Goal: Task Accomplishment & Management: Manage account settings

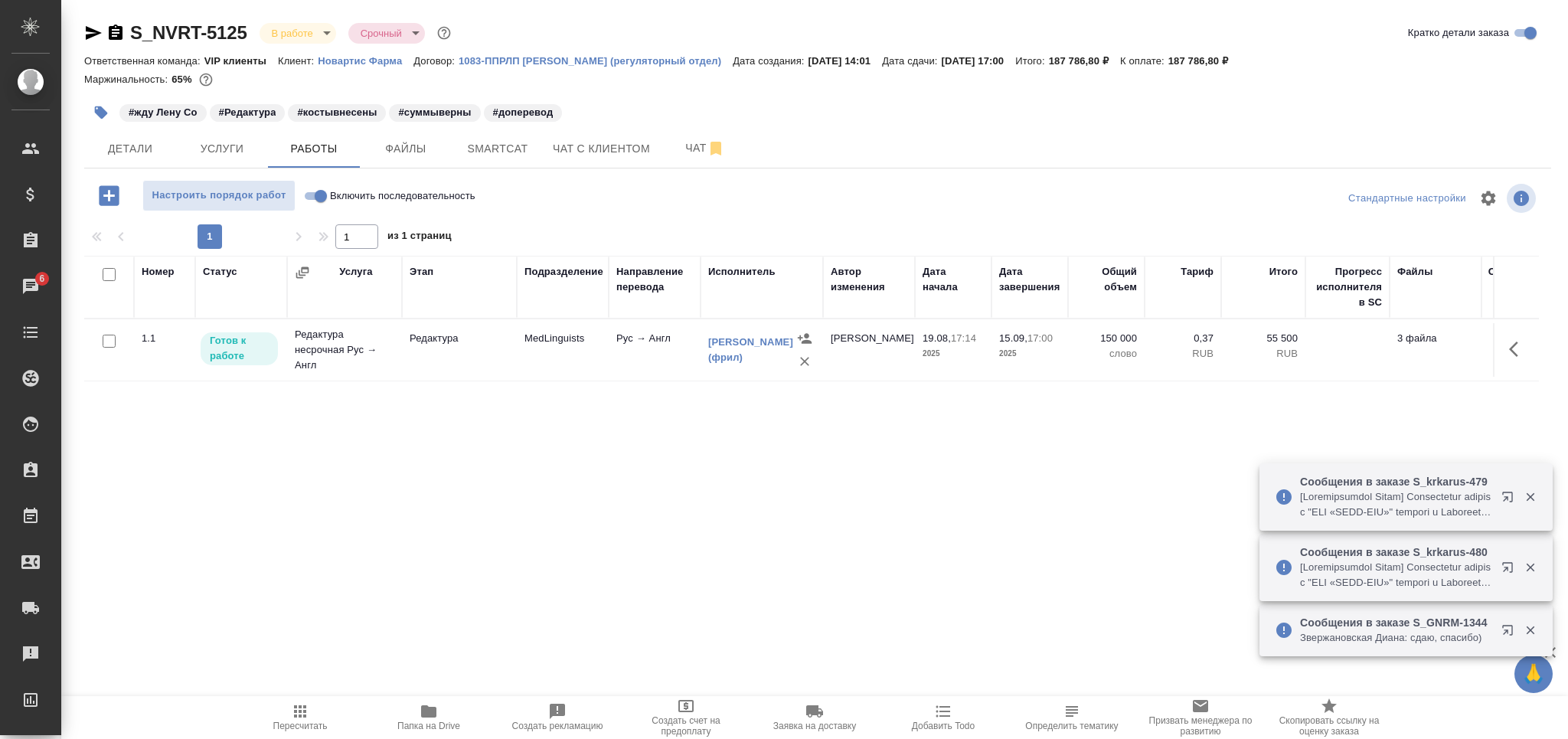
click at [279, 721] on span "Пересчитать" at bounding box center [300, 726] width 54 height 10
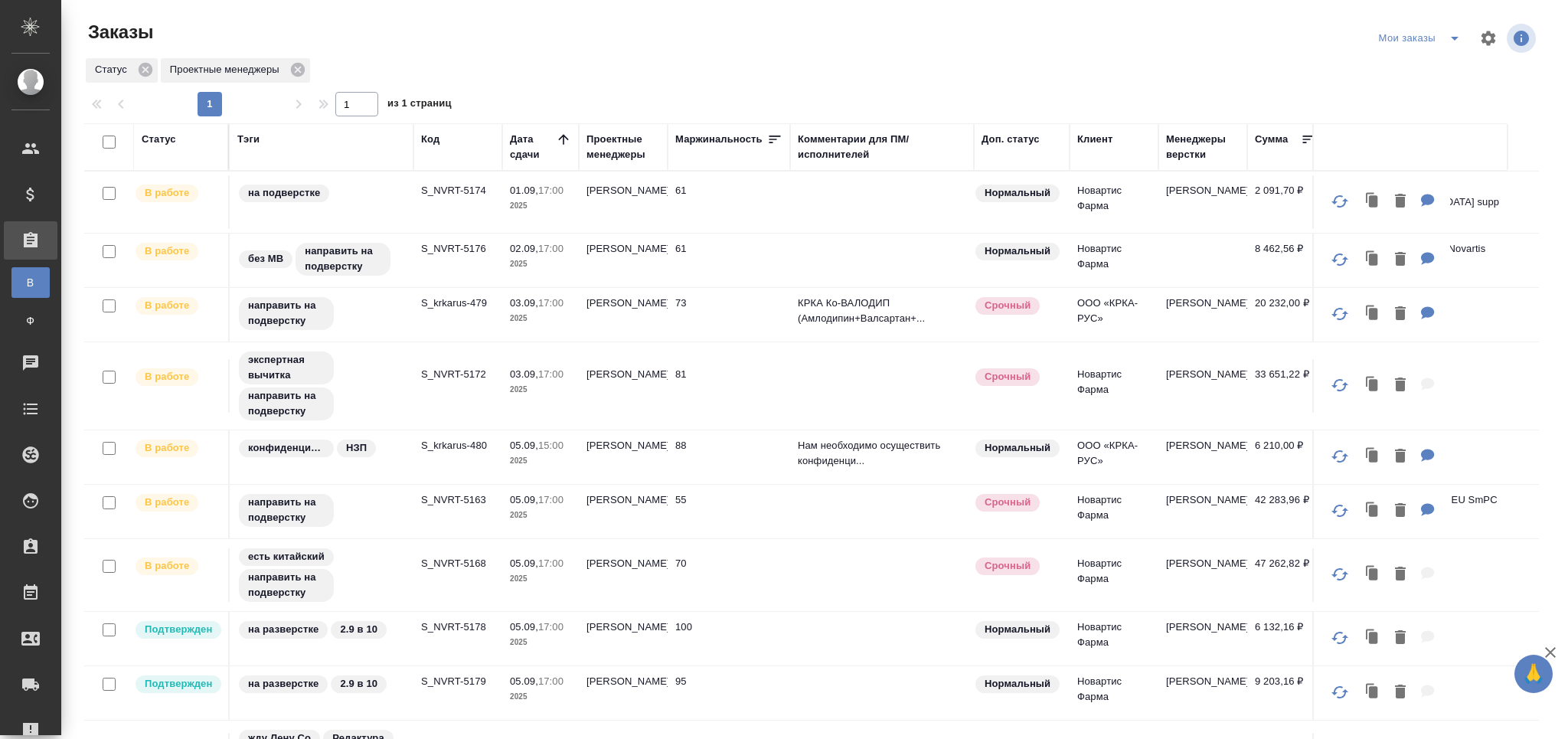
click at [454, 189] on p "S_NVRT-5174" at bounding box center [457, 191] width 73 height 16
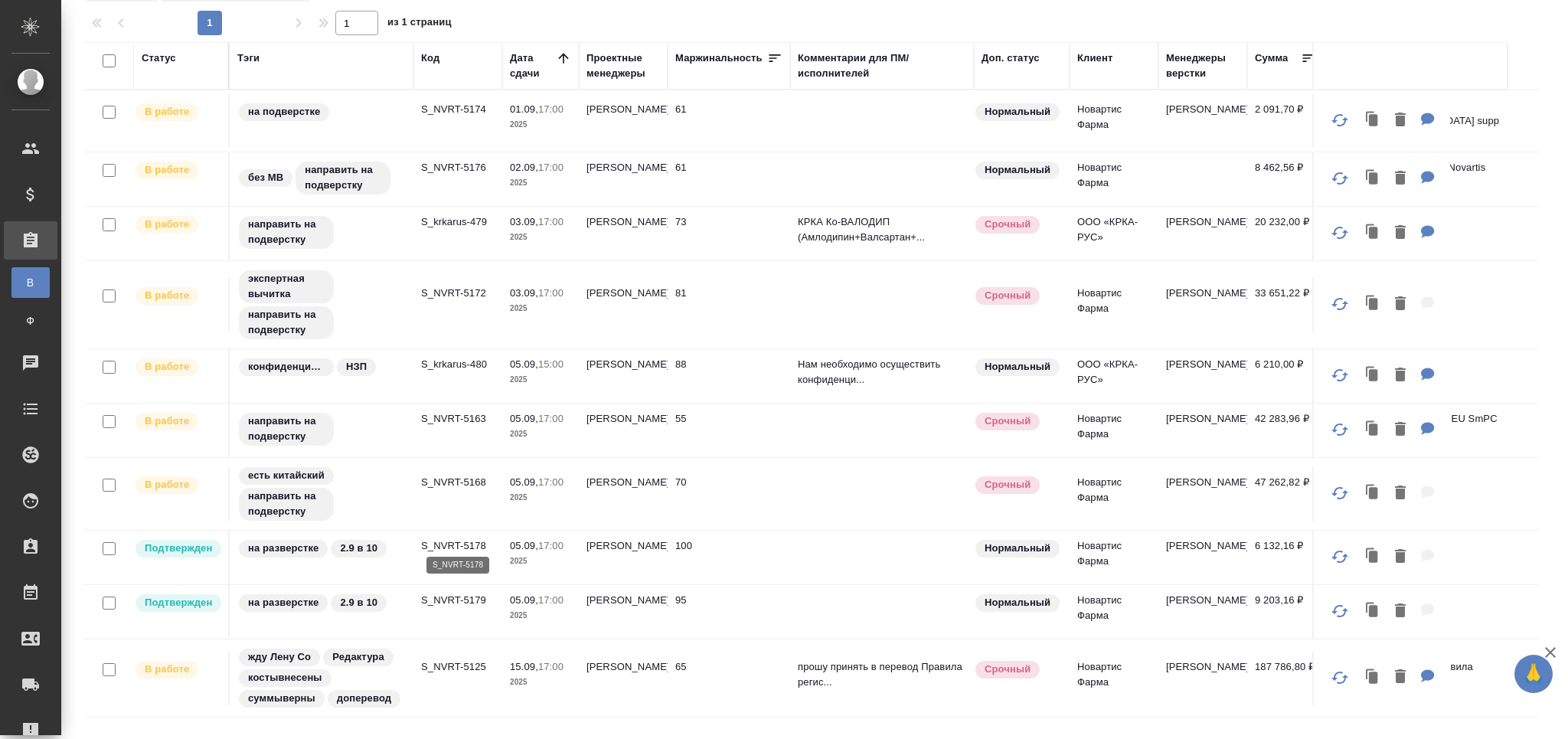
click at [452, 541] on p "S_NVRT-5178" at bounding box center [457, 547] width 73 height 16
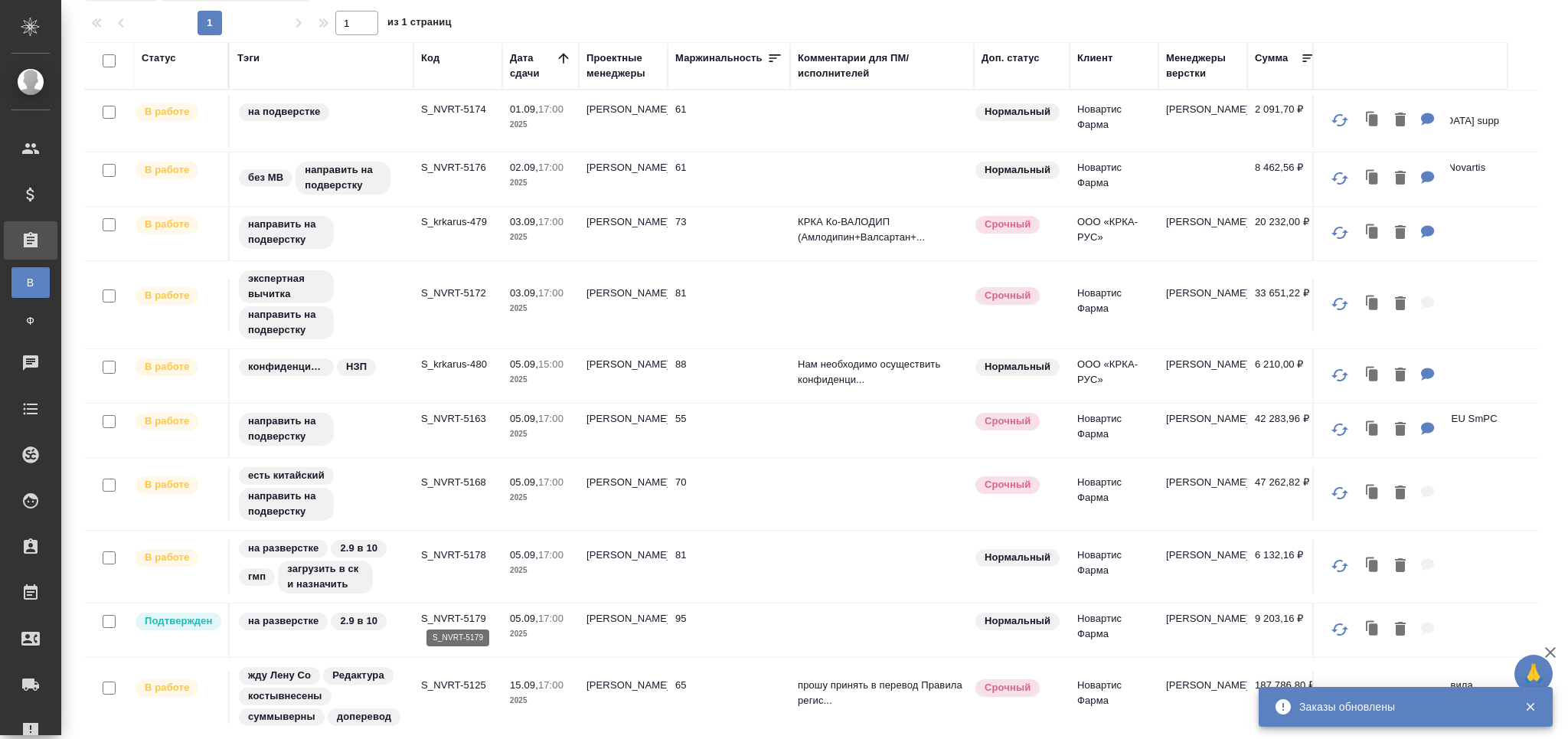
click at [463, 611] on p "S_NVRT-5179" at bounding box center [457, 619] width 73 height 16
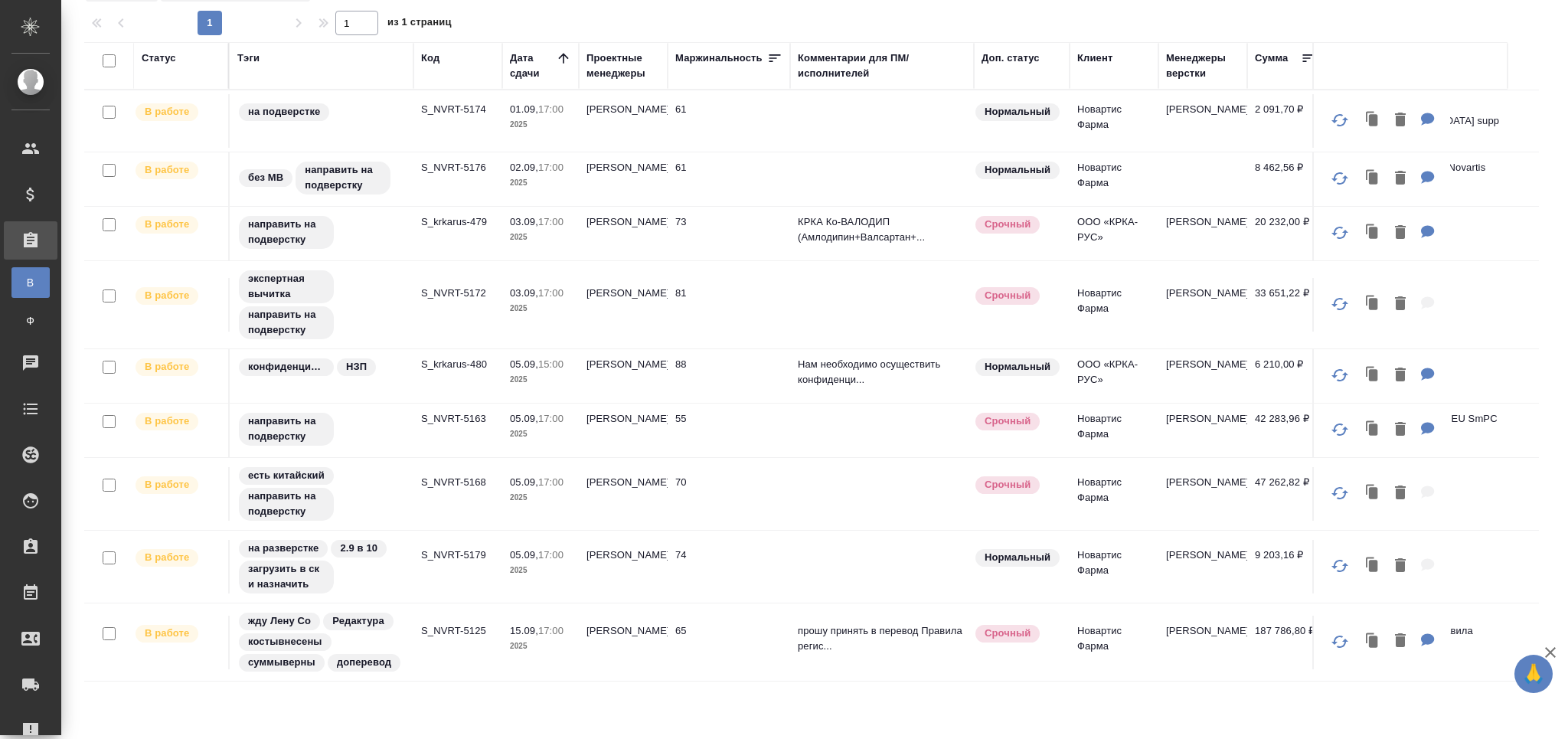
scroll to position [0, 0]
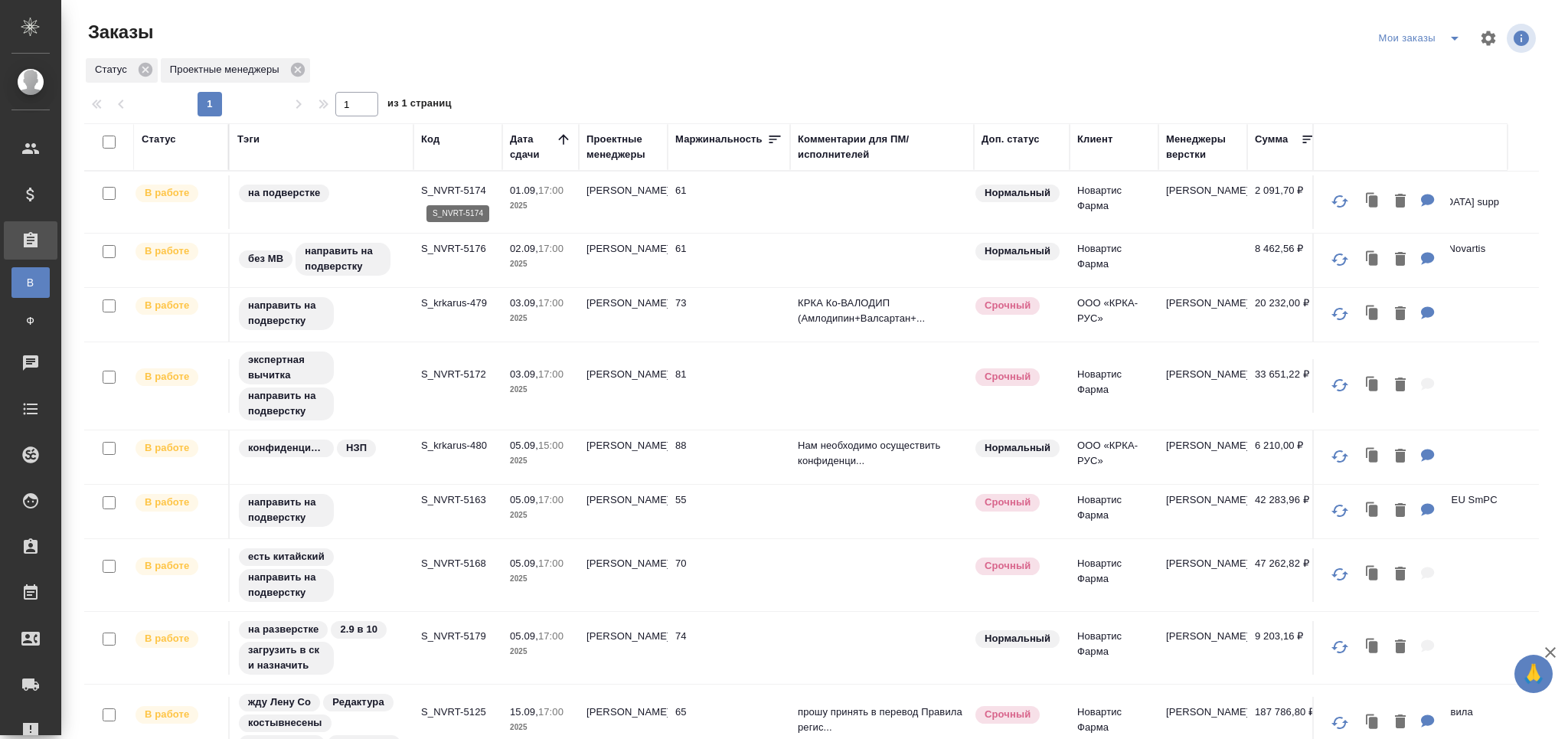
click at [450, 184] on p "S_NVRT-5174" at bounding box center [457, 191] width 73 height 16
click at [456, 241] on p "S_NVRT-5176" at bounding box center [457, 249] width 73 height 16
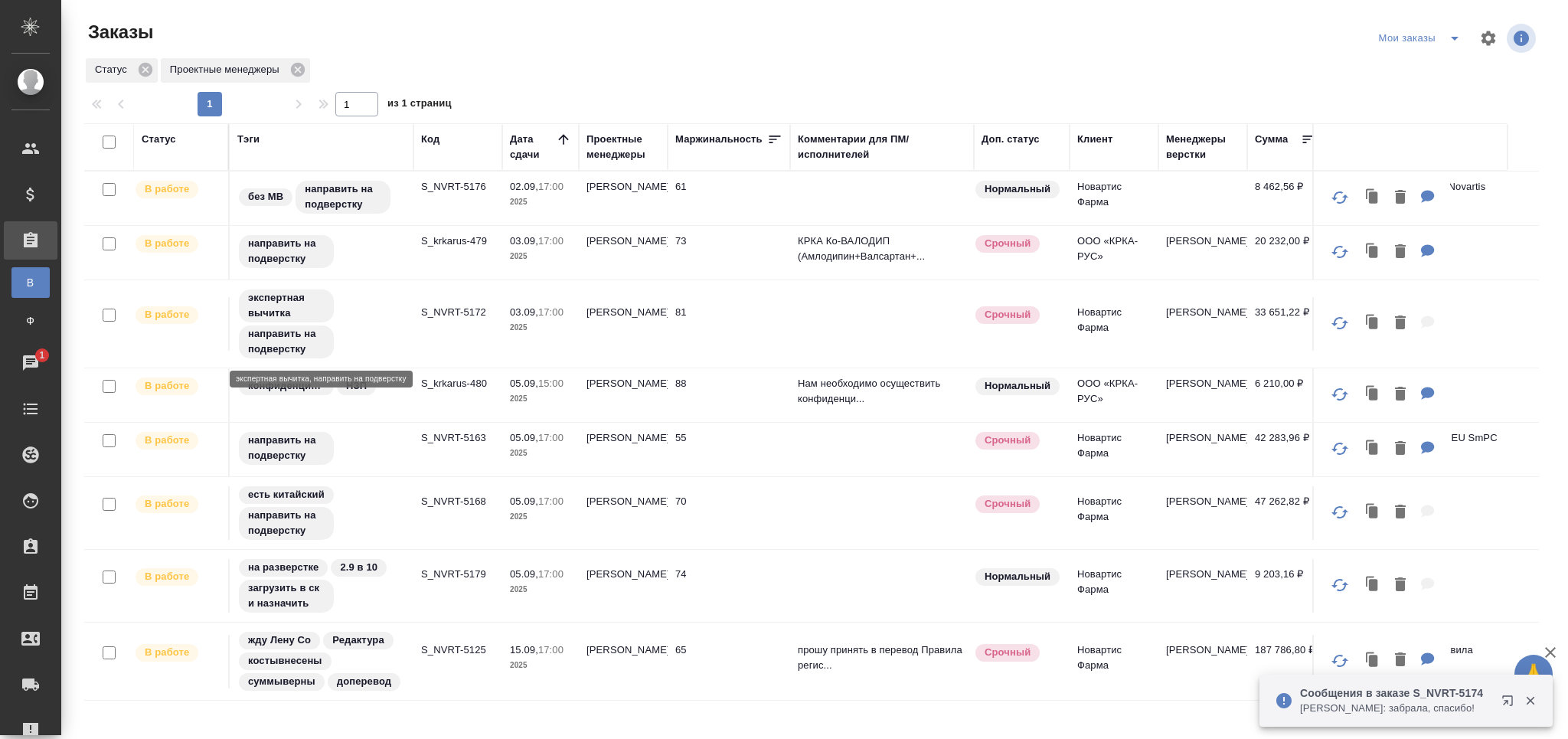
click at [334, 347] on span "направить на подверстку" at bounding box center [286, 342] width 95 height 31
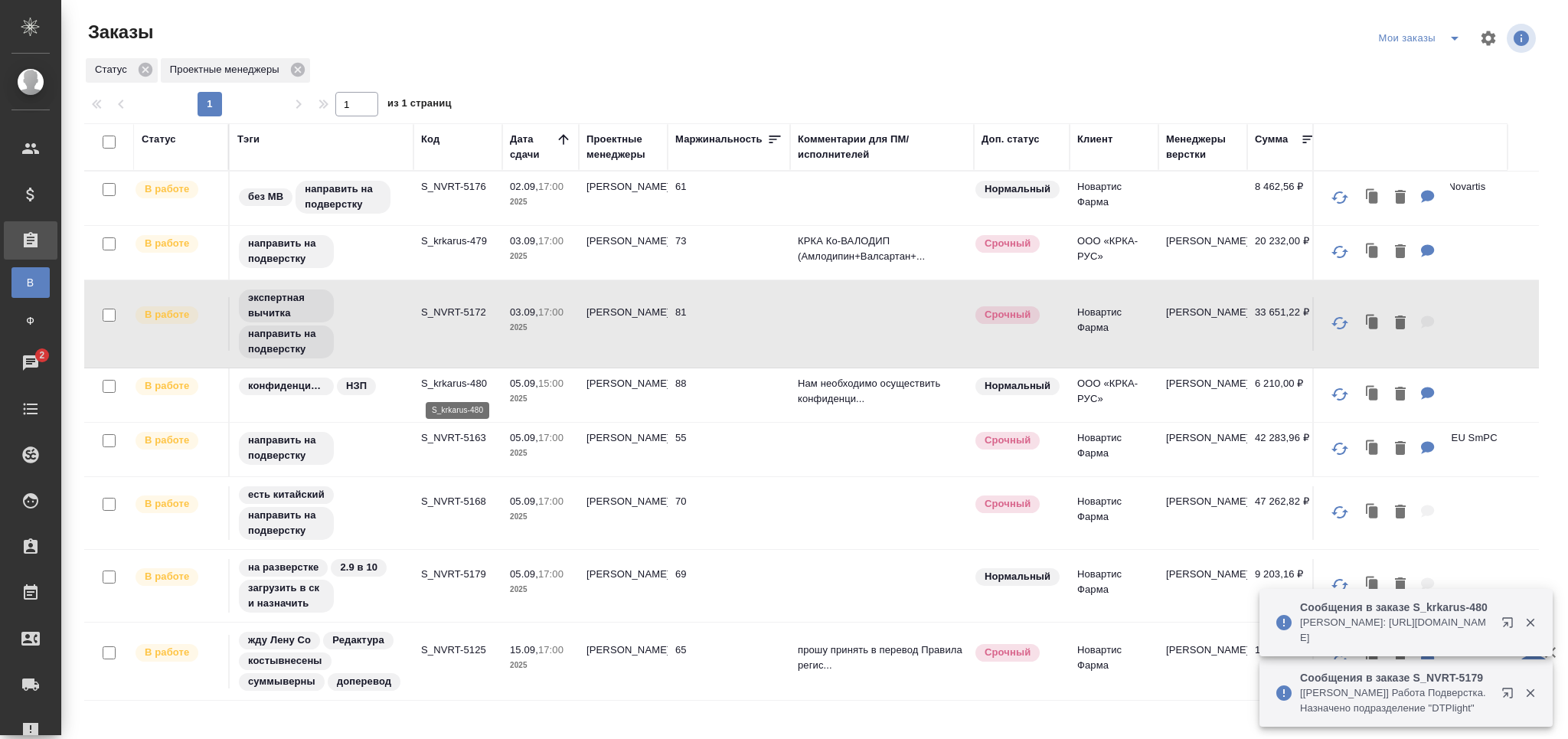
click at [444, 384] on p "S_krkarus-480" at bounding box center [457, 384] width 73 height 16
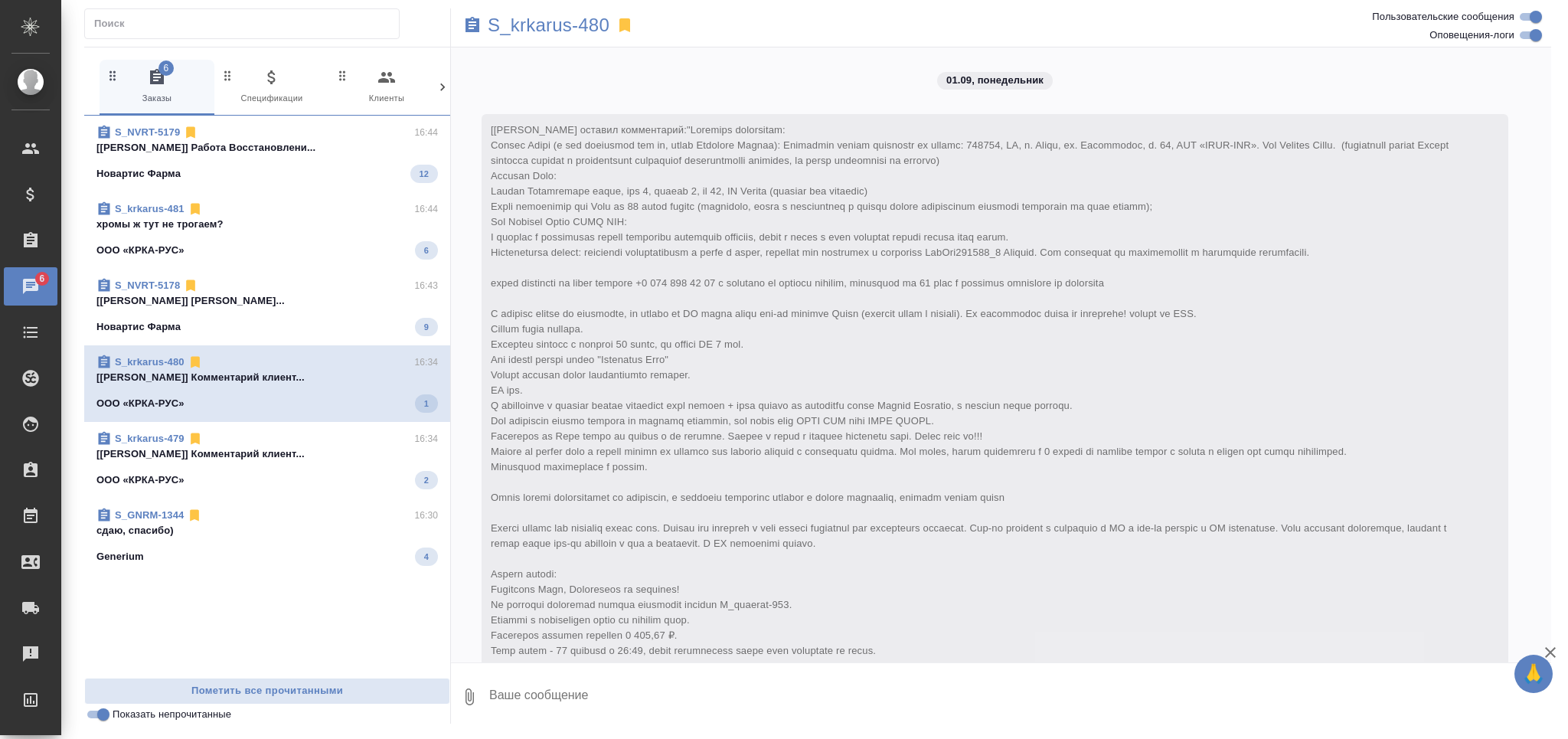
scroll to position [6985, 0]
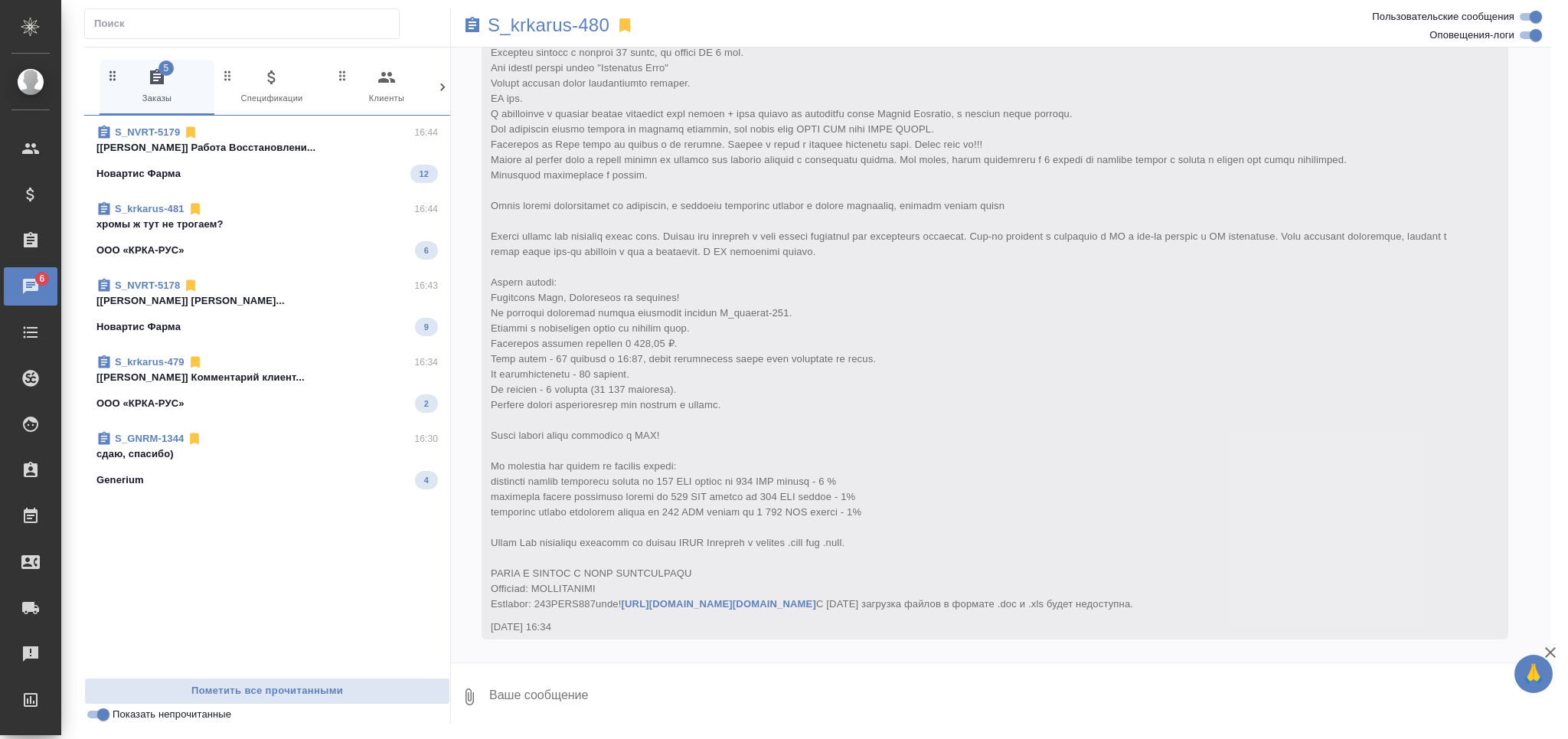
click at [252, 469] on span "S_GNRM-1344 16:30 сдаю, спасибо) Generium 4" at bounding box center [267, 460] width 341 height 59
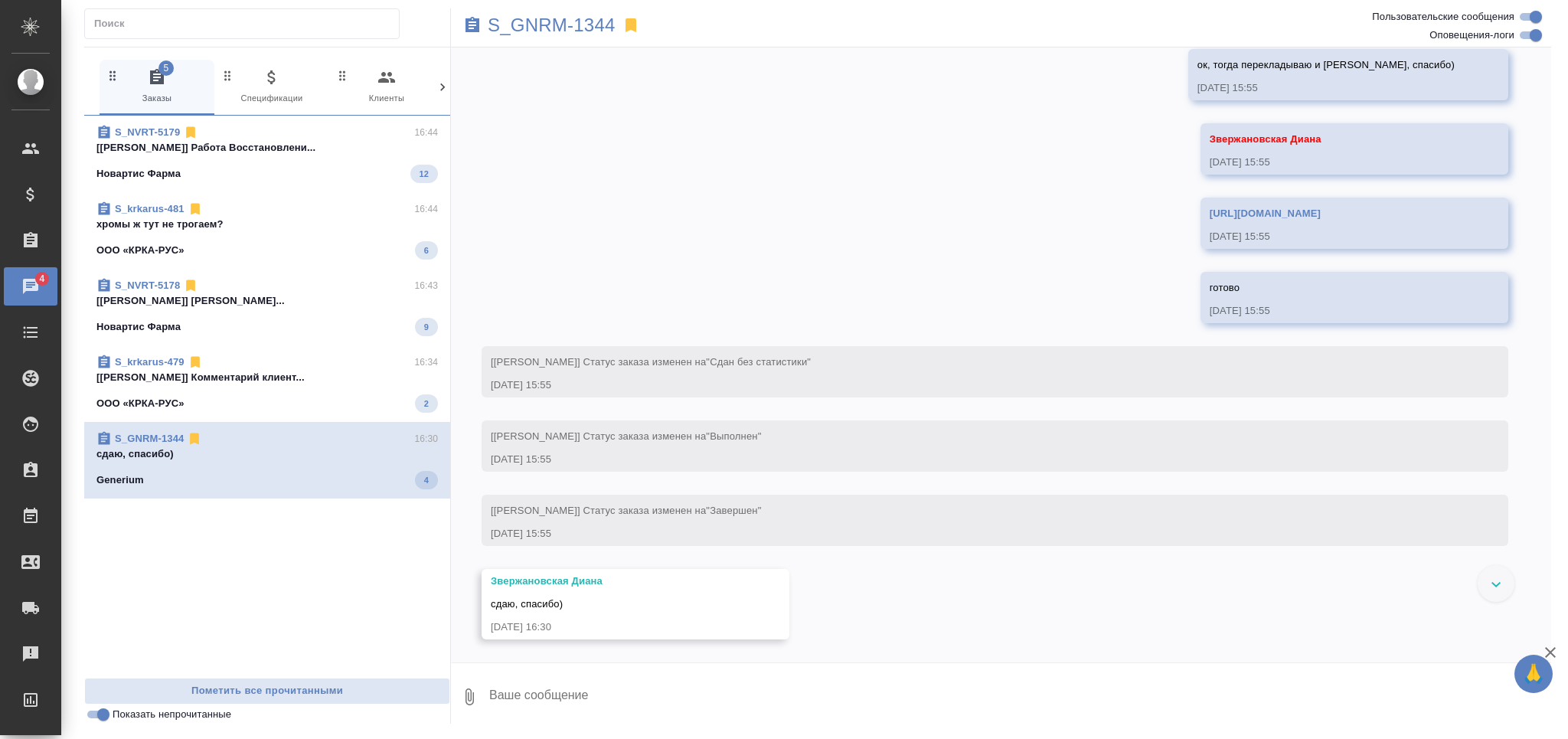
scroll to position [15806, 0]
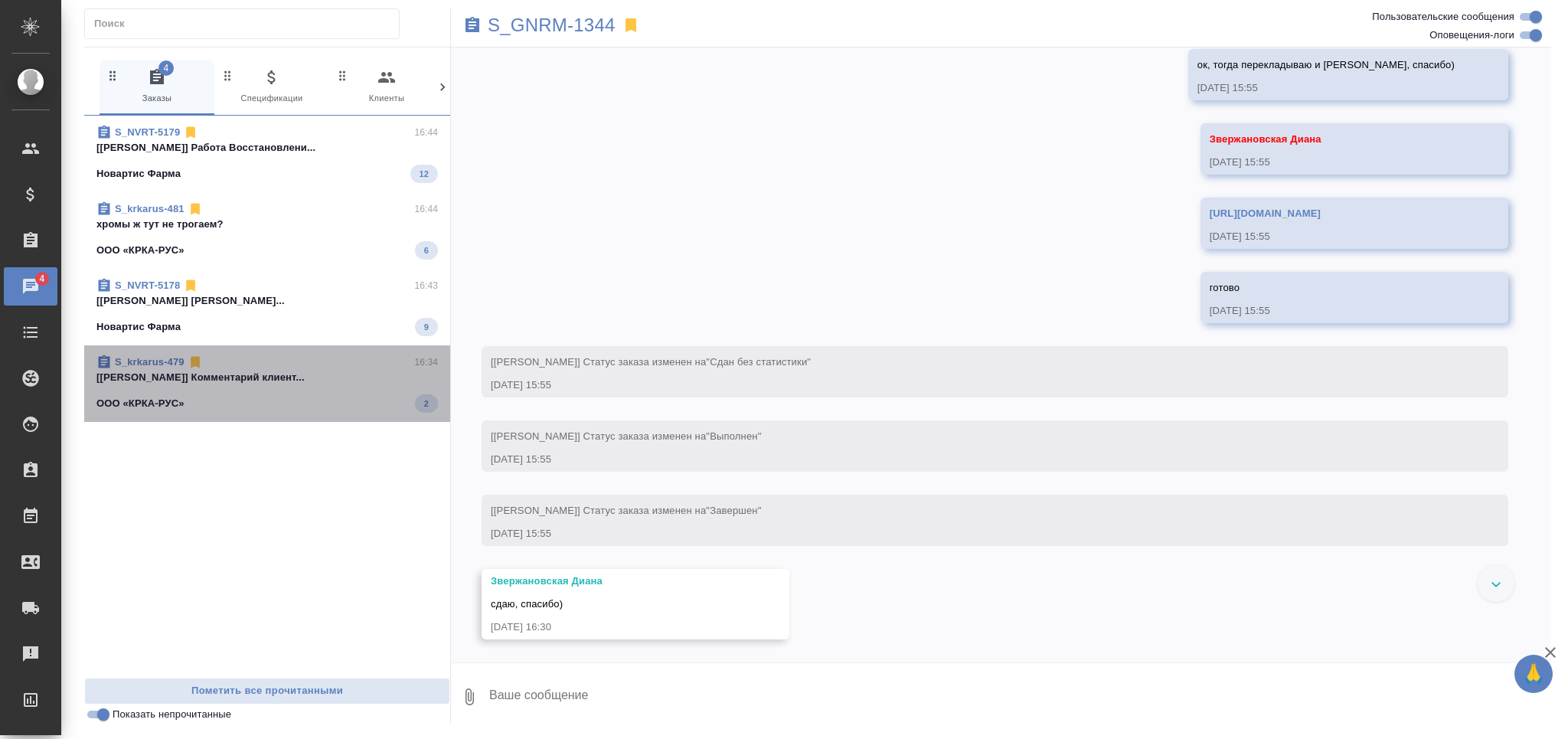
click at [297, 404] on div "ООО «КРКА-РУС» 2" at bounding box center [267, 404] width 341 height 18
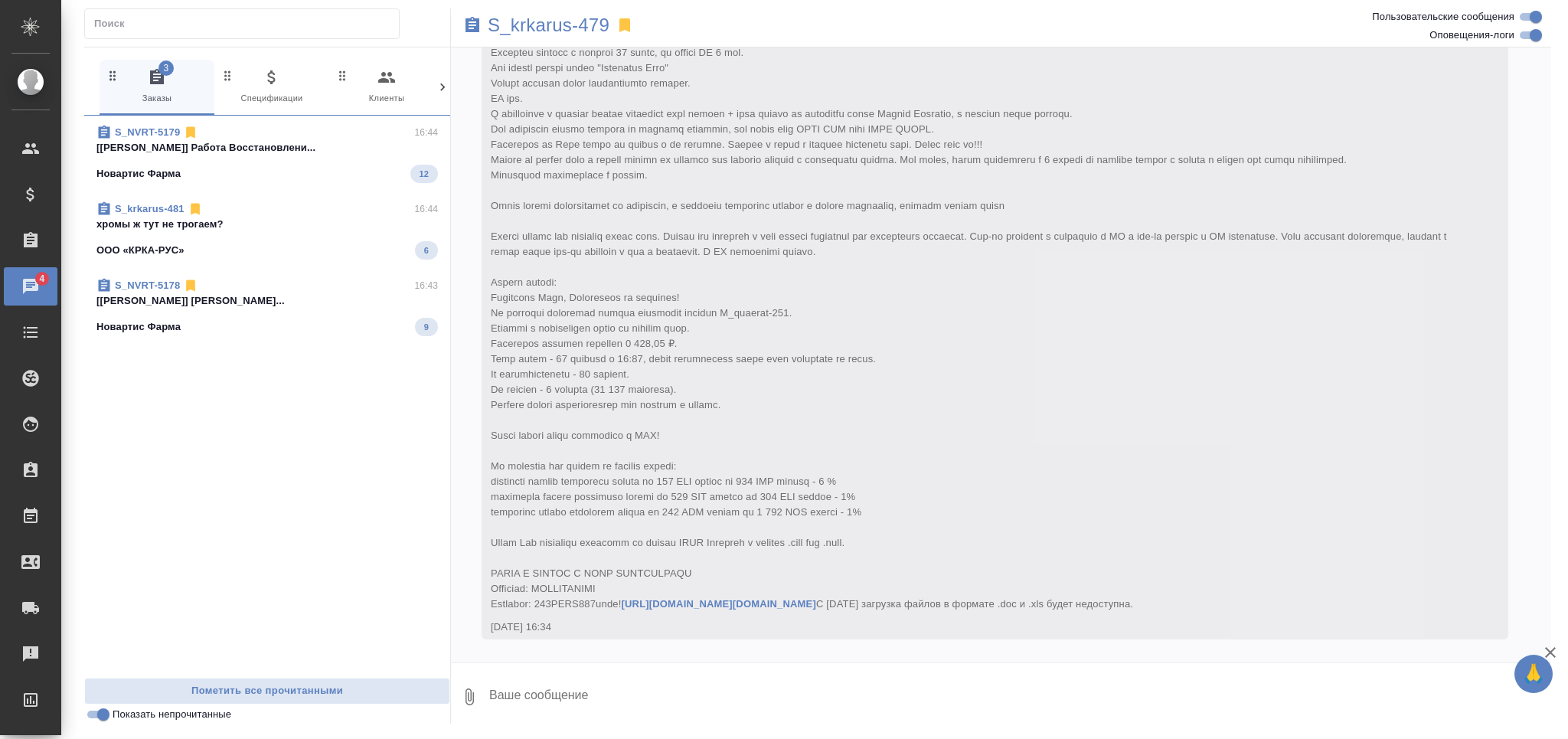
scroll to position [7167, 0]
click at [256, 309] on span "S_NVRT-5178 16:43 [Заборова Александра] Работа Восстановле... Новартис Фарма 9" at bounding box center [267, 307] width 341 height 59
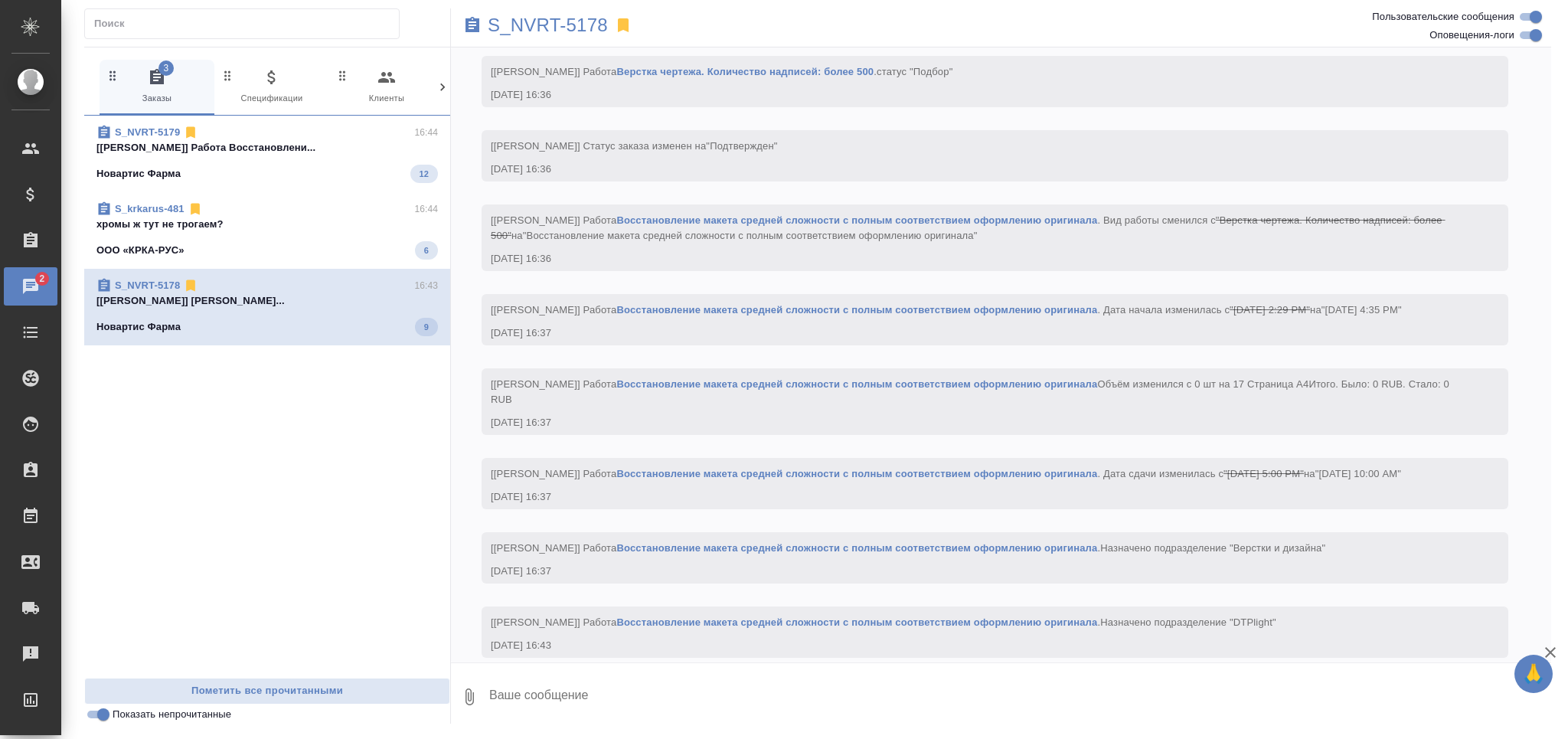
scroll to position [2302, 0]
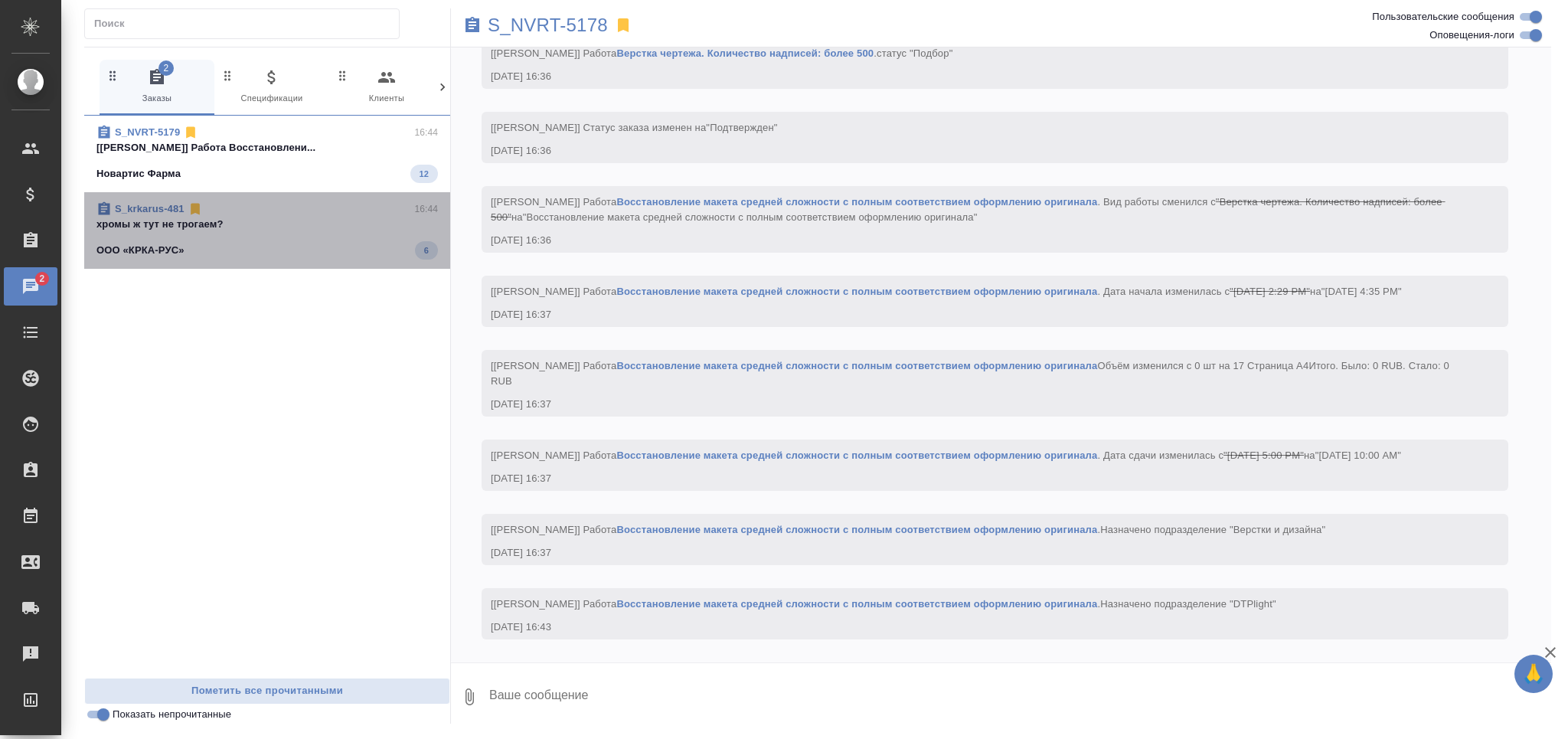
click at [357, 236] on span "S_krkarus-481 16:44 хромы ж тут не трогаем? ООО «КРКА-РУС» 6" at bounding box center [267, 231] width 341 height 59
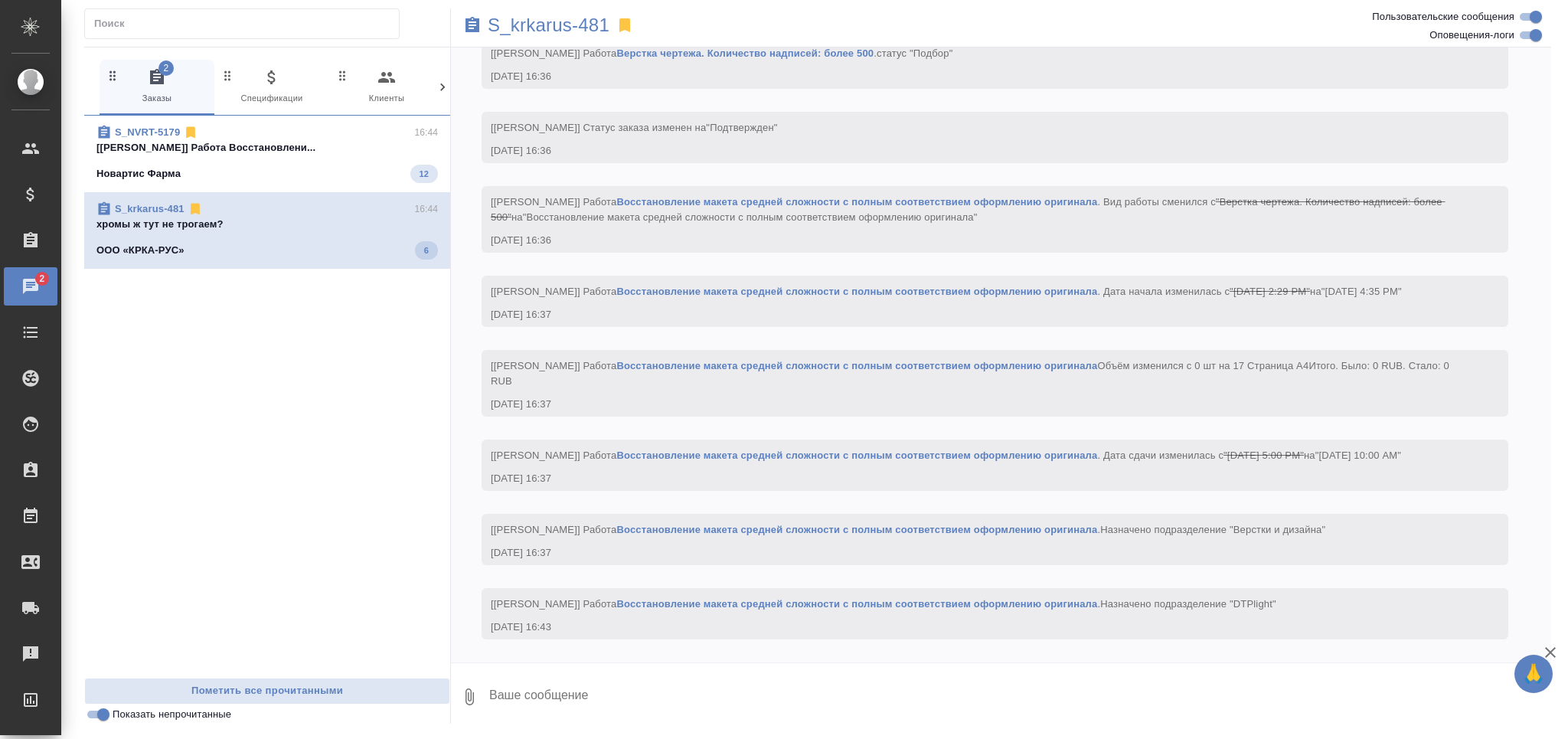
scroll to position [748, 0]
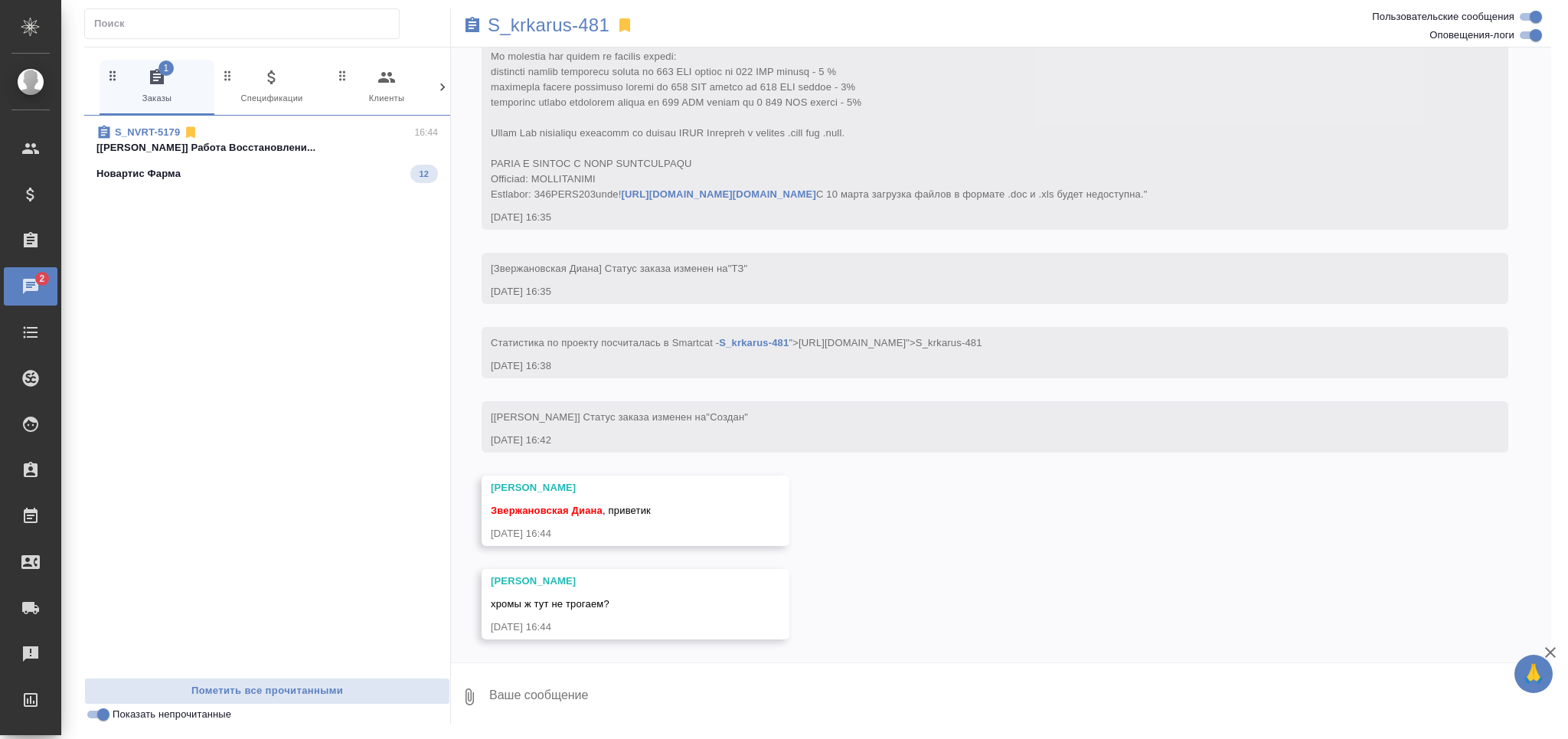
click at [322, 156] on span "S_NVRT-5179 16:44 [Гусельников Роман] Работа Восстановлени... Новартис Фарма 12" at bounding box center [267, 154] width 341 height 59
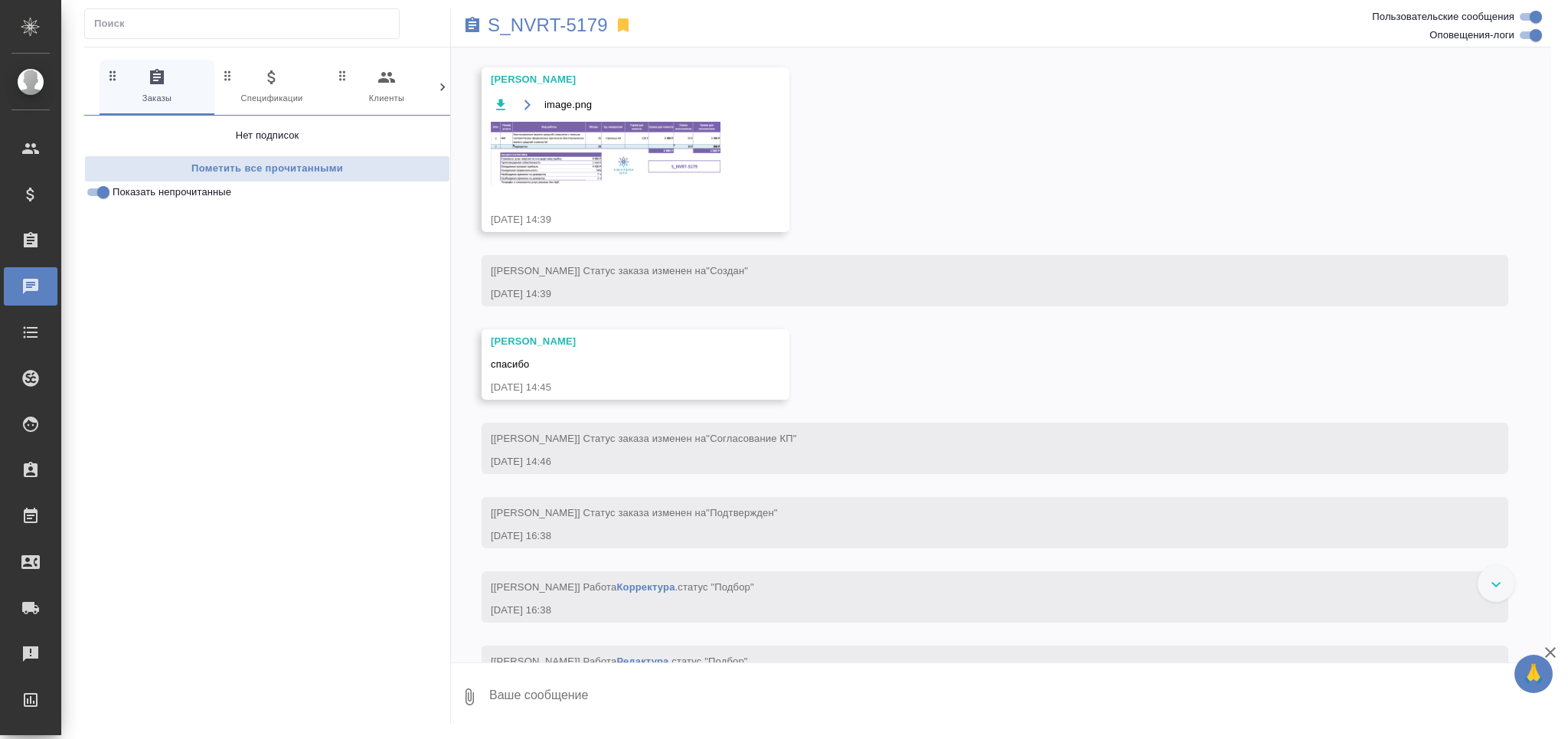
scroll to position [1125, 0]
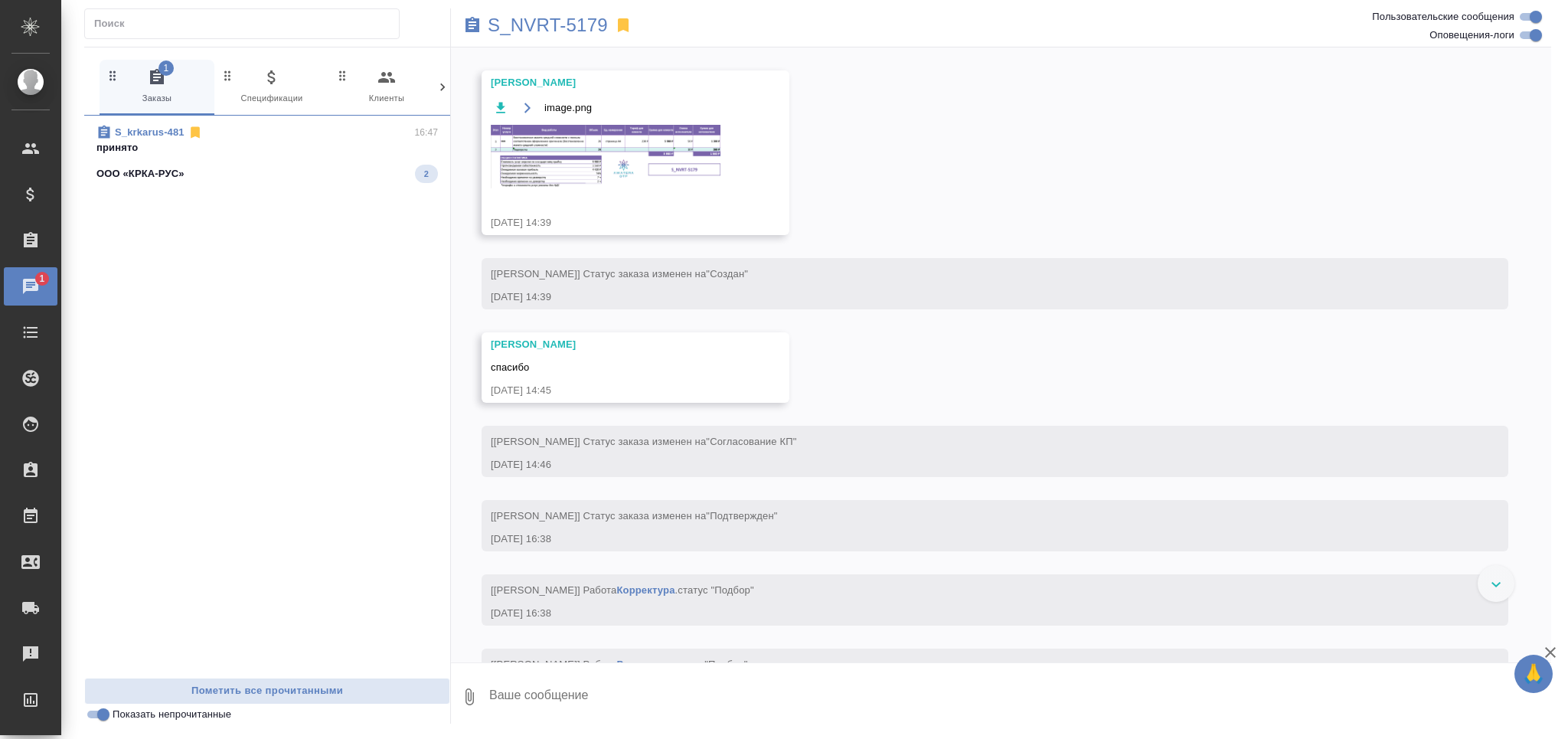
click at [185, 155] on p "принято" at bounding box center [267, 148] width 341 height 16
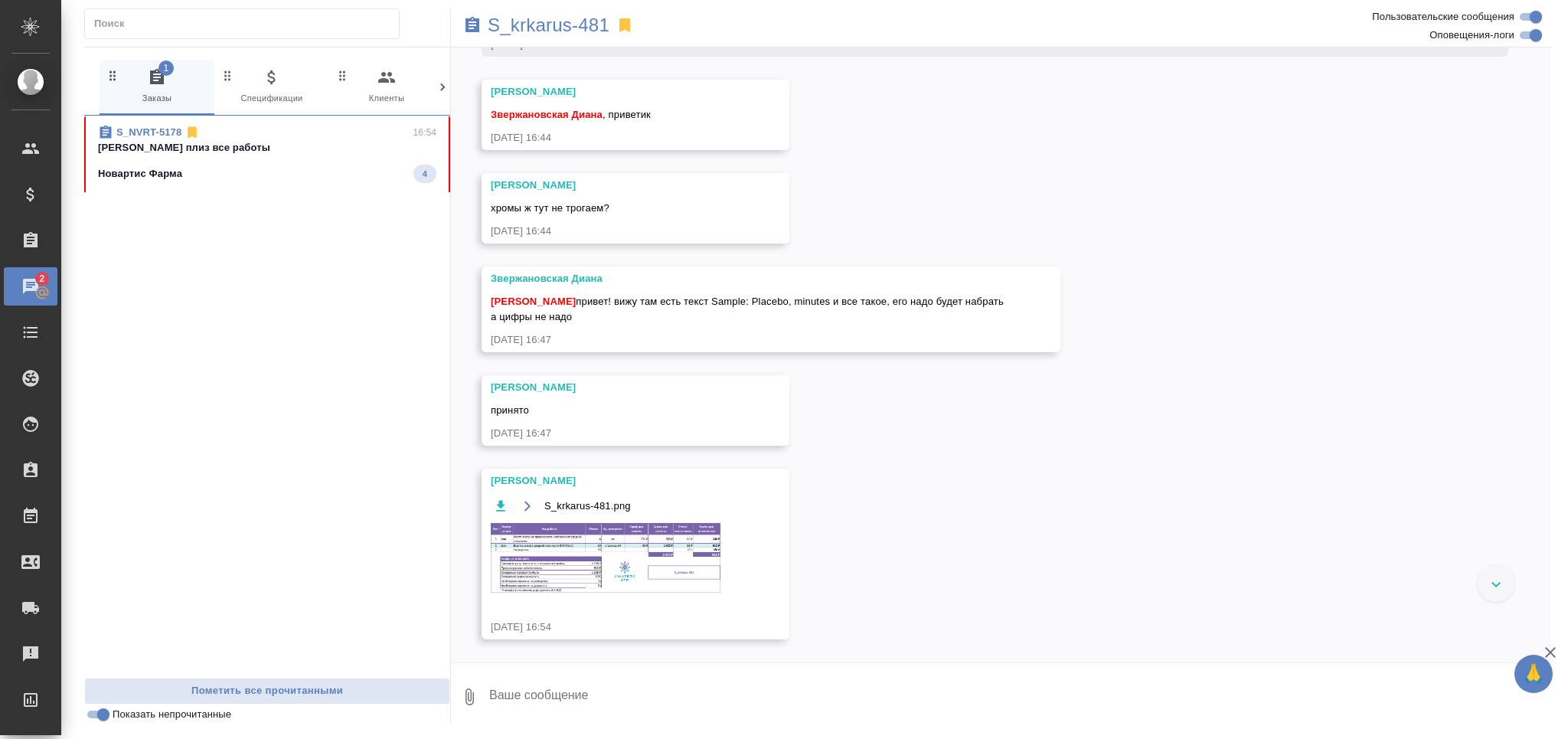
scroll to position [1144, 0]
click at [602, 549] on img at bounding box center [605, 558] width 230 height 70
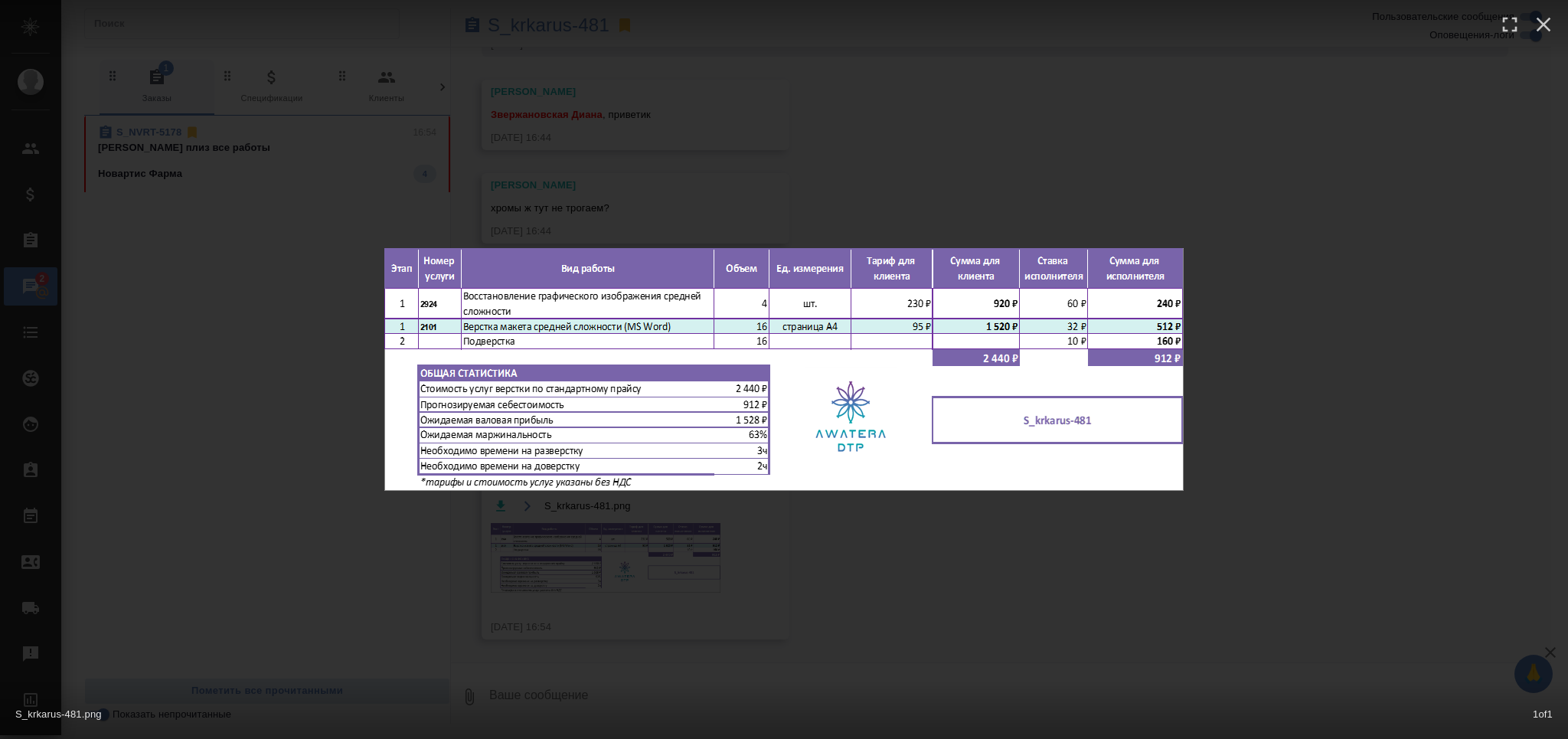
click at [651, 611] on div "S_krkarus-481.png 1 of 1" at bounding box center [784, 370] width 1568 height 739
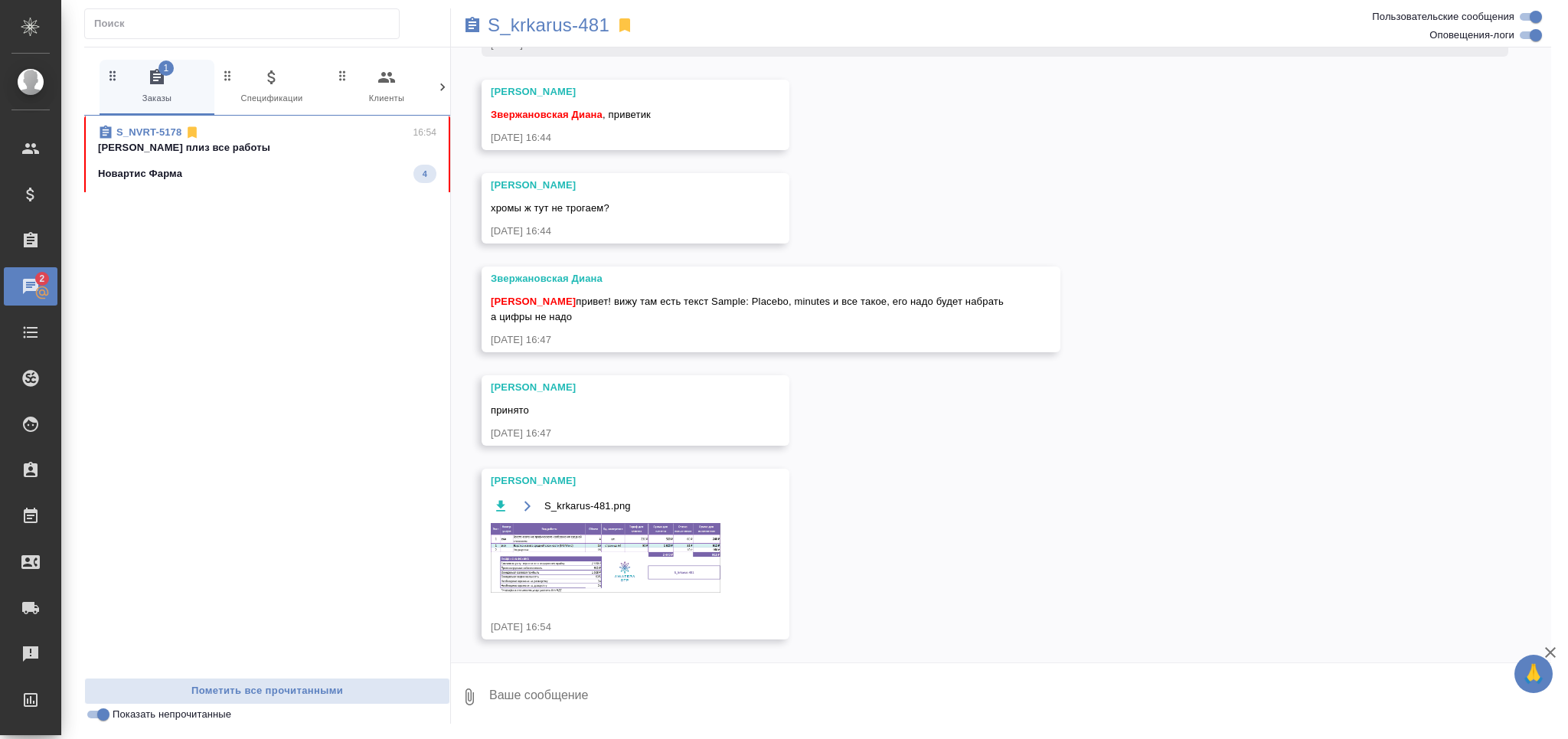
click at [251, 162] on span "S_NVRT-5178 16:54 стопани плиз все работы Новартис Фарма 4" at bounding box center [267, 154] width 339 height 59
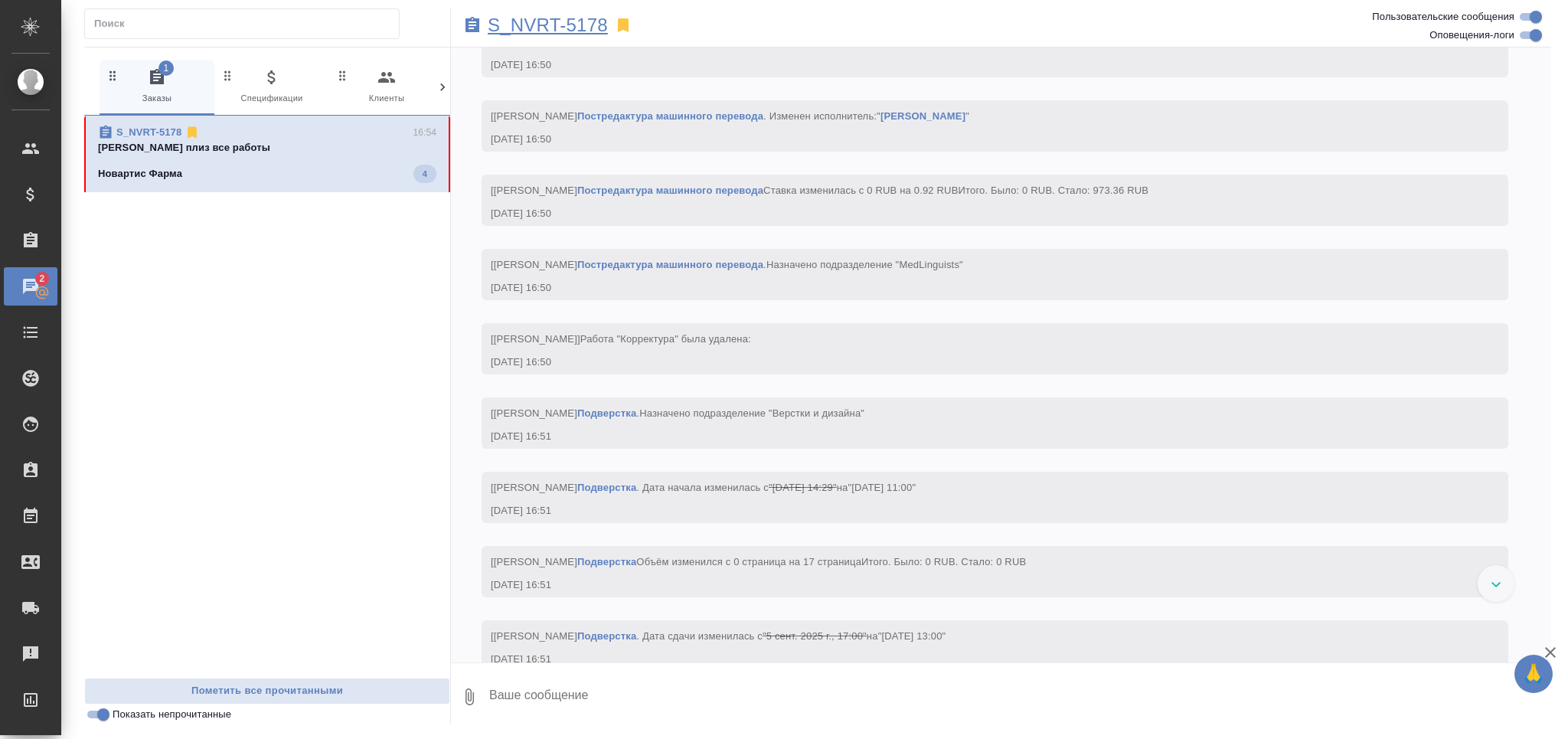
scroll to position [4064, 0]
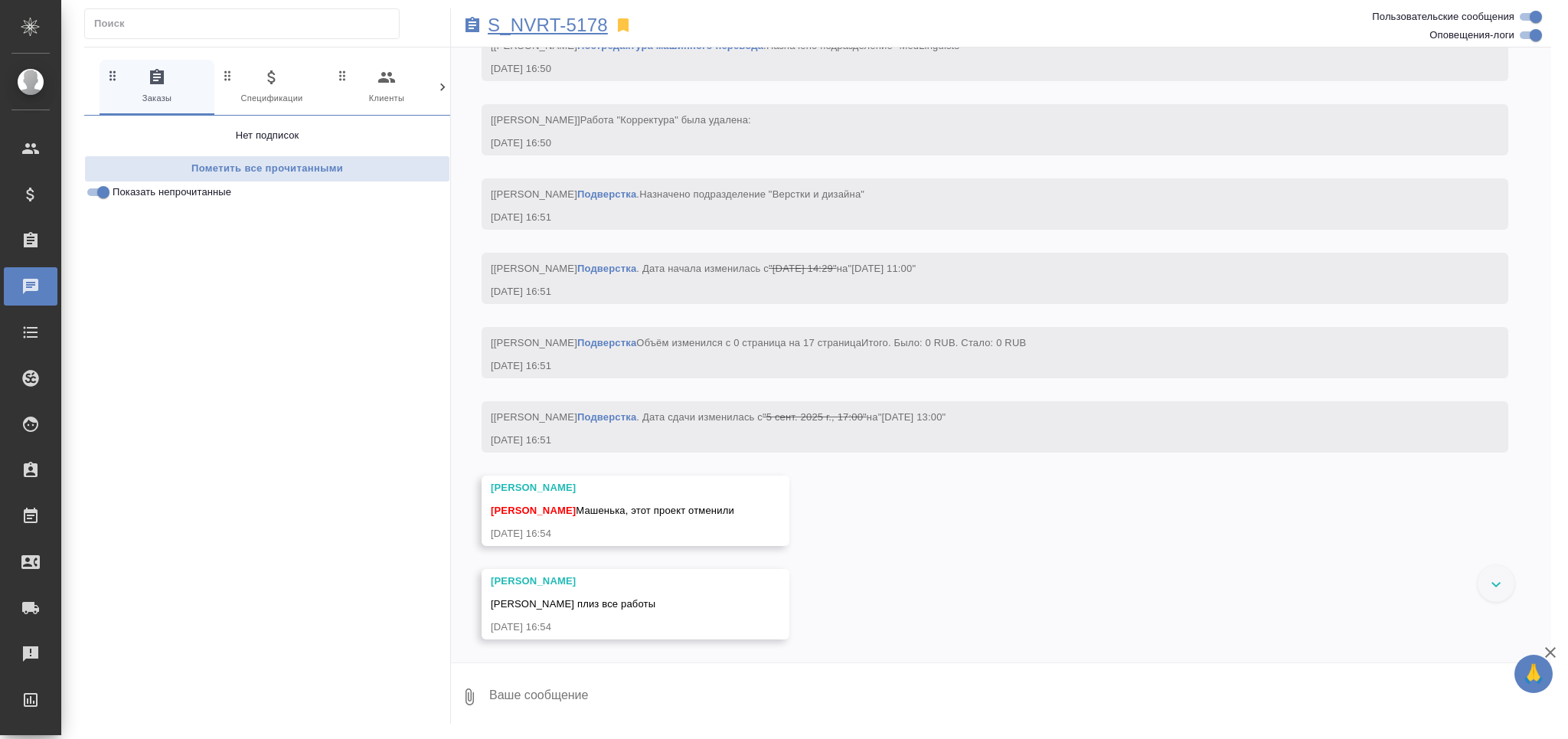
click at [587, 22] on p "S_NVRT-5178" at bounding box center [548, 25] width 120 height 16
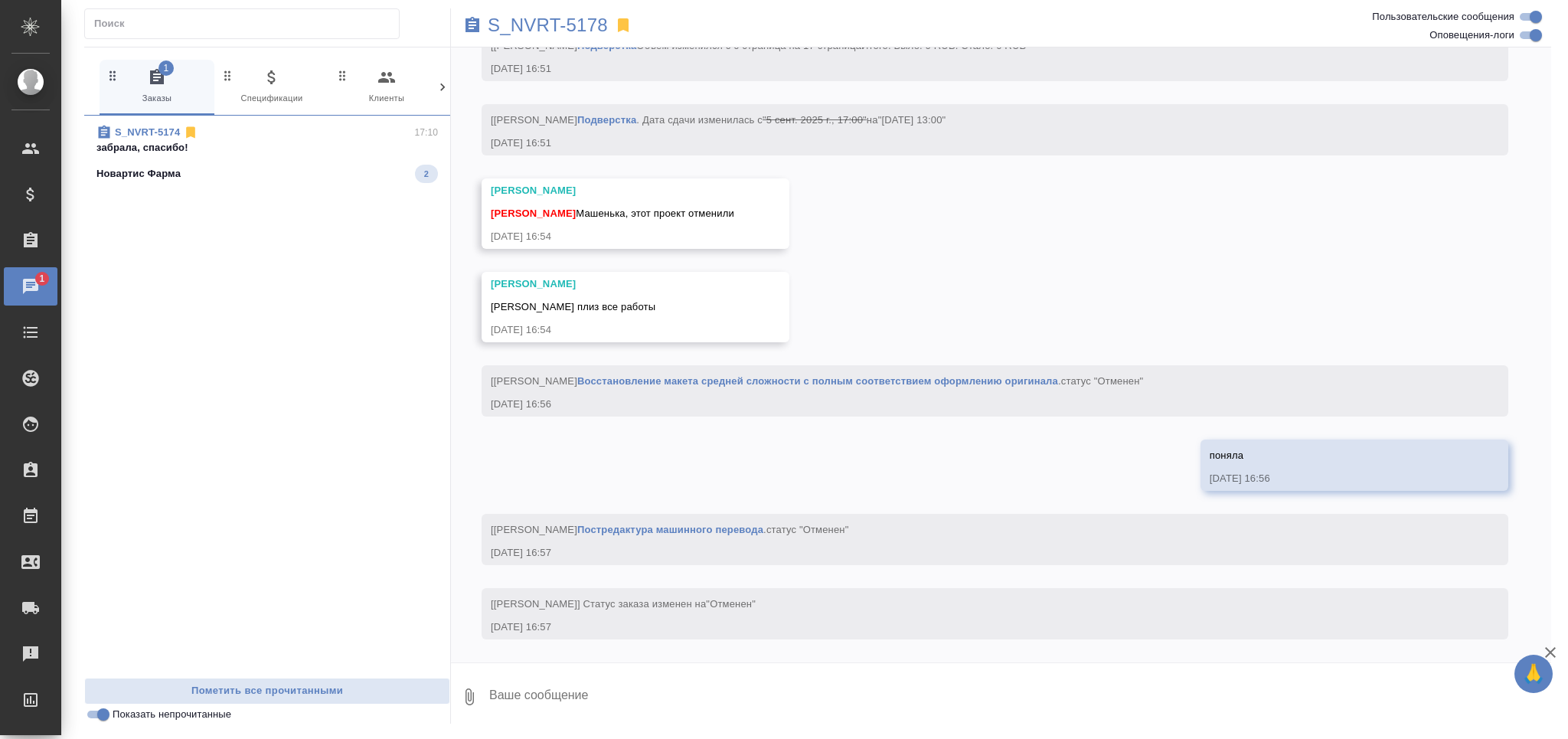
click at [227, 169] on div "Новартис Фарма 2" at bounding box center [267, 174] width 341 height 18
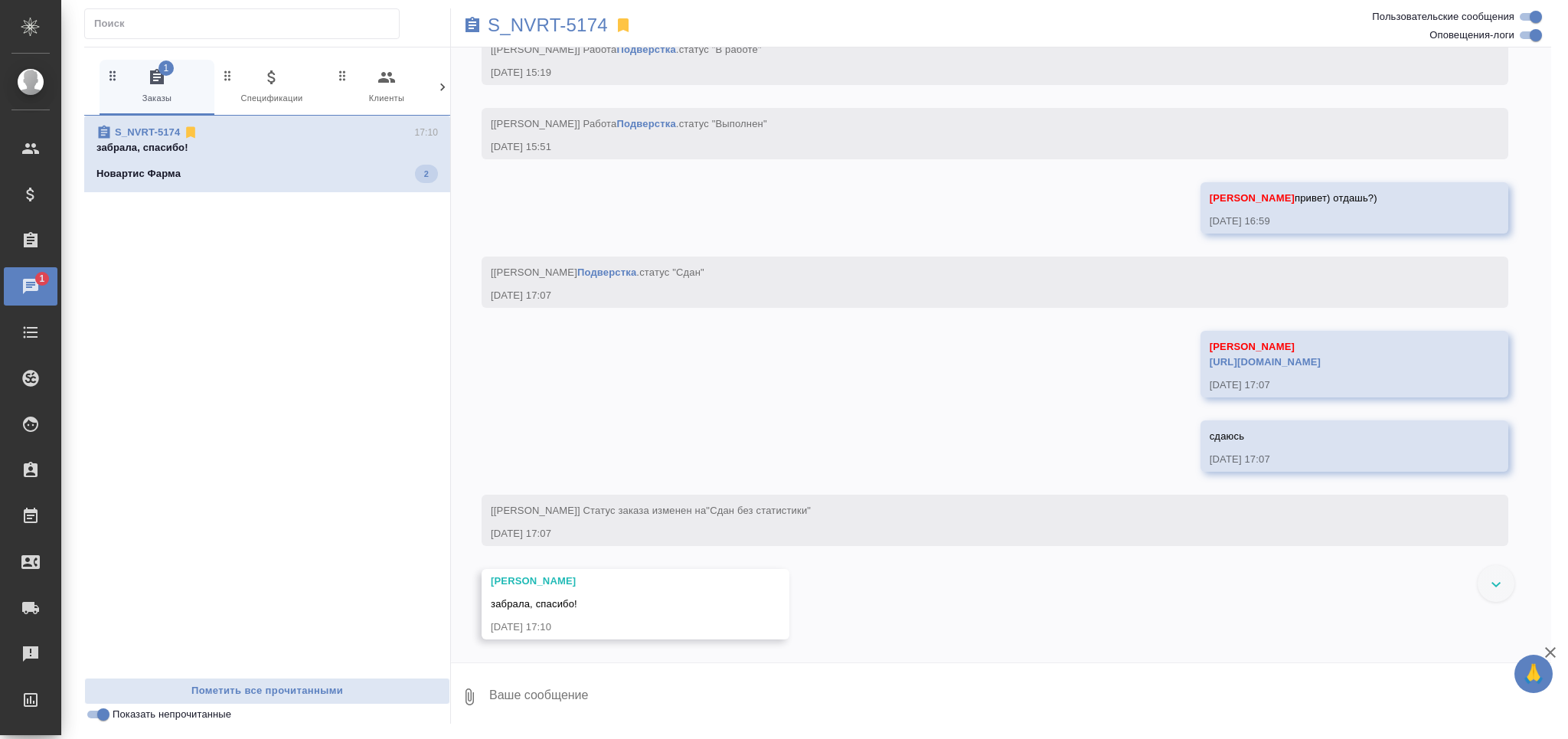
scroll to position [6935, 0]
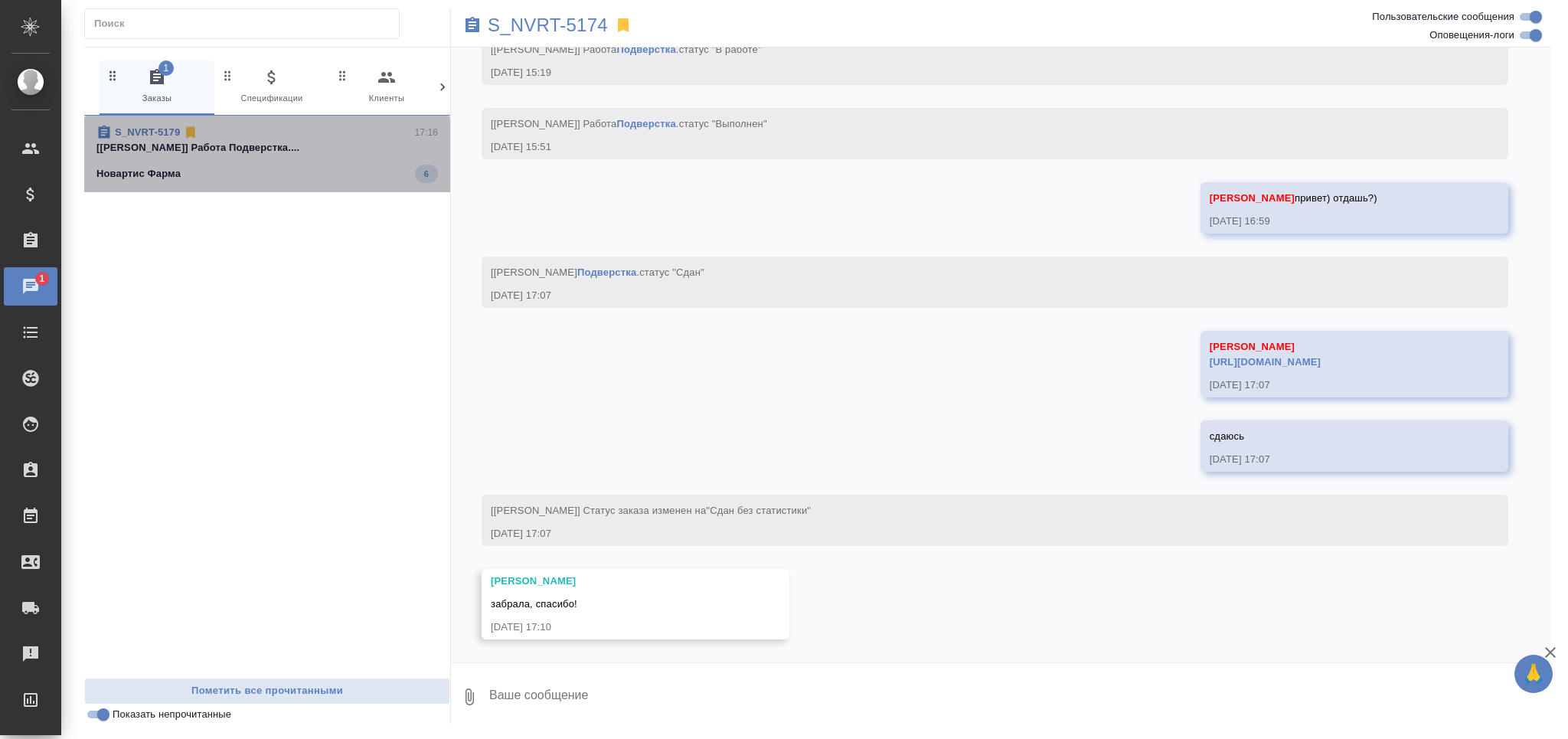
click at [272, 120] on div "S_NVRT-5179 17:16 [Заборова Александра] Работа Подверстка.... Новартис Фарма 6" at bounding box center [266, 154] width 366 height 77
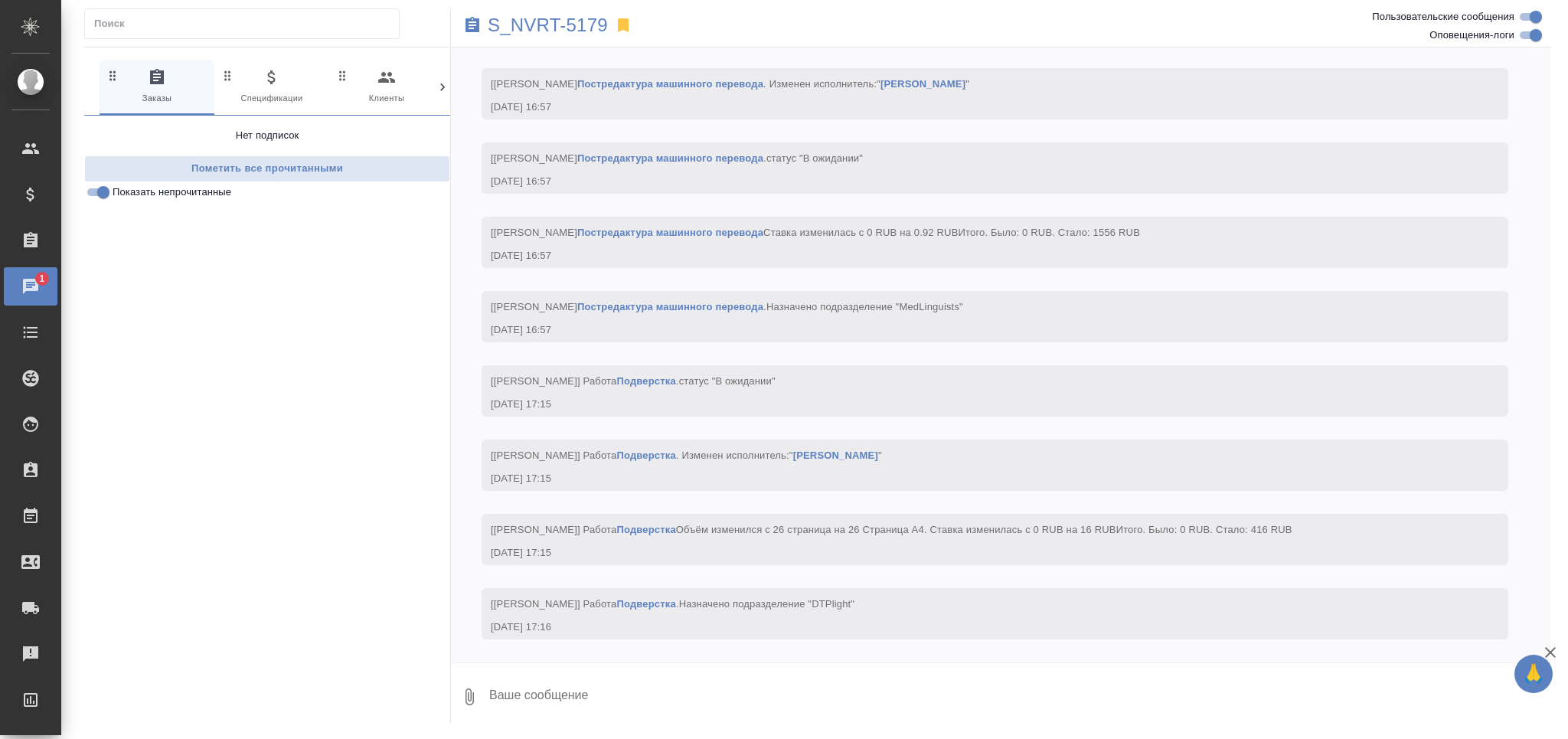
scroll to position [4327, 0]
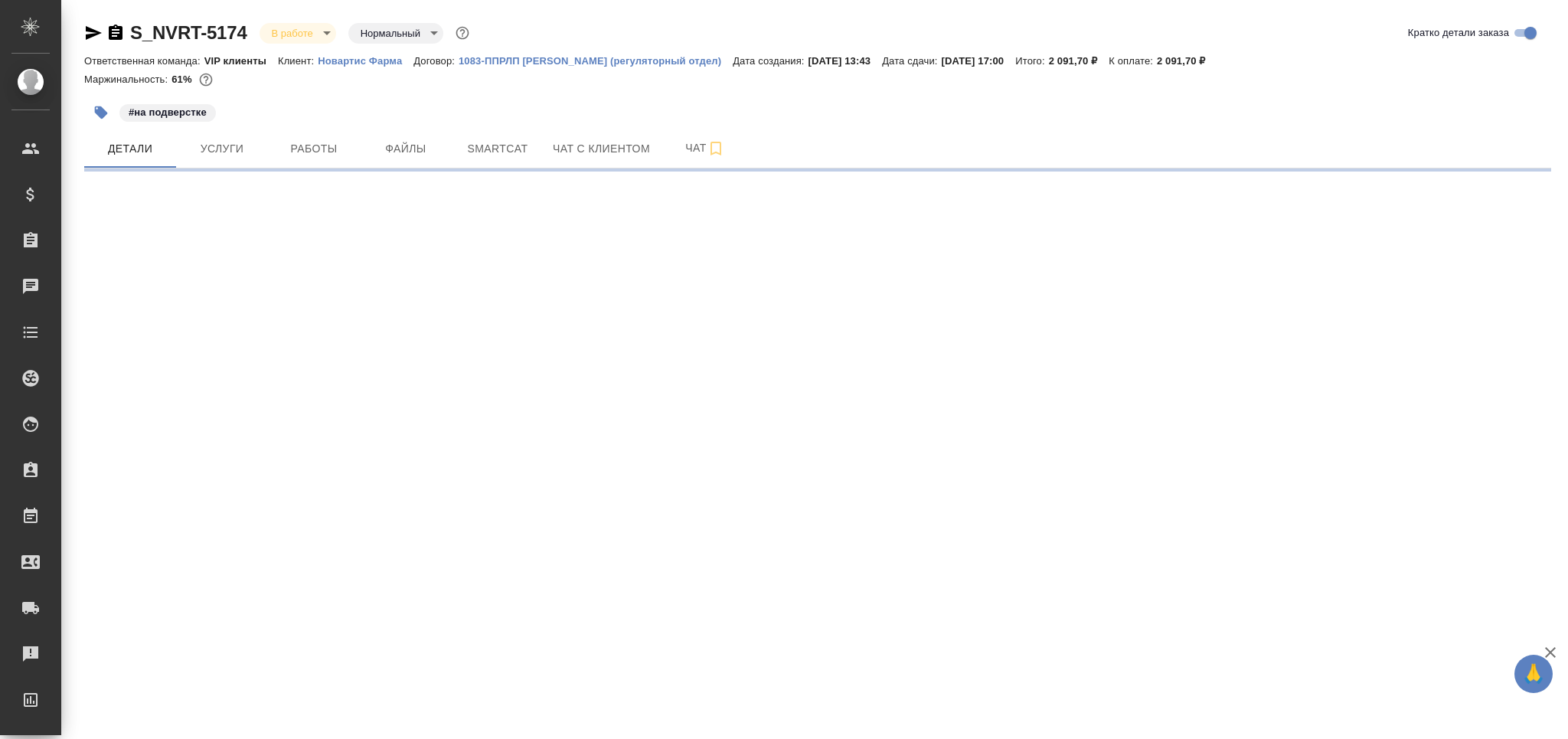
select select "RU"
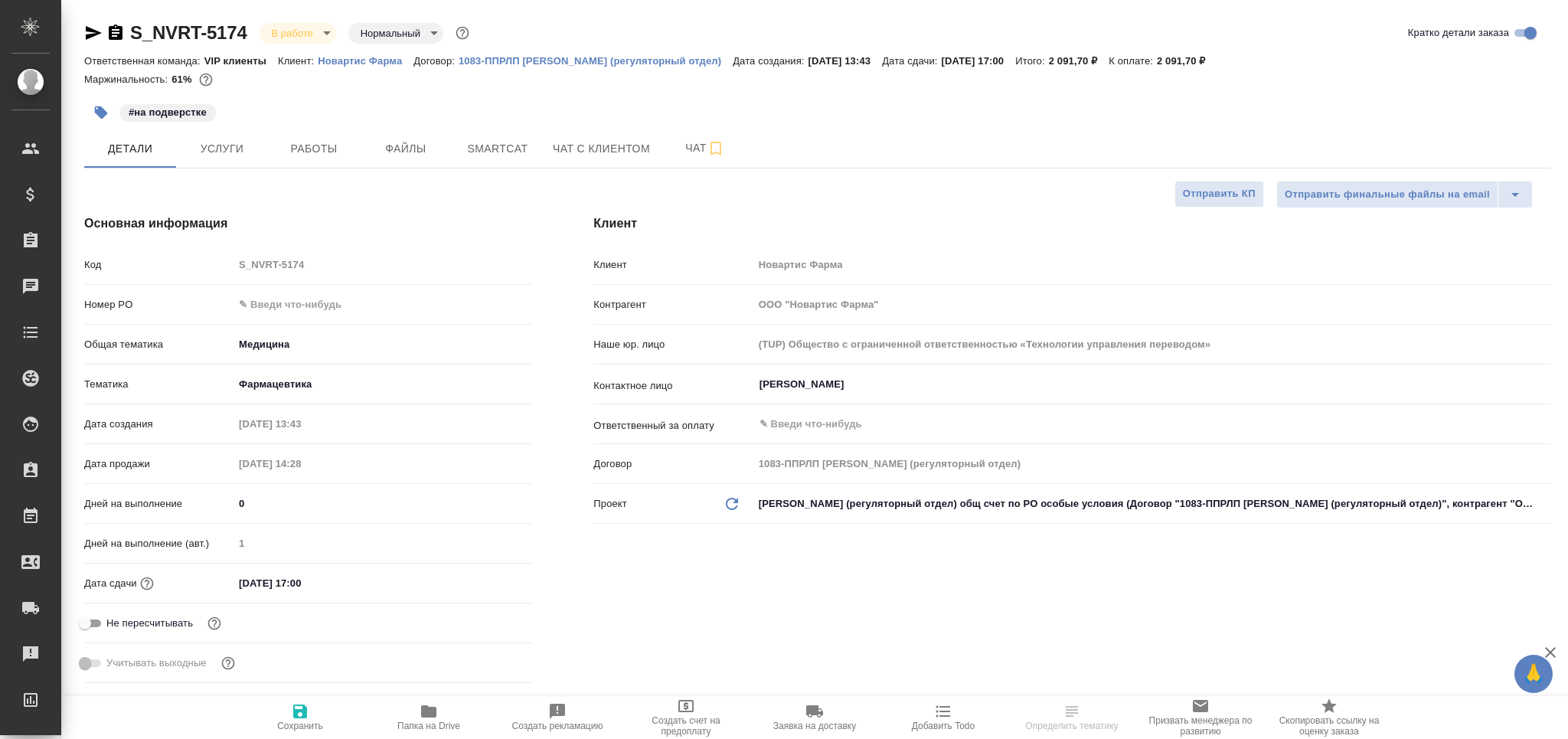
type textarea "x"
click at [321, 145] on span "Работы" at bounding box center [314, 149] width 73 height 19
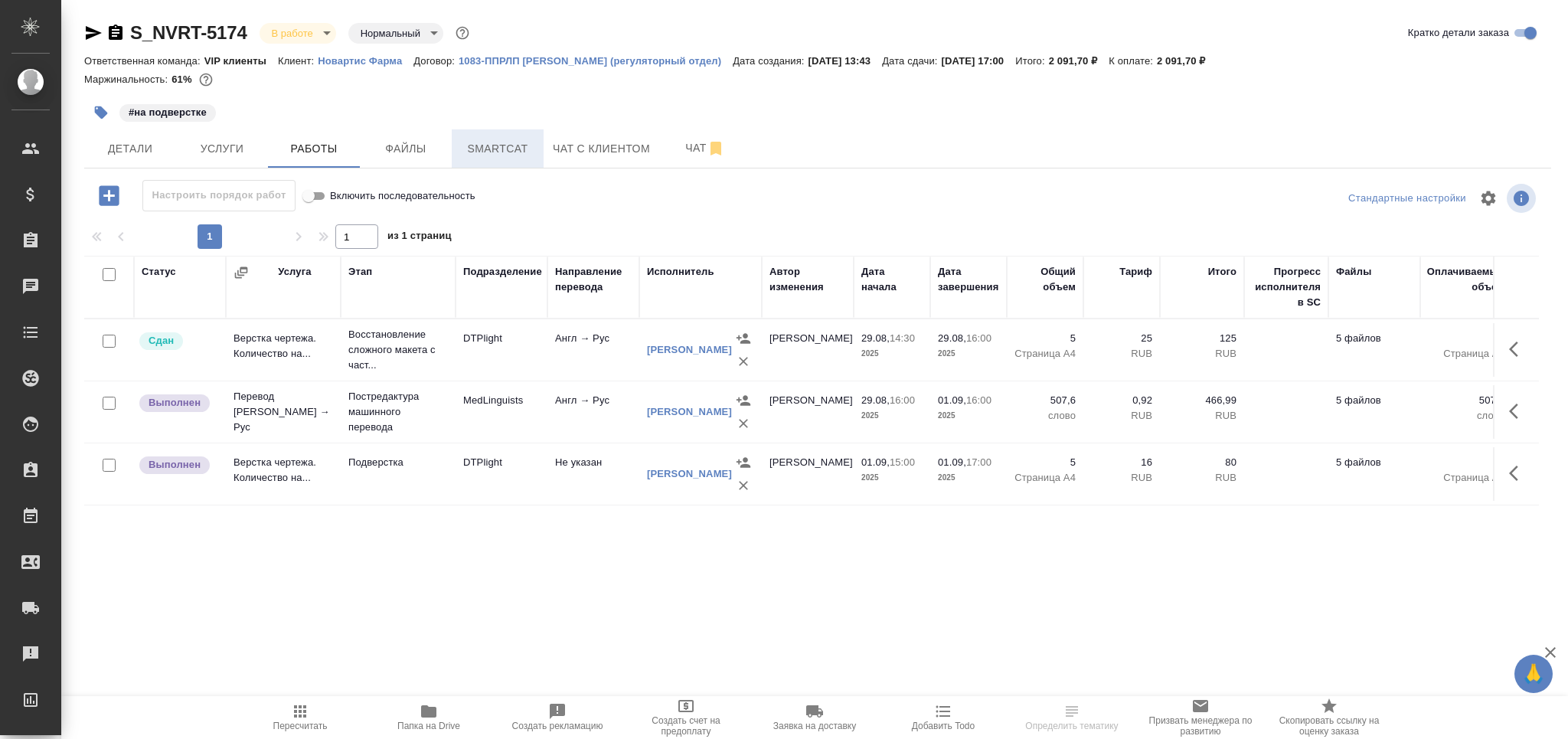
click at [499, 135] on button "Smartcat" at bounding box center [498, 148] width 92 height 38
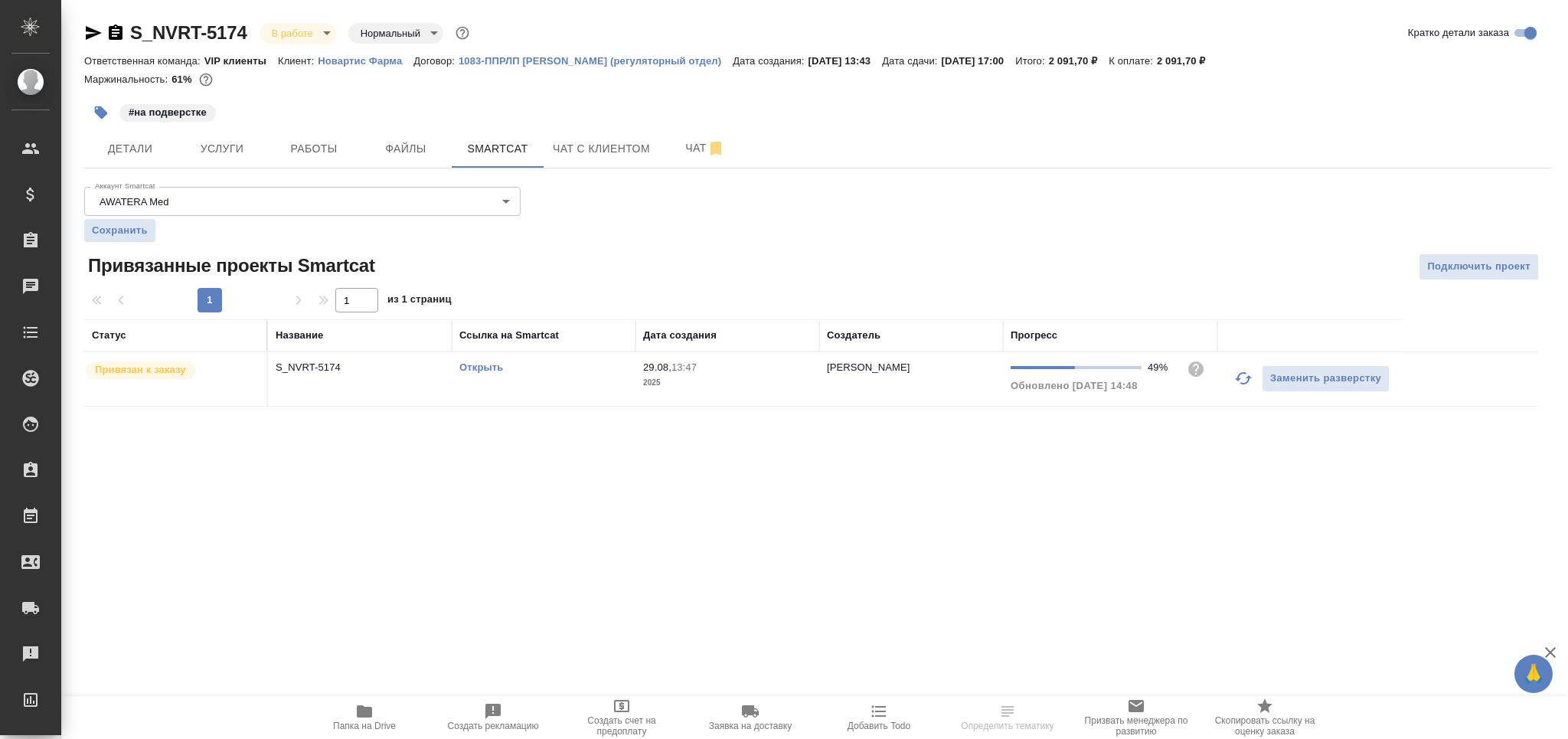
click at [541, 387] on td "Открыть" at bounding box center [544, 378] width 184 height 53
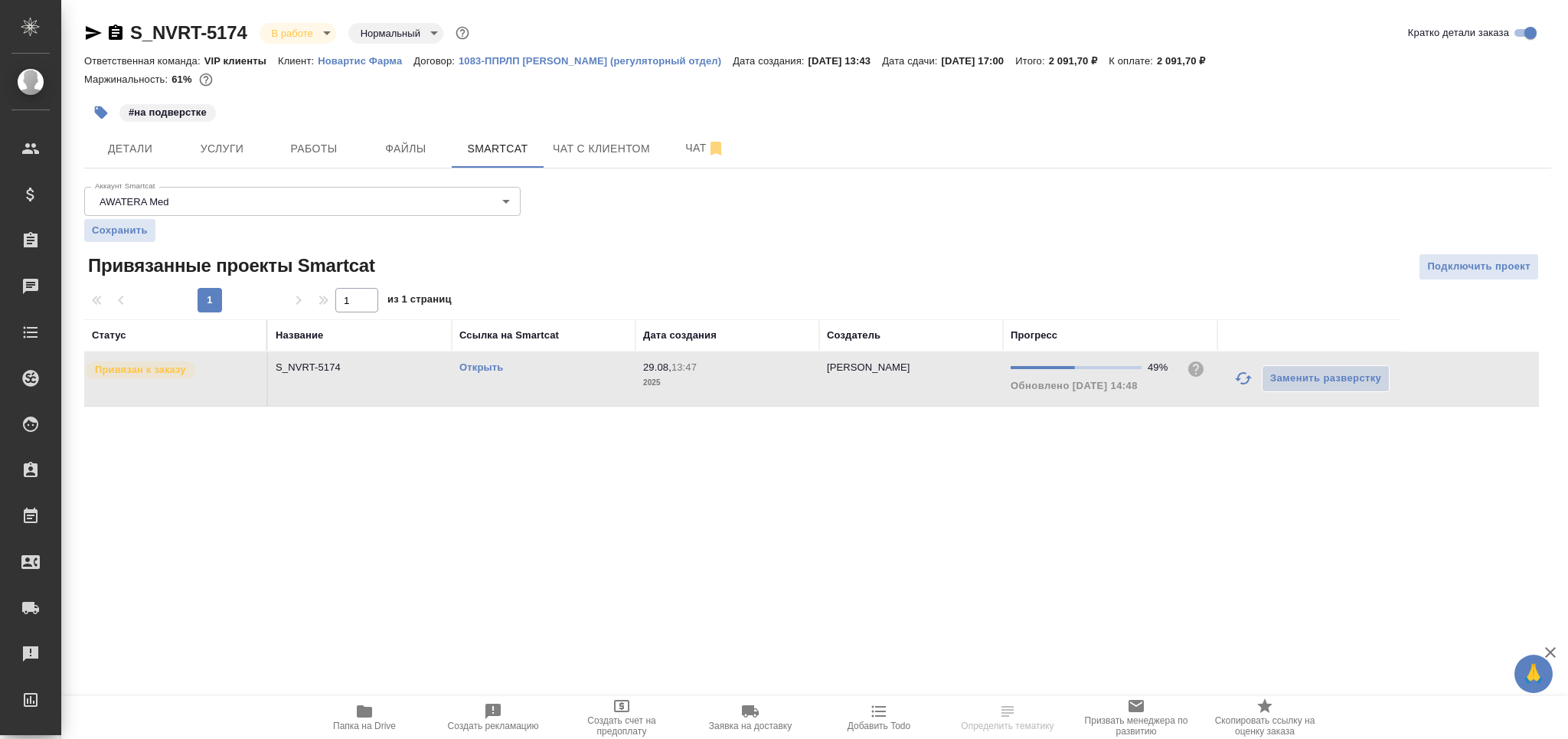
click at [541, 387] on td "Открыть" at bounding box center [544, 378] width 184 height 53
click at [163, 141] on span "Детали" at bounding box center [130, 149] width 73 height 19
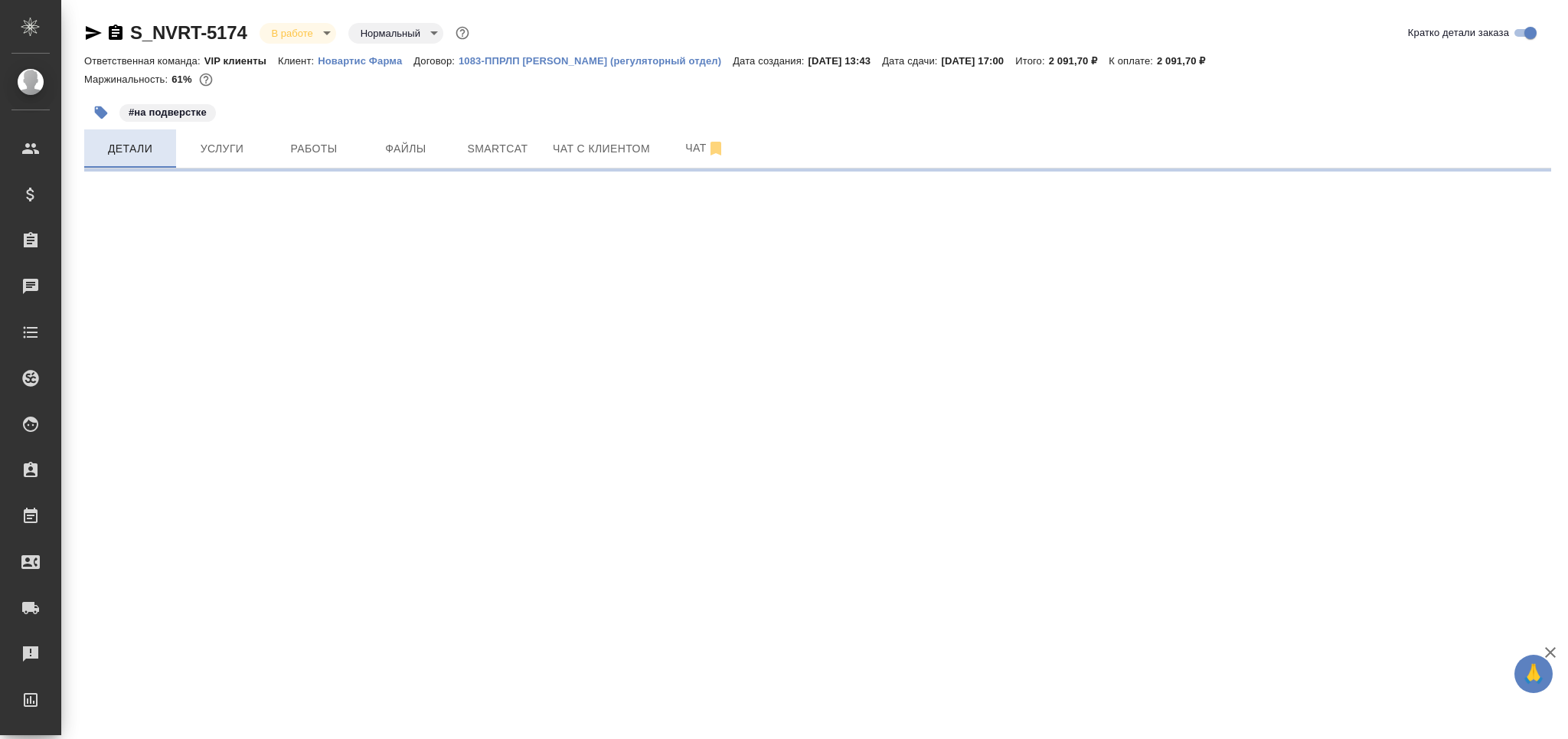
select select "RU"
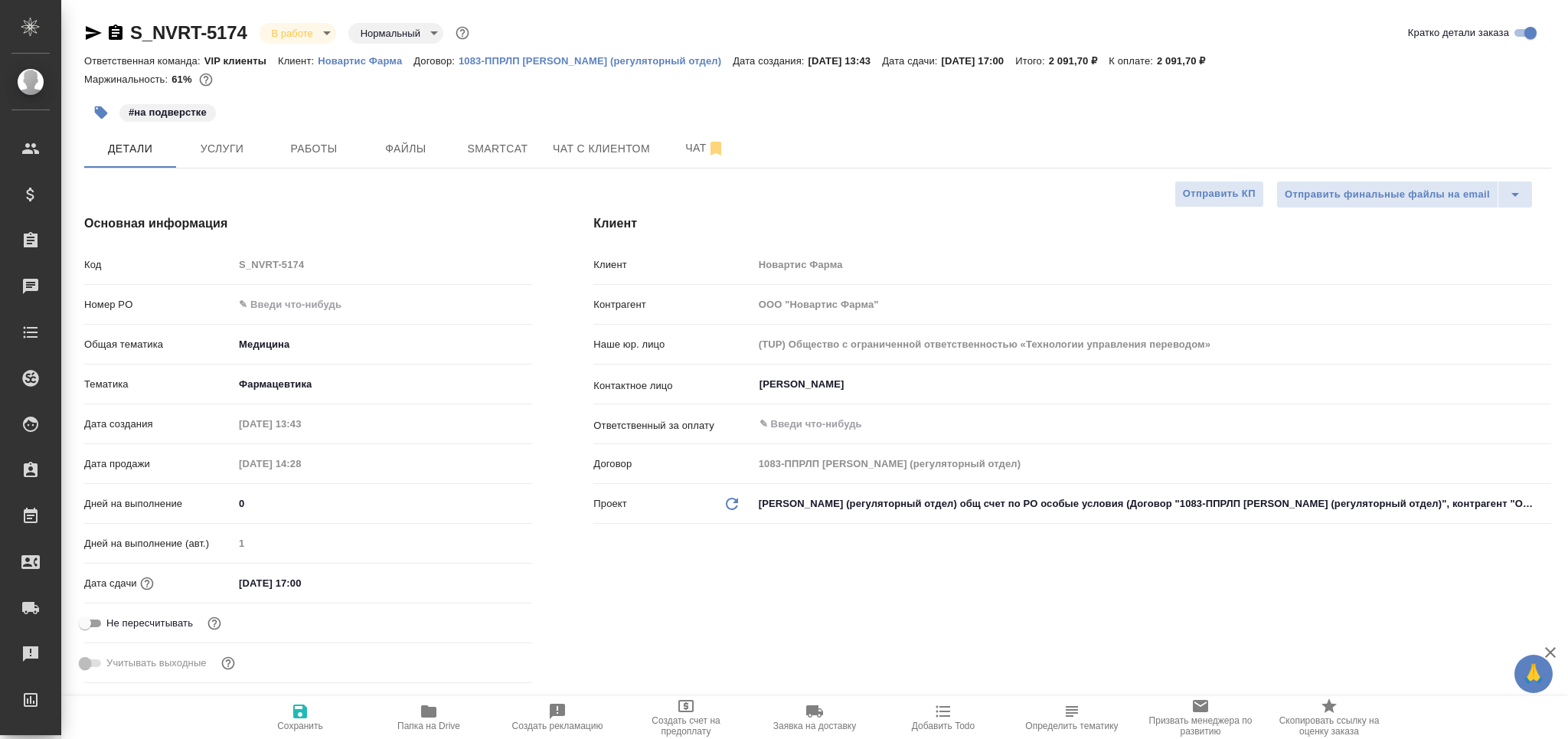
type textarea "x"
click at [320, 143] on span "Работы" at bounding box center [314, 149] width 73 height 19
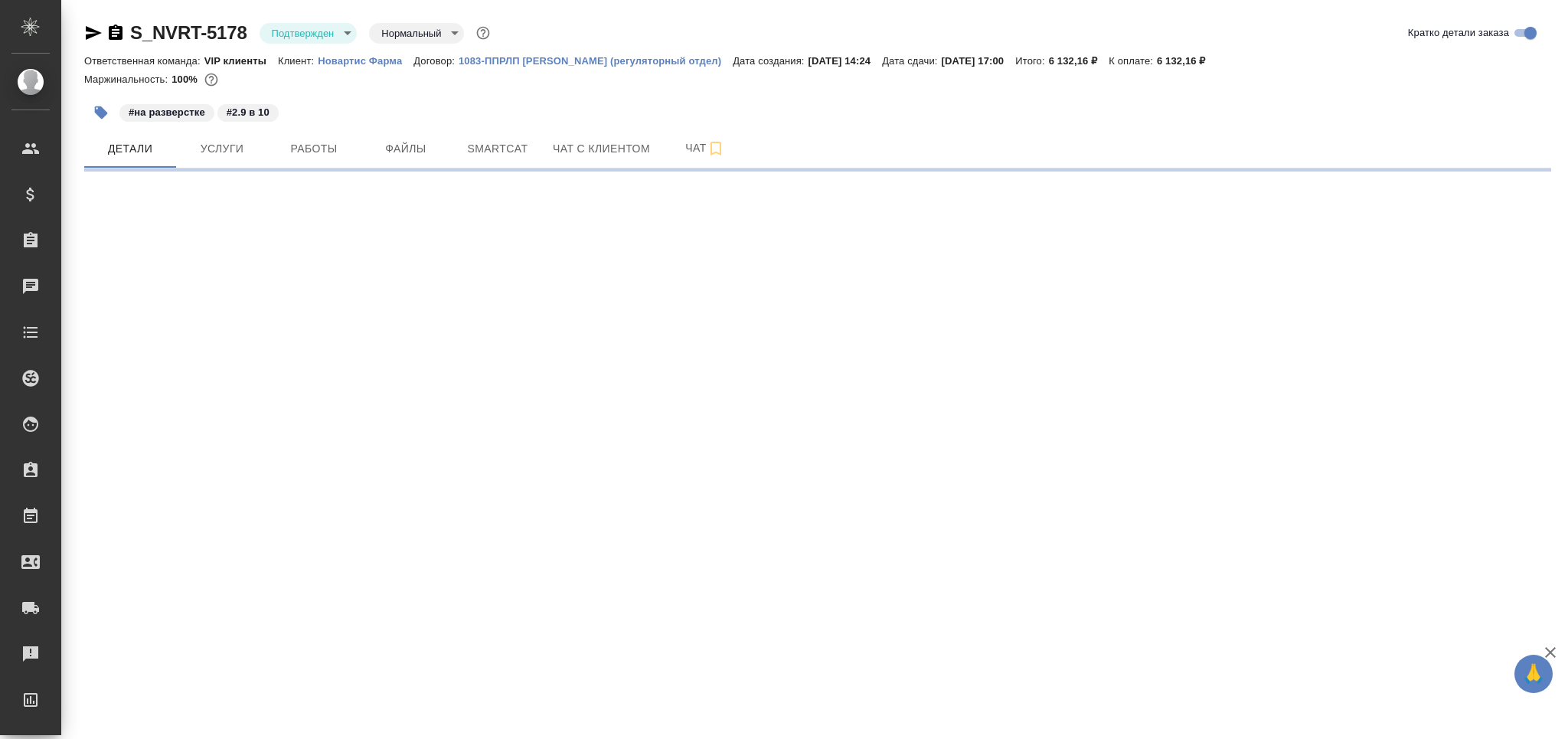
select select "RU"
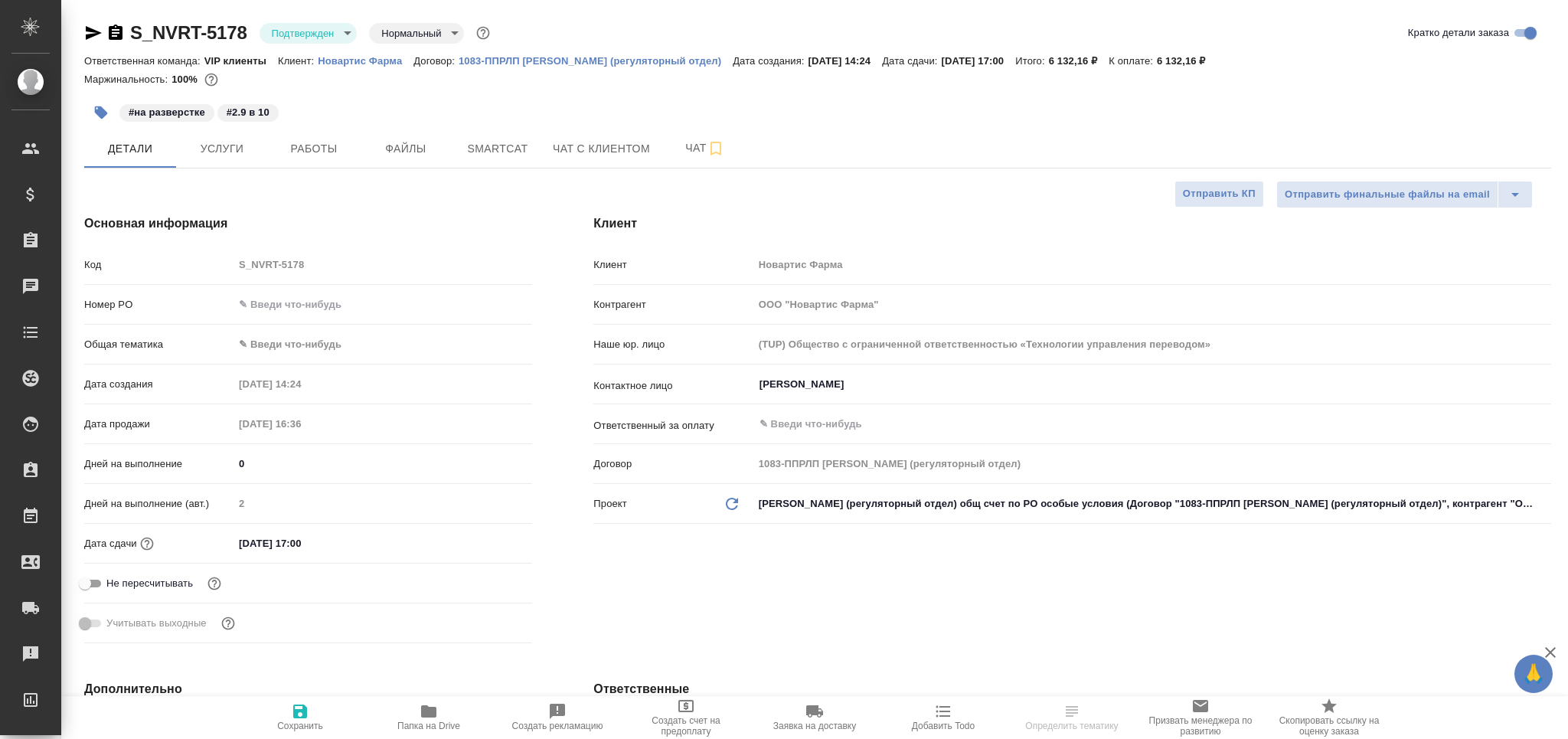
type textarea "x"
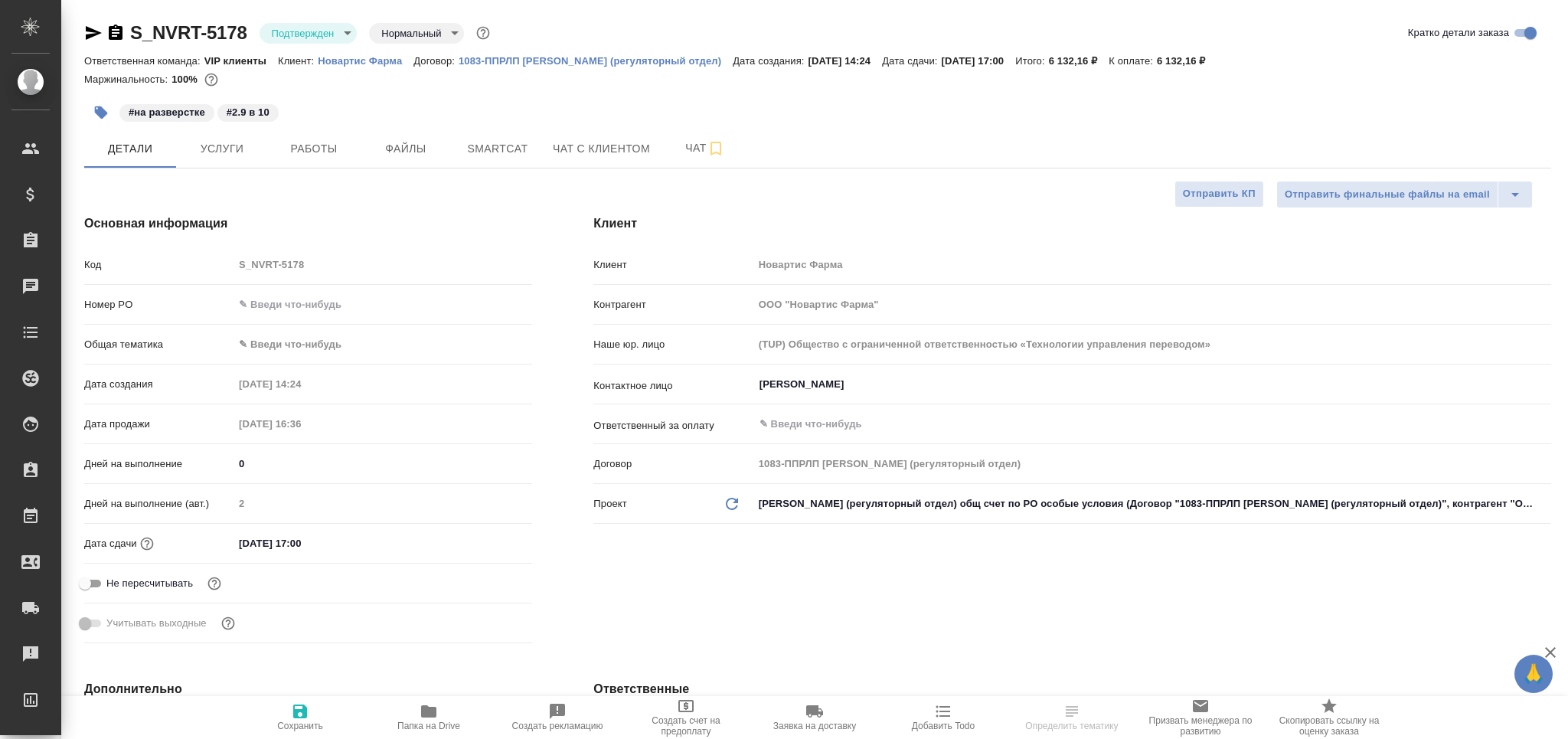
type textarea "x"
click at [319, 28] on body "🙏 .cls-1 fill:#fff; AWATERA Grabko [PERSON_NAME] Спецификации Заказы Чаты Todo …" at bounding box center [784, 370] width 1568 height 739
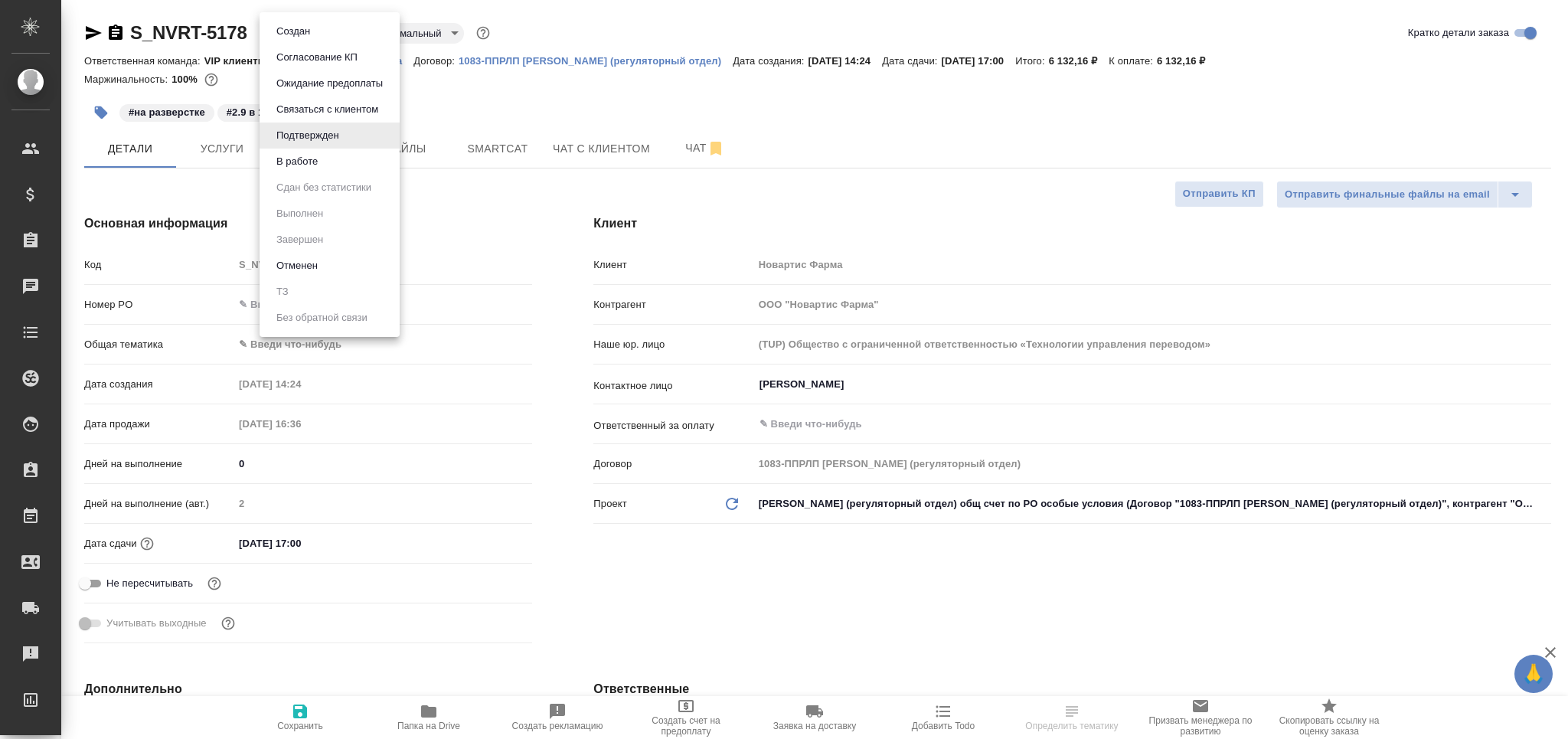
click at [341, 165] on li "В работе" at bounding box center [329, 162] width 141 height 26
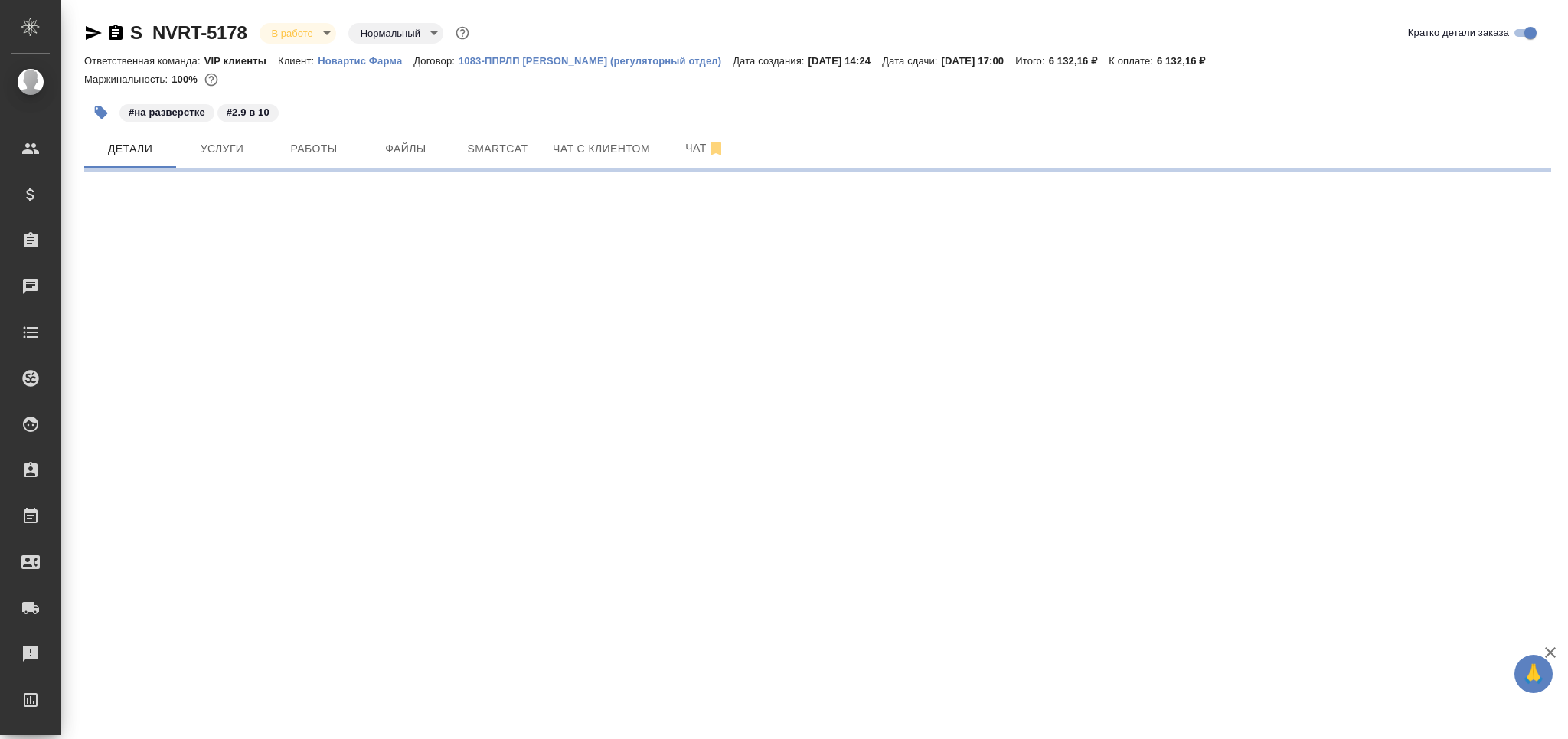
select select "RU"
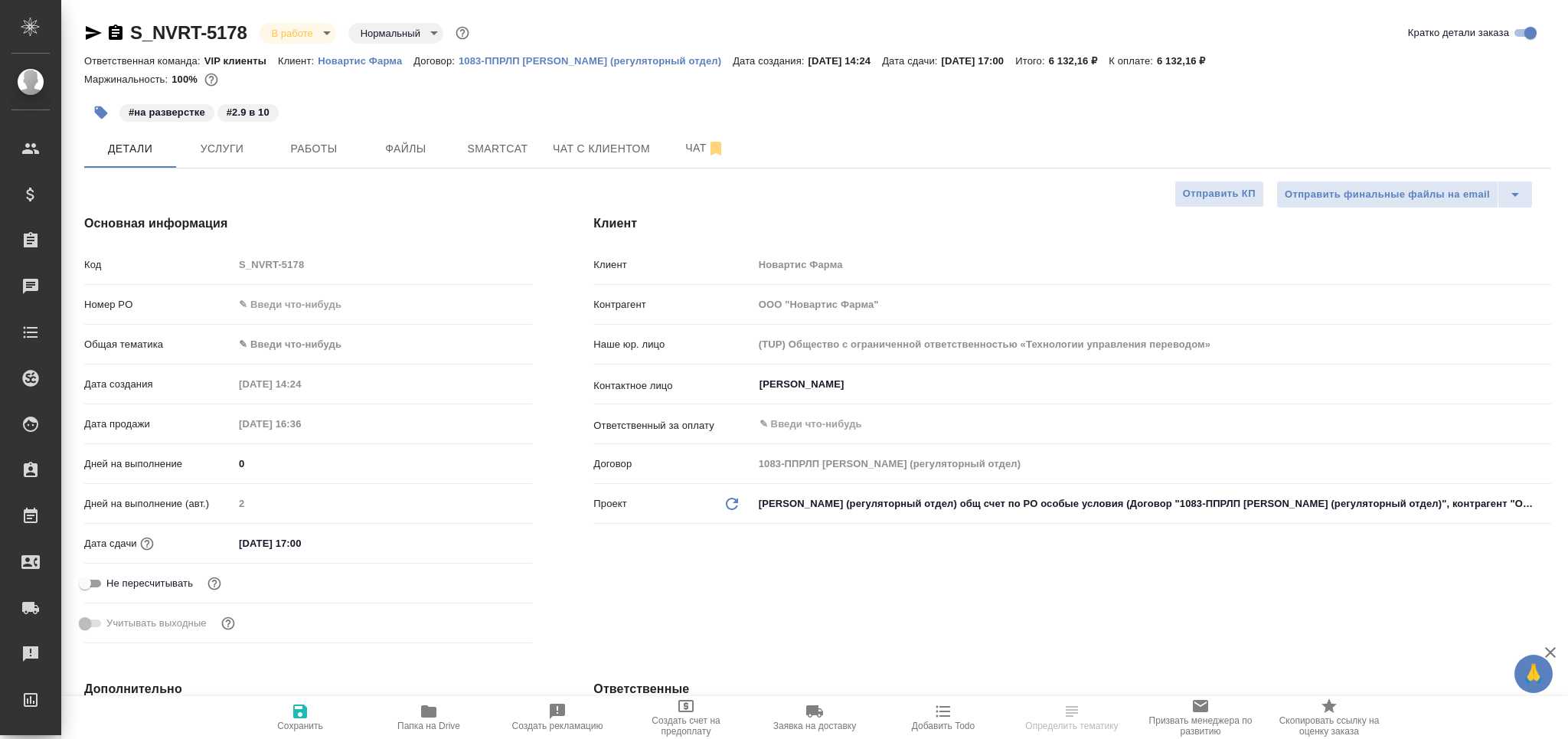
type textarea "x"
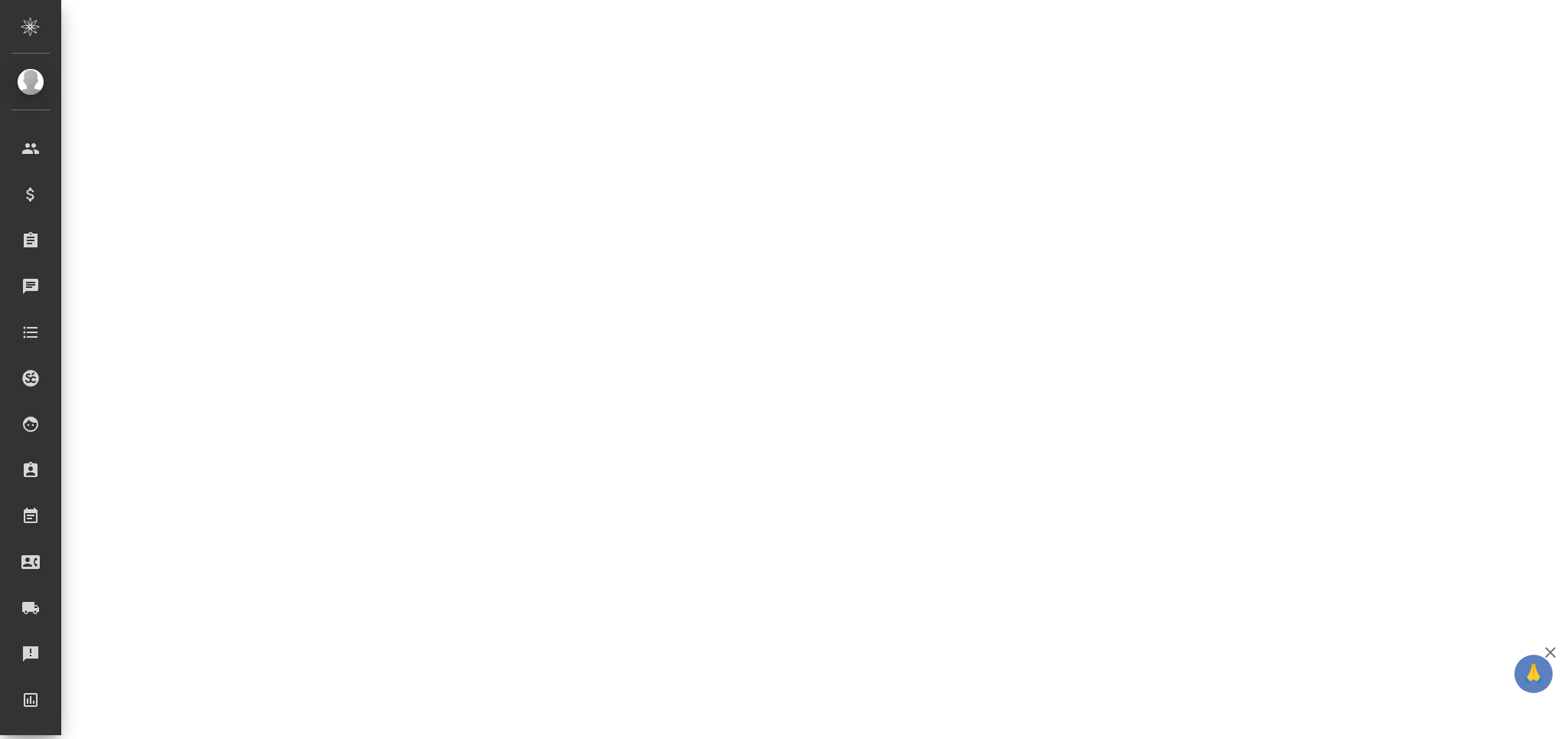
select select "RU"
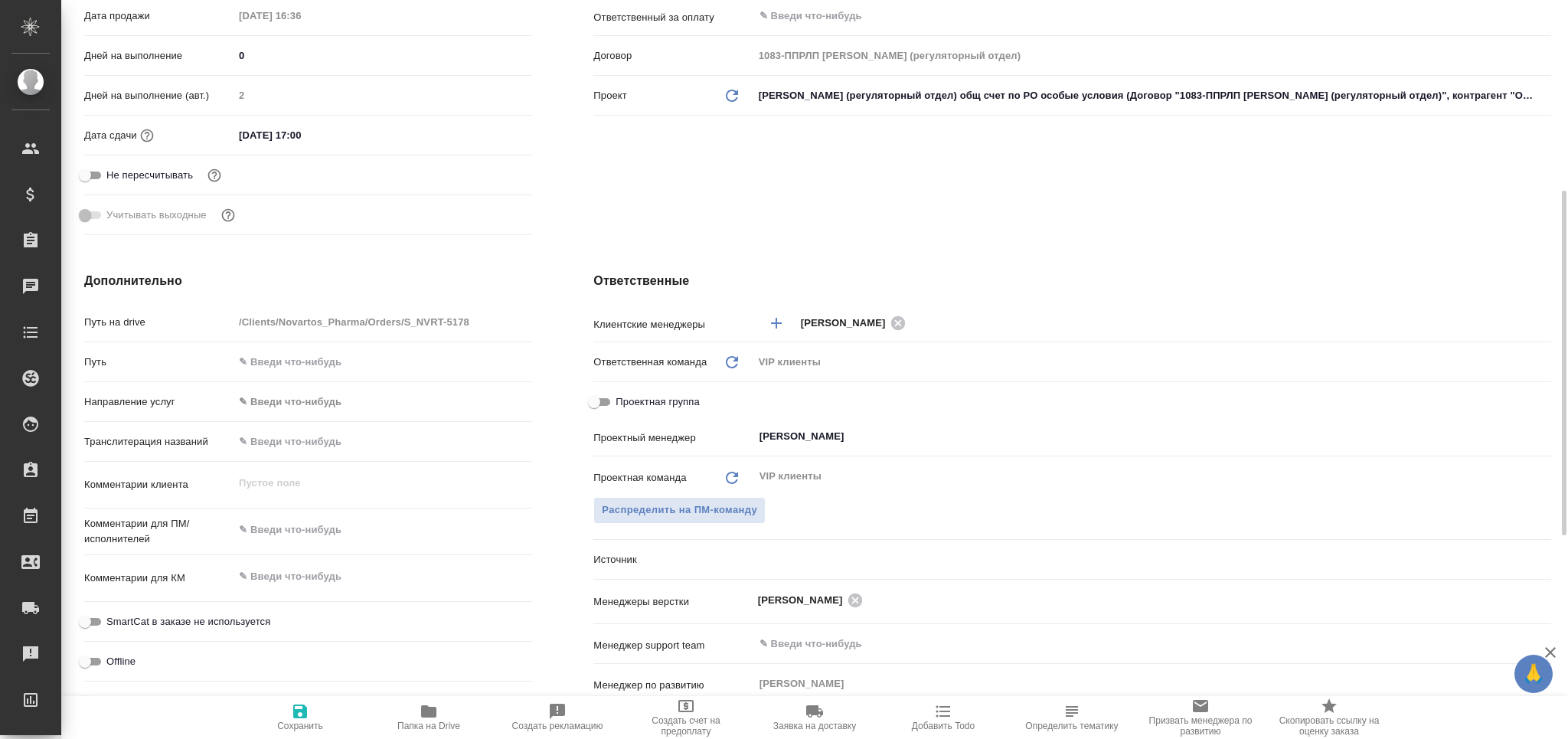
type textarea "x"
click at [1086, 729] on span "Определить тематику" at bounding box center [1072, 726] width 93 height 10
type textarea "x"
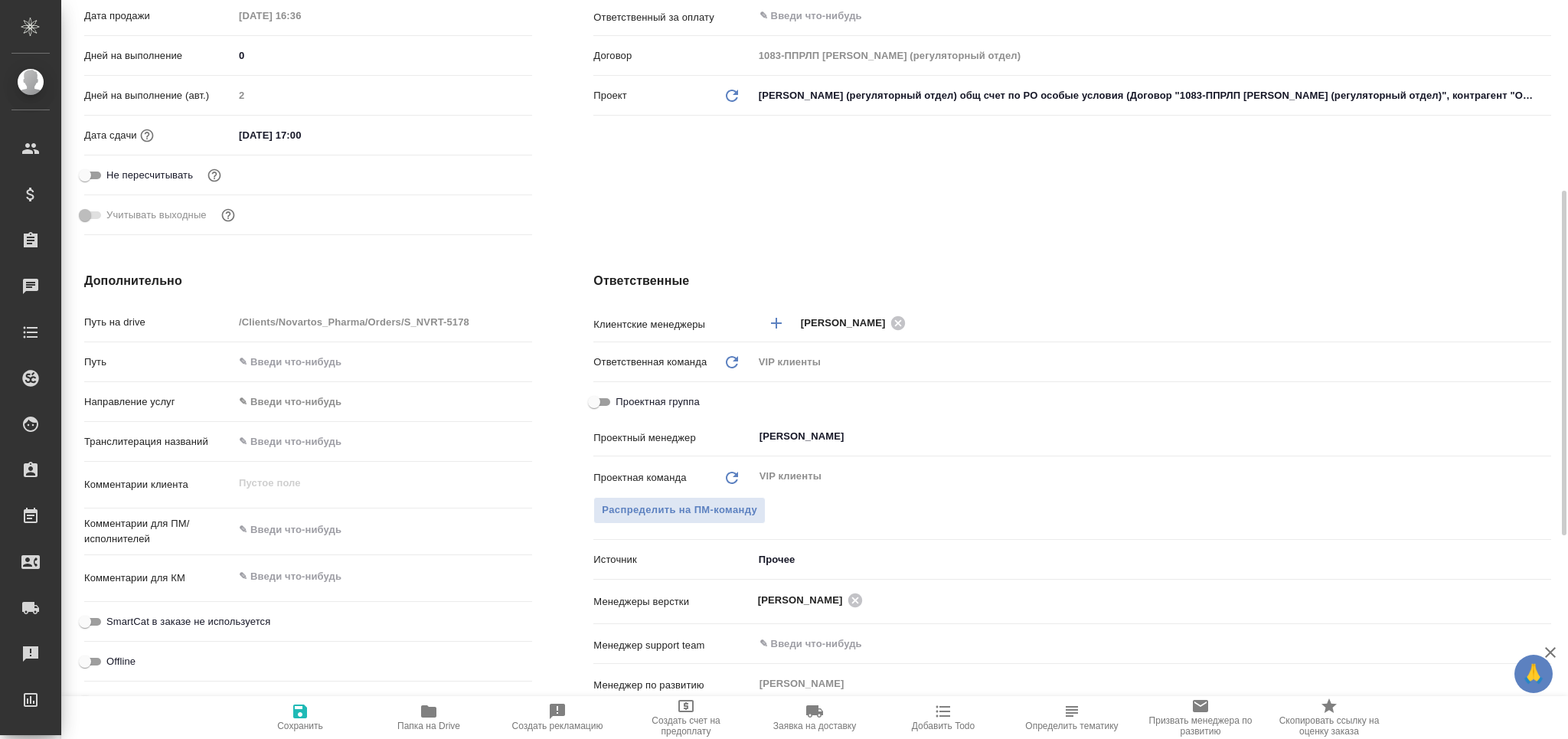
type textarea "x"
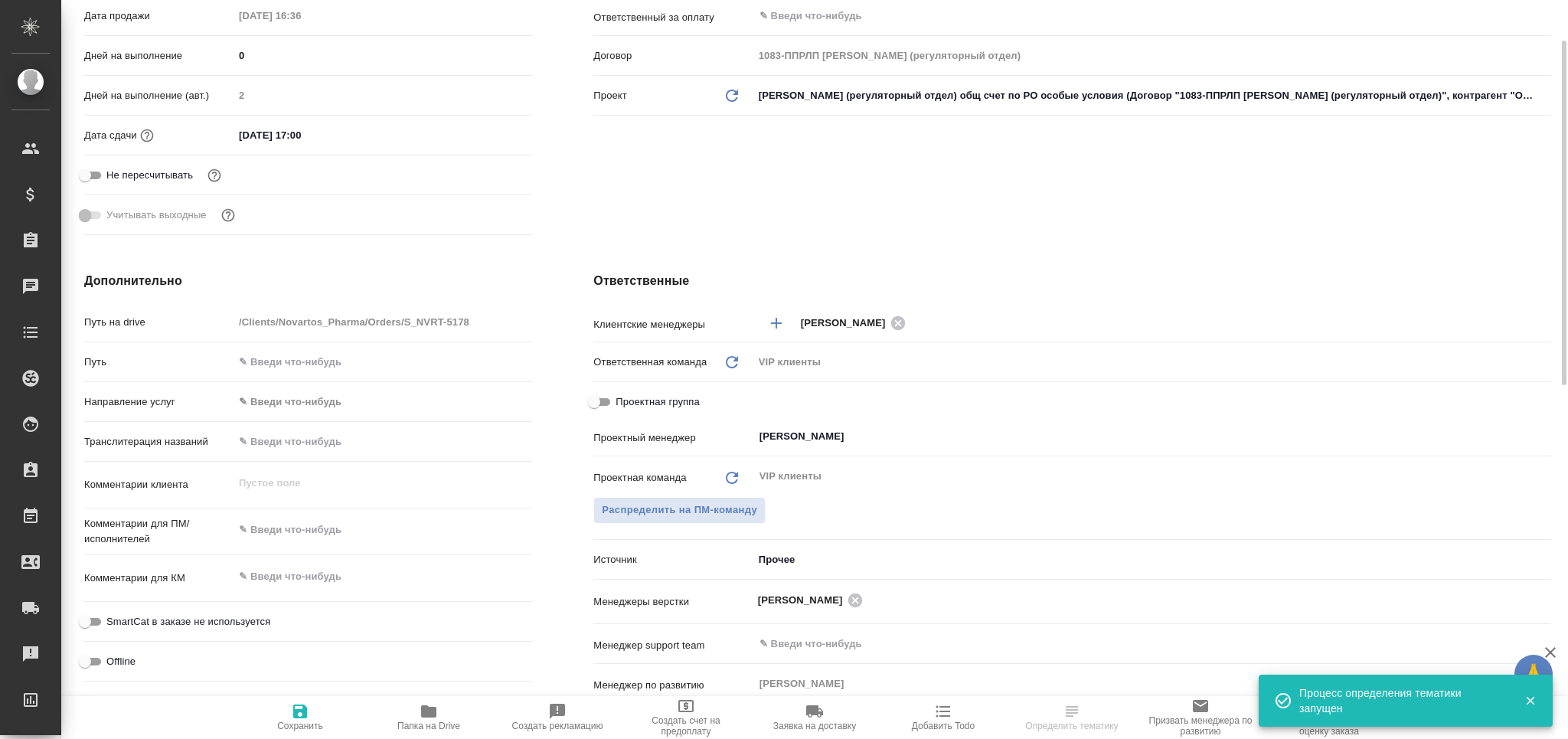
scroll to position [0, 0]
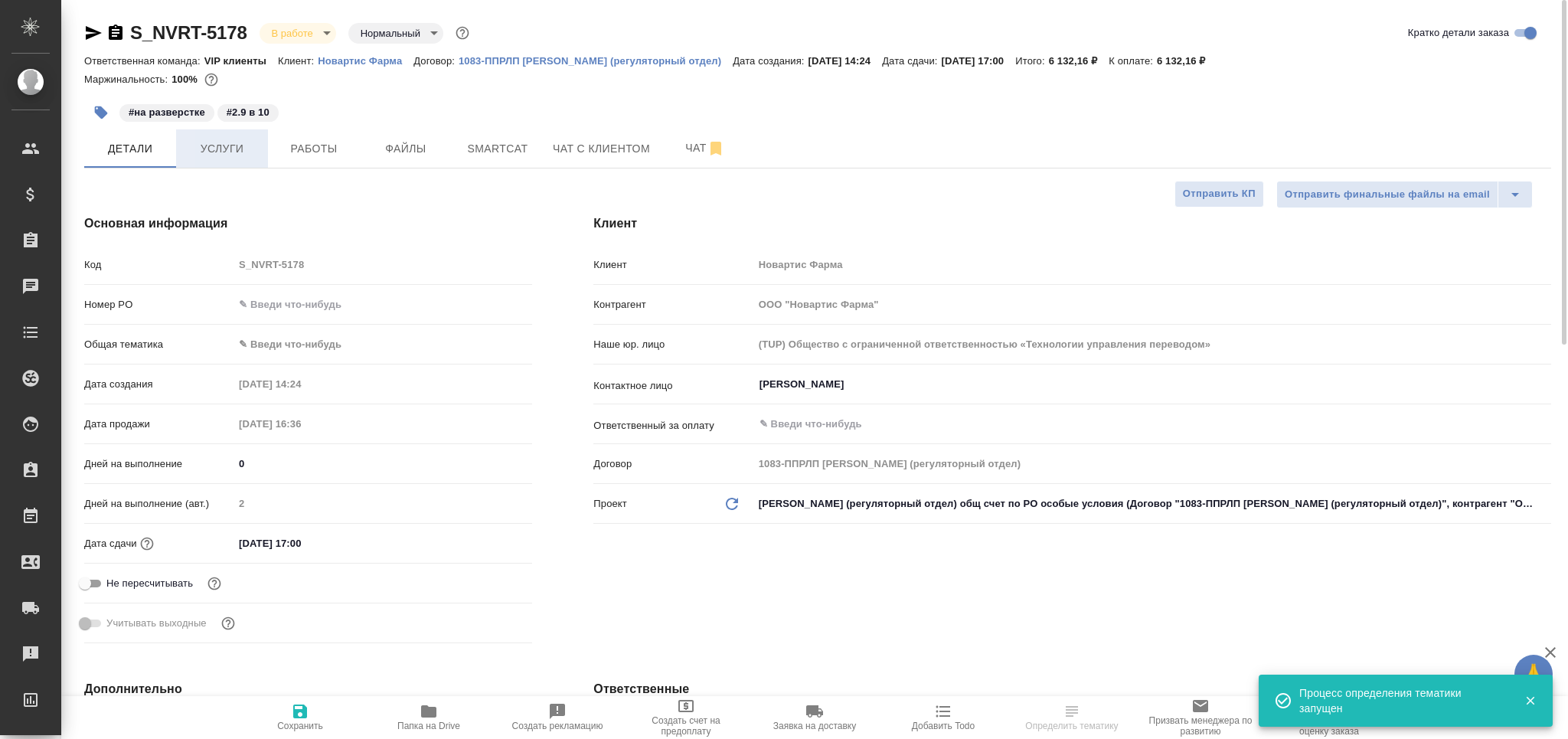
click at [241, 150] on span "Услуги" at bounding box center [222, 149] width 73 height 19
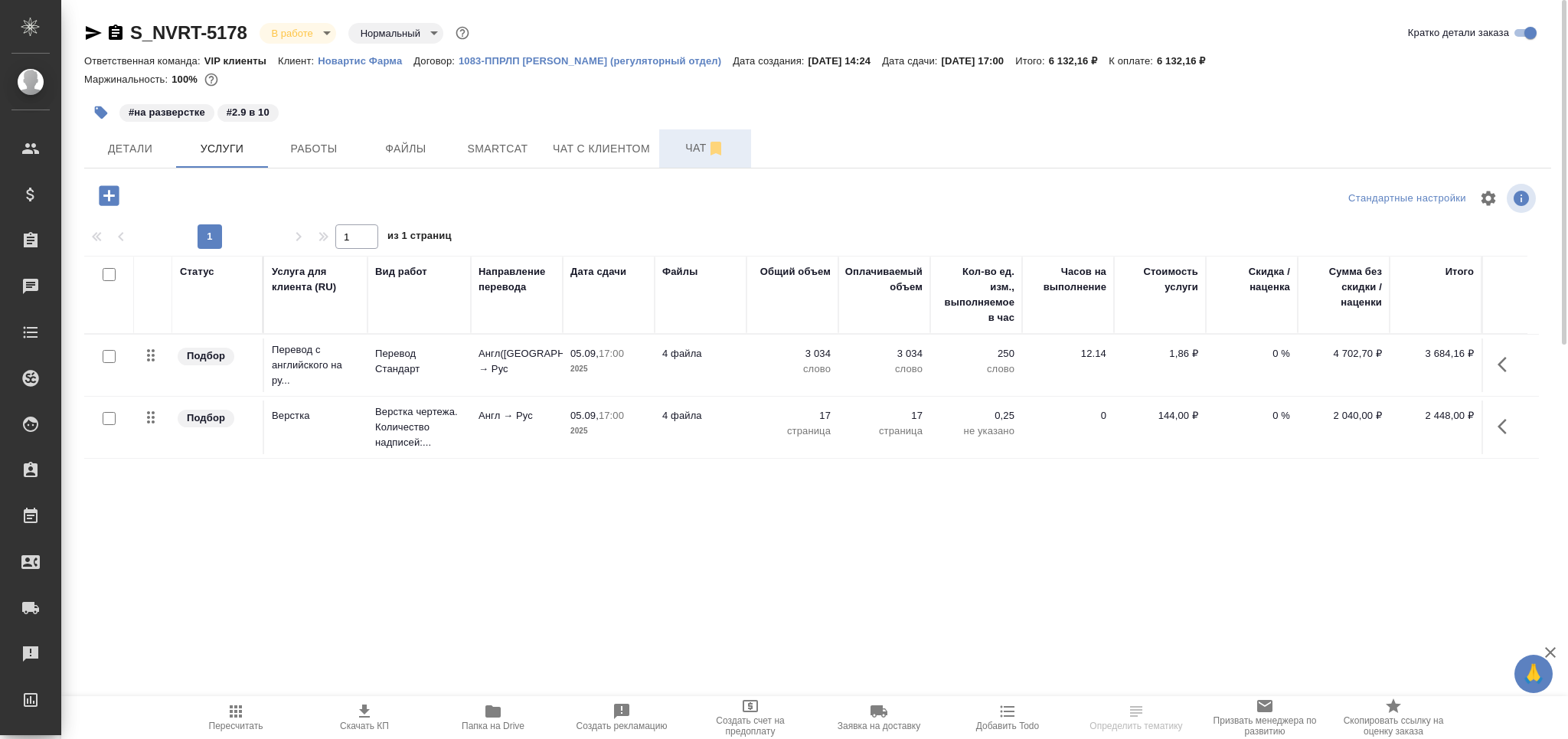
click at [675, 152] on span "Чат" at bounding box center [705, 148] width 73 height 19
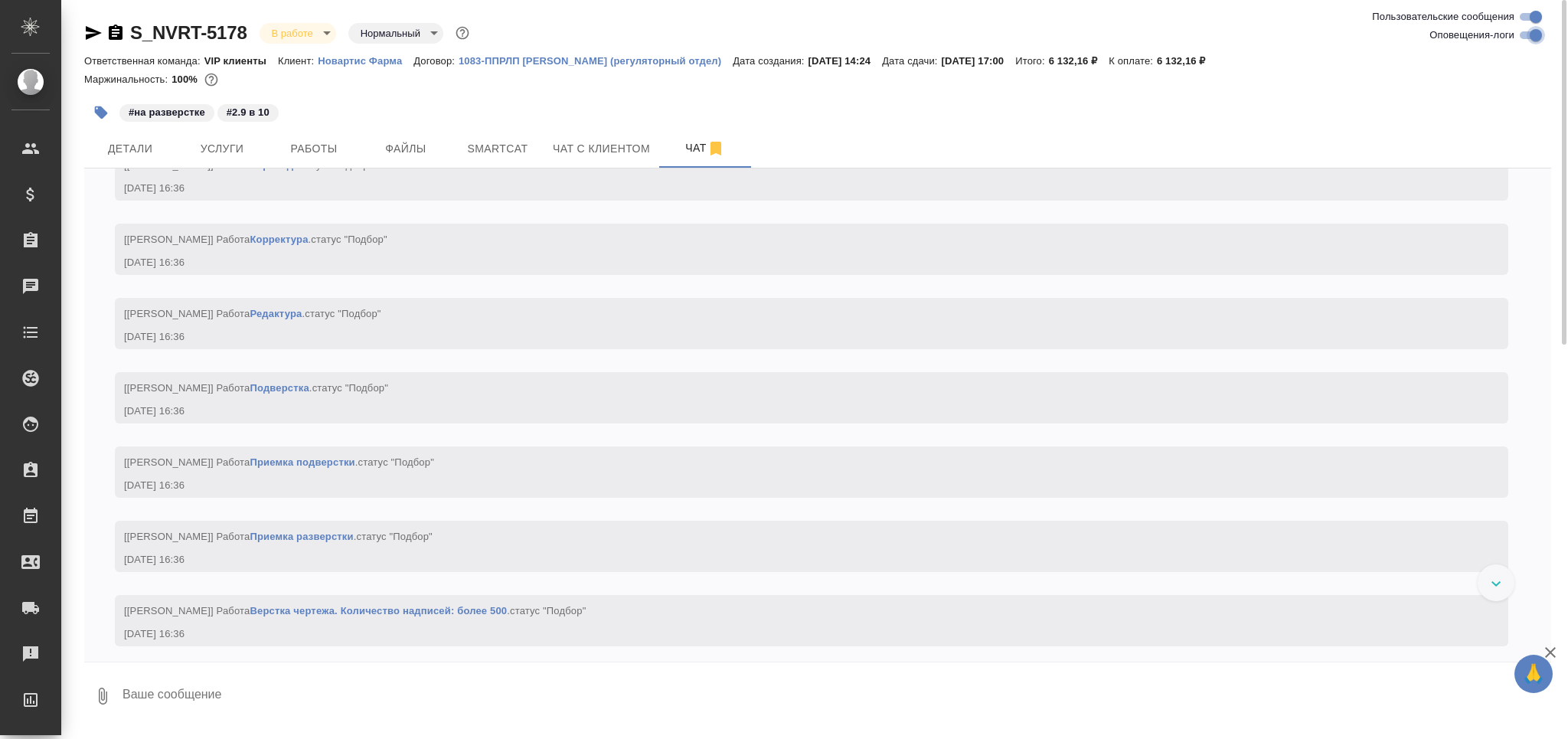
click at [1527, 34] on input "Оповещения-логи" at bounding box center [1536, 35] width 55 height 18
checkbox input "false"
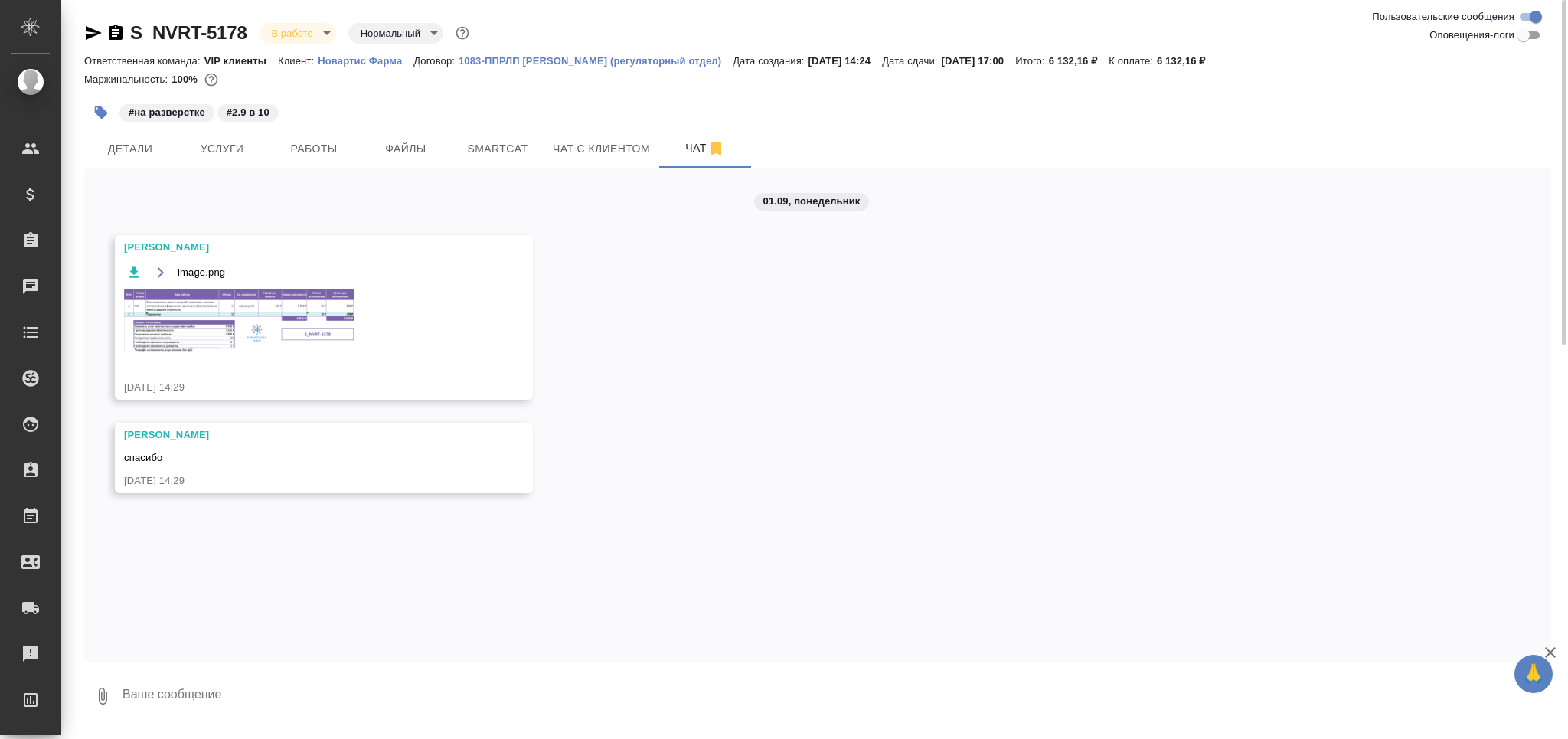
click at [304, 343] on img at bounding box center [238, 321] width 230 height 64
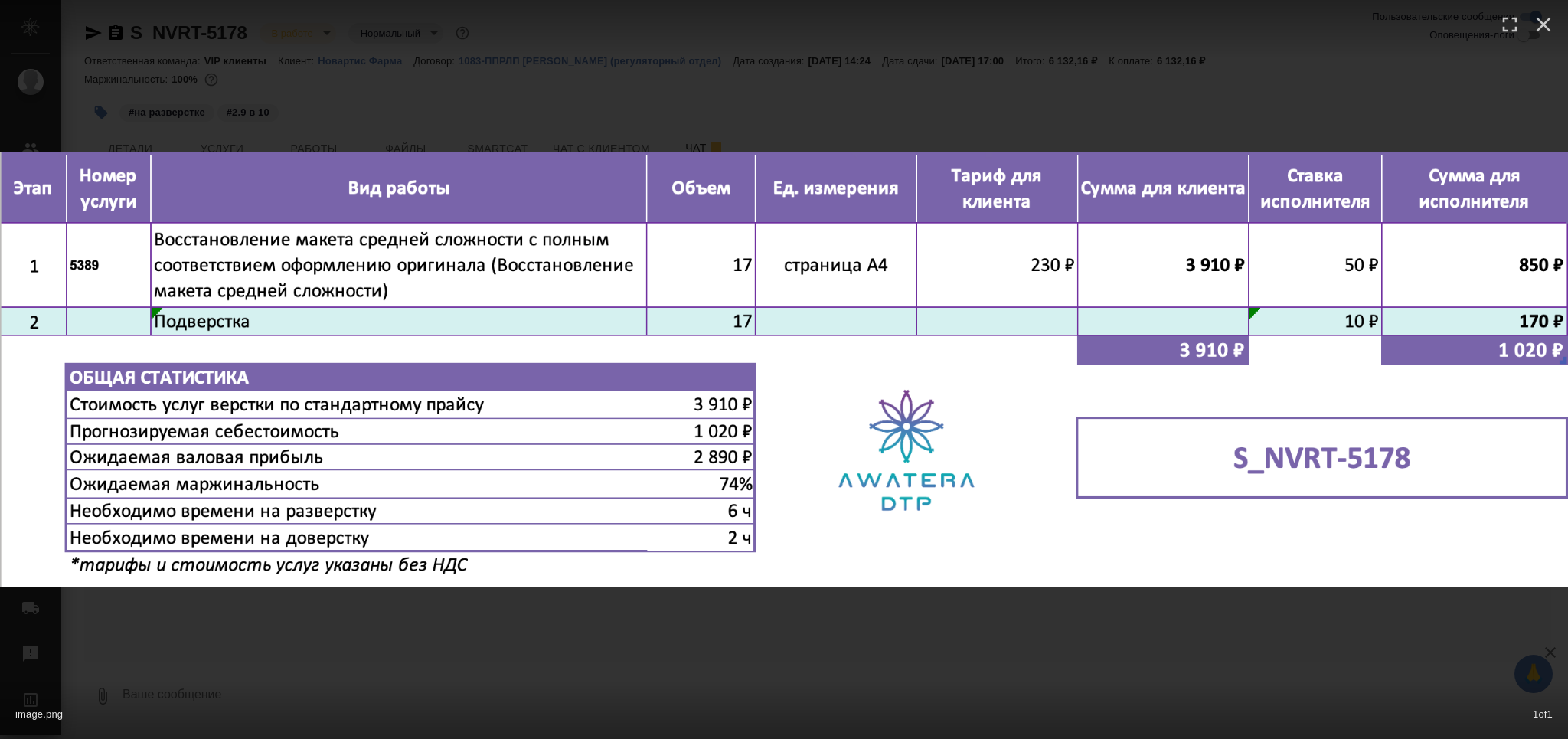
click at [368, 672] on div "image.png 1 of 1" at bounding box center [784, 370] width 1568 height 739
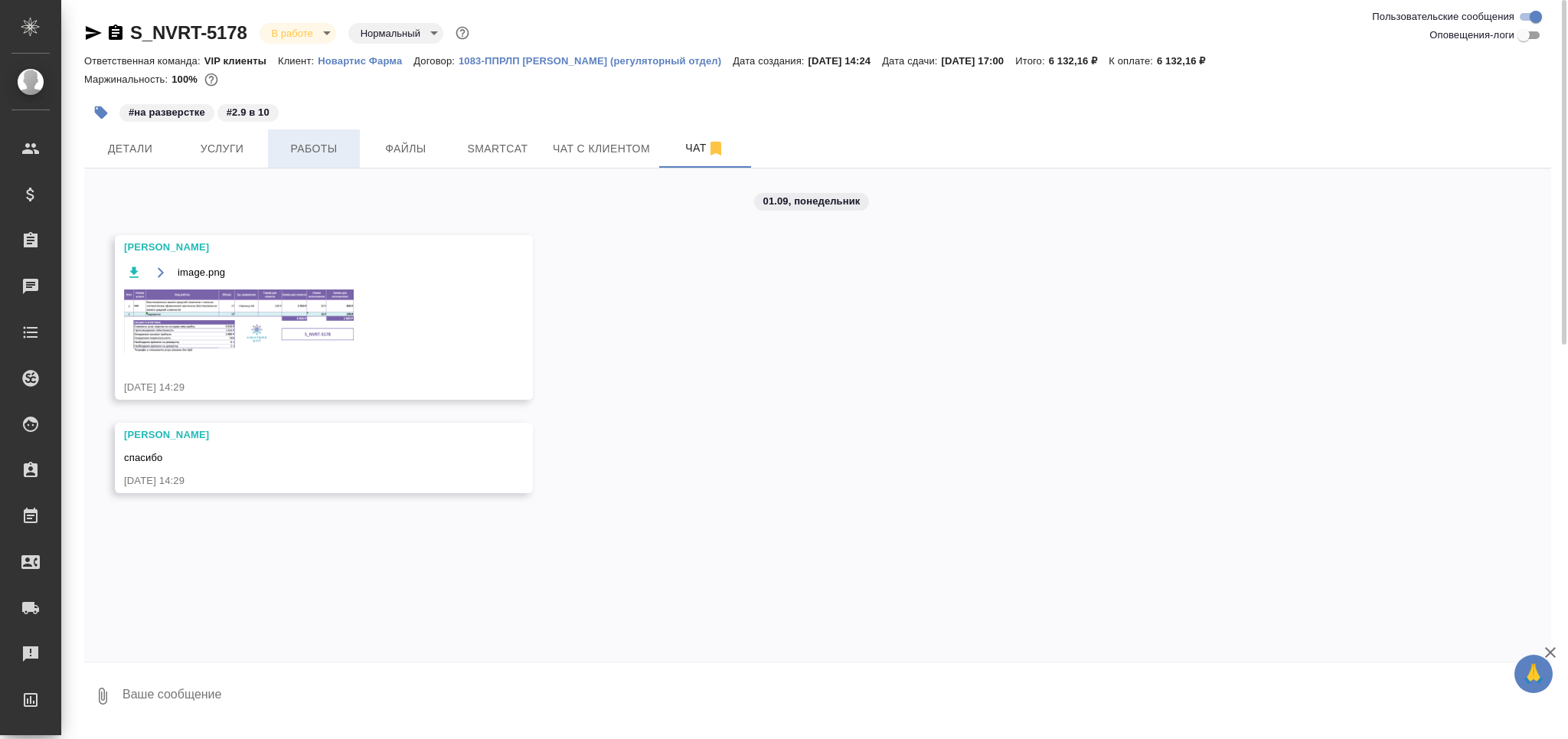
click at [306, 136] on button "Работы" at bounding box center [313, 148] width 92 height 38
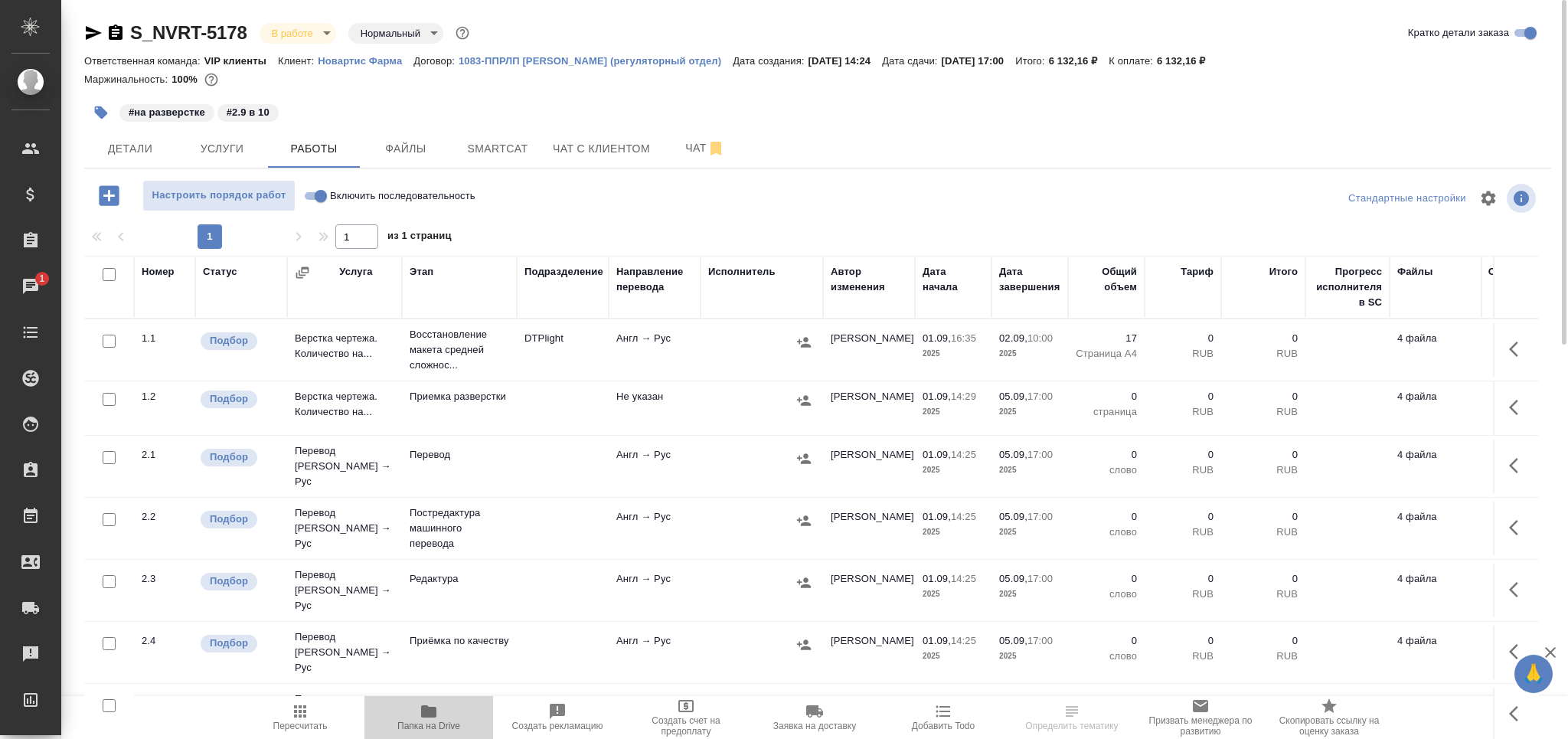
click at [423, 706] on icon "button" at bounding box center [429, 711] width 18 height 18
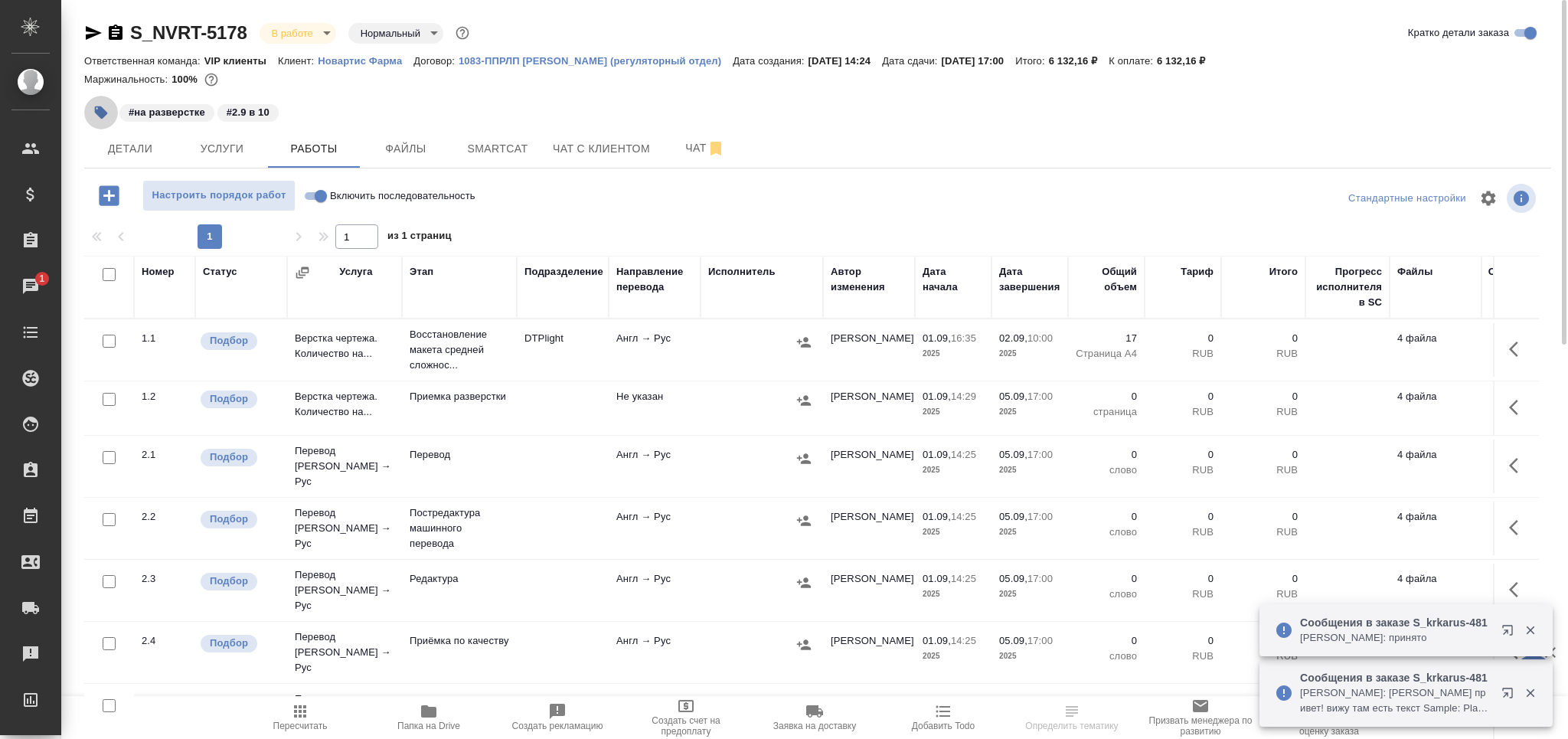
click at [91, 100] on button "button" at bounding box center [100, 113] width 34 height 34
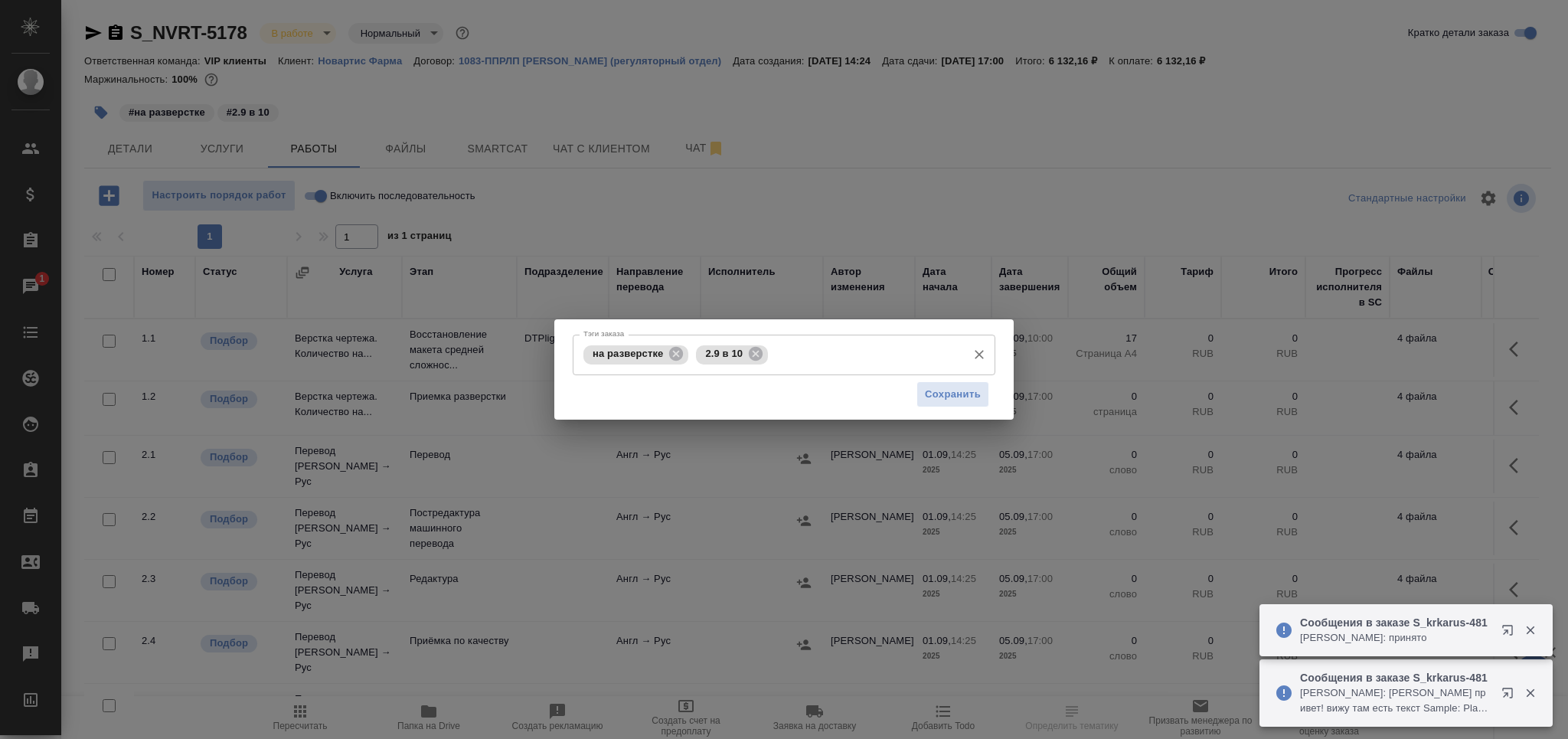
click at [855, 346] on input "Тэги заказа" at bounding box center [865, 355] width 188 height 26
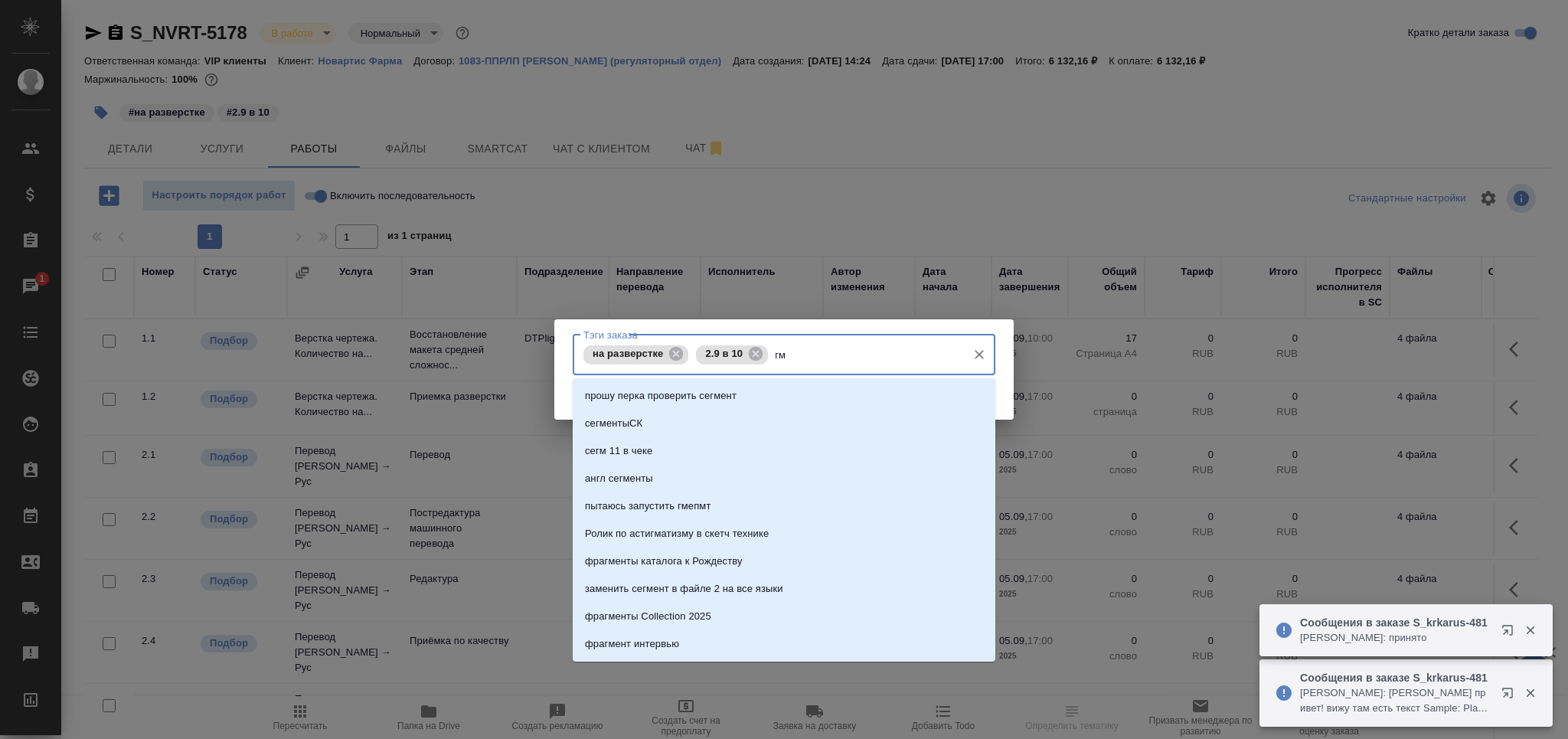
type input "гмр"
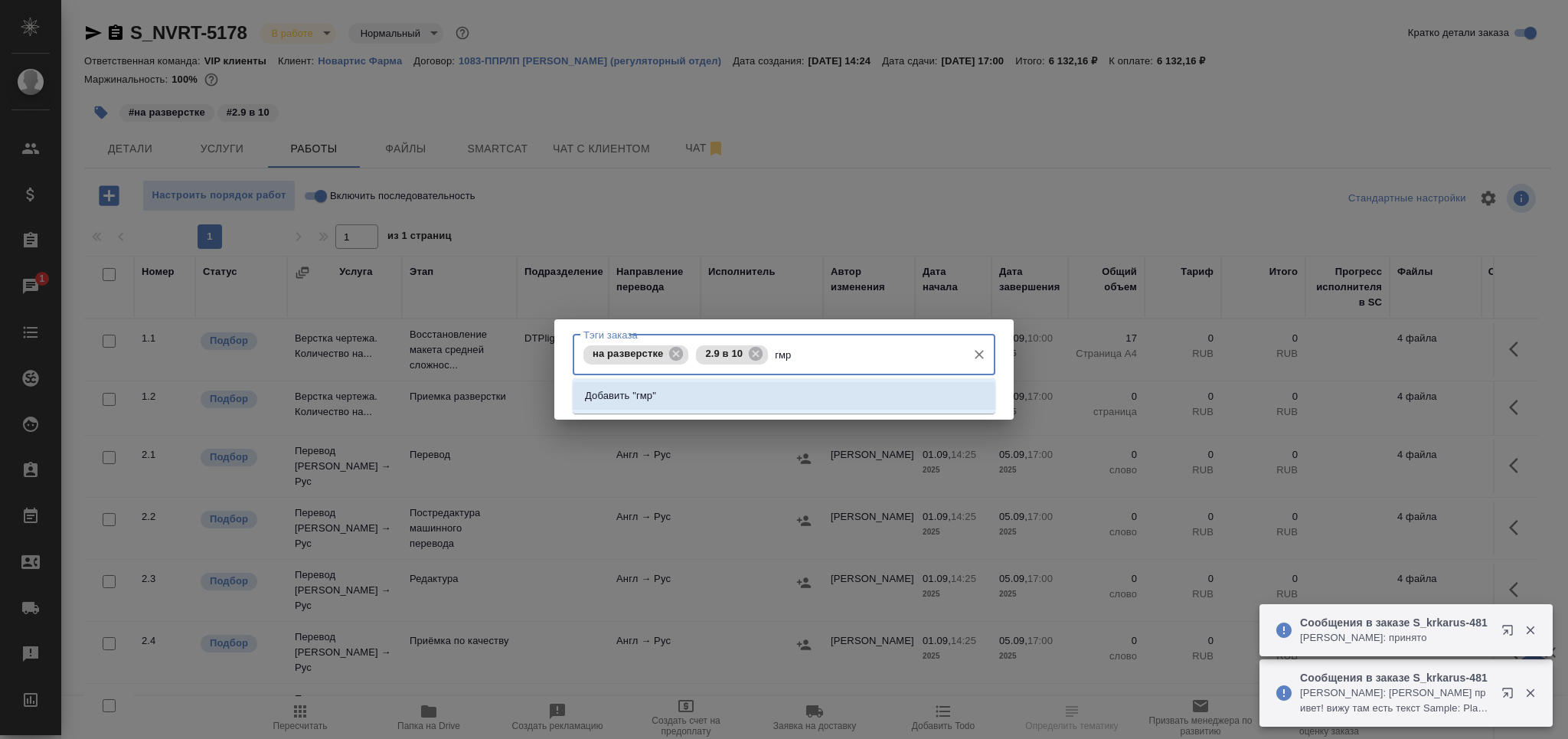
click at [667, 400] on li "Добавить "гмр"" at bounding box center [784, 397] width 423 height 28
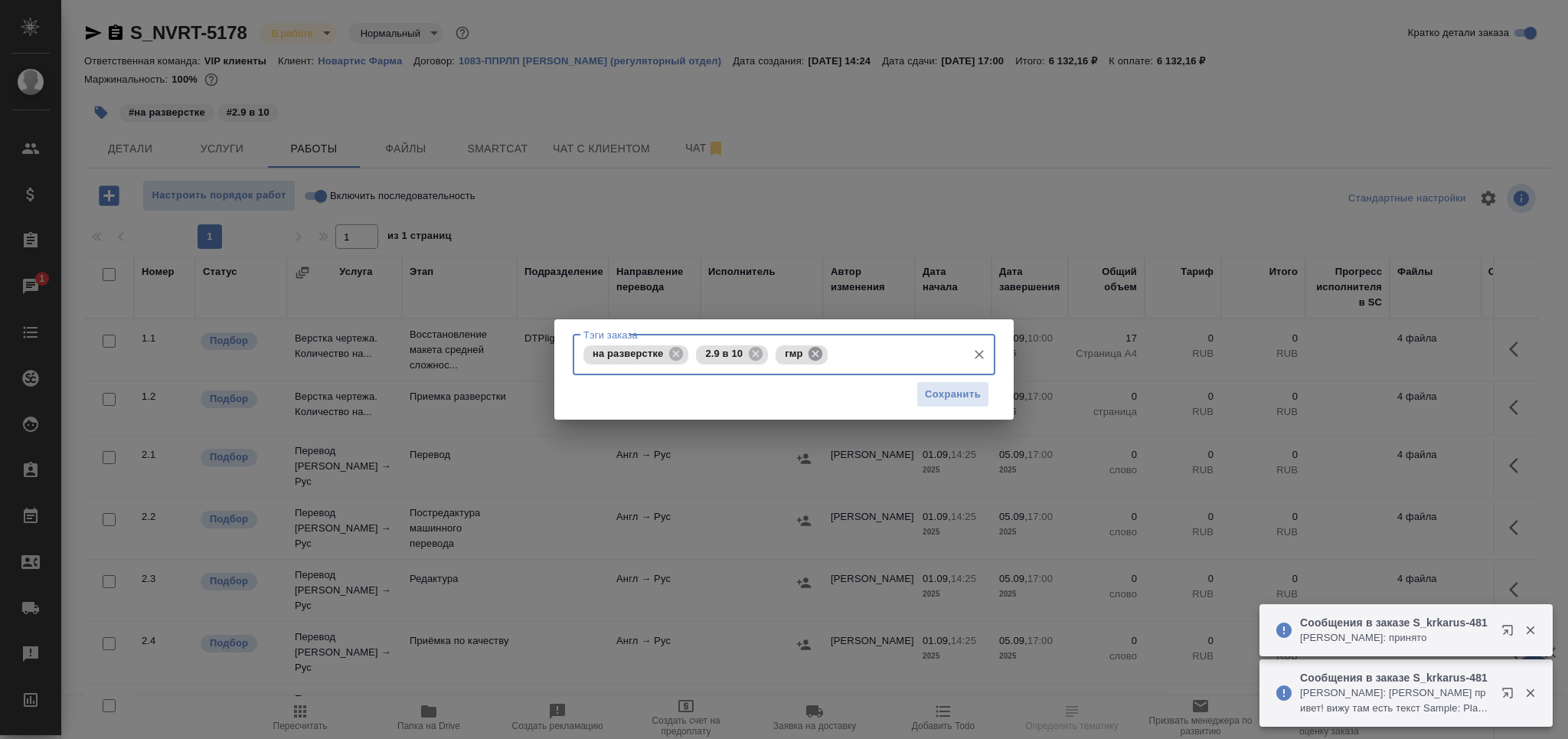
click at [810, 358] on icon at bounding box center [815, 354] width 14 height 14
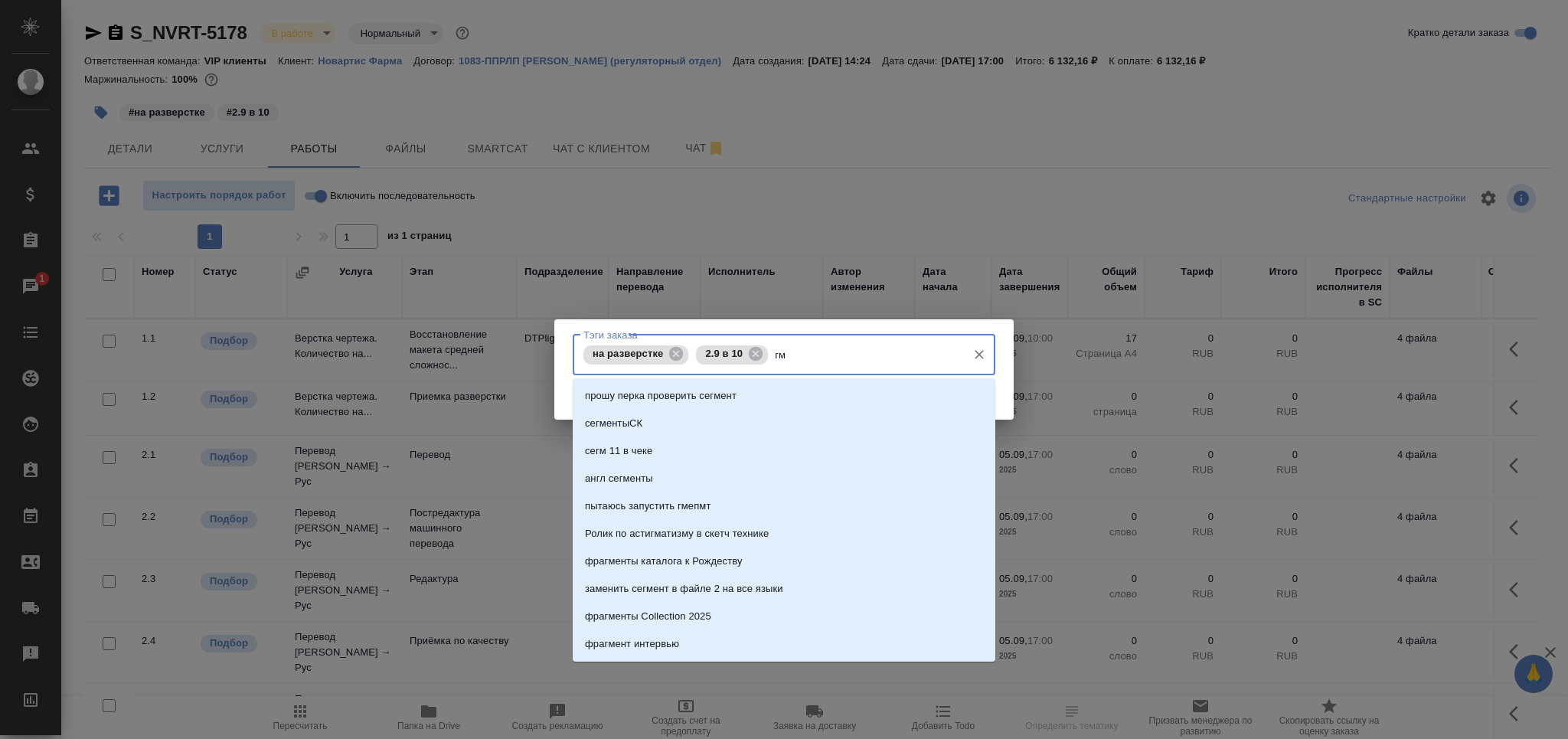
type input "гмп"
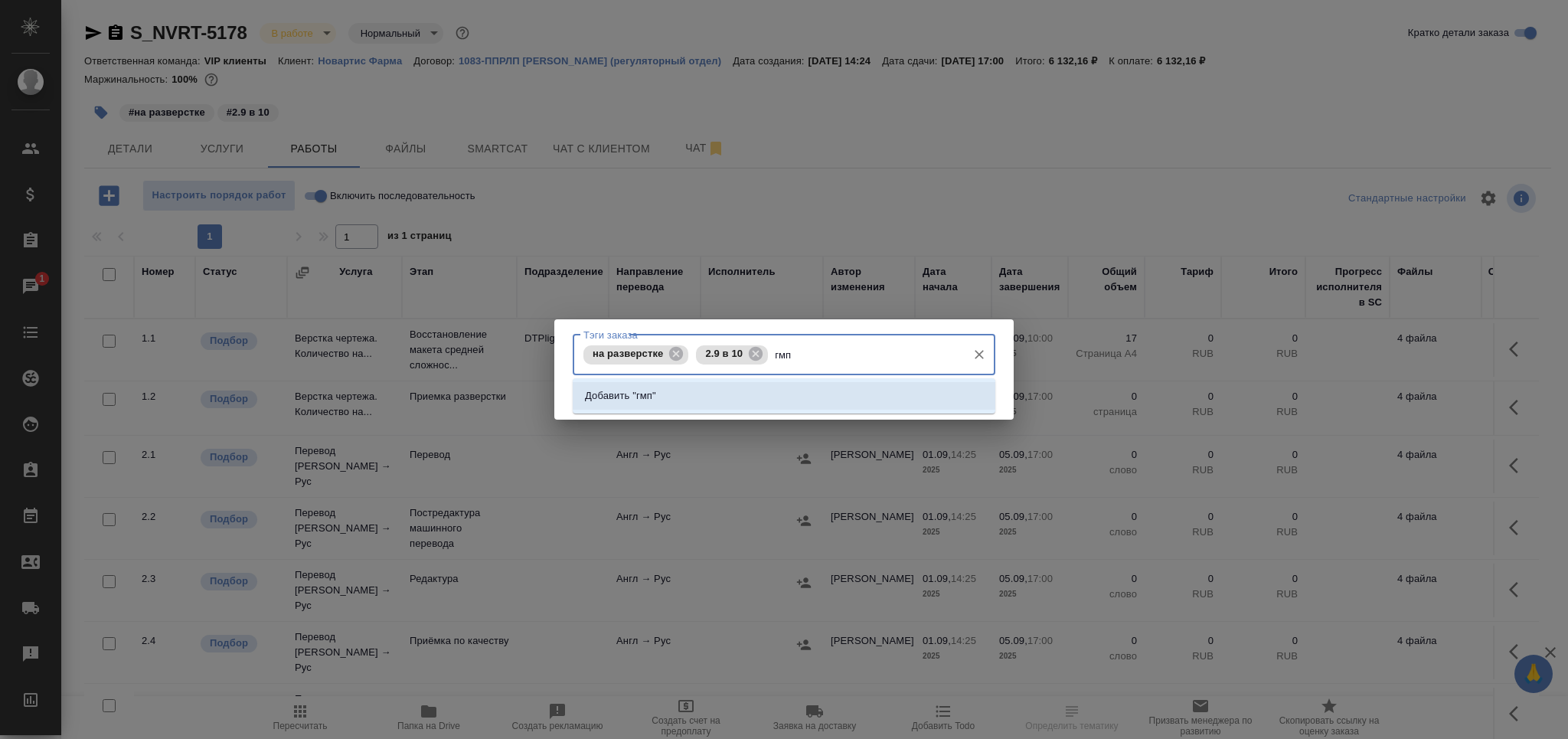
click at [725, 400] on li "Добавить "гмп"" at bounding box center [784, 397] width 423 height 28
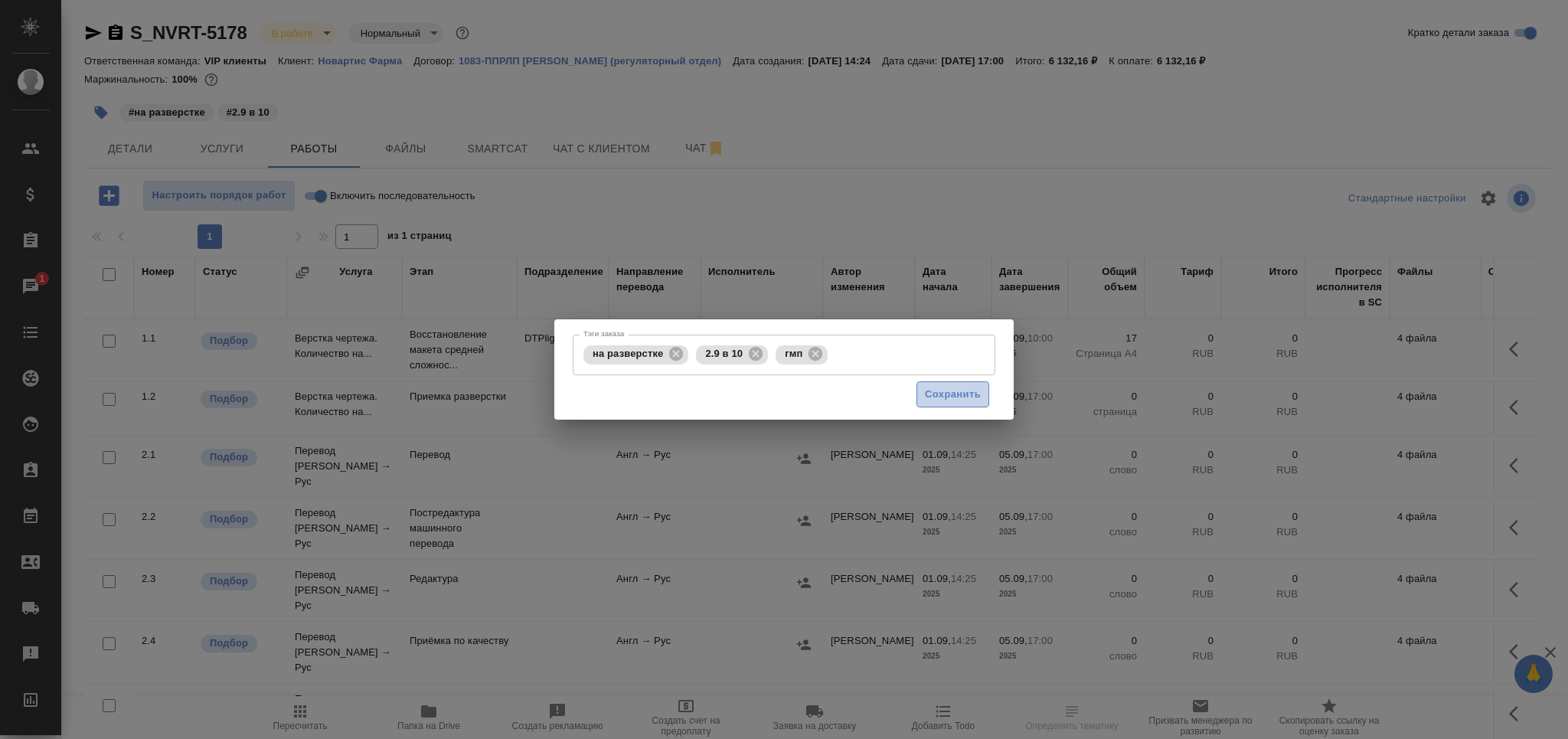
click at [951, 402] on span "Сохранить" at bounding box center [953, 395] width 56 height 17
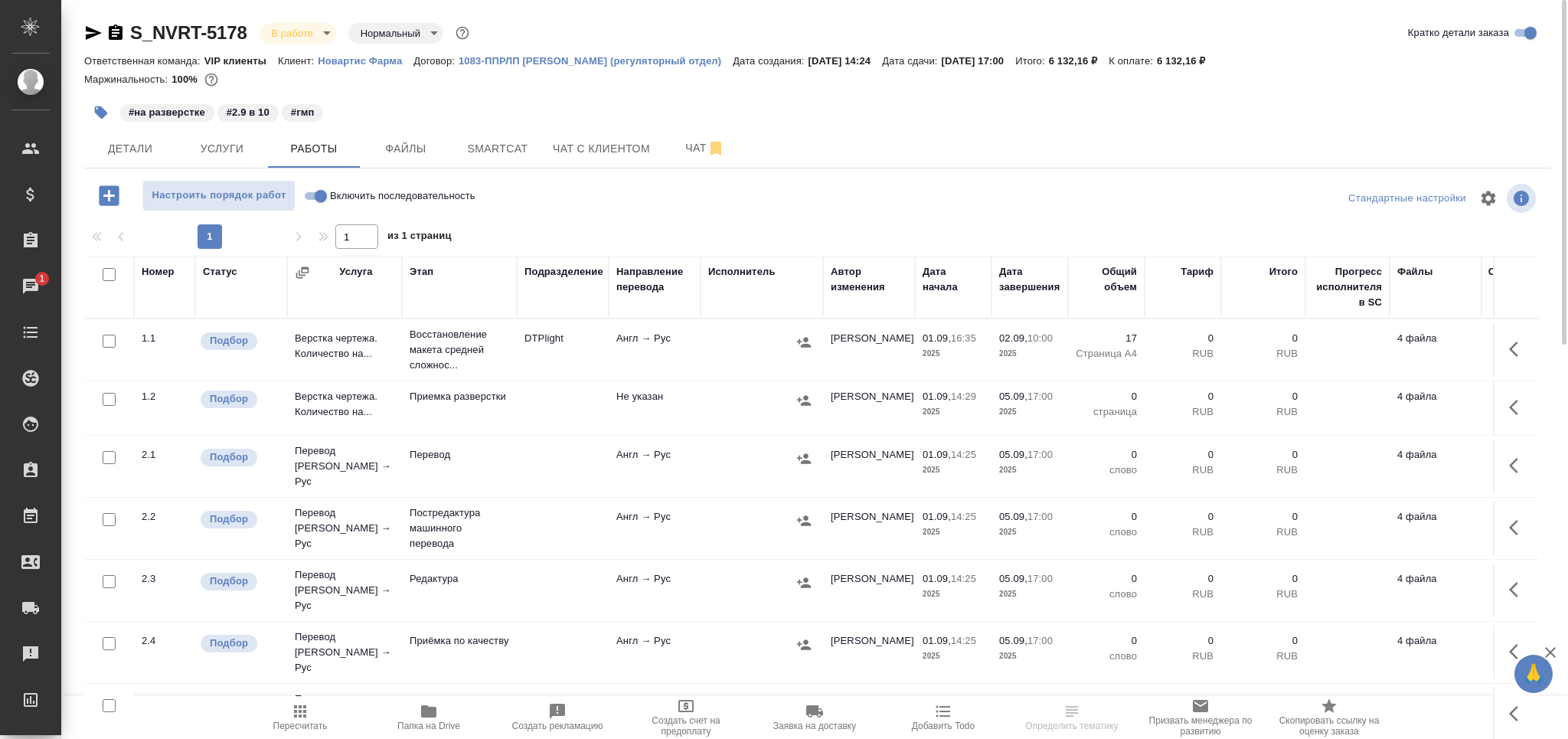
click at [109, 457] on input "checkbox" at bounding box center [109, 458] width 13 height 13
checkbox input "true"
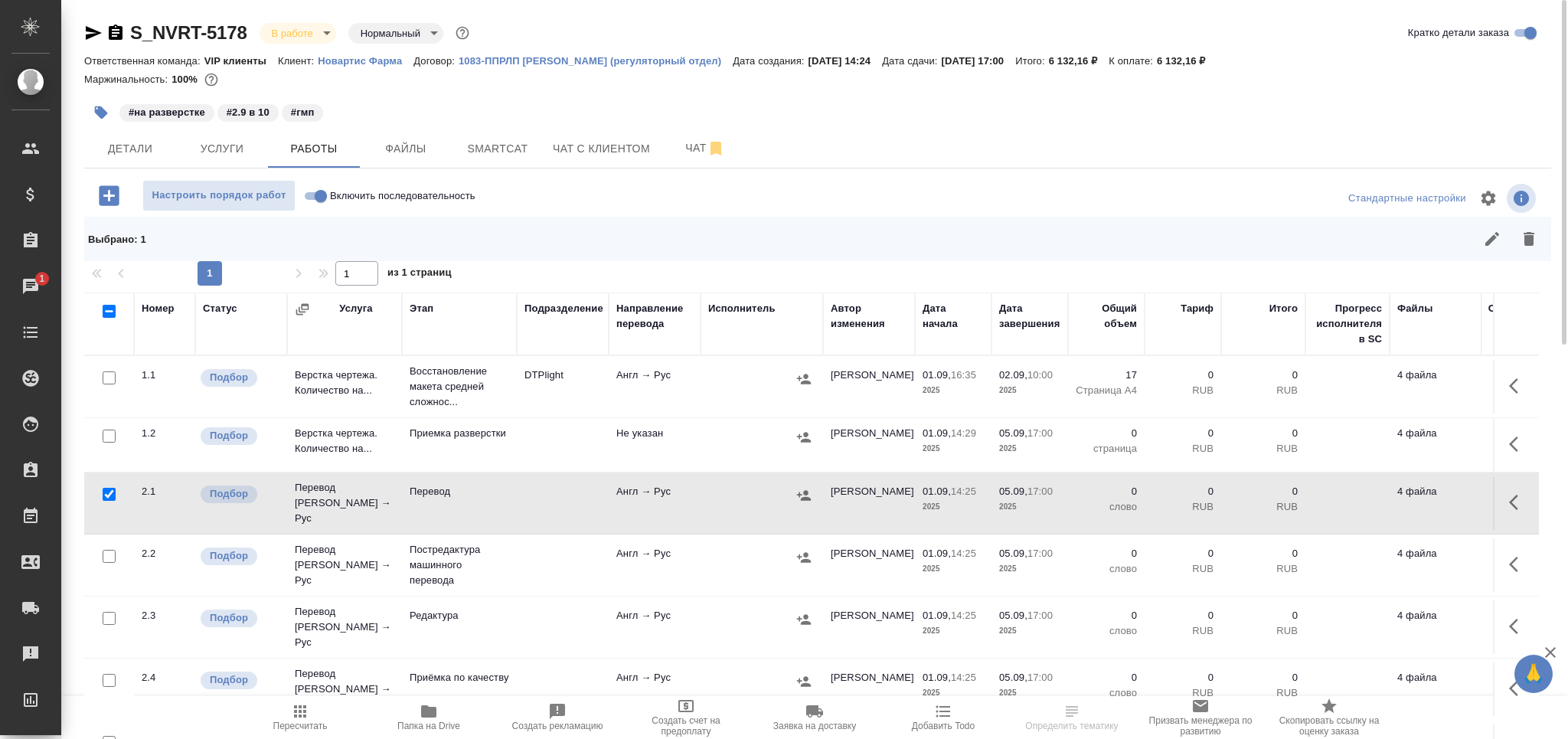
click at [109, 612] on input "checkbox" at bounding box center [109, 618] width 13 height 13
checkbox input "true"
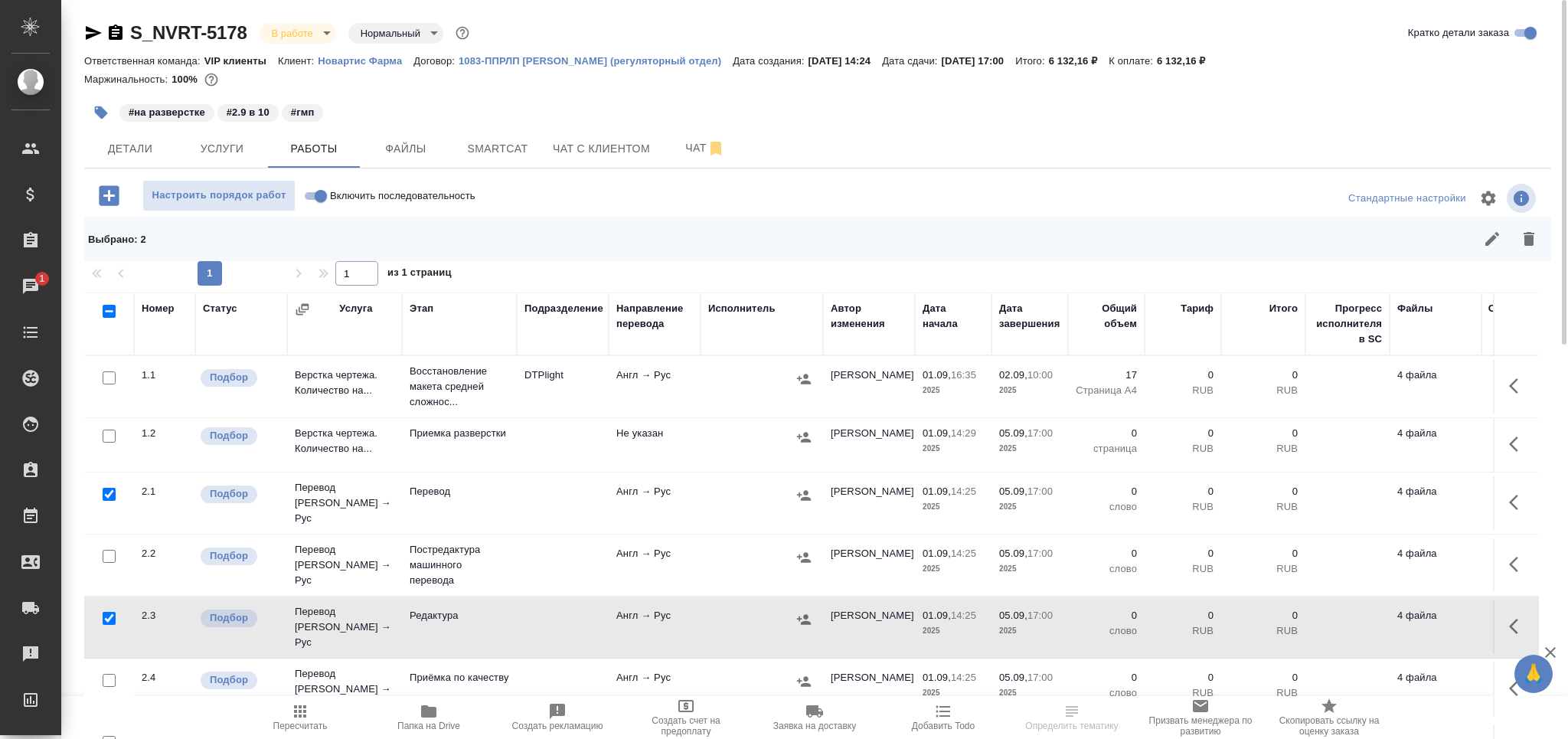
click at [103, 674] on input "checkbox" at bounding box center [109, 680] width 13 height 13
checkbox input "true"
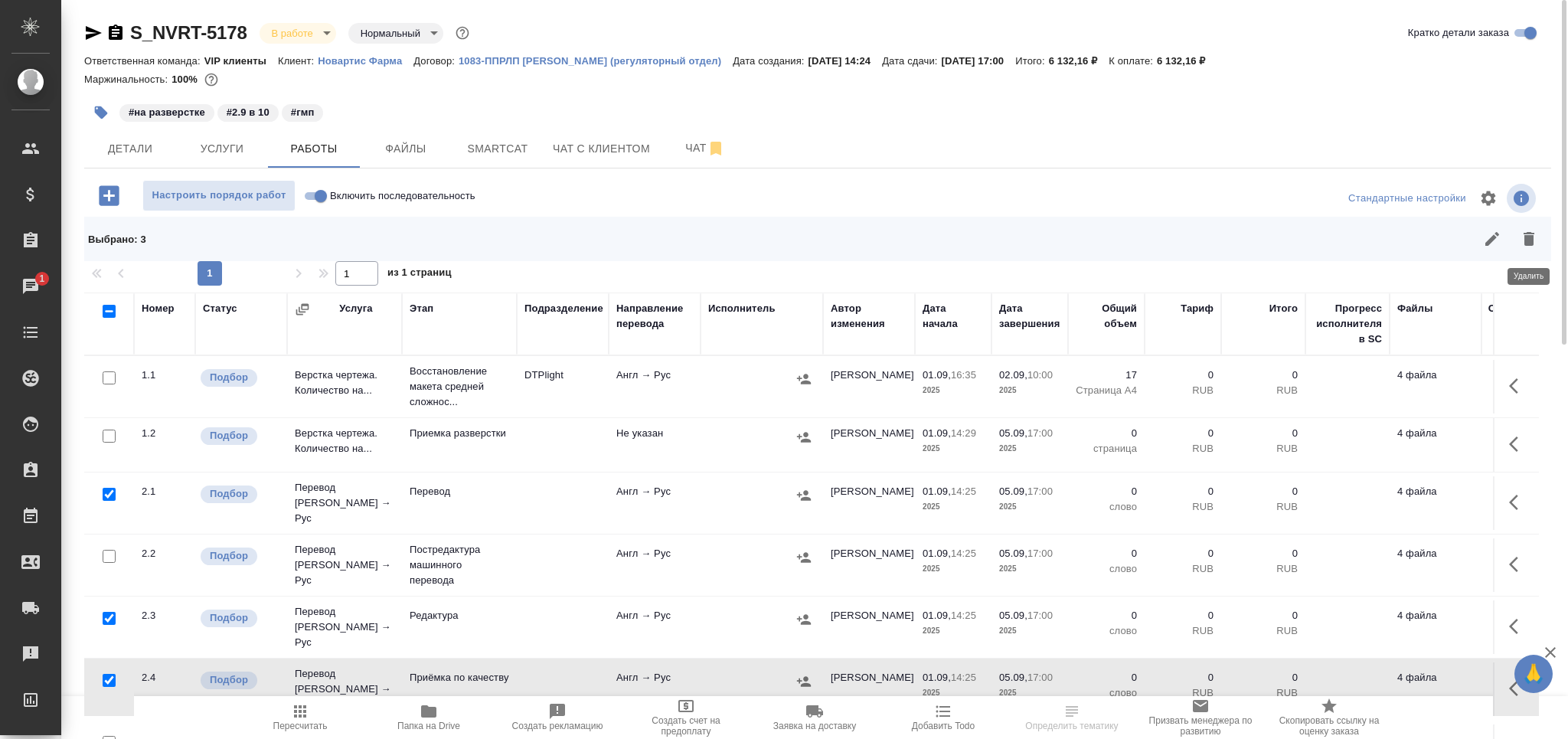
click at [1544, 245] on button "button" at bounding box center [1530, 239] width 37 height 37
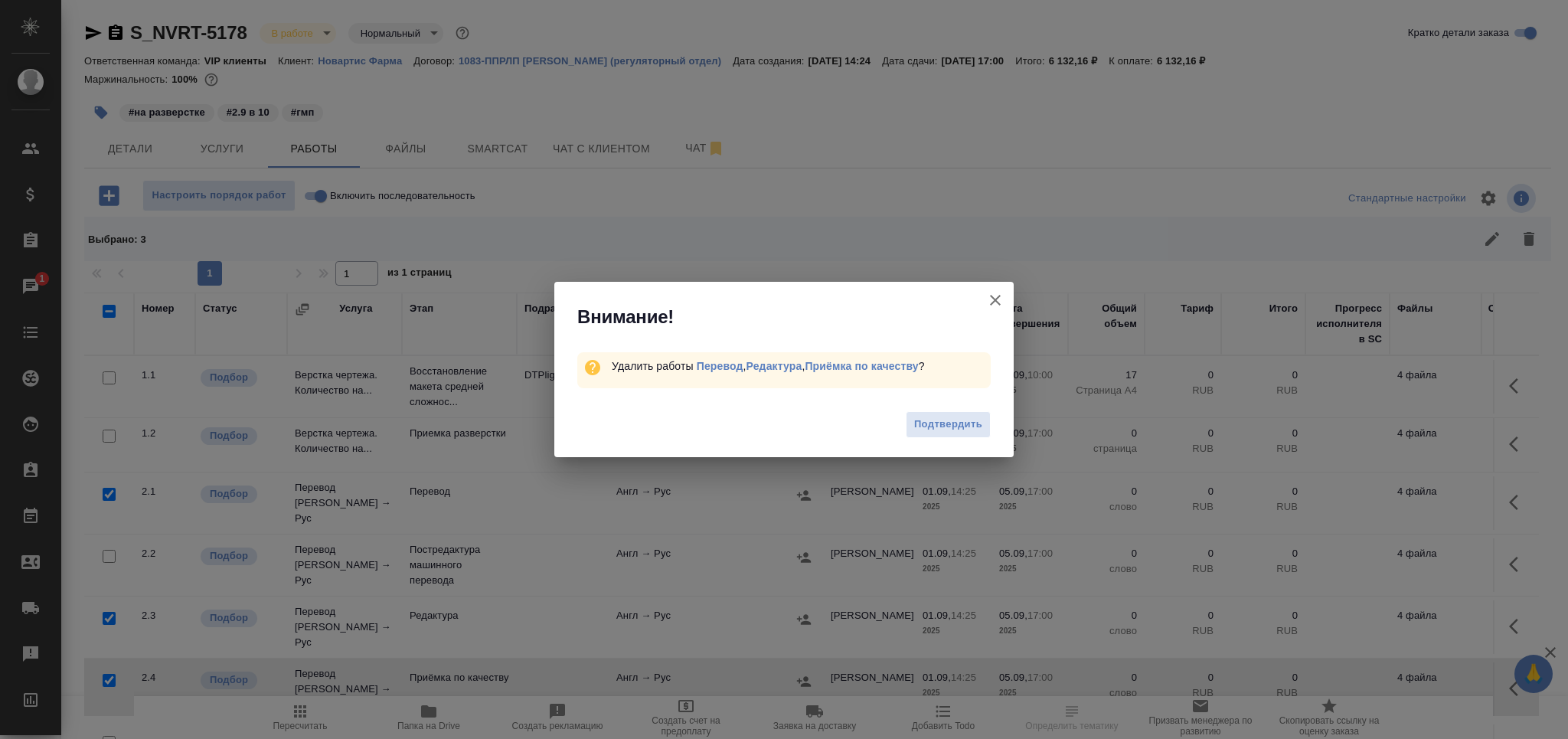
click at [932, 426] on span "Подтвердить" at bounding box center [948, 425] width 68 height 17
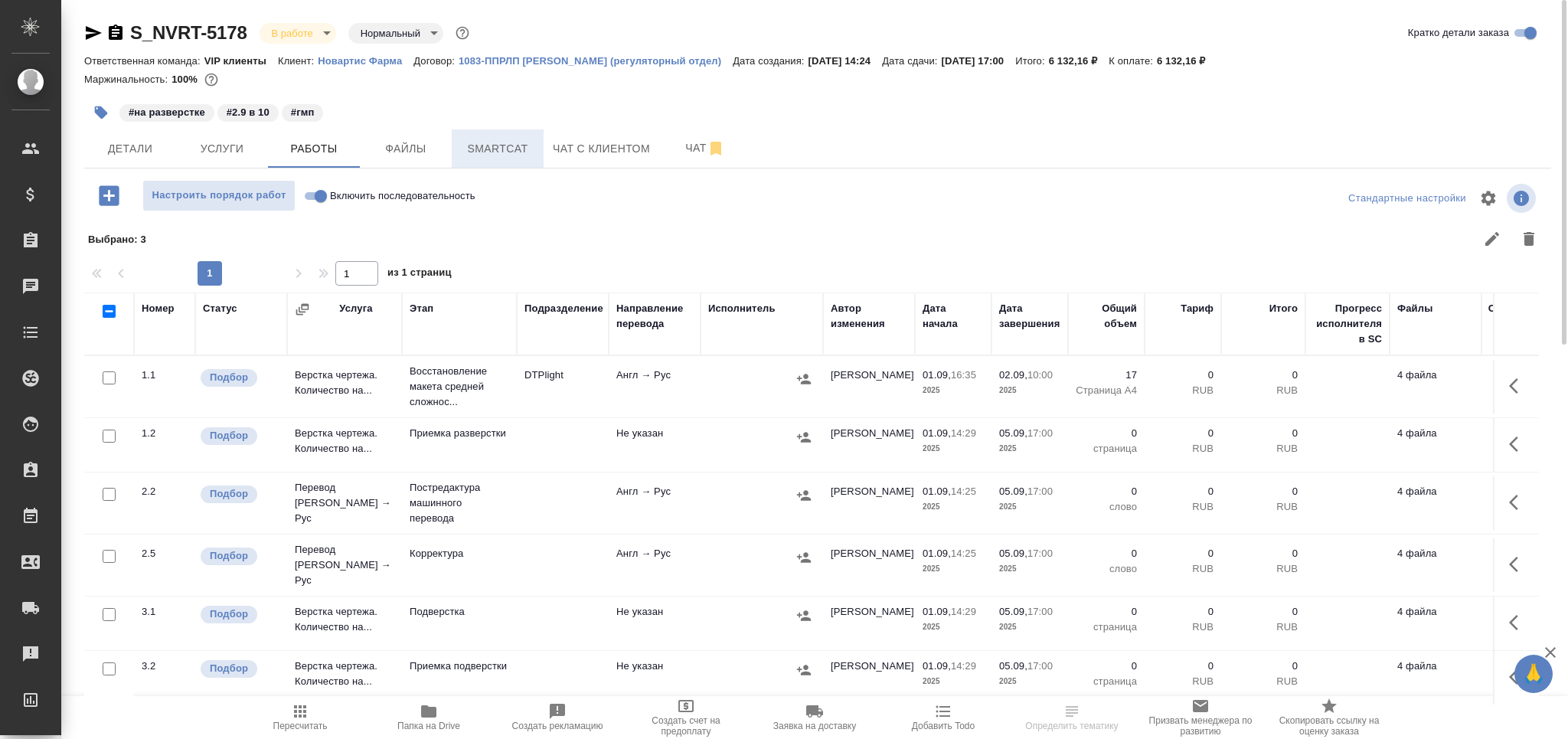
click at [503, 151] on span "Smartcat" at bounding box center [498, 149] width 73 height 19
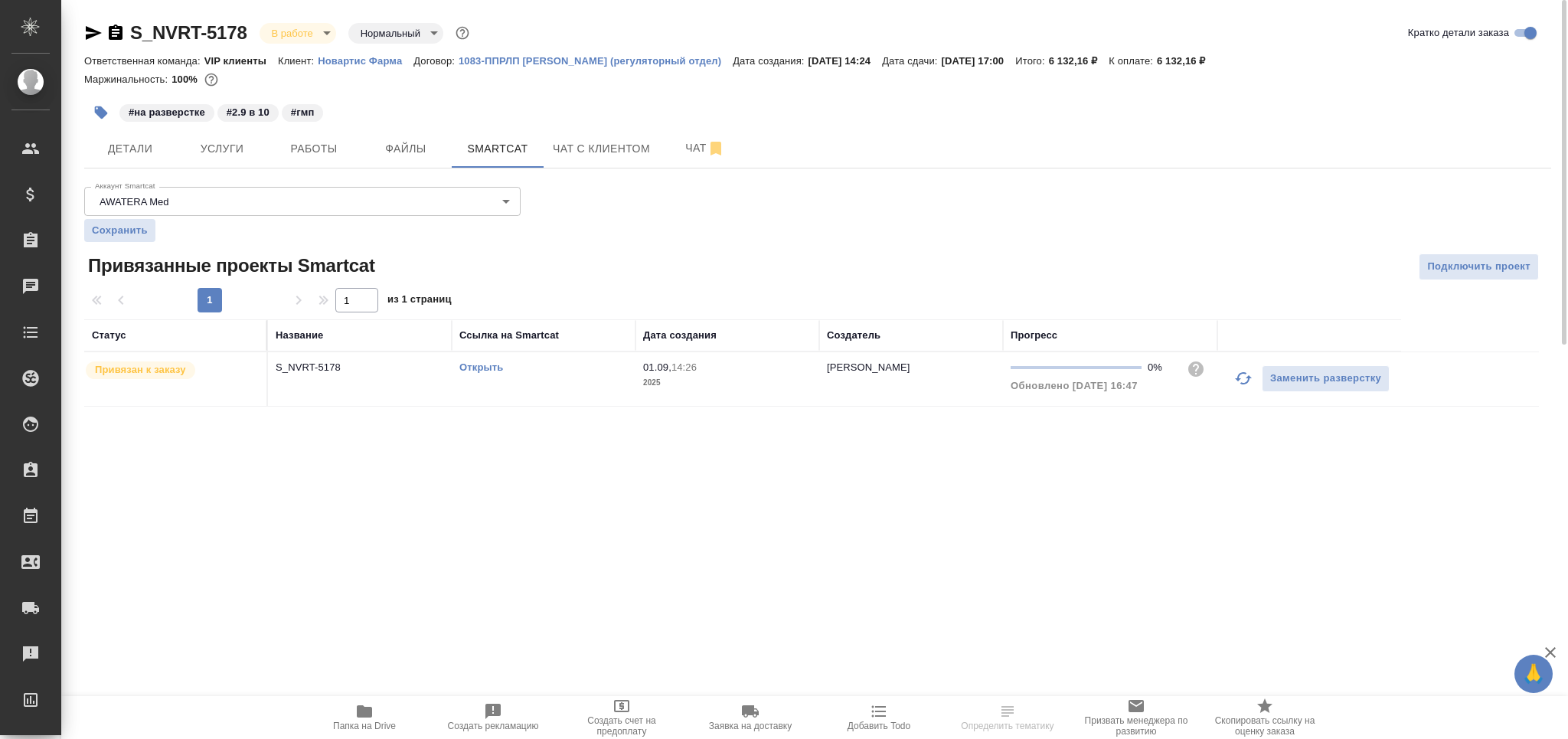
click at [493, 365] on link "Открыть" at bounding box center [481, 367] width 44 height 11
click at [299, 159] on button "Работы" at bounding box center [313, 148] width 92 height 38
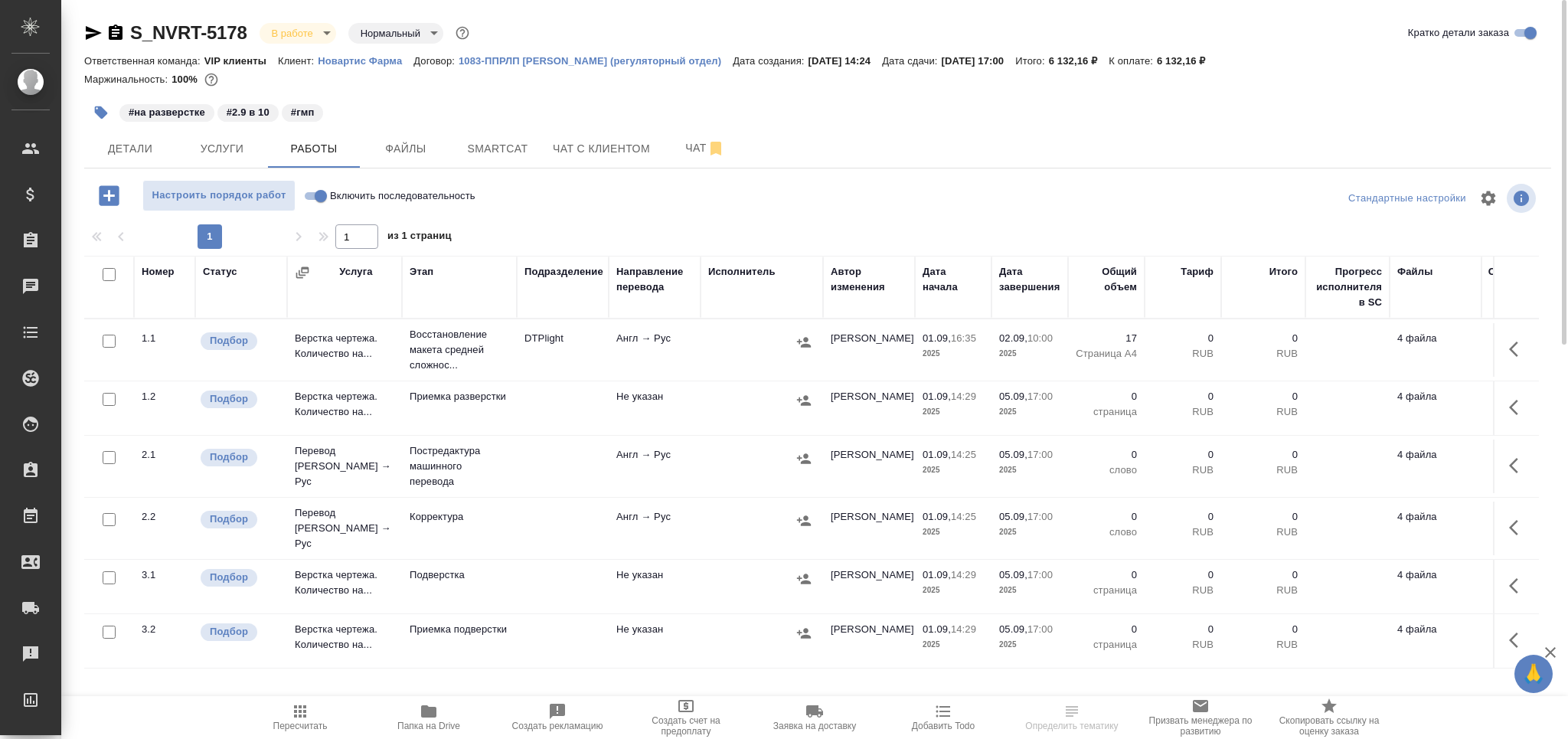
click at [406, 472] on td "Постредактура машинного перевода" at bounding box center [460, 466] width 115 height 61
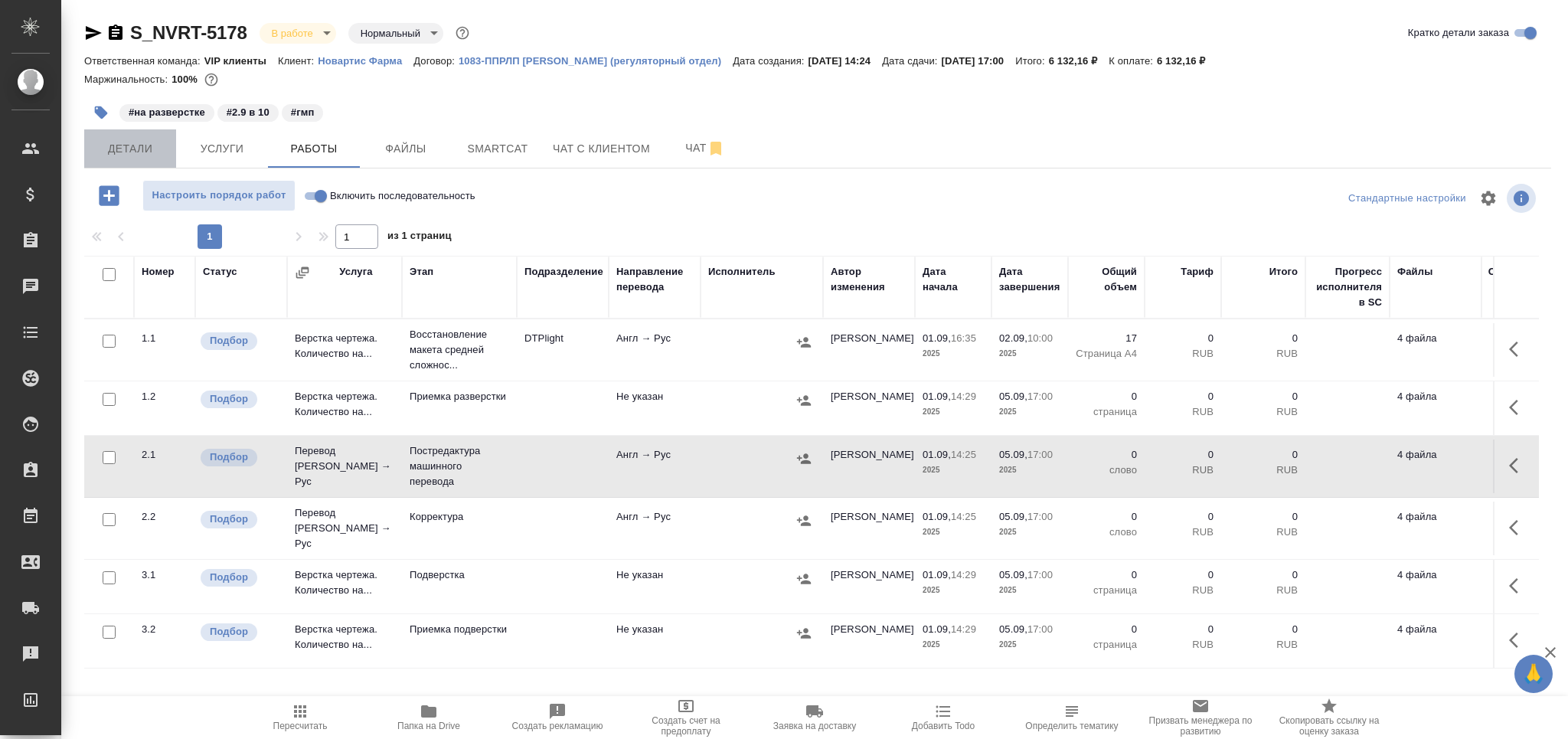
click at [110, 151] on span "Детали" at bounding box center [130, 149] width 73 height 19
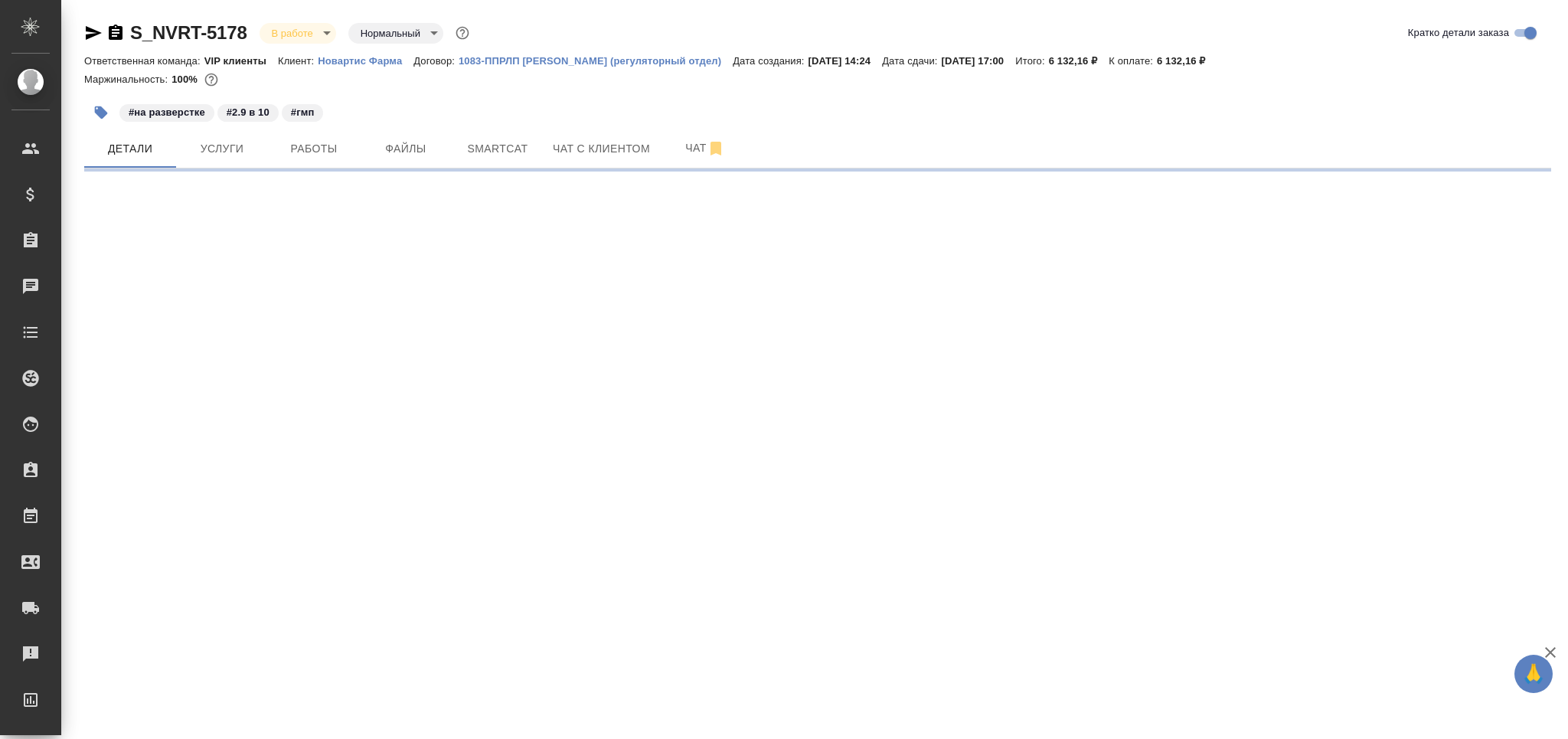
select select "RU"
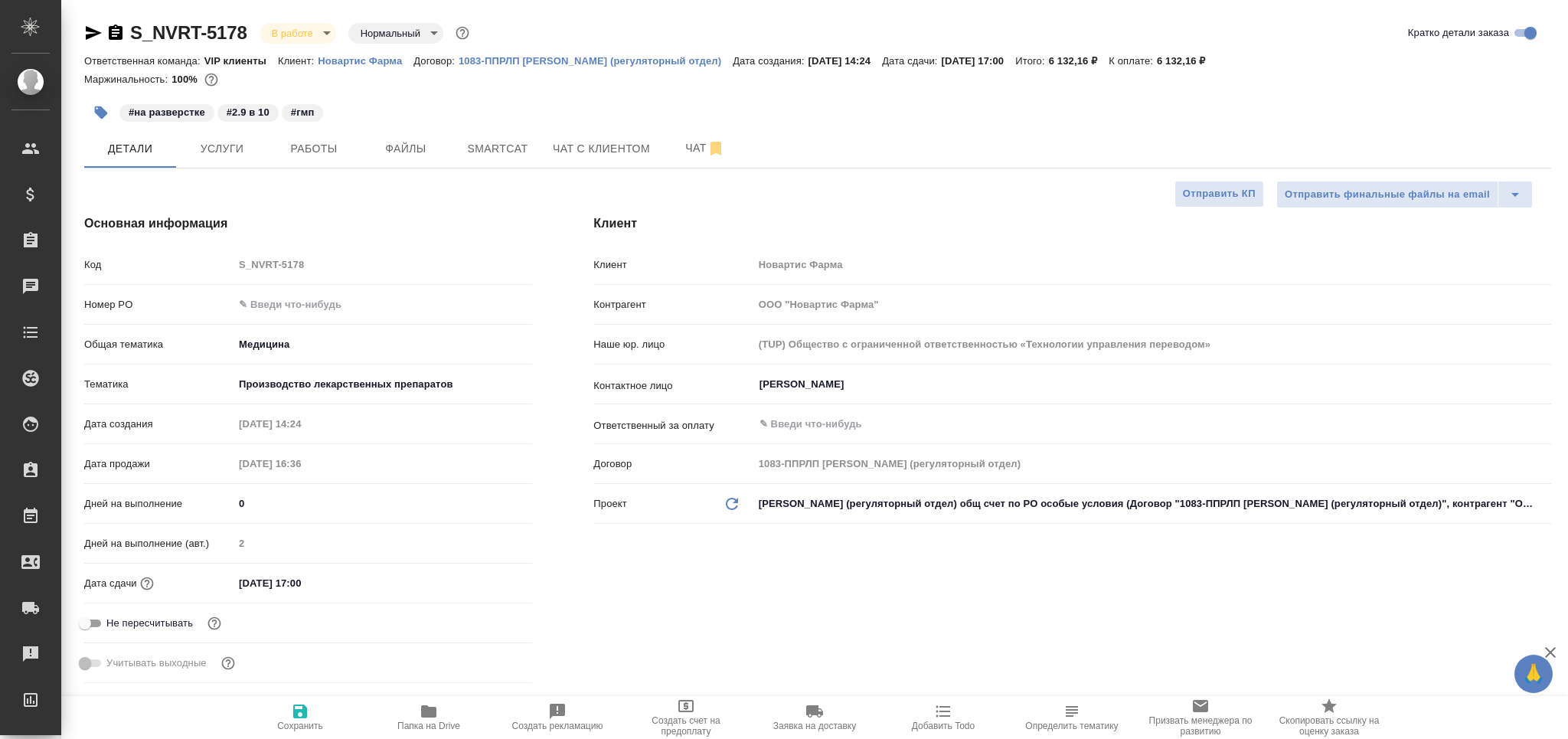
type textarea "x"
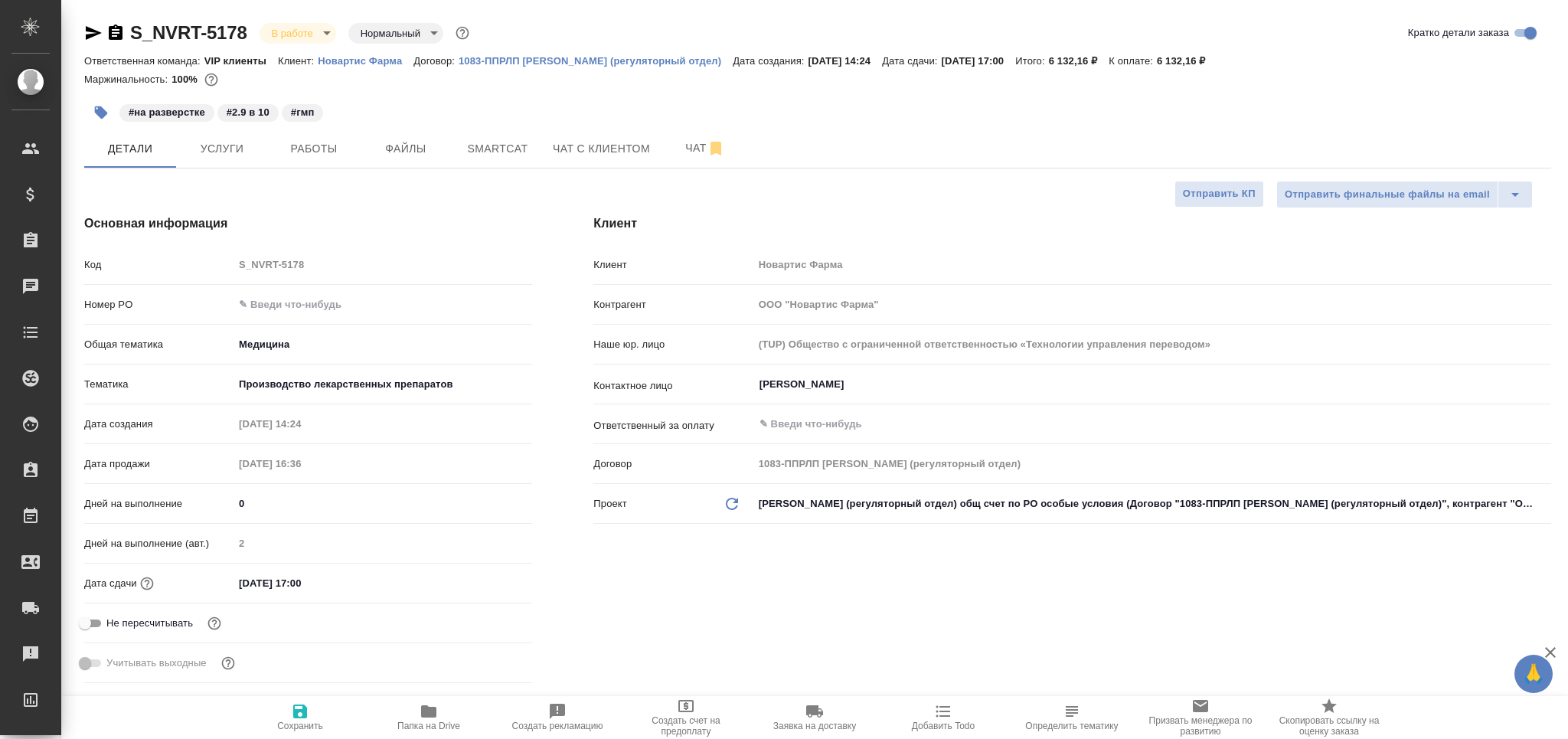
type textarea "x"
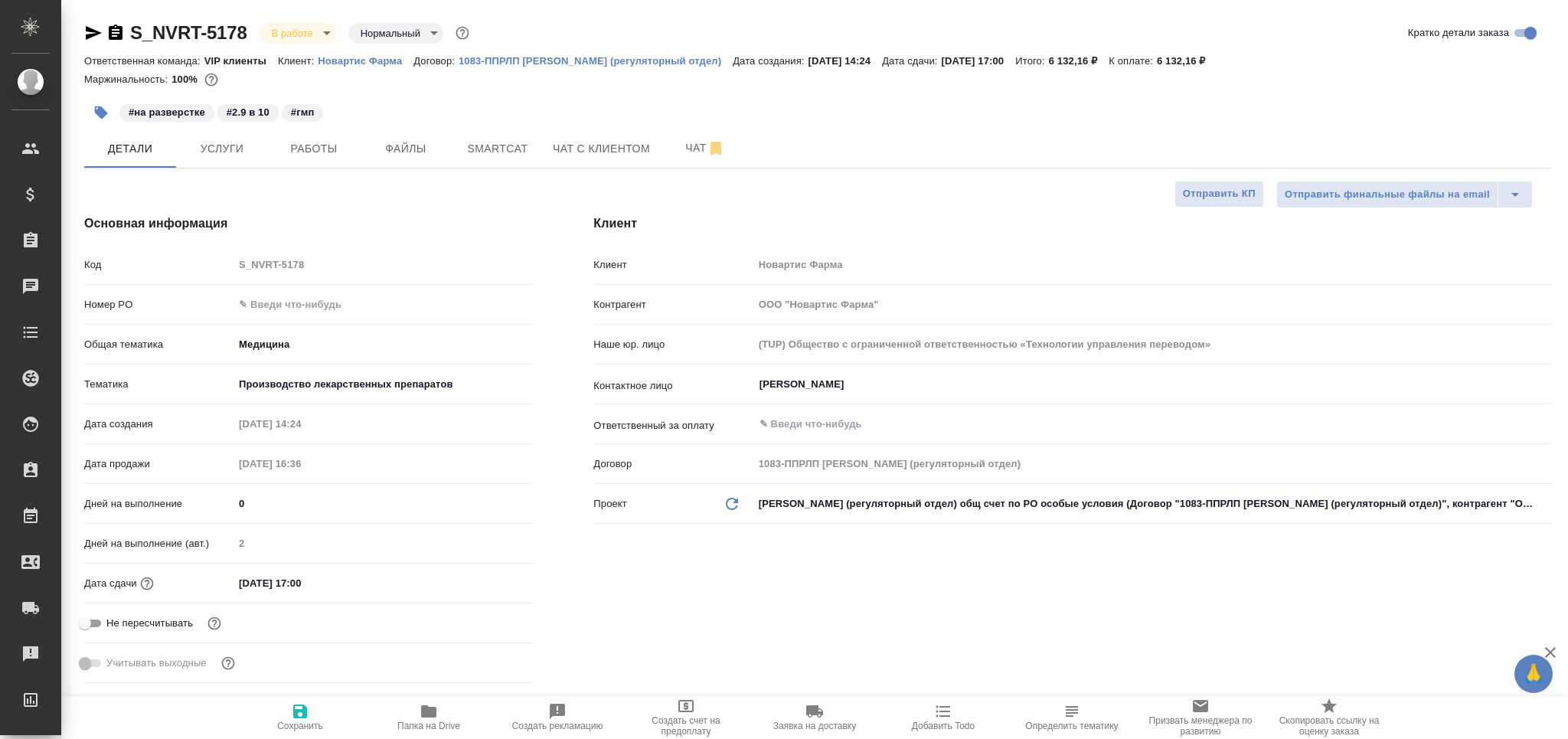
type textarea "x"
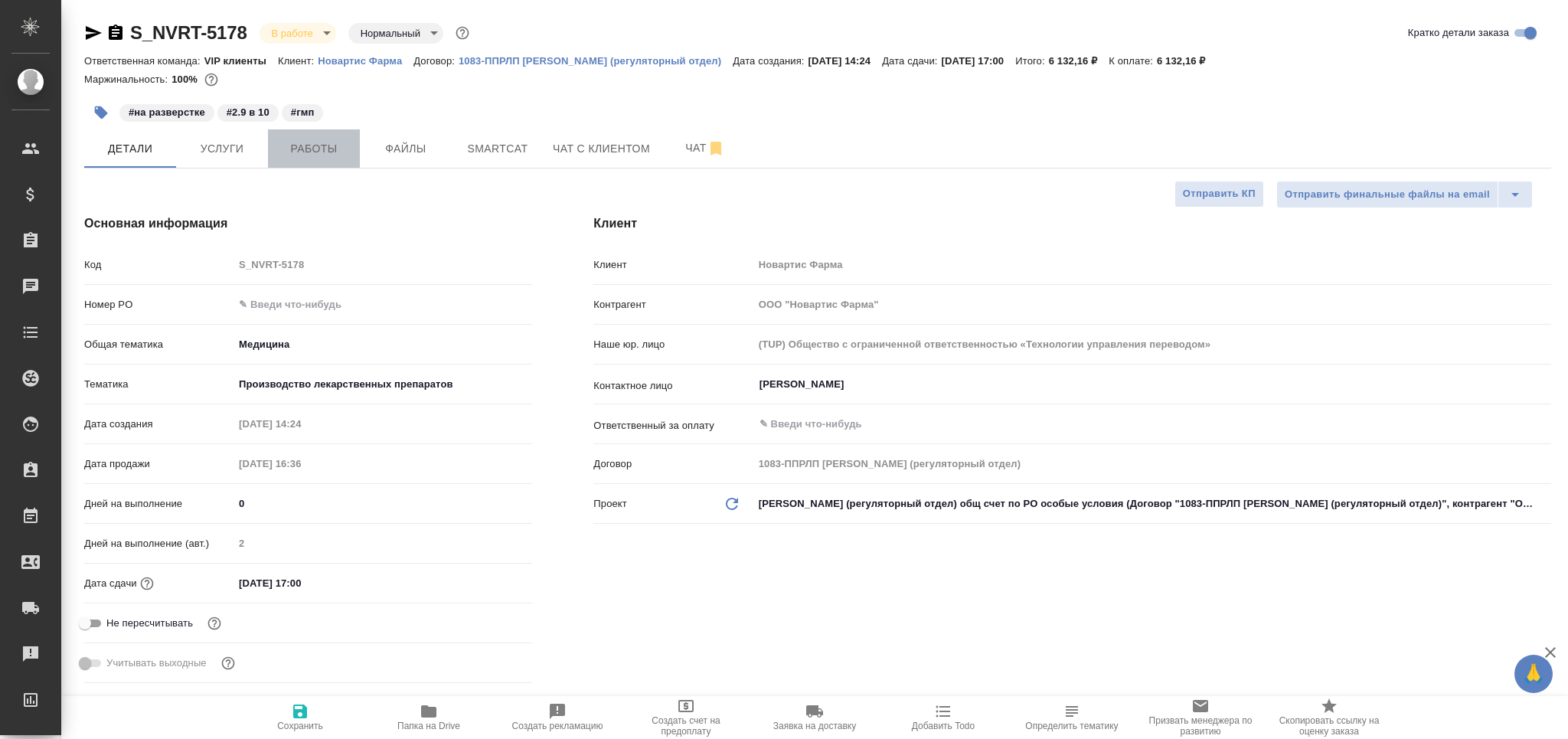
click at [323, 135] on button "Работы" at bounding box center [313, 148] width 92 height 38
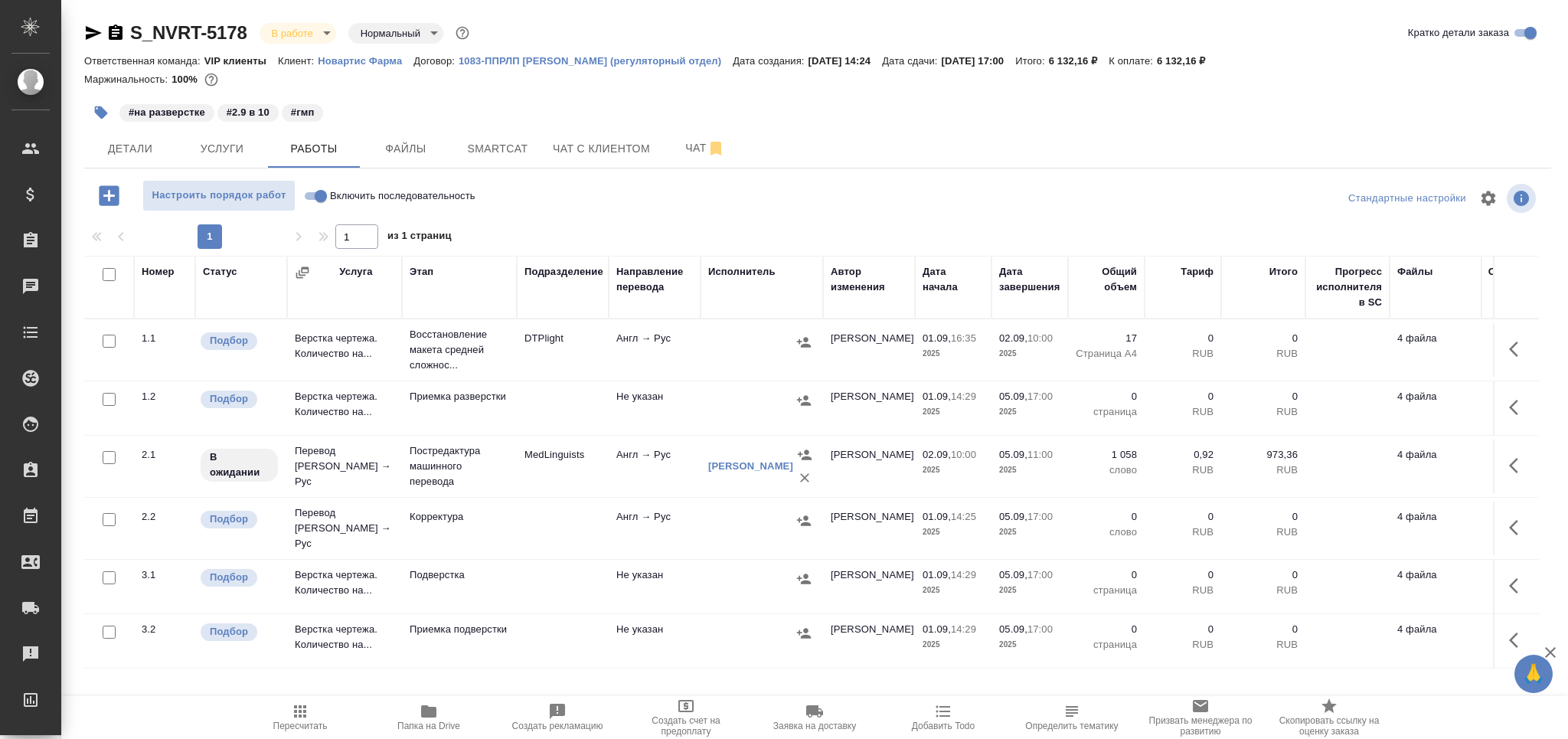
click at [107, 514] on input "checkbox" at bounding box center [109, 520] width 13 height 13
checkbox input "true"
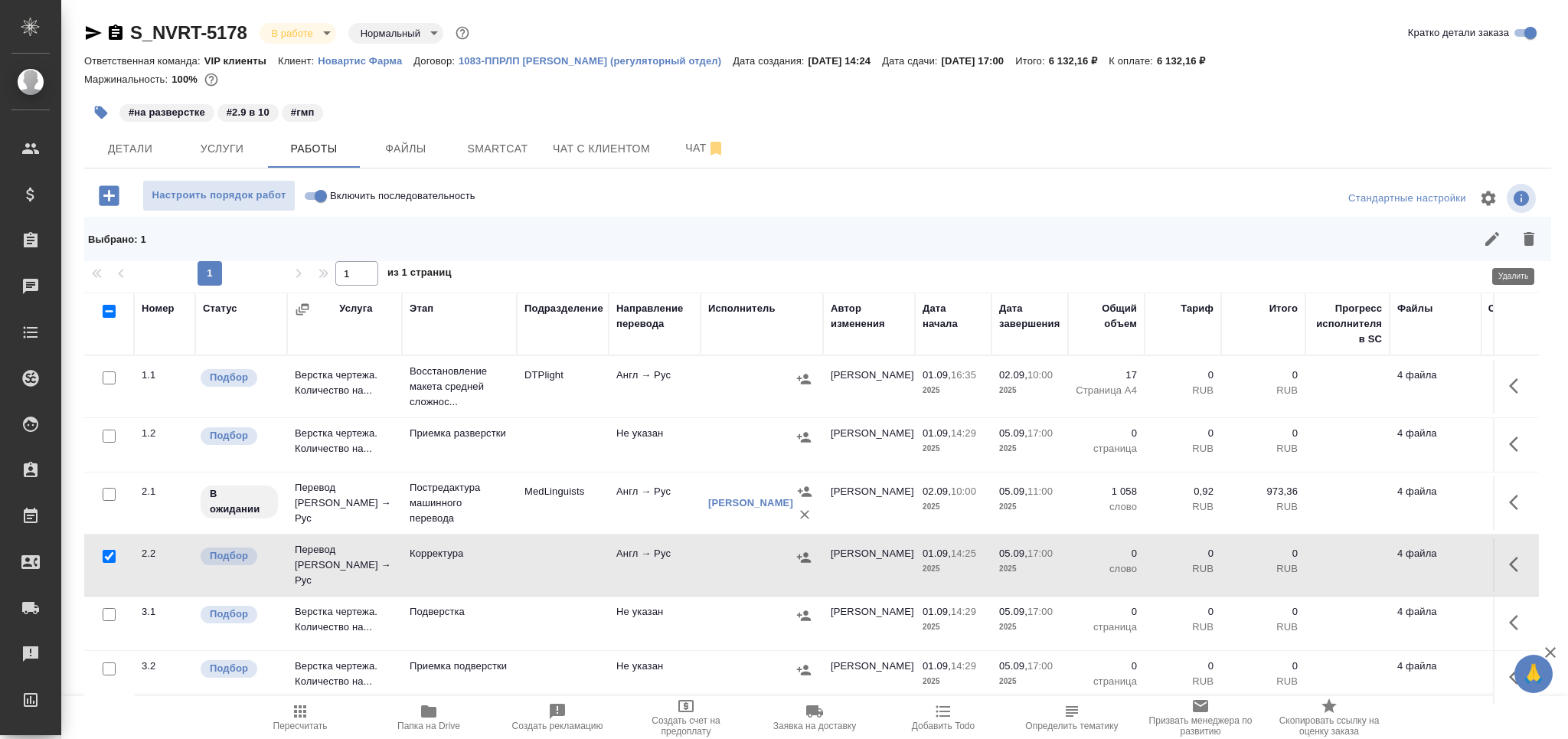
click at [1520, 236] on icon "button" at bounding box center [1529, 238] width 18 height 18
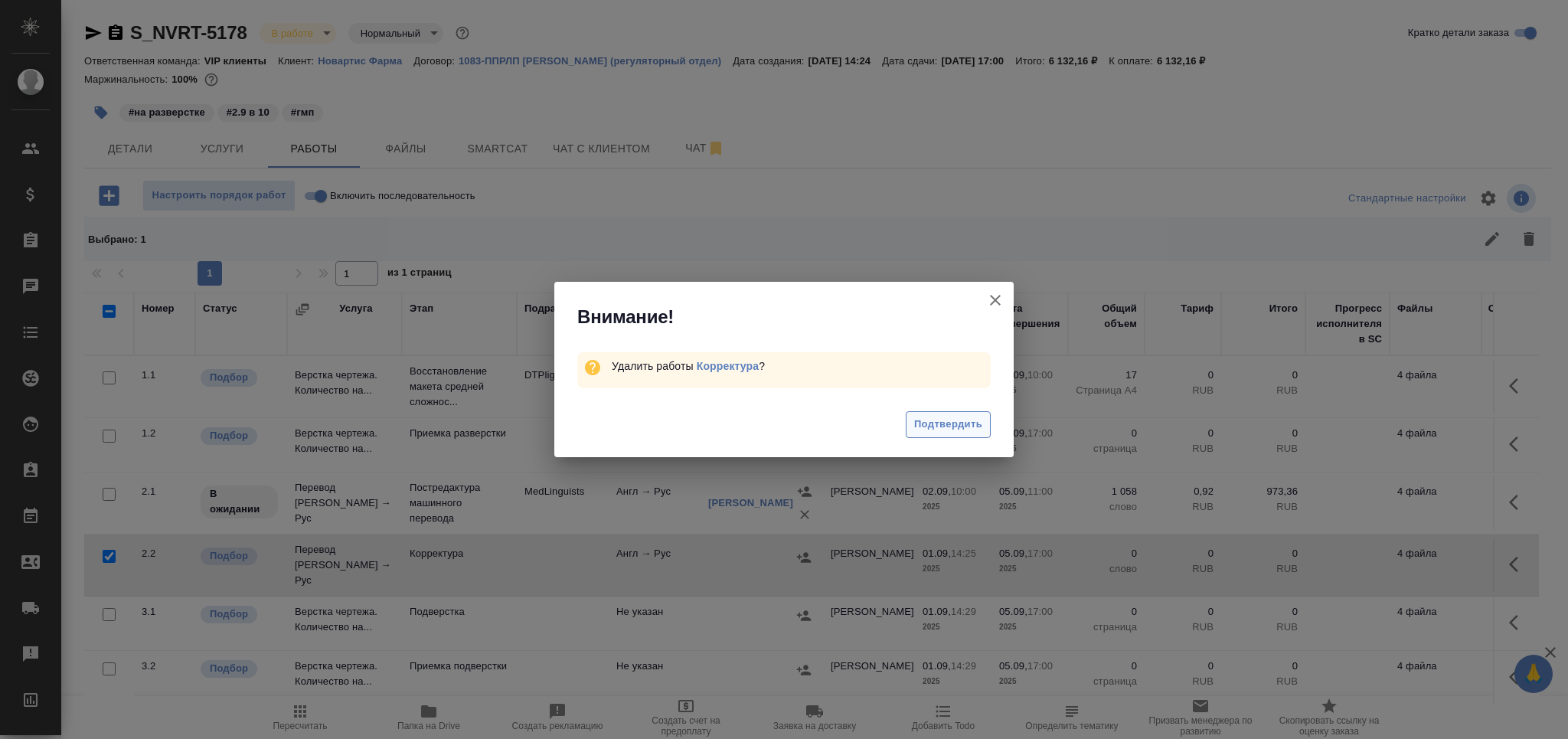
click at [948, 418] on span "Подтвердить" at bounding box center [948, 425] width 68 height 17
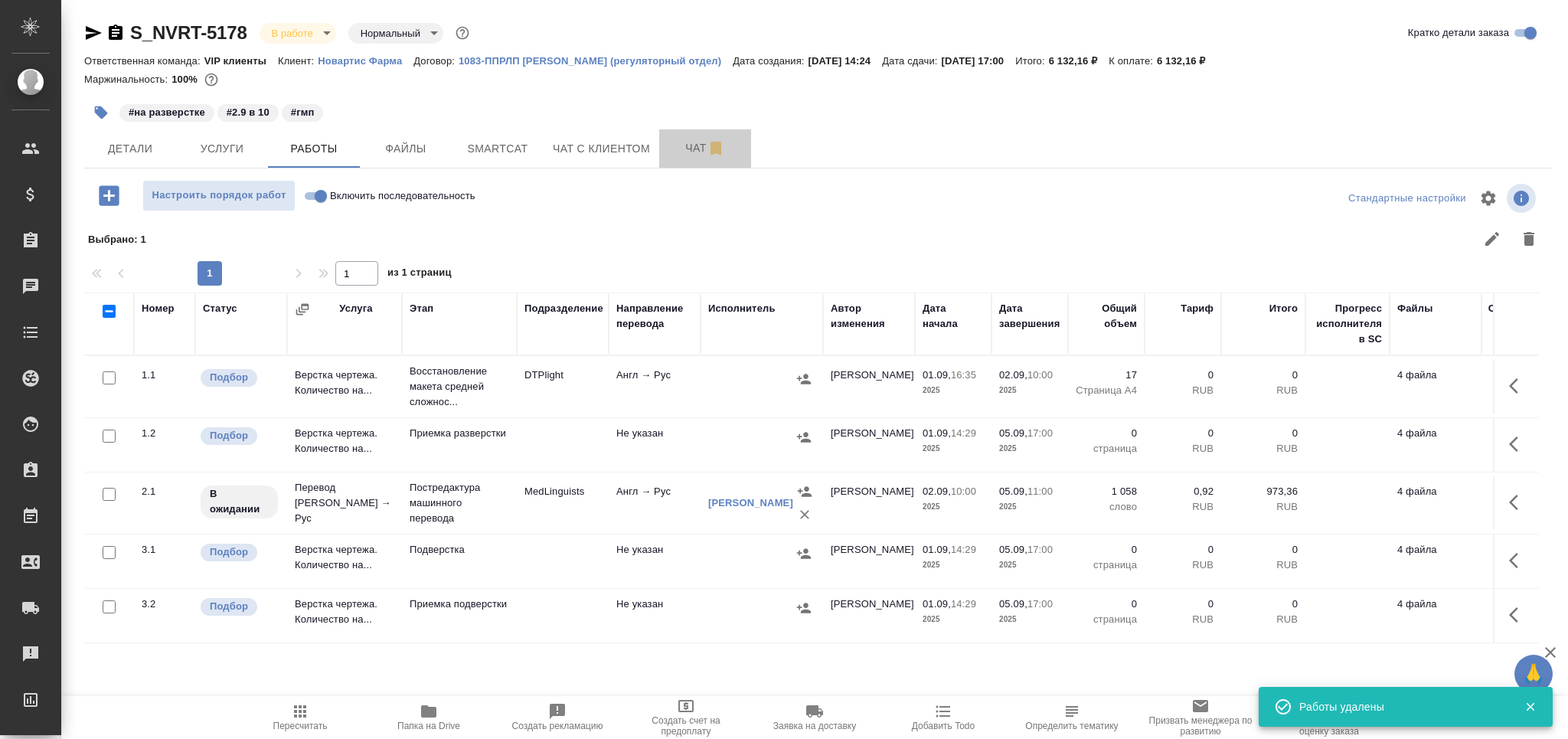
click at [678, 149] on span "Чат" at bounding box center [705, 148] width 73 height 19
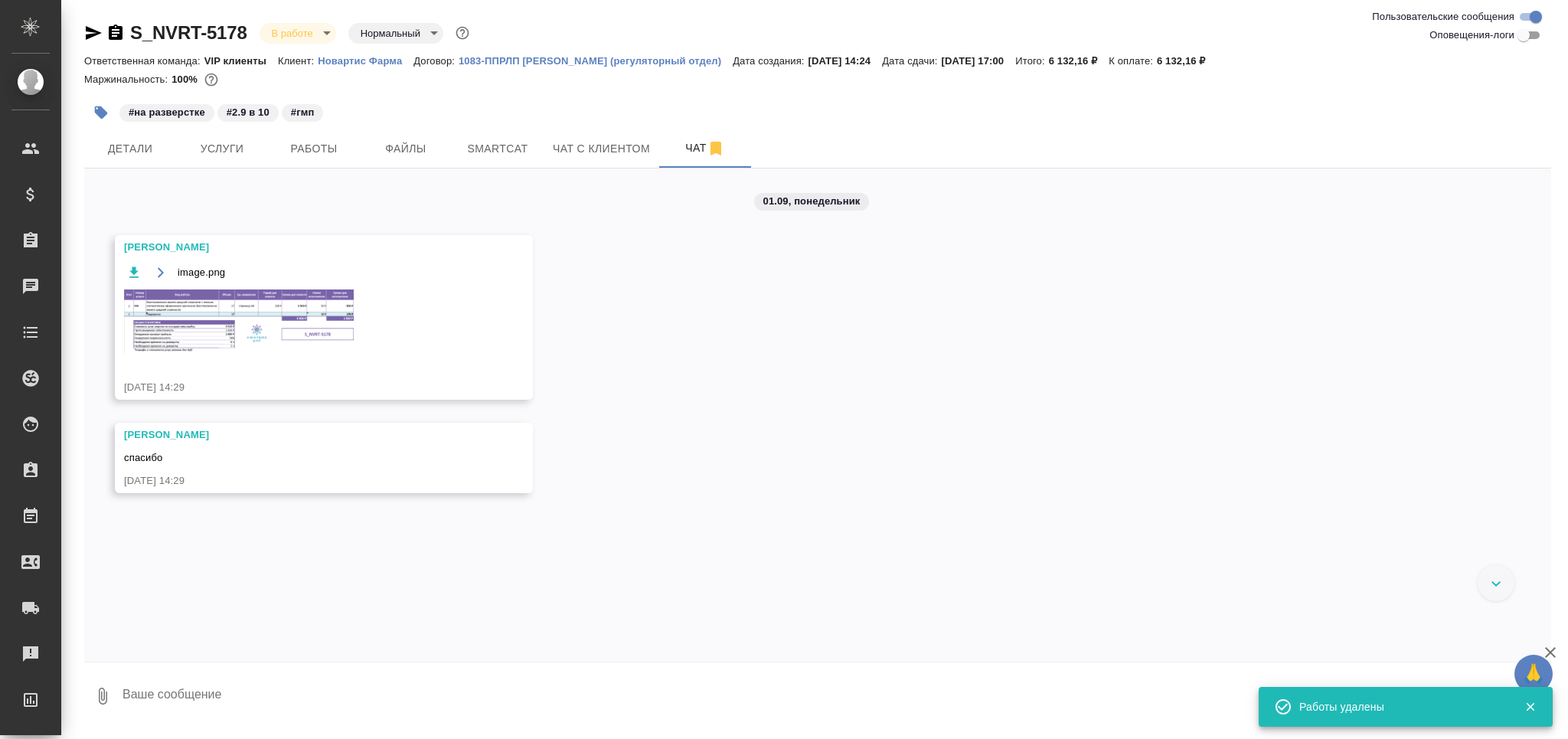
click at [276, 302] on img at bounding box center [238, 321] width 230 height 64
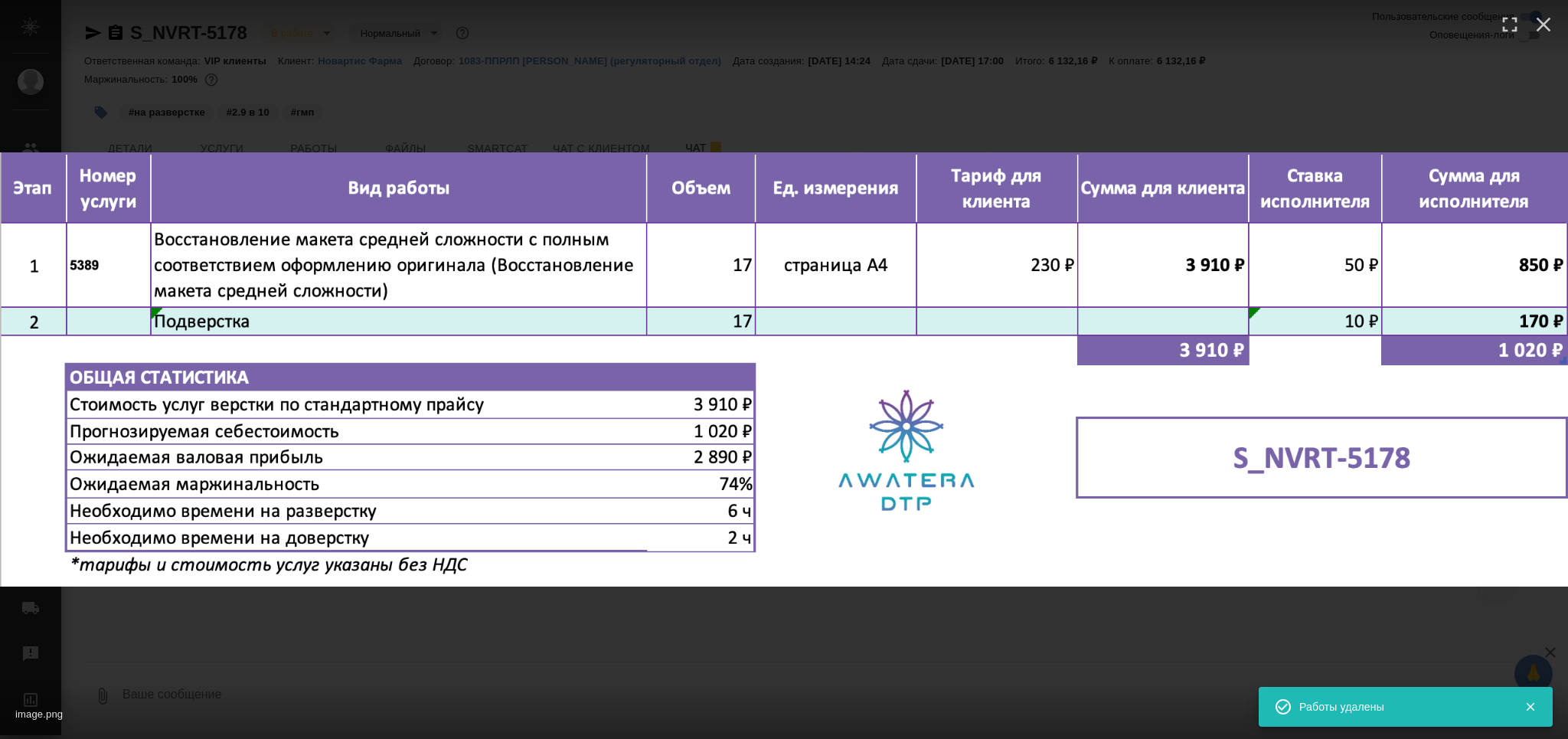
drag, startPoint x: 286, startPoint y: 671, endPoint x: 298, endPoint y: 630, distance: 42.7
click at [288, 669] on div "image.png 1 of 1" at bounding box center [784, 370] width 1568 height 739
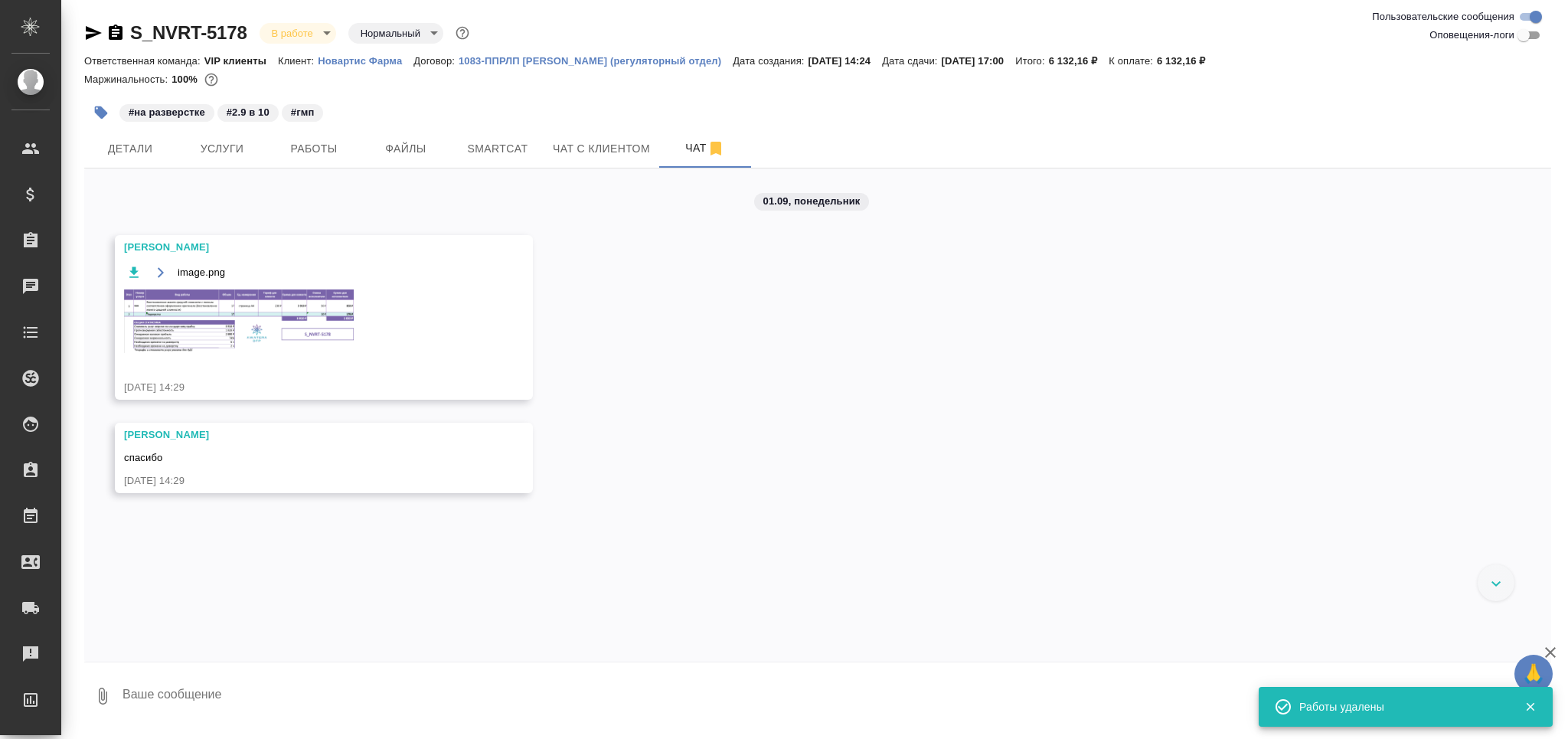
click at [341, 148] on span "Работы" at bounding box center [314, 149] width 73 height 19
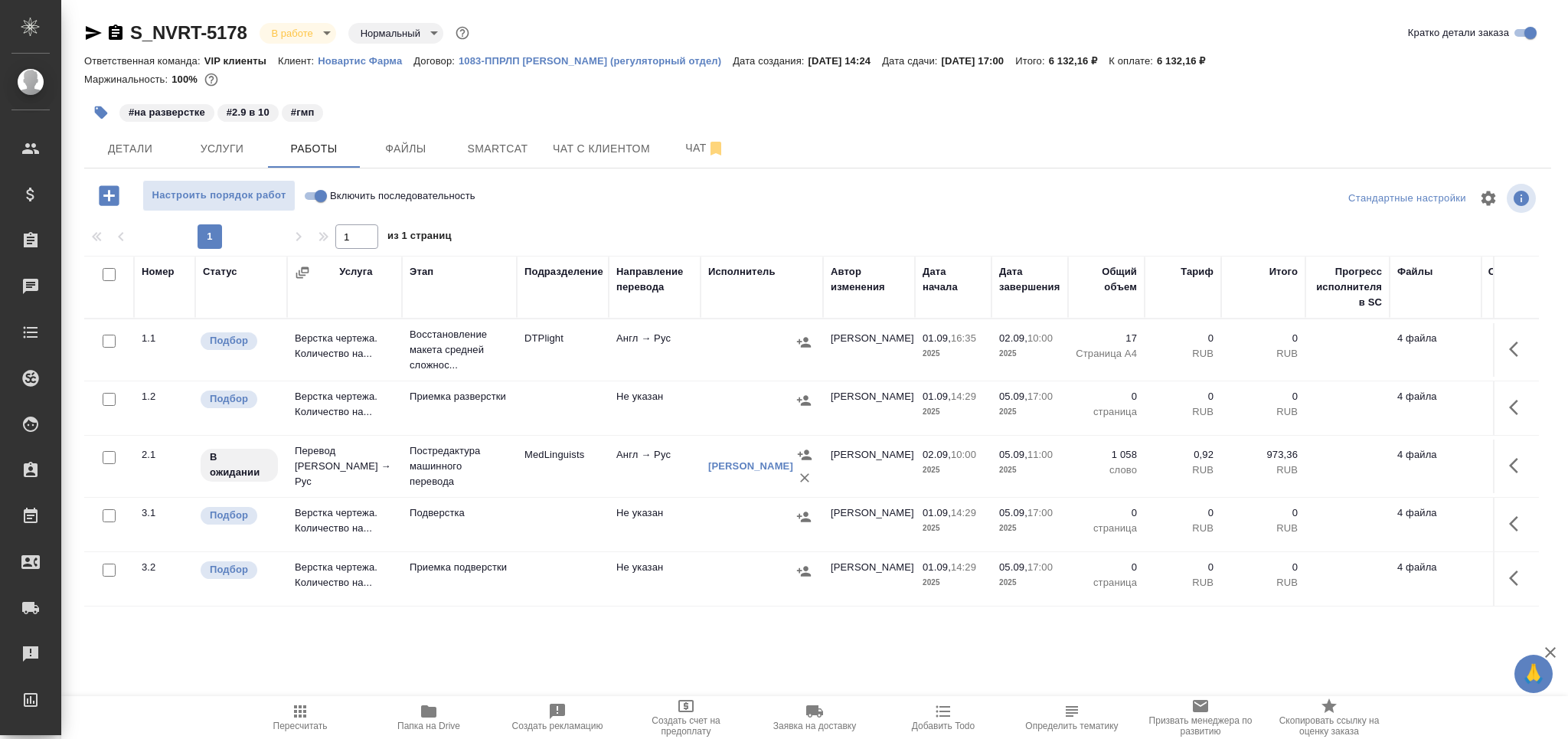
click at [496, 524] on td "Подверстка" at bounding box center [460, 524] width 115 height 53
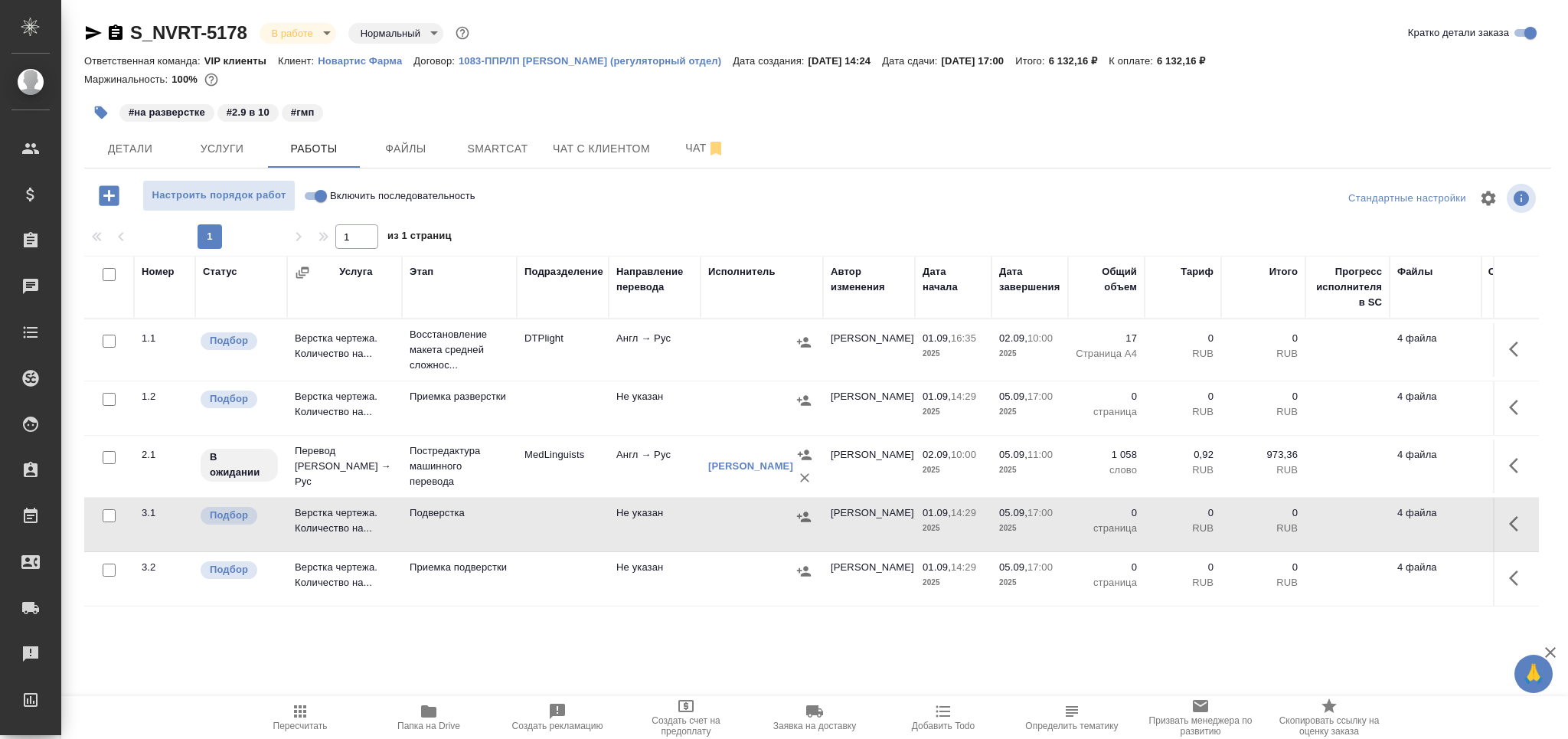
click at [100, 119] on icon "button" at bounding box center [101, 113] width 16 height 16
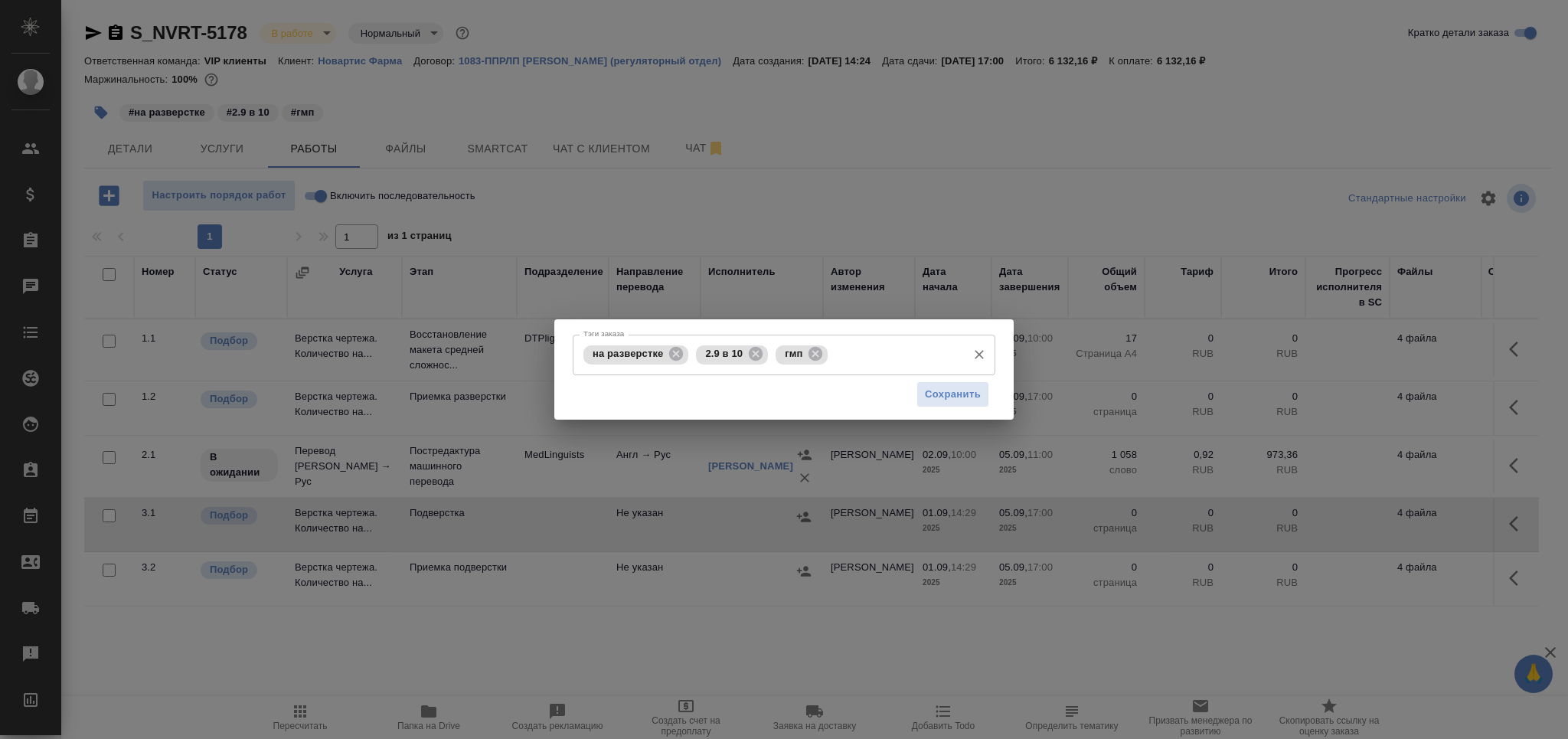
click at [876, 344] on input "Тэги заказа" at bounding box center [896, 355] width 127 height 26
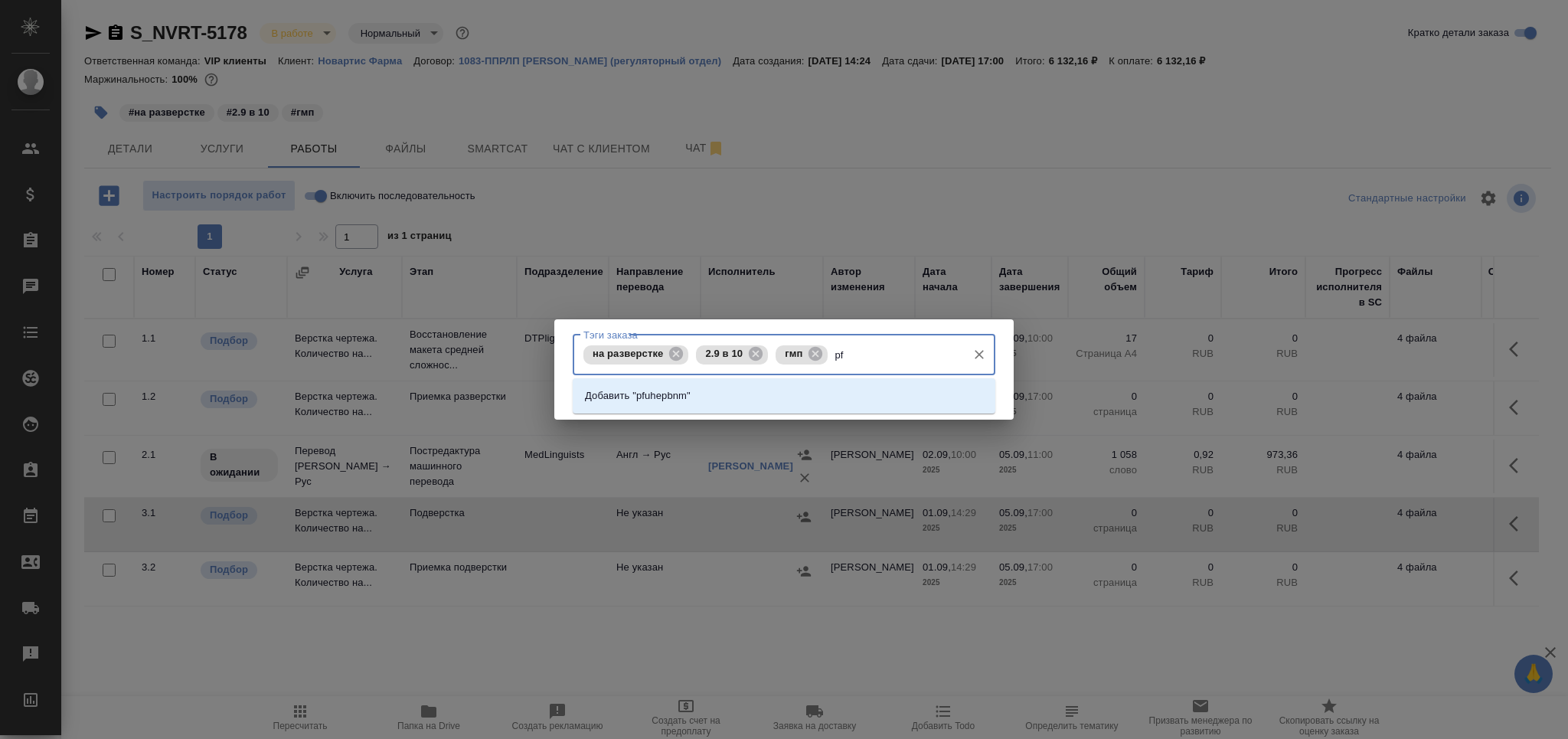
type input "p"
type input "загрузить"
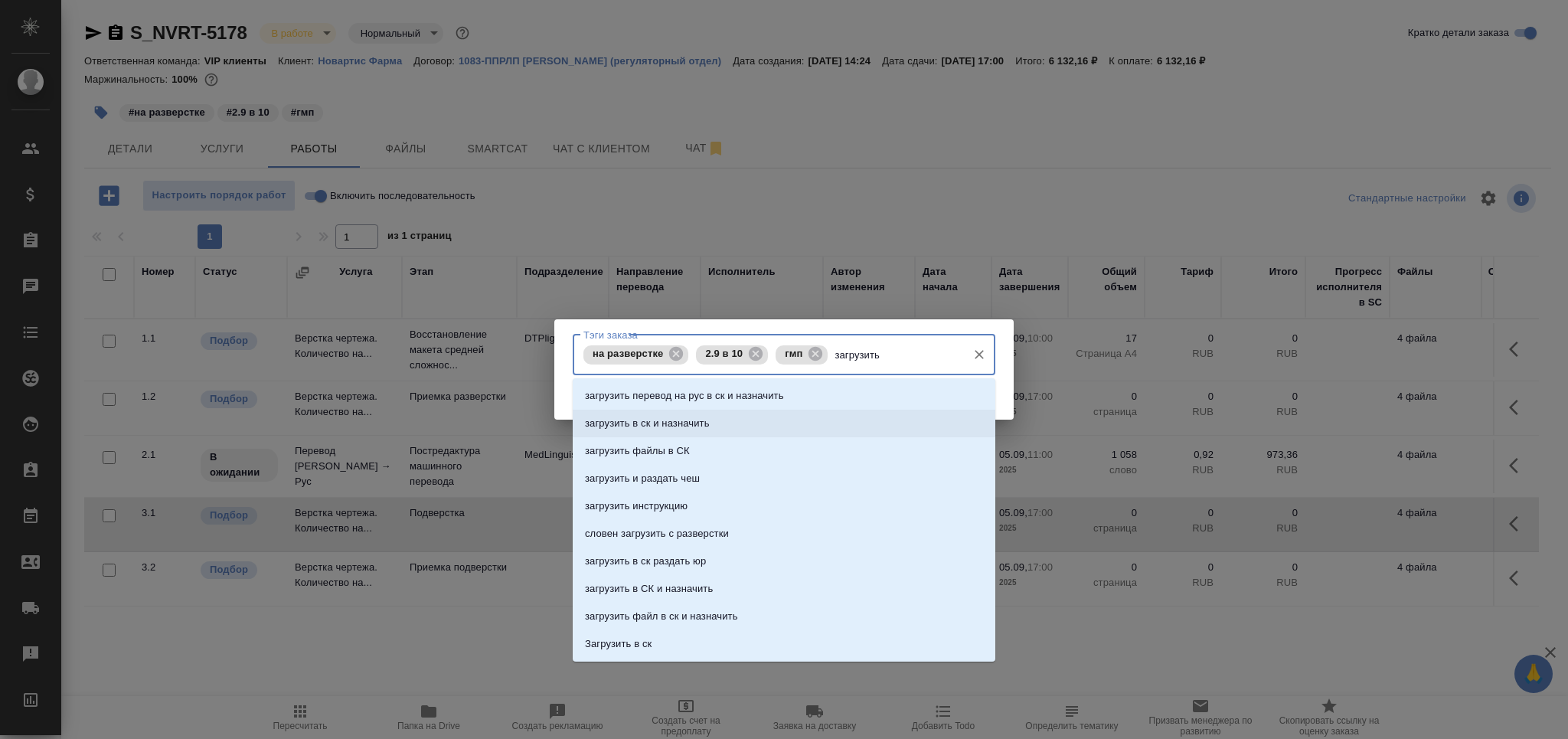
click at [772, 425] on li "загрузить в ск и назначить" at bounding box center [784, 424] width 423 height 28
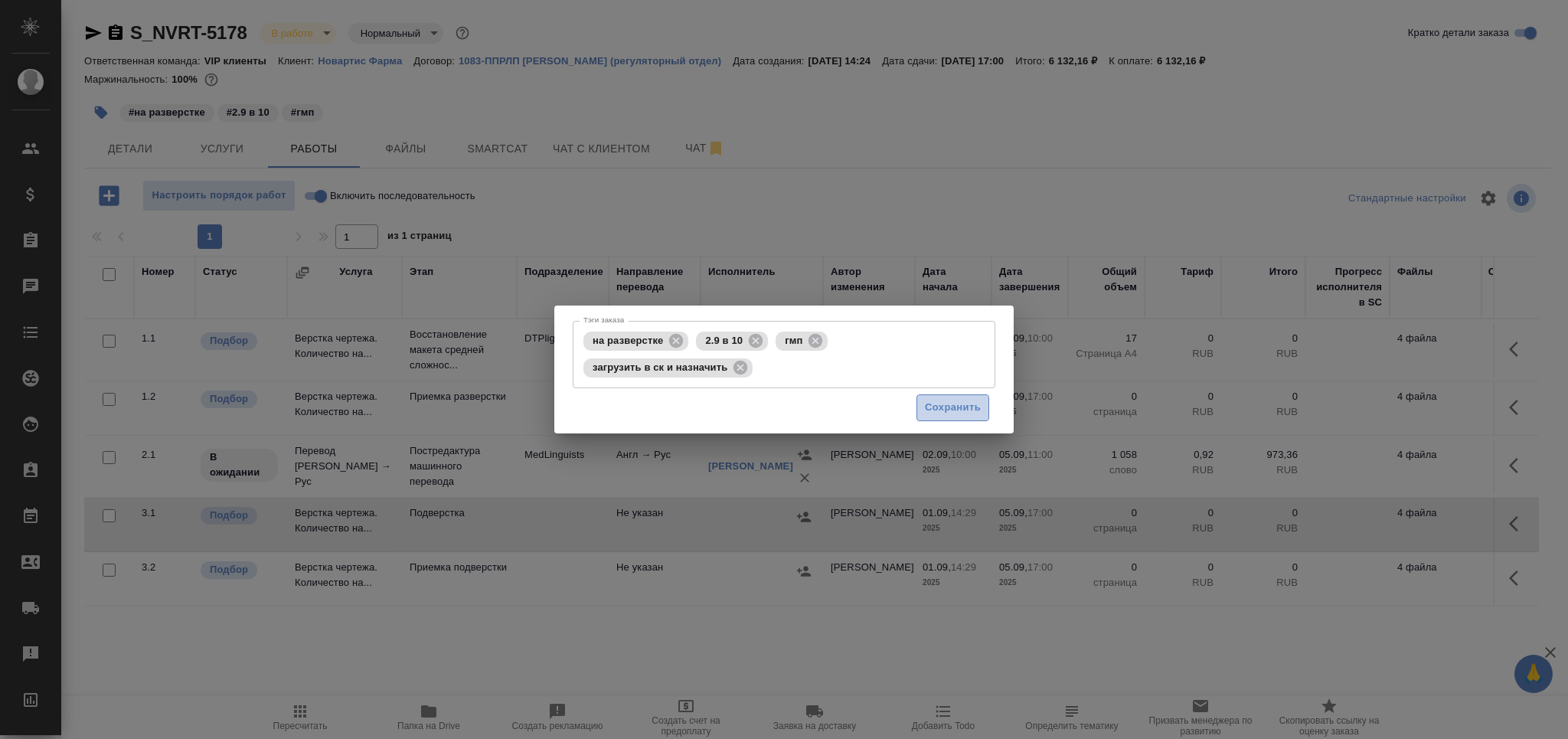
click at [940, 409] on span "Сохранить" at bounding box center [953, 408] width 56 height 17
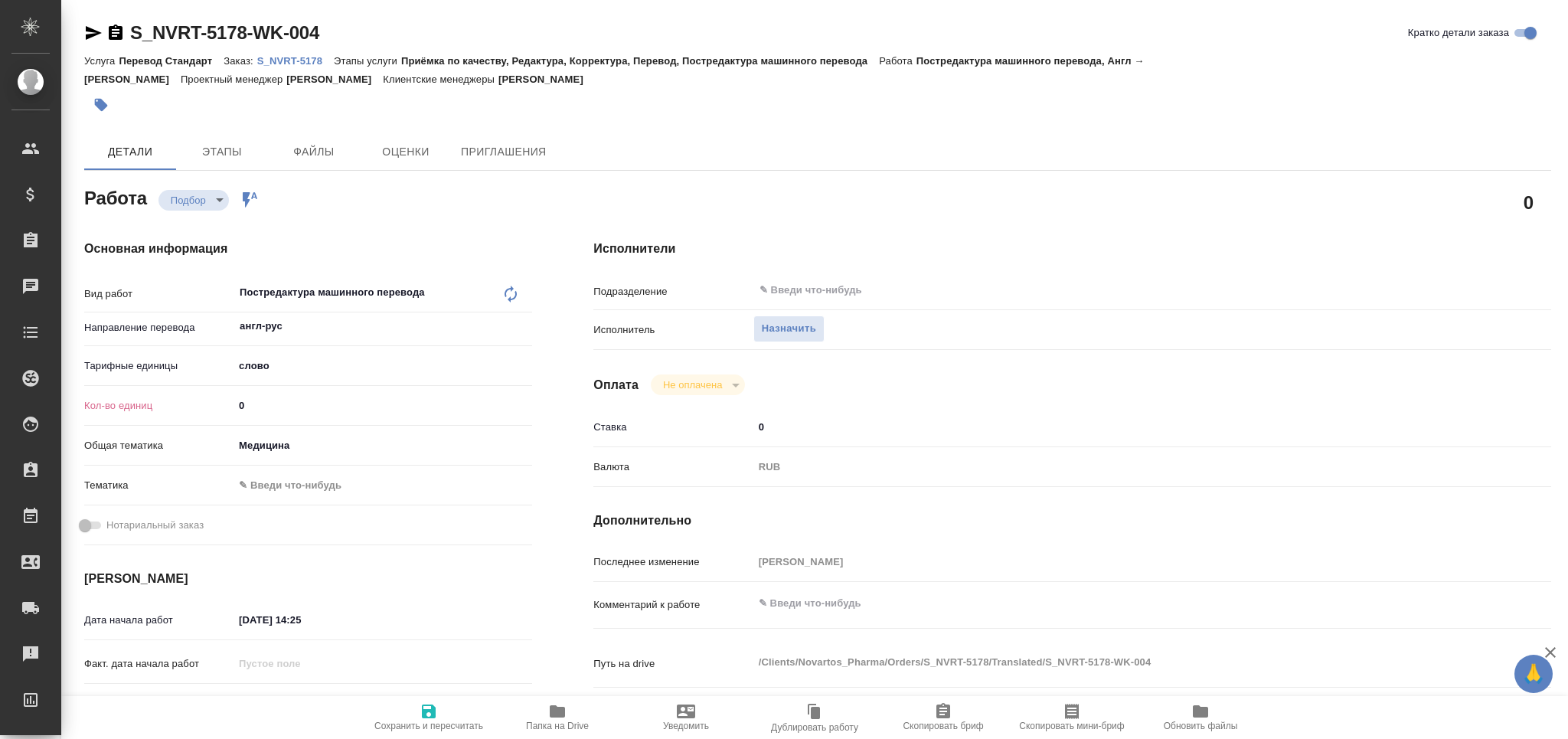
type textarea "x"
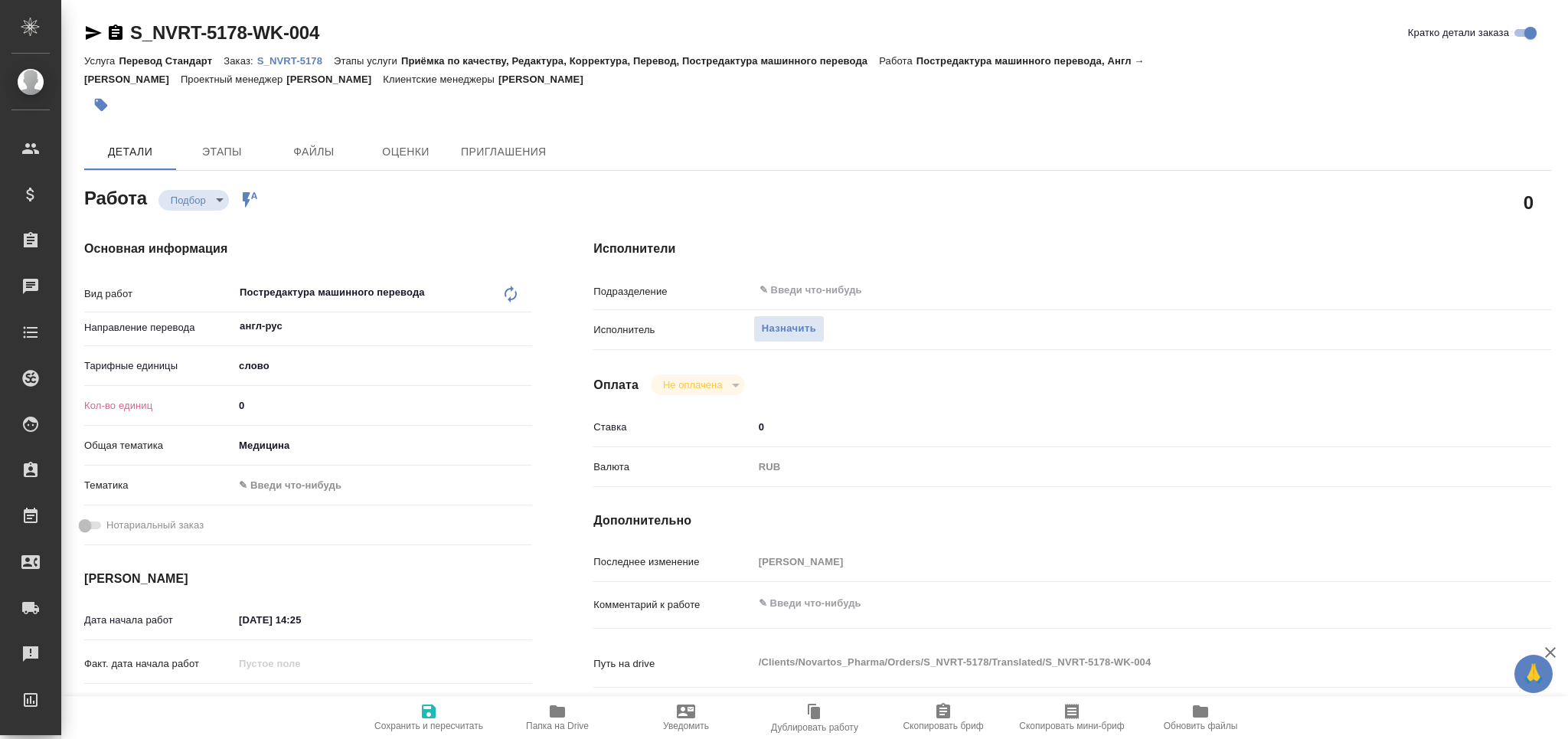
type textarea "x"
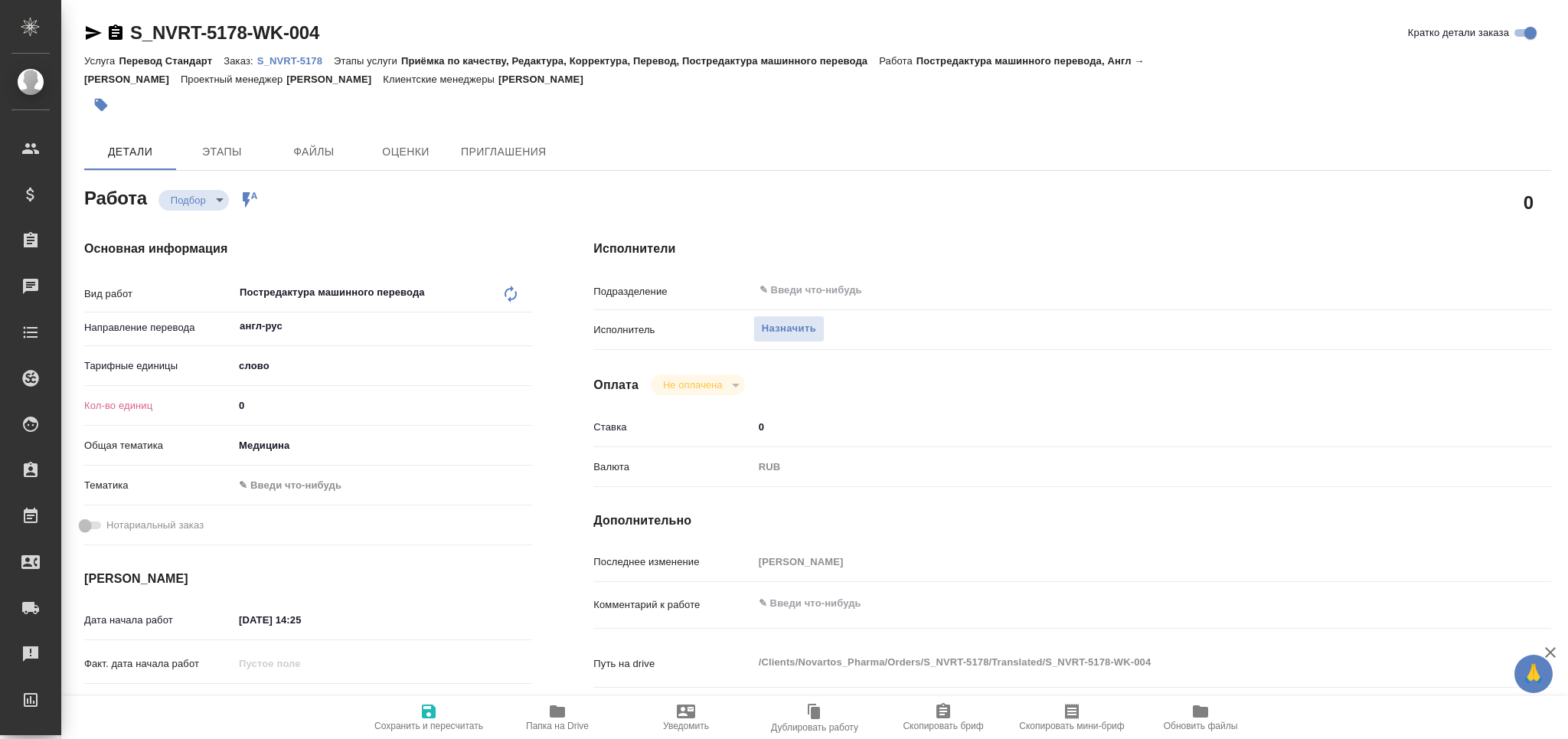
type textarea "x"
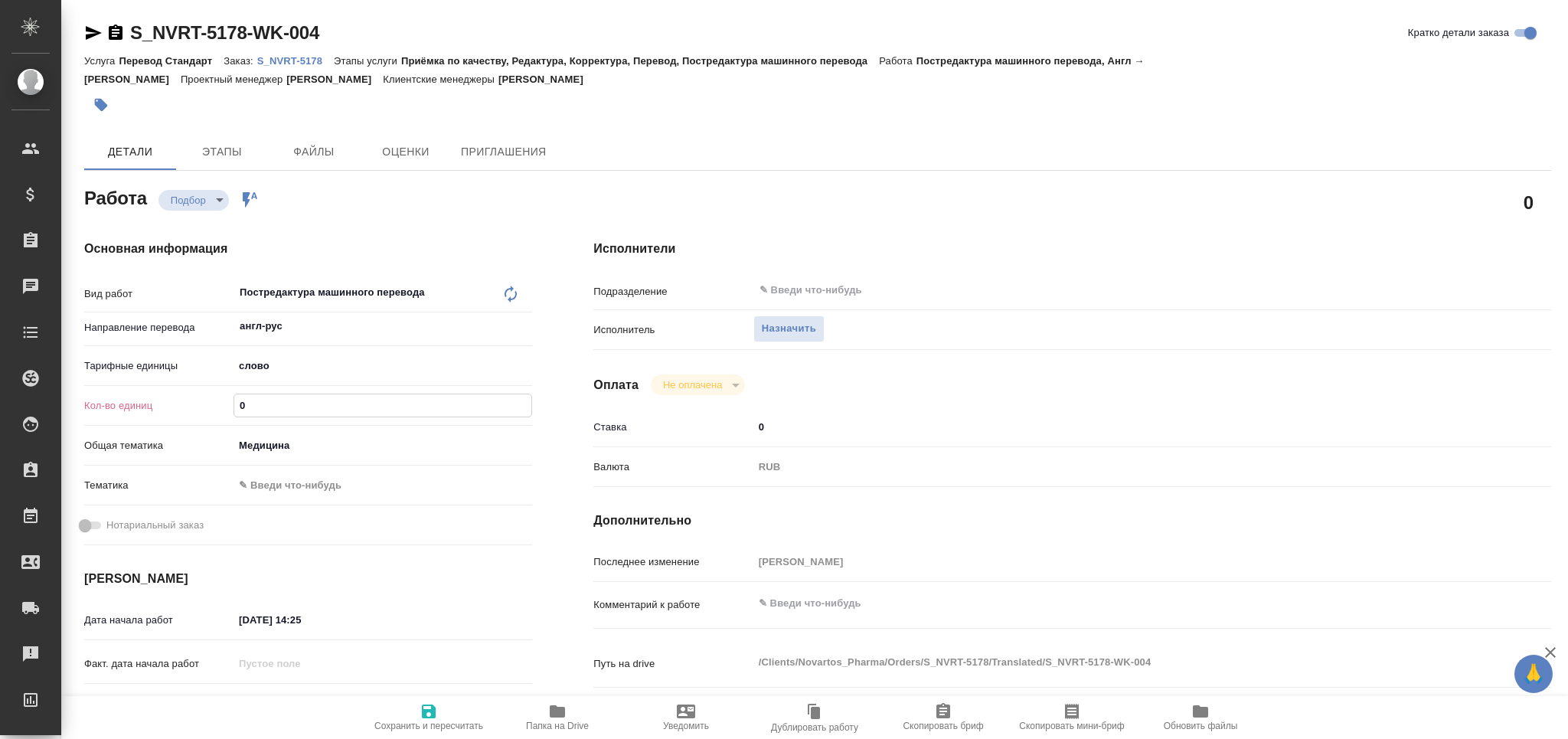
drag, startPoint x: 253, startPoint y: 396, endPoint x: 218, endPoint y: 398, distance: 35.1
click at [218, 398] on div "Кол-во единиц 0" at bounding box center [307, 405] width 448 height 27
type textarea "x"
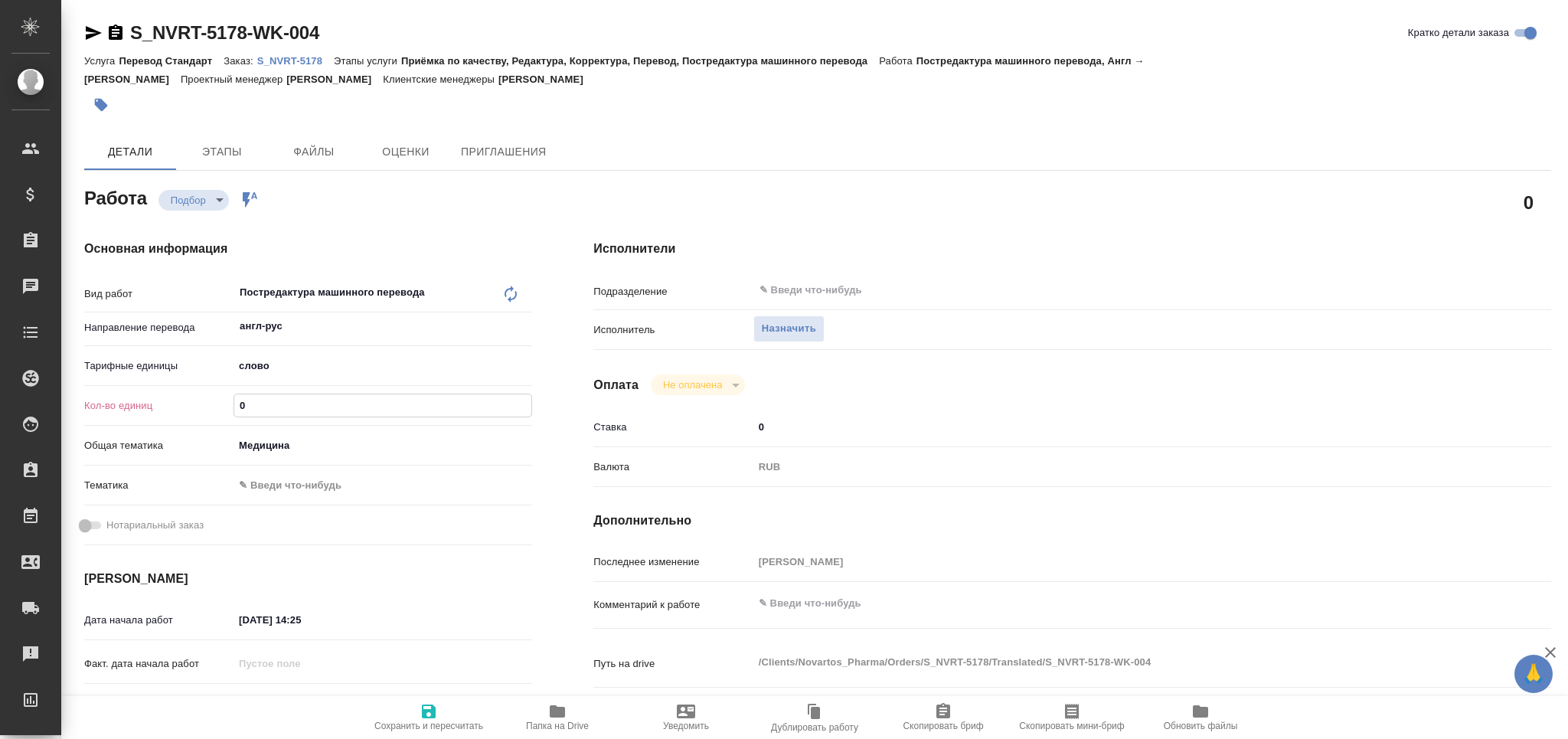
type textarea "x"
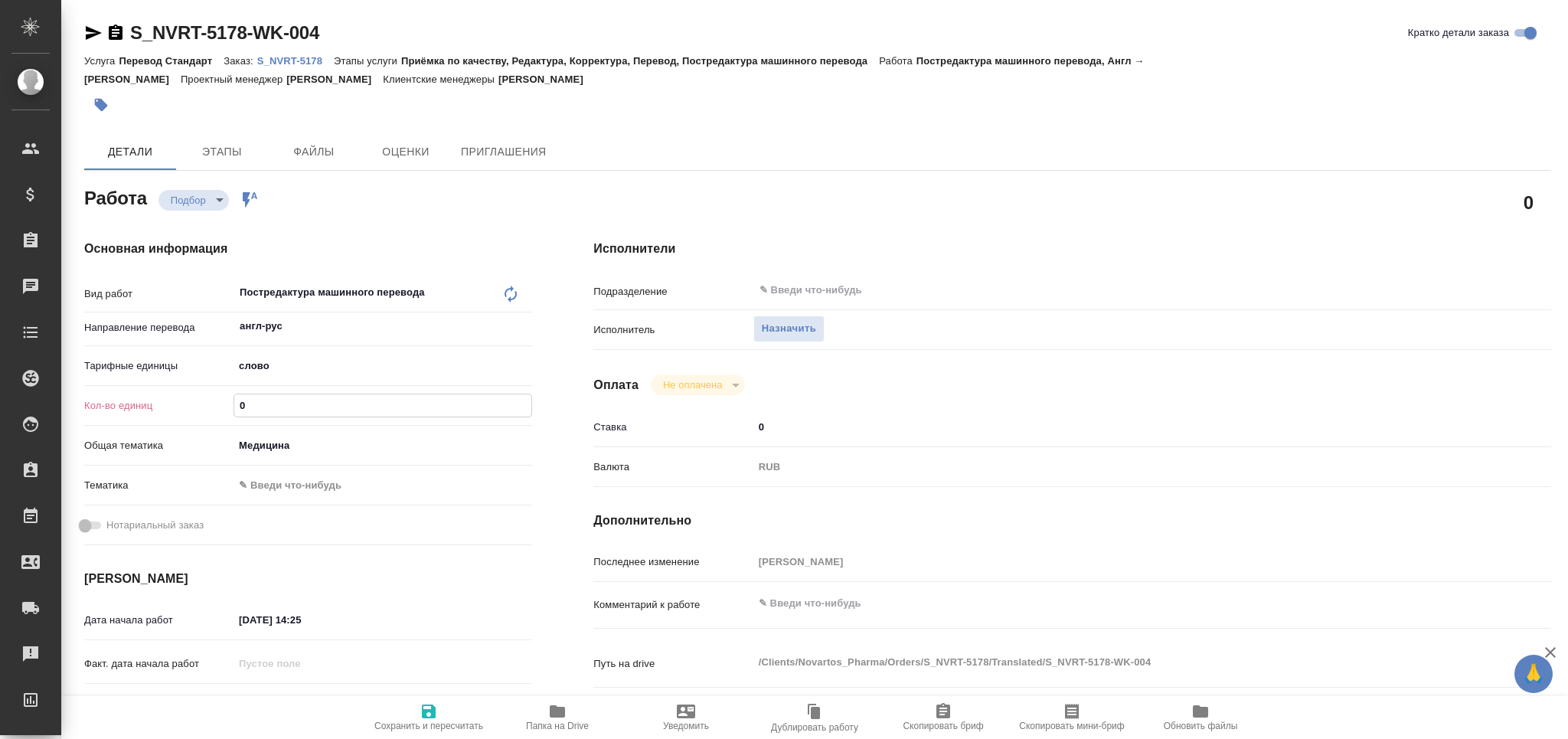
type textarea "x"
paste input "1058"
type input "1058"
type textarea "x"
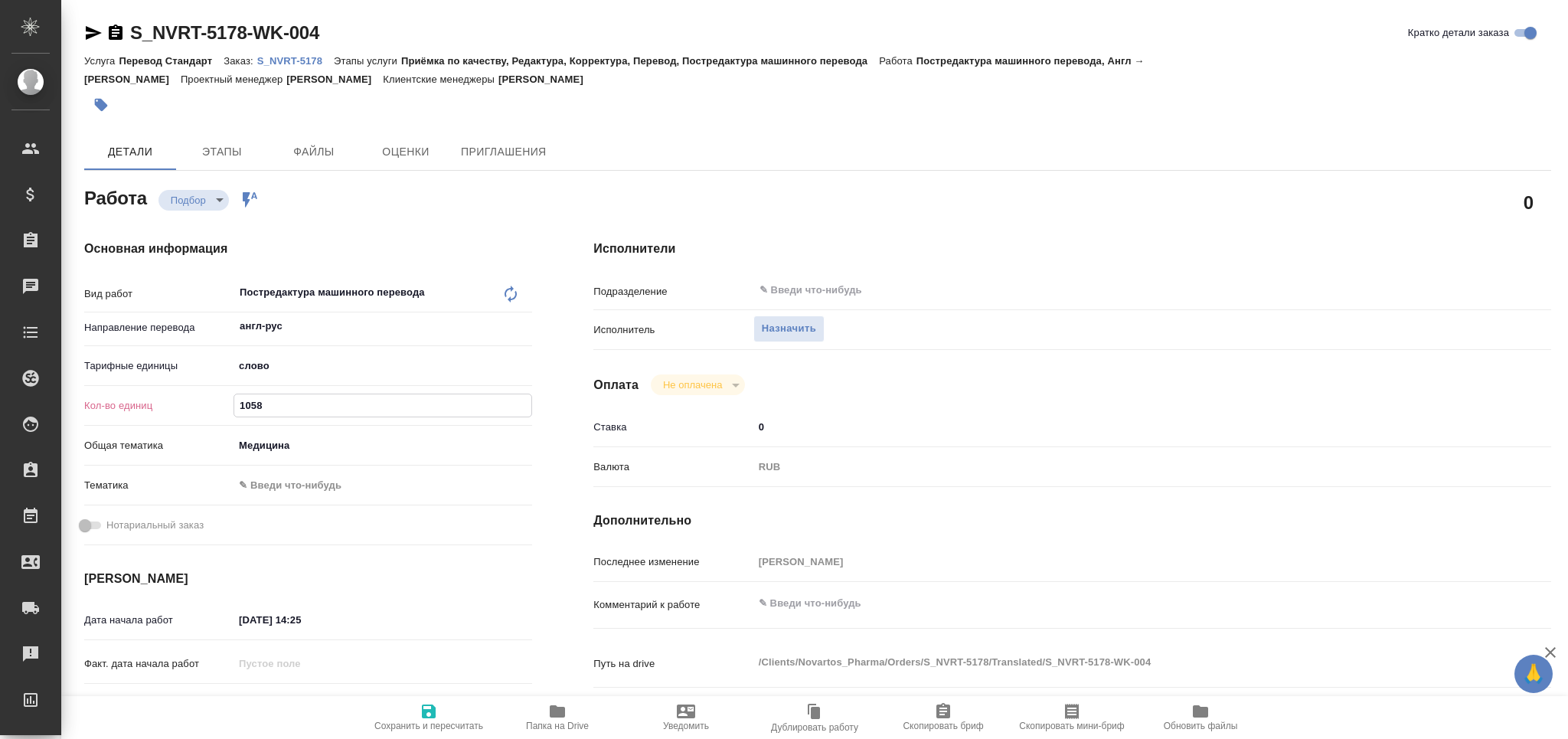
type textarea "x"
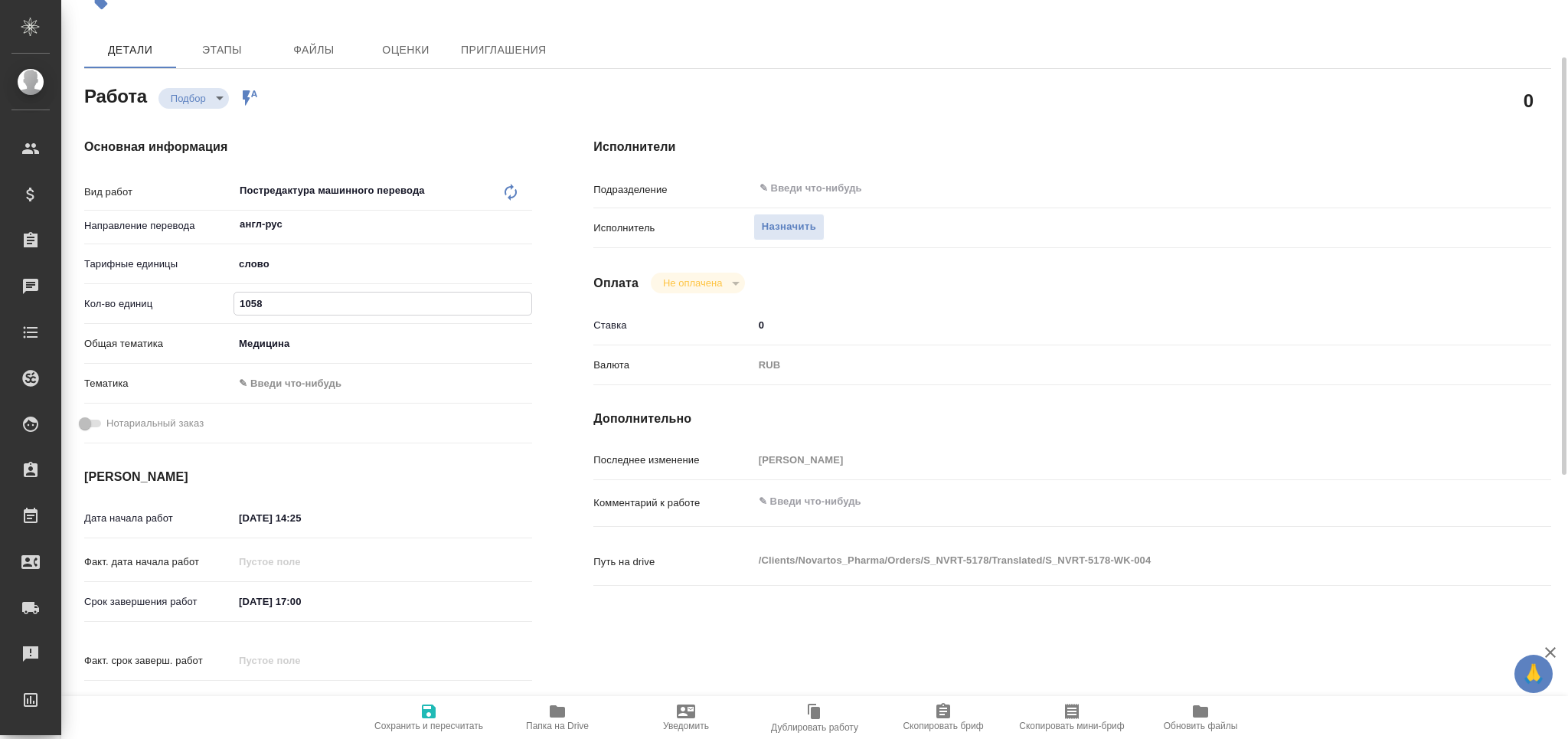
type textarea "x"
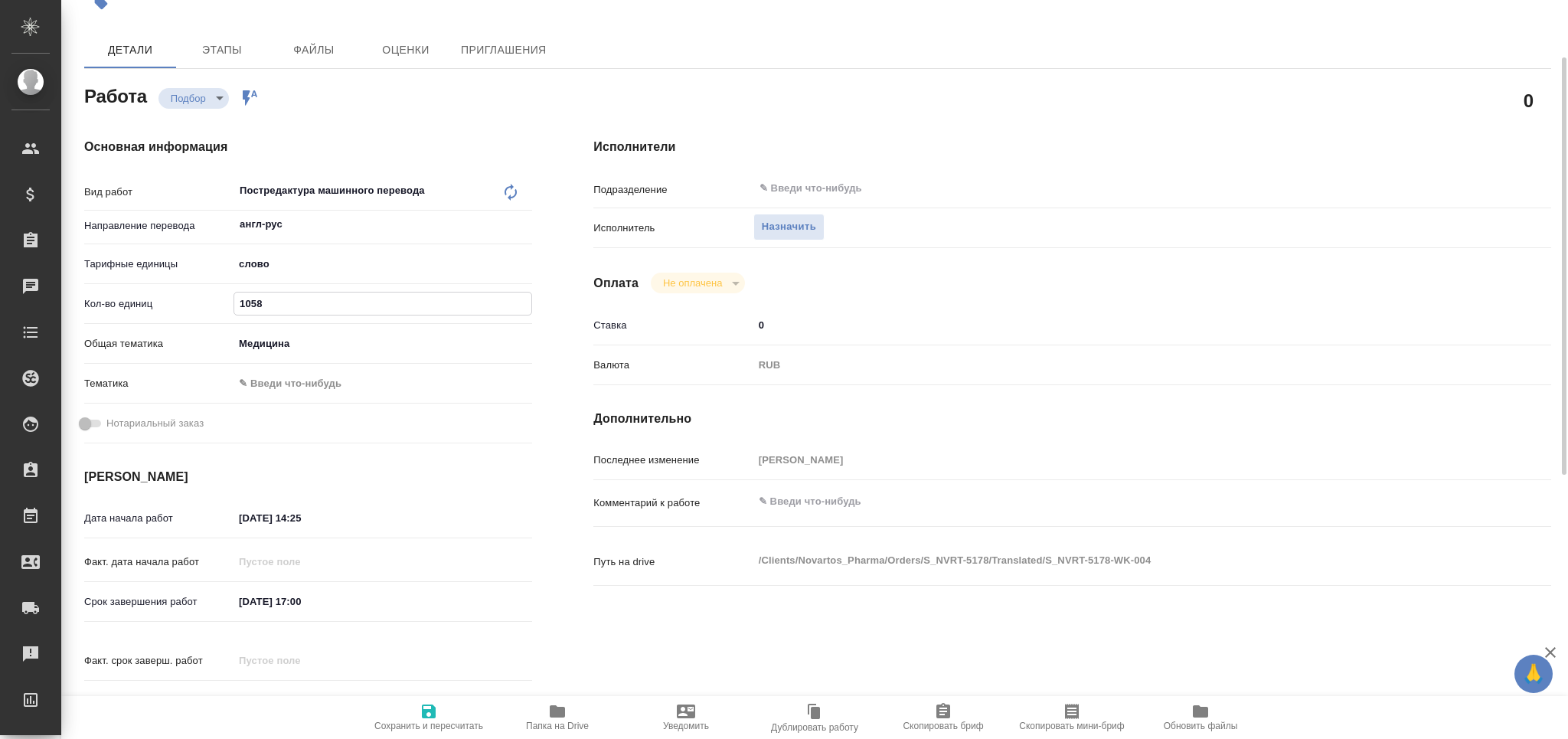
type input "1058"
type textarea "x"
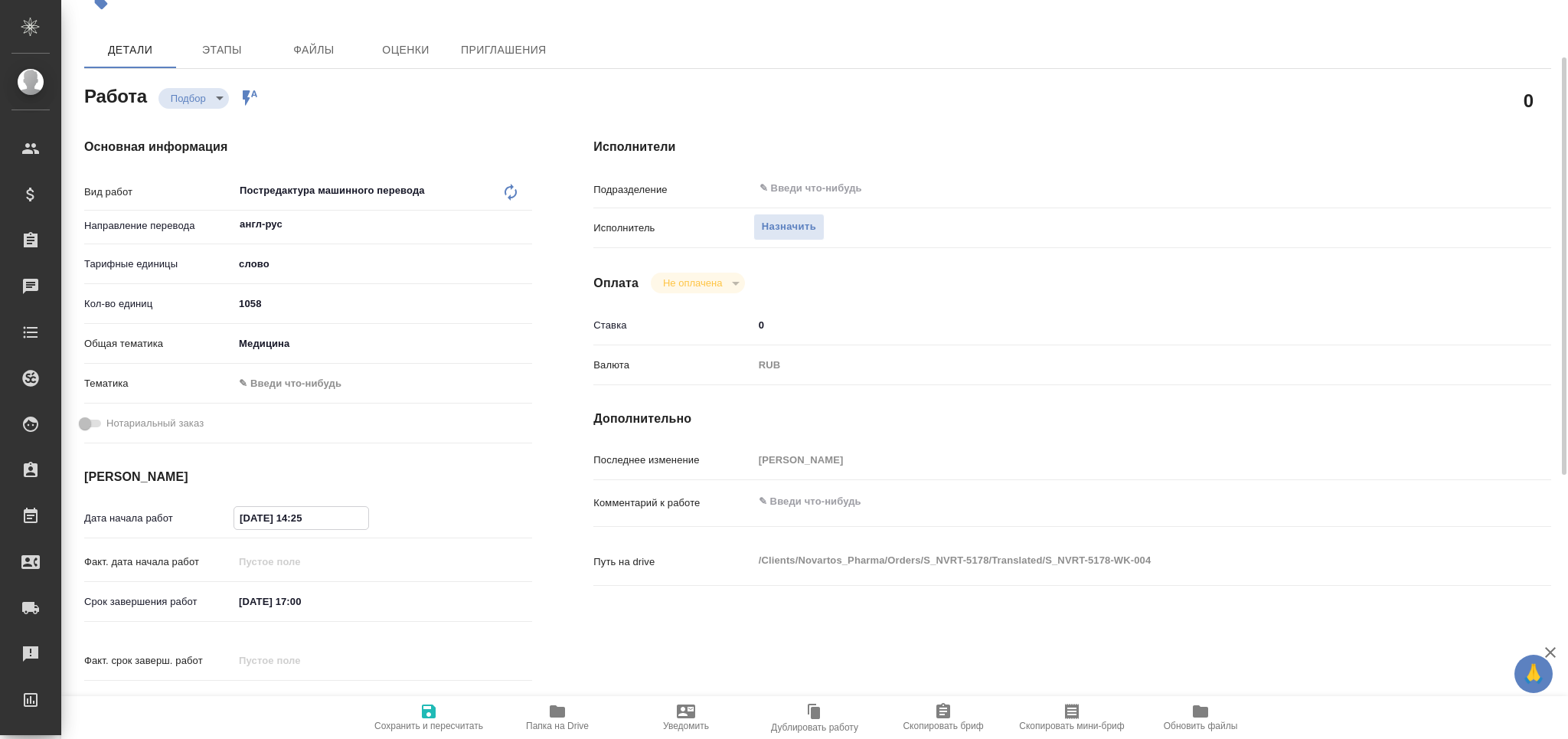
type textarea "x"
drag, startPoint x: 247, startPoint y: 511, endPoint x: 252, endPoint y: 519, distance: 9.4
click at [252, 519] on input "01.09.2025 14:25" at bounding box center [301, 518] width 134 height 22
type textarea "x"
type input "02.09.2025 14:25"
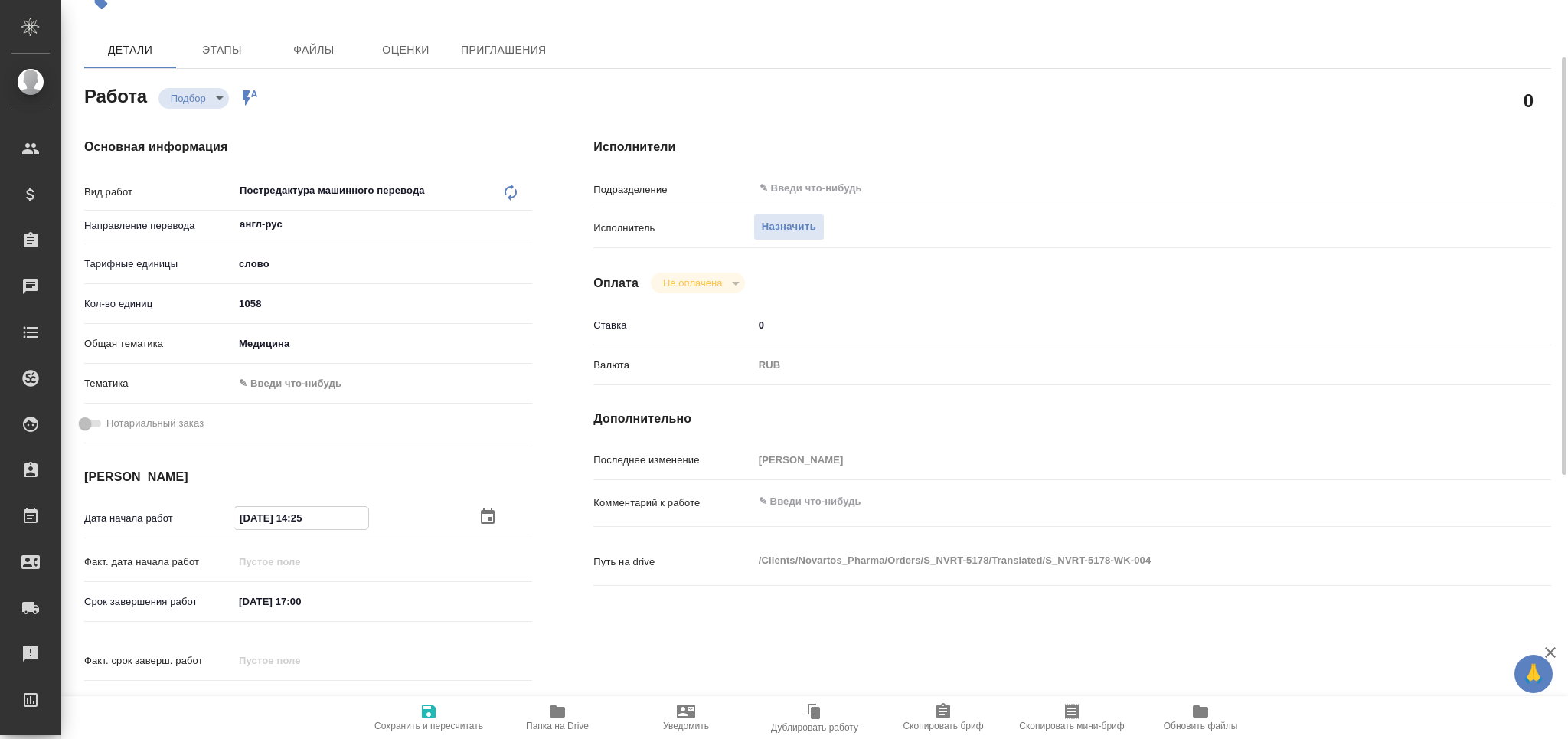
type textarea "x"
click at [298, 521] on input "02.09.2025 14:25" at bounding box center [301, 518] width 134 height 22
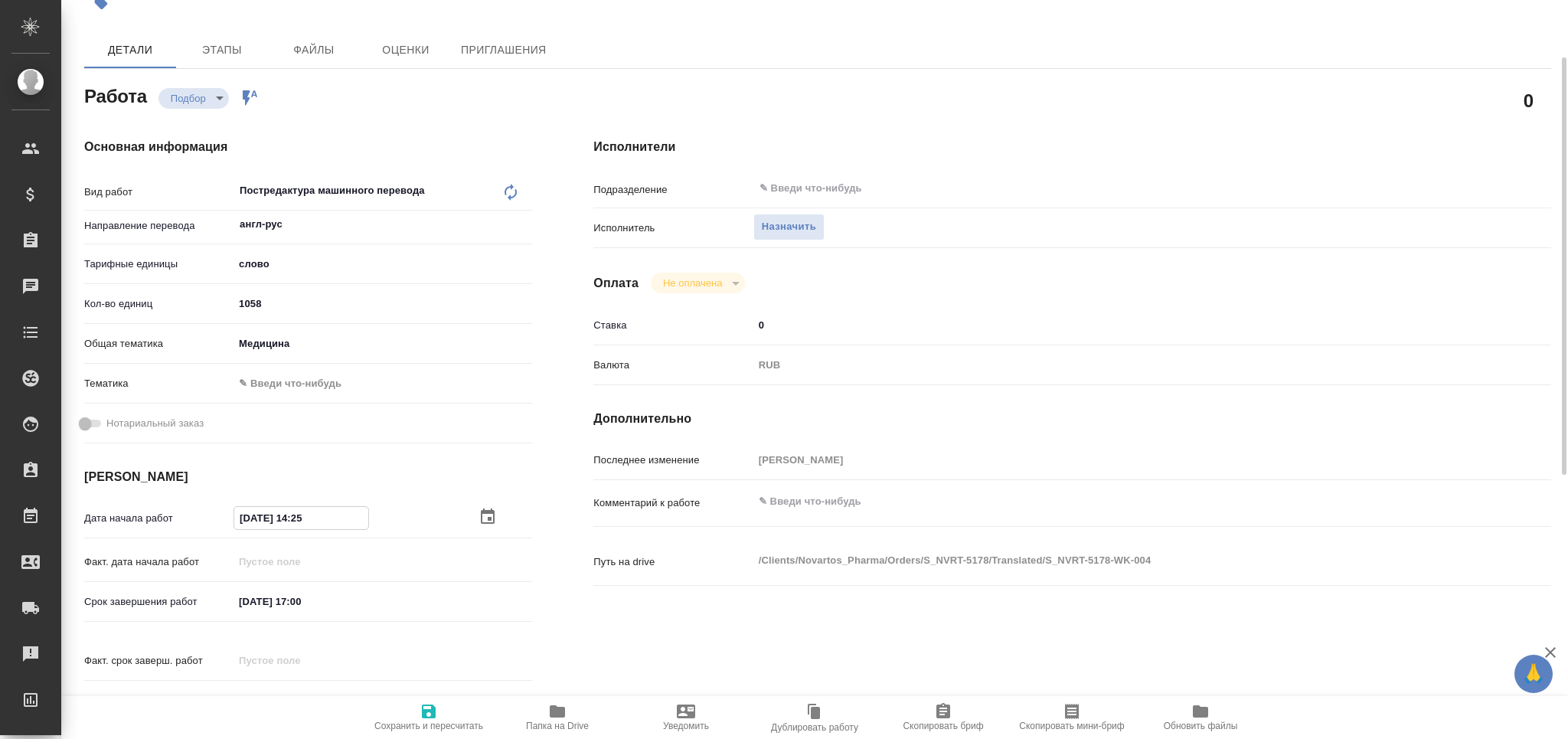
type textarea "x"
type input "02.09.2025 10:__"
type textarea "x"
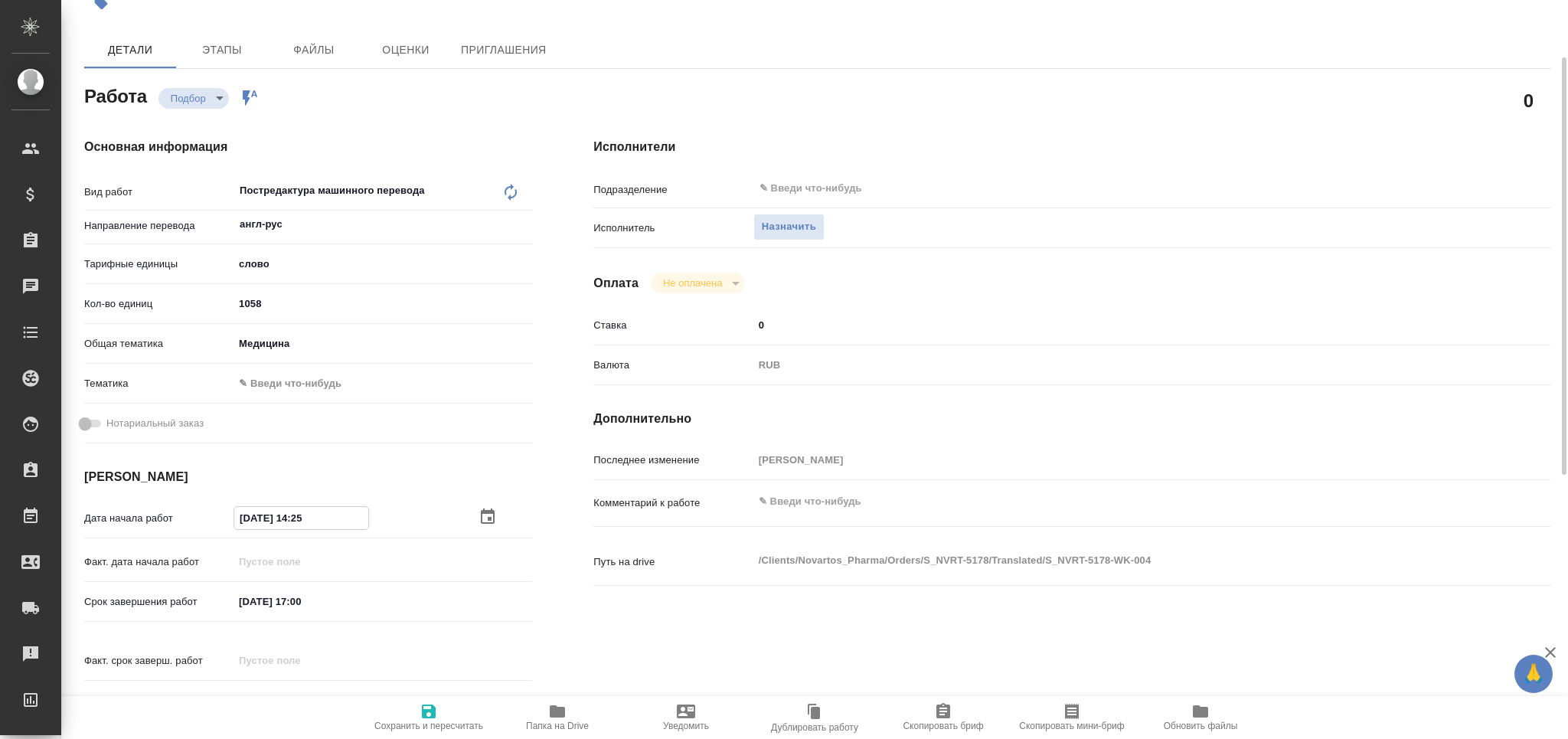
type textarea "x"
type input "02.09.2025 10:0_"
type textarea "x"
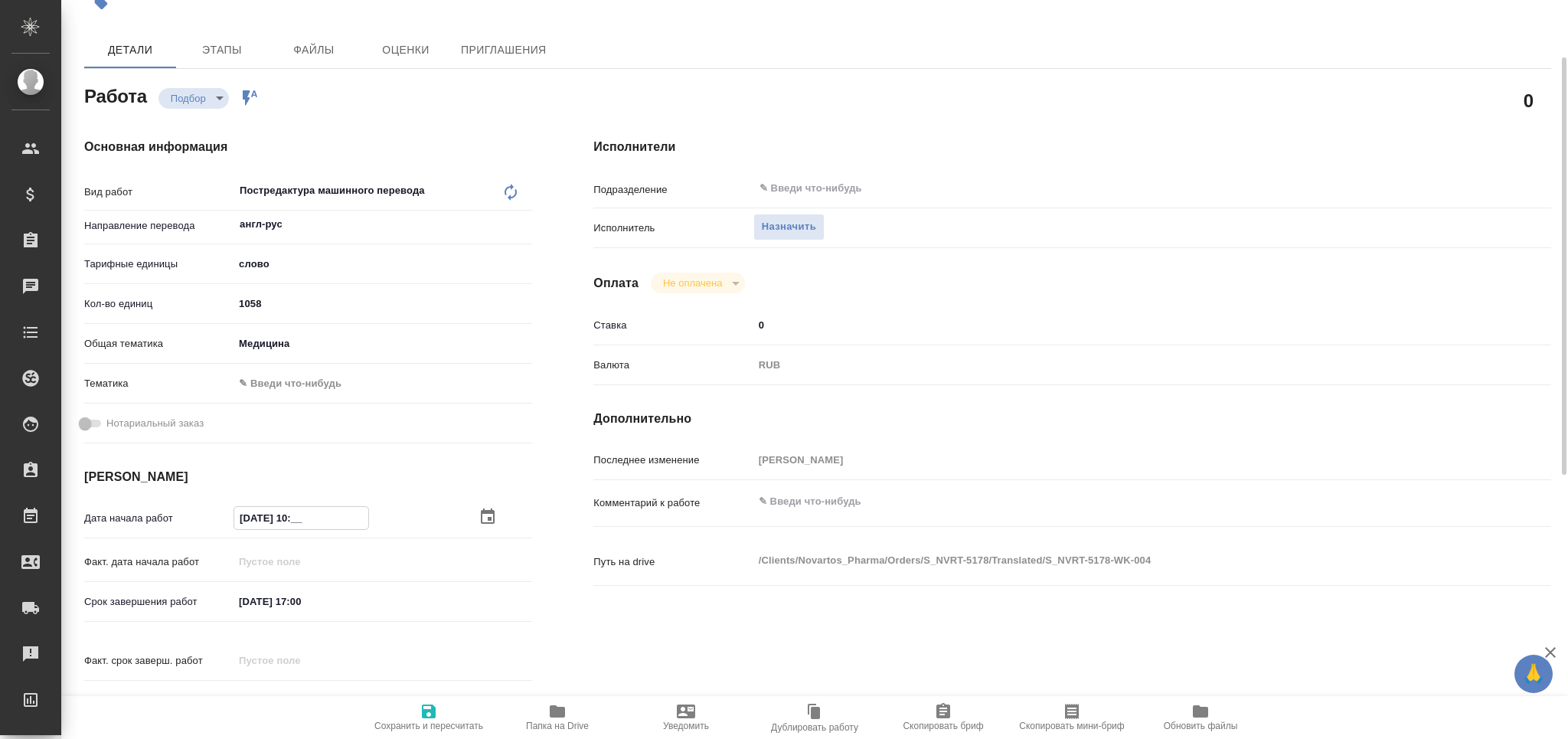
type textarea "x"
type input "02.09.2025 10:00"
type textarea "x"
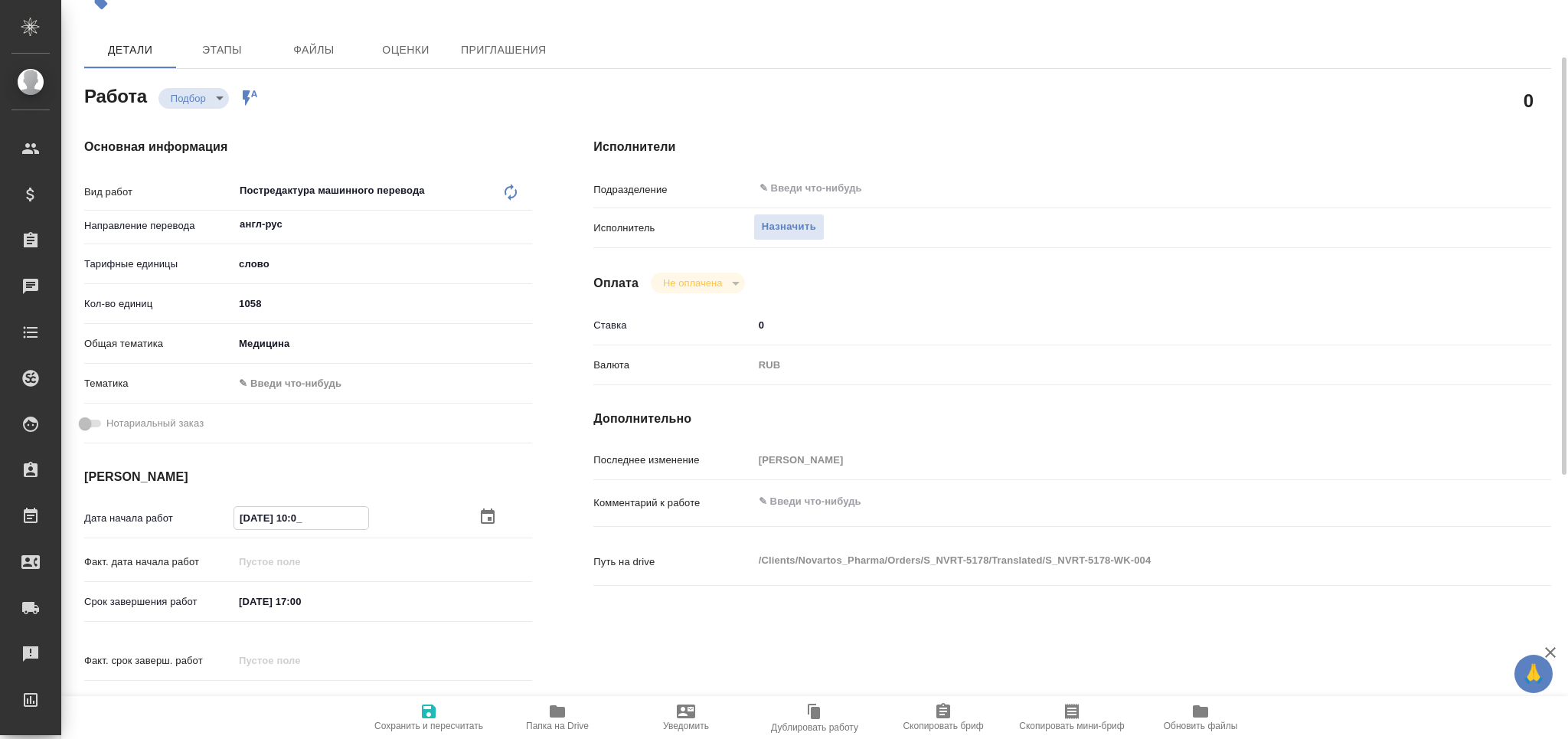
type textarea "x"
type input "[DATE] 10:00"
click at [299, 598] on input "[DATE] 17:00" at bounding box center [301, 601] width 134 height 22
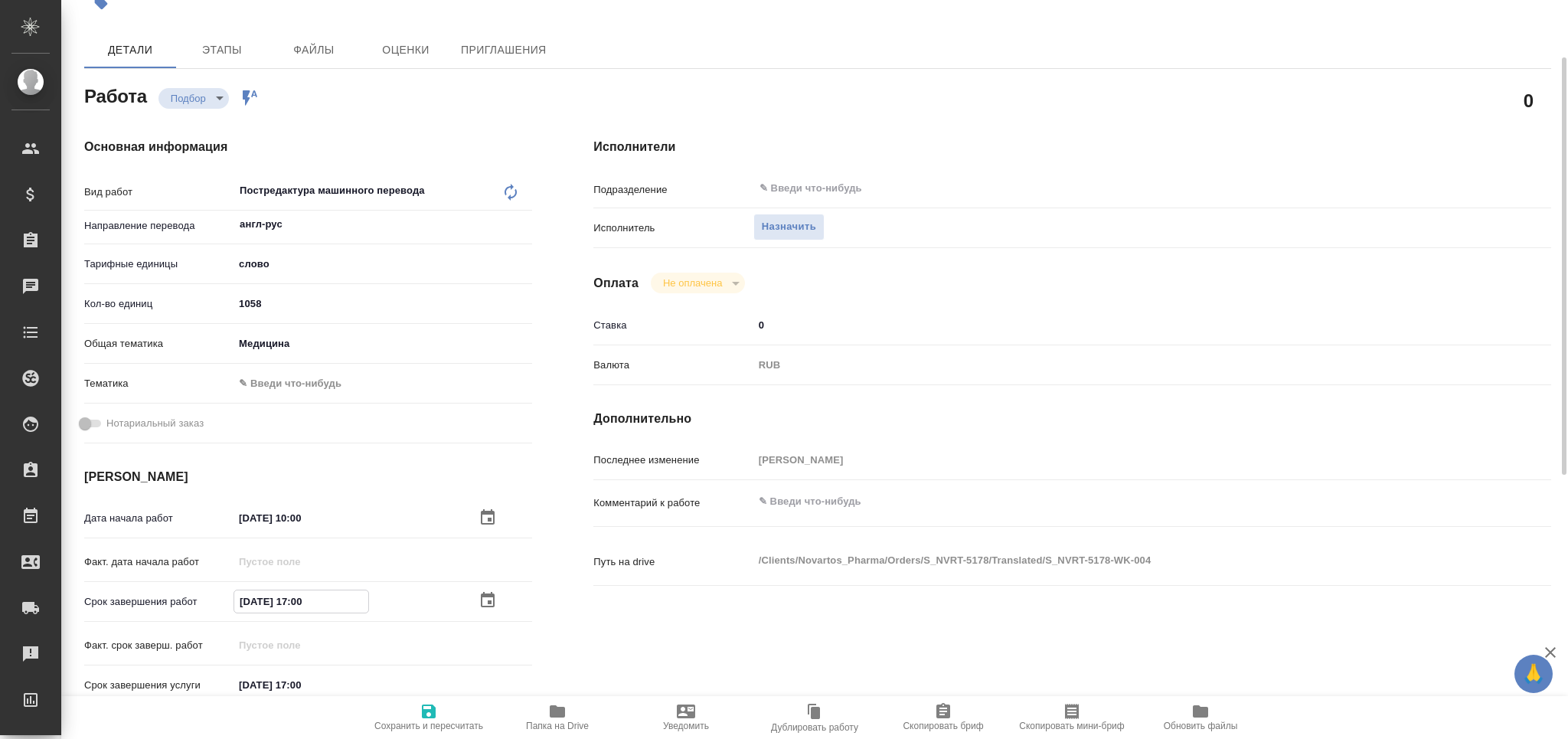
type textarea "x"
type input "05.09.2025 11:00"
type textarea "x"
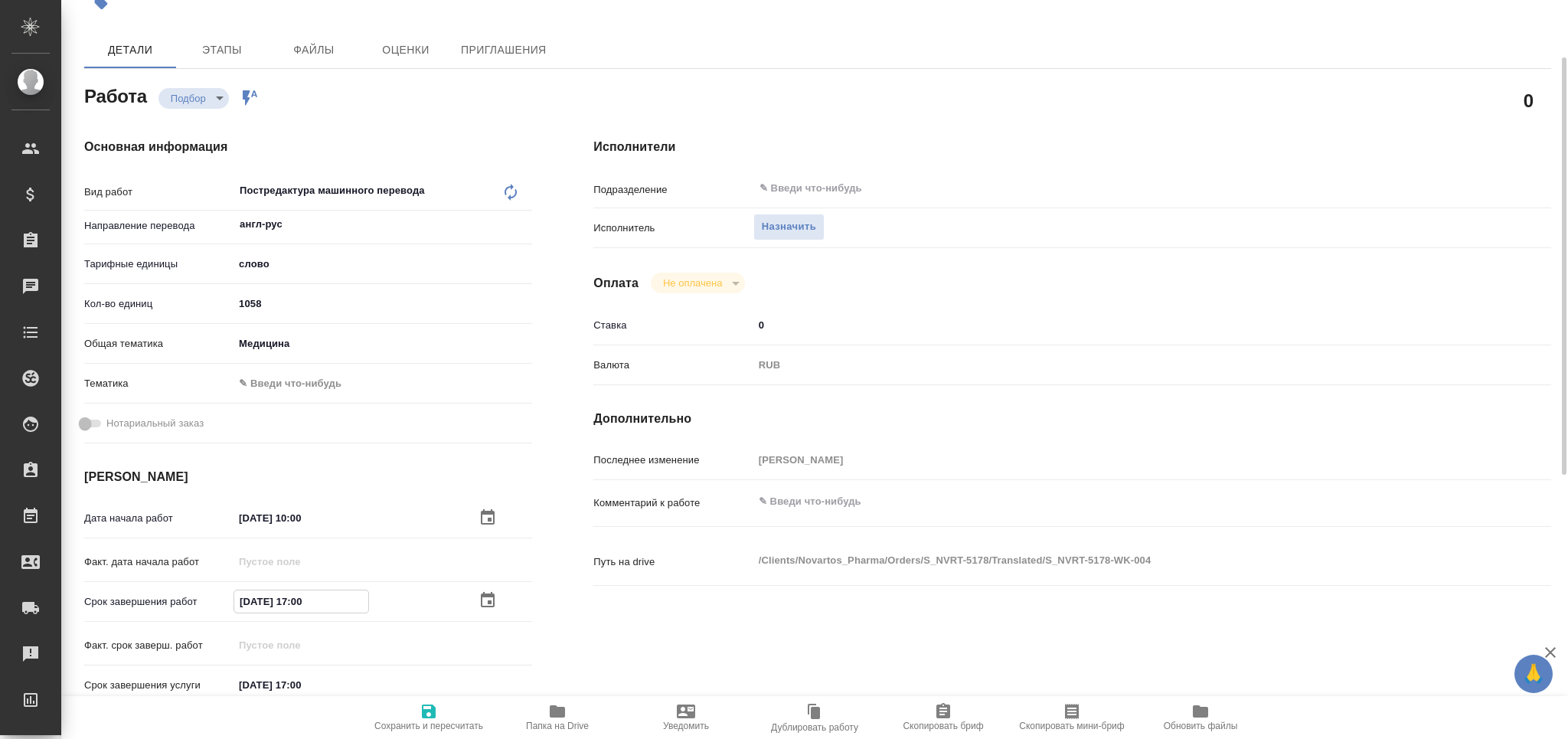
type textarea "x"
type input "05.09.2025 11:00"
click at [839, 481] on div "Последнее изменение Сайдашева Диляра" at bounding box center [1072, 466] width 958 height 40
type textarea "x"
click at [826, 501] on textarea at bounding box center [1112, 502] width 719 height 26
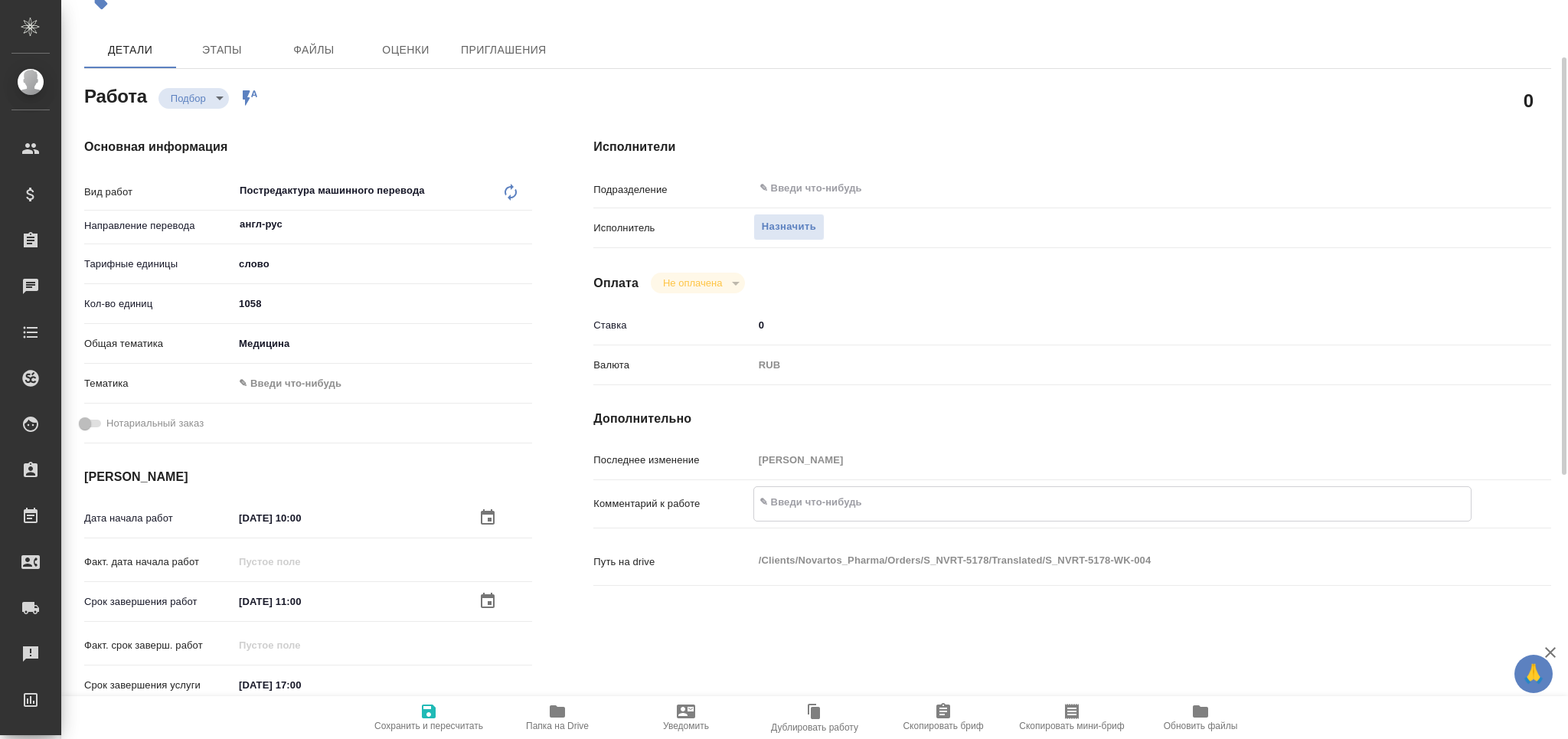
type textarea "т"
type textarea "x"
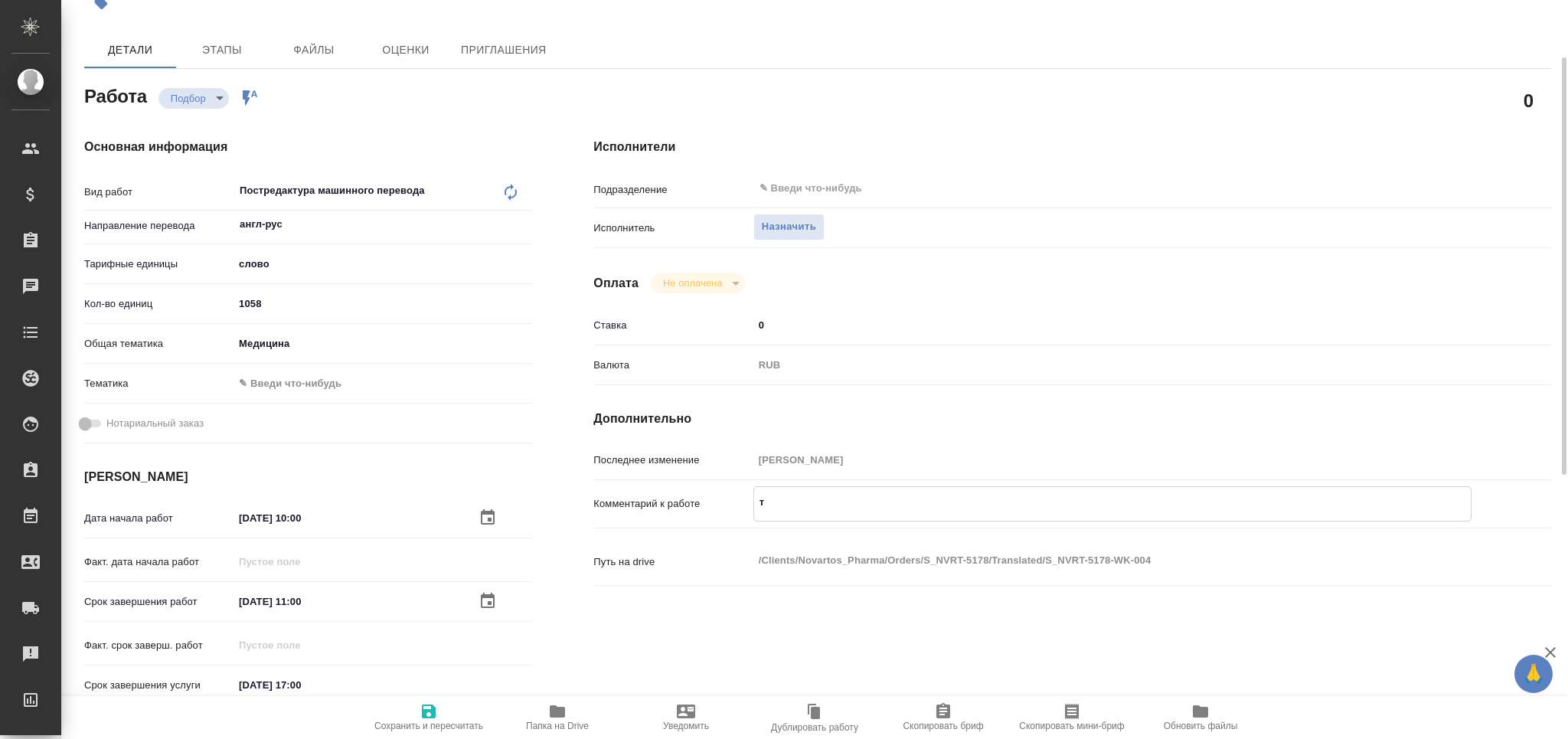
type textarea "x"
type textarea "то"
type textarea "x"
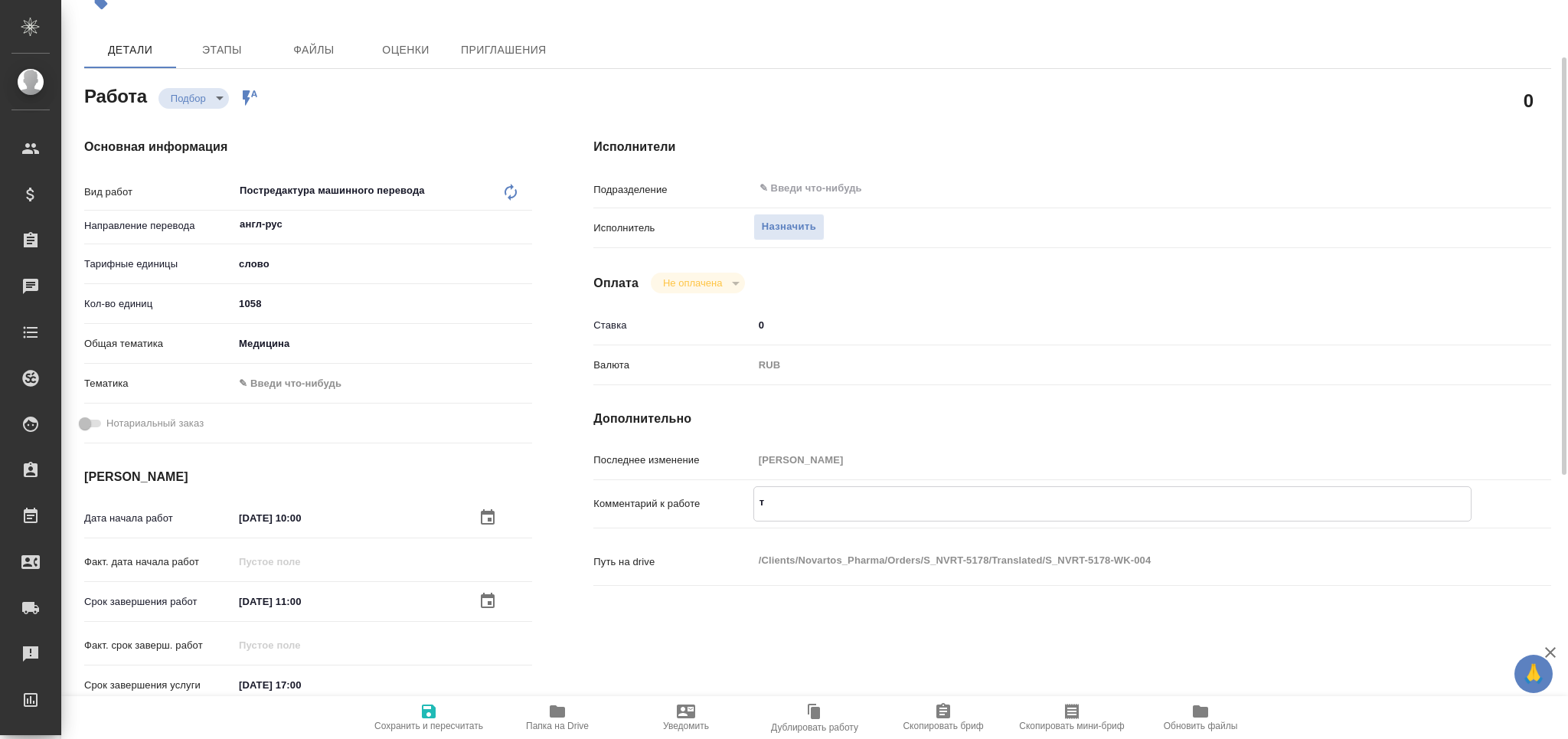
type textarea "x"
type textarea "тот"
type textarea "x"
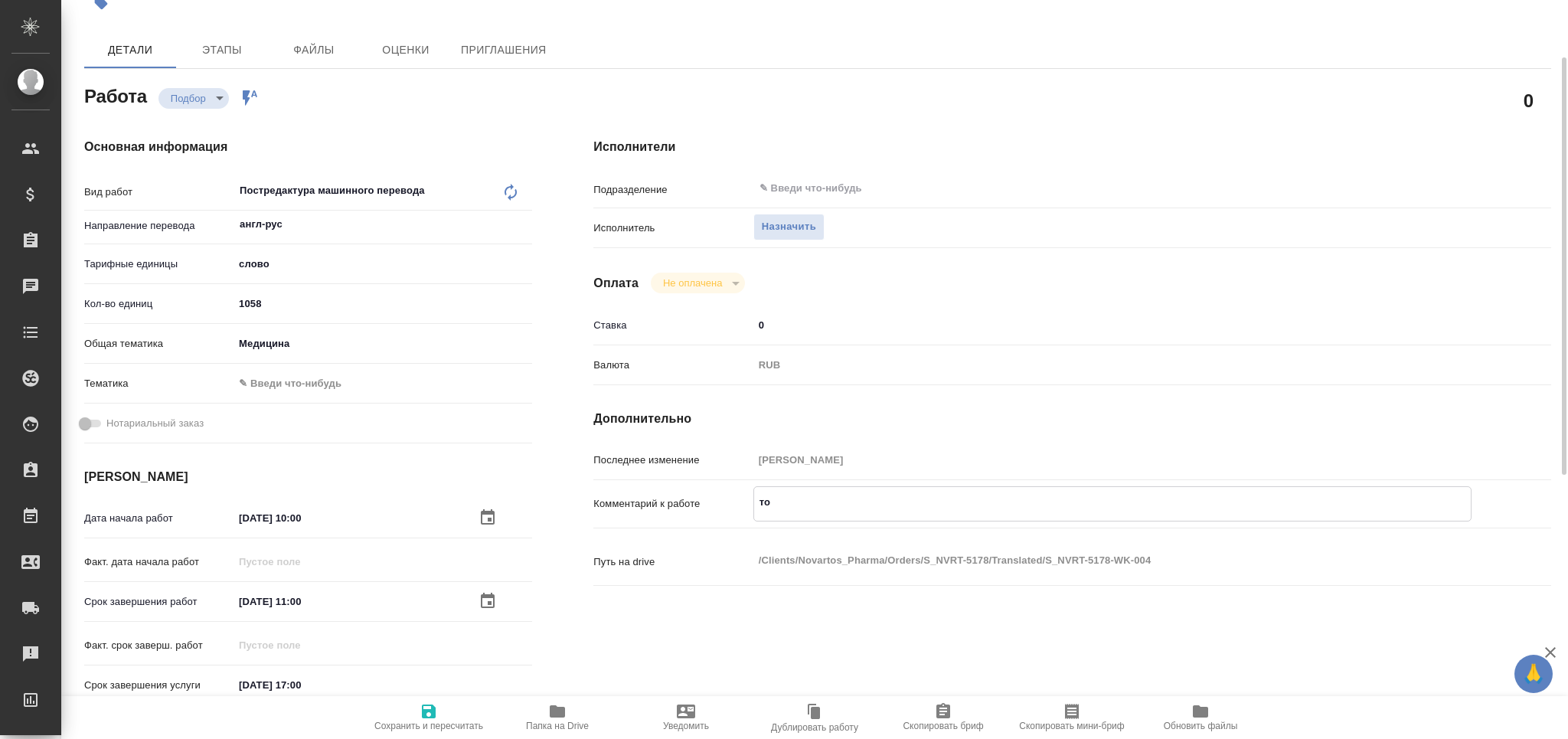
type textarea "x"
type textarea "тота"
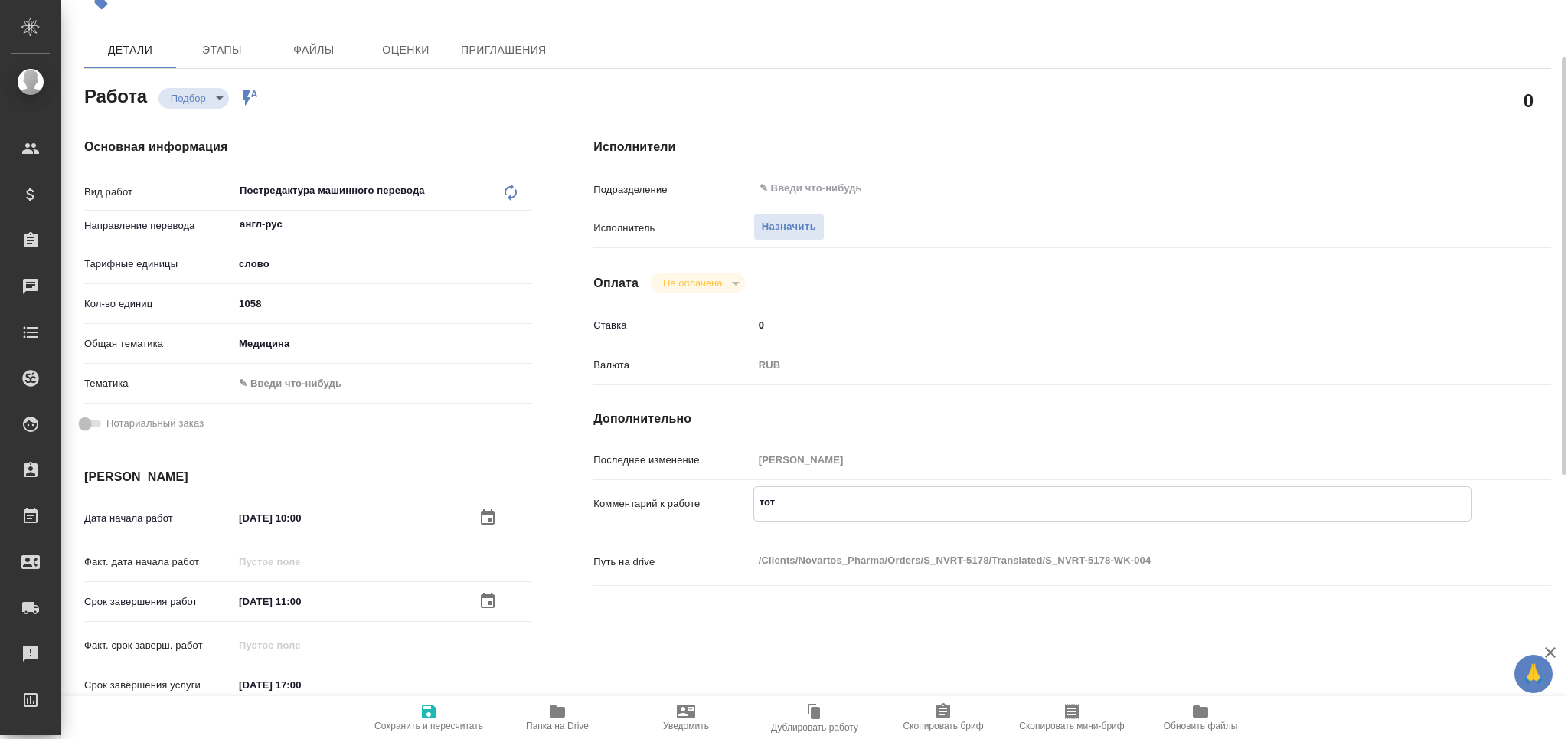
type textarea "x"
type textarea "тотал"
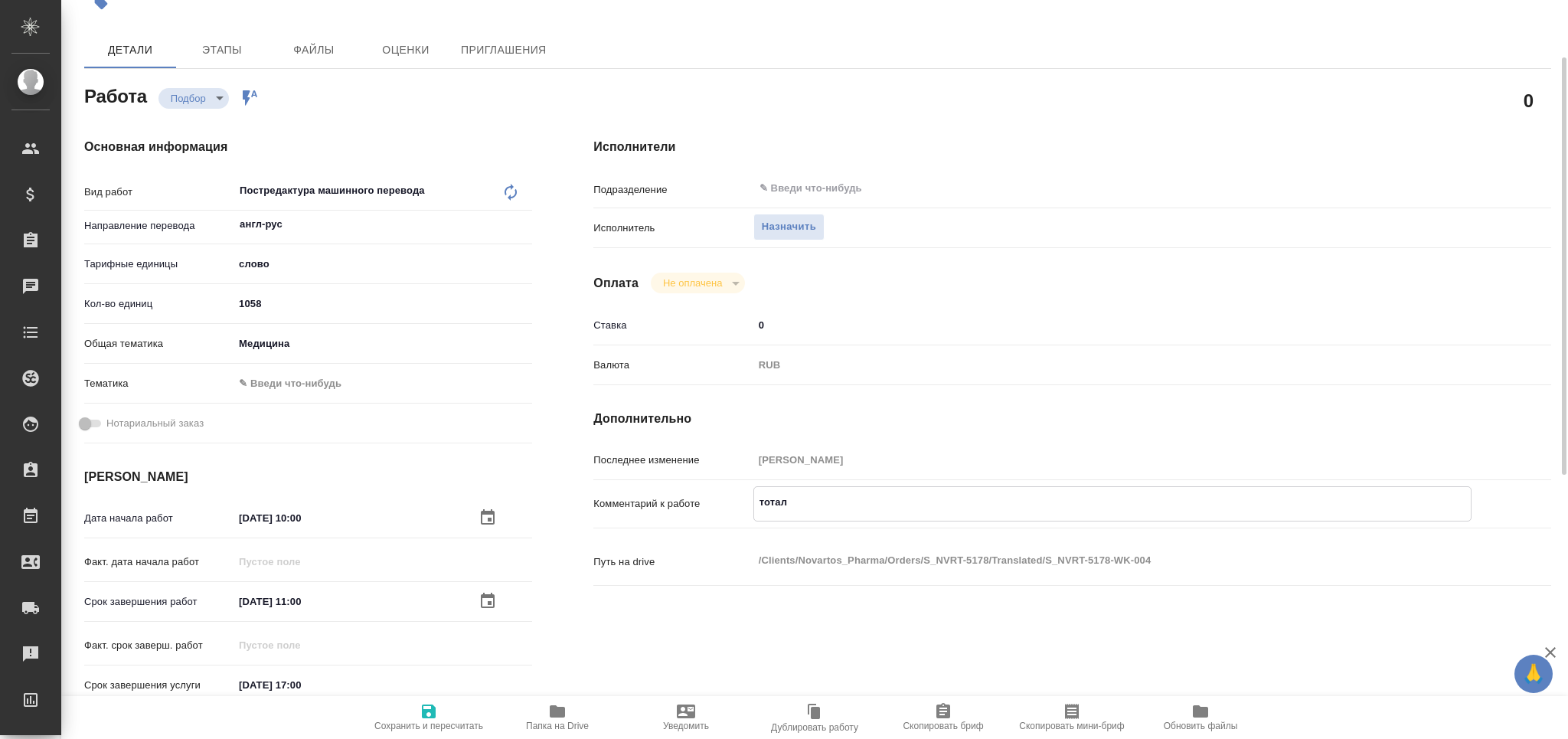
type textarea "x"
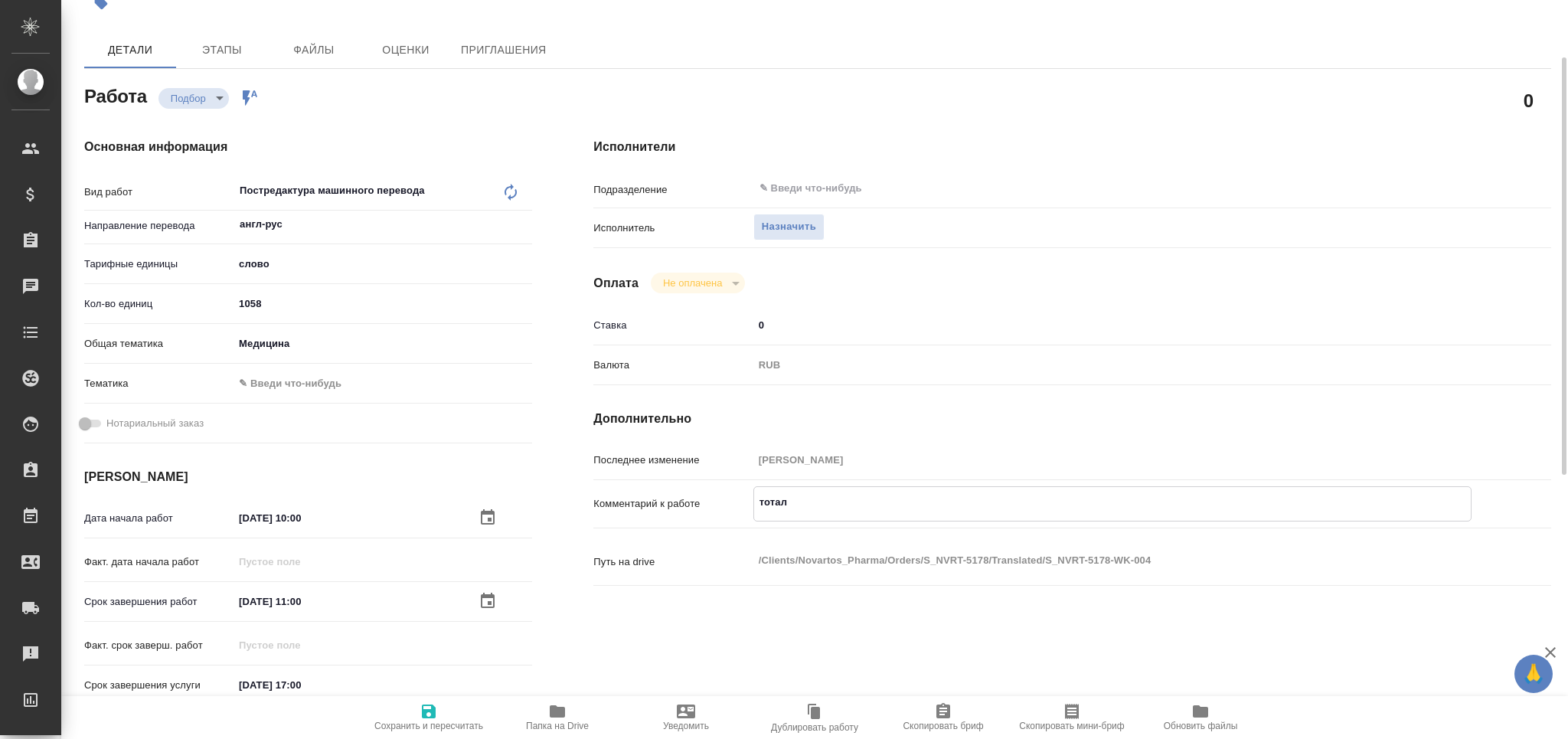
type textarea "x"
type textarea "тотал"
type textarea "x"
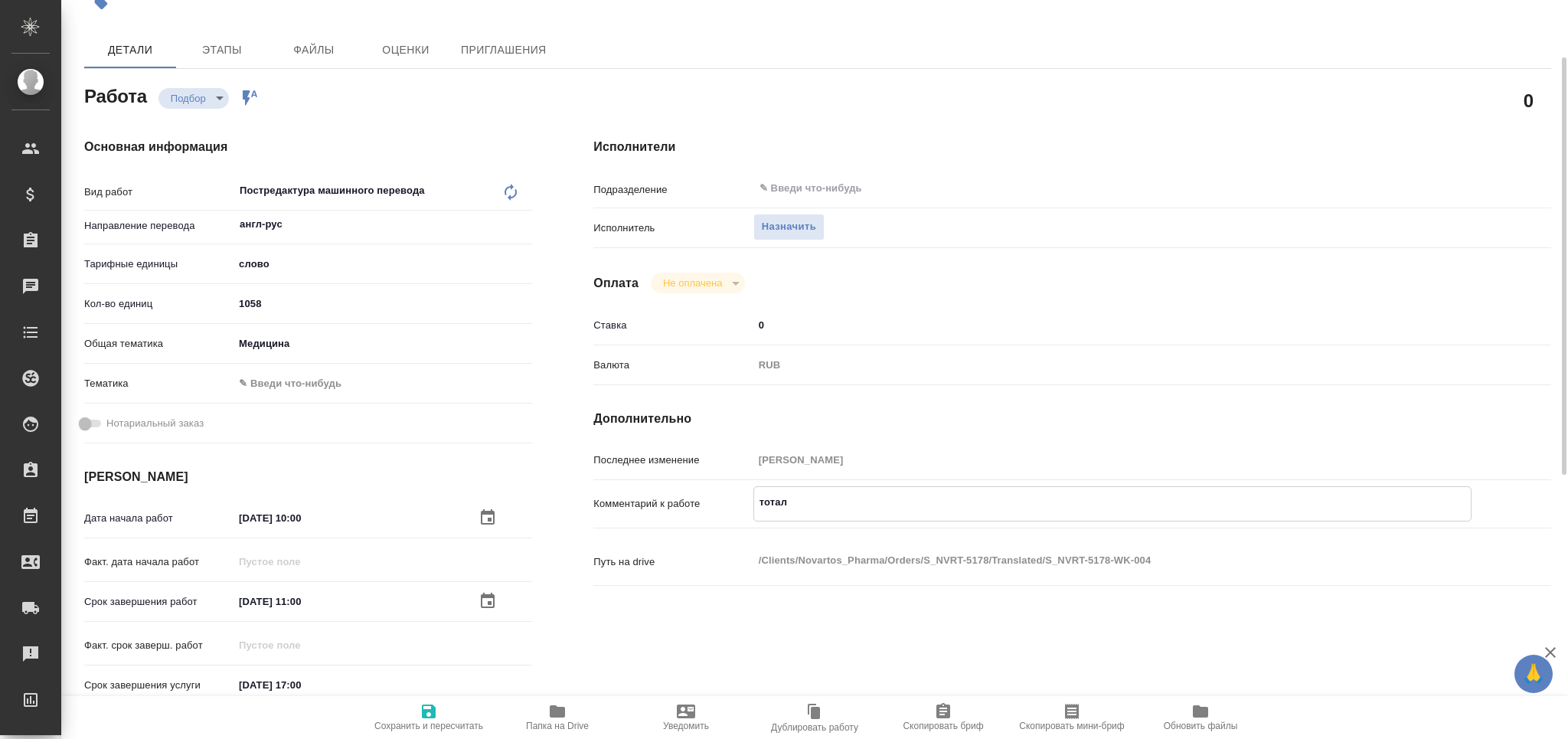
type textarea "x"
paste textarea "2634"
type textarea "x"
type textarea "тотал 2634"
type textarea "x"
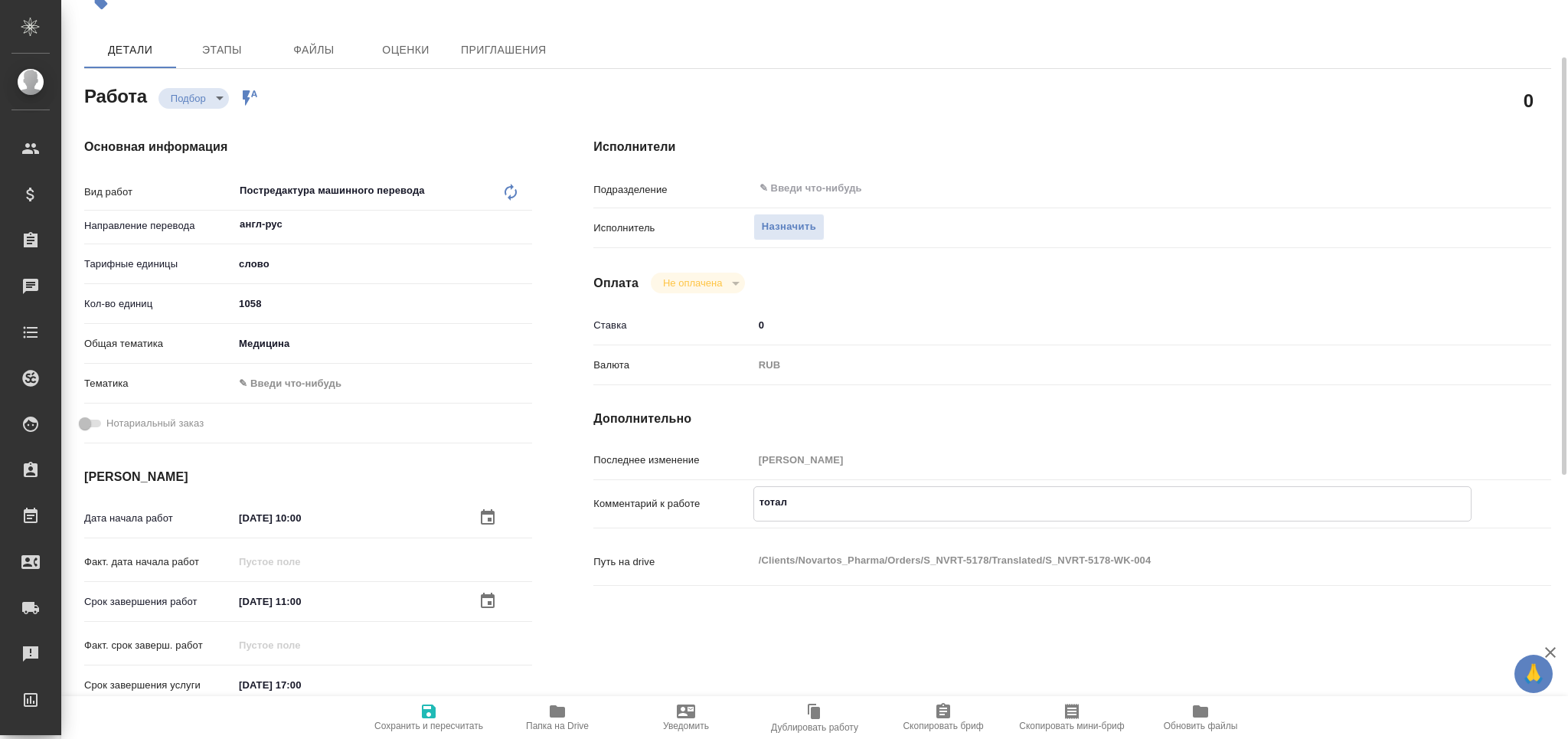
type textarea "x"
type textarea "тотал 2634"
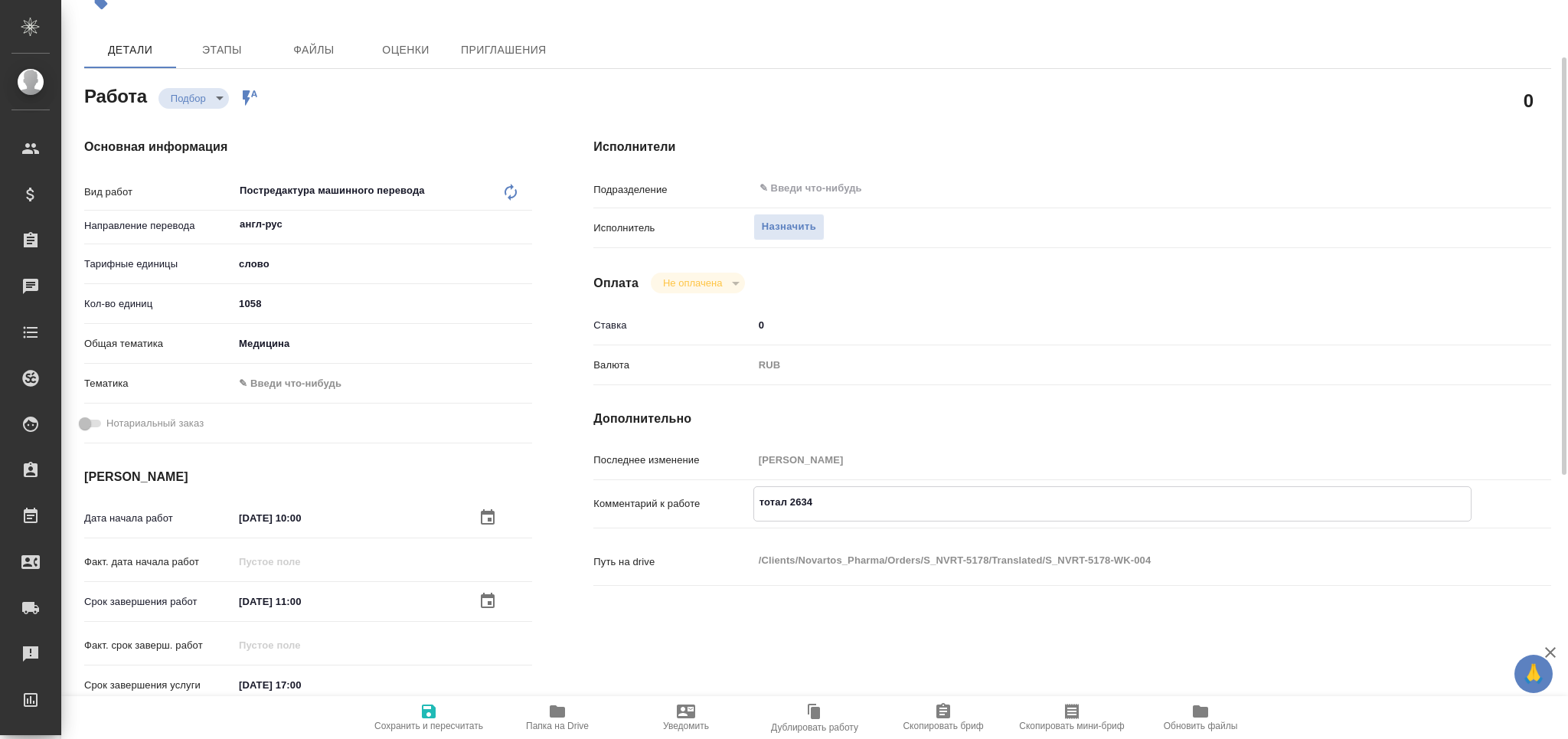
type textarea "x"
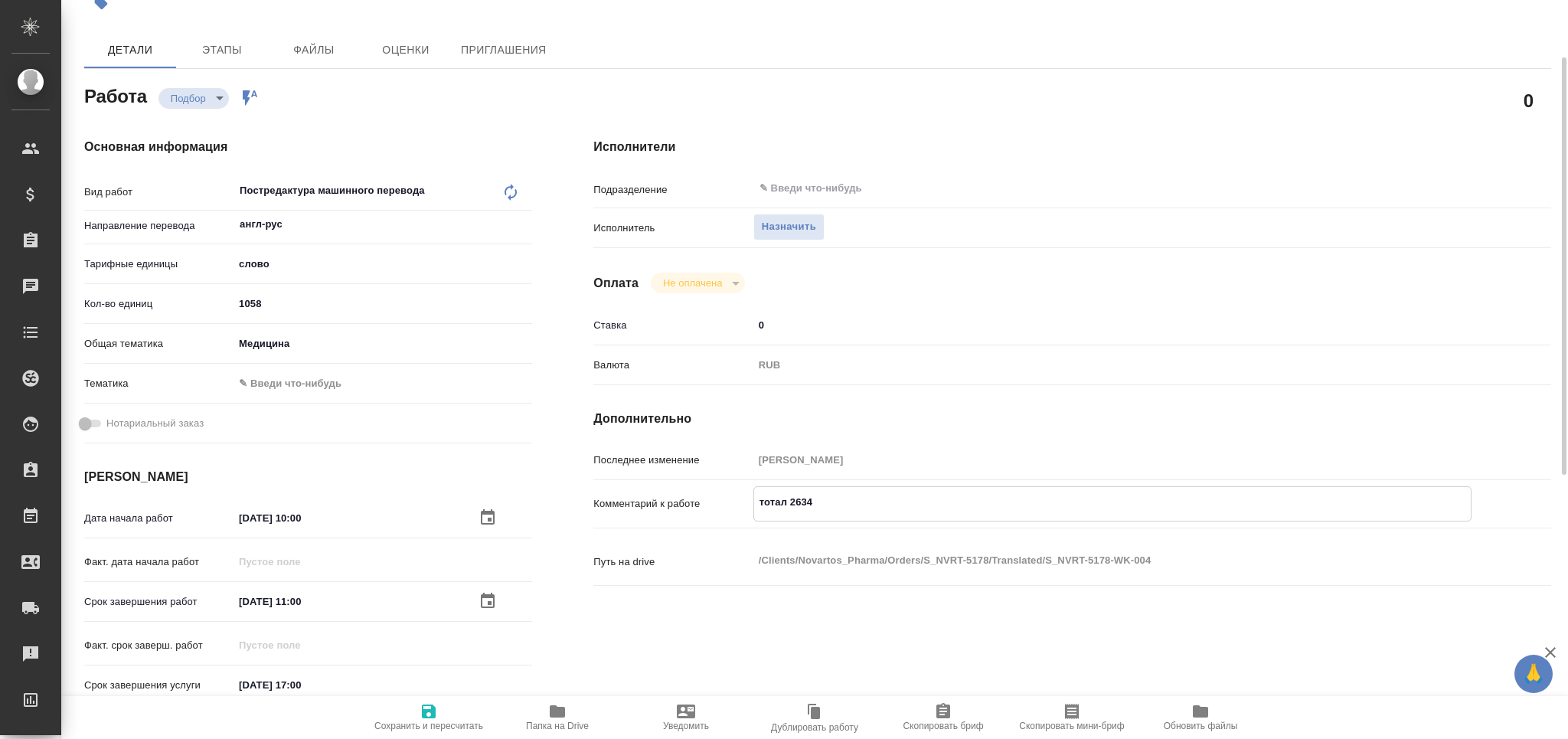
type textarea "тотал 2634 с"
type textarea "x"
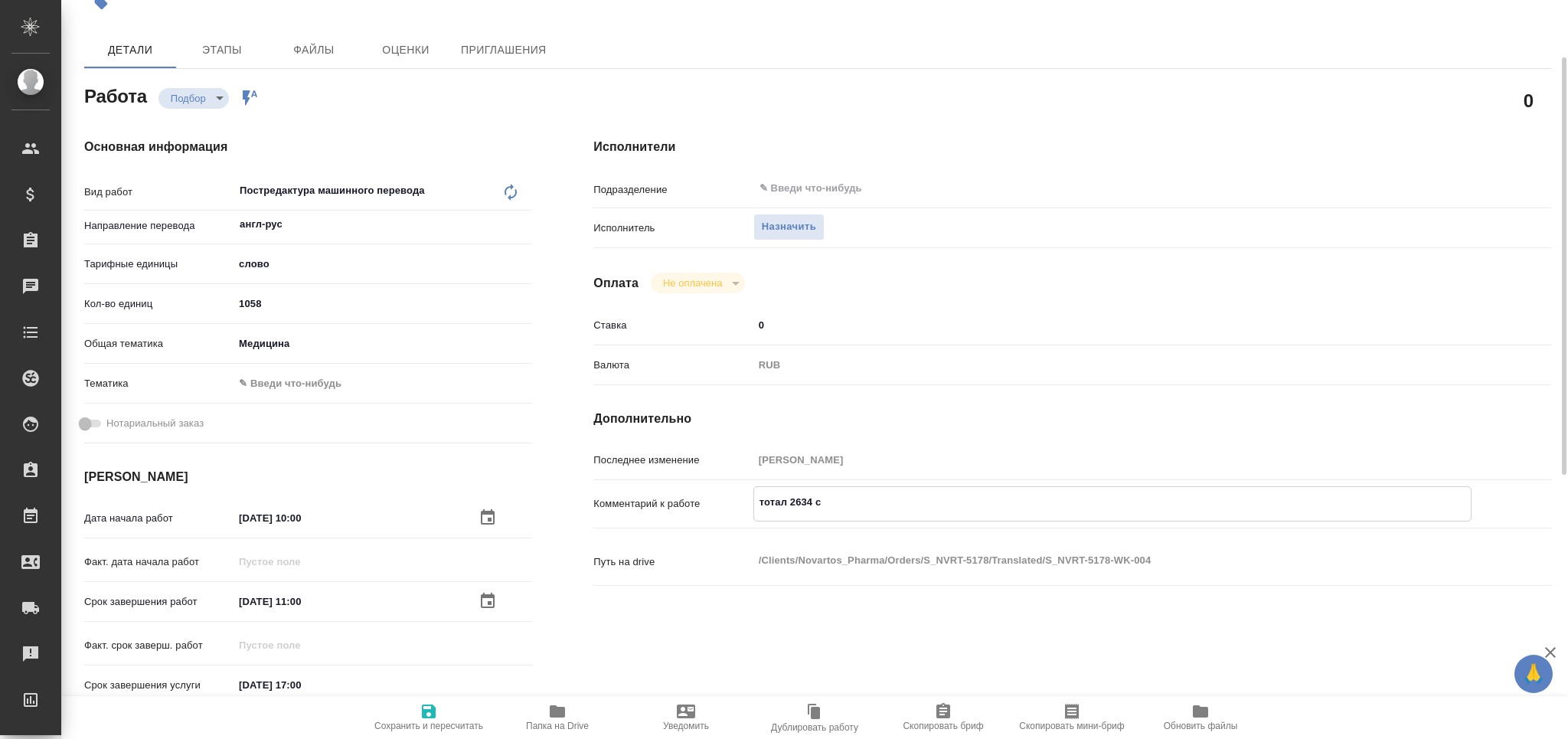
type textarea "тотал 2634 сл"
type textarea "x"
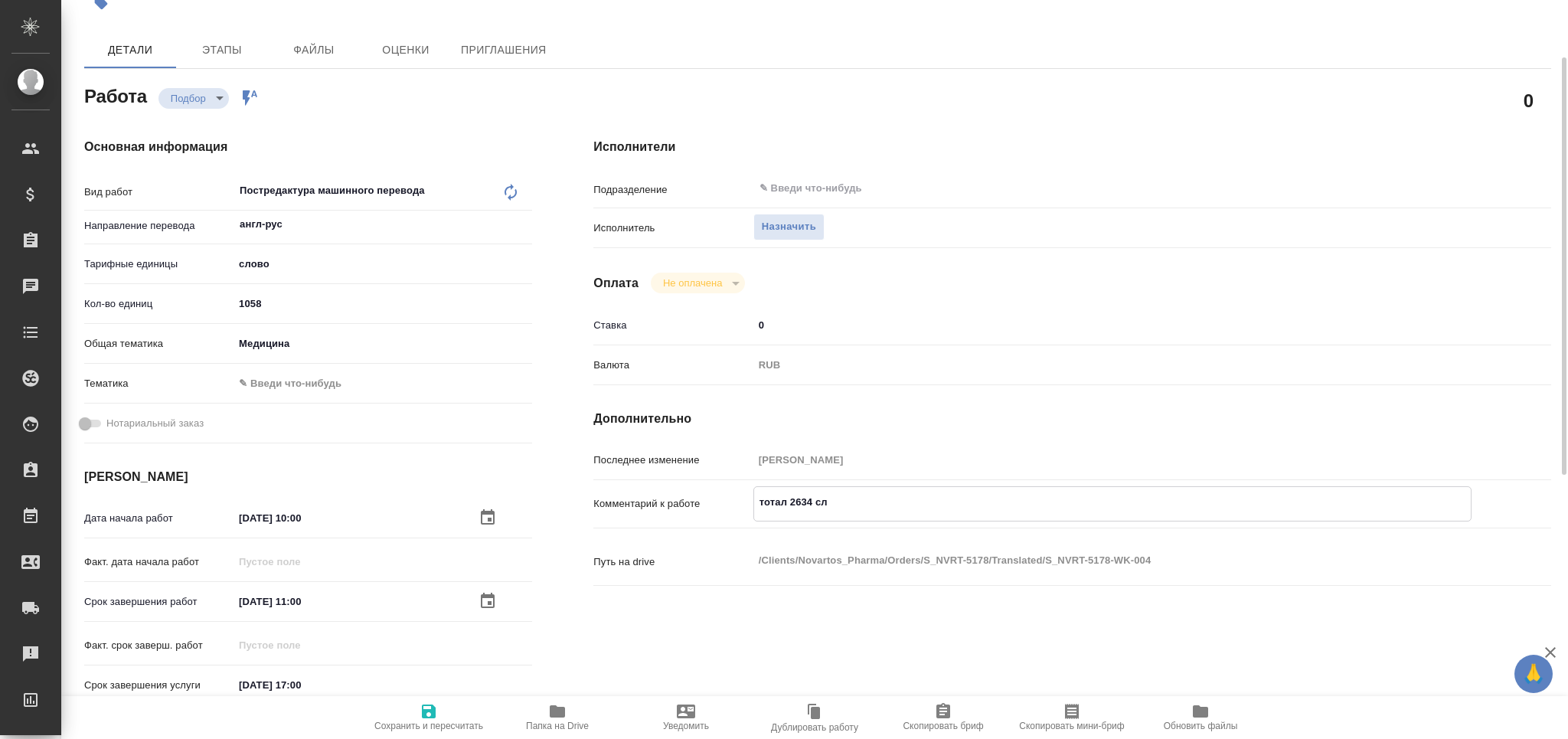
type textarea "x"
type textarea "тотал 2634 сло"
type textarea "x"
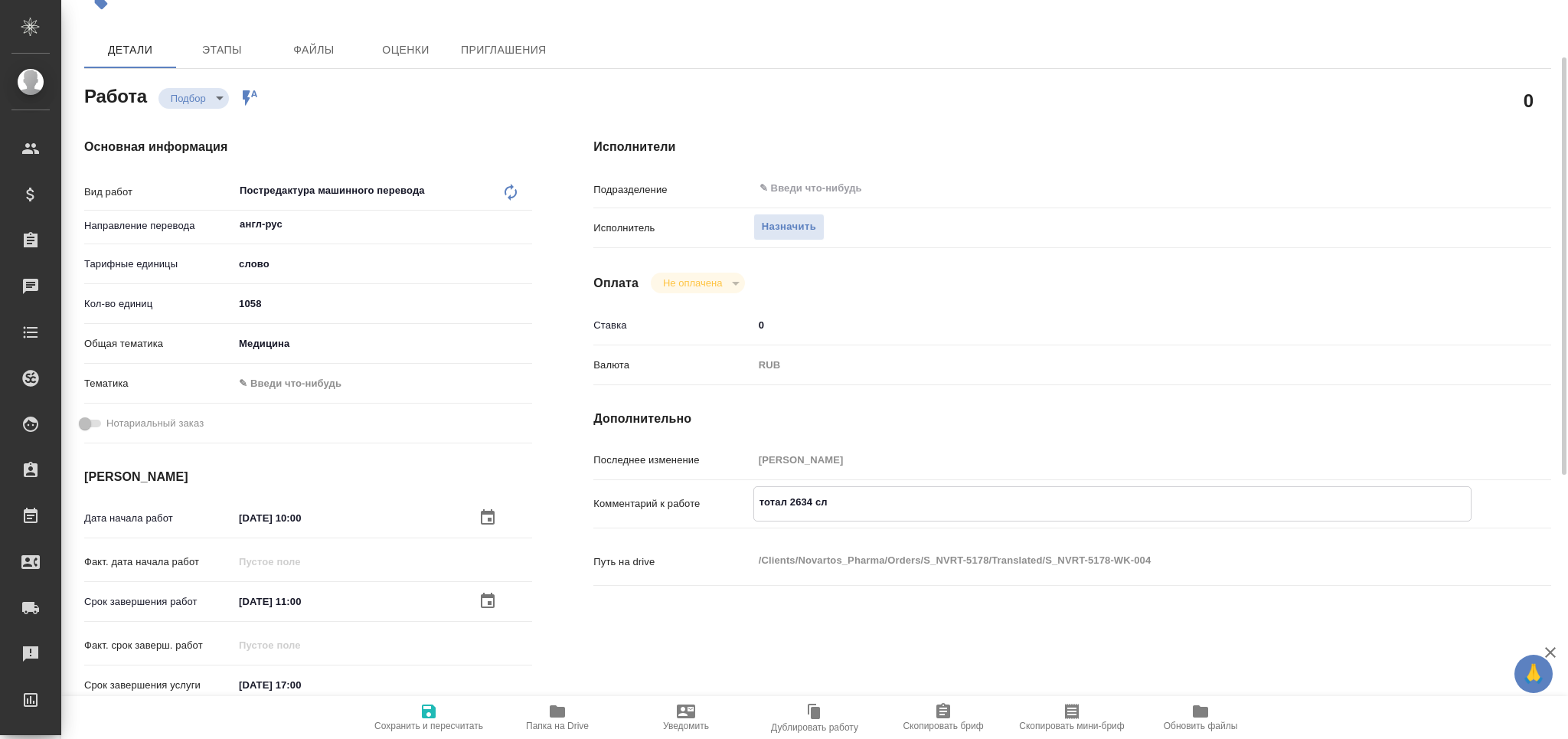
type textarea "x"
type textarea "тотал 2634 слов"
type textarea "x"
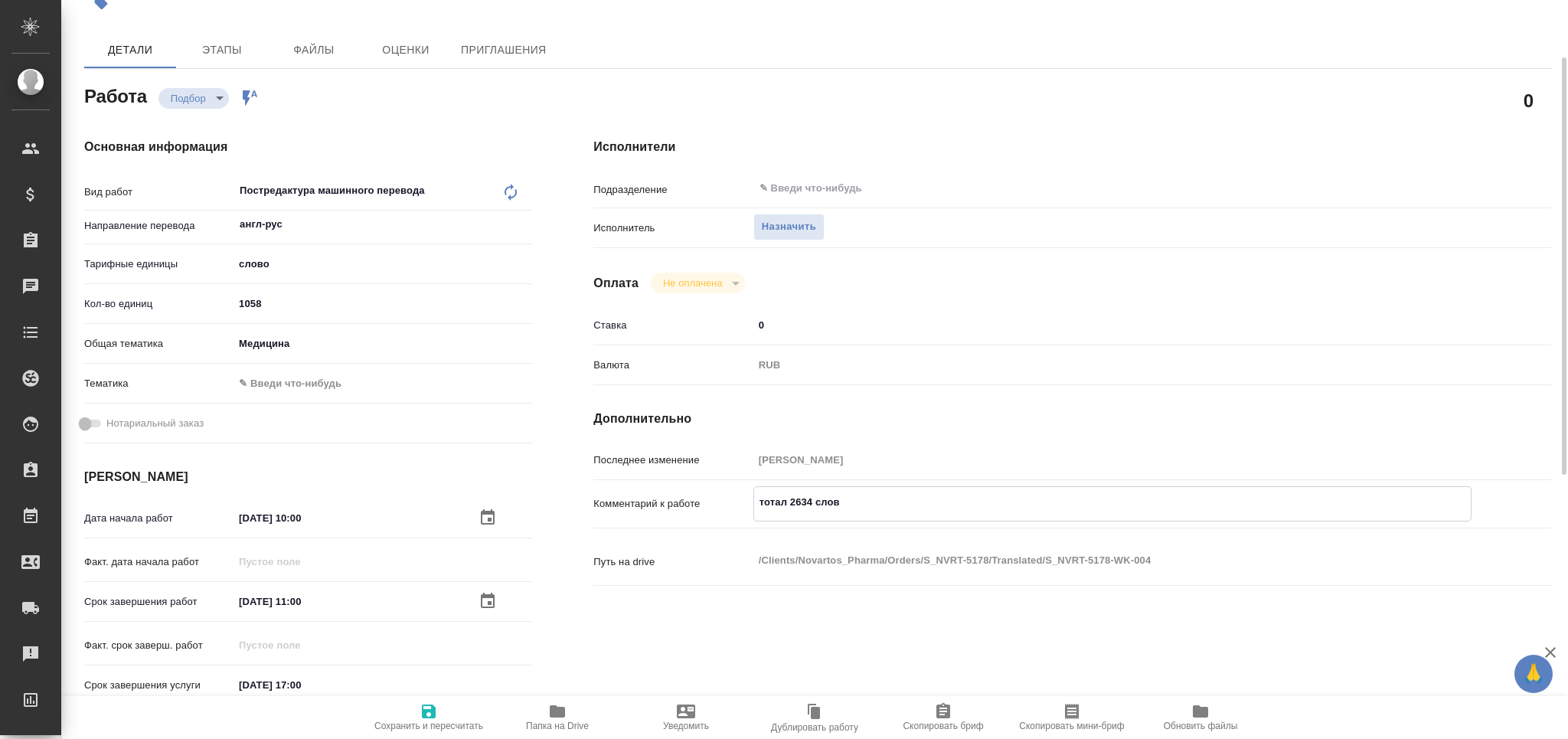
type textarea "x"
type textarea "тотал 2634 слов"
type textarea "x"
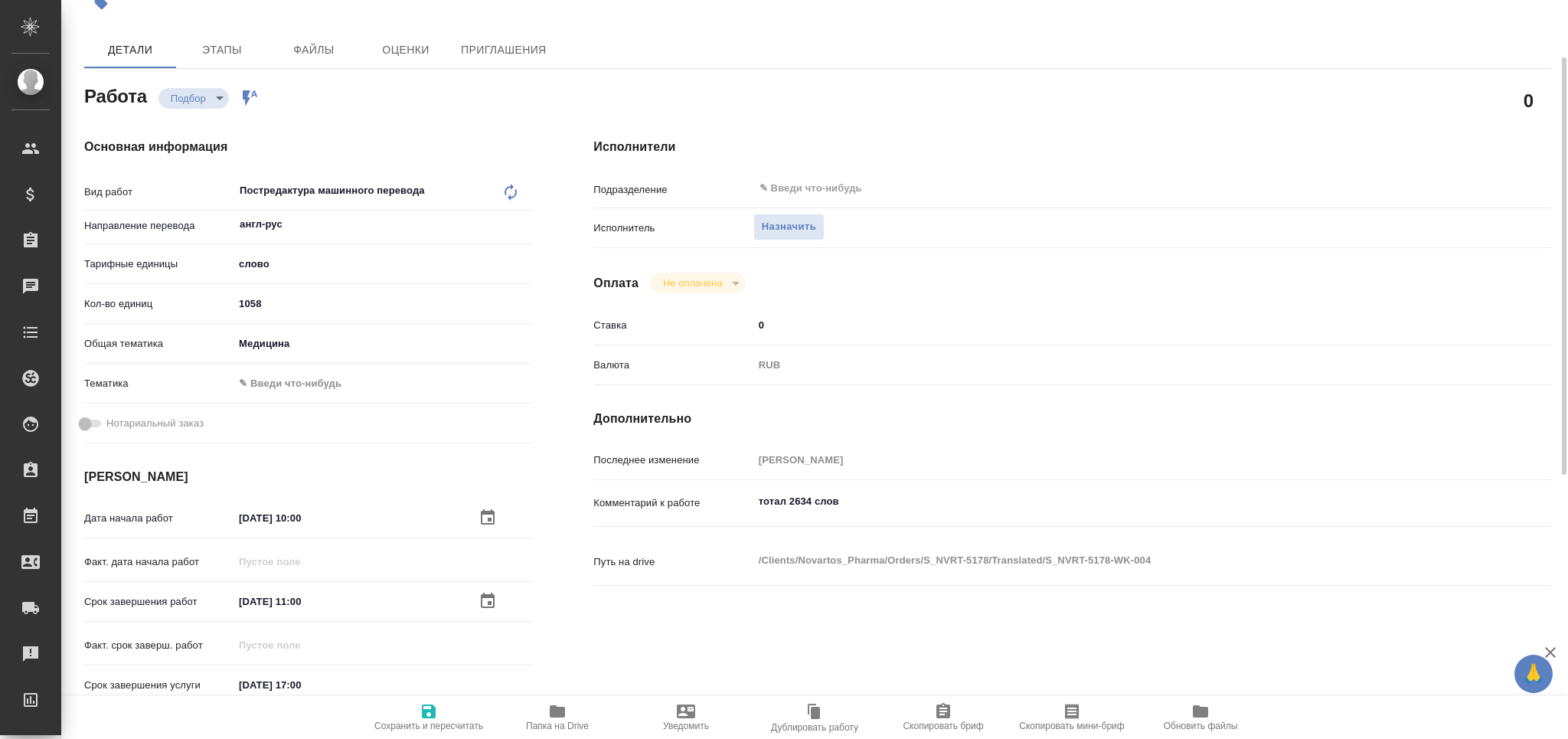
click at [884, 512] on textarea "тотал 2634 слов" at bounding box center [1112, 502] width 719 height 26
type textarea "x"
type textarea "тотал 2634 слов"
type textarea "x"
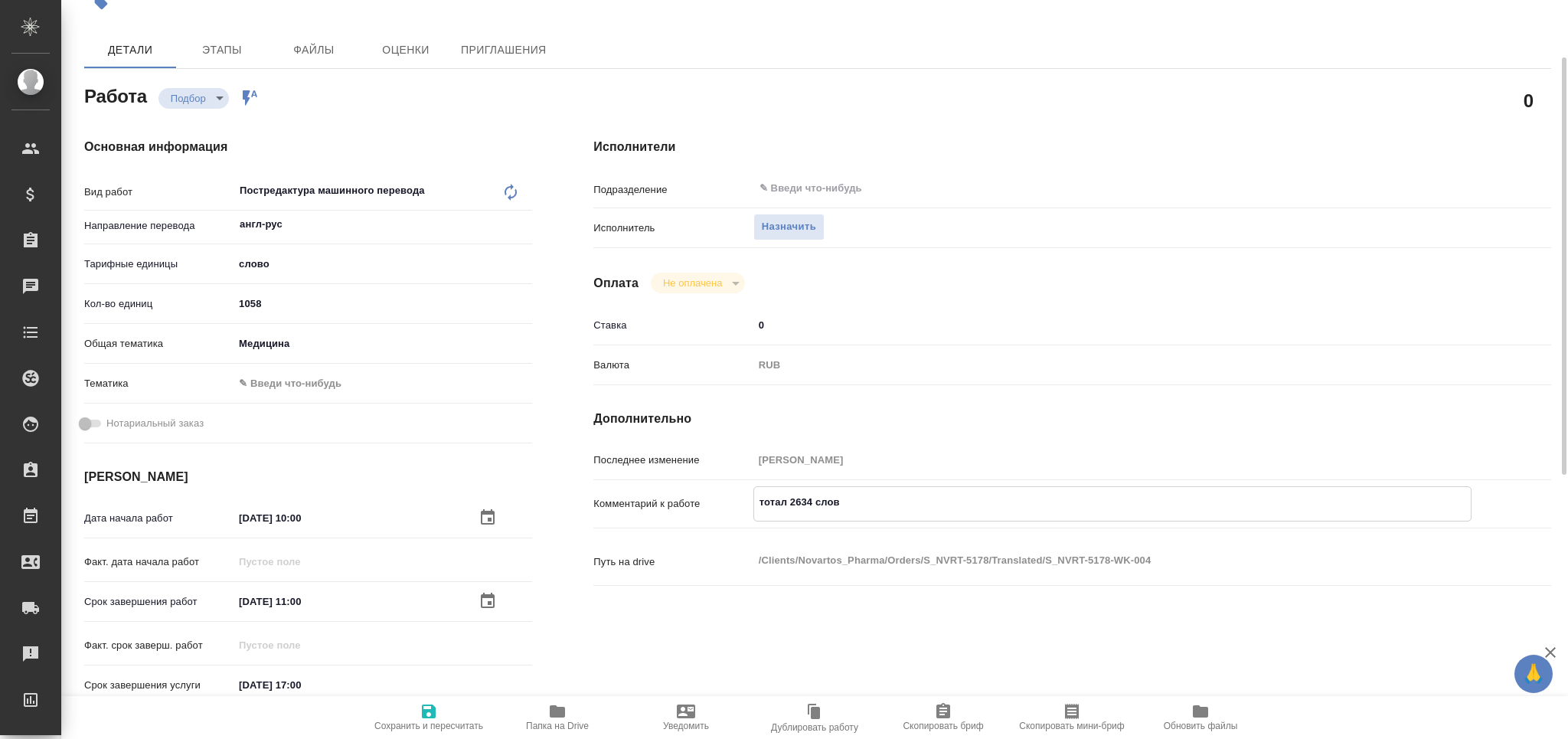
type textarea "x"
type textarea "тотал 2634 слов"
type textarea "x"
paste textarea "Шаблон сертификата GMP: https://drive.awatera.com/s/NBRHpjJ4mHYZxT4"
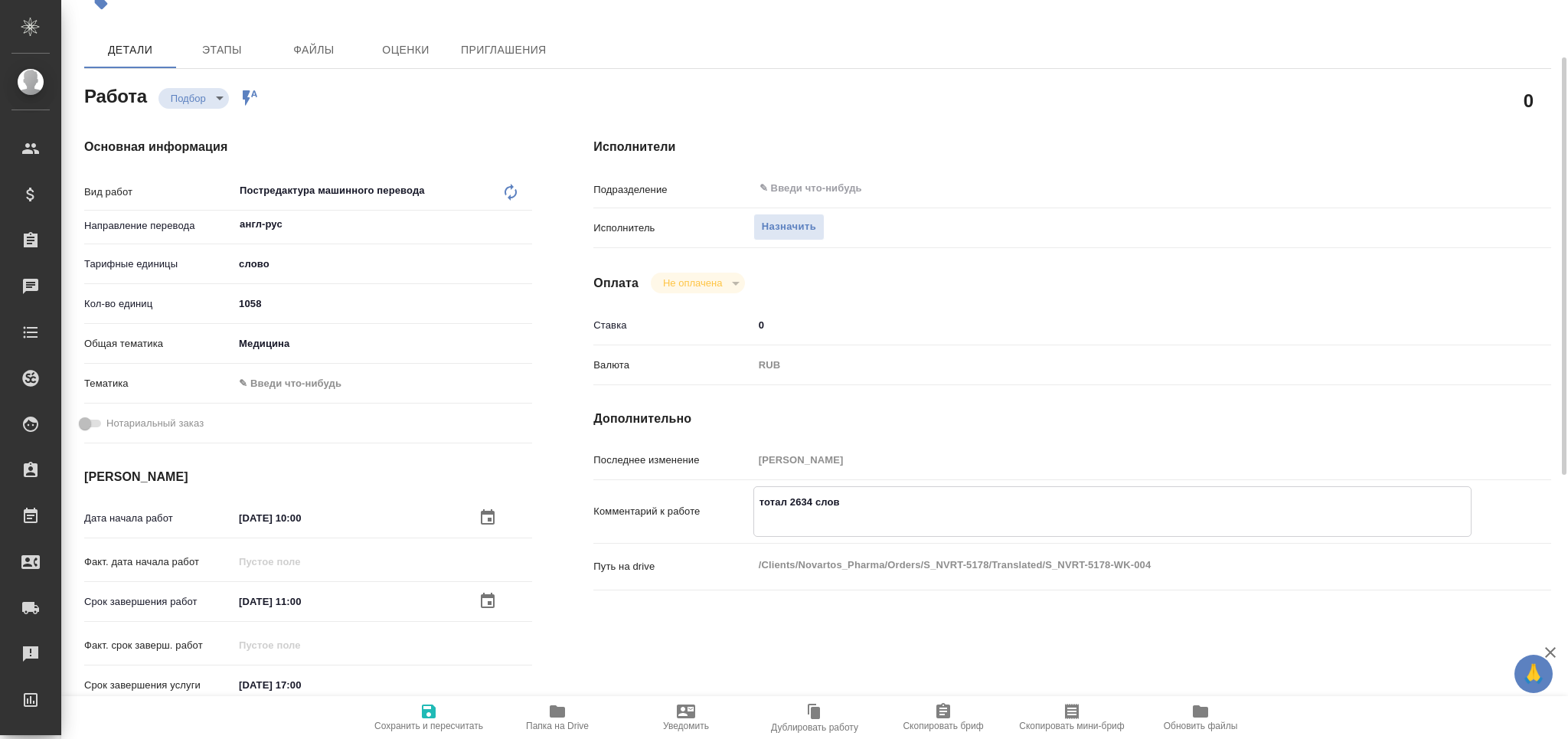
type textarea "x"
type textarea "тотал 2634 слов Шаблон сертификата GMP: https://drive.awatera.com/s/NBRHpjJ4mHY…"
type textarea "x"
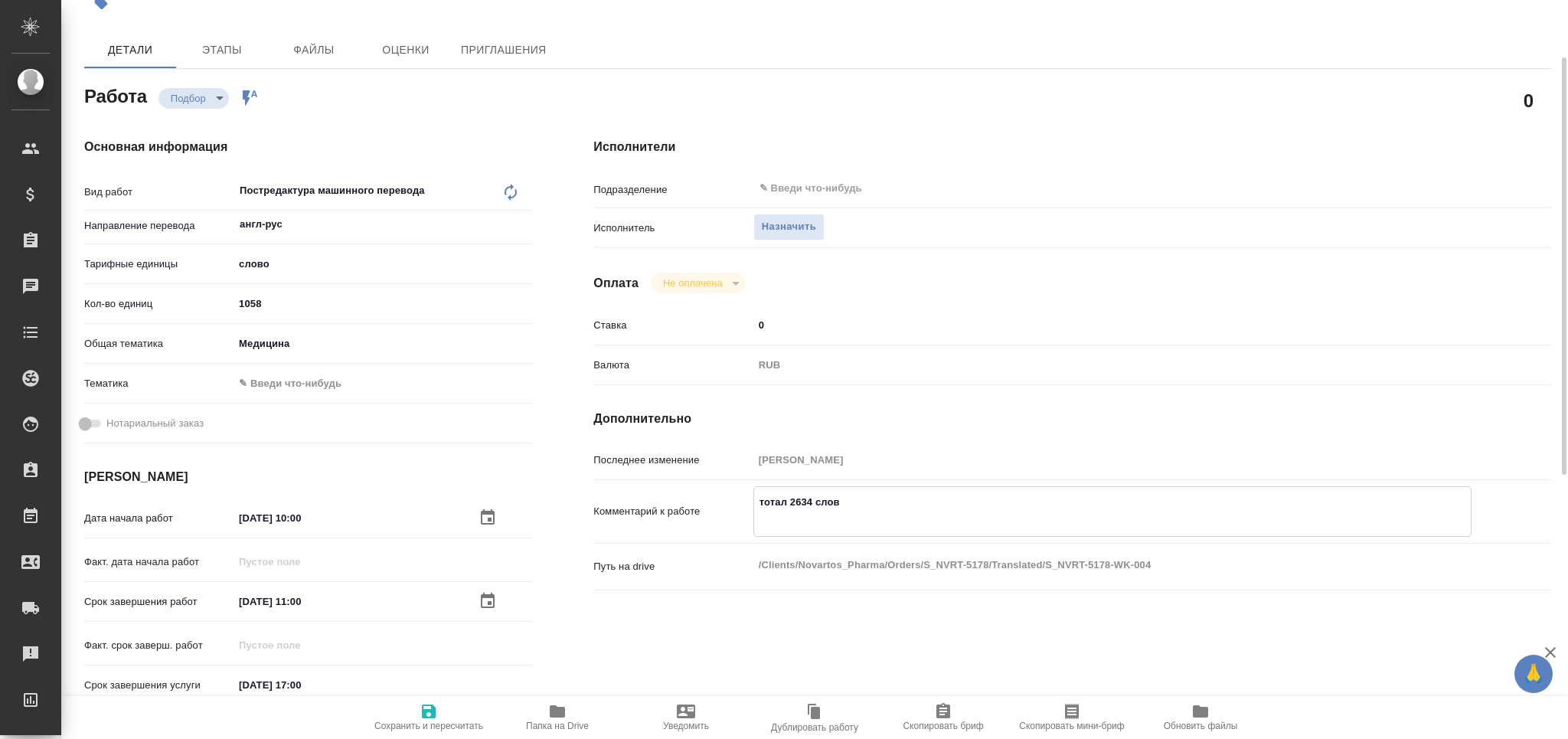
type textarea "x"
type textarea "тотал 2634 слов Шаблон сертификата GMP: https://drive.awatera.com/s/NBRHpjJ4mHY…"
type textarea "x"
click at [443, 715] on span "Сохранить и пересчитать" at bounding box center [429, 716] width 110 height 29
type textarea "x"
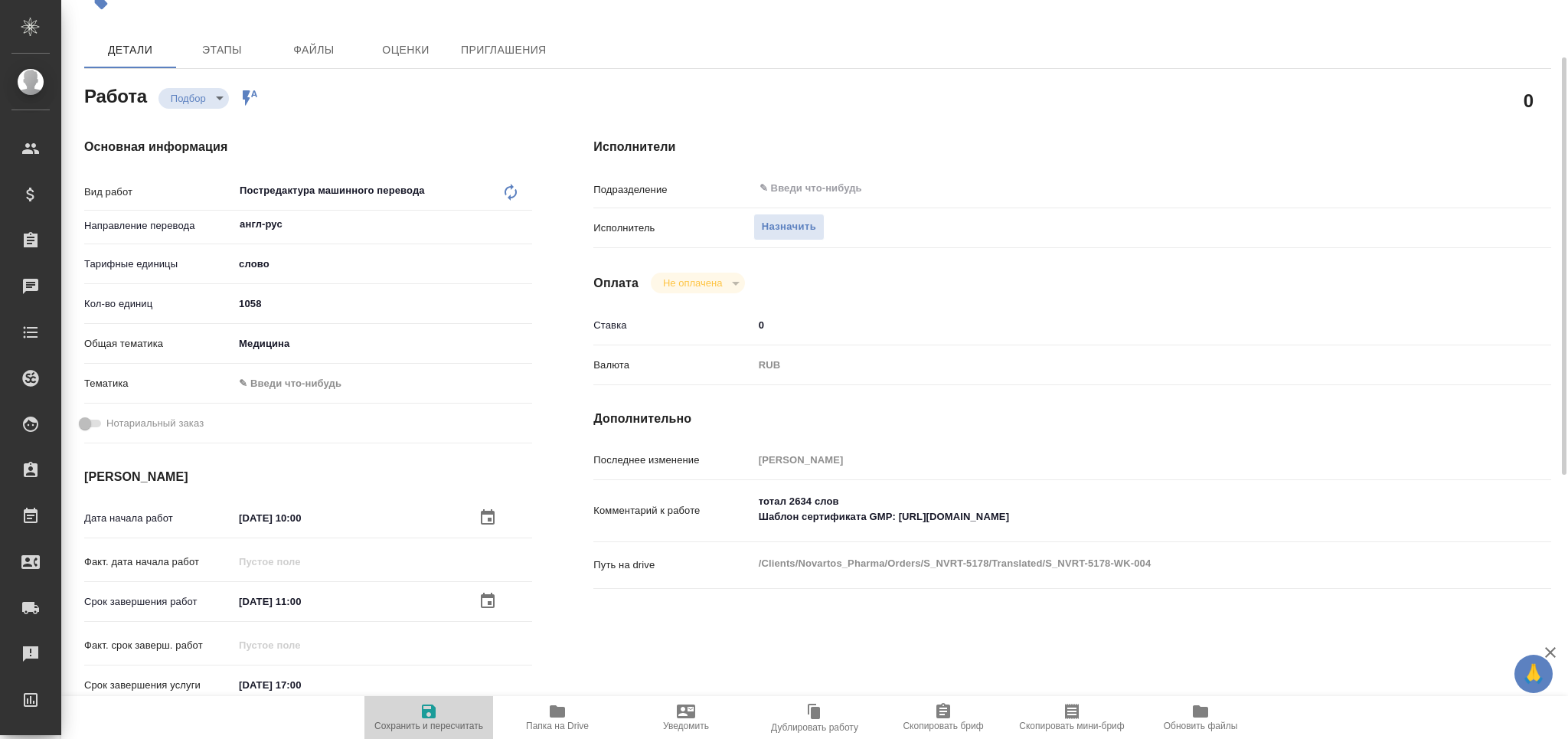
type textarea "x"
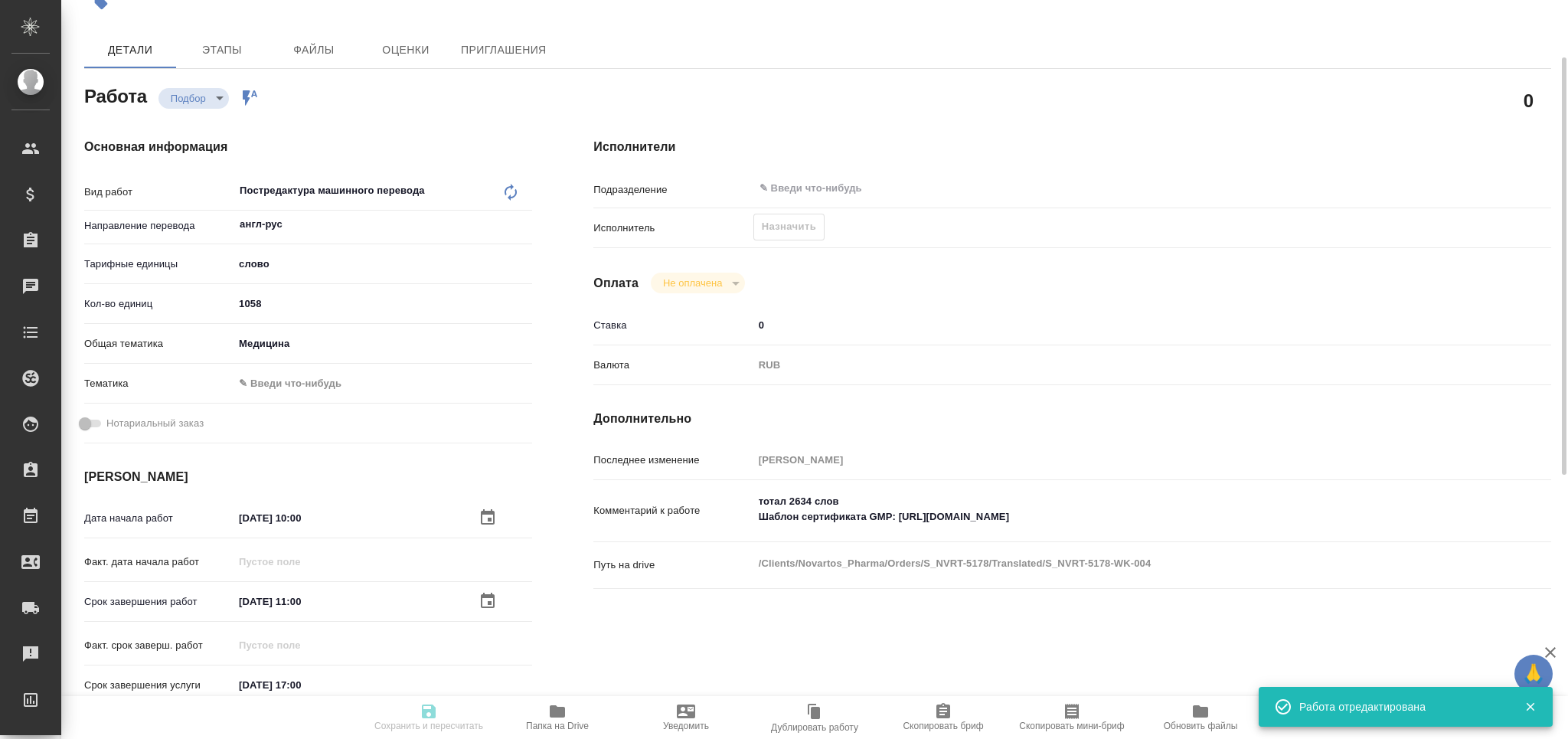
type input "recruiting"
type textarea "Постредактура машинного перевода"
type textarea "x"
type input "англ-рус"
type input "5a8b1489cc6b4906c91bfd90"
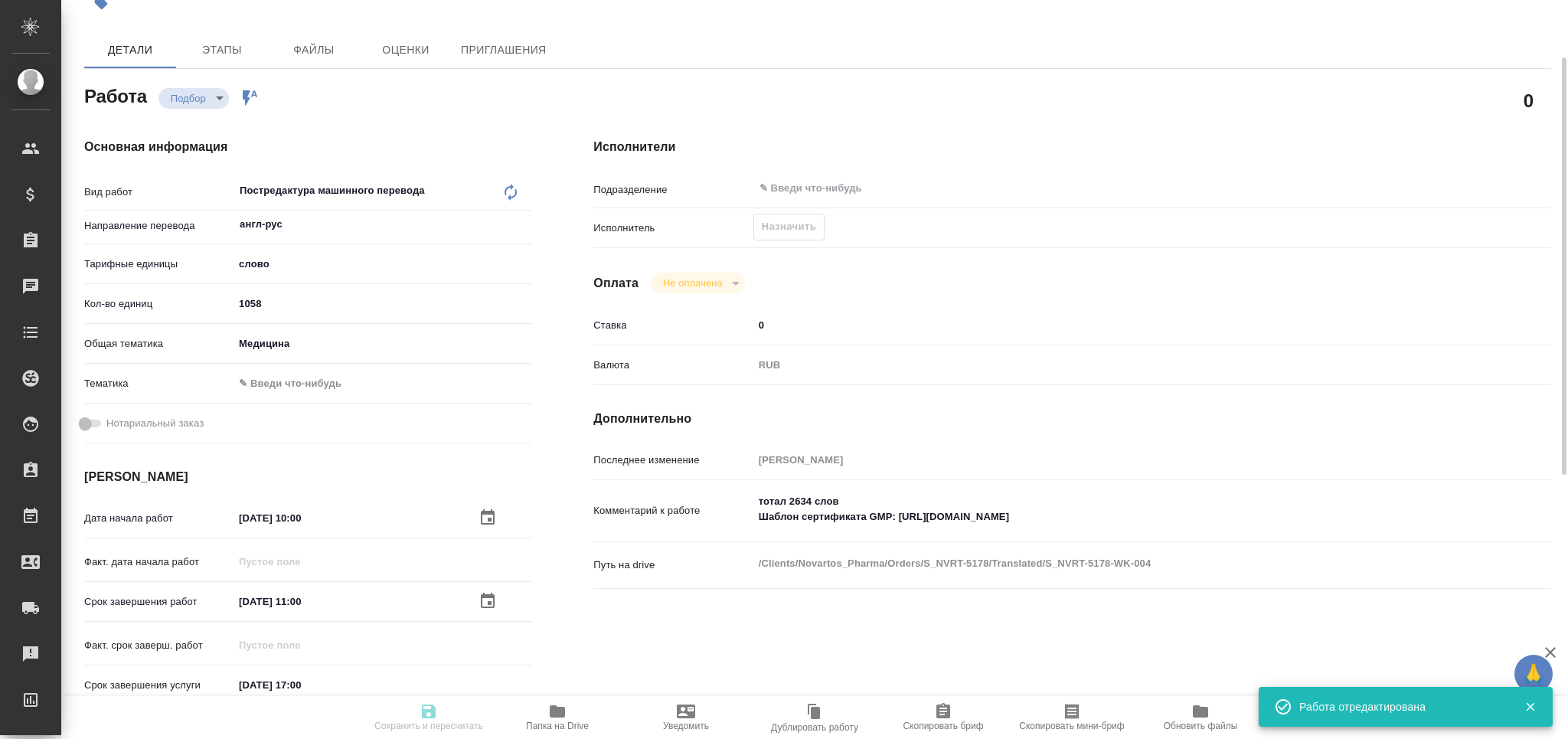
type input "1058"
type input "med"
type input "[DATE] 10:00"
type input "05.09.2025 11:00"
type input "05.09.2025 17:00"
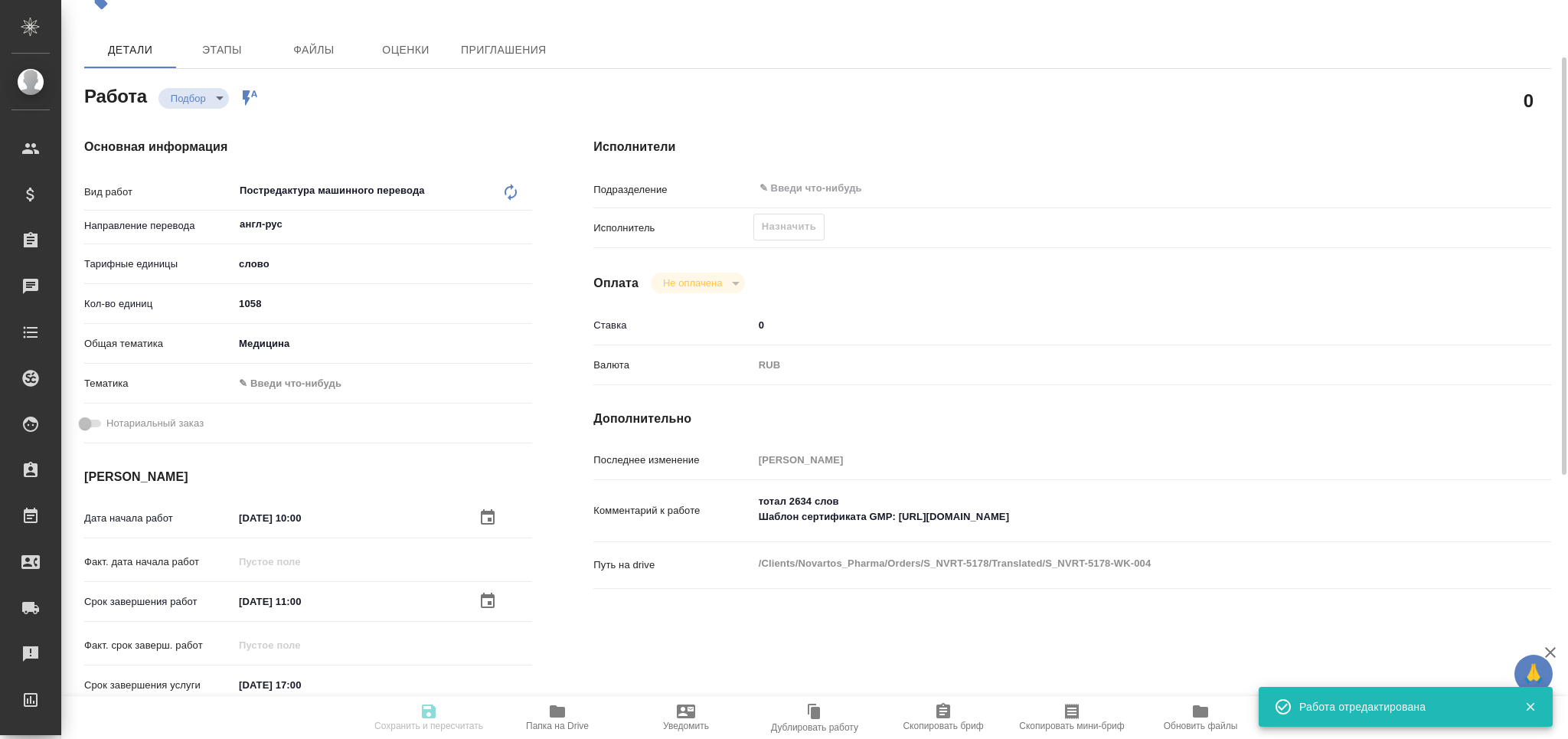
type input "notPayed"
type input "0"
type input "RUB"
type input "[PERSON_NAME]"
type textarea "тотал 2634 слов Шаблон сертификата GMP: https://drive.awatera.com/s/NBRHpjJ4mHY…"
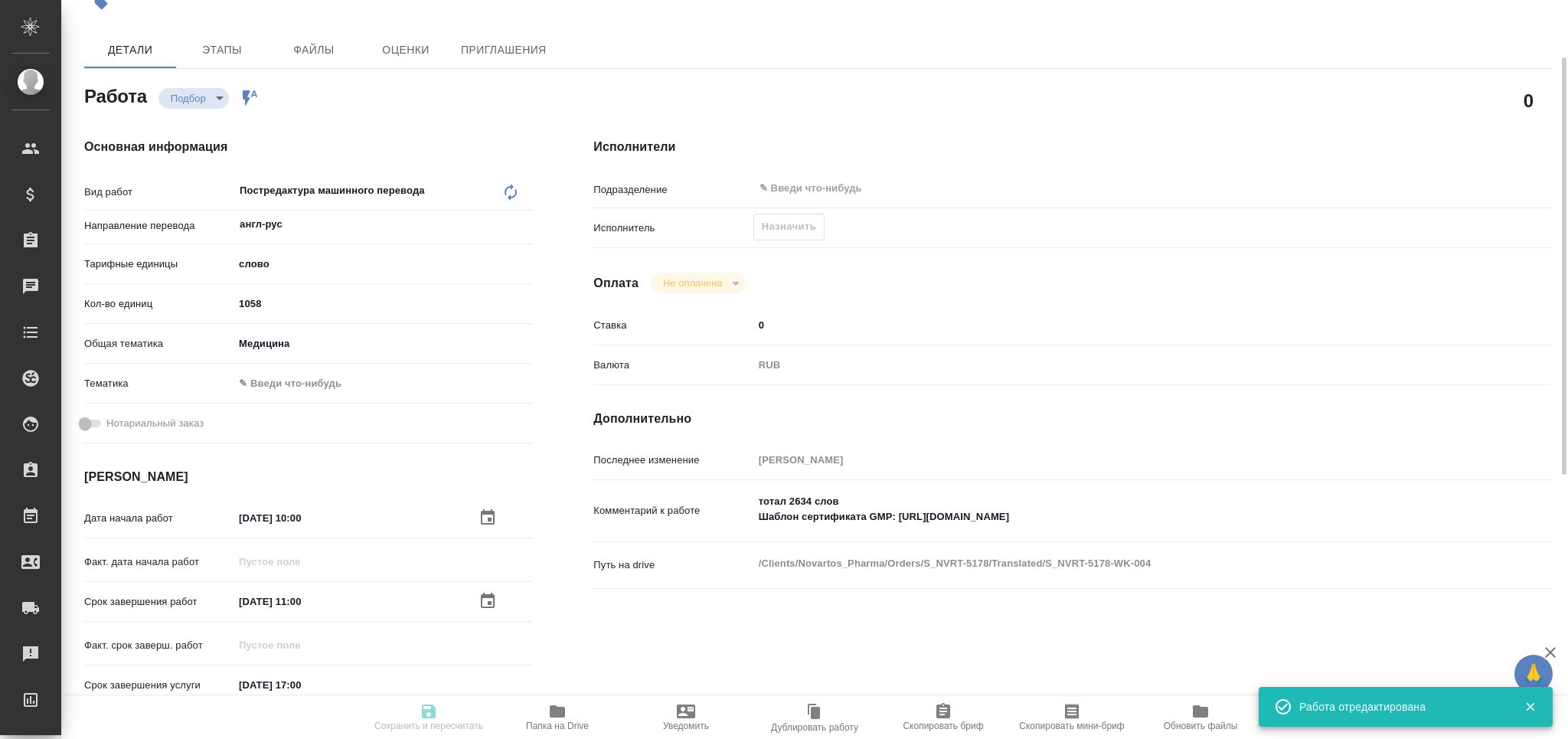
type textarea "x"
type textarea "/Clients/Novartos_Pharma/Orders/S_NVRT-5178/Translated/S_NVRT-5178-WK-004"
type textarea "x"
type input "S_NVRT-5178"
type input "Перевод Стандарт"
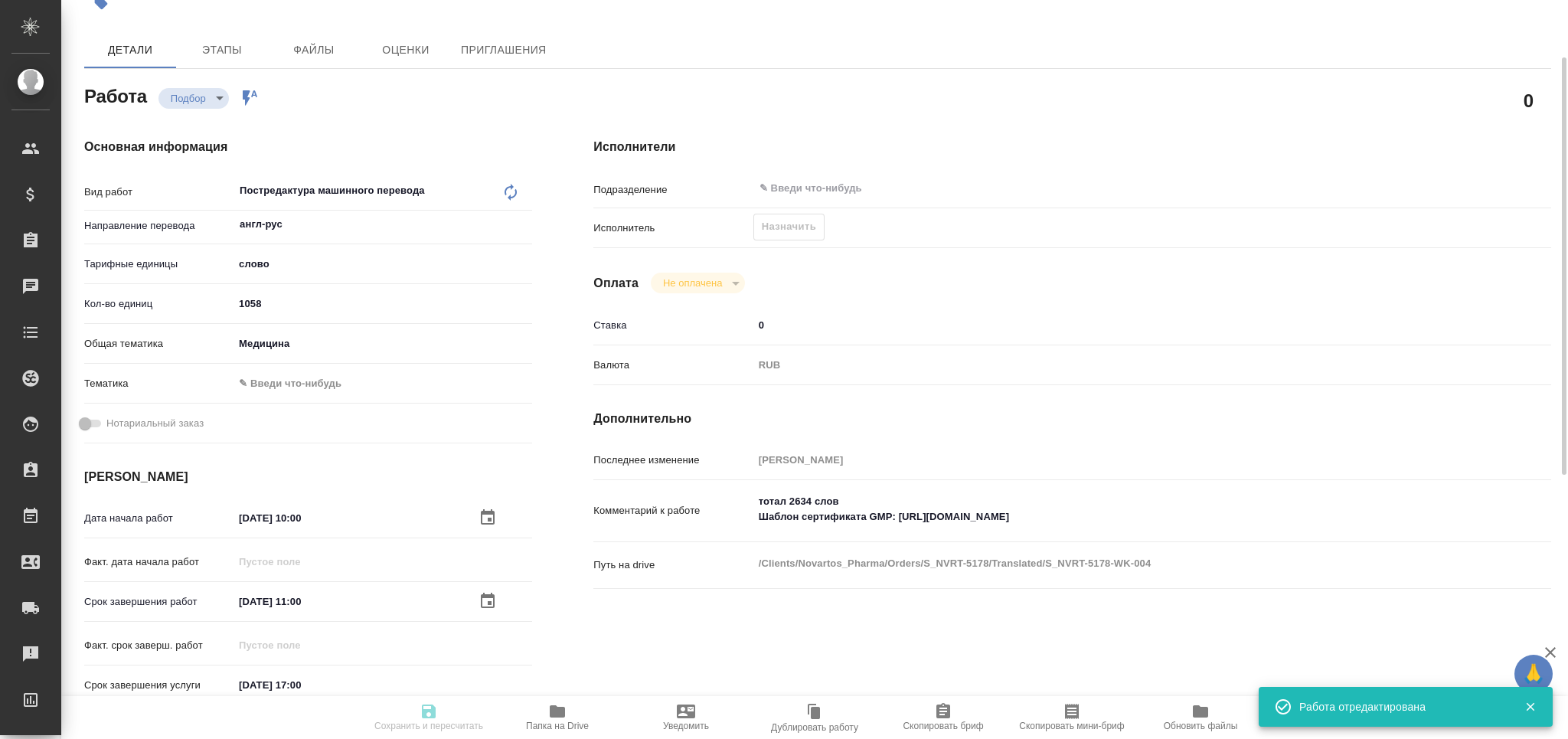
type input "Приёмка по качеству, Редактура, Корректура, Перевод, Постредактура машинного пе…"
type input "Кабаргина Анна"
type input "[PERSON_NAME]"
type input "/Clients/Novartos_Pharma/Orders/S_NVRT-5178"
type textarea "x"
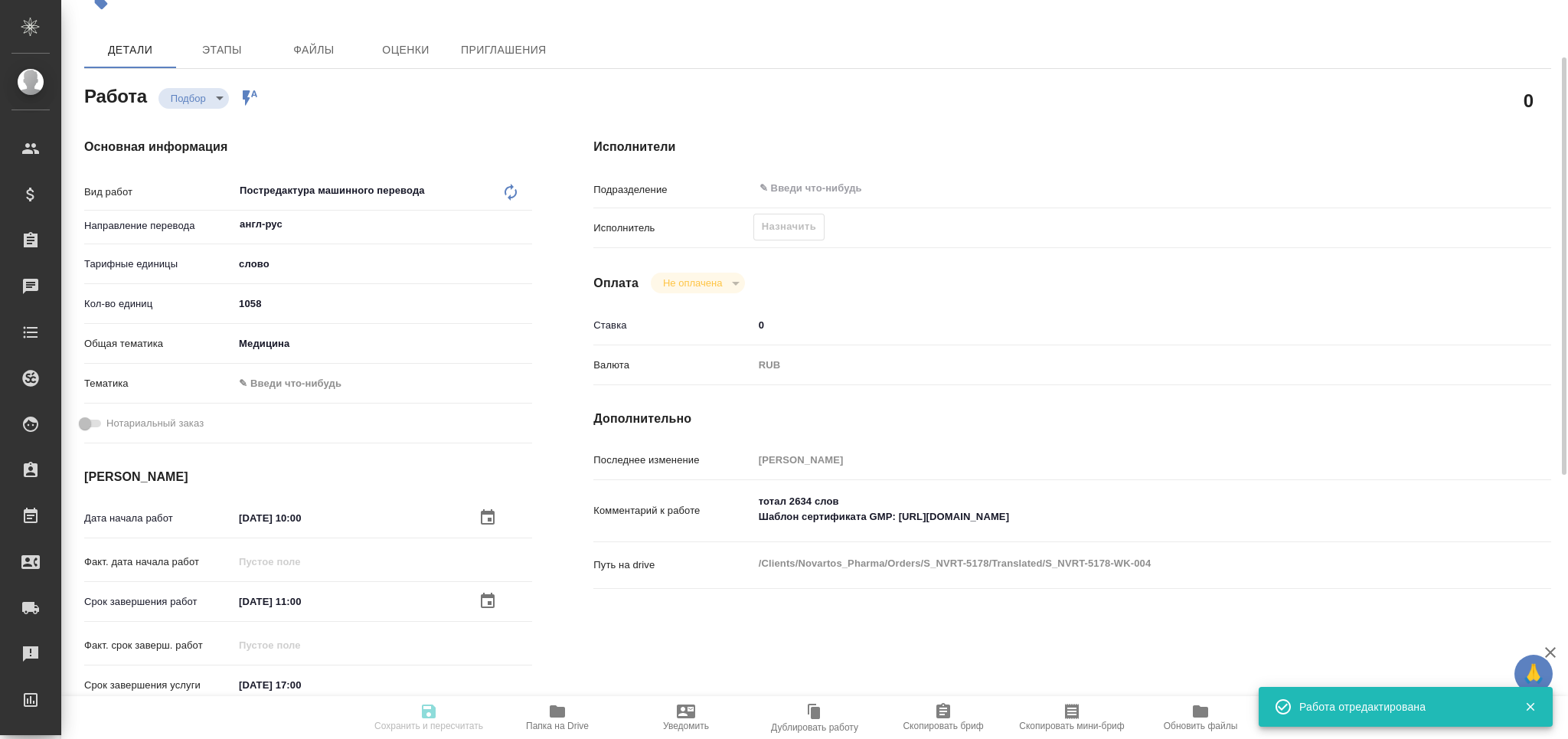
type textarea "x"
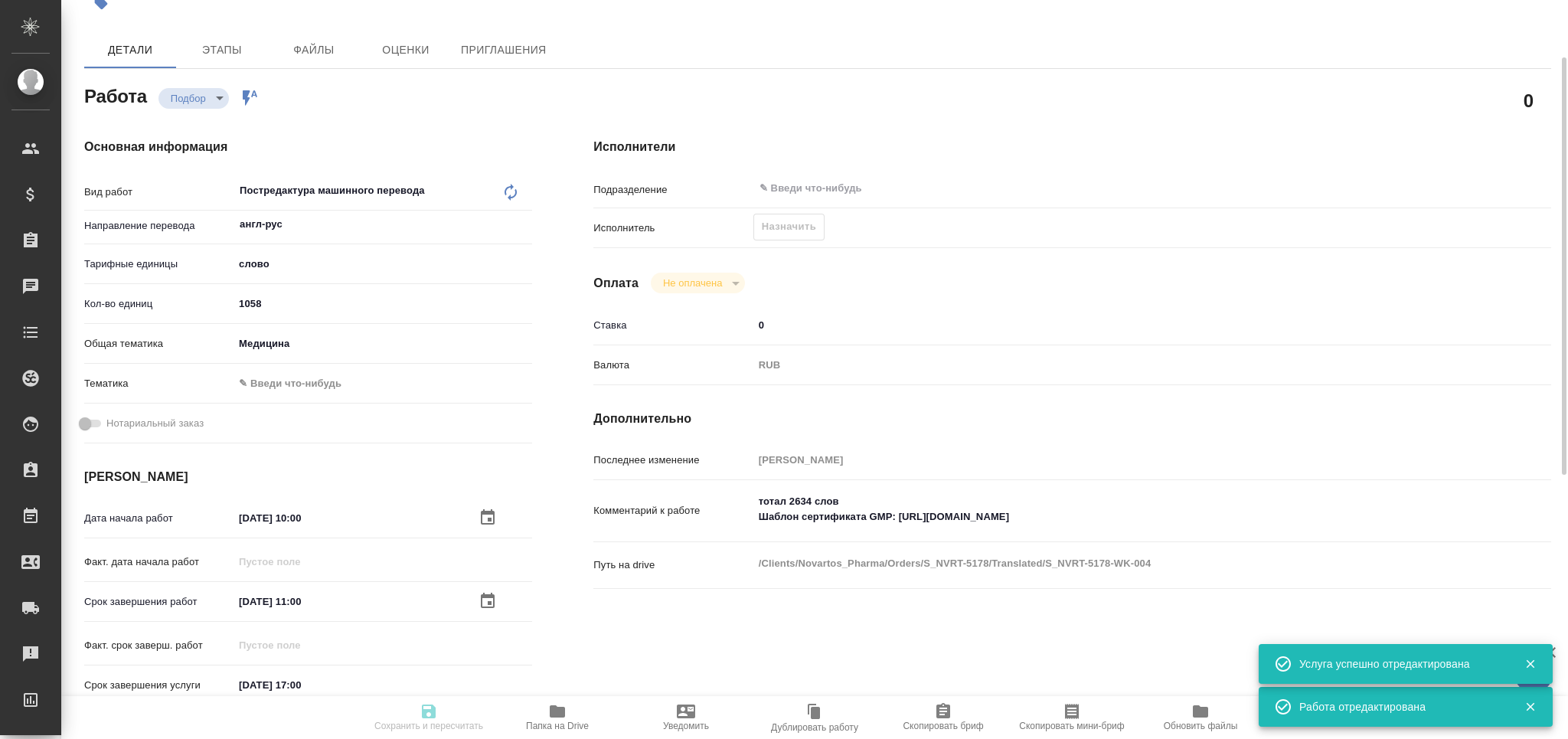
type textarea "x"
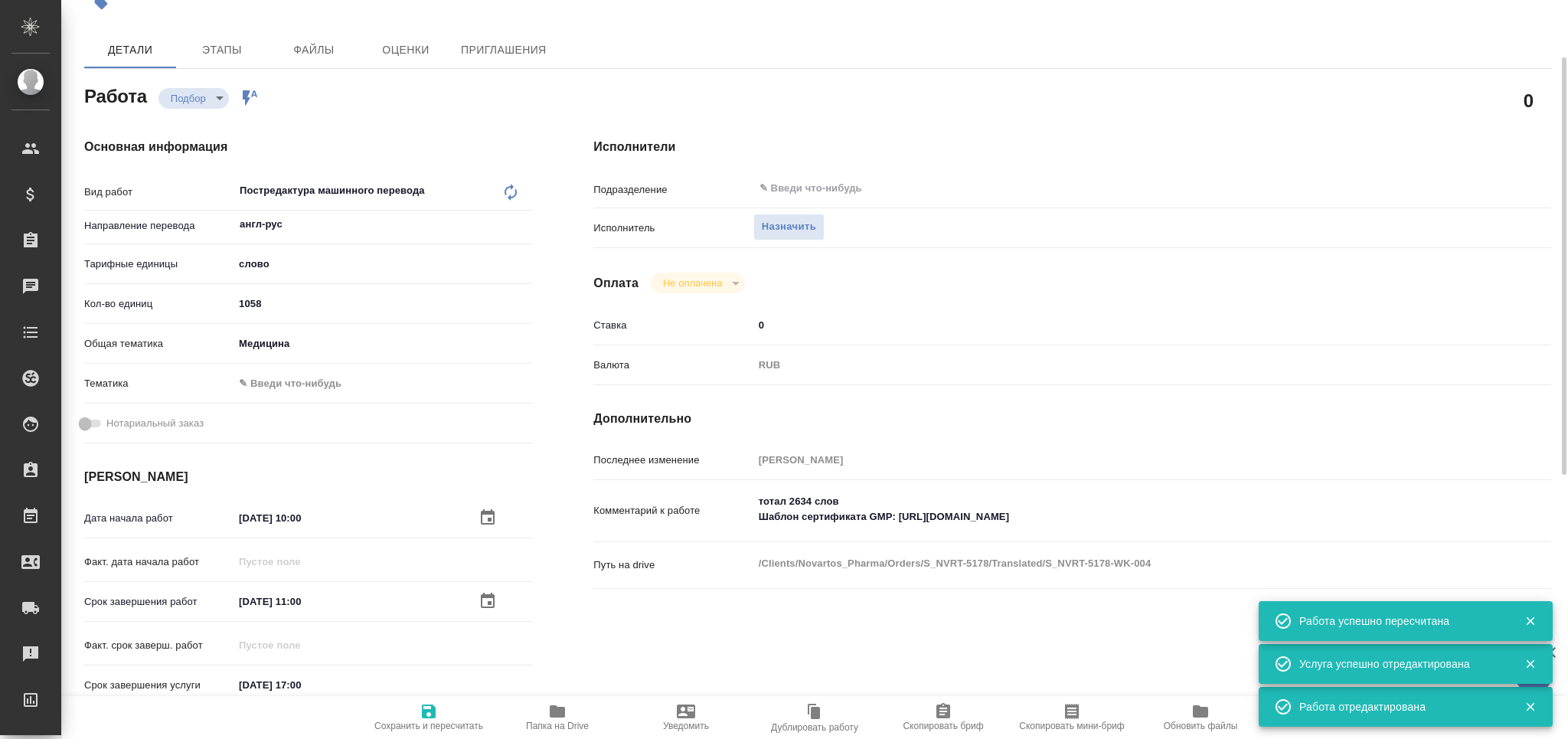
click at [299, 389] on body "🙏 .cls-1 fill:#fff; AWATERA Grabko Mariya Клиенты Спецификации Заказы 0 Чаты To…" at bounding box center [784, 370] width 1568 height 739
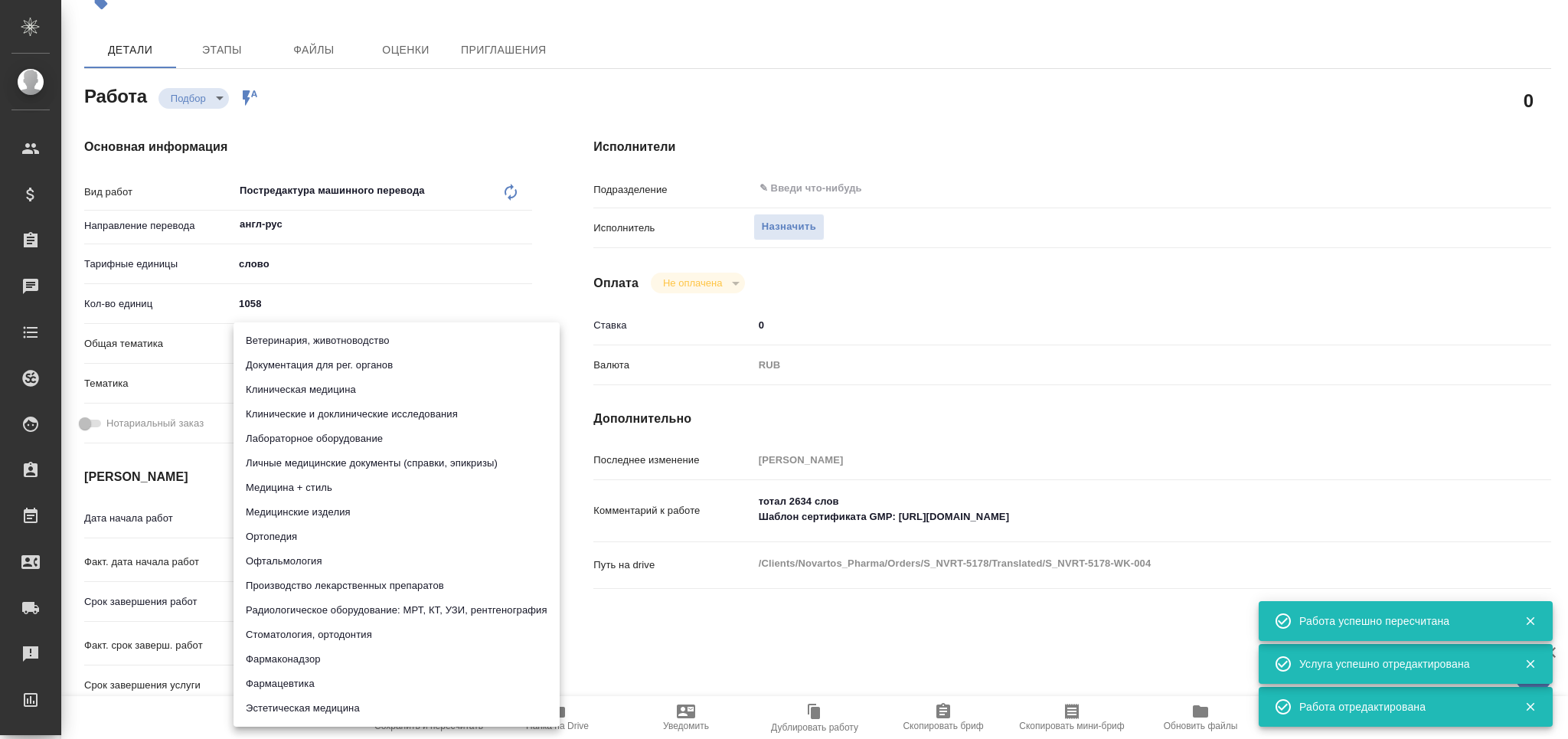
click at [350, 580] on li "Производство лекарственных препаратов" at bounding box center [397, 586] width 327 height 24
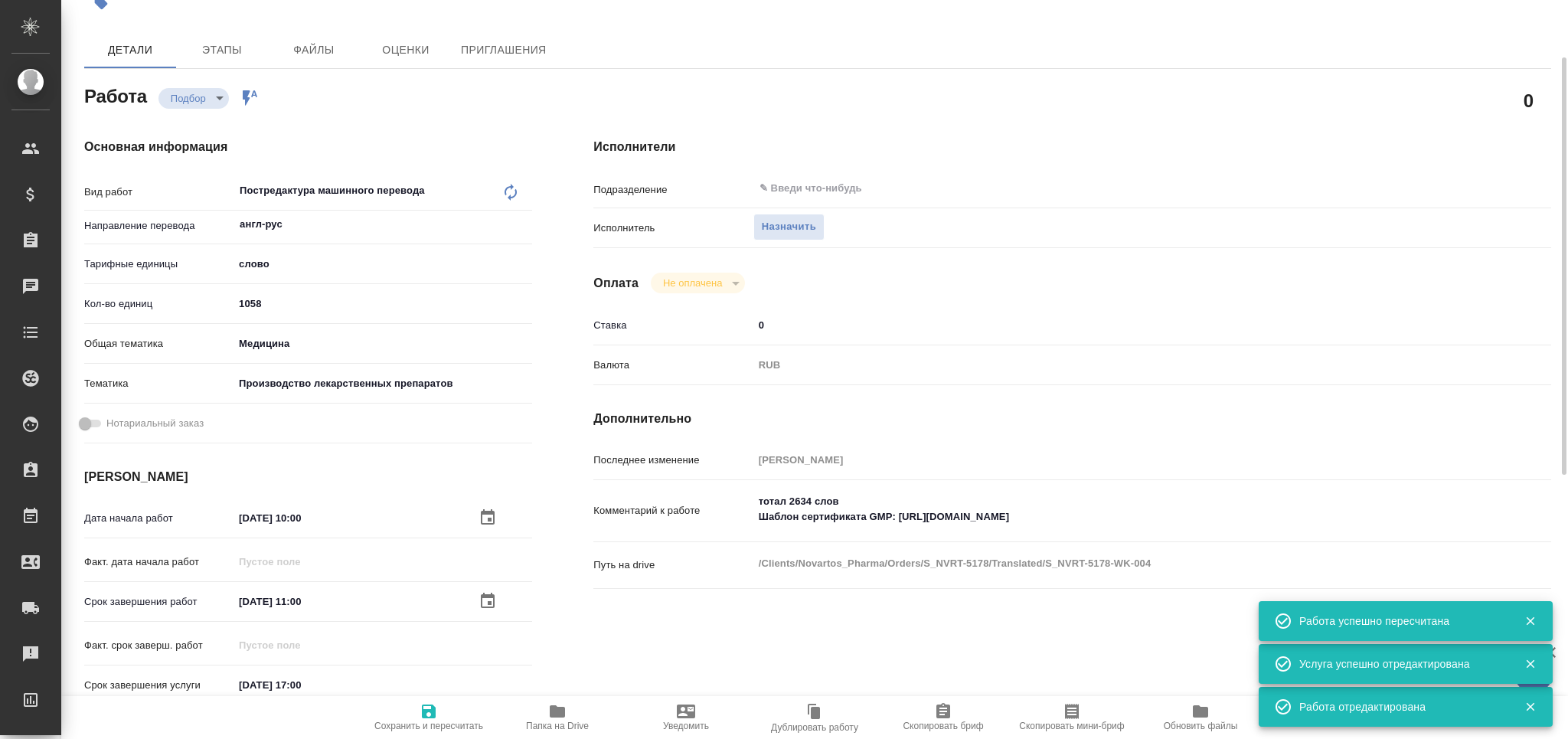
click at [431, 716] on icon "button" at bounding box center [429, 712] width 14 height 14
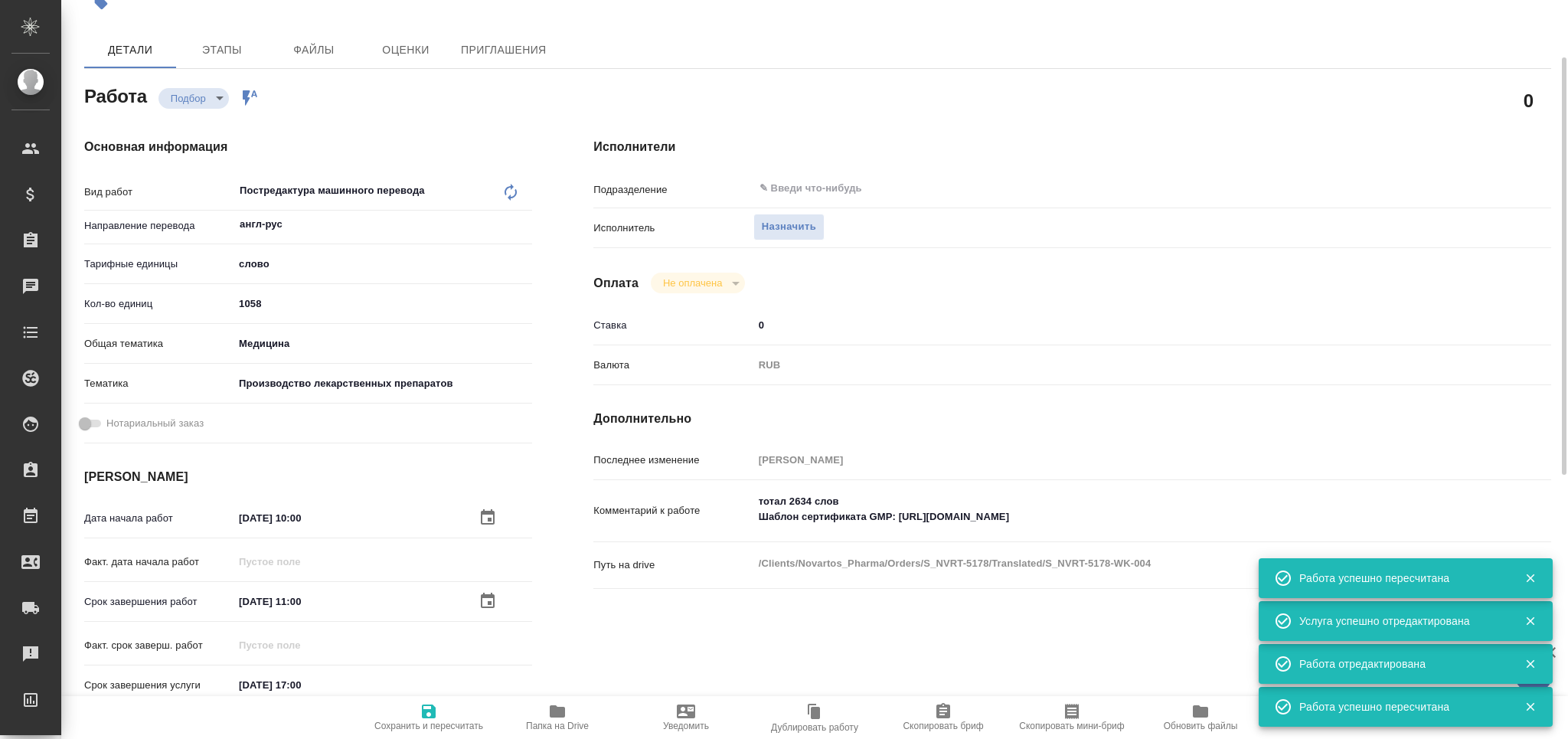
click at [1067, 718] on icon "button" at bounding box center [1072, 712] width 14 height 16
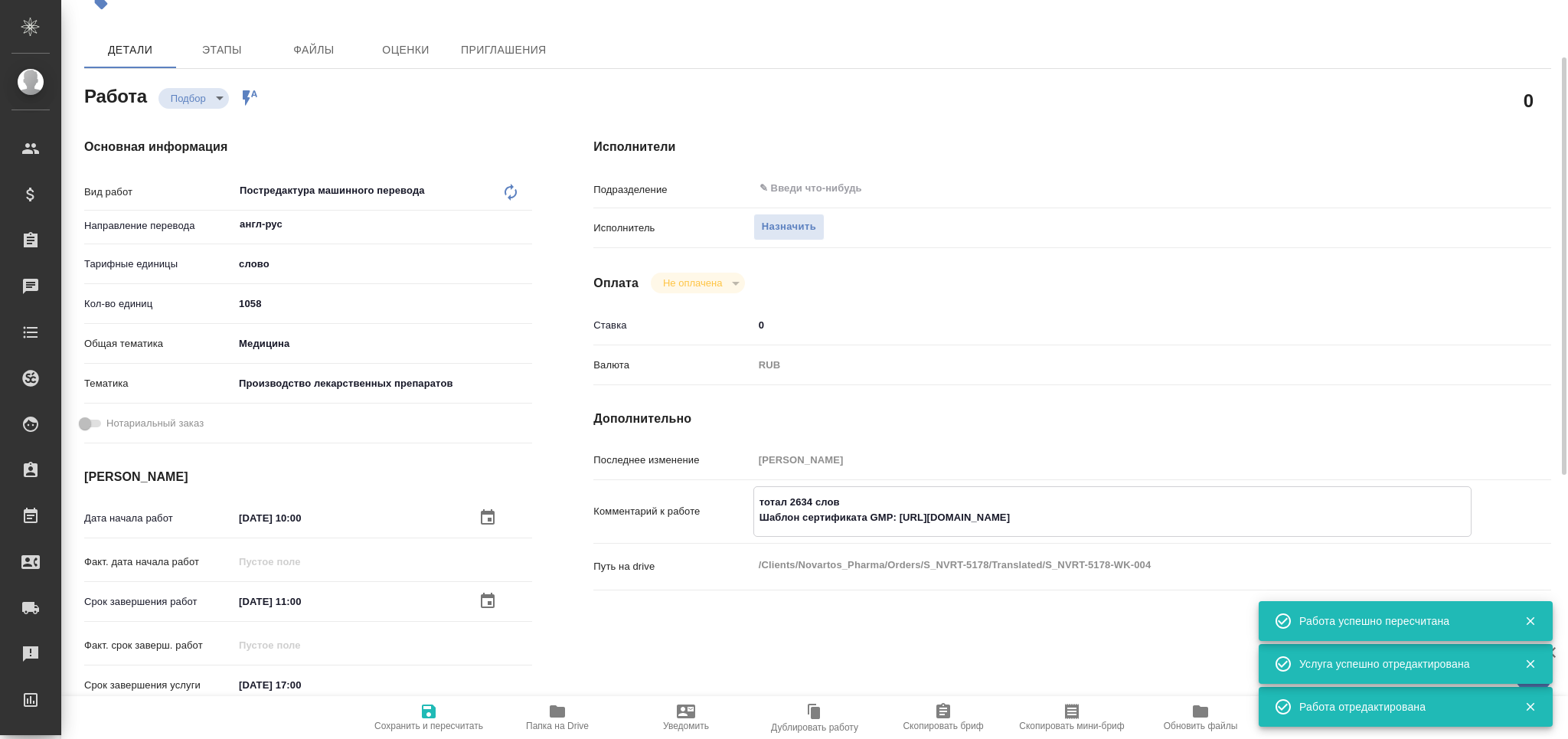
drag, startPoint x: 865, startPoint y: 501, endPoint x: 737, endPoint y: 499, distance: 128.0
click at [737, 500] on div "Комментарий к работе тотал 2634 слов Шаблон сертификата GMP: https://drive.awat…" at bounding box center [1072, 512] width 958 height 51
drag, startPoint x: 895, startPoint y: 514, endPoint x: 699, endPoint y: 517, distance: 196.0
click at [699, 517] on div "Комментарий к работе тотал 2634 слов Шаблон сертификата GMP: https://drive.awat…" at bounding box center [1072, 512] width 958 height 51
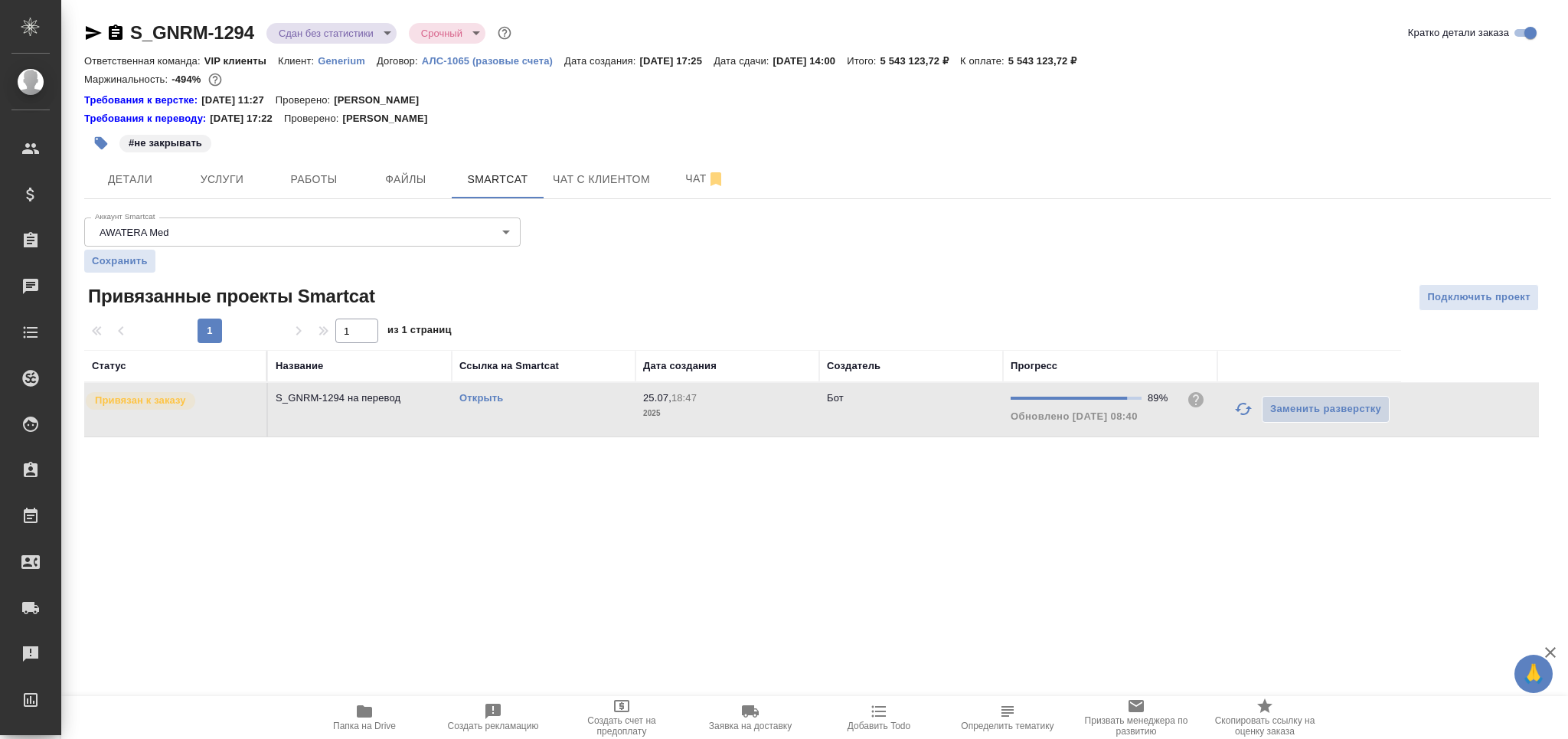
click at [569, 409] on td "Открыть" at bounding box center [544, 410] width 184 height 53
click at [546, 431] on td "Открыть" at bounding box center [544, 410] width 184 height 53
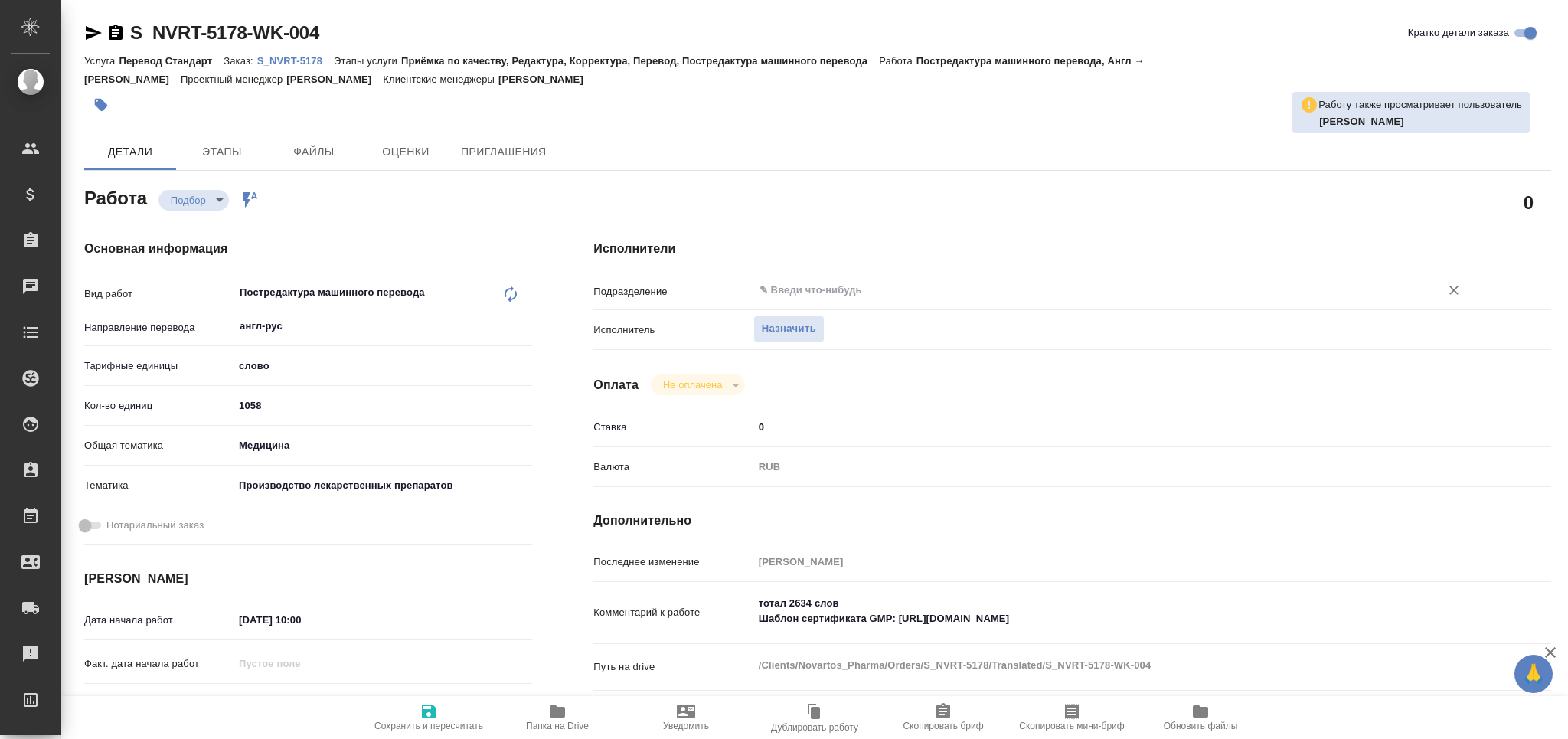
type textarea "x"
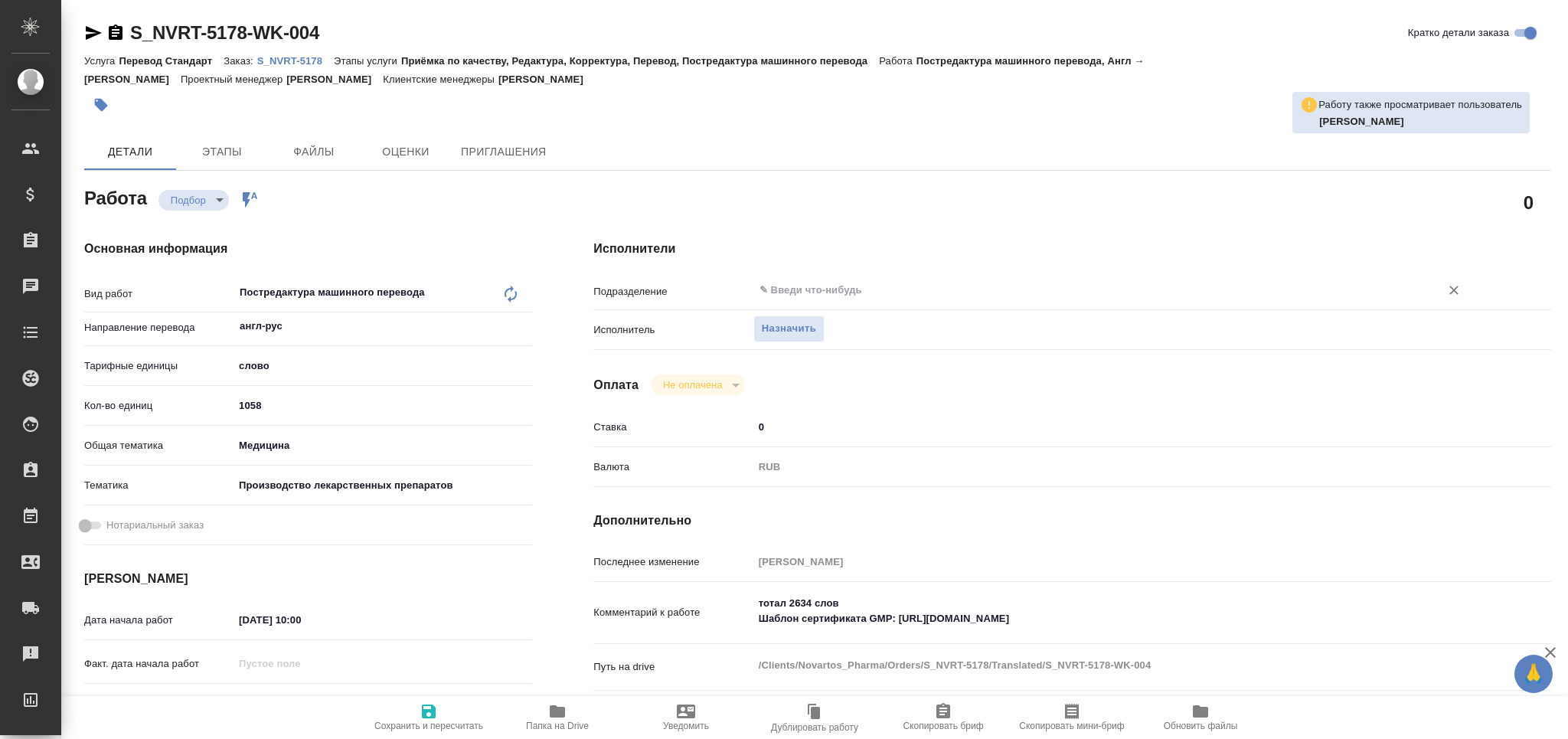
type textarea "x"
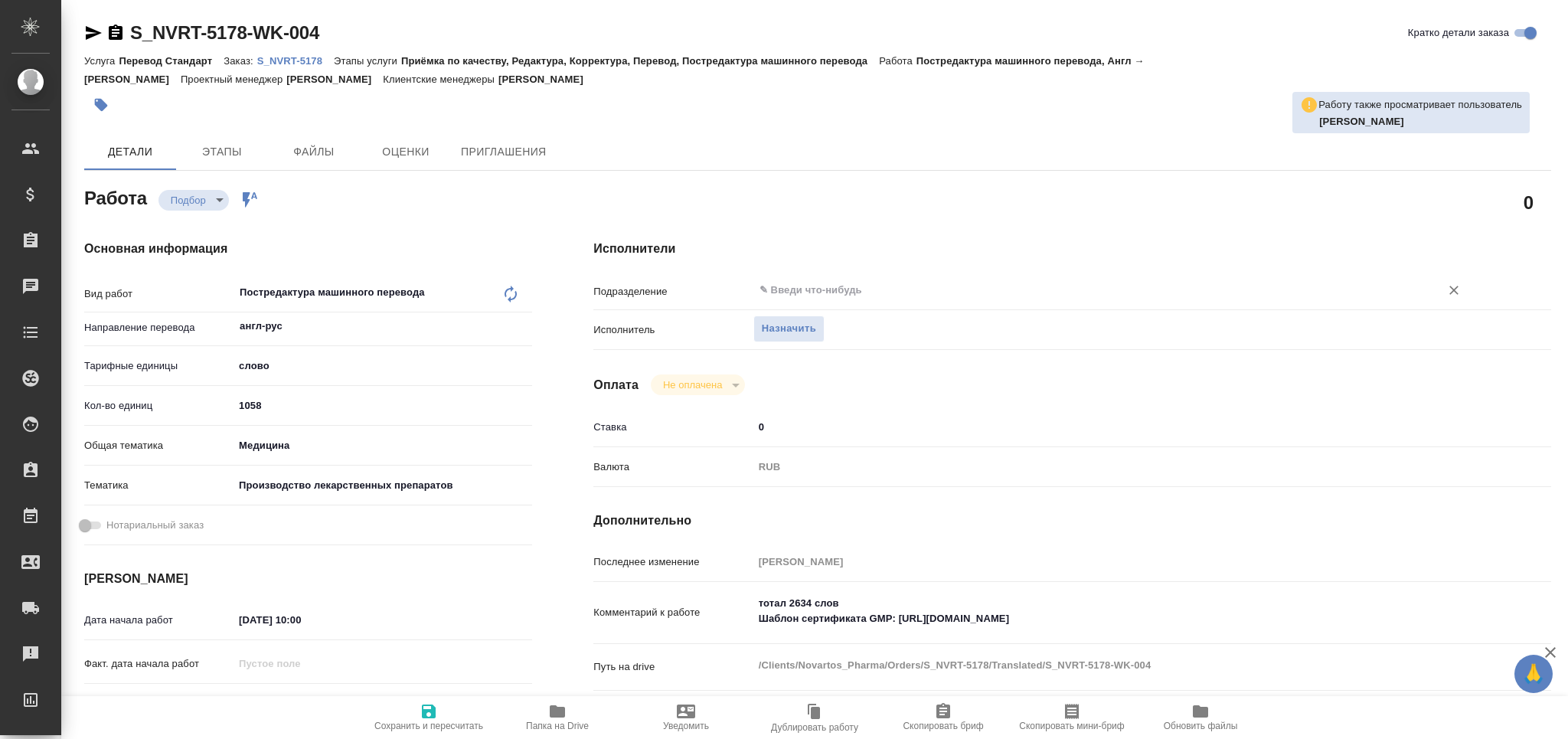
click at [884, 282] on input "text" at bounding box center [1086, 290] width 657 height 18
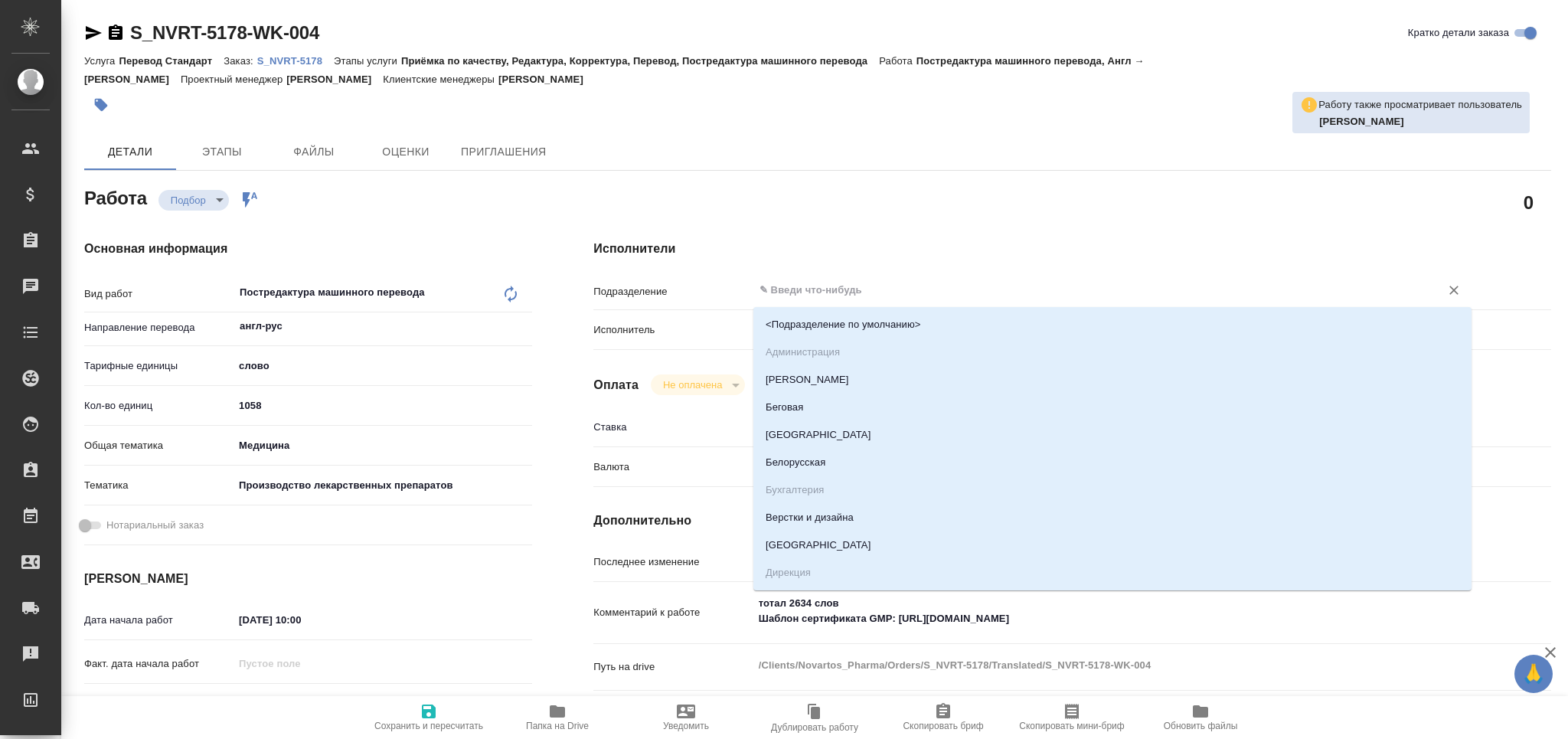
type textarea "x"
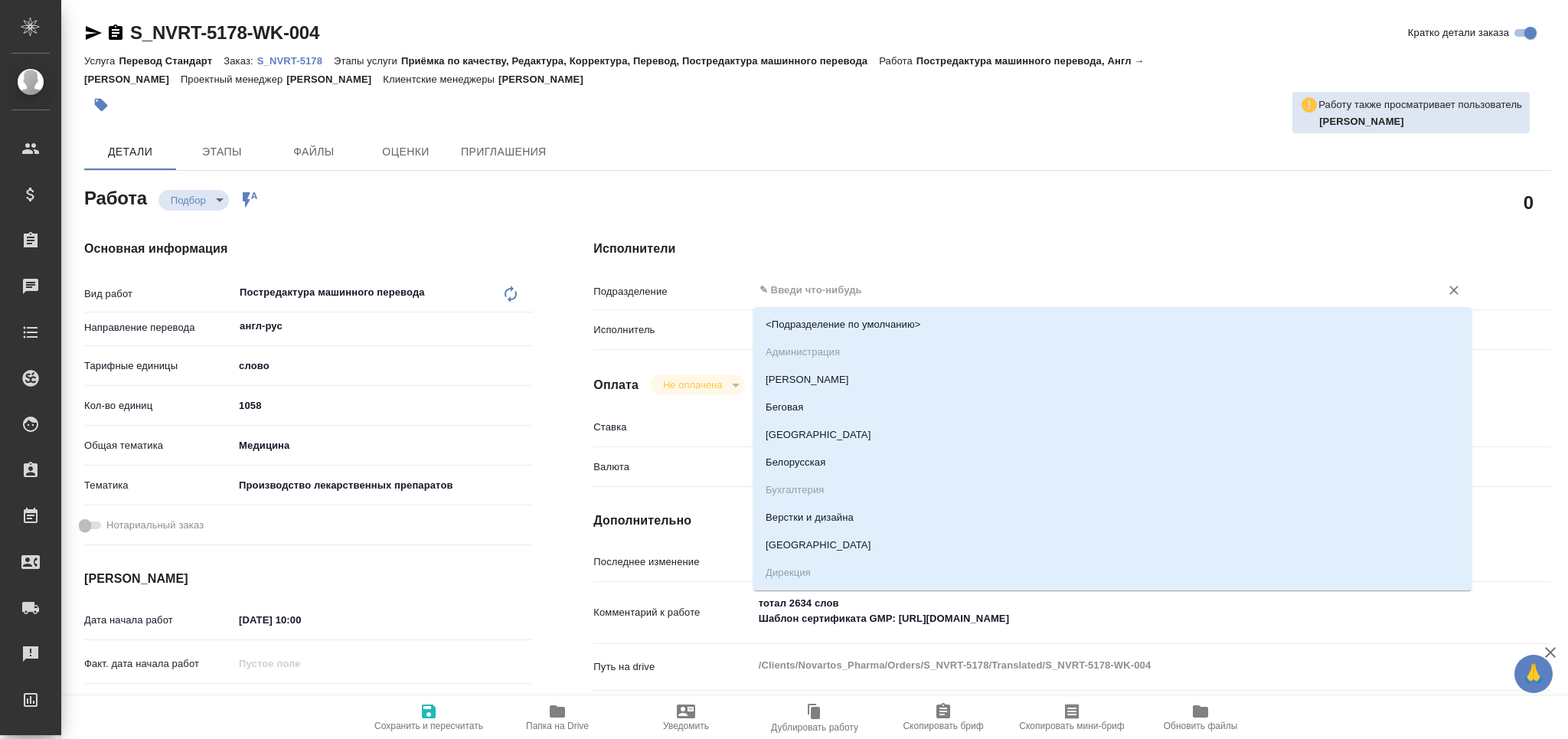
type textarea "x"
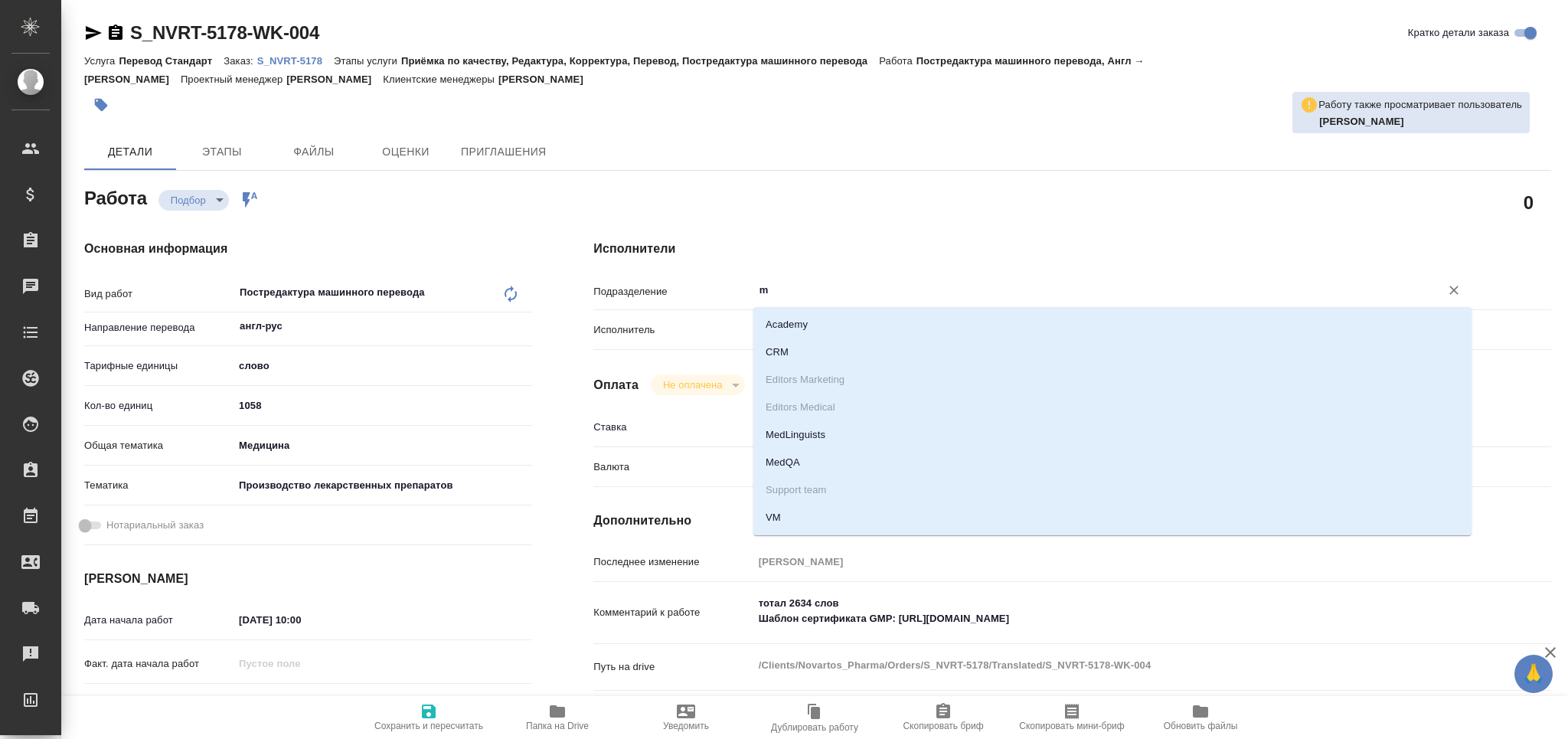
type input "me"
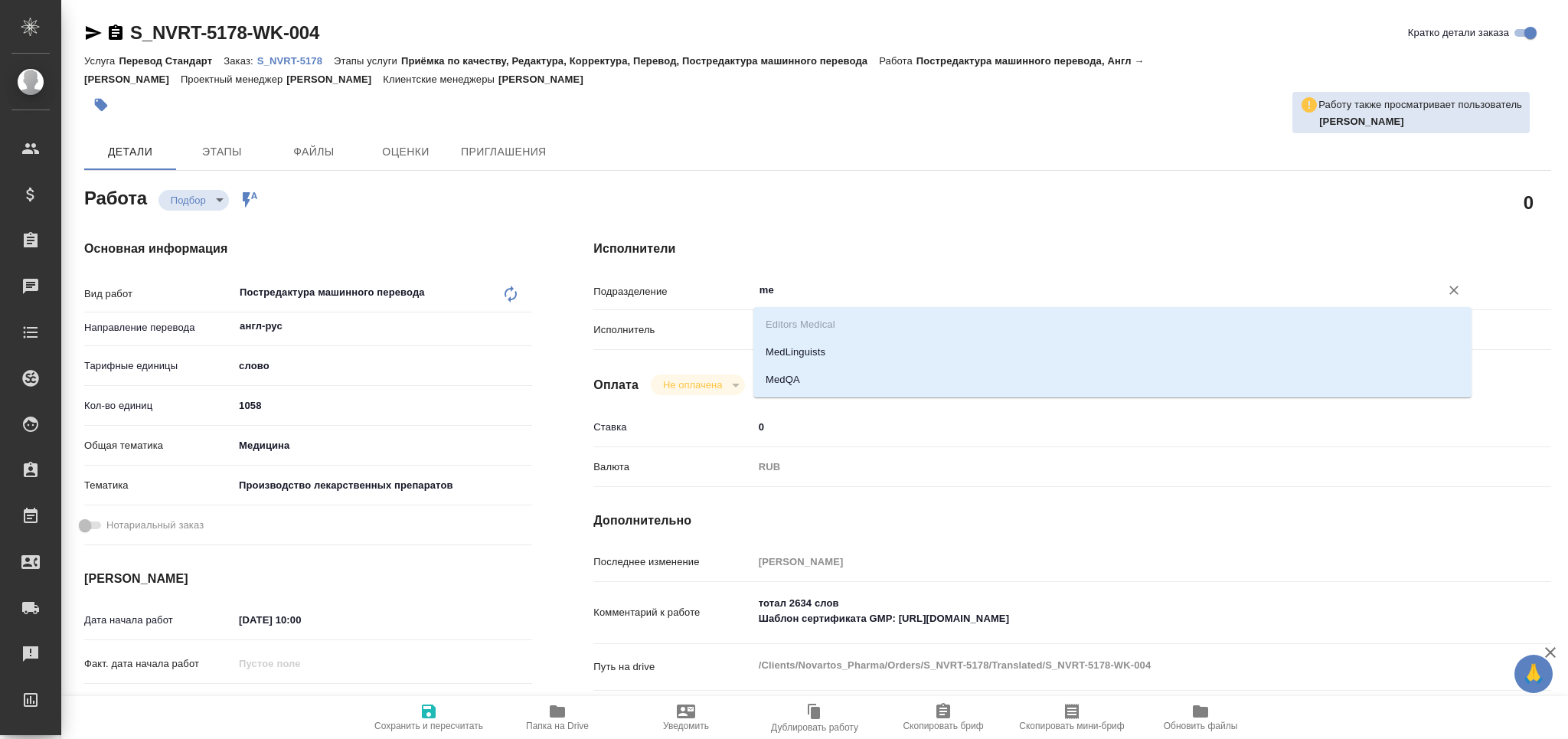
type textarea "x"
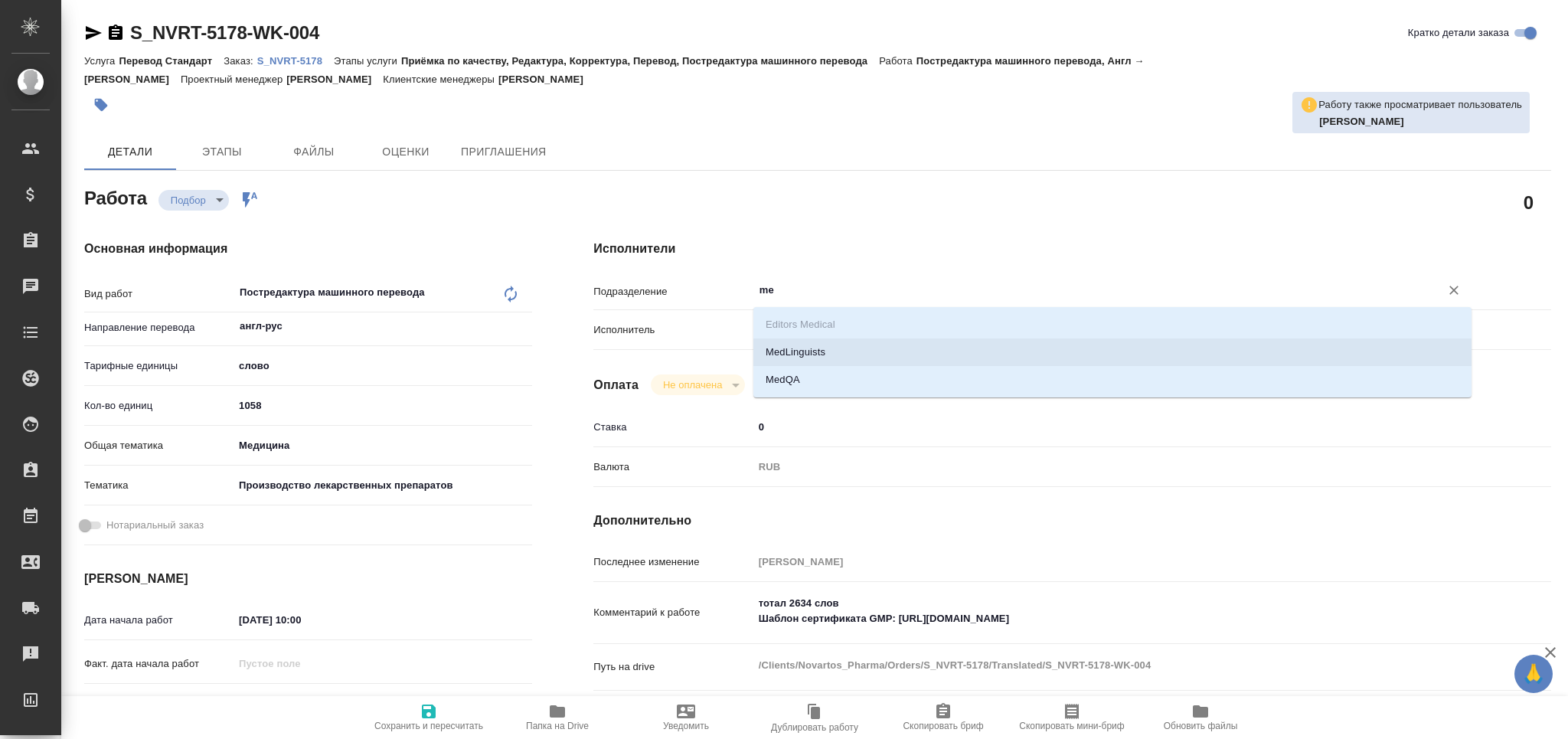
click at [821, 349] on li "MedLinguists" at bounding box center [1112, 353] width 719 height 28
type textarea "x"
type input "MedLinguists"
type textarea "x"
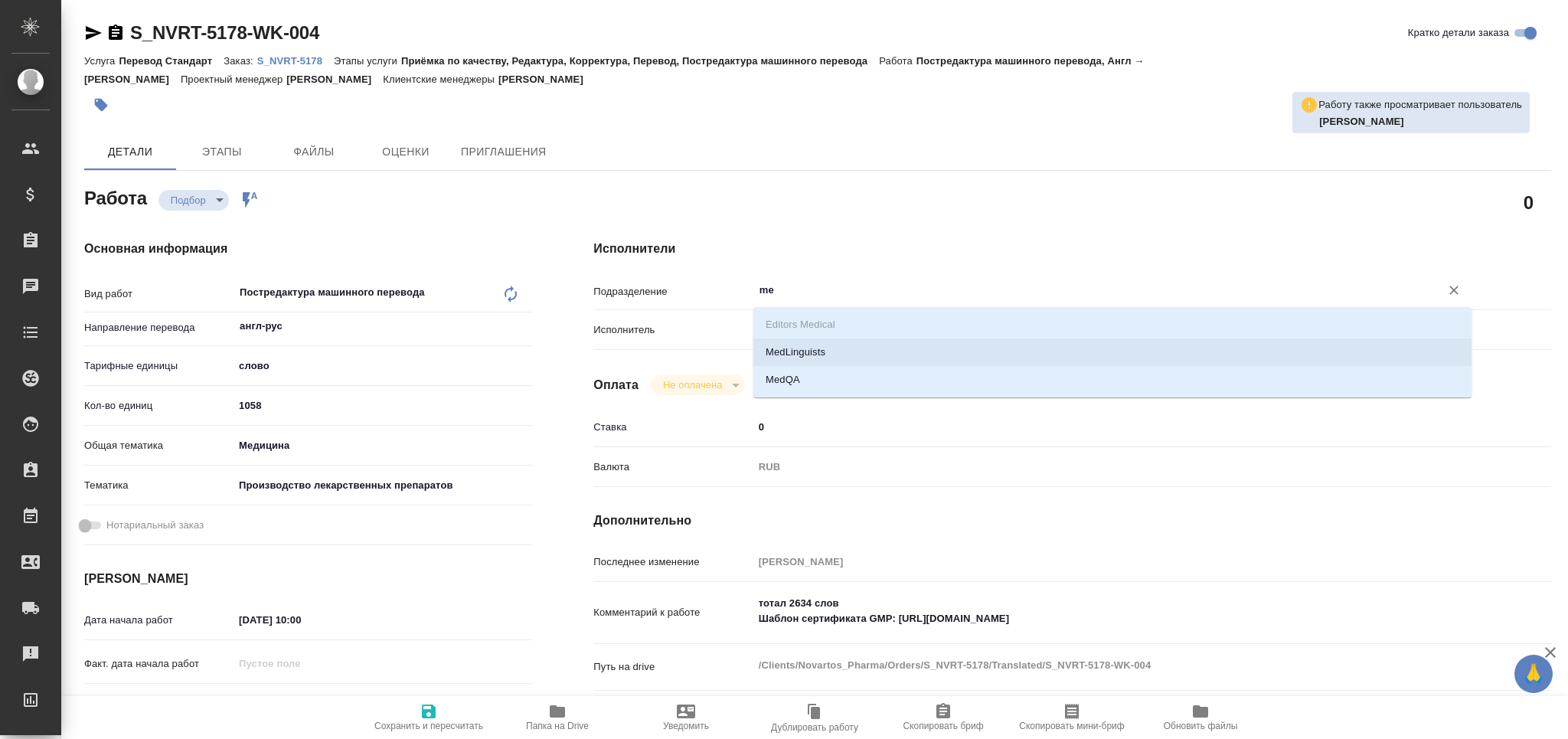
type textarea "x"
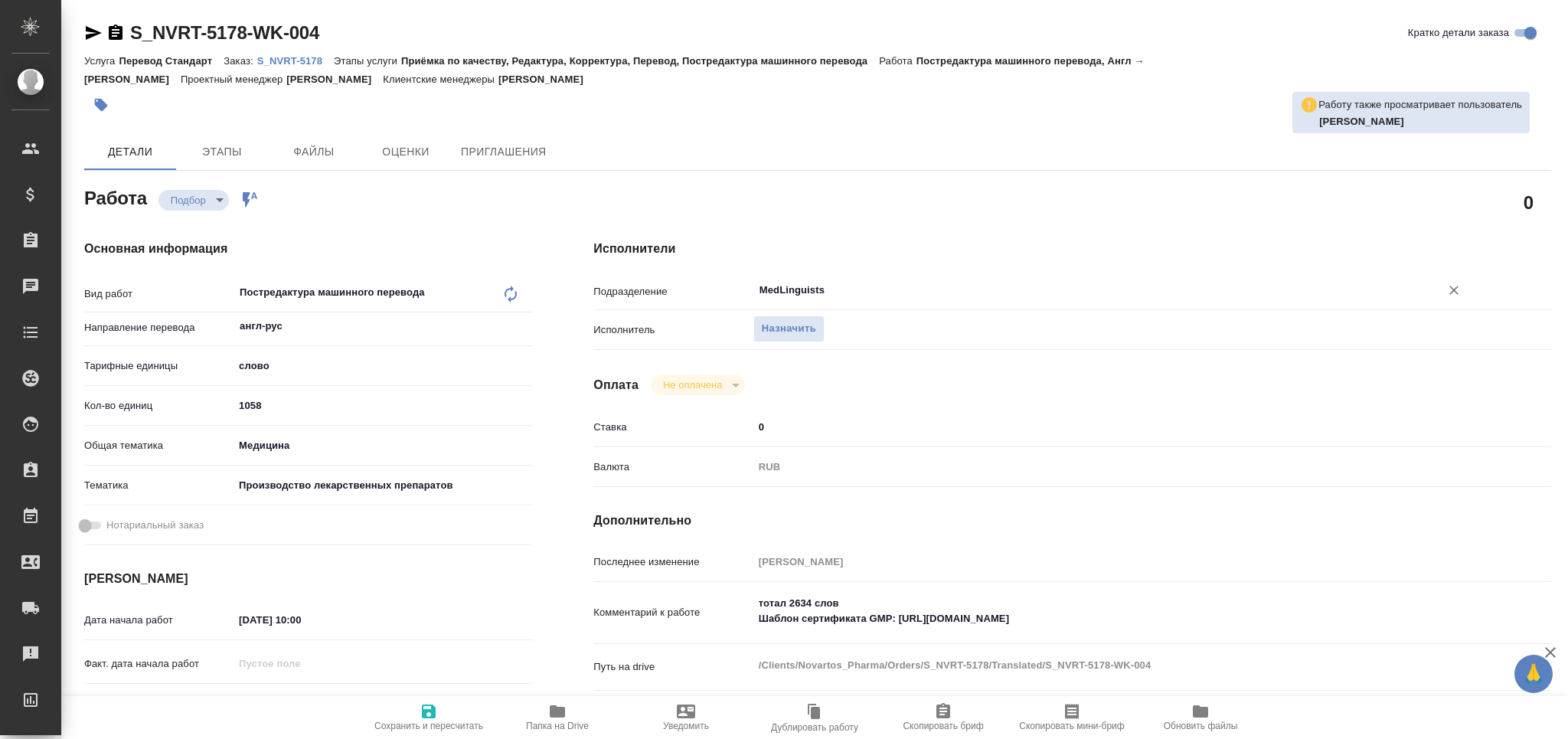
type input "MedLinguists"
click at [433, 711] on icon "button" at bounding box center [429, 712] width 14 height 14
type textarea "x"
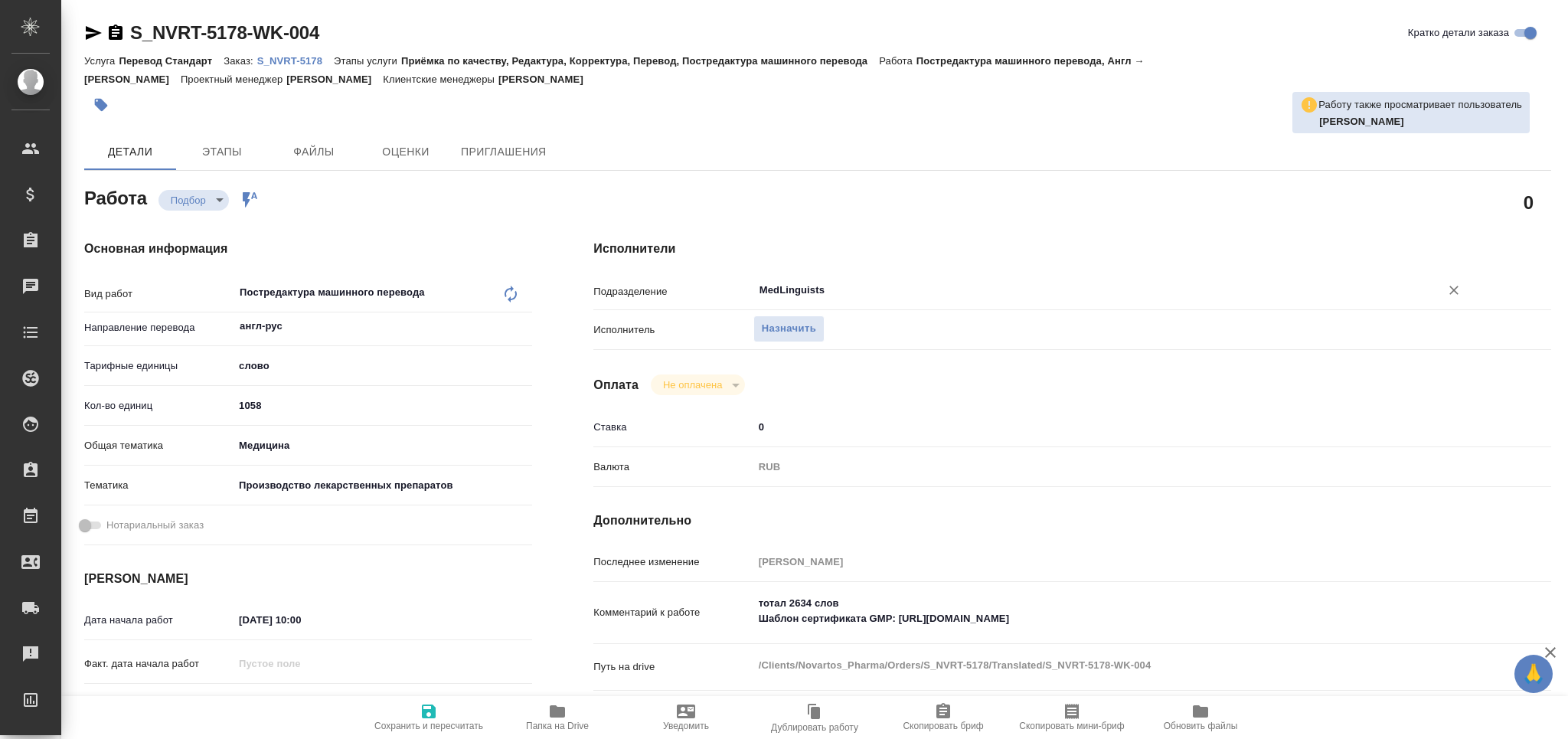
type textarea "x"
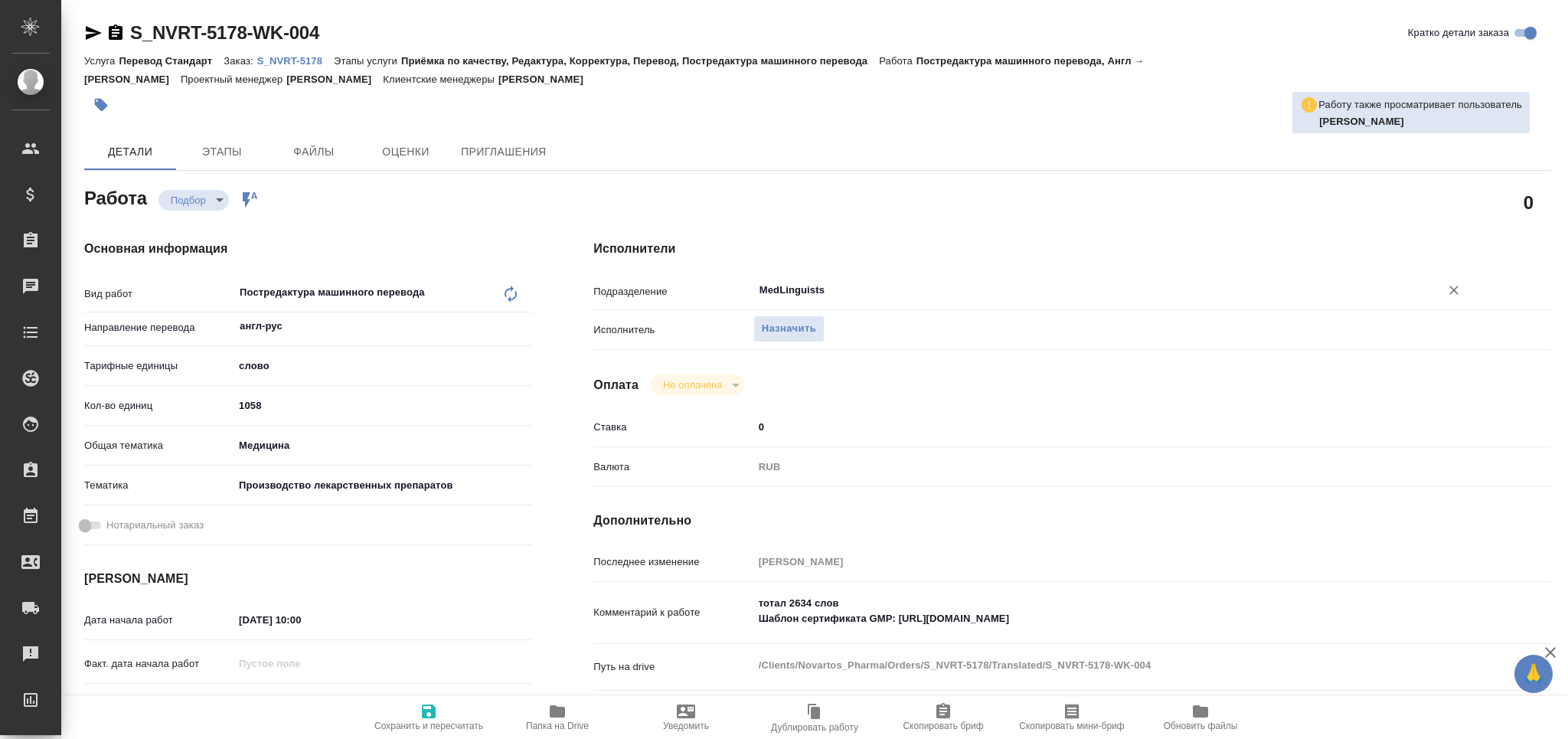
type textarea "x"
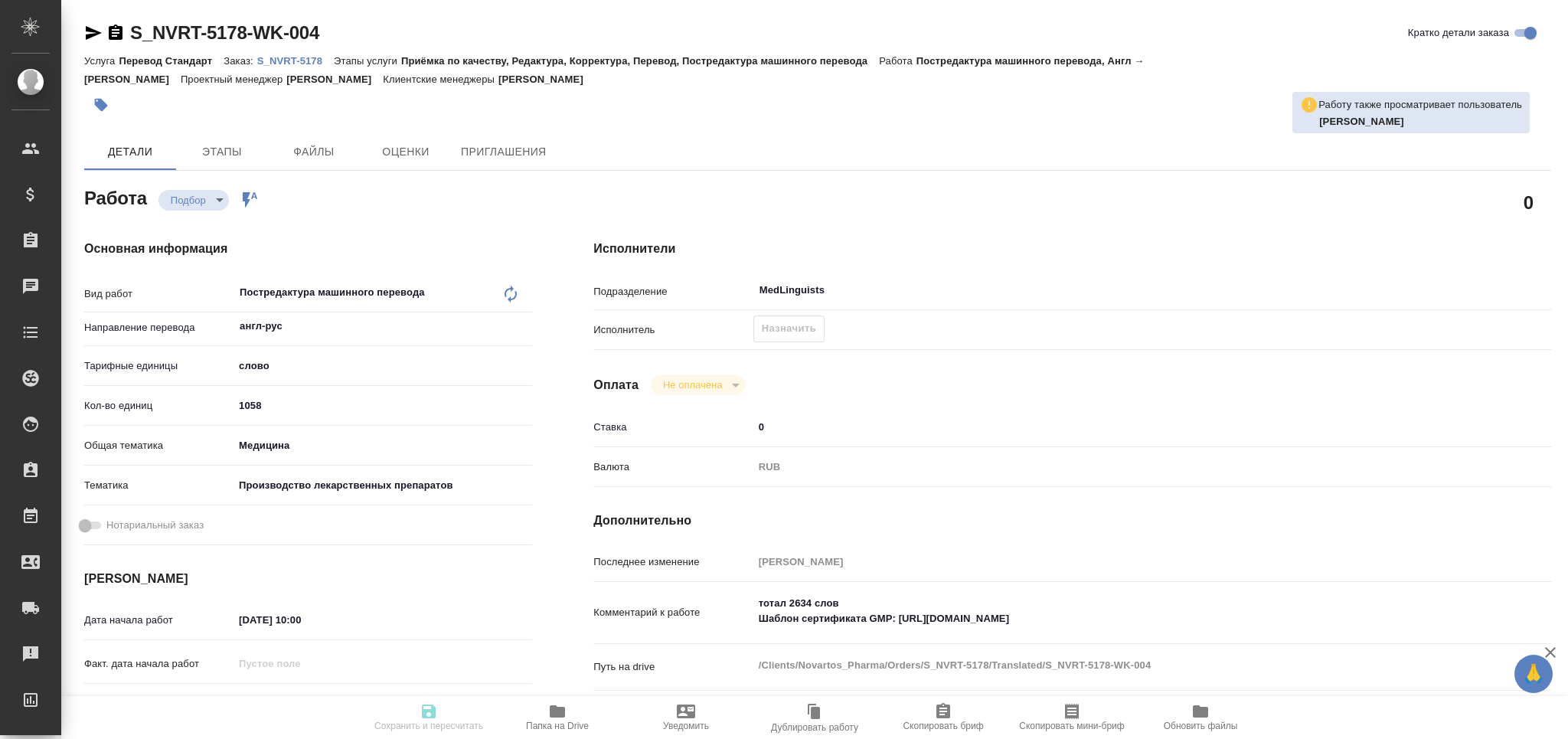
type textarea "x"
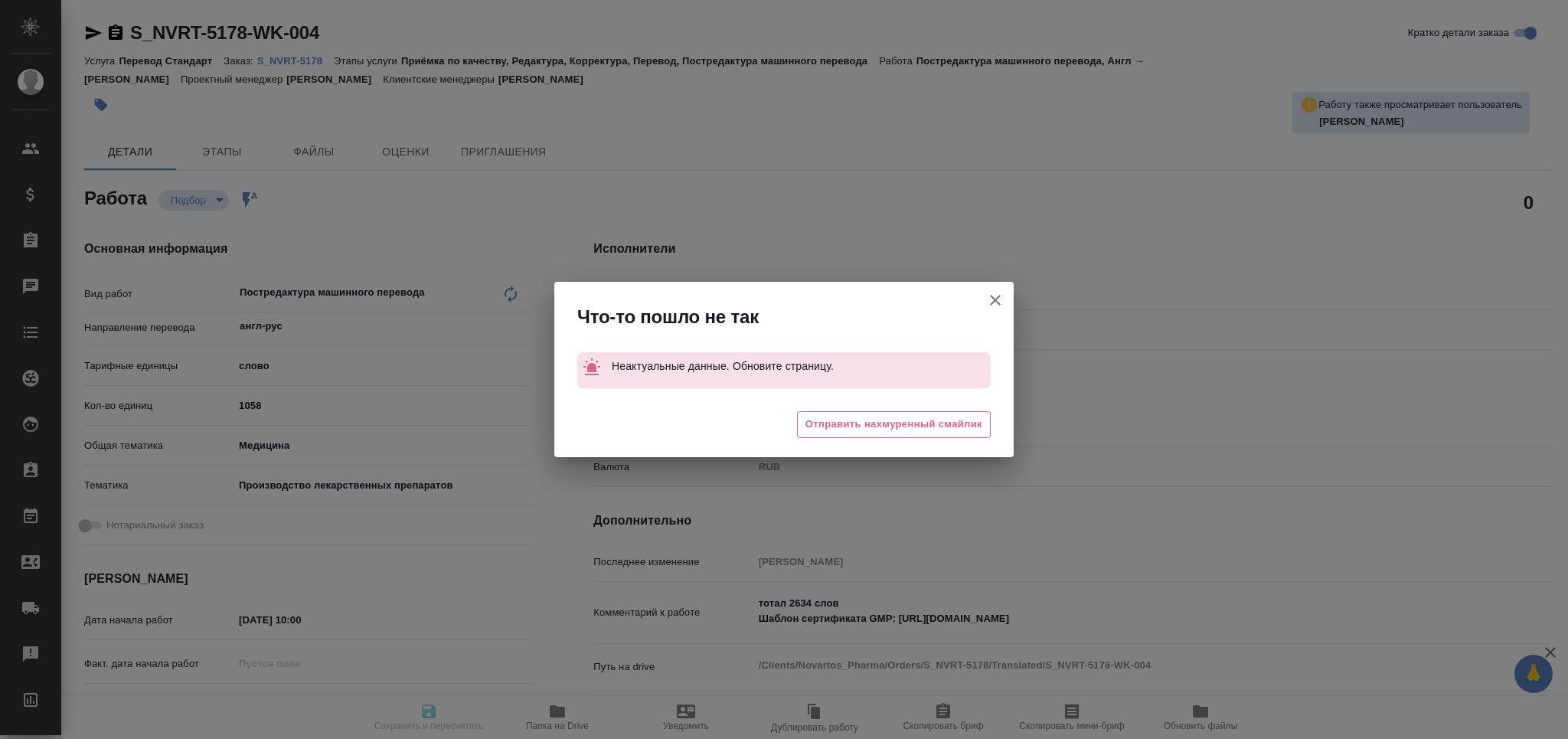
type textarea "x"
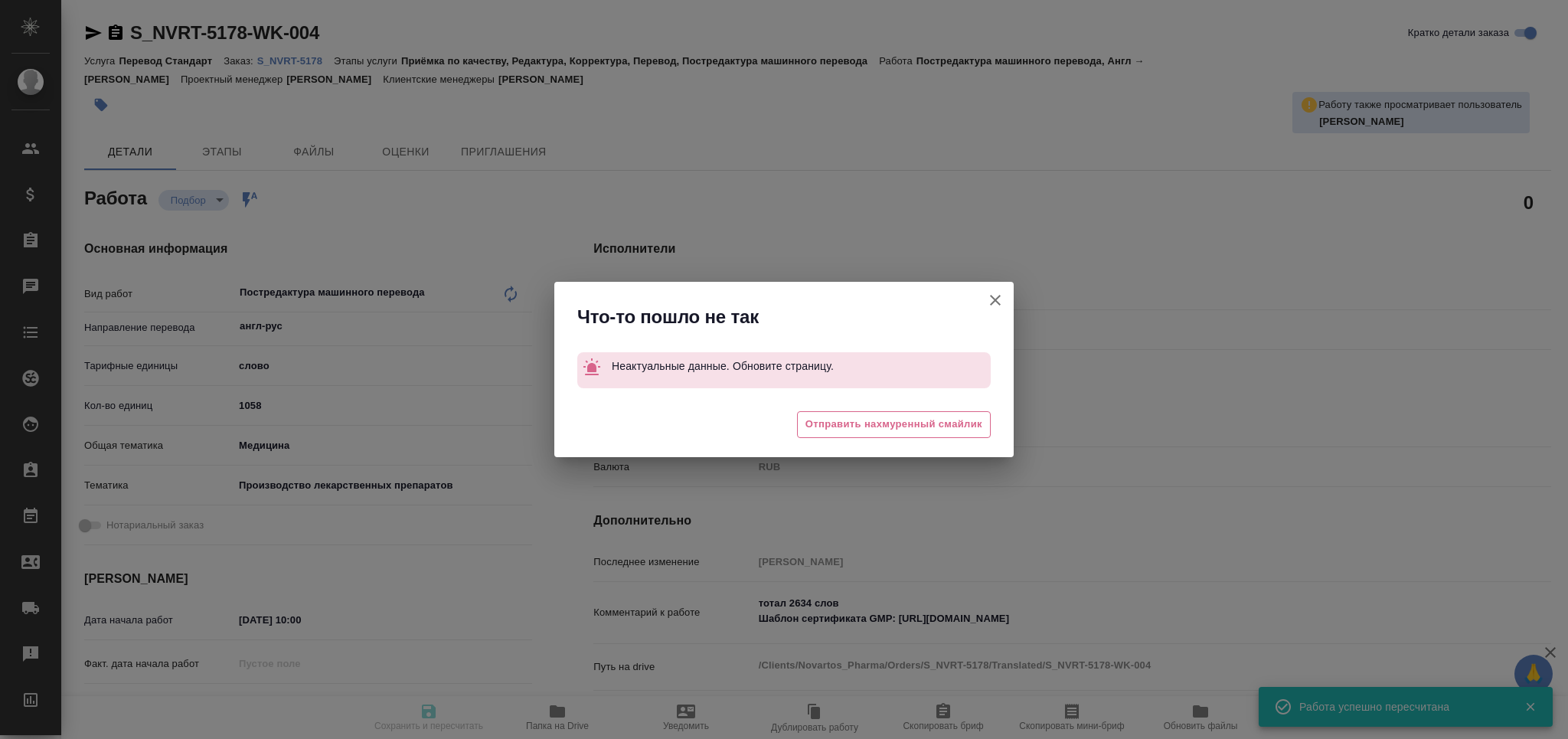
type input "pending"
type textarea "Постредактура машинного перевода"
type textarea "x"
type input "англ-рус"
type input "5a8b1489cc6b4906c91bfd90"
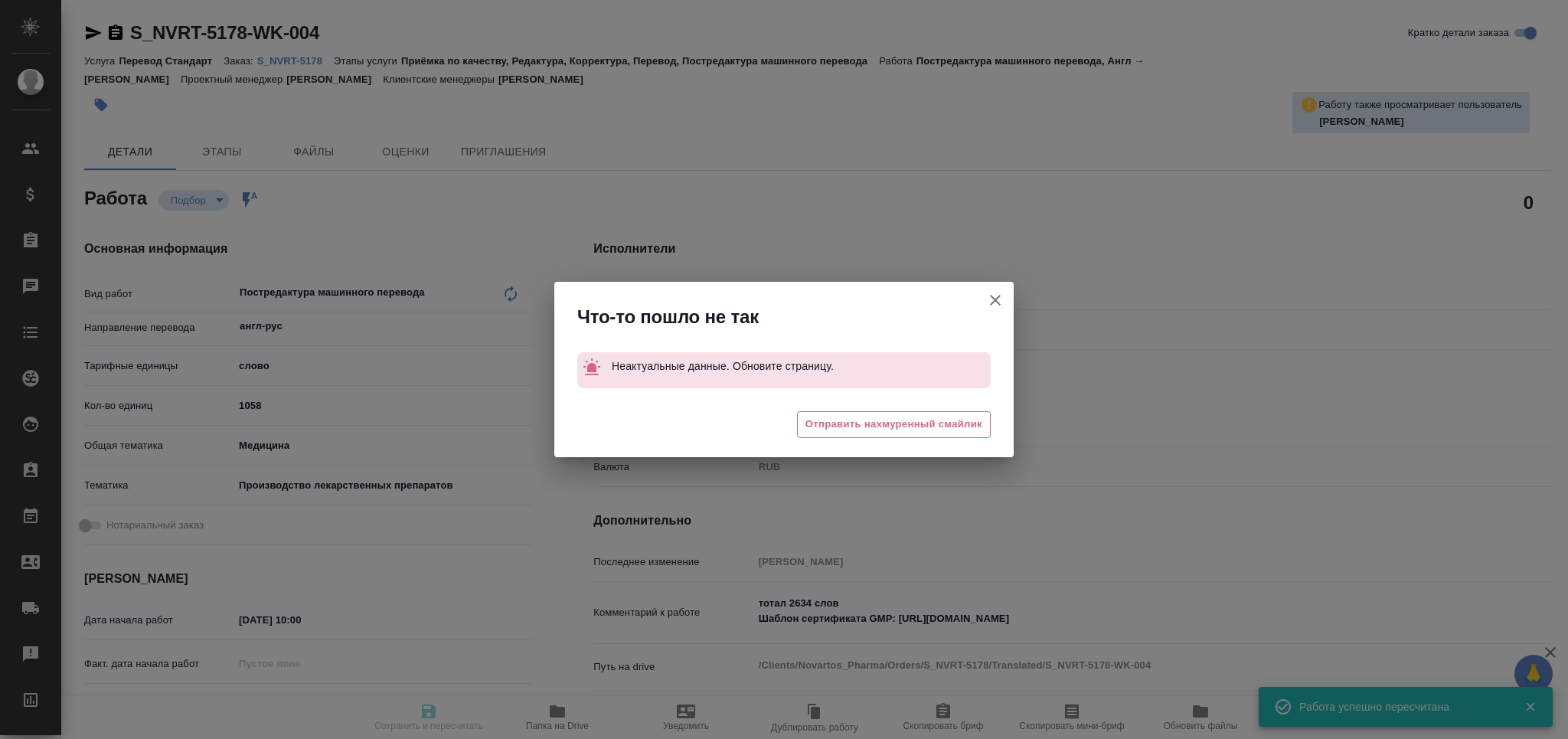
type input "1058"
type input "med"
type input "614982fec5ecbb70f805293f"
type input "02.09.2025 10:00"
type input "05.09.2025 11:00"
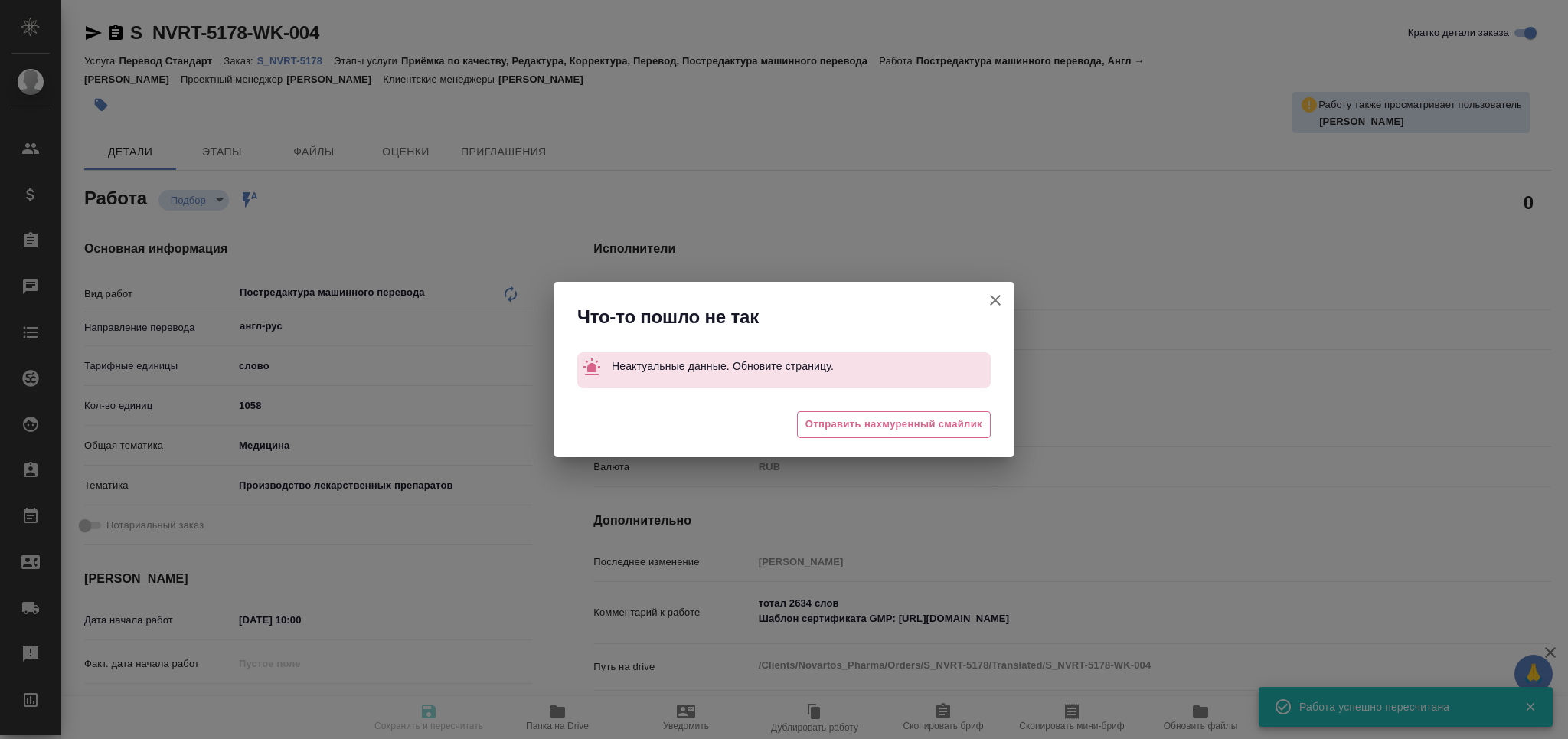
type input "[DATE] 17:00"
type input "notPayed"
type input "0.92"
type input "RUB"
type input "[PERSON_NAME]"
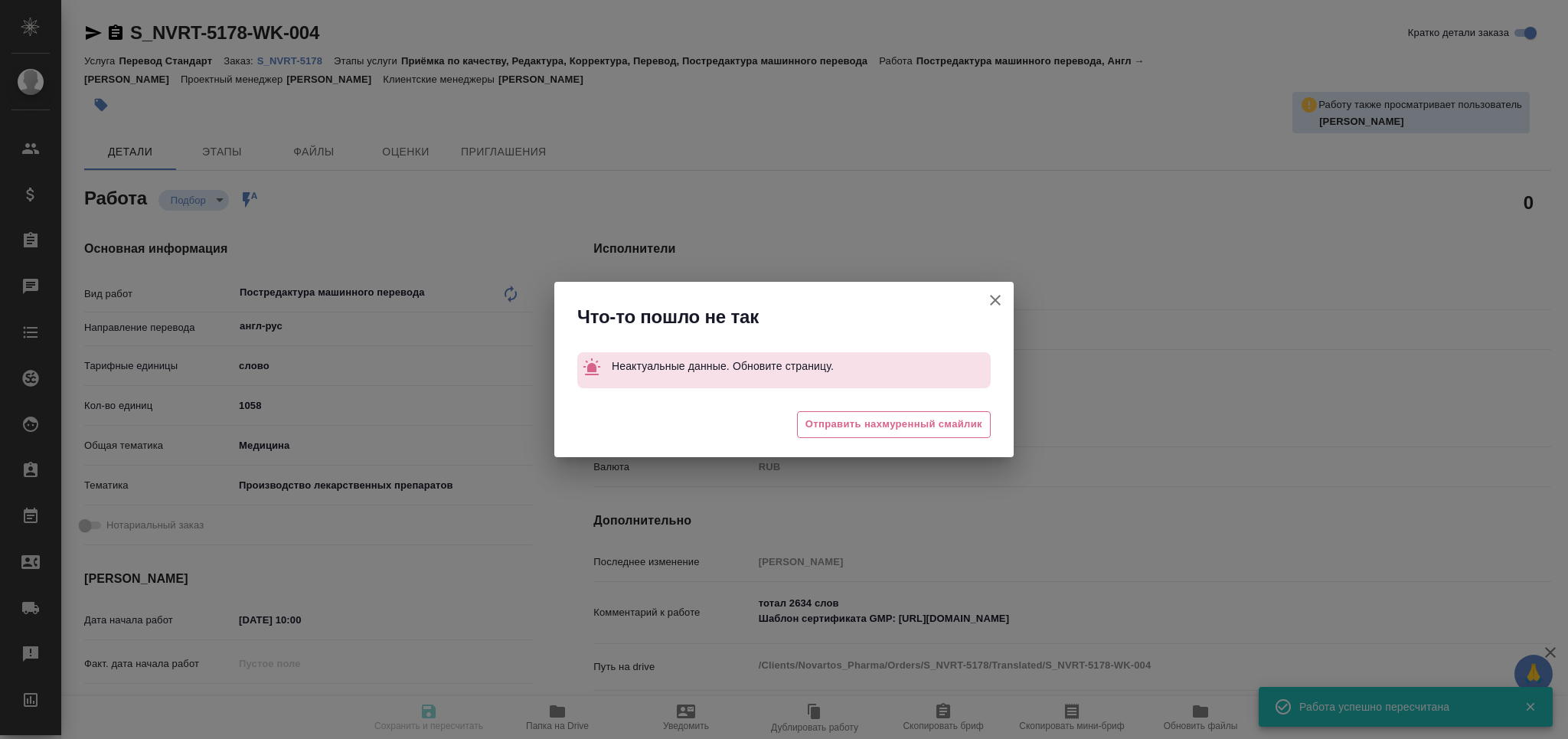
type textarea "тотал 2634 слов Шаблон сертификата GMP: https://drive.awatera.com/s/NBRHpjJ4mHY…"
type textarea "x"
type textarea "/Clients/Novartos_Pharma/Orders/S_NVRT-5178/Translated/S_NVRT-5178-WK-004"
type textarea "x"
type input "S_NVRT-5178"
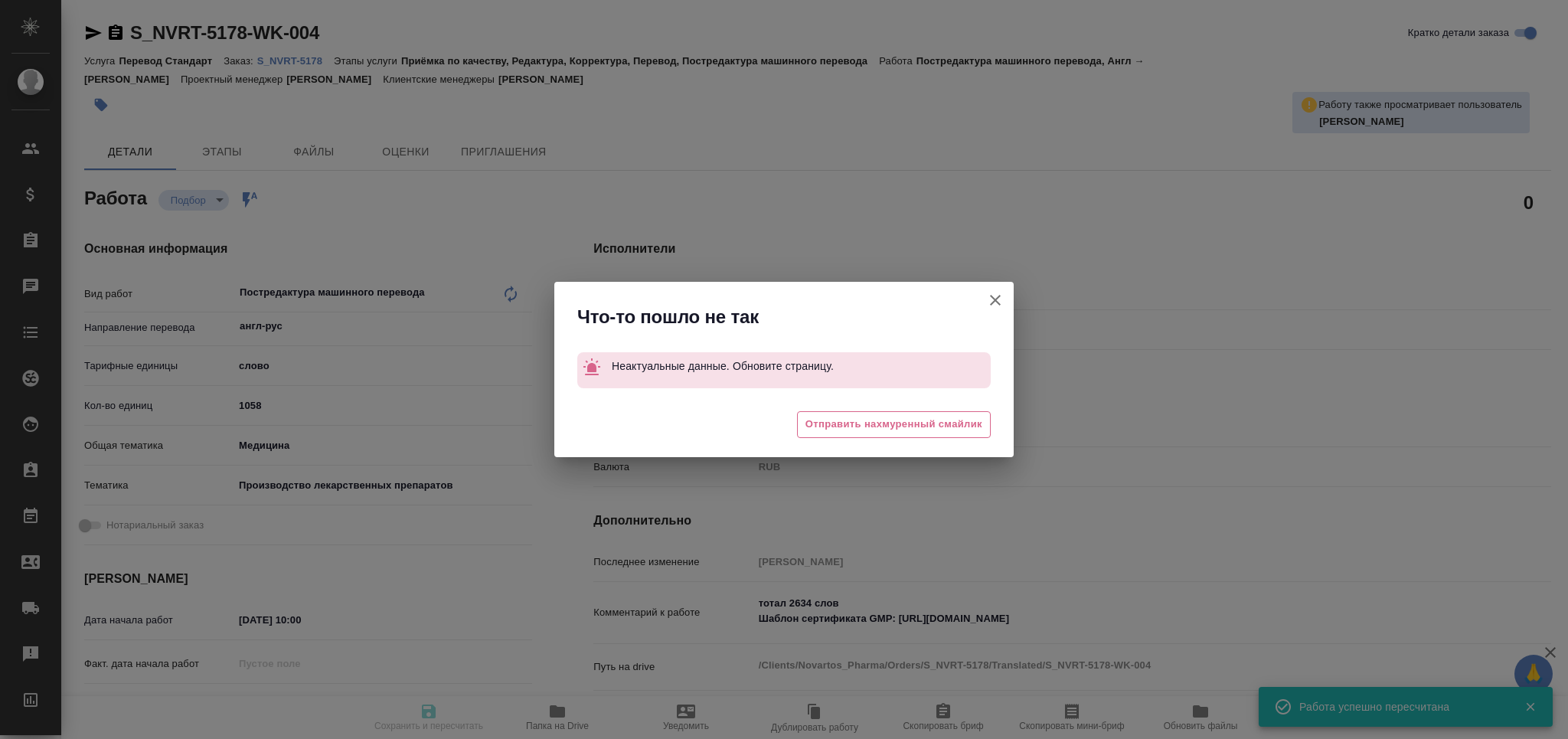
type input "Перевод Стандарт"
type input "Приёмка по качеству, Редактура, Корректура, Перевод, Постредактура машинного пе…"
type input "[PERSON_NAME]"
type input "/Clients/Novartos_Pharma/Orders/S_NVRT-5178"
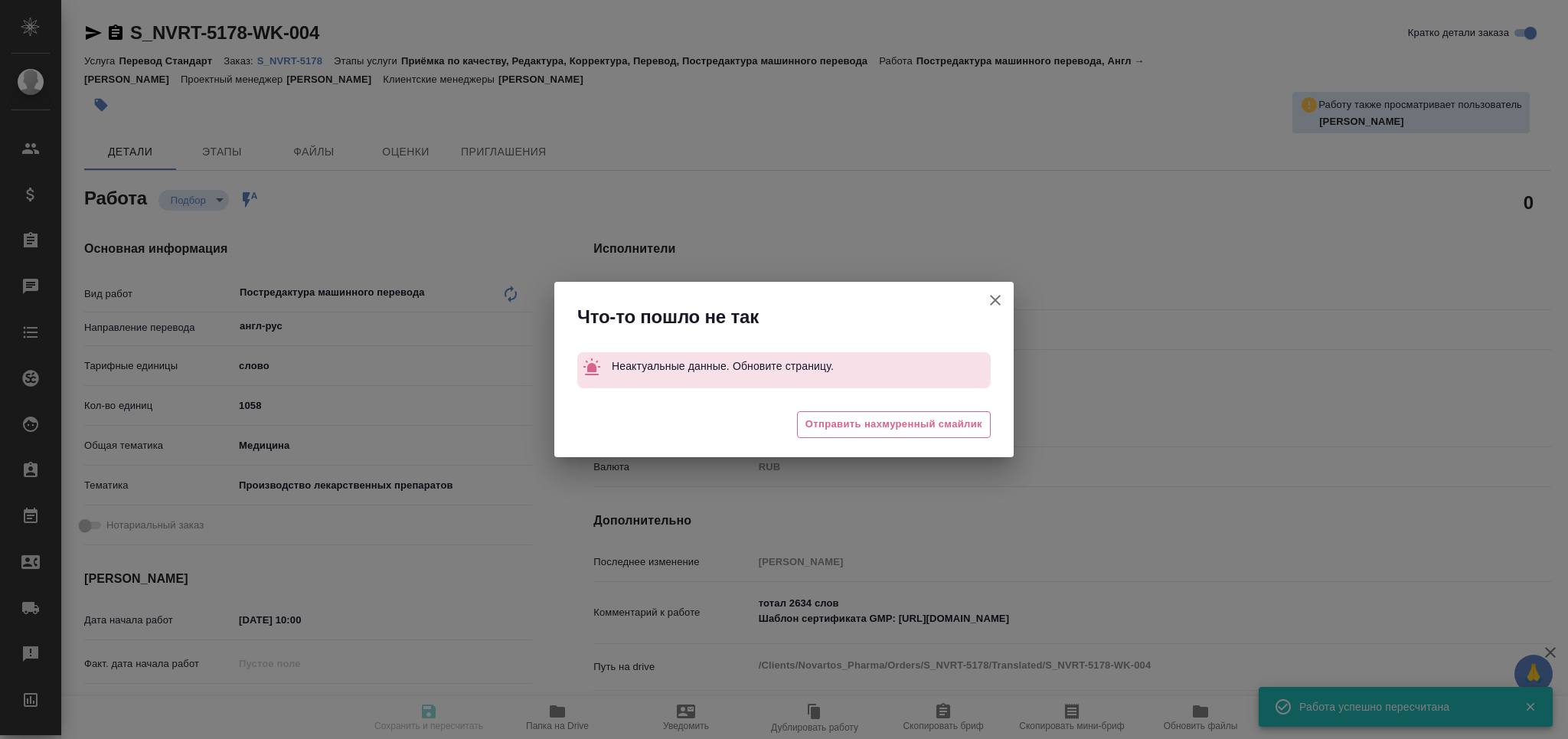
type textarea "x"
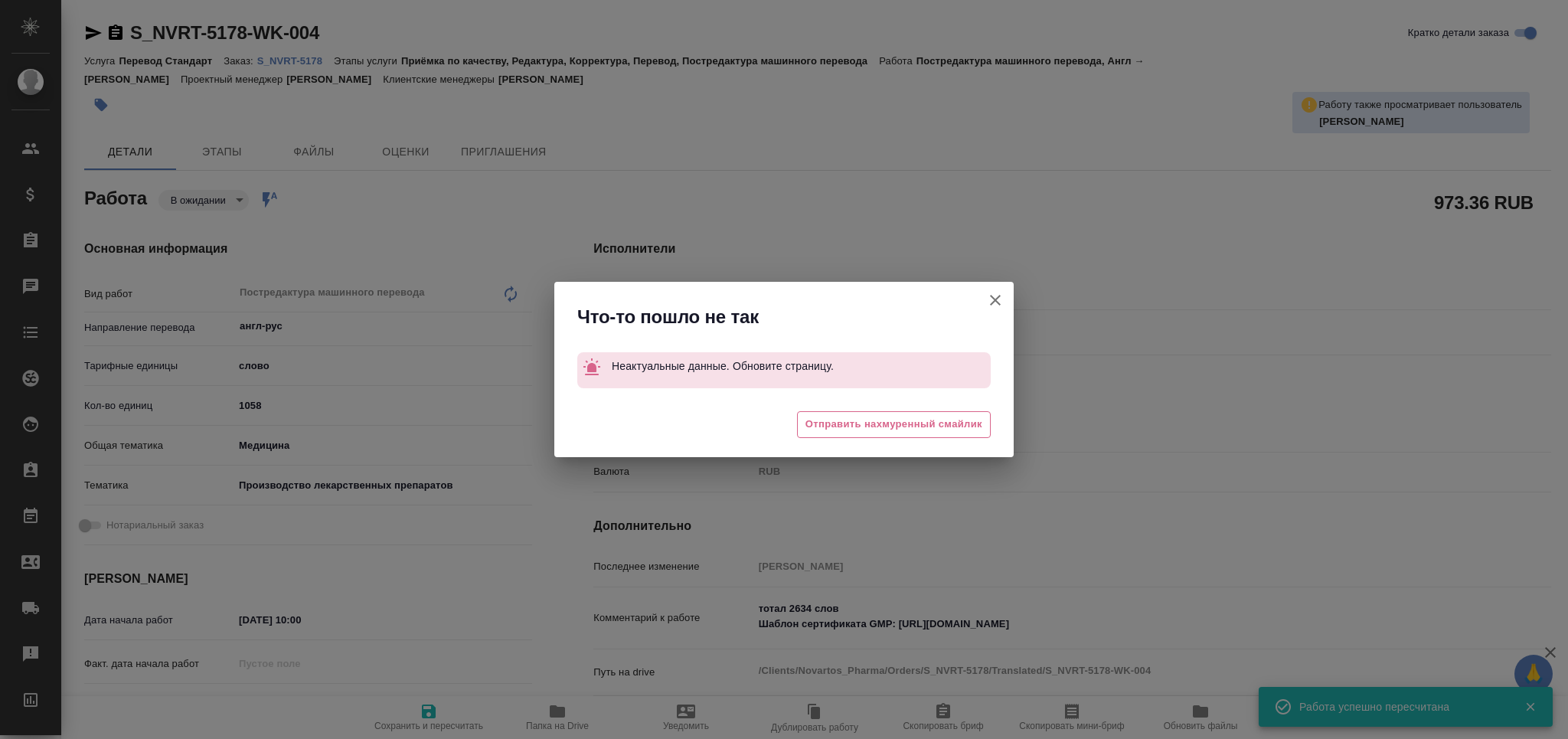
type textarea "x"
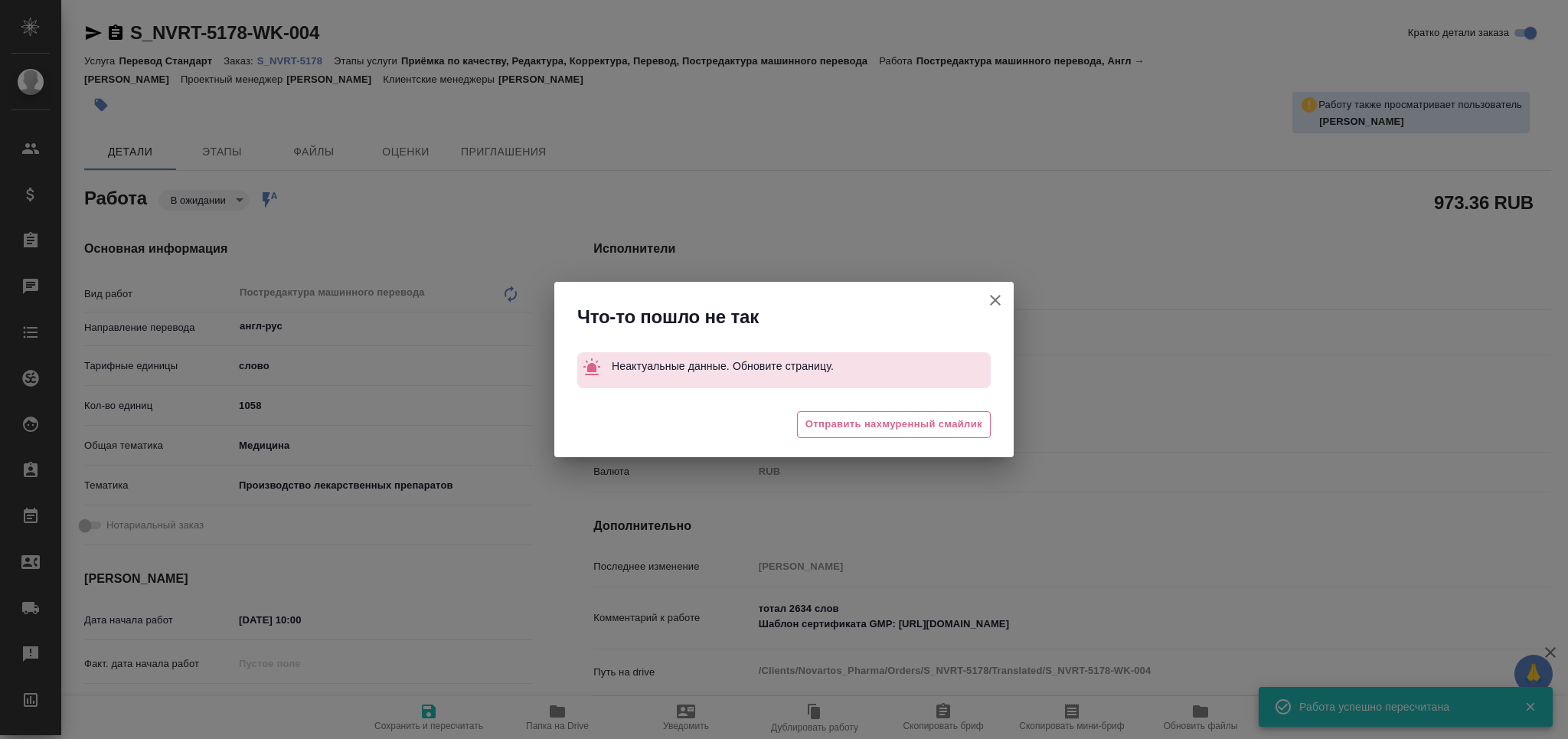
type textarea "x"
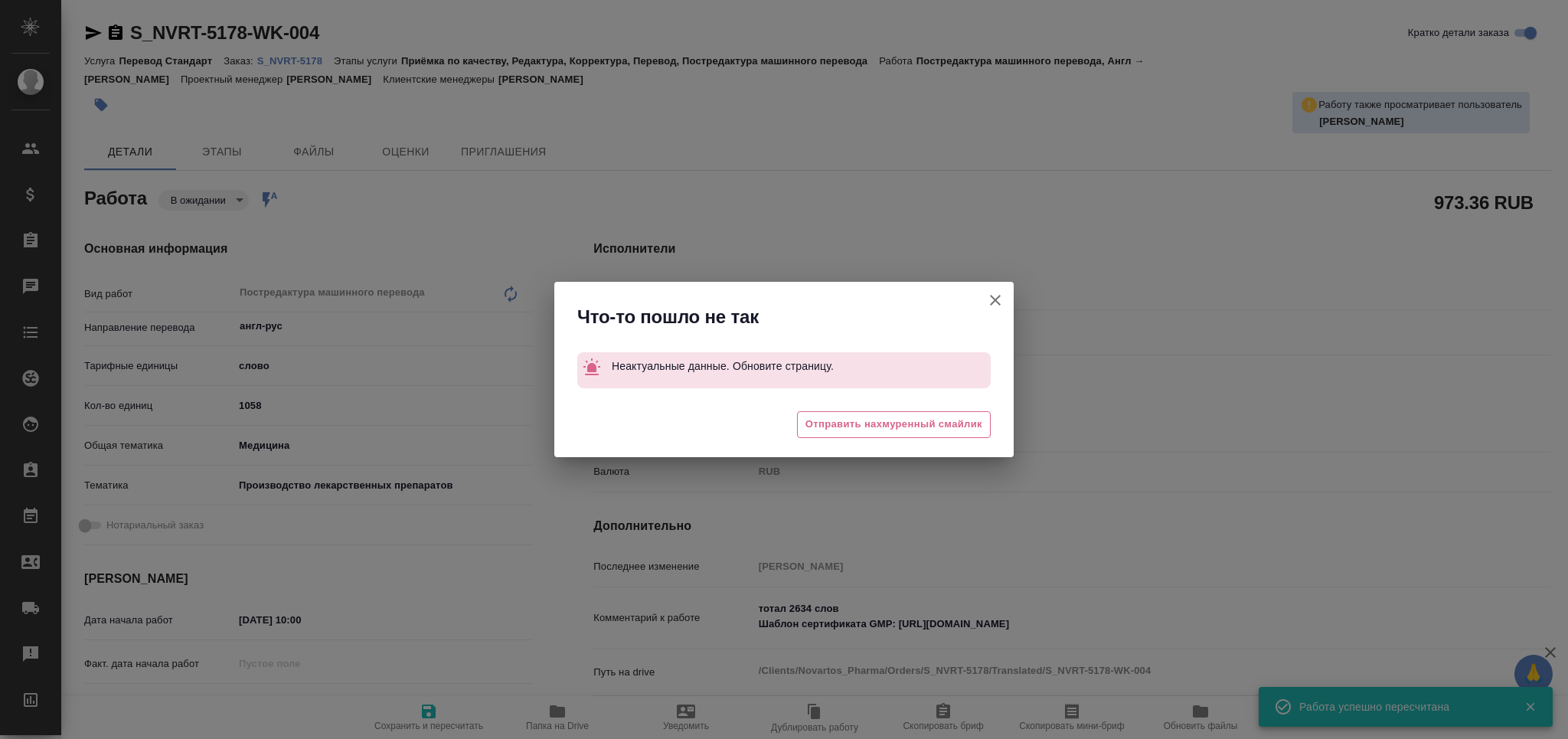
type textarea "x"
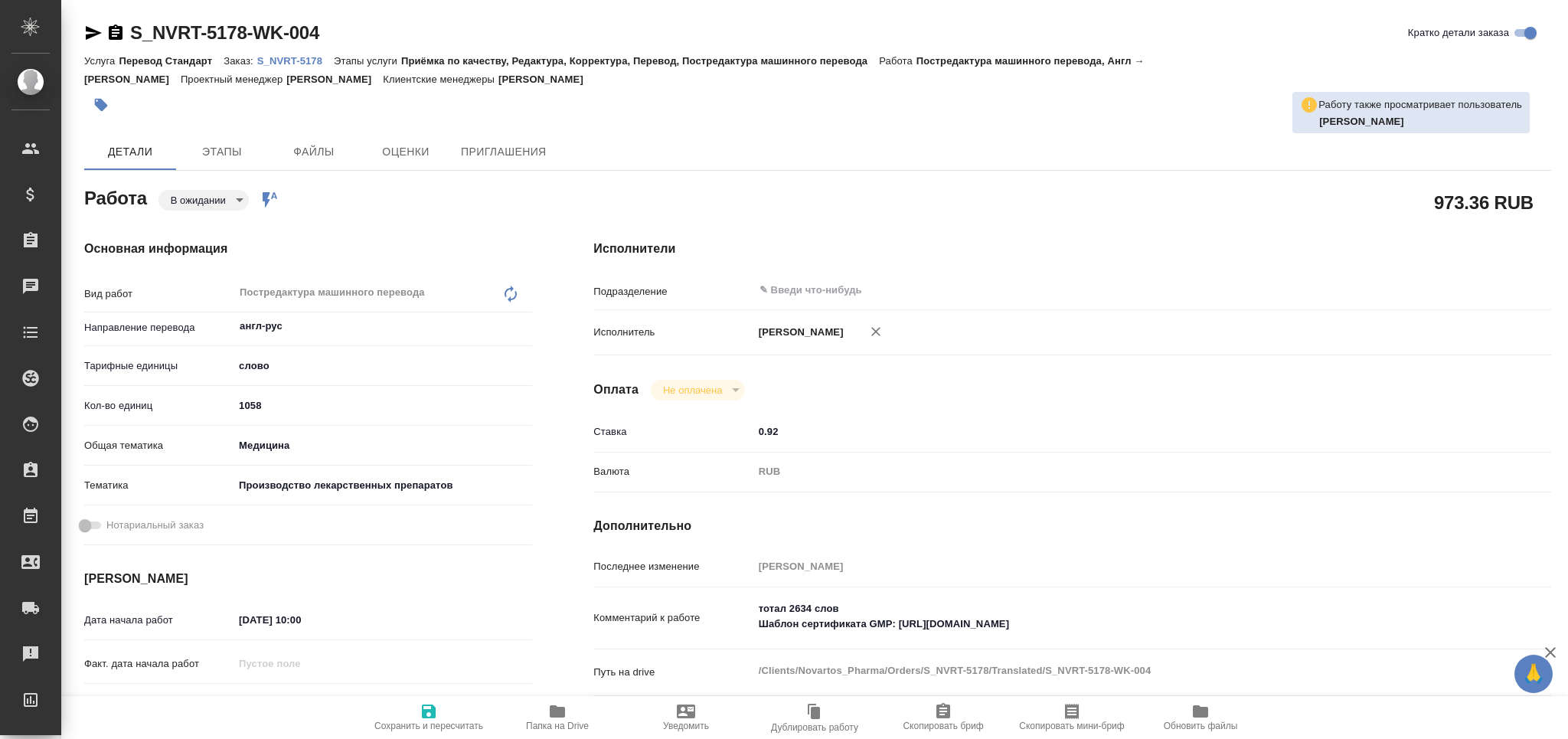
type textarea "x"
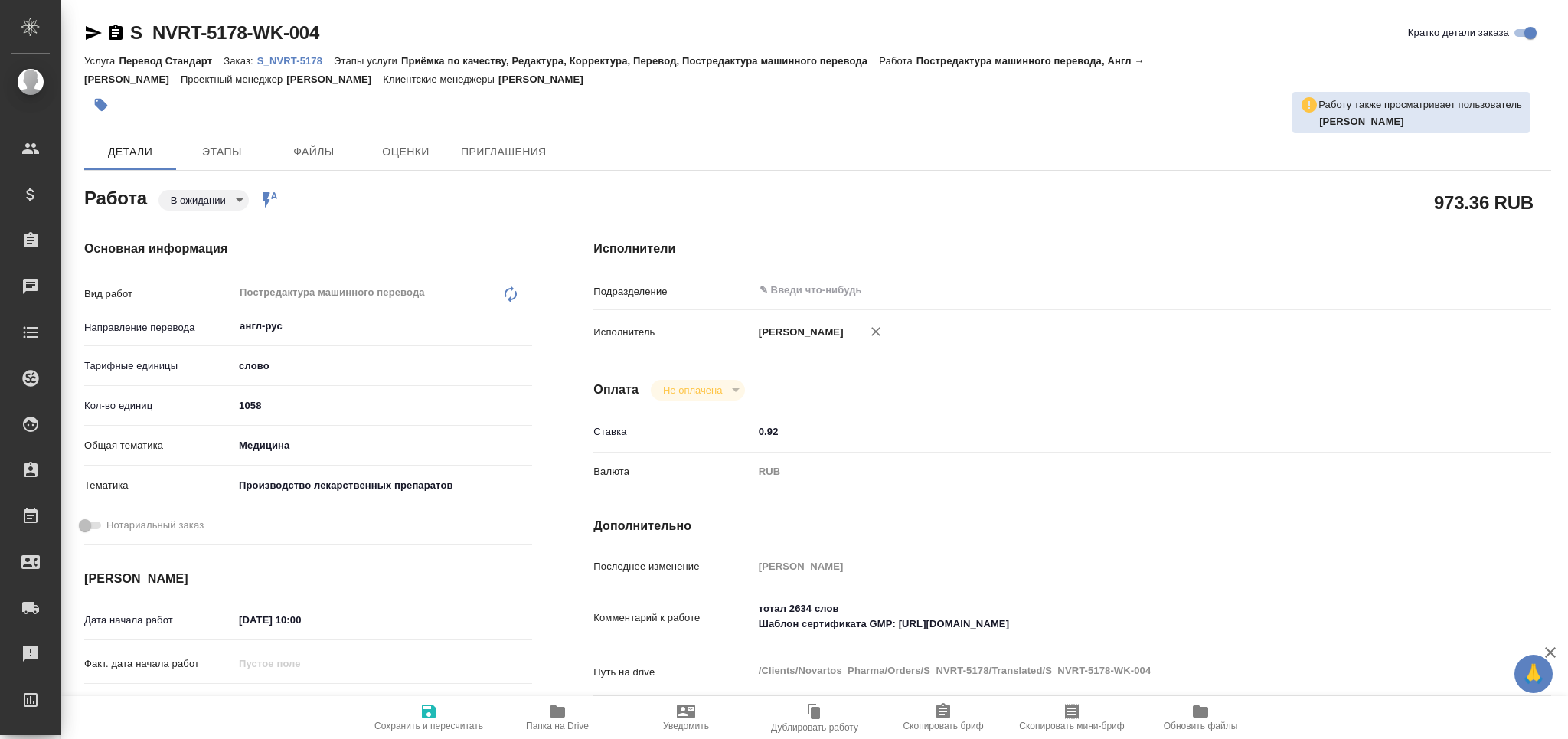
type textarea "x"
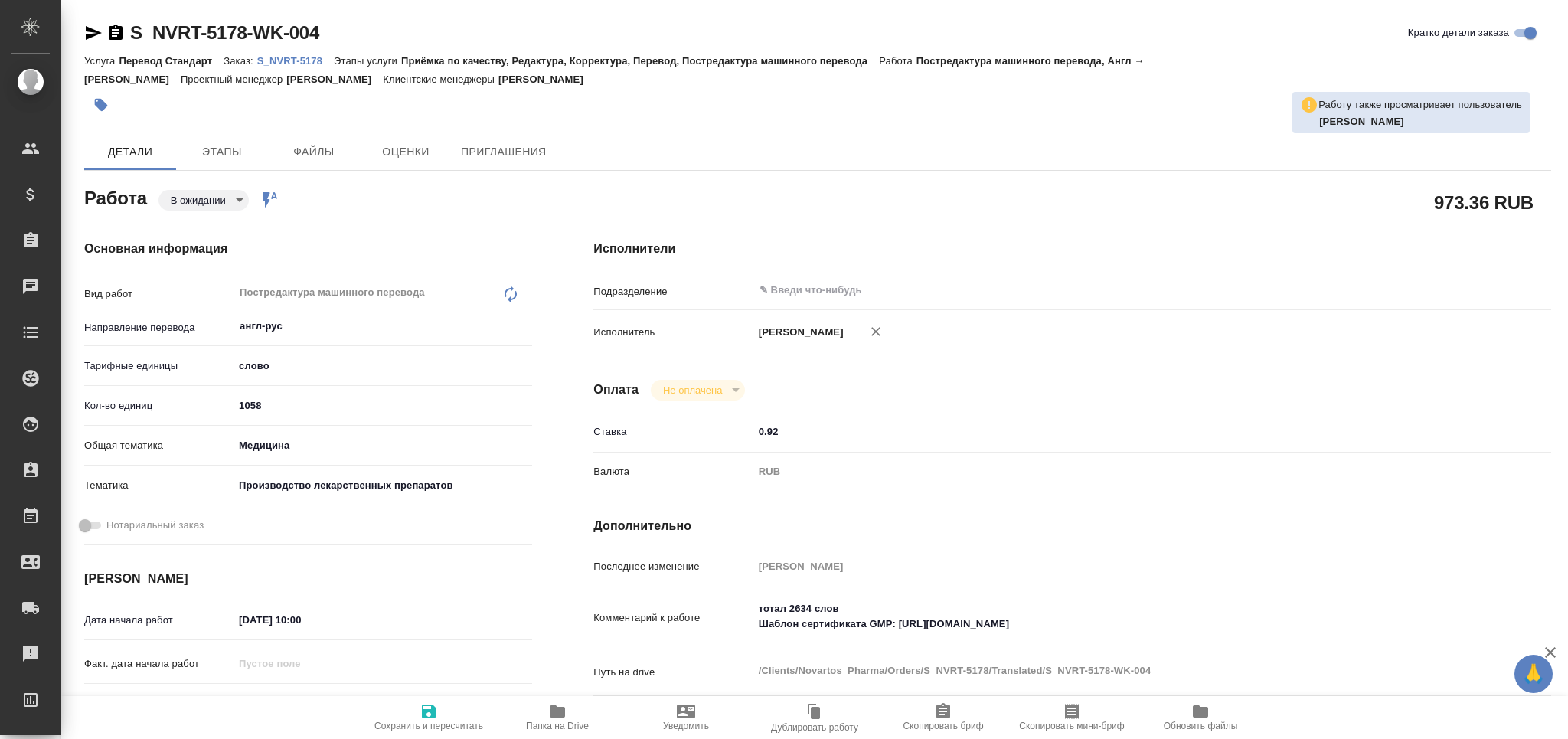
type textarea "x"
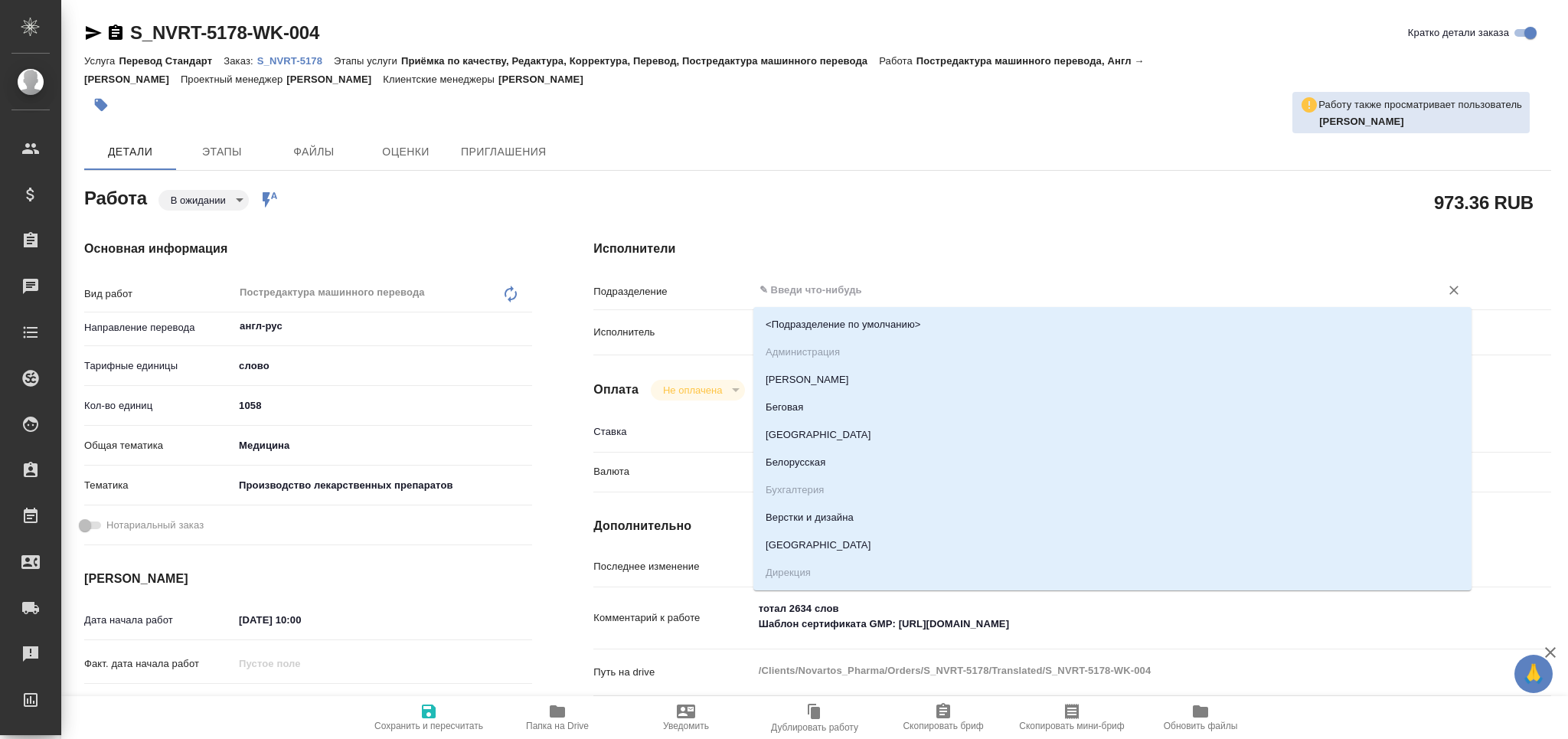
click at [812, 296] on input "text" at bounding box center [1086, 290] width 657 height 18
type textarea "x"
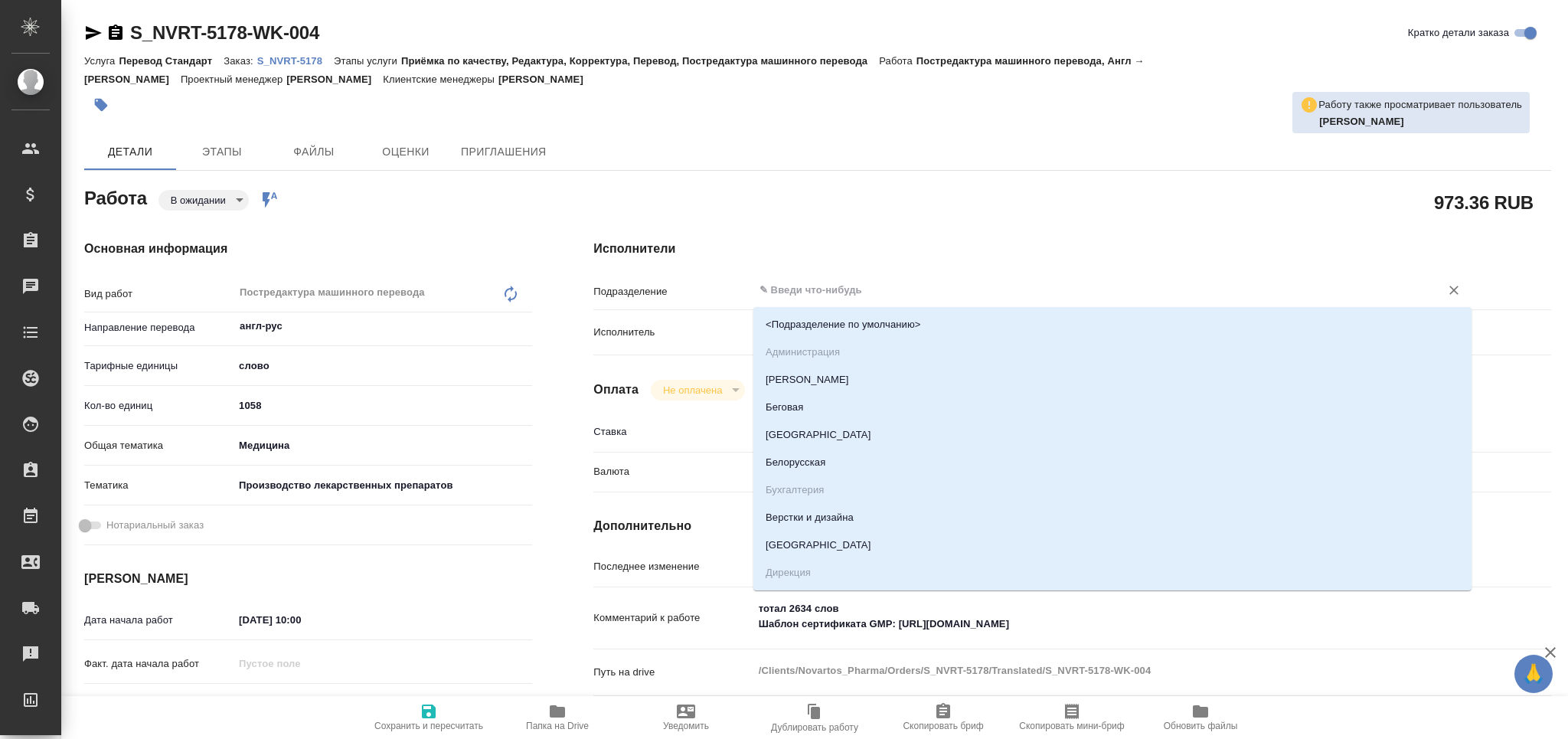
type textarea "x"
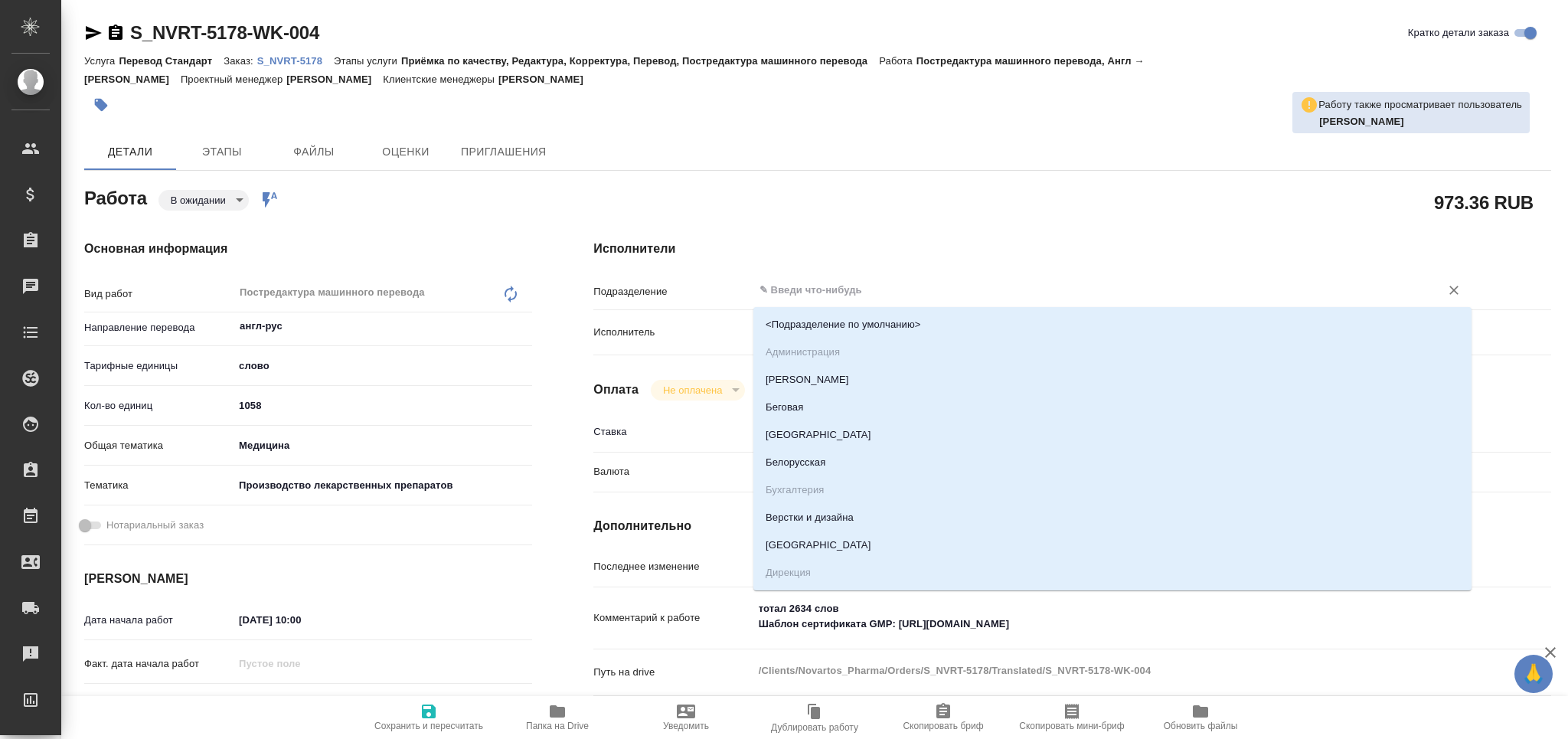
type textarea "x"
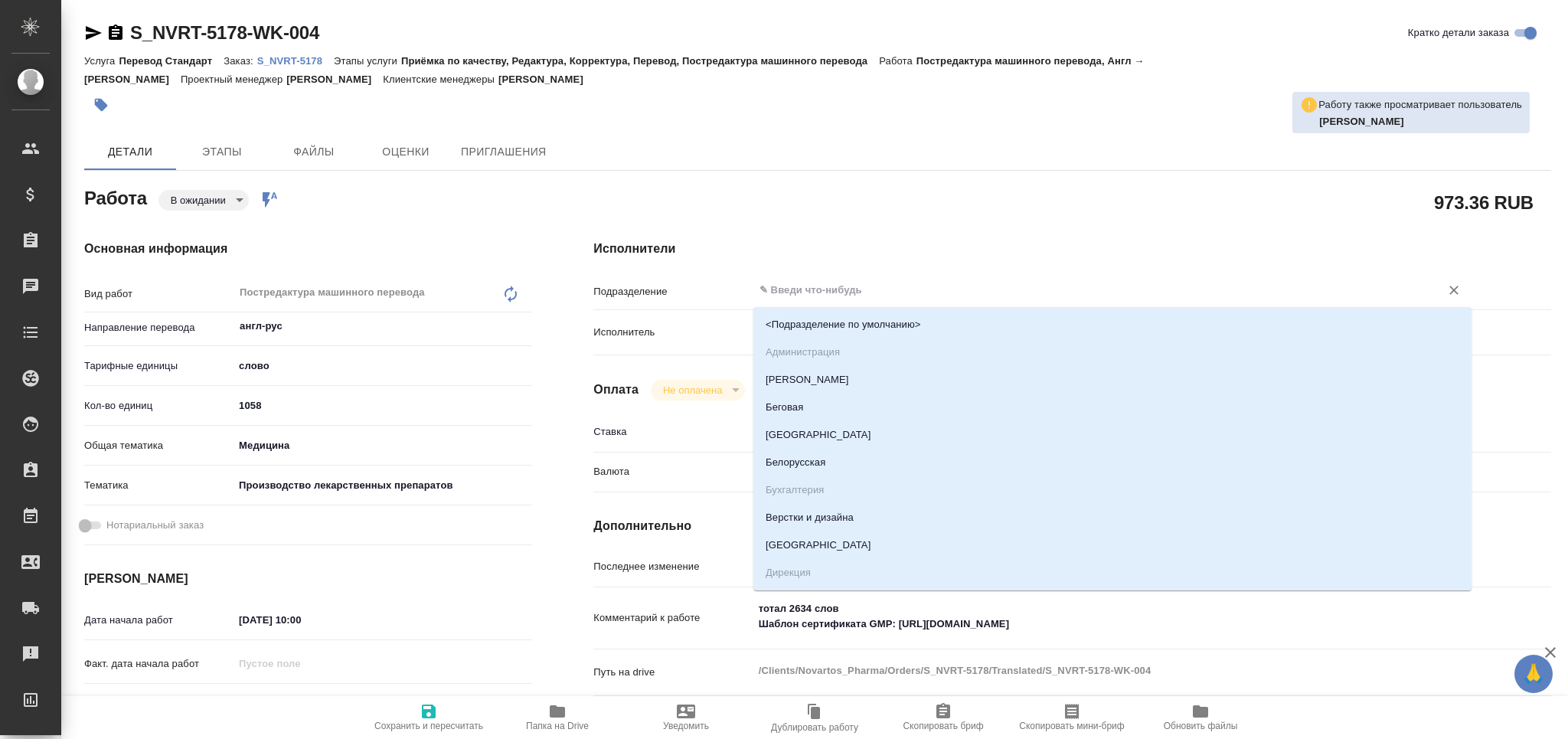
type textarea "x"
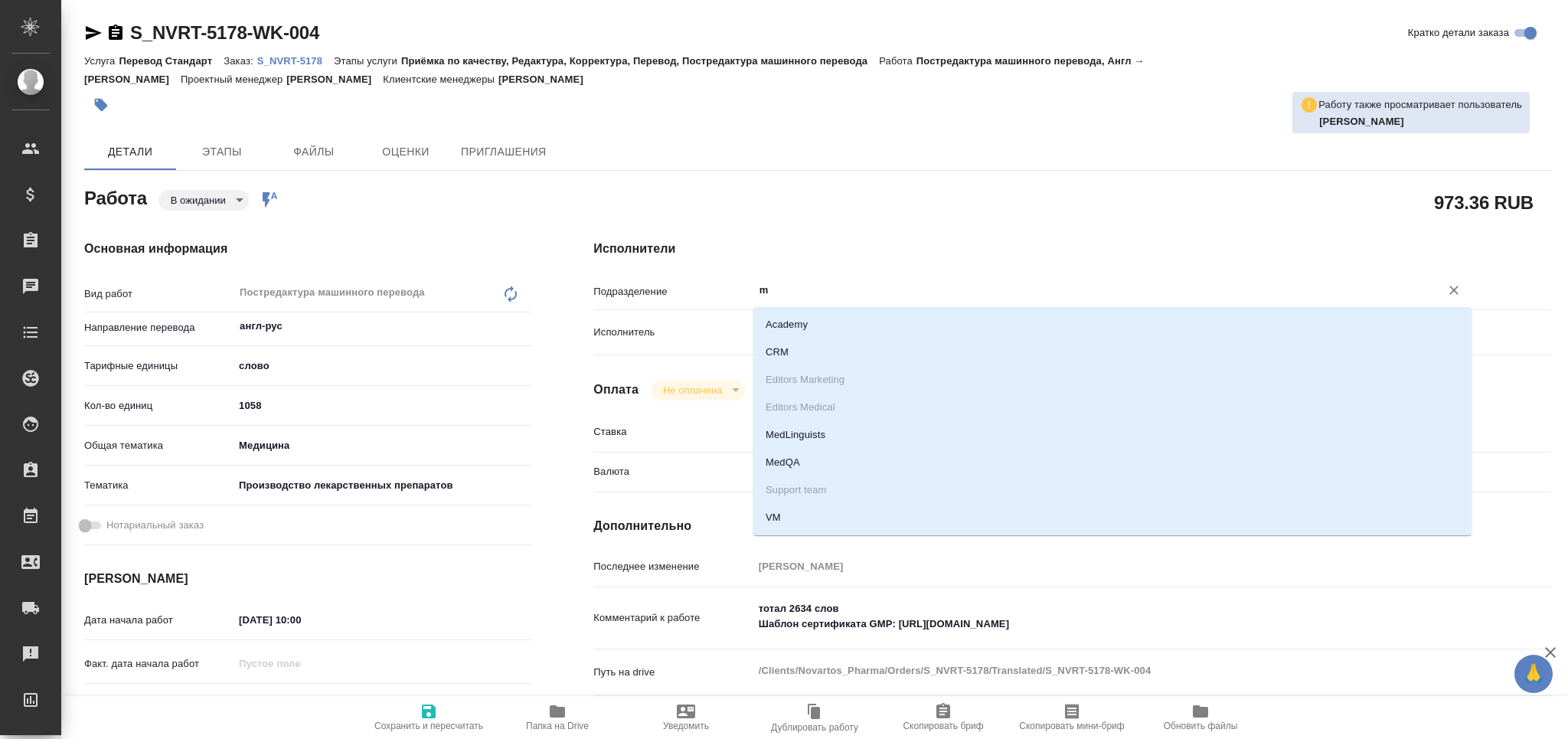
type input "me"
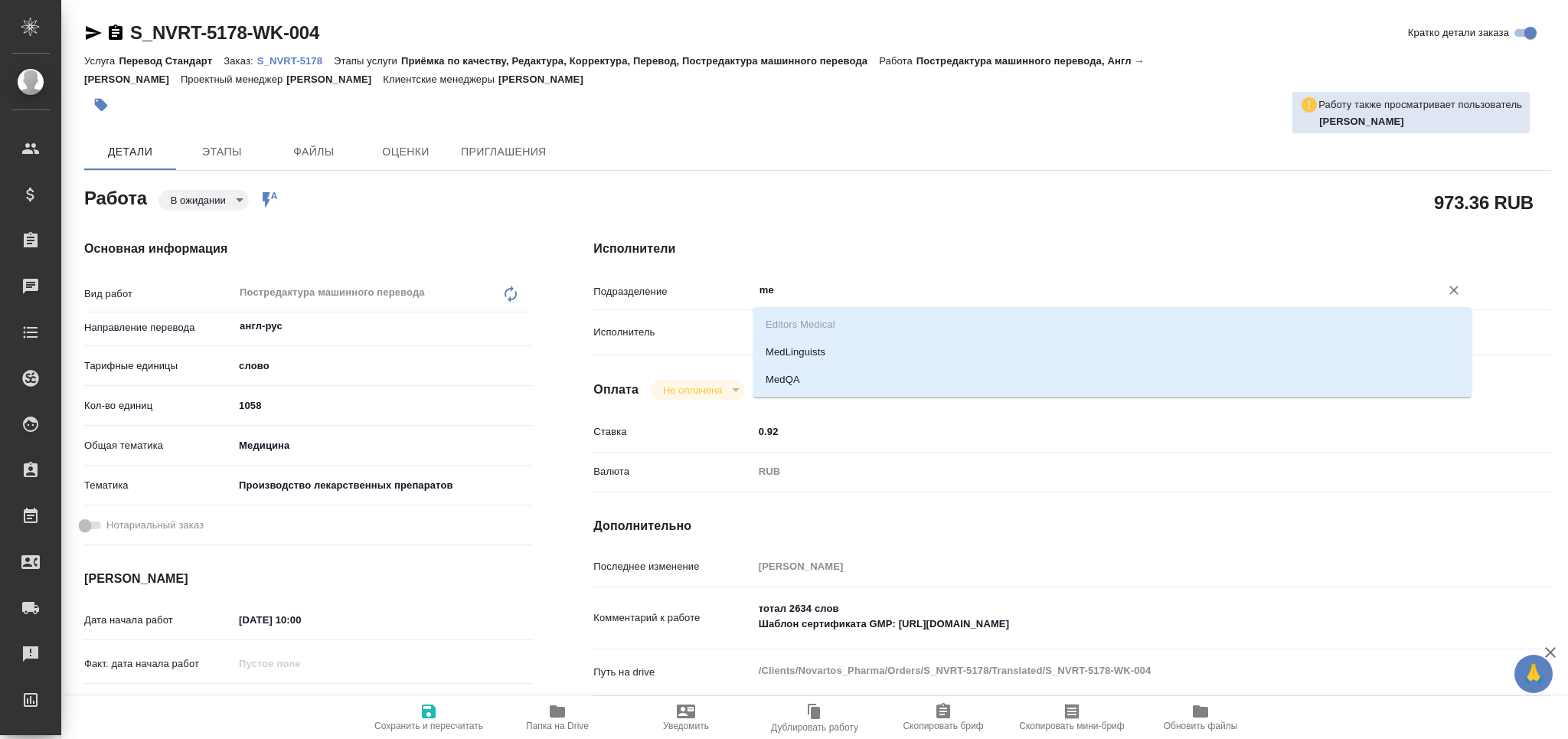
type textarea "x"
type input "med"
type textarea "x"
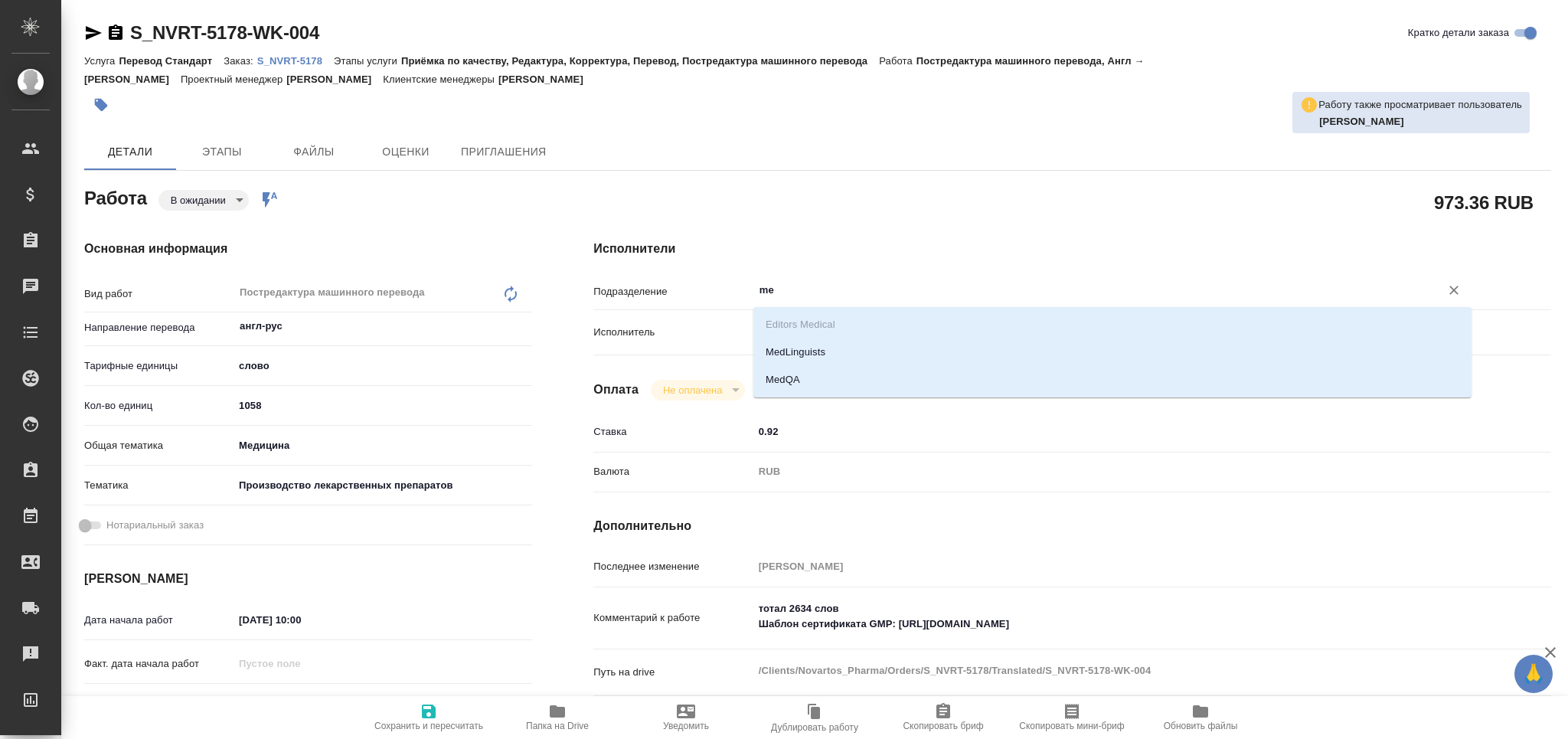
type textarea "x"
click at [801, 343] on li "MedLinguists" at bounding box center [1112, 353] width 719 height 28
type textarea "x"
type input "MedLinguists"
type textarea "x"
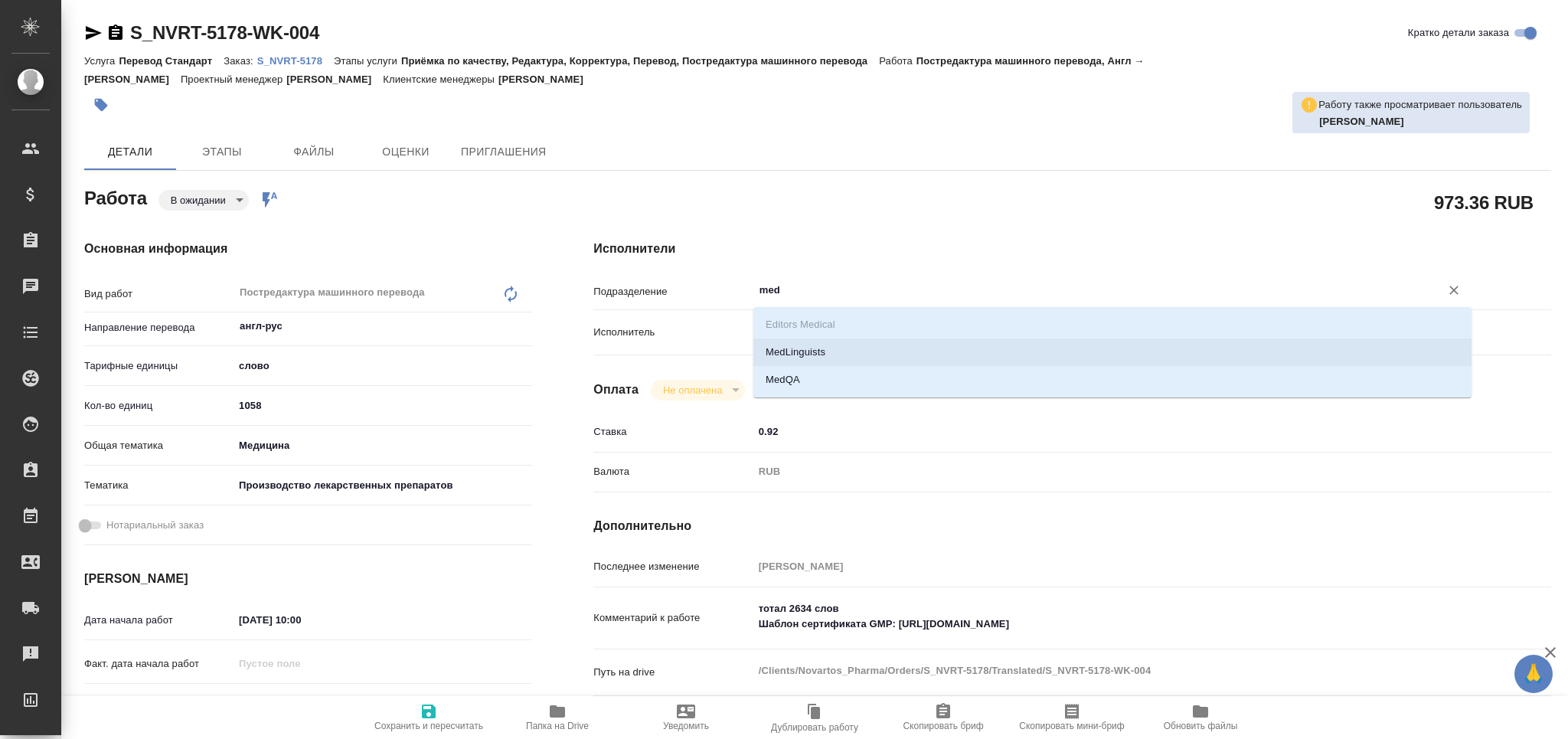
type textarea "x"
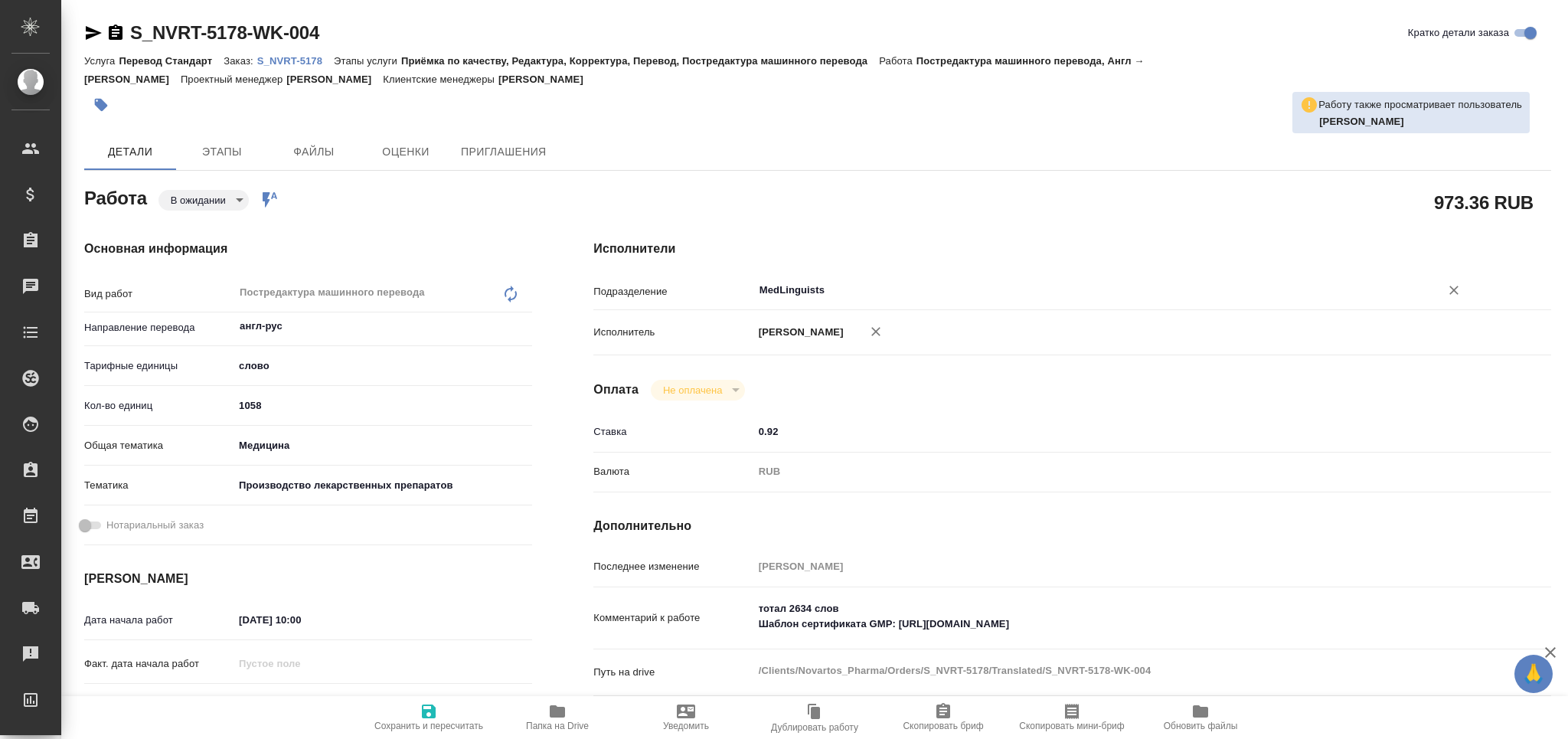
type input "MedLinguists"
click at [435, 727] on span "Сохранить и пересчитать" at bounding box center [429, 726] width 109 height 10
type textarea "x"
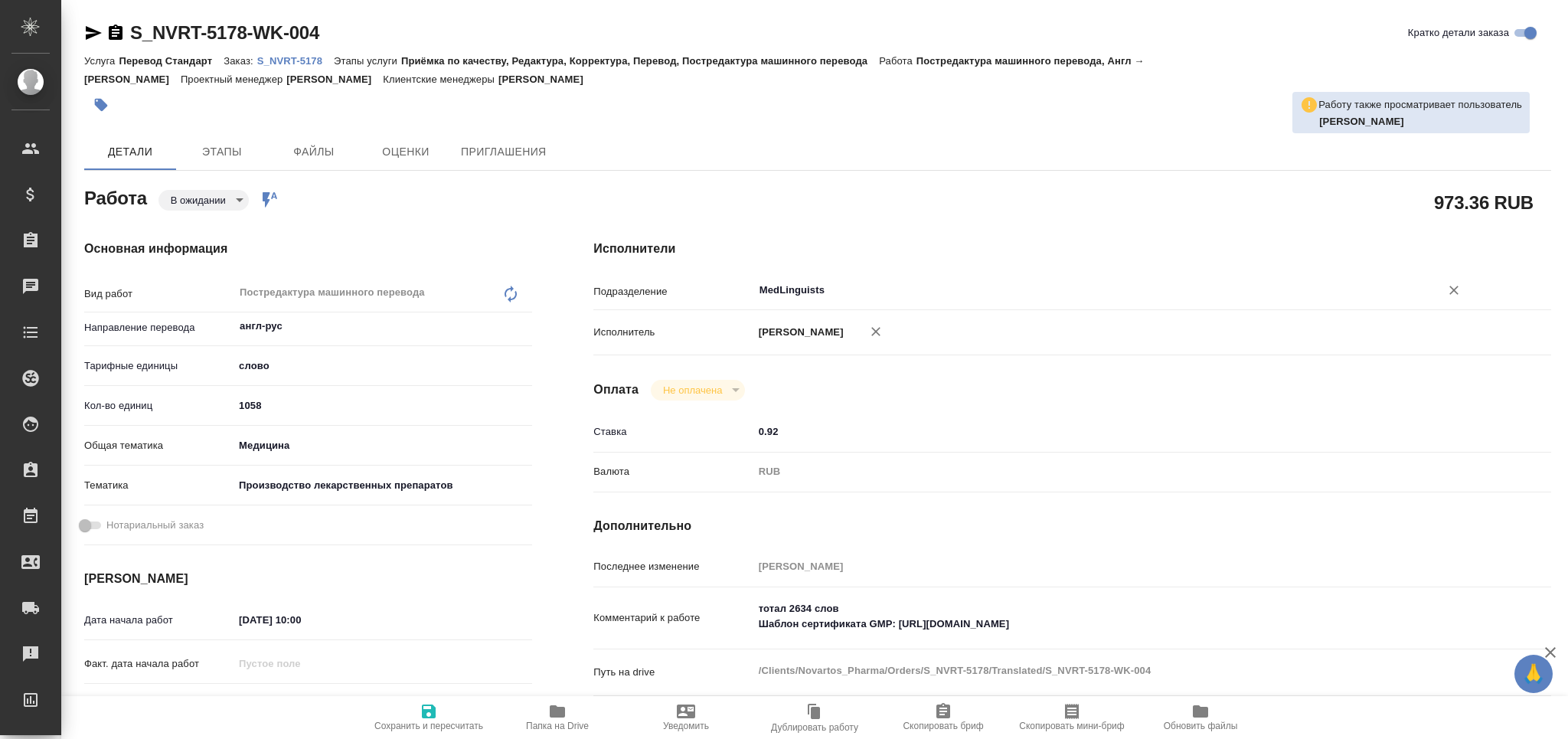
type textarea "x"
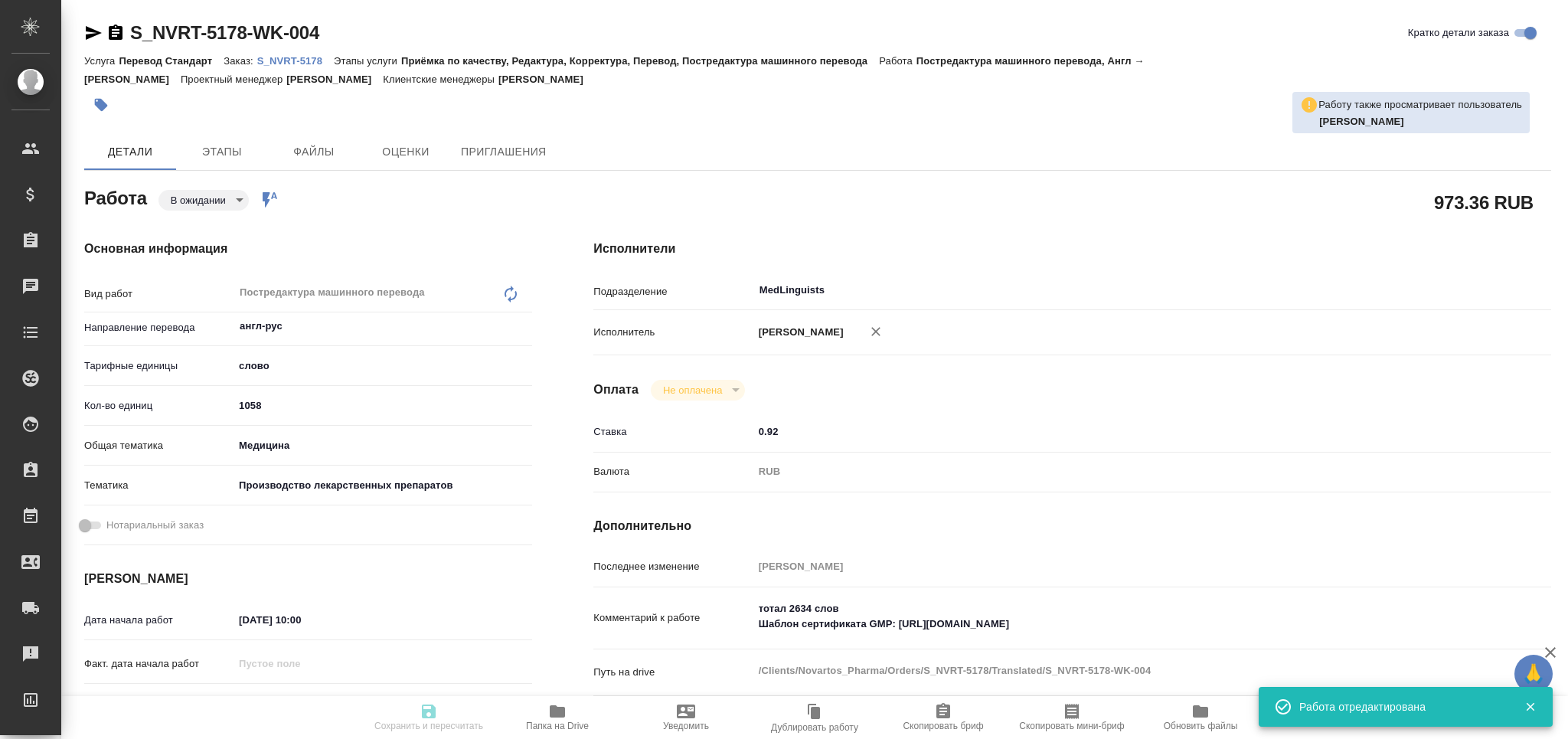
type textarea "x"
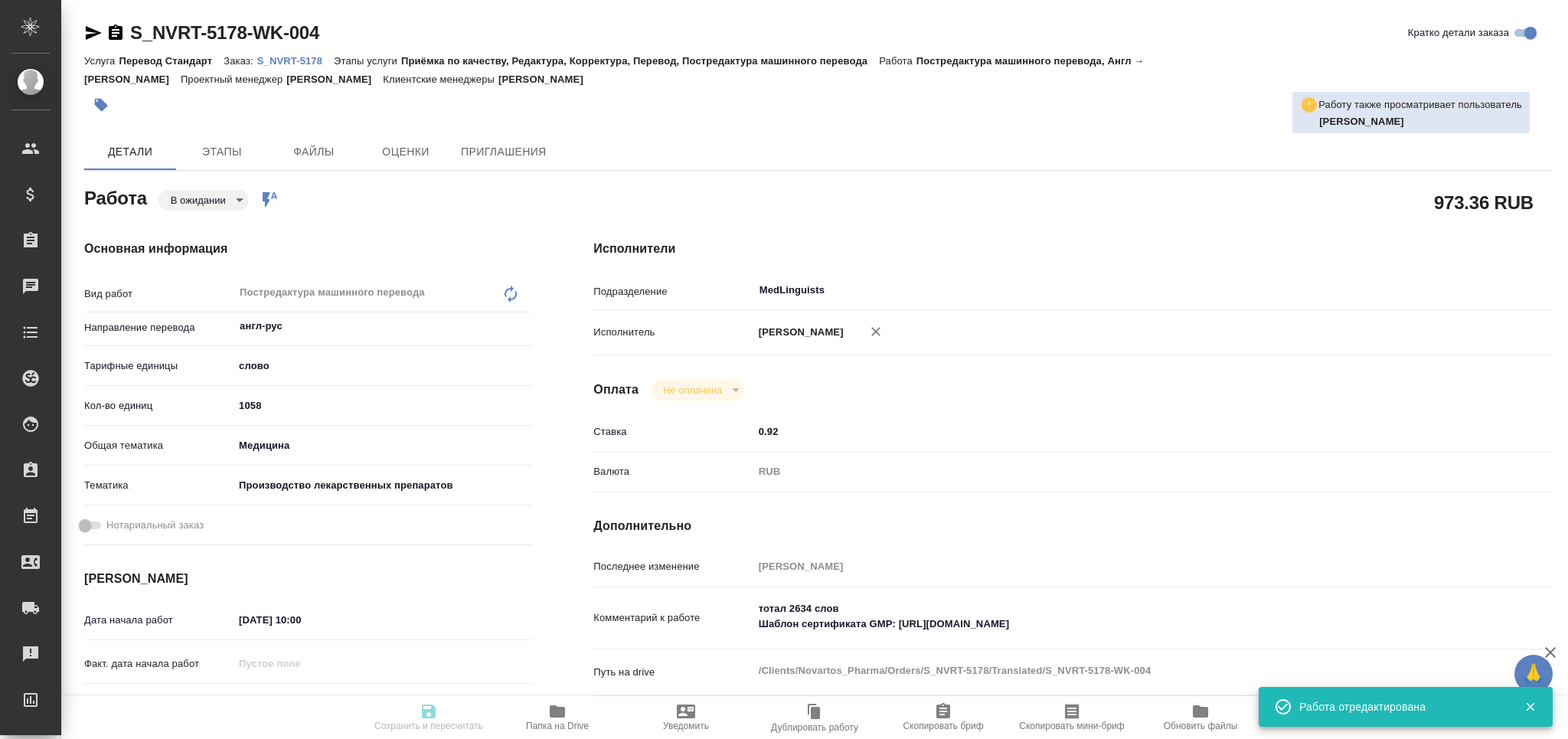
type textarea "x"
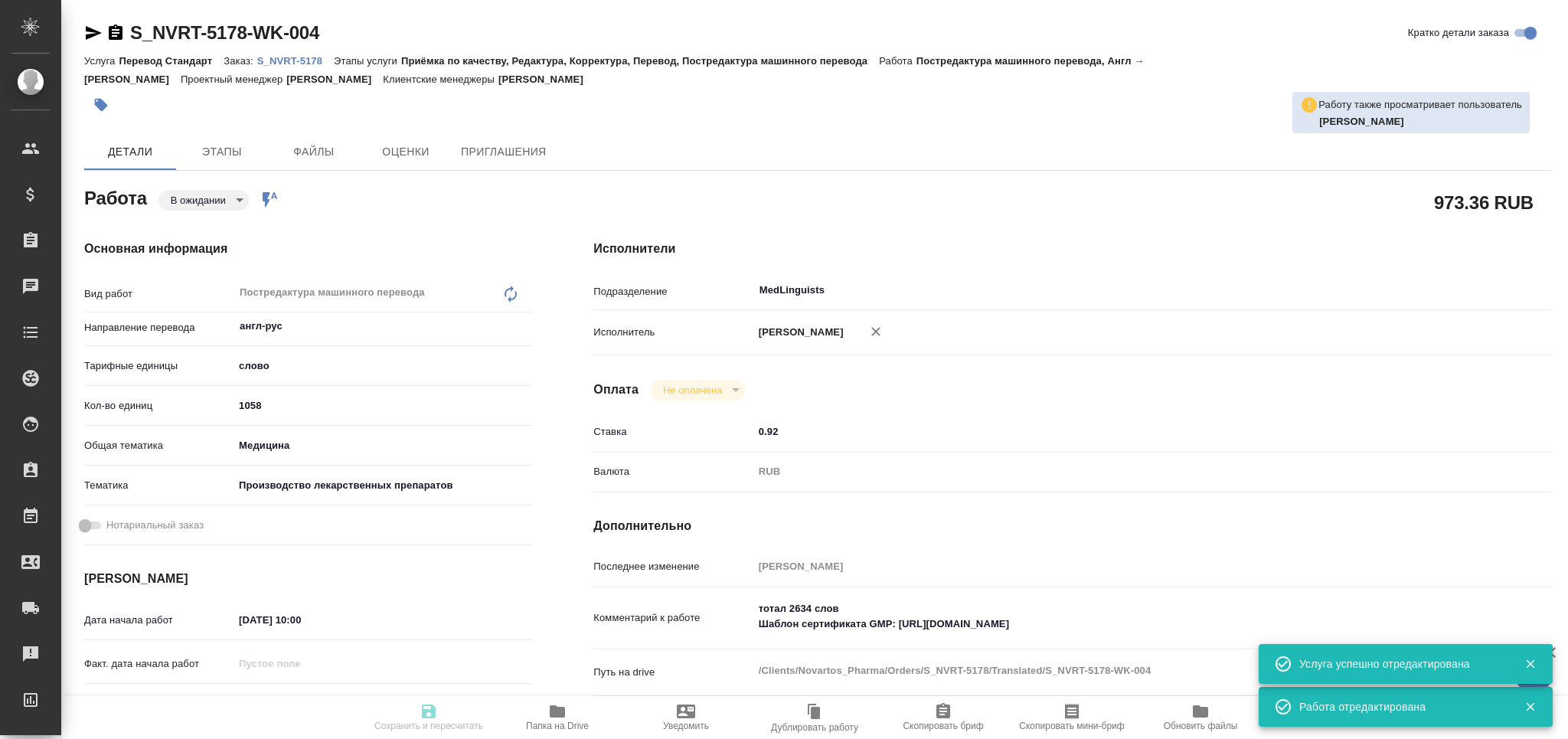
type input "pending"
type textarea "Постредактура машинного перевода"
type textarea "x"
type input "англ-рус"
type input "5a8b1489cc6b4906c91bfd90"
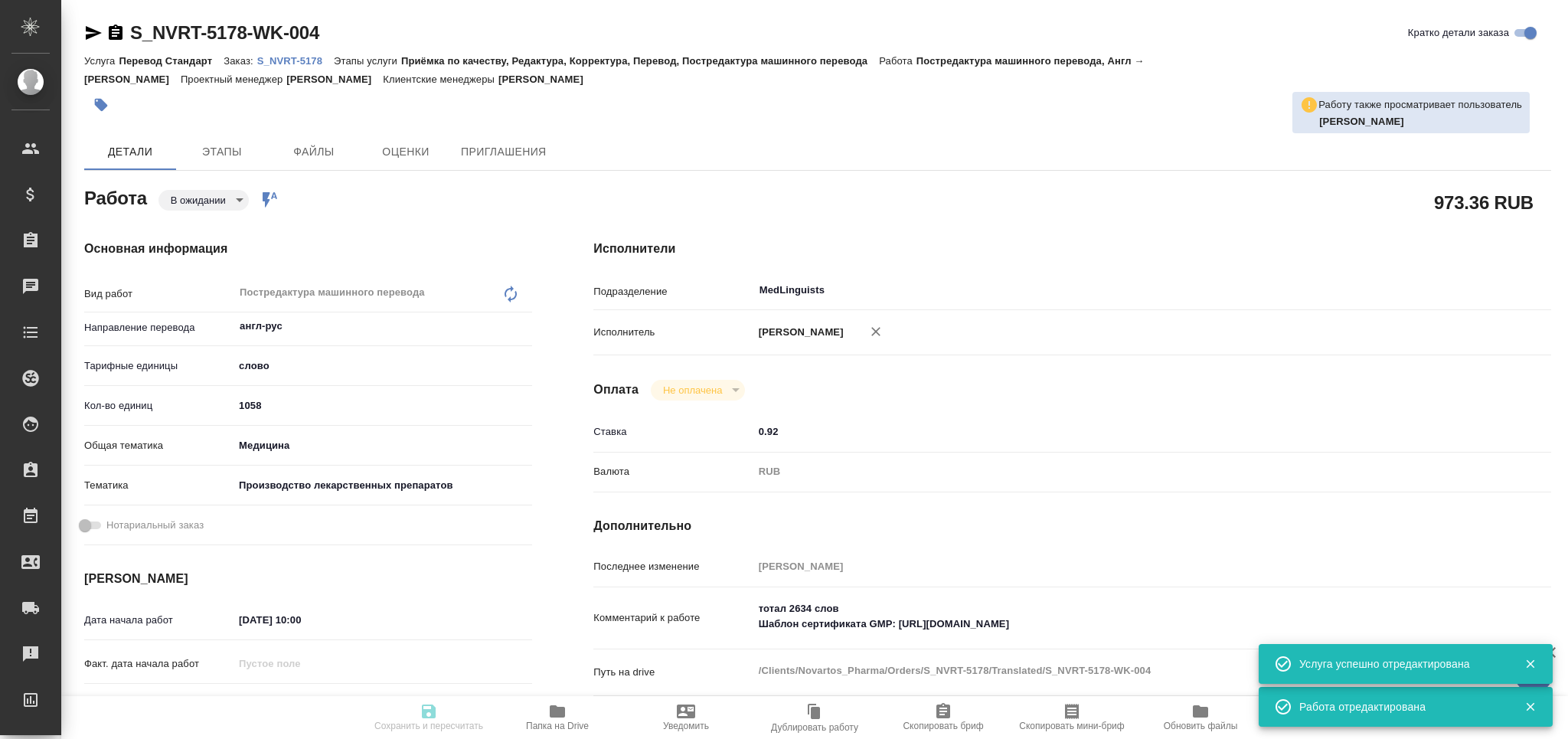
type input "1058"
type input "med"
type input "614982fec5ecbb70f805293f"
type input "[DATE] 10:00"
type input "[DATE] 11:00"
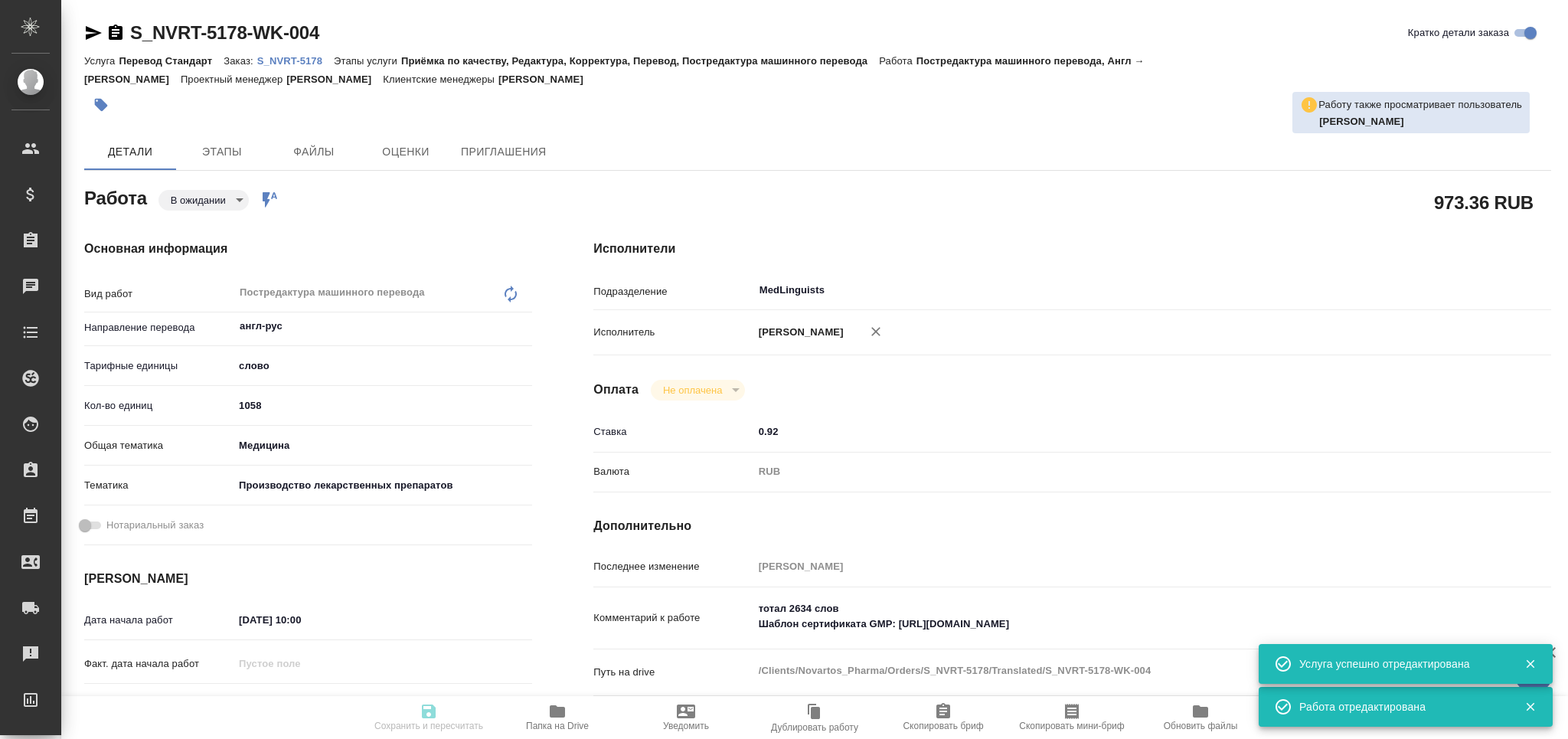
type input "[DATE] 17:00"
type input "MedLinguists"
type input "notPayed"
type input "0.92"
type input "RUB"
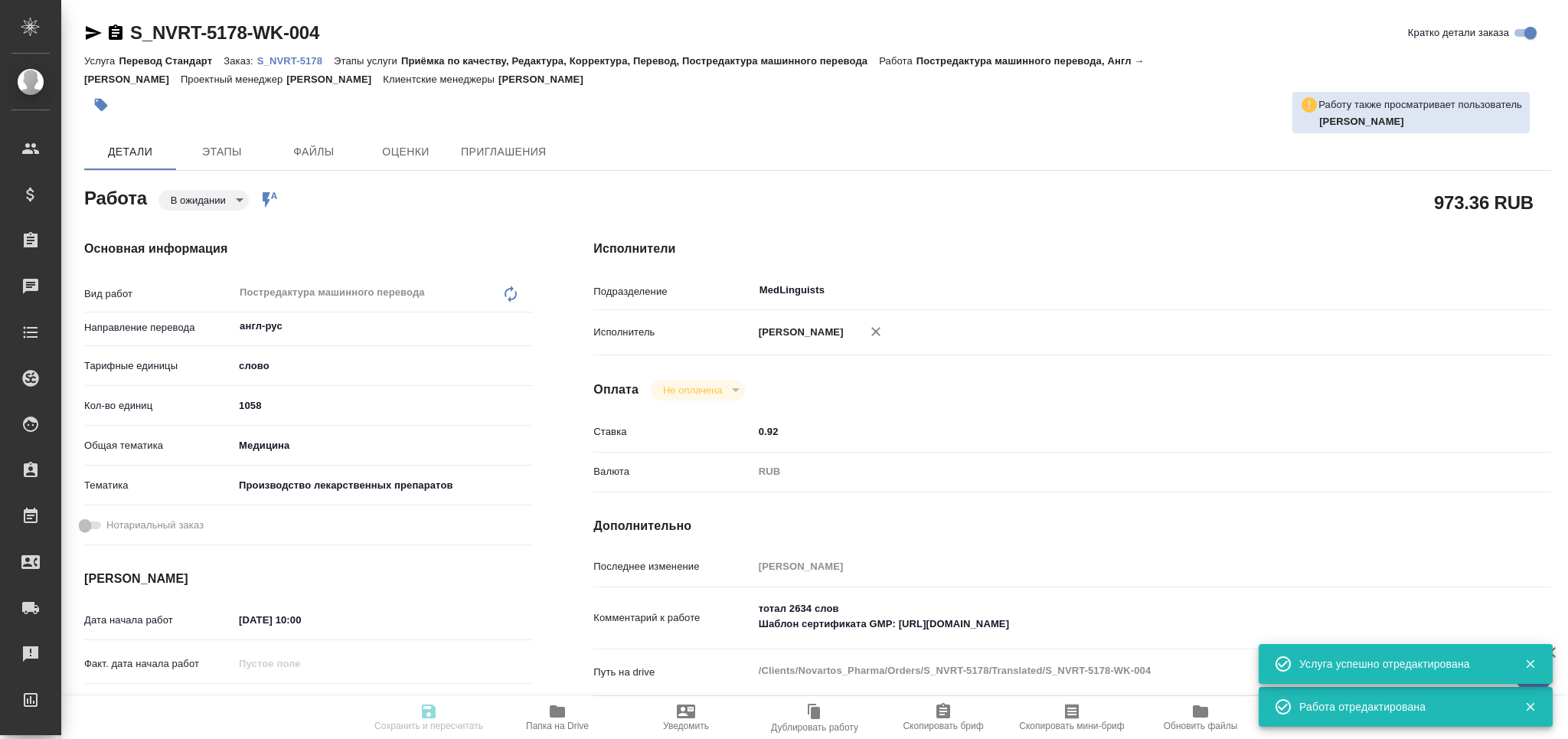
type input "[PERSON_NAME]"
type textarea "тотал 2634 слов Шаблон сертификата GMP: [URL][DOMAIN_NAME]"
type textarea "x"
type textarea "/Clients/Novartos_Pharma/Orders/S_NVRT-5178/Translated/S_NVRT-5178-WK-004"
type textarea "x"
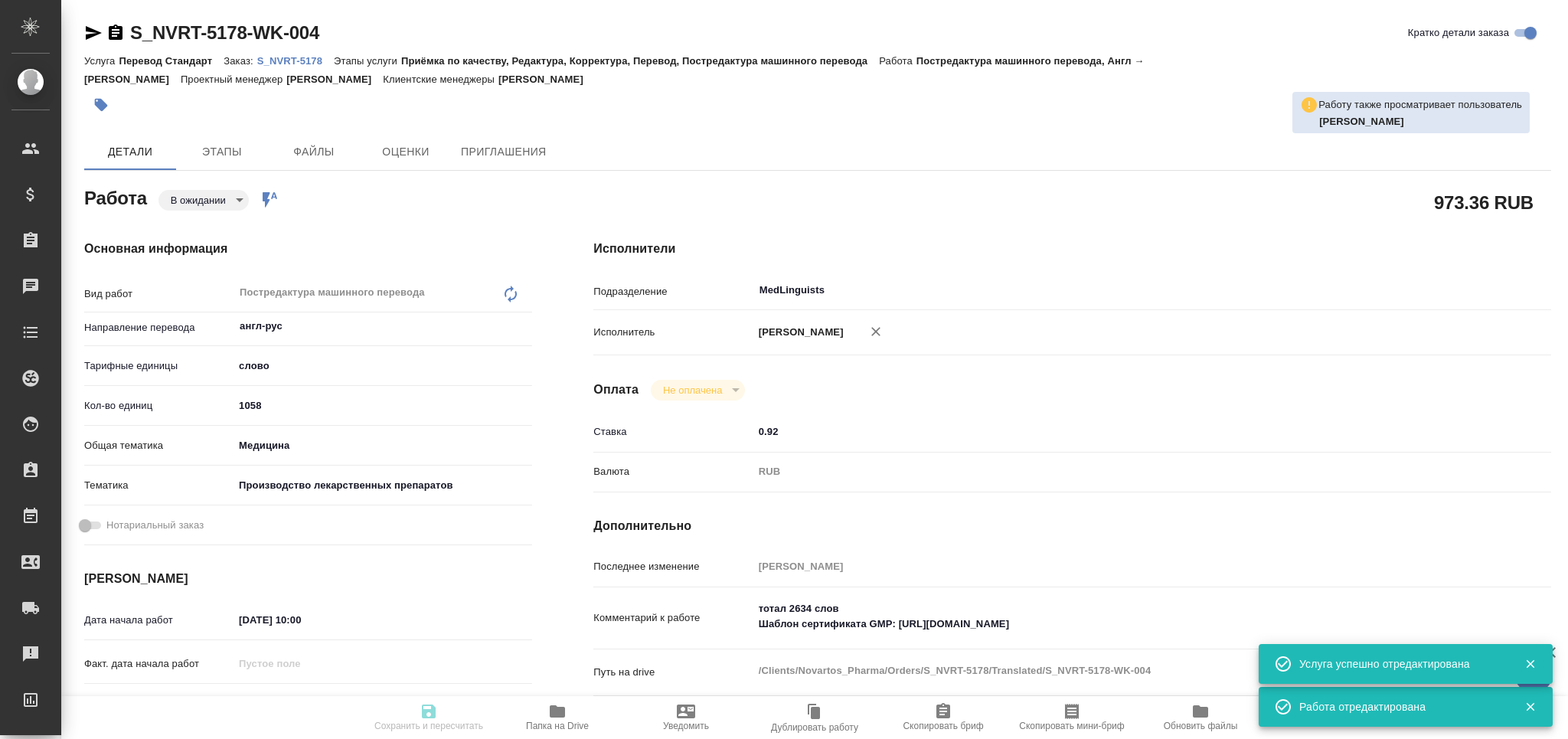
type input "S_NVRT-5178"
type input "Перевод Стандарт"
type input "Приёмка по качеству, Редактура, Корректура, Перевод, Постредактура машинного пе…"
type input "[PERSON_NAME]"
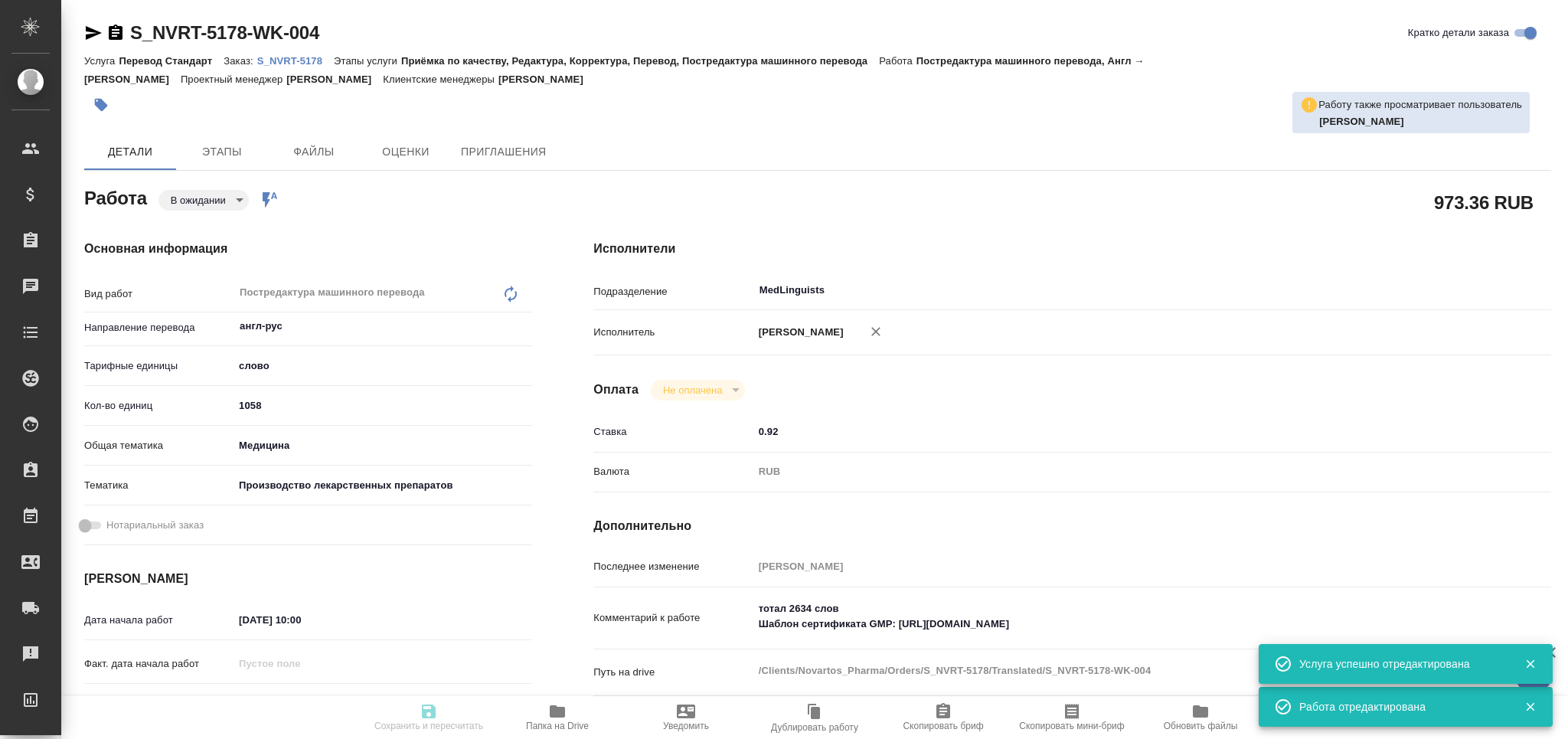
type input "/Clients/Novartos_Pharma/Orders/S_NVRT-5178"
type textarea "x"
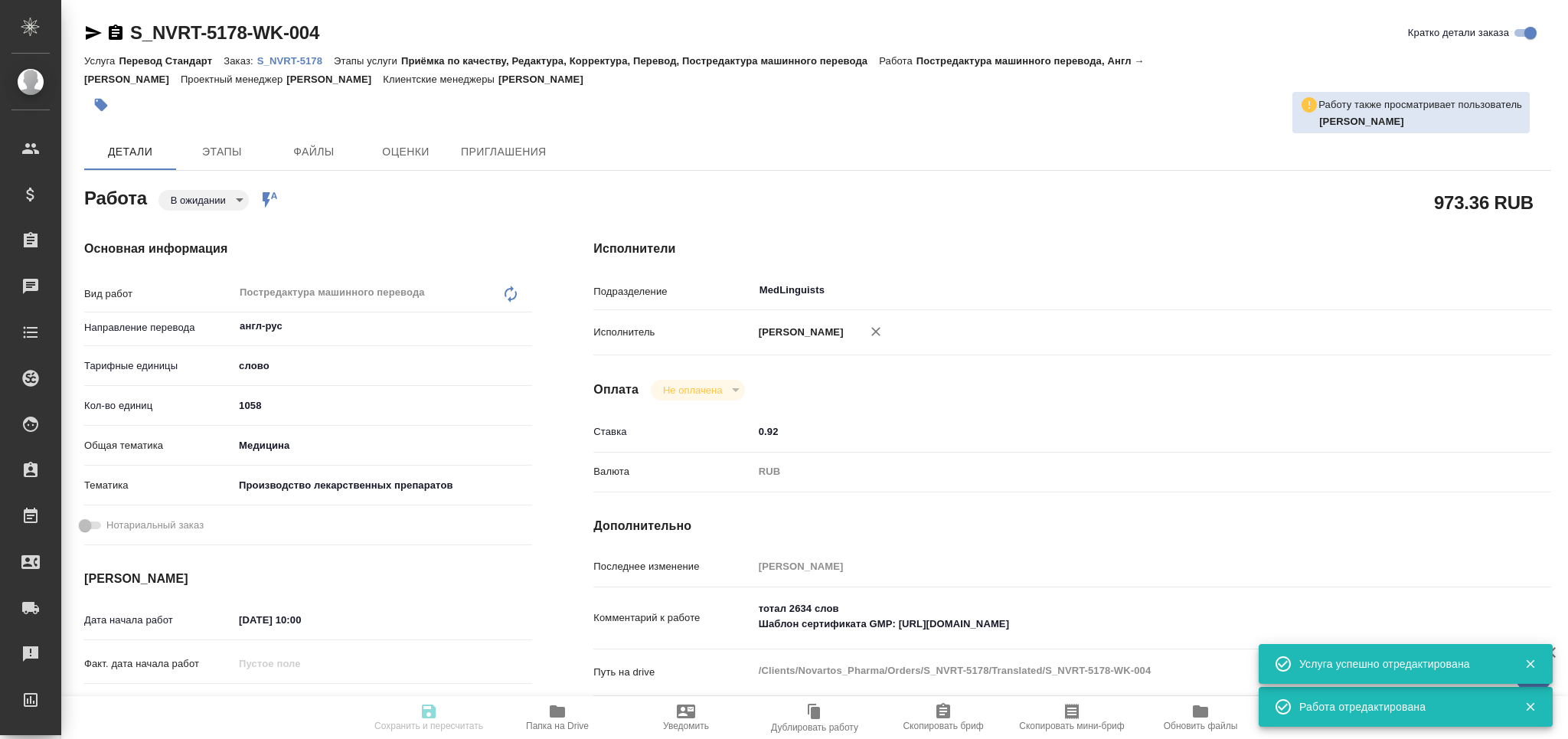
type textarea "x"
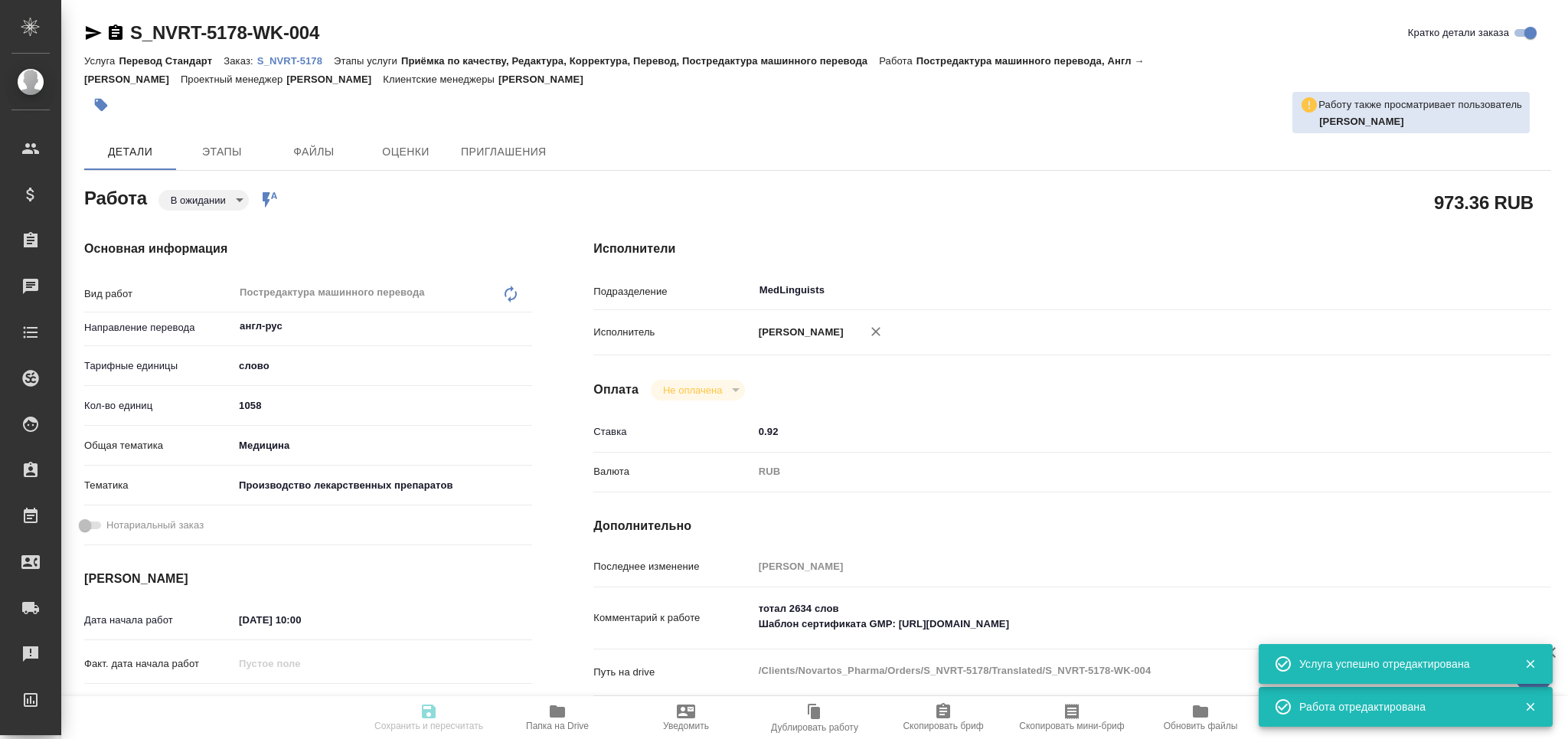
type textarea "x"
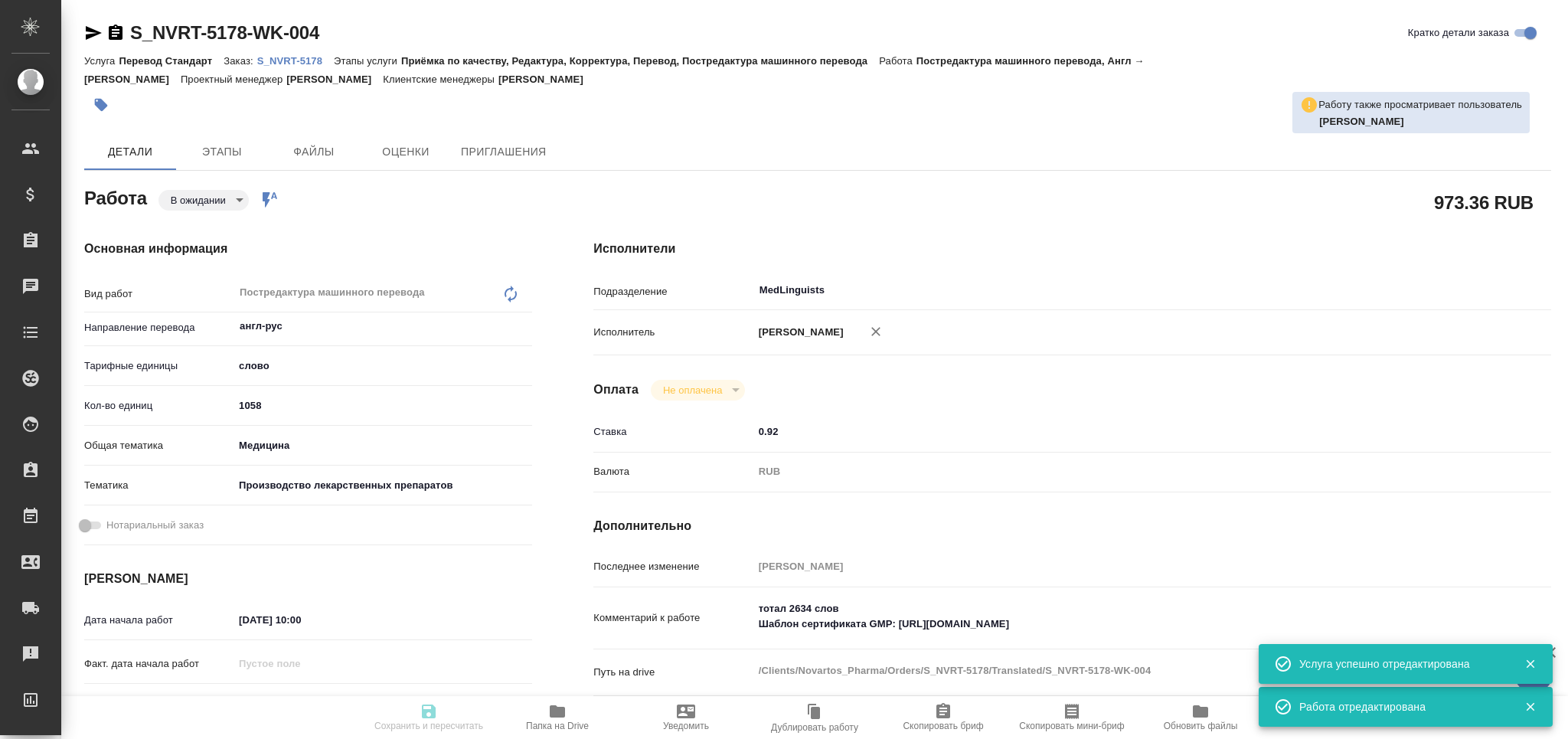
type textarea "x"
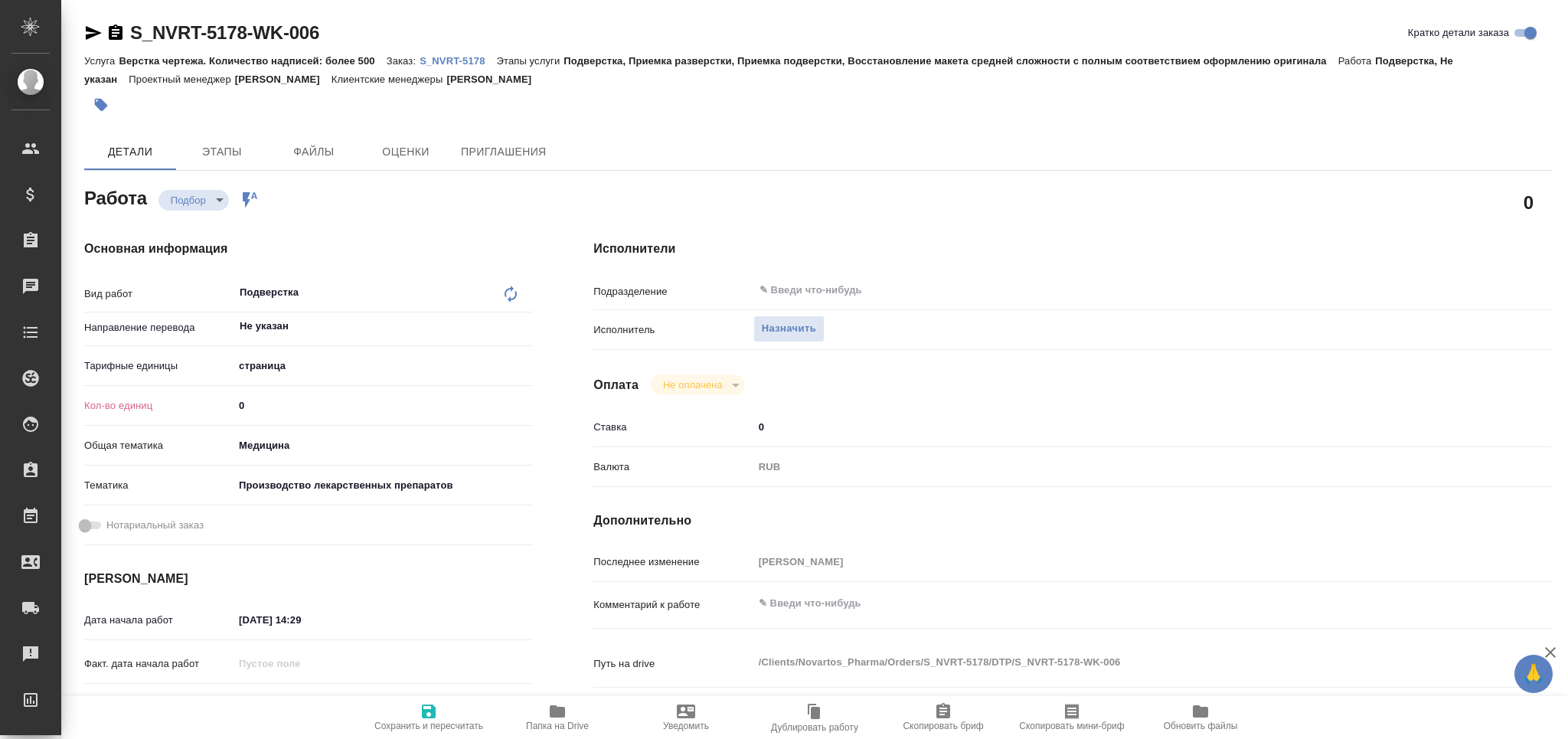
type textarea "x"
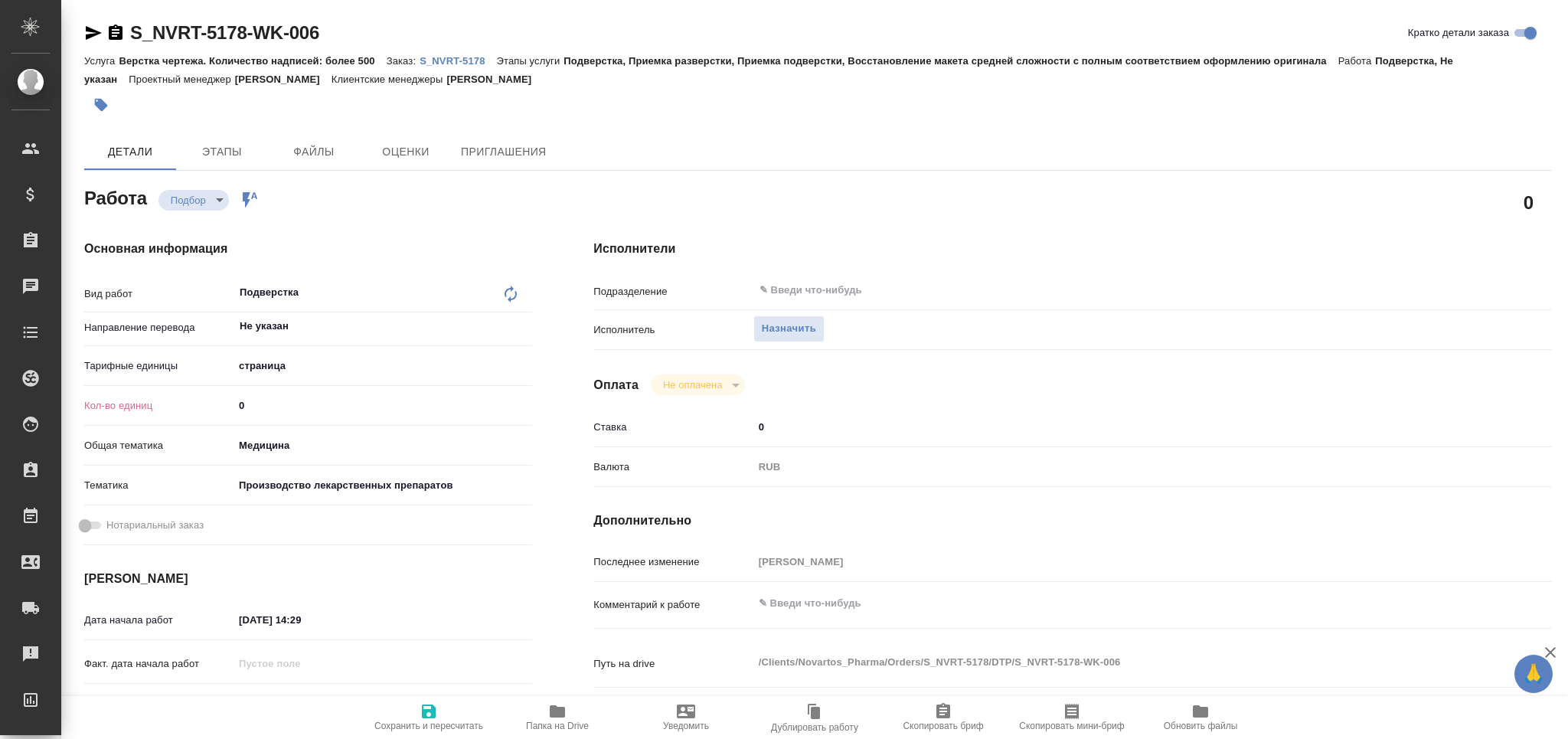
type textarea "x"
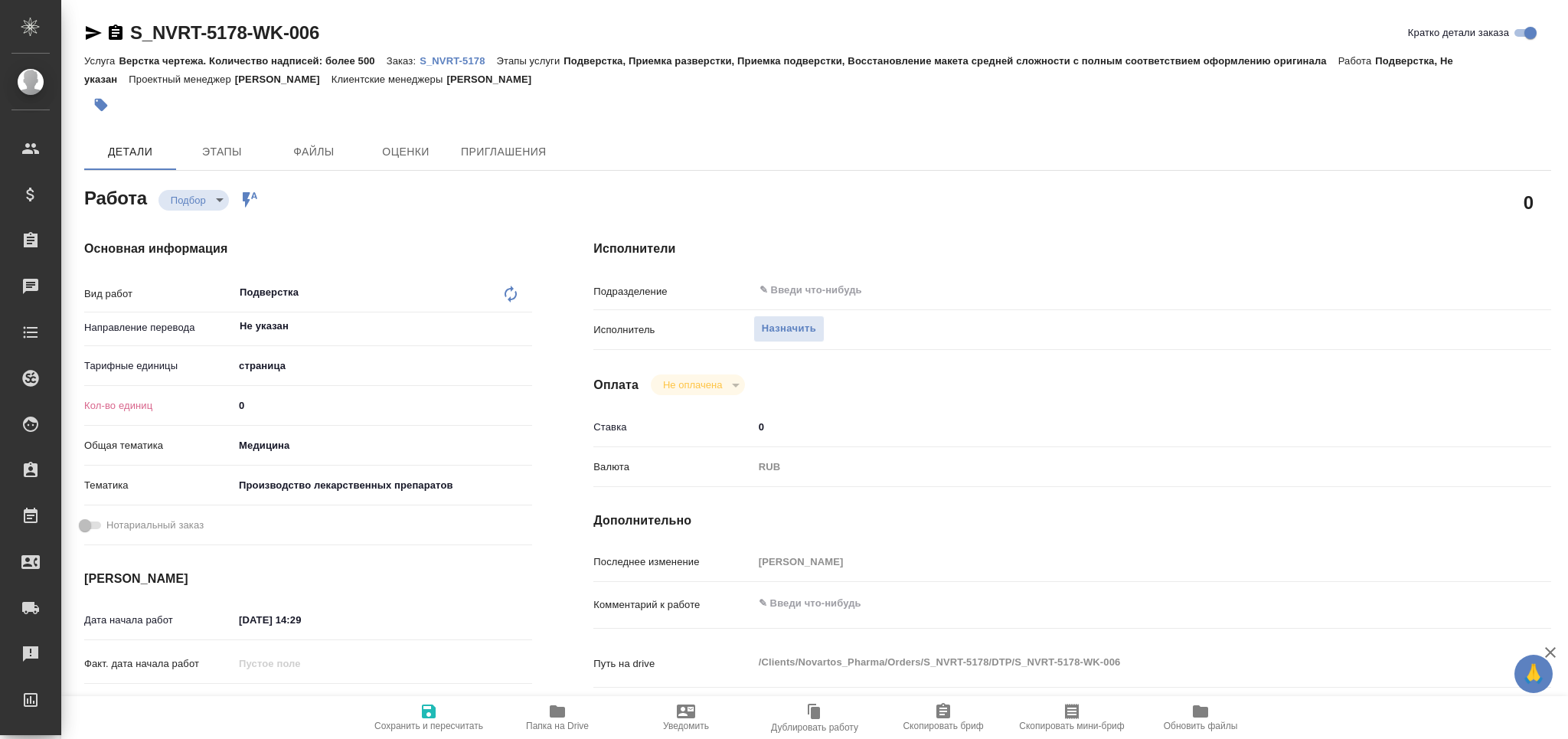
type textarea "x"
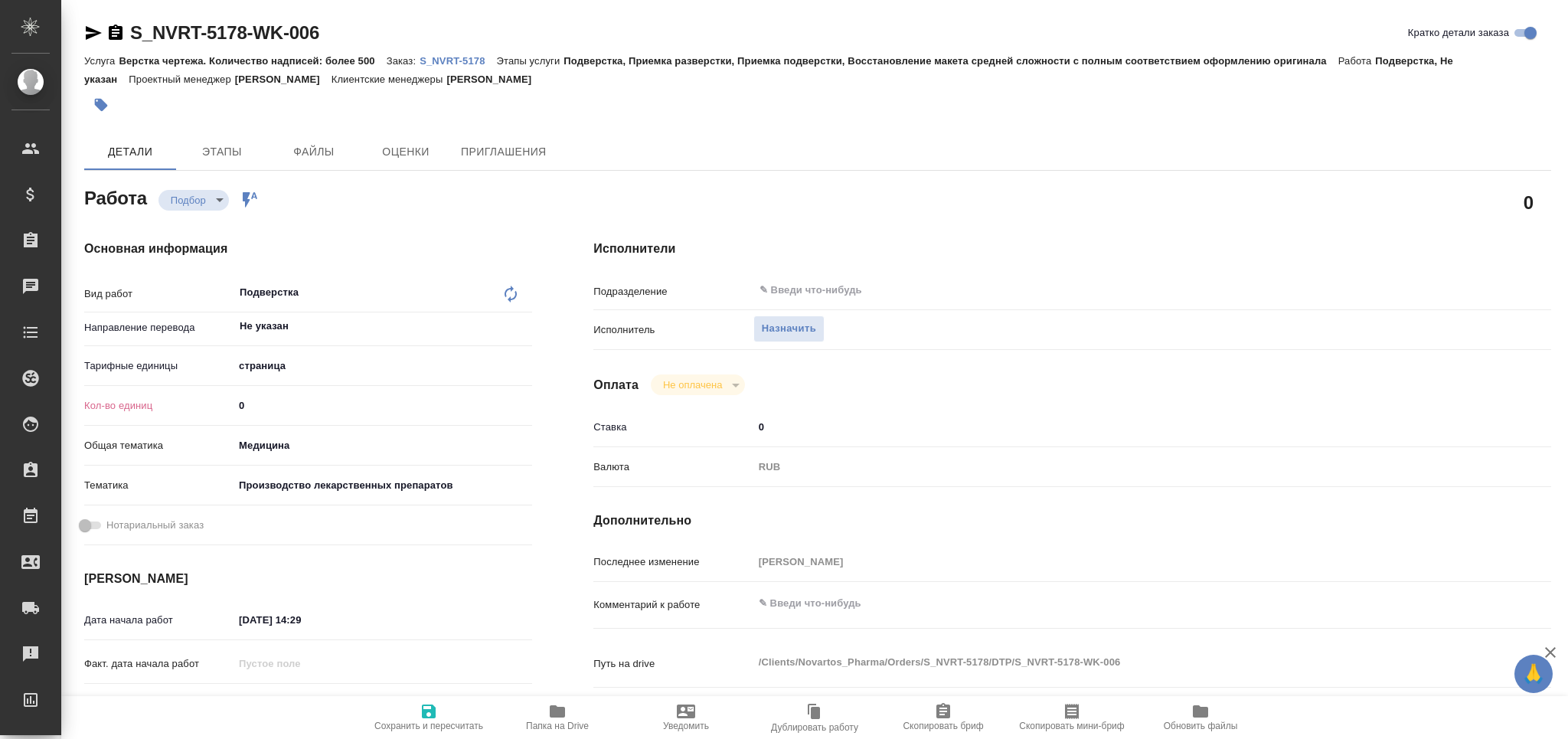
type textarea "x"
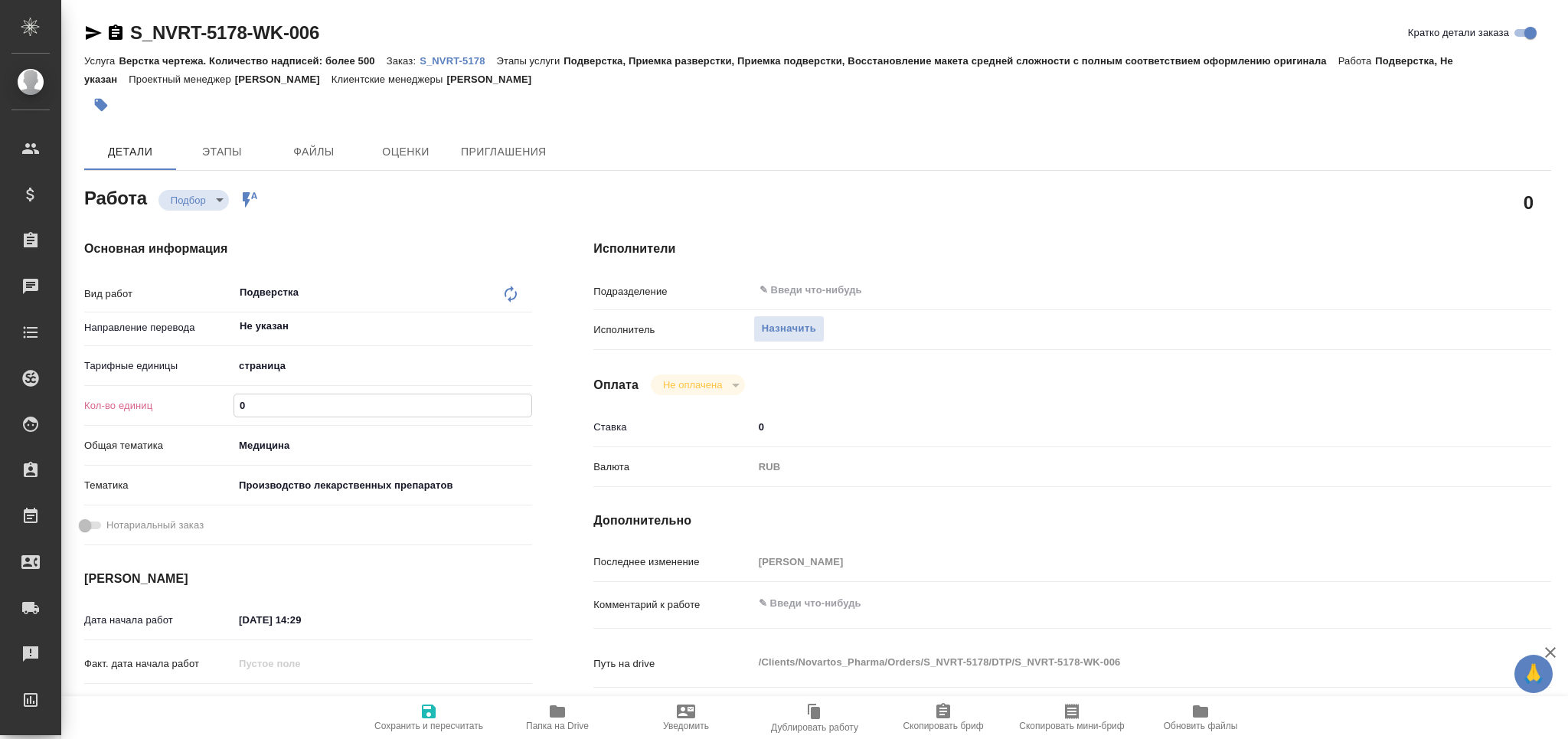
drag, startPoint x: 229, startPoint y: 403, endPoint x: 209, endPoint y: 403, distance: 20.0
click at [209, 403] on div "Кол-во единиц 0" at bounding box center [307, 405] width 448 height 27
type textarea "x"
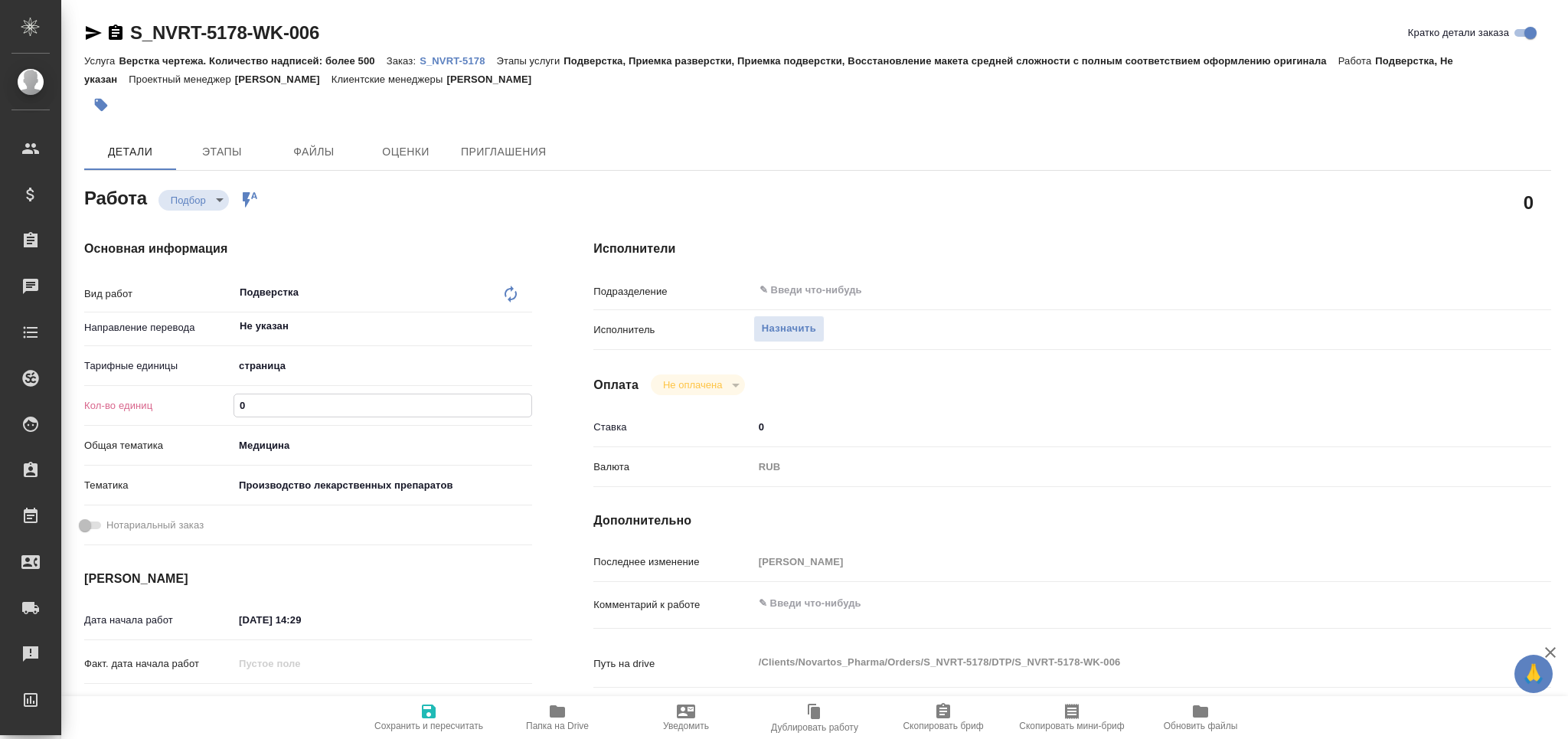
type textarea "x"
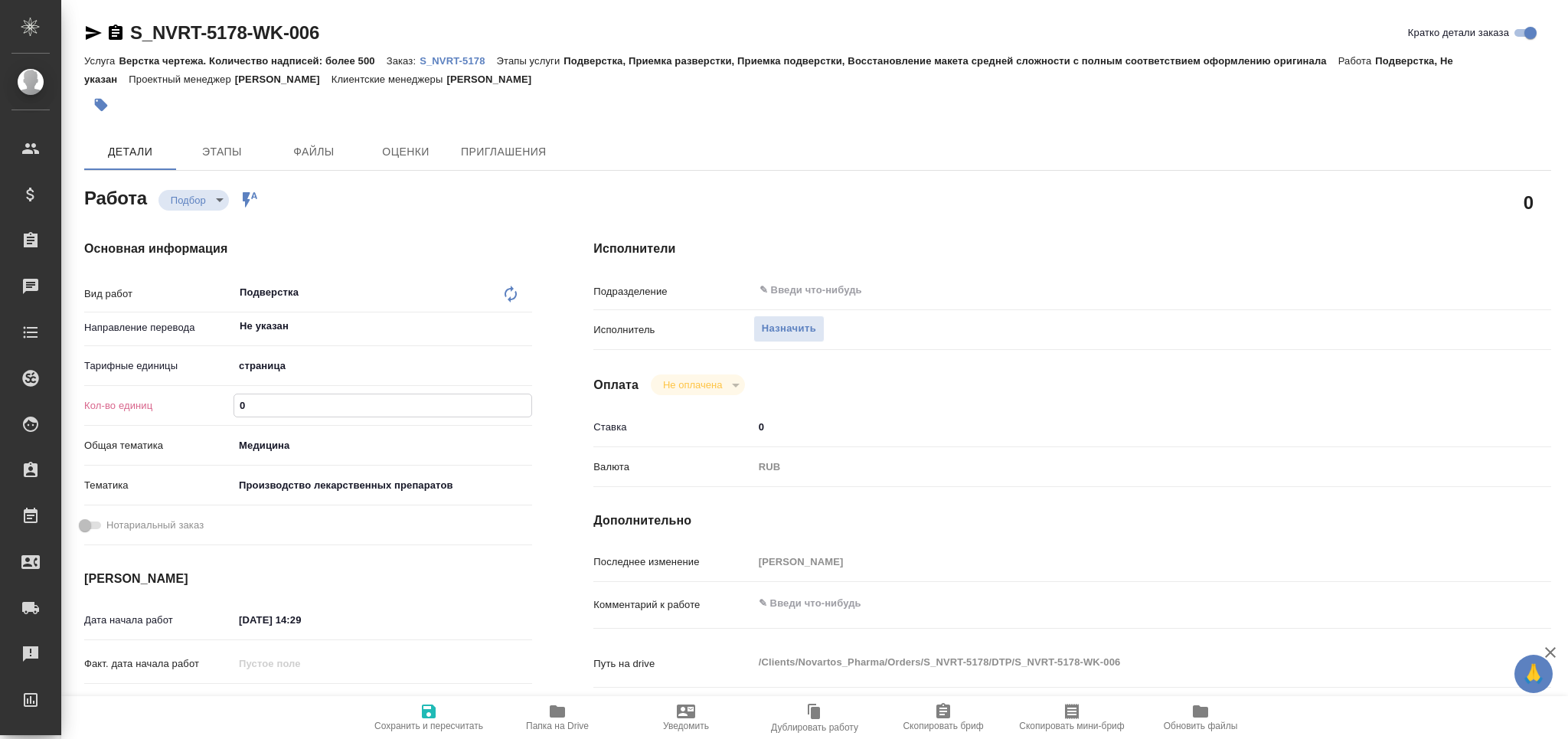
type textarea "x"
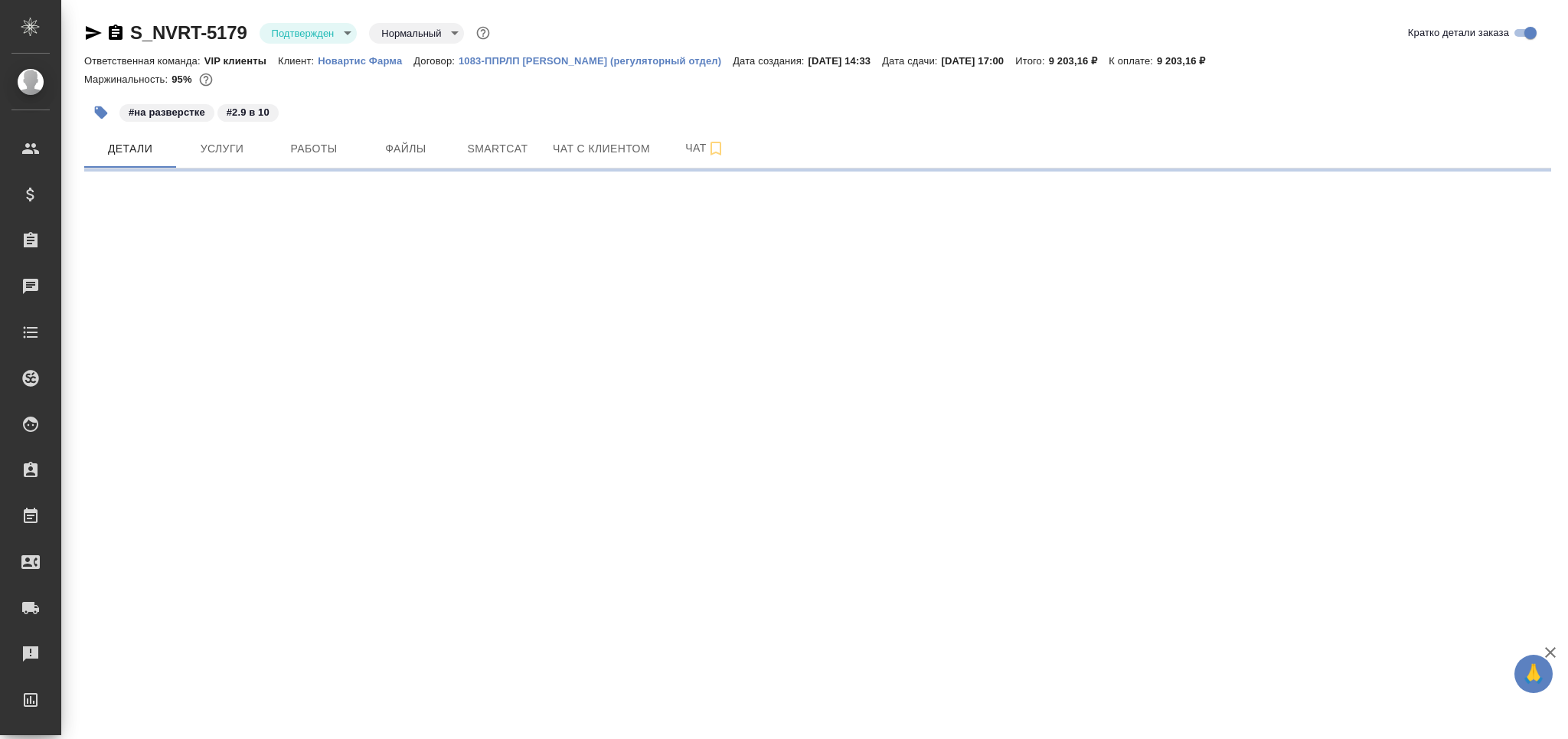
select select "RU"
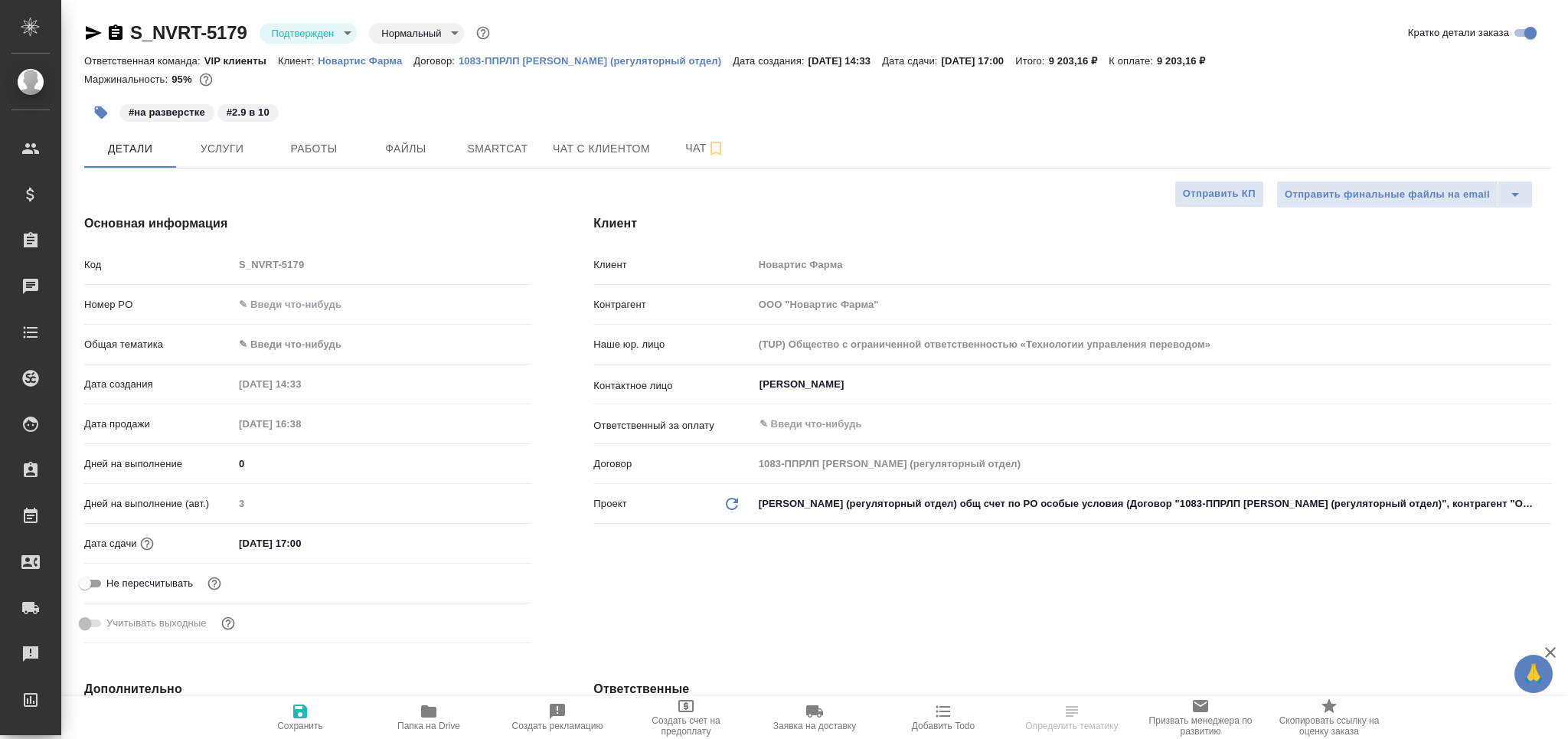
type textarea "x"
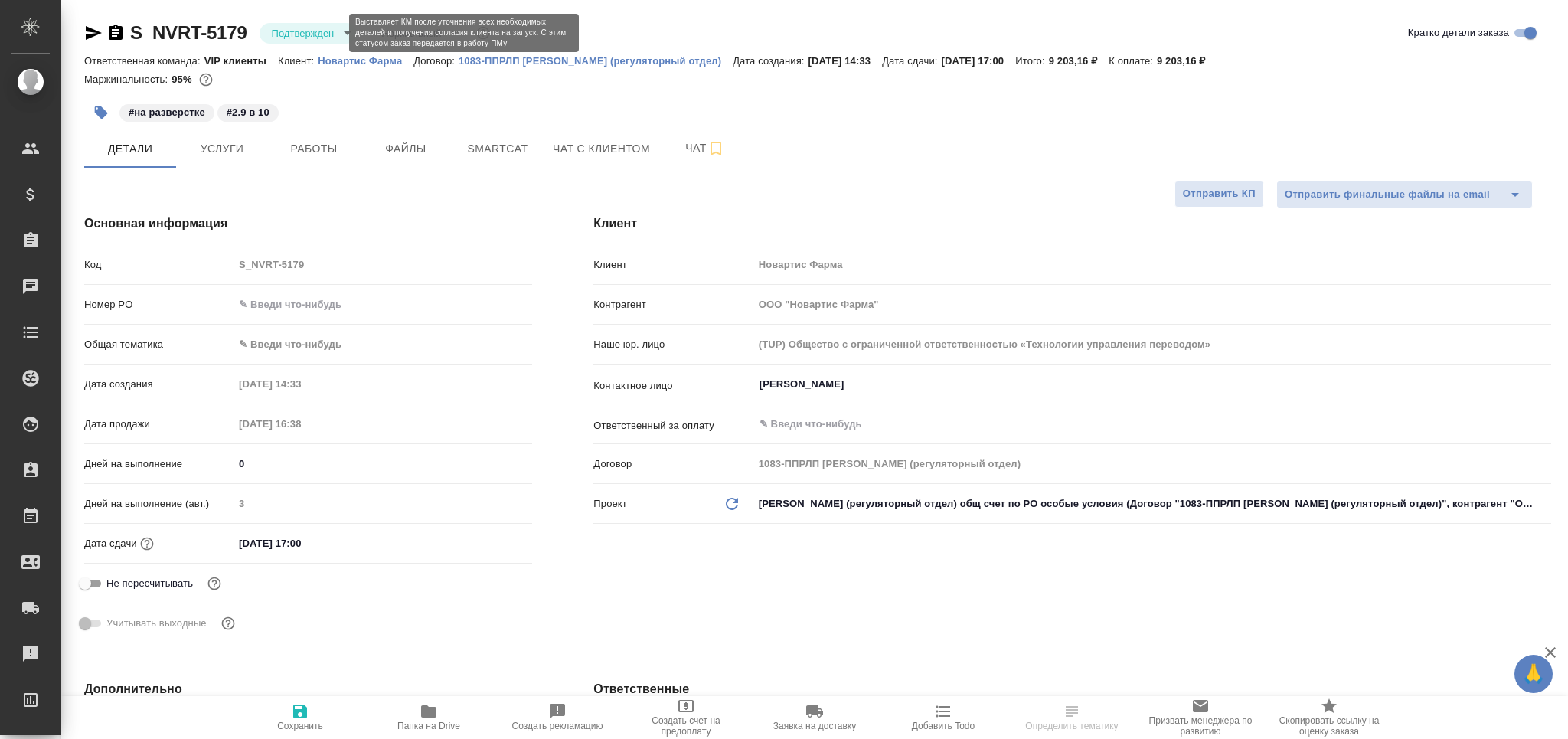
type textarea "x"
click at [326, 33] on body "🙏 .cls-1 fill:#fff; AWATERA Grabko [PERSON_NAME] Спецификации Заказы Чаты Todo …" at bounding box center [784, 370] width 1568 height 739
type textarea "x"
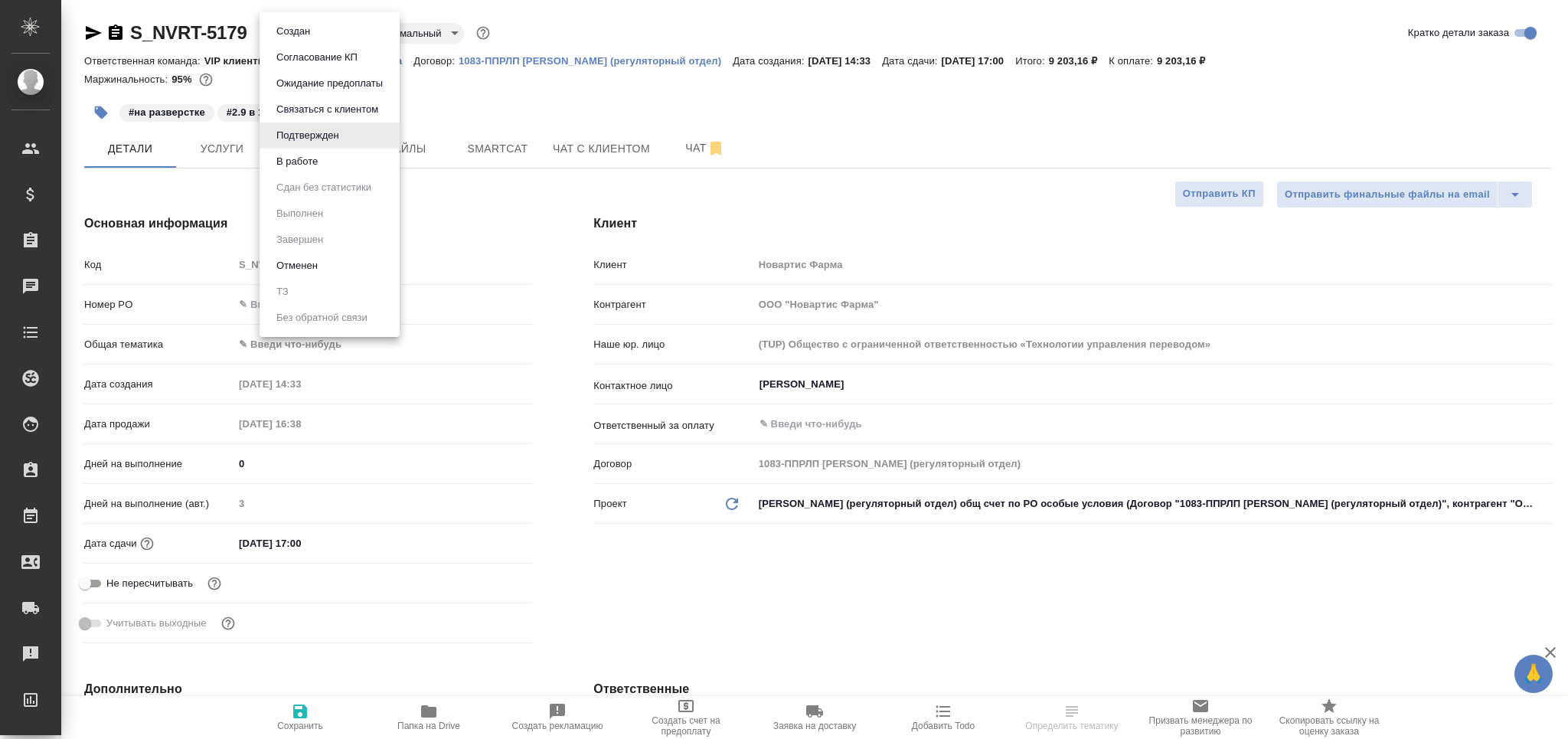
click at [339, 162] on li "В работе" at bounding box center [329, 162] width 141 height 26
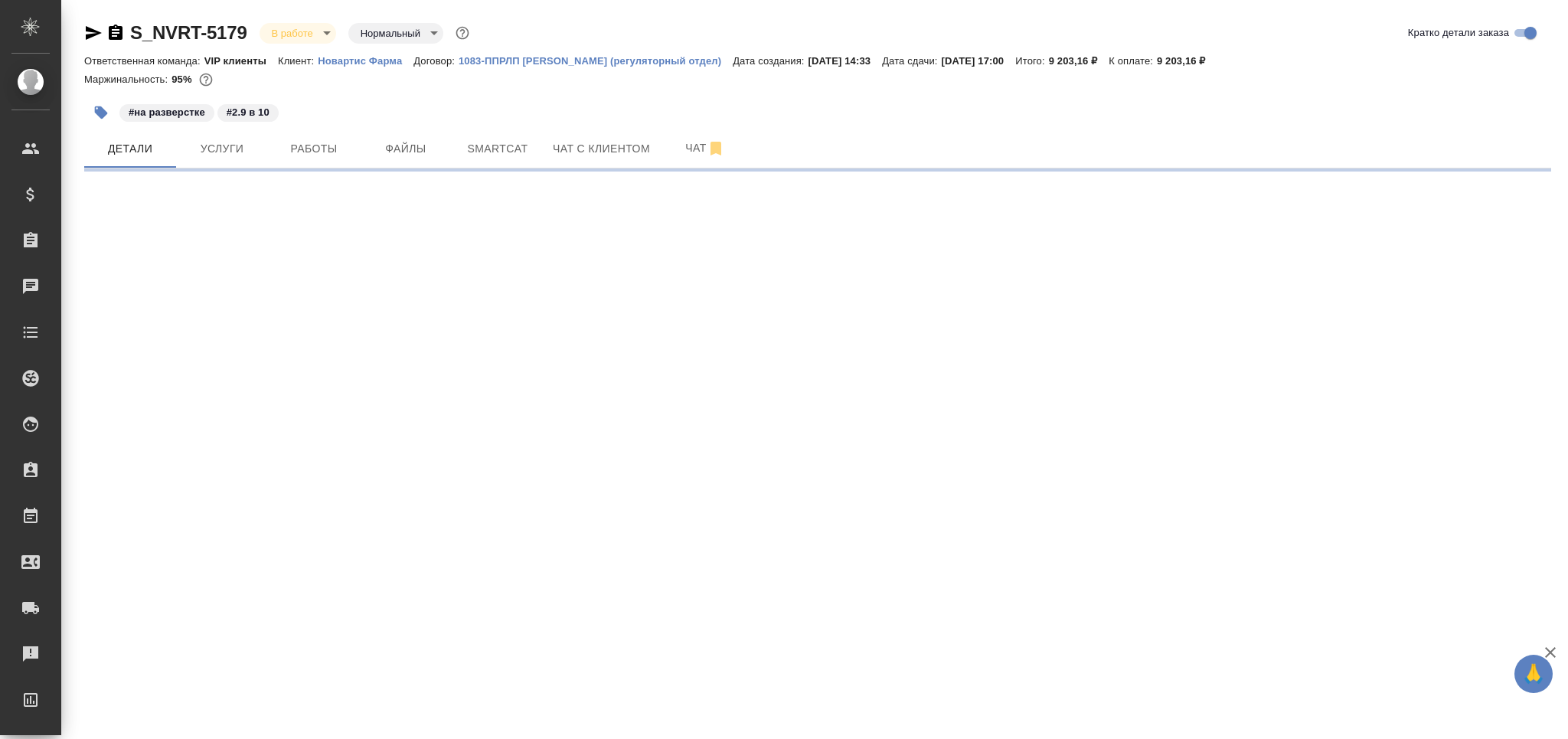
select select "RU"
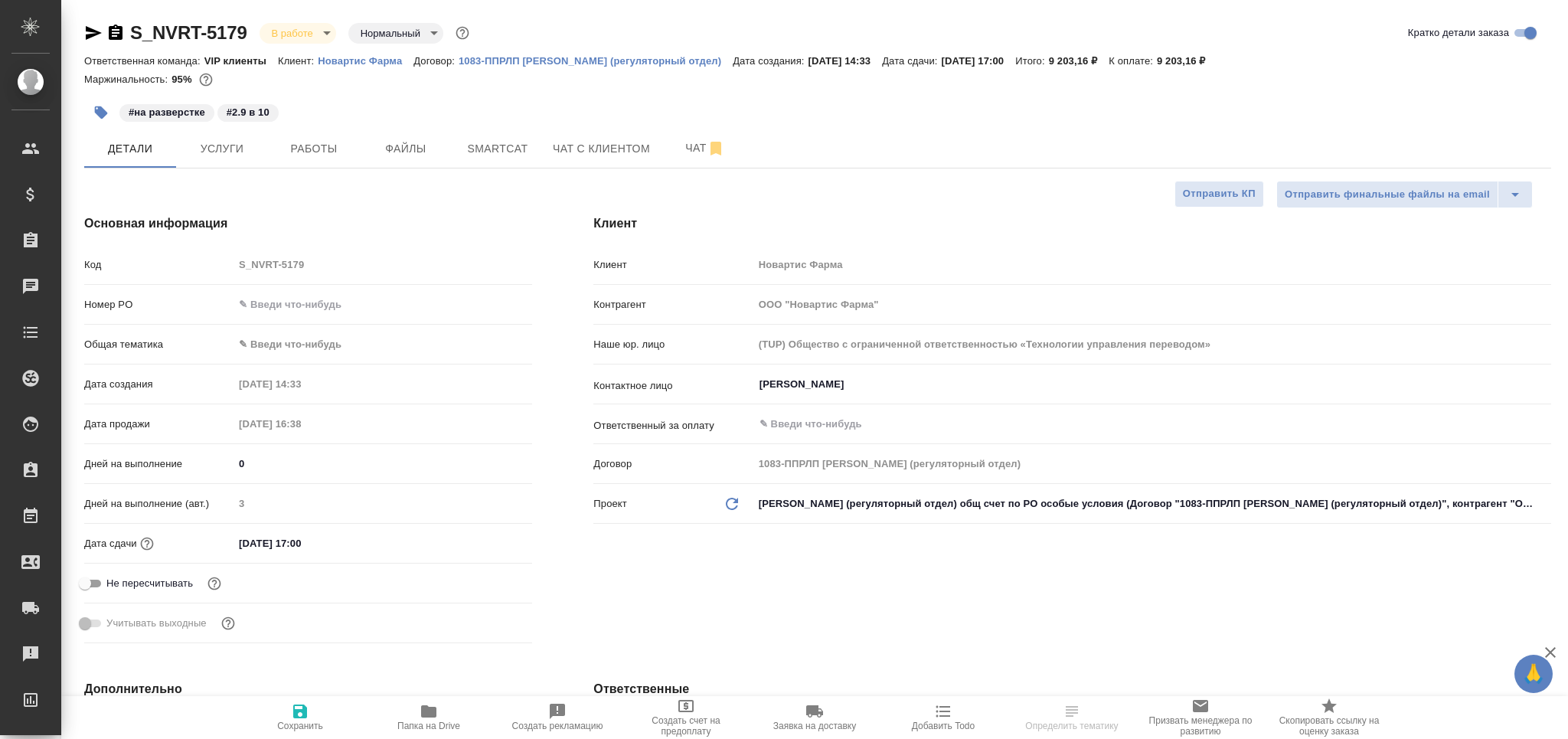
type textarea "x"
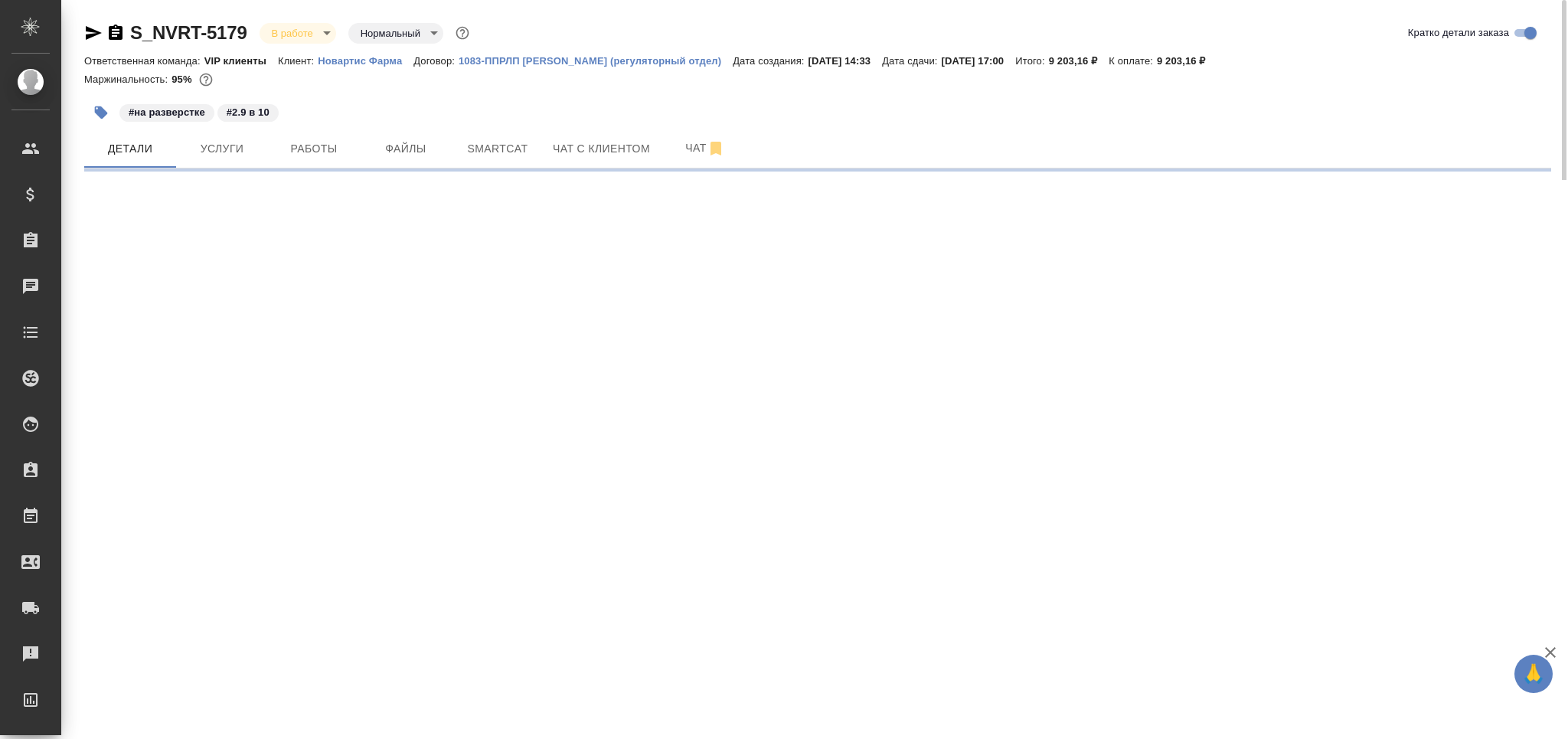
select select "RU"
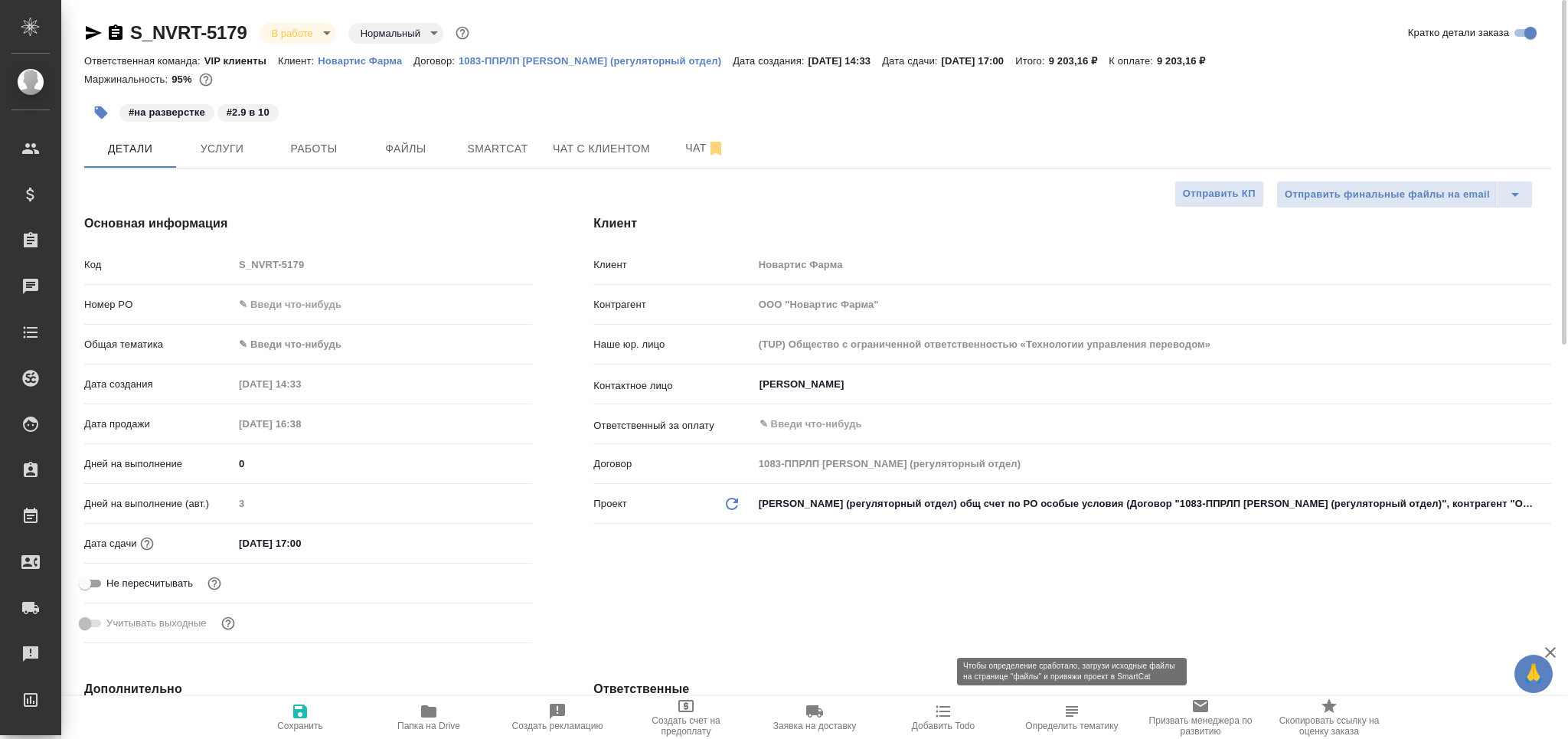
type textarea "x"
click at [1055, 719] on span "Определить тематику" at bounding box center [1072, 716] width 110 height 29
type textarea "x"
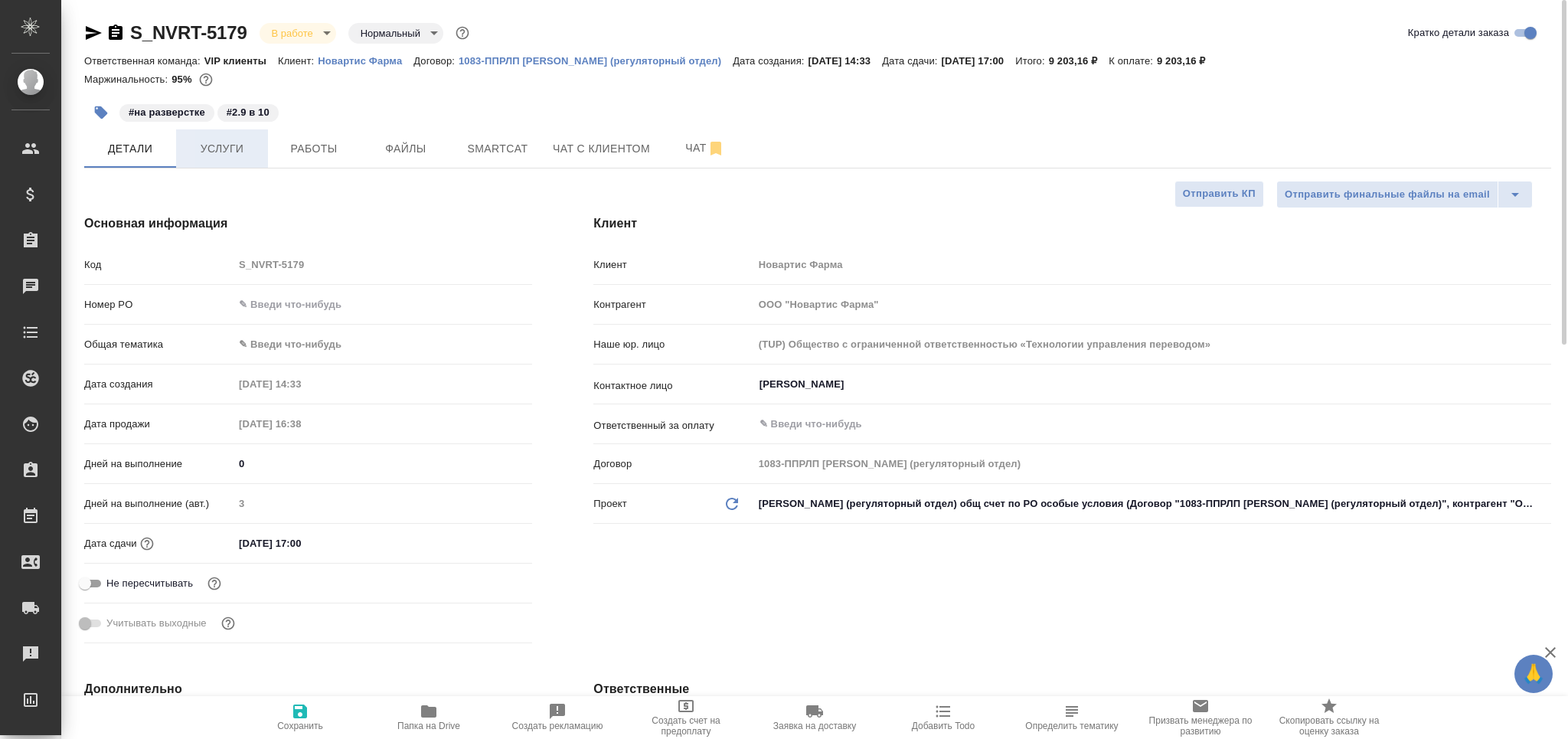
type textarea "x"
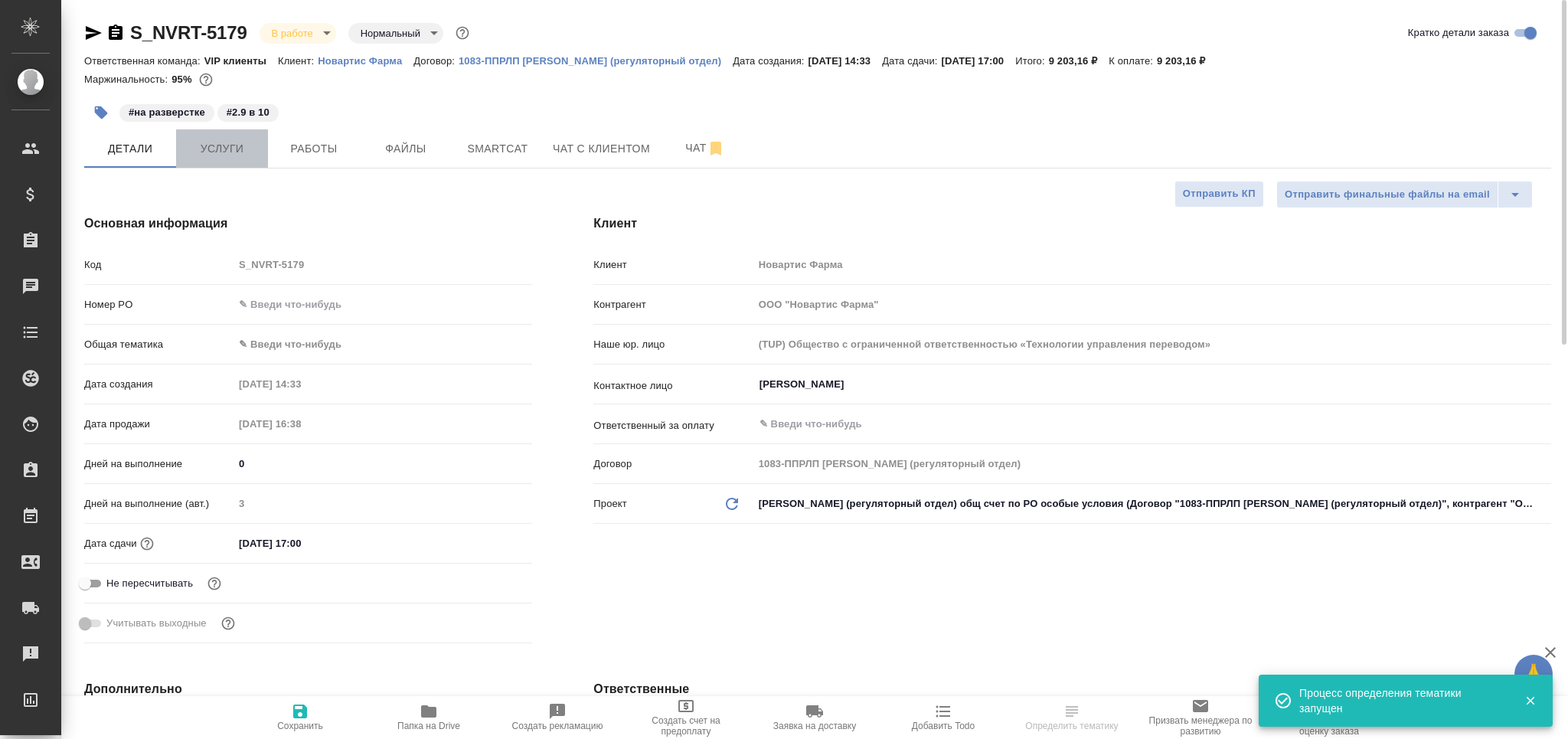
click at [199, 155] on span "Услуги" at bounding box center [222, 149] width 73 height 19
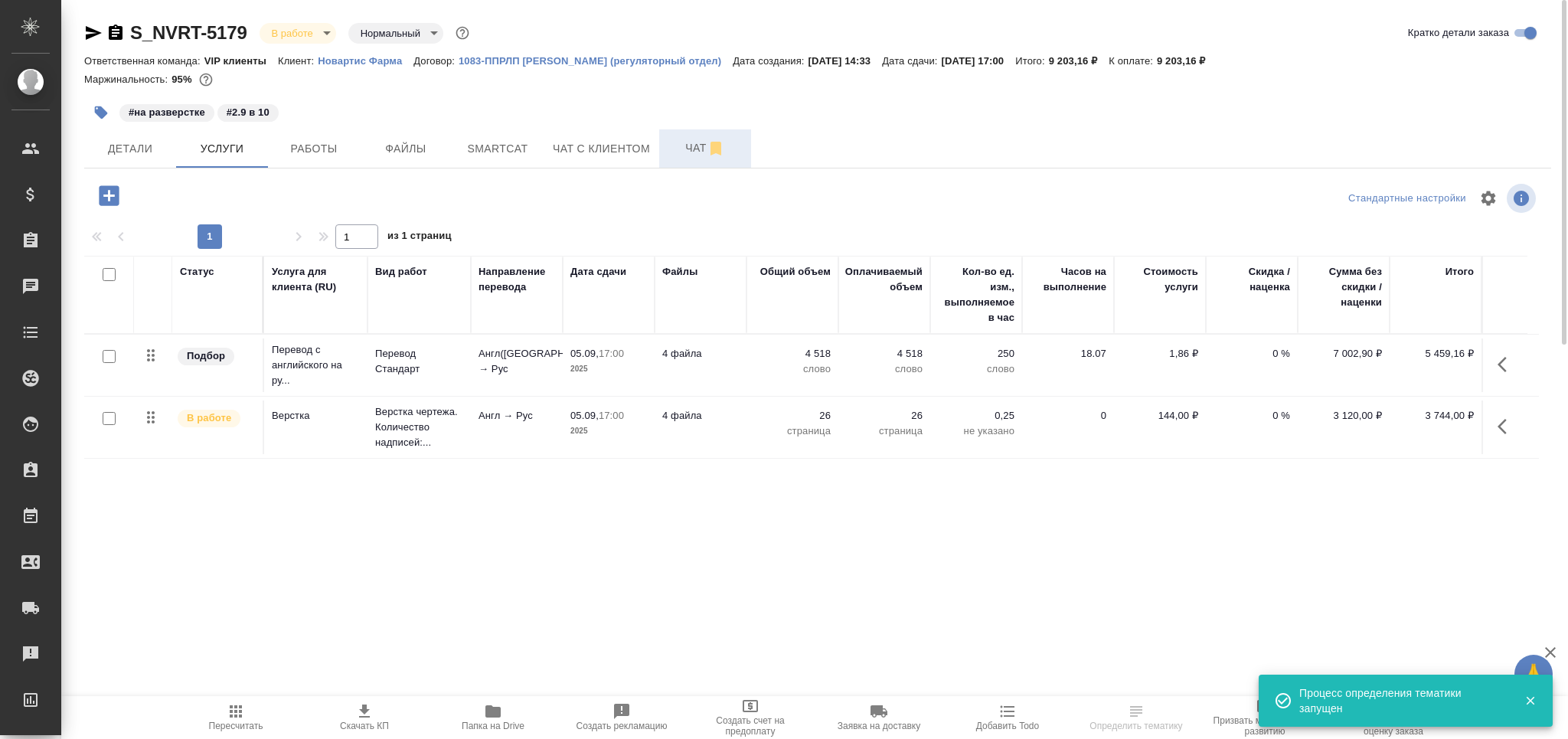
drag, startPoint x: 660, startPoint y: 148, endPoint x: 629, endPoint y: 138, distance: 32.6
click at [660, 147] on button "Чат" at bounding box center [705, 148] width 92 height 38
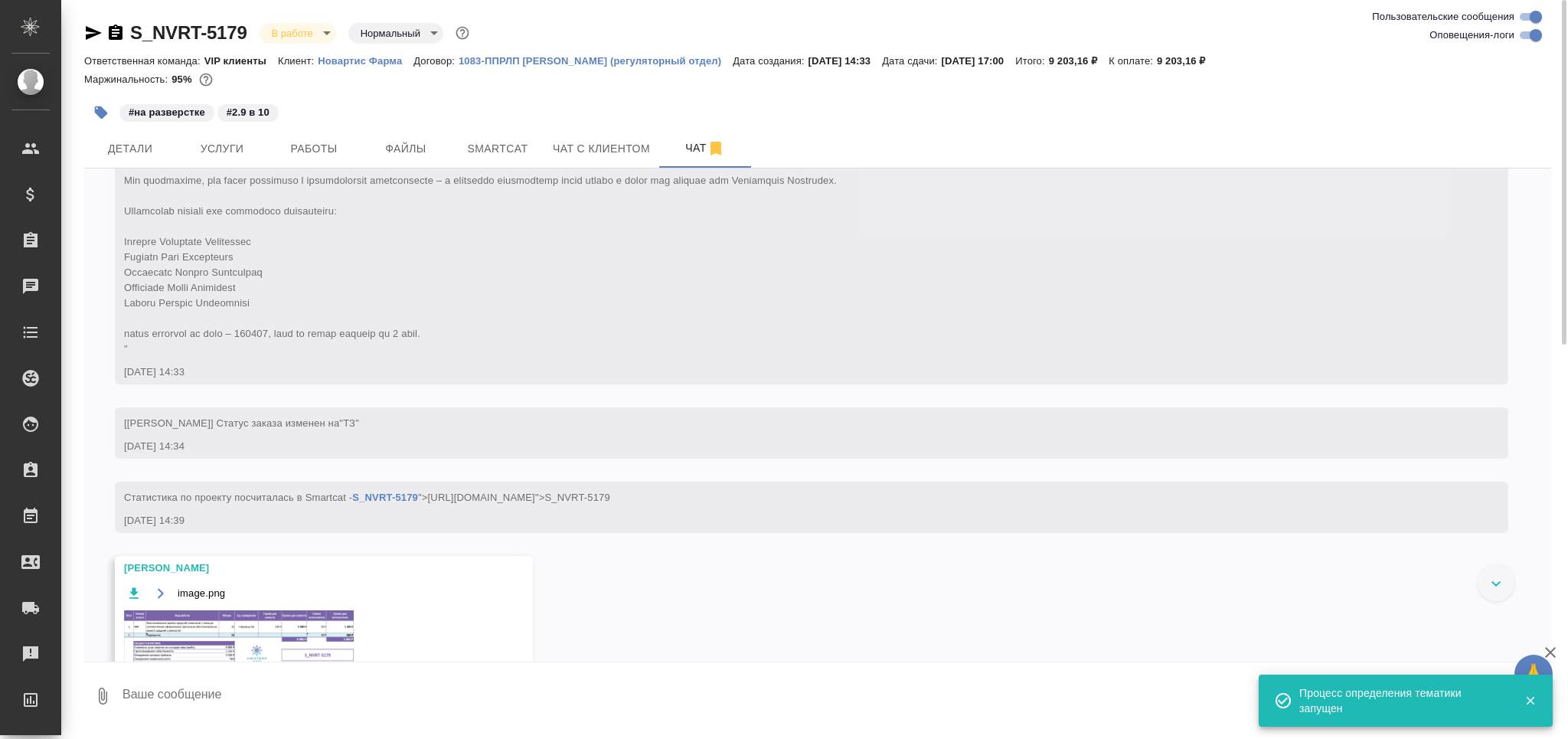
drag, startPoint x: 1524, startPoint y: 33, endPoint x: 1481, endPoint y: 64, distance: 53.0
click at [1523, 33] on input "Оповещения-логи" at bounding box center [1536, 35] width 55 height 18
checkbox input "false"
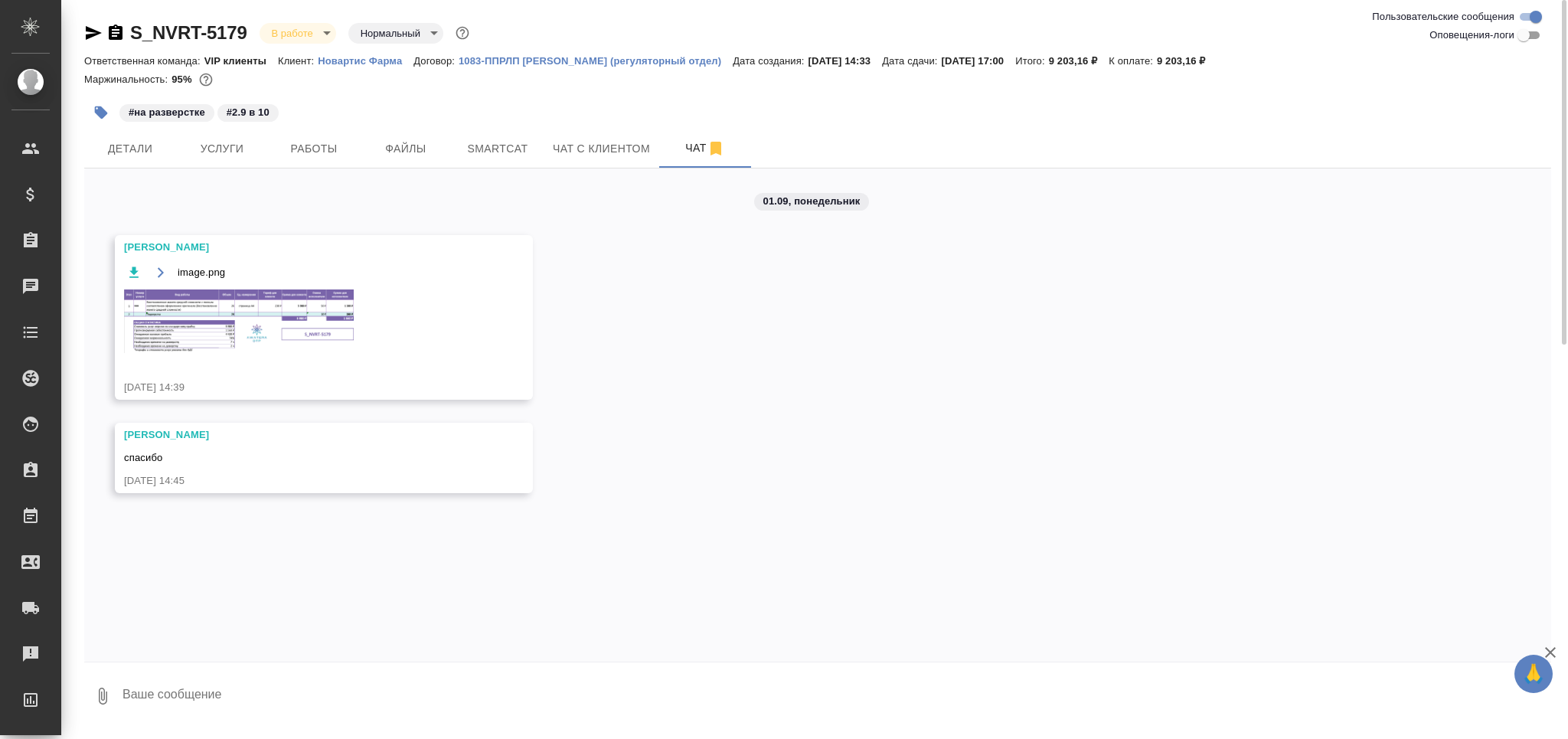
click at [255, 339] on img at bounding box center [238, 321] width 230 height 64
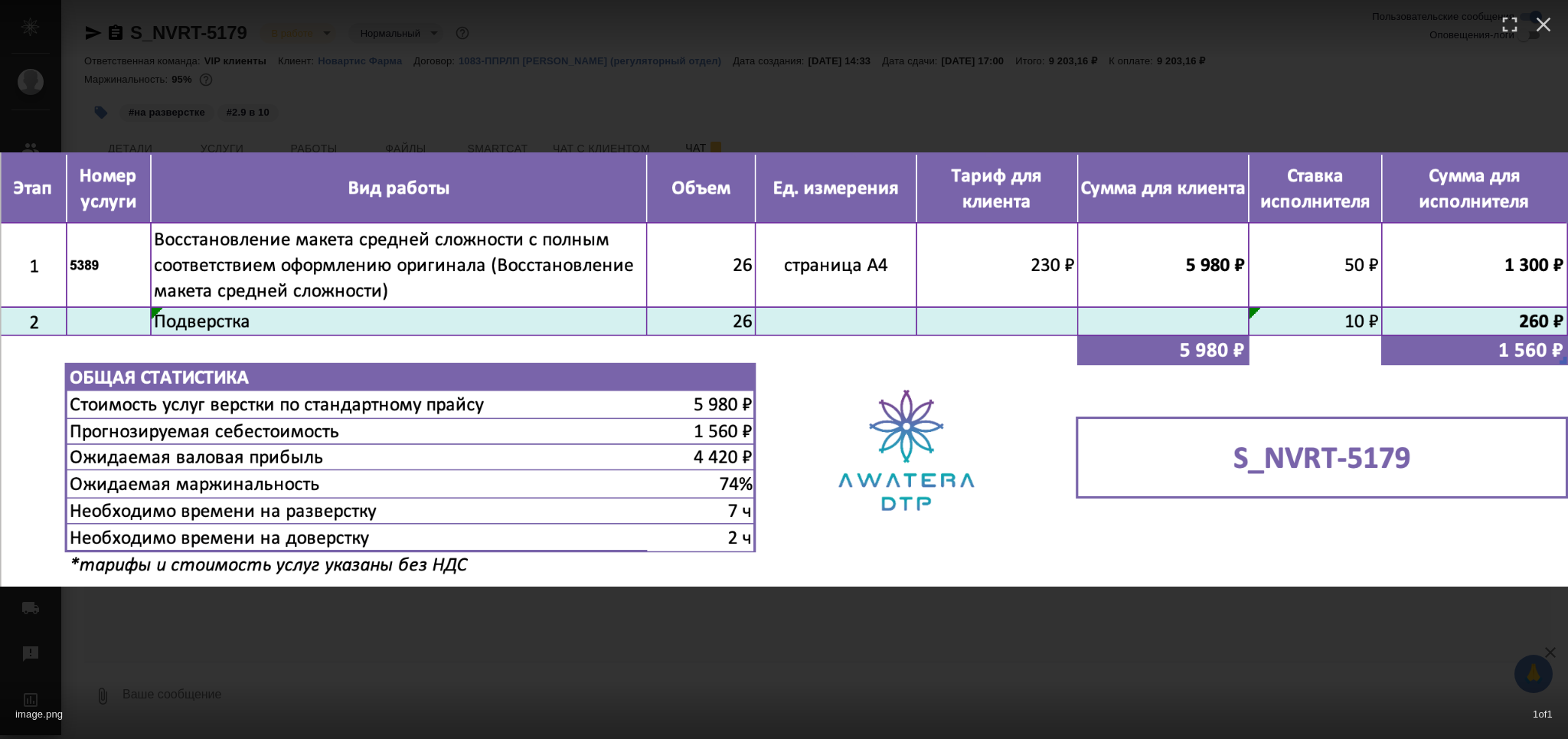
click at [471, 692] on div "image.png 1 of 1" at bounding box center [784, 711] width 1568 height 57
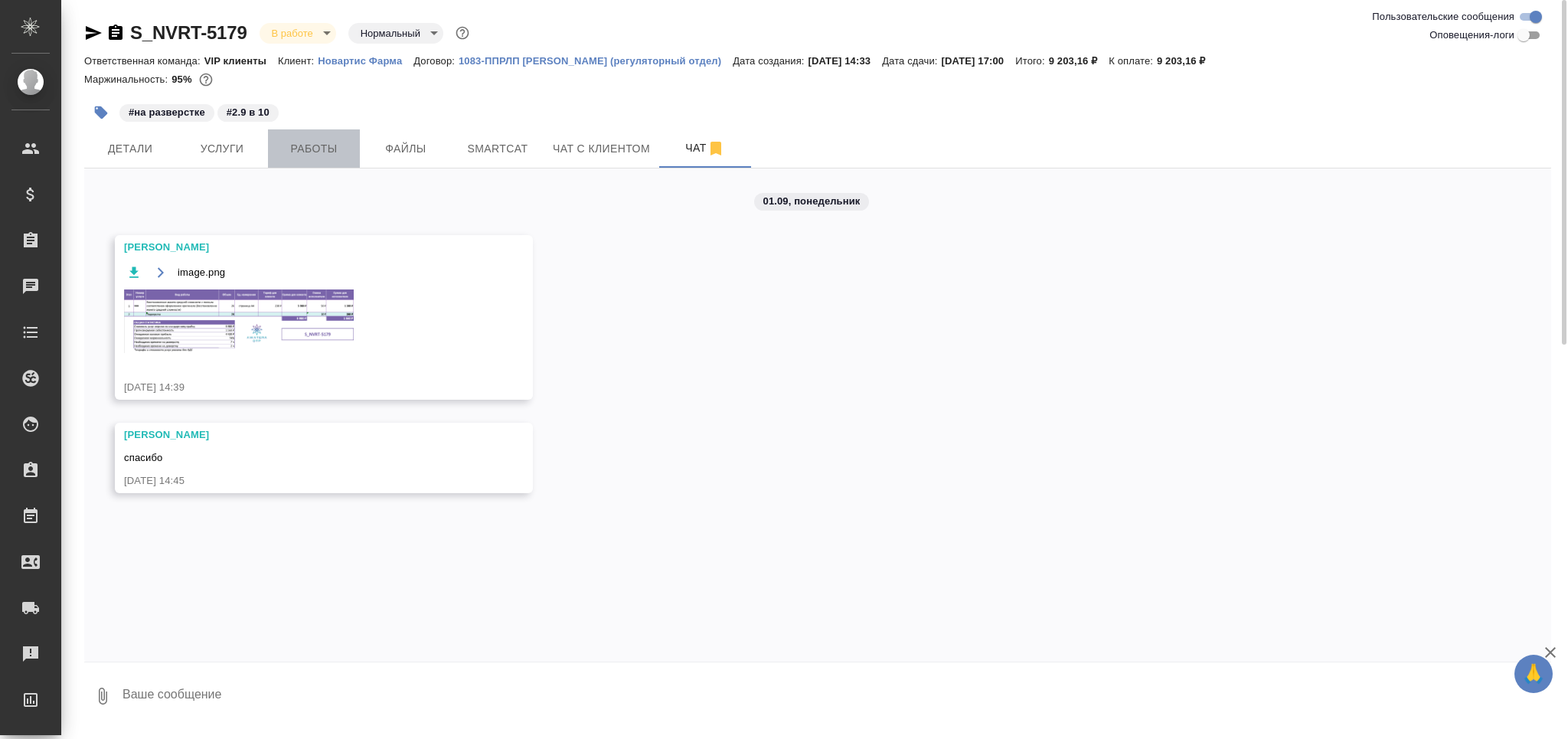
click at [295, 162] on button "Работы" at bounding box center [313, 148] width 92 height 38
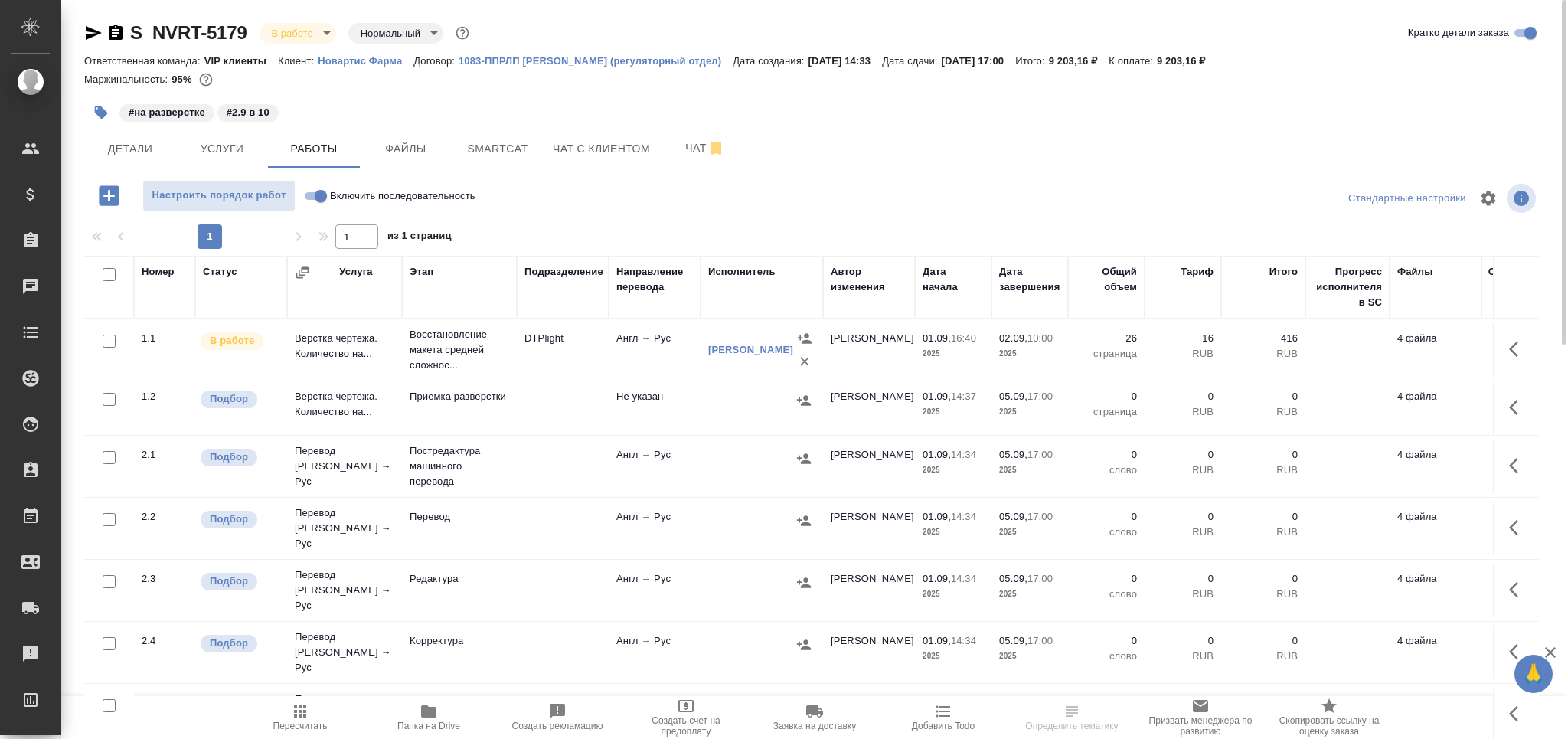
click at [427, 712] on icon "button" at bounding box center [429, 712] width 16 height 12
click at [111, 396] on input "checkbox" at bounding box center [109, 399] width 13 height 13
checkbox input "true"
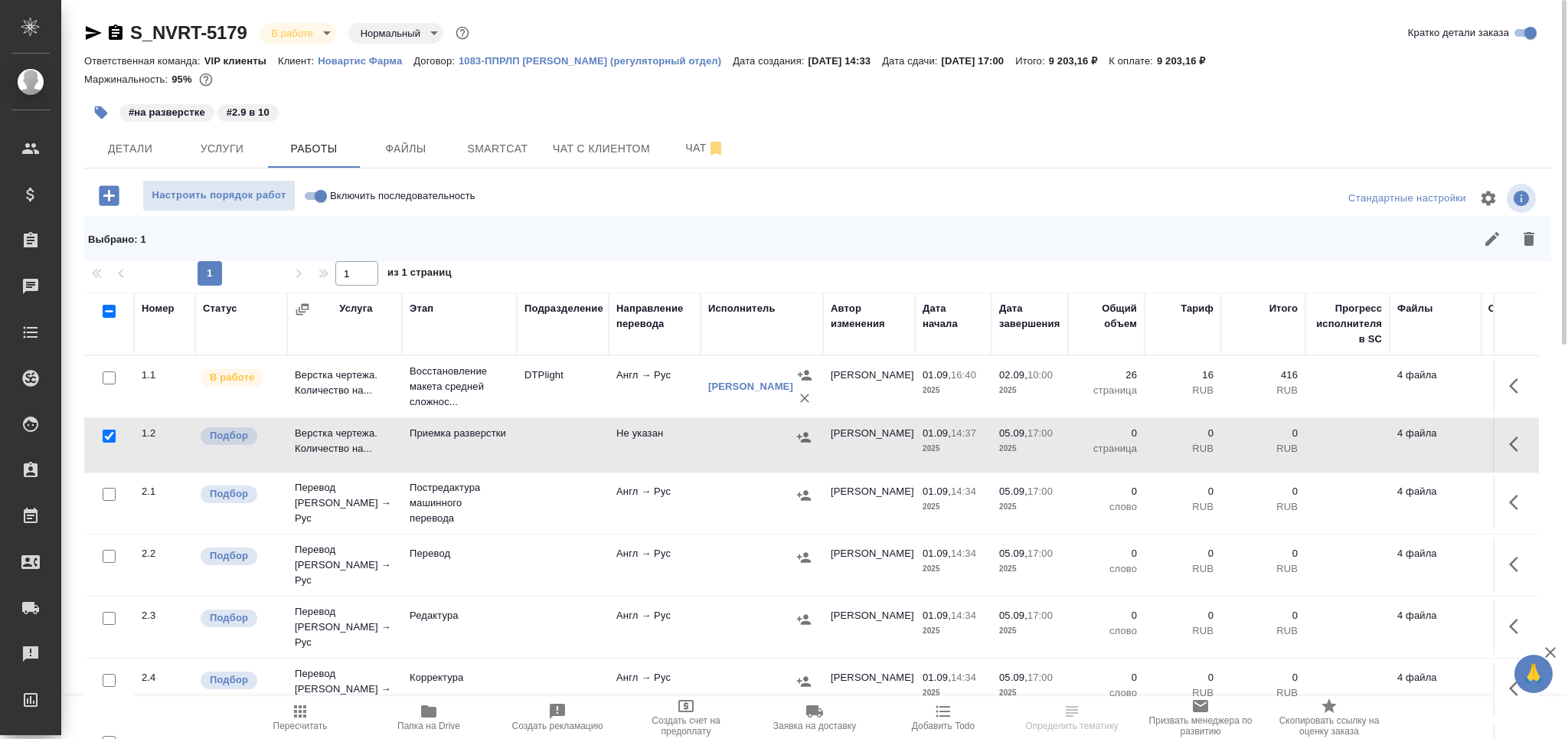
scroll to position [90, 0]
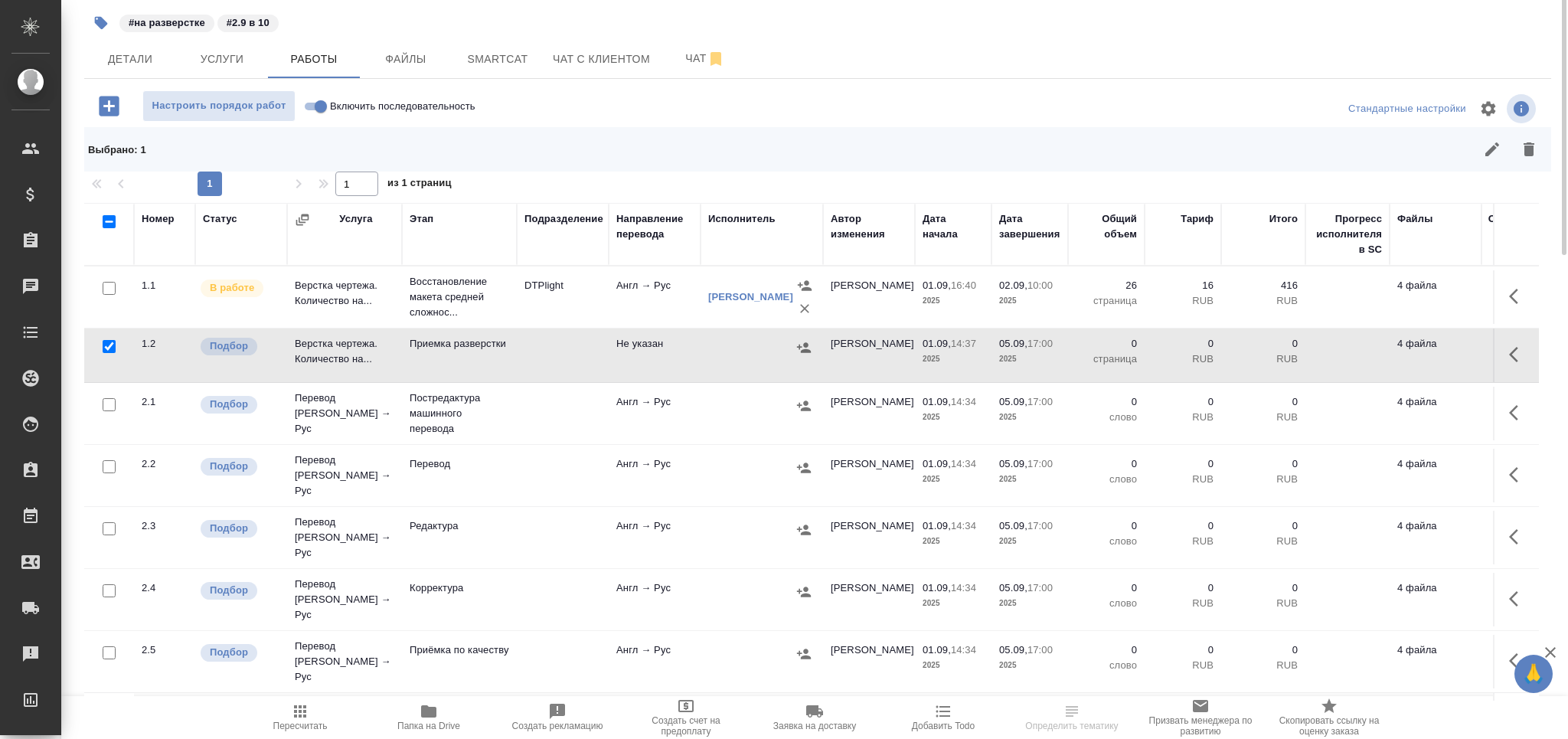
click at [105, 552] on td at bounding box center [108, 537] width 50 height 53
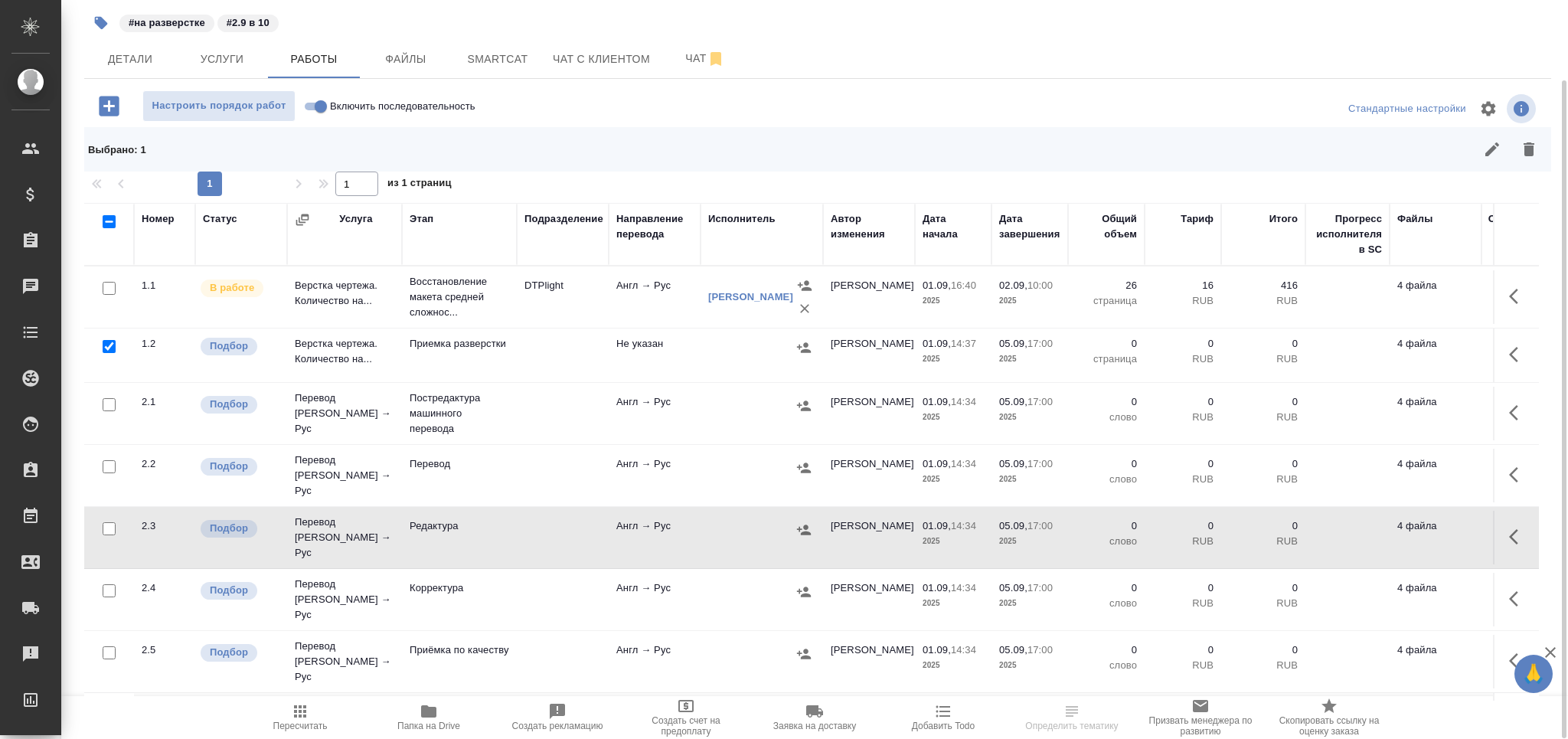
drag, startPoint x: 109, startPoint y: 520, endPoint x: 115, endPoint y: 550, distance: 30.6
click at [109, 522] on input "checkbox" at bounding box center [109, 528] width 13 height 13
checkbox input "true"
click at [110, 465] on input "checkbox" at bounding box center [109, 466] width 13 height 13
checkbox input "true"
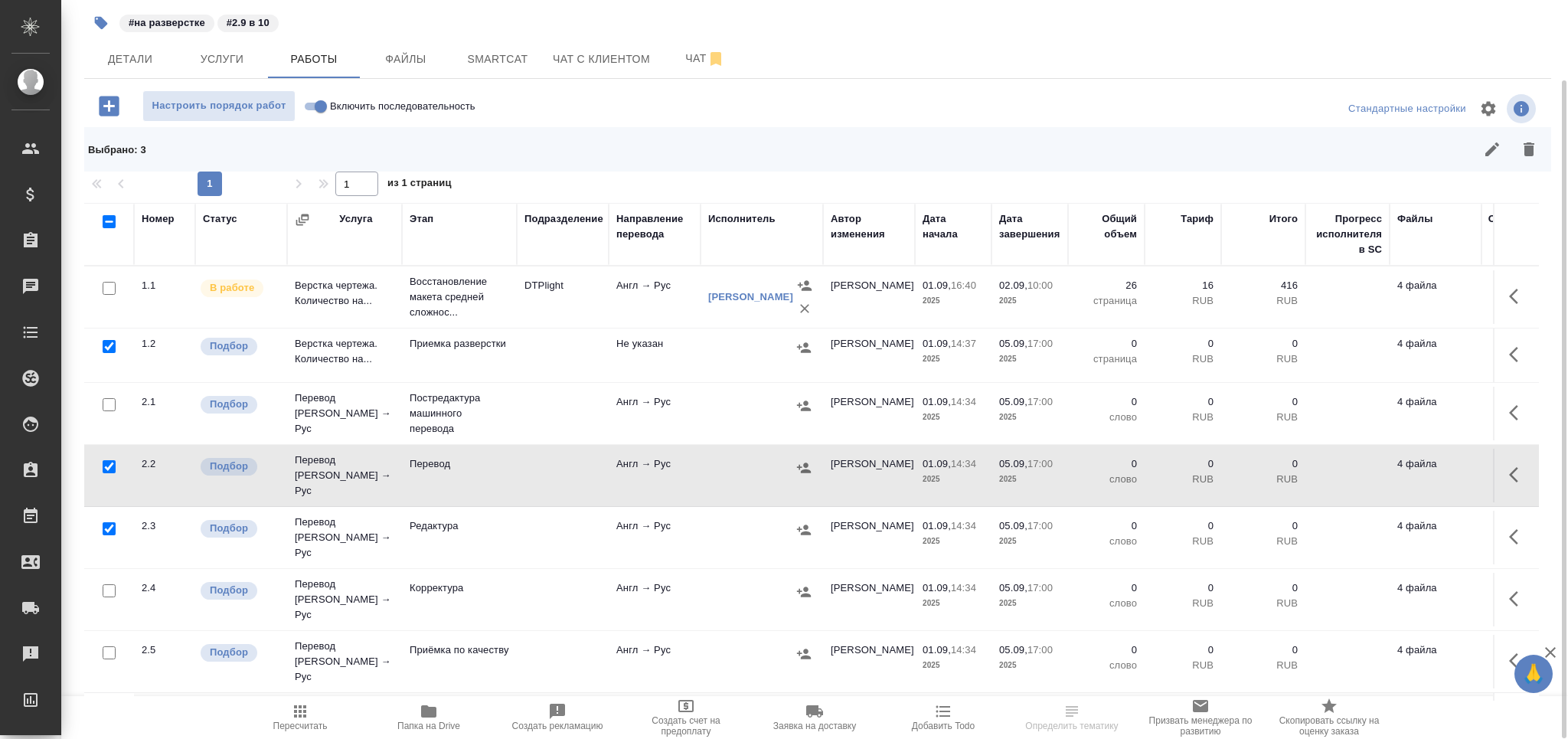
click at [112, 646] on input "checkbox" at bounding box center [109, 653] width 13 height 13
checkbox input "true"
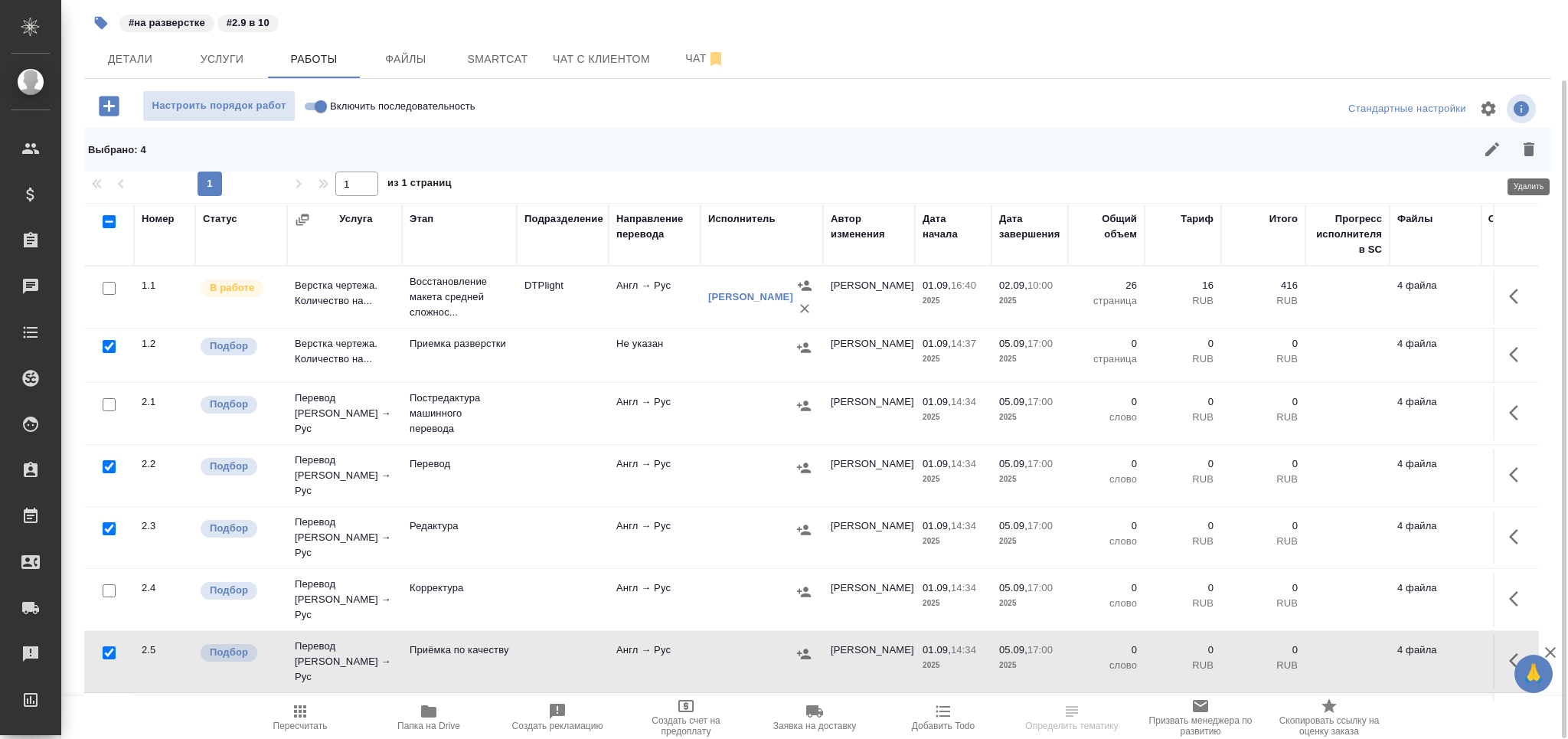
click at [1527, 135] on button "button" at bounding box center [1530, 149] width 37 height 37
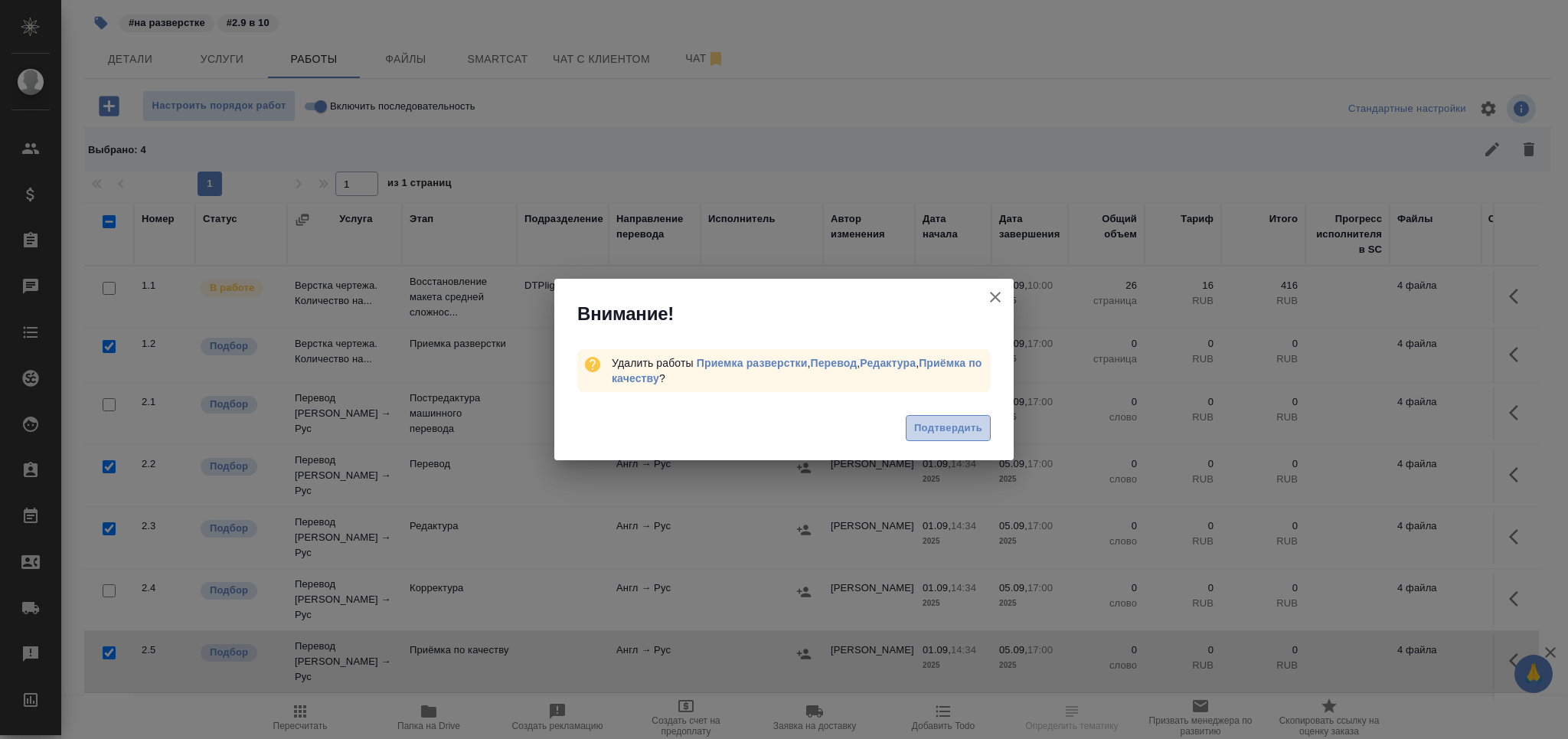
click at [917, 429] on span "Подтвердить" at bounding box center [948, 429] width 68 height 17
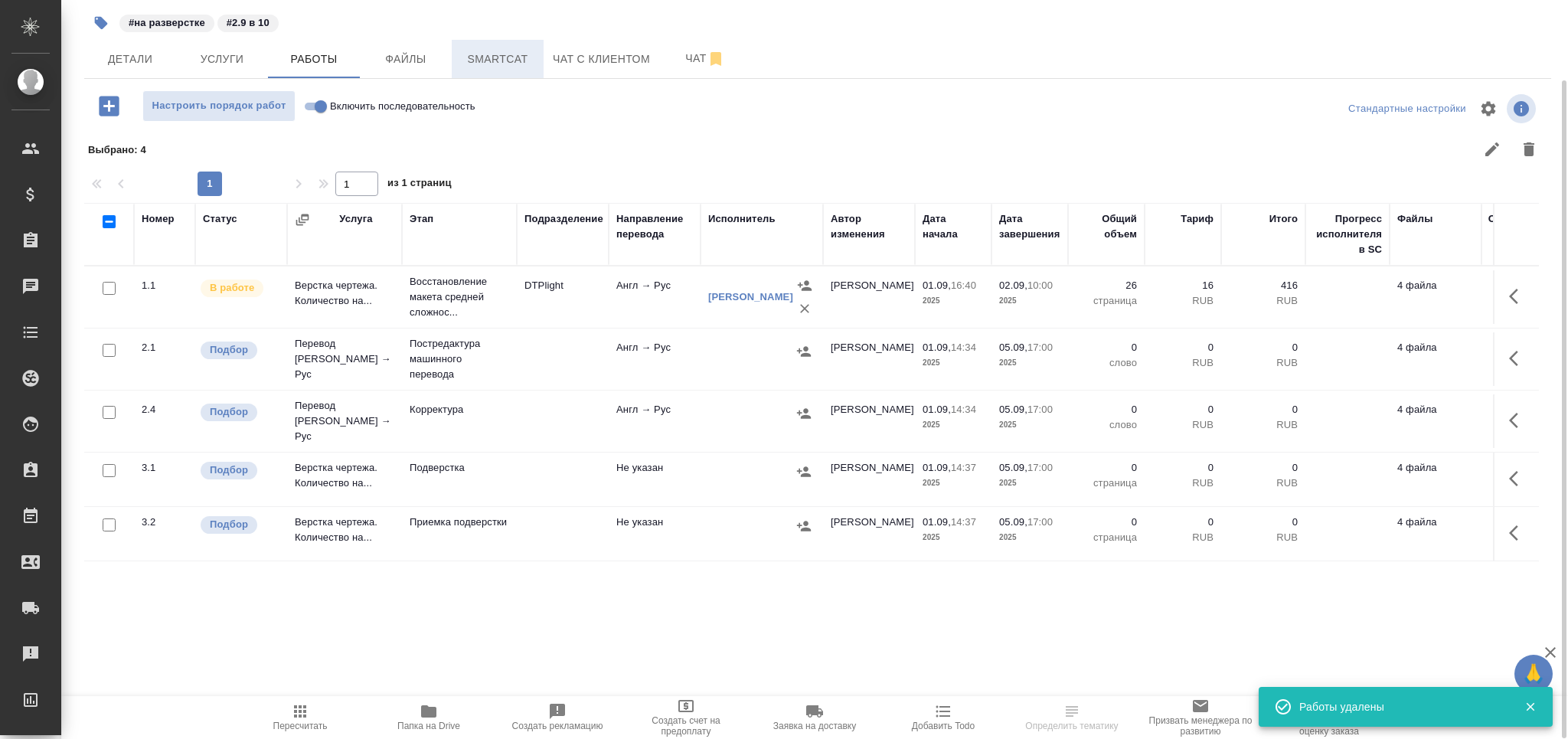
click at [496, 62] on span "Smartcat" at bounding box center [498, 59] width 73 height 19
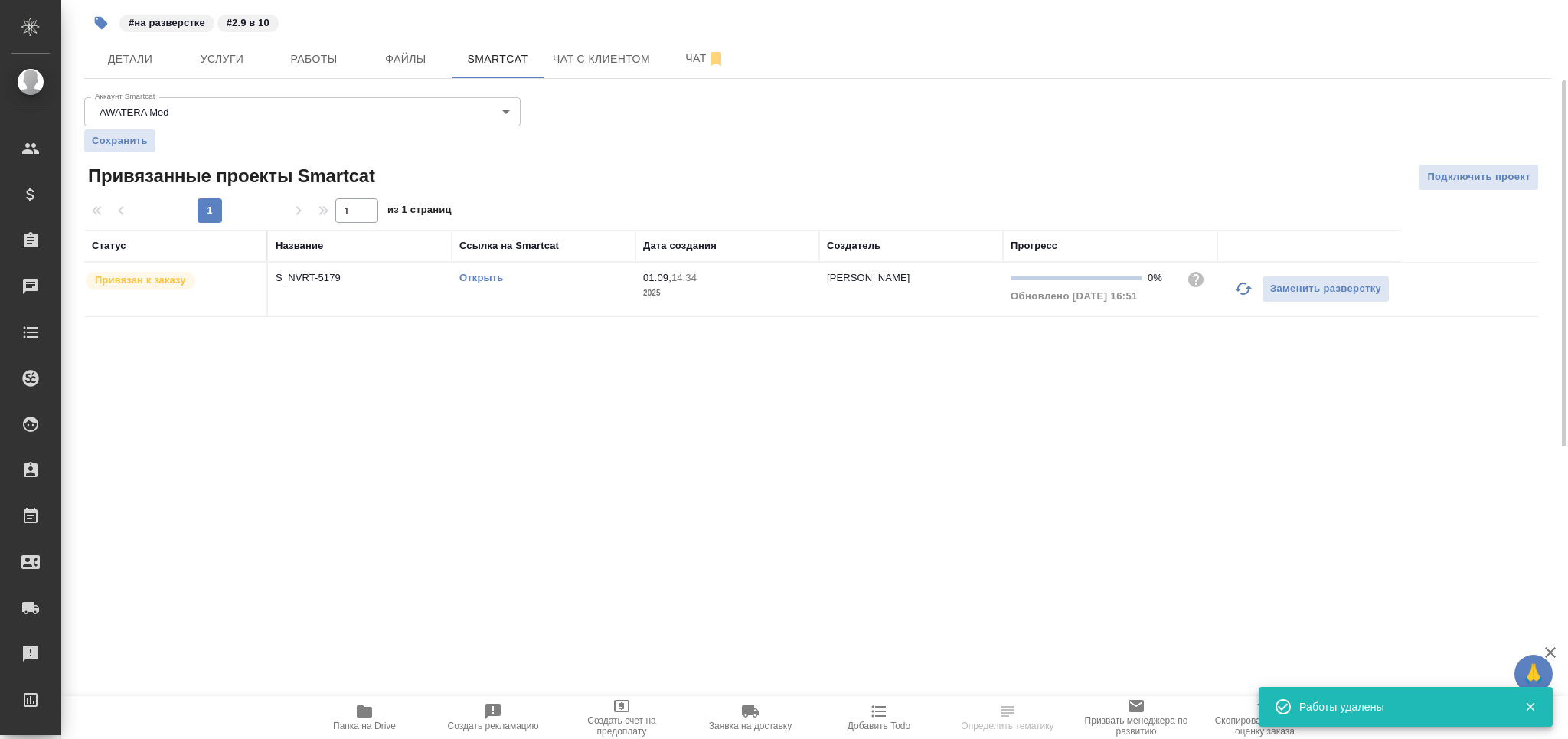
click at [492, 280] on link "Открыть" at bounding box center [481, 277] width 44 height 11
click at [310, 52] on span "Работы" at bounding box center [314, 59] width 73 height 19
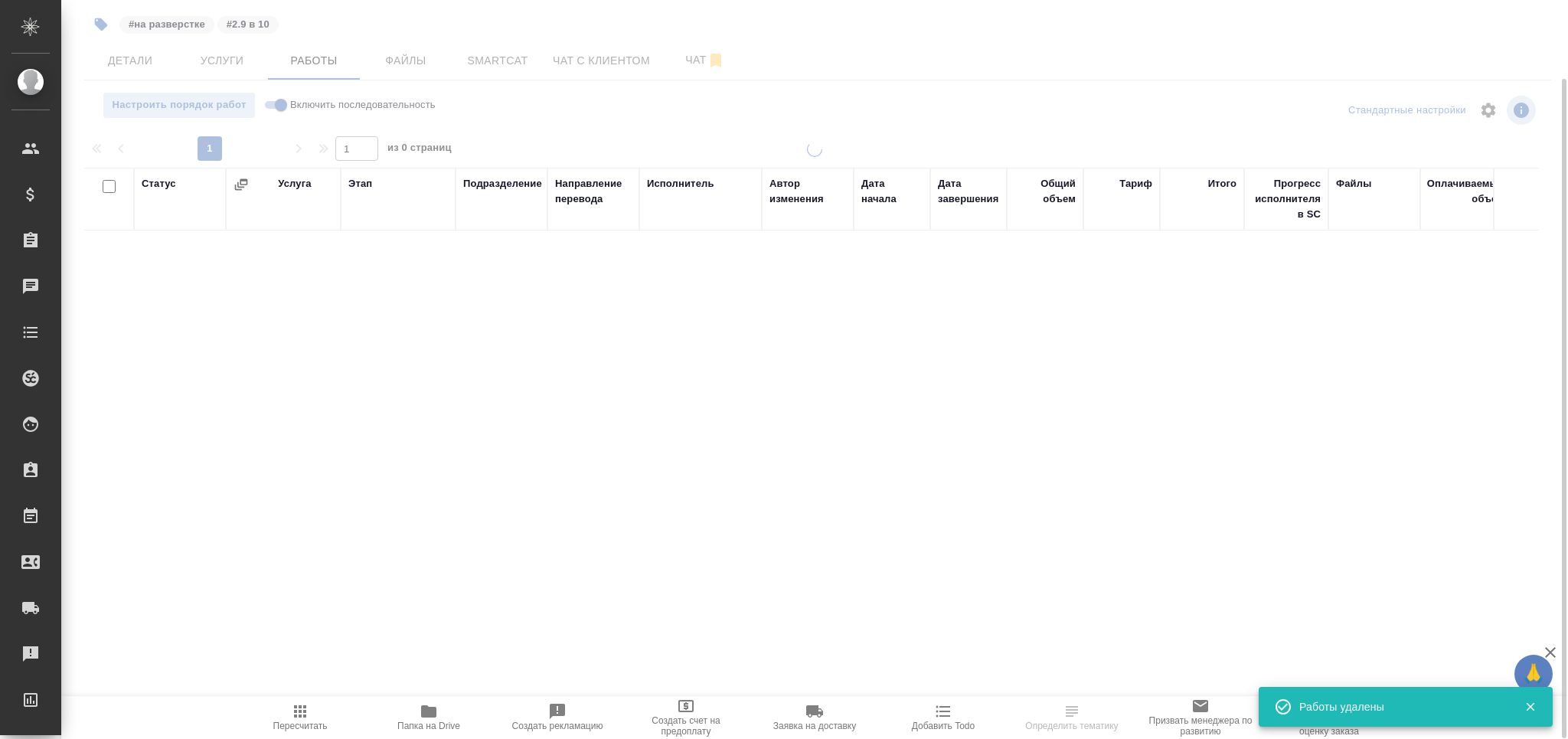
scroll to position [88, 0]
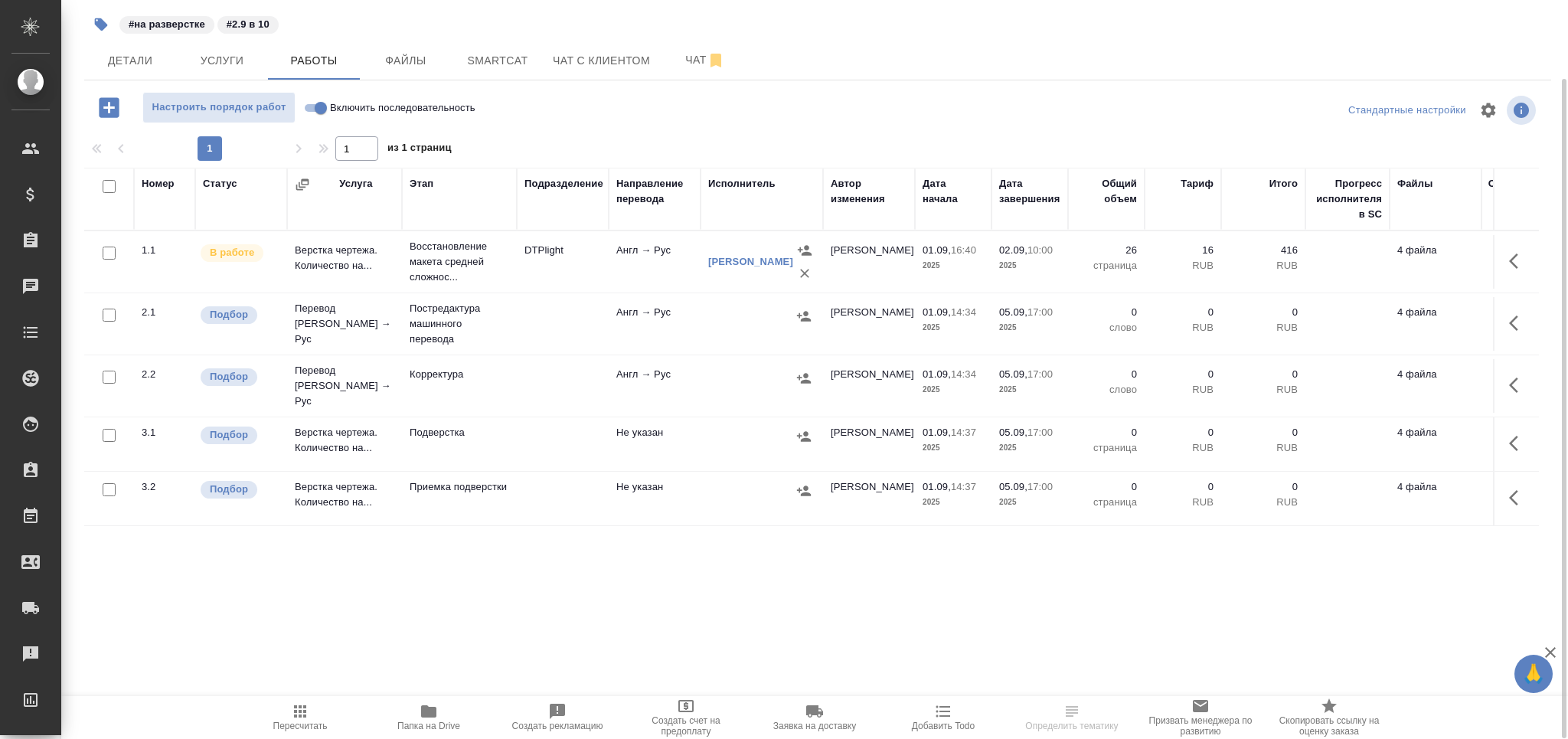
click at [457, 339] on p "Постредактура машинного перевода" at bounding box center [459, 324] width 100 height 46
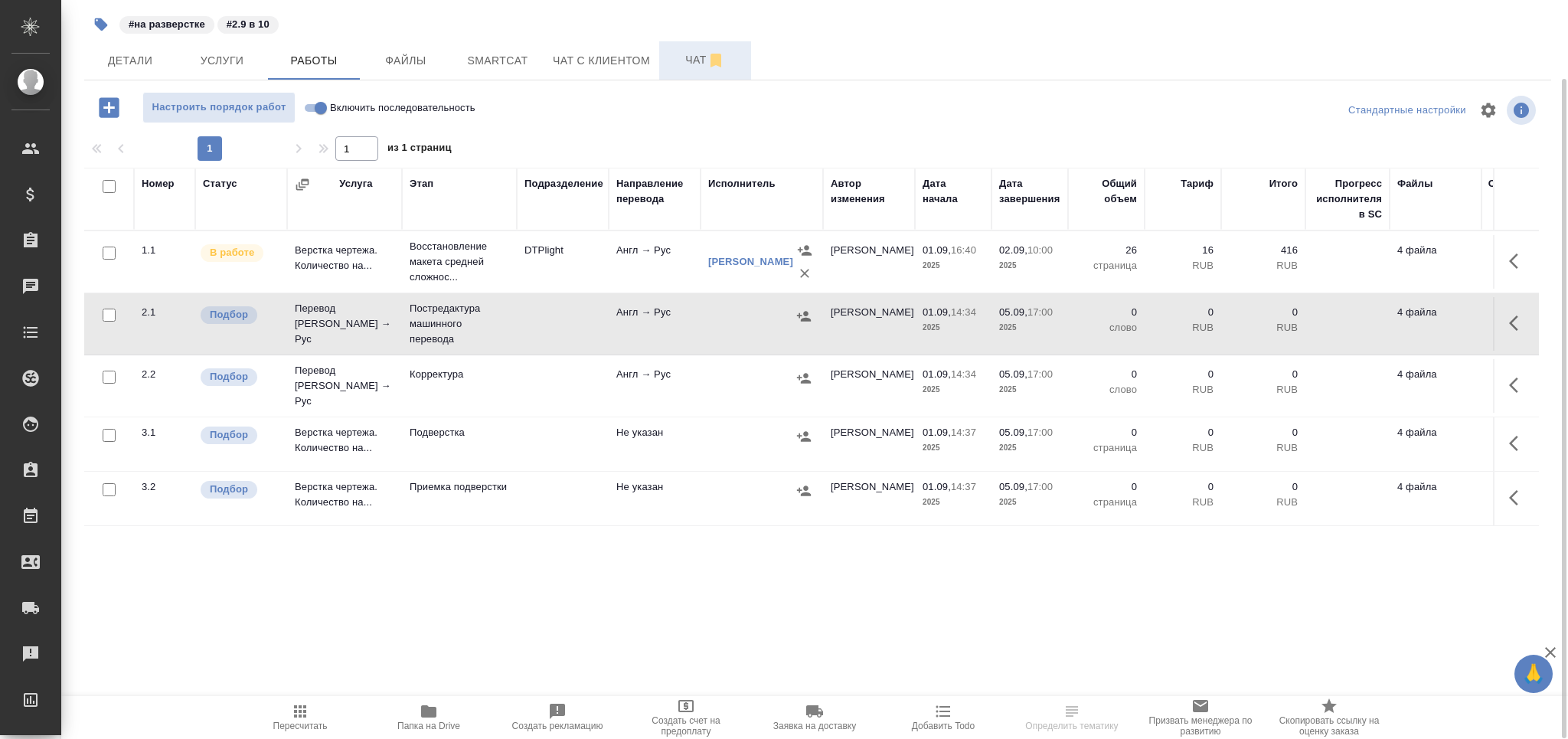
click at [684, 65] on span "Чат" at bounding box center [705, 60] width 73 height 19
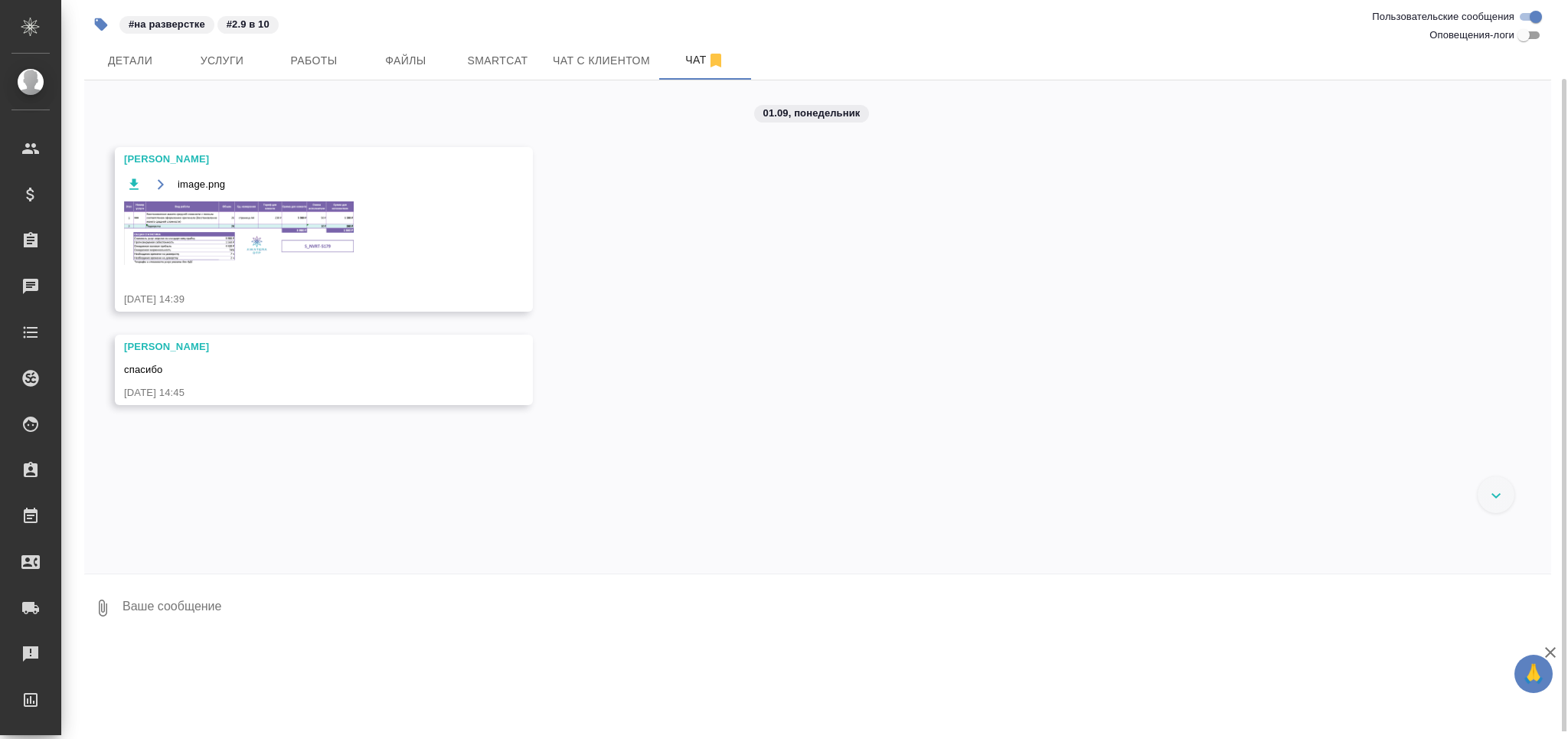
click at [302, 212] on img at bounding box center [238, 233] width 230 height 64
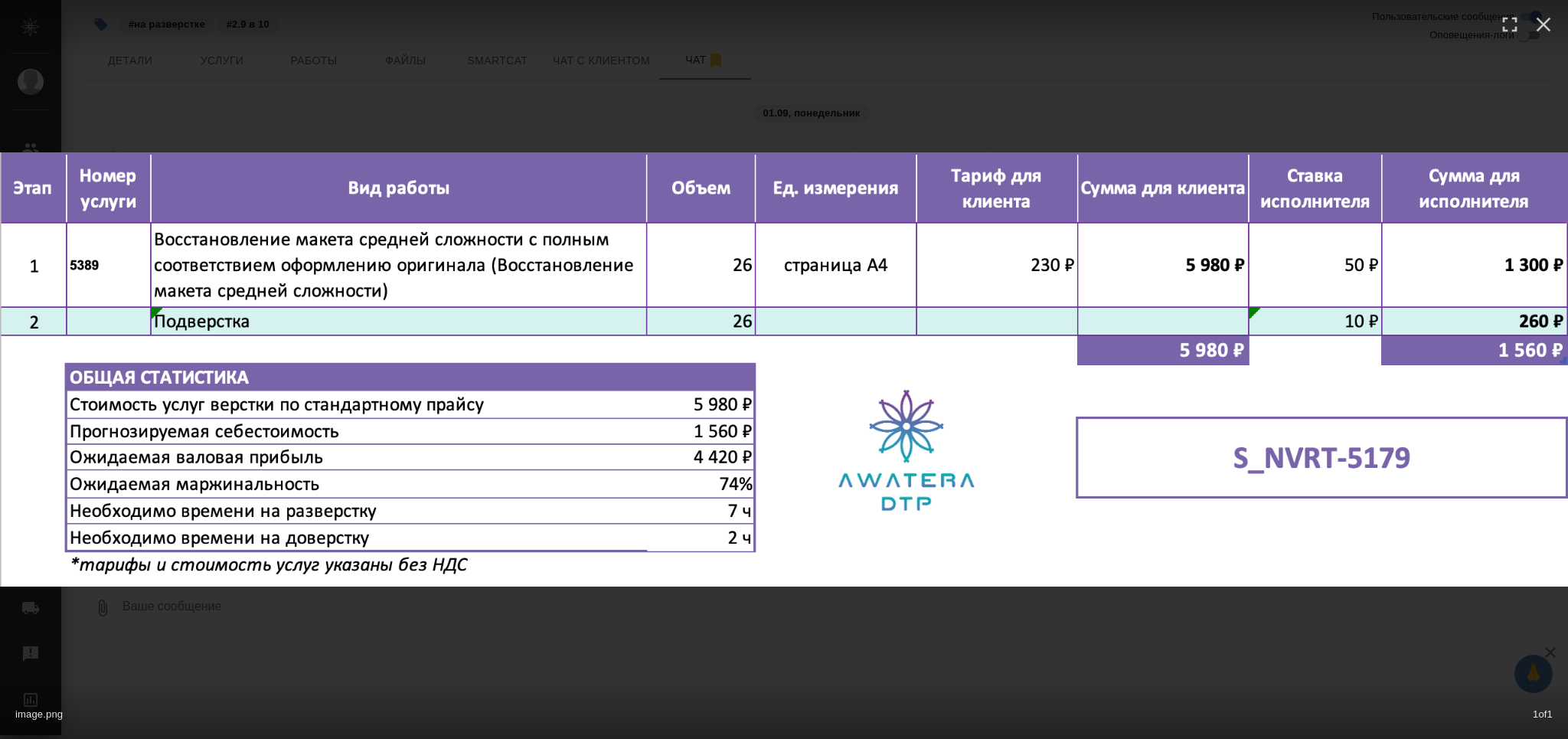
click at [402, 681] on div "image.png 1 of 1" at bounding box center [784, 370] width 1568 height 739
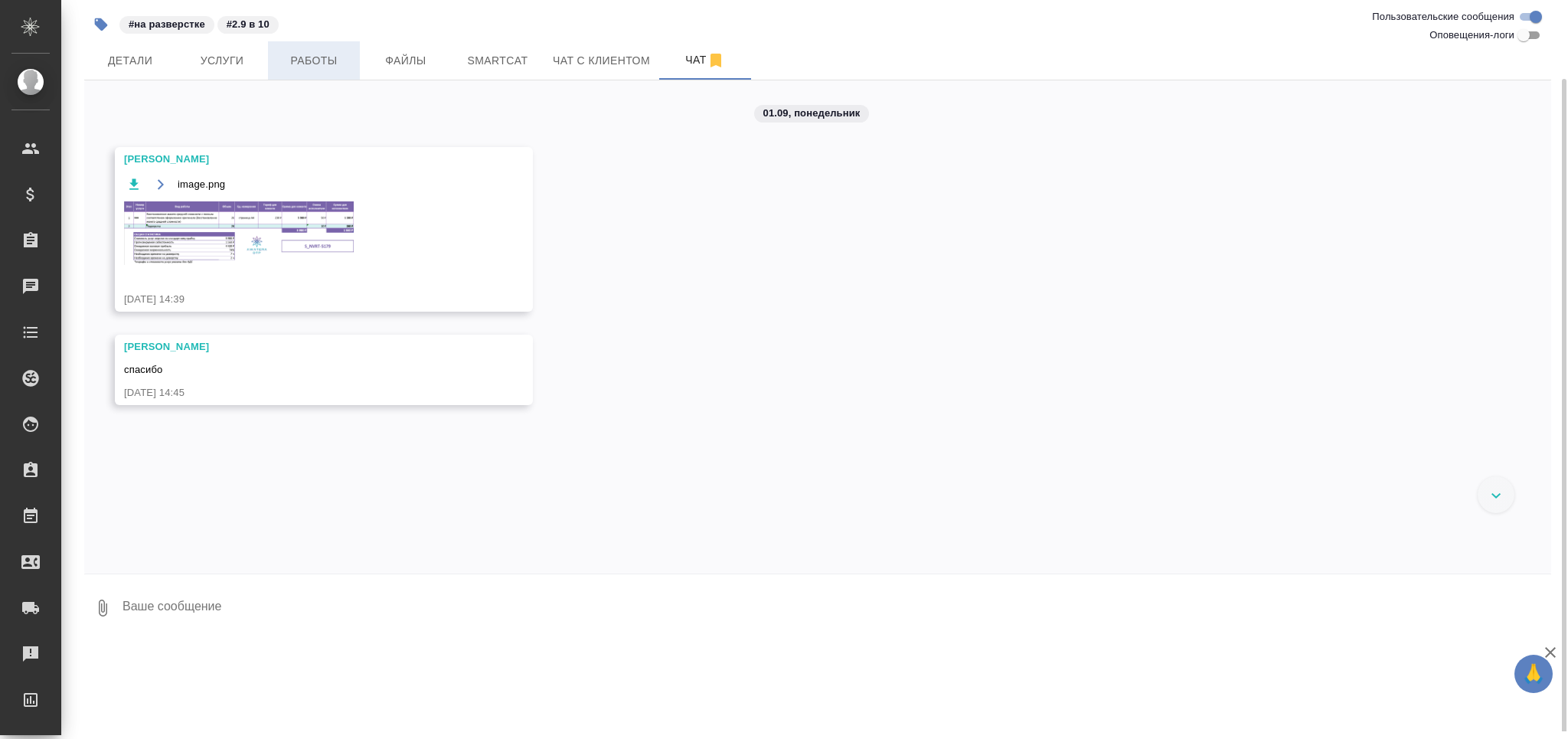
click at [327, 59] on span "Работы" at bounding box center [314, 61] width 73 height 19
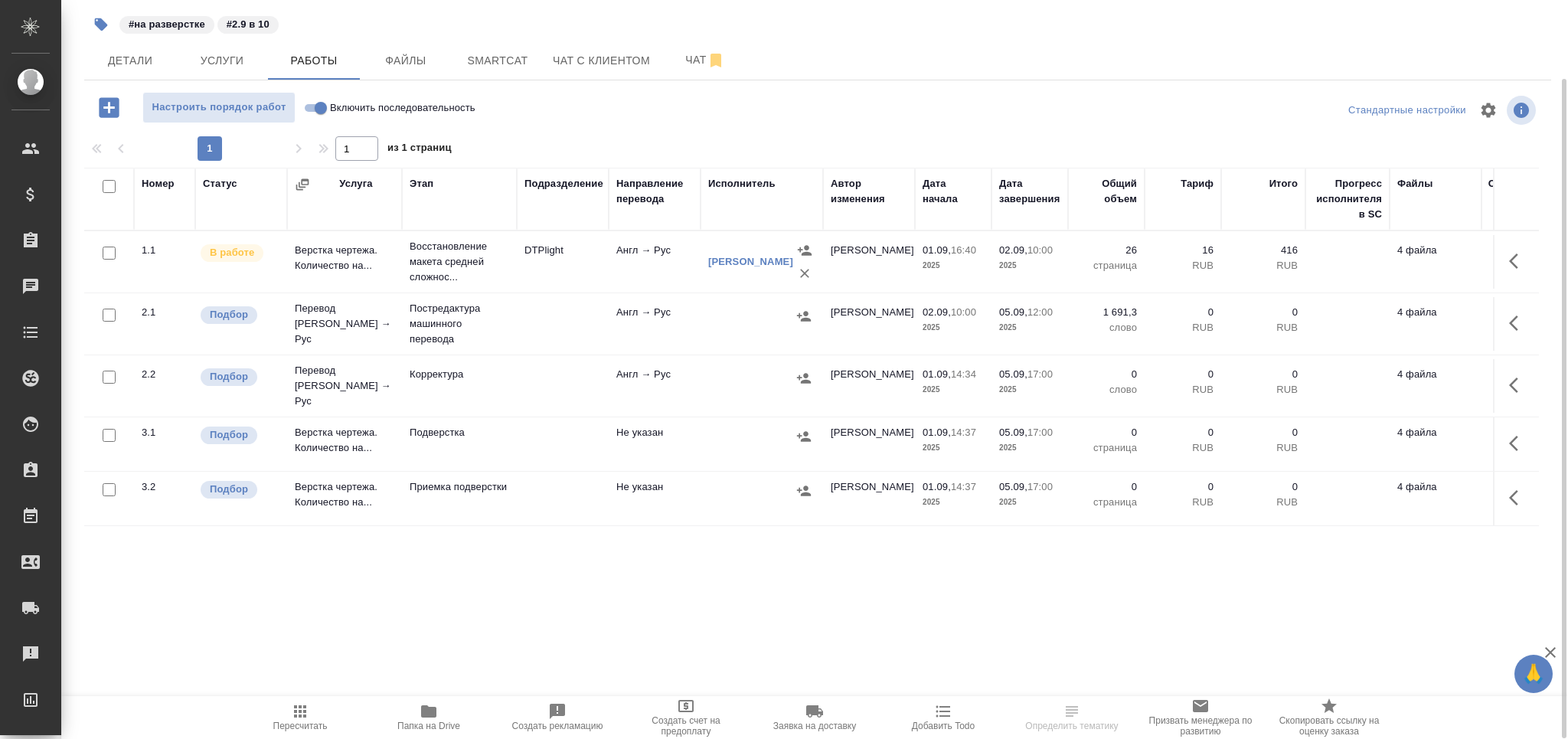
click at [442, 441] on td "Подверстка" at bounding box center [460, 444] width 115 height 53
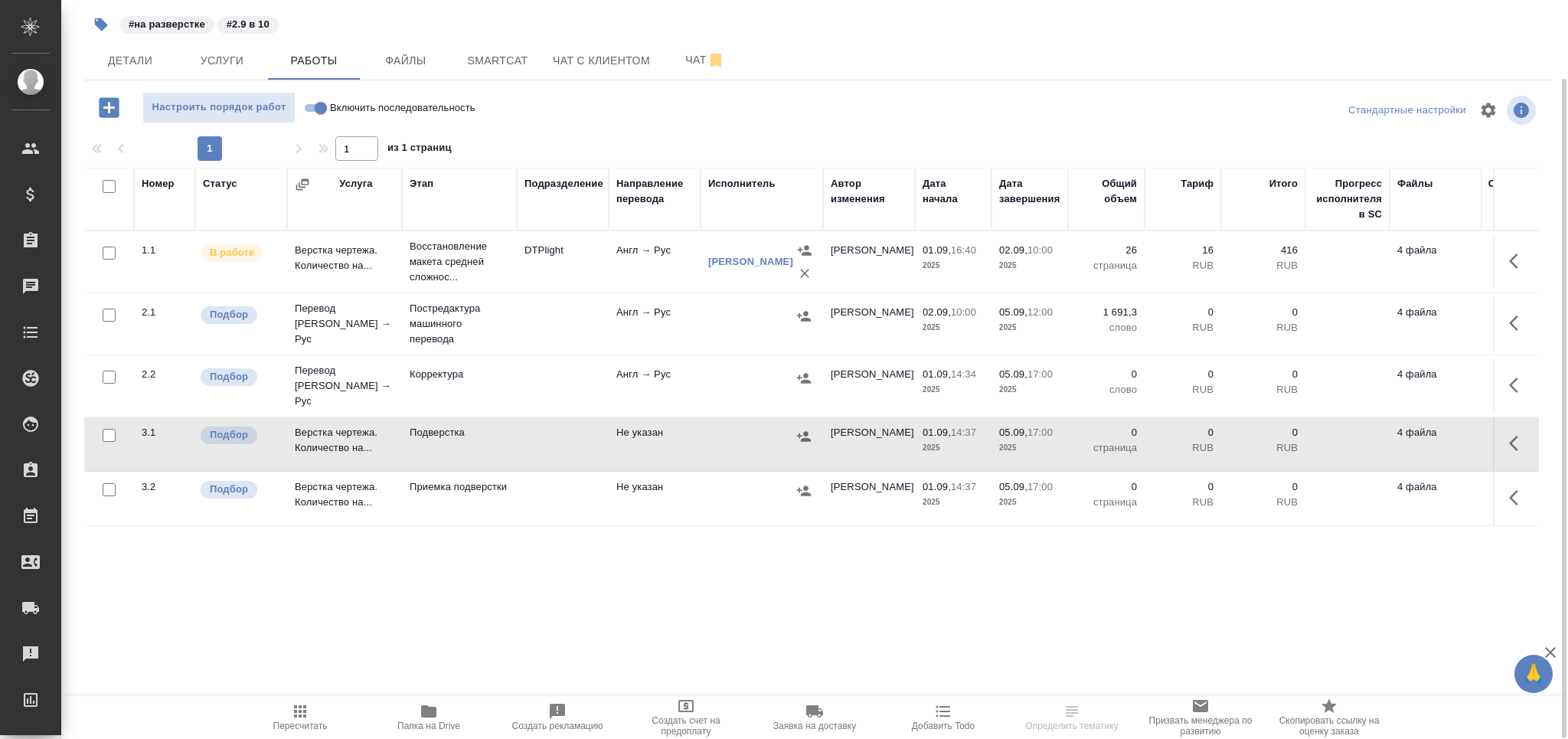
click at [443, 441] on td "Подверстка" at bounding box center [460, 444] width 115 height 53
click at [681, 65] on span "Чат" at bounding box center [705, 60] width 73 height 19
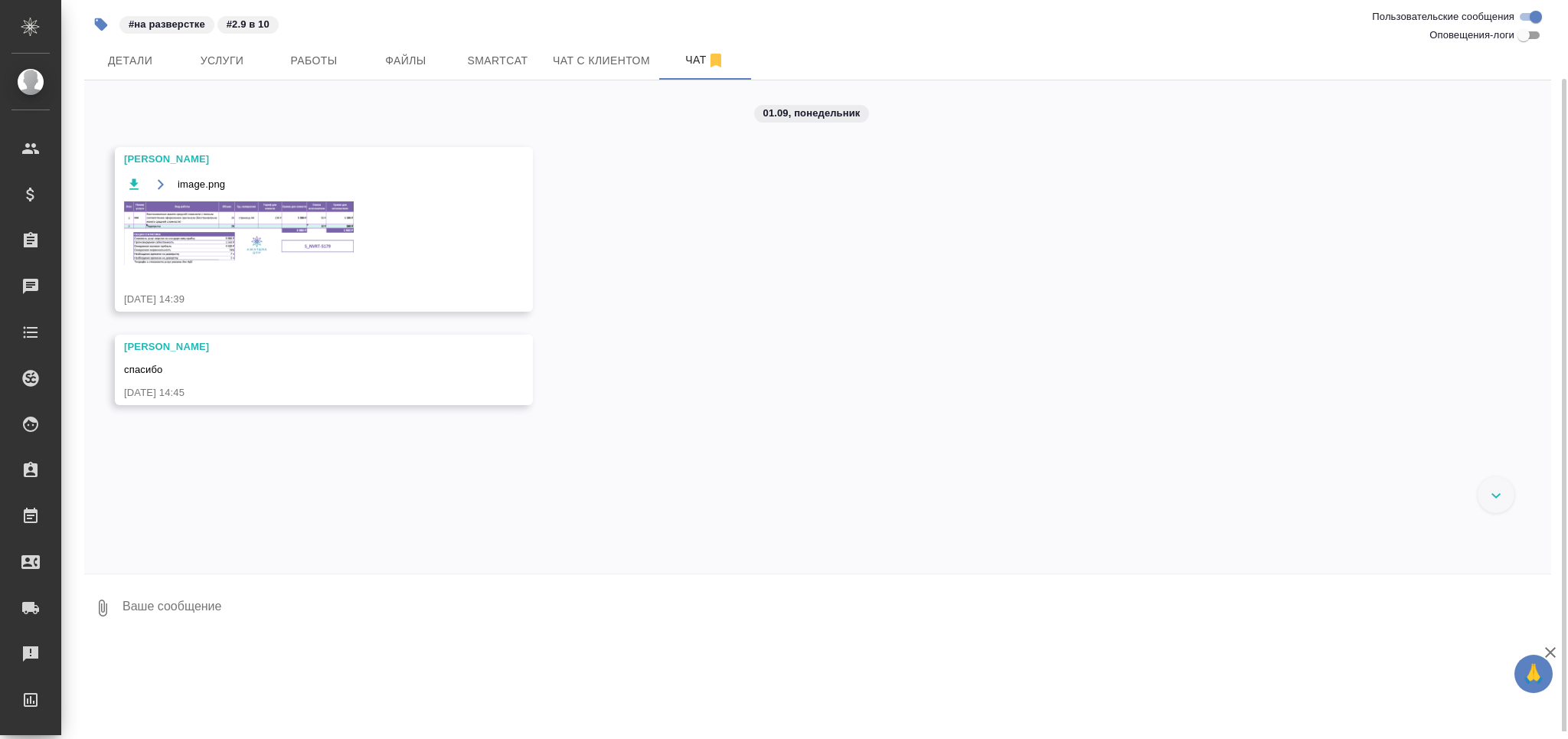
click at [309, 262] on img at bounding box center [238, 233] width 230 height 64
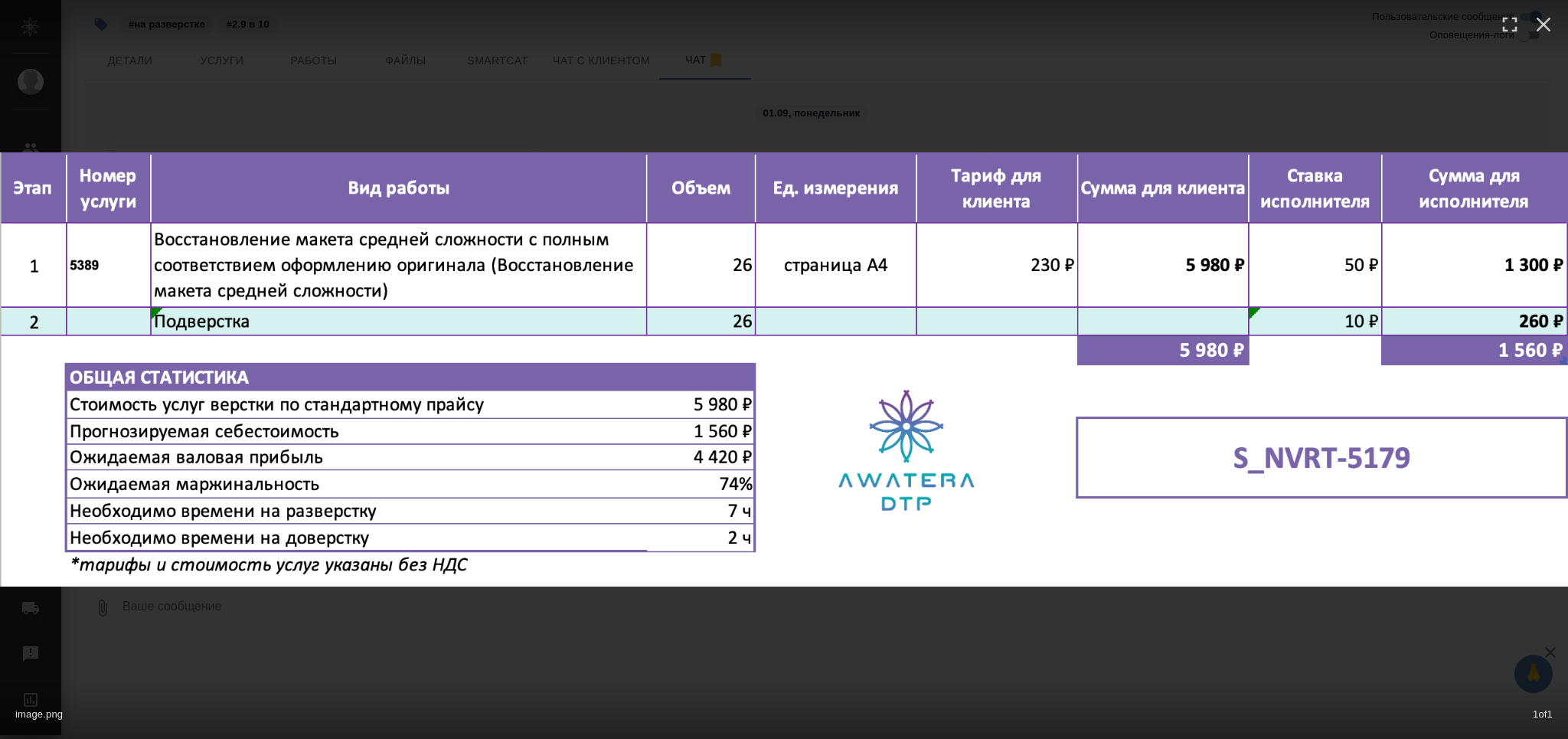
click at [468, 591] on div "image.png 1 of 1" at bounding box center [784, 370] width 1568 height 739
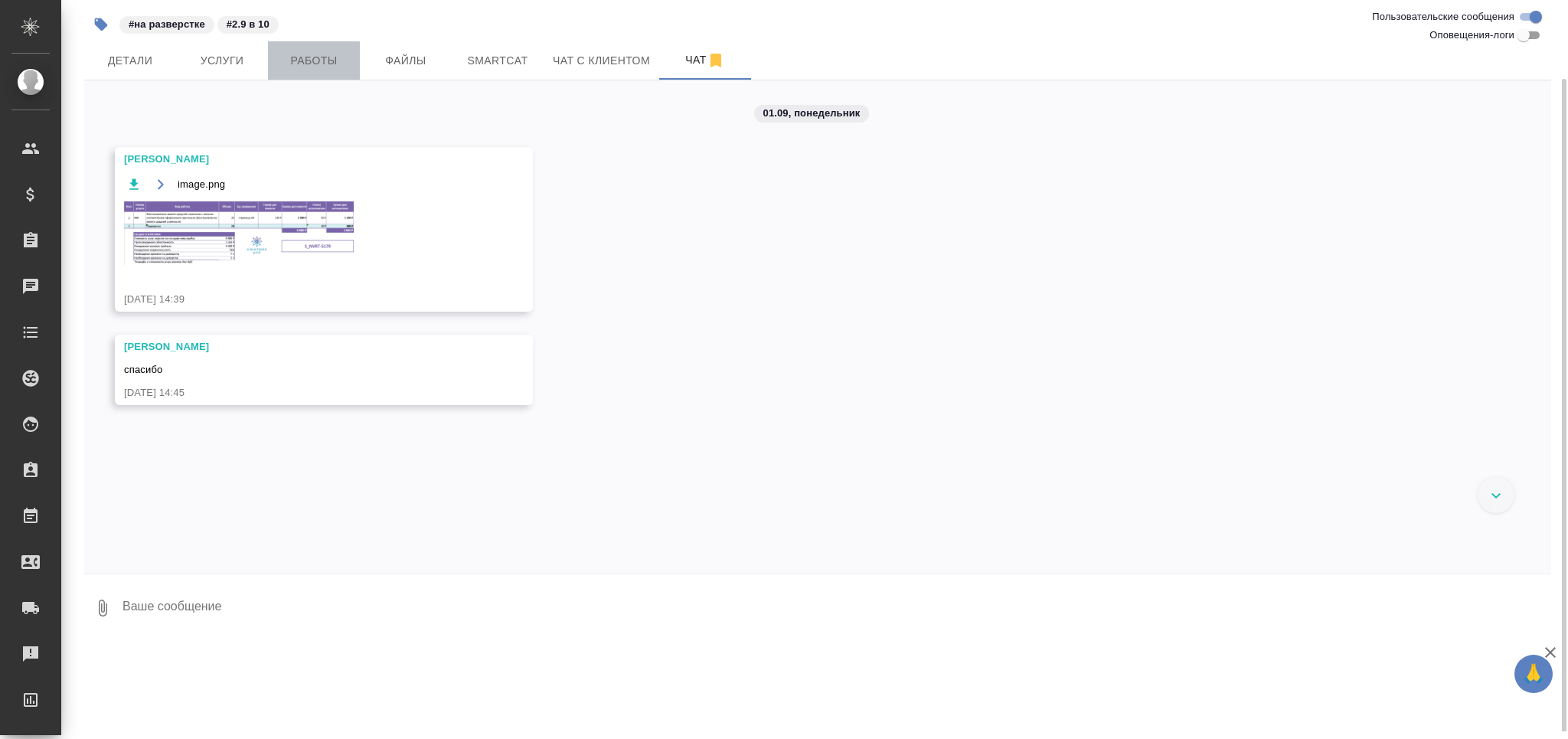
click at [315, 43] on button "Работы" at bounding box center [313, 60] width 92 height 38
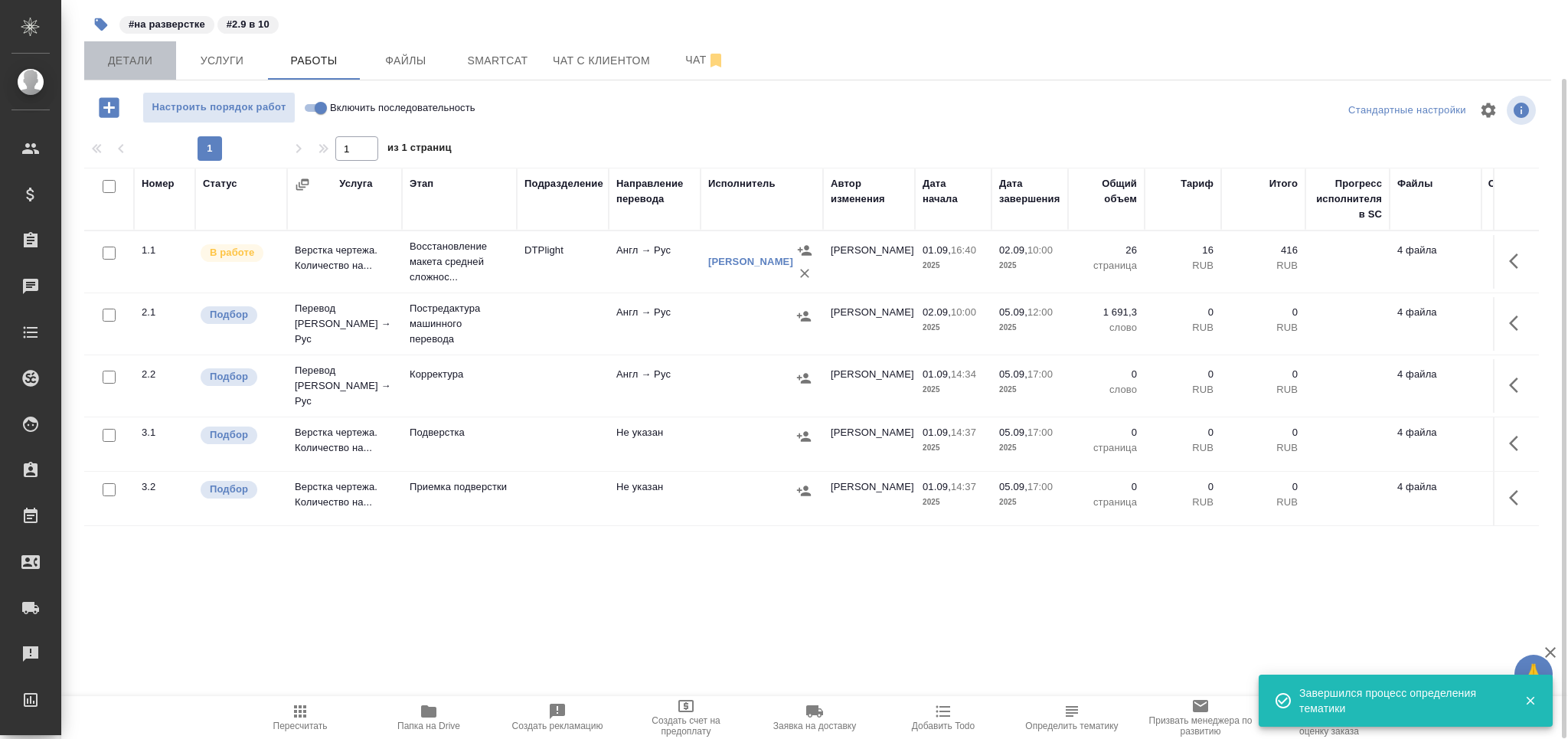
click at [107, 47] on button "Детали" at bounding box center [129, 60] width 92 height 38
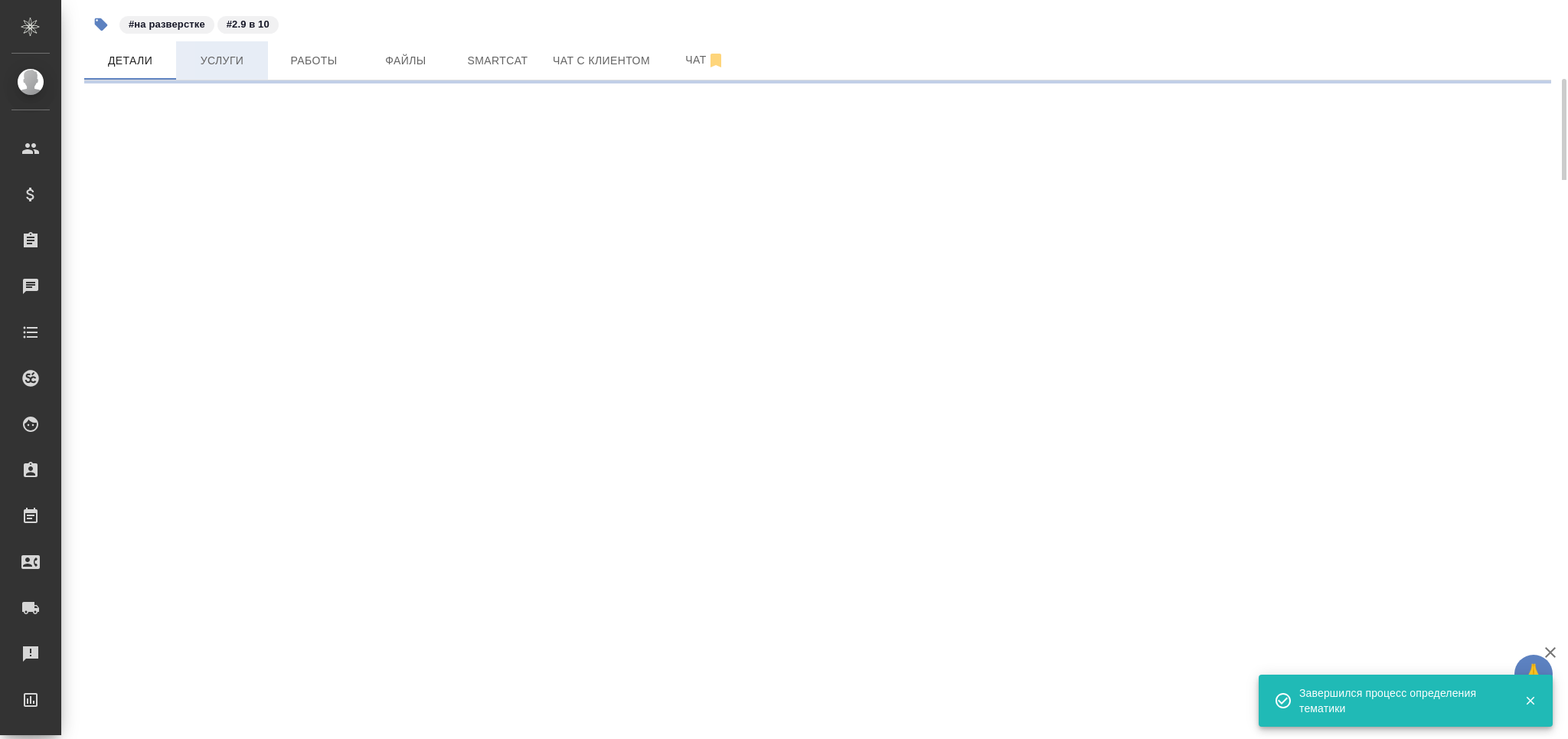
select select "RU"
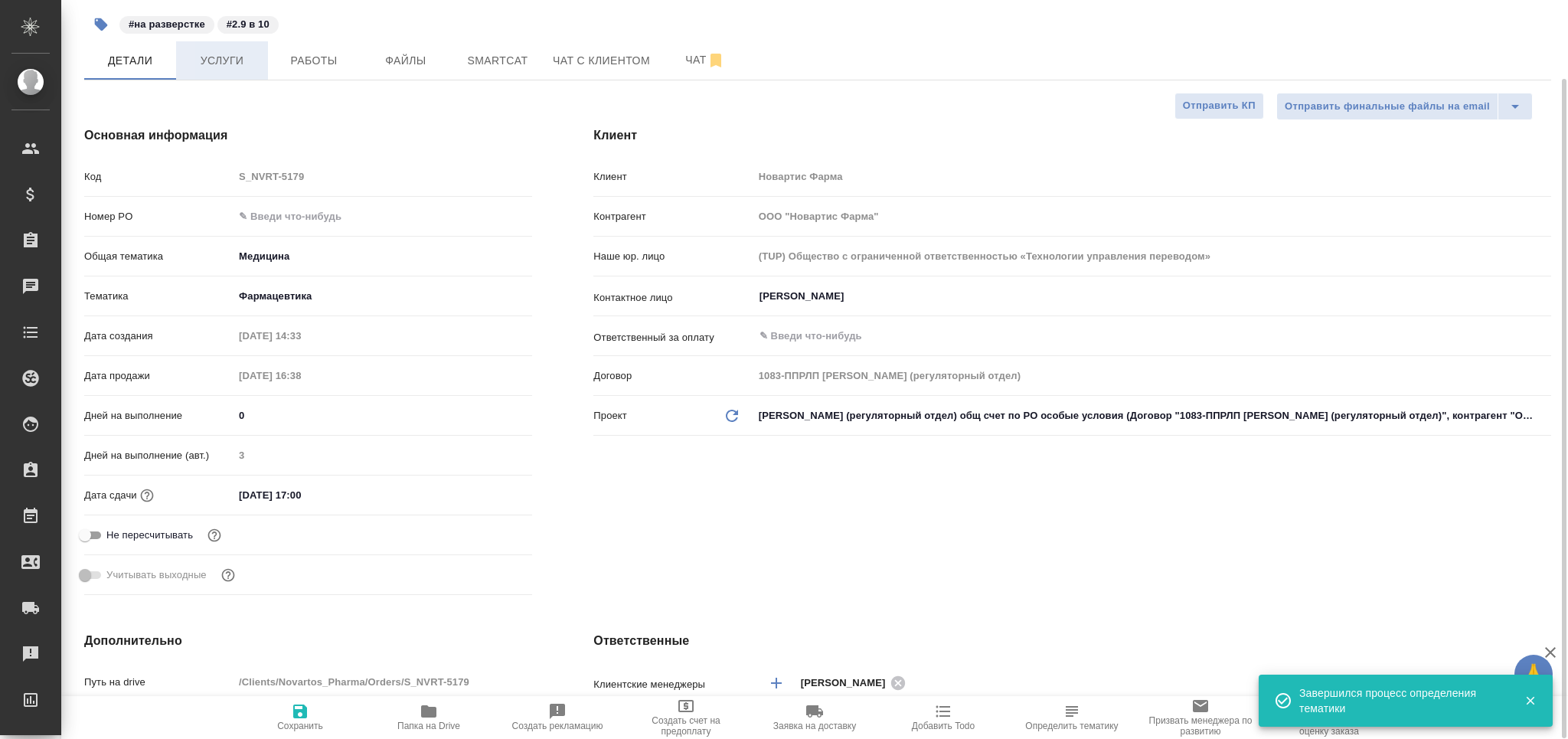
type textarea "x"
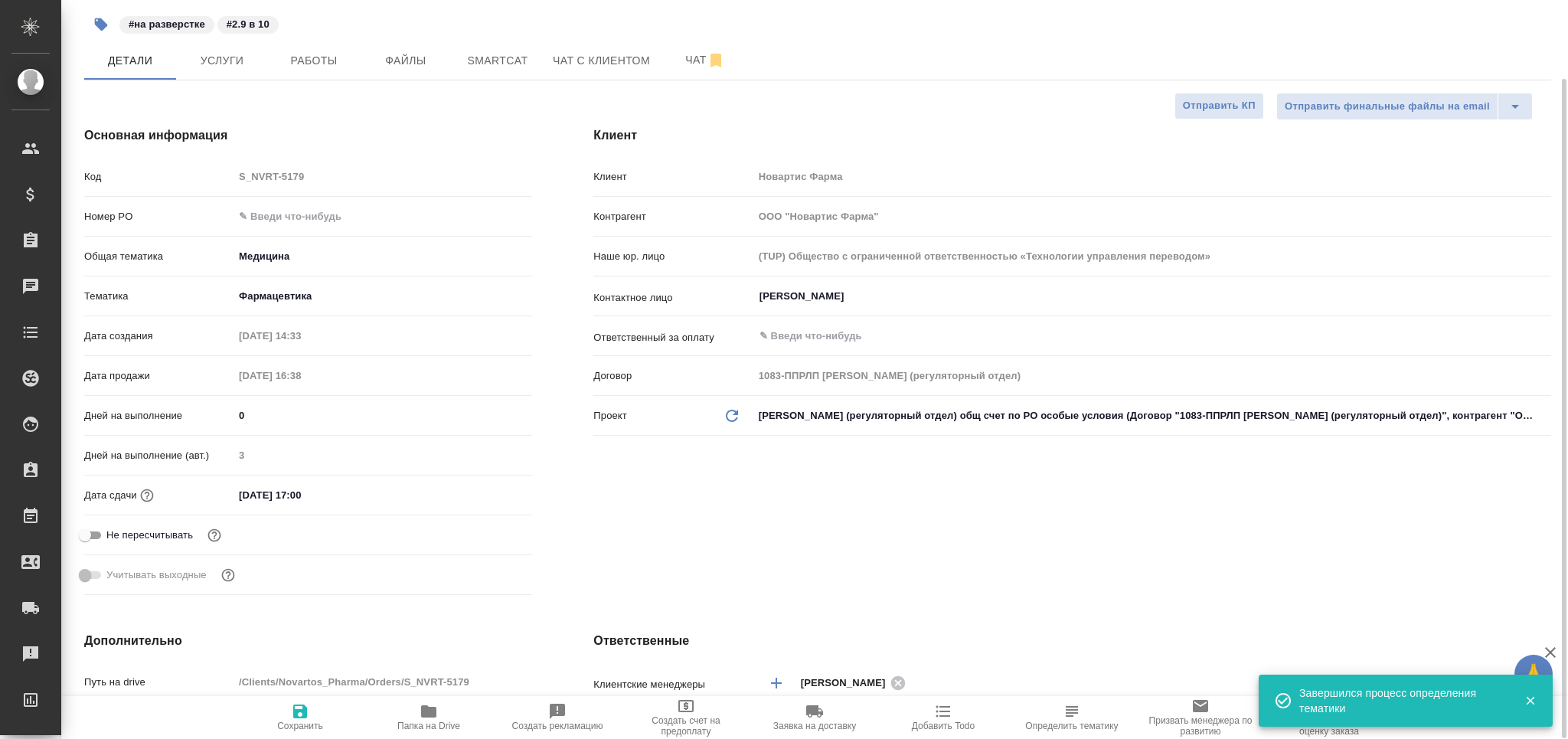
type textarea "x"
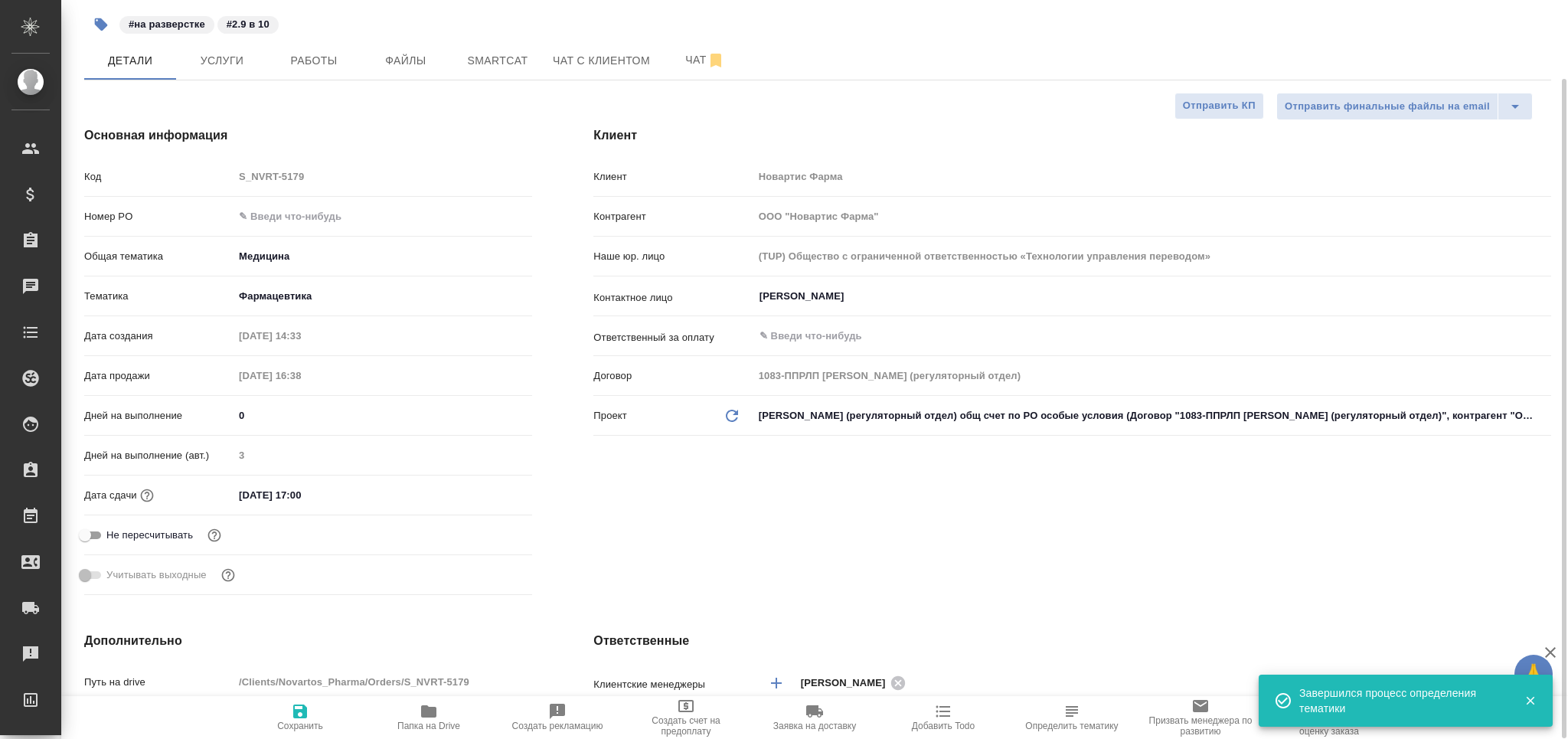
type textarea "x"
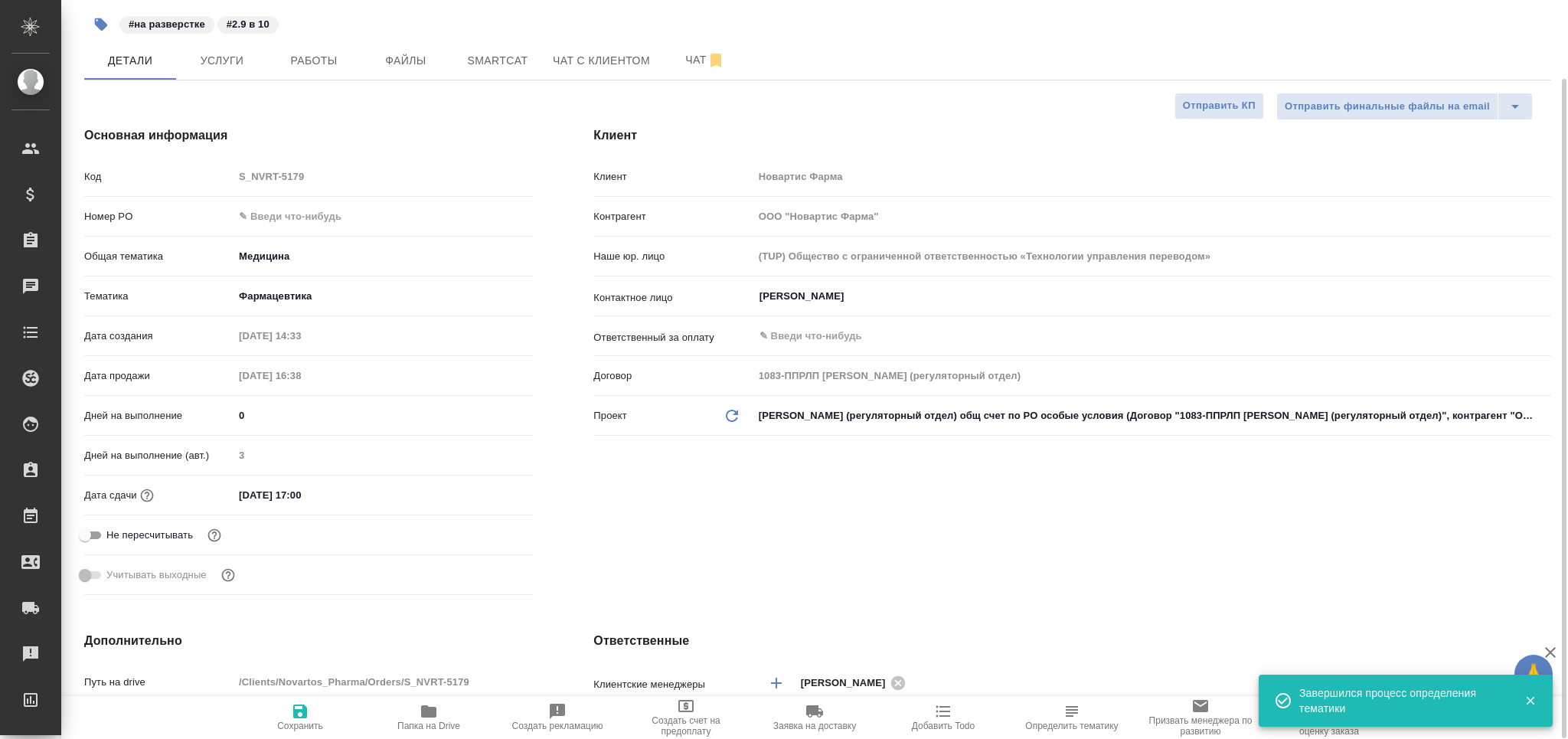
type textarea "x"
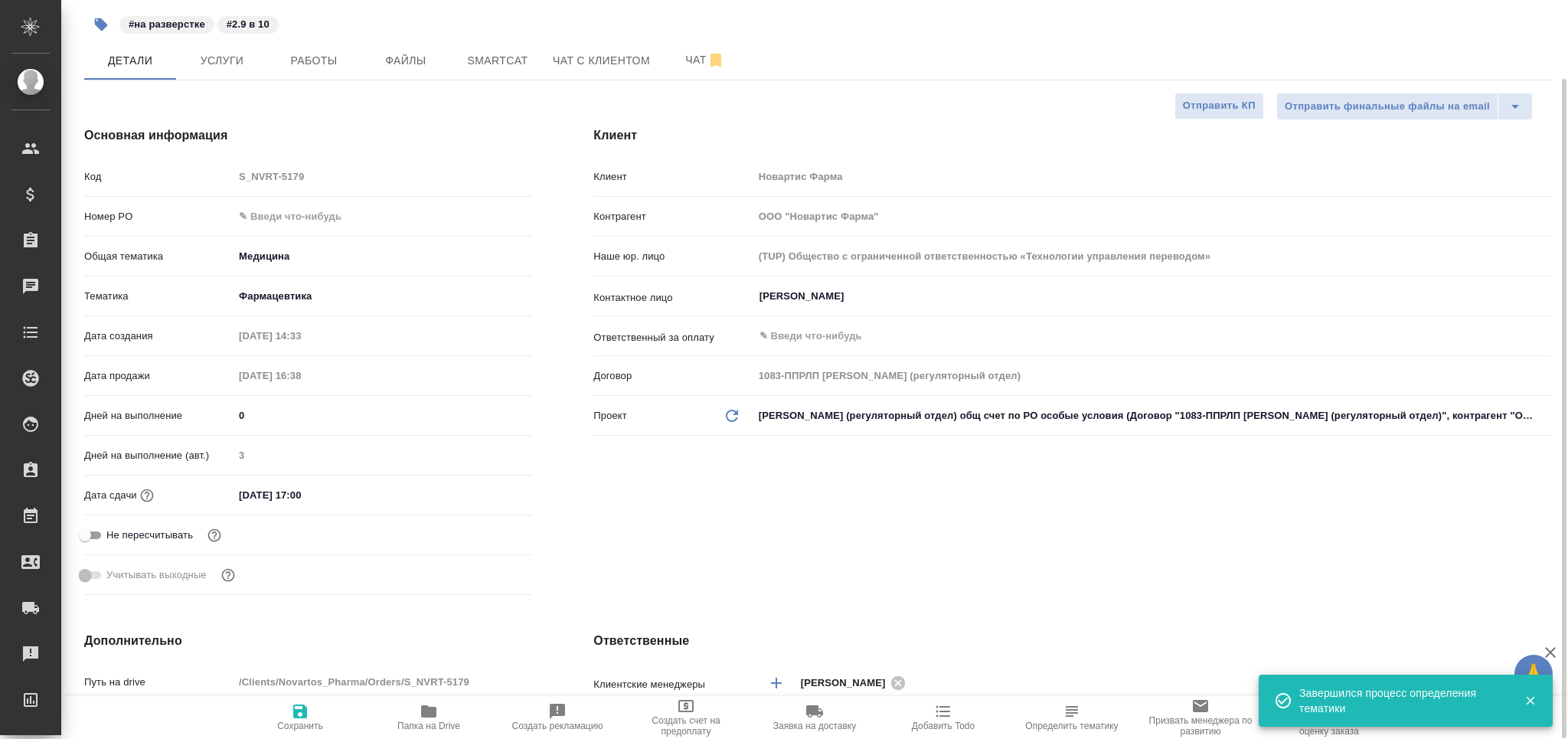
type textarea "x"
click at [336, 55] on span "Работы" at bounding box center [314, 61] width 73 height 19
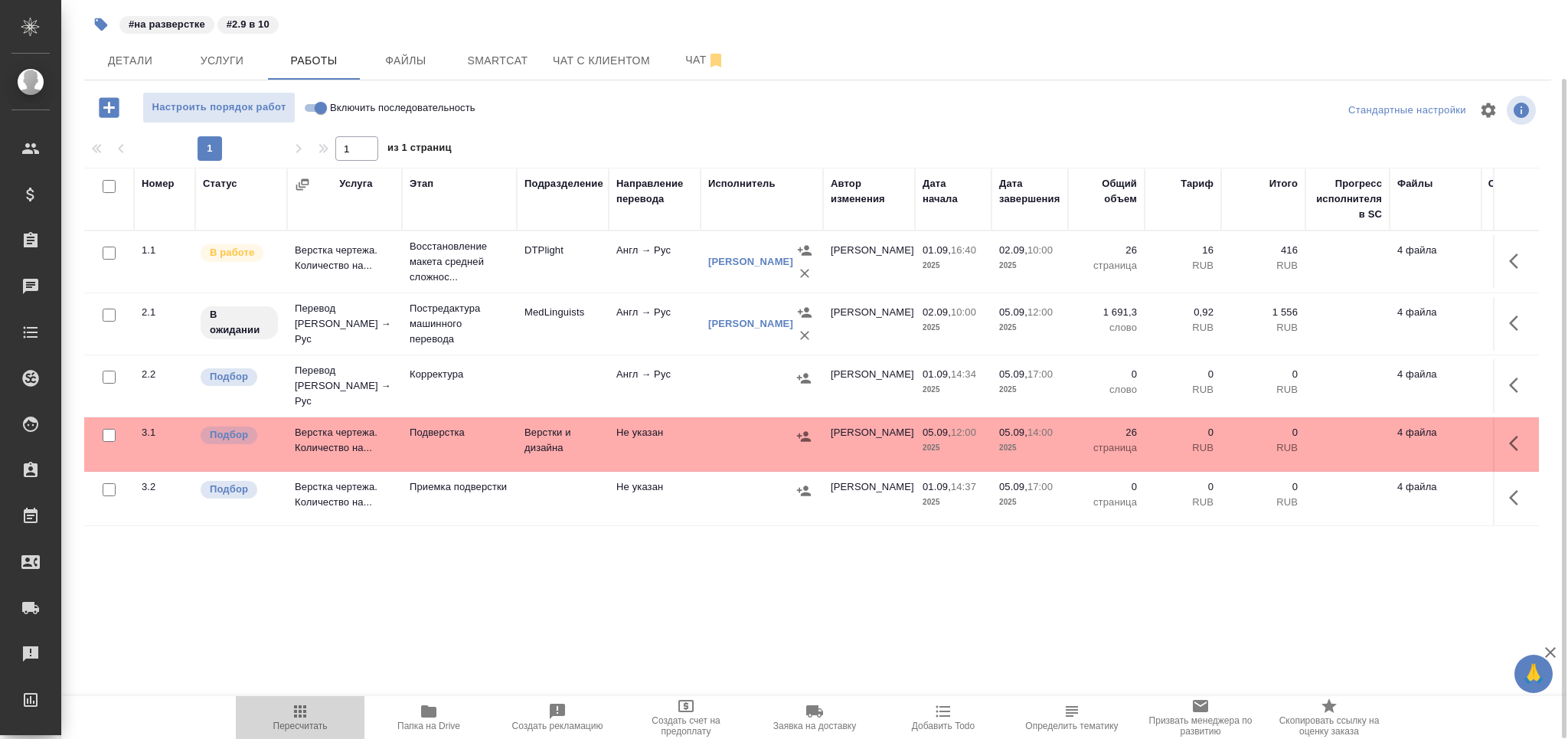
click at [294, 712] on icon "button" at bounding box center [299, 711] width 18 height 18
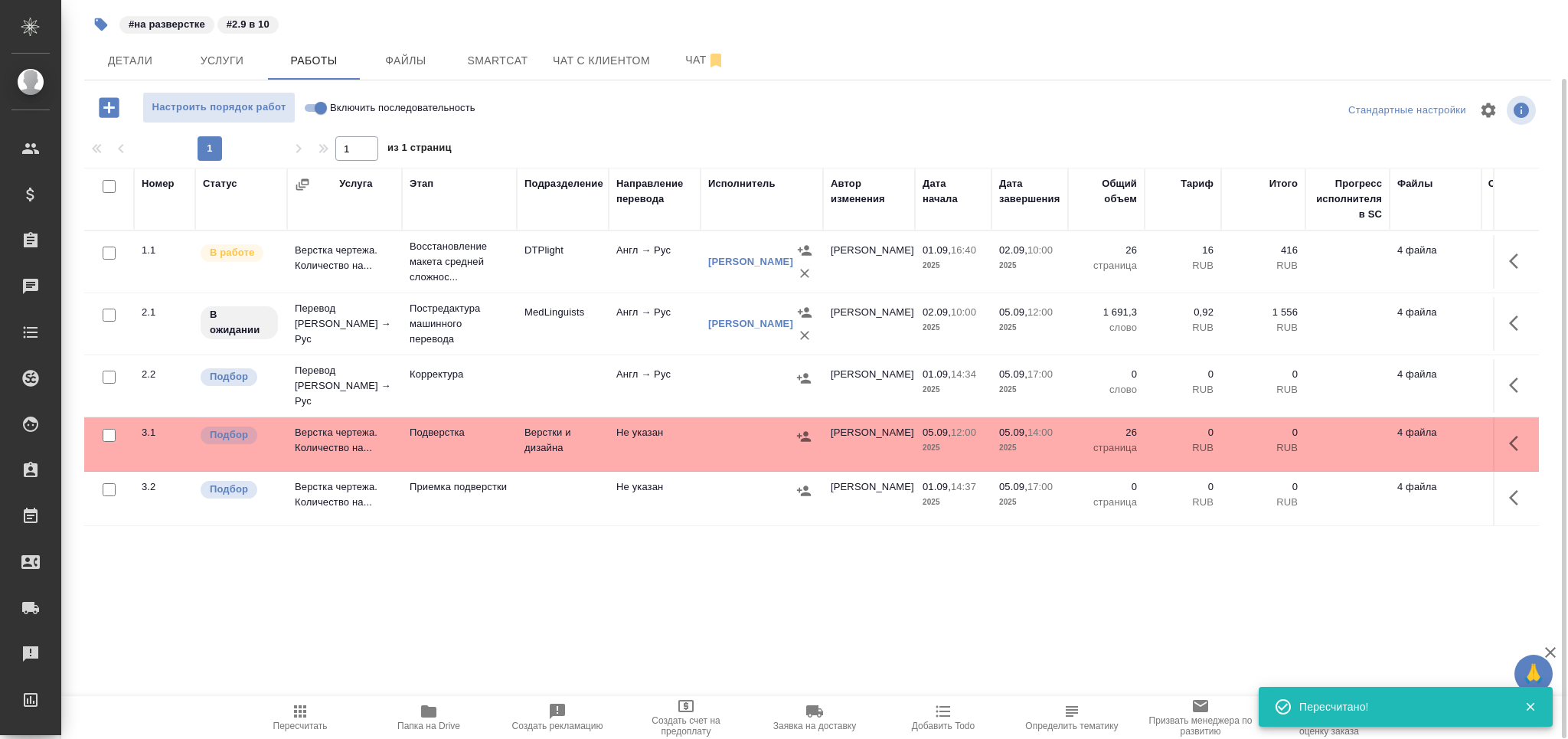
click at [103, 19] on icon "button" at bounding box center [101, 24] width 16 height 16
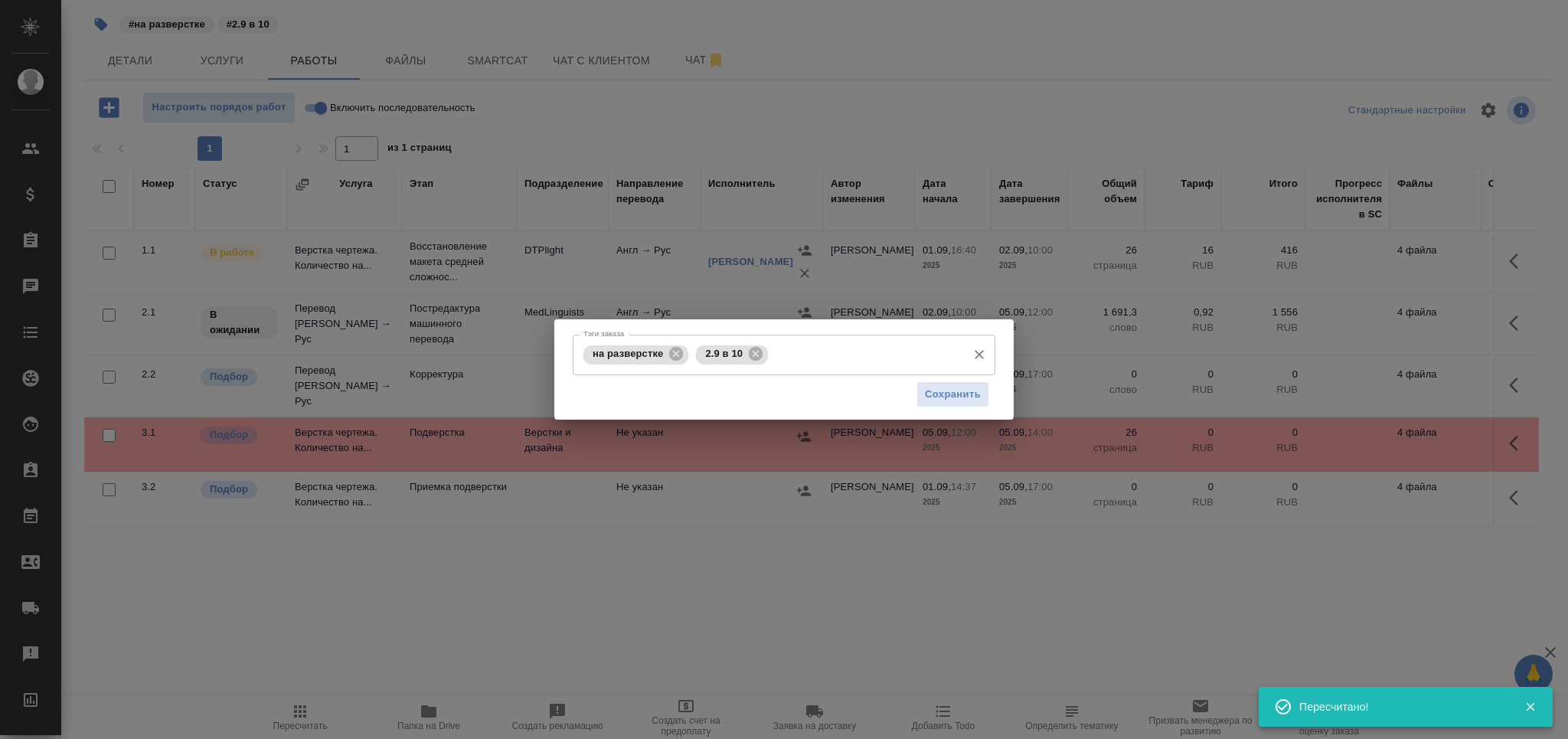
click at [849, 352] on input "Тэги заказа" at bounding box center [865, 355] width 188 height 26
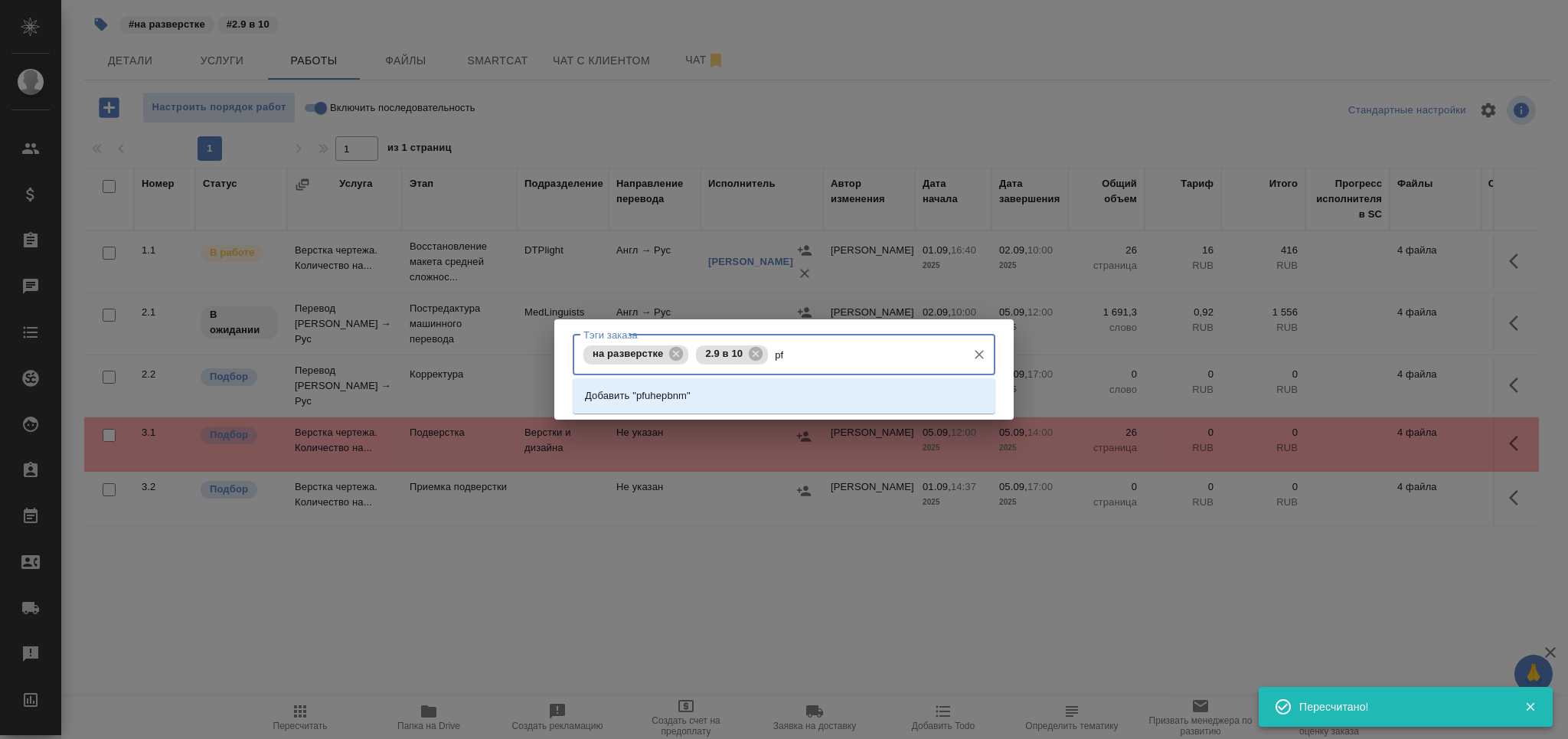
type input "p"
type input "загрузить"
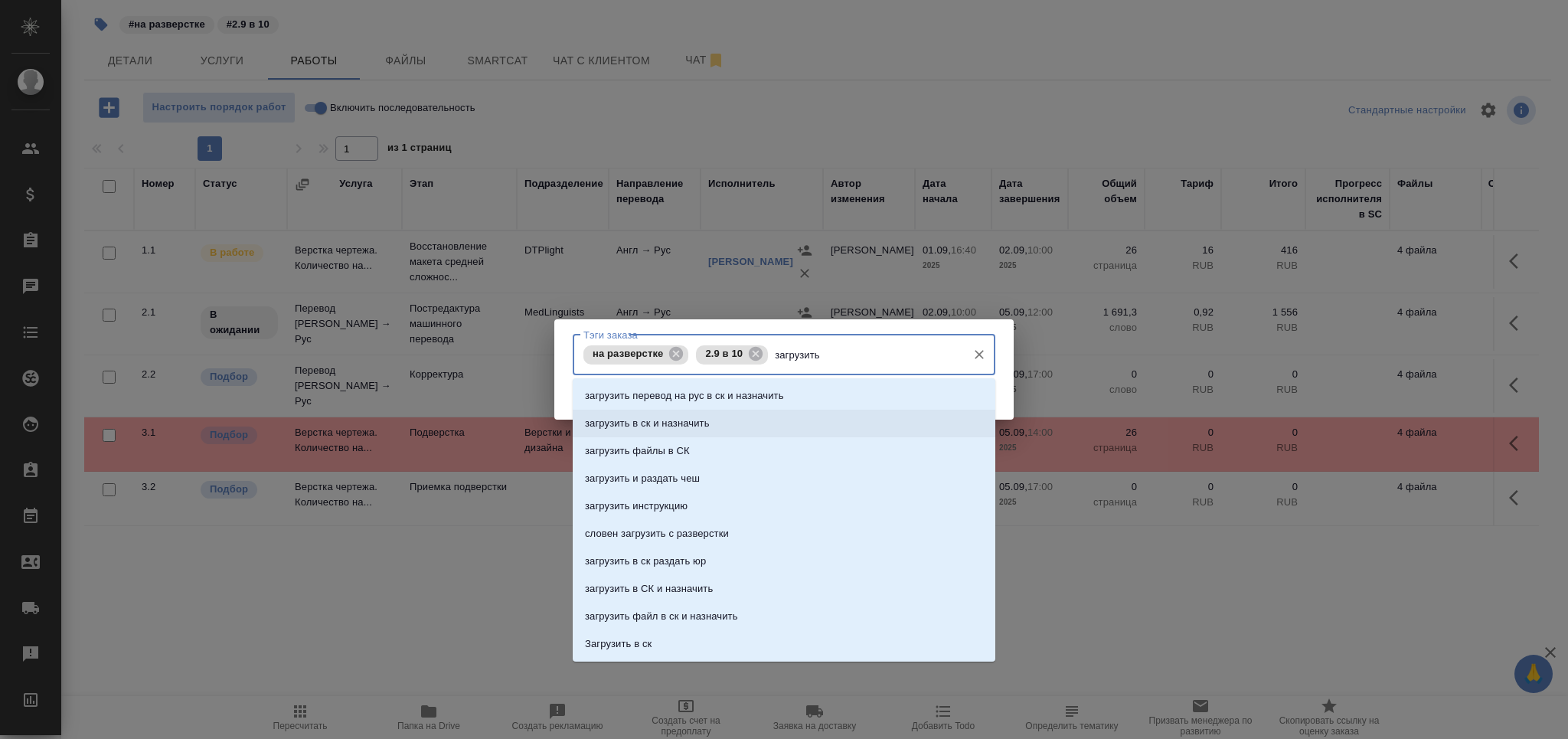
click at [732, 426] on li "загрузить в ск и назначить" at bounding box center [784, 424] width 423 height 28
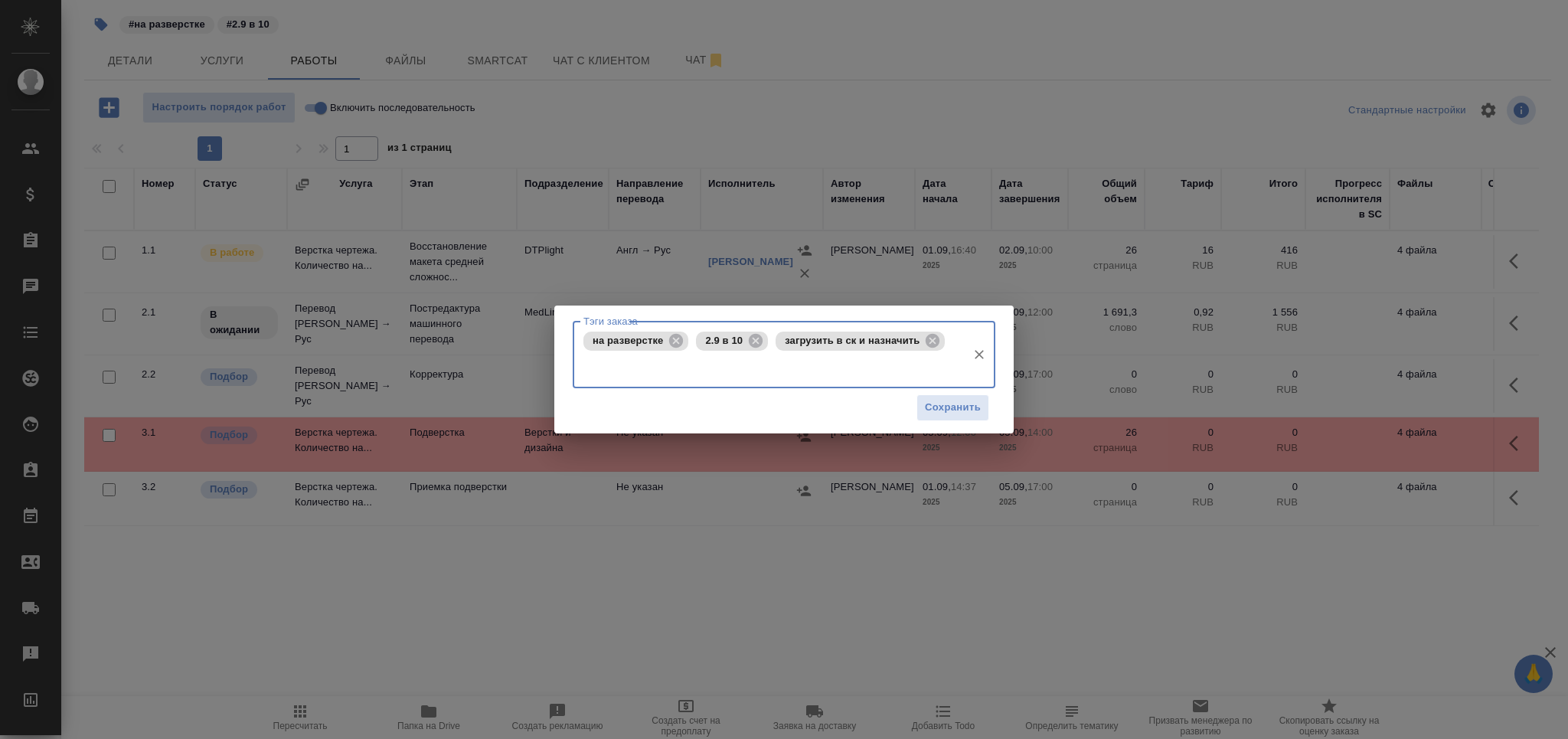
click at [959, 421] on div "Сохранить" at bounding box center [784, 408] width 423 height 39
click at [938, 418] on button "Сохранить" at bounding box center [952, 408] width 72 height 27
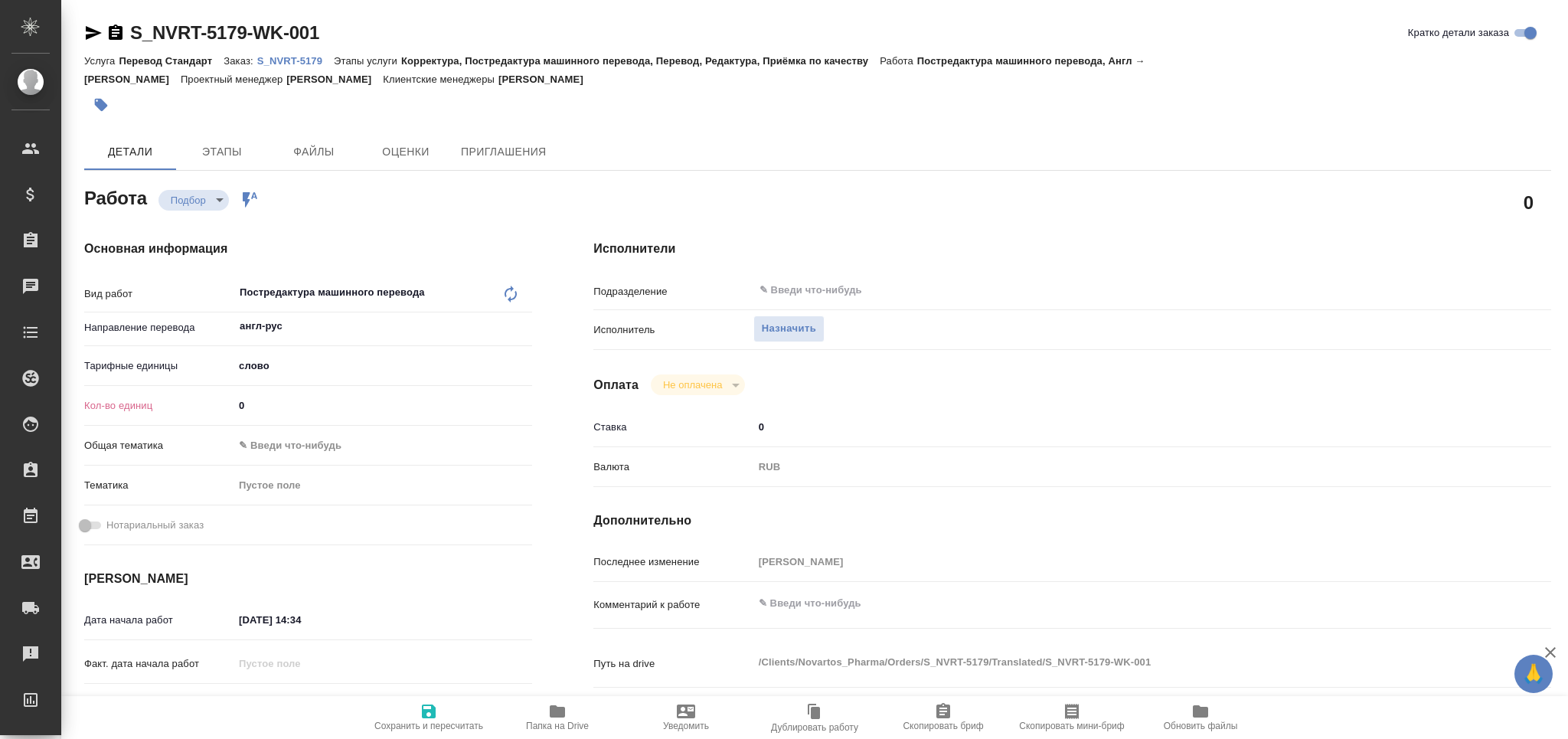
type textarea "x"
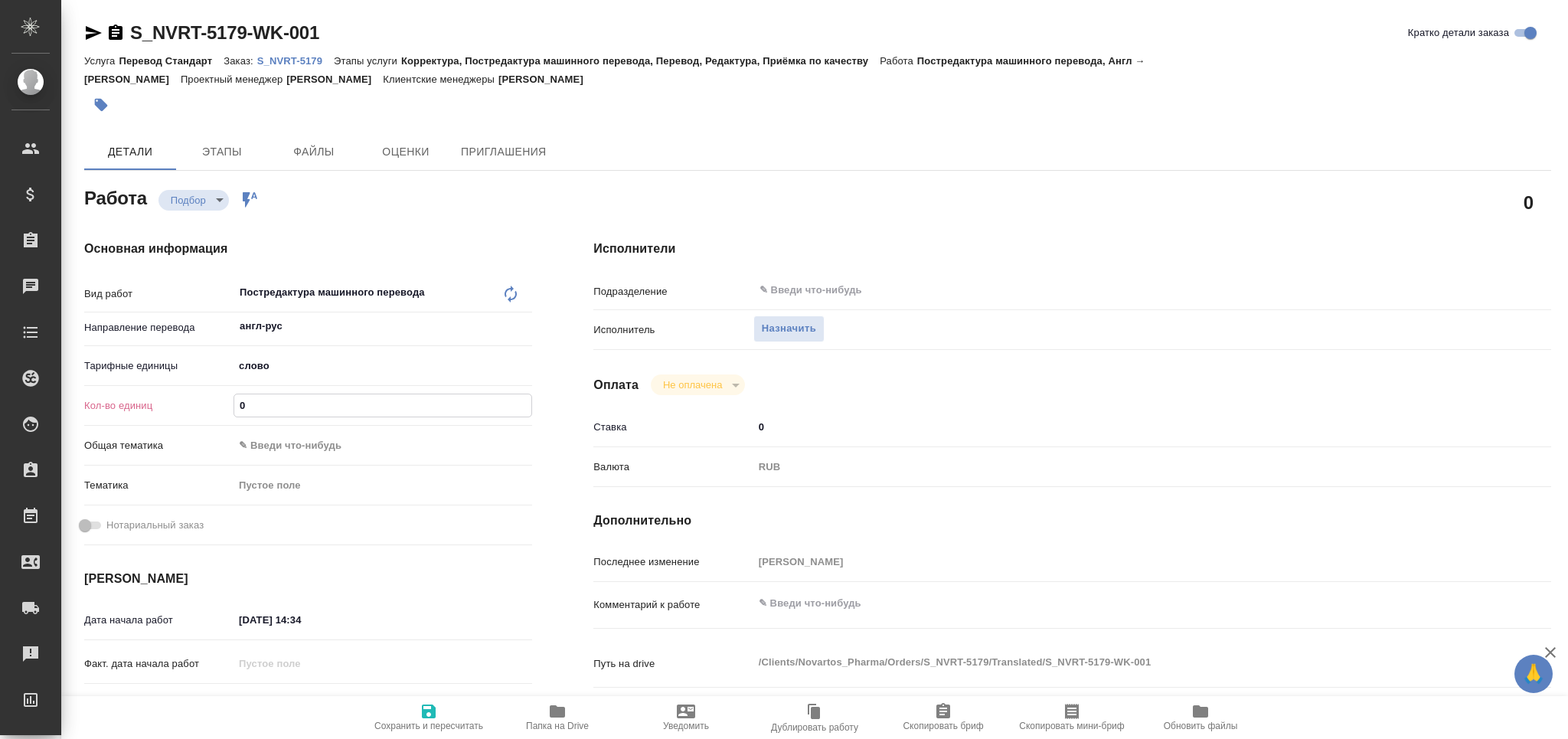
drag, startPoint x: 274, startPoint y: 399, endPoint x: 184, endPoint y: 407, distance: 90.4
click at [184, 407] on div "Кол-во единиц 0" at bounding box center [307, 405] width 448 height 27
type textarea "x"
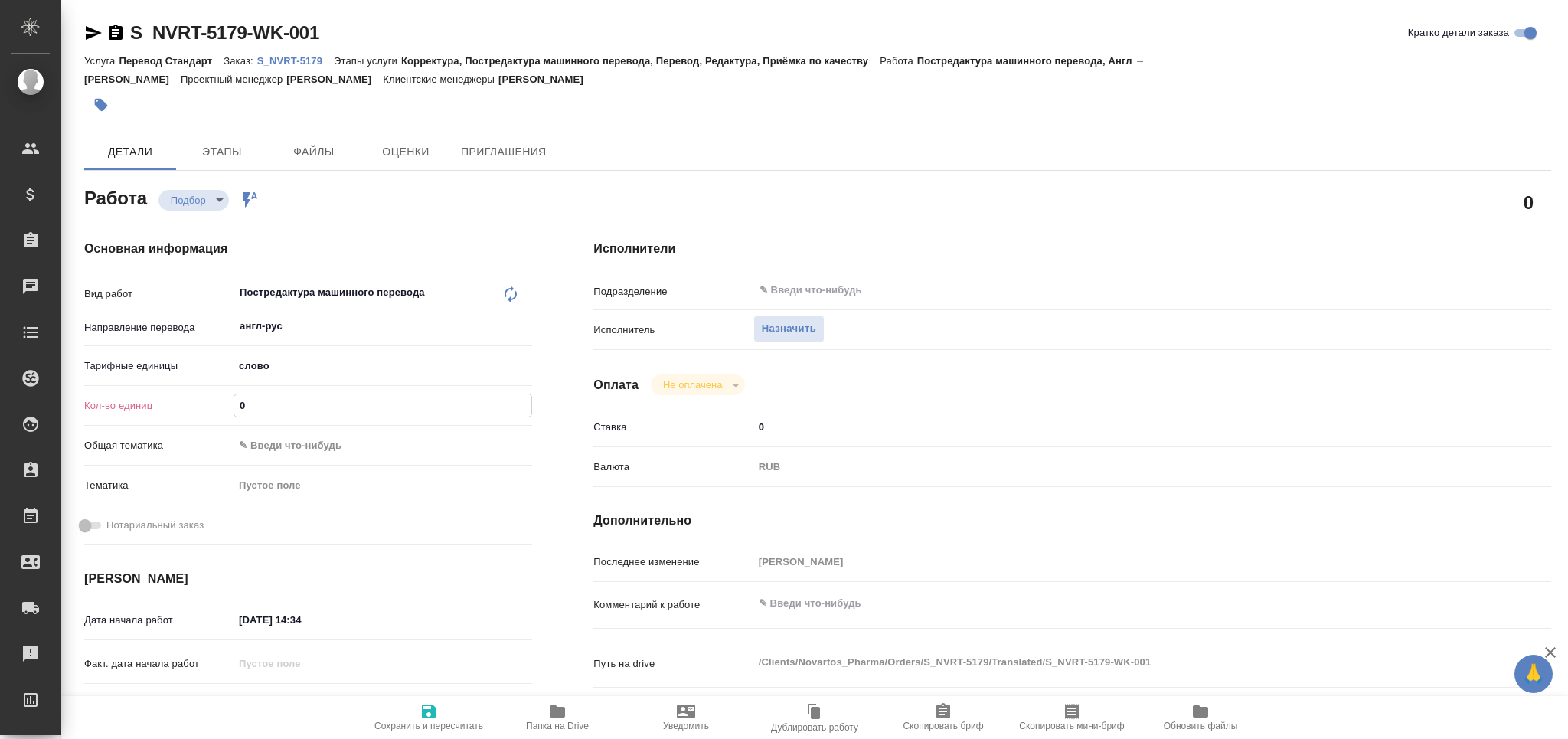
type textarea "x"
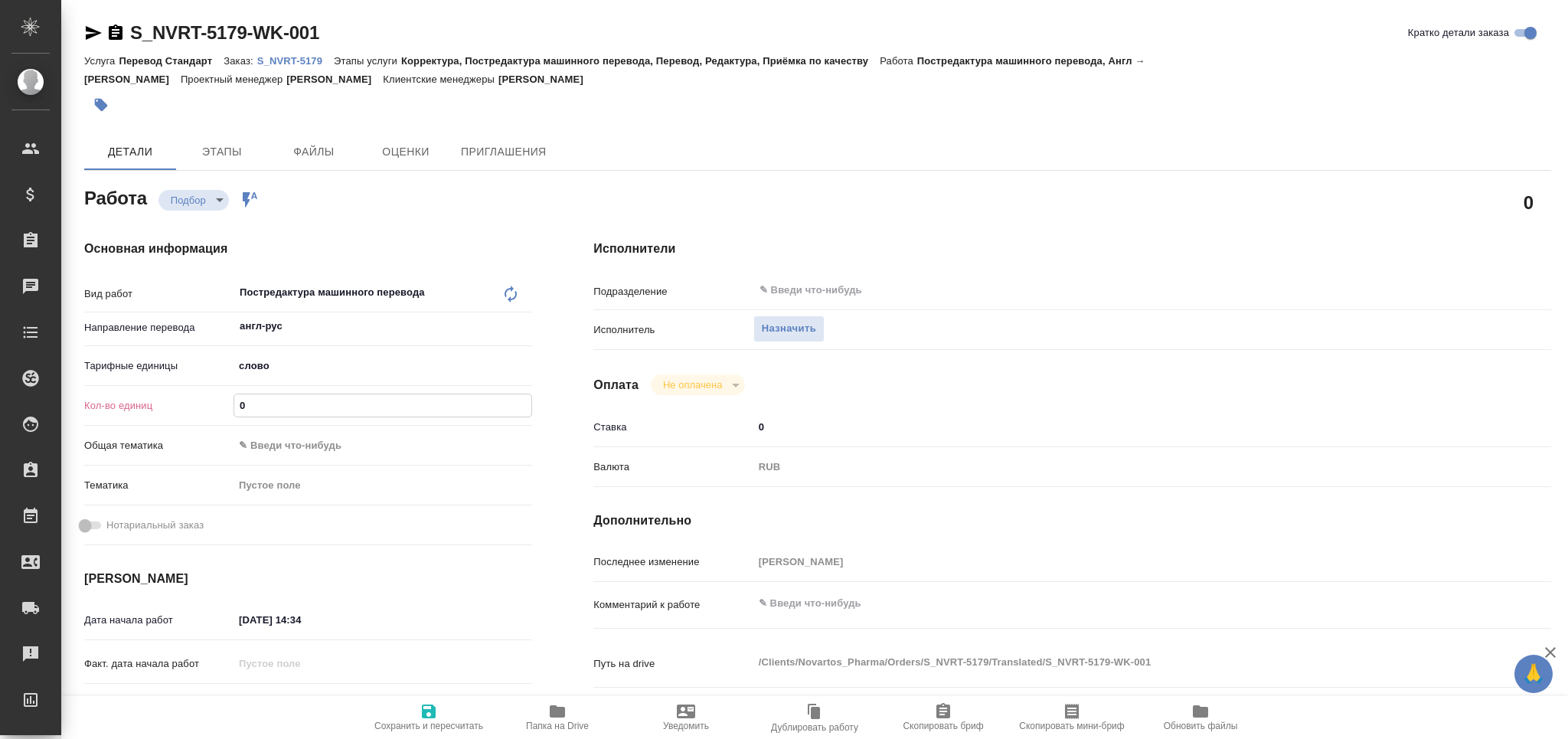
type textarea "x"
paste input "1691.3"
type input "1691.3"
type textarea "x"
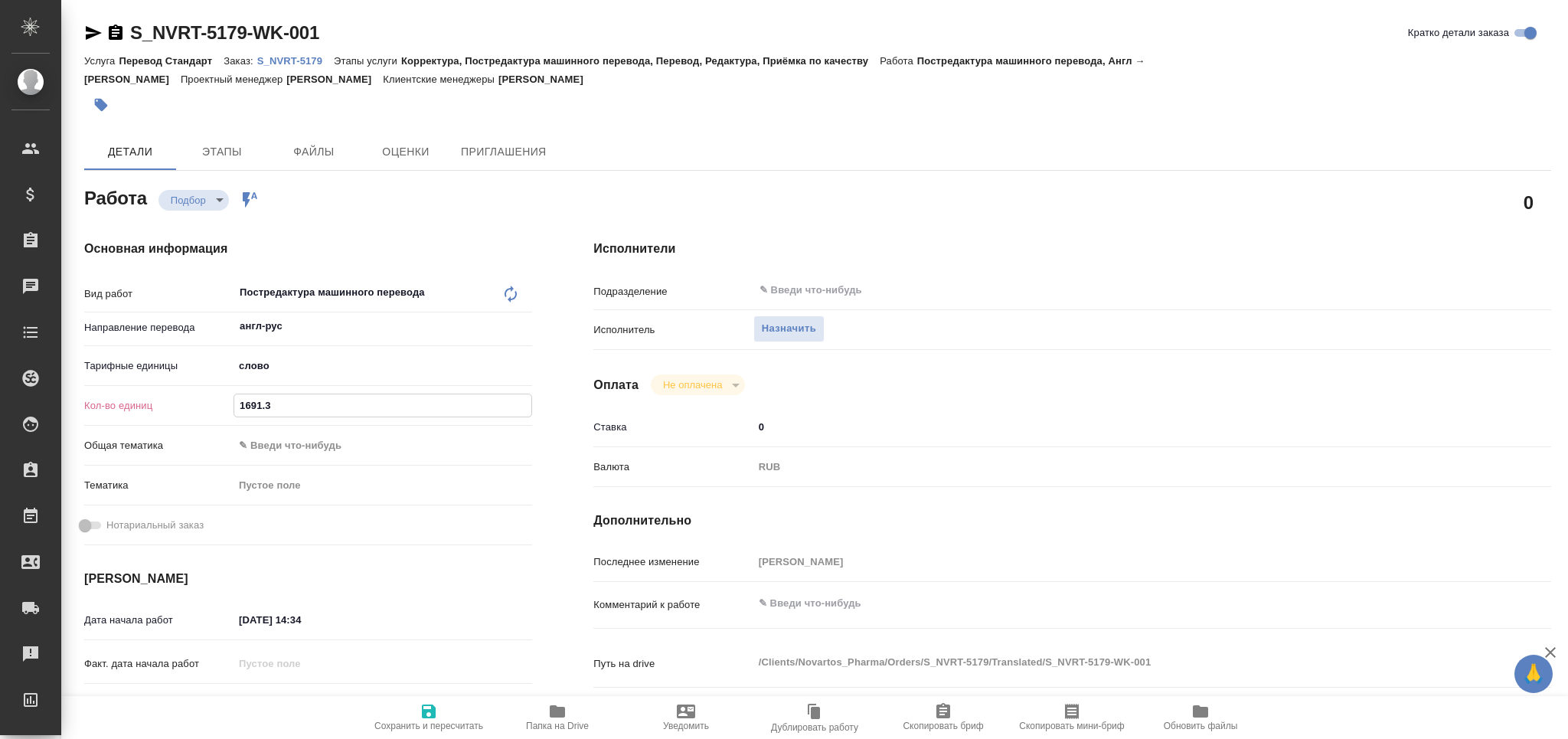
type textarea "x"
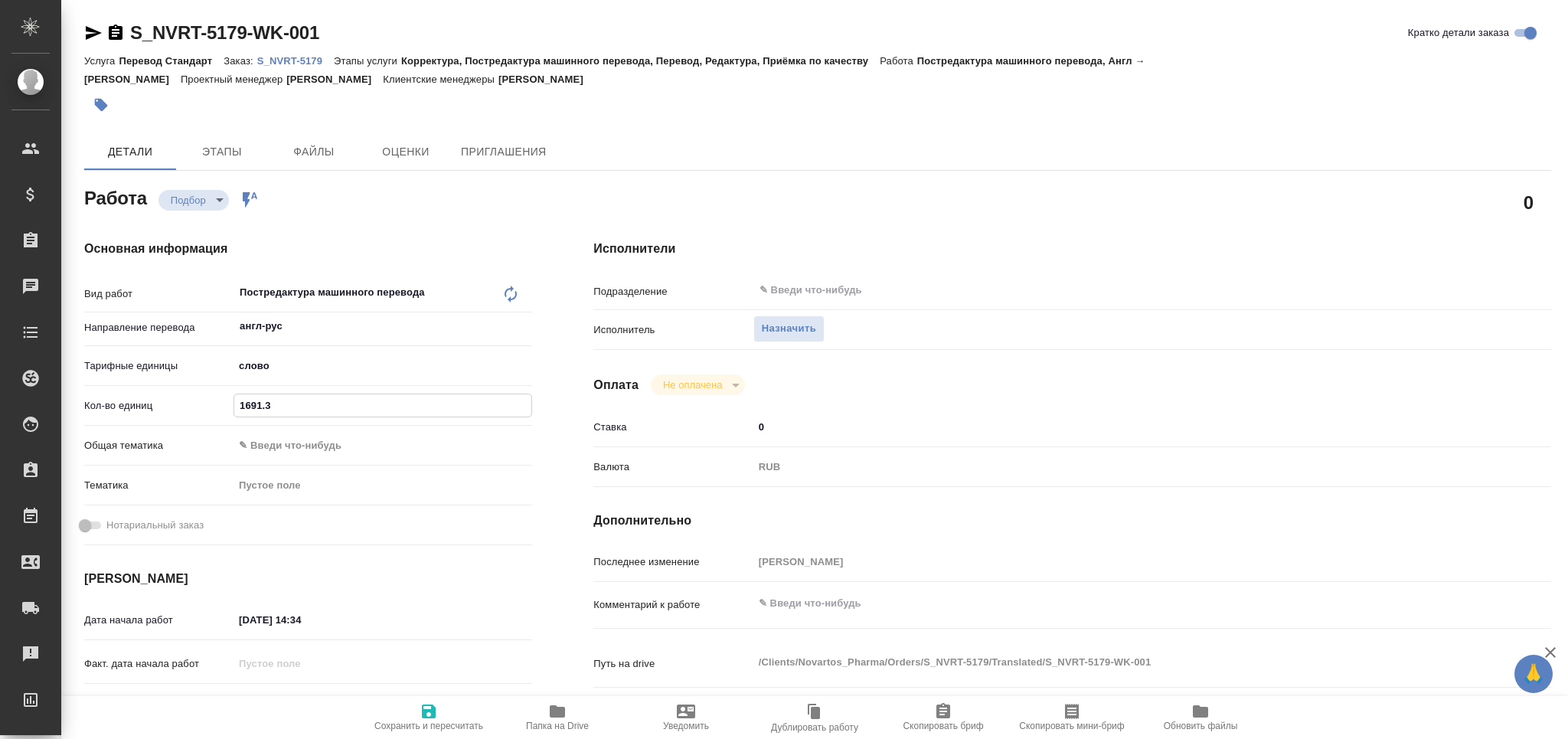
type textarea "x"
type input "1691.3"
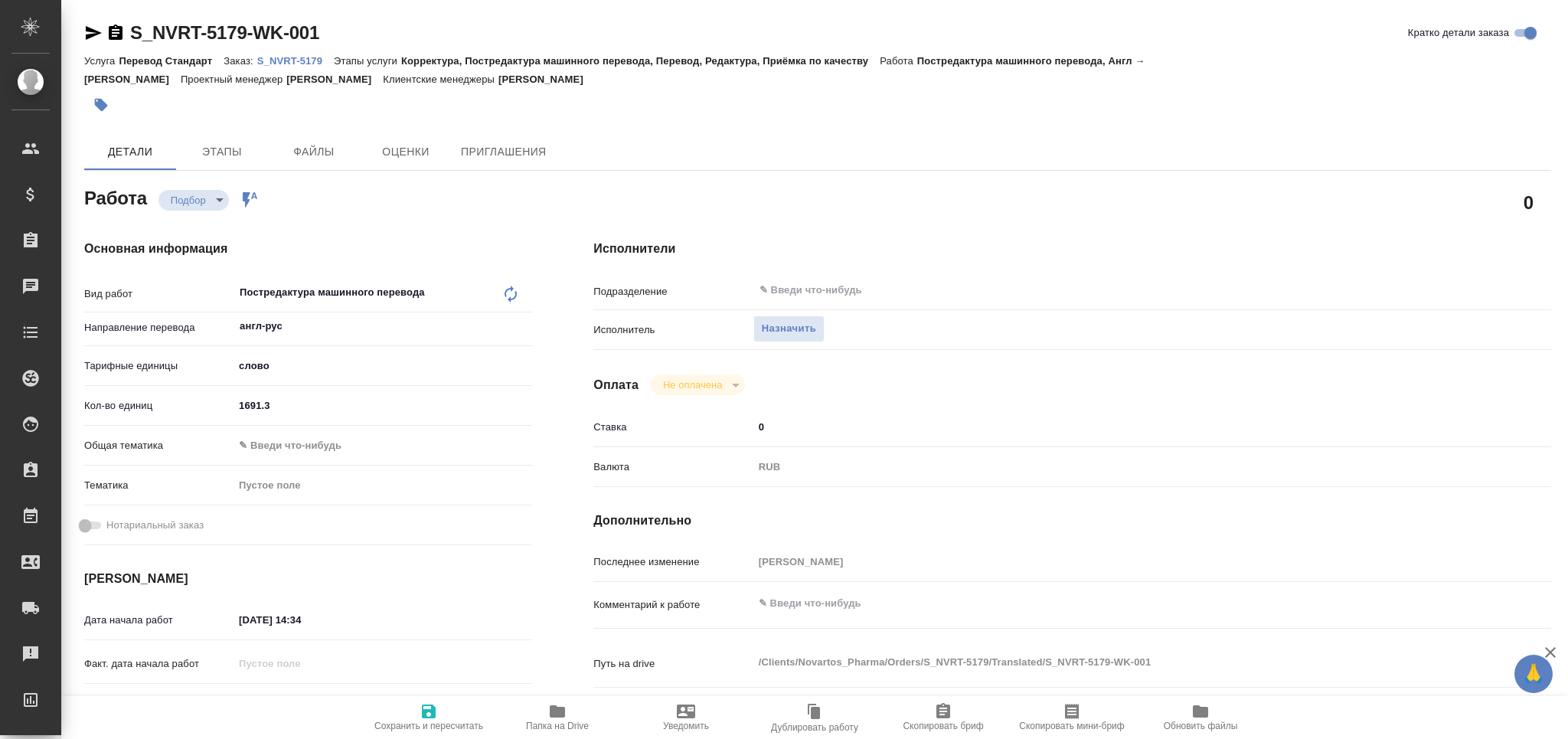
type textarea "x"
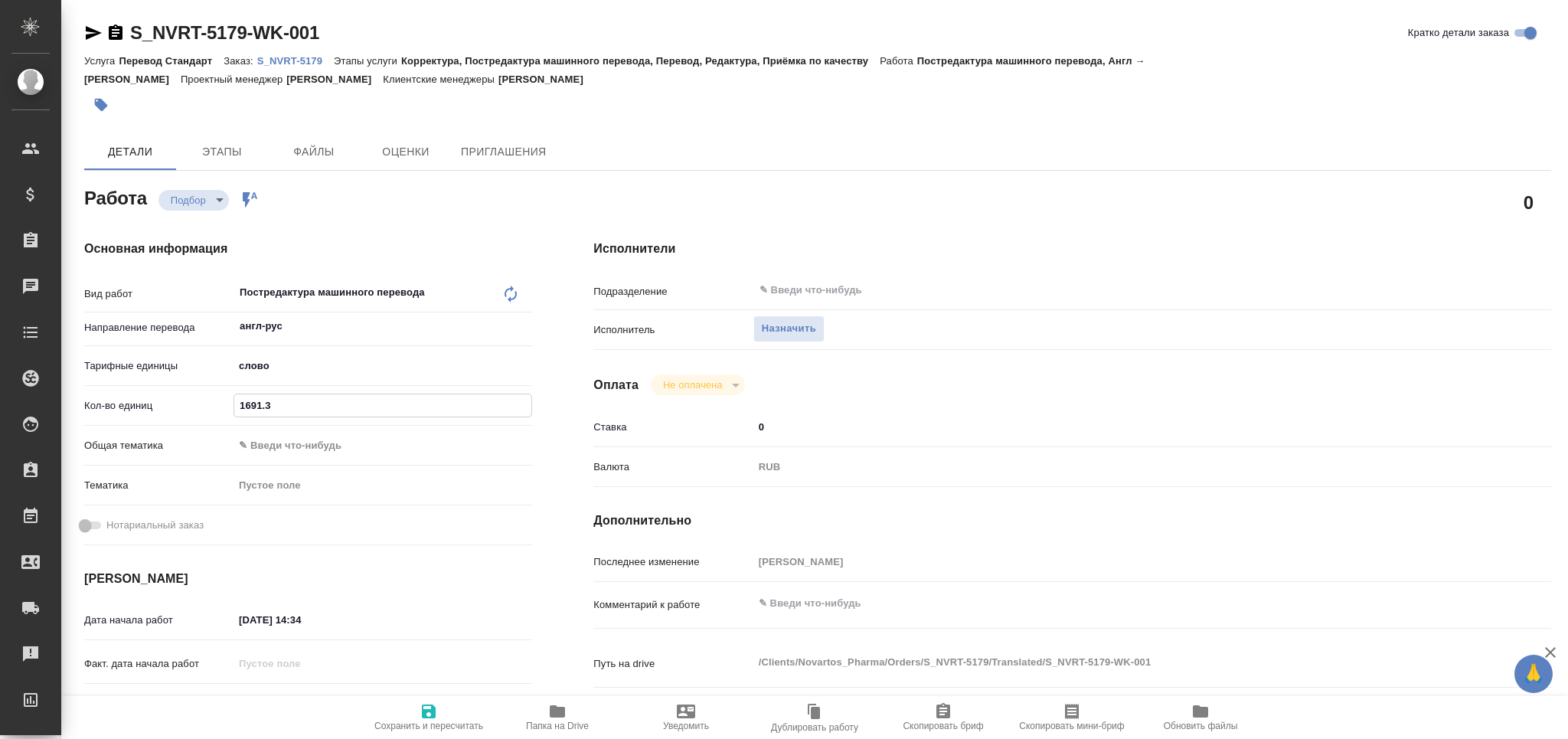
type textarea "x"
click at [858, 602] on textarea at bounding box center [1112, 604] width 717 height 26
type textarea "x"
type textarea "т"
type textarea "x"
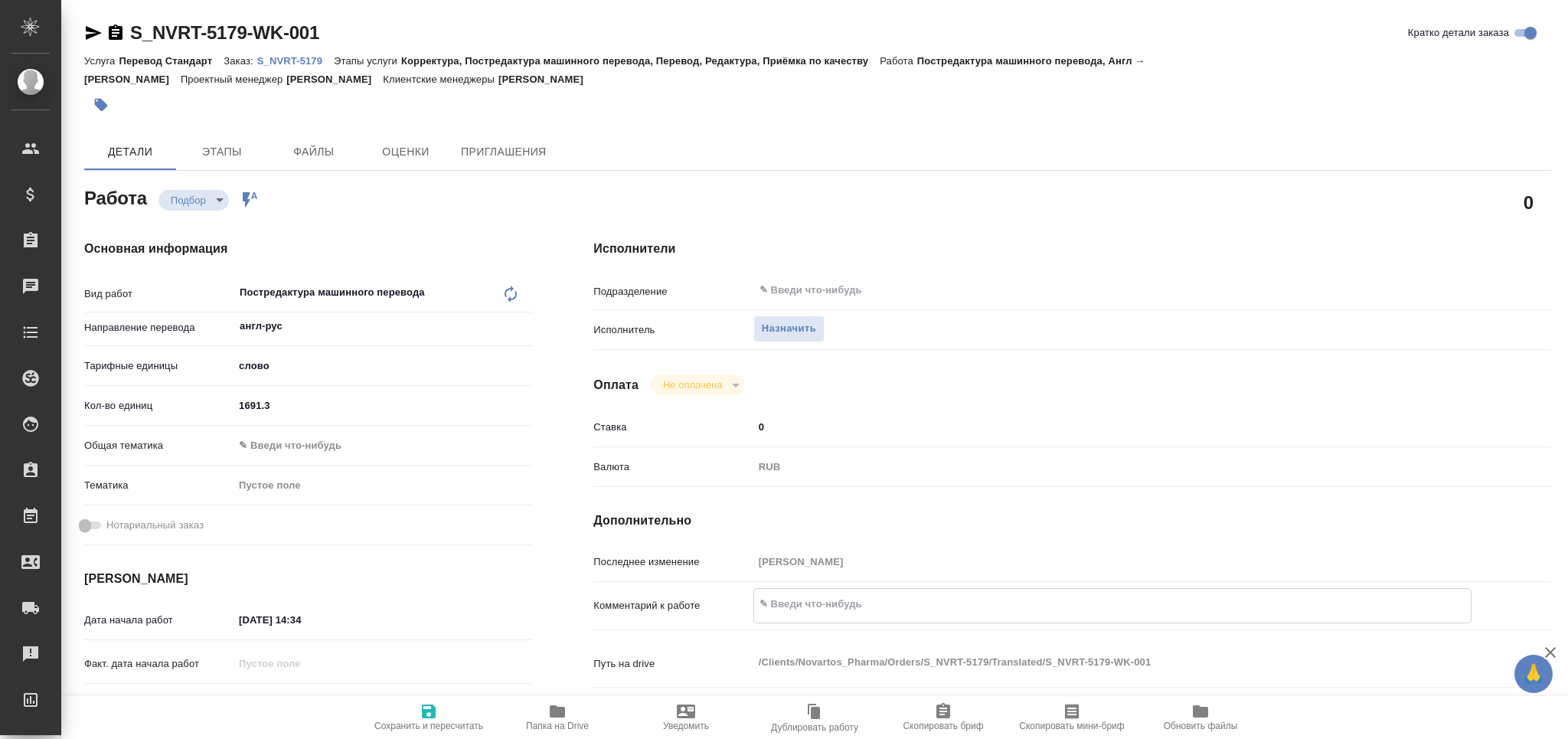
type textarea "x"
type textarea "то"
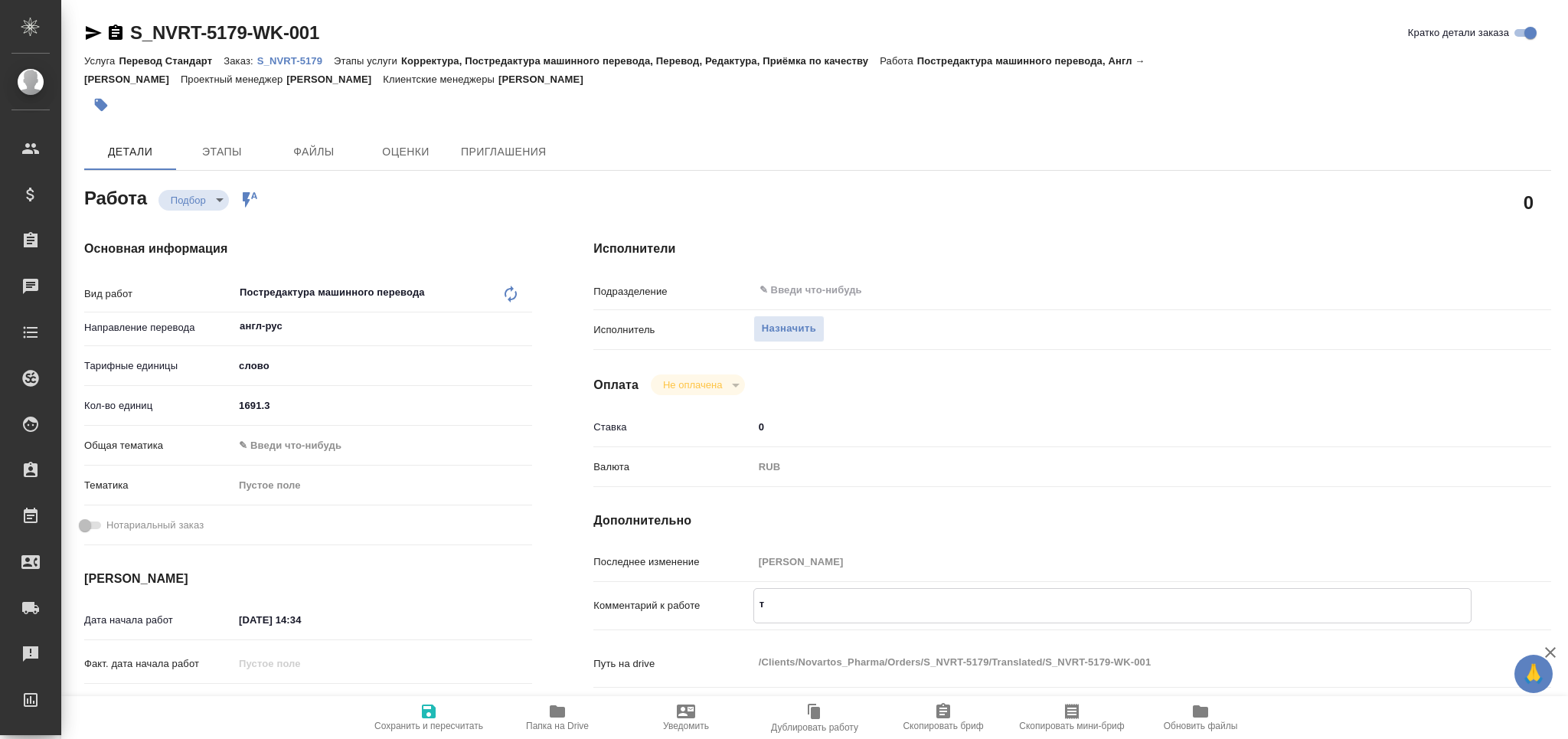
type textarea "x"
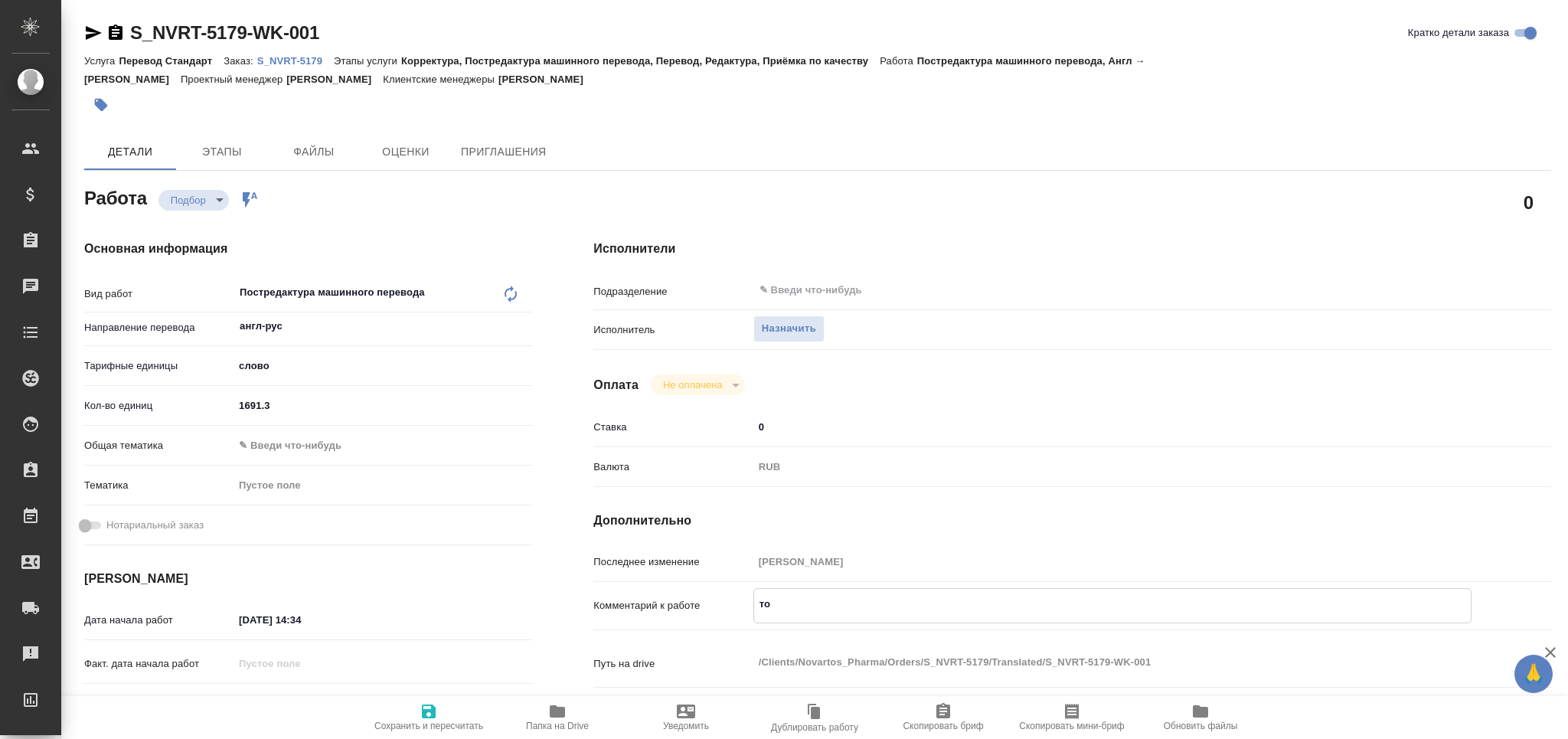
type textarea "тот"
type textarea "x"
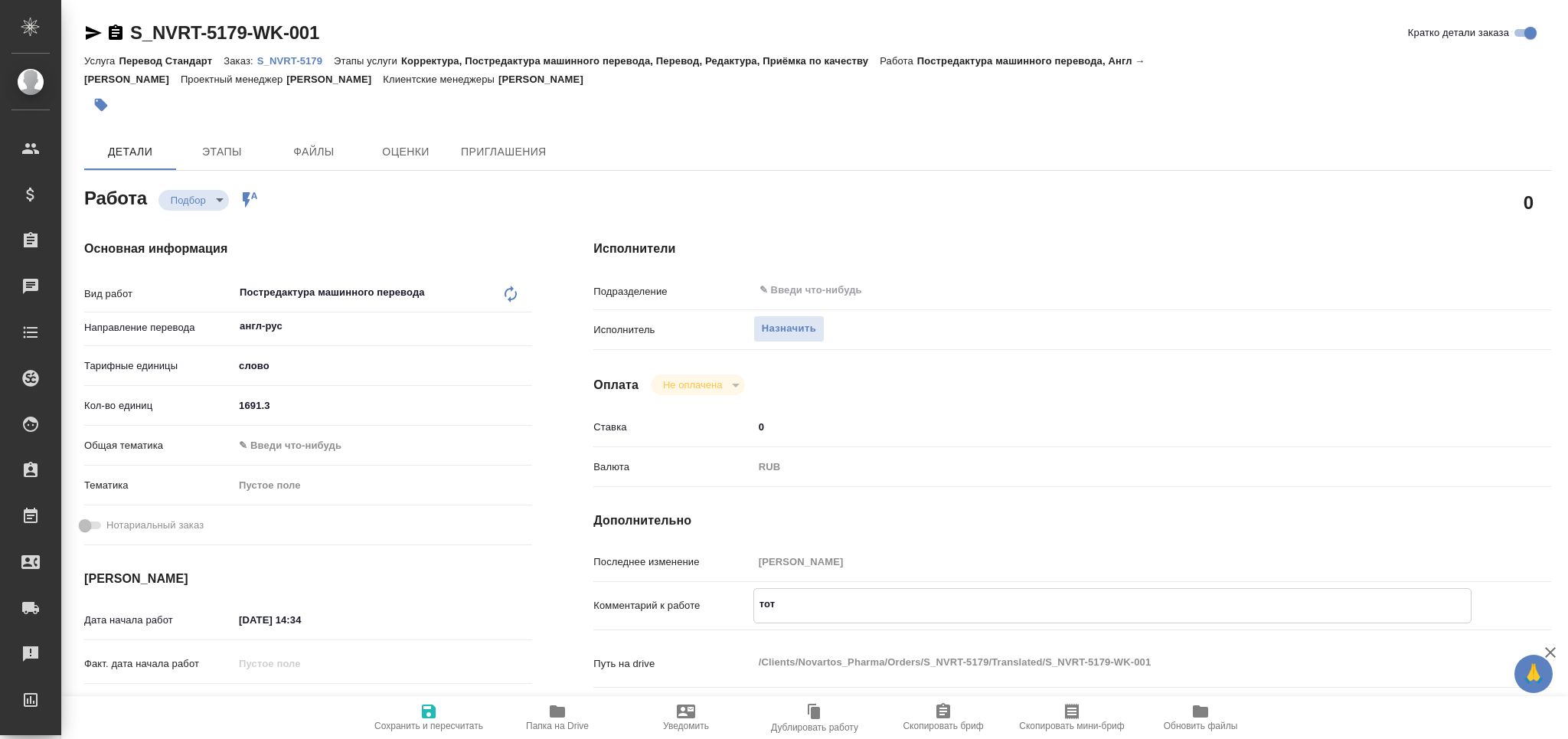
type textarea "x"
type textarea "тота"
type textarea "x"
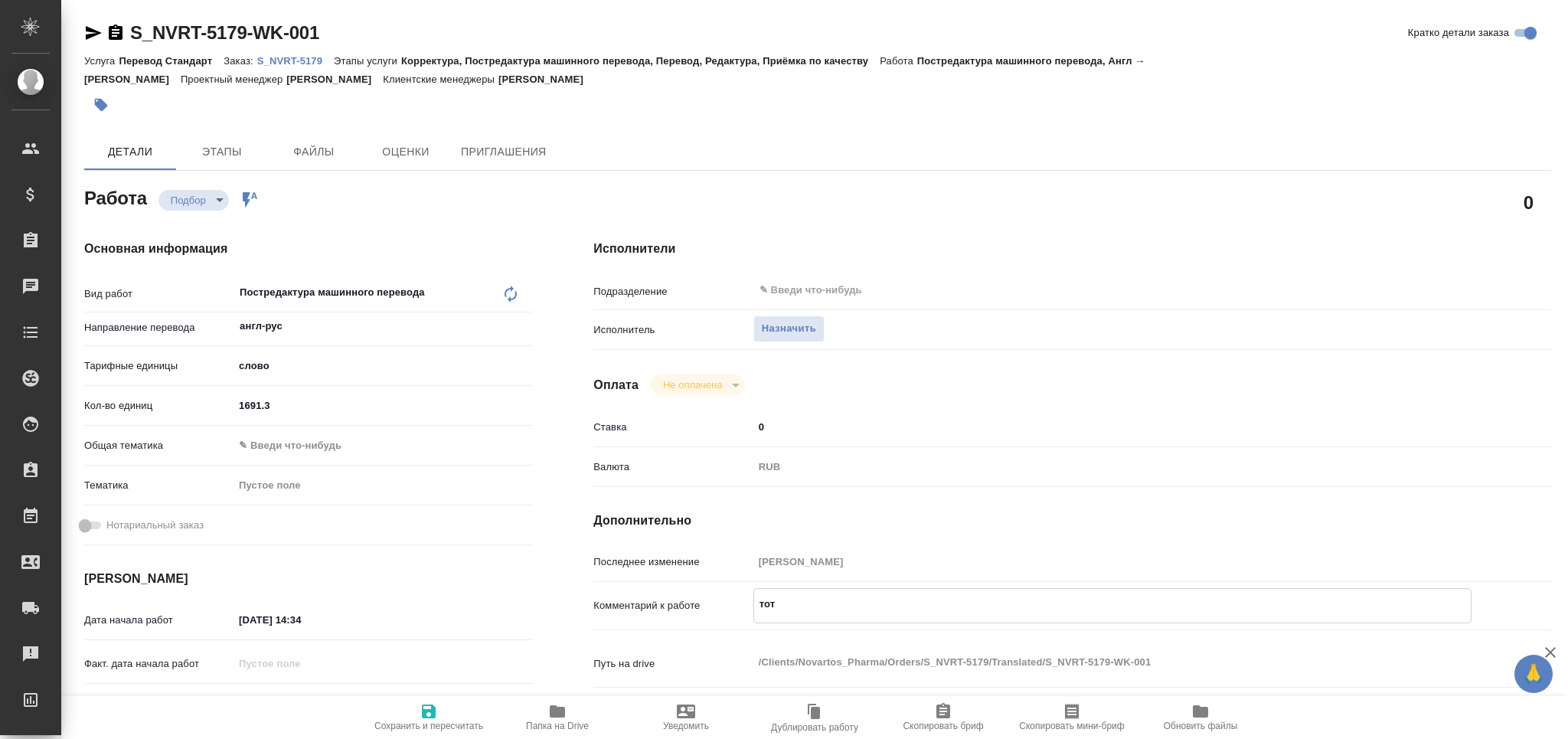
type textarea "x"
type textarea "тотал"
type textarea "x"
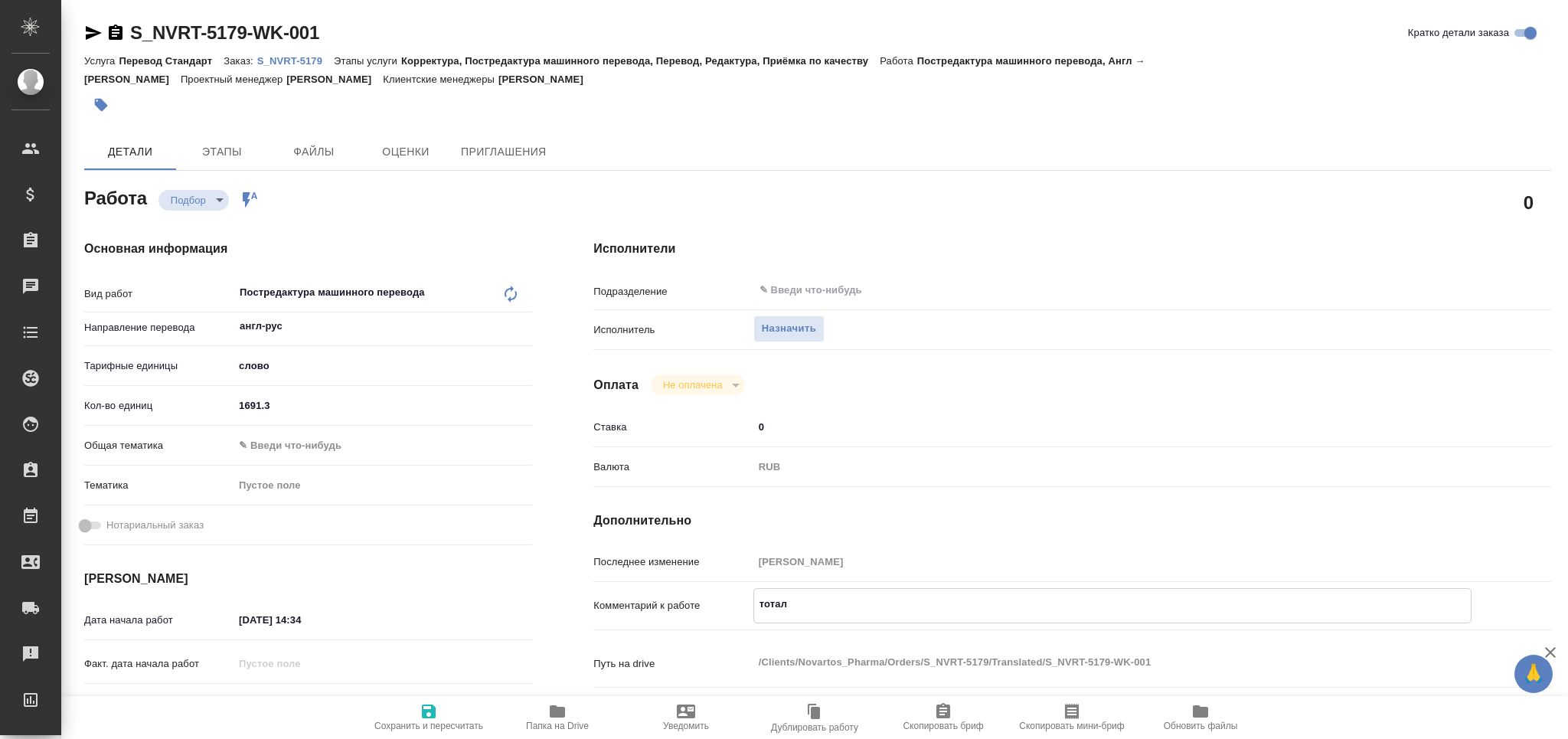
type textarea "x"
type textarea "тотал"
type textarea "x"
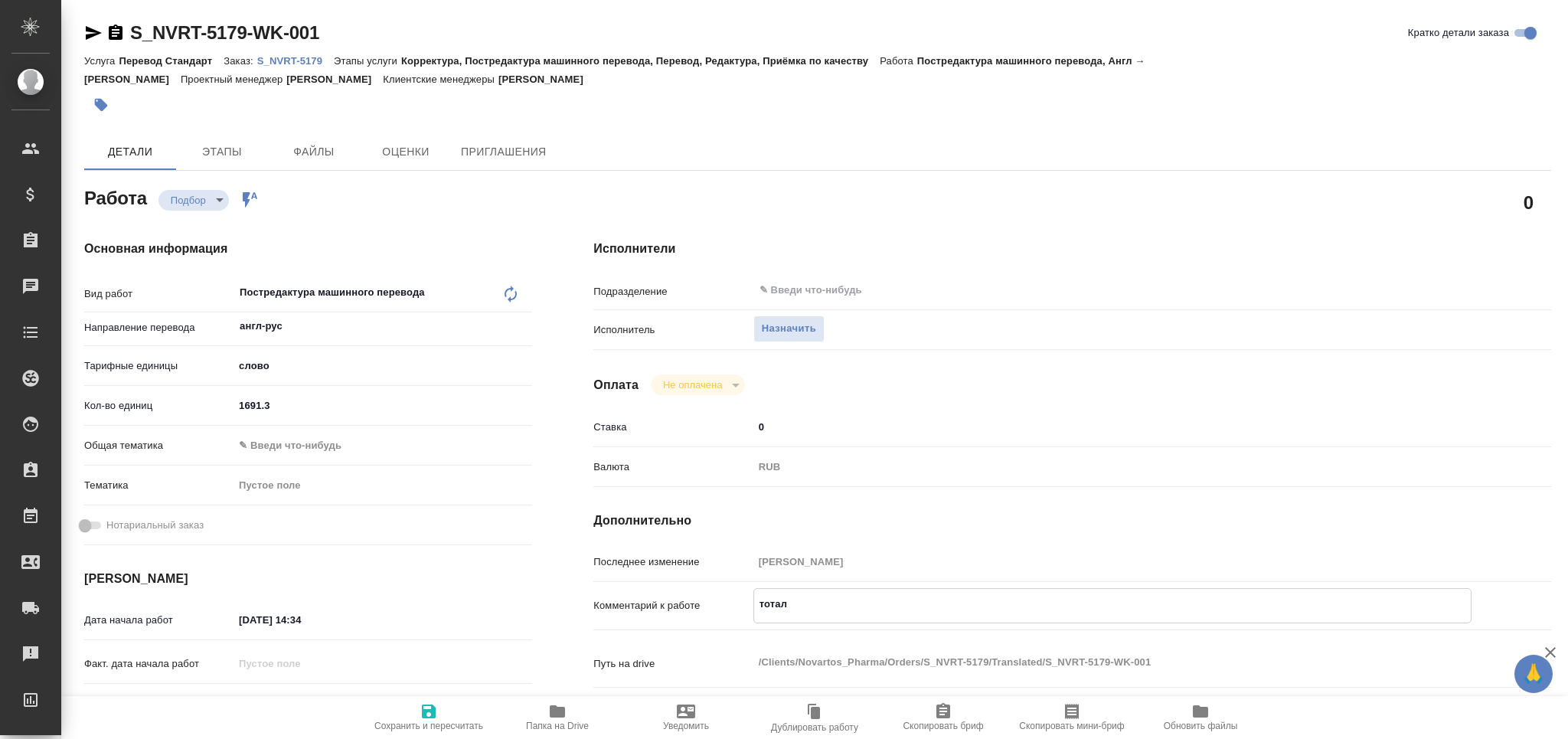
type textarea "x"
type textarea "тотал м"
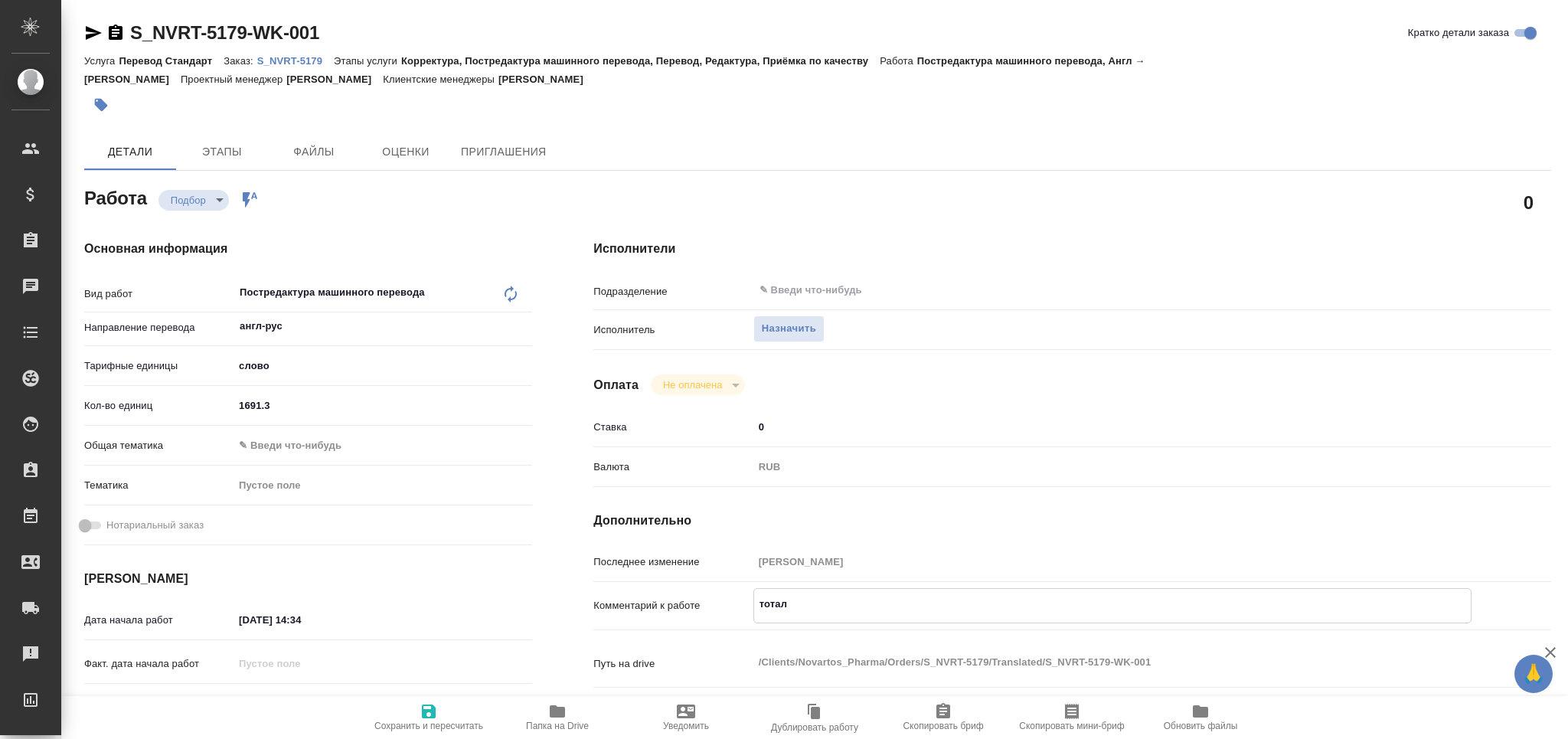
type textarea "x"
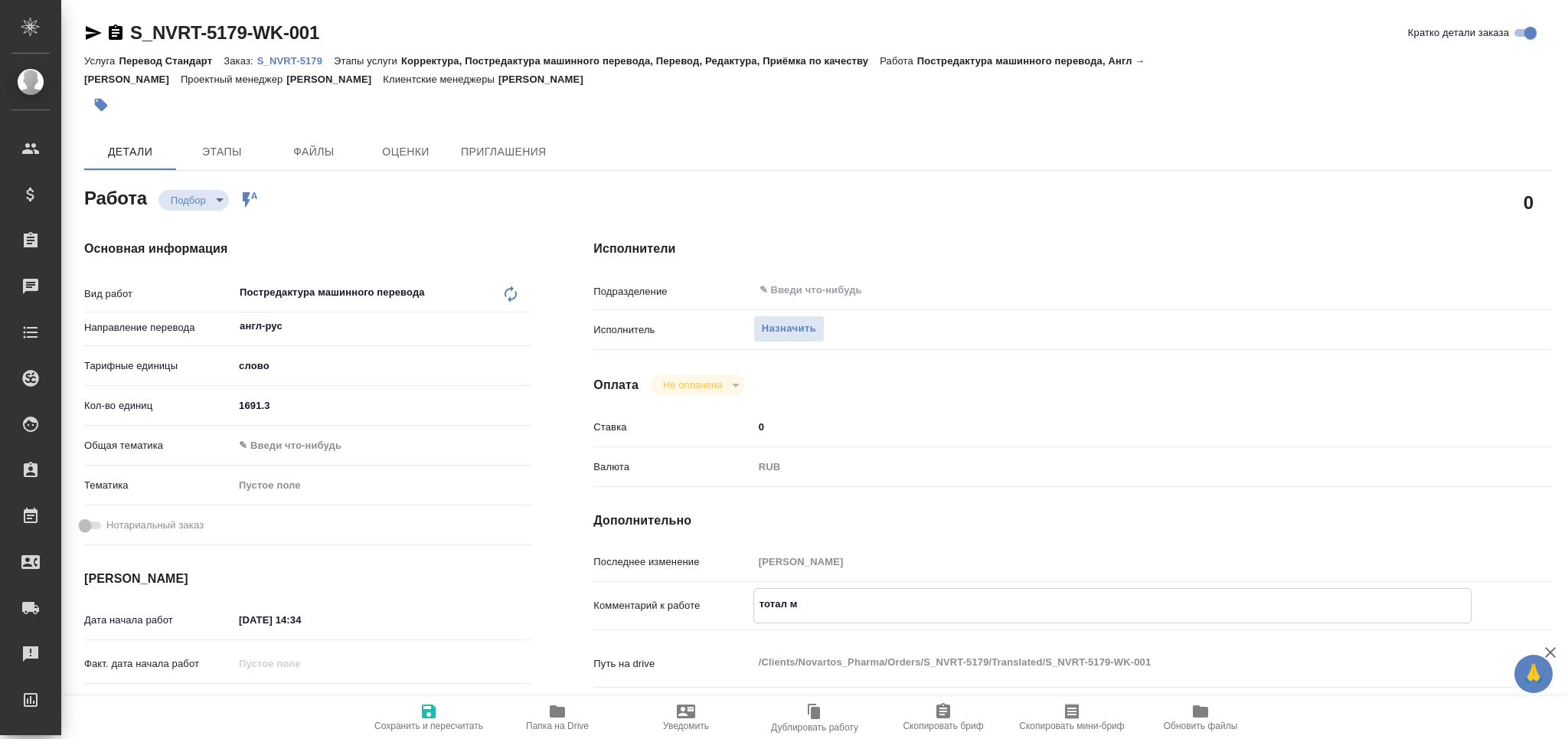
type textarea "тотал м"
type textarea "x"
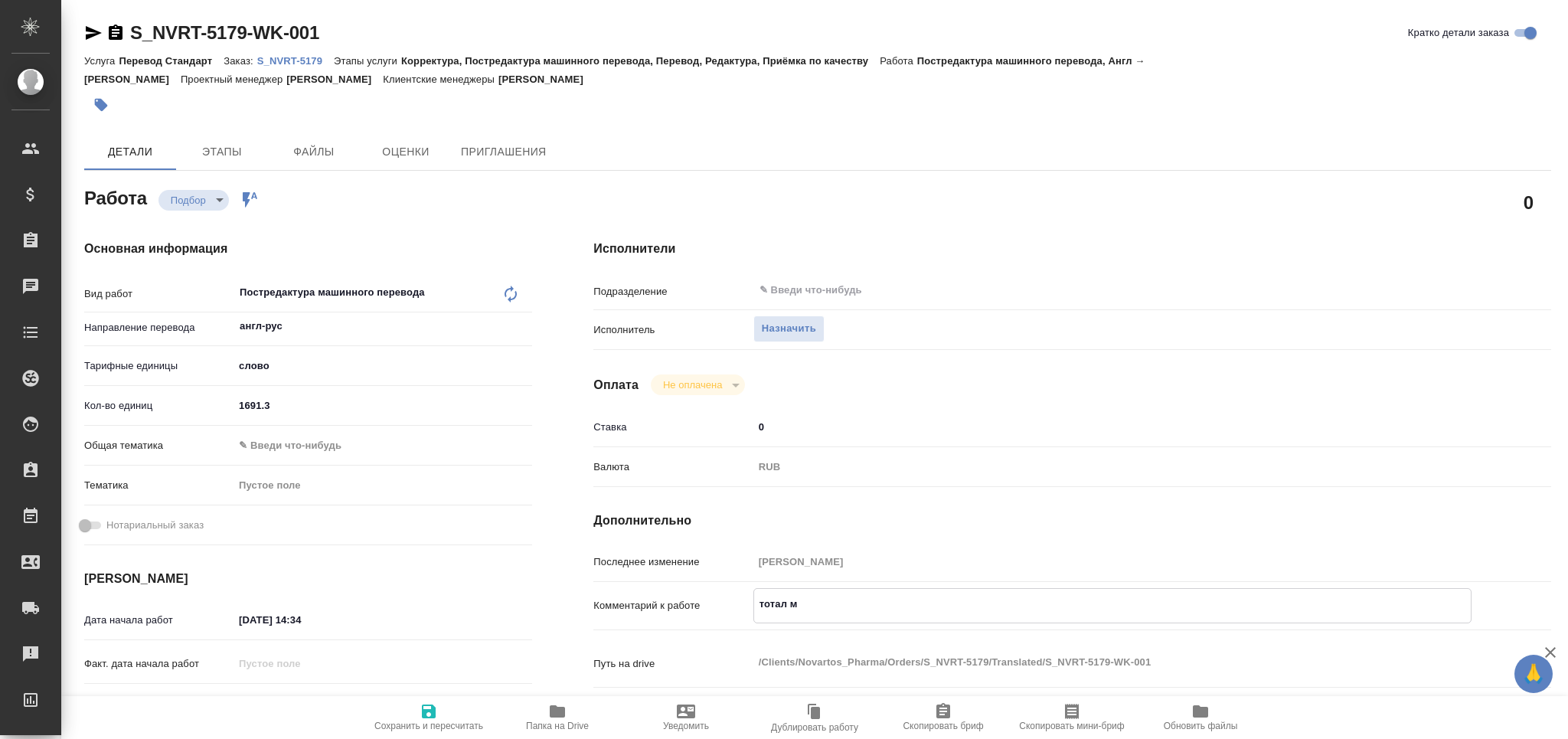
type textarea "x"
type textarea "тотал м"
type textarea "x"
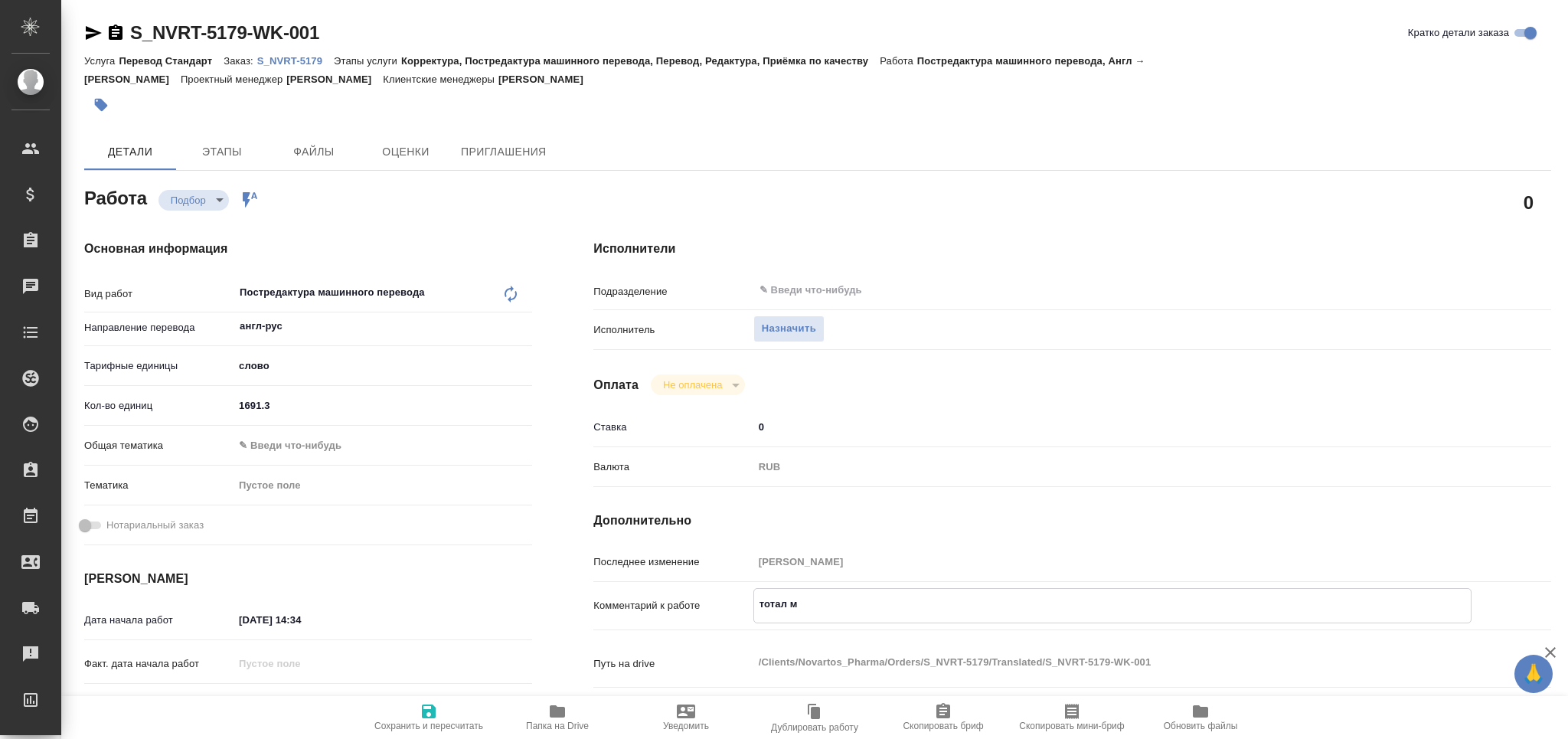
type textarea "x"
type textarea "тотал"
type textarea "x"
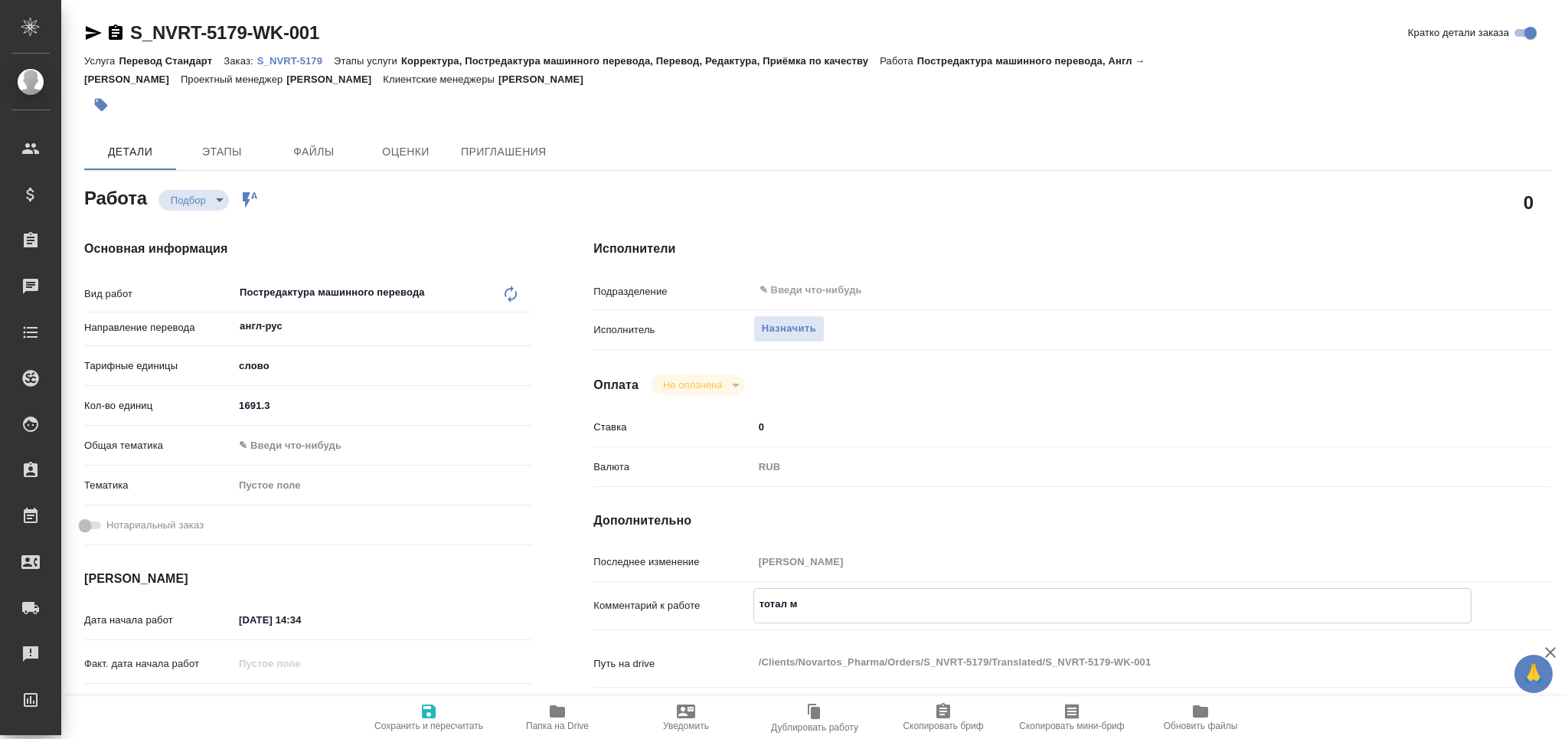
type textarea "x"
paste textarea "4318"
type textarea "x"
type textarea "тотал 4318"
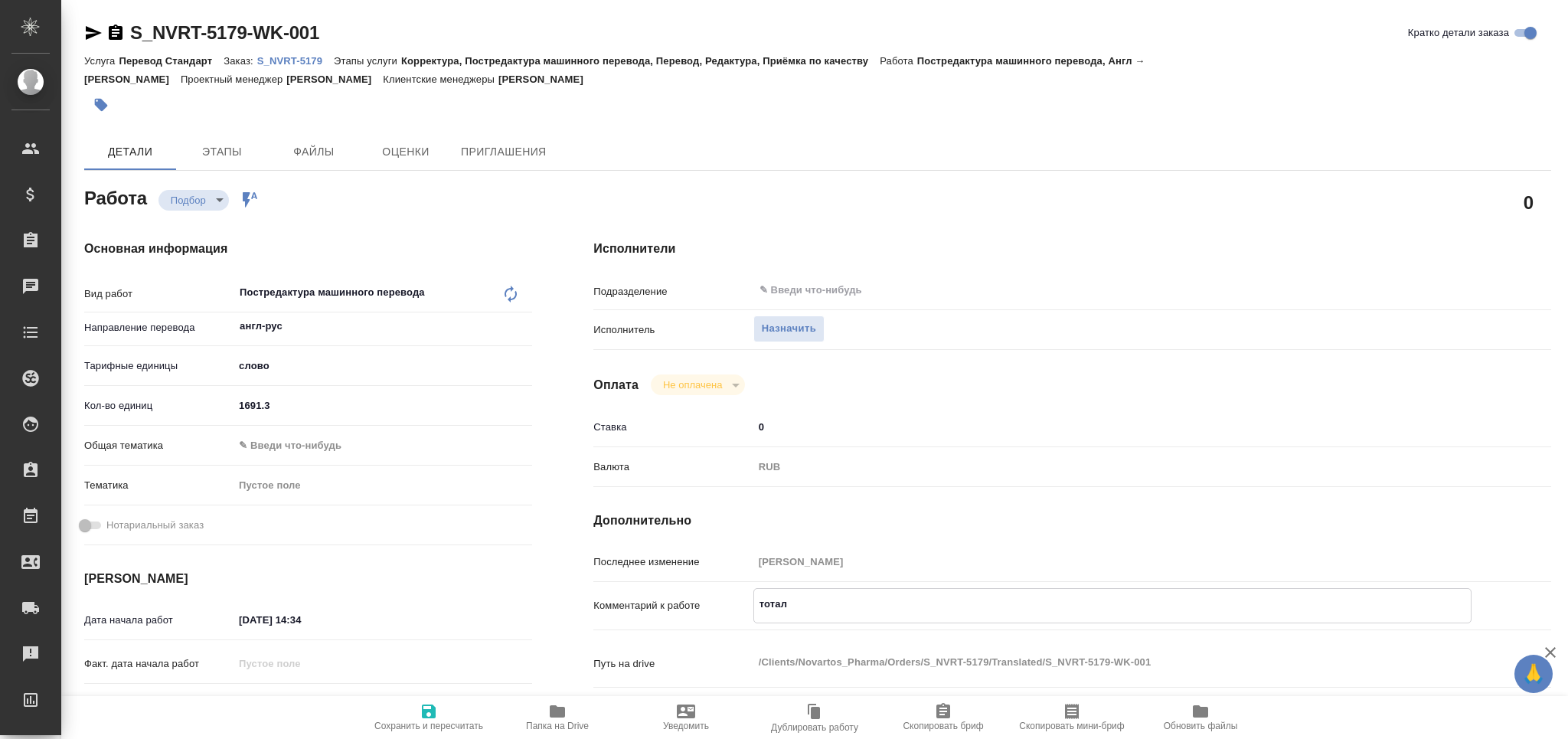
type textarea "x"
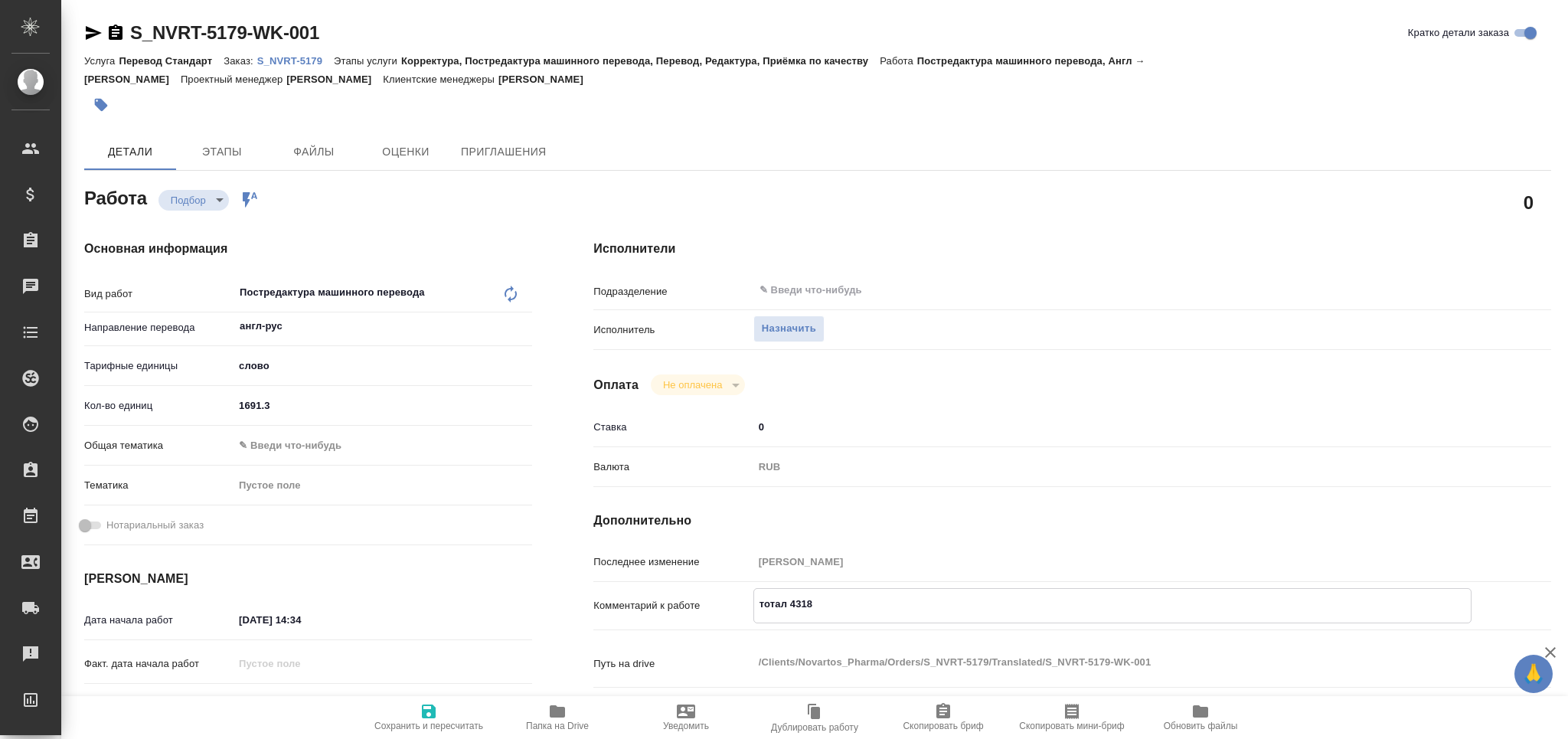
type textarea "тотал 4318"
type textarea "x"
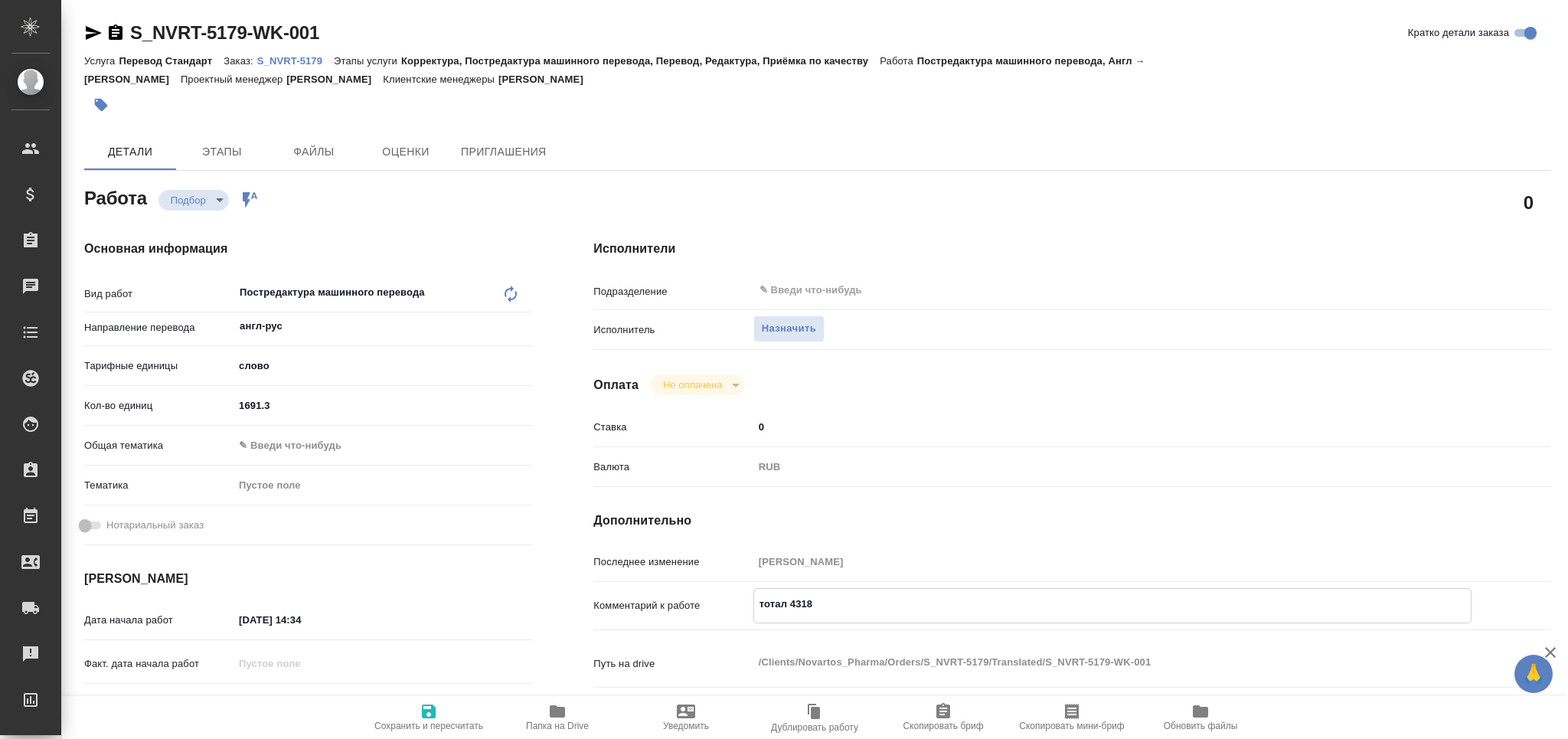
type textarea "x"
type textarea "тотал 4318 с"
type textarea "x"
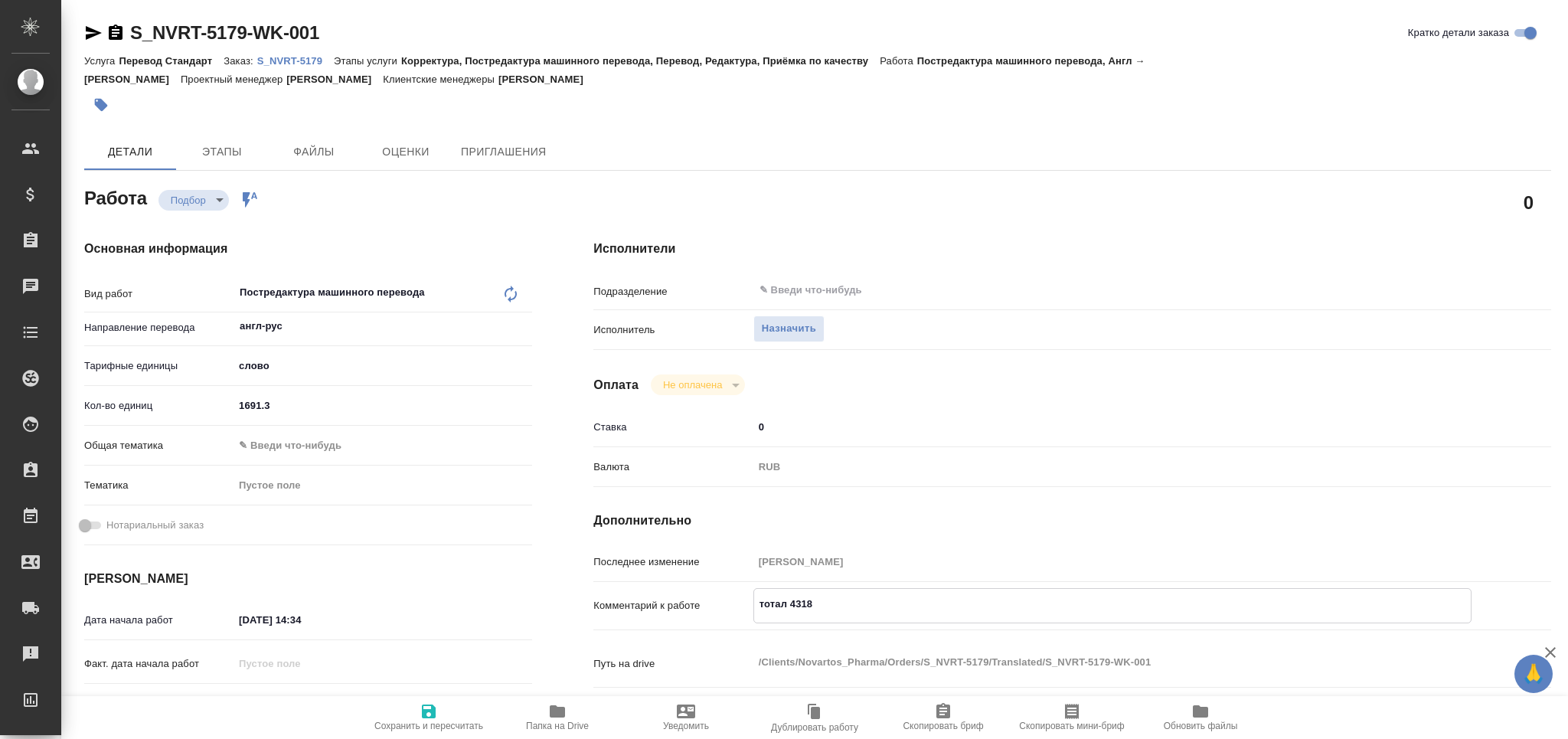
type textarea "x"
type textarea "тотал 4318 сл"
type textarea "x"
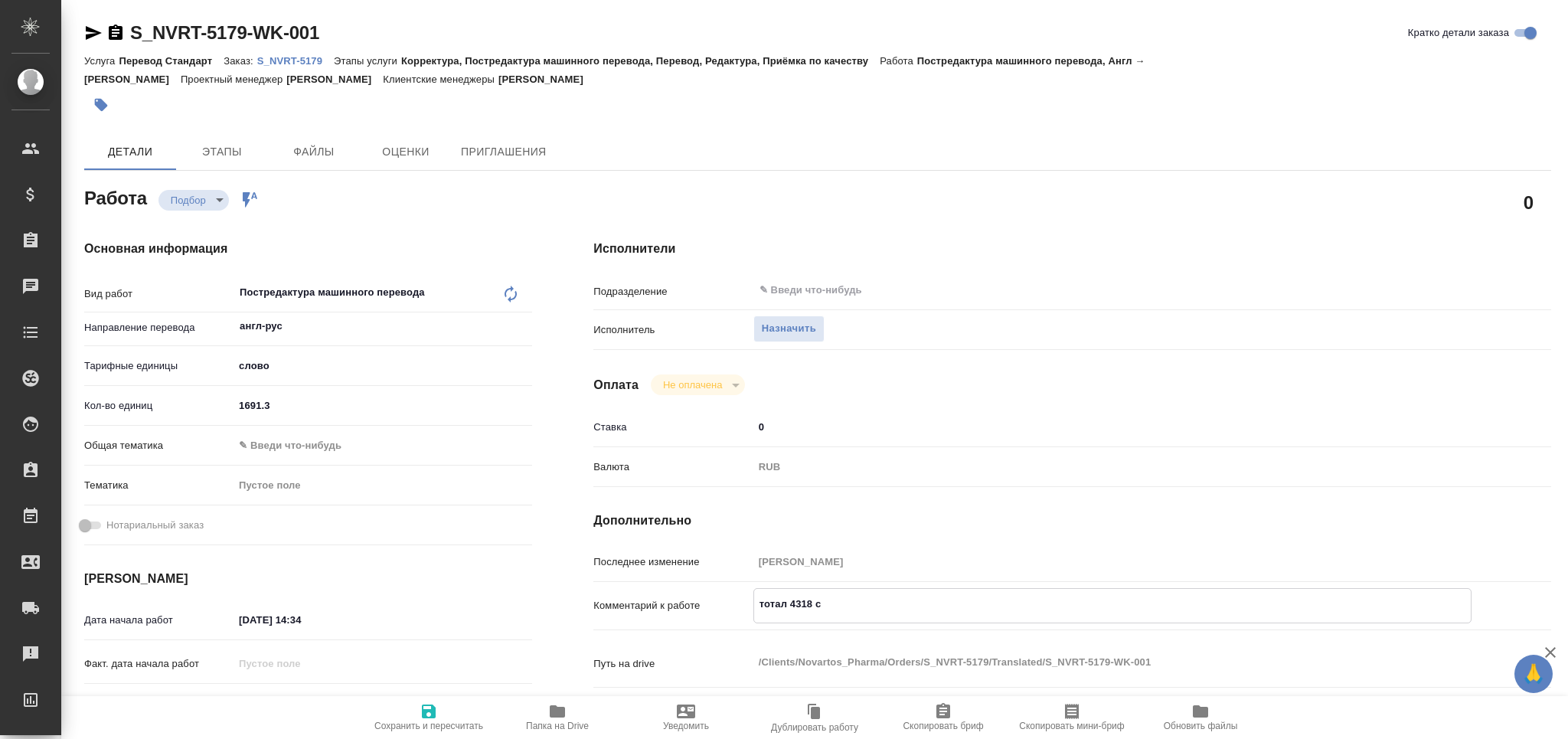
type textarea "x"
type textarea "тотал 4318 сло"
type textarea "x"
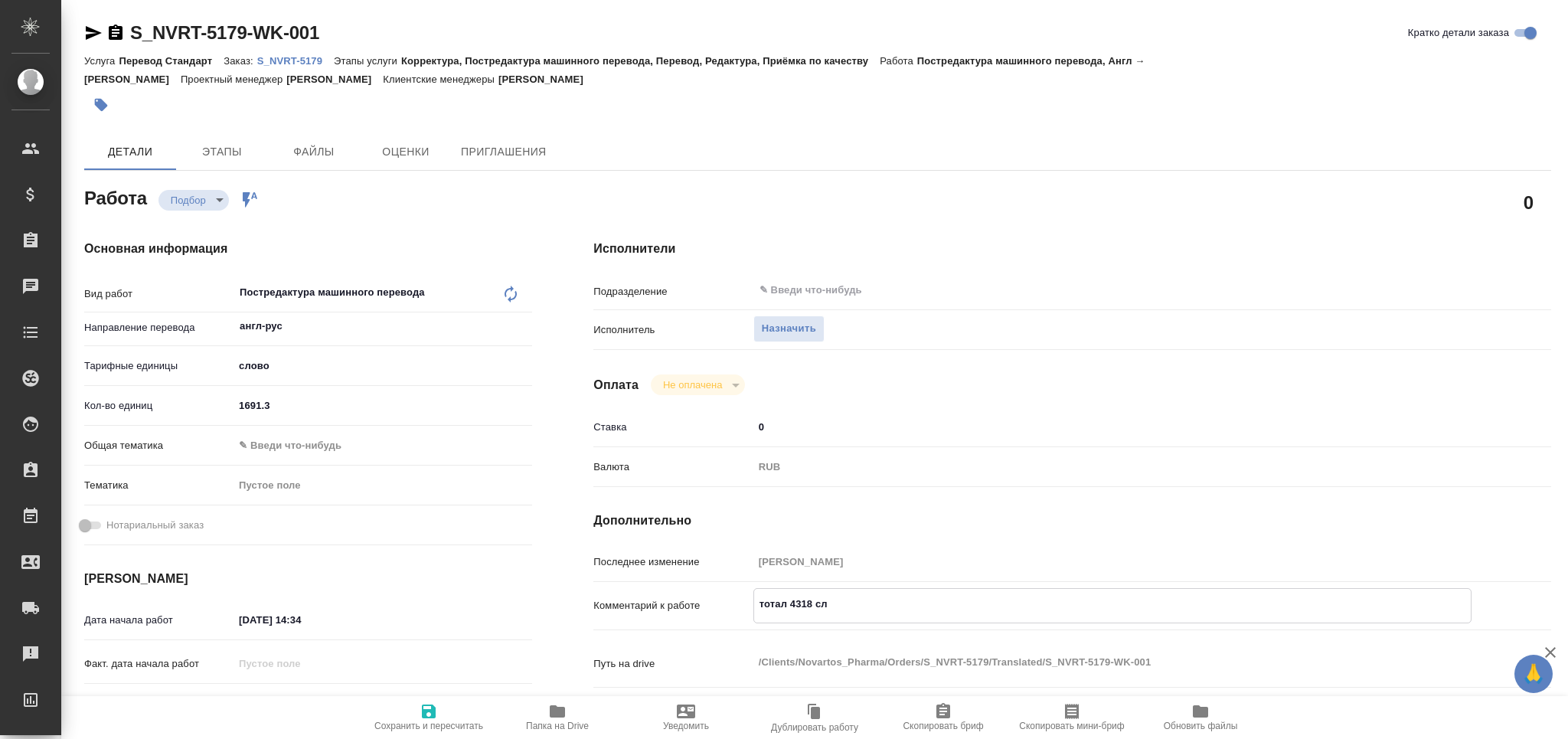
type textarea "x"
type textarea "тотал 4318 слов"
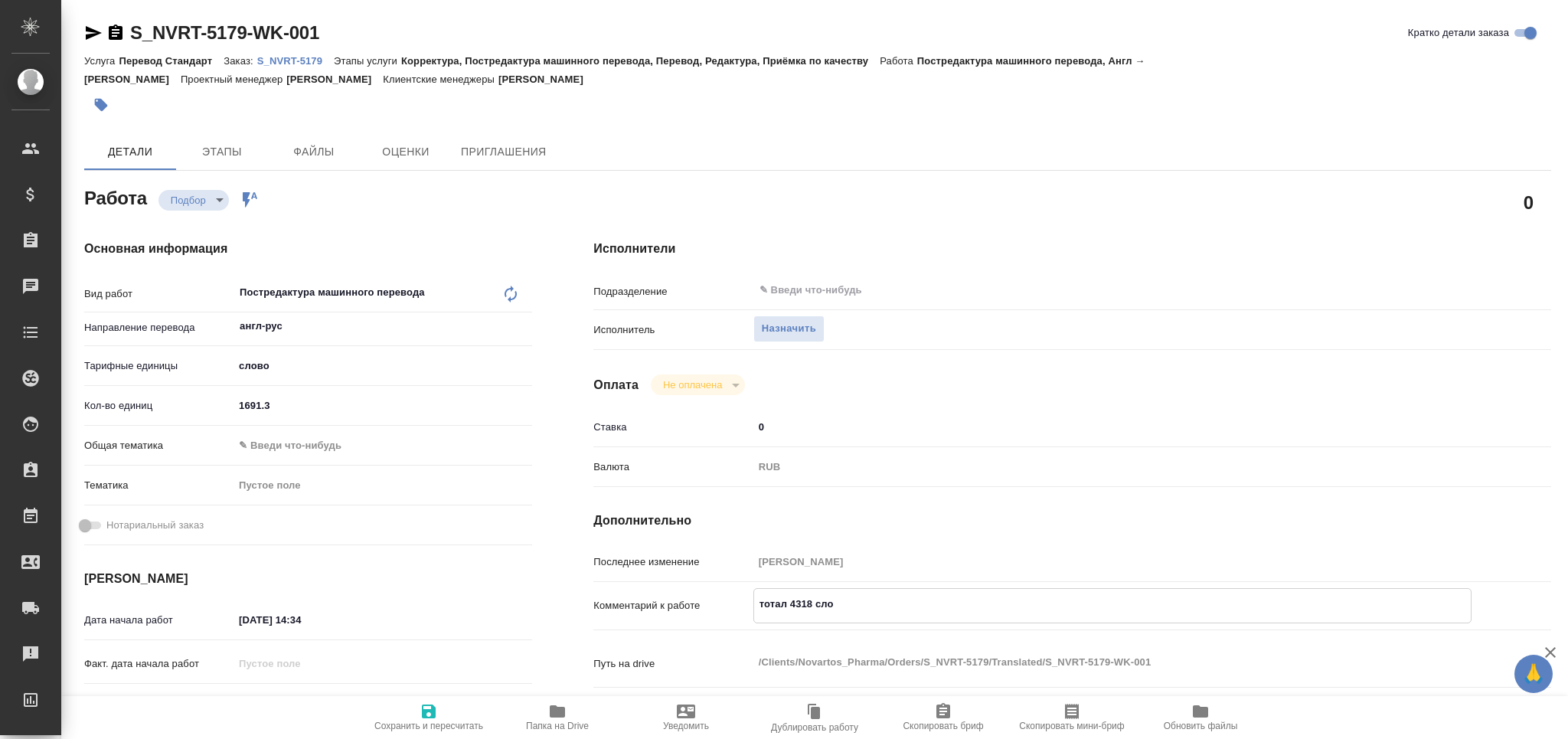
type textarea "x"
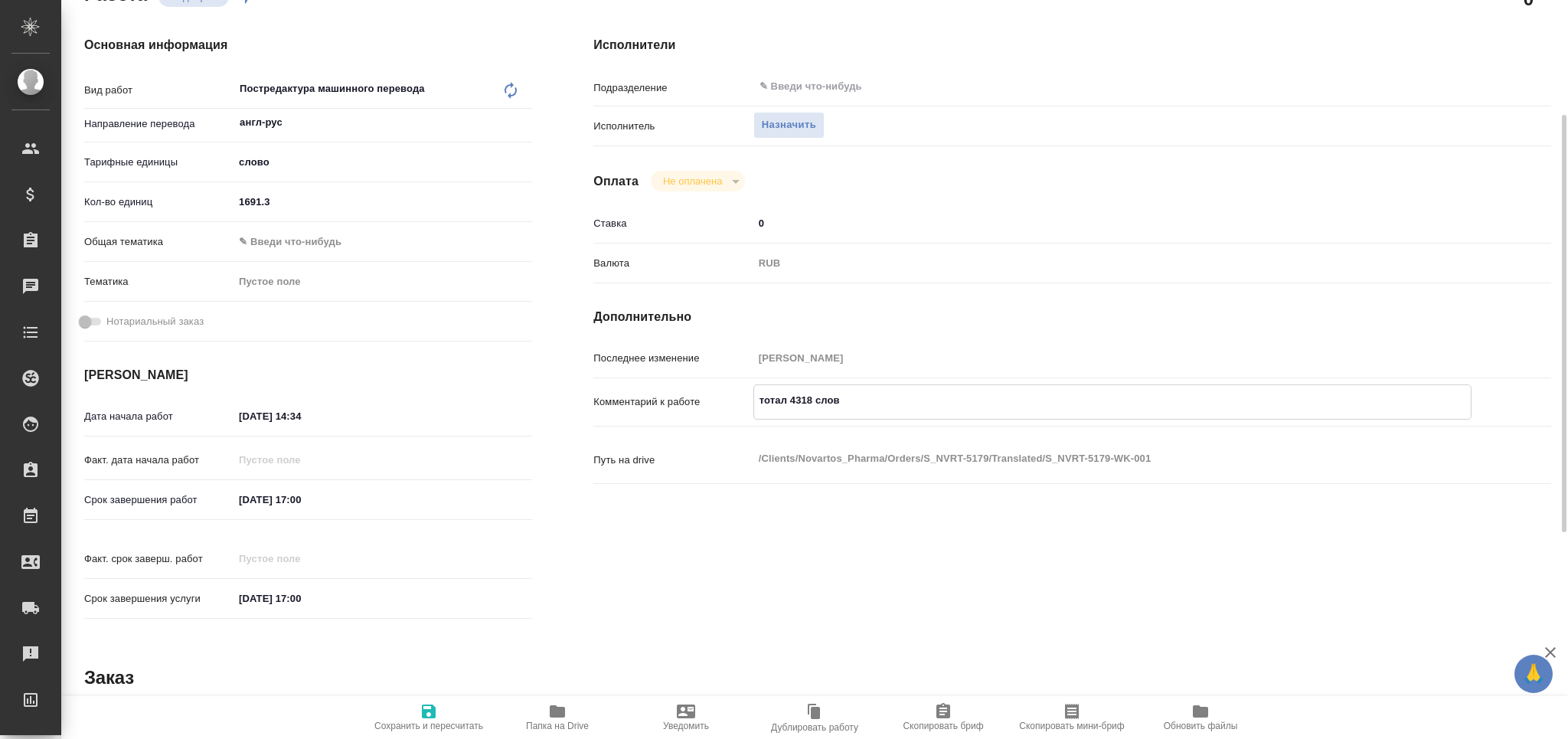
type textarea "тотал 4318 слов"
type textarea "x"
drag, startPoint x: 251, startPoint y: 415, endPoint x: 245, endPoint y: 426, distance: 12.5
click at [245, 426] on input "[DATE] 14:34" at bounding box center [301, 416] width 134 height 22
type textarea "x"
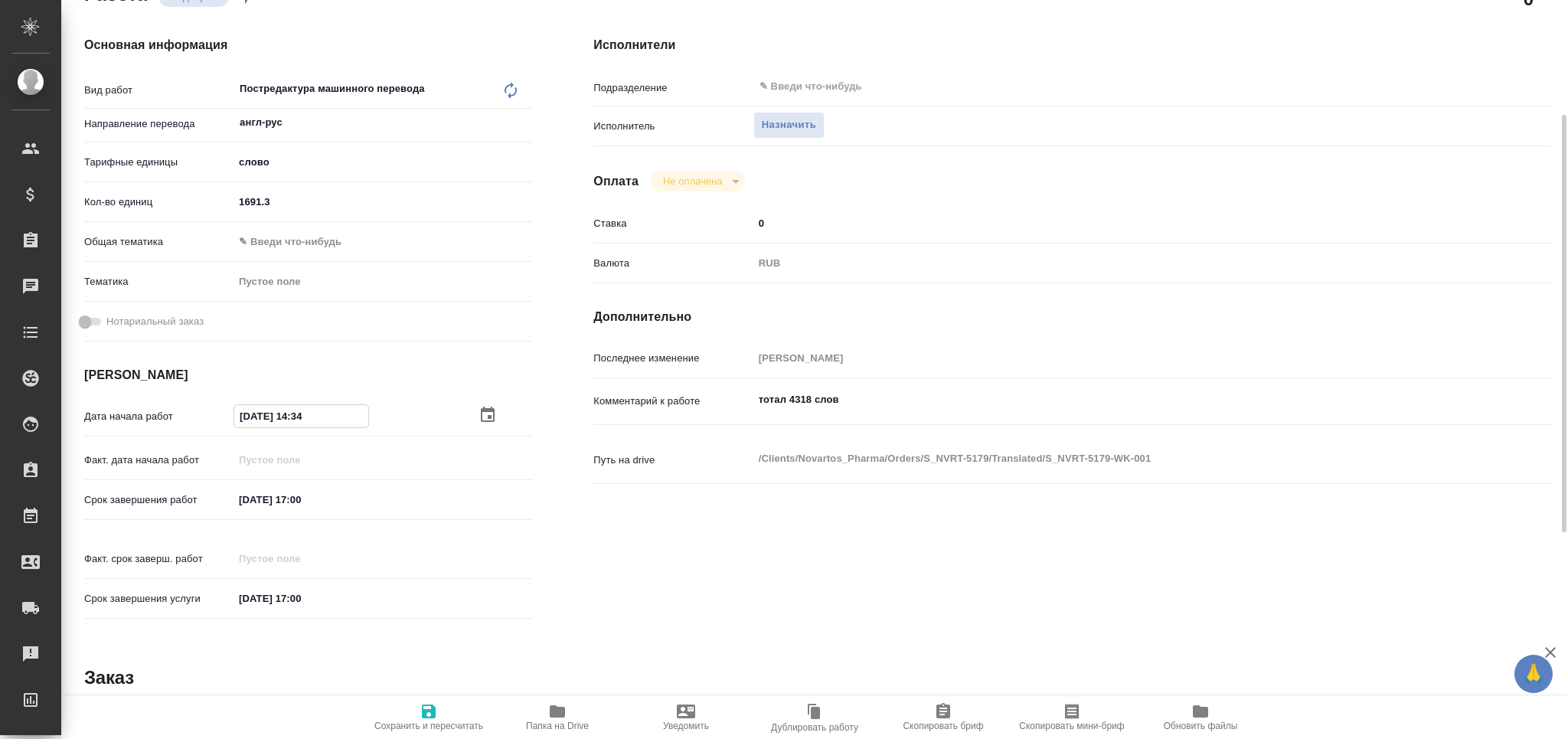
type input "[DATE] 14:34"
type textarea "x"
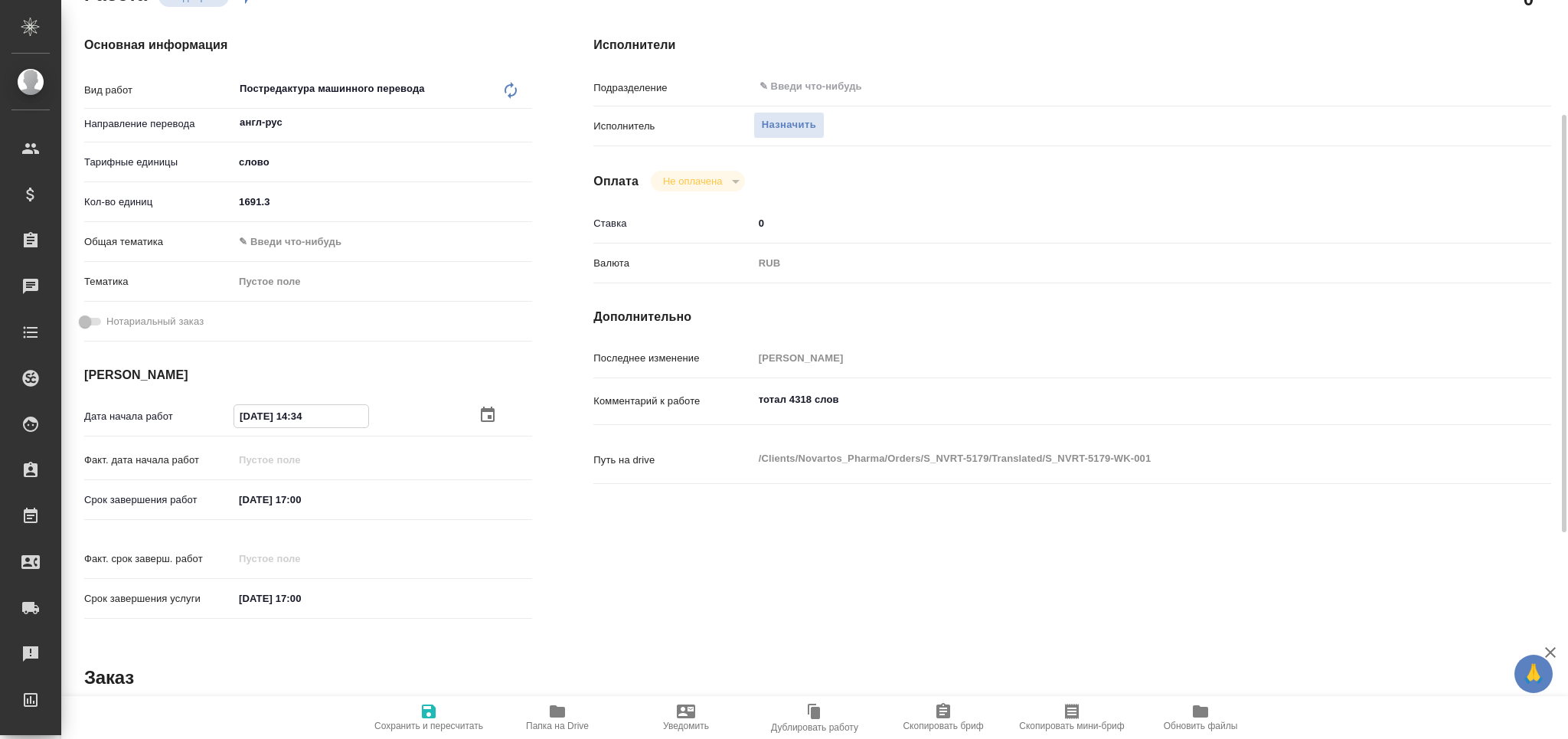
drag, startPoint x: 292, startPoint y: 406, endPoint x: 334, endPoint y: 421, distance: 44.6
click at [334, 420] on input "[DATE] 14:34" at bounding box center [301, 416] width 134 height 22
type textarea "x"
type input "[DATE] 1_:__"
type textarea "x"
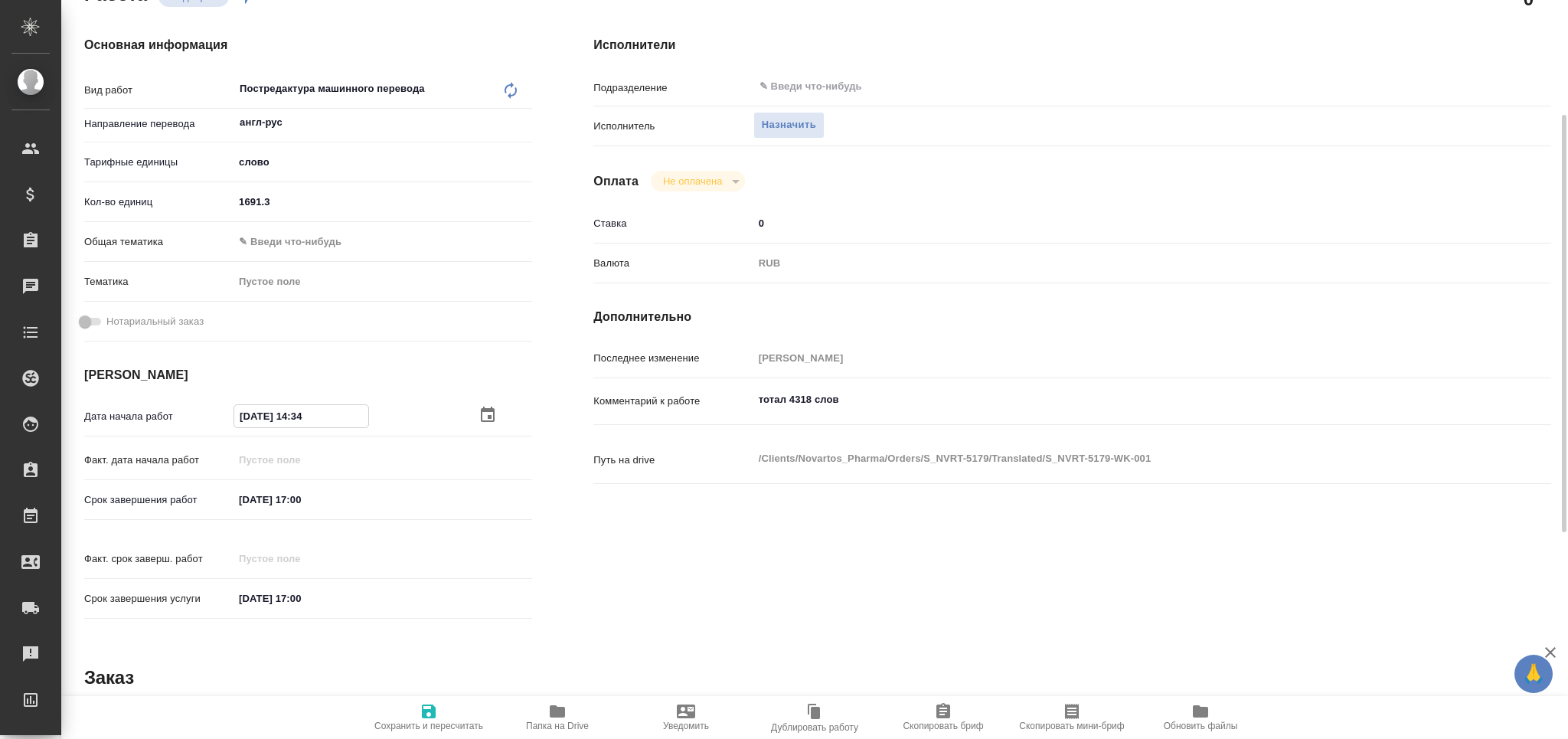
type textarea "x"
type input "[DATE] 10:__"
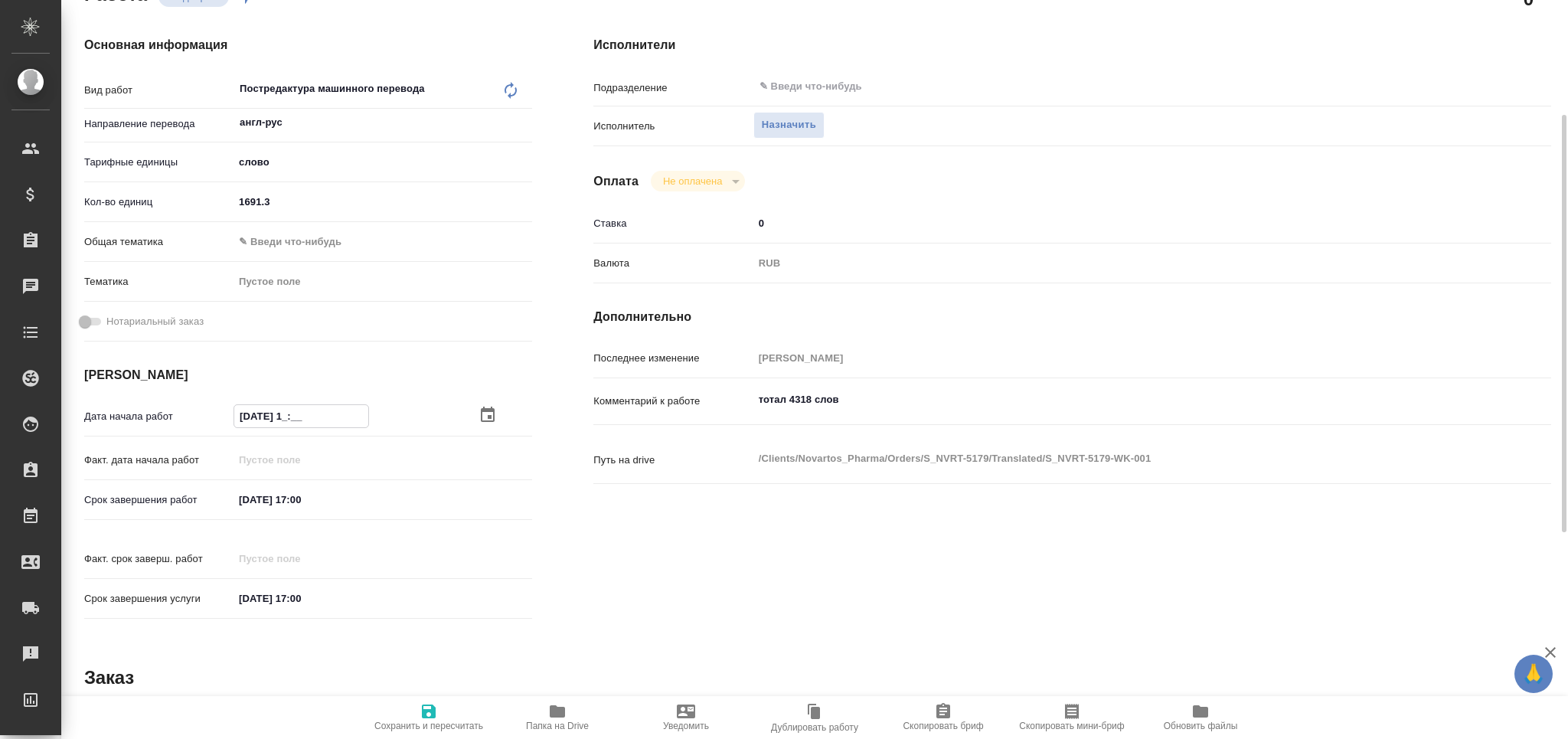
type textarea "x"
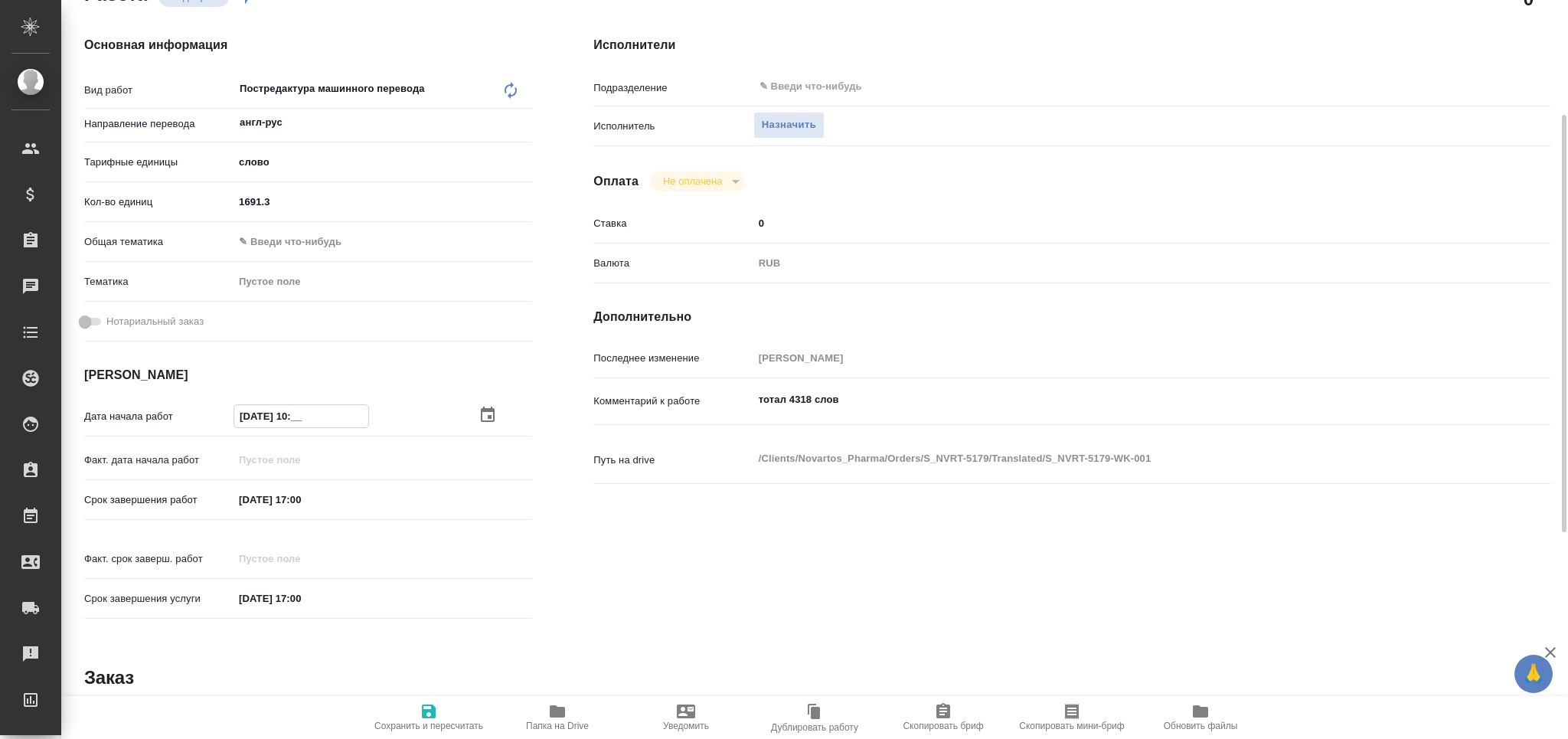
type input "[DATE] 10:0_"
type textarea "x"
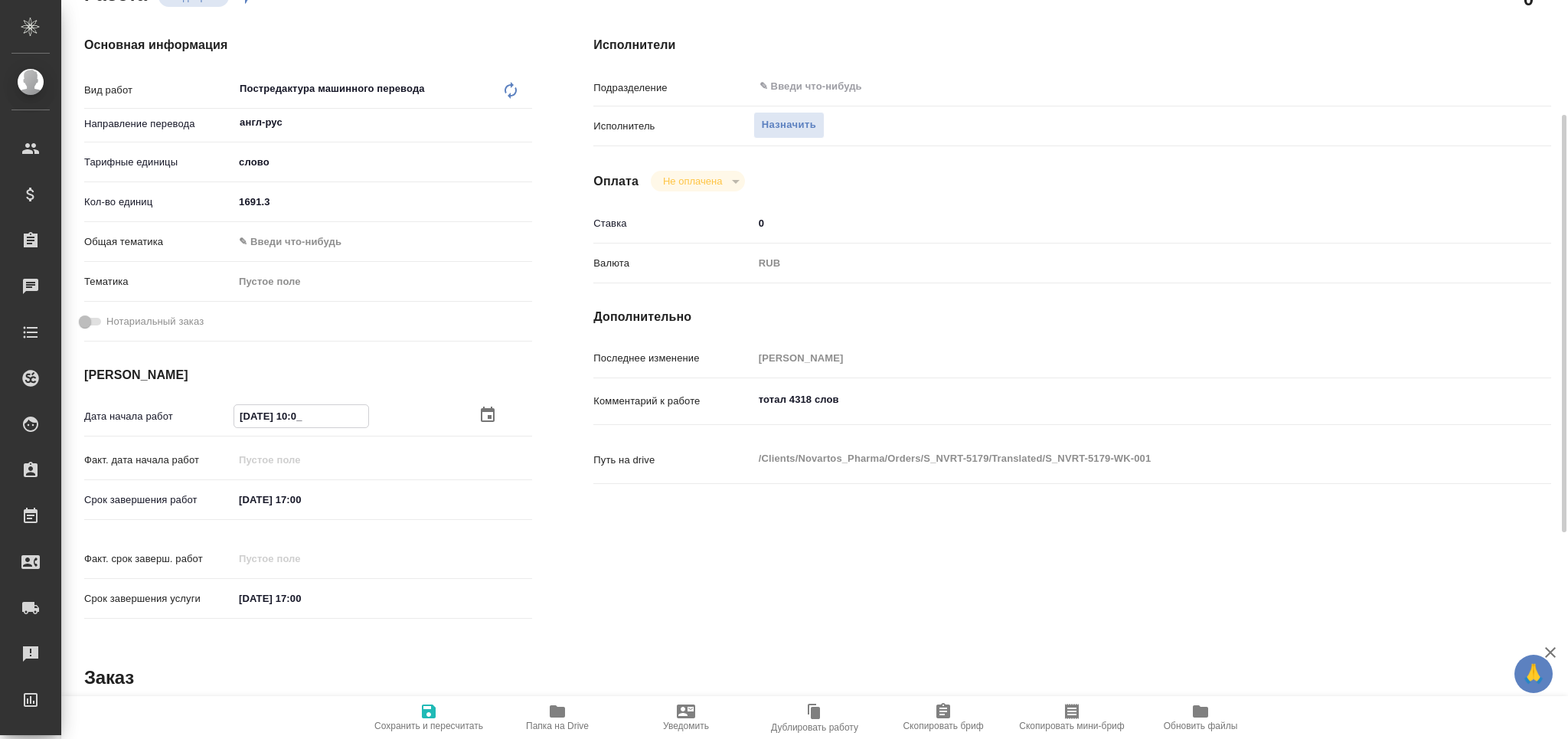
type textarea "x"
type input "[DATE] 10:00"
type textarea "x"
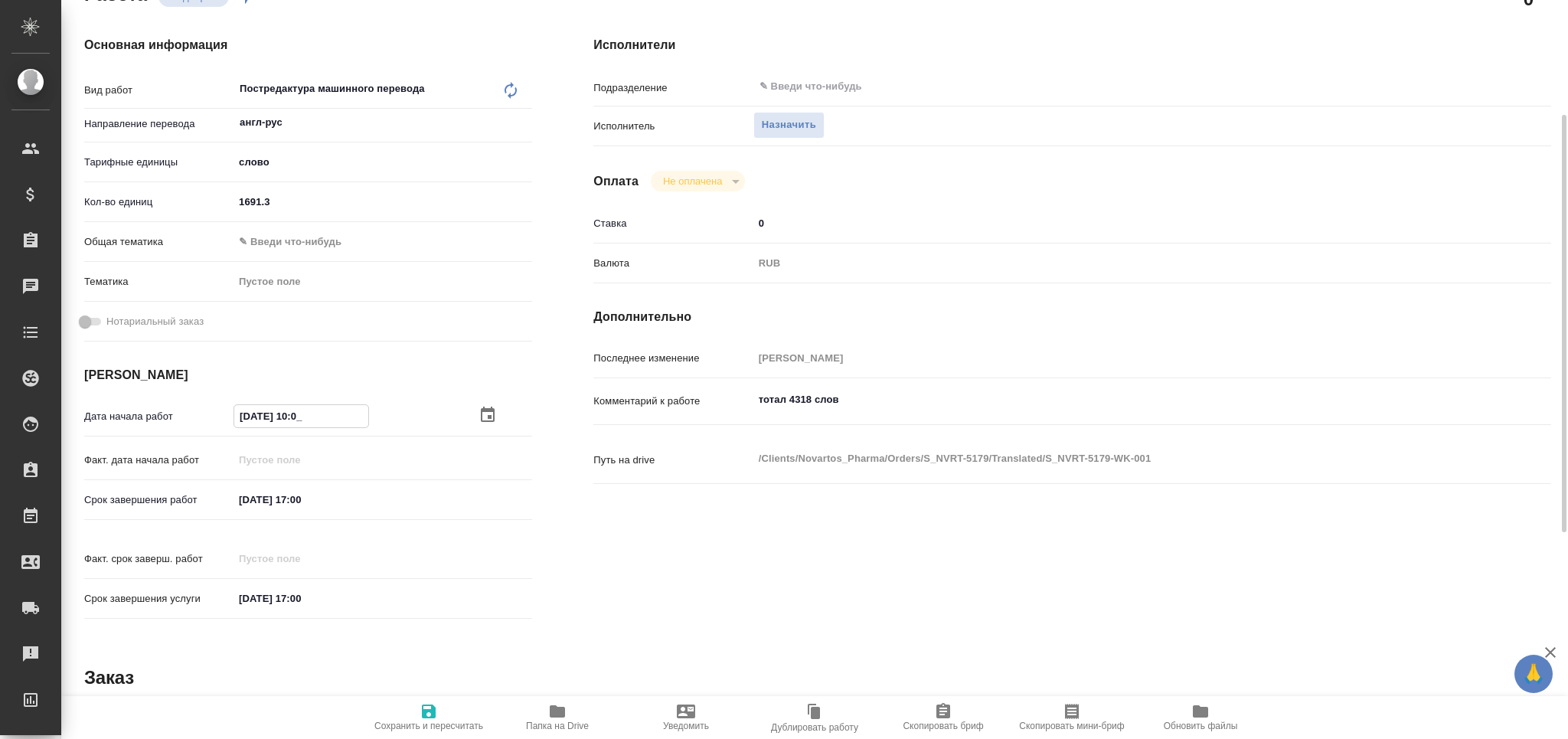
type textarea "x"
type input "[DATE] 10:00"
click at [302, 501] on input "[DATE] 17:00" at bounding box center [301, 500] width 134 height 22
type input "[DATE] 12:00"
type textarea "x"
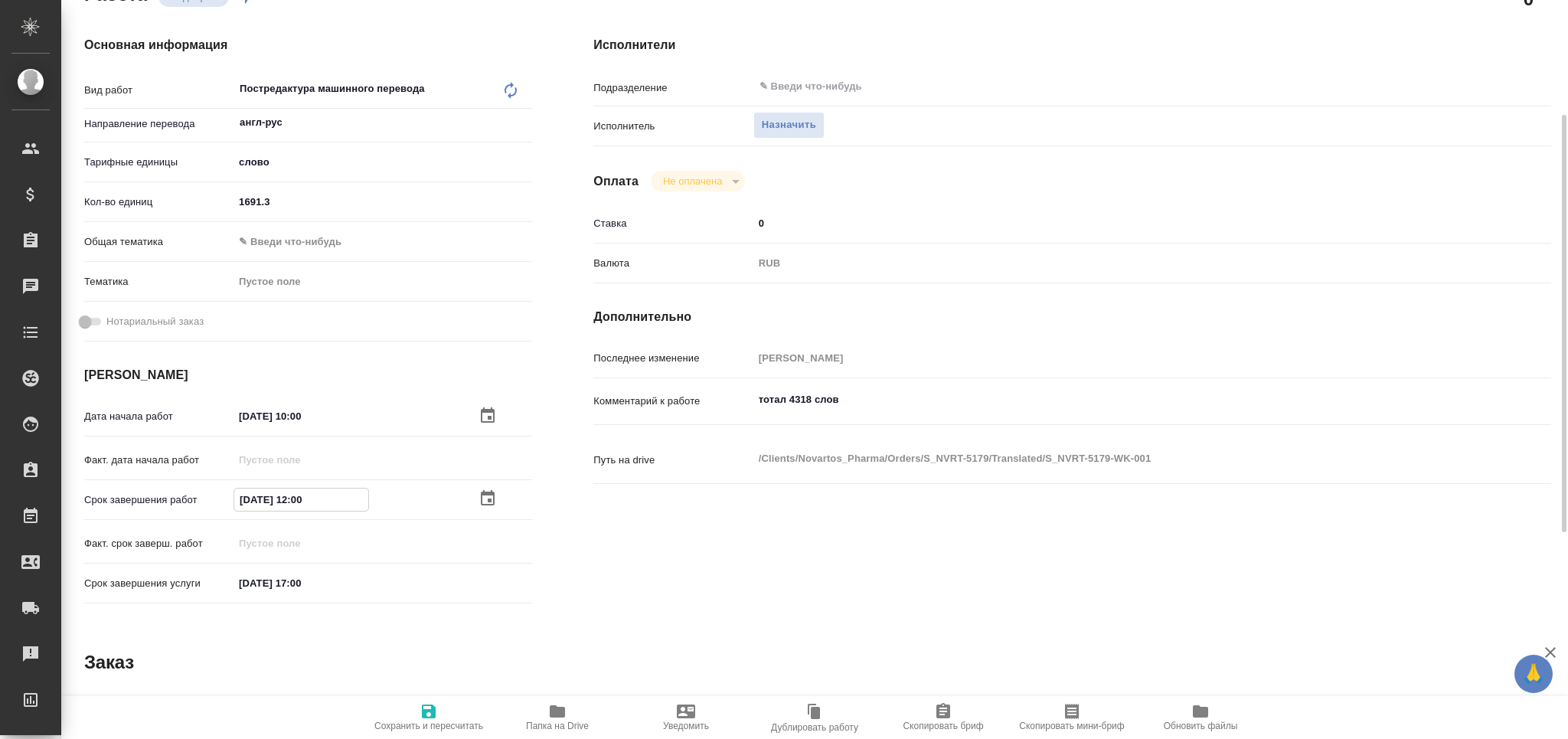
type textarea "x"
type input "[DATE] 12:00"
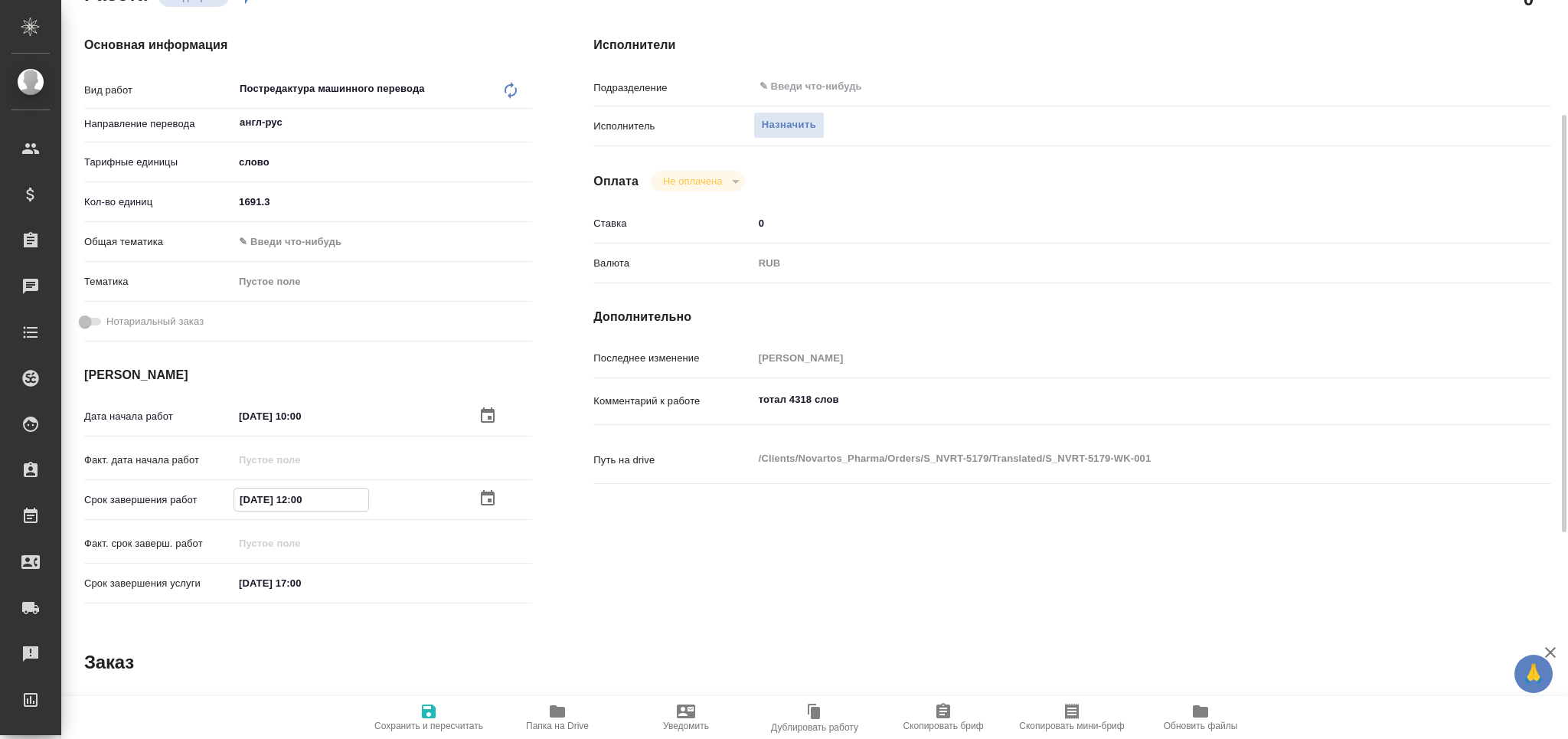
click at [433, 713] on icon "button" at bounding box center [429, 712] width 14 height 14
type textarea "x"
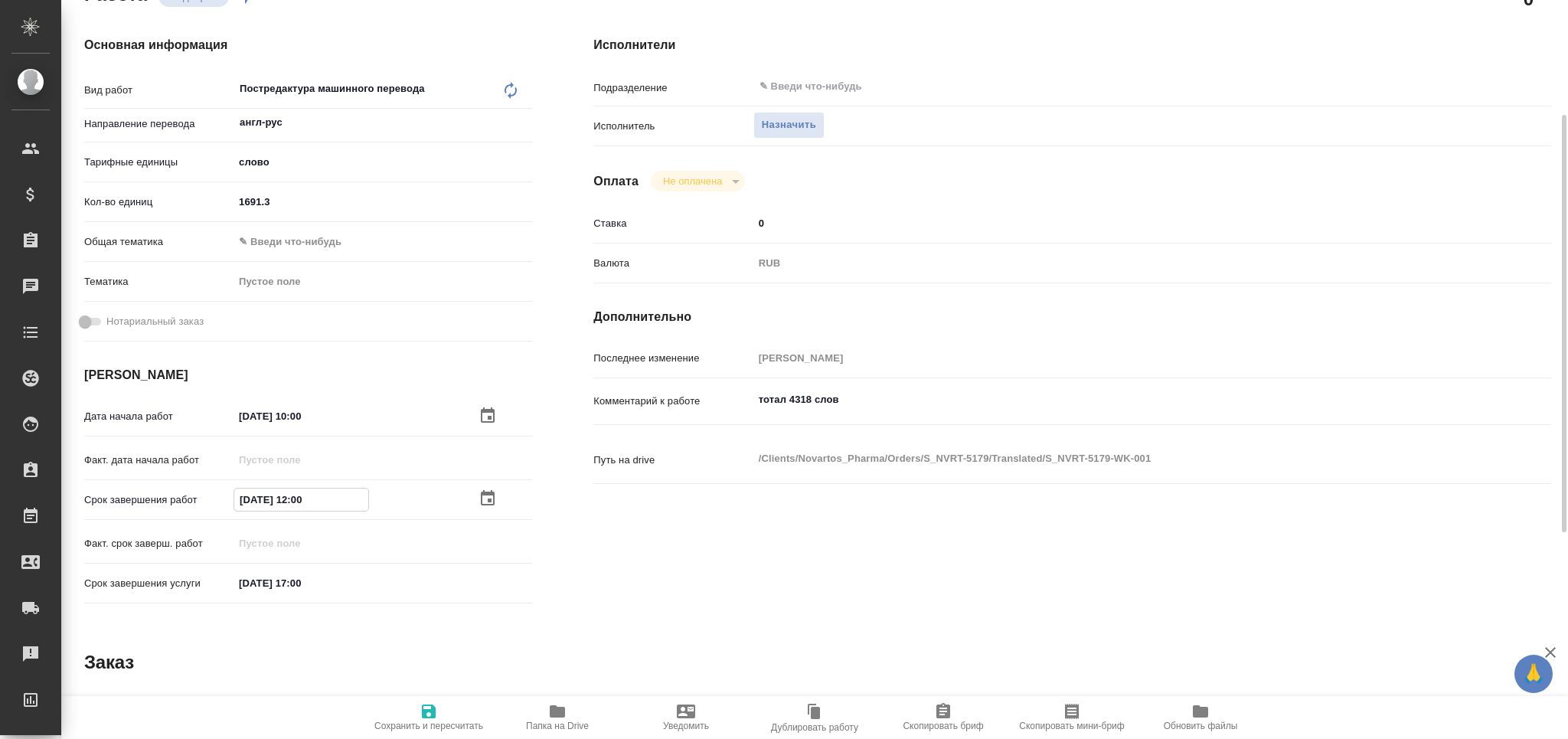
type textarea "x"
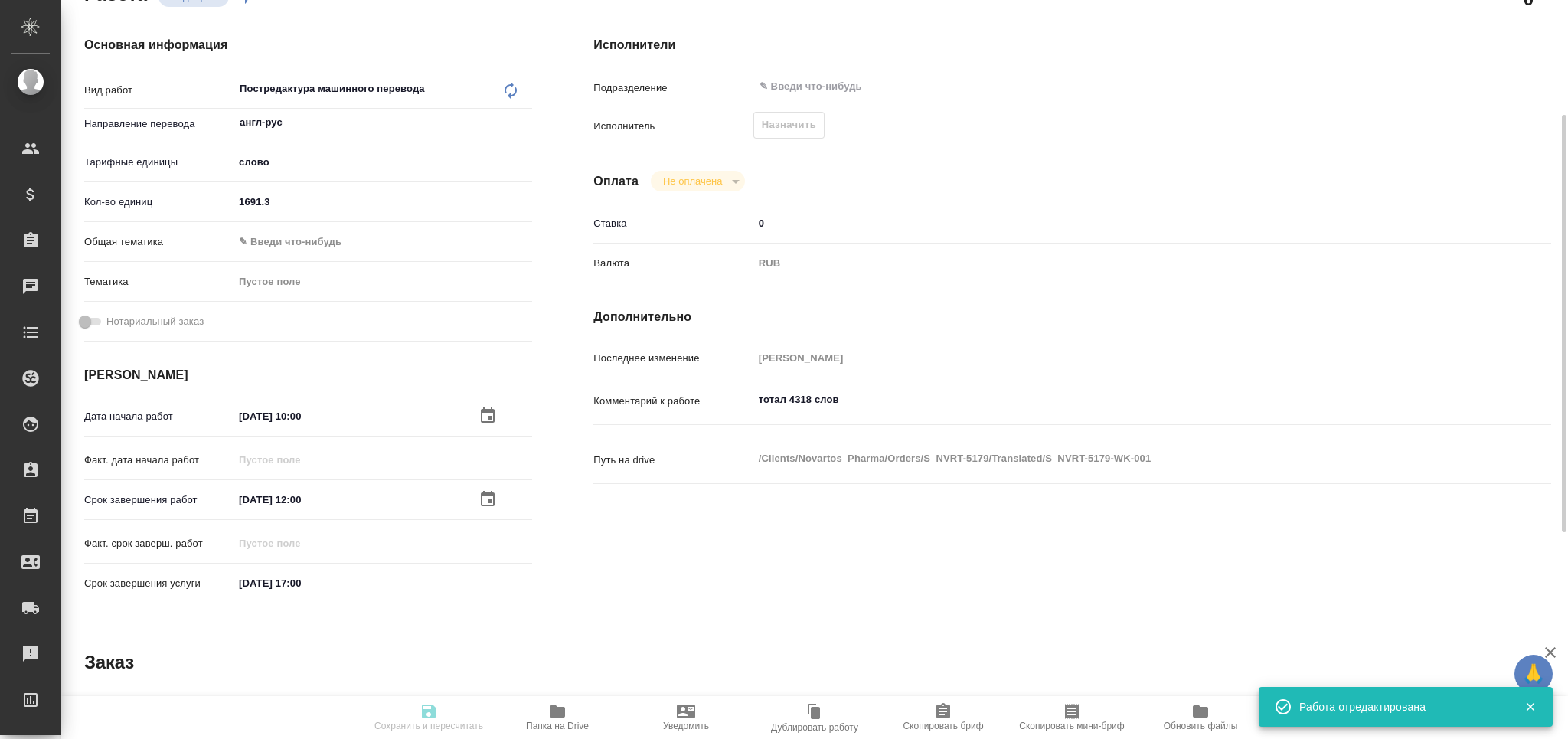
click at [1072, 718] on icon "button" at bounding box center [1072, 712] width 14 height 16
type input "recruiting"
type textarea "Постредактура машинного перевода"
type textarea "x"
type input "англ-рус"
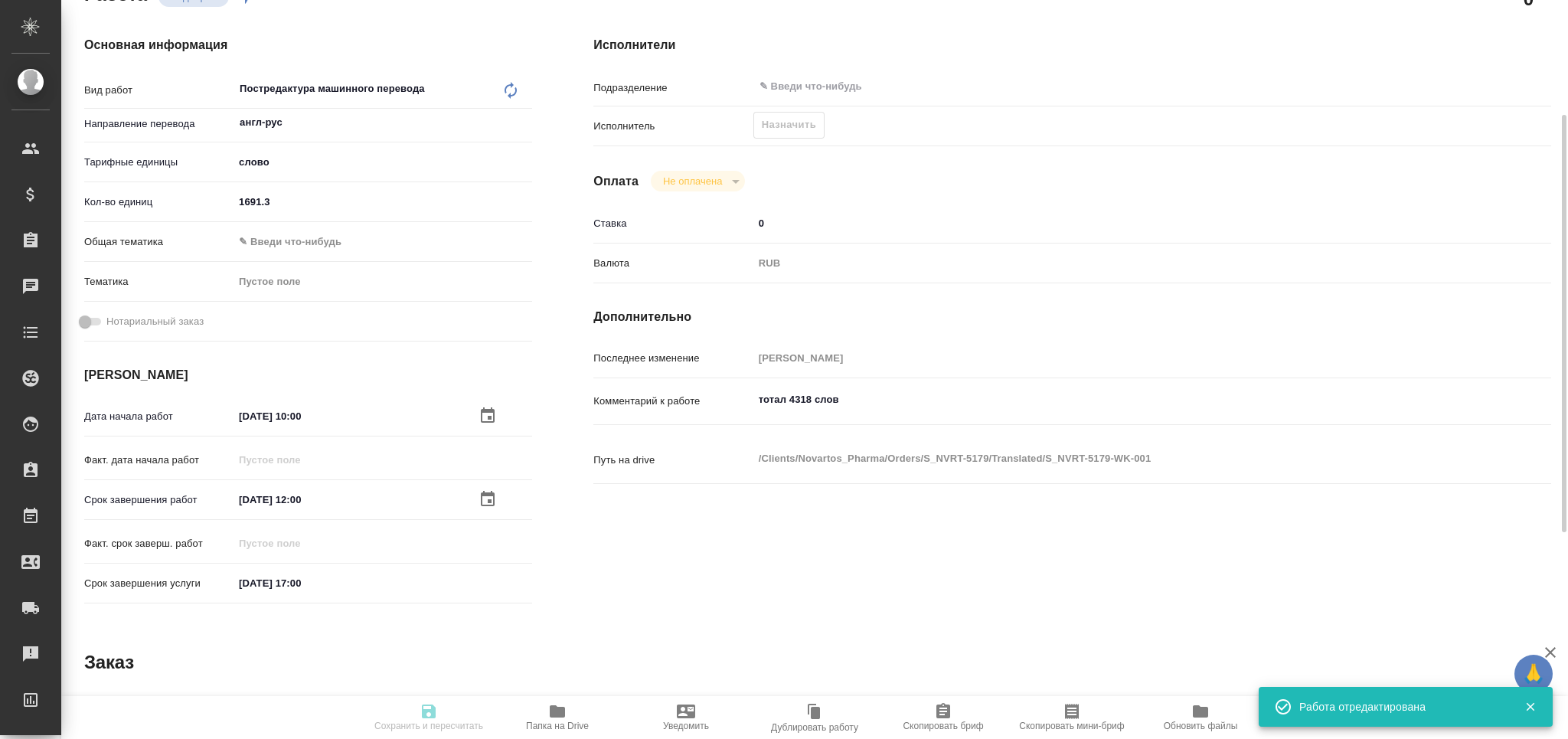
type input "5a8b1489cc6b4906c91bfd90"
type input "1691.3"
type input "[DATE] 10:00"
type input "[DATE] 12:00"
type input "[DATE] 17:00"
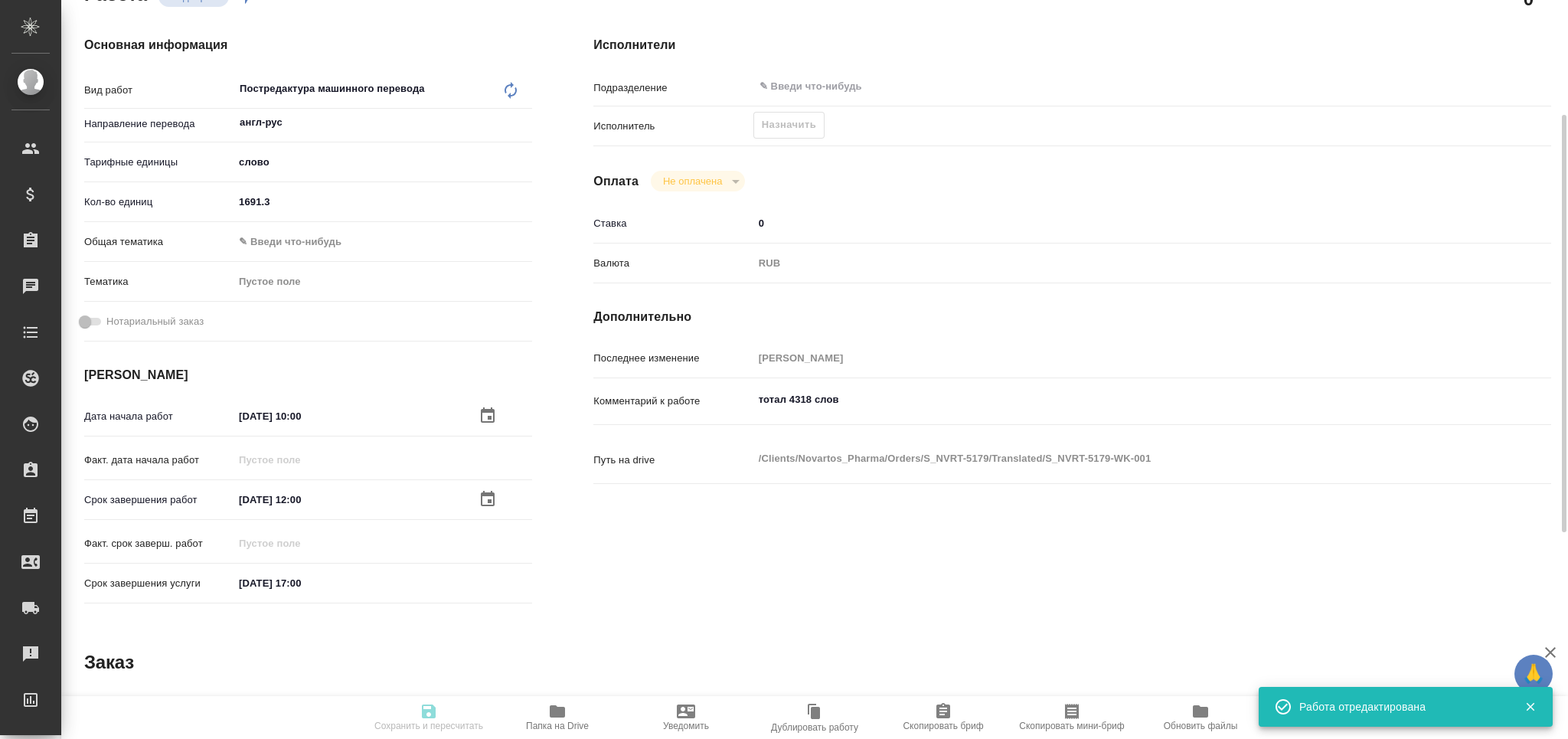
type input "notPayed"
type input "0"
type input "RUB"
type input "[PERSON_NAME]"
type textarea "тотал 4318 слов"
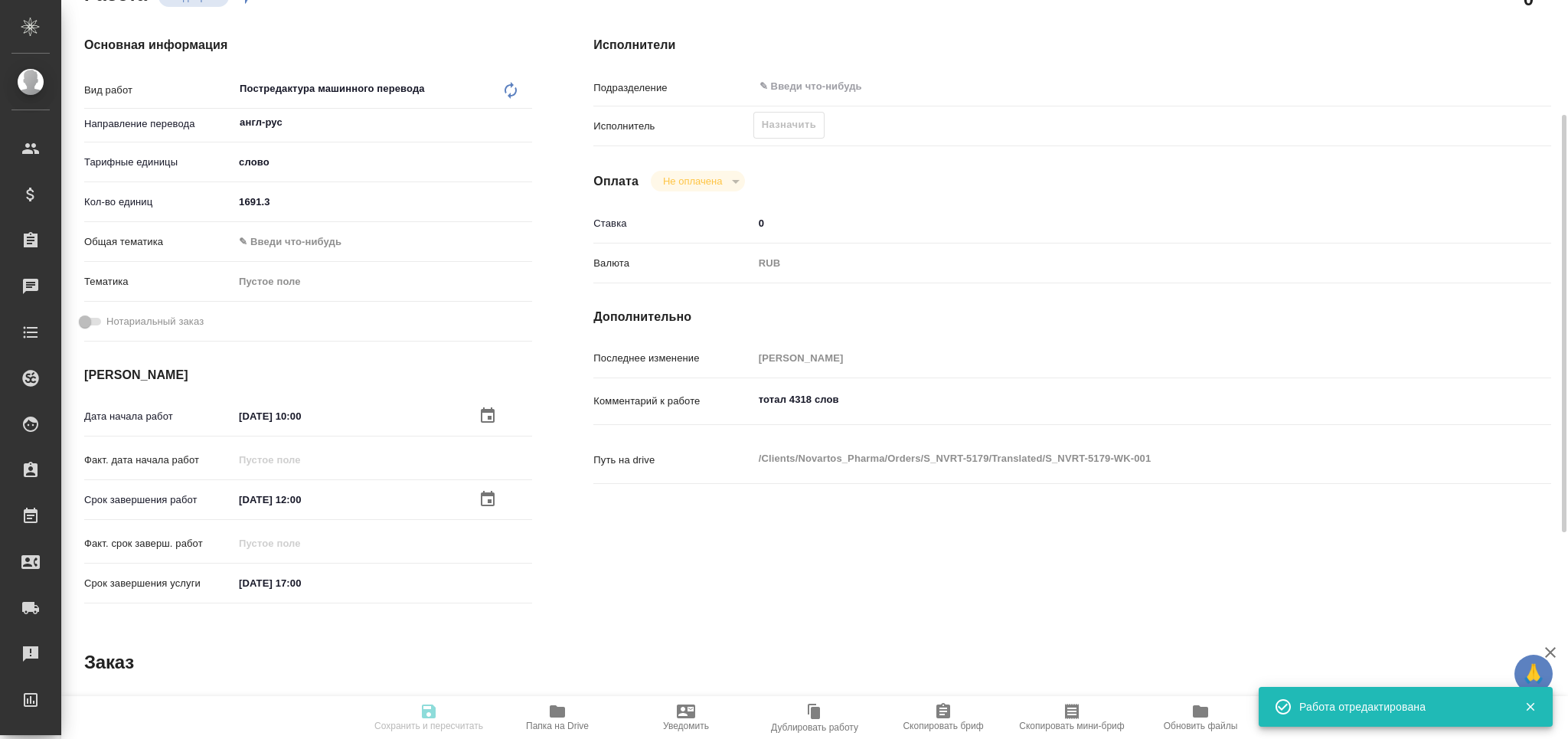
type textarea "x"
type textarea "/Clients/Novartos_Pharma/Orders/S_NVRT-5179/Translated/S_NVRT-5179-WK-001"
type textarea "x"
type input "S_NVRT-5179"
type input "Перевод Стандарт"
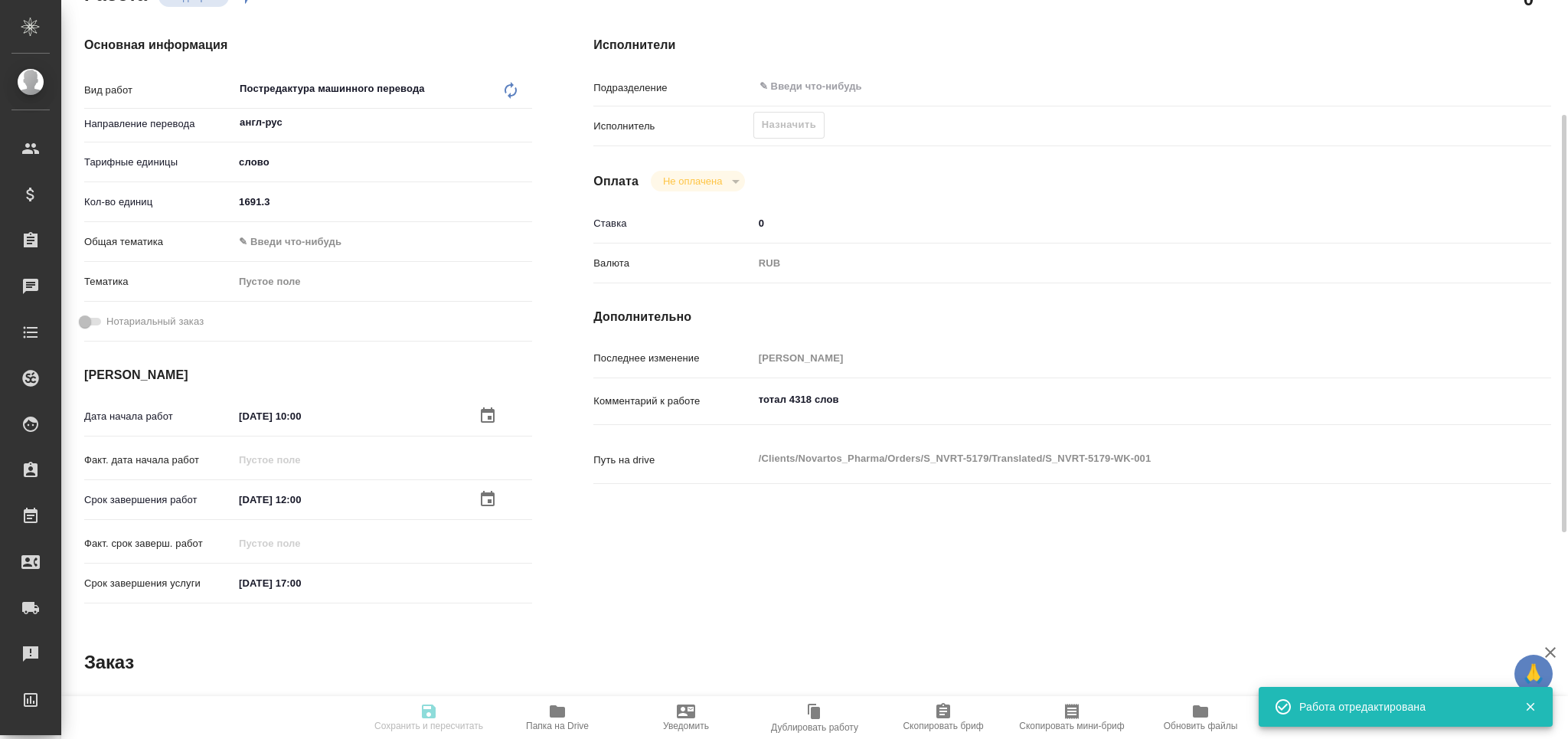
type input "Корректура, Постредактура машинного перевода, Перевод, Редактура, Приёмка по ка…"
type input "[PERSON_NAME]"
type input "/Clients/Novartos_Pharma/Orders/S_NVRT-5179"
type textarea "x"
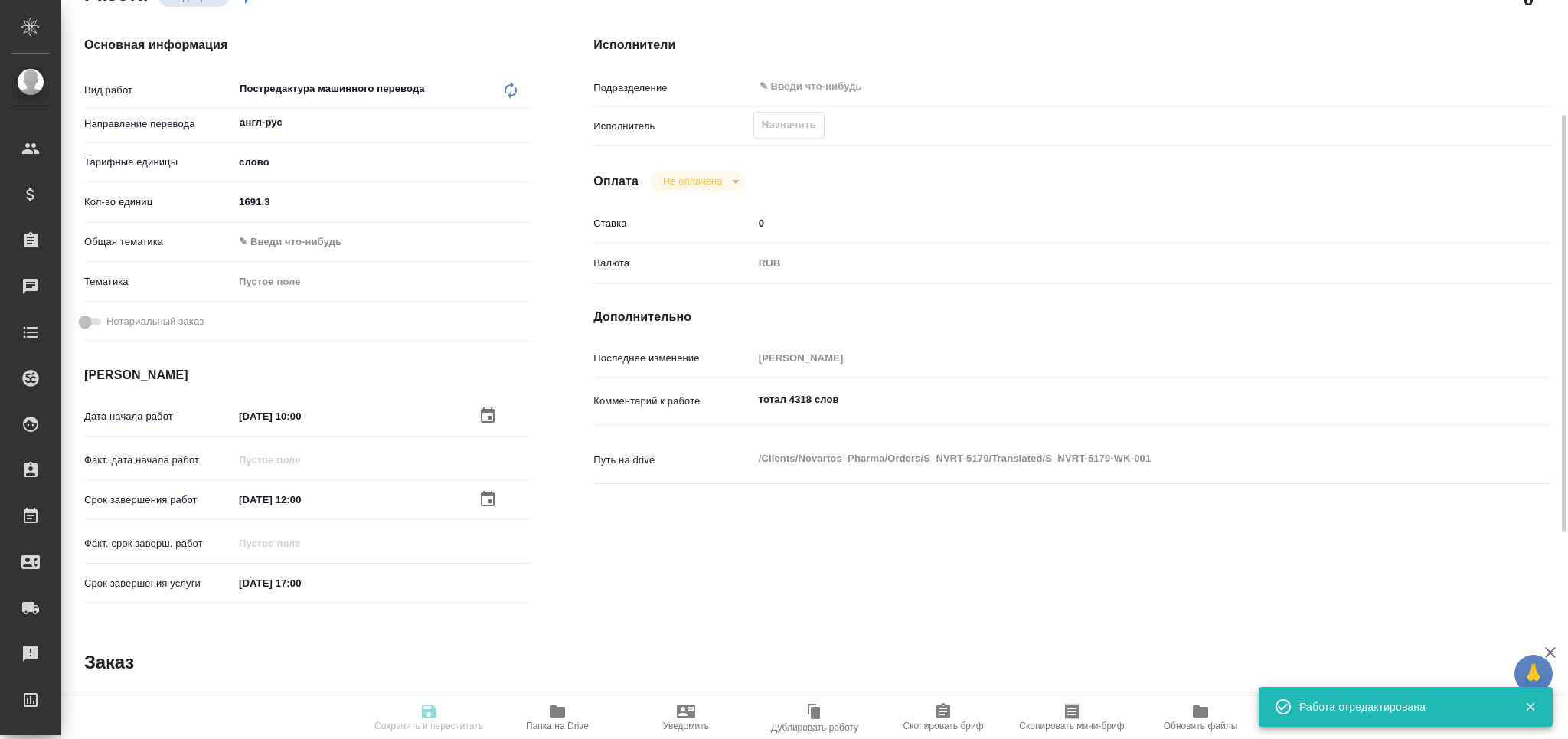
type textarea "x"
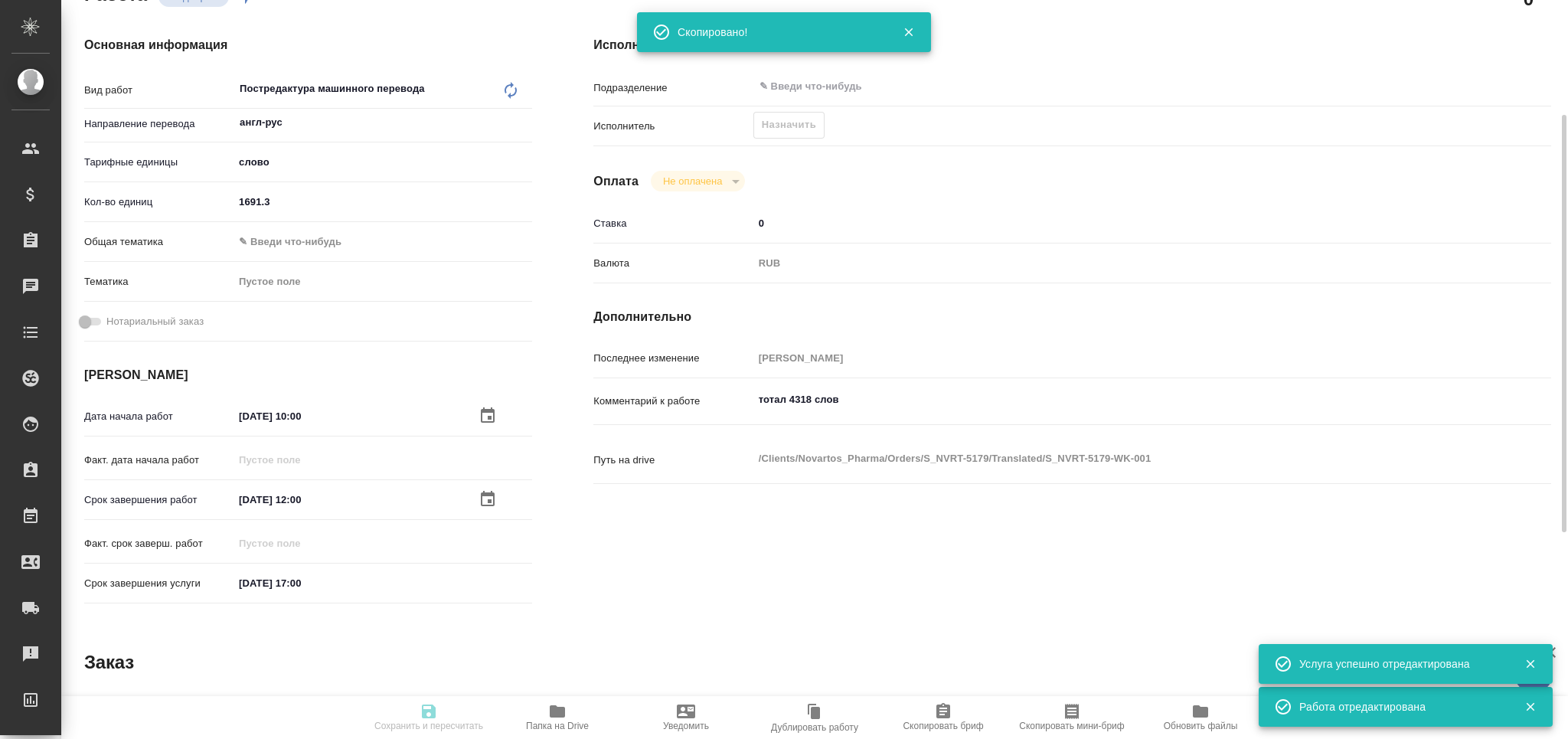
type textarea "x"
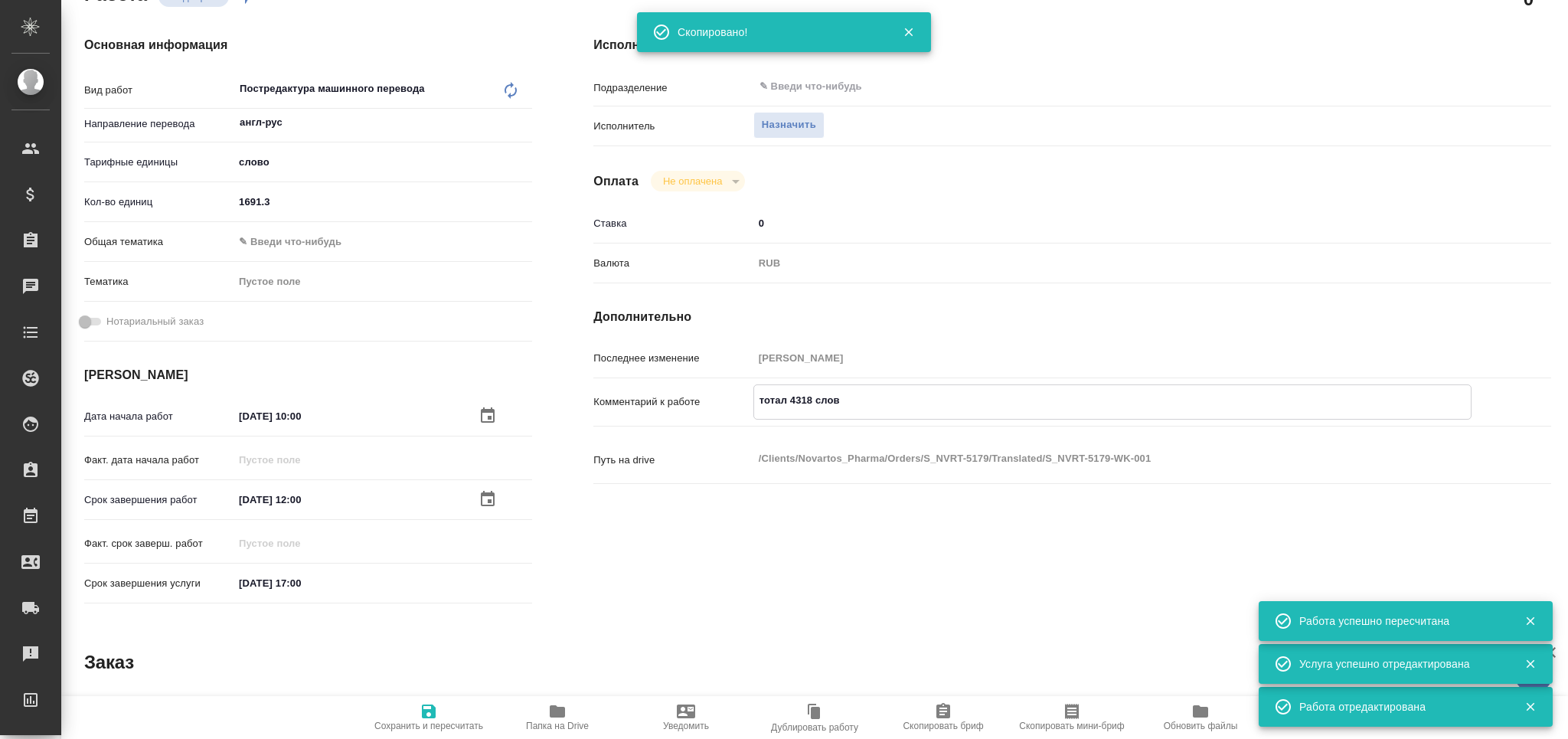
drag, startPoint x: 657, startPoint y: 407, endPoint x: 617, endPoint y: 405, distance: 40.0
click at [617, 405] on div "Комментарий к работе тотал 4318 слов x" at bounding box center [1072, 402] width 958 height 35
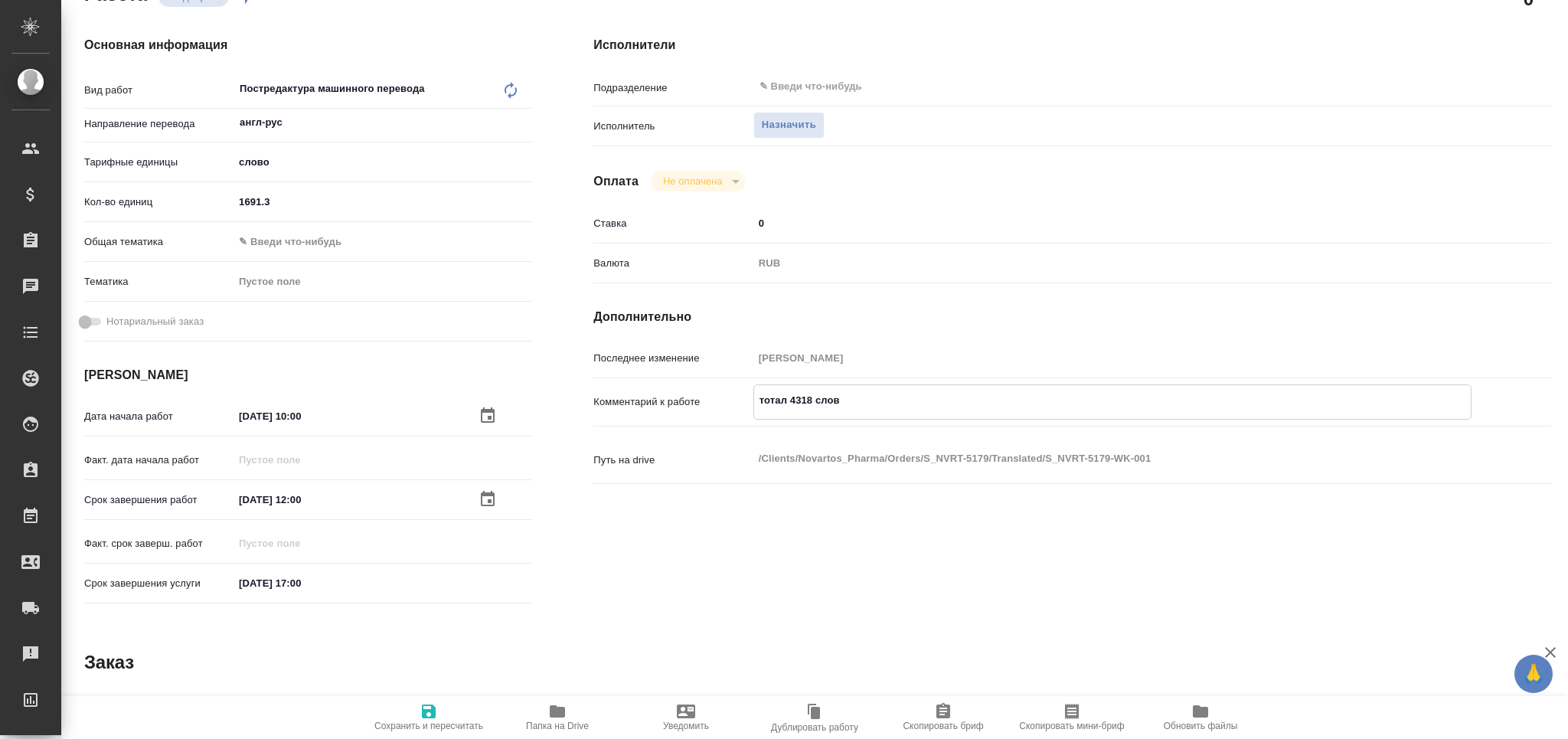
scroll to position [0, 0]
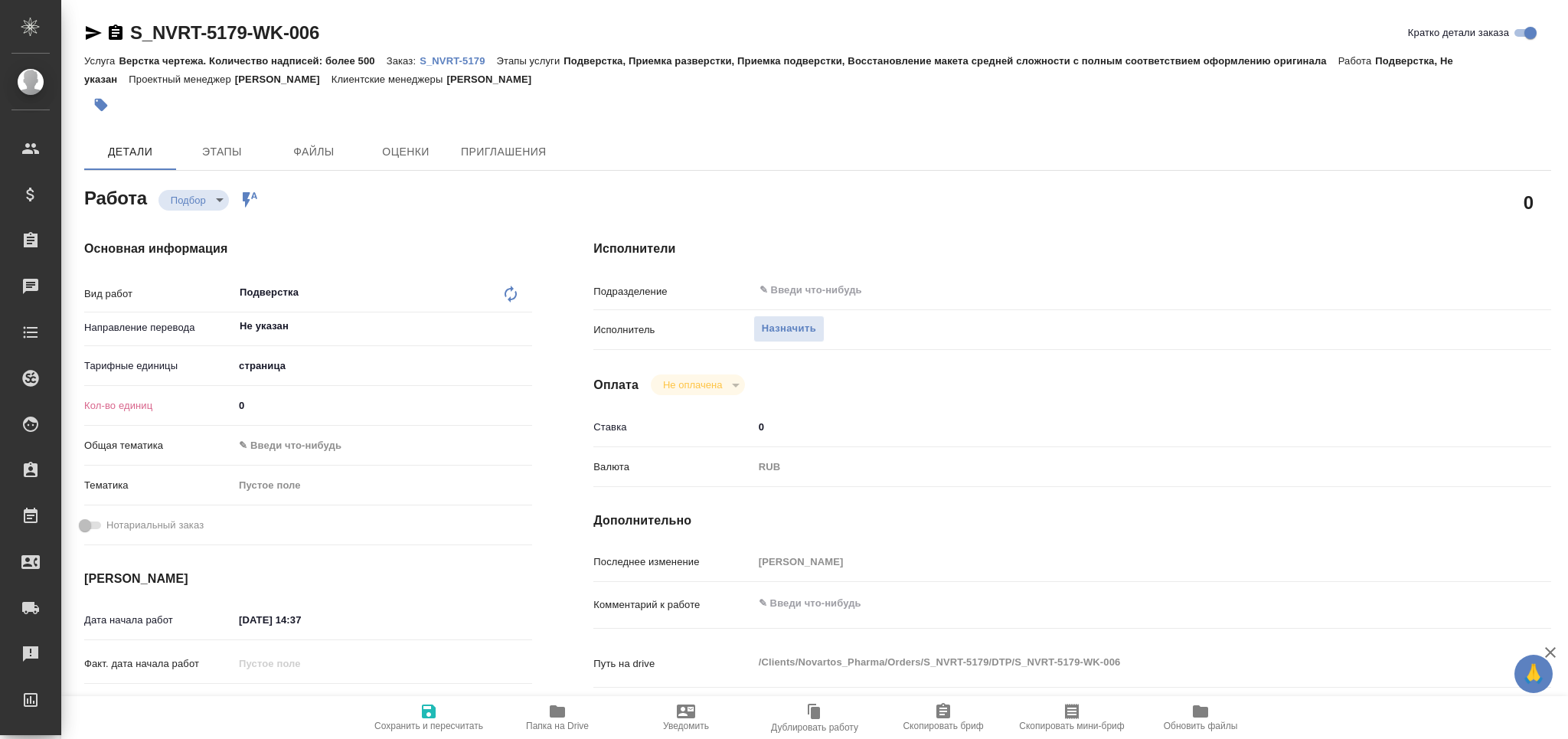
type textarea "x"
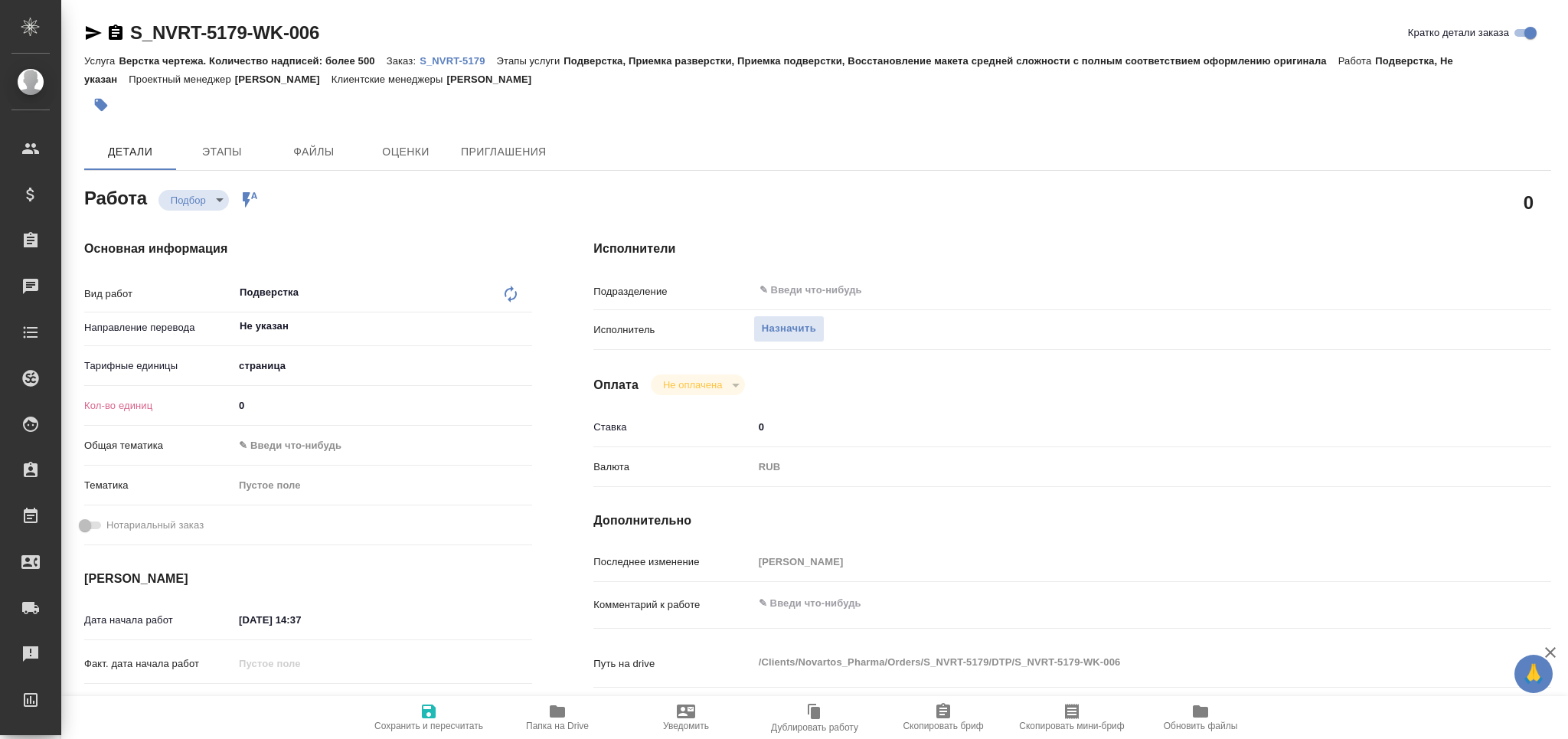
type textarea "x"
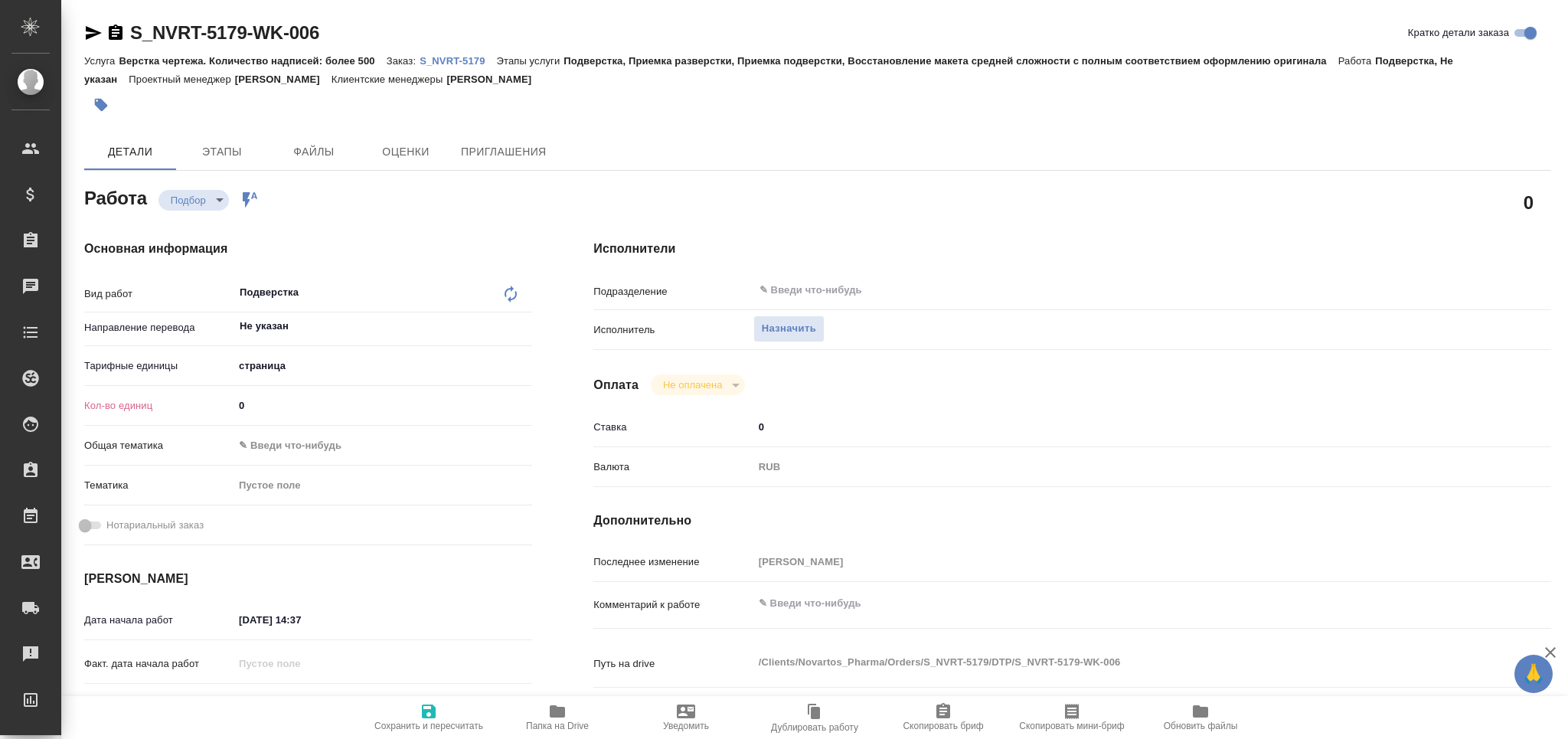
type textarea "x"
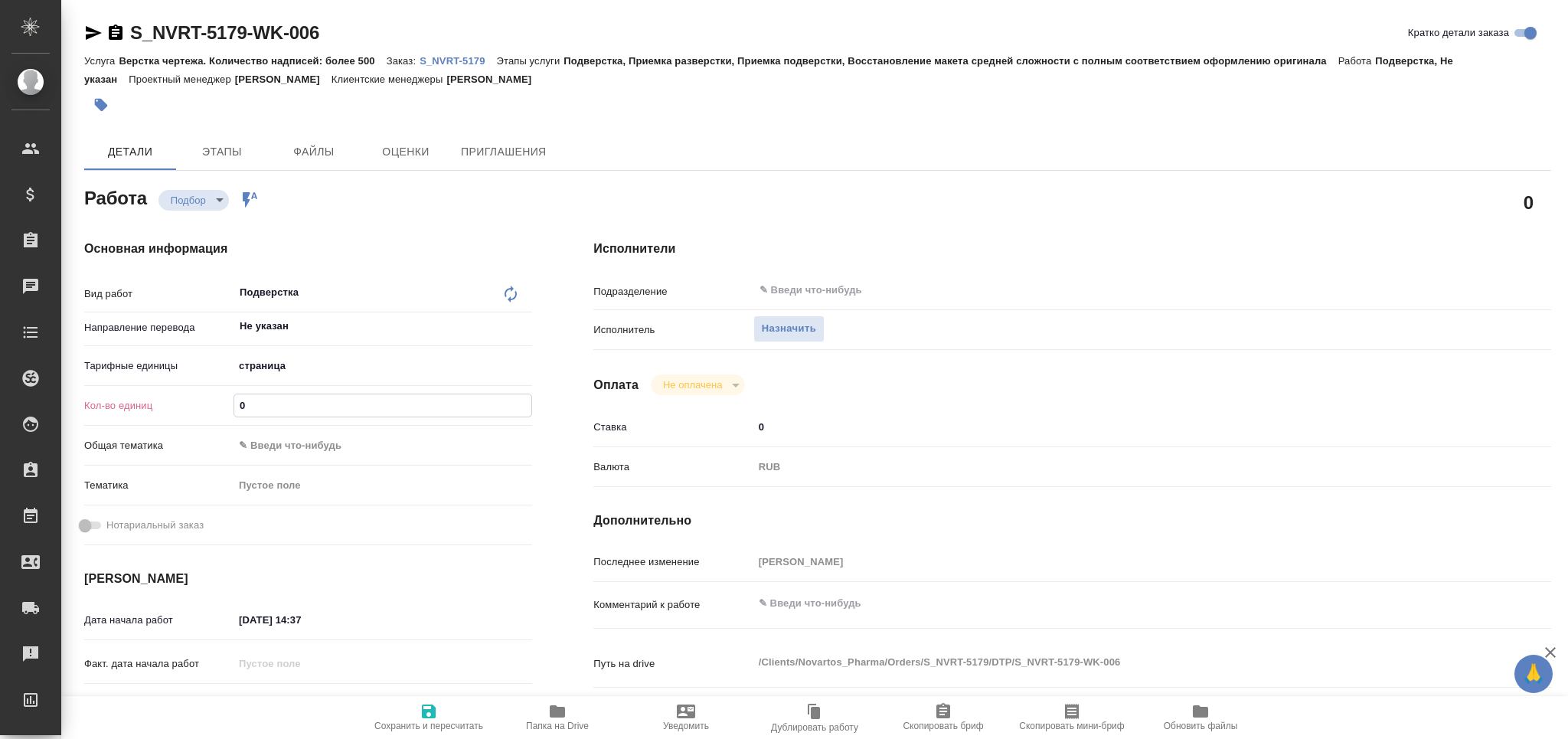
drag, startPoint x: 255, startPoint y: 408, endPoint x: 212, endPoint y: 404, distance: 43.2
click at [214, 407] on div "Кол-во единиц 0" at bounding box center [307, 405] width 448 height 27
type textarea "x"
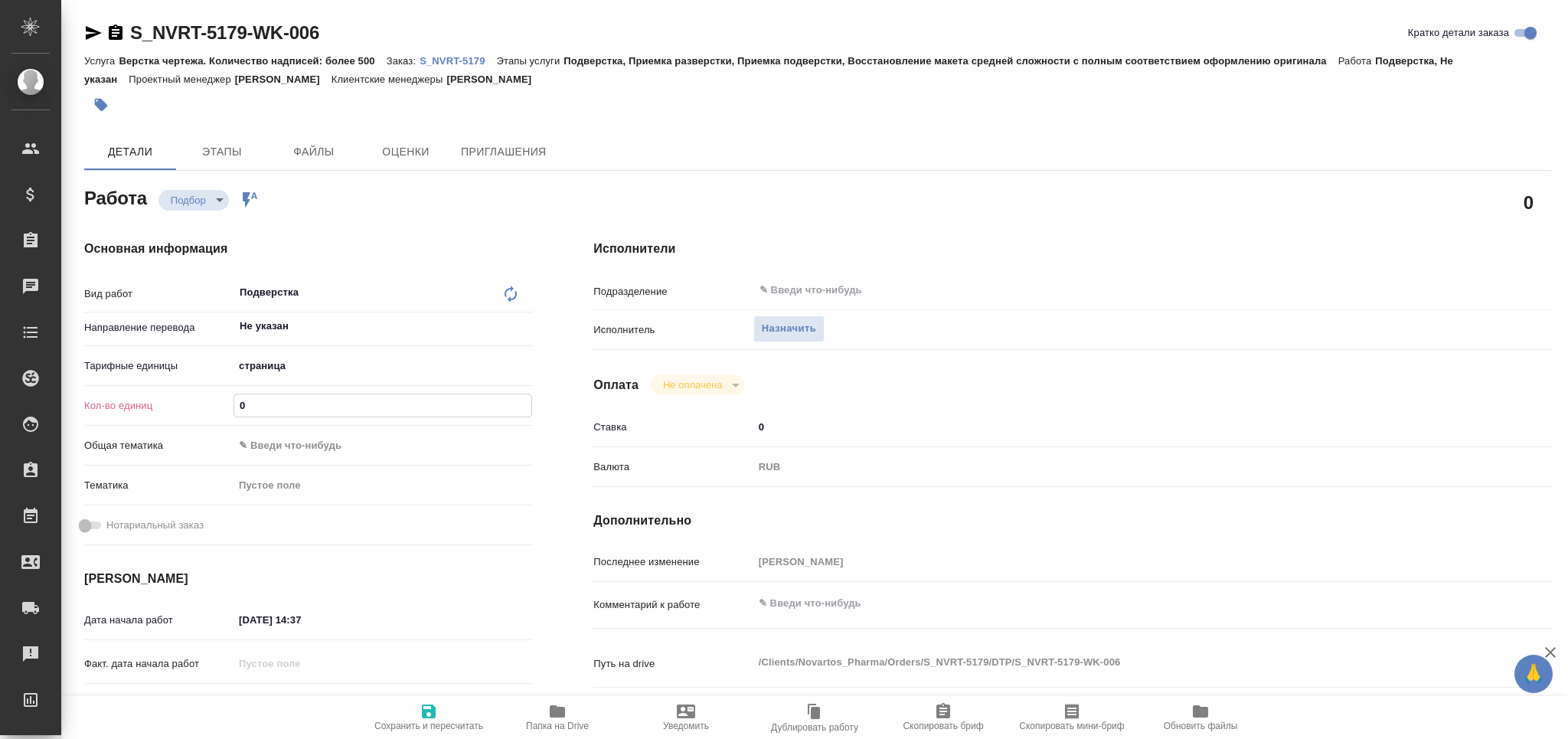
type textarea "x"
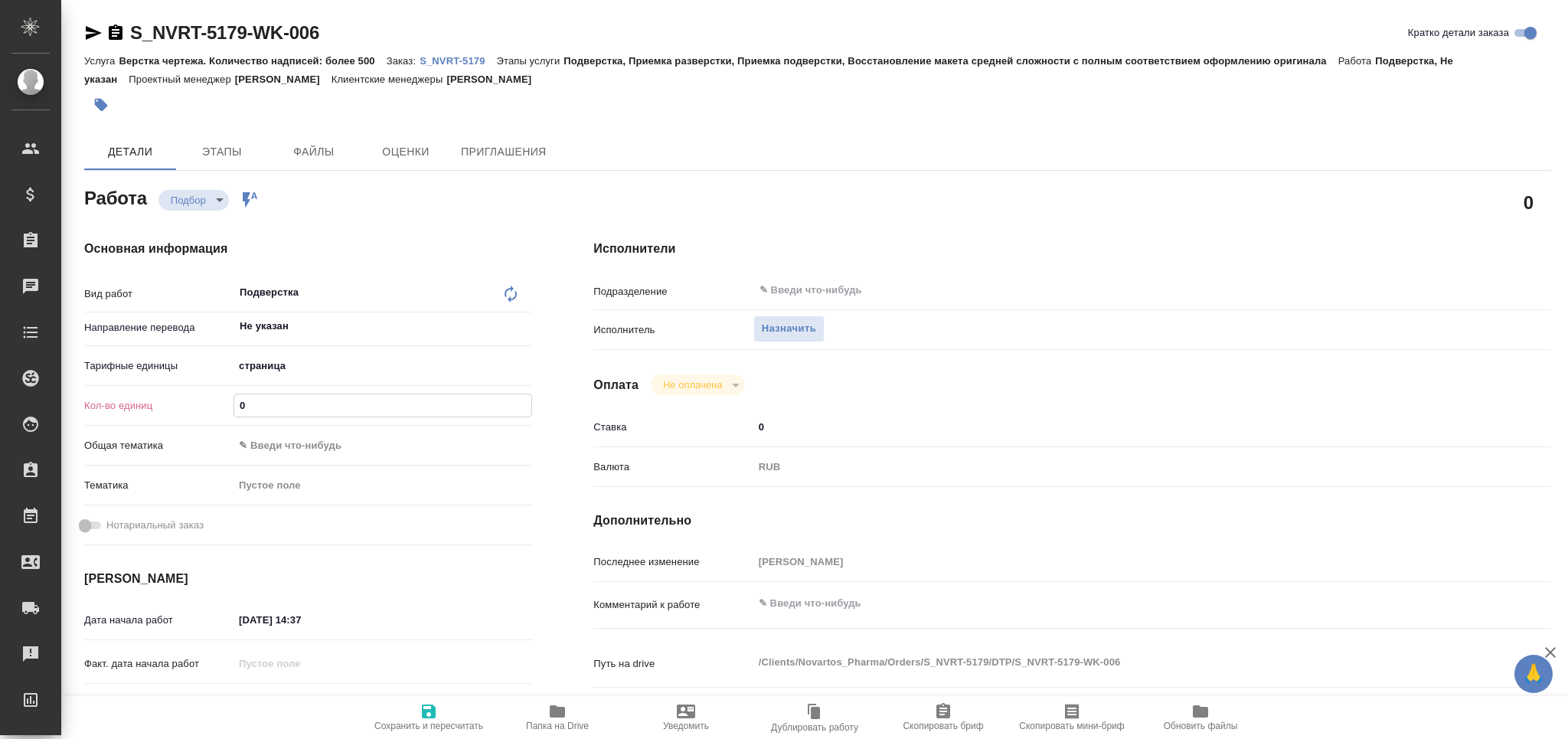
type textarea "x"
type input "2"
type textarea "x"
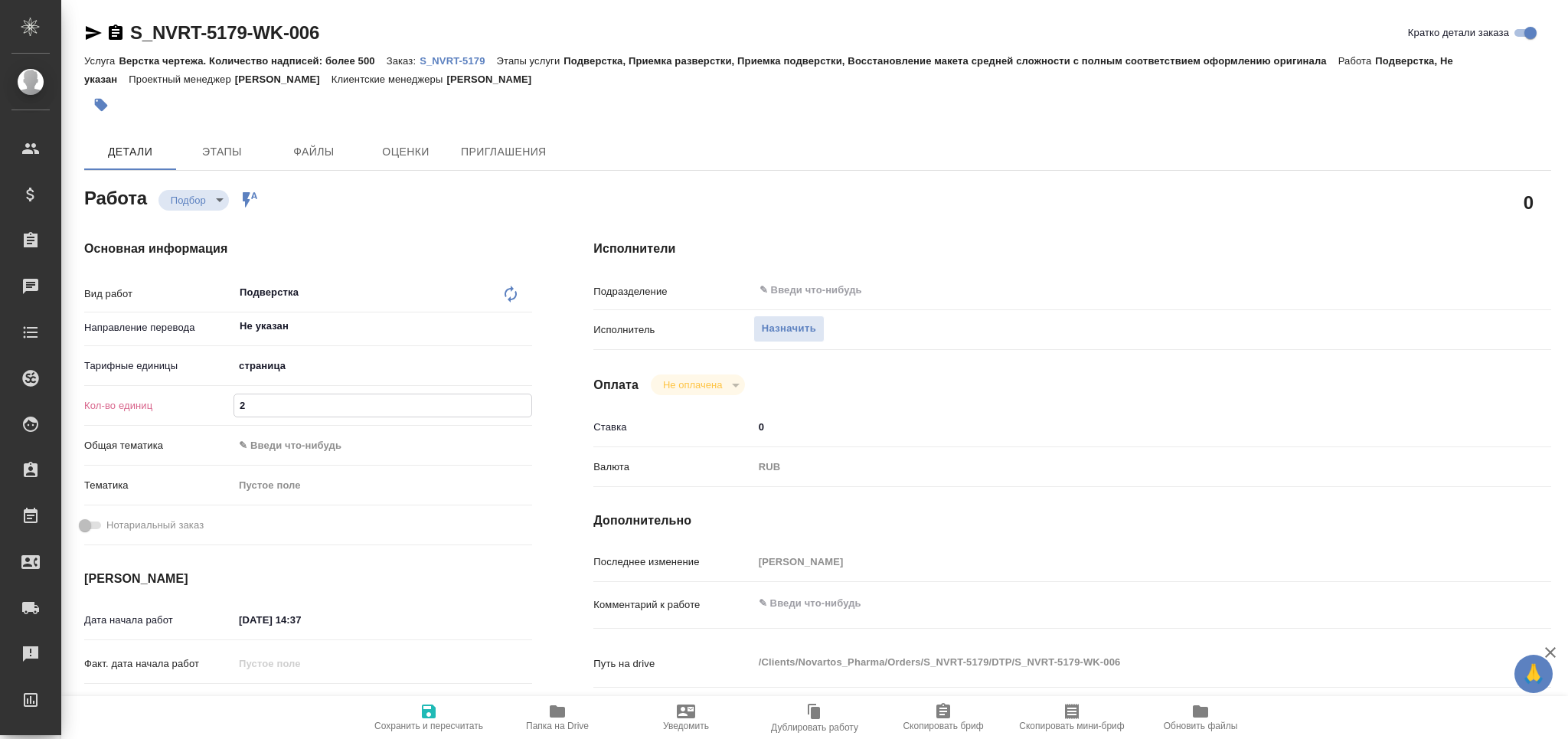
type textarea "x"
type input "26"
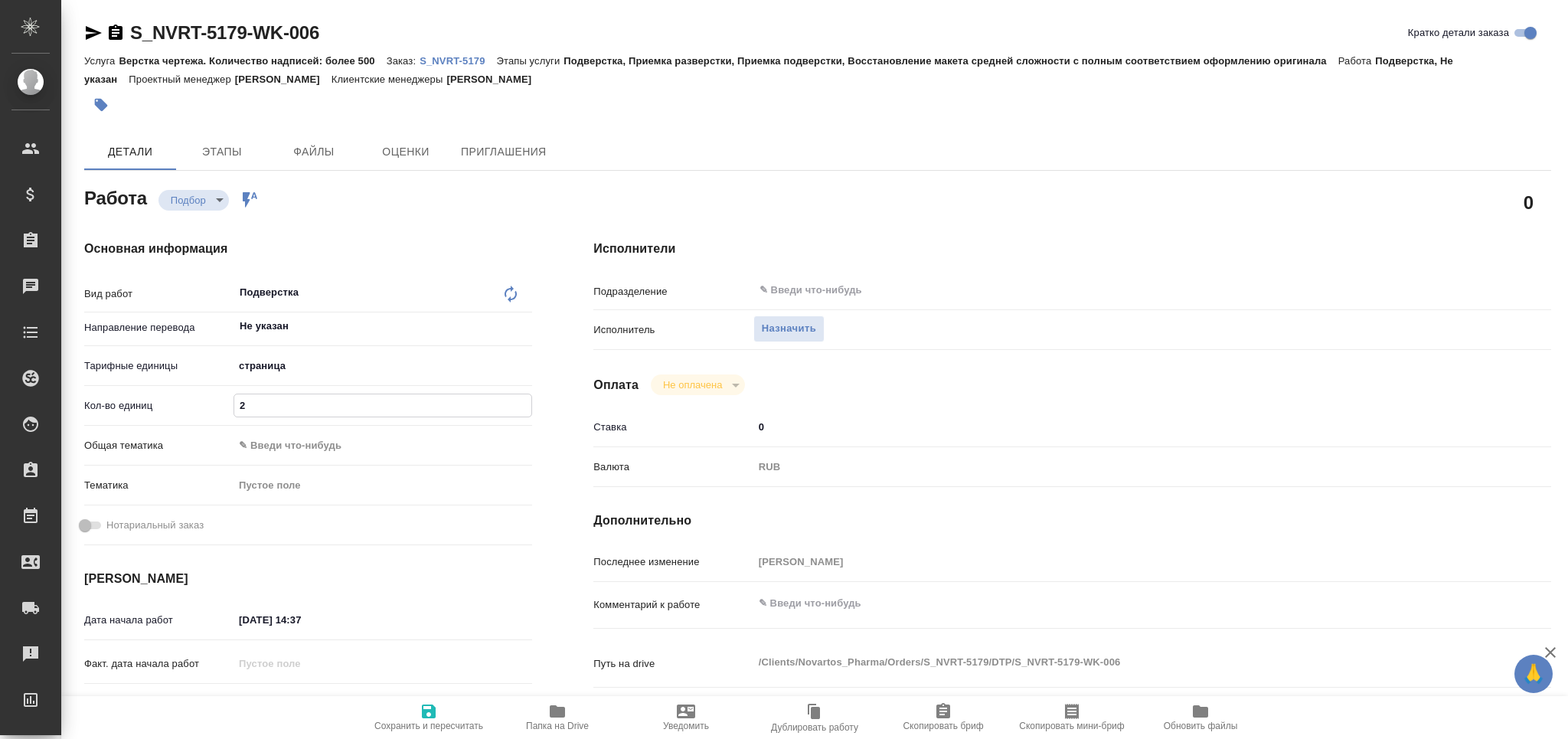
type textarea "x"
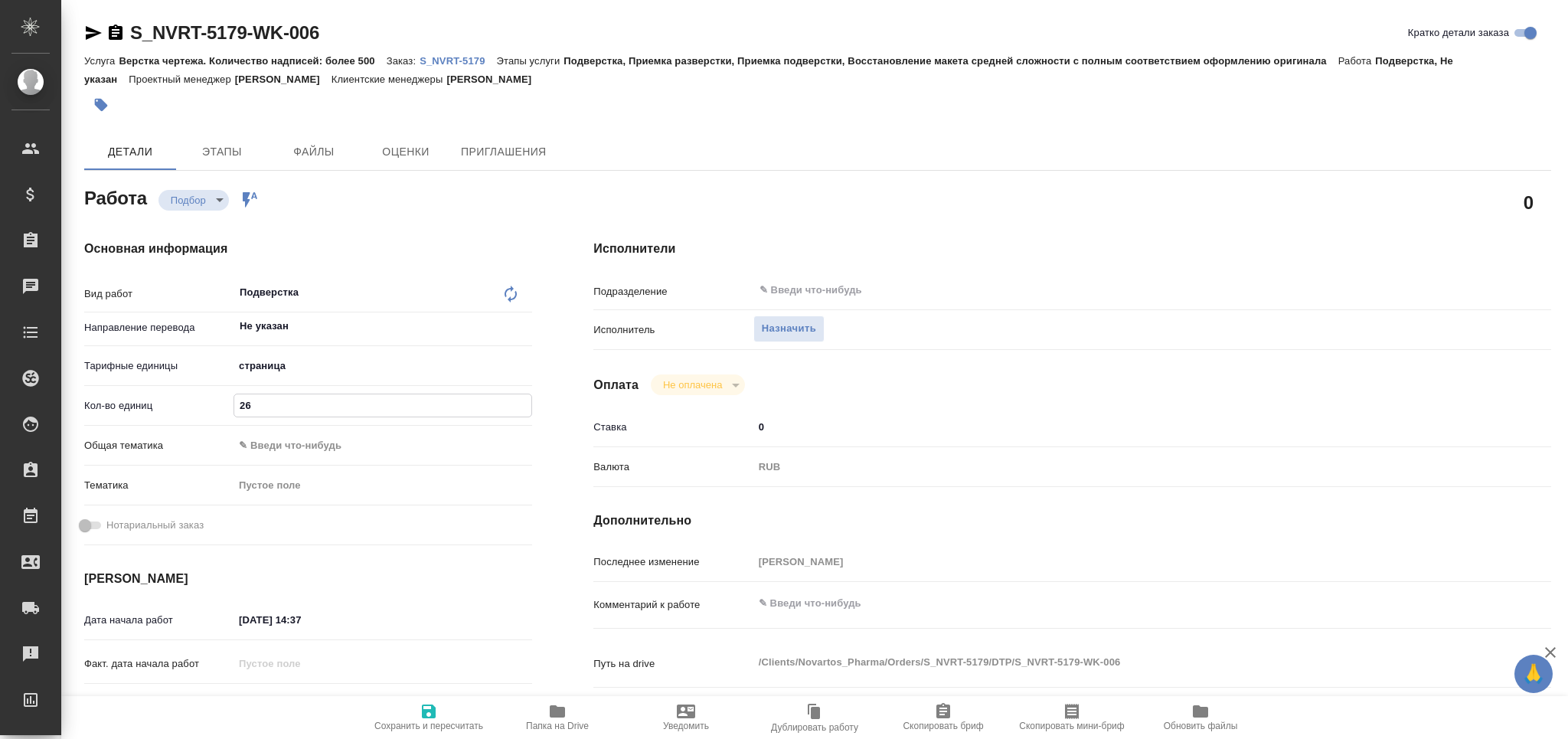
type textarea "x"
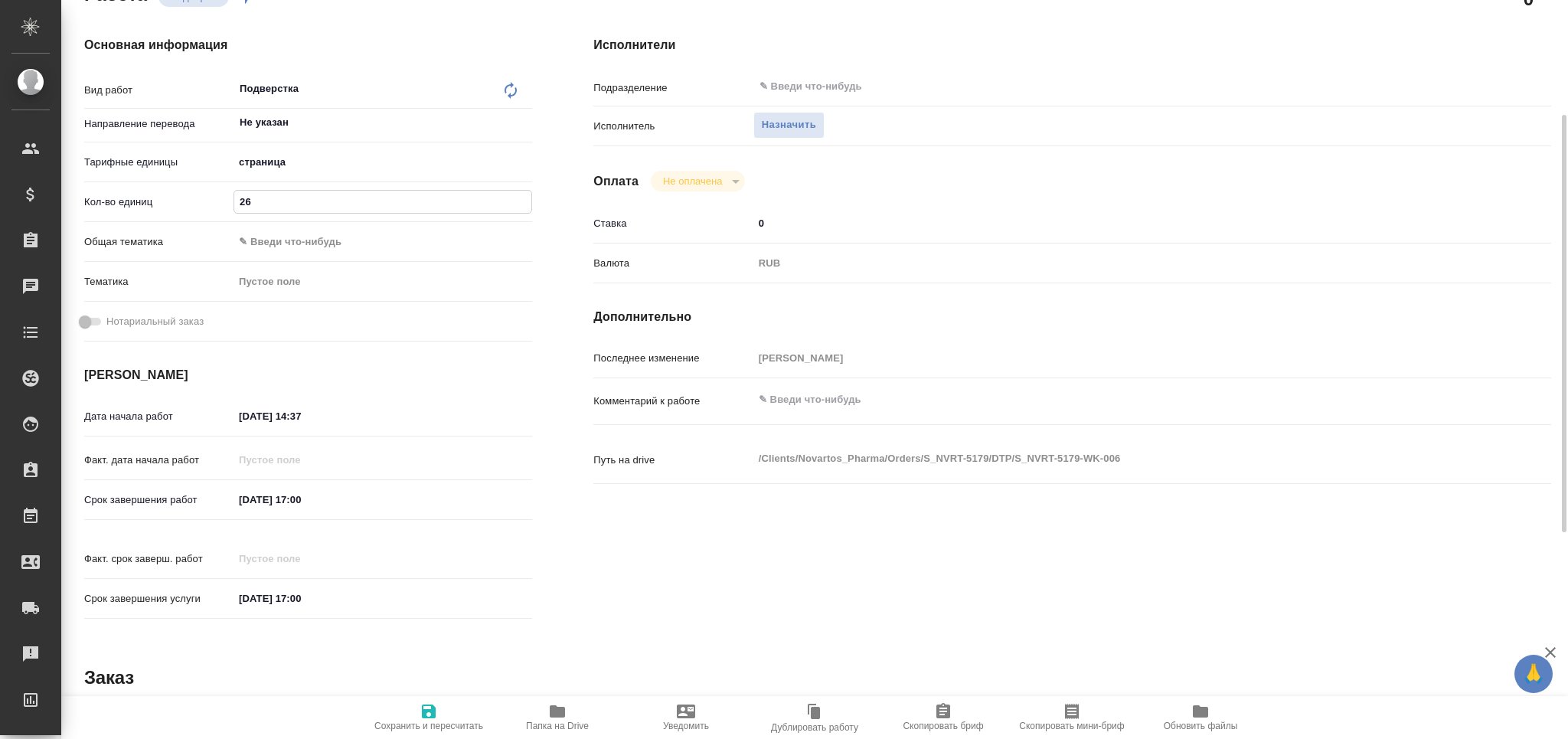
type textarea "x"
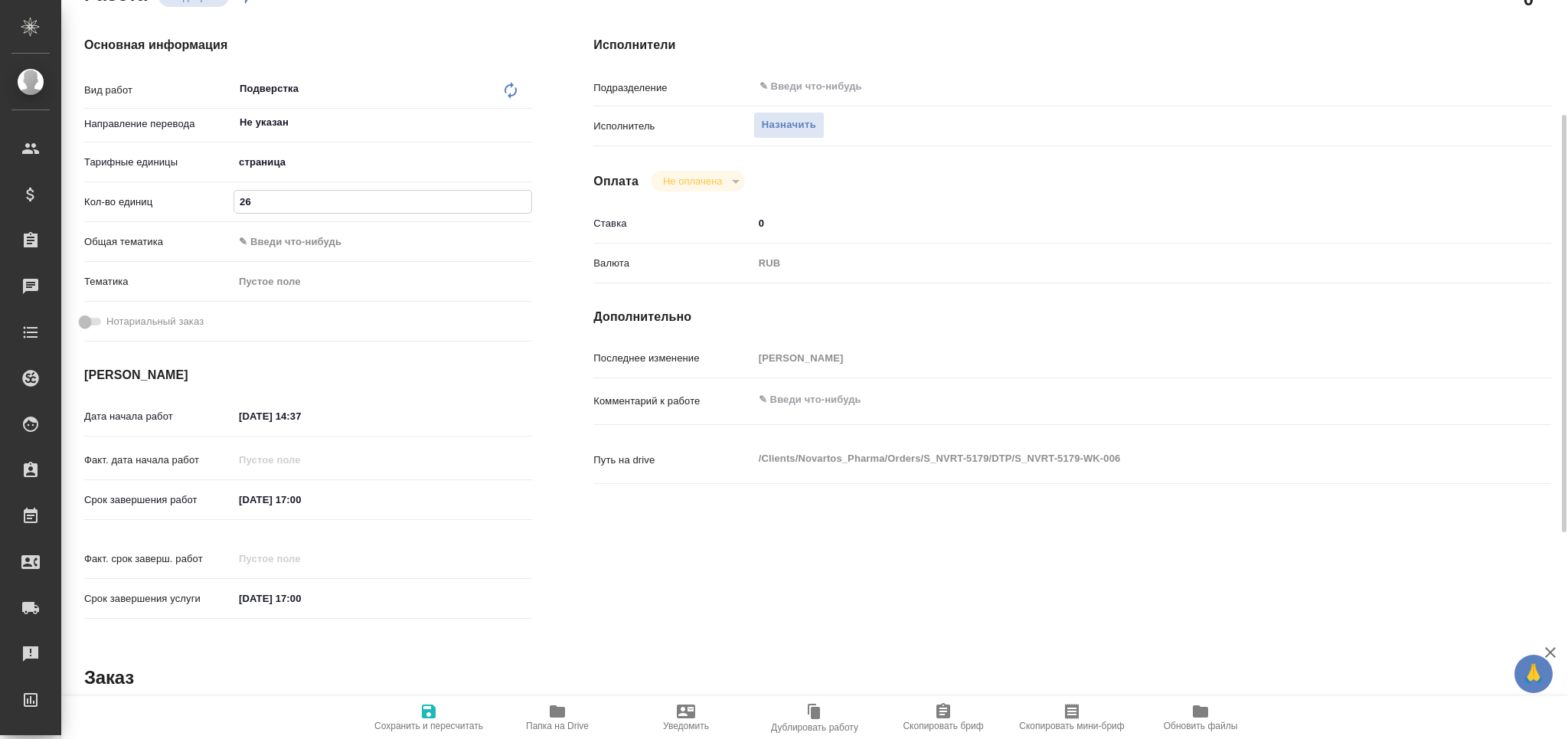
type input "26"
drag, startPoint x: 327, startPoint y: 505, endPoint x: 202, endPoint y: 508, distance: 125.0
click at [202, 508] on div "Срок завершения работ [DATE] 17:00" at bounding box center [307, 500] width 448 height 27
drag, startPoint x: 335, startPoint y: 413, endPoint x: 115, endPoint y: 432, distance: 220.8
click at [115, 432] on div "Дата начала работ 01.09.2025 14:37" at bounding box center [307, 425] width 448 height 44
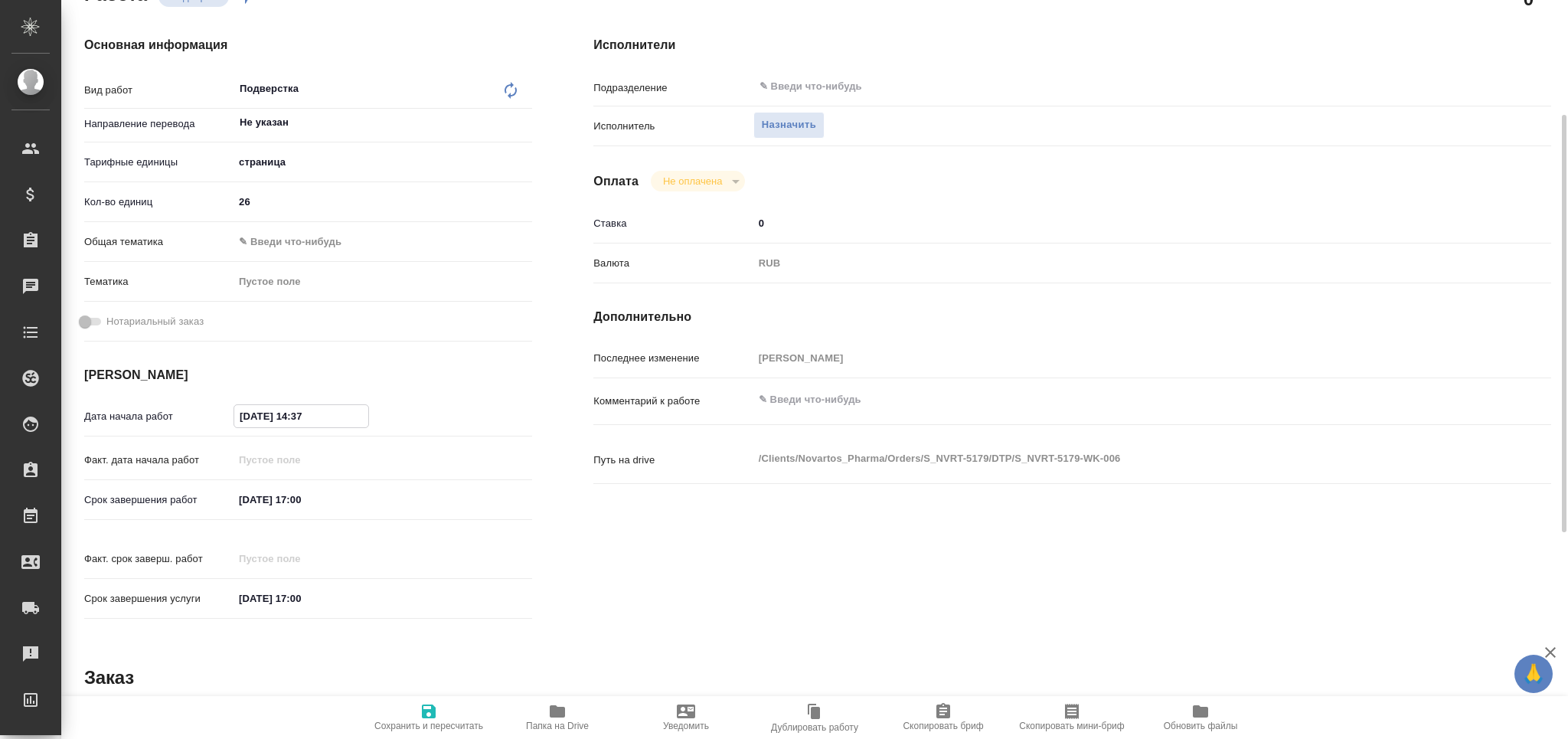
paste input "5.09.2025 17:00"
type textarea "x"
type input "[DATE] 17:00"
type textarea "x"
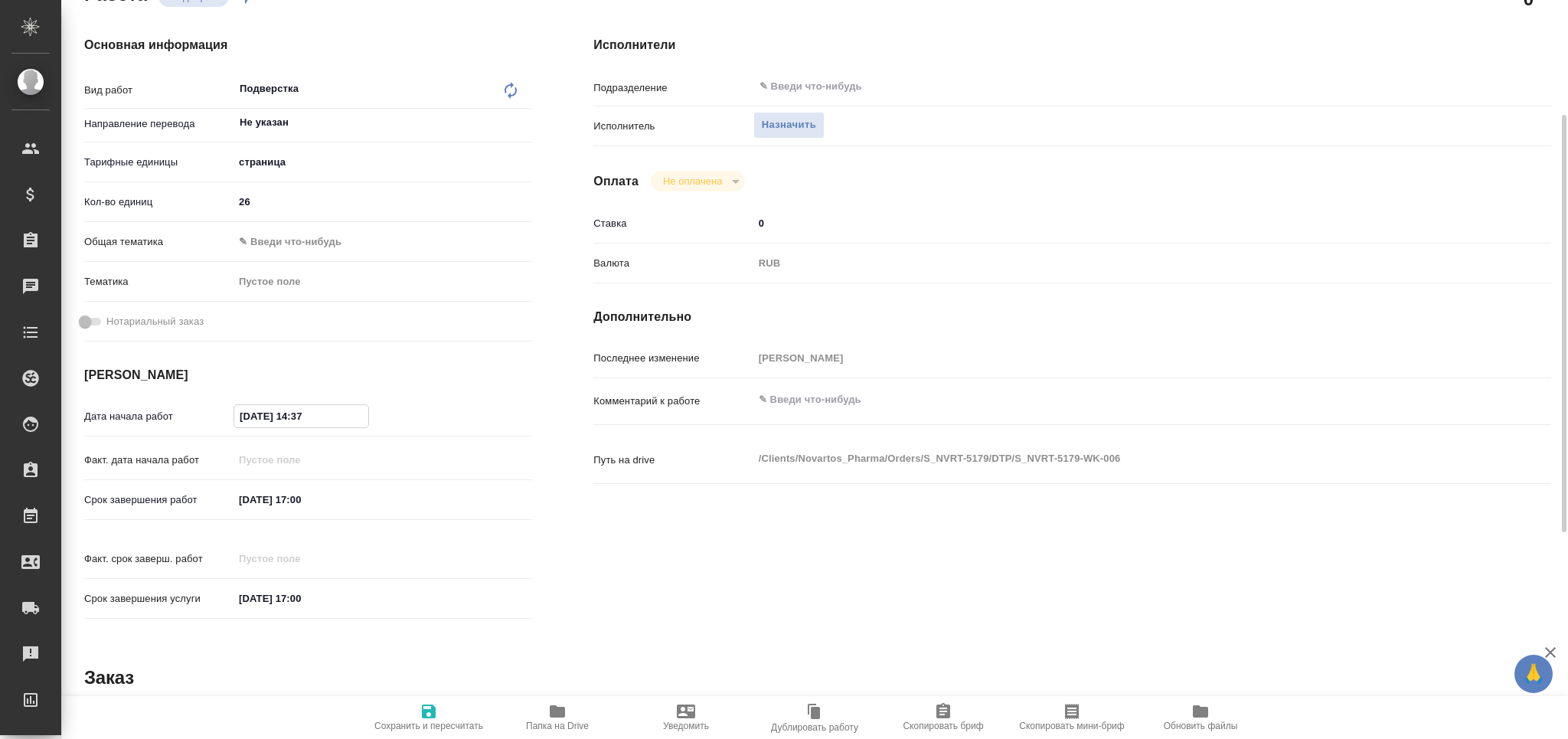
type textarea "x"
type input "[DATE] 17:00"
click at [299, 421] on input "05.09.2025 17:00" at bounding box center [301, 416] width 134 height 22
type textarea "x"
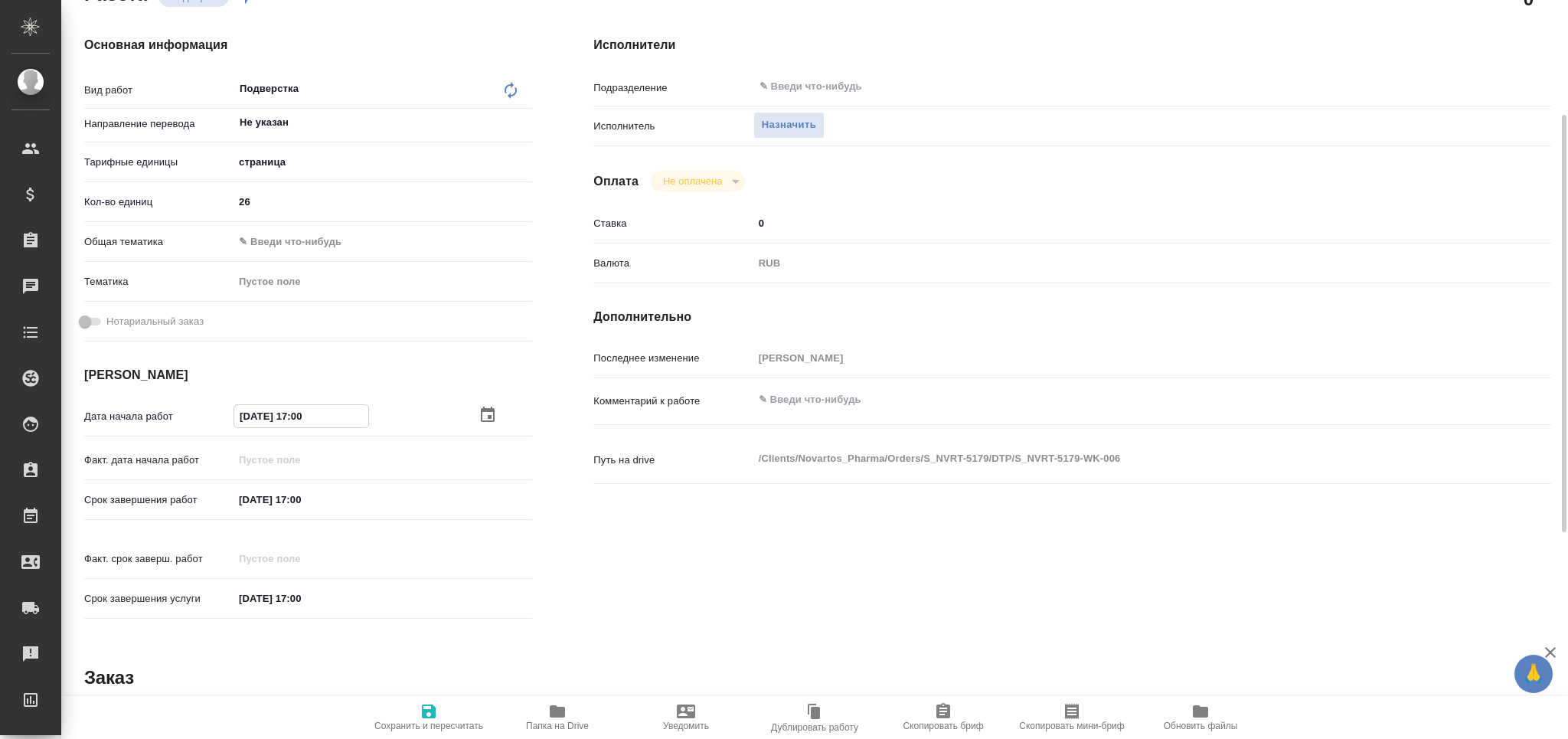
type input "05.09.2025 12:00"
type textarea "x"
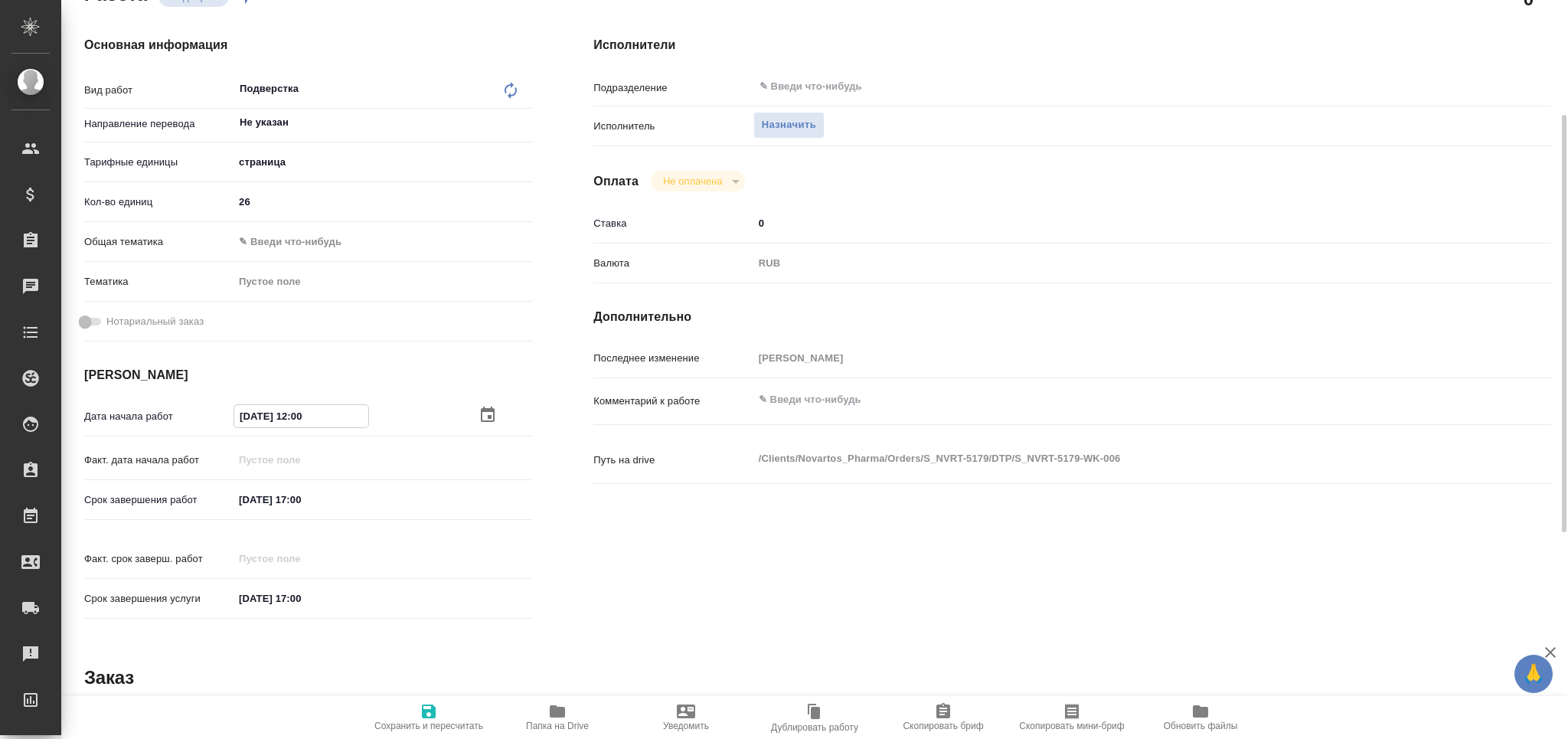
type input "05.09.2025 12:00"
click at [302, 495] on input "05.09.2025 17:00" at bounding box center [301, 500] width 134 height 22
type textarea "x"
type input "05.09.2025 14:00"
type textarea "x"
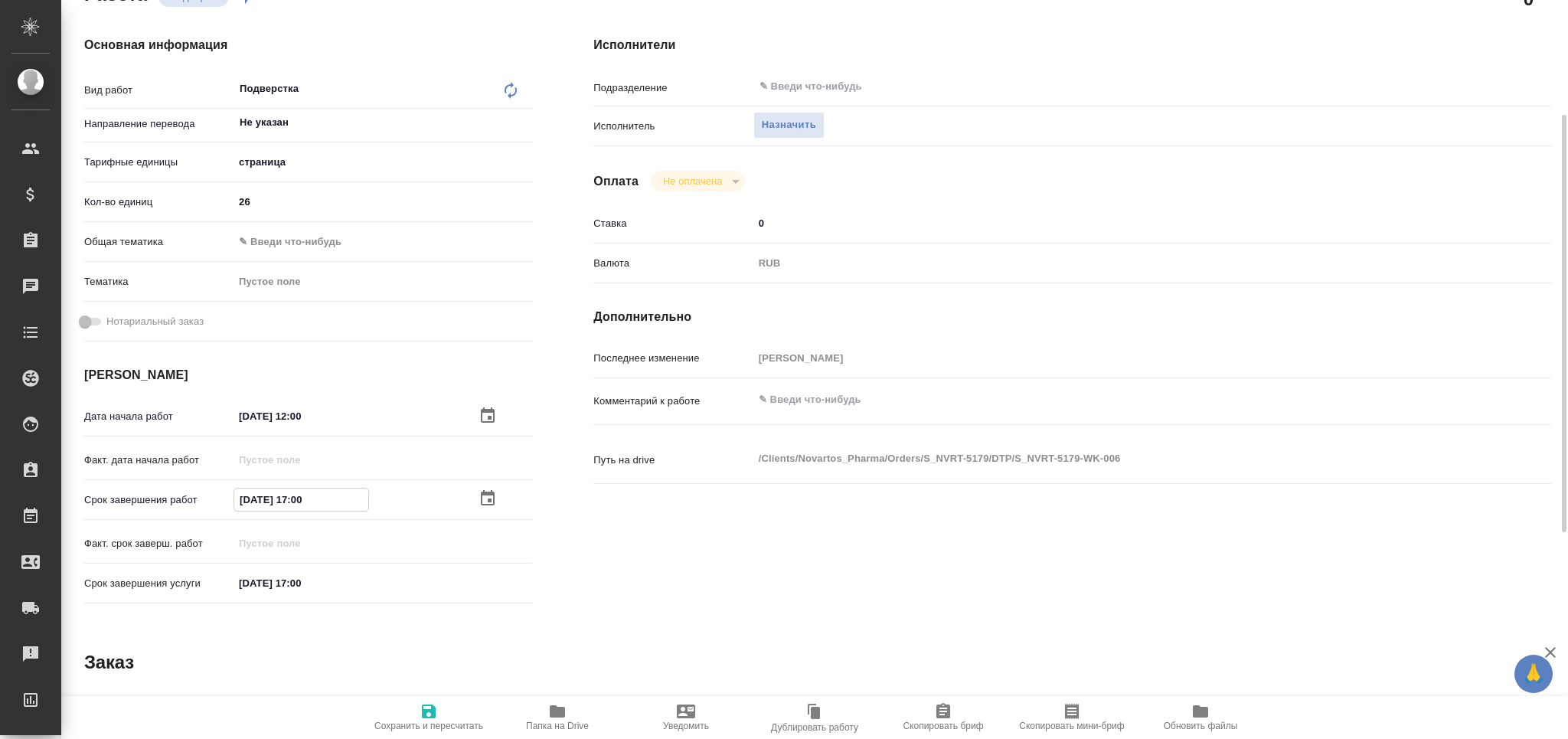
type textarea "x"
type input "05.09.2025 14:00"
click at [845, 79] on input "text" at bounding box center [1086, 86] width 657 height 18
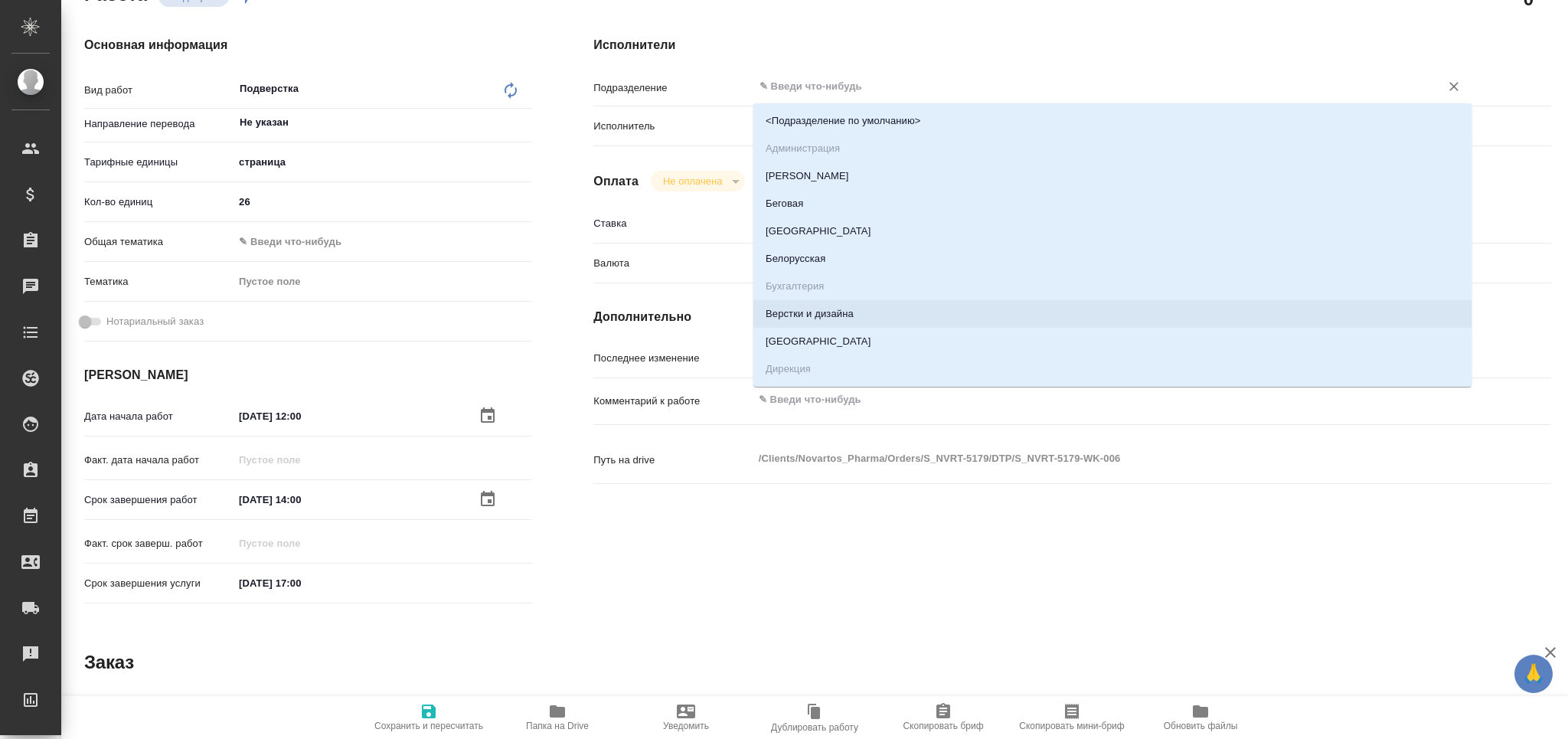
click at [850, 321] on li "Верстки и дизайна" at bounding box center [1112, 314] width 719 height 28
type textarea "x"
type input "Верстки и дизайна"
type textarea "x"
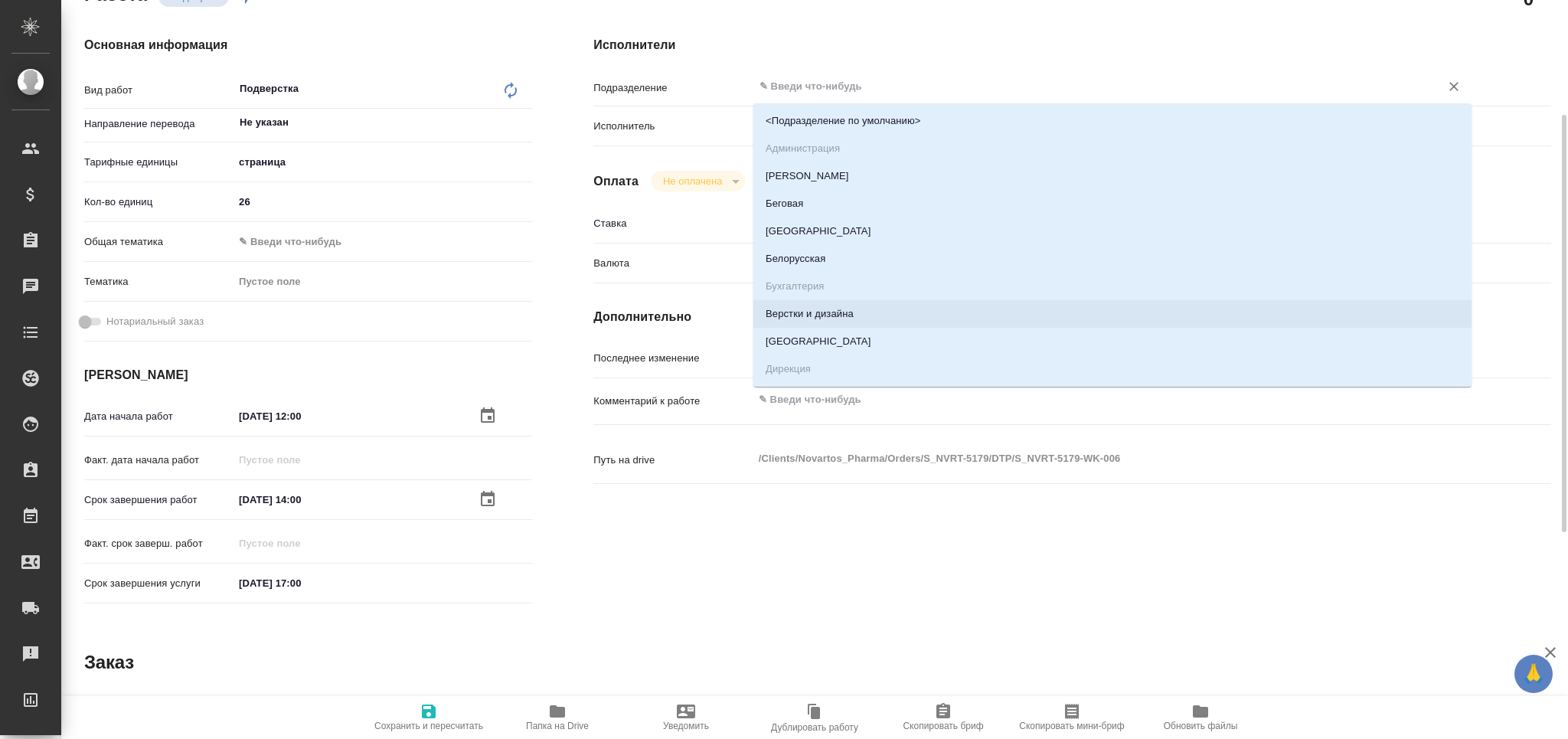
type textarea "x"
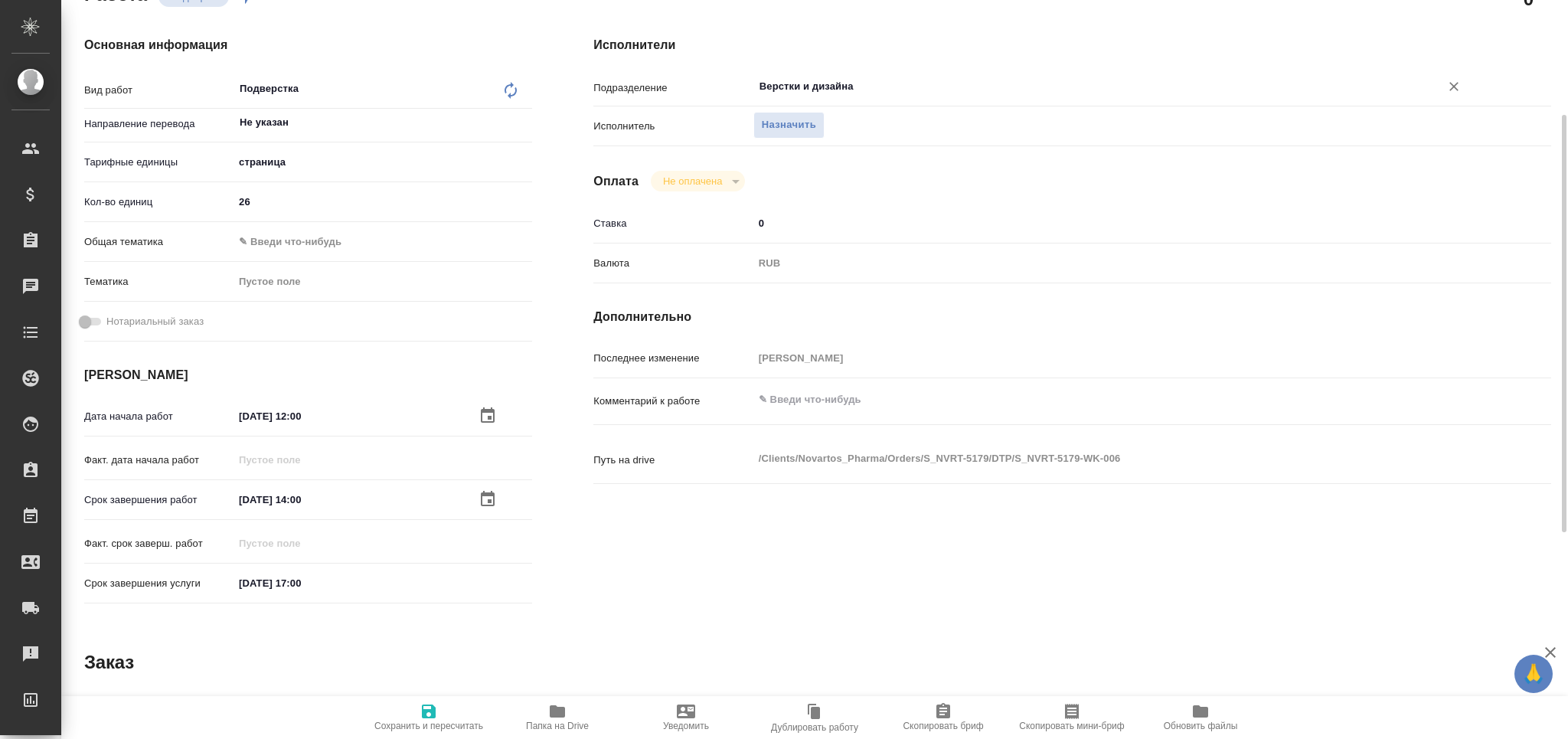
click at [441, 715] on span "Сохранить и пересчитать" at bounding box center [429, 716] width 110 height 29
type textarea "x"
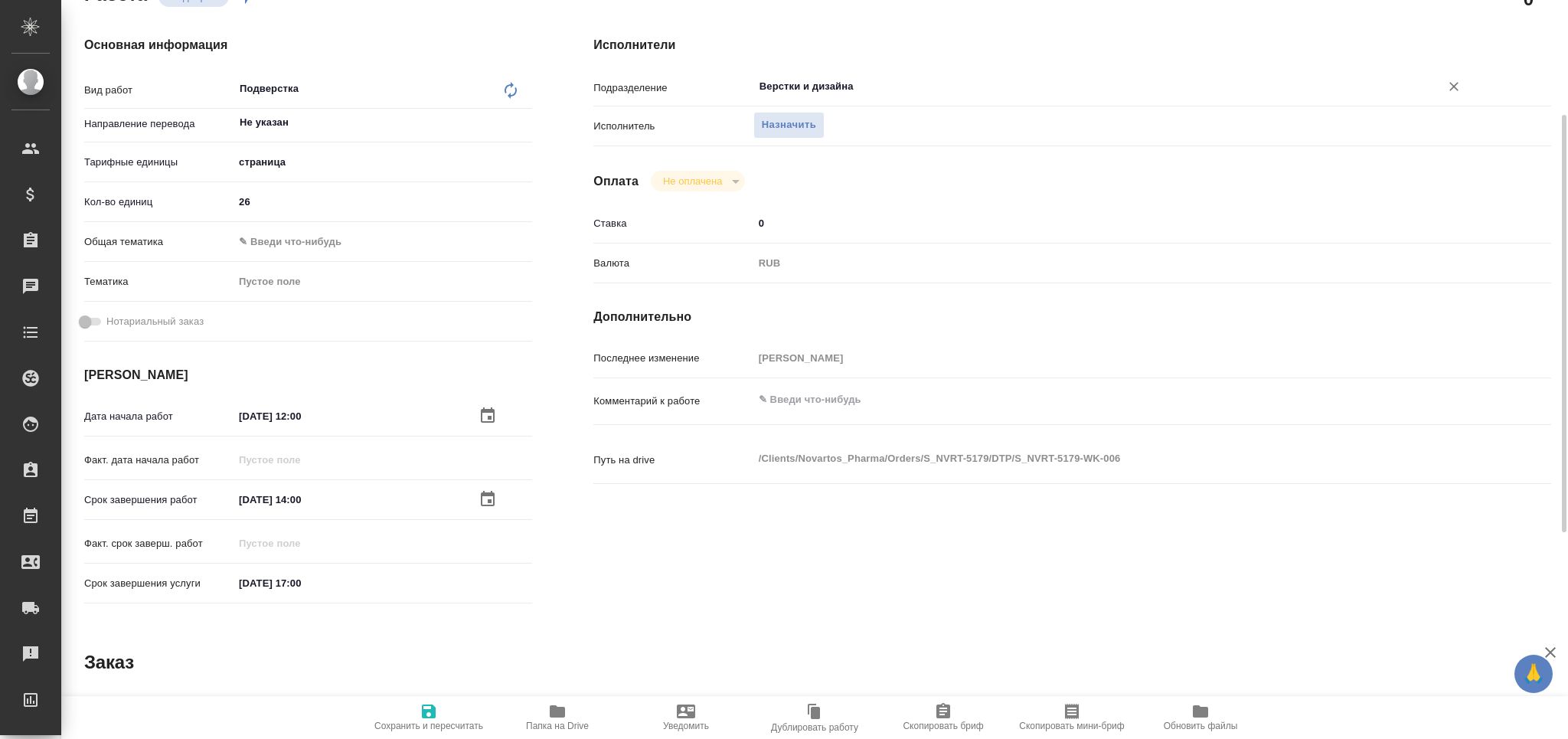
type textarea "x"
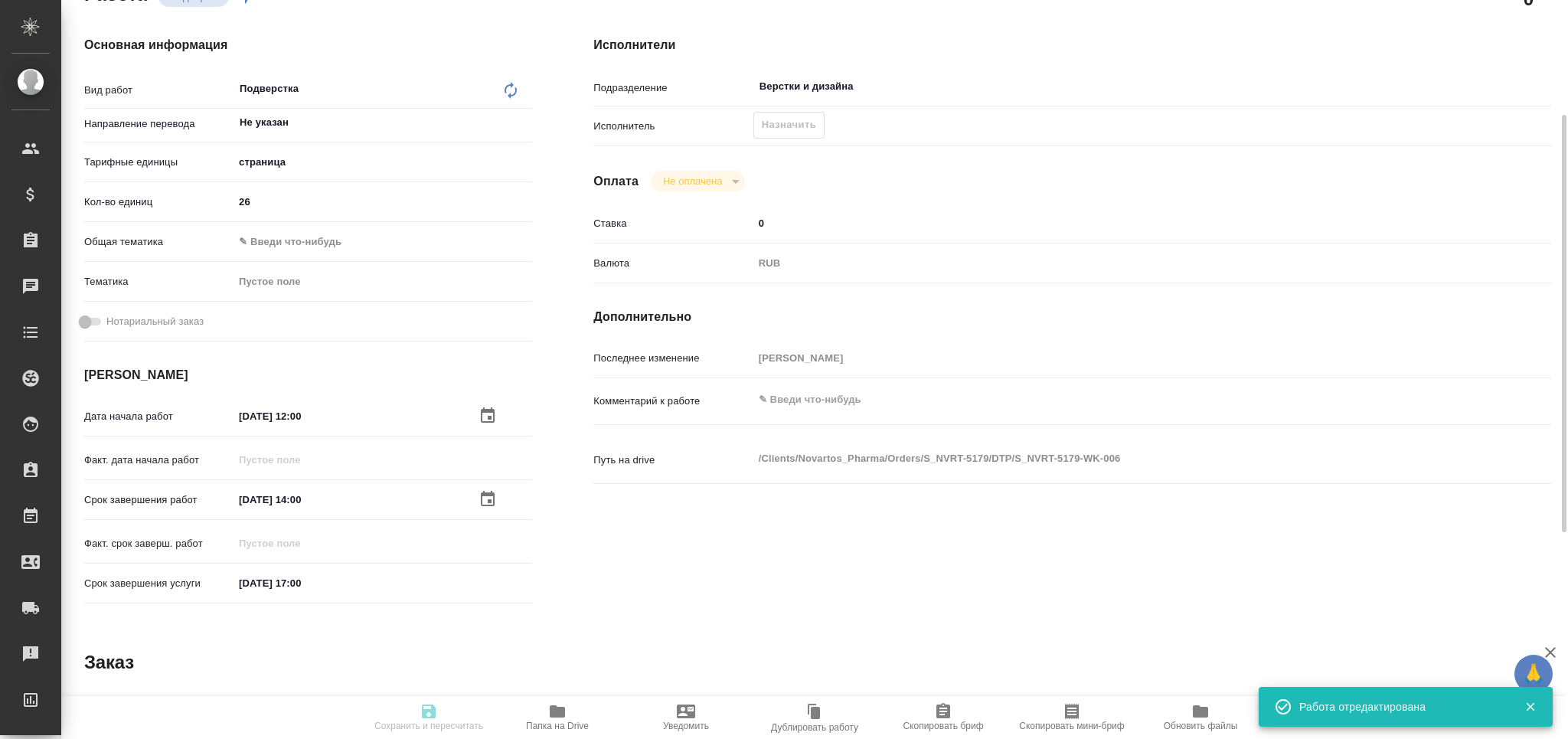
type input "recruiting"
type textarea "Подверстка"
type textarea "x"
type input "Не указан"
type input "5a8b1489cc6b4906c91bfdb2"
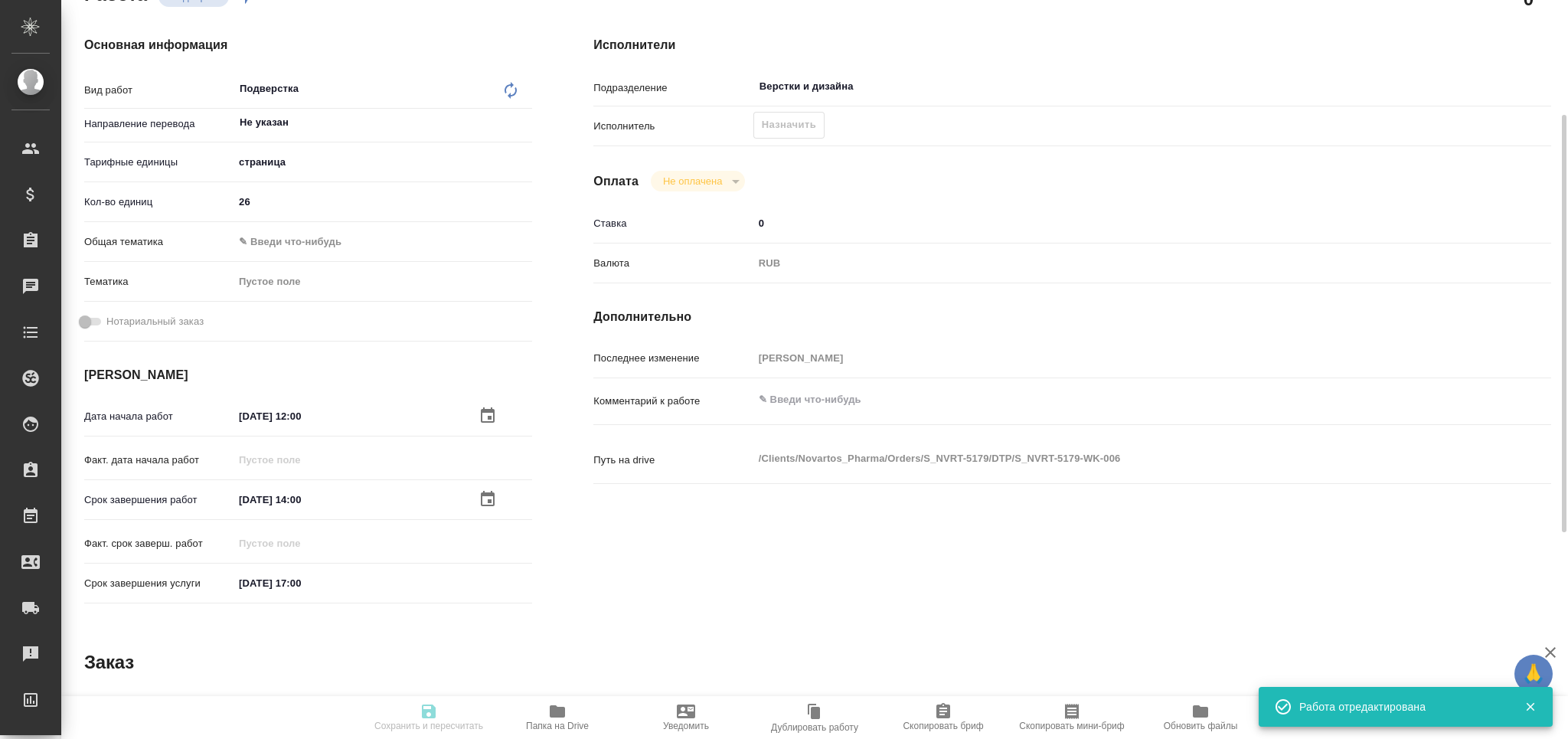
type input "26"
type input "med"
type input "6149832f2b7be24903fd7a82"
type input "05.09.2025 12:00"
type input "05.09.2025 14:00"
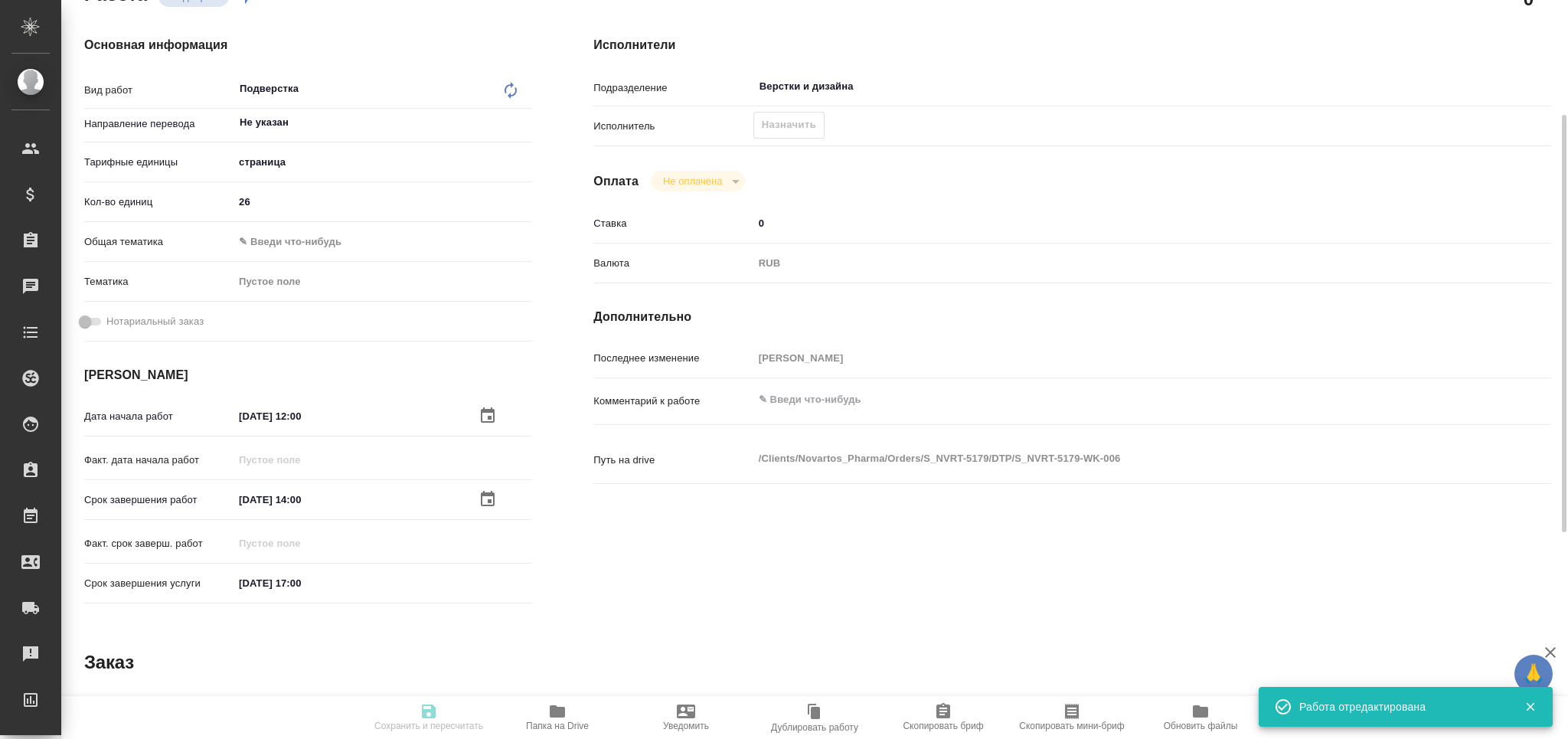
type input "05.09.2025 17:00"
type input "Верстки и дизайна"
type input "notPayed"
type input "0"
type input "RUB"
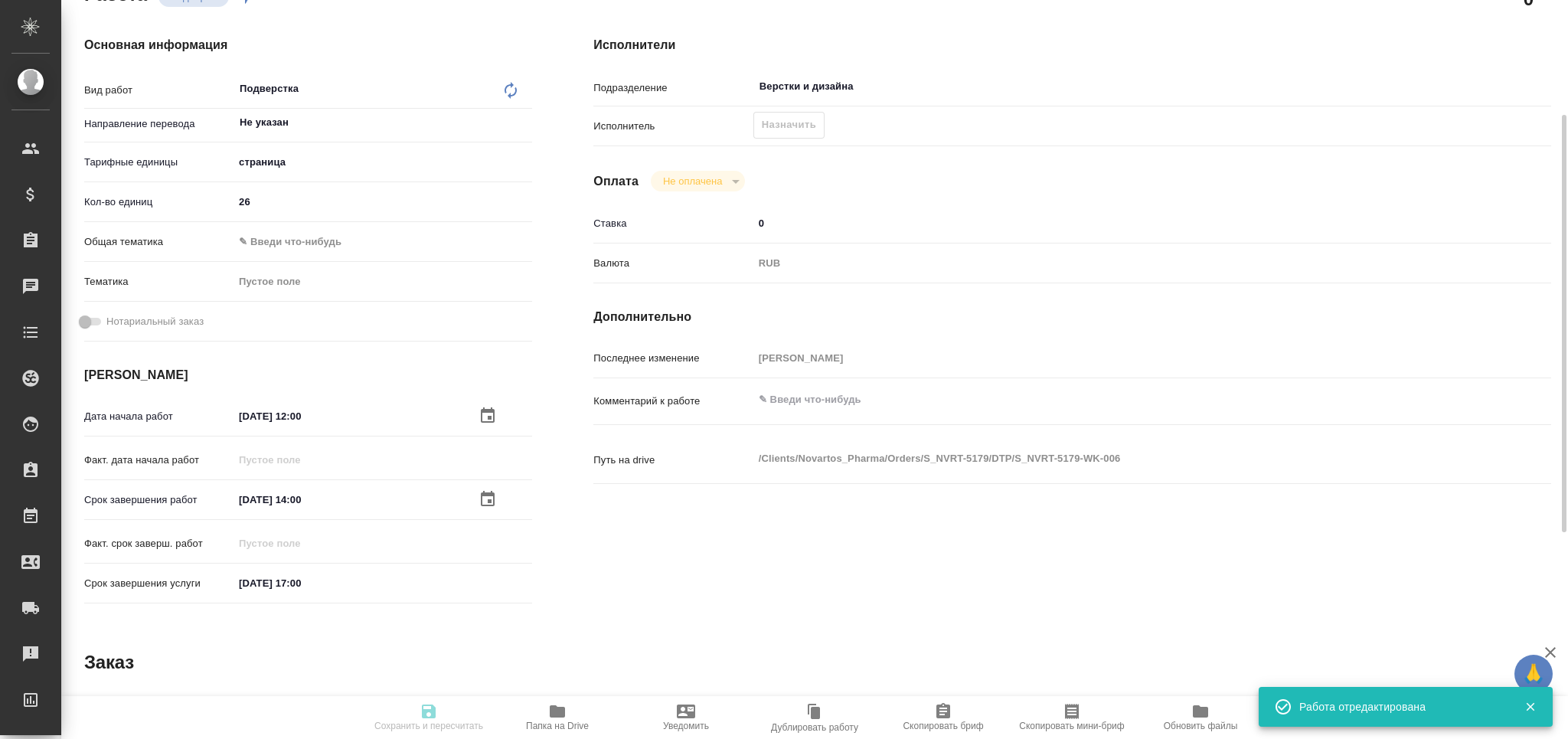
type input "[PERSON_NAME]"
type textarea "x"
type textarea "/Clients/Novartos_Pharma/Orders/S_NVRT-5179/DTP/S_NVRT-5179-WK-006"
type textarea "x"
type input "S_NVRT-5179"
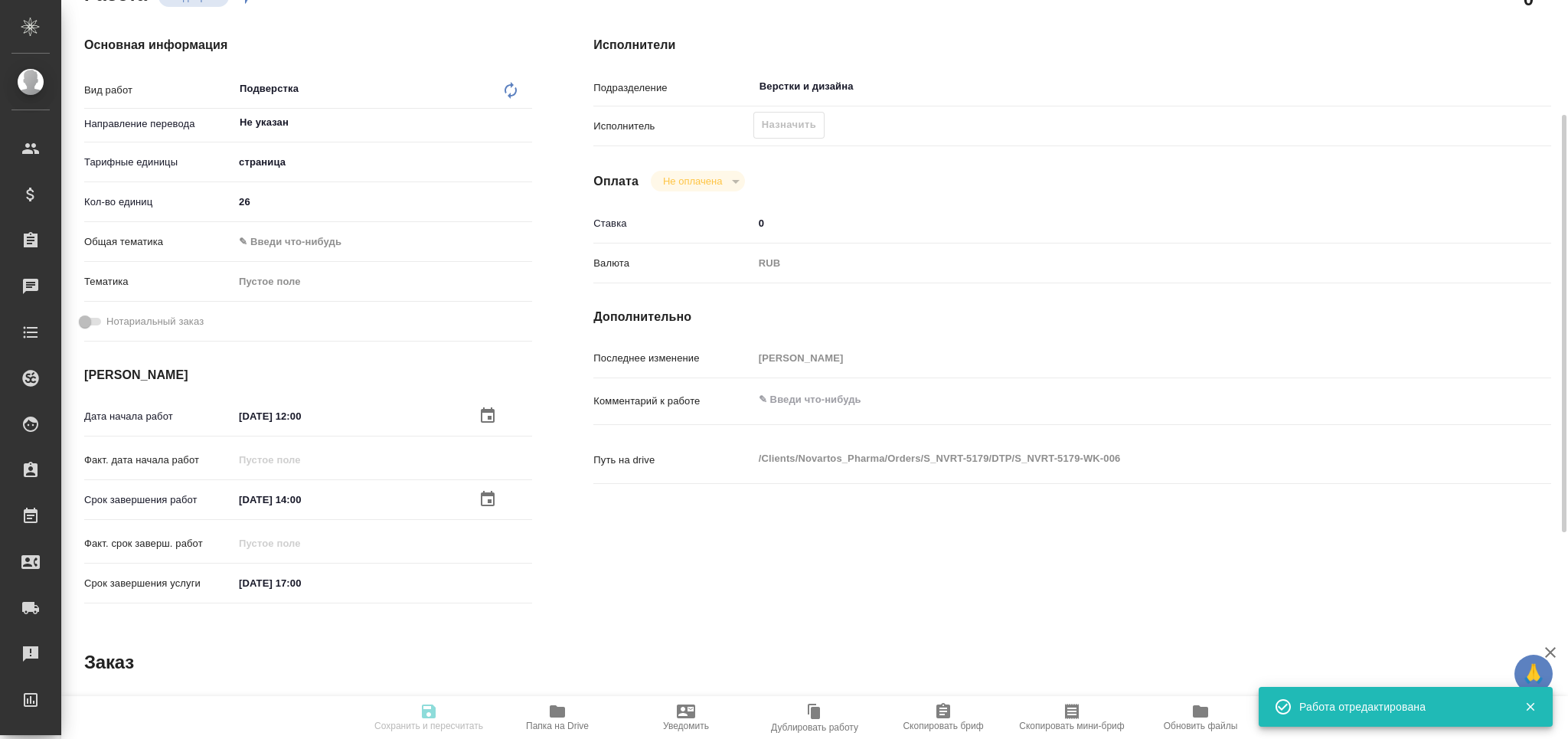
type input "Верстка чертежа. Количество надписей: более 500"
type input "Подверстка, Приемка разверстки, Приемка подверстки, Восстановление макета средн…"
type input "Кабаргина Анна"
type input "Заборова Александра"
type input "/Clients/Novartos_Pharma/Orders/S_NVRT-5179"
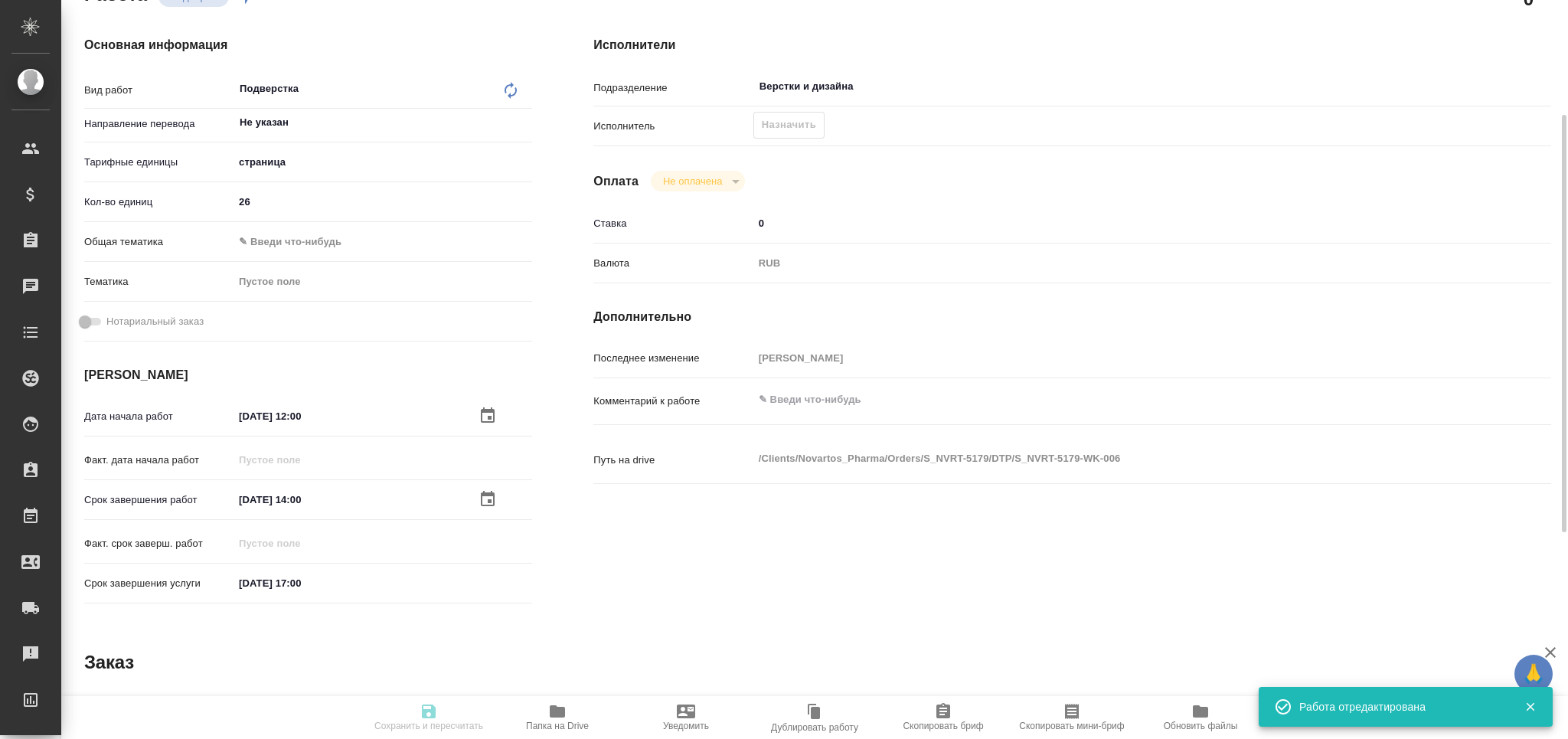
type textarea "x"
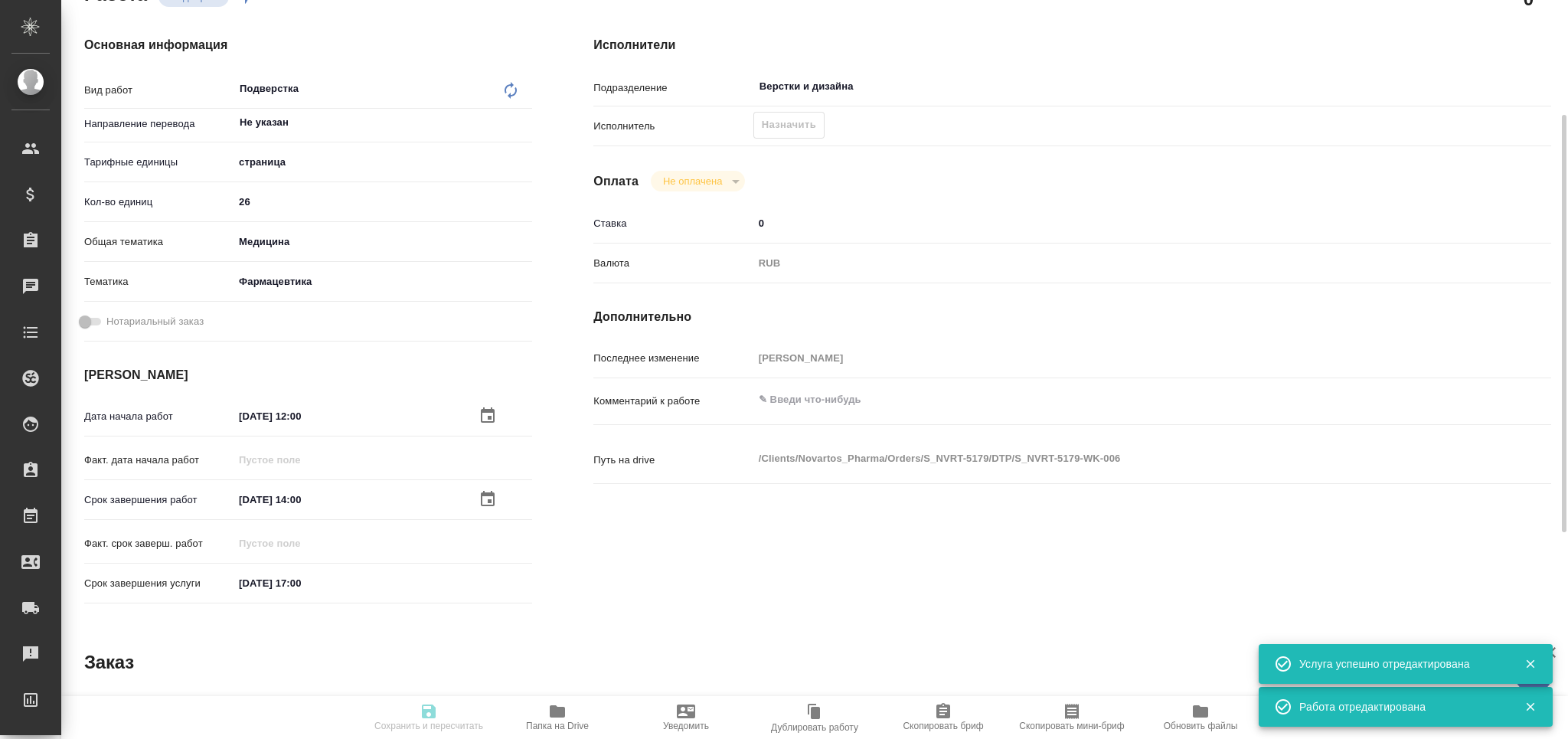
type textarea "x"
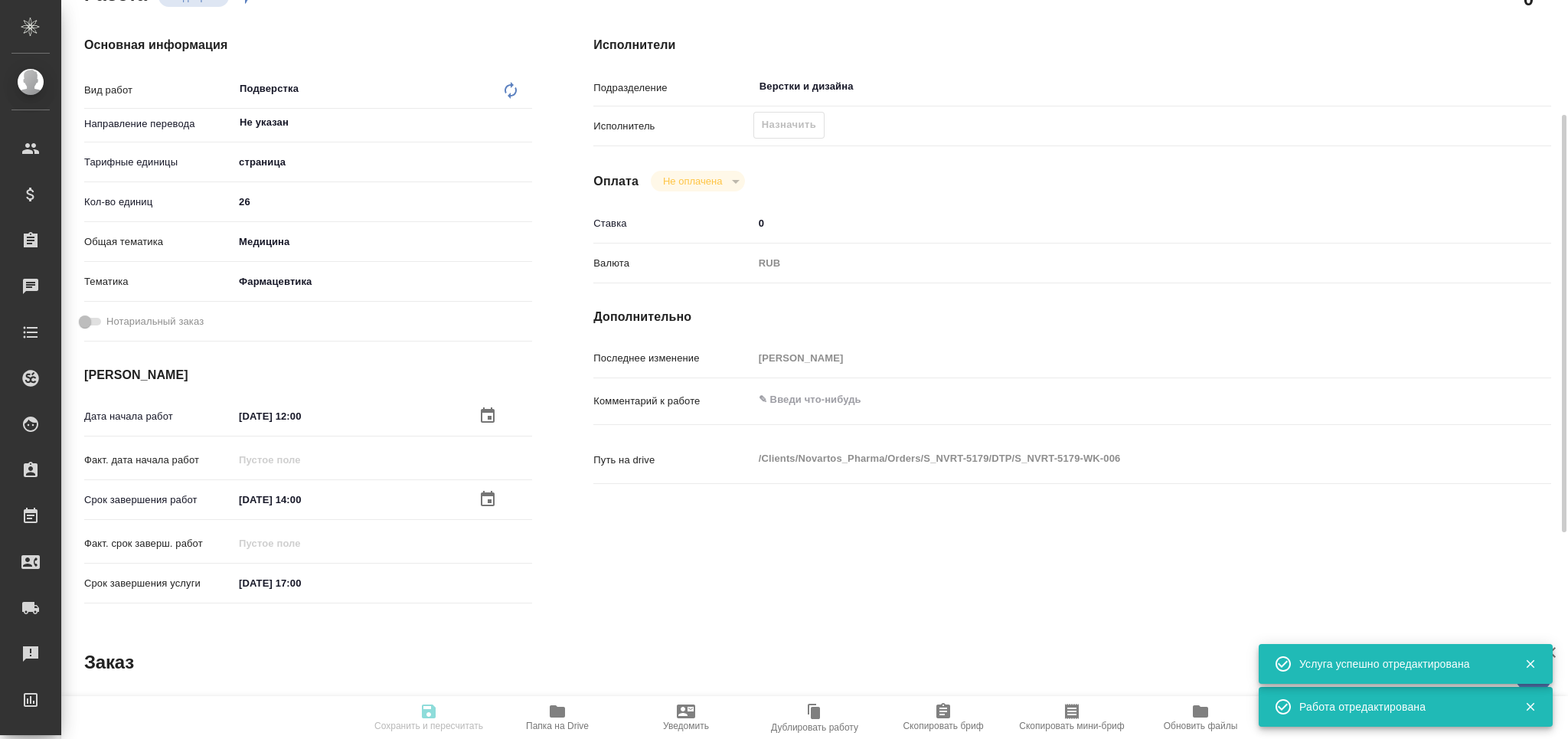
type textarea "x"
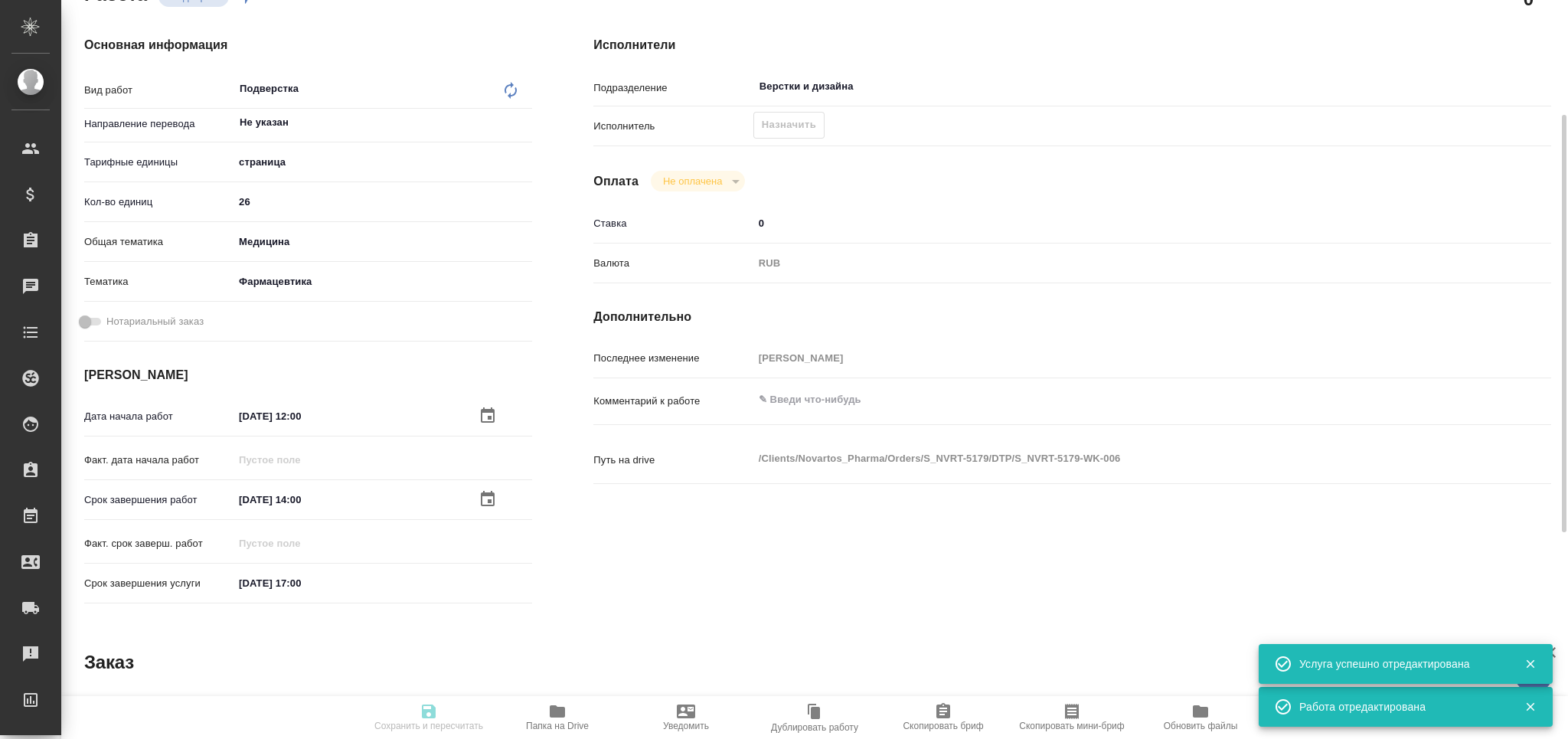
type textarea "x"
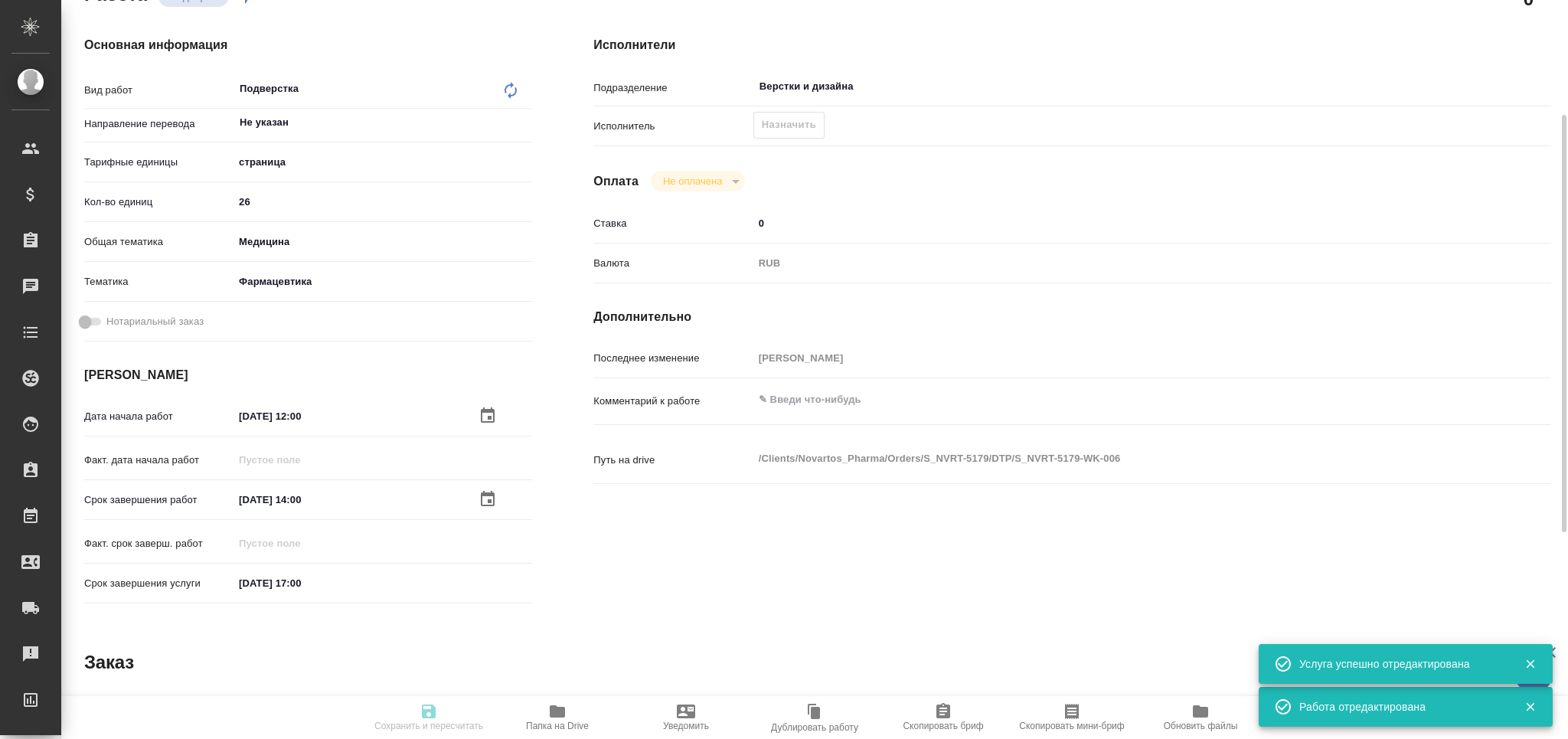
type textarea "x"
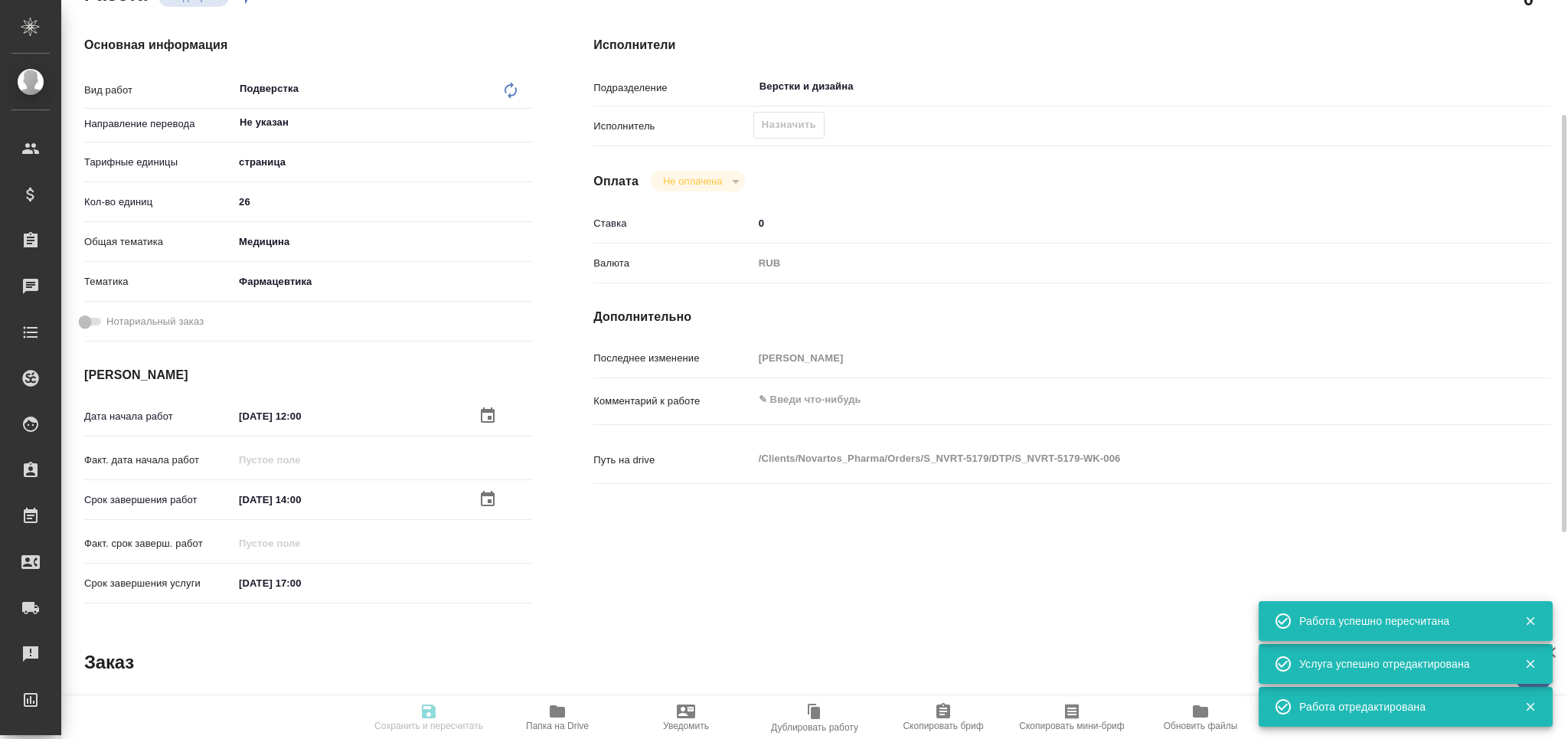
type input "recruiting"
type textarea "Подверстка"
type textarea "x"
type input "Не указан"
type input "5a8b1489cc6b4906c91bfdb2"
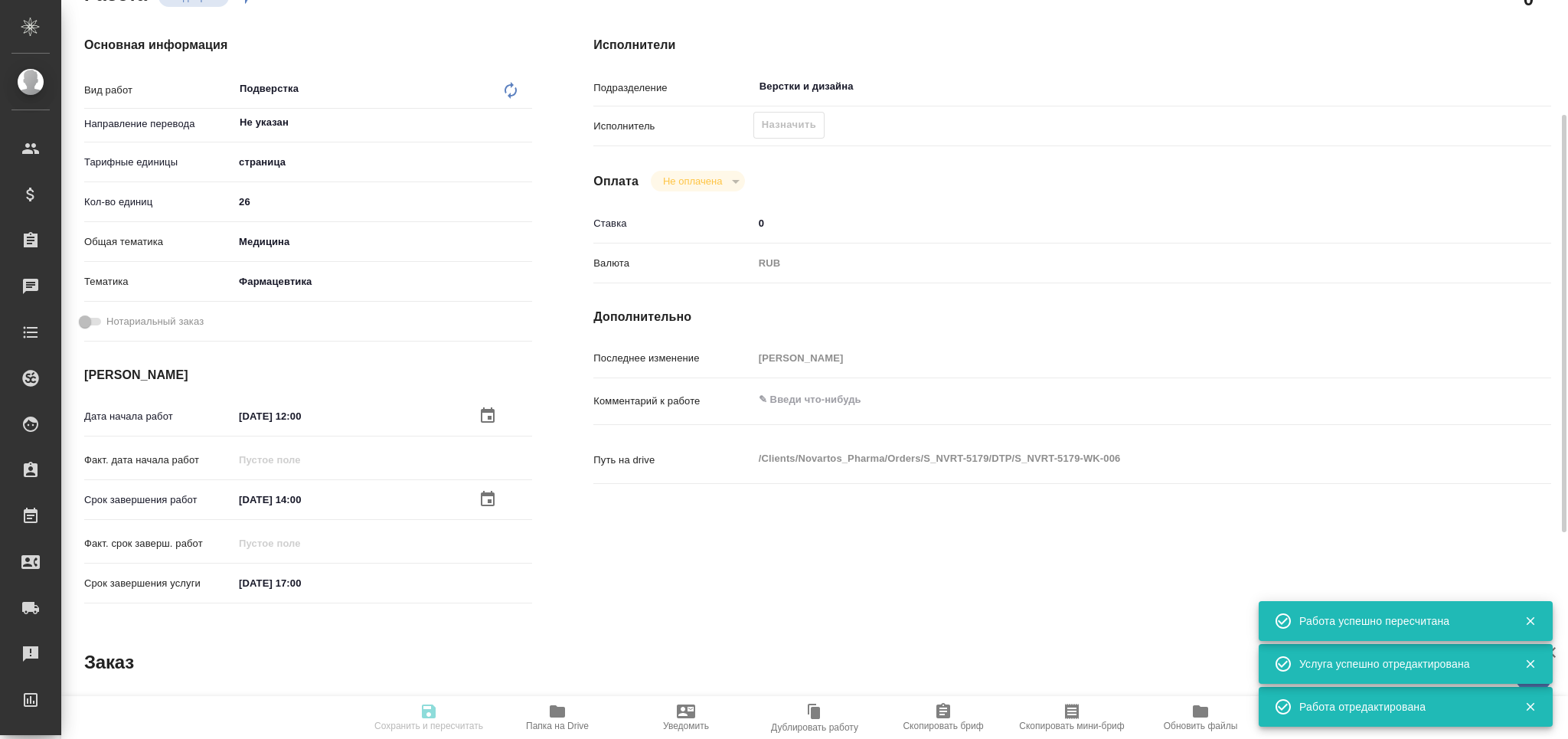
type input "26"
type input "med"
type input "6149832f2b7be24903fd7a82"
type input "05.09.2025 12:00"
type input "05.09.2025 14:00"
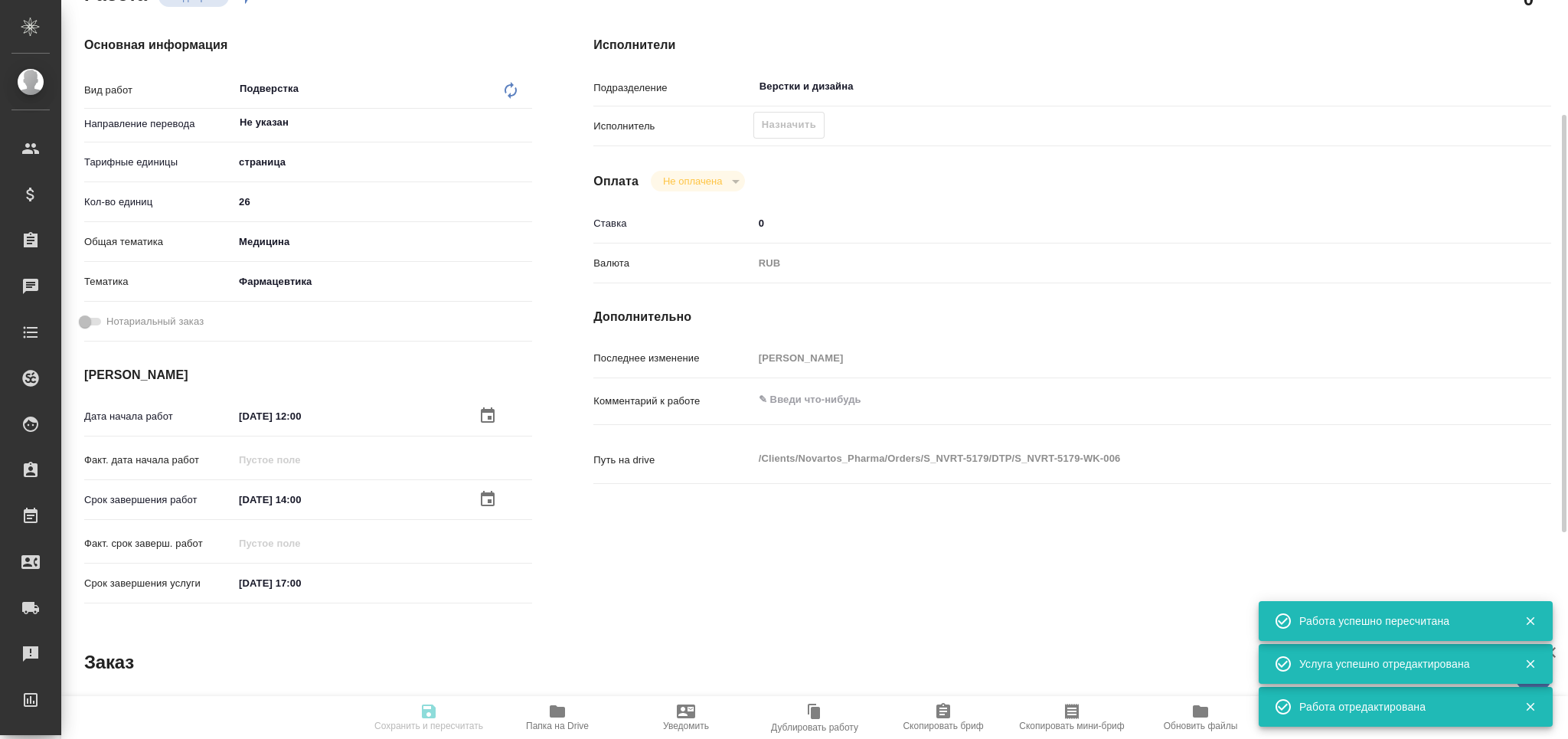
type input "05.09.2025 17:00"
type input "Верстки и дизайна"
type input "notPayed"
type input "0"
type input "RUB"
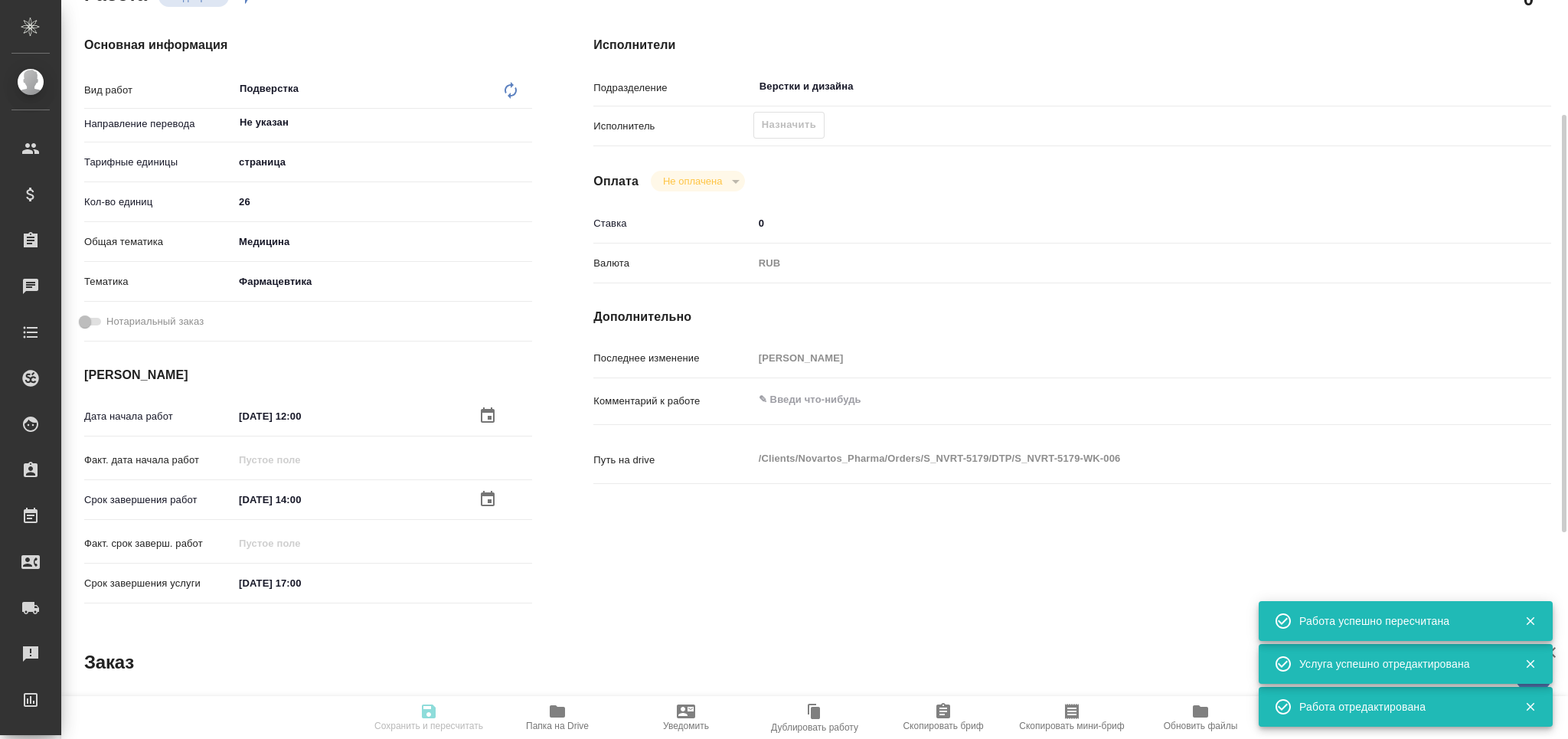
type input "[PERSON_NAME]"
type textarea "x"
type textarea "/Clients/Novartos_Pharma/Orders/S_NVRT-5179/DTP/S_NVRT-5179-WK-006"
type textarea "x"
type input "S_NVRT-5179"
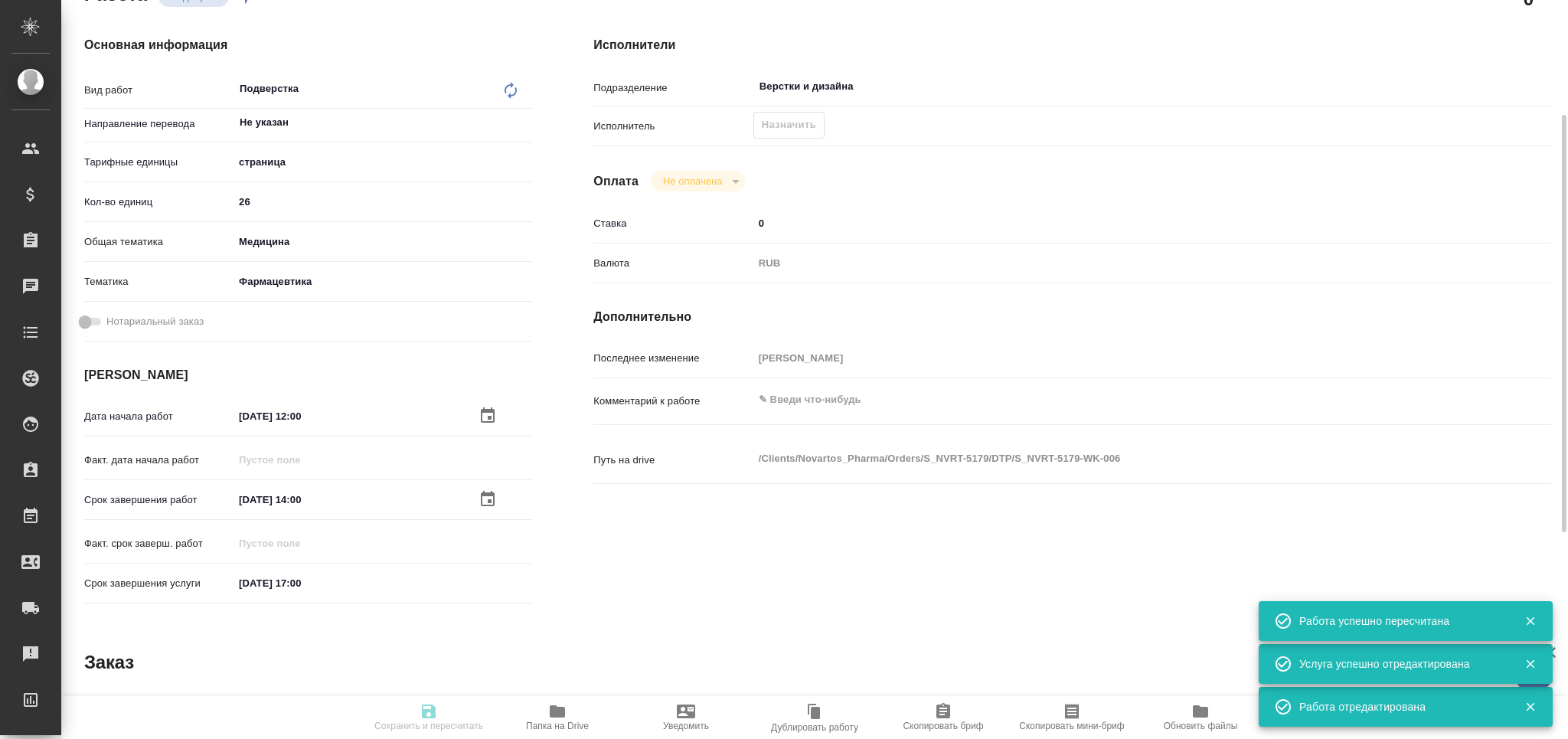
type input "Верстка чертежа. Количество надписей: более 500"
type input "Подверстка, Приемка разверстки, Приемка подверстки, Восстановление макета средн…"
type input "Кабаргина Анна"
type input "Заборова Александра"
type input "/Clients/Novartos_Pharma/Orders/S_NVRT-5179"
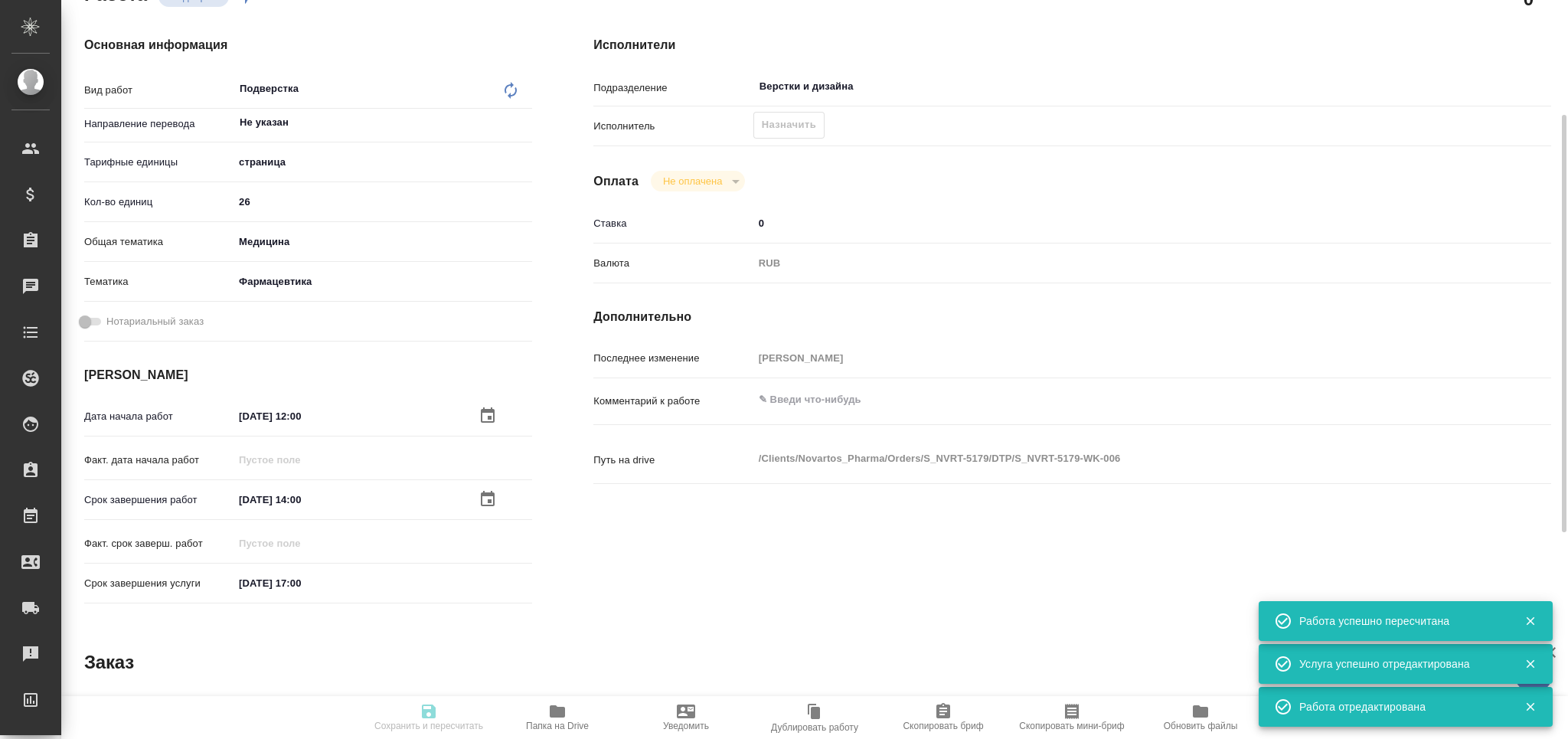
type textarea "x"
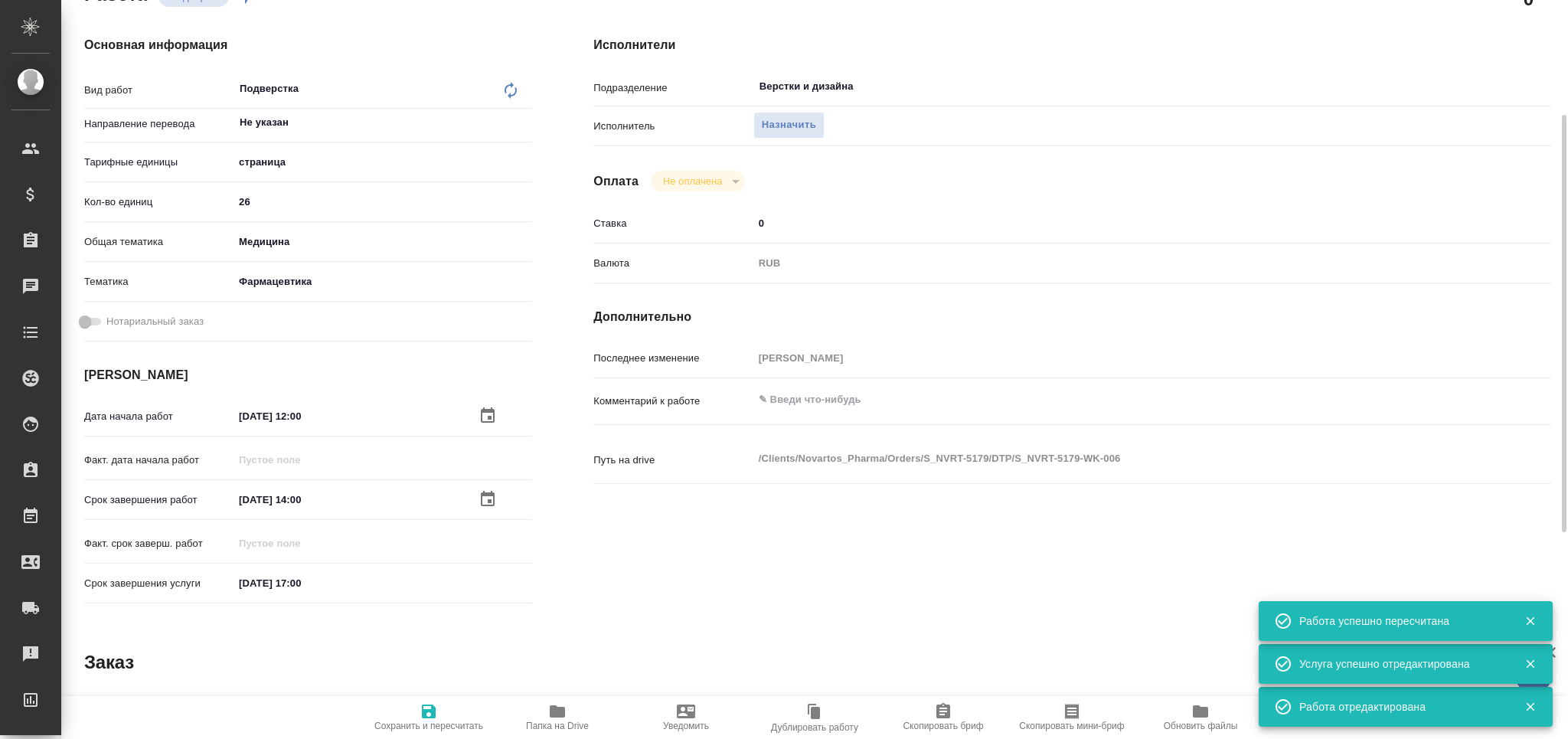
type textarea "x"
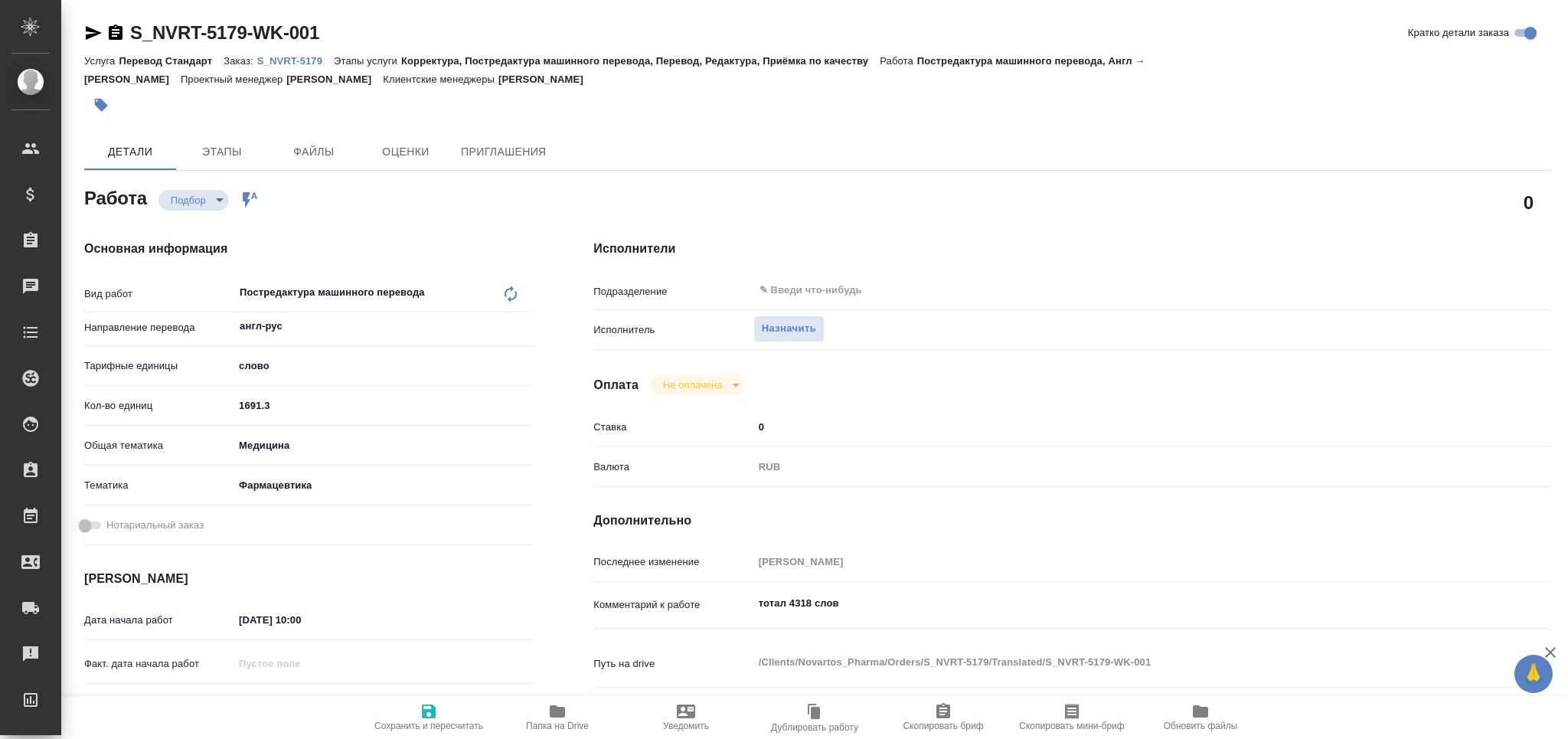
type textarea "x"
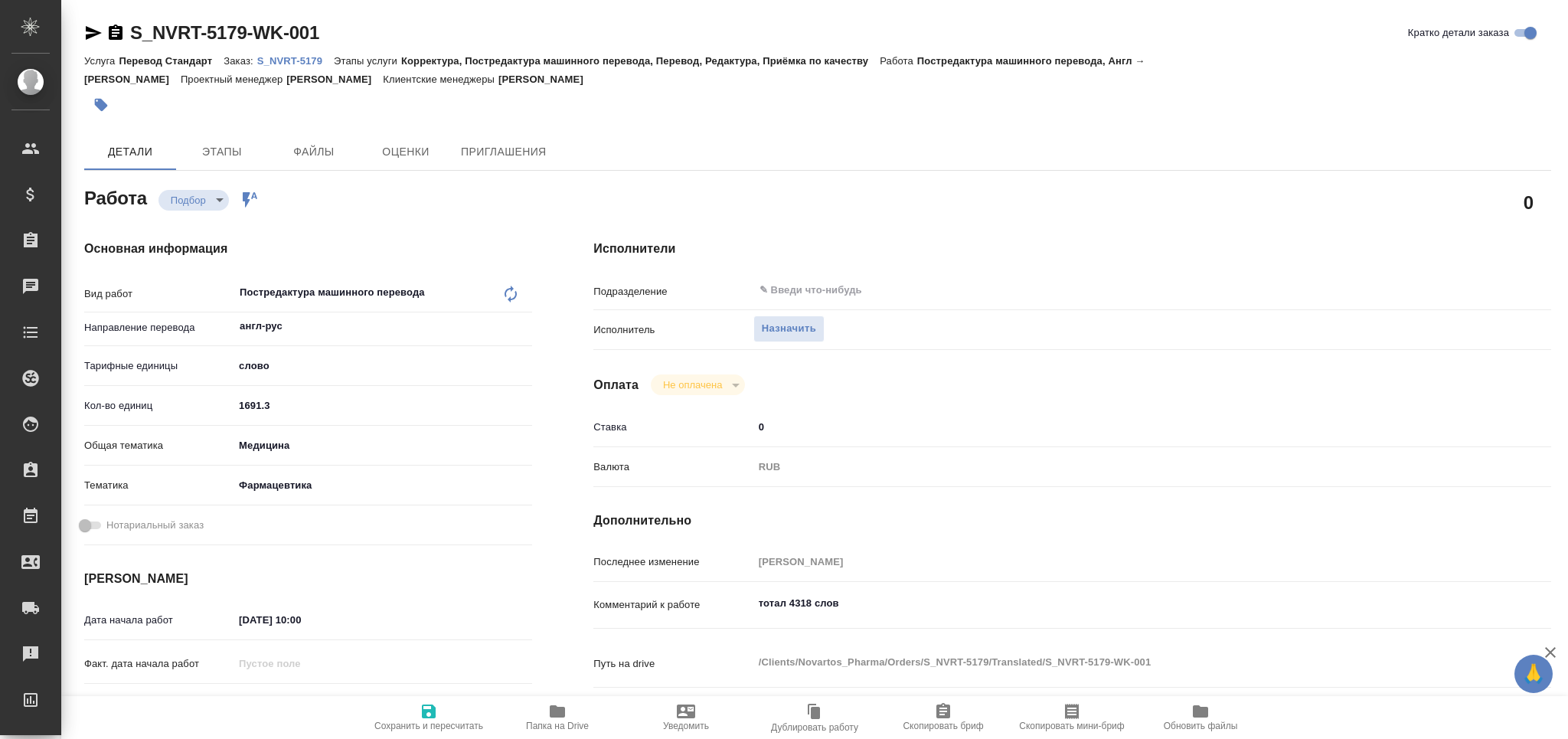
type textarea "x"
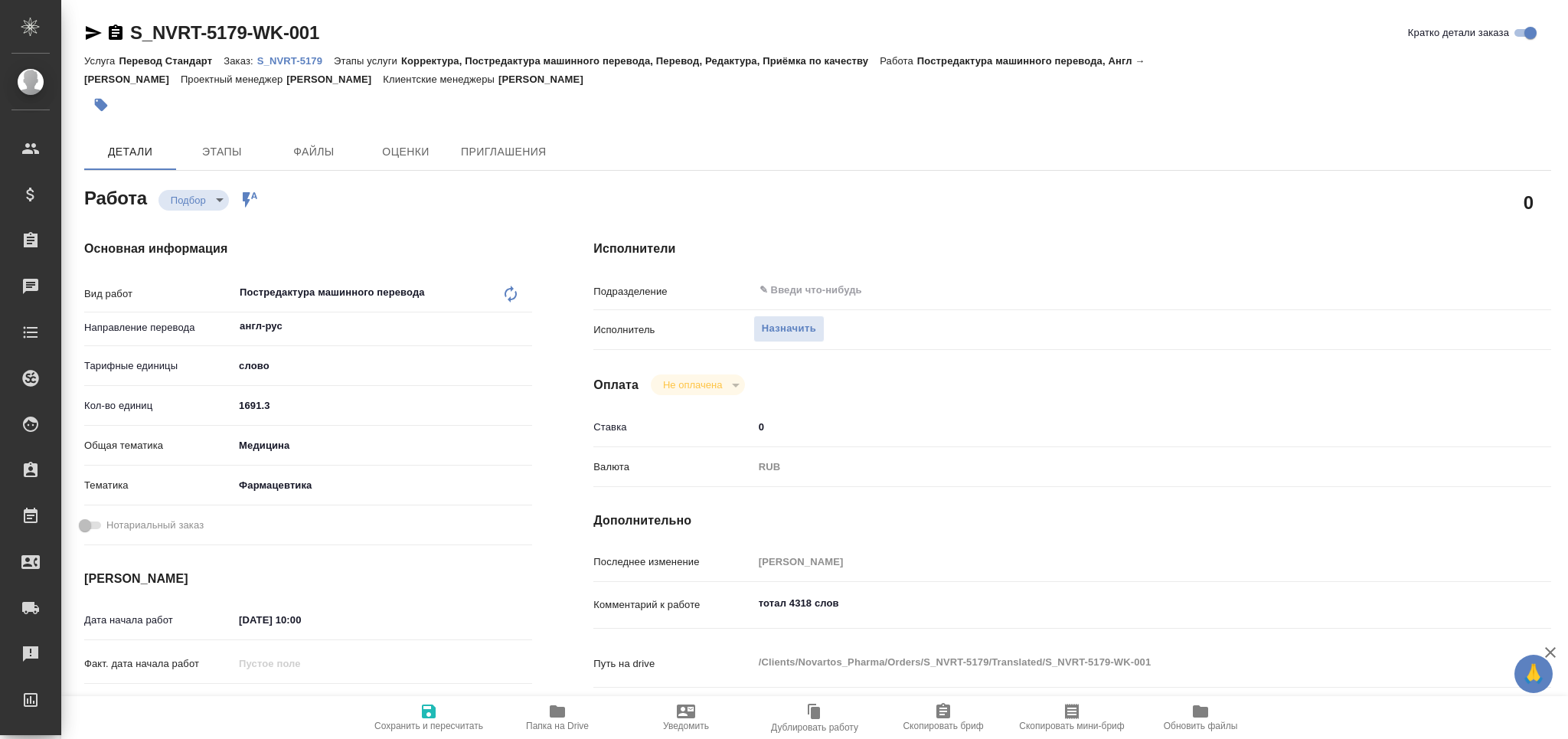
type textarea "x"
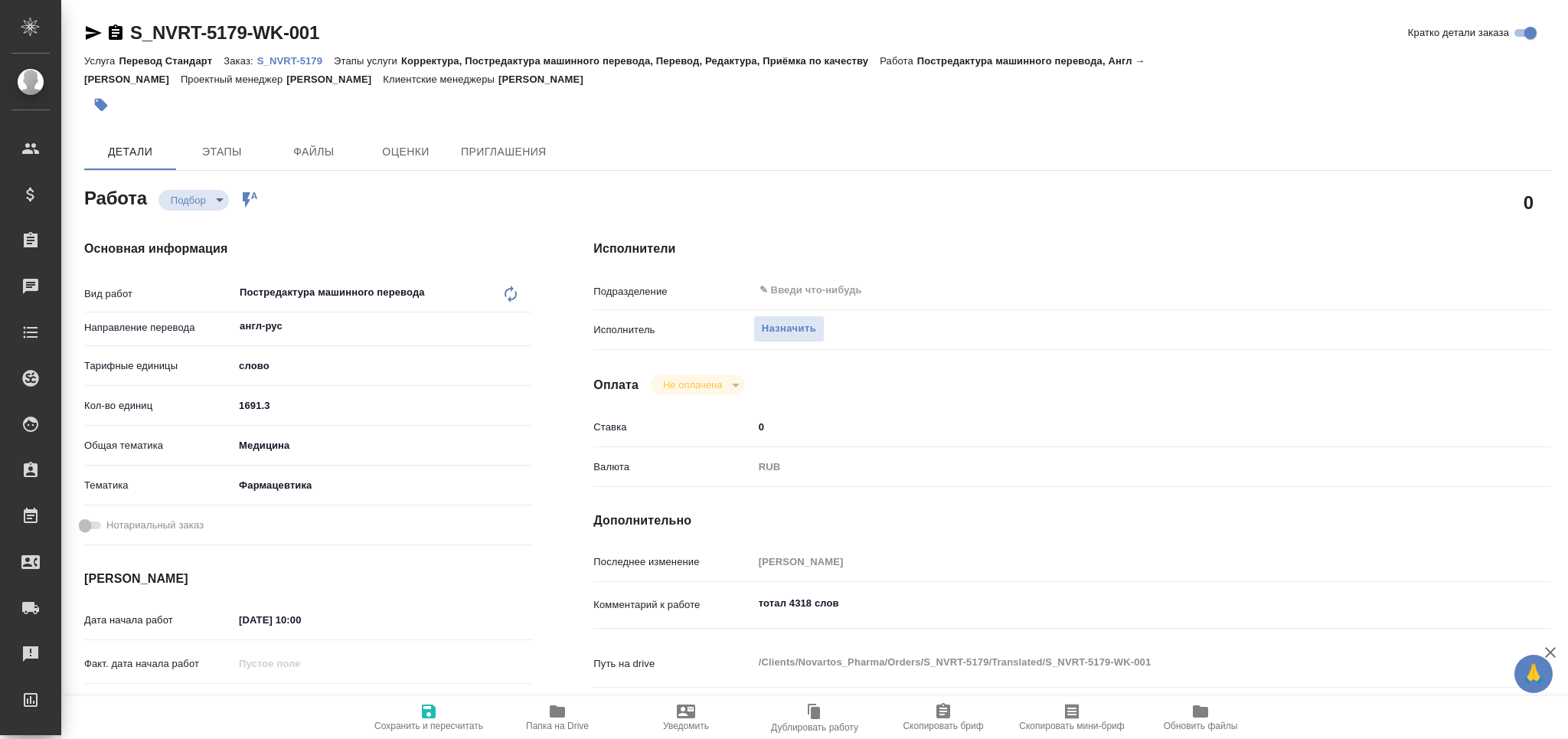
type textarea "x"
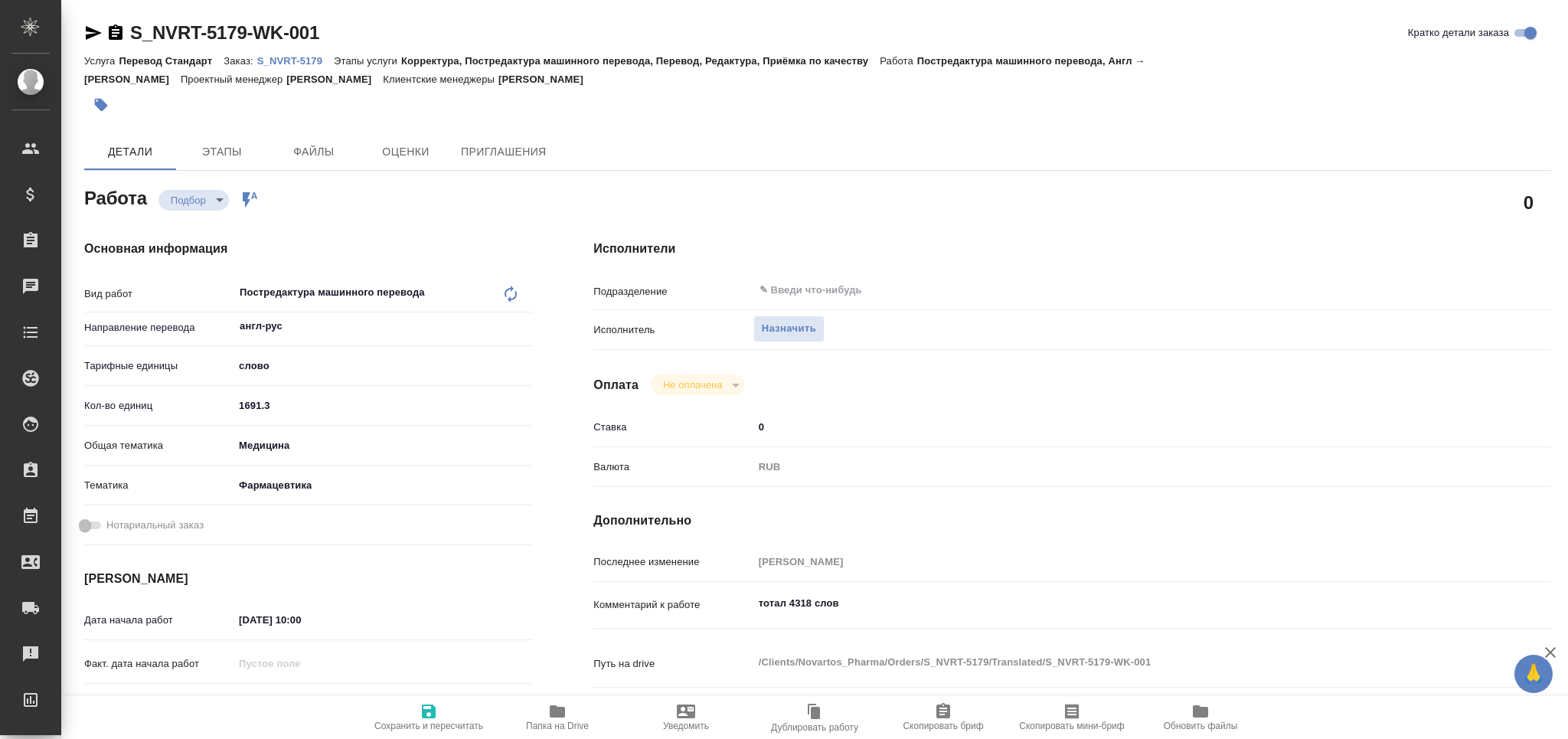
type textarea "x"
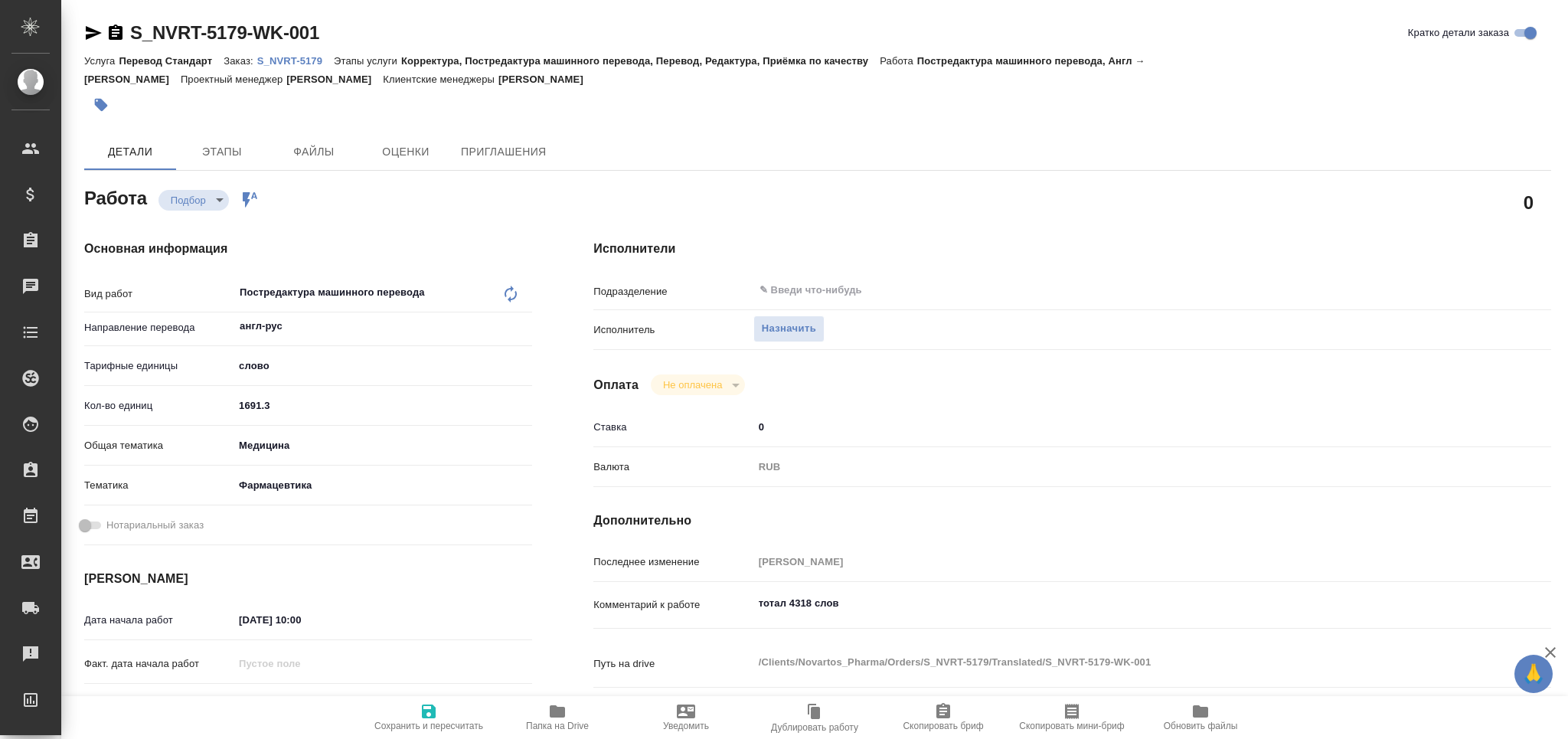
type textarea "x"
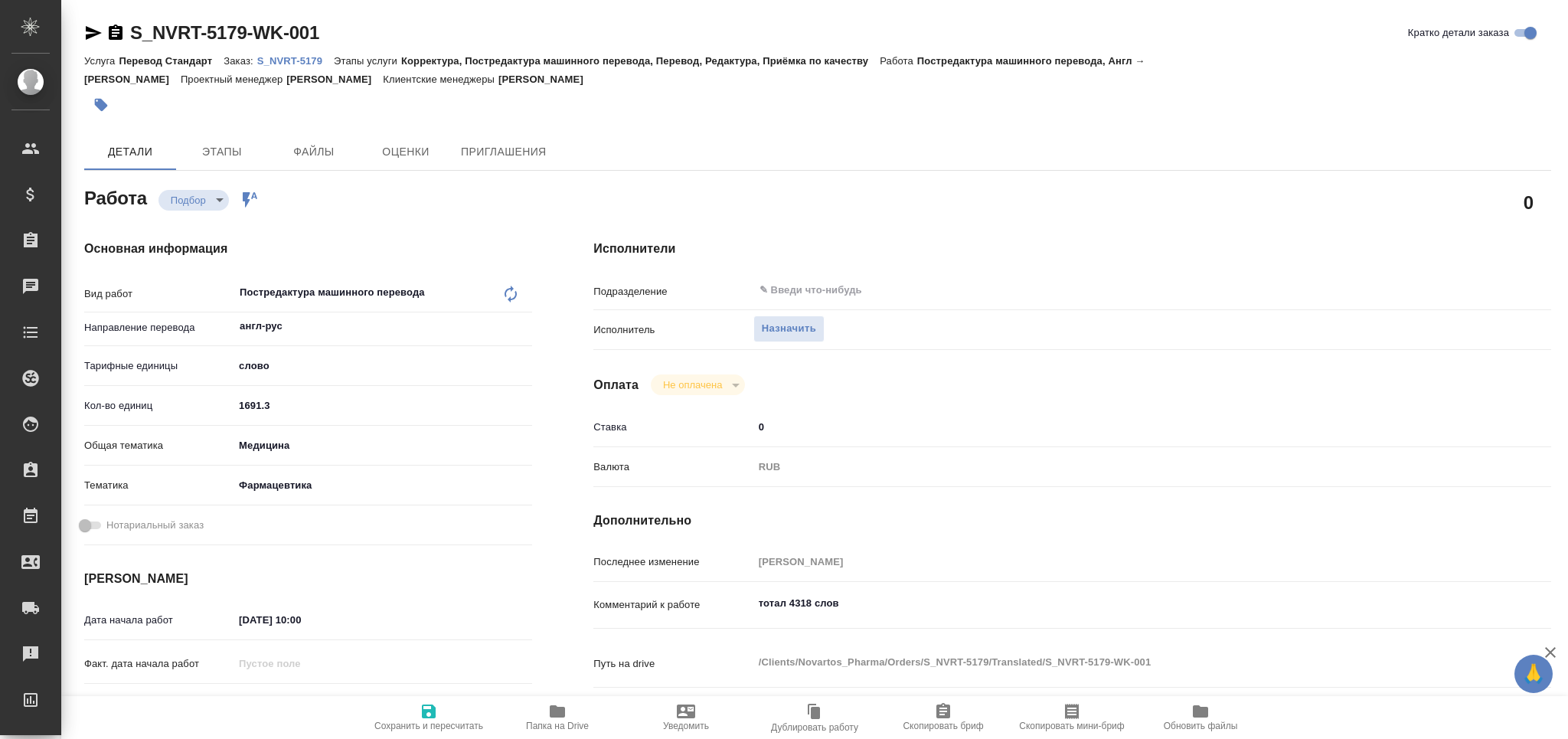
type textarea "x"
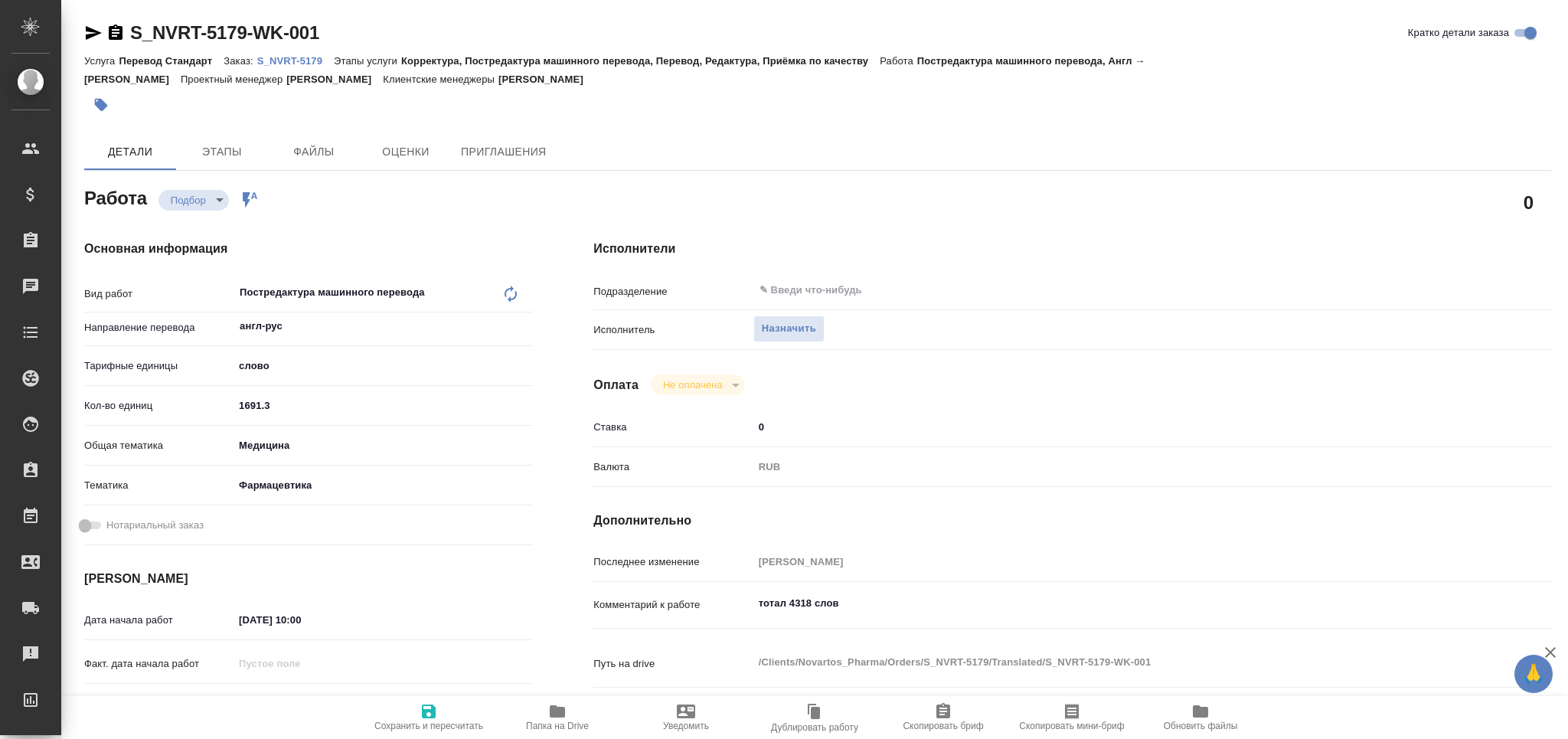
type textarea "x"
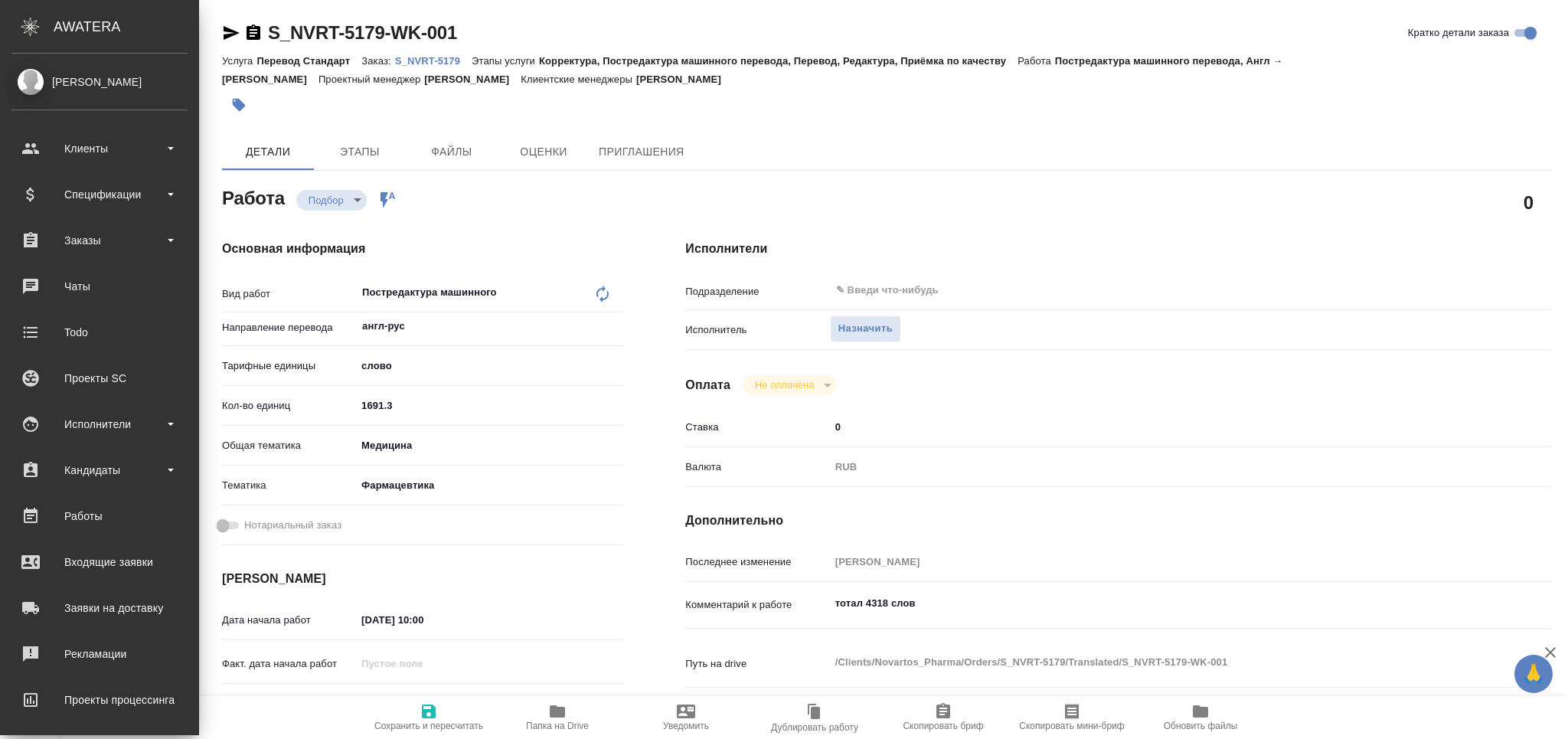
type textarea "x"
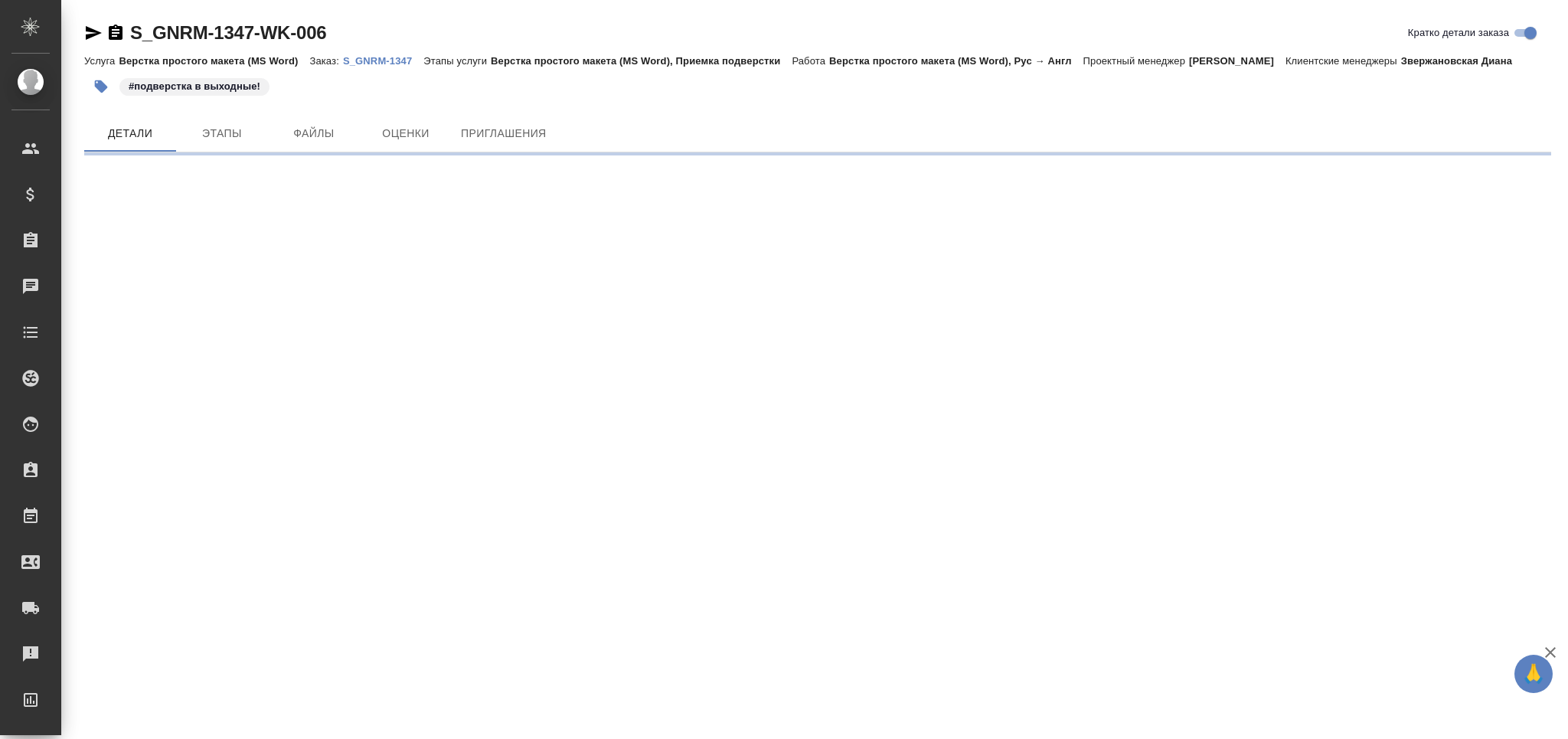
click at [371, 59] on p "S_GNRM-1347" at bounding box center [383, 60] width 80 height 11
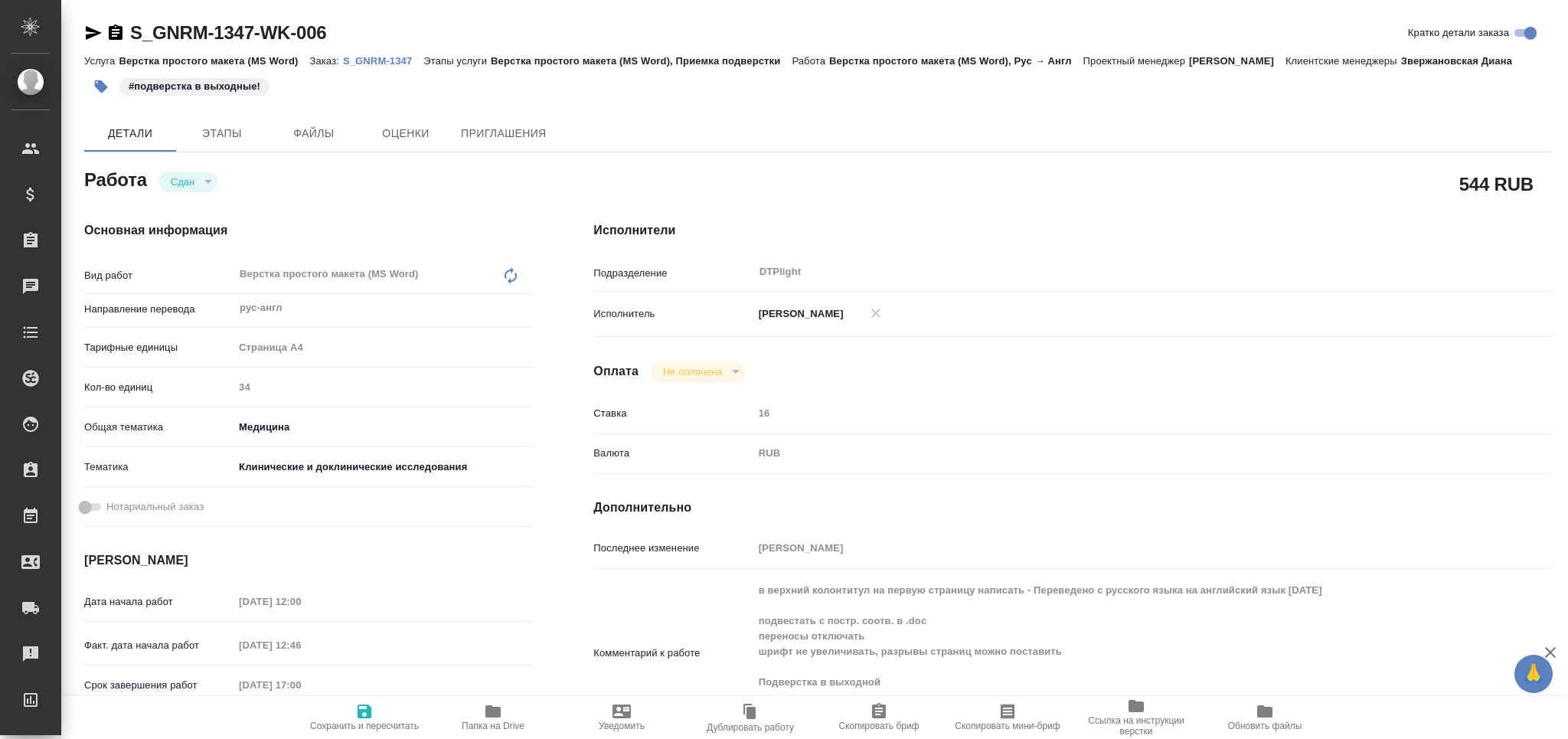
type textarea "x"
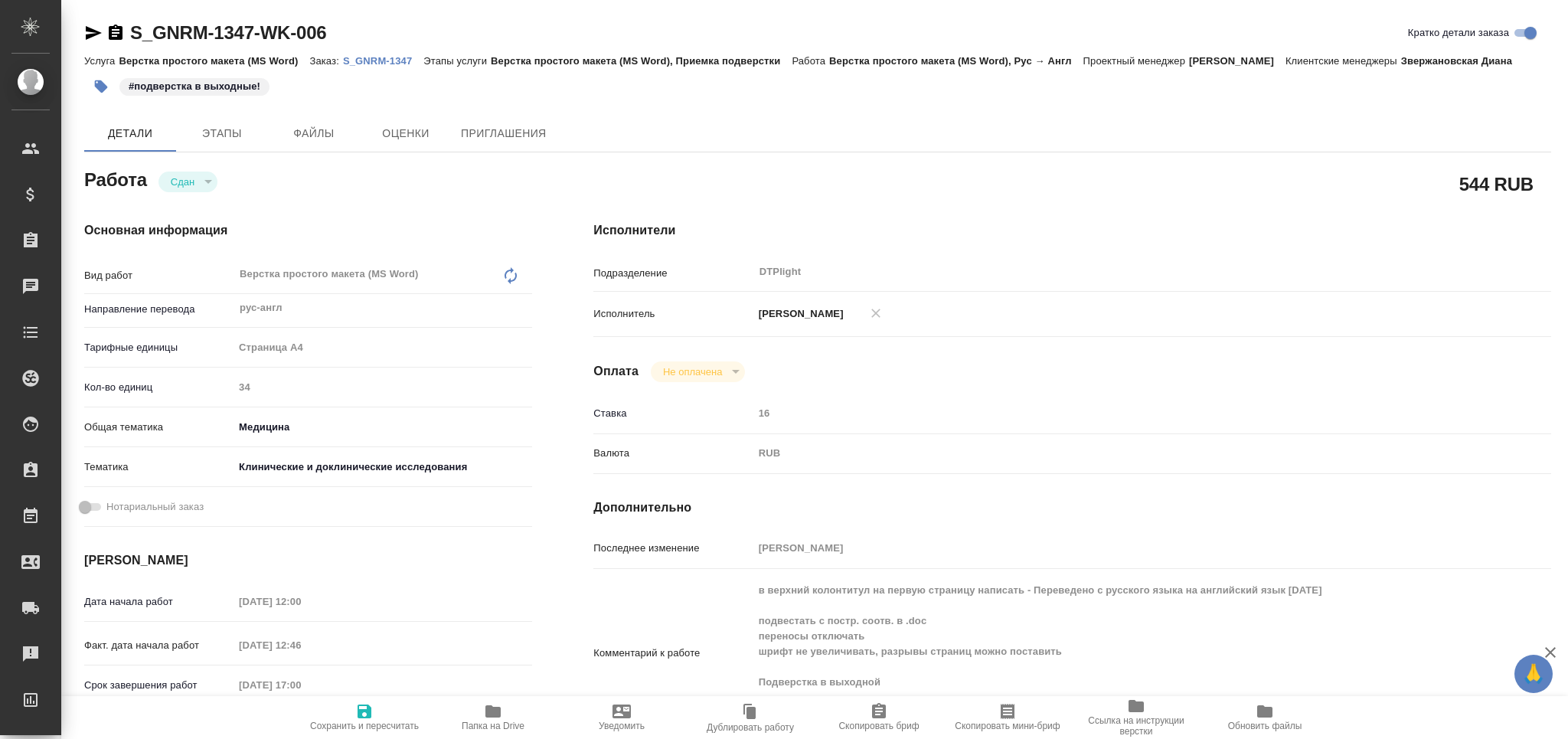
type textarea "x"
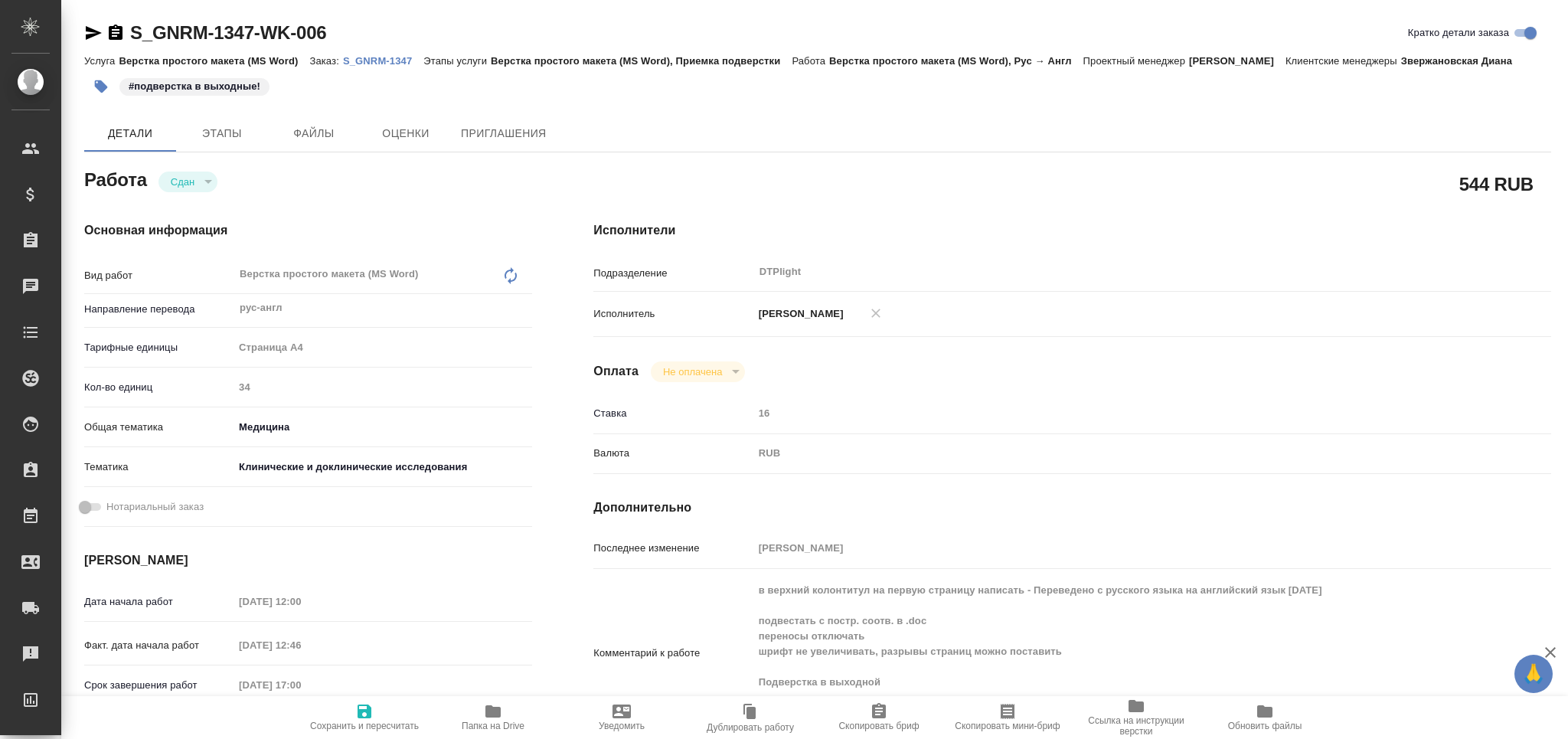
type textarea "x"
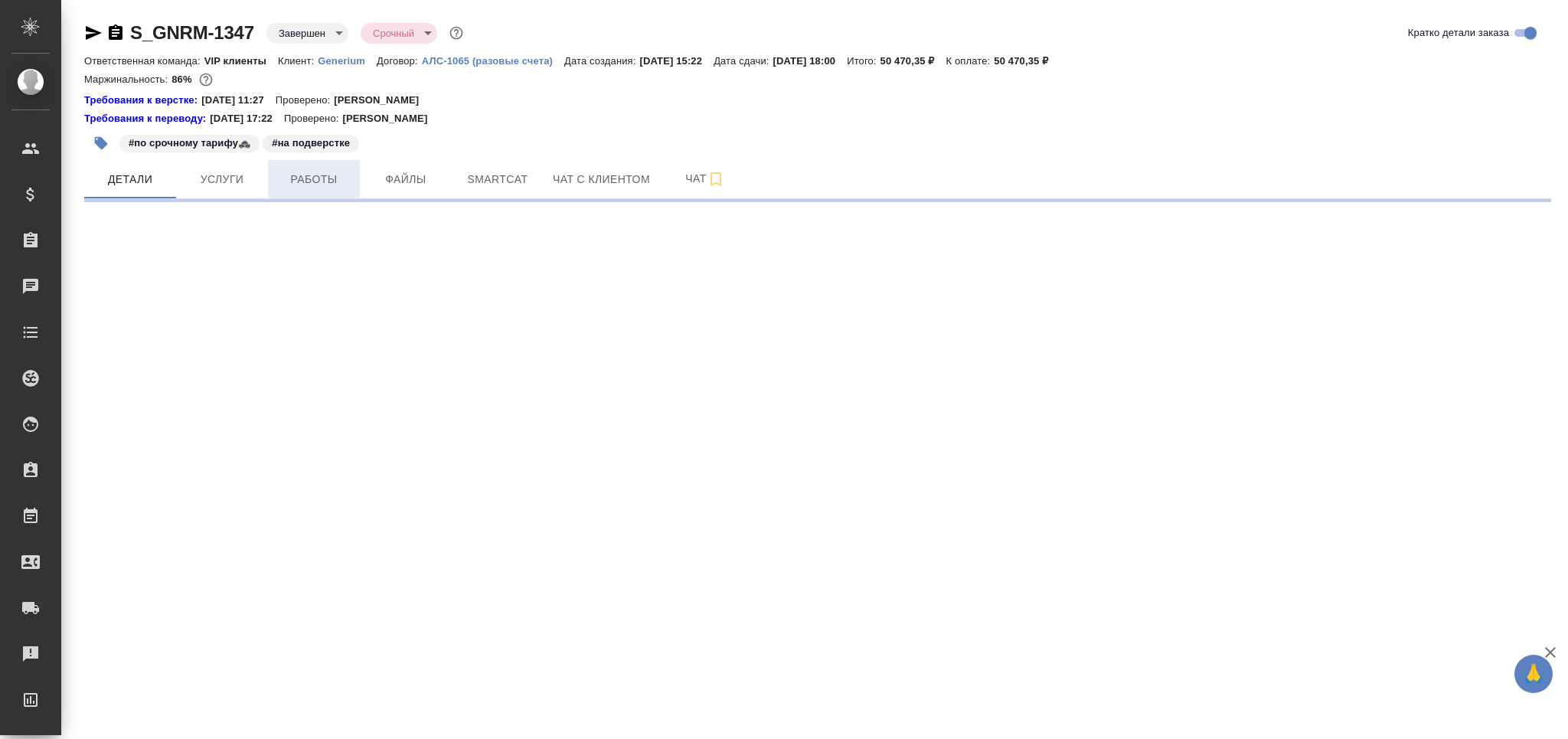
click at [325, 190] on button "Работы" at bounding box center [313, 179] width 92 height 38
select select "RU"
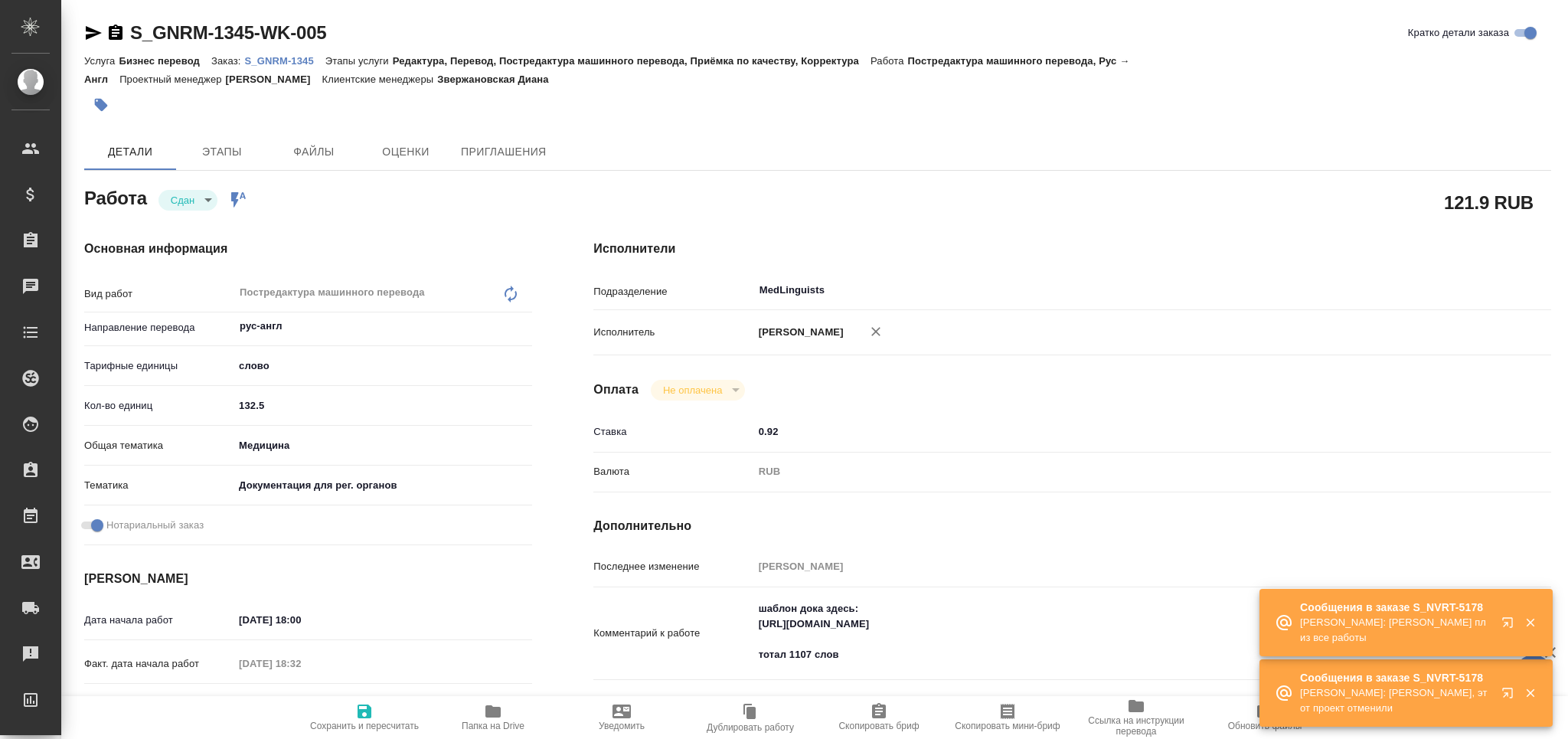
type textarea "x"
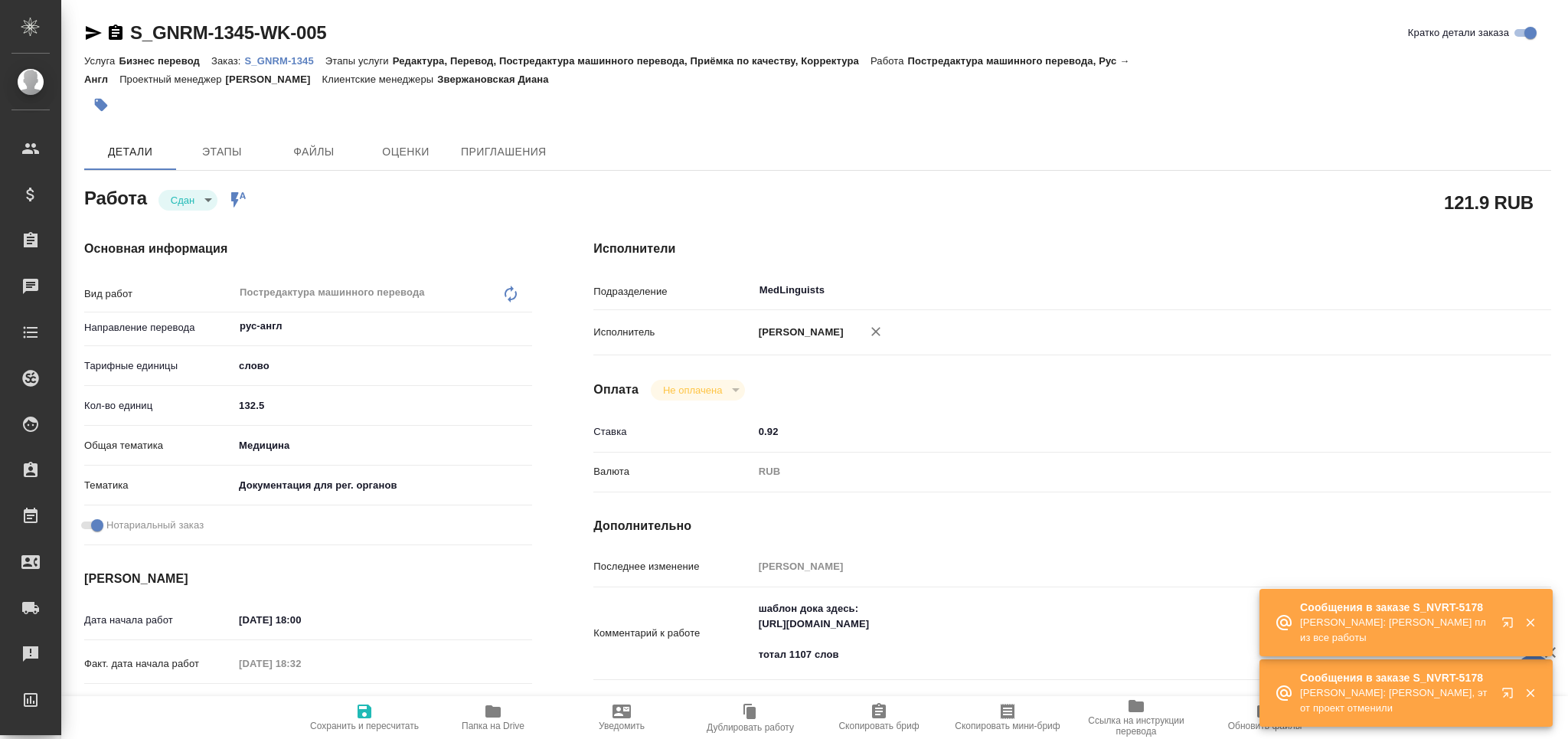
type textarea "x"
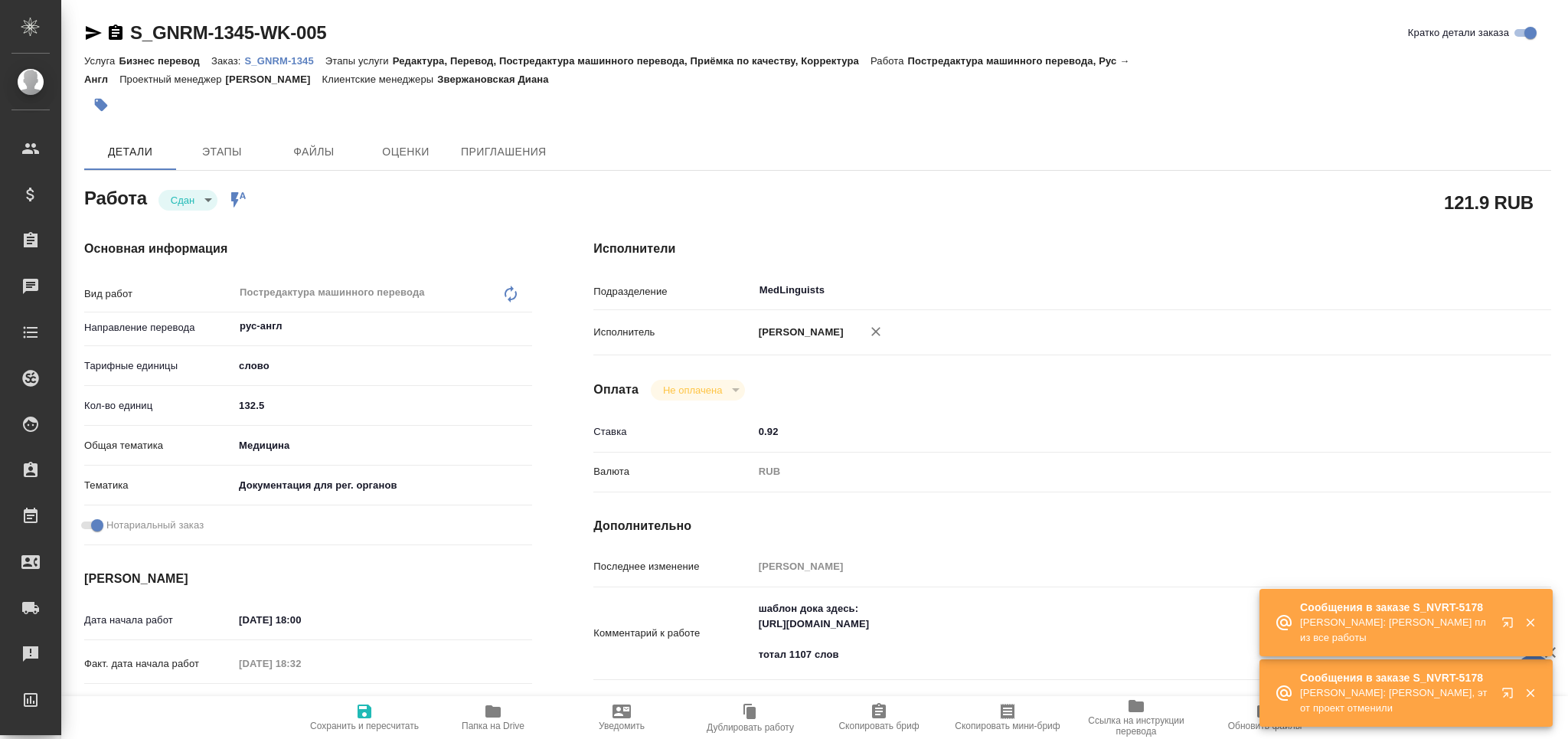
click at [280, 59] on p "S_GNRM-1345" at bounding box center [285, 60] width 80 height 11
type textarea "x"
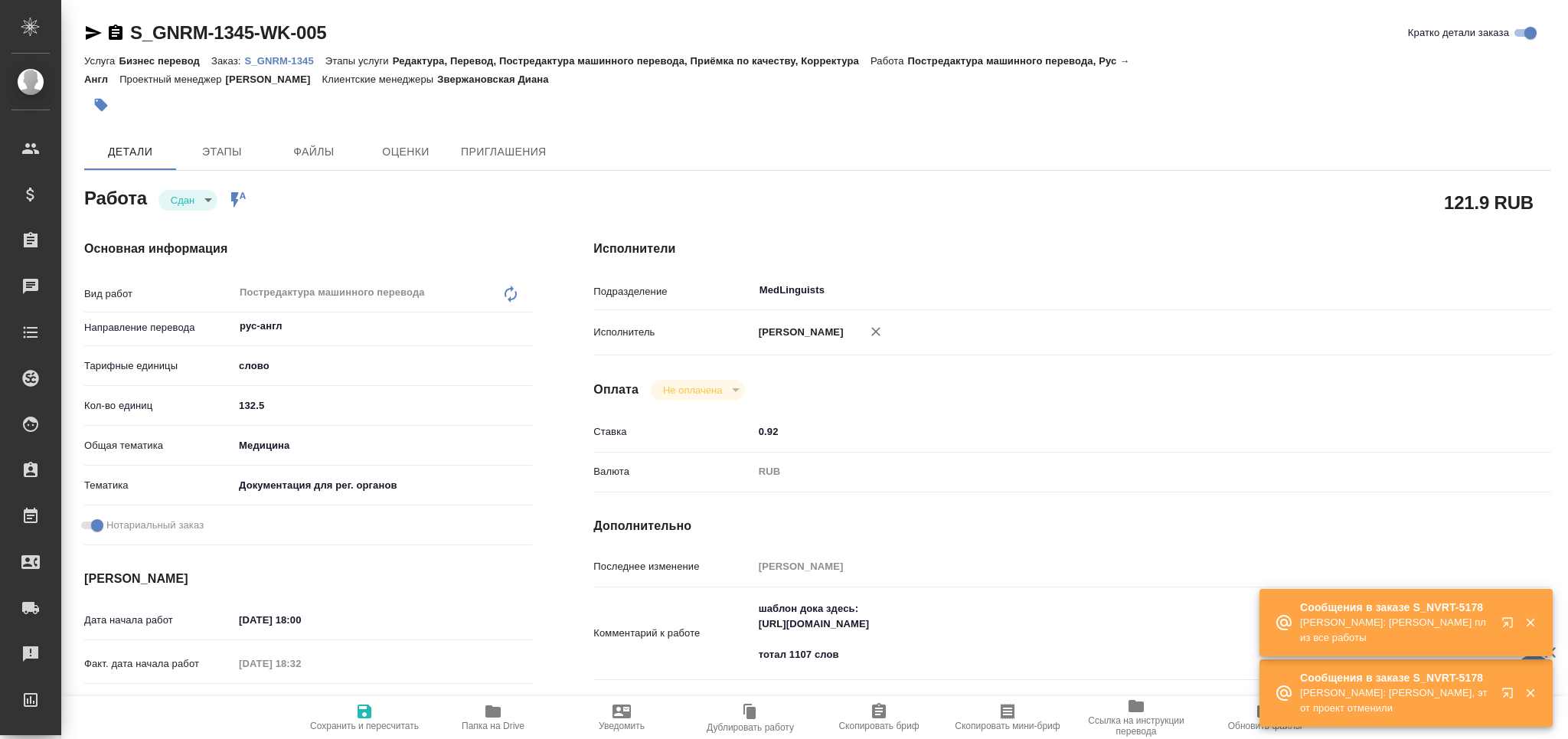
type textarea "x"
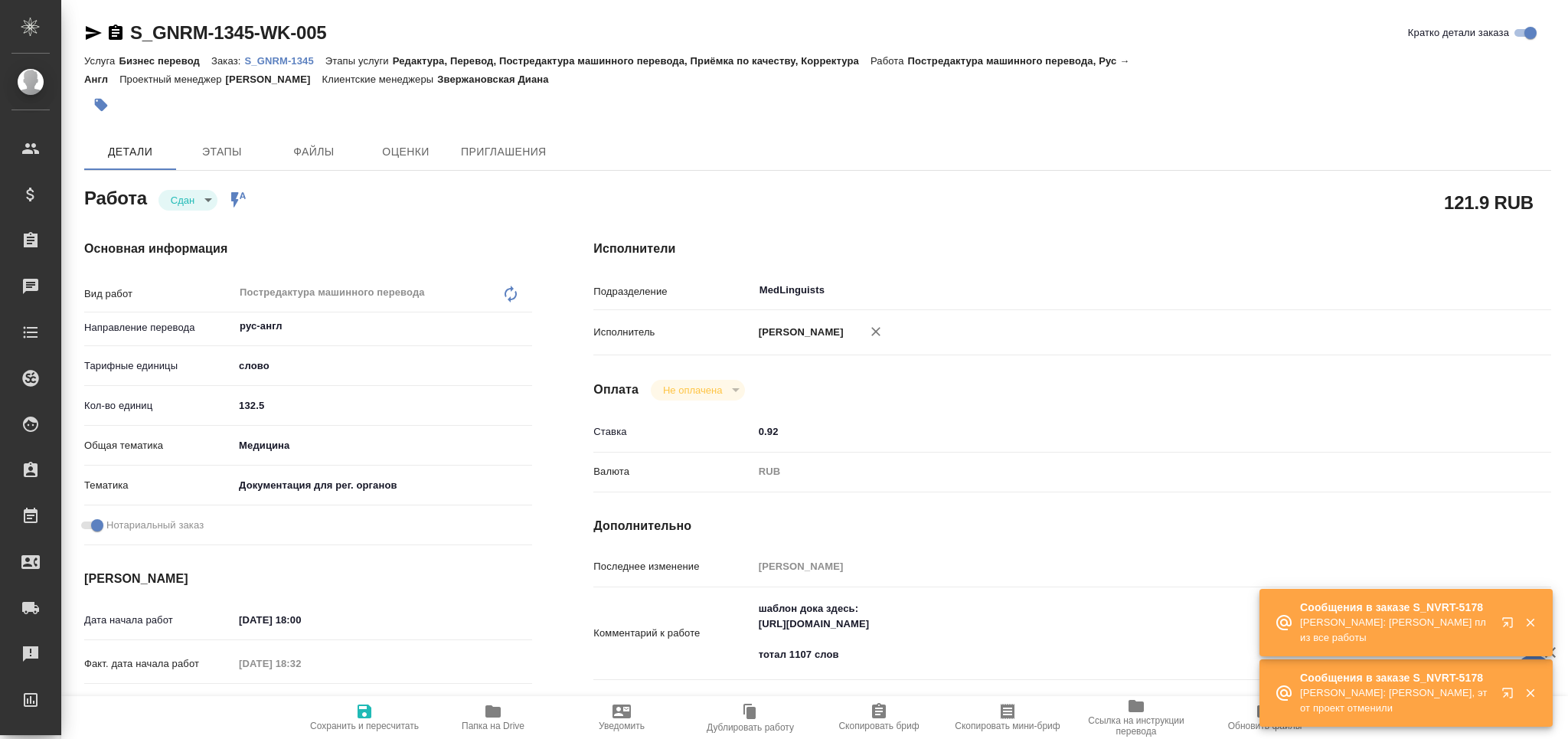
type textarea "x"
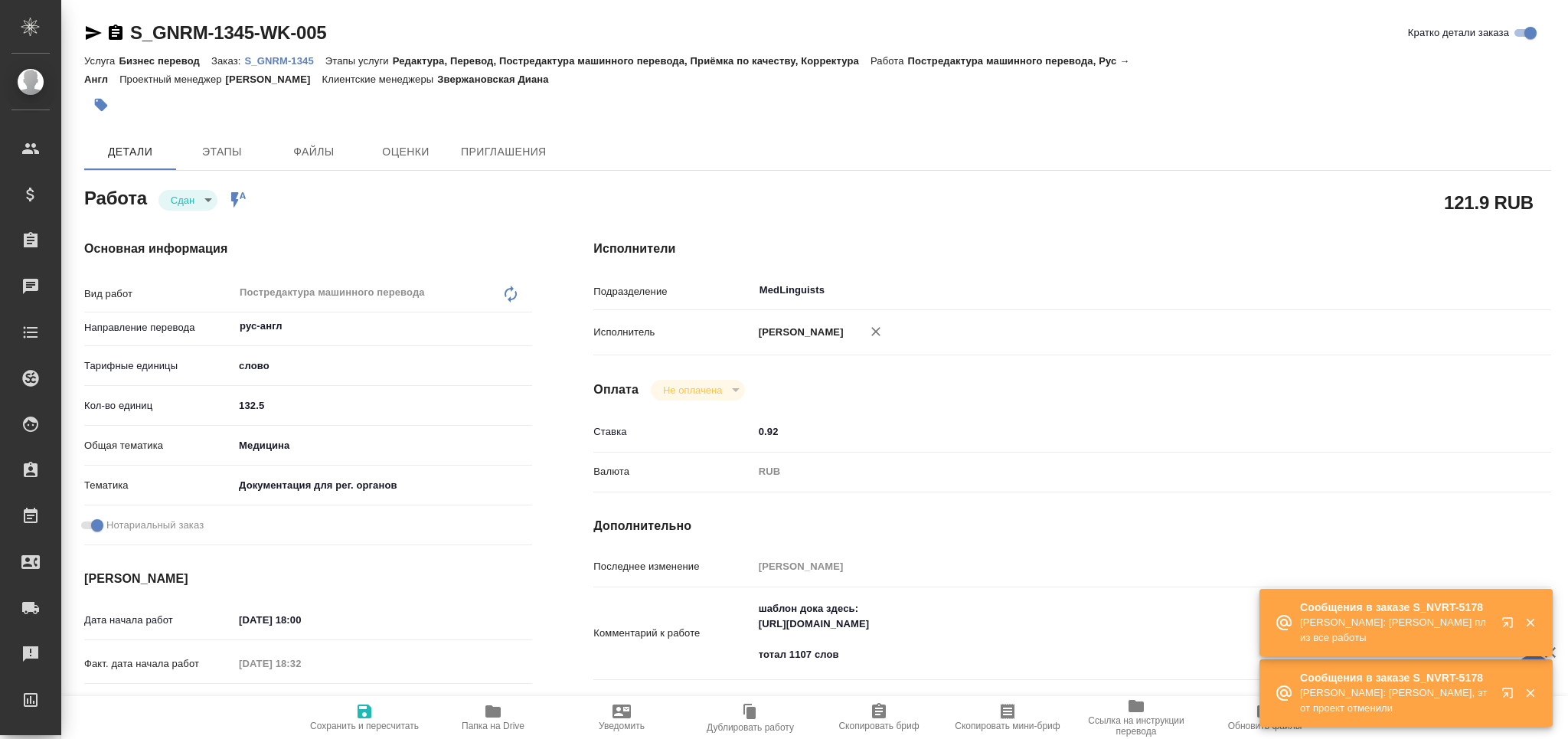
type textarea "x"
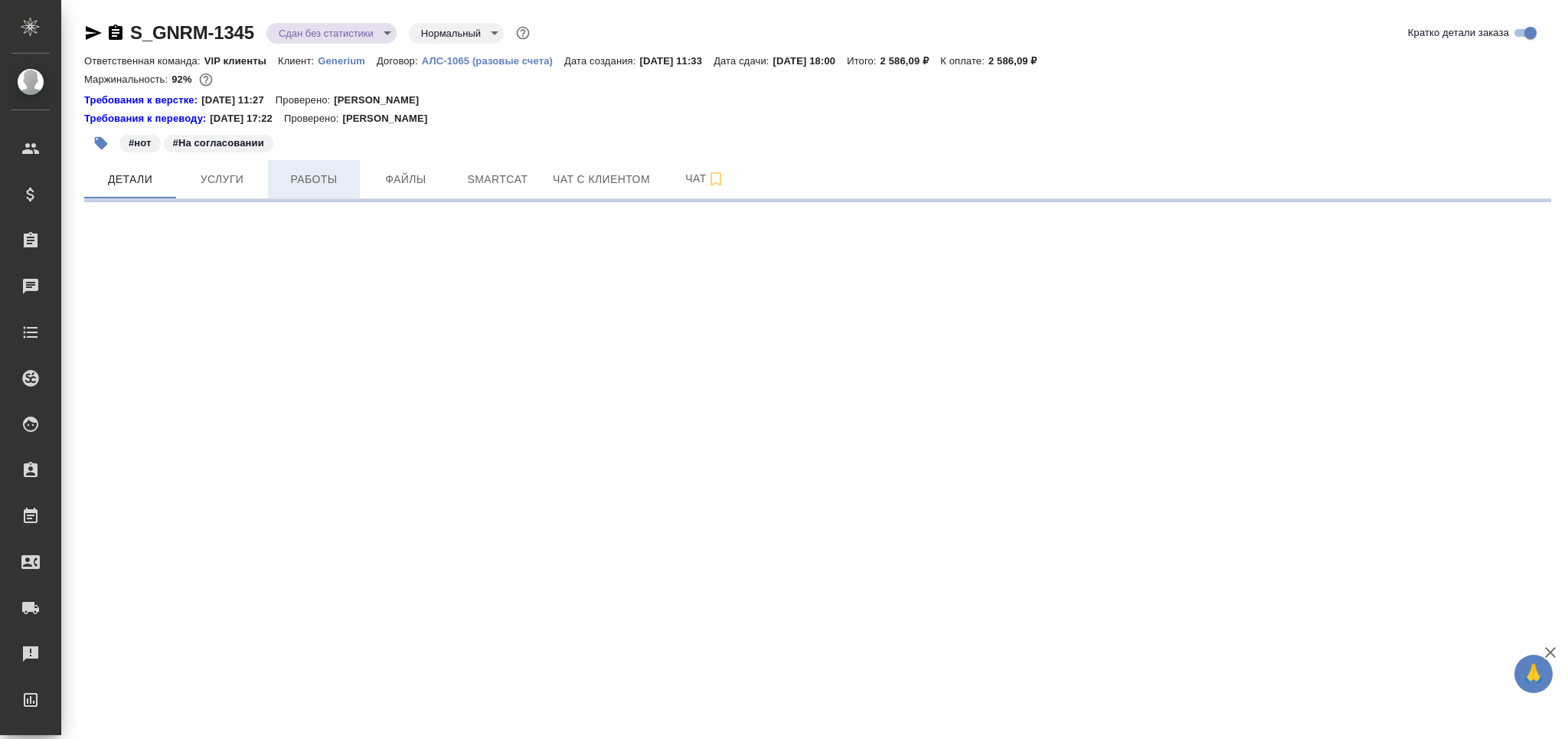
select select "RU"
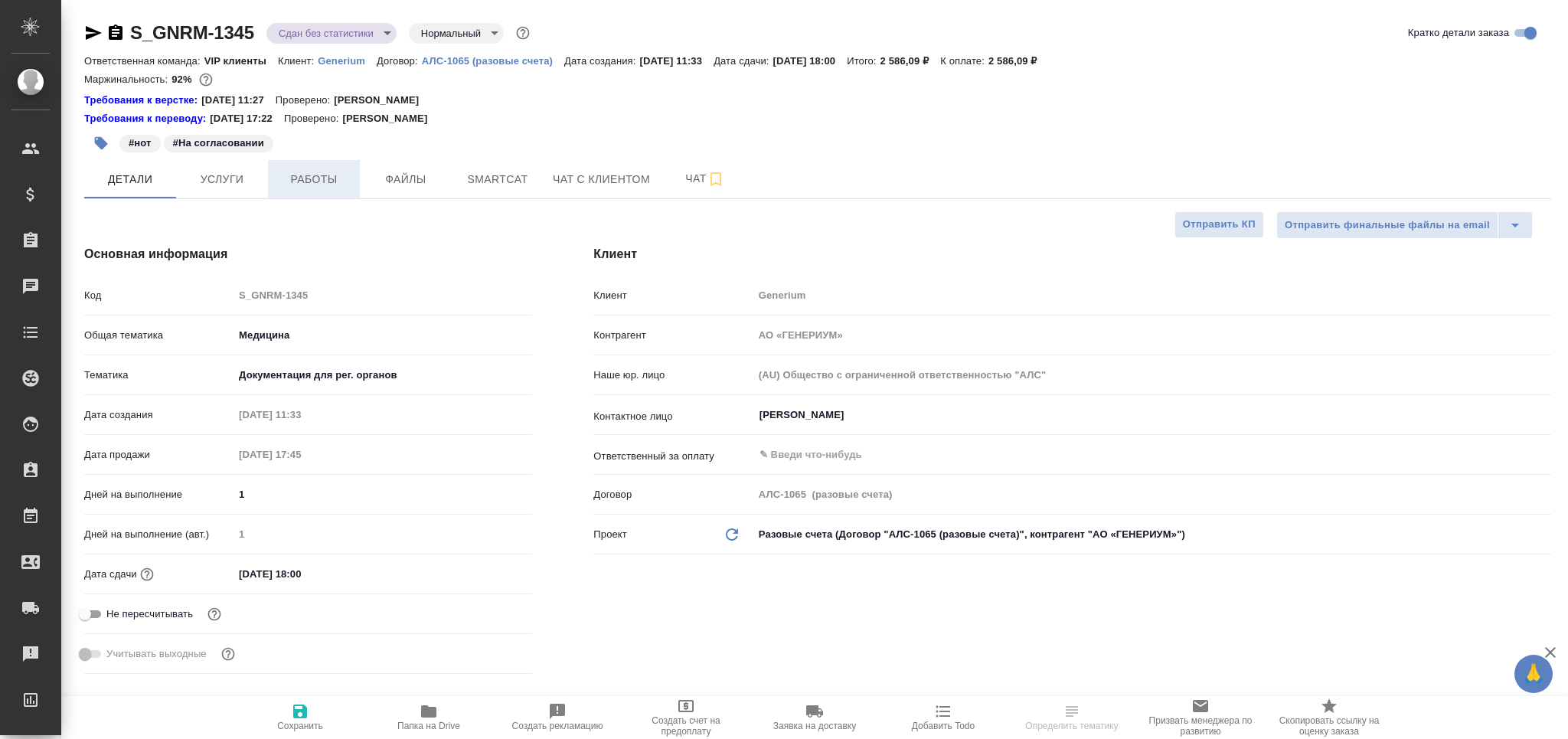
type textarea "x"
click at [347, 180] on span "Работы" at bounding box center [314, 180] width 73 height 19
type textarea "x"
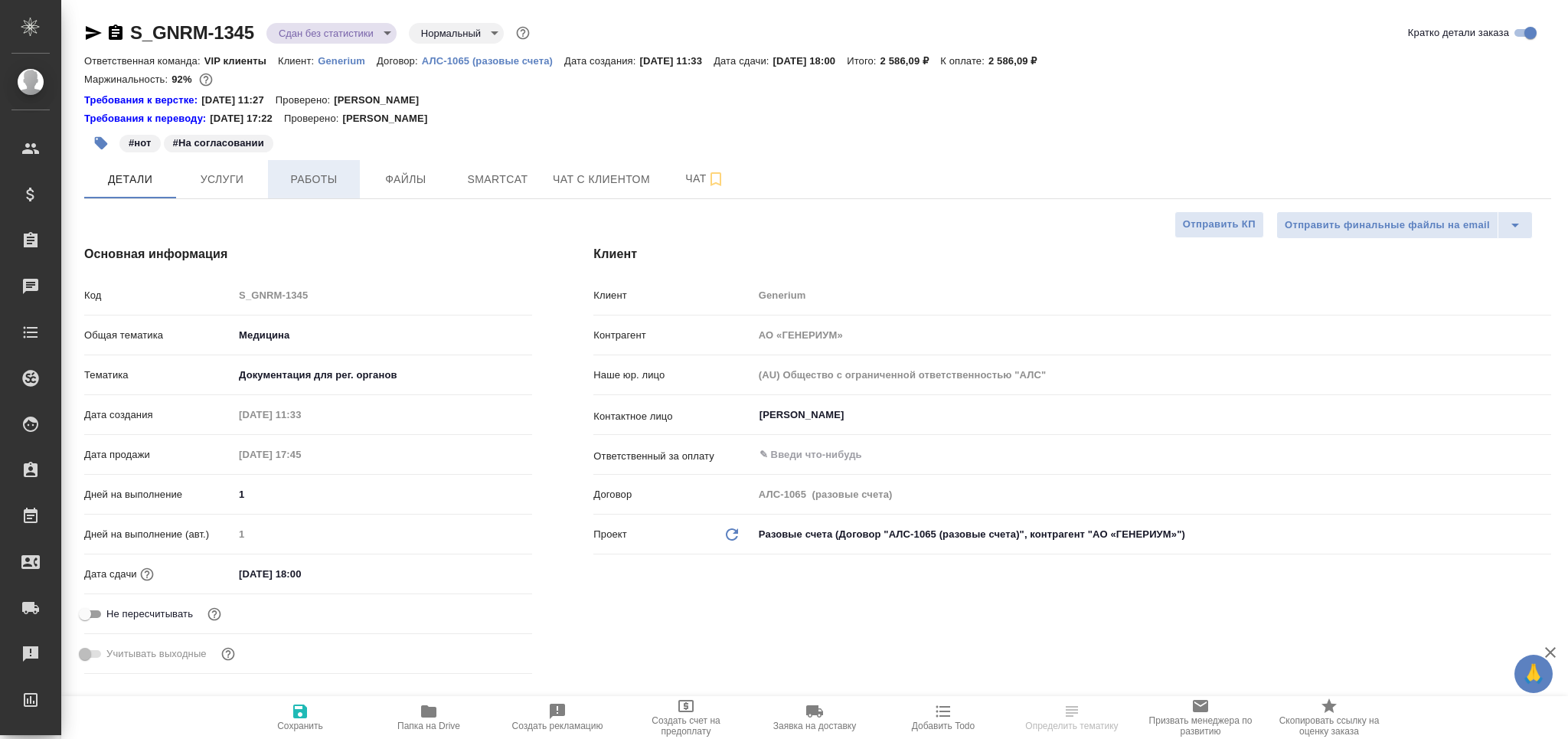
type textarea "x"
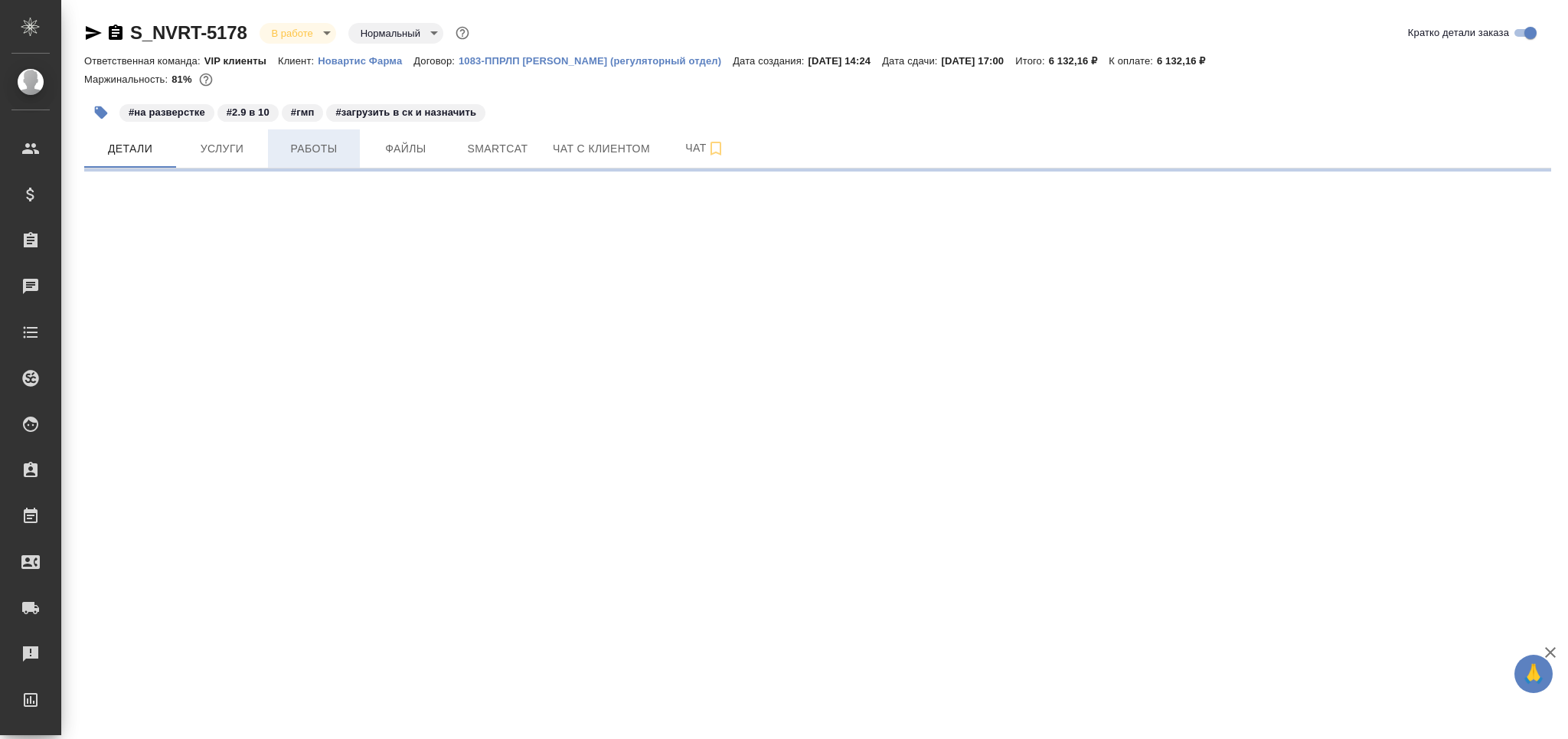
select select "RU"
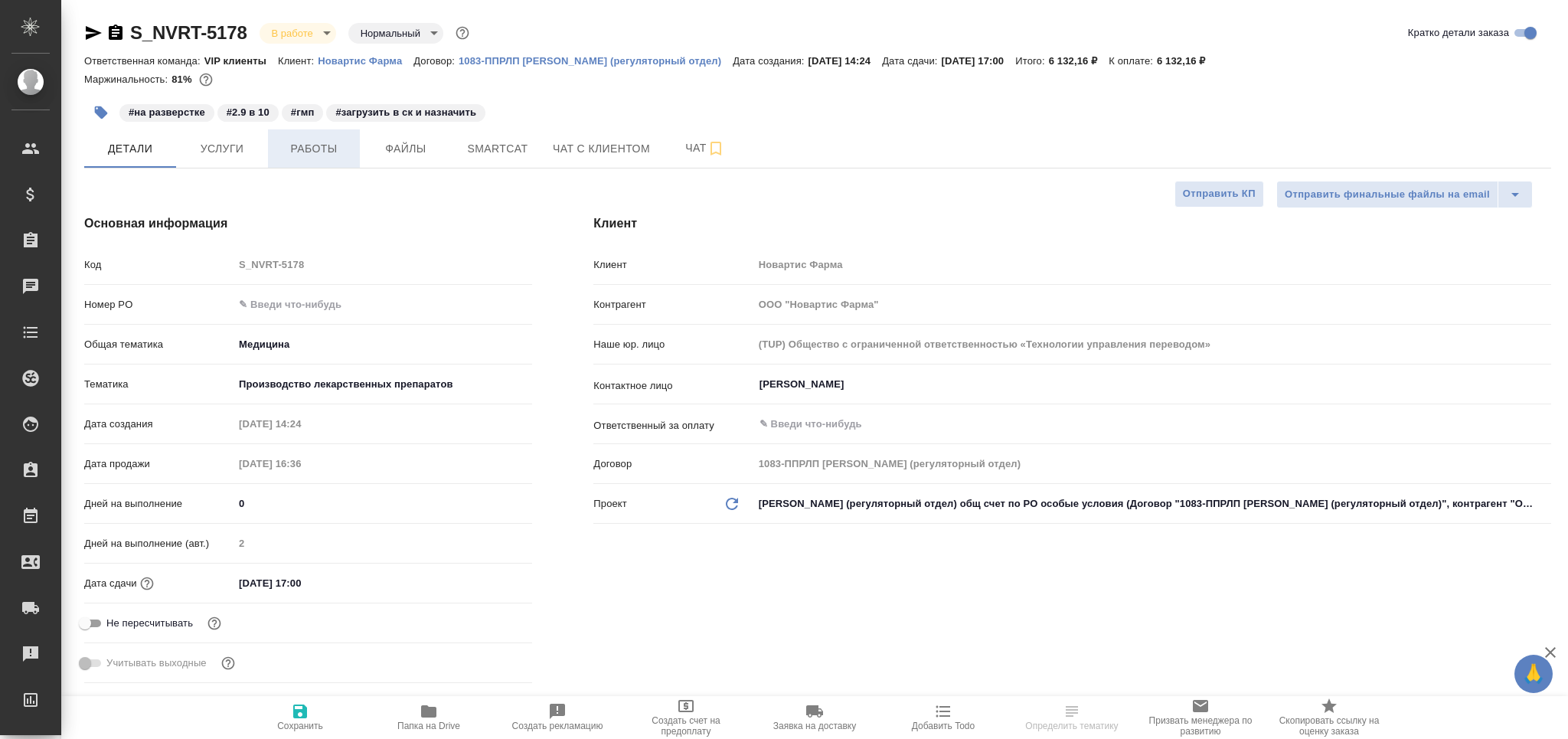
click at [302, 153] on span "Работы" at bounding box center [314, 149] width 73 height 19
type textarea "x"
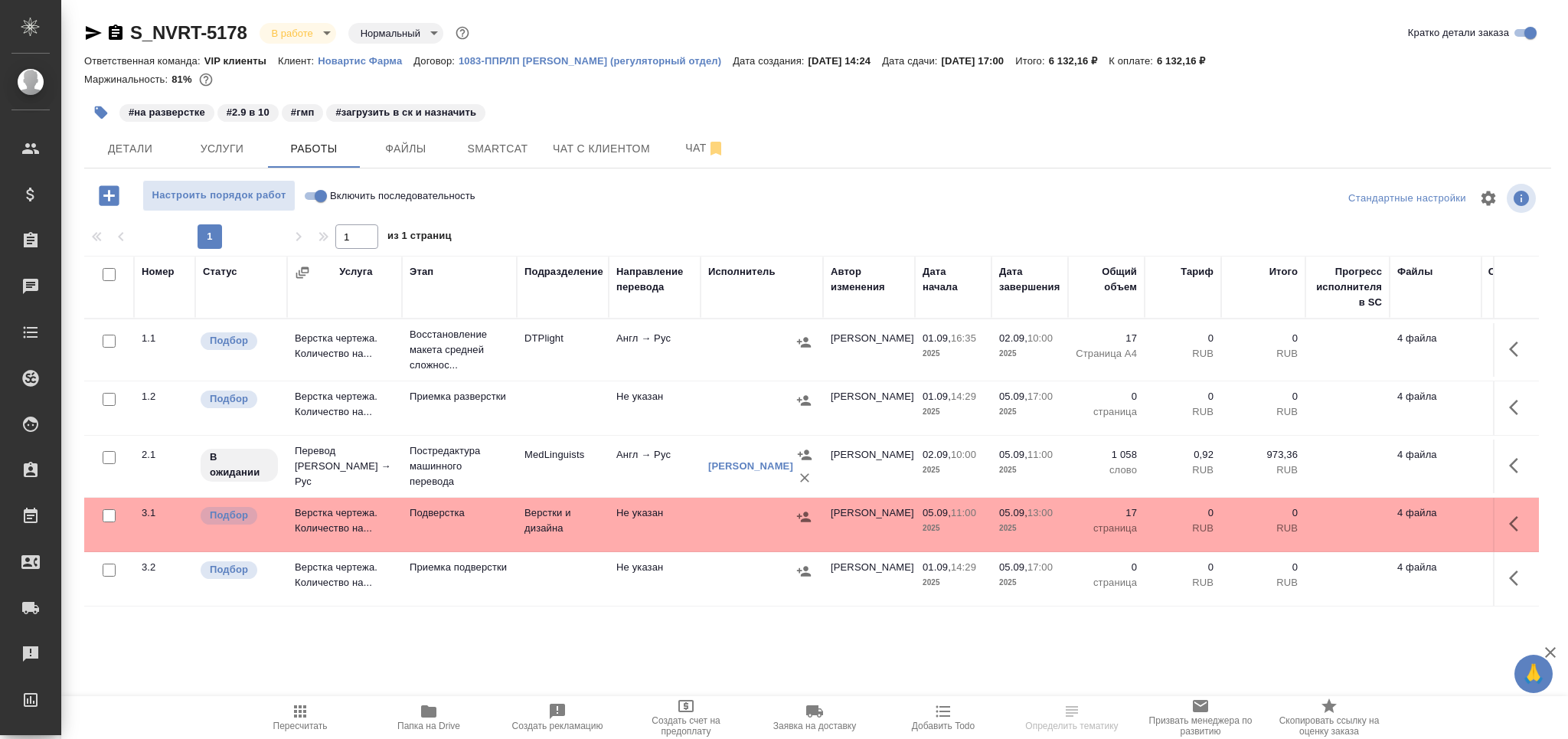
click at [554, 364] on td "DTPlight" at bounding box center [562, 349] width 92 height 53
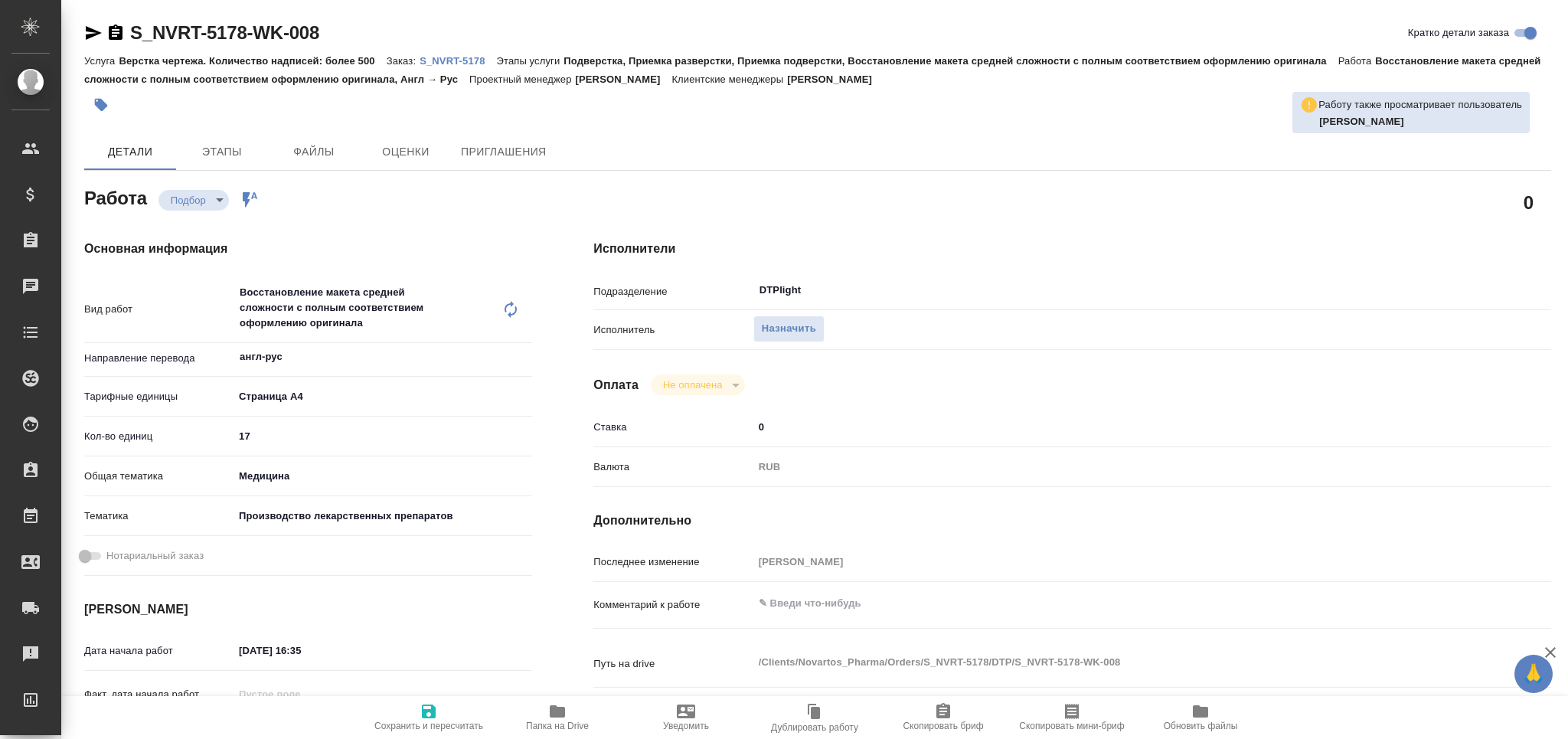
type textarea "x"
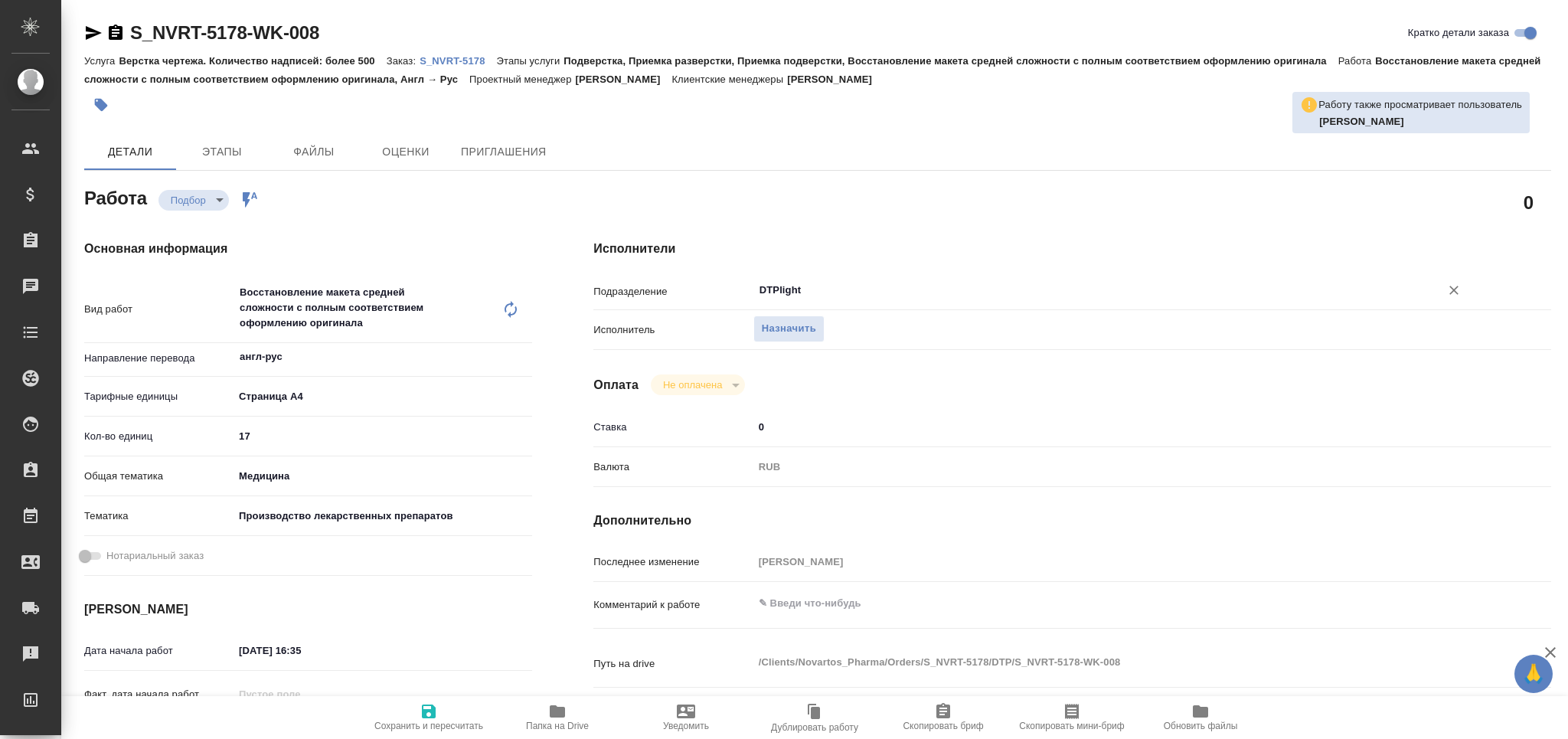
type textarea "x"
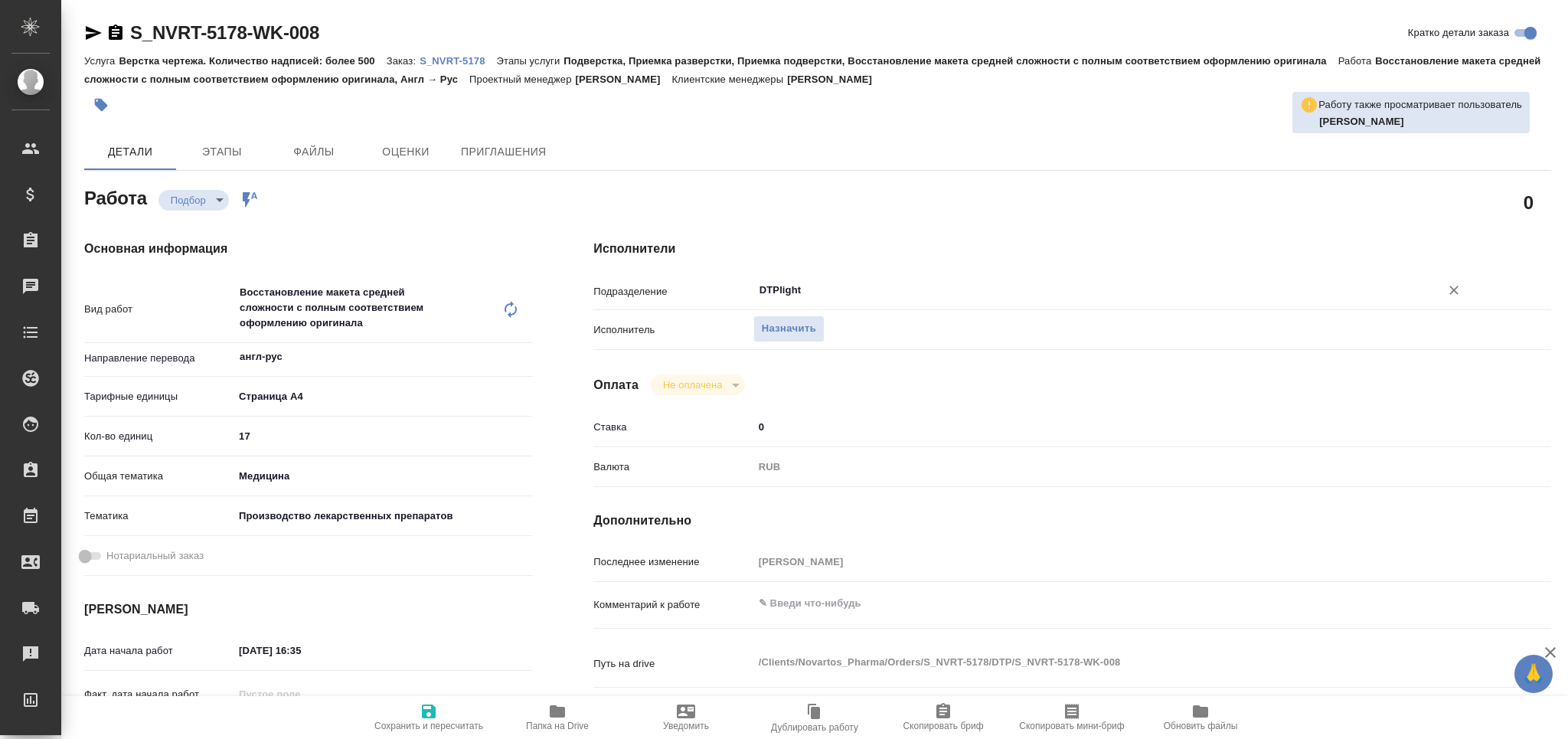
type textarea "x"
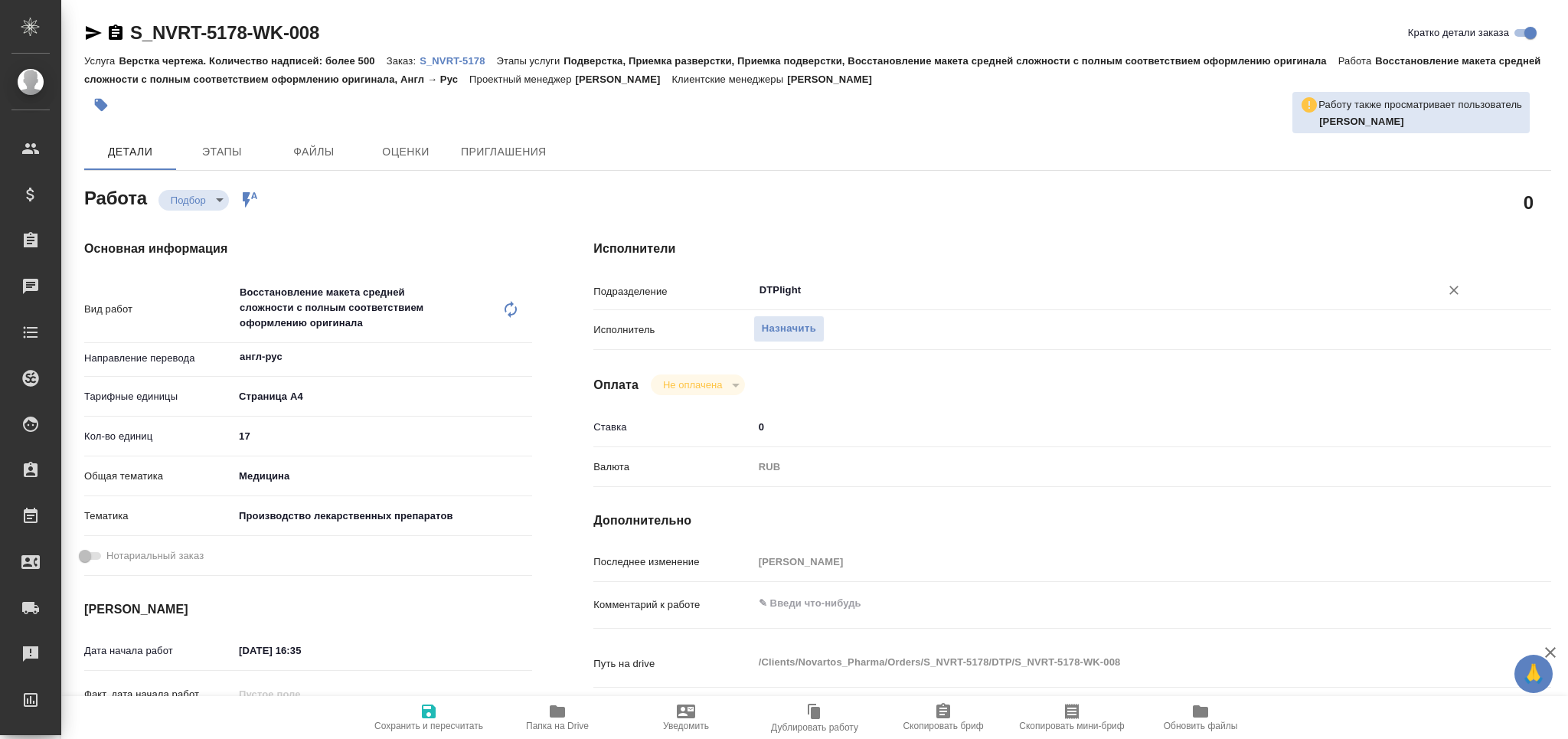
type textarea "x"
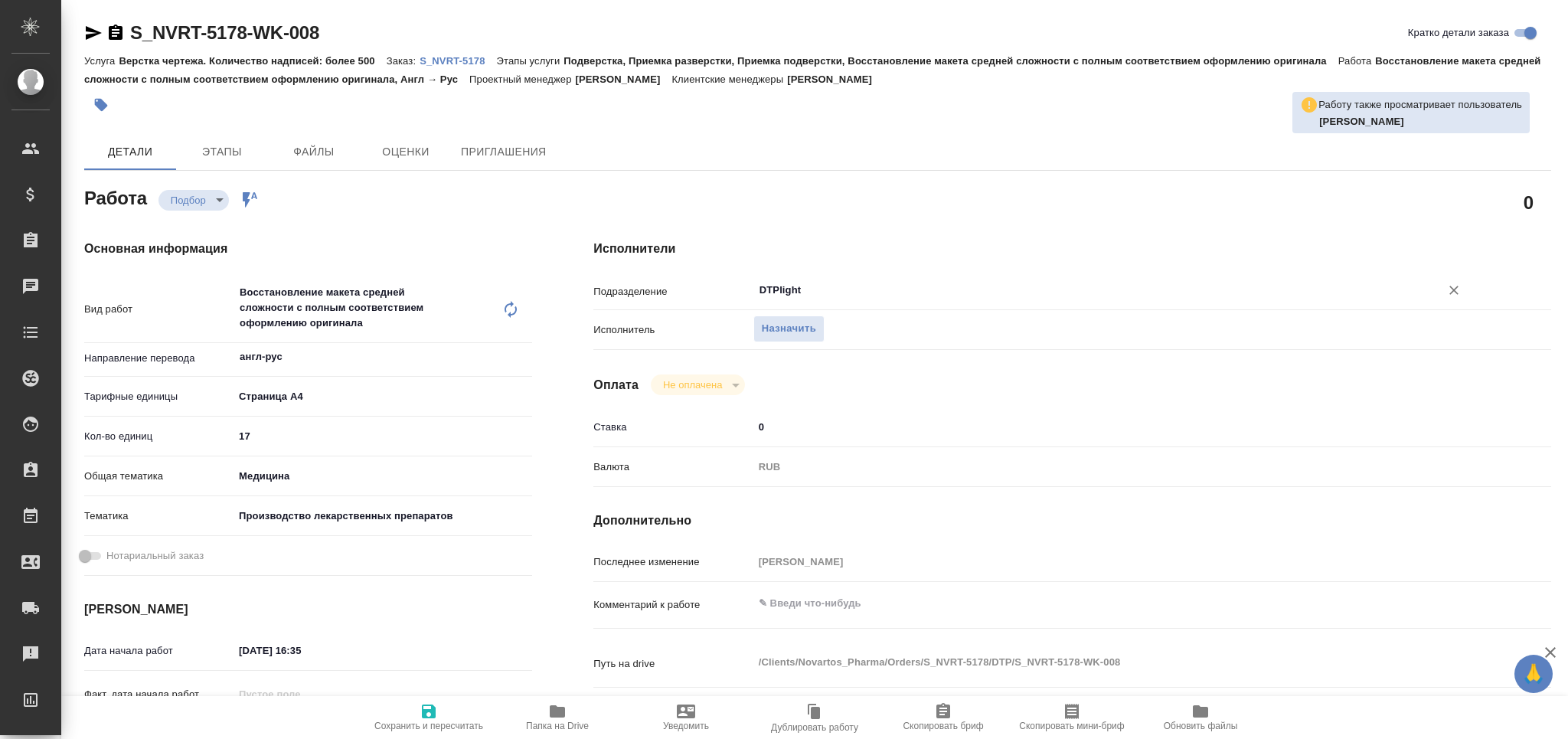
type textarea "x"
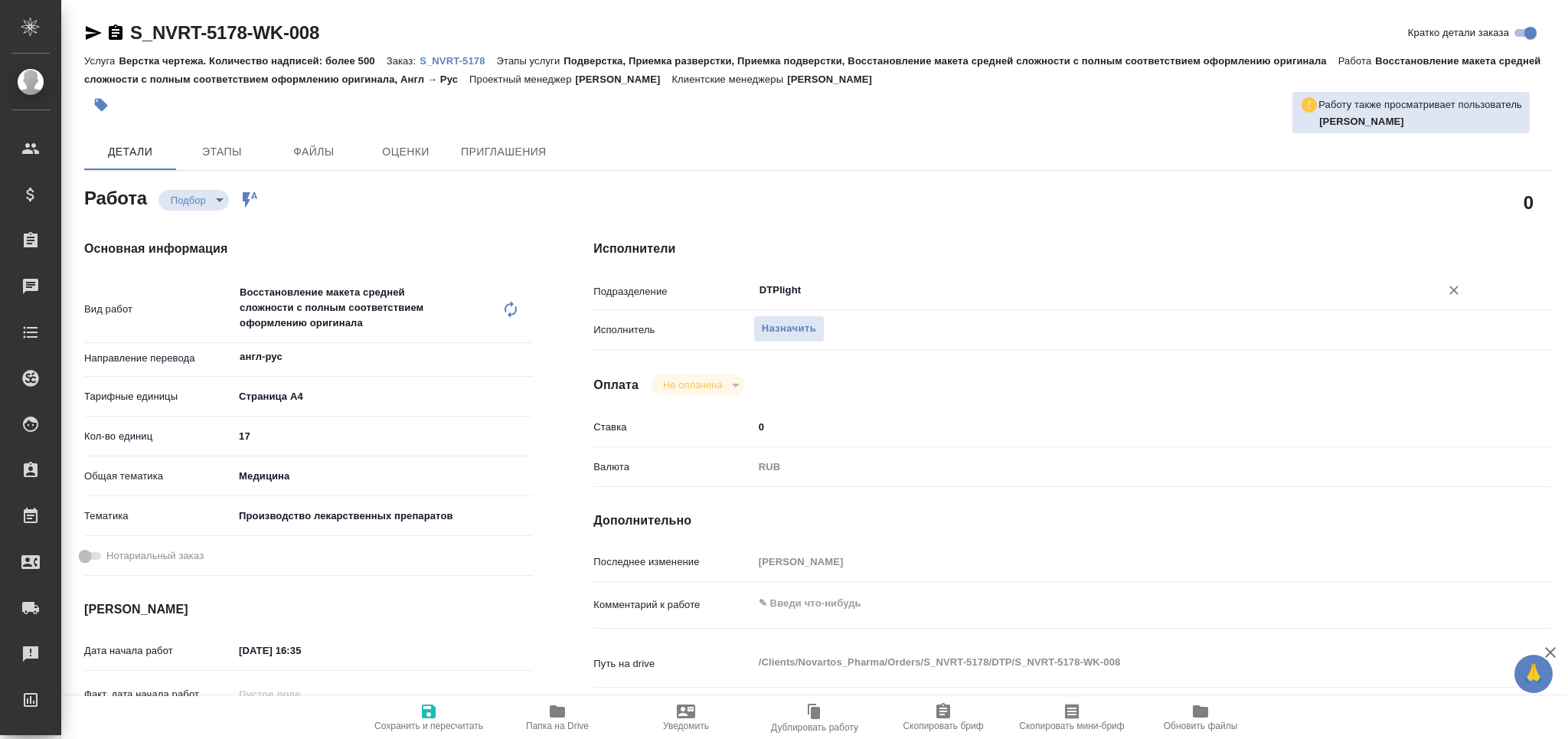
click at [1449, 278] on div "DTPlight ​" at bounding box center [1112, 291] width 719 height 28
type textarea "x"
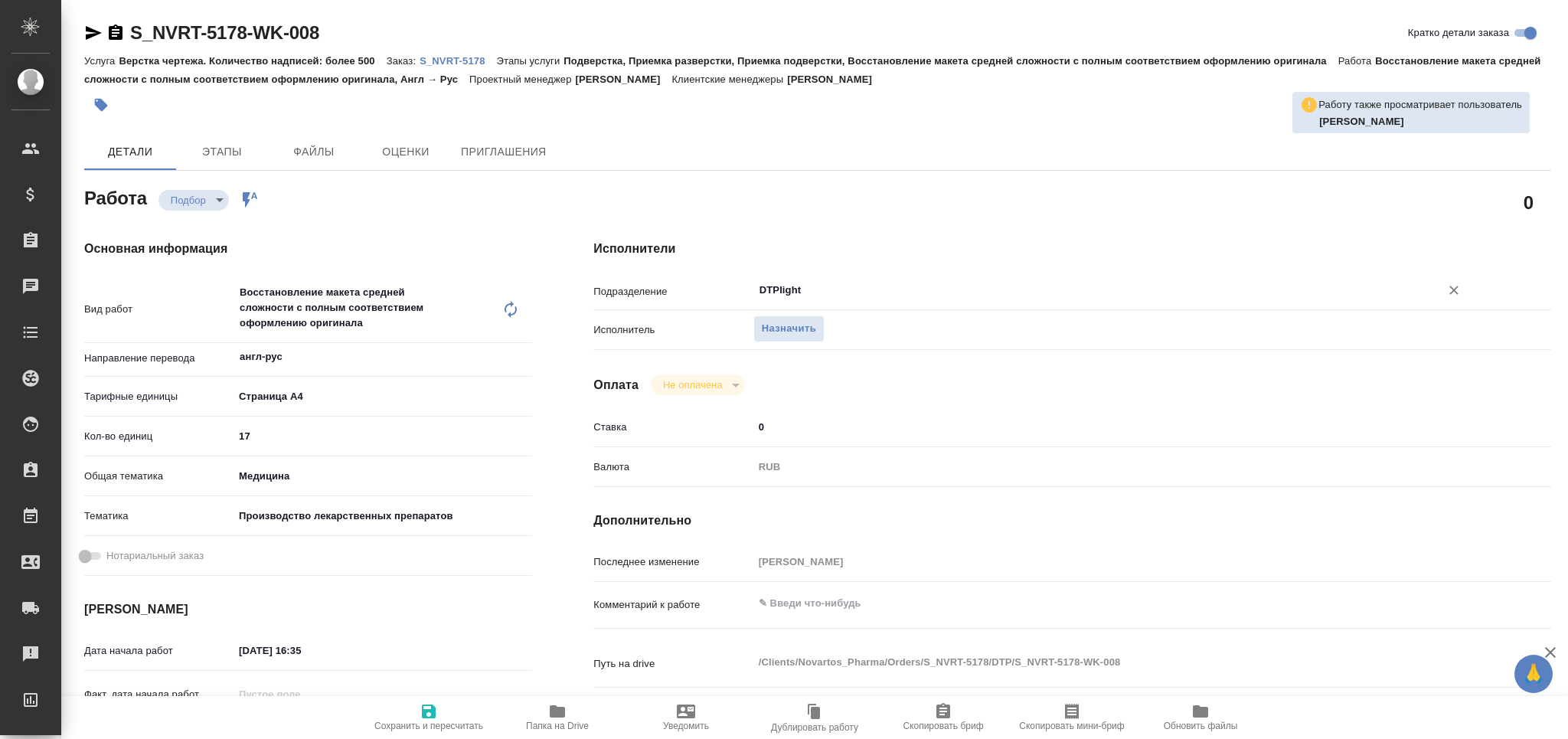
type textarea "x"
click at [1454, 292] on icon "Очистить" at bounding box center [1455, 291] width 16 height 16
type textarea "x"
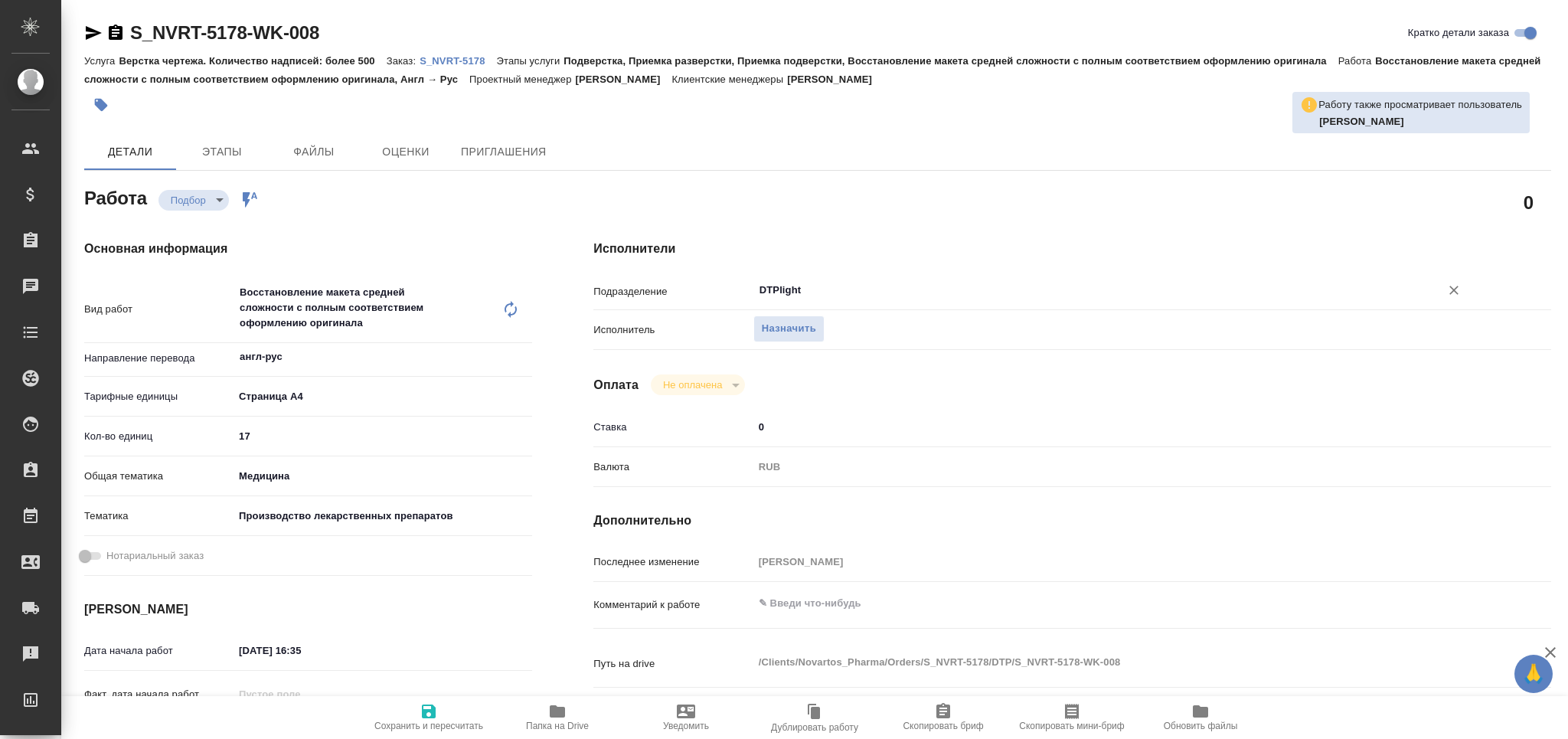
type textarea "x"
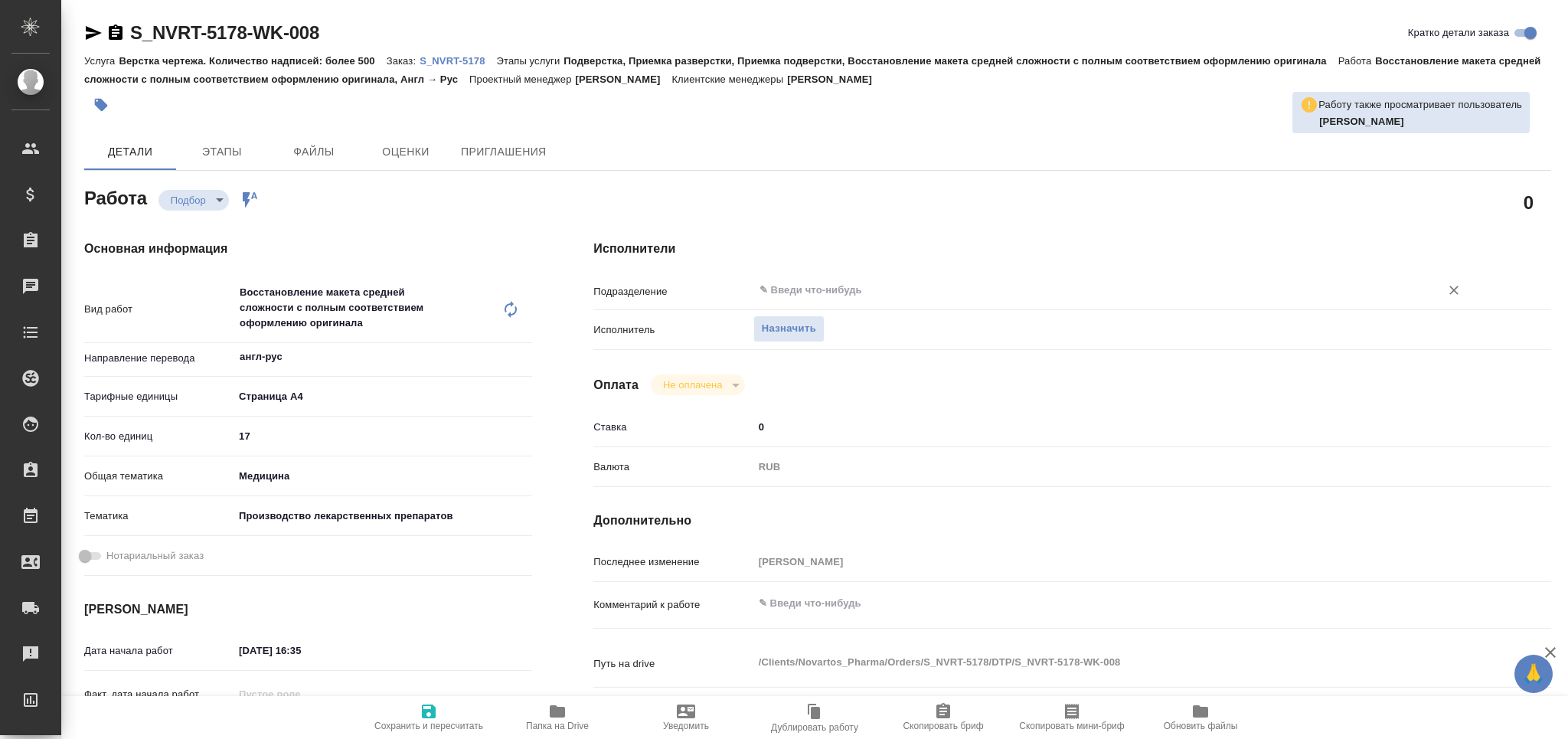
type textarea "x"
click at [411, 718] on span "Сохранить и пересчитать" at bounding box center [429, 716] width 110 height 29
type textarea "x"
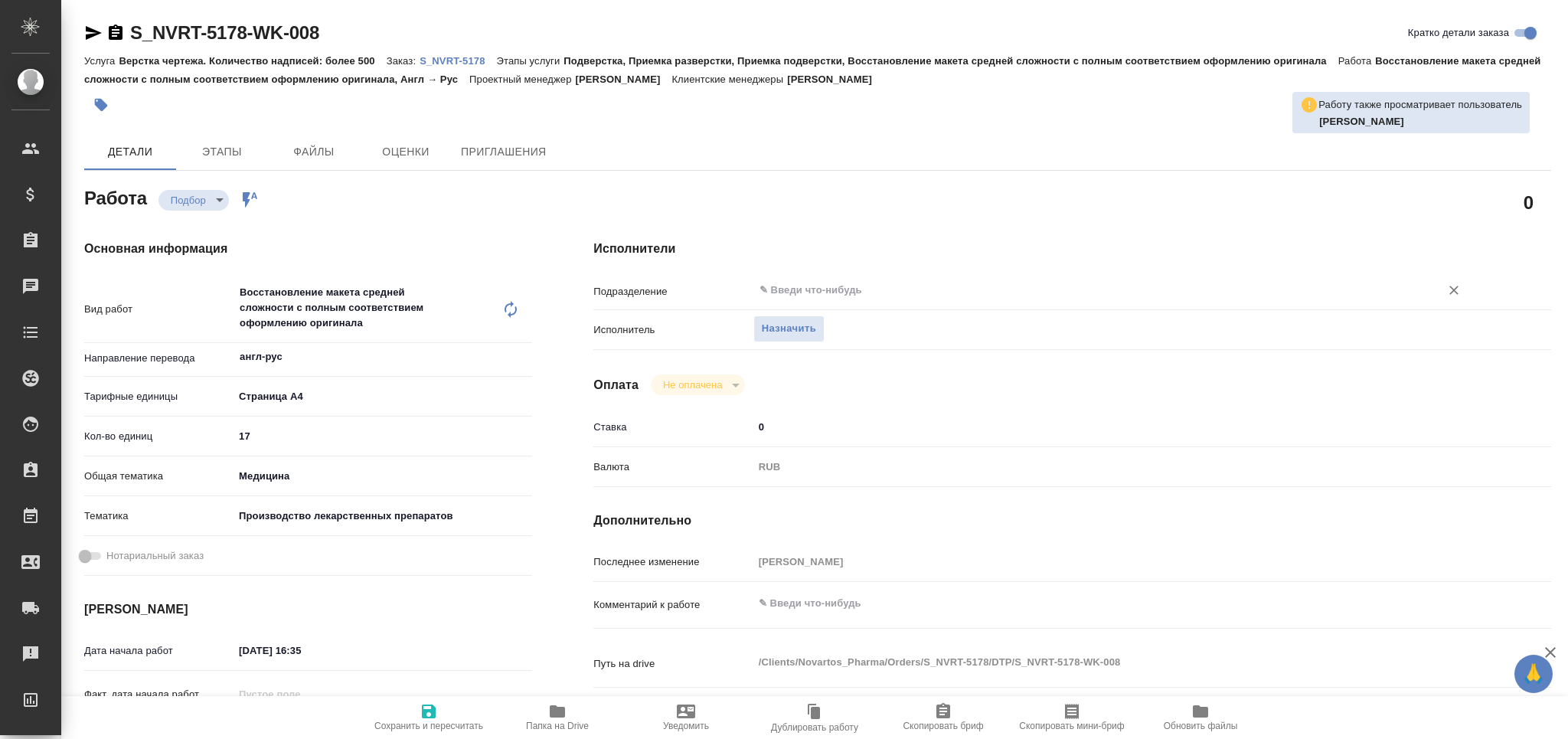
type textarea "x"
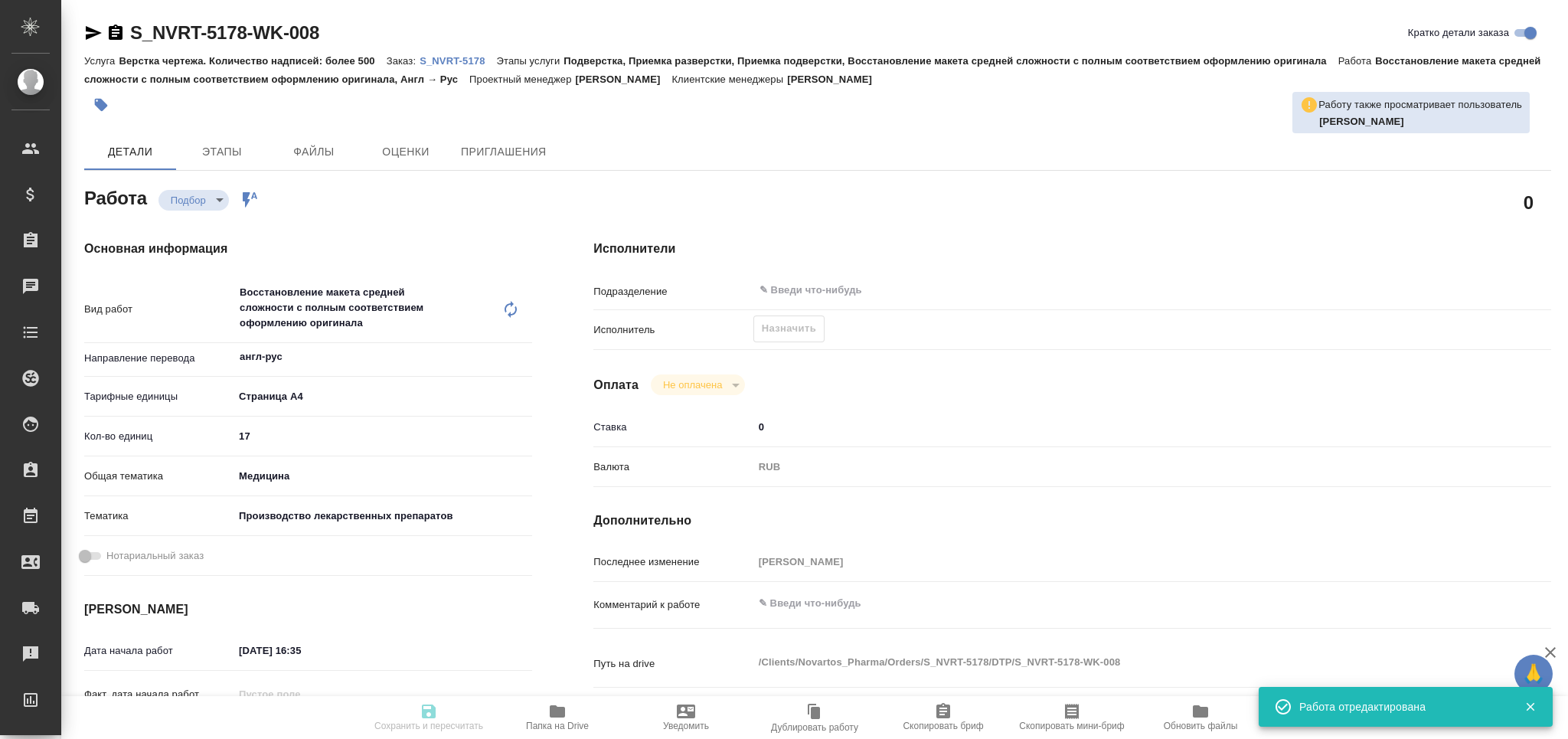
type textarea "x"
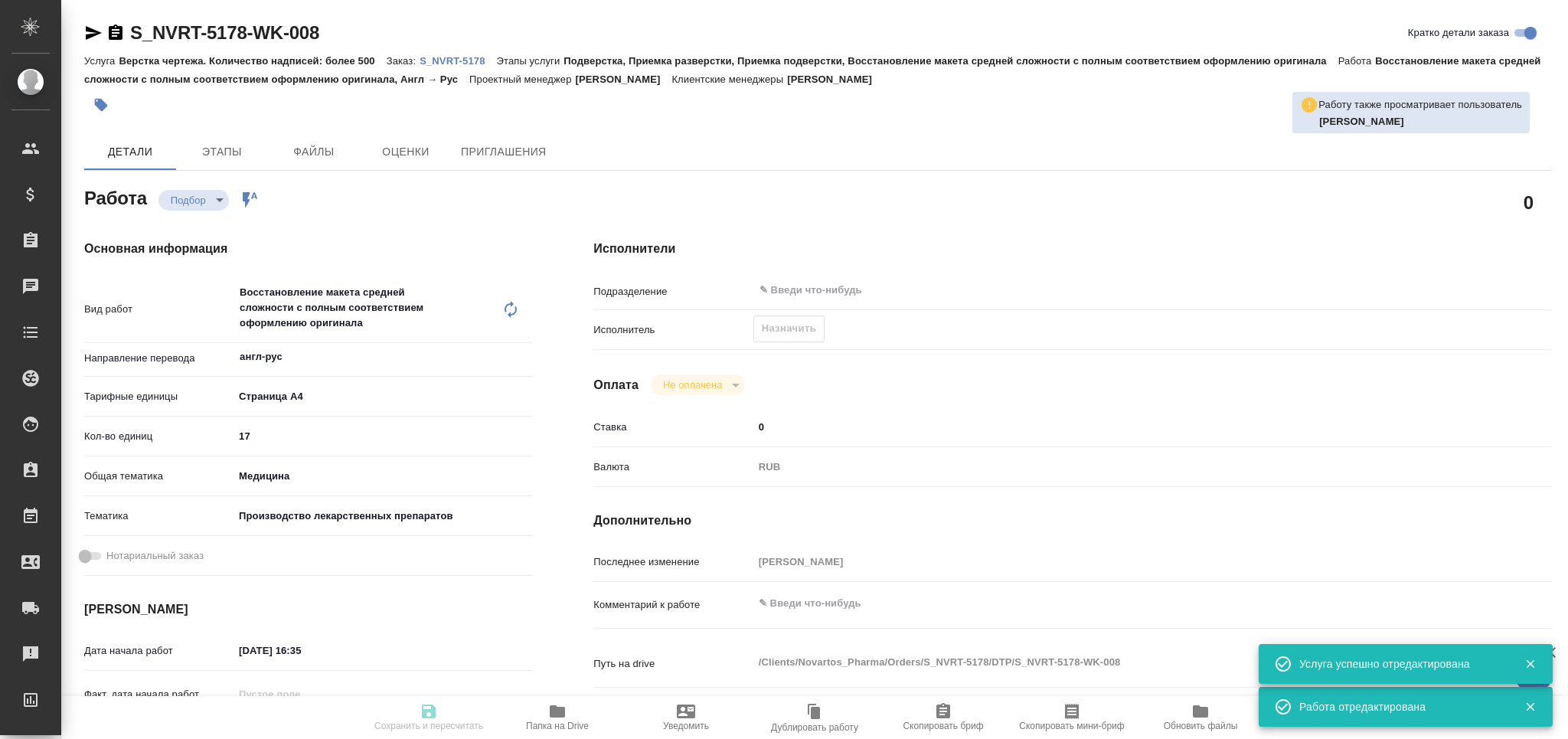
type input "recruiting"
type textarea "Восстановление макета средней сложности с полным соответствием оформлению ориги…"
type textarea "x"
type input "англ-рус"
type input "5f036ec4e16dec2d6b59c8ff"
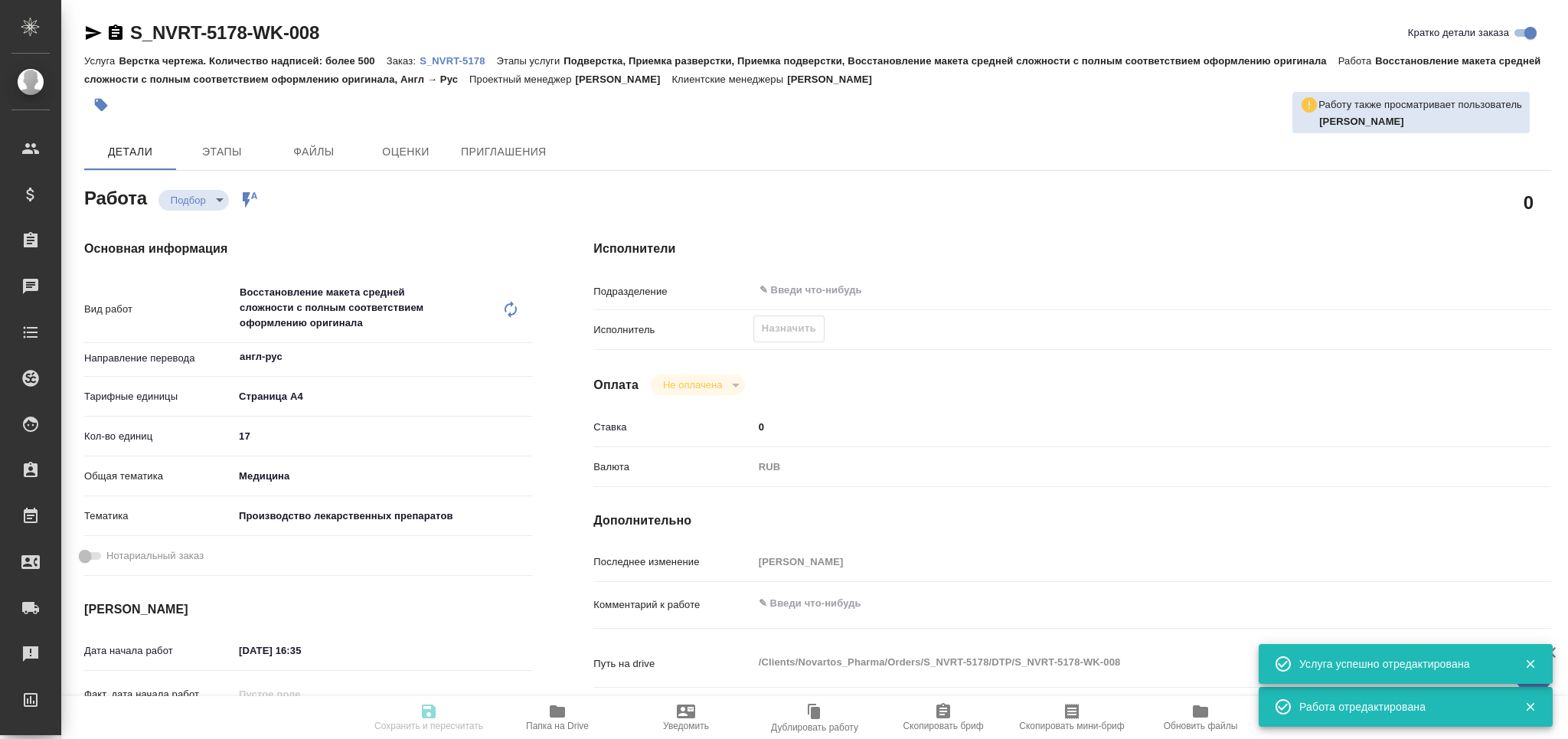
type input "17"
type input "med"
type input "614982fec5ecbb70f805293f"
type input "01.09.2025 16:35"
type input "02.09.2025 10:00"
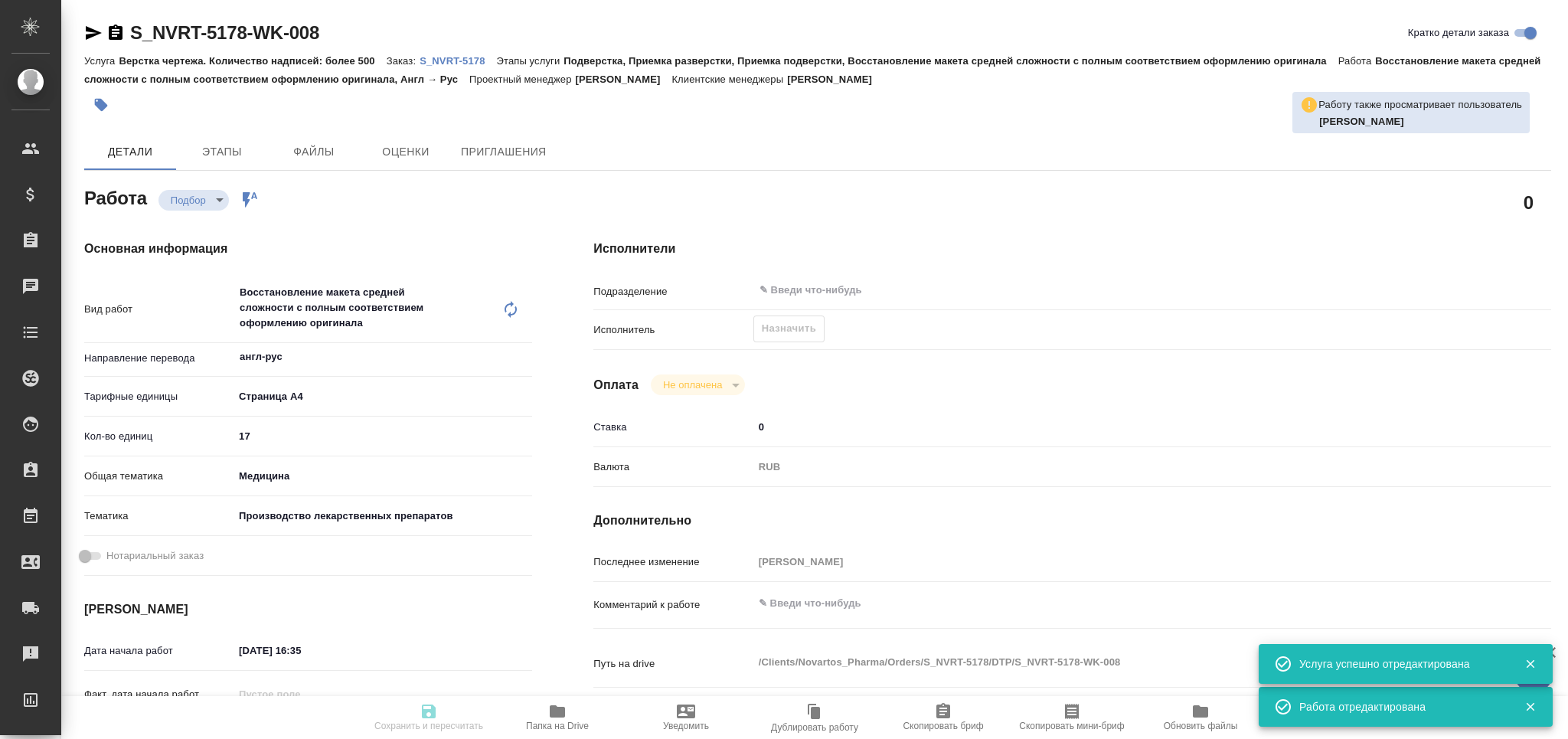
type input "05.09.2025 17:00"
type input "notPayed"
type input "0"
type input "RUB"
type input "[PERSON_NAME]"
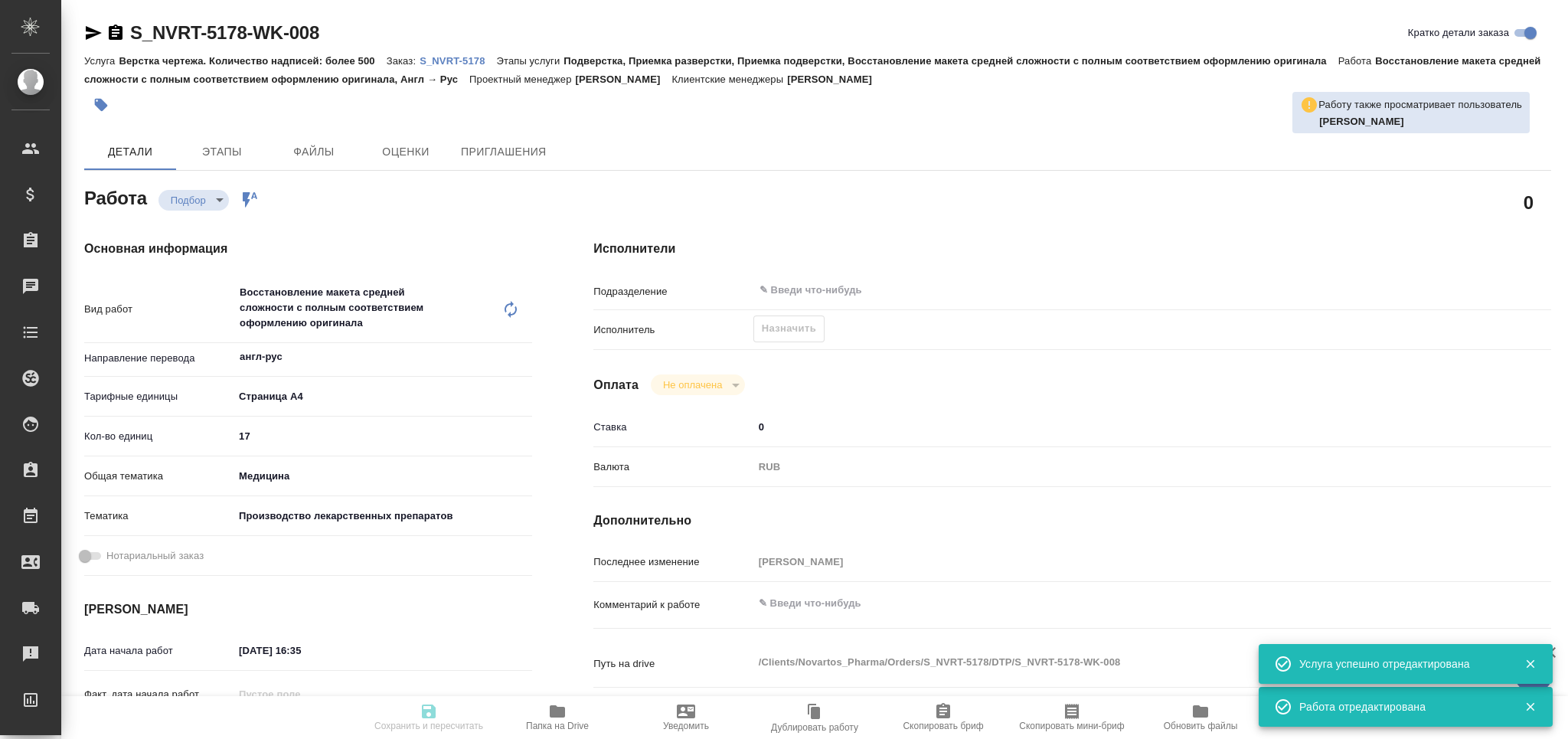
type textarea "x"
type textarea "/Clients/Novartos_Pharma/Orders/S_NVRT-5178/DTP/S_NVRT-5178-WK-008"
type textarea "x"
type input "S_NVRT-5178"
type input "Верстка чертежа. Количество надписей: более 500"
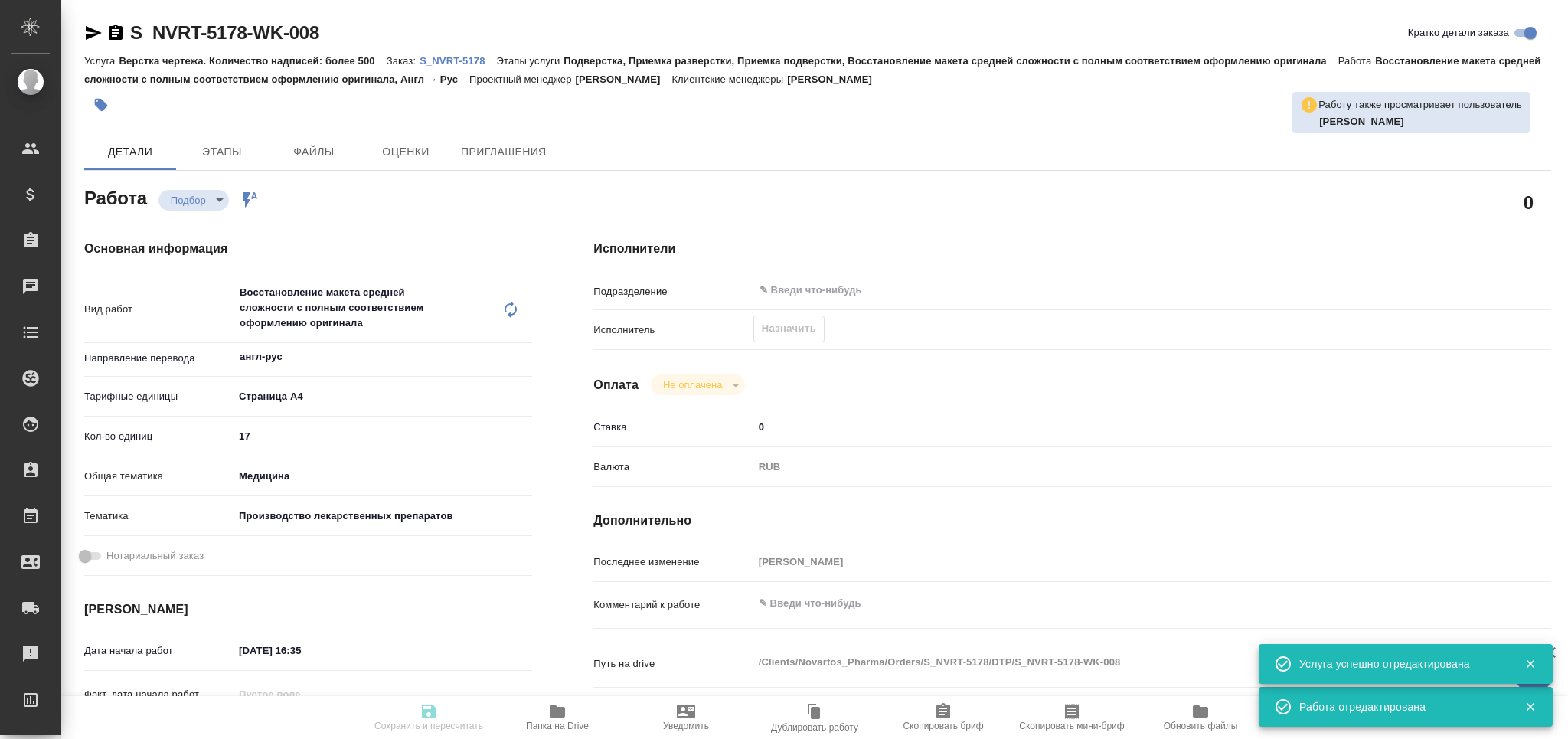
type input "Подверстка, Приемка разверстки, Приемка подверстки, Восстановление макета средн…"
type input "Кабаргина Анна"
type input "Заборова Александра"
type input "/Clients/Novartos_Pharma/Orders/S_NVRT-5178"
type textarea "x"
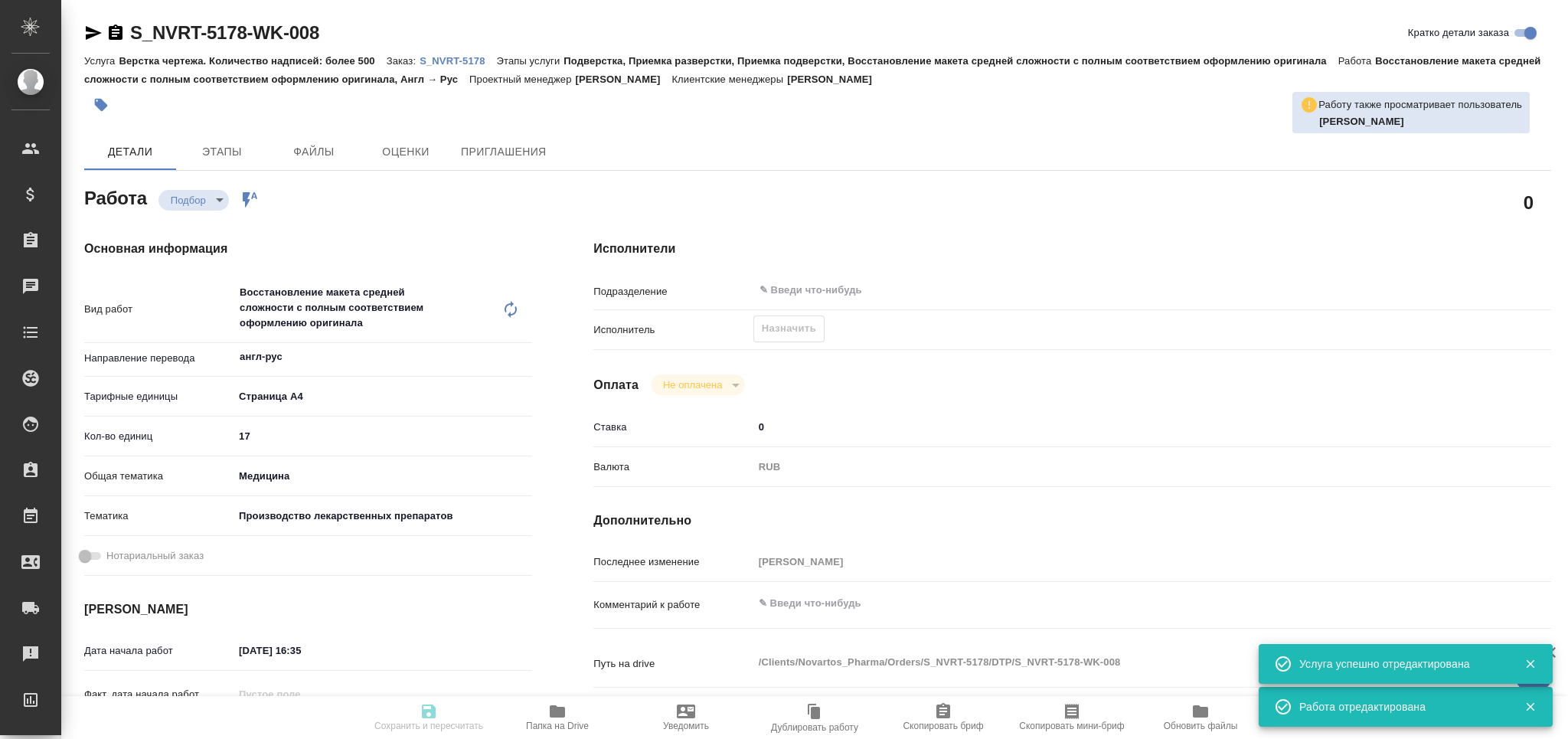
type textarea "x"
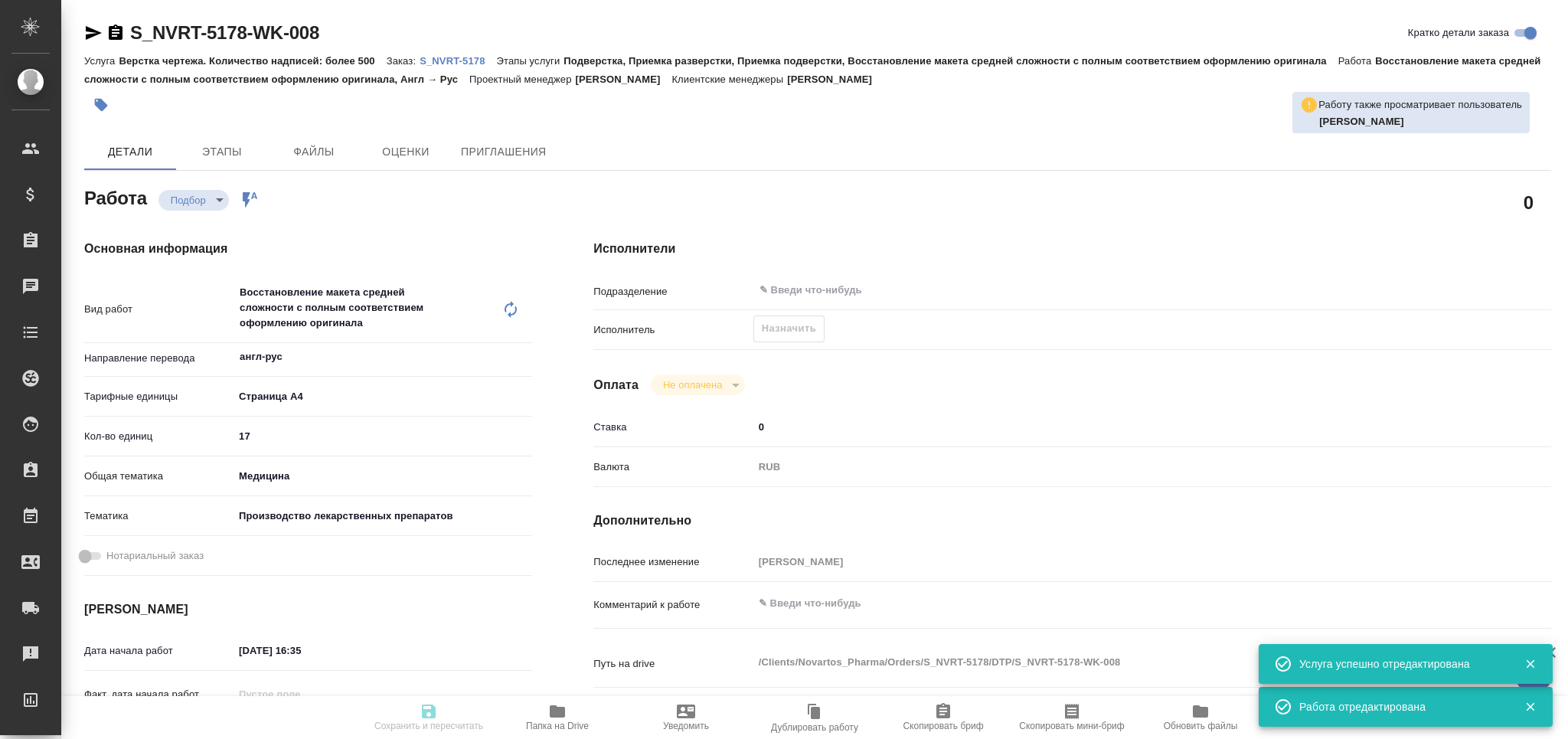
type textarea "x"
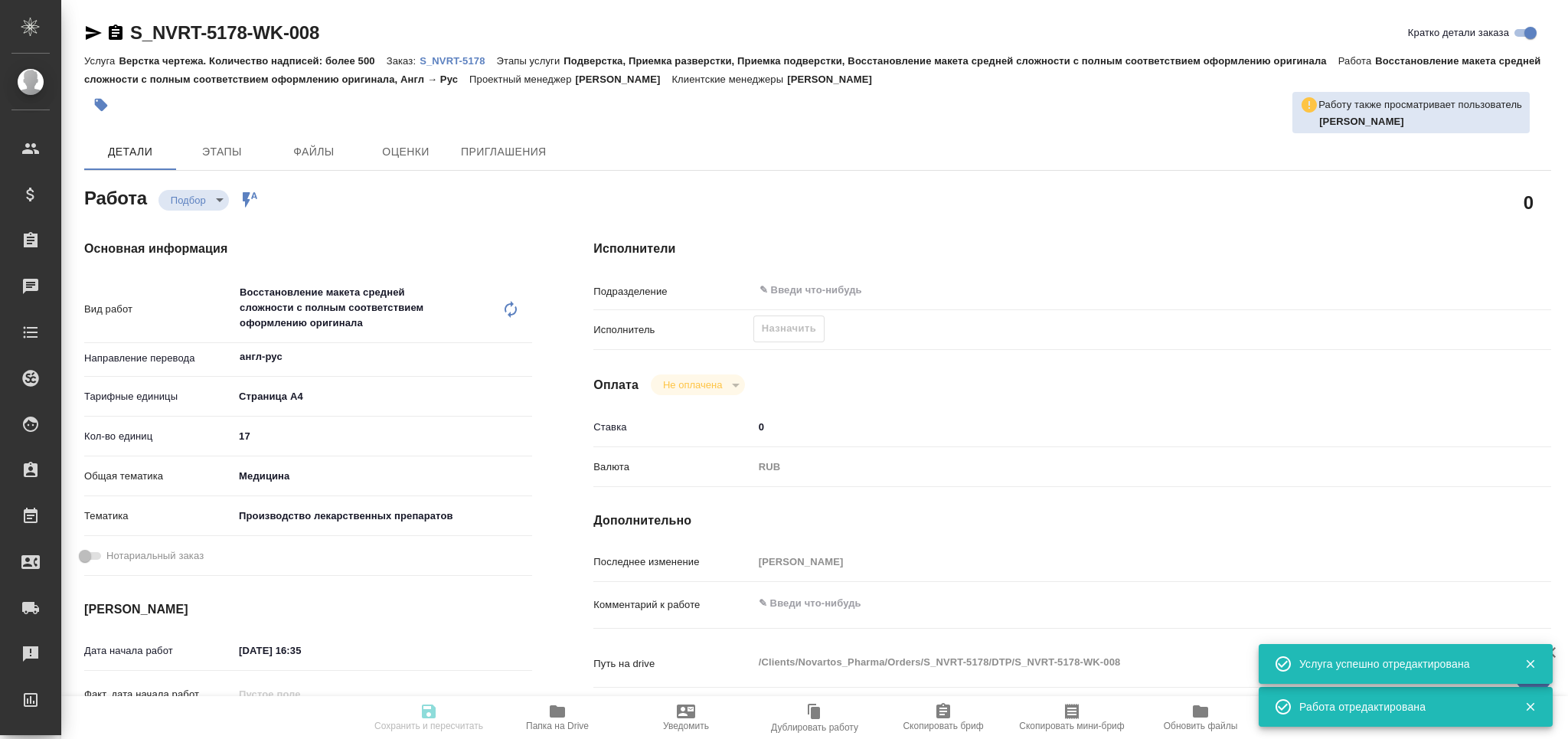
type textarea "x"
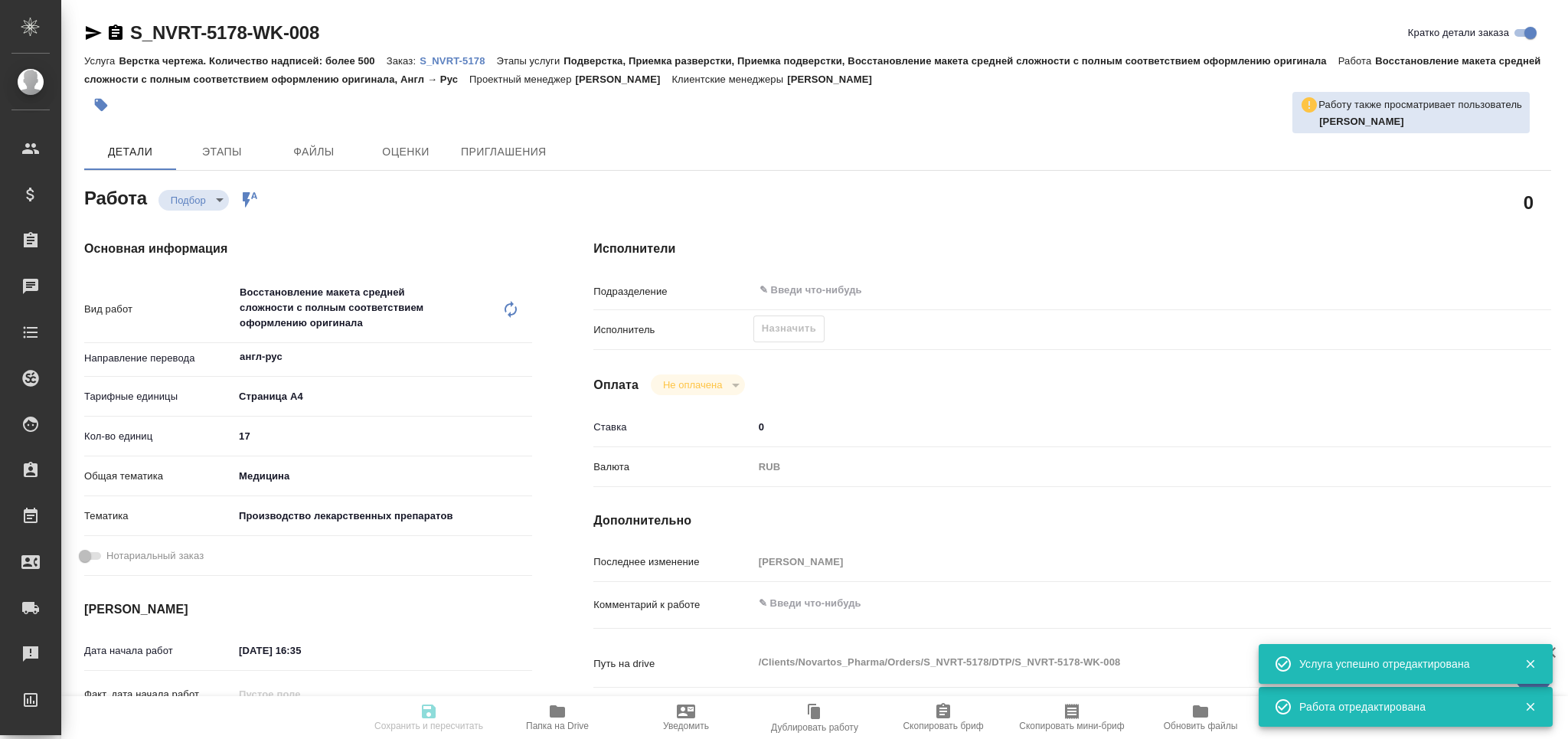
type textarea "x"
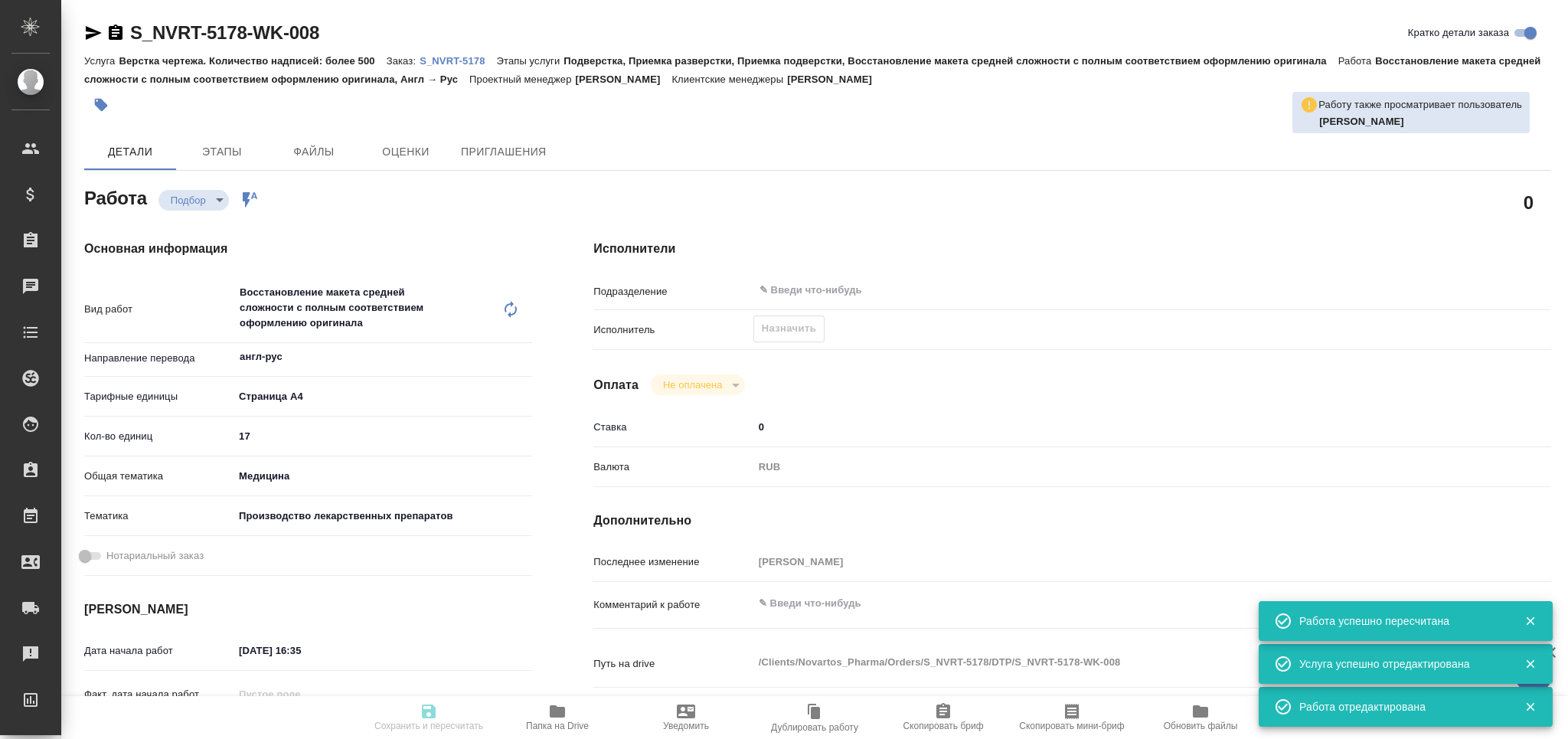
type input "recruiting"
type textarea "Восстановление макета средней сложности с полным соответствием оформлению ориги…"
type textarea "x"
type input "англ-рус"
type input "5f036ec4e16dec2d6b59c8ff"
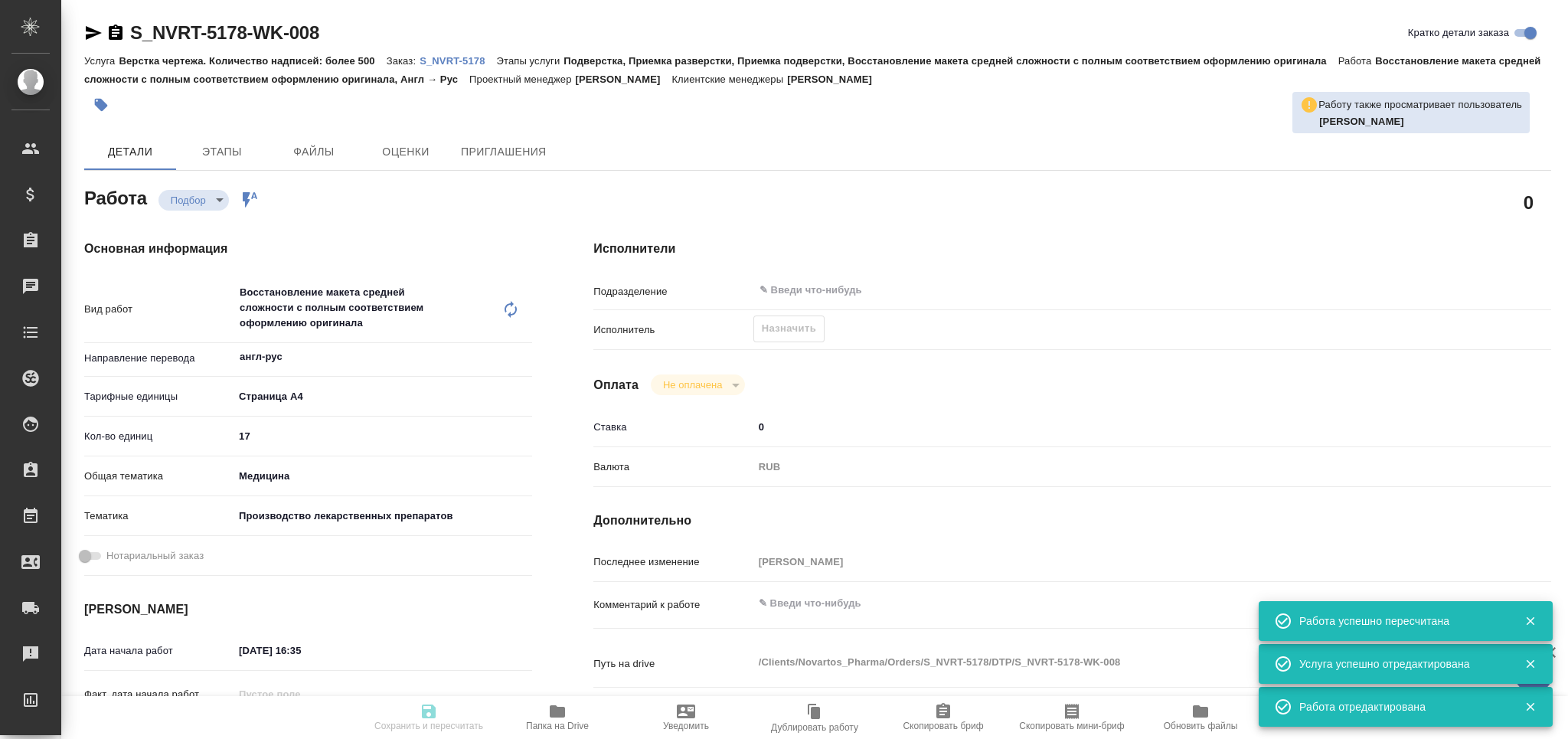
type input "17"
type input "med"
type input "614982fec5ecbb70f805293f"
type input "01.09.2025 16:35"
type input "02.09.2025 10:00"
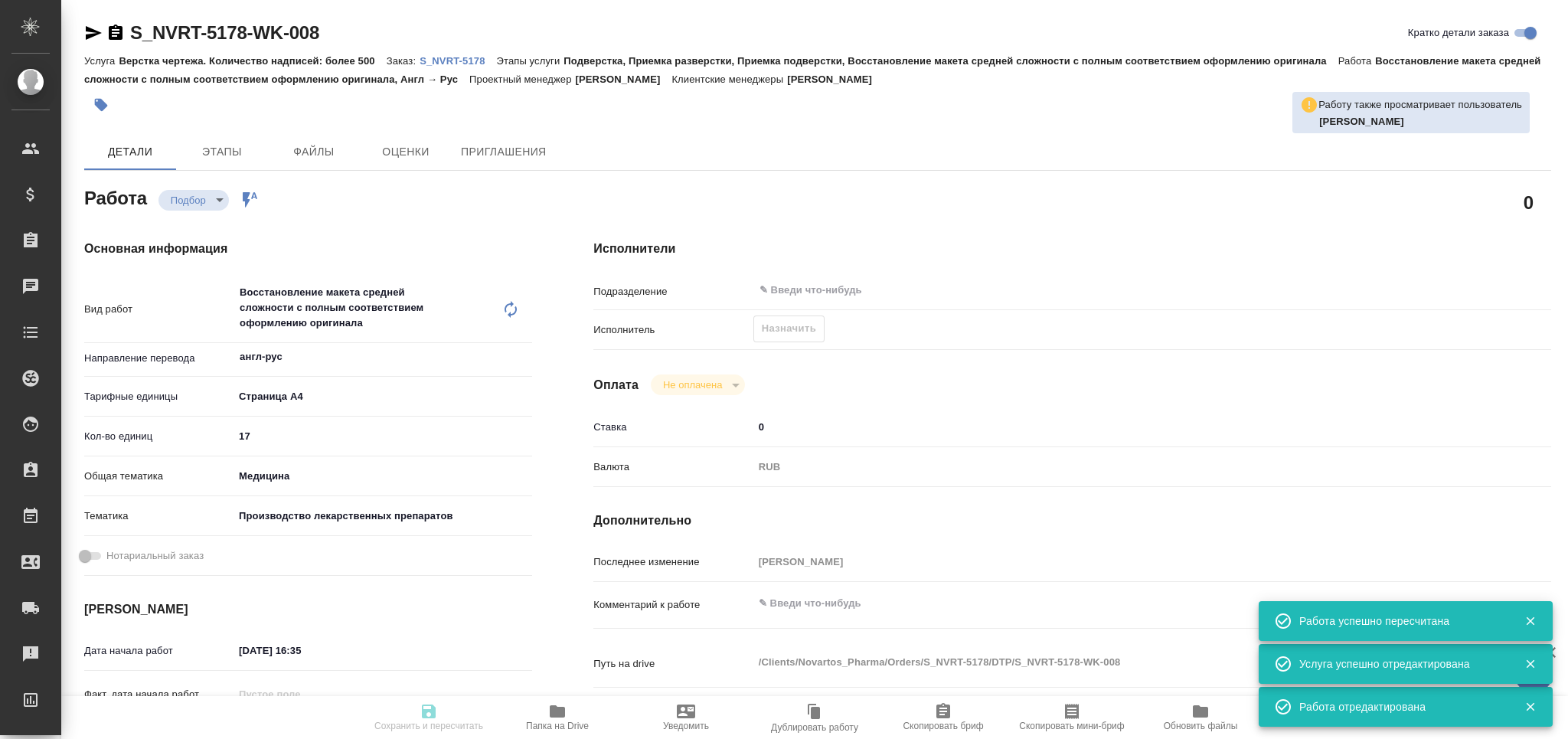
type input "[DATE] 17:00"
type input "notPayed"
type input "0"
type input "RUB"
type input "Сайдашева Диляра"
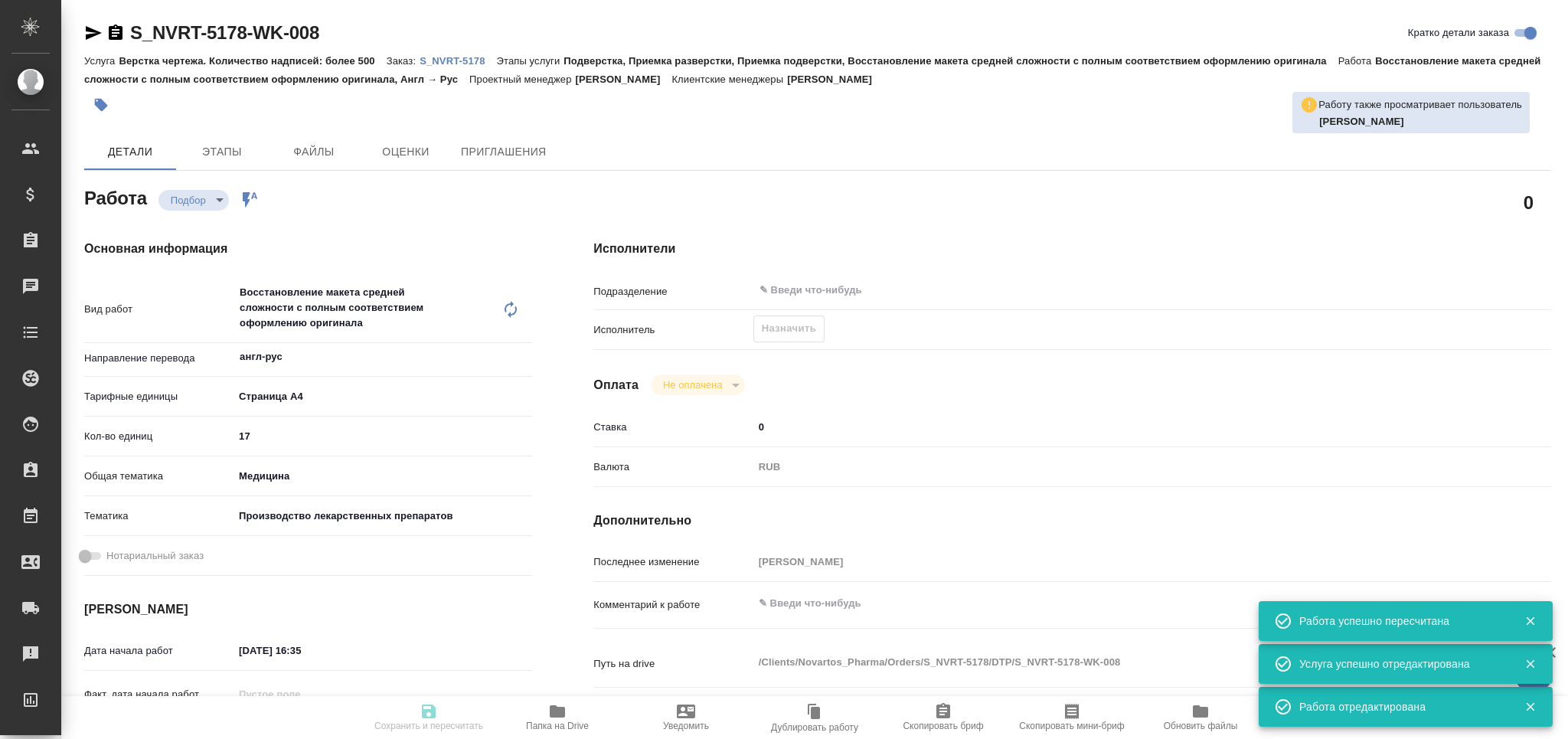
type textarea "x"
type textarea "/Clients/Novartos_Pharma/Orders/S_NVRT-5178/DTP/S_NVRT-5178-WK-008"
type textarea "x"
type input "S_NVRT-5178"
type input "Верстка чертежа. Количество надписей: более 500"
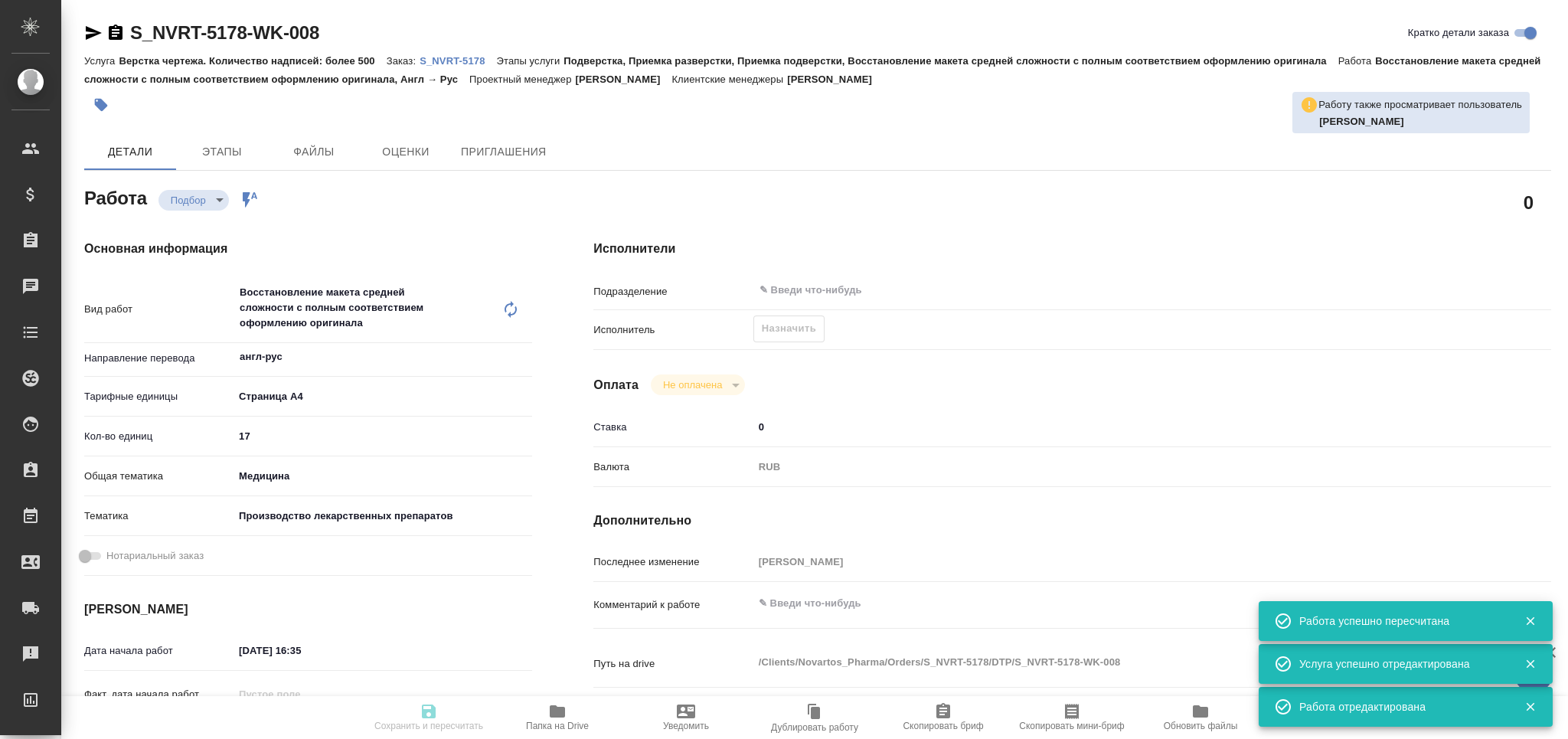
type input "Подверстка, Приемка разверстки, Приемка подверстки, Восстановление макета средн…"
type input "Кабаргина Анна"
type input "Заборова Александра"
type input "/Clients/Novartos_Pharma/Orders/S_NVRT-5178"
type textarea "x"
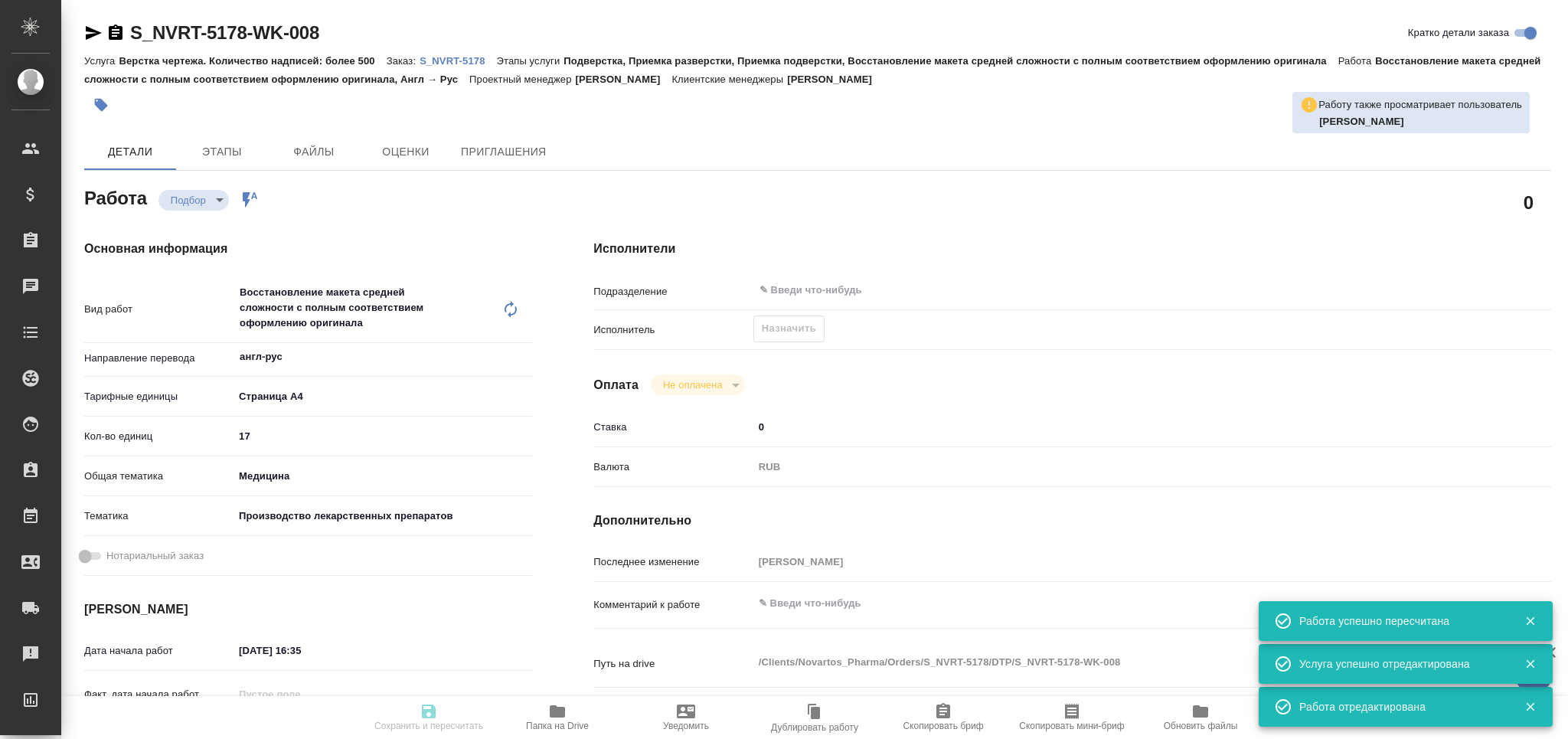
type textarea "x"
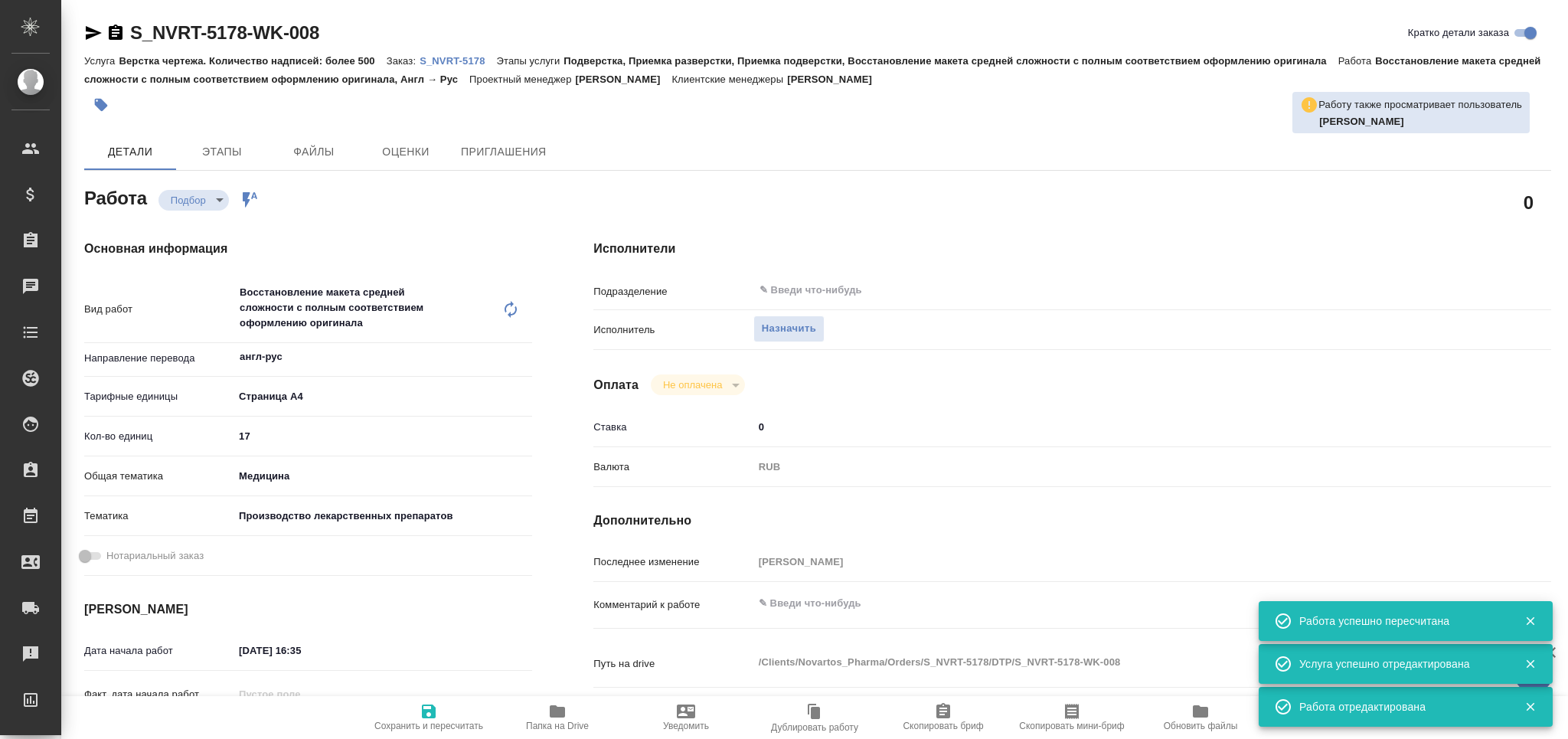
type textarea "x"
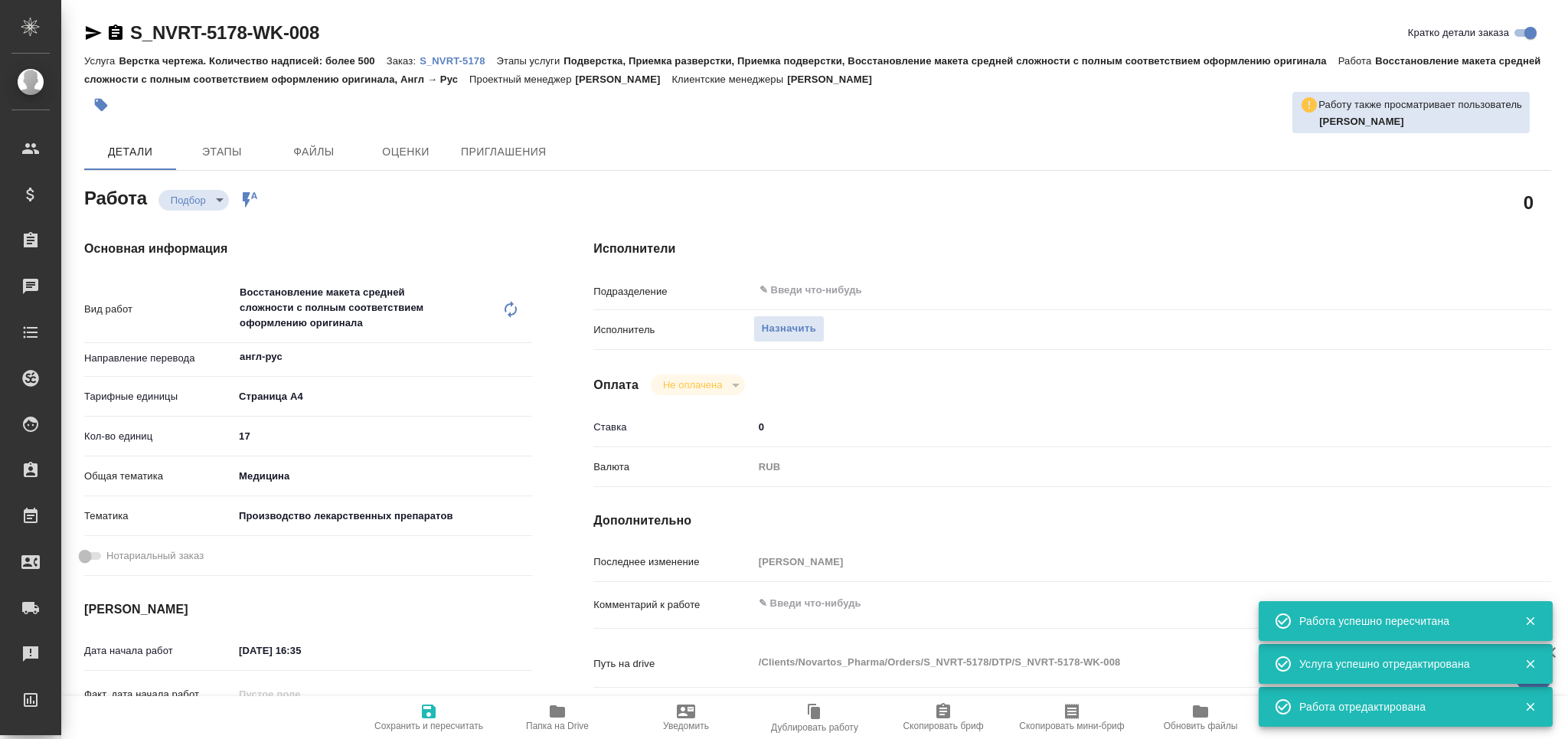
type textarea "x"
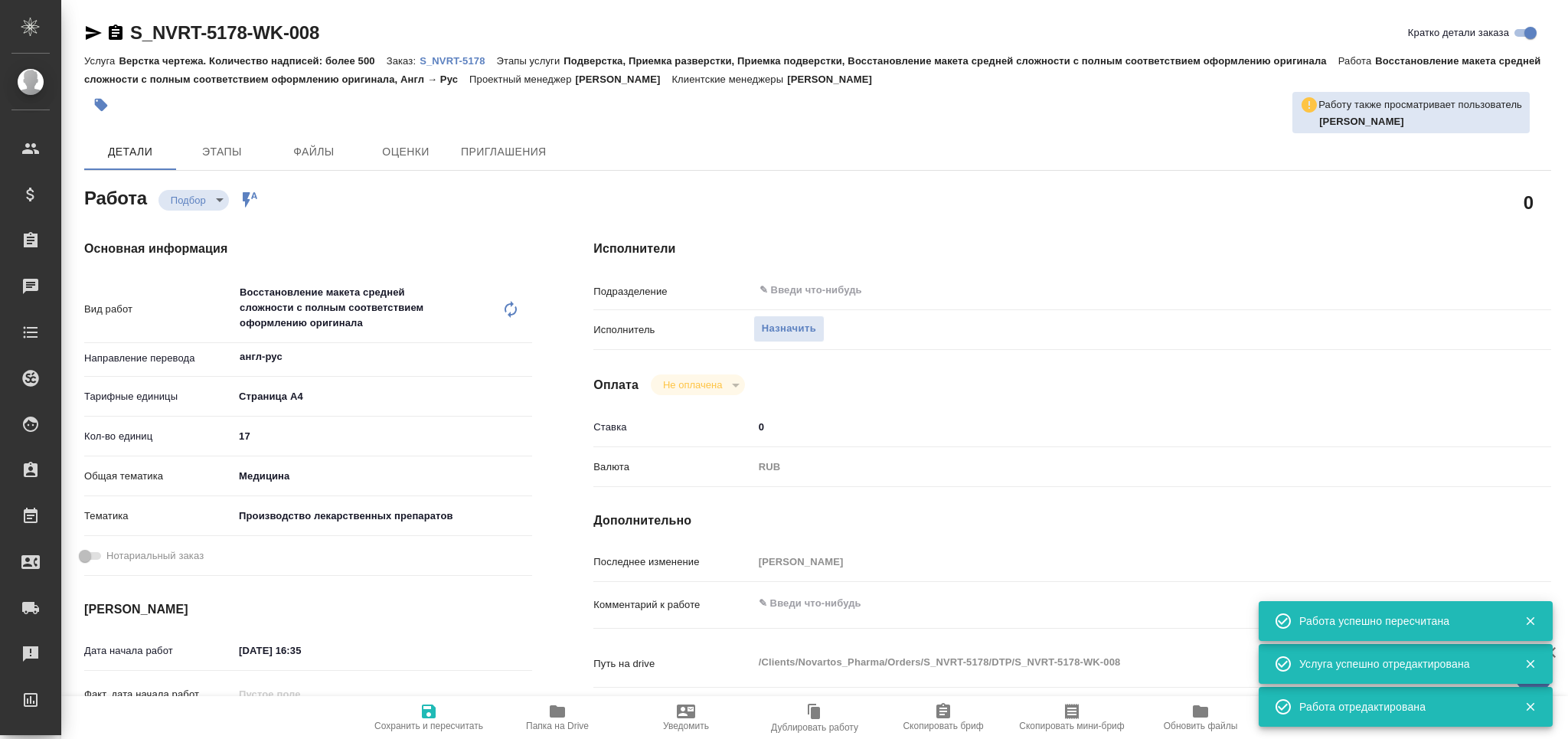
type textarea "x"
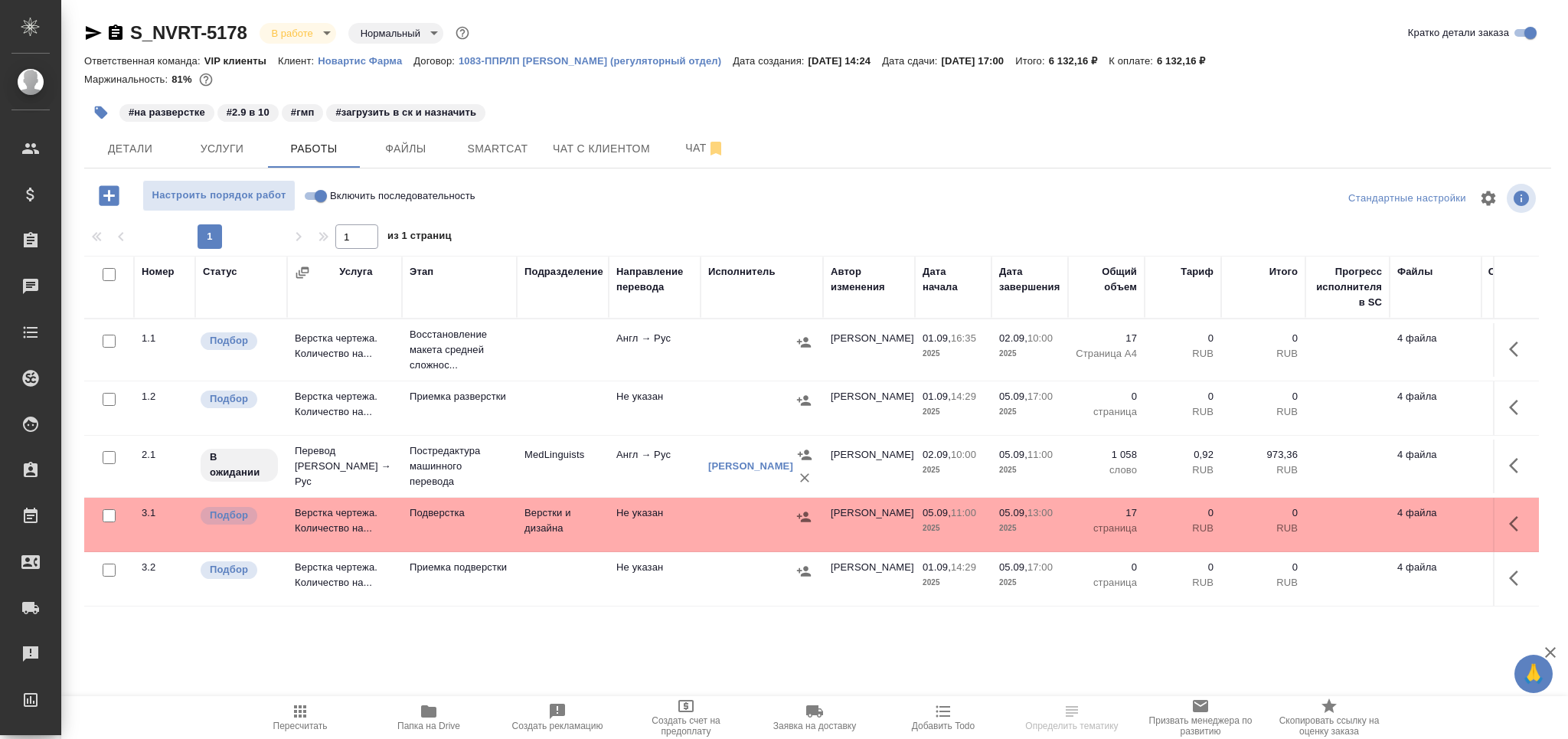
click at [404, 366] on td "Восстановление макета средней сложнос..." at bounding box center [460, 350] width 115 height 61
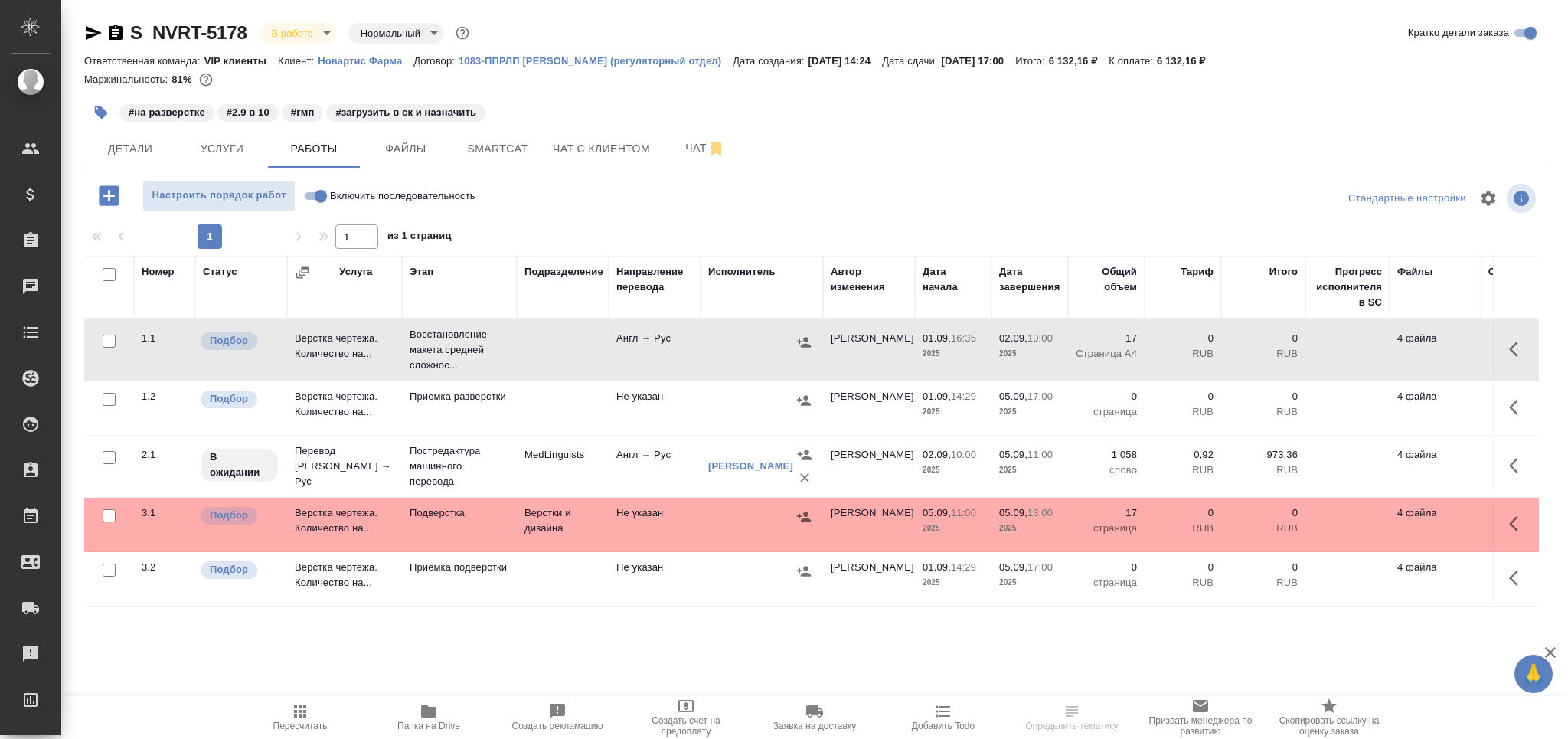
click at [404, 366] on td "Восстановление макета средней сложнос..." at bounding box center [460, 350] width 115 height 61
click at [296, 703] on icon "button" at bounding box center [299, 711] width 18 height 18
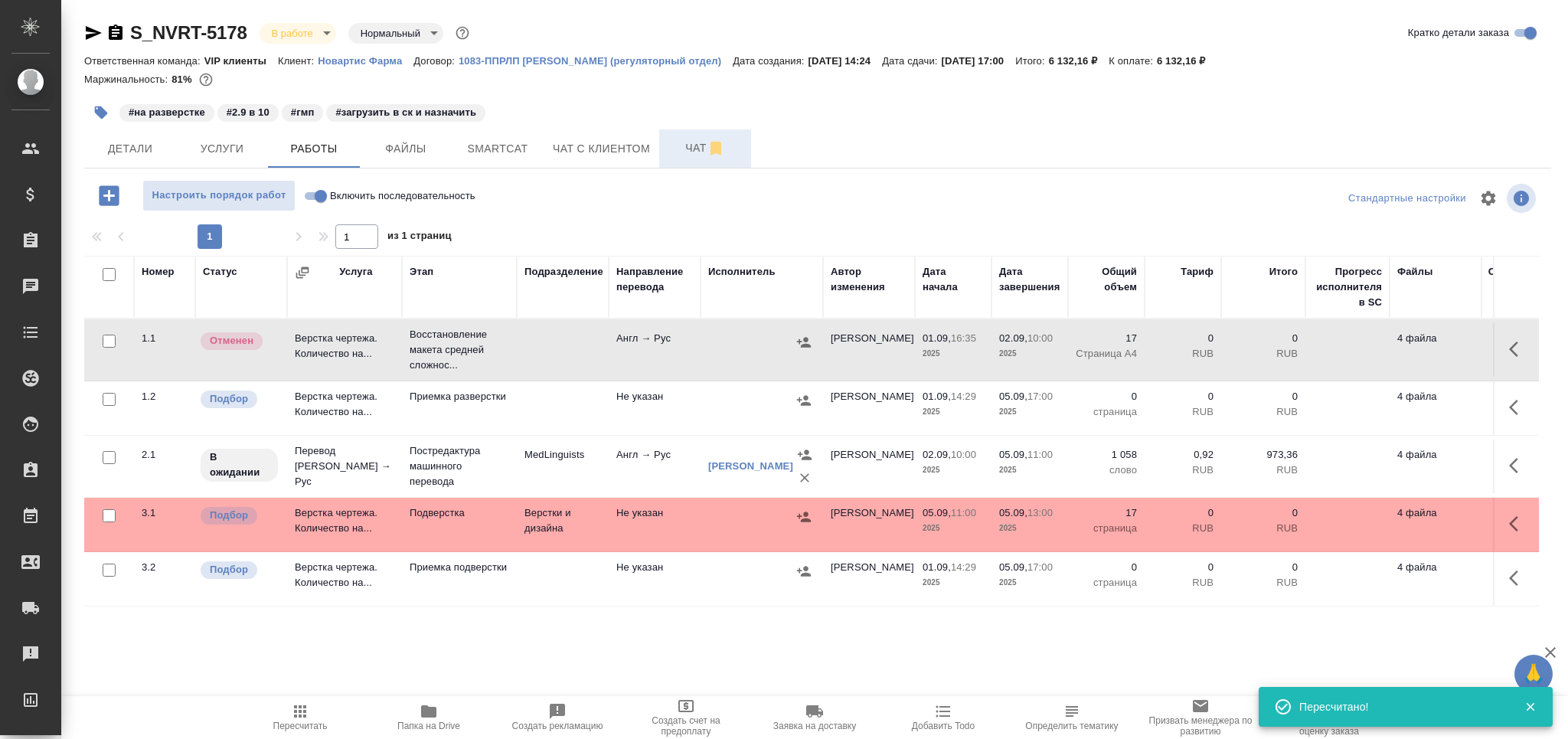
click at [693, 142] on span "Чат" at bounding box center [705, 148] width 73 height 19
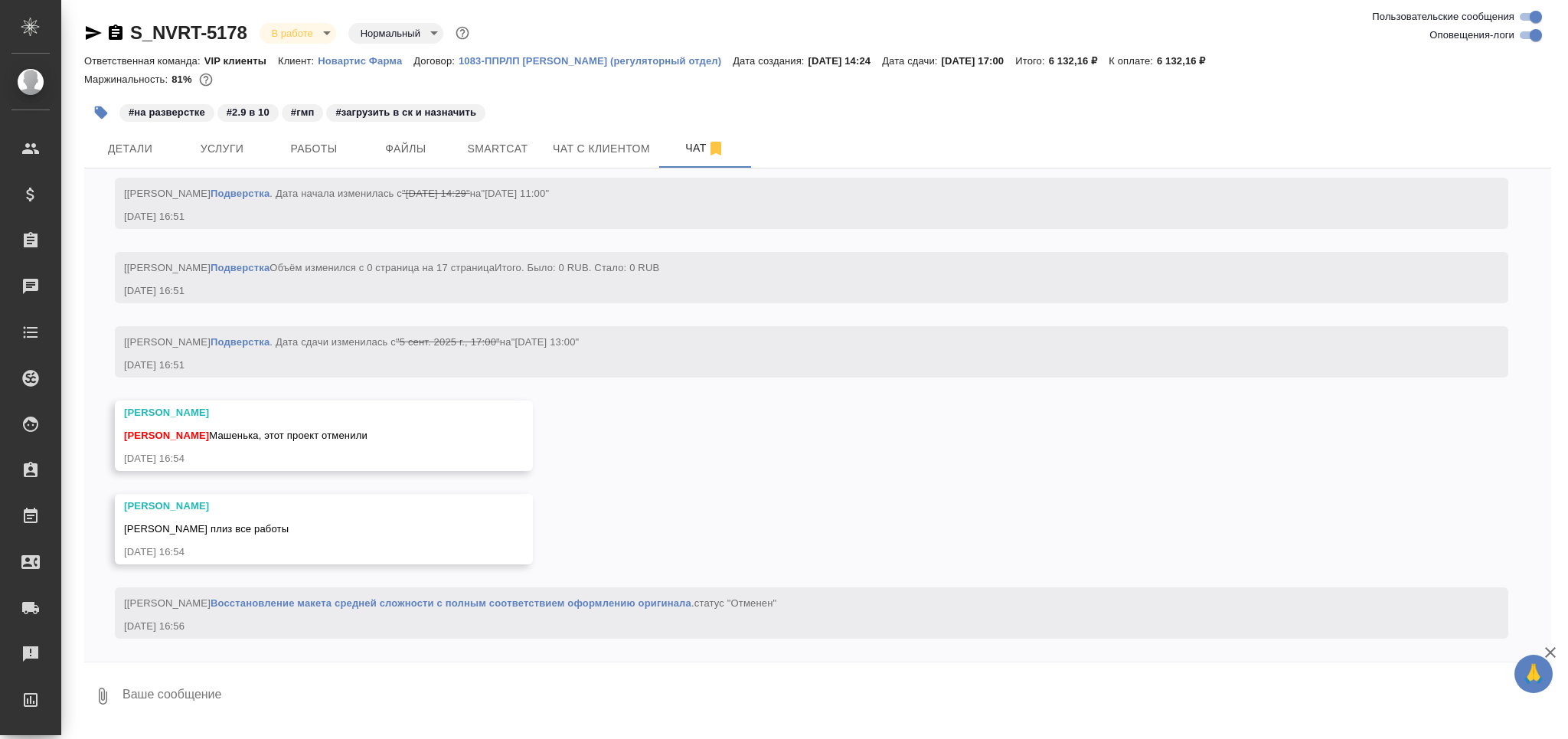
scroll to position [4264, 0]
click at [207, 693] on textarea at bounding box center [836, 697] width 1431 height 52
type textarea "поняла"
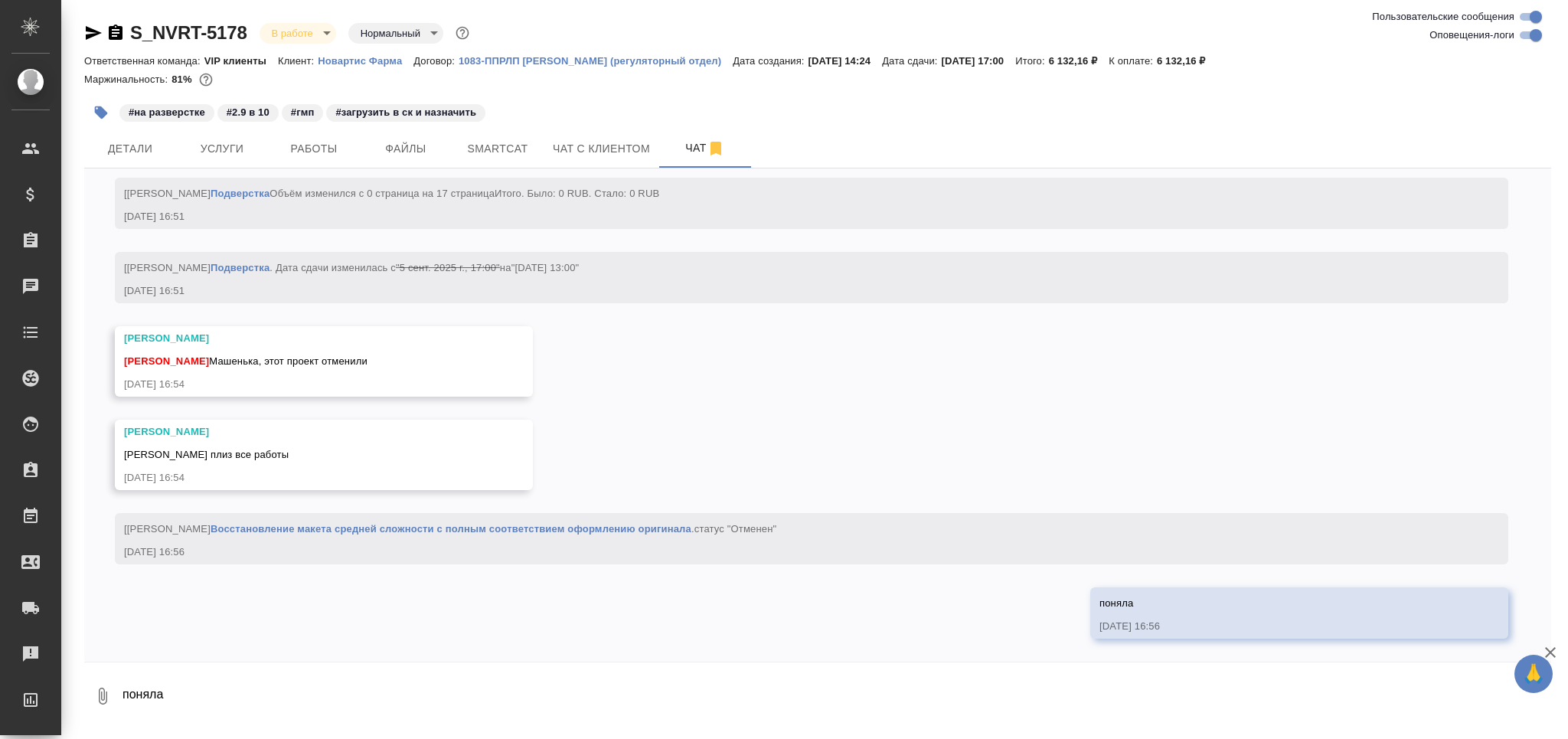
scroll to position [4338, 0]
click at [99, 114] on icon "button" at bounding box center [101, 113] width 13 height 13
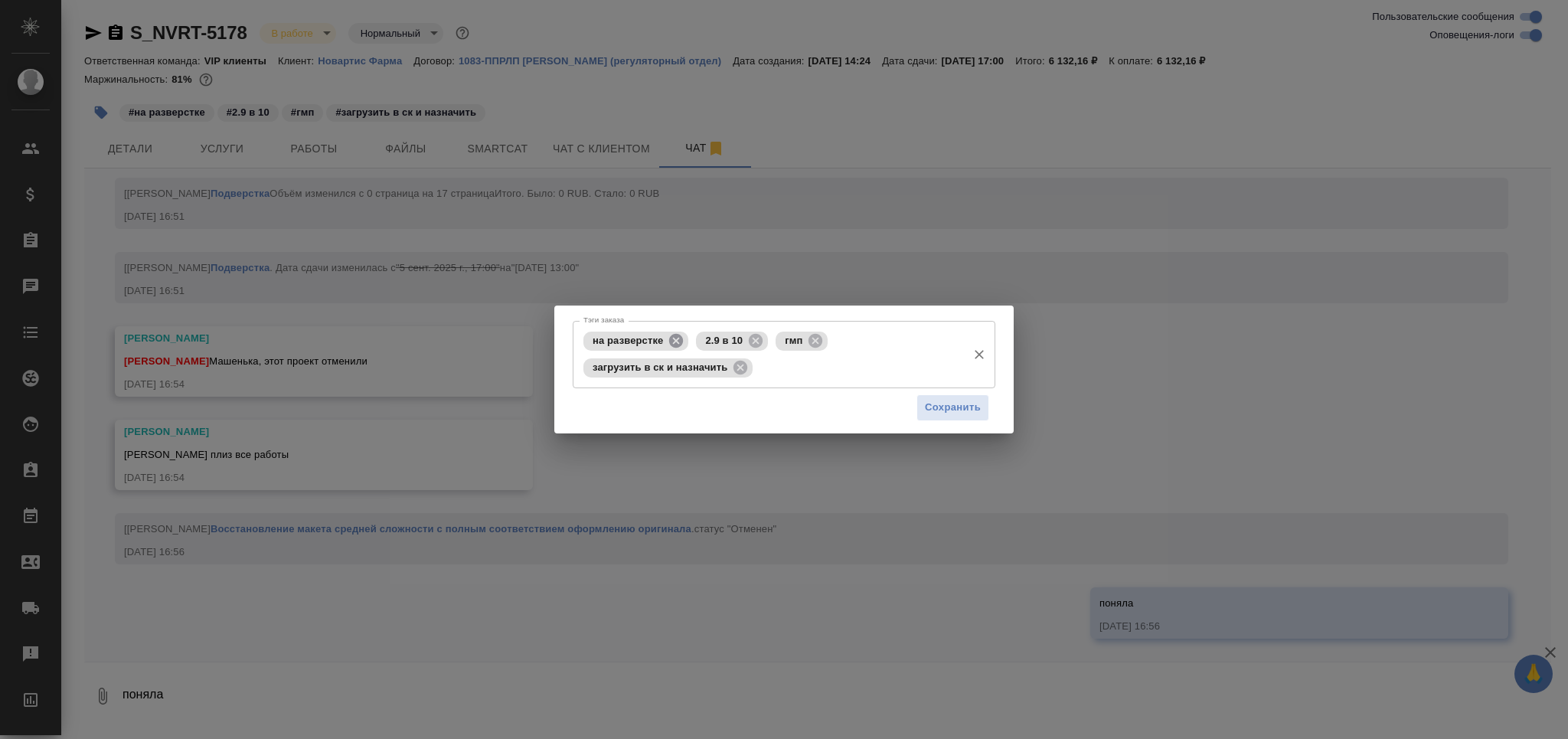
click at [674, 337] on icon at bounding box center [676, 341] width 17 height 17
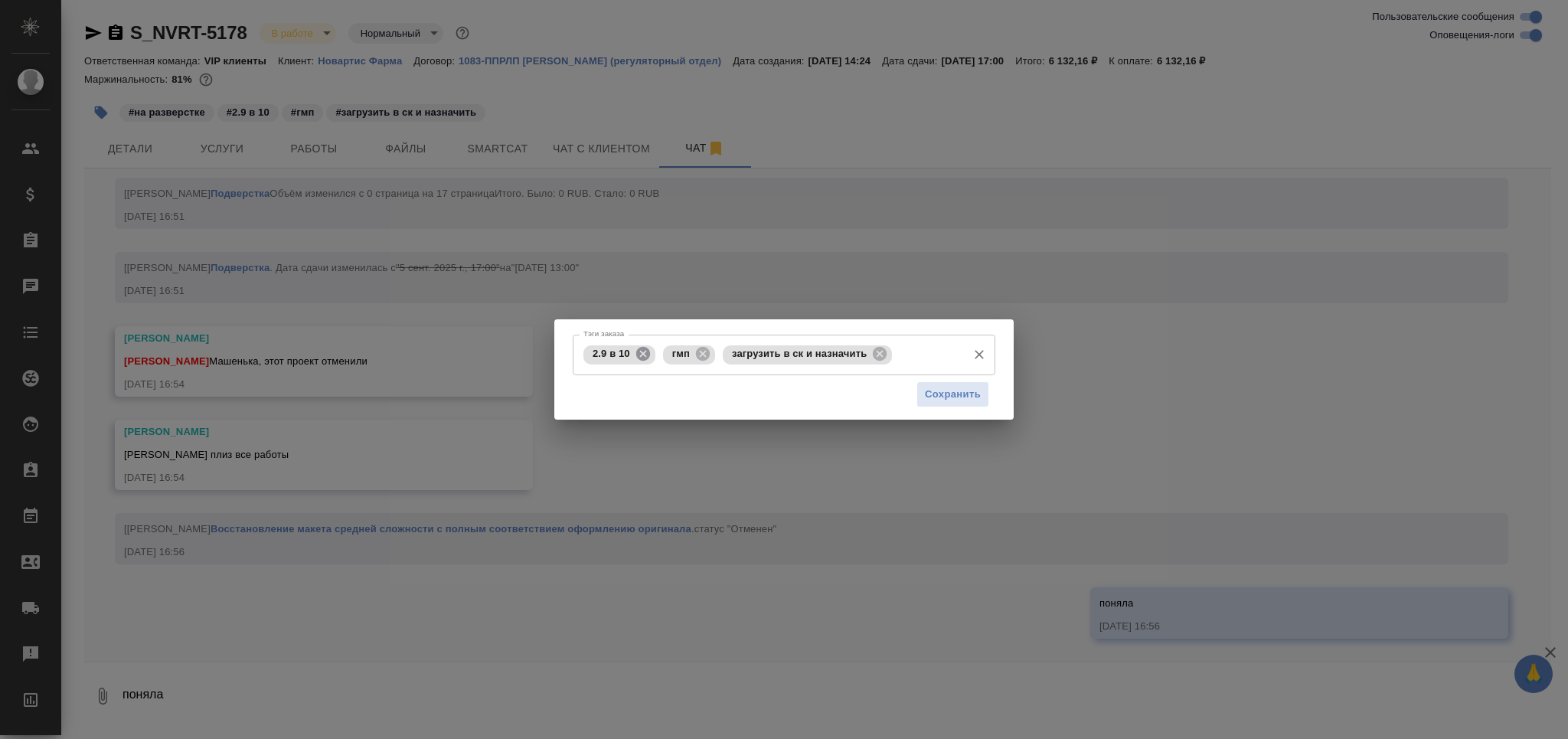
click at [644, 354] on icon at bounding box center [643, 354] width 17 height 17
click at [621, 357] on icon at bounding box center [623, 354] width 14 height 14
click at [739, 349] on icon at bounding box center [740, 354] width 14 height 14
click at [737, 349] on input "Тэги заказа" at bounding box center [769, 355] width 380 height 26
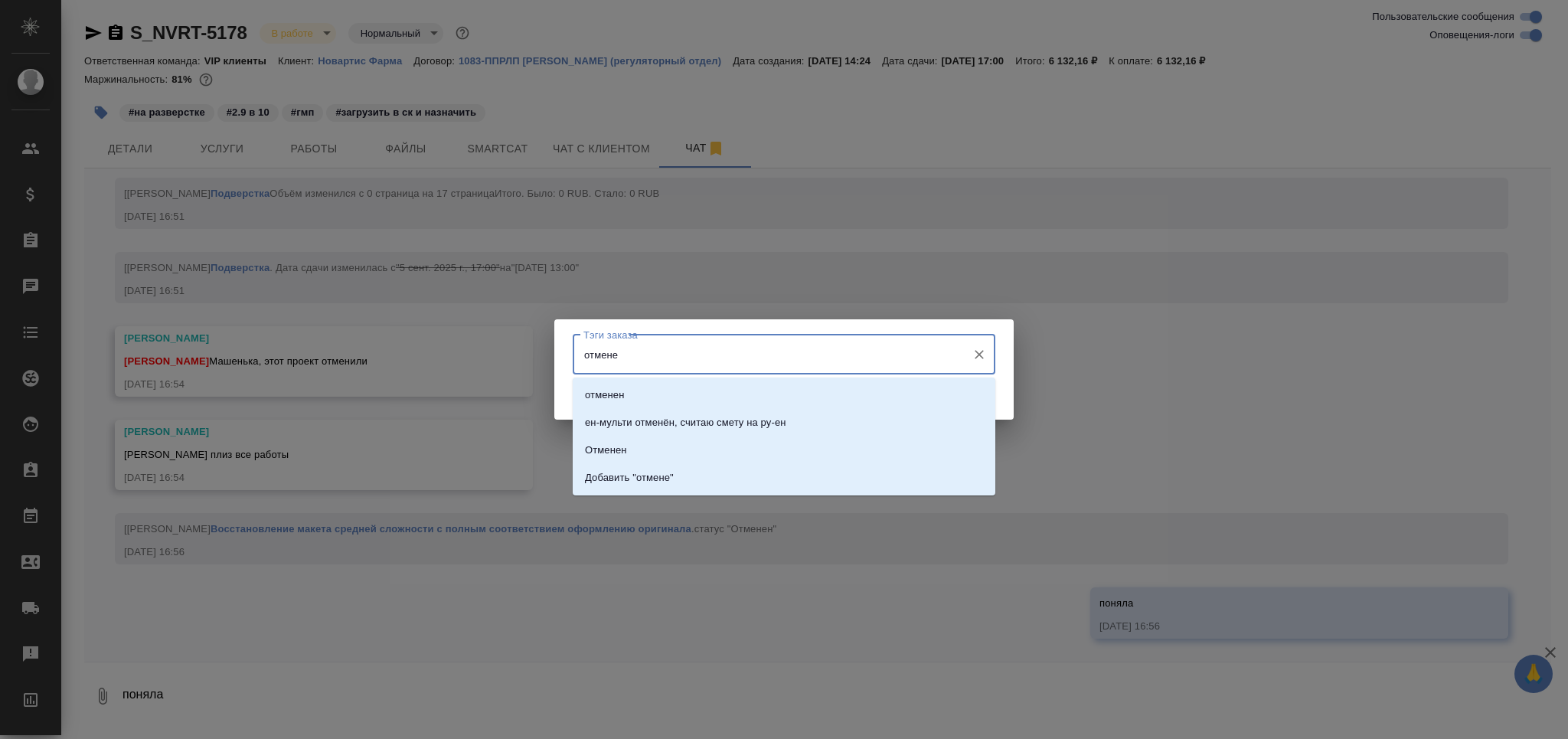
type input "отменен"
click at [686, 407] on li "отменен" at bounding box center [784, 396] width 423 height 28
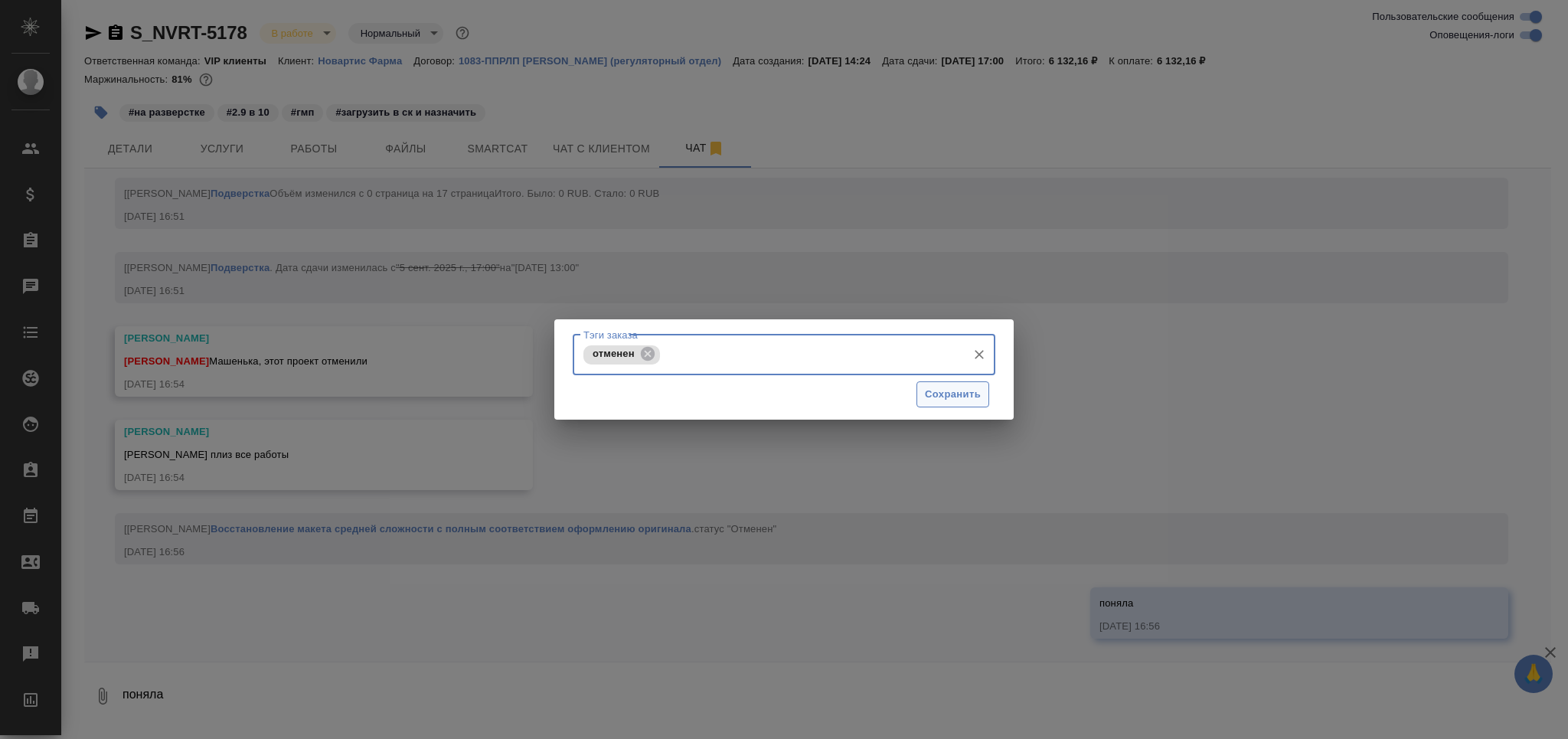
click at [961, 404] on button "Сохранить" at bounding box center [952, 395] width 72 height 27
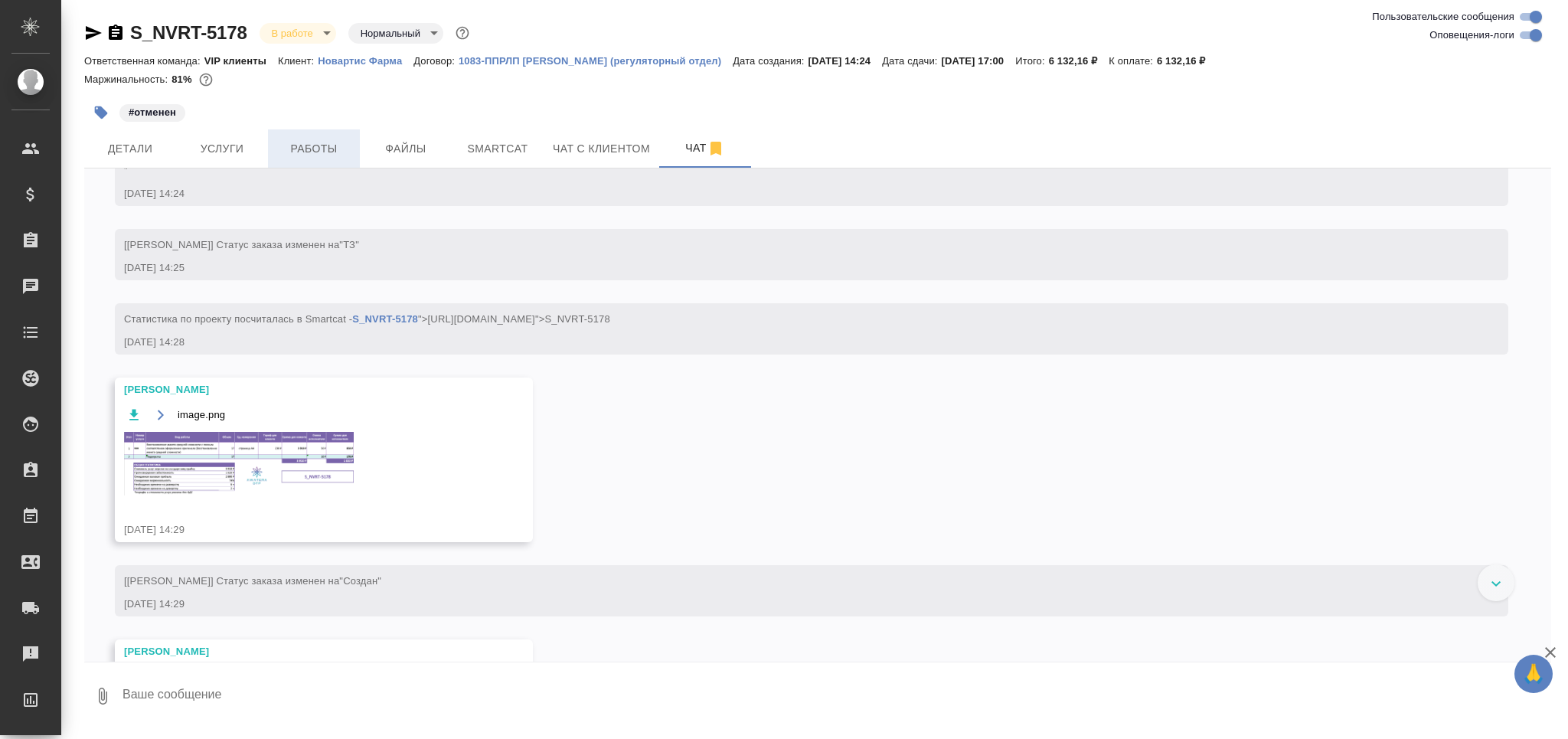
click at [331, 153] on span "Работы" at bounding box center [314, 149] width 73 height 19
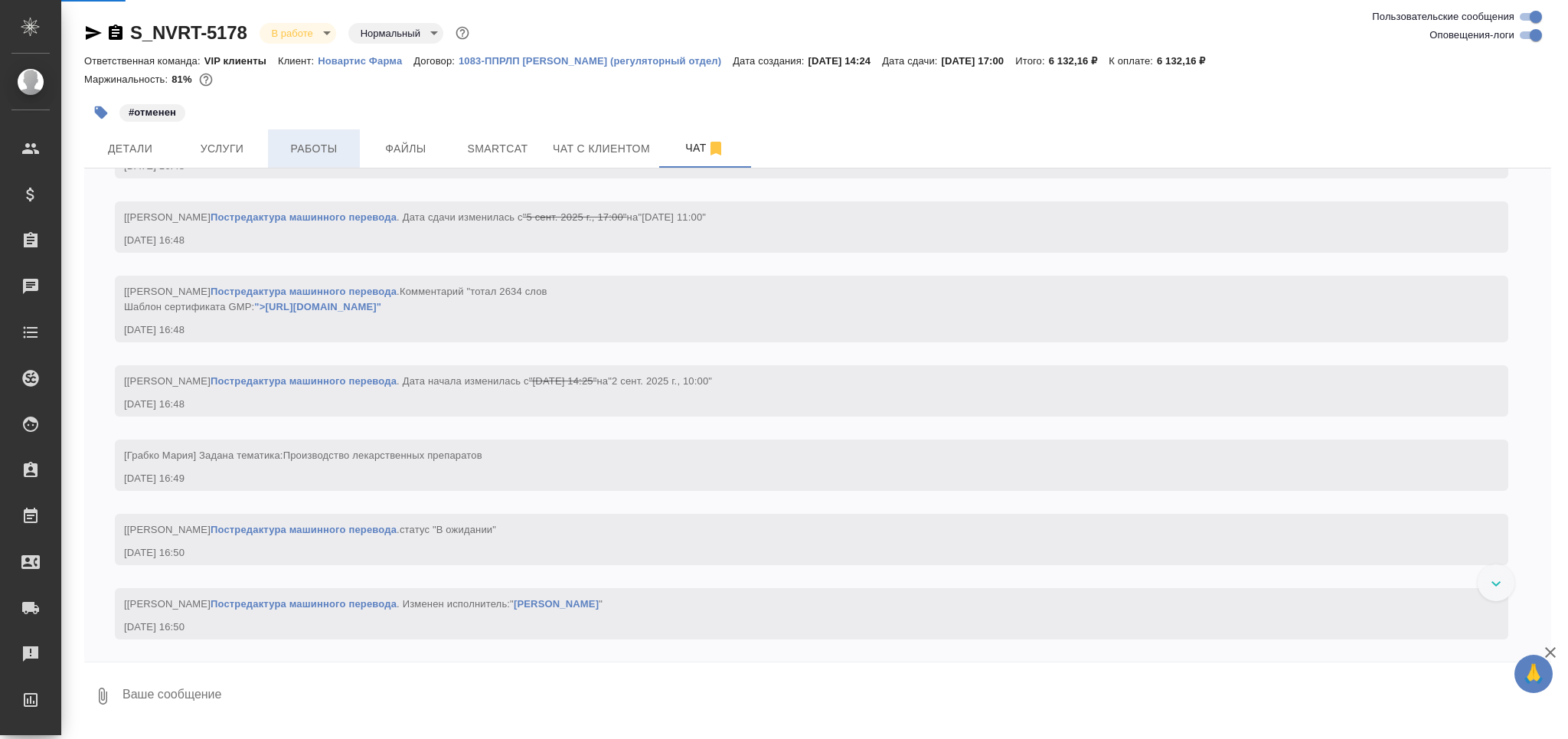
scroll to position [3878, 0]
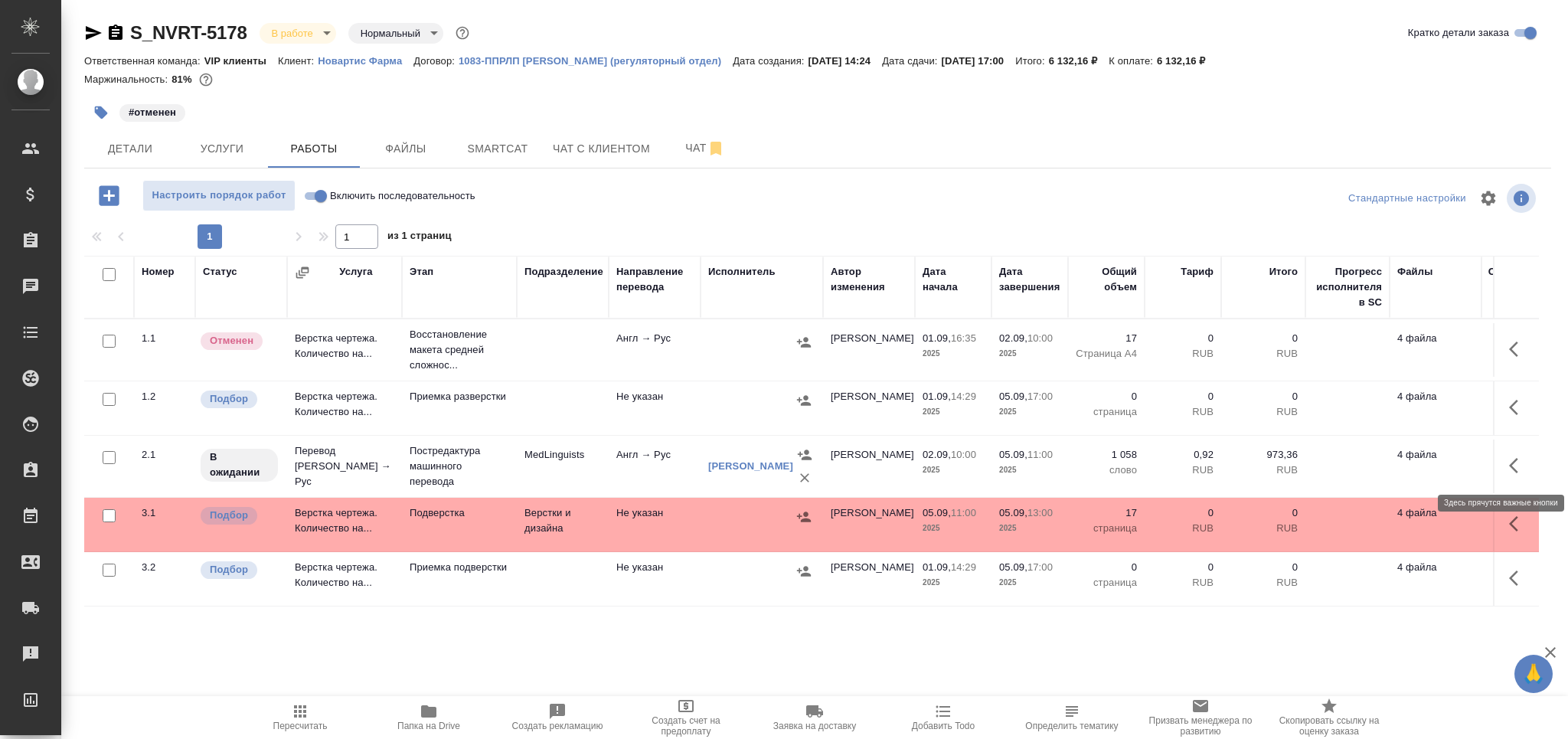
click at [1524, 467] on icon "button" at bounding box center [1518, 466] width 18 height 18
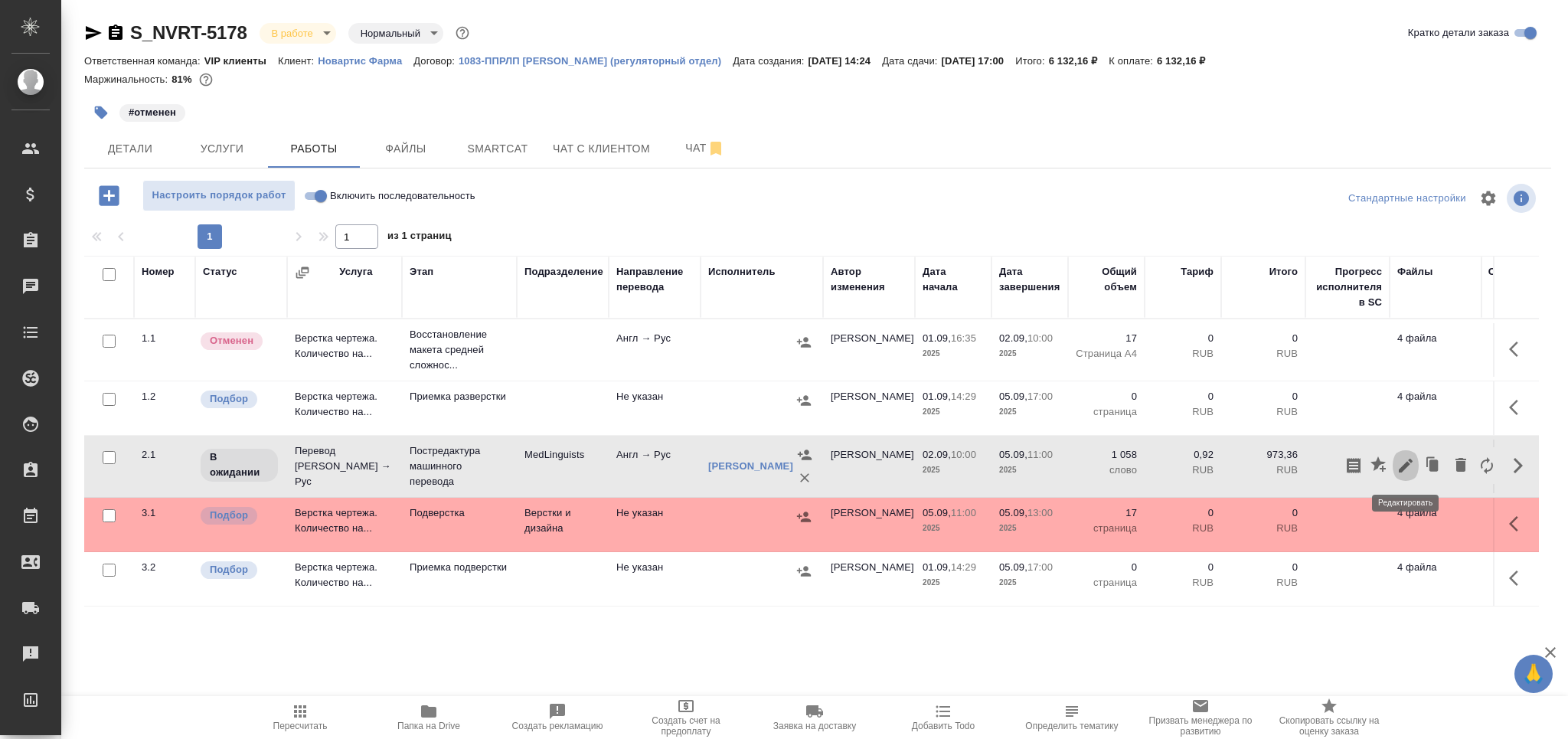
click at [1400, 466] on icon "button" at bounding box center [1406, 466] width 18 height 18
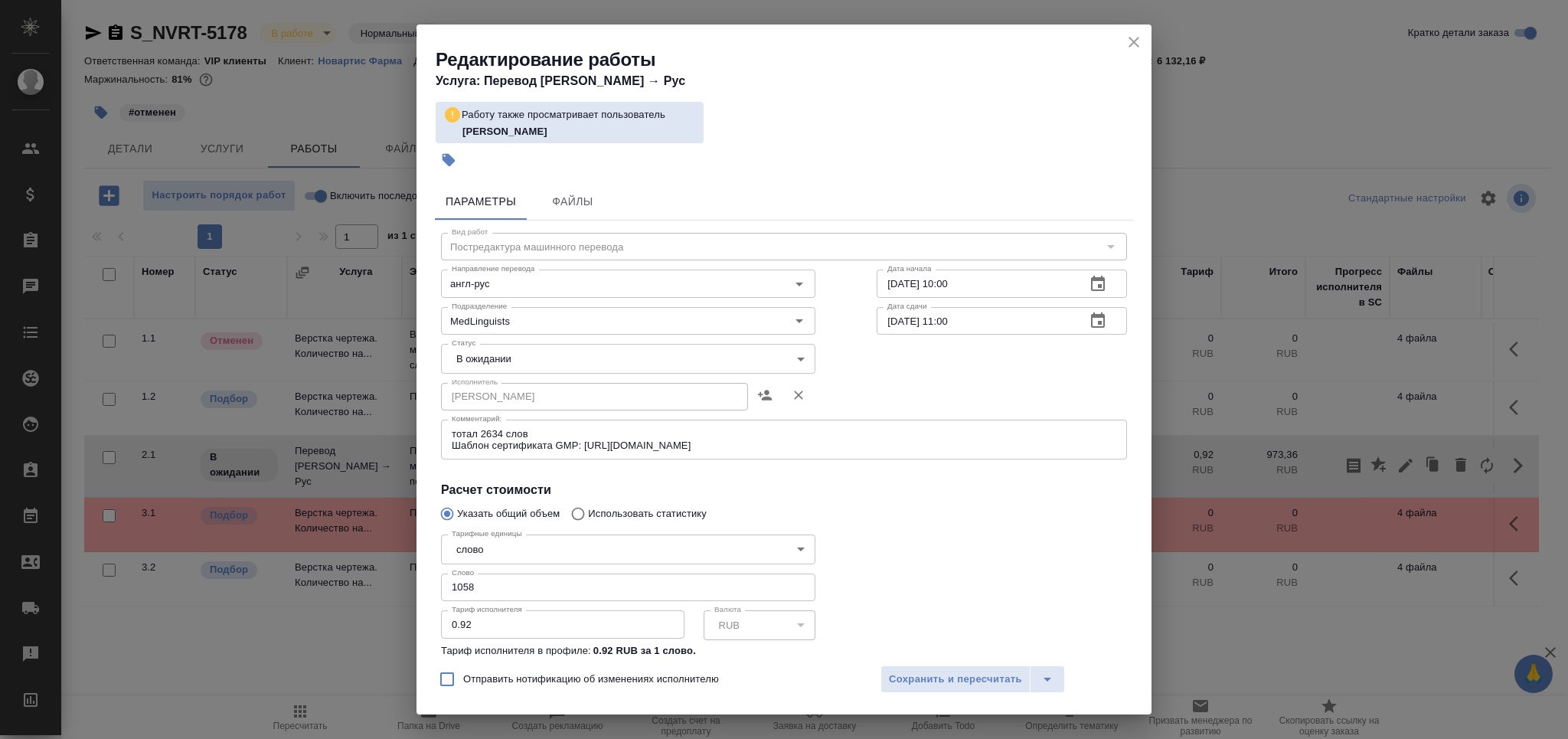
click at [552, 363] on body "🙏 .cls-1 fill:#fff; AWATERA Grabko Mariya Клиенты Спецификации Заказы 0 Чаты To…" at bounding box center [784, 370] width 1568 height 739
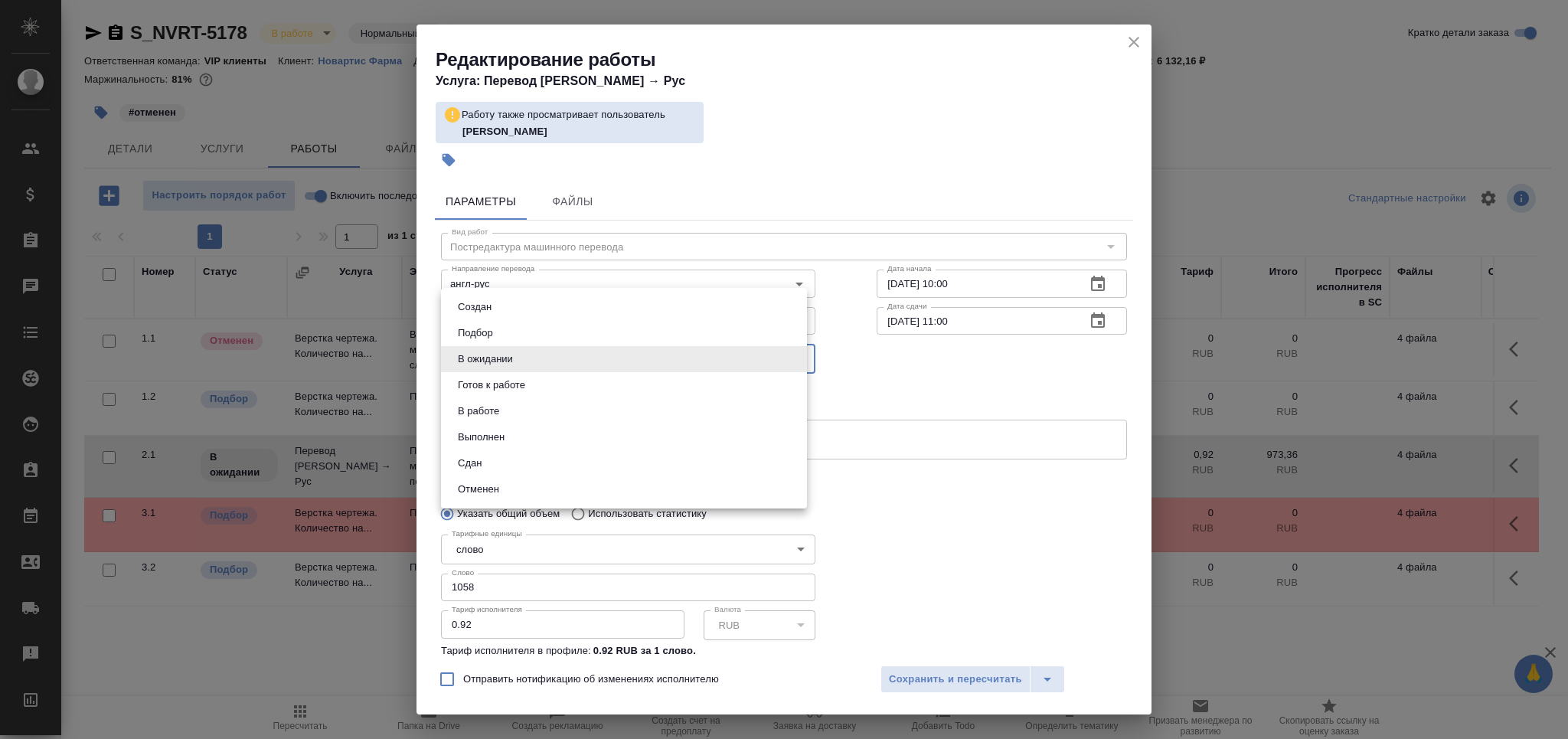
drag, startPoint x: 530, startPoint y: 475, endPoint x: 552, endPoint y: 490, distance: 26.6
click at [530, 476] on ul "Создан Подбор В ожидании Готов к работе В работе Выполнен Сдан Отменен" at bounding box center [623, 398] width 366 height 221
click at [535, 487] on li "Отменен" at bounding box center [623, 490] width 366 height 26
type input "cancelled"
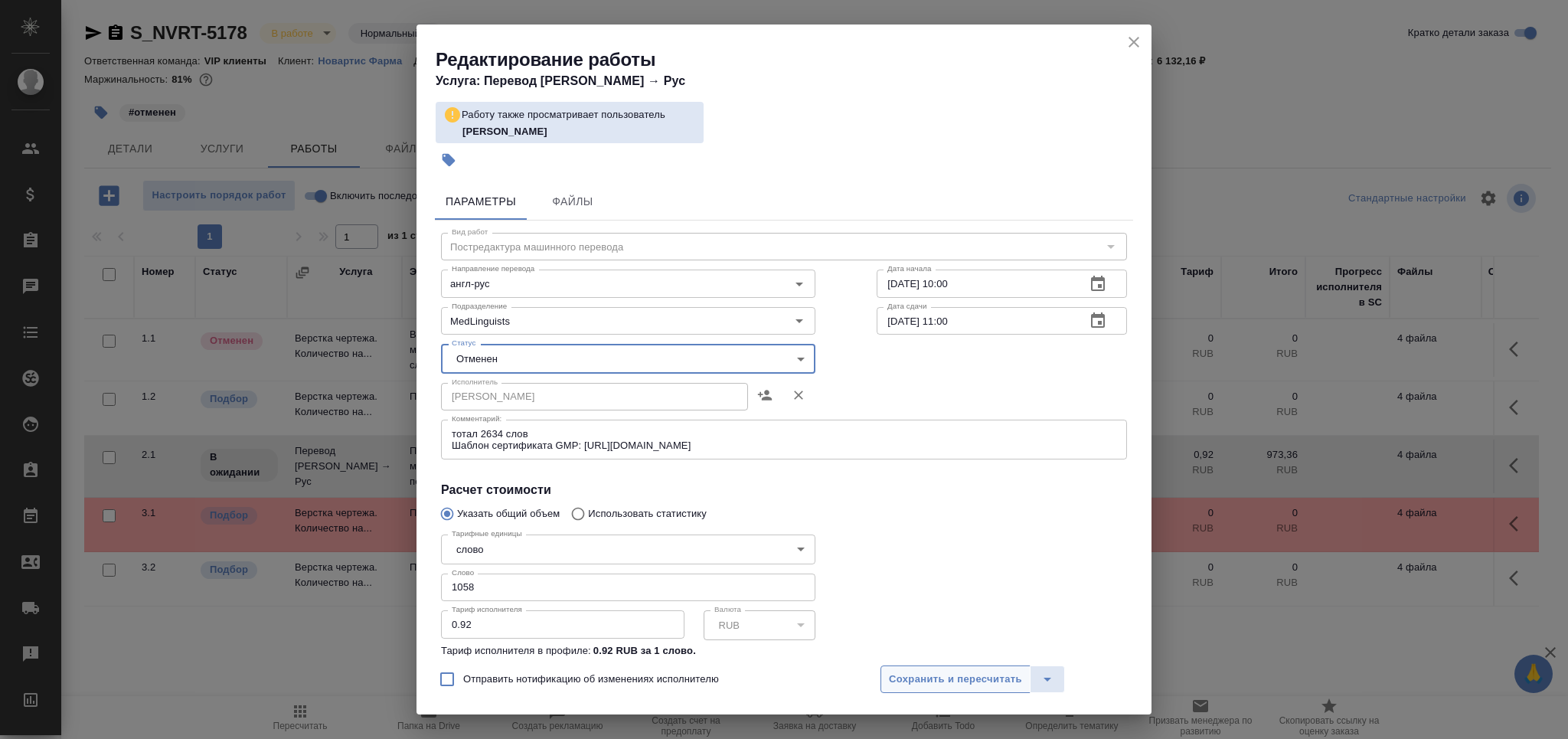
click at [936, 674] on span "Сохранить и пересчитать" at bounding box center [955, 680] width 134 height 17
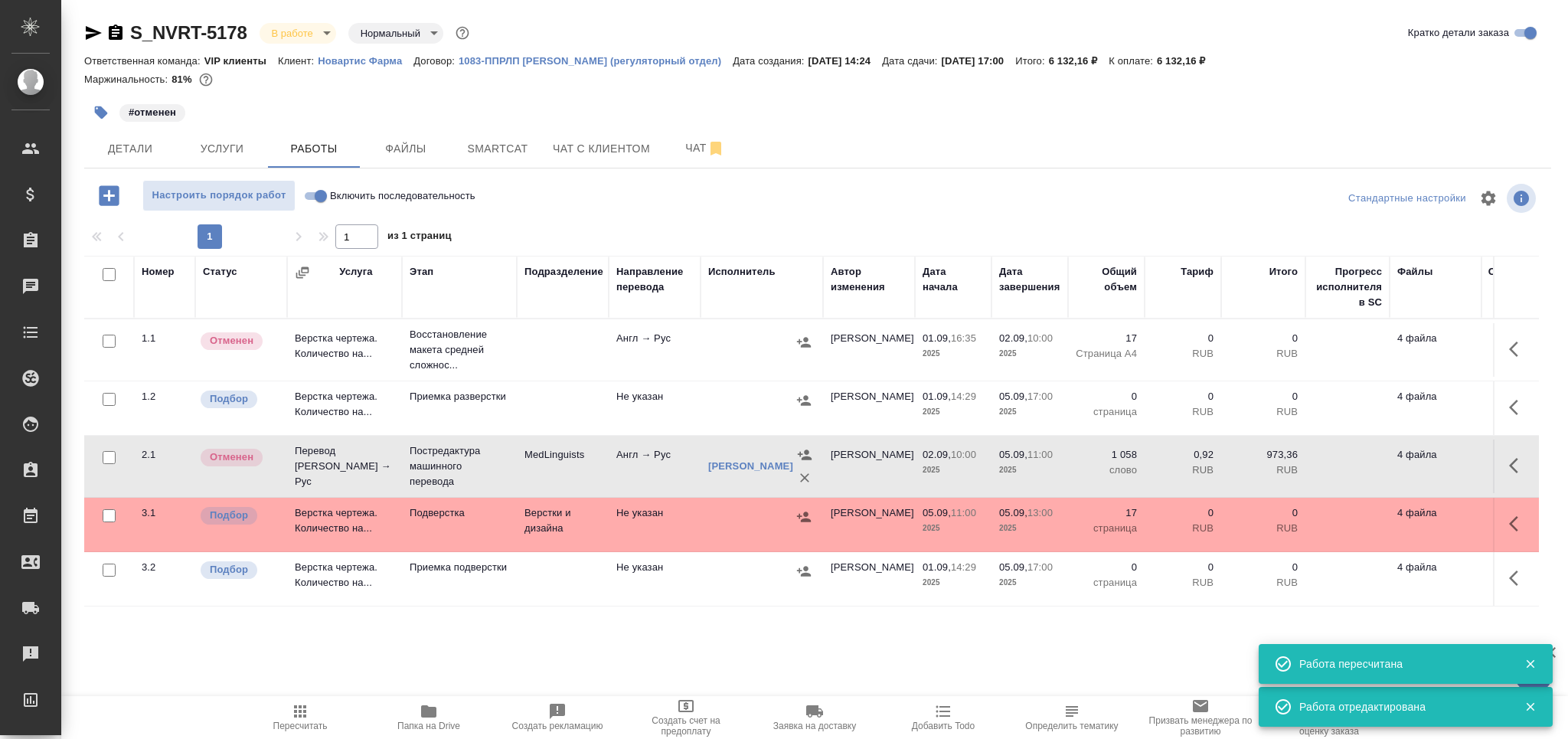
click at [294, 40] on body "🙏 .cls-1 fill:#fff; AWATERA Grabko Mariya Клиенты Спецификации Заказы 0 Чаты To…" at bounding box center [784, 370] width 1568 height 739
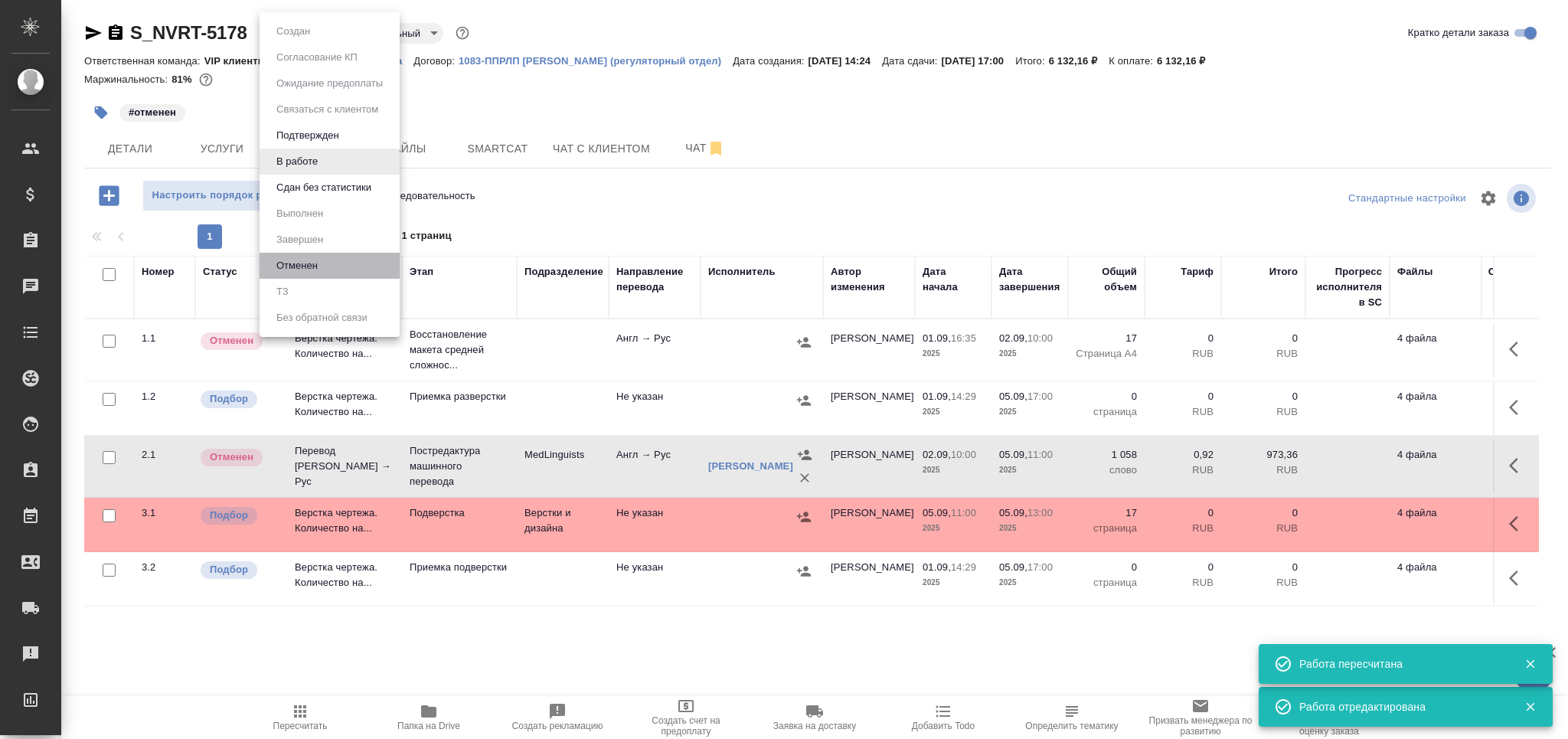
click at [327, 268] on li "Отменен" at bounding box center [329, 266] width 141 height 26
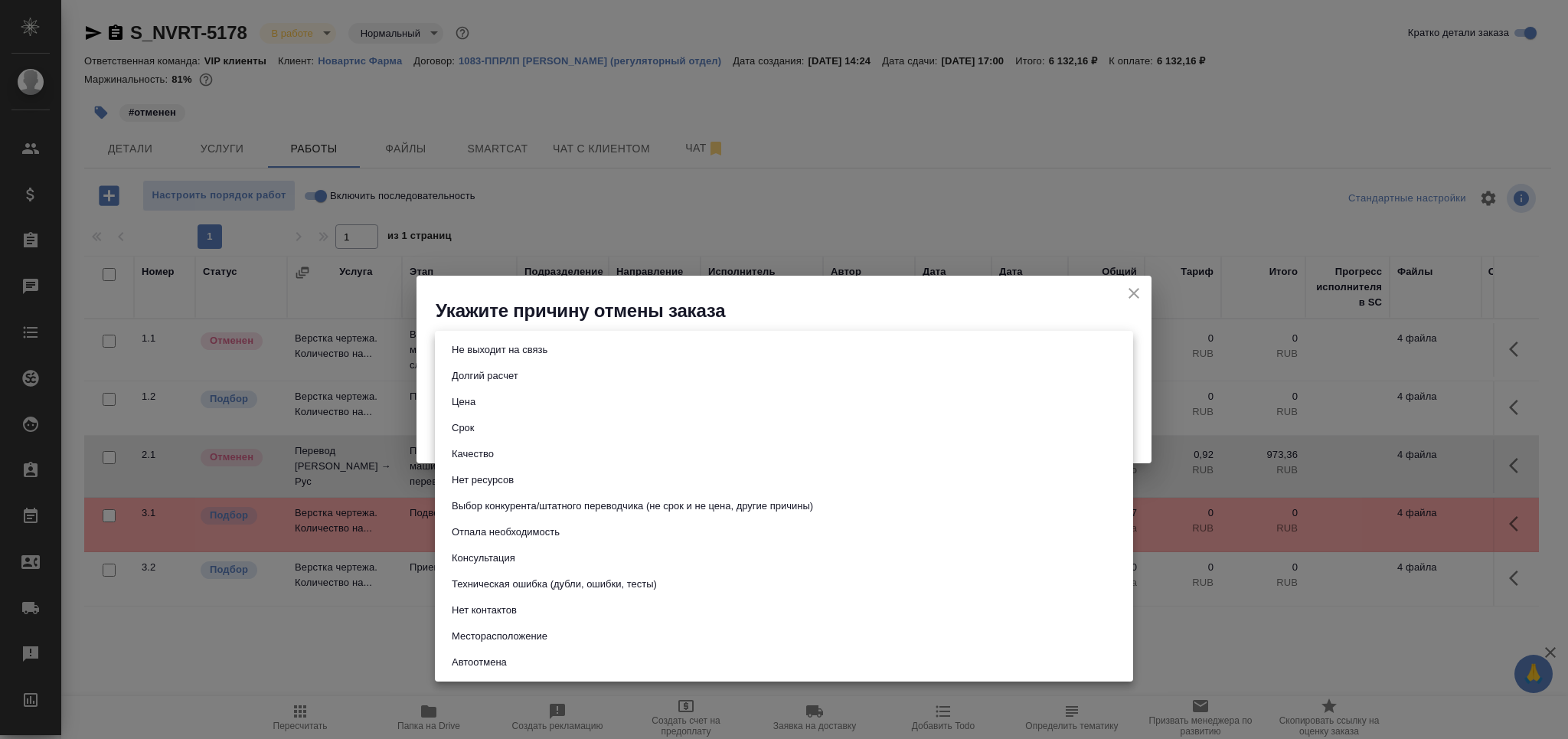
click at [494, 352] on body "🙏 .cls-1 fill:#fff; AWATERA Grabko Mariya Клиенты Спецификации Заказы 0 Чаты To…" at bounding box center [784, 370] width 1568 height 739
click at [576, 544] on li "Отпала необходимость" at bounding box center [784, 533] width 698 height 26
type input "noNeed"
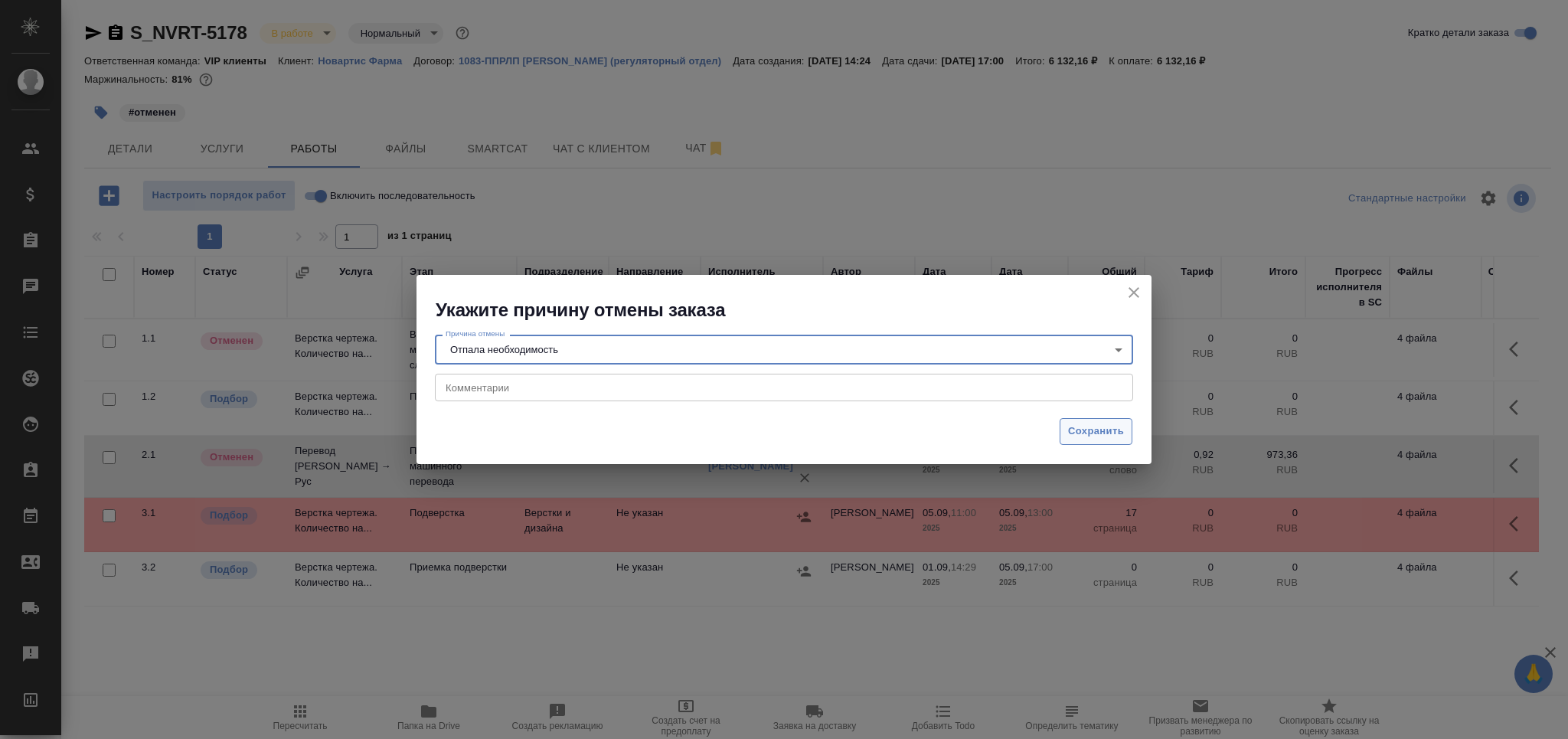
click at [1089, 427] on span "Сохранить" at bounding box center [1097, 432] width 56 height 17
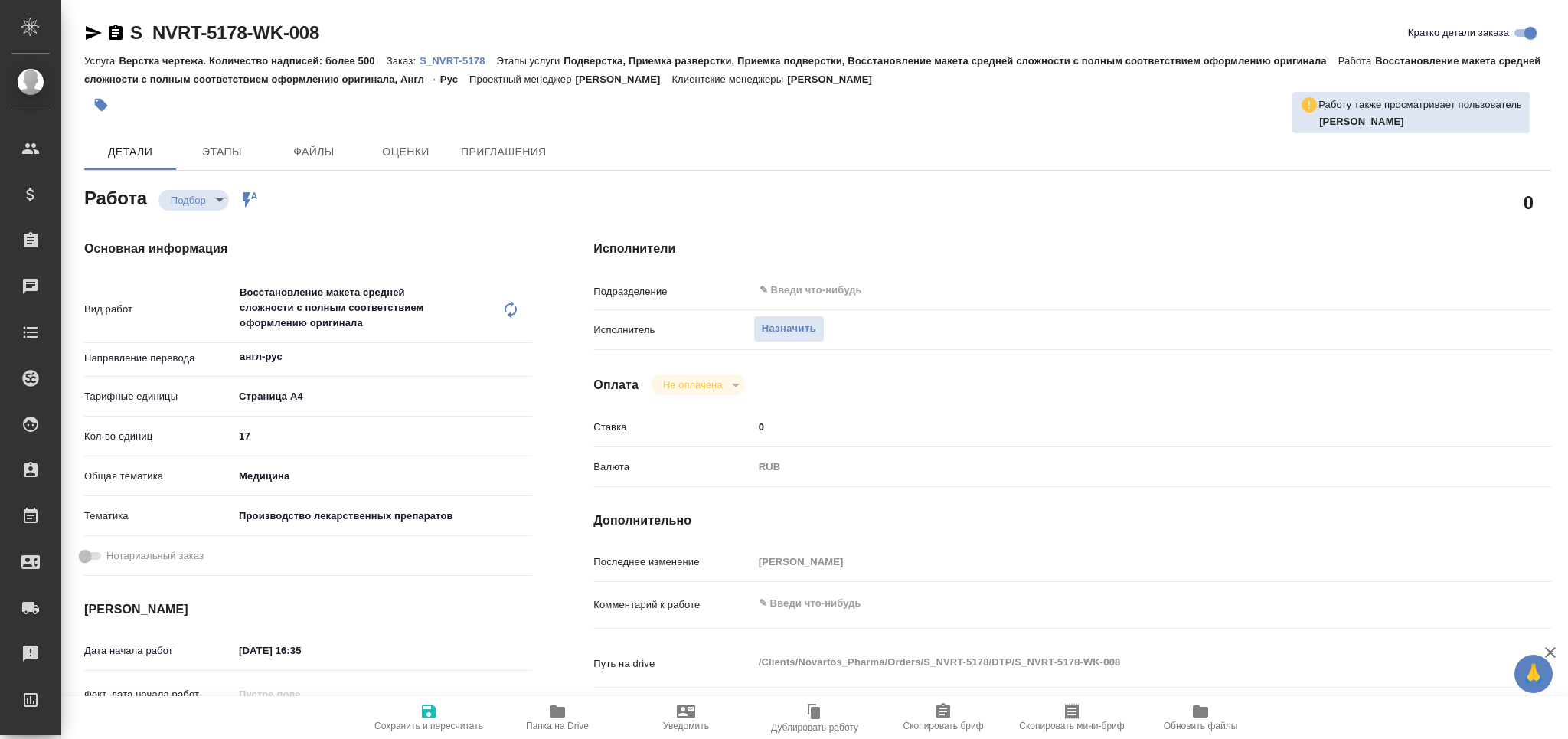
type textarea "x"
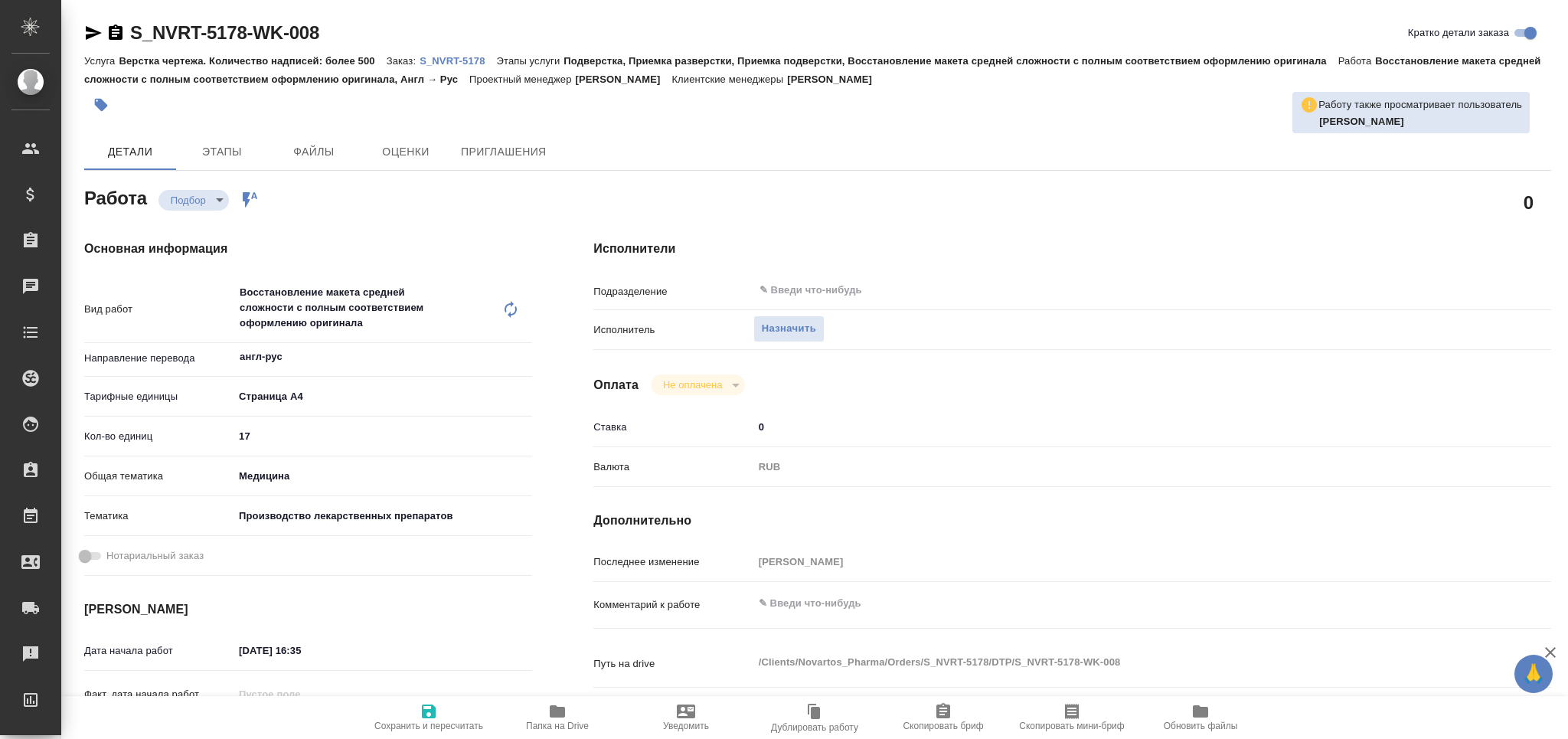
type textarea "x"
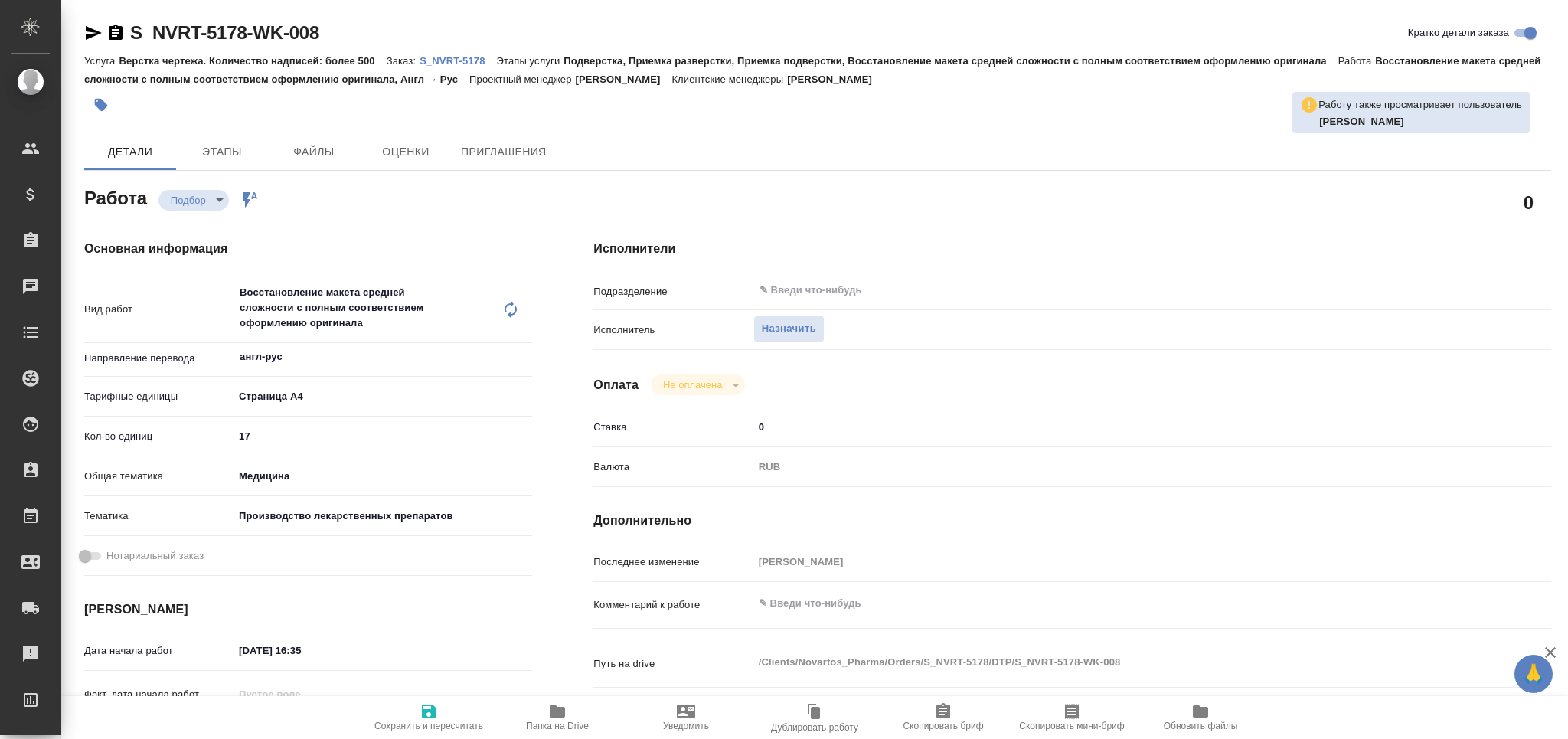
type textarea "x"
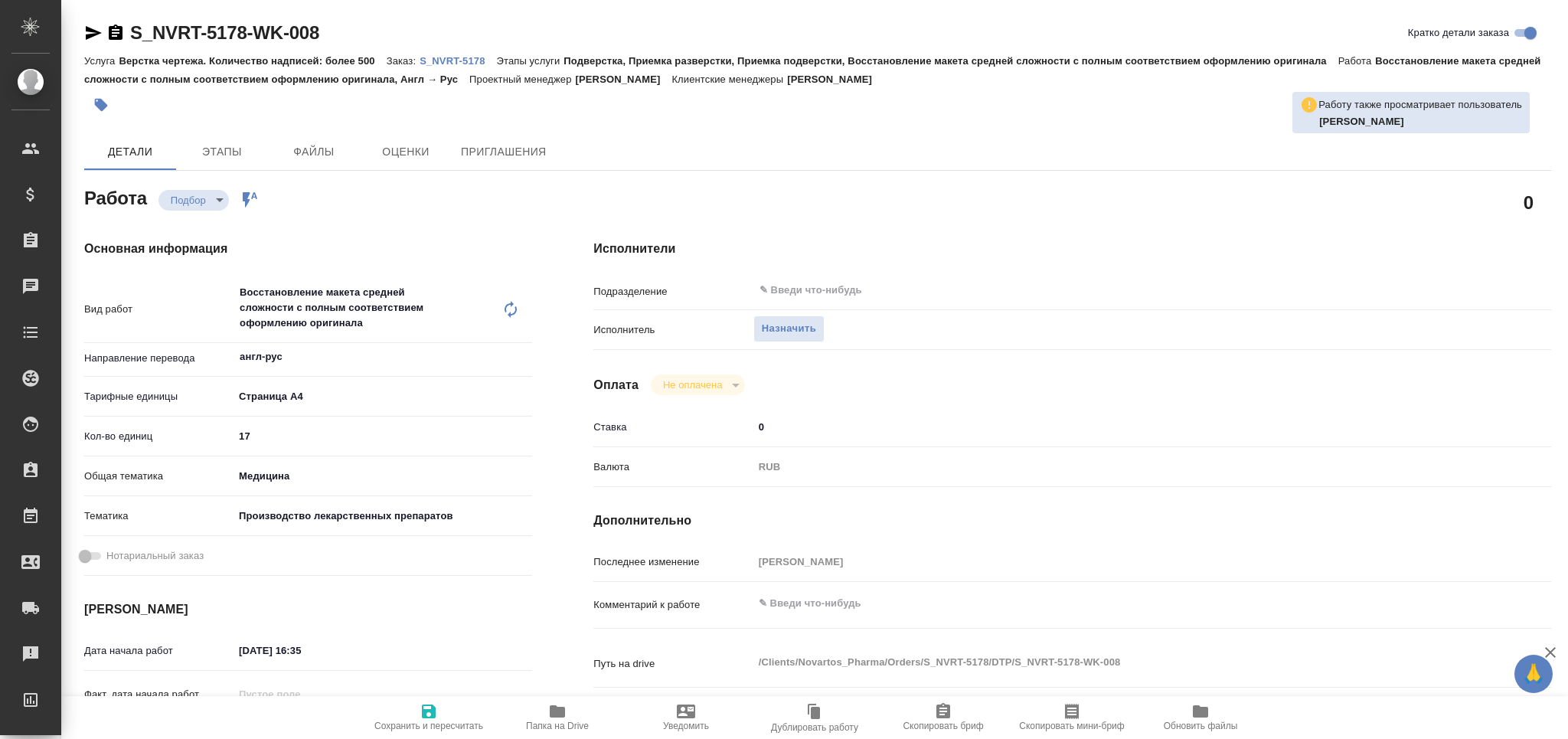
click at [90, 28] on icon "button" at bounding box center [93, 33] width 16 height 14
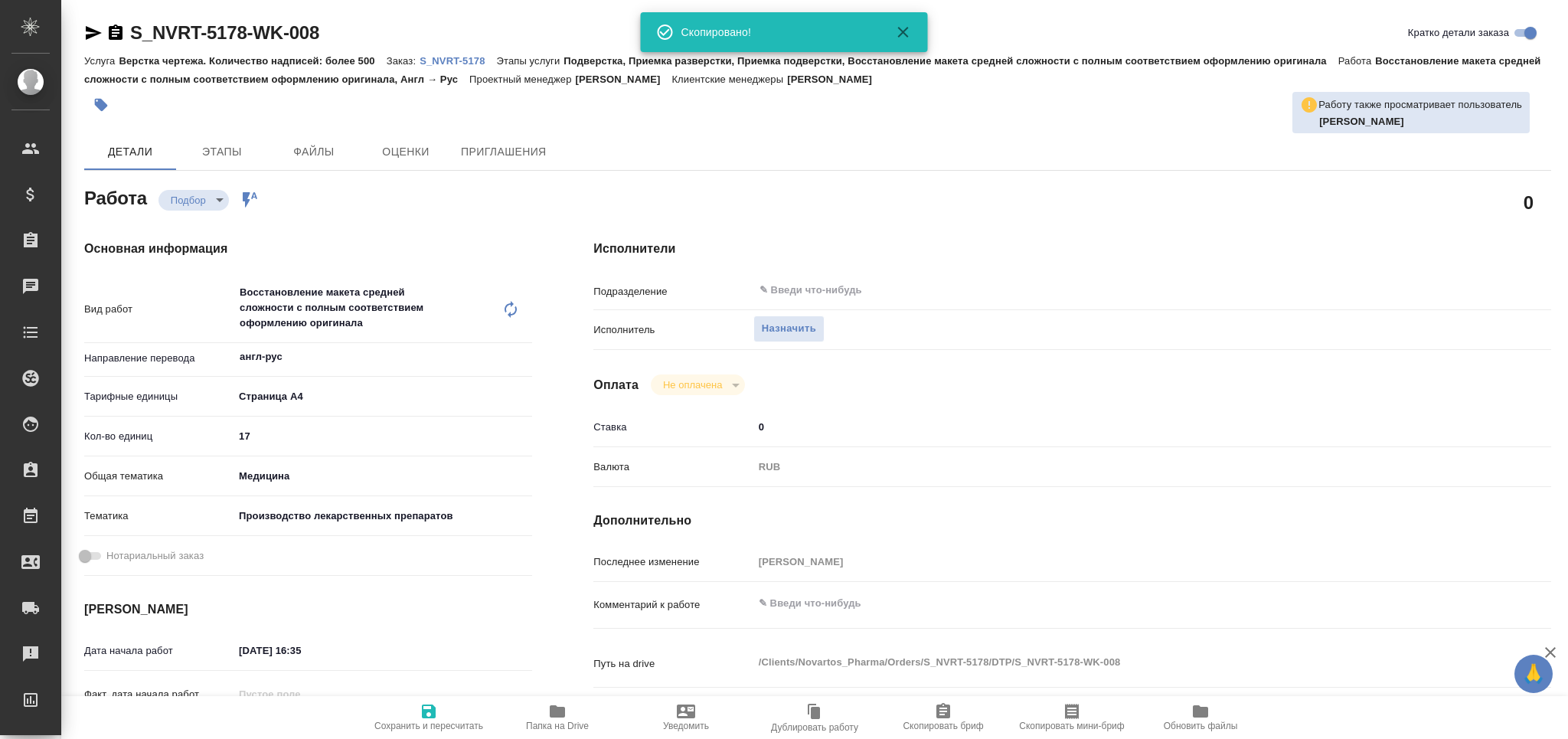
type textarea "x"
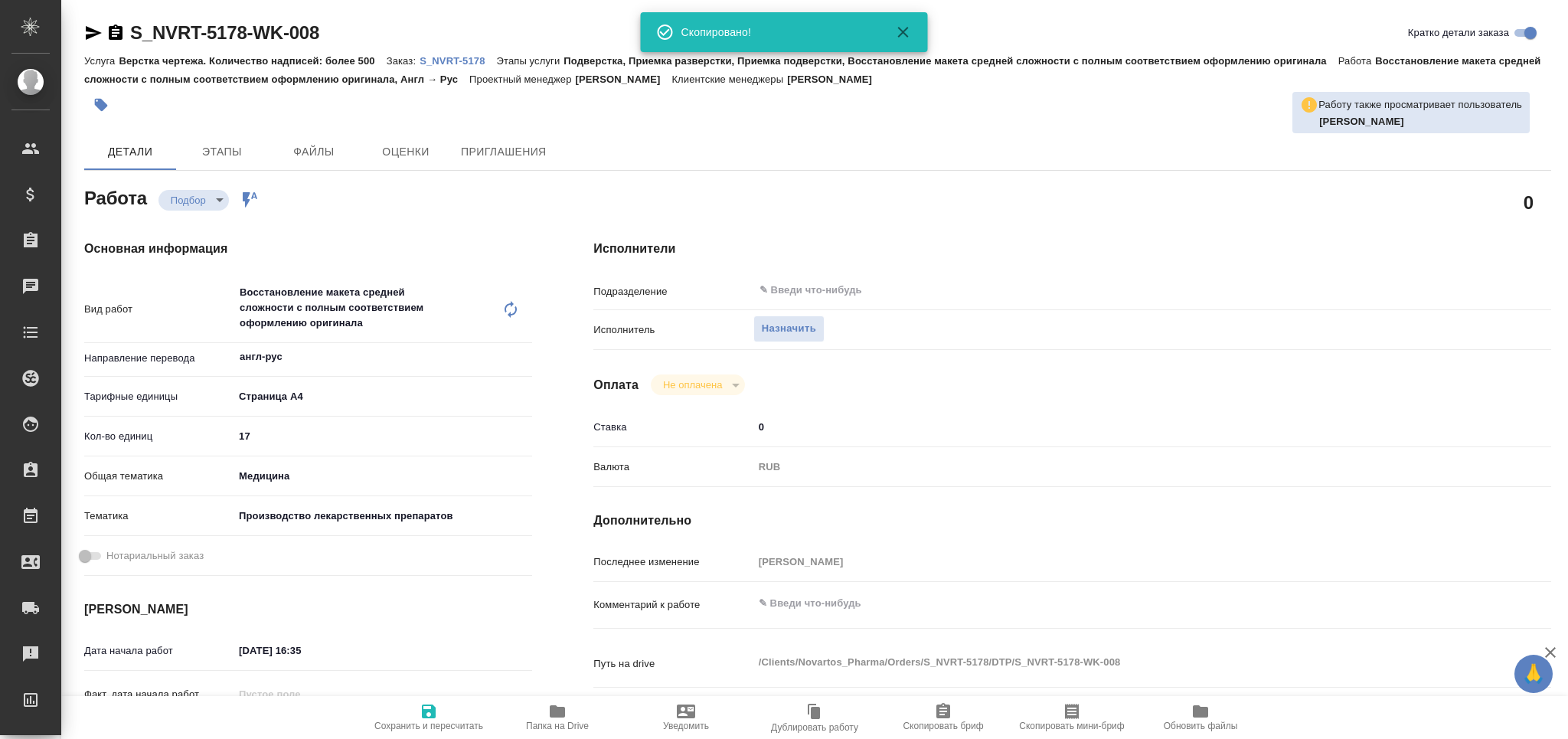
type textarea "x"
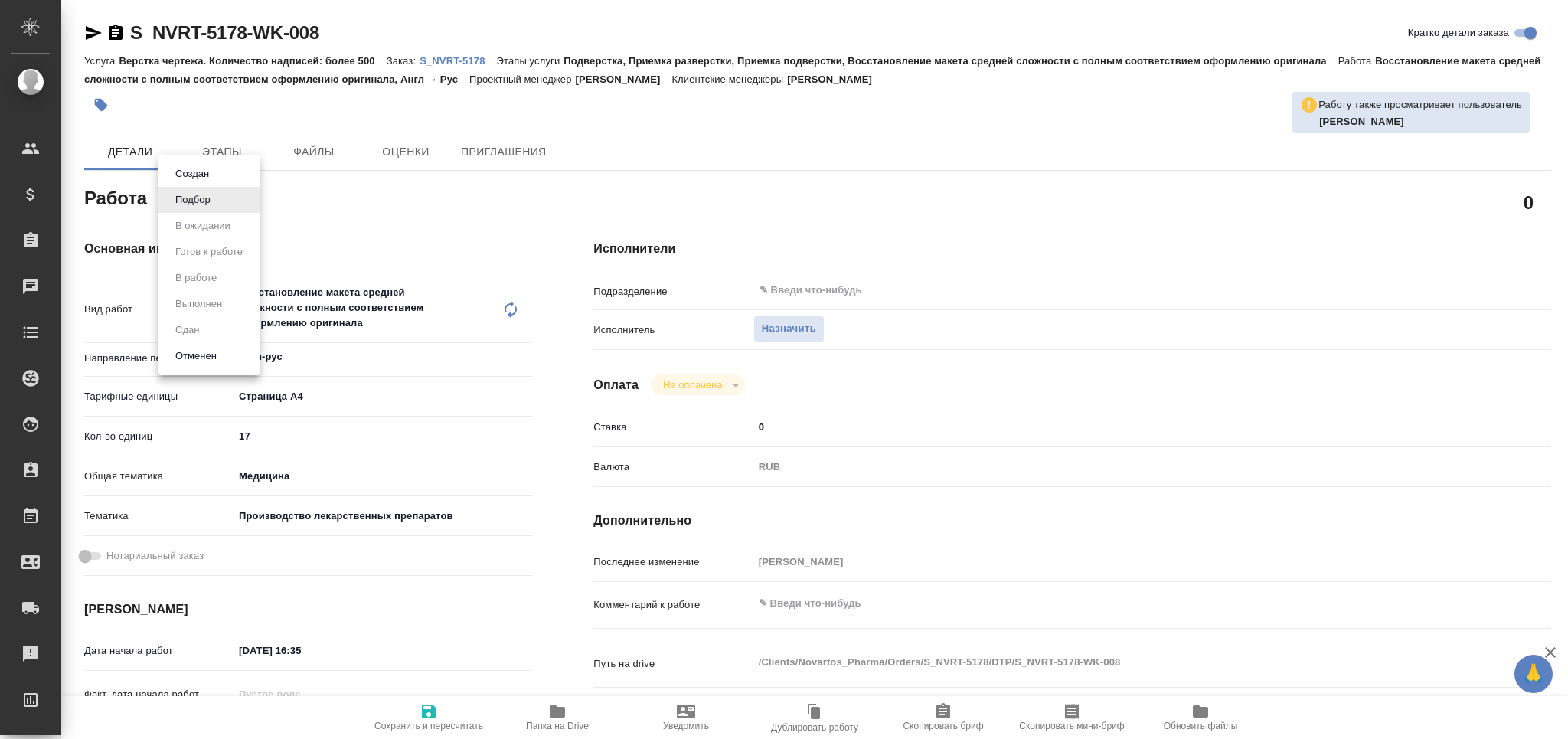
click at [214, 203] on body "🙏 .cls-1 fill:#fff; AWATERA Grabko [PERSON_NAME] Спецификации Заказы 0 Чаты Tod…" at bounding box center [784, 370] width 1568 height 739
click at [212, 352] on button "Отменен" at bounding box center [196, 356] width 51 height 17
type textarea "x"
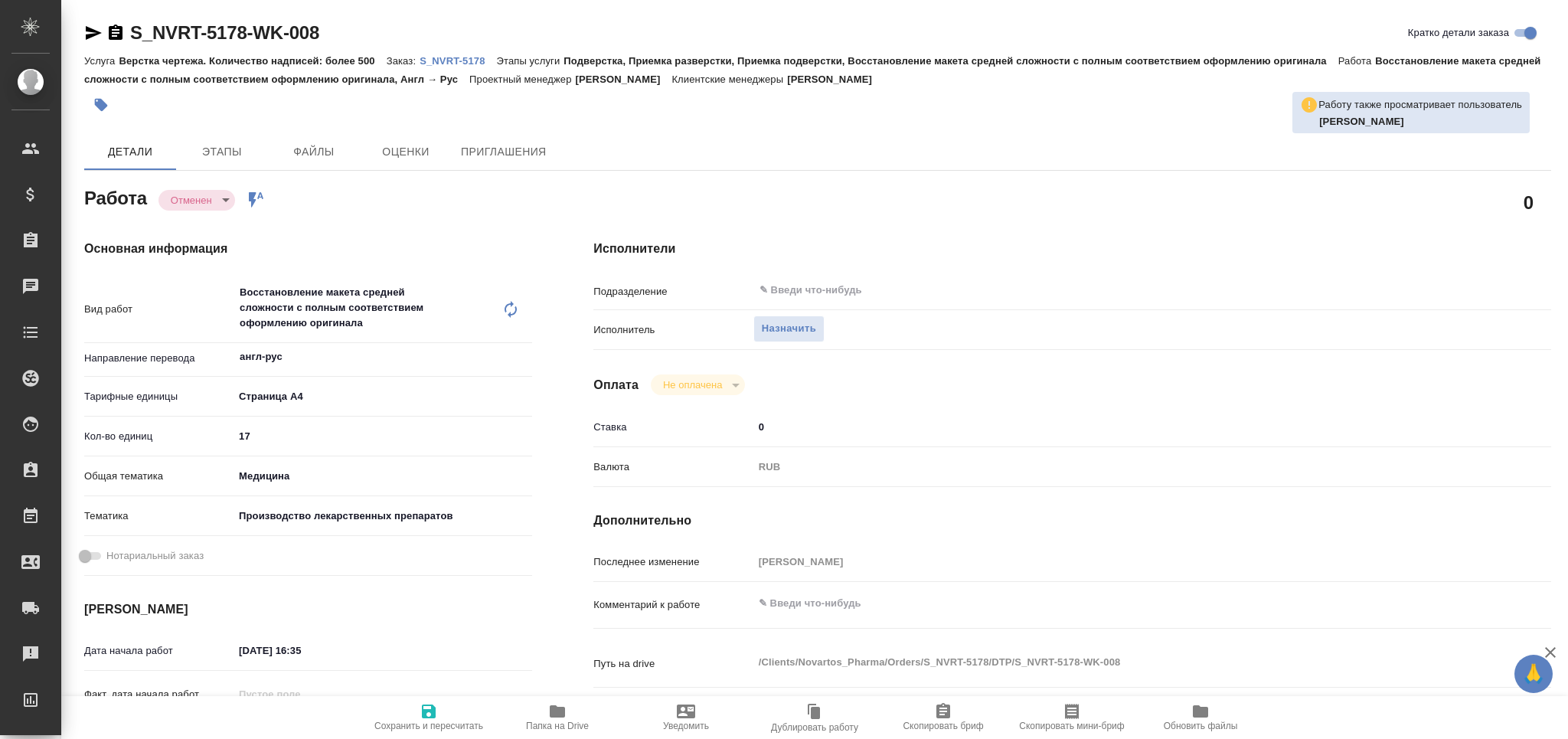
type textarea "x"
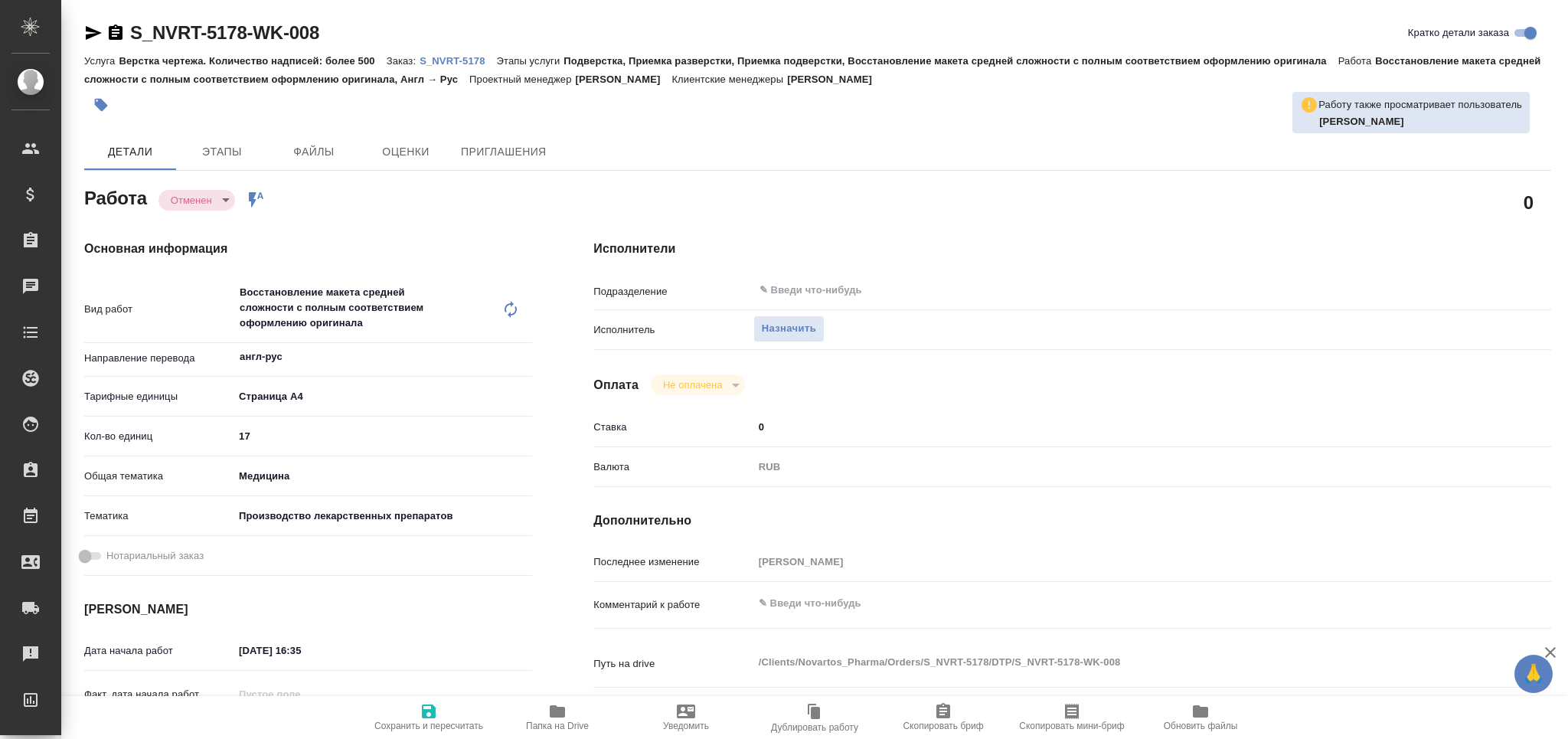
type textarea "x"
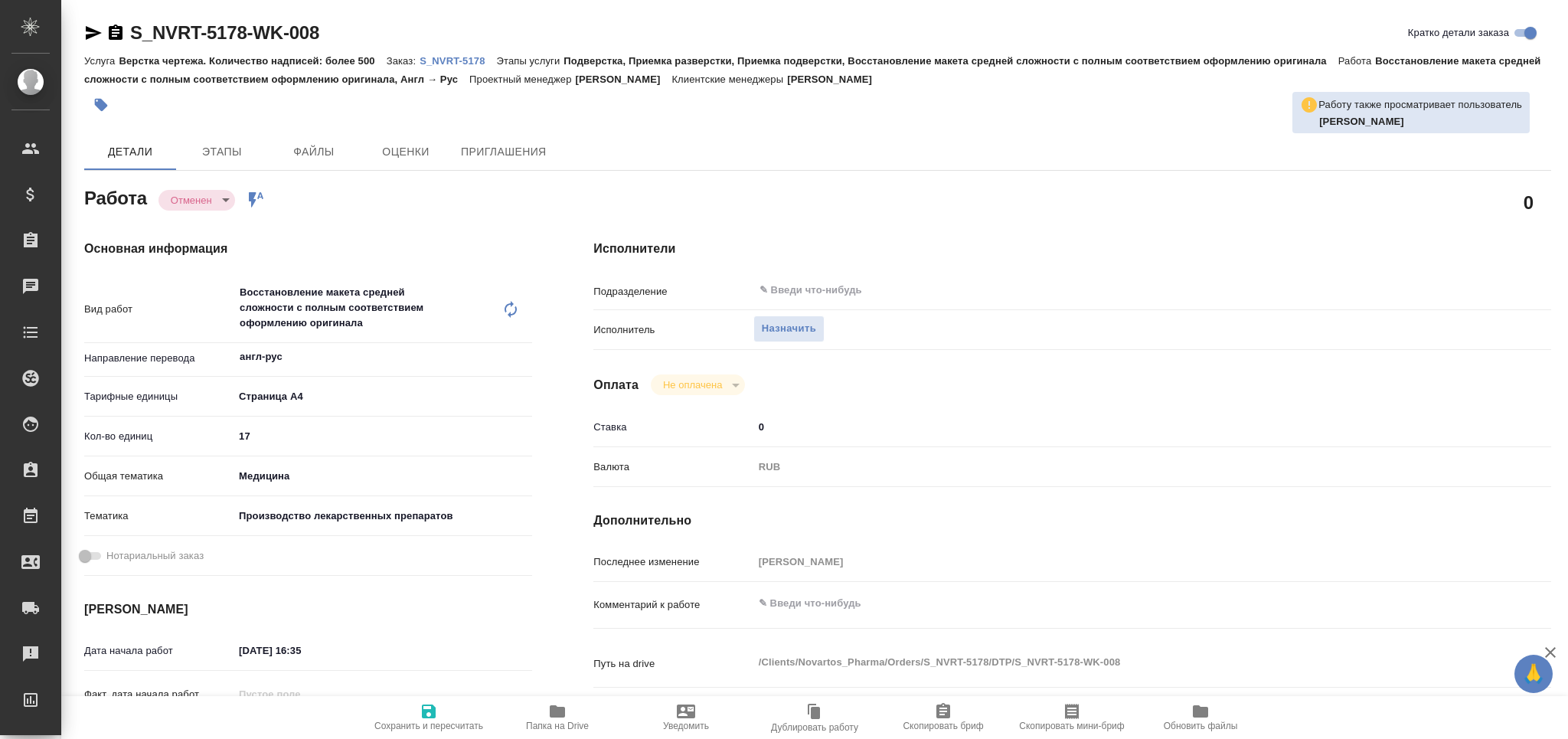
type textarea "x"
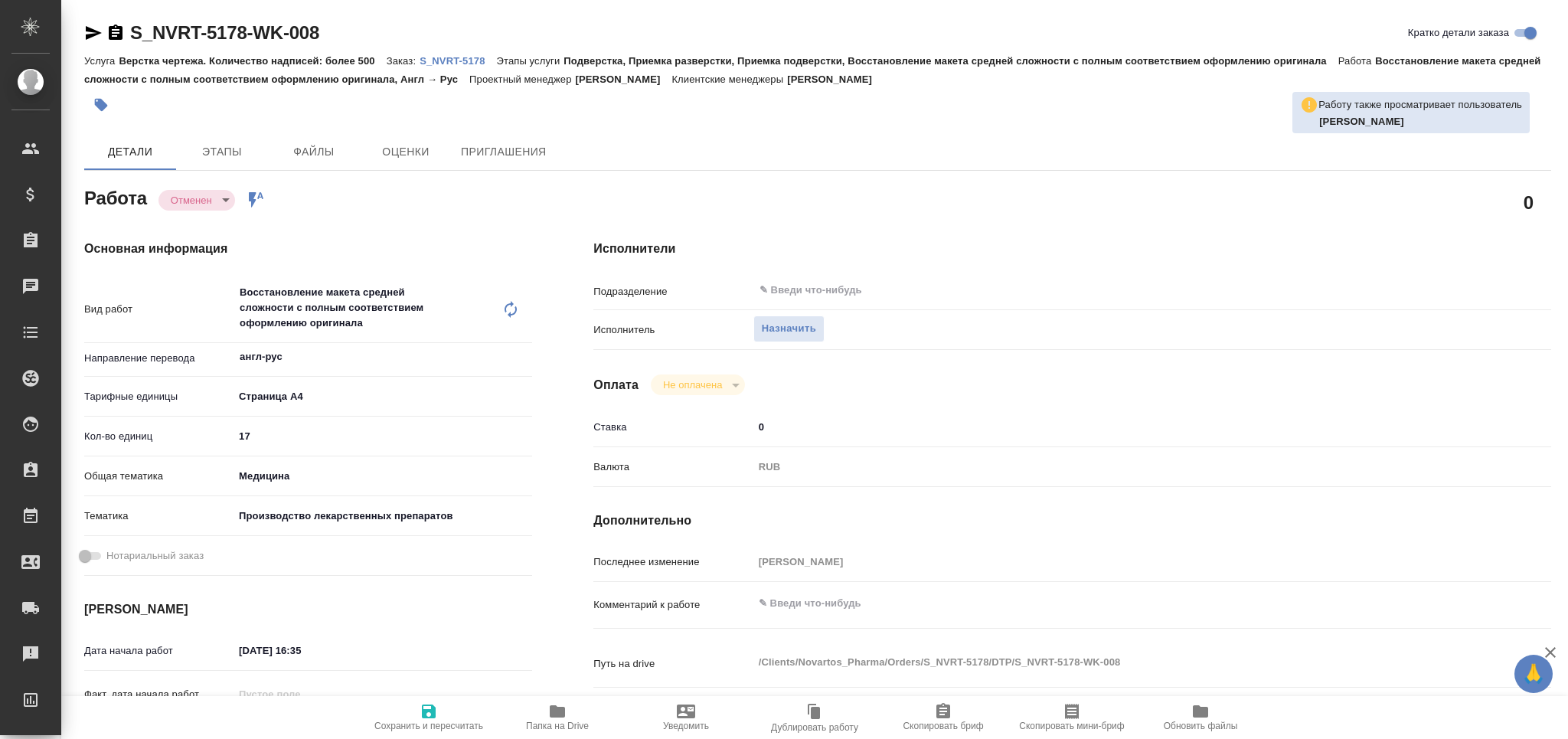
type textarea "x"
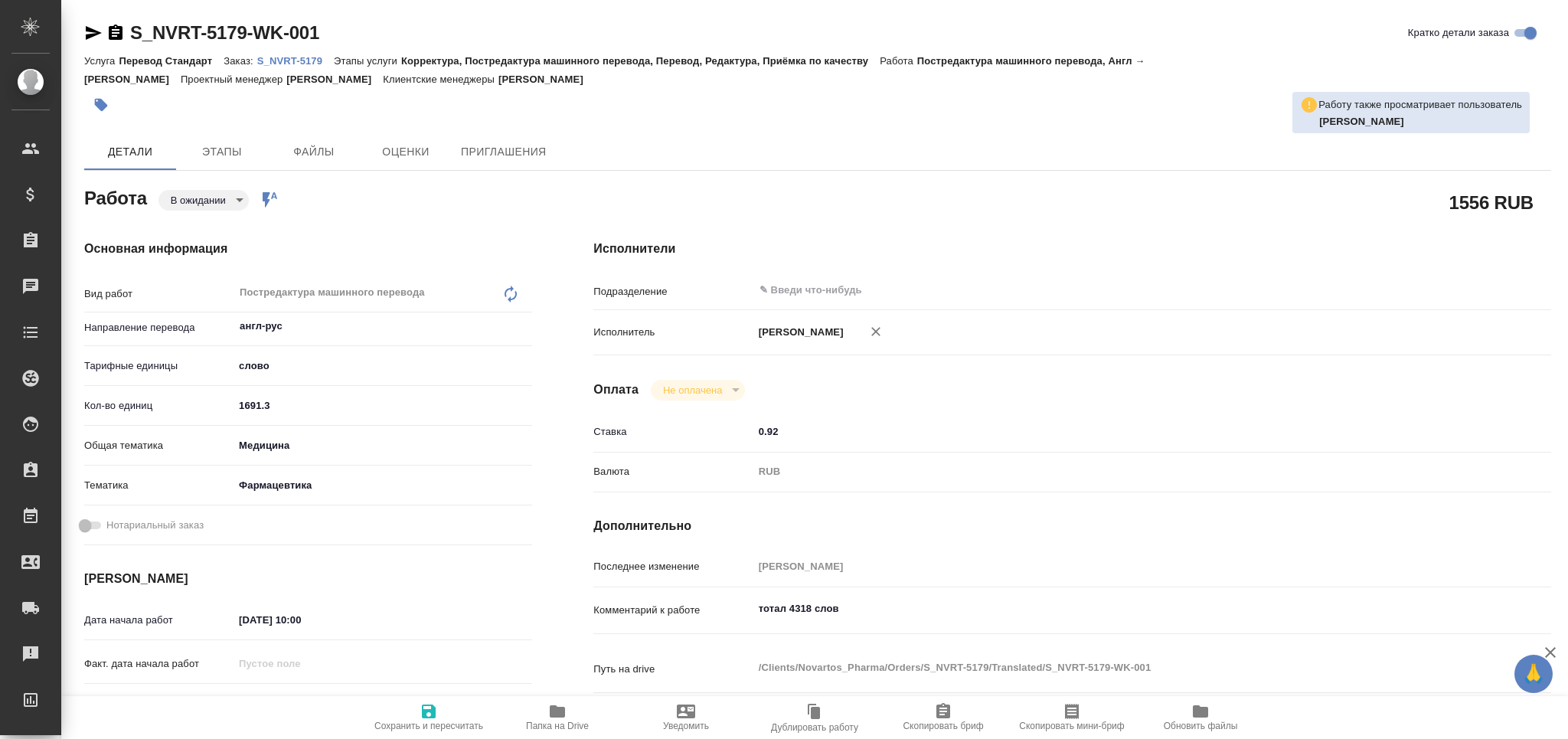
type textarea "x"
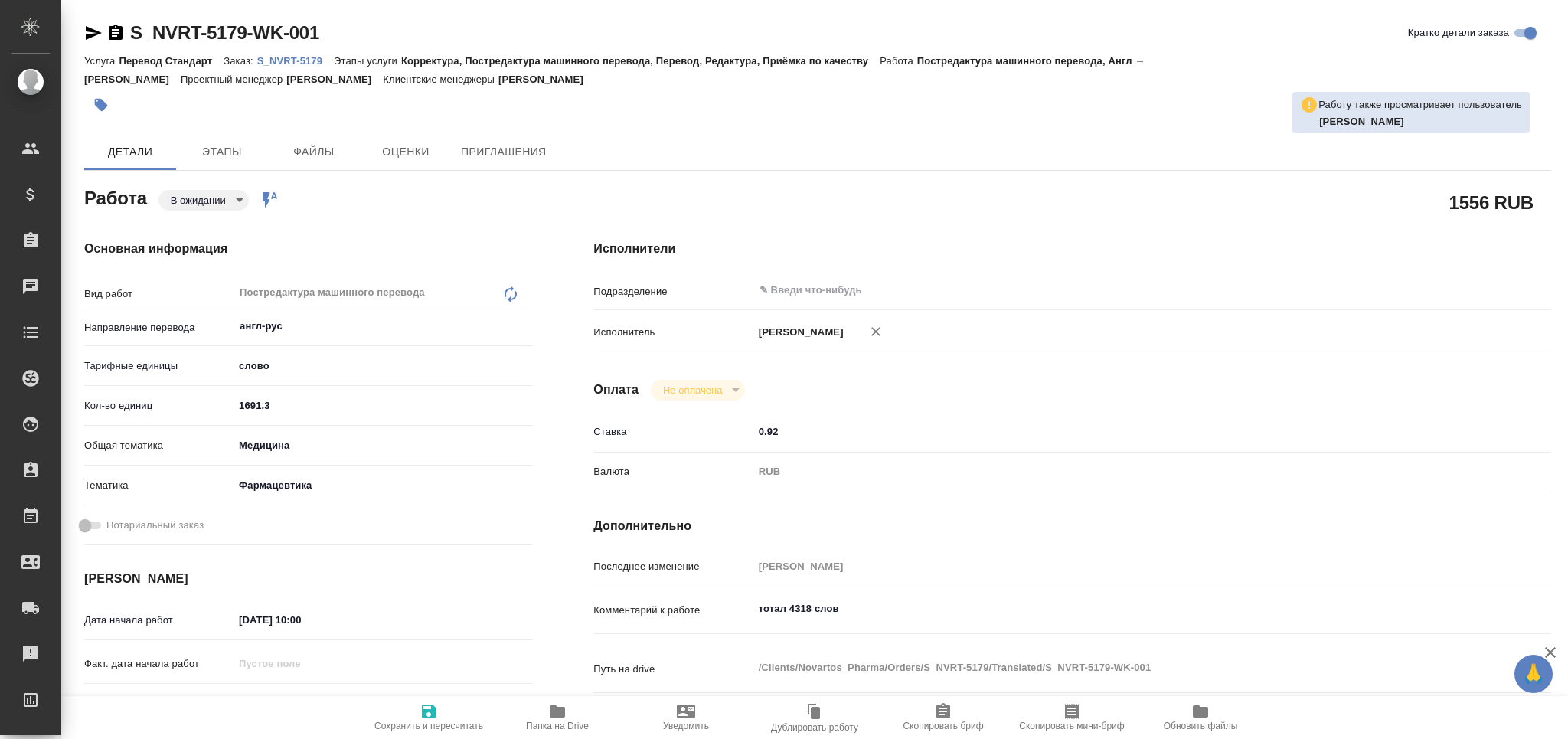
type textarea "x"
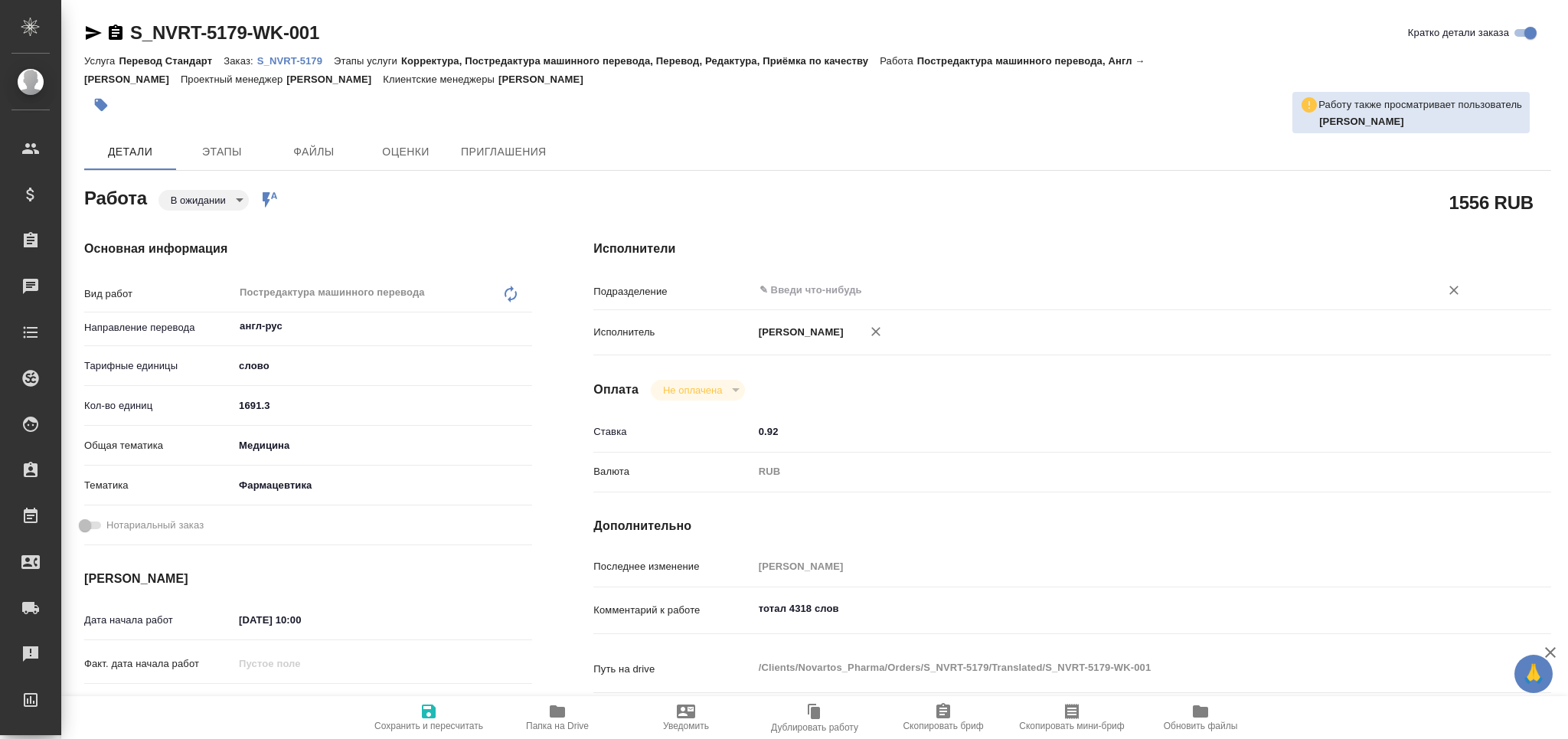
type textarea "x"
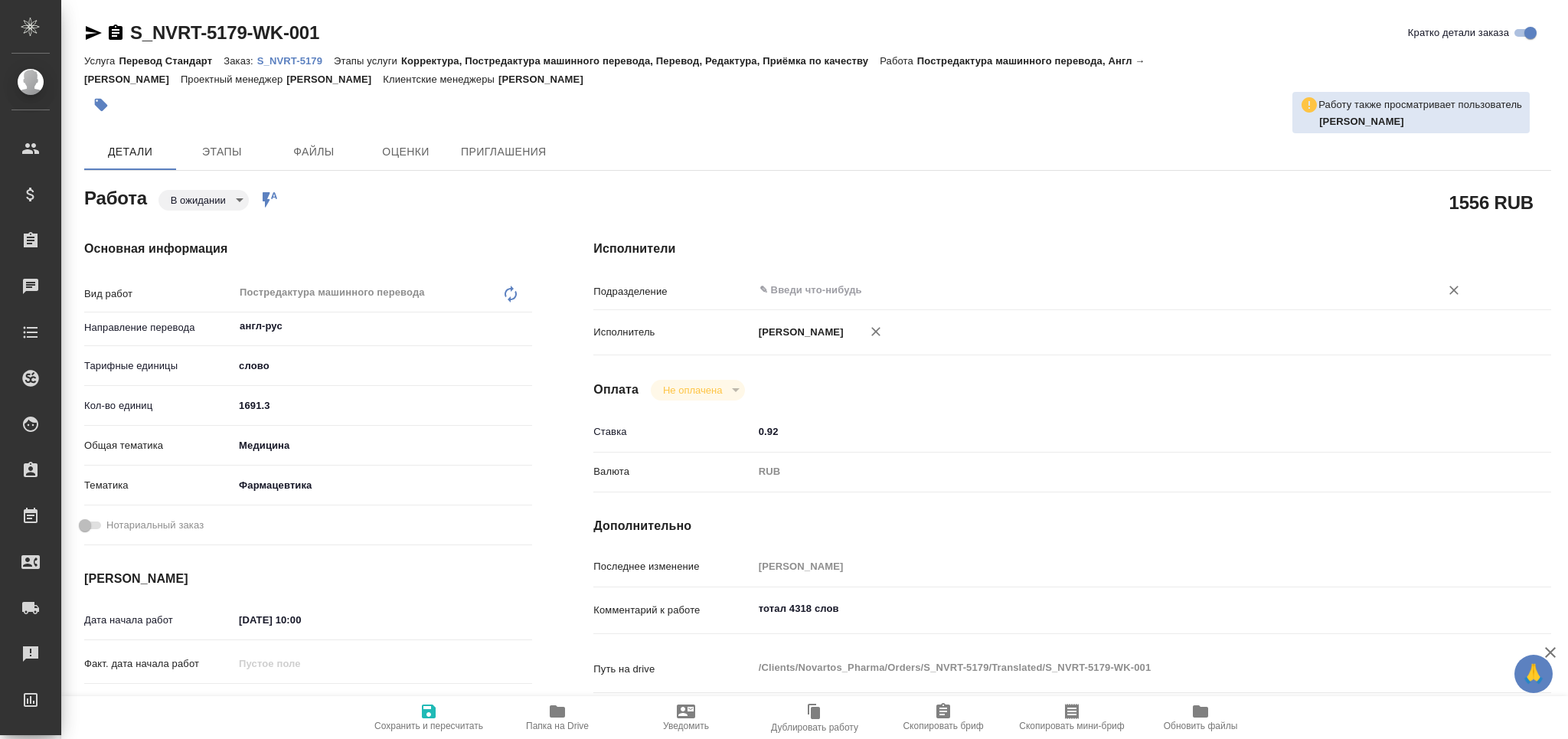
click at [788, 290] on input "text" at bounding box center [1086, 290] width 657 height 18
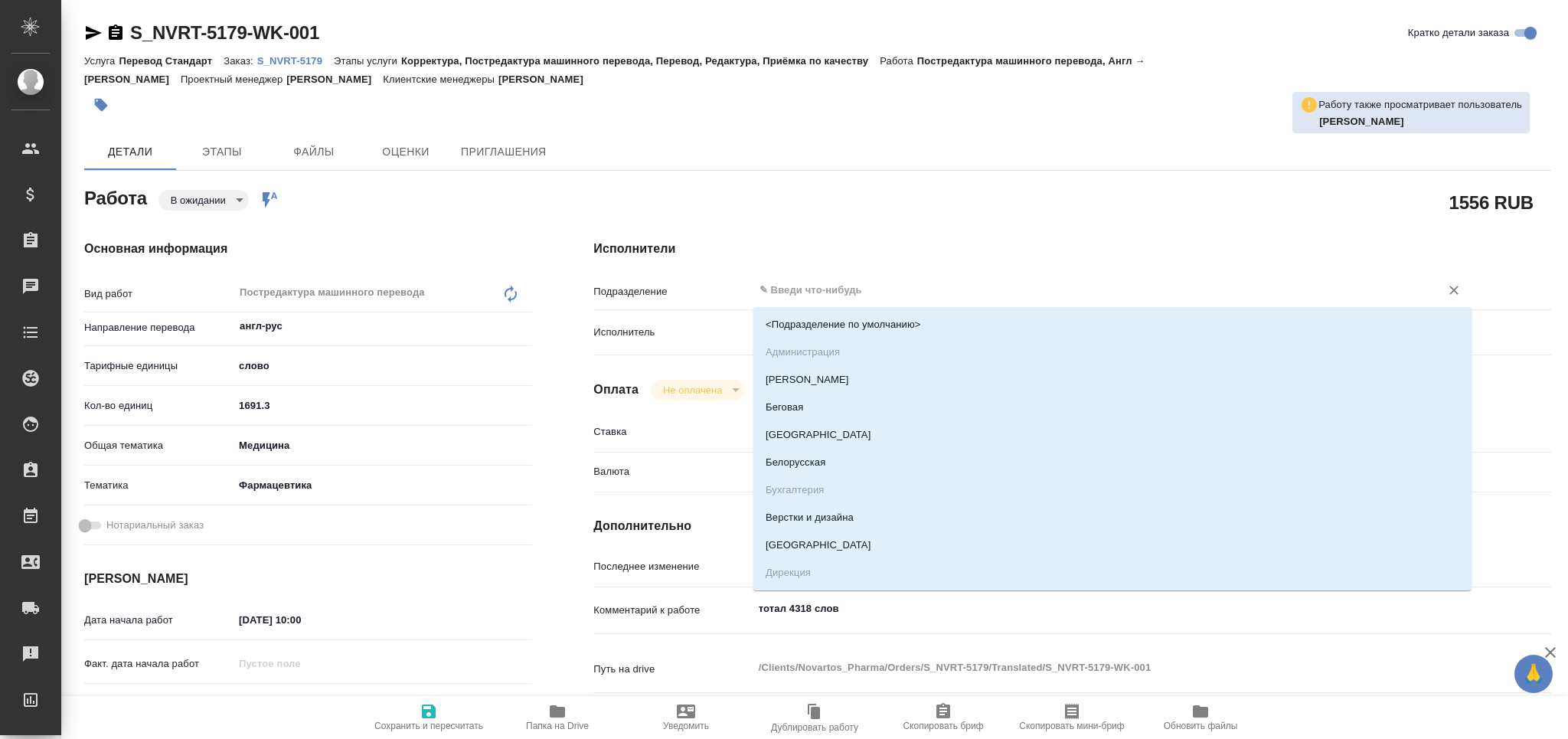
type textarea "x"
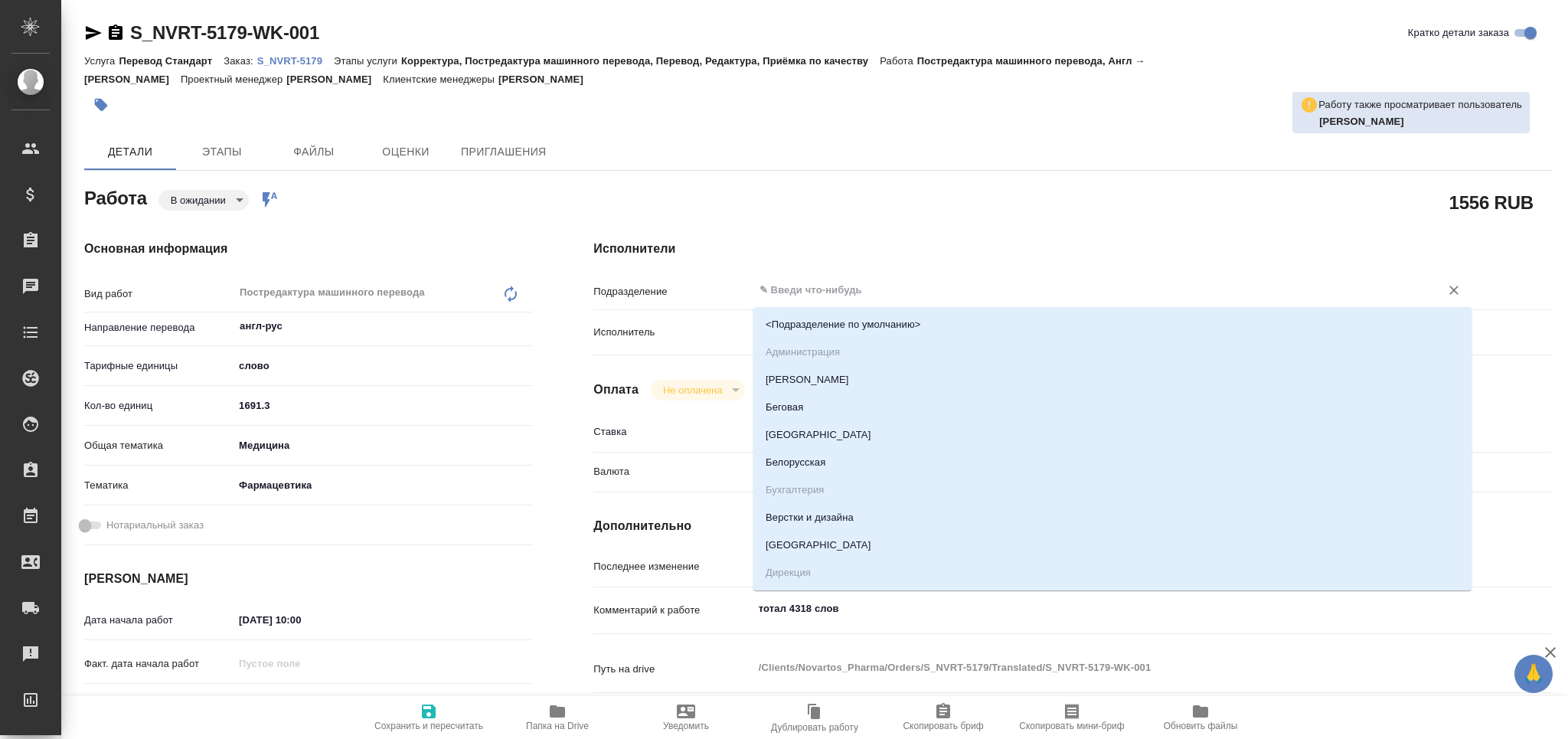
type textarea "x"
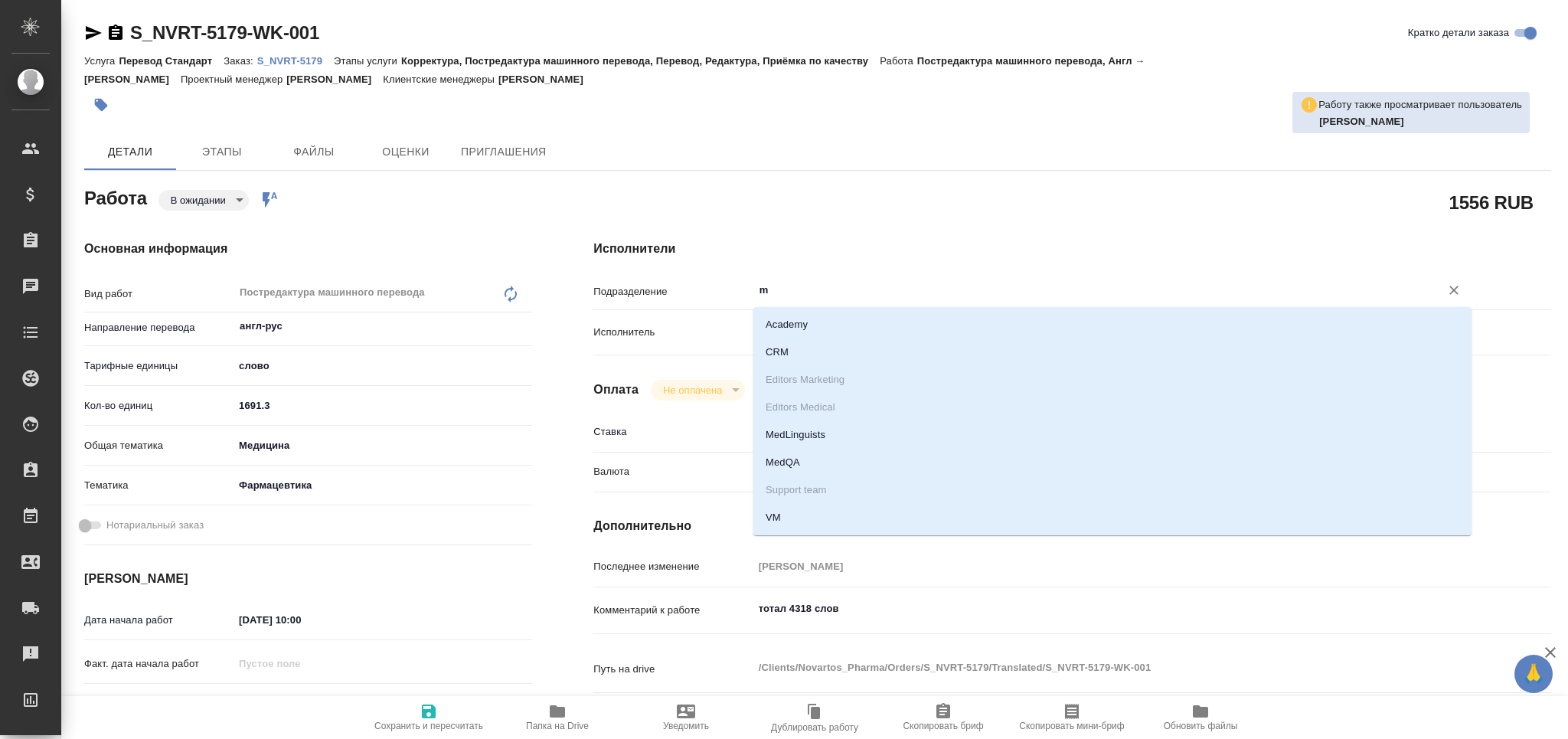
type input "me"
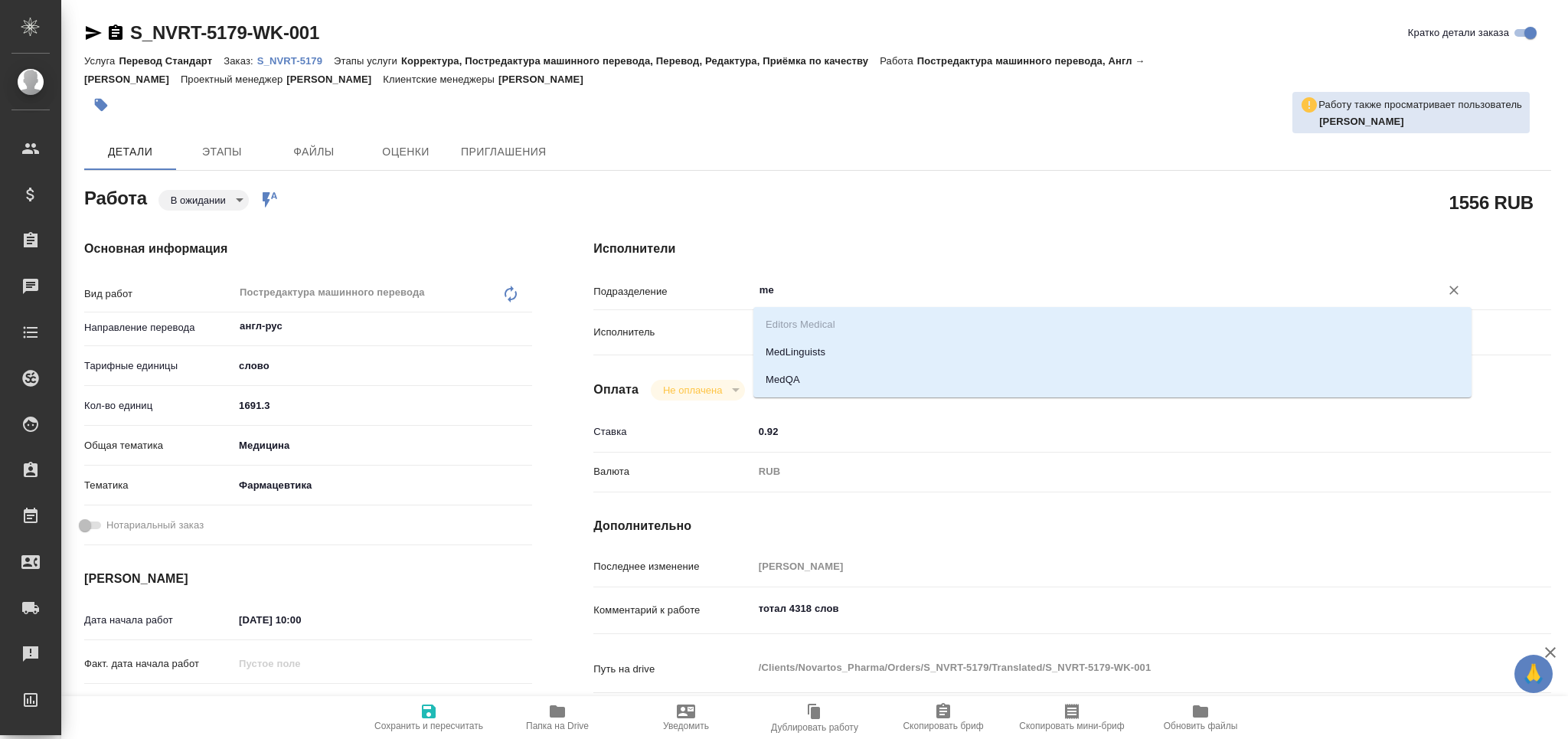
type textarea "x"
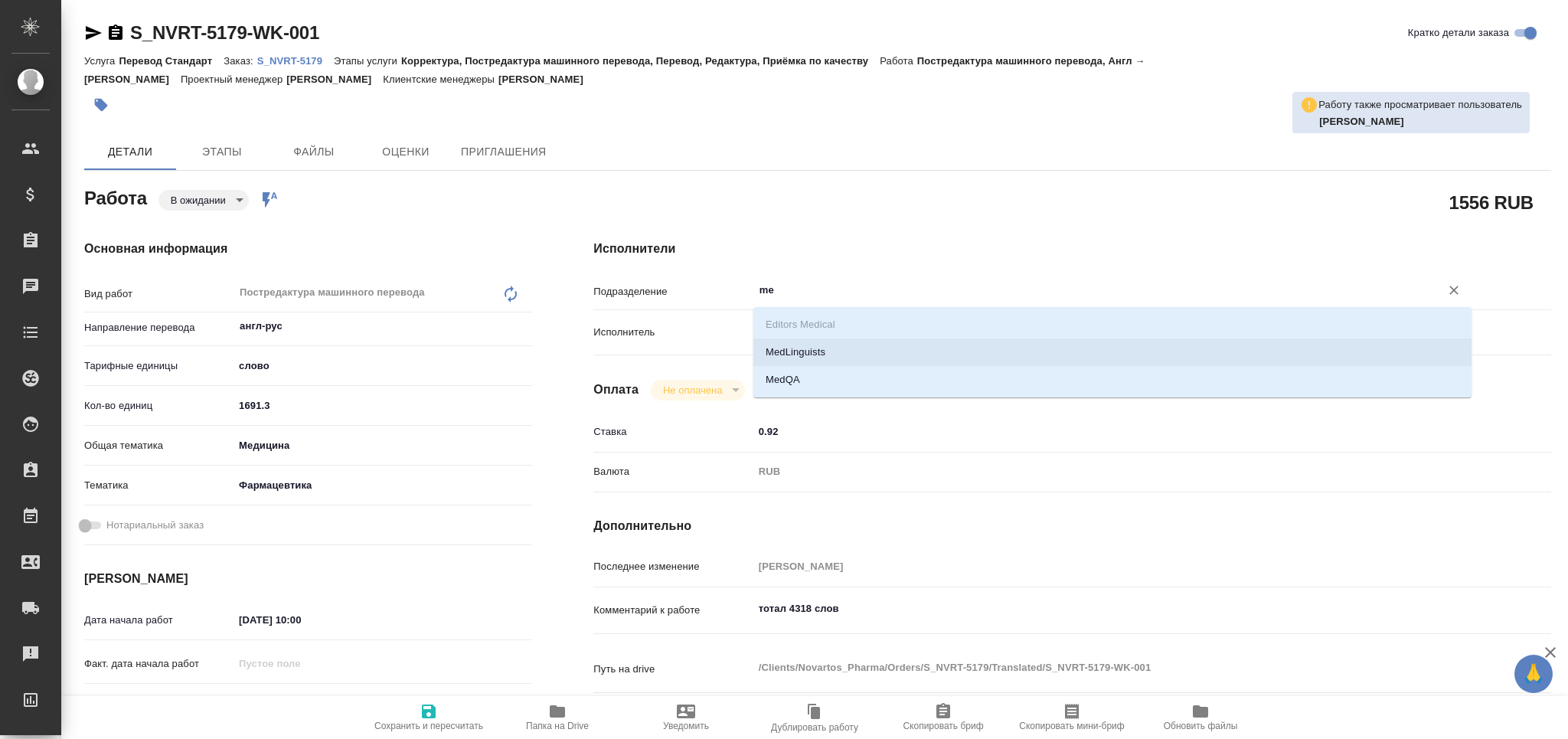
click at [787, 353] on li "MedLinguists" at bounding box center [1112, 353] width 719 height 28
type textarea "x"
type input "MedLinguists"
type textarea "x"
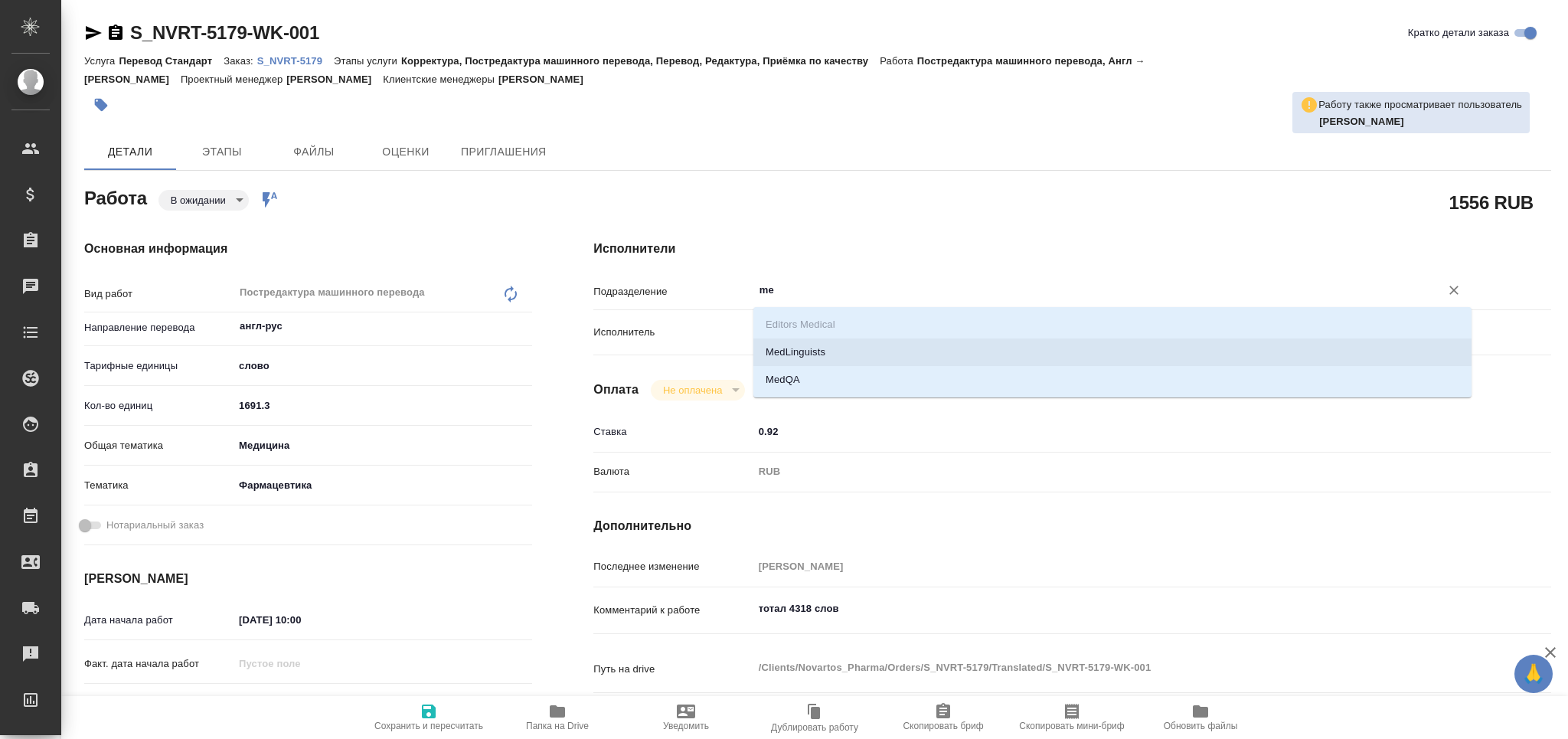
type textarea "x"
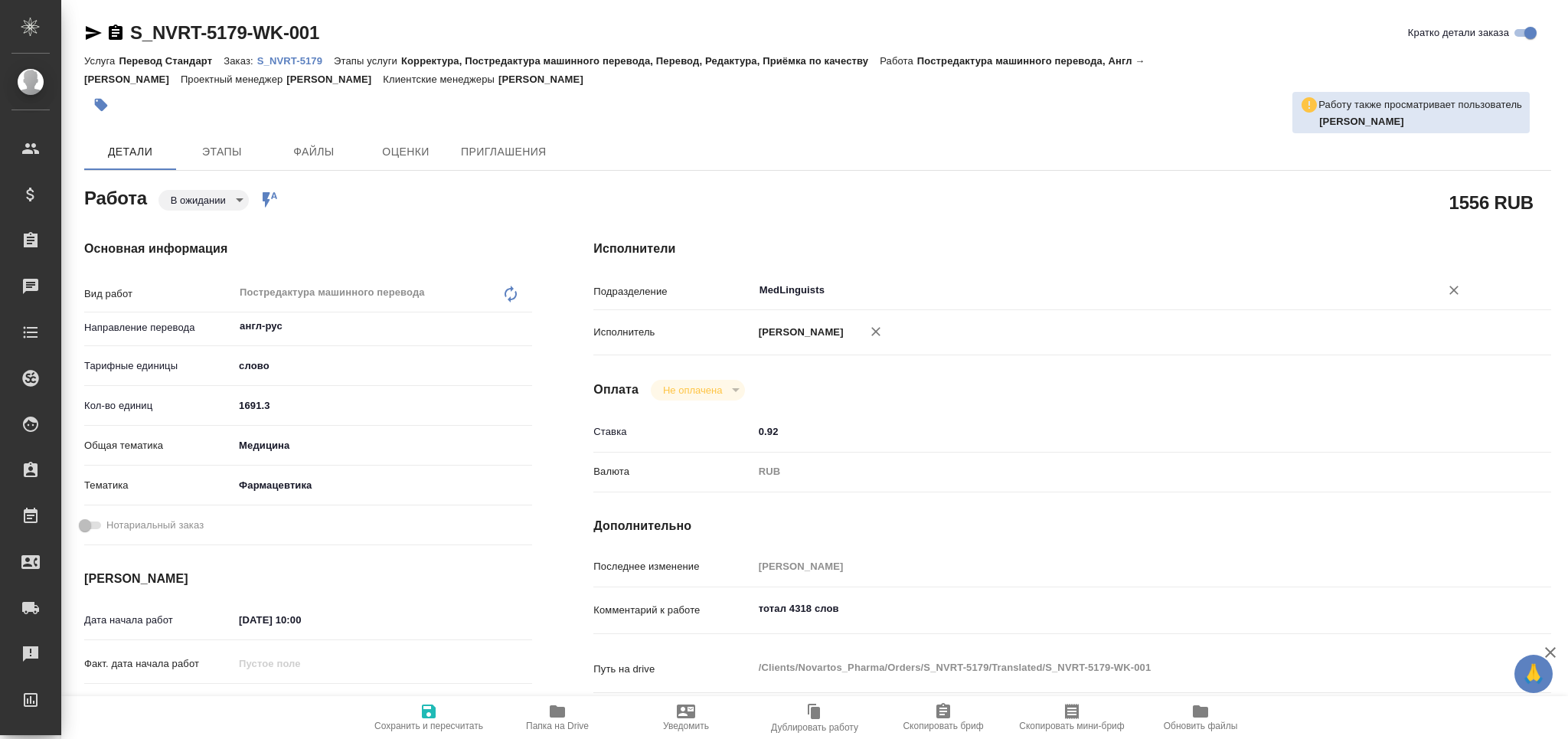
type input "MedLinguists"
drag, startPoint x: 406, startPoint y: 719, endPoint x: 383, endPoint y: 151, distance: 568.5
click at [406, 718] on span "Сохранить и пересчитать" at bounding box center [429, 716] width 110 height 29
type textarea "x"
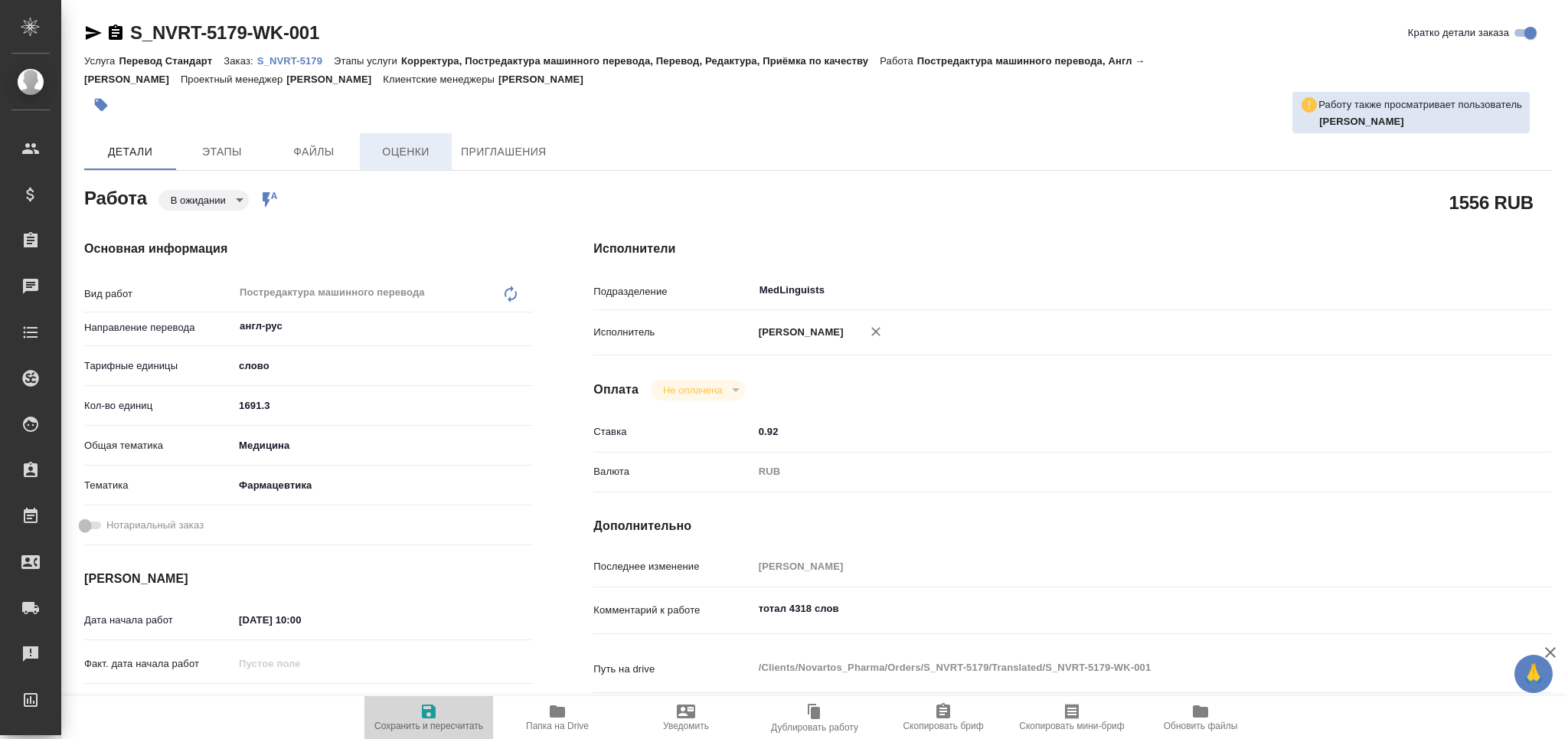
type textarea "x"
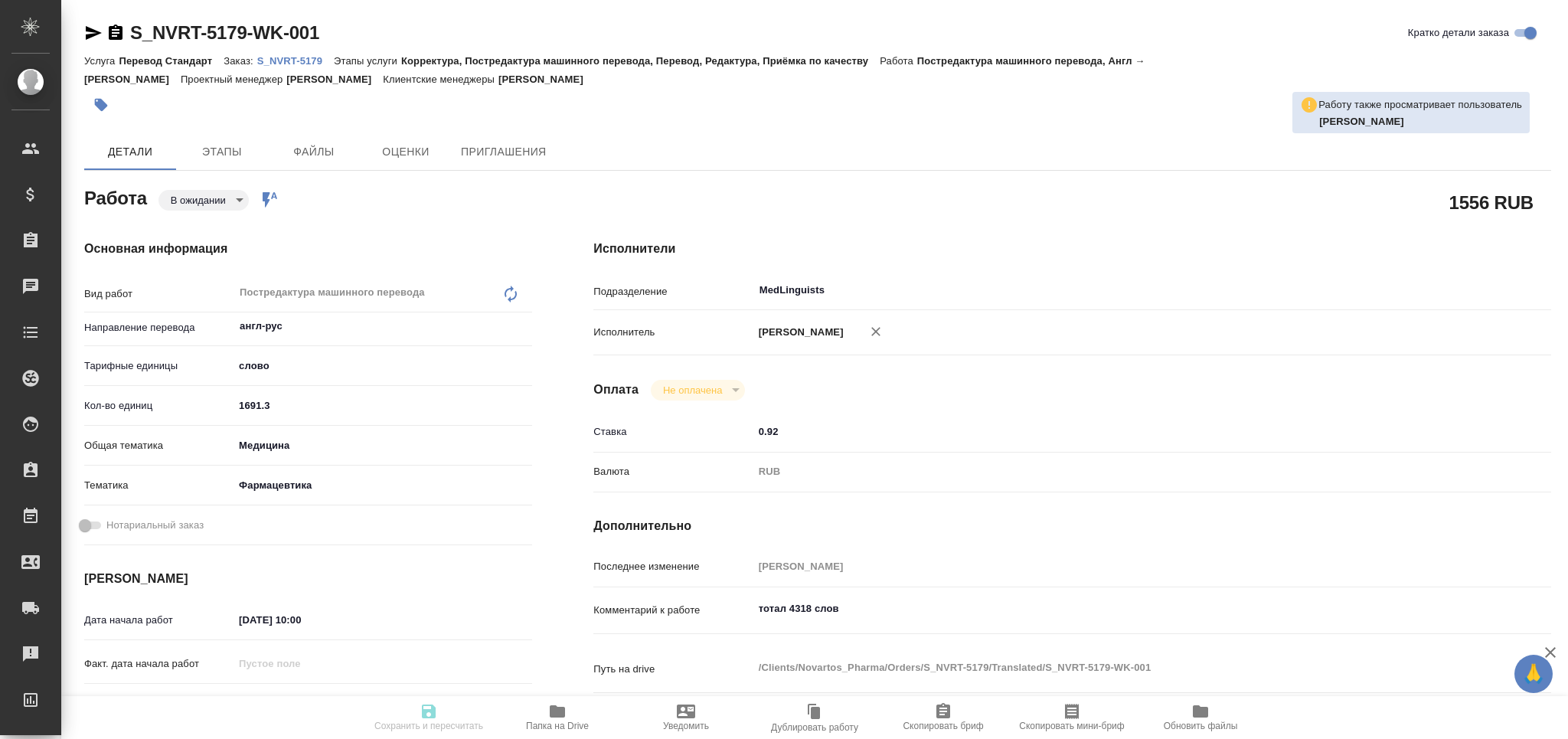
type textarea "x"
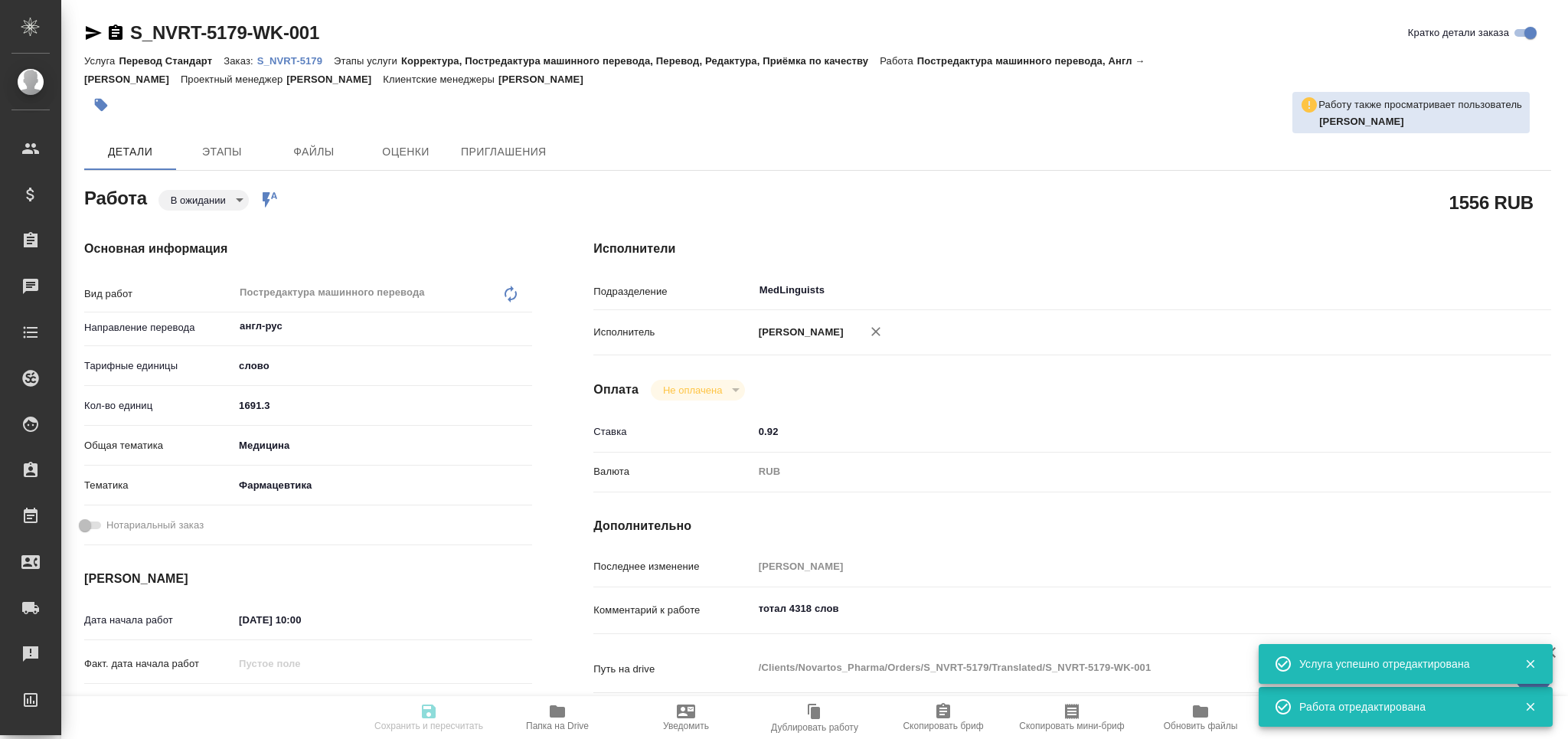
type input "pending"
type textarea "Постредактура машинного перевода"
type textarea "x"
type input "англ-рус"
type input "5a8b1489cc6b4906c91bfd90"
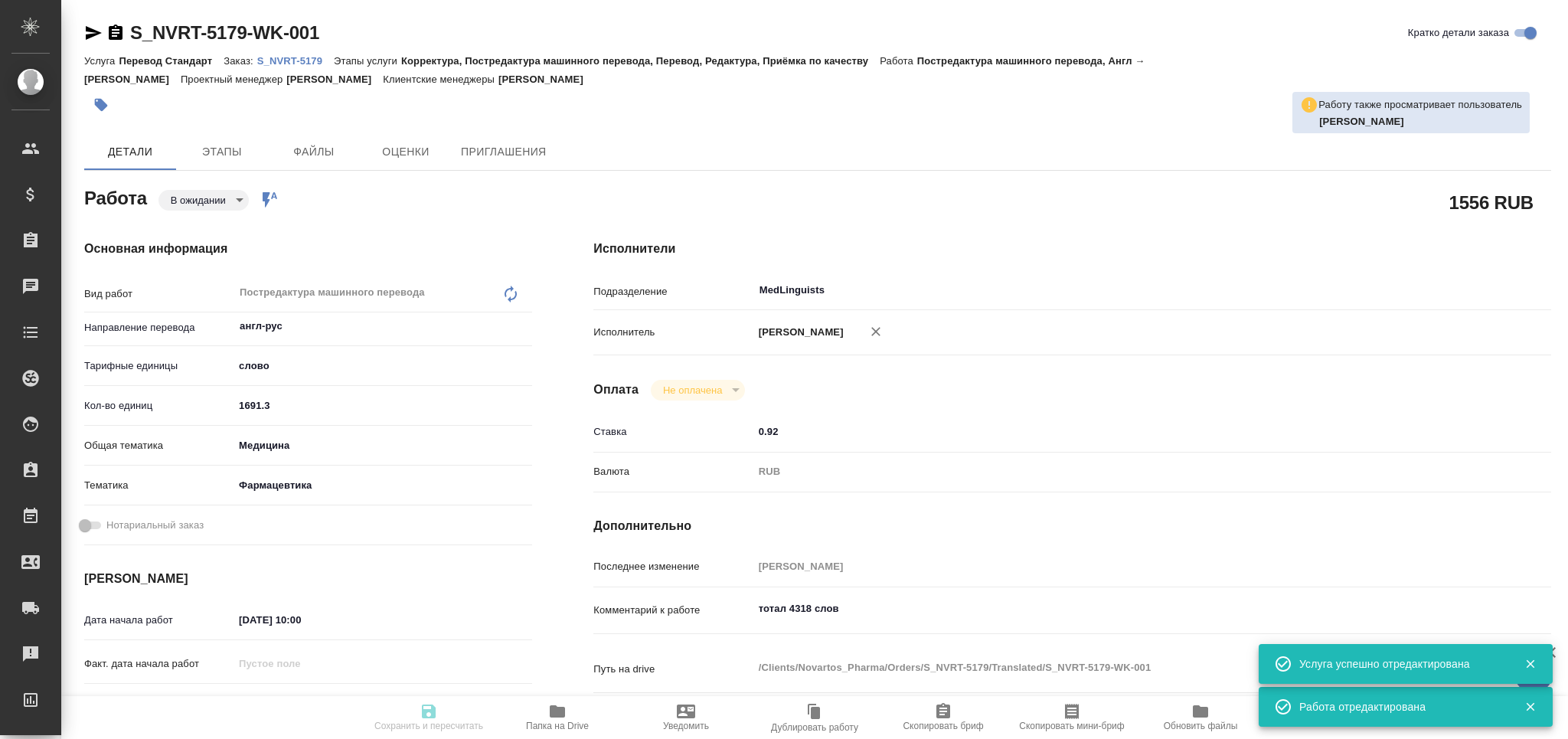
type input "1691.3"
type input "med"
type input "6149832f2b7be24903fd7a82"
type input "[DATE] 10:00"
type input "[DATE] 12:00"
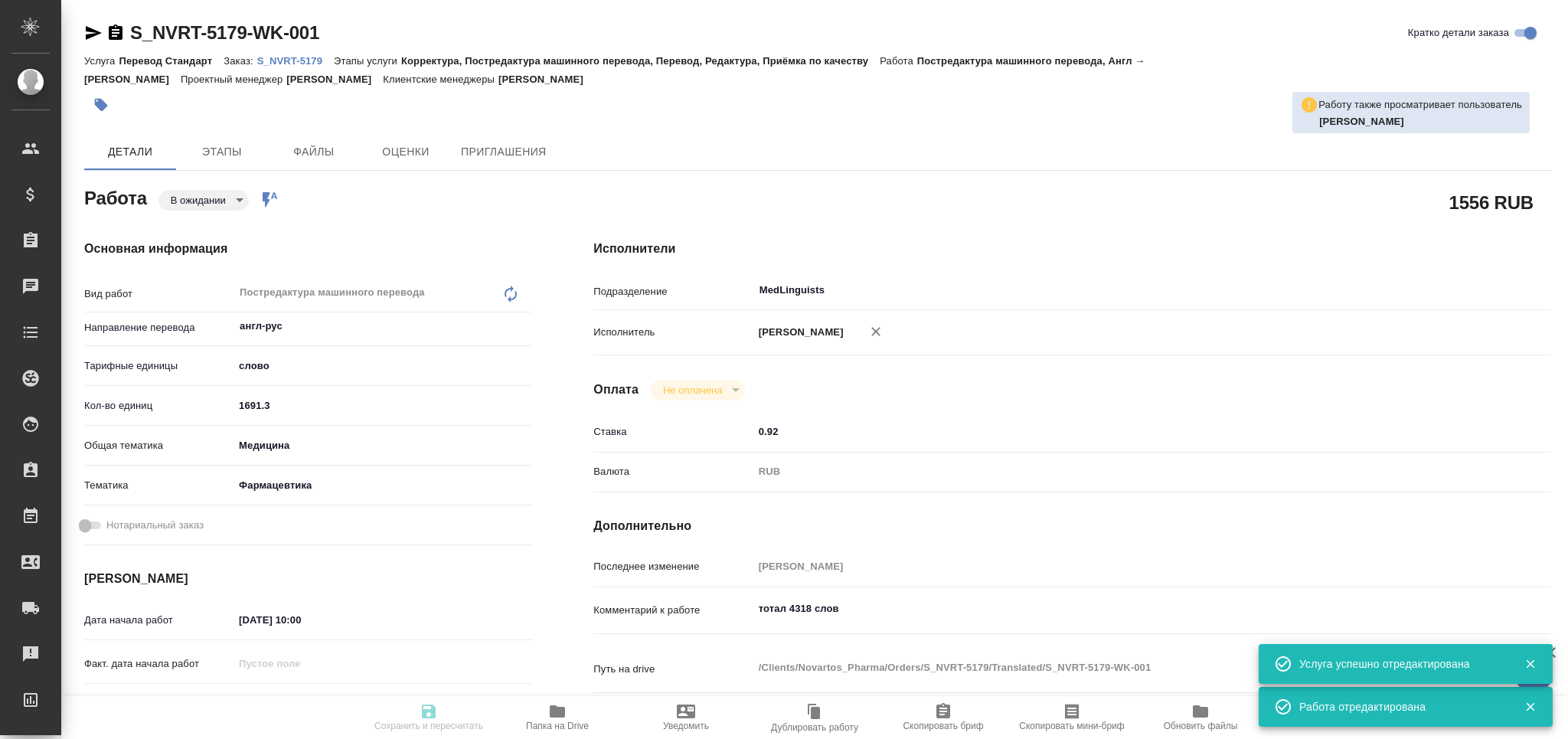
type input "[DATE] 17:00"
type input "MedLinguists"
type input "notPayed"
type input "0.92"
type input "RUB"
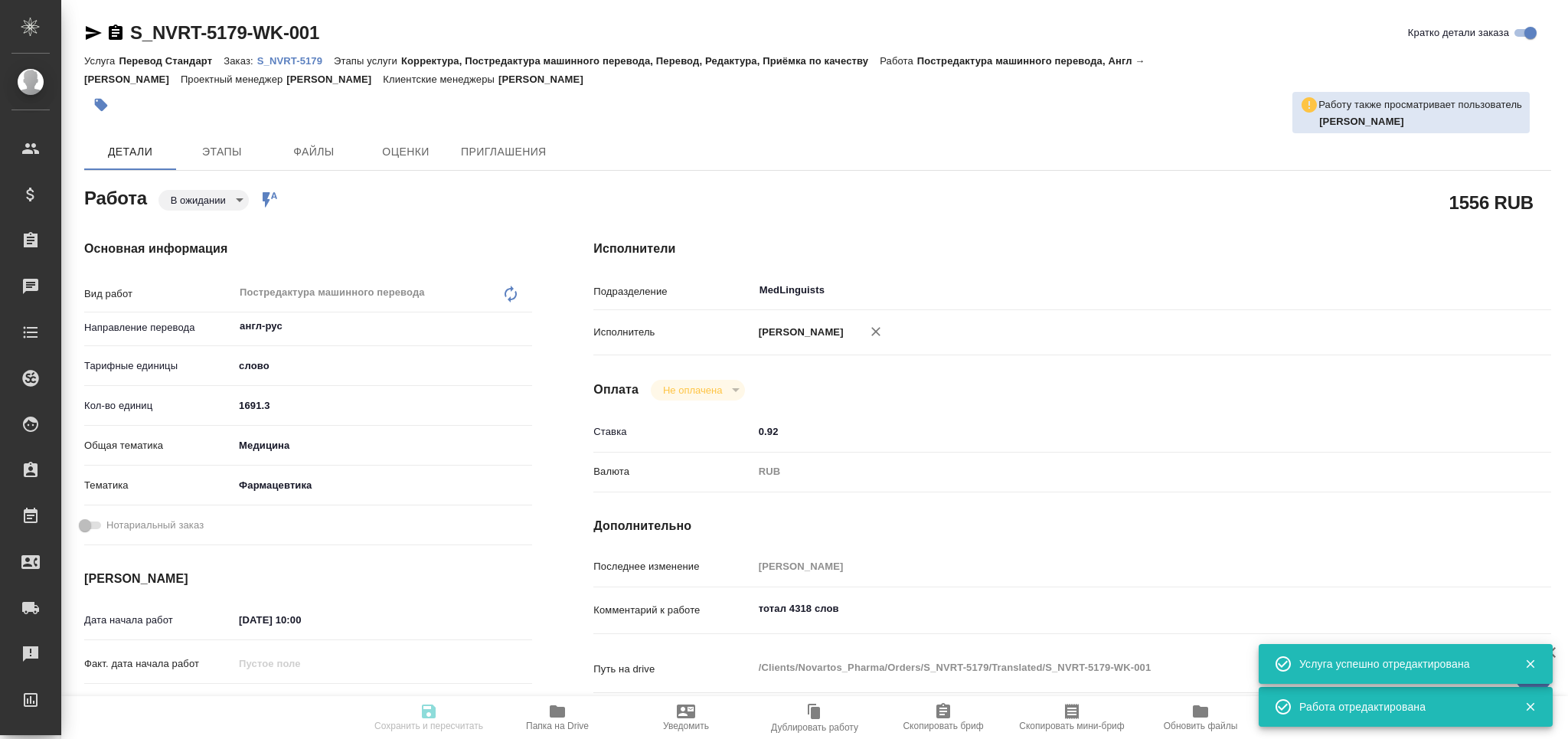
type input "[PERSON_NAME]"
type textarea "тотал 4318 слов"
type textarea "x"
type textarea "/Clients/Novartos_Pharma/Orders/S_NVRT-5179/Translated/S_NVRT-5179-WK-001"
type textarea "x"
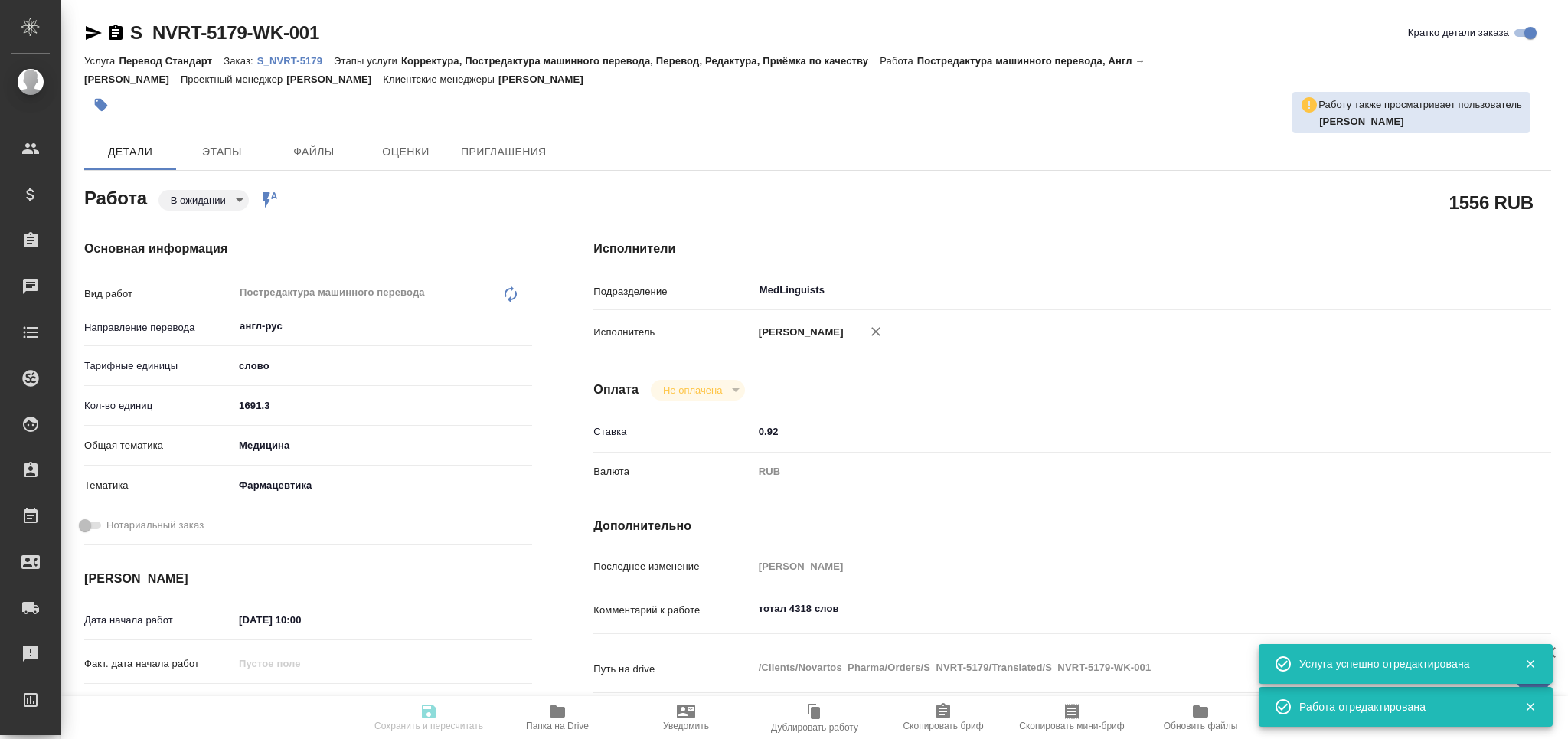
type input "S_NVRT-5179"
type input "Перевод Стандарт"
type input "Корректура, Постредактура машинного перевода, Перевод, Редактура, Приёмка по ка…"
type input "[PERSON_NAME]"
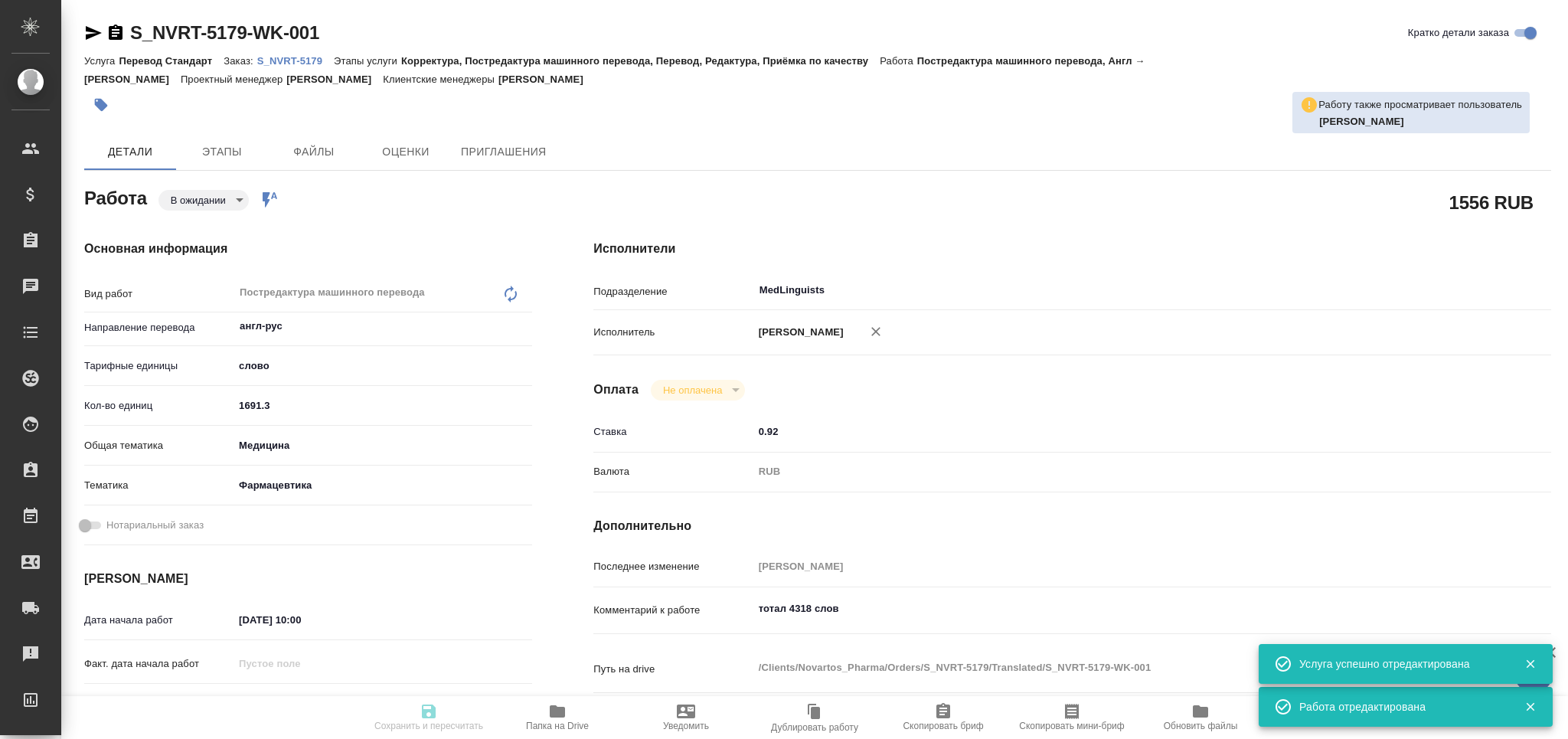
type input "/Clients/Novartos_Pharma/Orders/S_NVRT-5179"
type textarea "x"
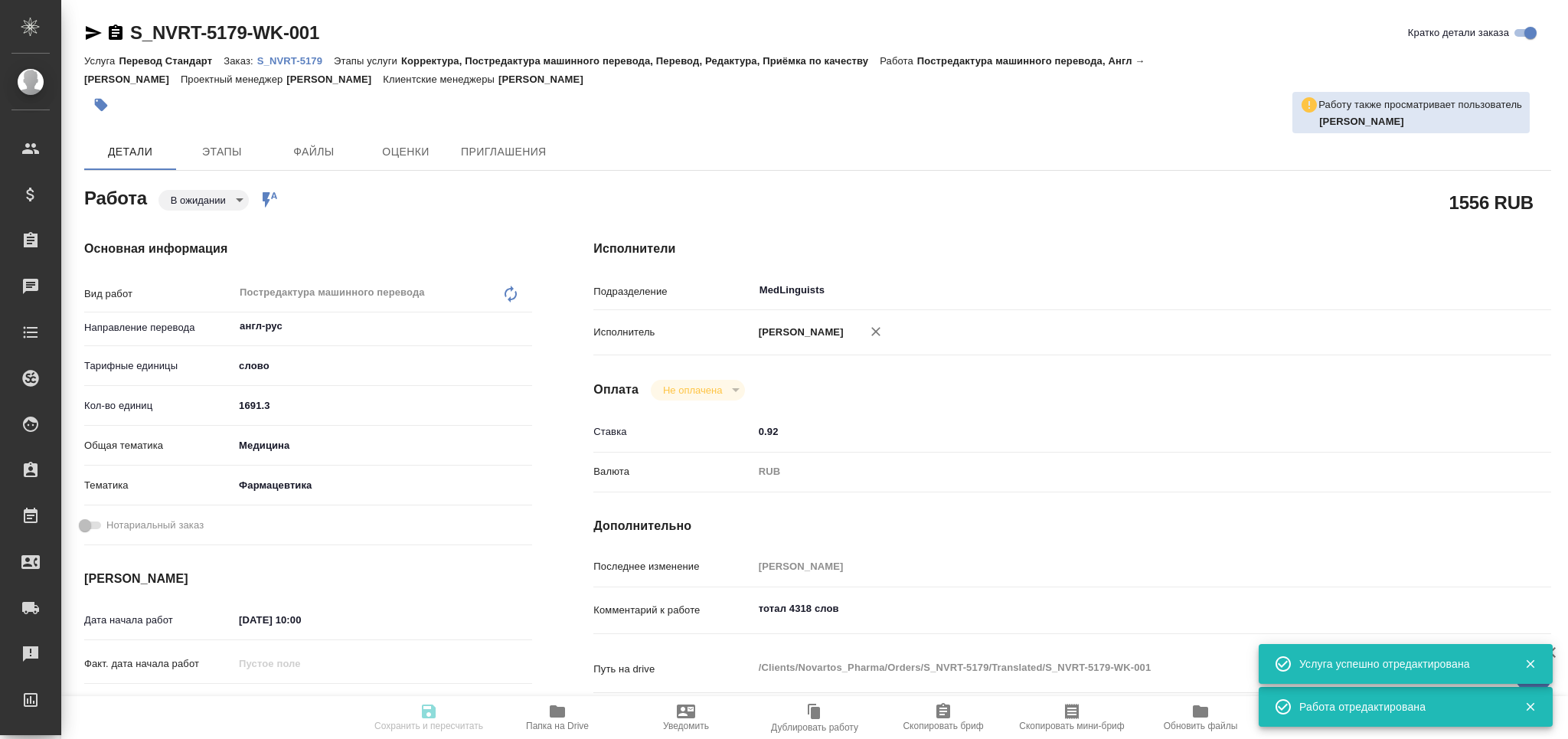
type textarea "x"
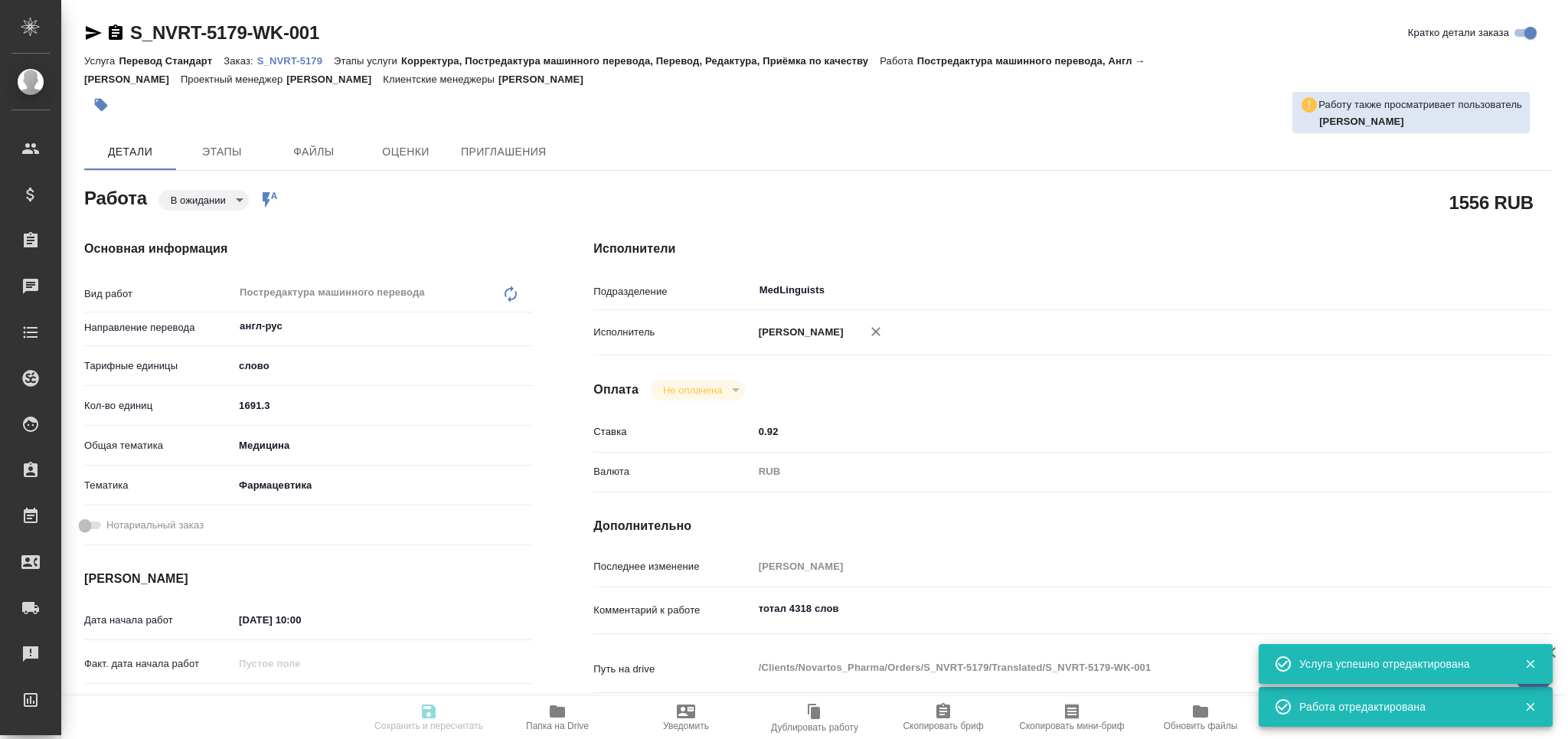
type textarea "x"
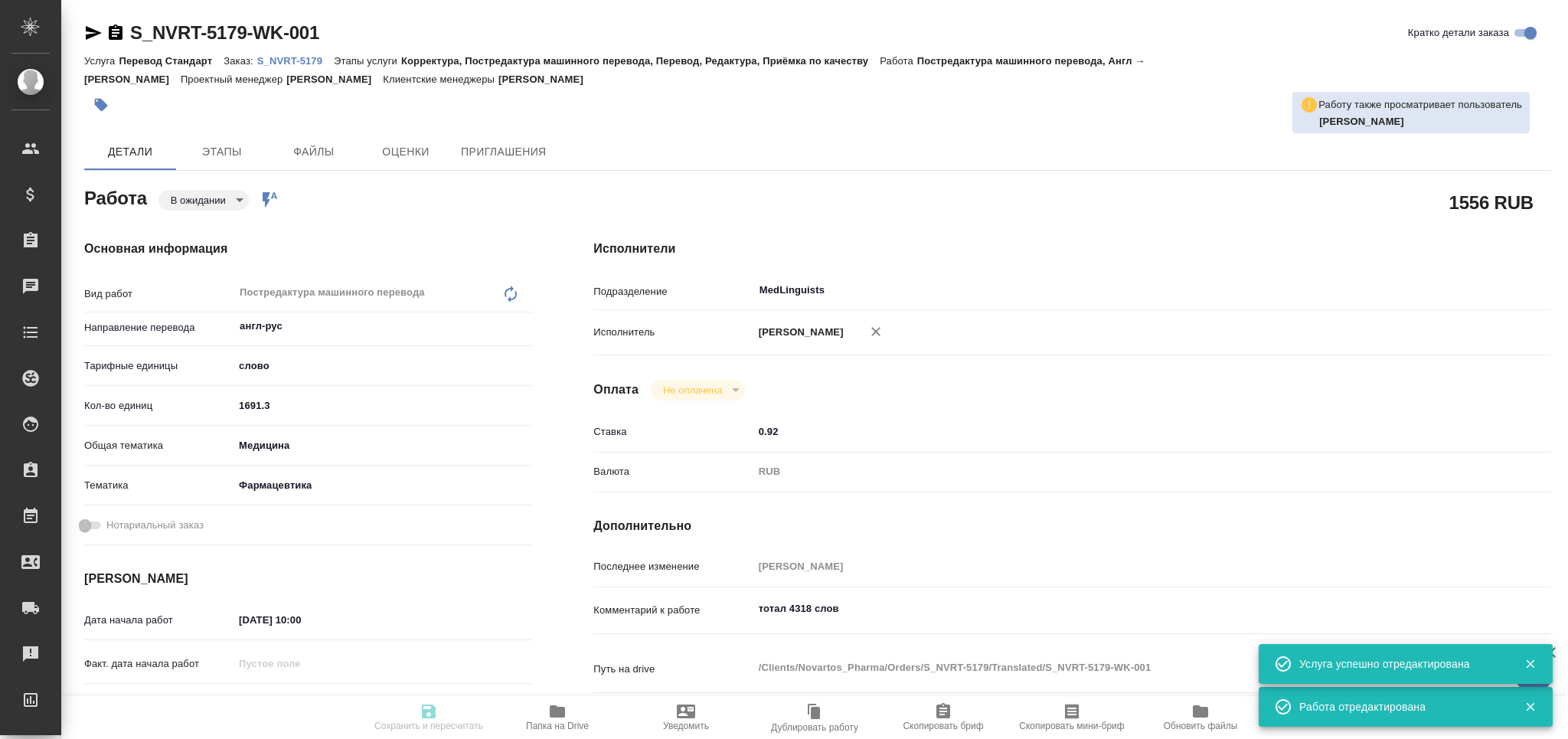
type textarea "x"
type input "pending"
type textarea "Постредактура машинного перевода"
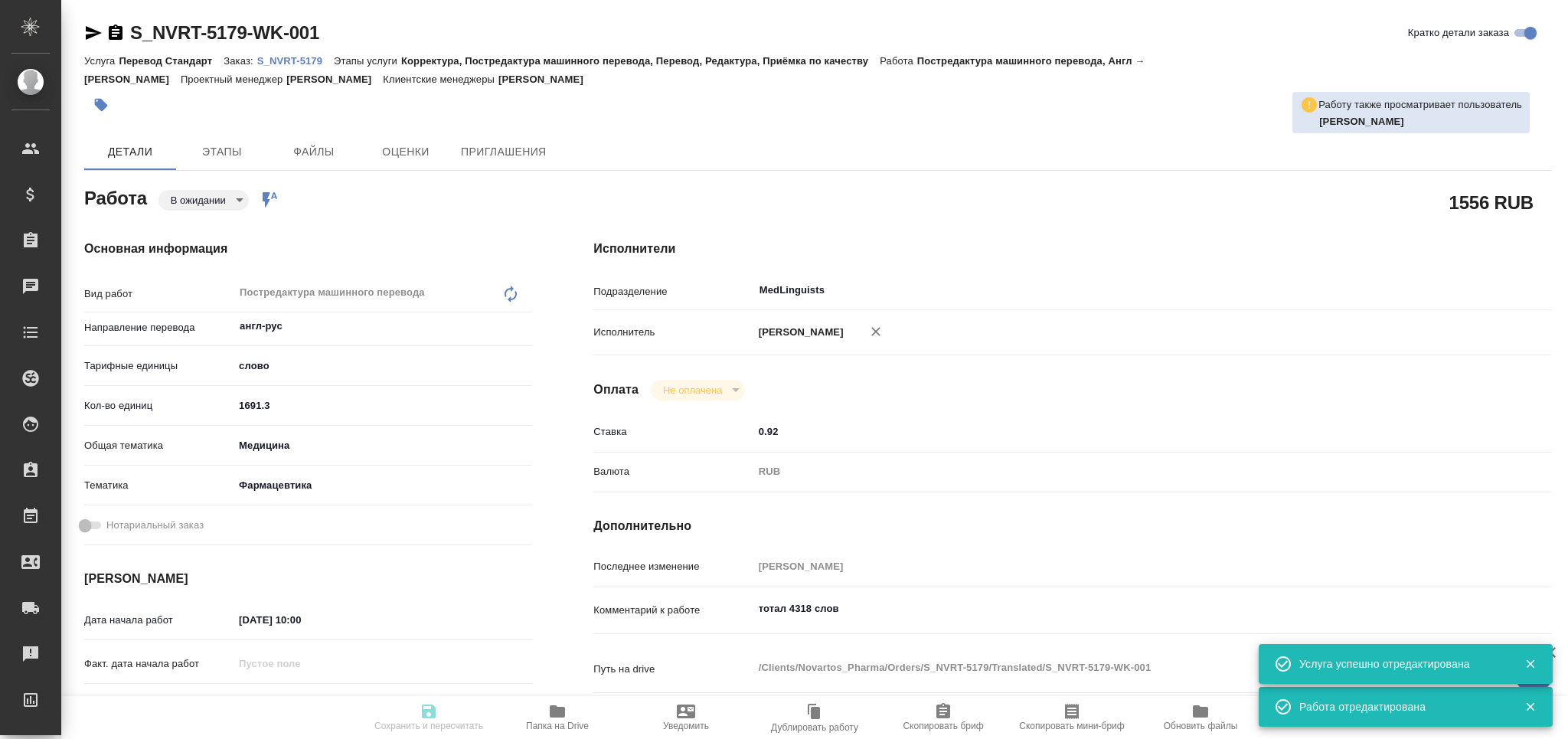
type textarea "x"
type input "англ-рус"
type input "5a8b1489cc6b4906c91bfd90"
type input "1691.3"
type input "med"
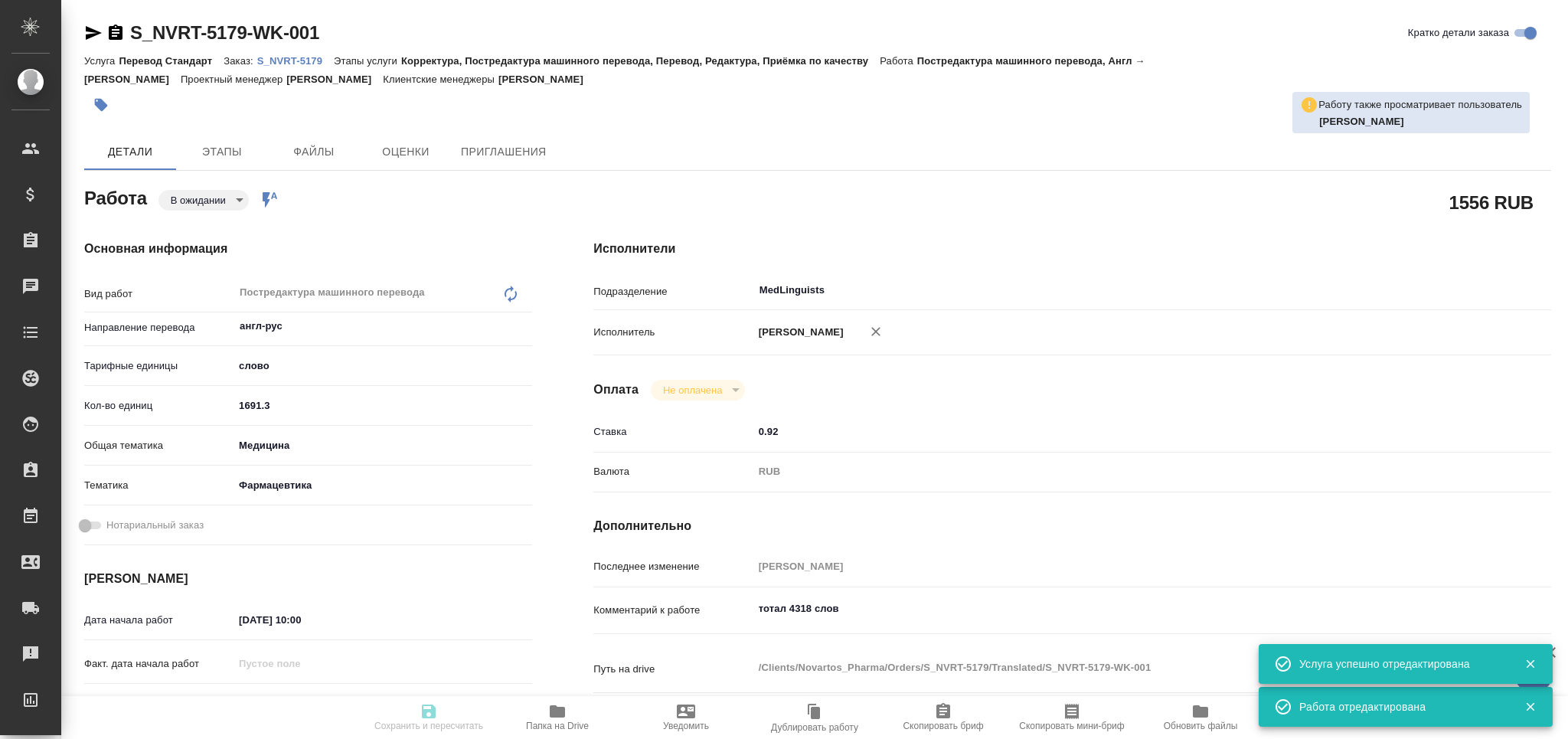
type input "6149832f2b7be24903fd7a82"
type input "[DATE] 10:00"
type input "[DATE] 12:00"
type input "[DATE] 17:00"
type input "MedLinguists"
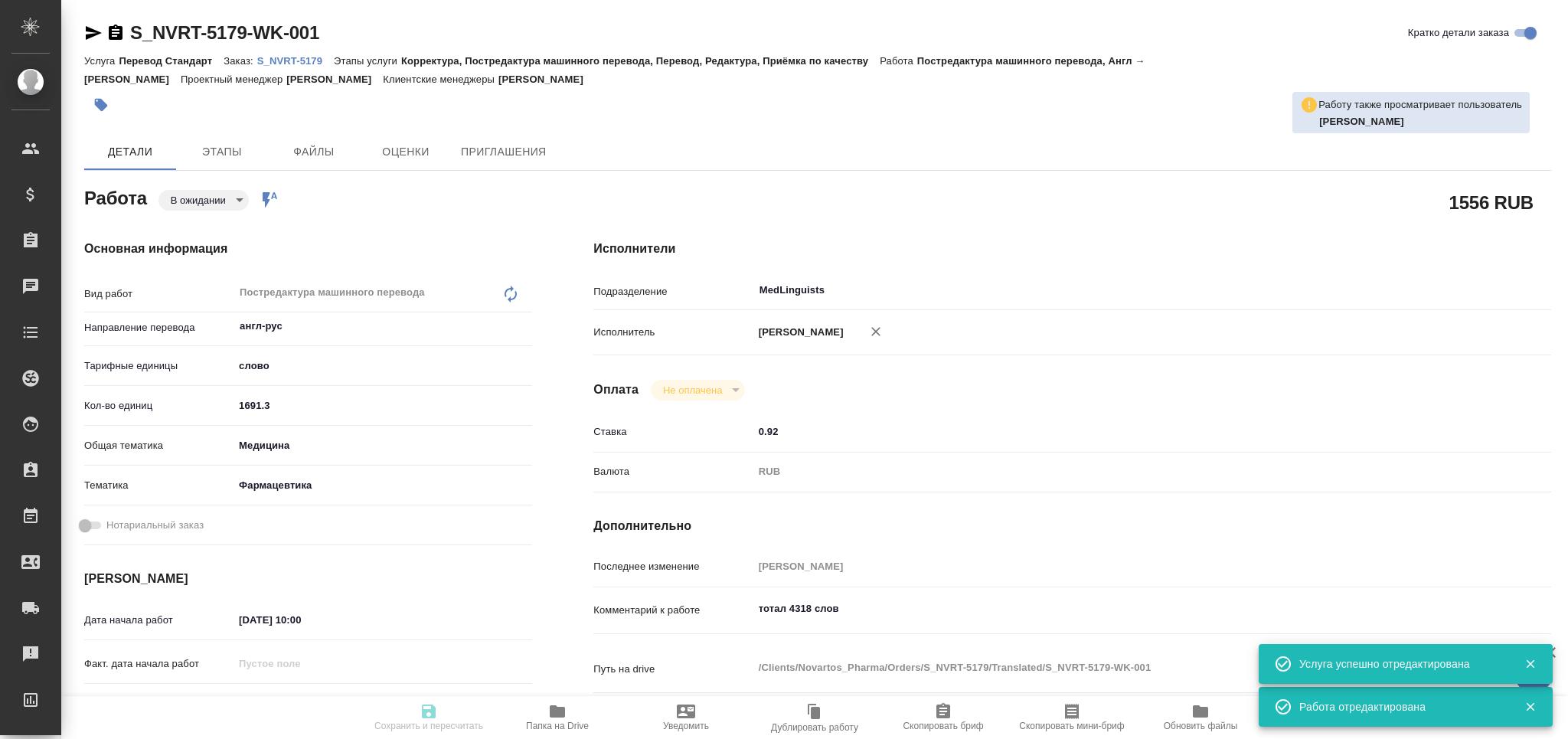
type input "notPayed"
type input "0.92"
type input "RUB"
type input "[PERSON_NAME]"
type textarea "тотал 4318 слов"
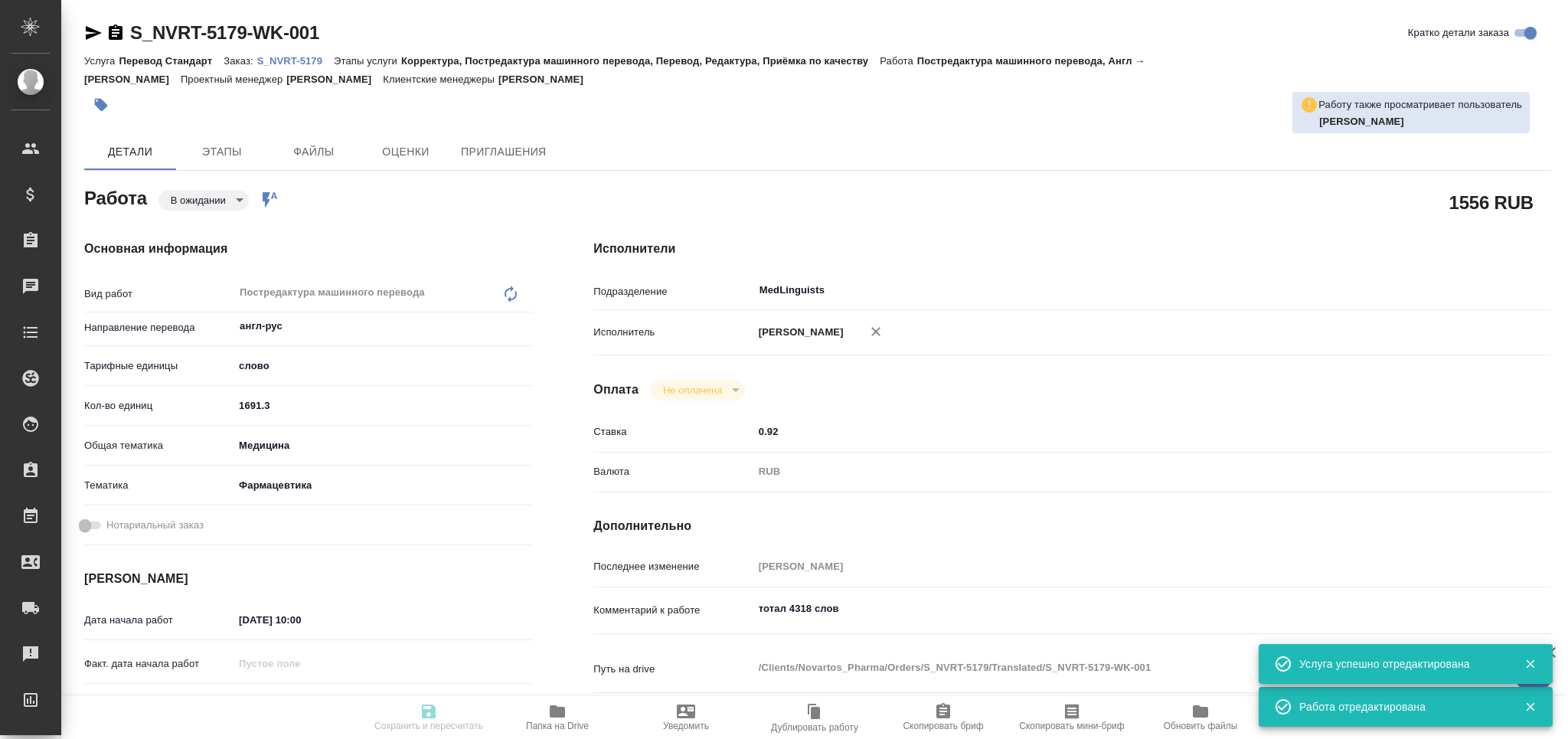
type textarea "x"
type textarea "/Clients/Novartos_Pharma/Orders/S_NVRT-5179/Translated/S_NVRT-5179-WK-001"
type textarea "x"
type input "S_NVRT-5179"
type input "Перевод Стандарт"
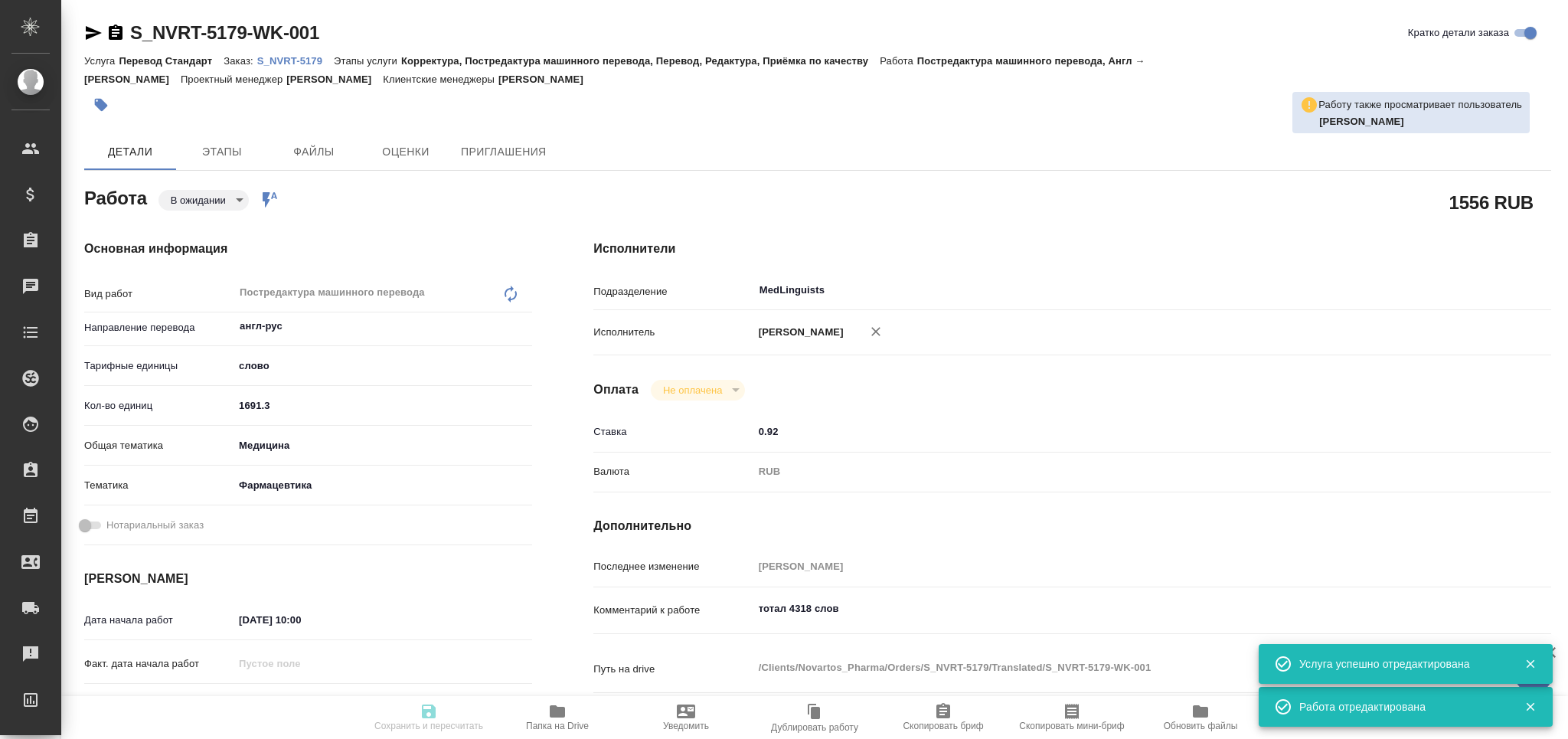
type input "Корректура, Постредактура машинного перевода, Перевод, Редактура, Приёмка по ка…"
type input "[PERSON_NAME]"
type input "/Clients/Novartos_Pharma/Orders/S_NVRT-5179"
type textarea "x"
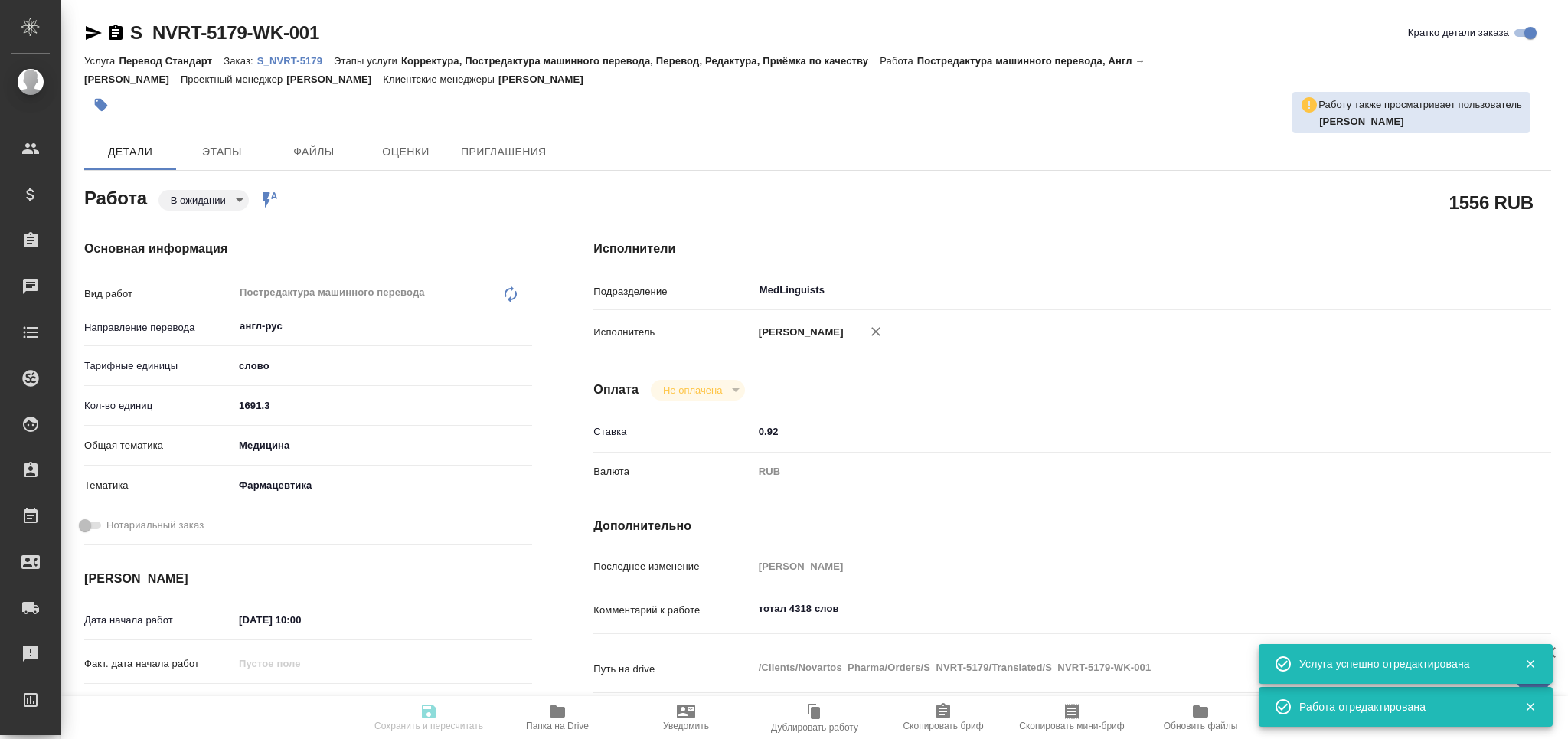
type textarea "x"
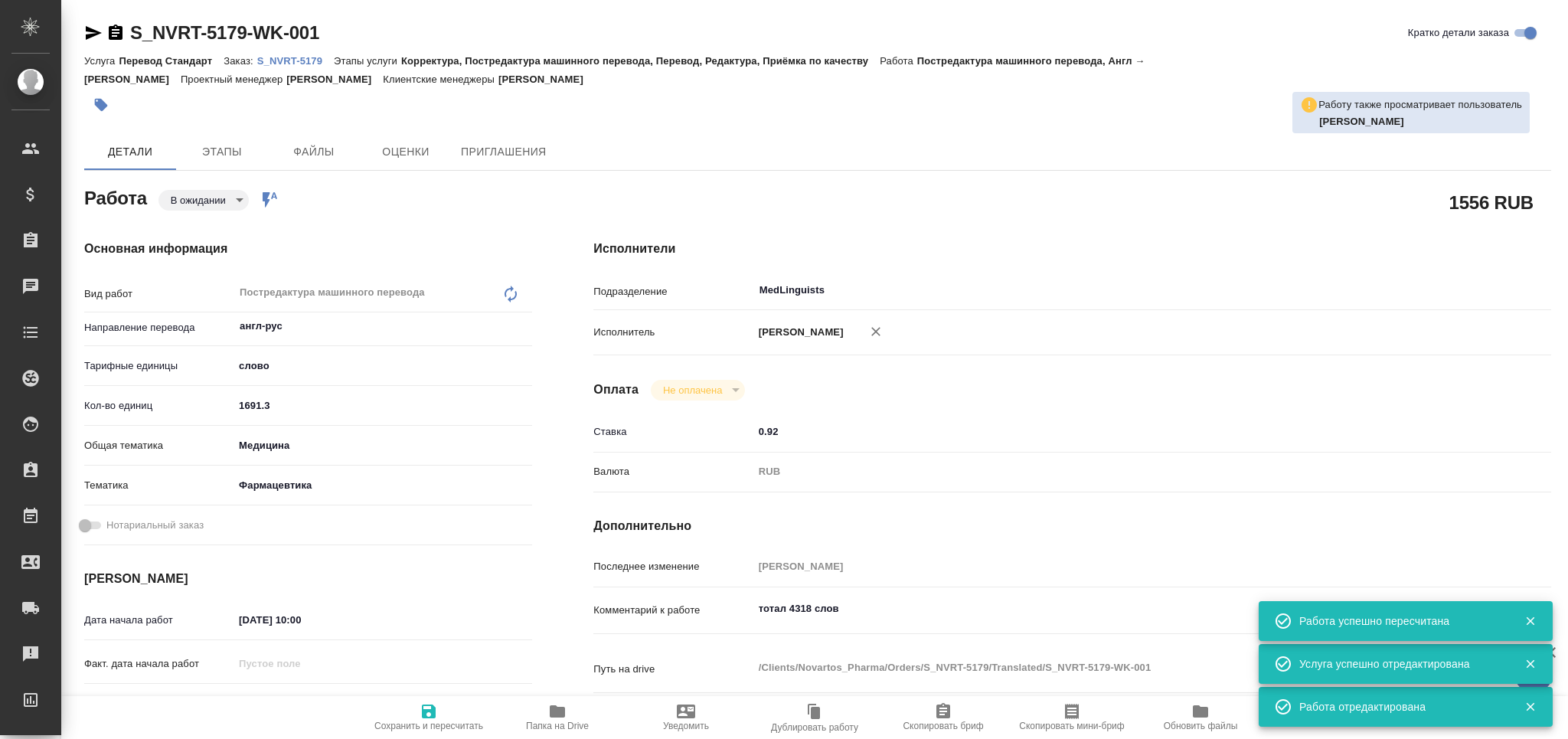
type textarea "x"
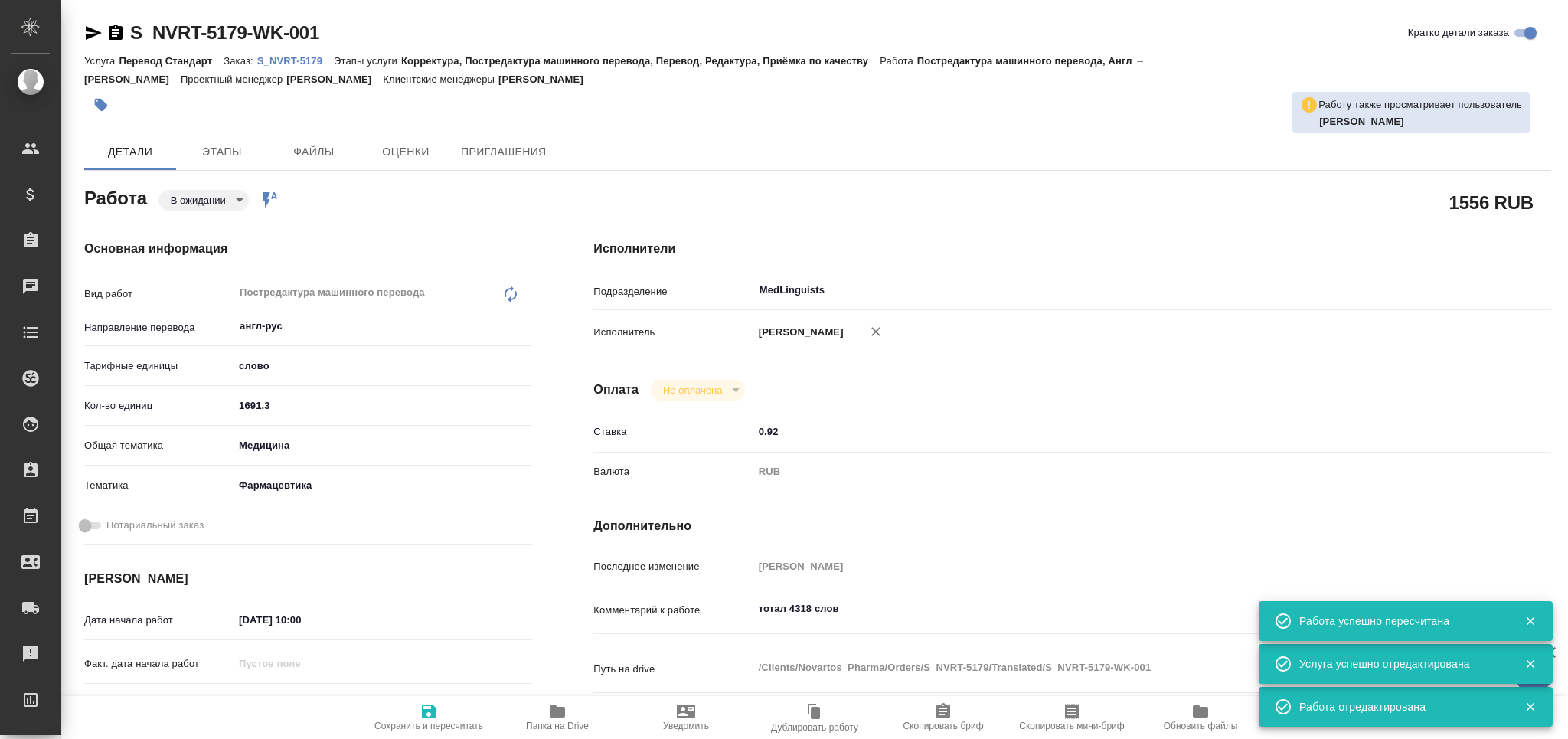
type textarea "x"
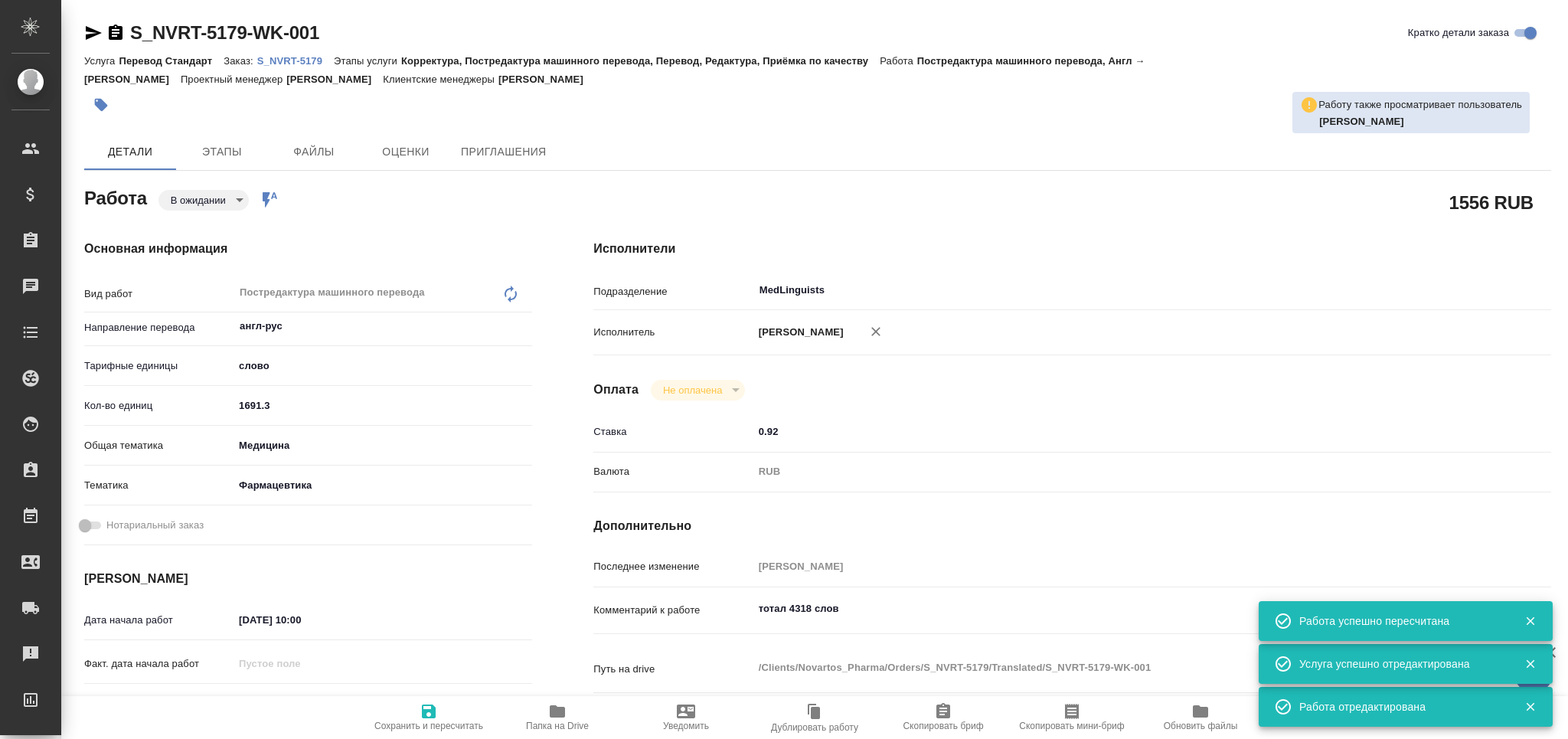
type textarea "x"
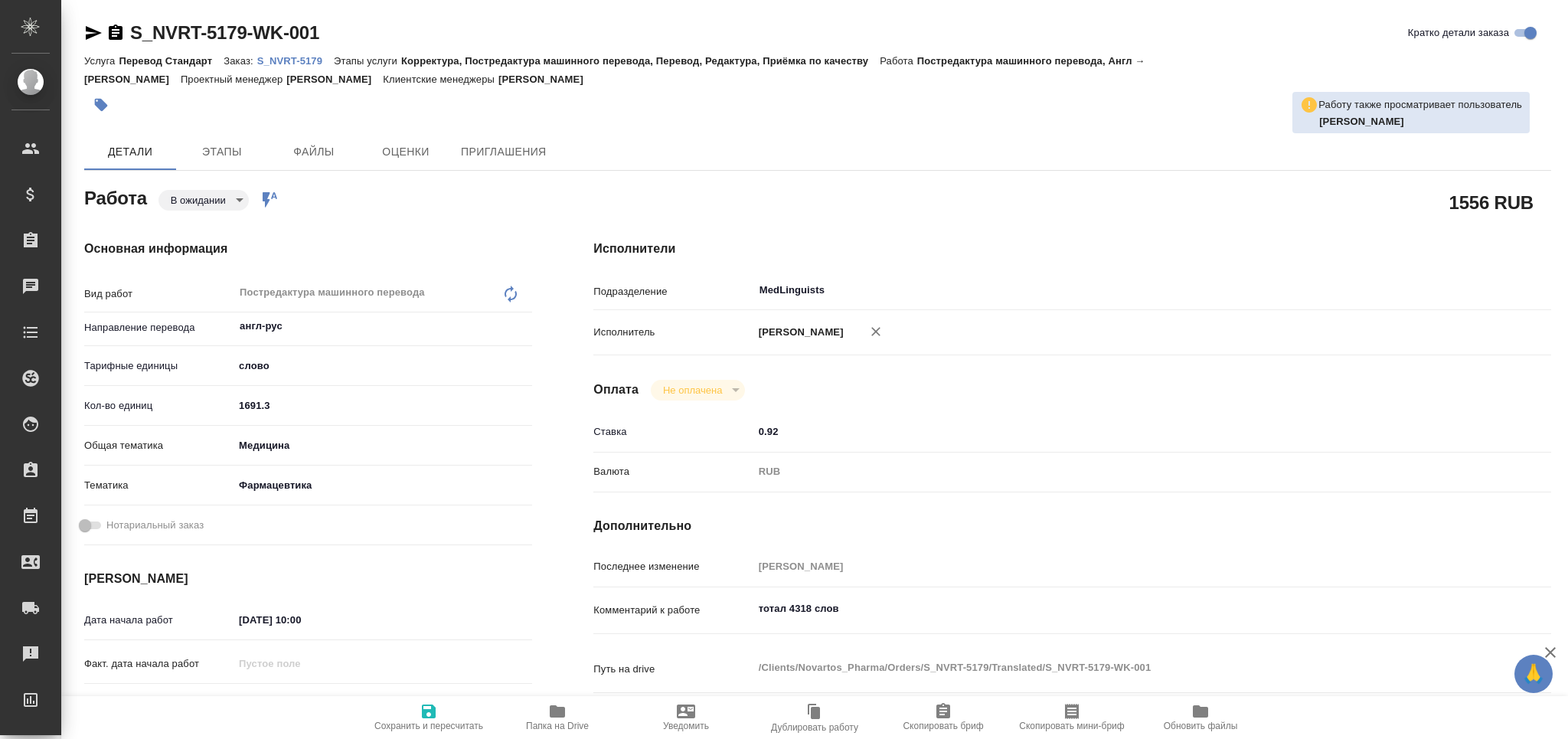
type textarea "x"
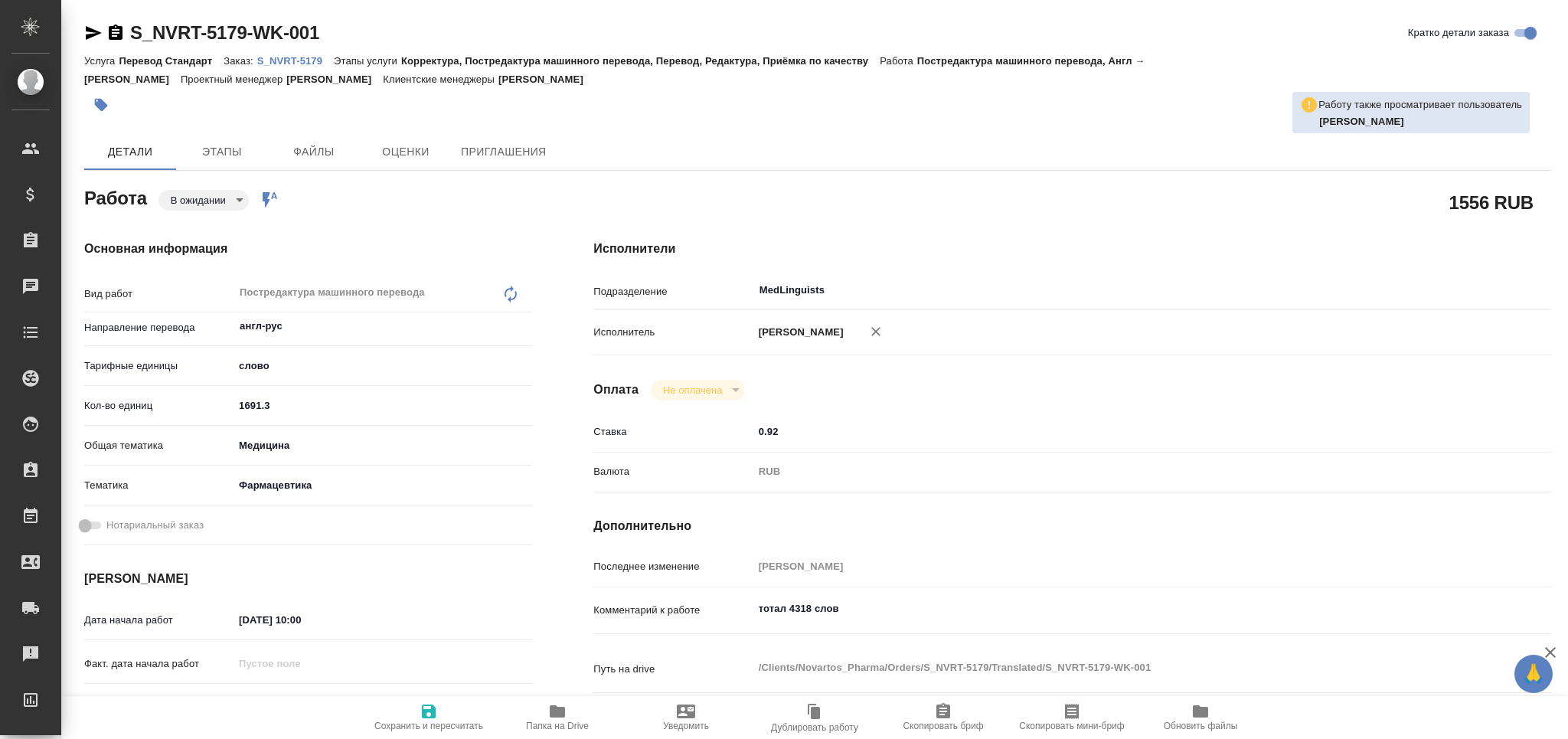
type textarea "x"
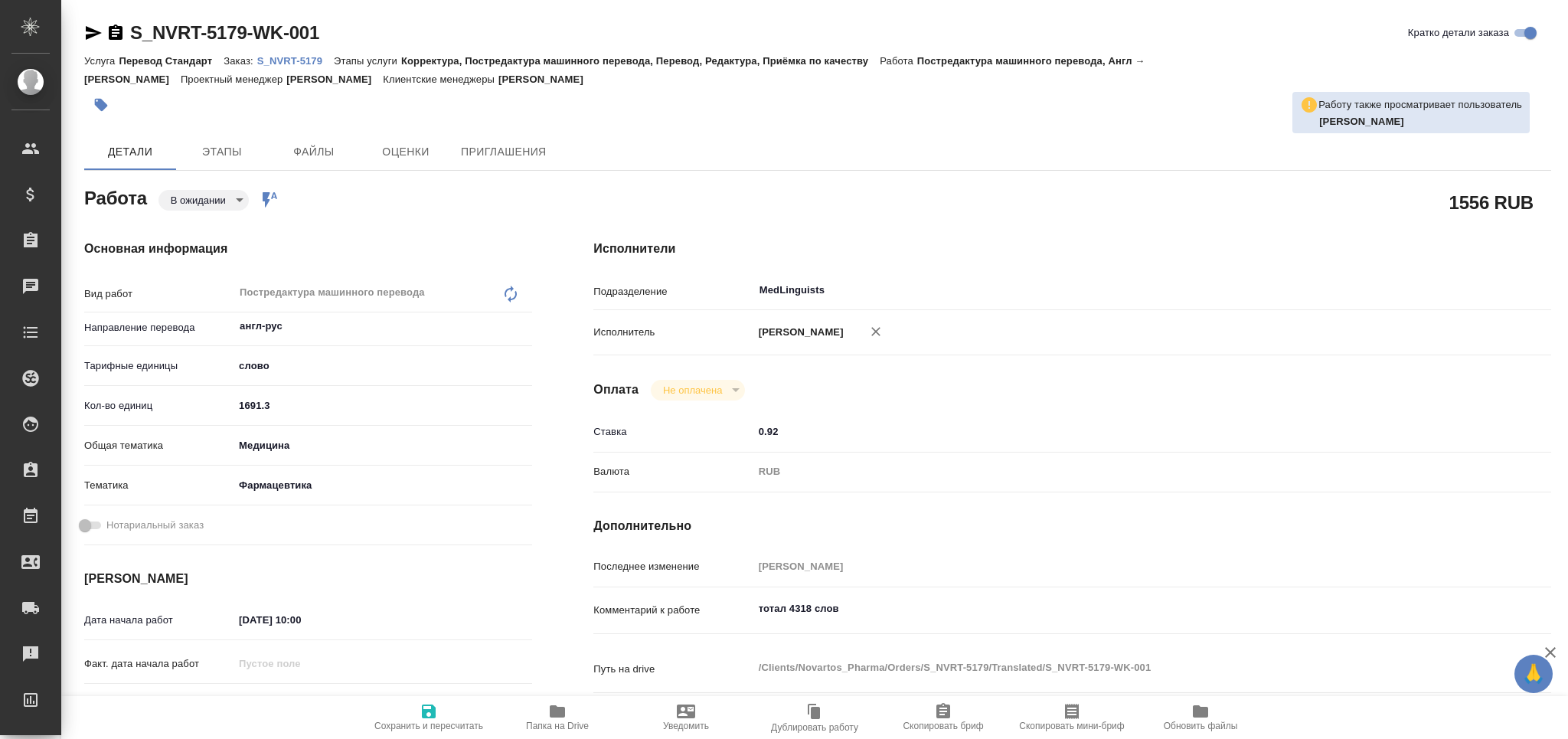
type textarea "x"
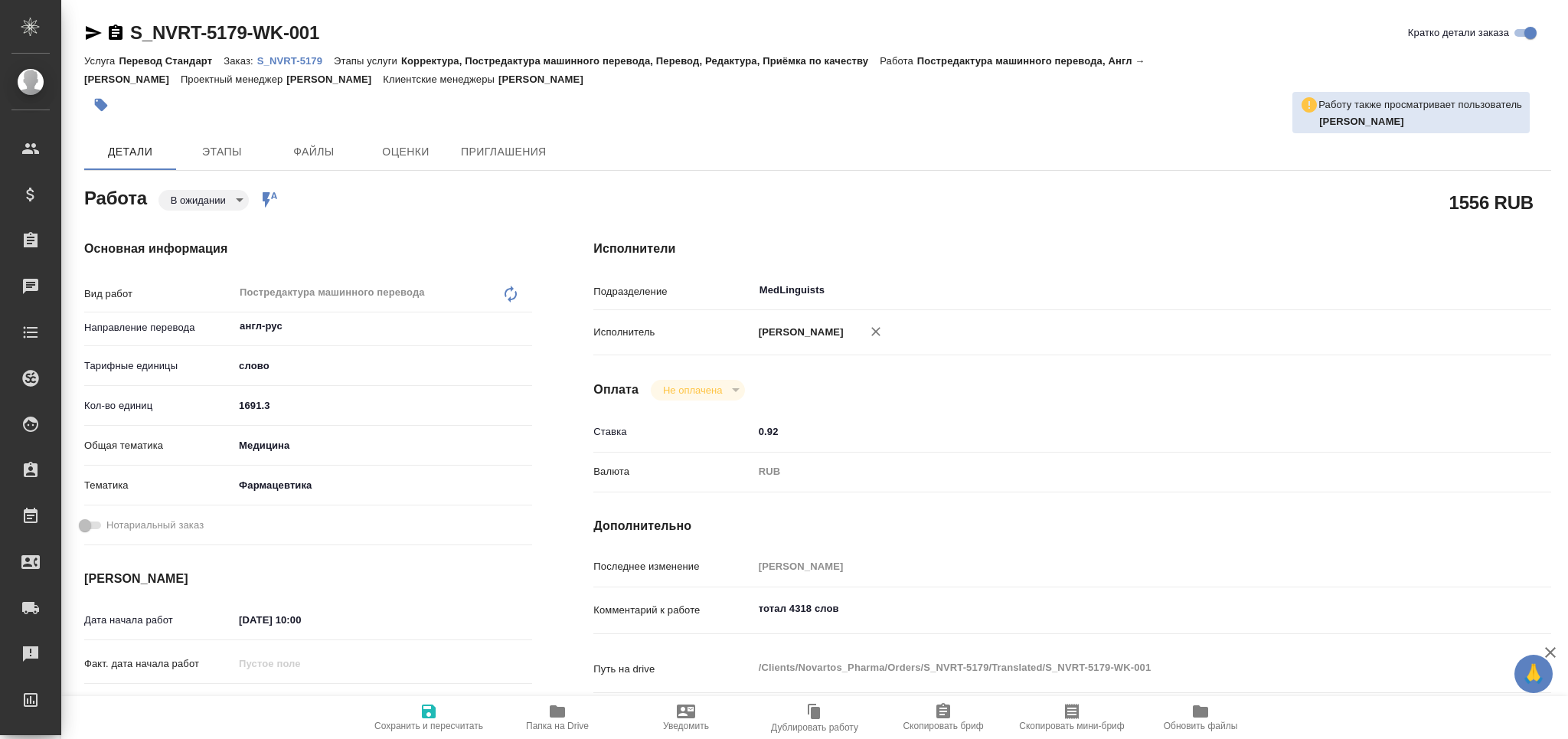
type textarea "x"
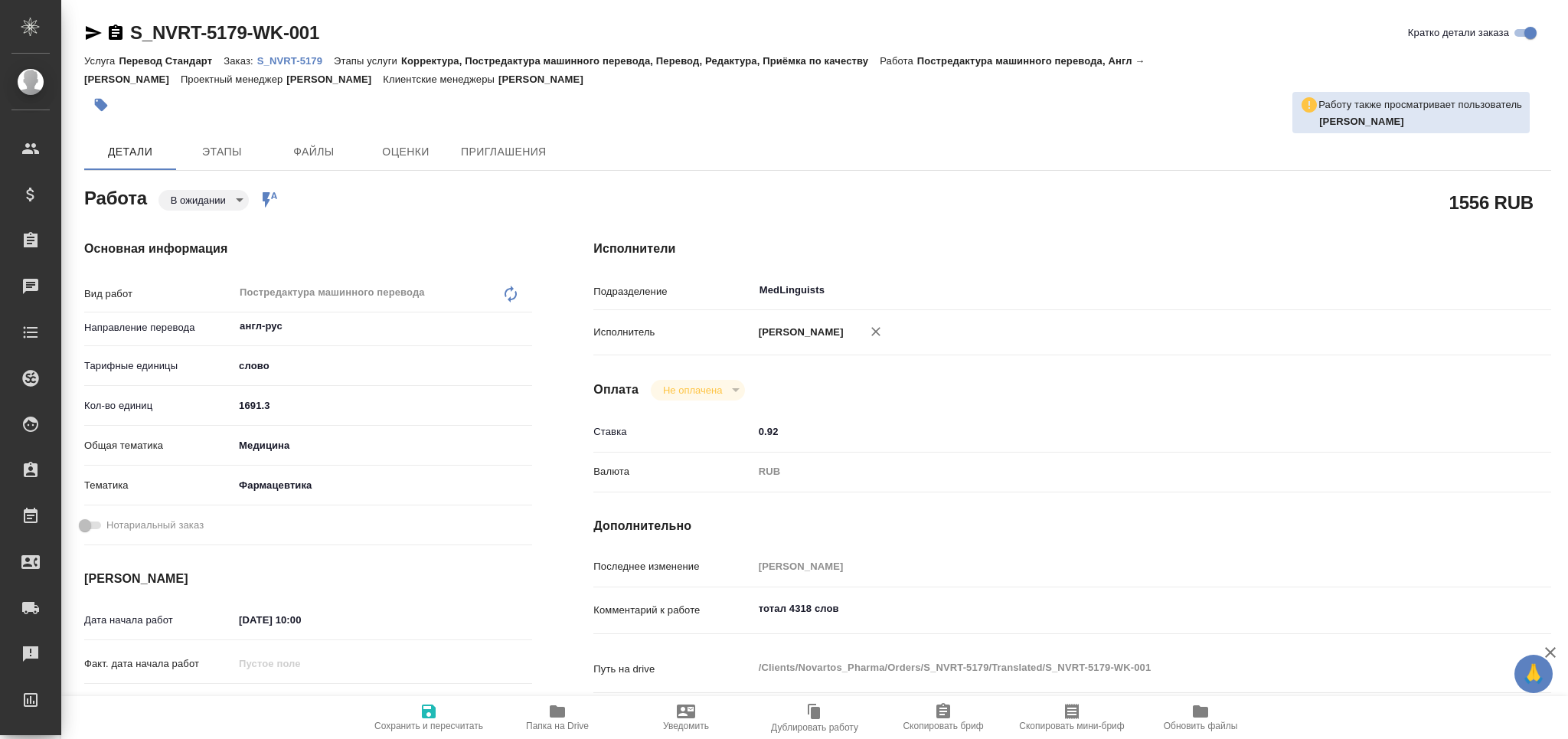
scroll to position [204, 0]
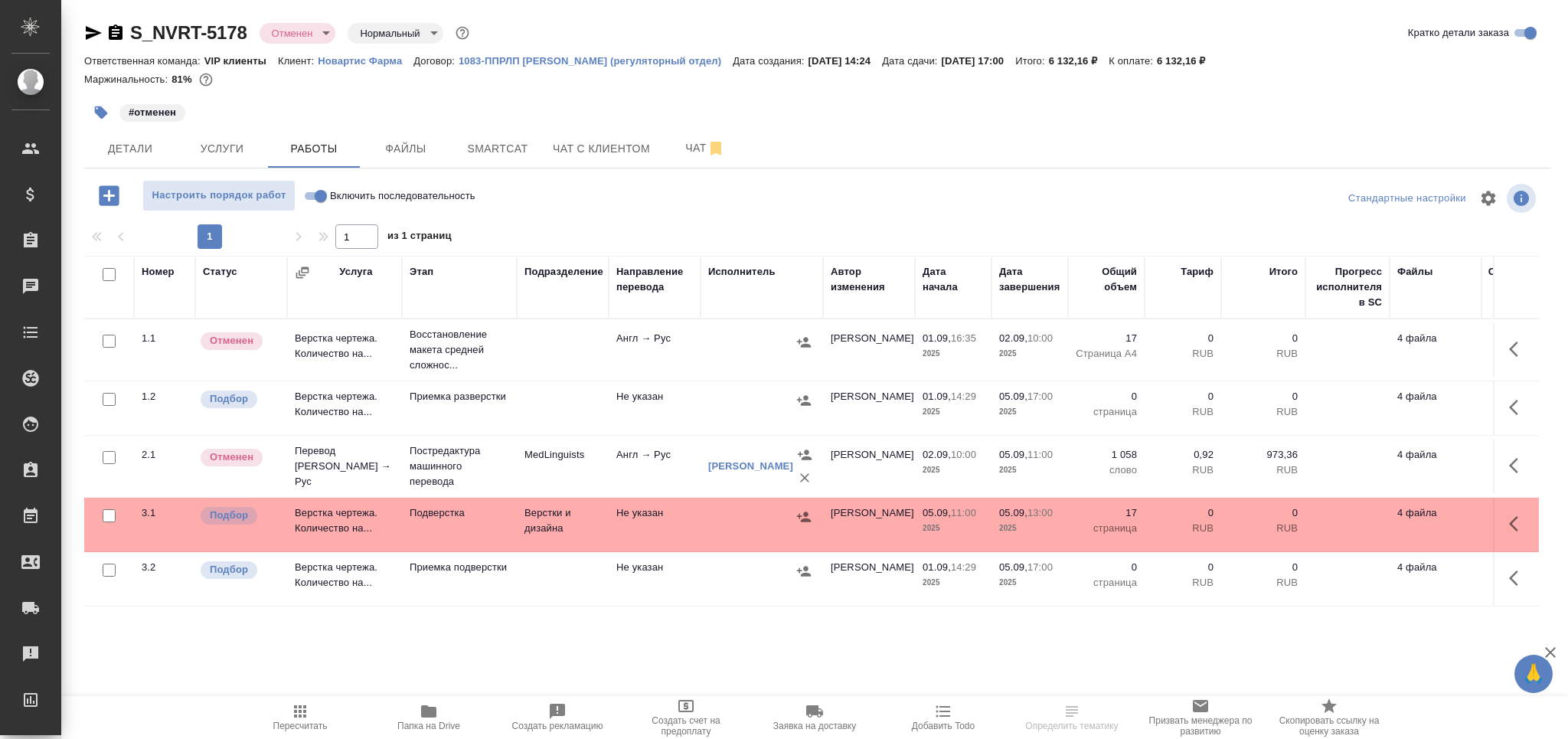
click at [533, 521] on td "Верстки и дизайна" at bounding box center [562, 524] width 92 height 53
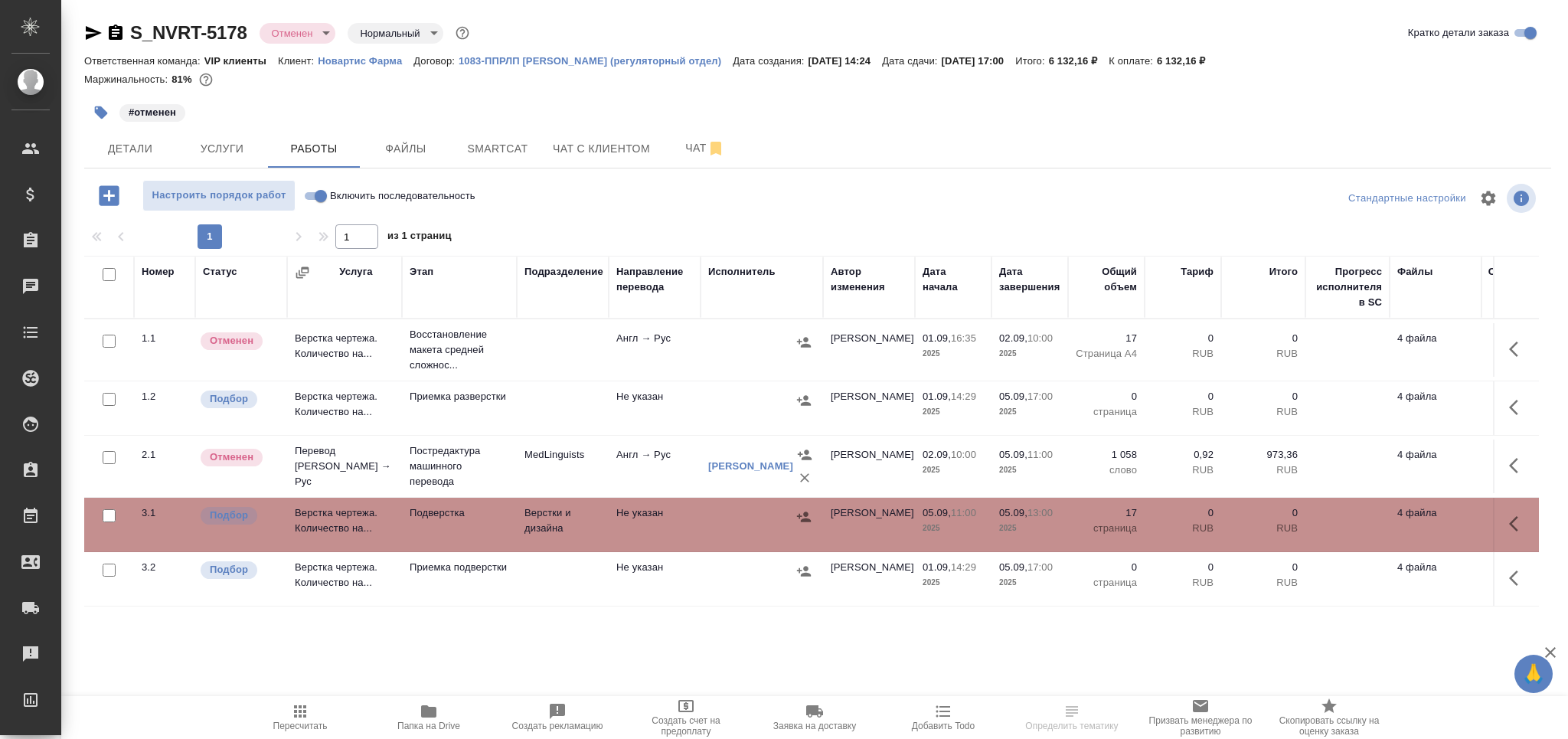
click at [533, 521] on td "Верстки и дизайна" at bounding box center [562, 524] width 92 height 53
click at [313, 713] on span "Пересчитать" at bounding box center [300, 716] width 110 height 29
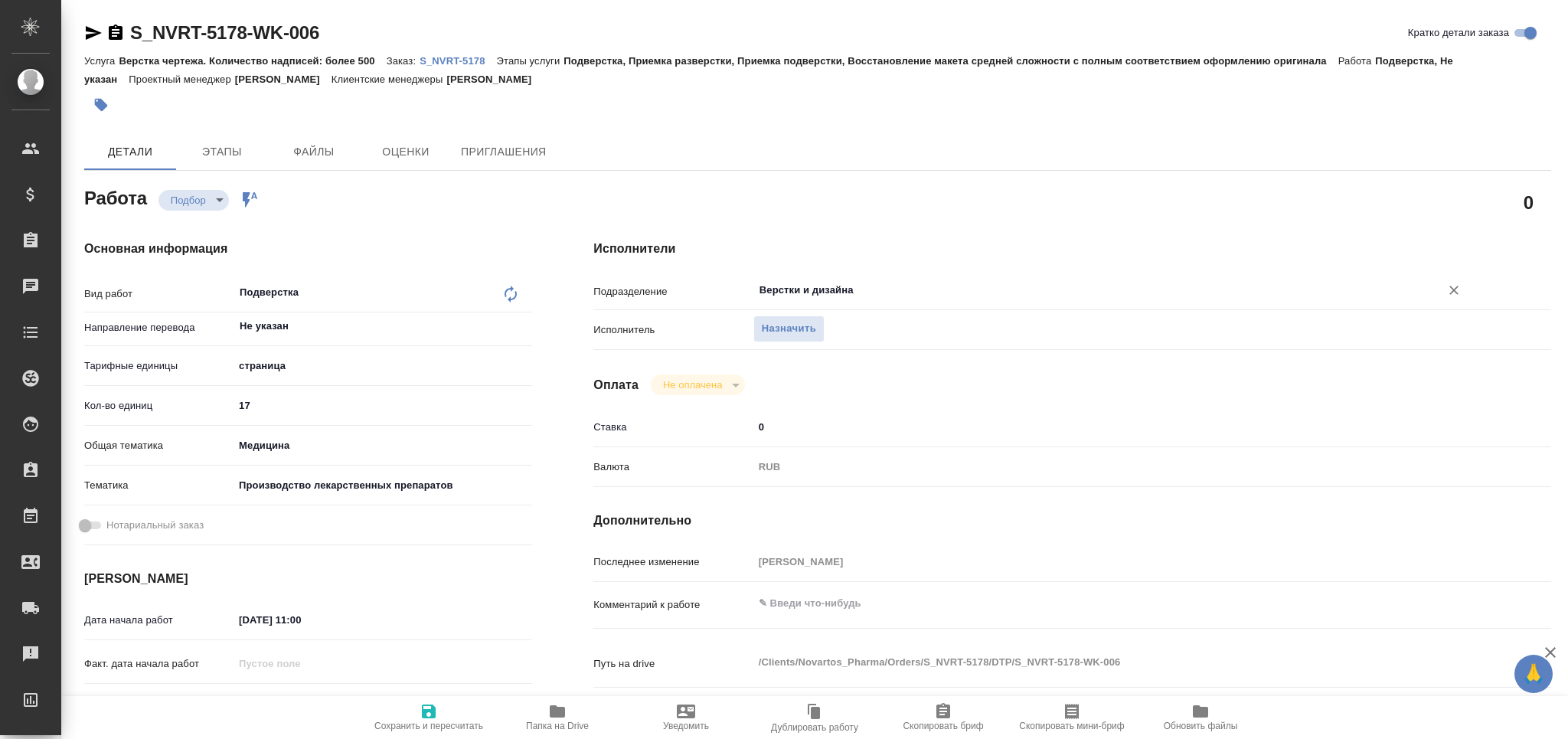
type textarea "x"
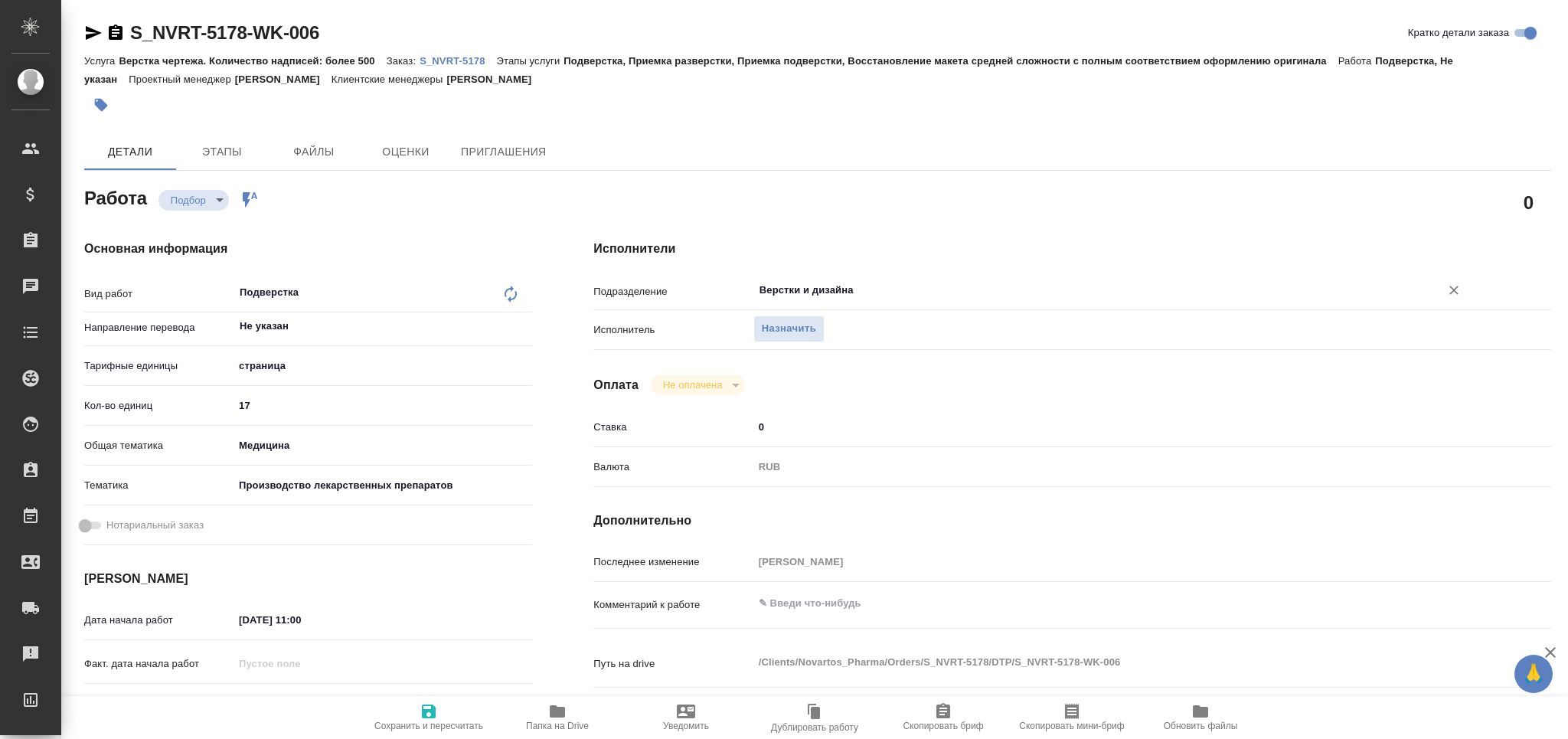
type textarea "x"
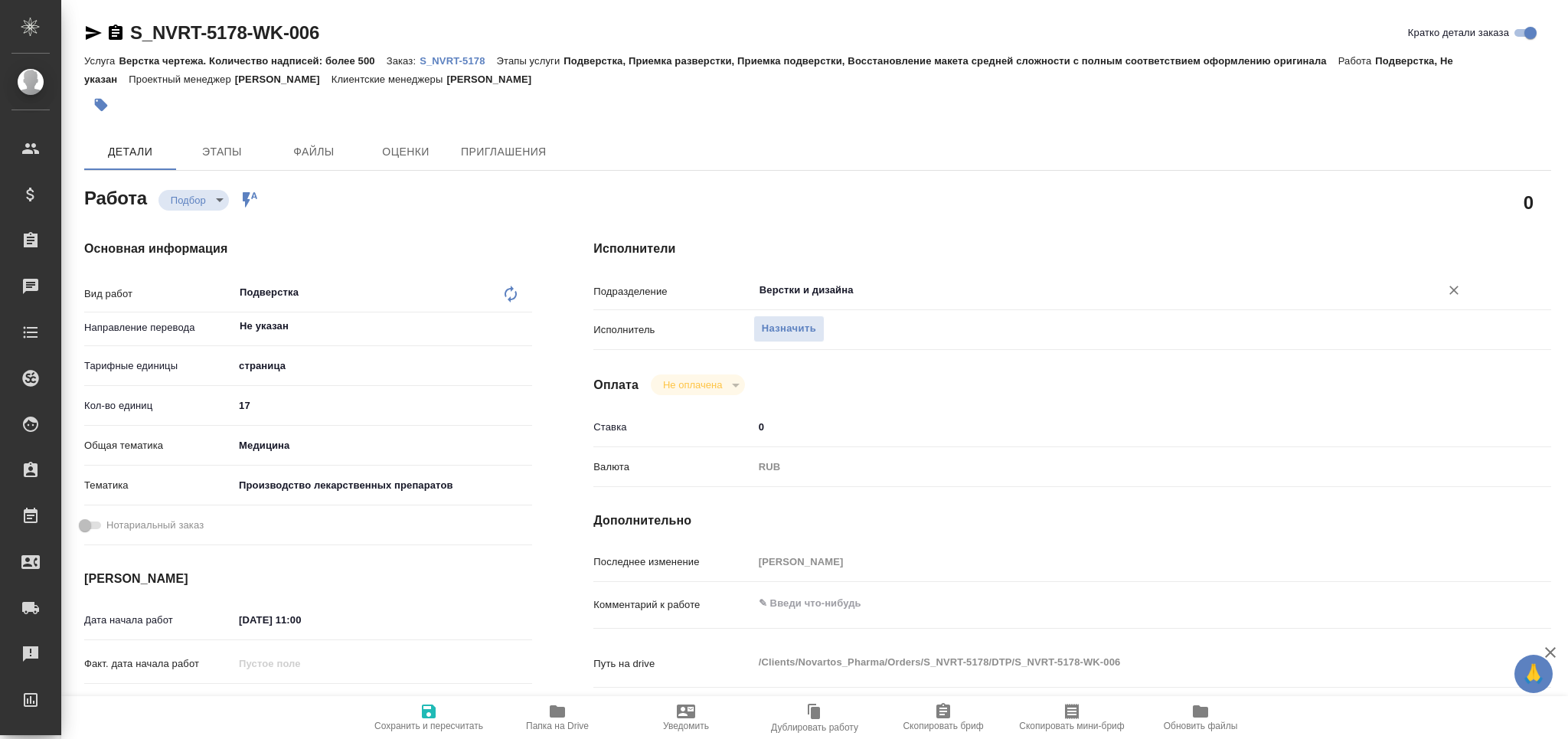
type textarea "x"
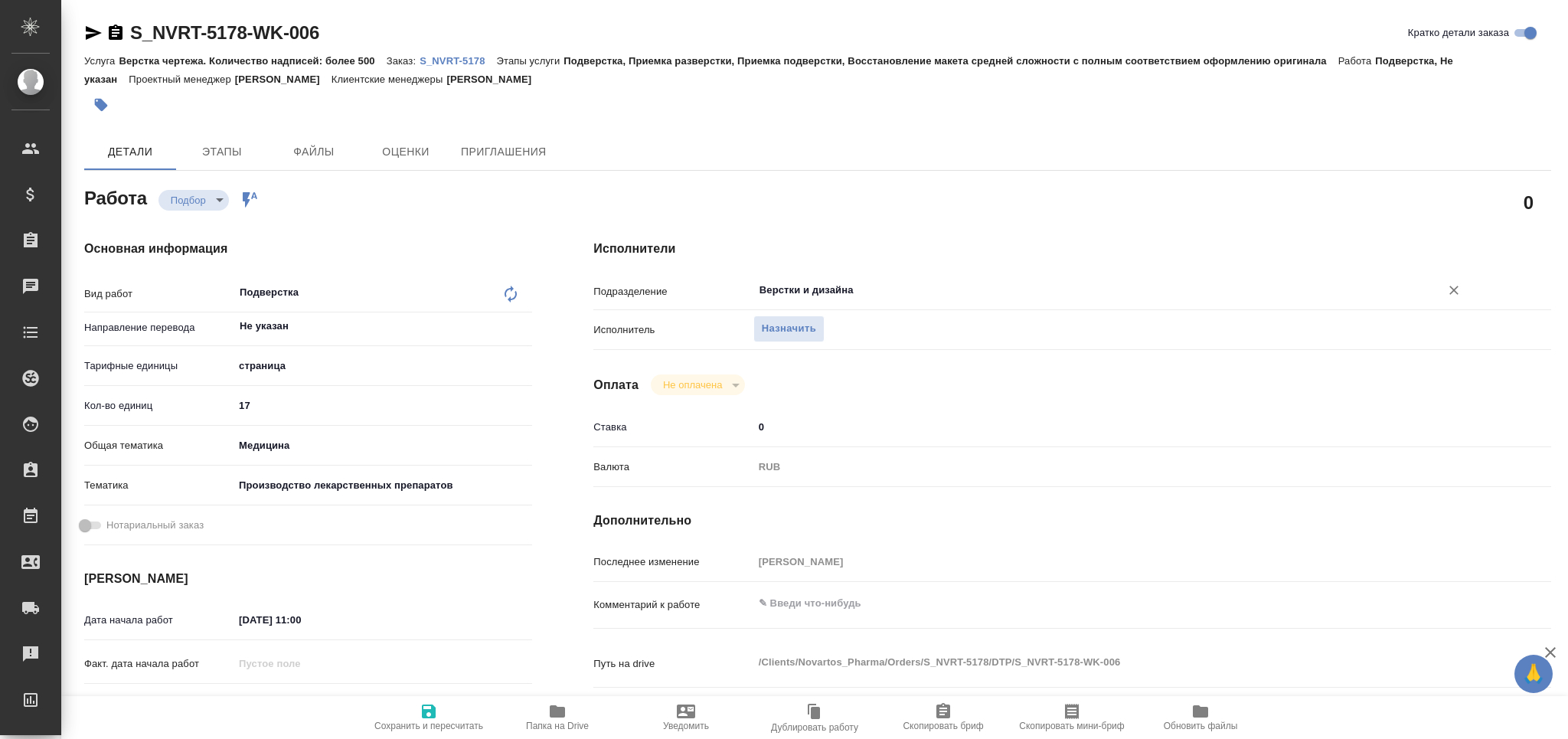
type textarea "x"
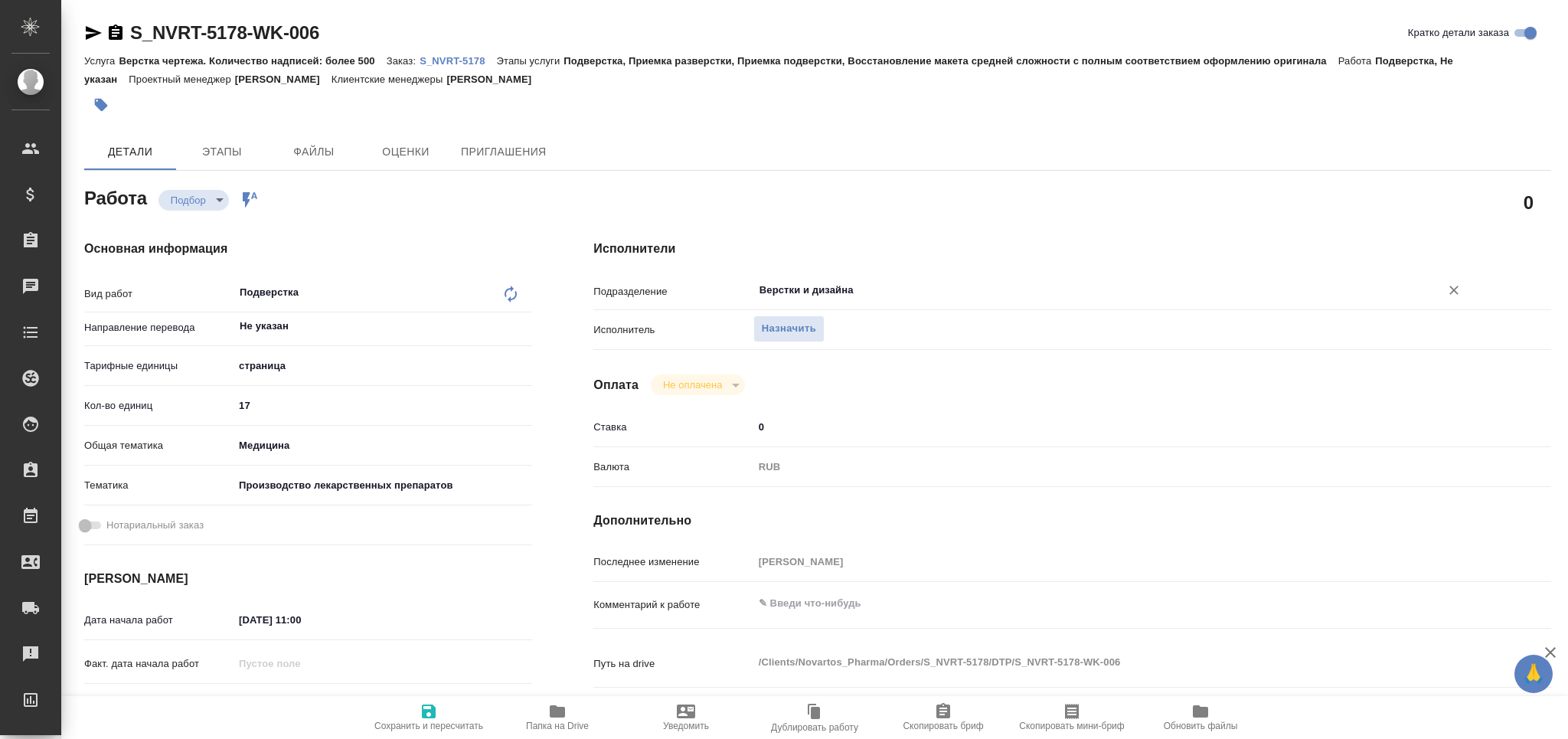
type textarea "x"
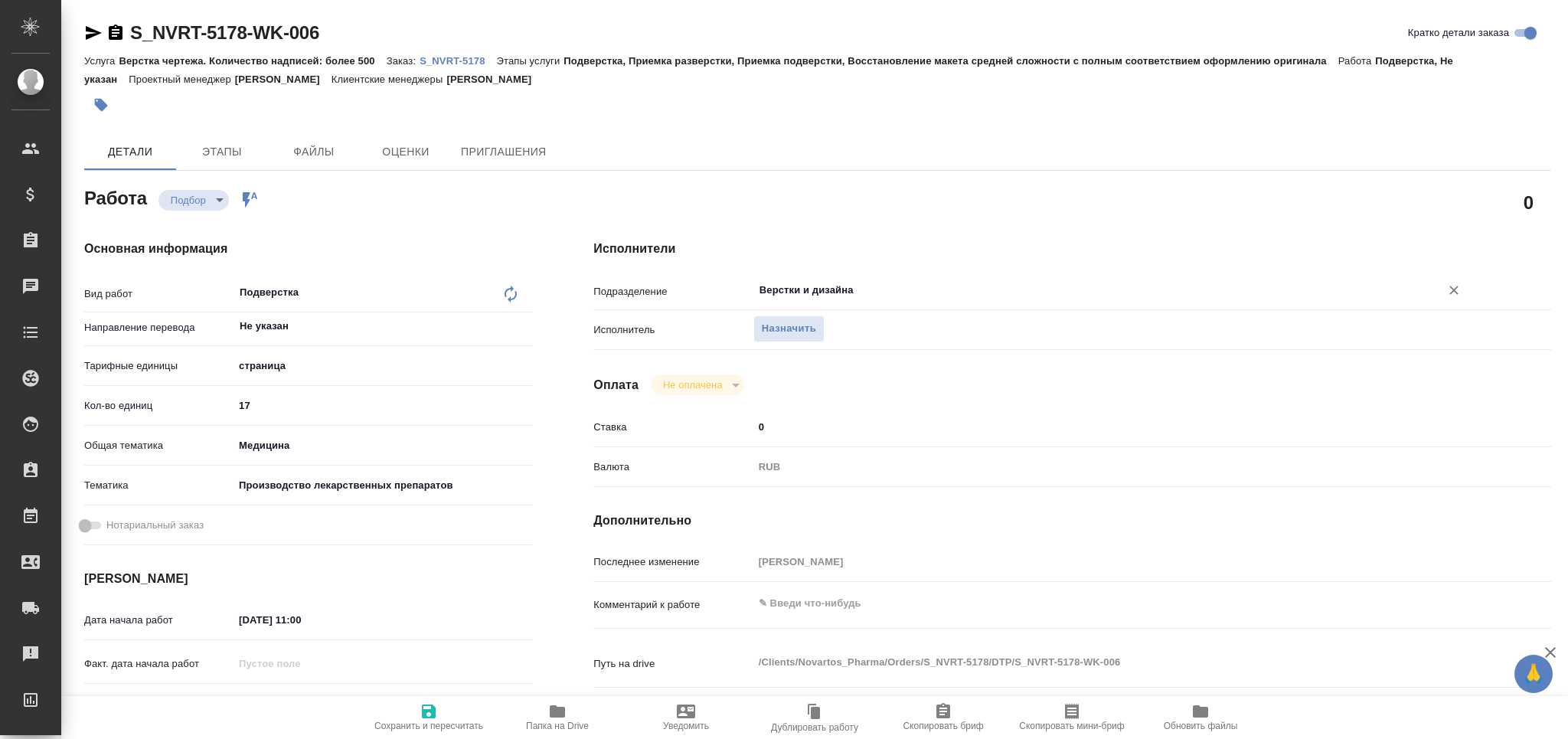
drag, startPoint x: 1449, startPoint y: 291, endPoint x: 1446, endPoint y: 298, distance: 7.6
click at [1450, 291] on icon "Очистить" at bounding box center [1455, 291] width 16 height 16
type textarea "x"
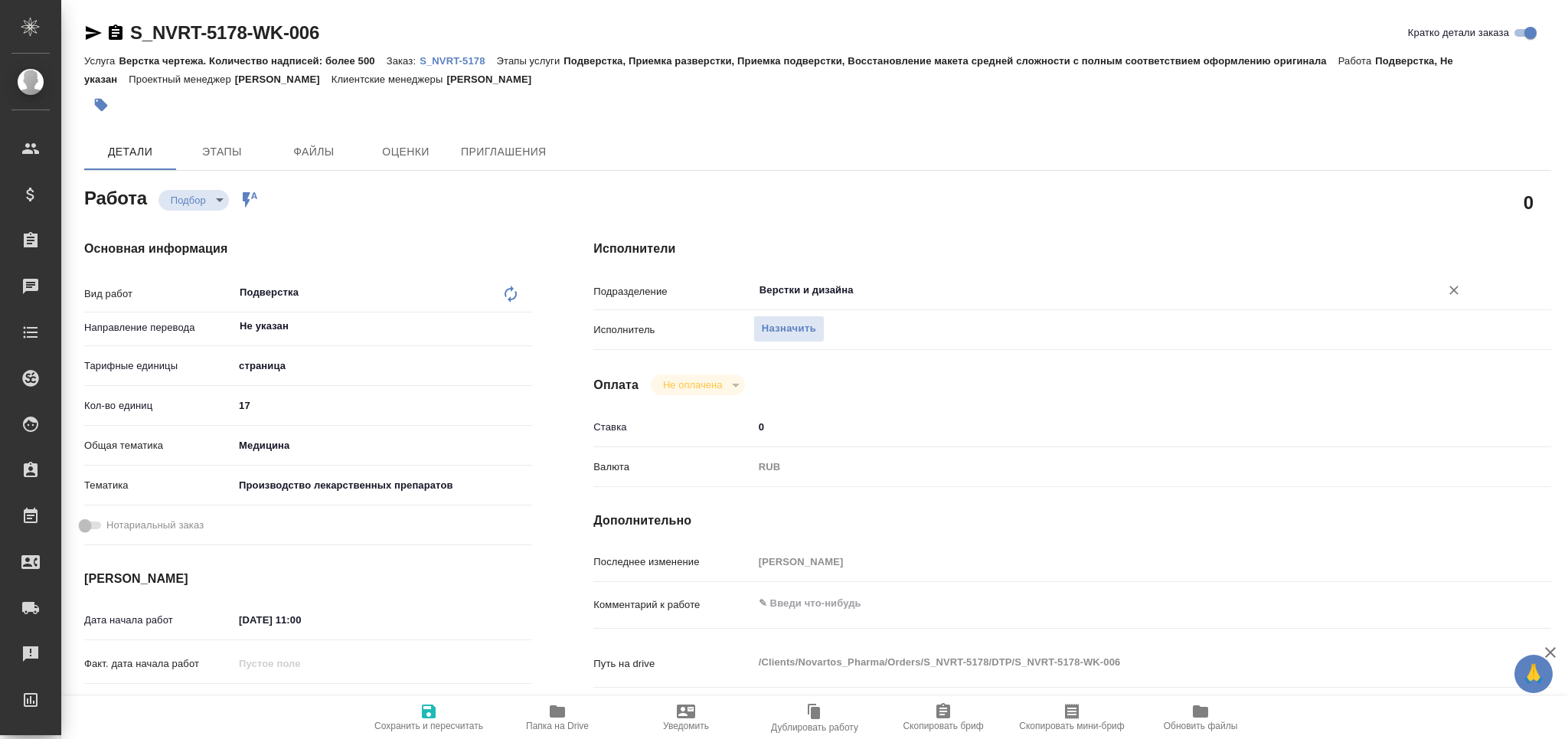
type textarea "x"
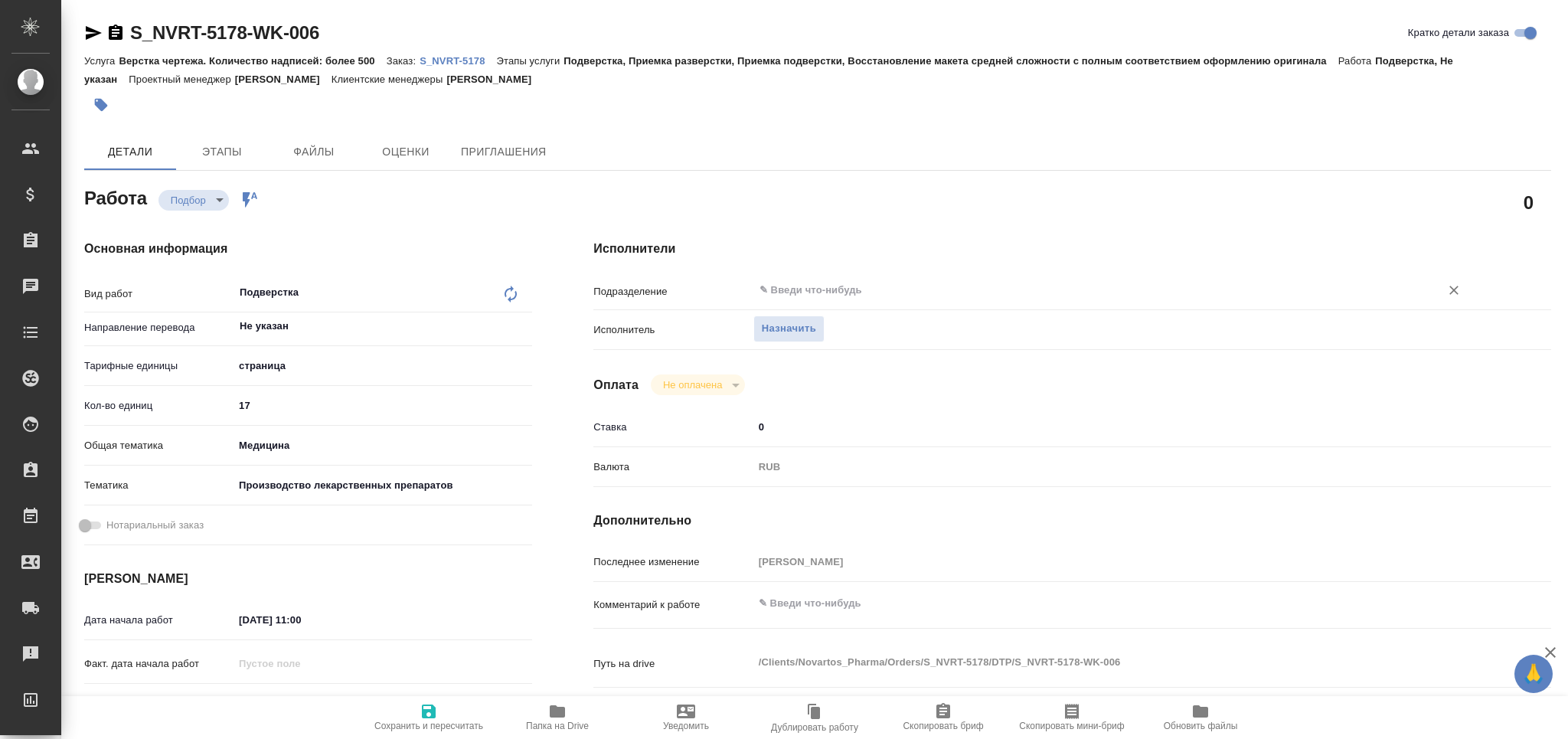
type textarea "x"
click at [443, 715] on span "Сохранить и пересчитать" at bounding box center [429, 716] width 110 height 29
type textarea "x"
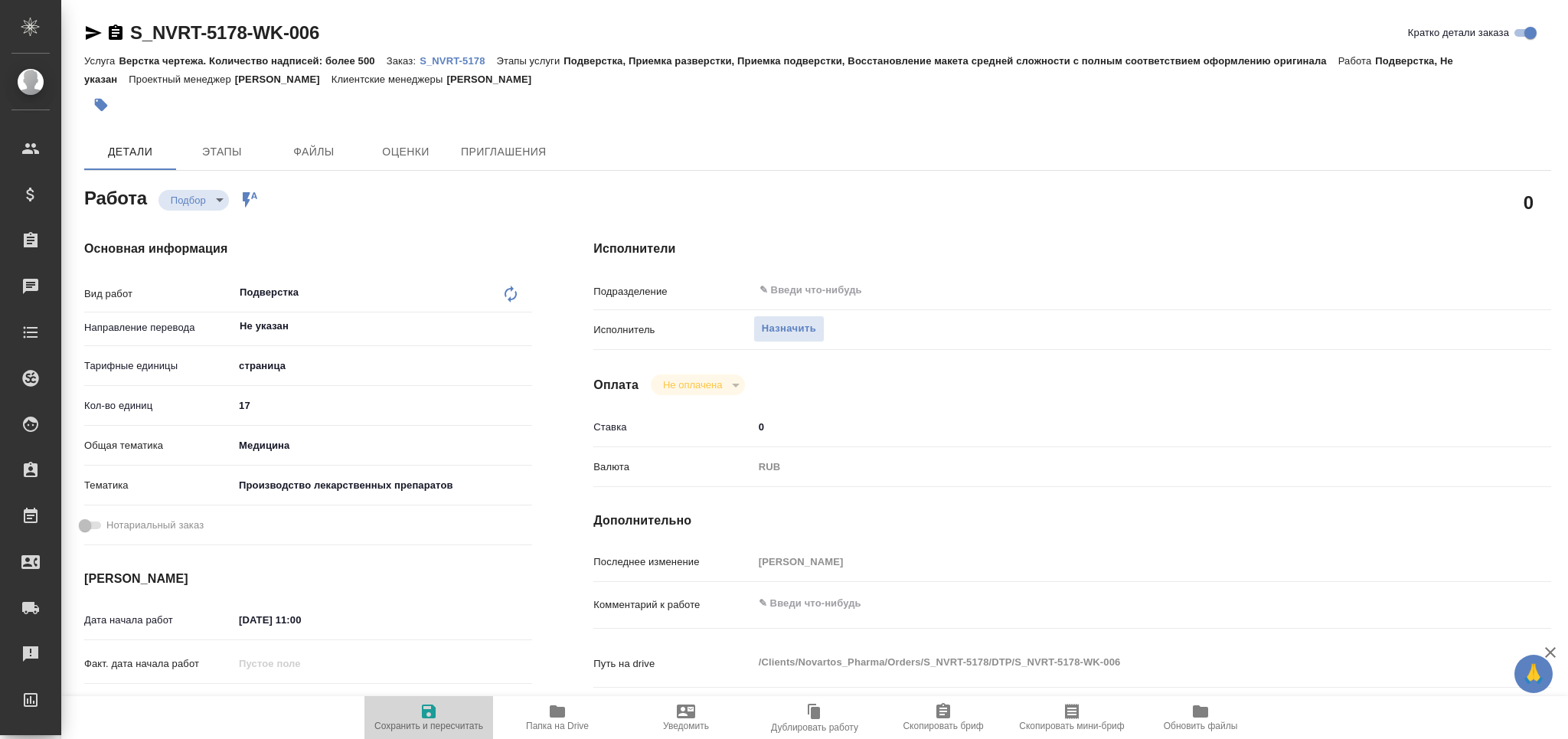
type textarea "x"
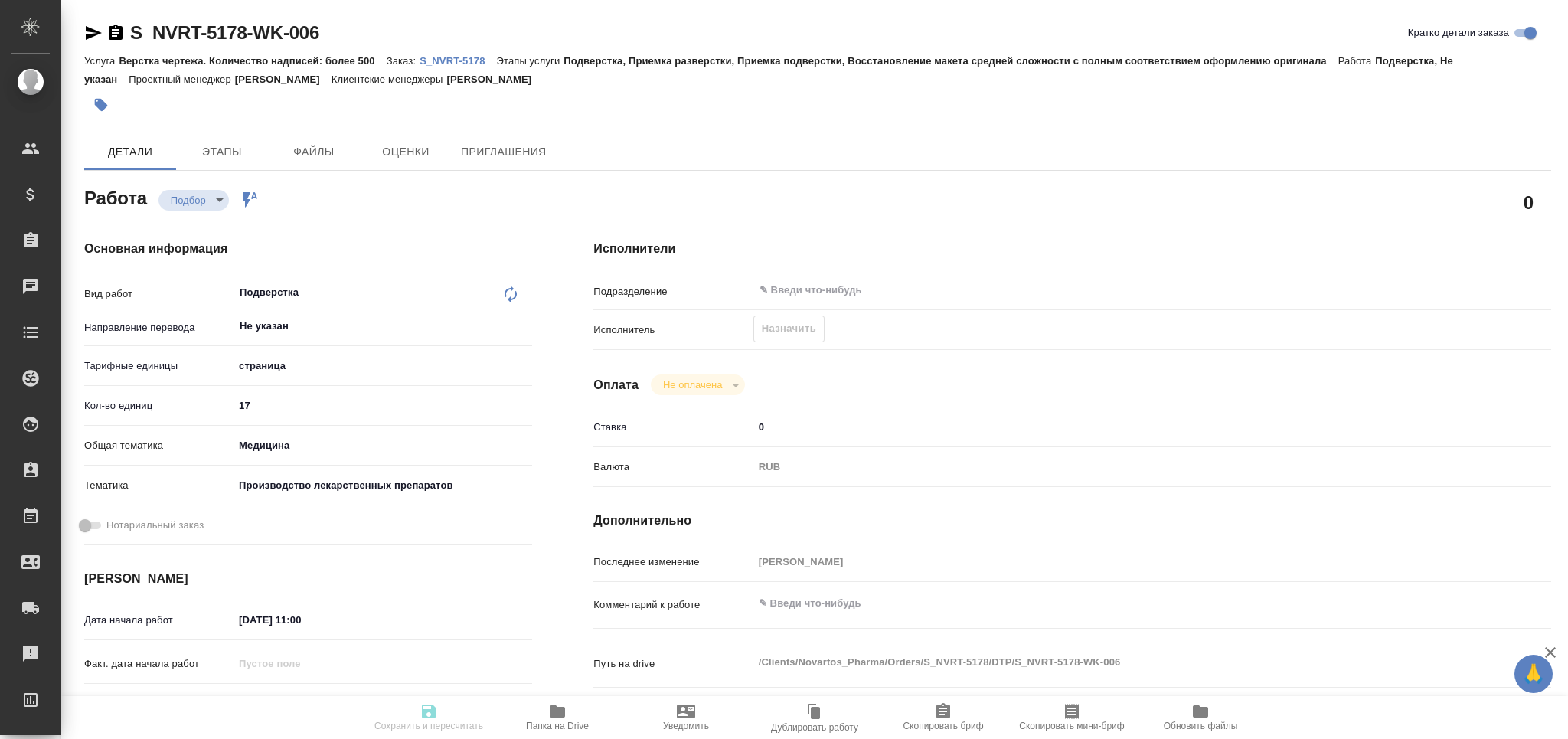
type textarea "x"
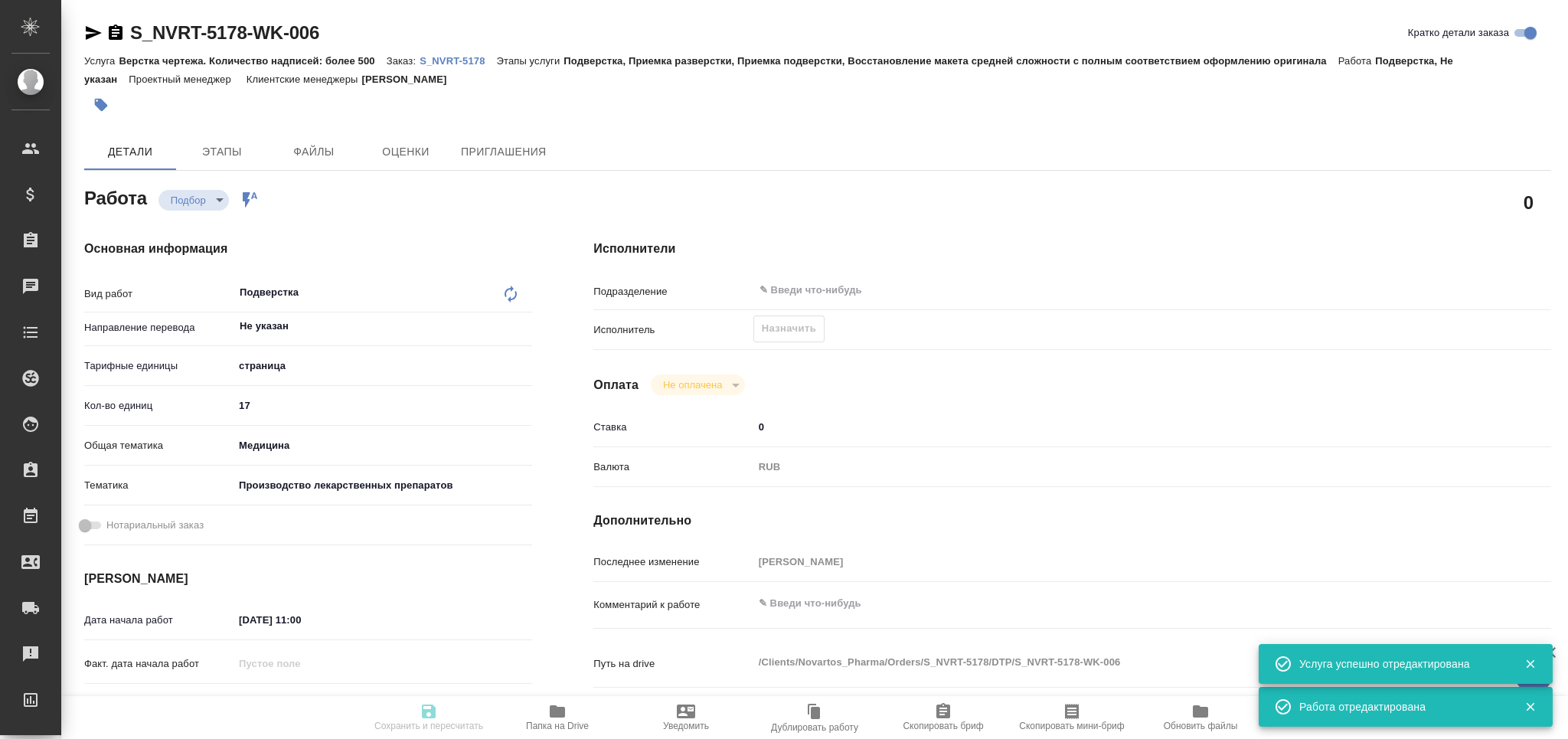
type input "recruiting"
type textarea "Подверстка"
type textarea "x"
type input "Не указан"
type input "5a8b1489cc6b4906c91bfdb2"
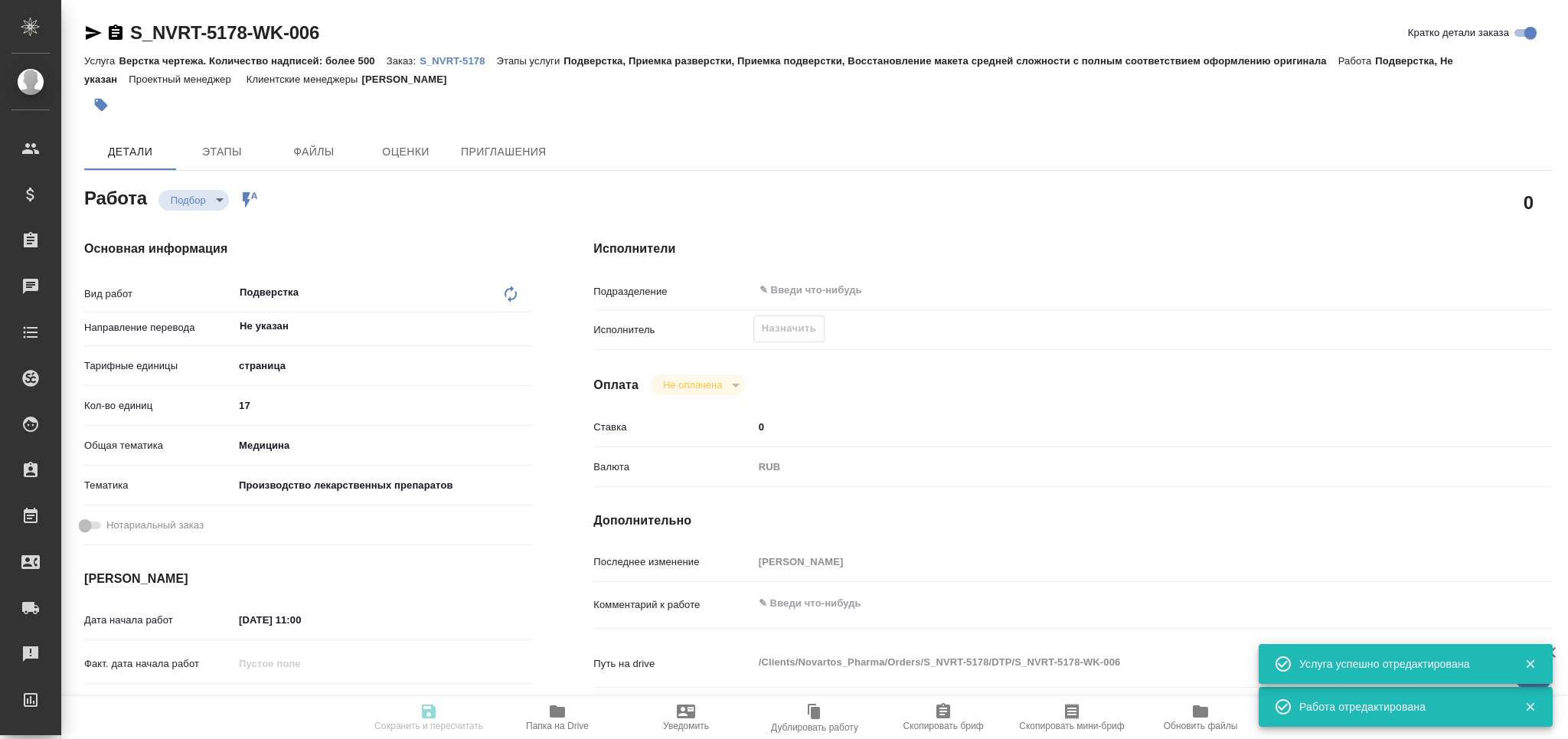
type input "17"
type input "med"
type input "614982fec5ecbb70f805293f"
type input "05.09.2025 11:00"
type input "05.09.2025 13:00"
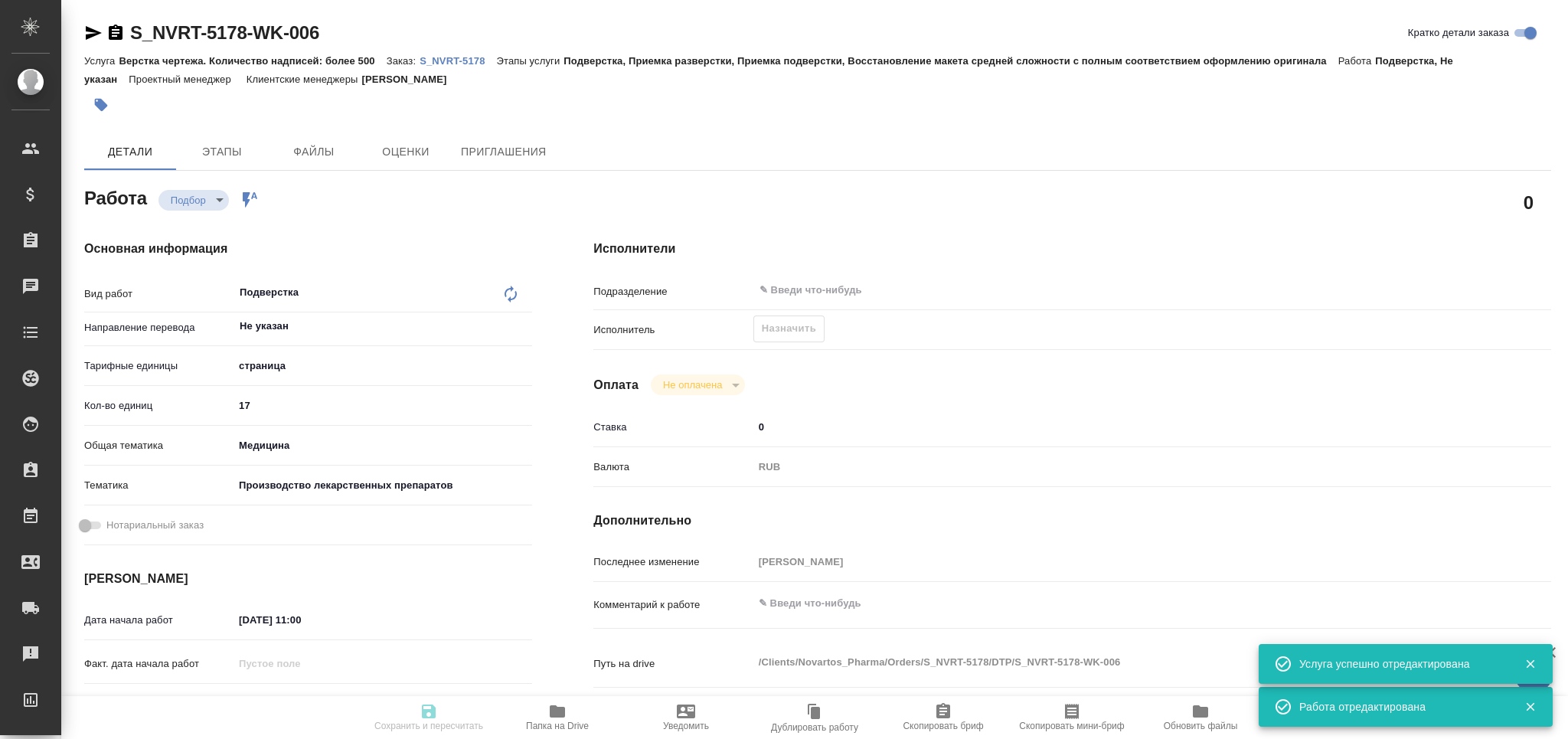
type input "05.09.2025 17:00"
type input "notPayed"
type input "0"
type input "RUB"
type input "[PERSON_NAME]"
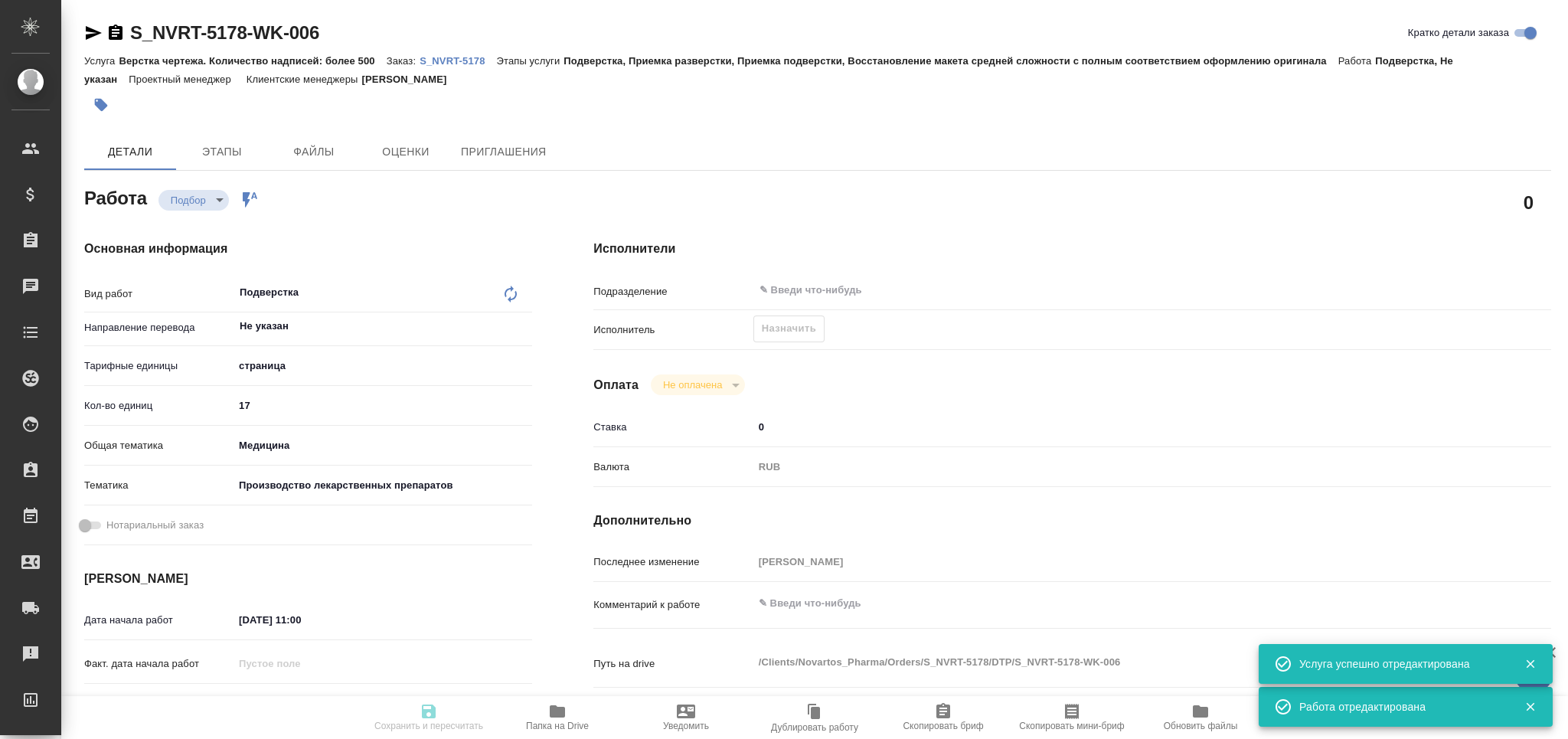
type textarea "x"
type textarea "/Clients/Novartos_Pharma/Orders/S_NVRT-5178/DTP/S_NVRT-5178-WK-006"
type textarea "x"
type input "S_NVRT-5178"
type input "Верстка чертежа. Количество надписей: более 500"
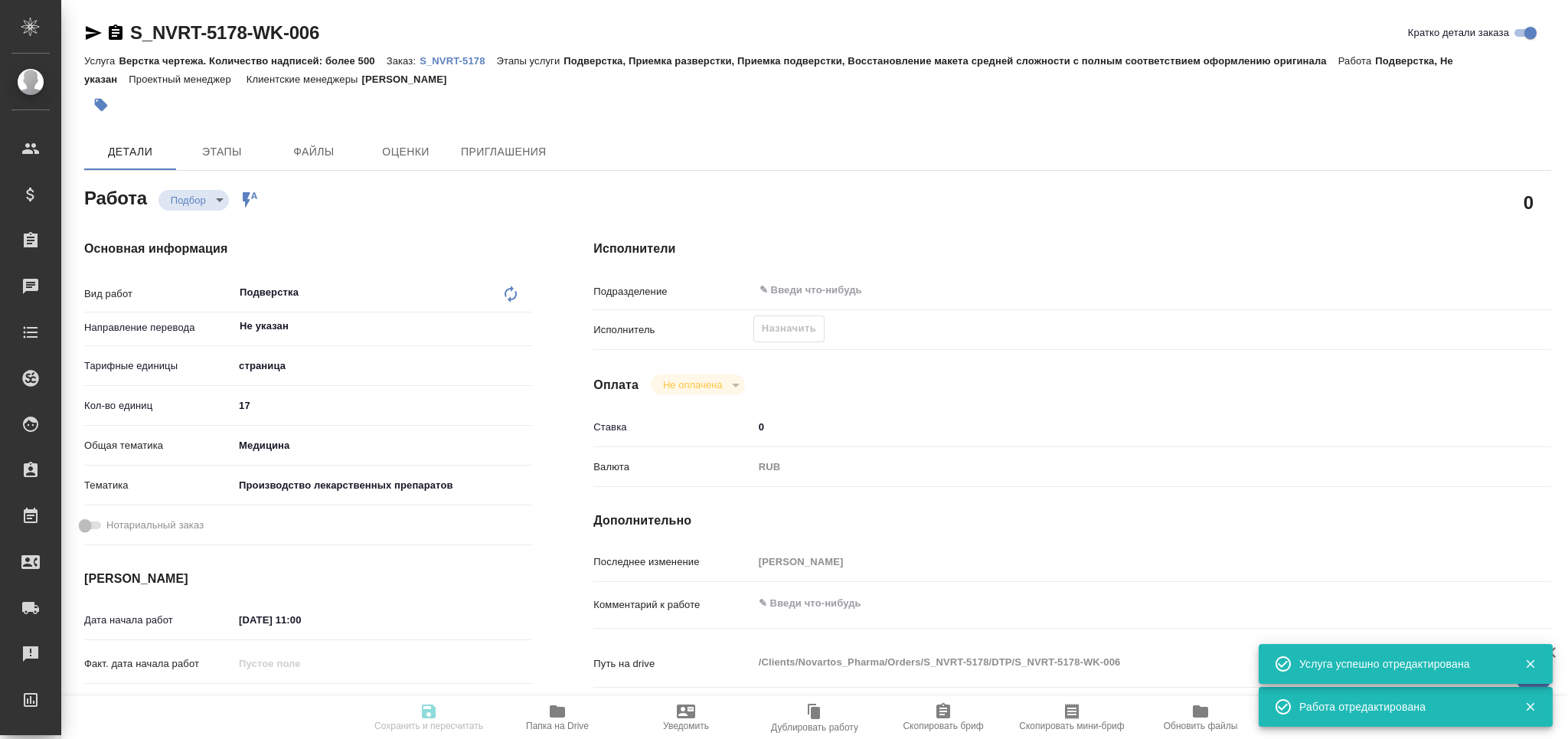
type input "Подверстка, Приемка разверстки, Приемка подверстки, Восстановление макета средн…"
type input "Кабаргина Анна"
type input "Заборова Александра"
type input "/Clients/Novartos_Pharma/Orders/S_NVRT-5178"
type textarea "x"
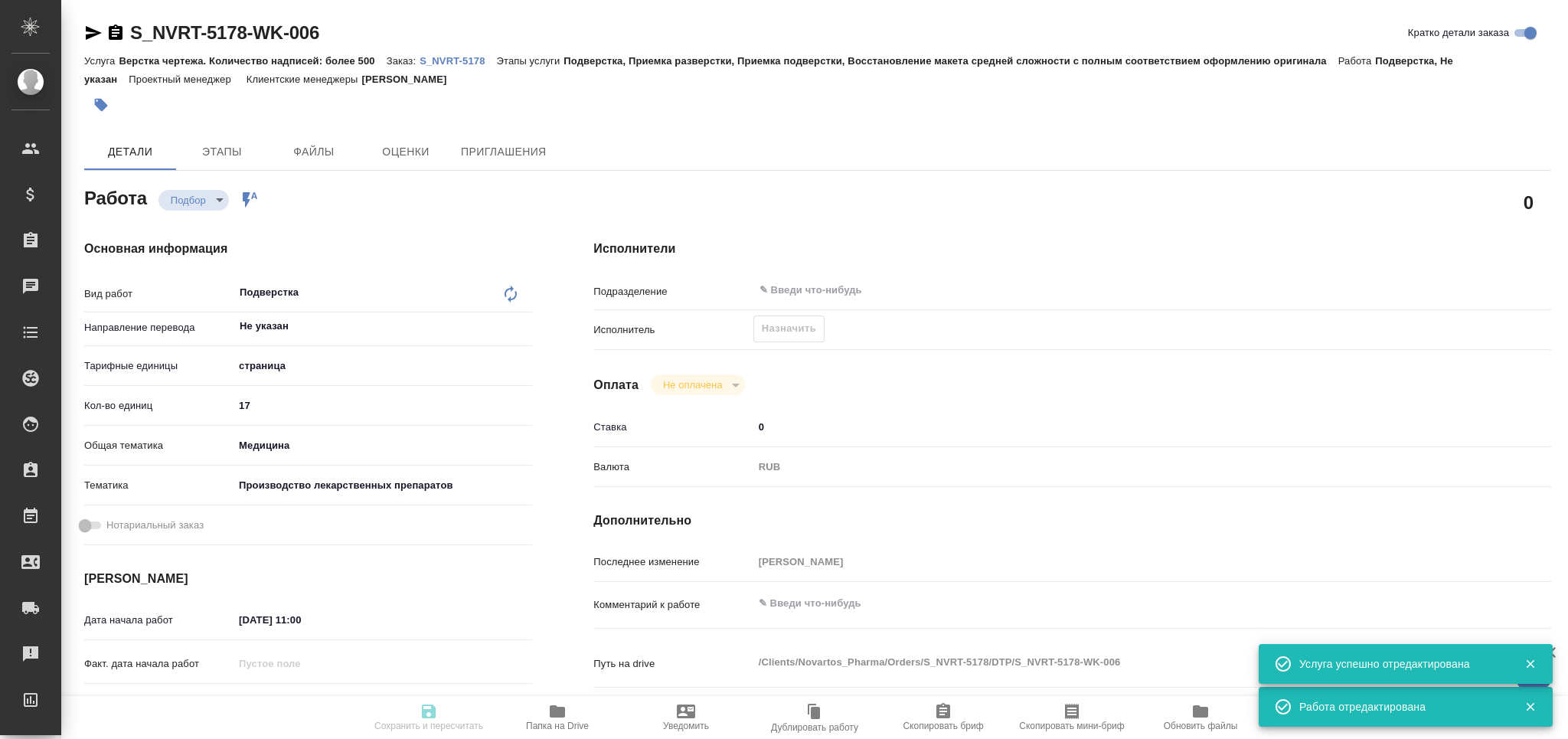
type textarea "x"
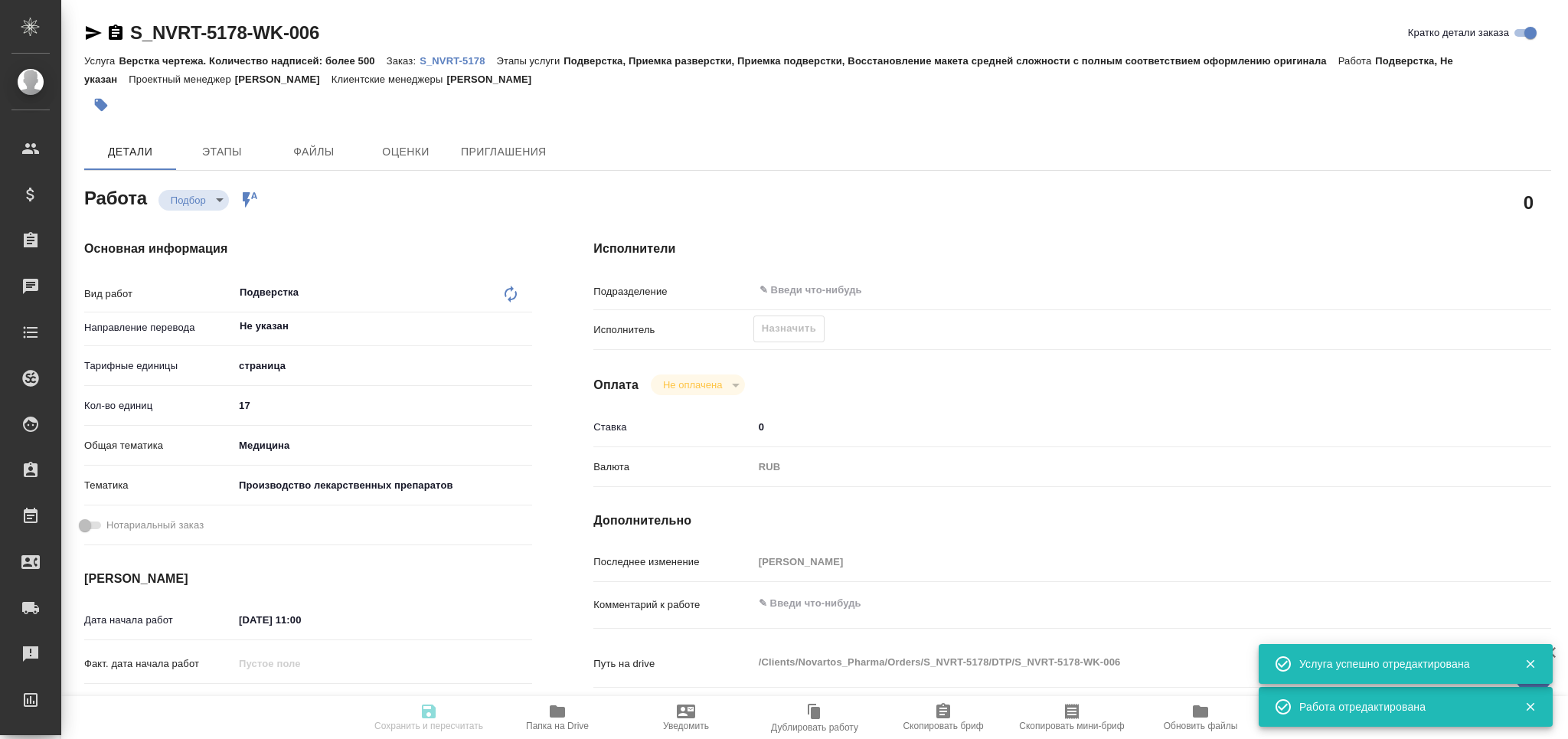
type textarea "x"
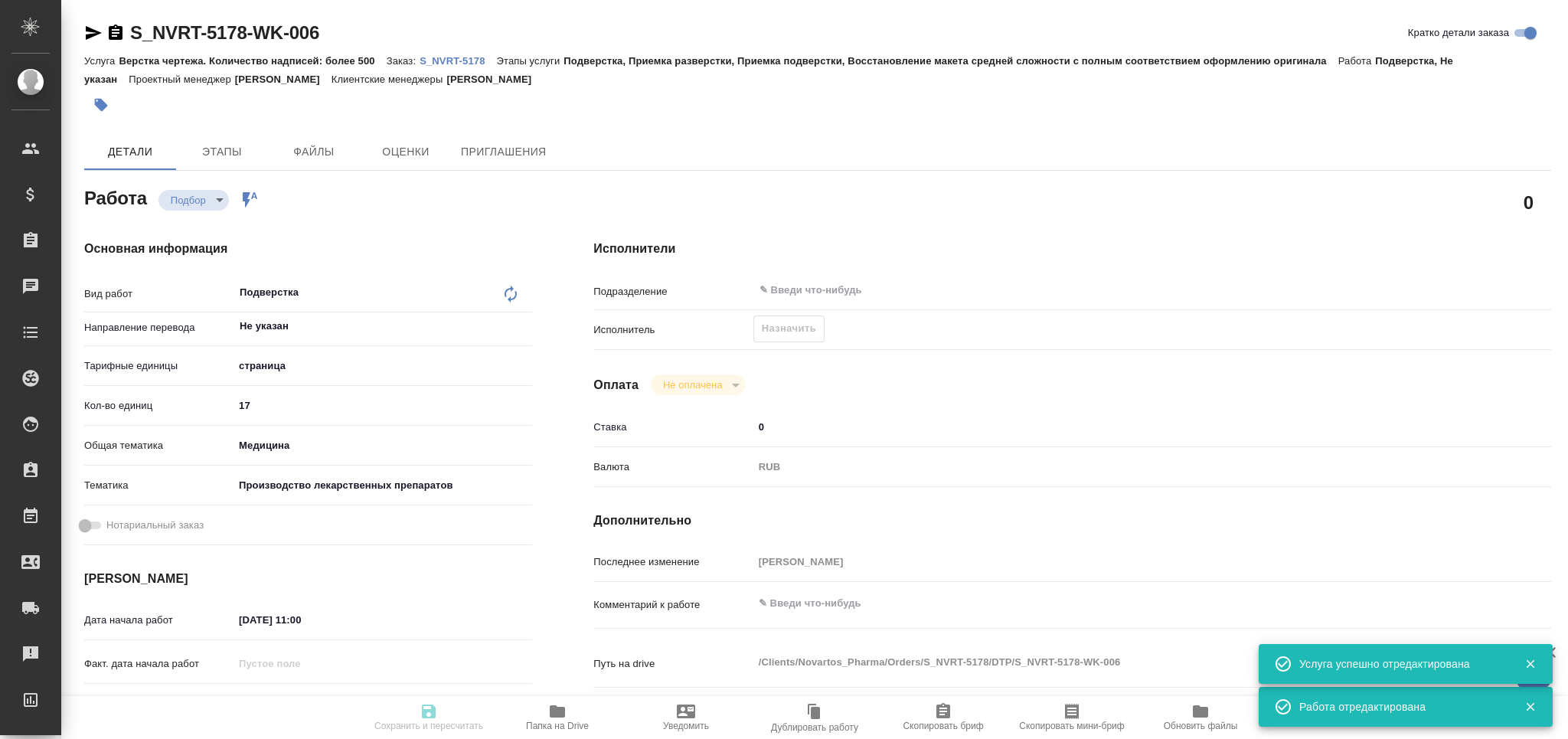
type textarea "x"
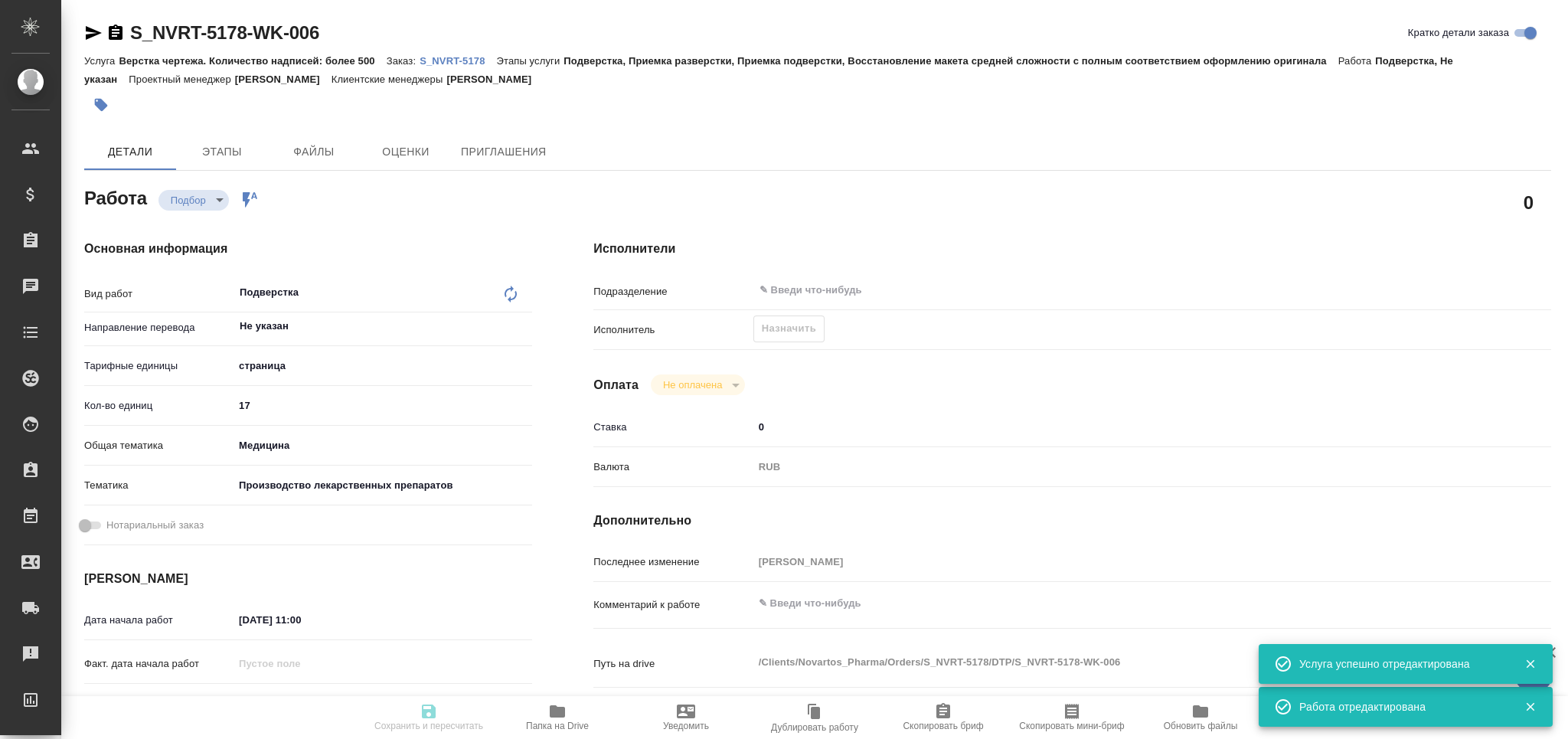
type textarea "x"
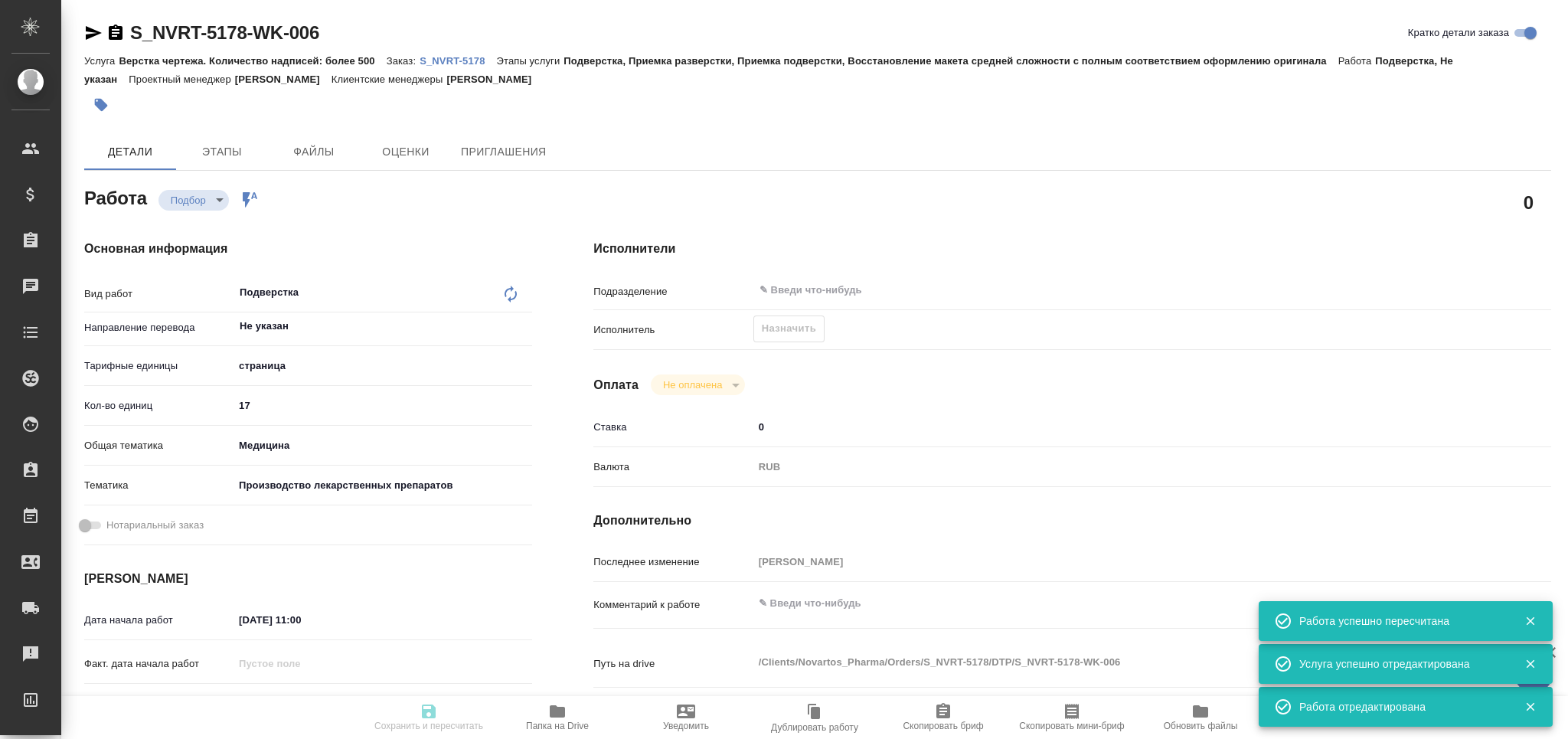
type input "recruiting"
type textarea "Подверстка"
type textarea "x"
type input "Не указан"
type input "5a8b1489cc6b4906c91bfdb2"
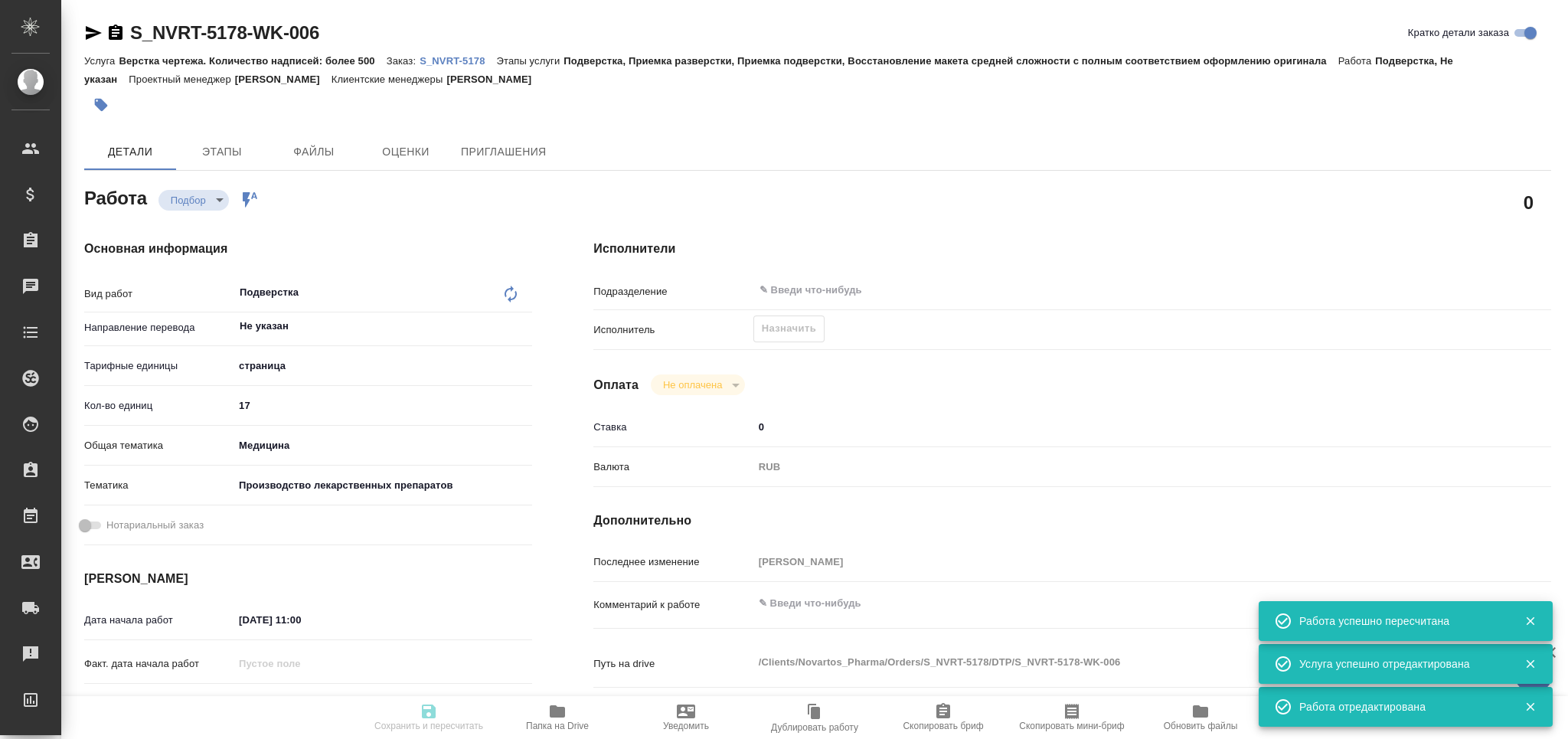
type input "17"
type input "med"
type input "614982fec5ecbb70f805293f"
type input "05.09.2025 11:00"
type input "05.09.2025 13:00"
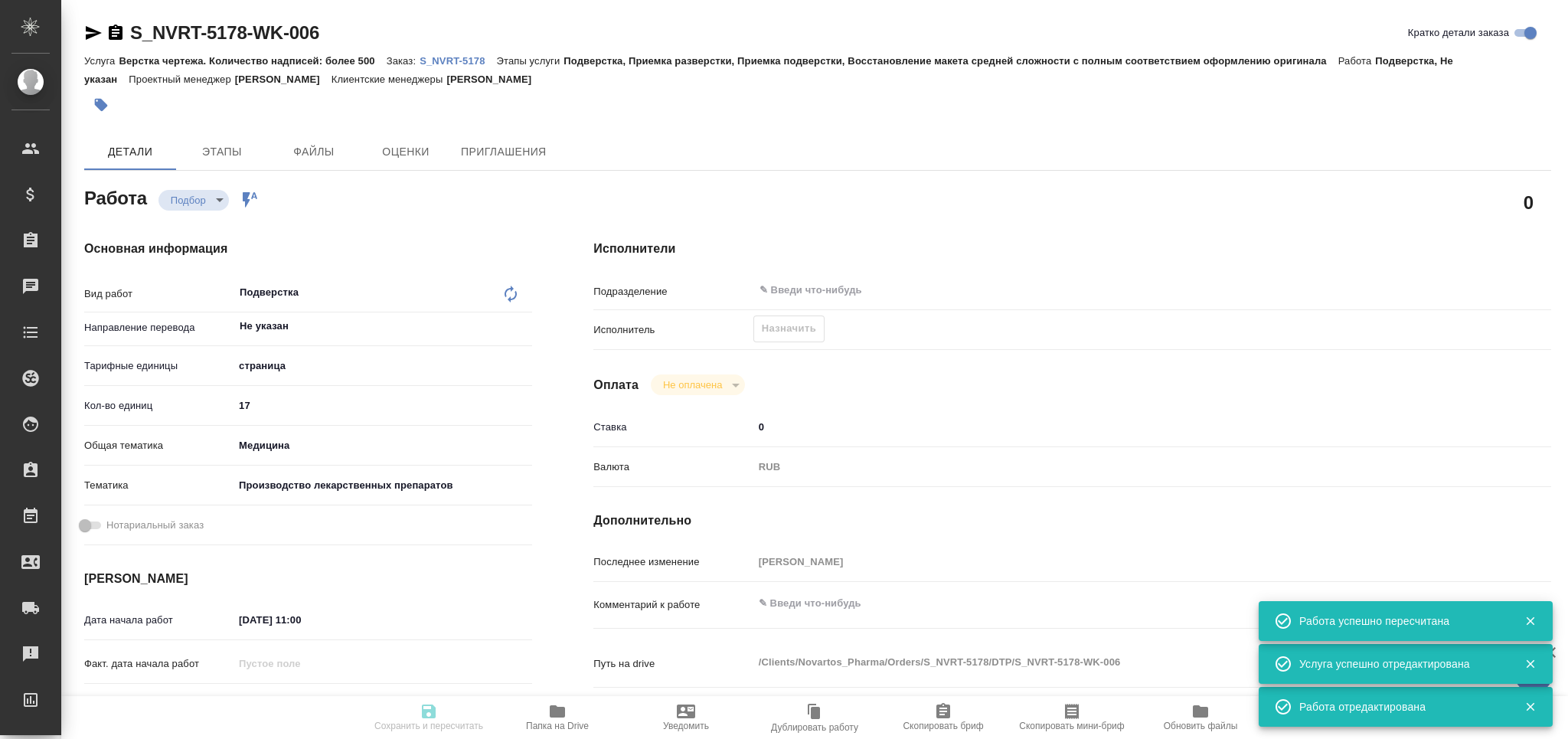
type input "05.09.2025 17:00"
type input "notPayed"
type input "0"
type input "RUB"
type input "[PERSON_NAME]"
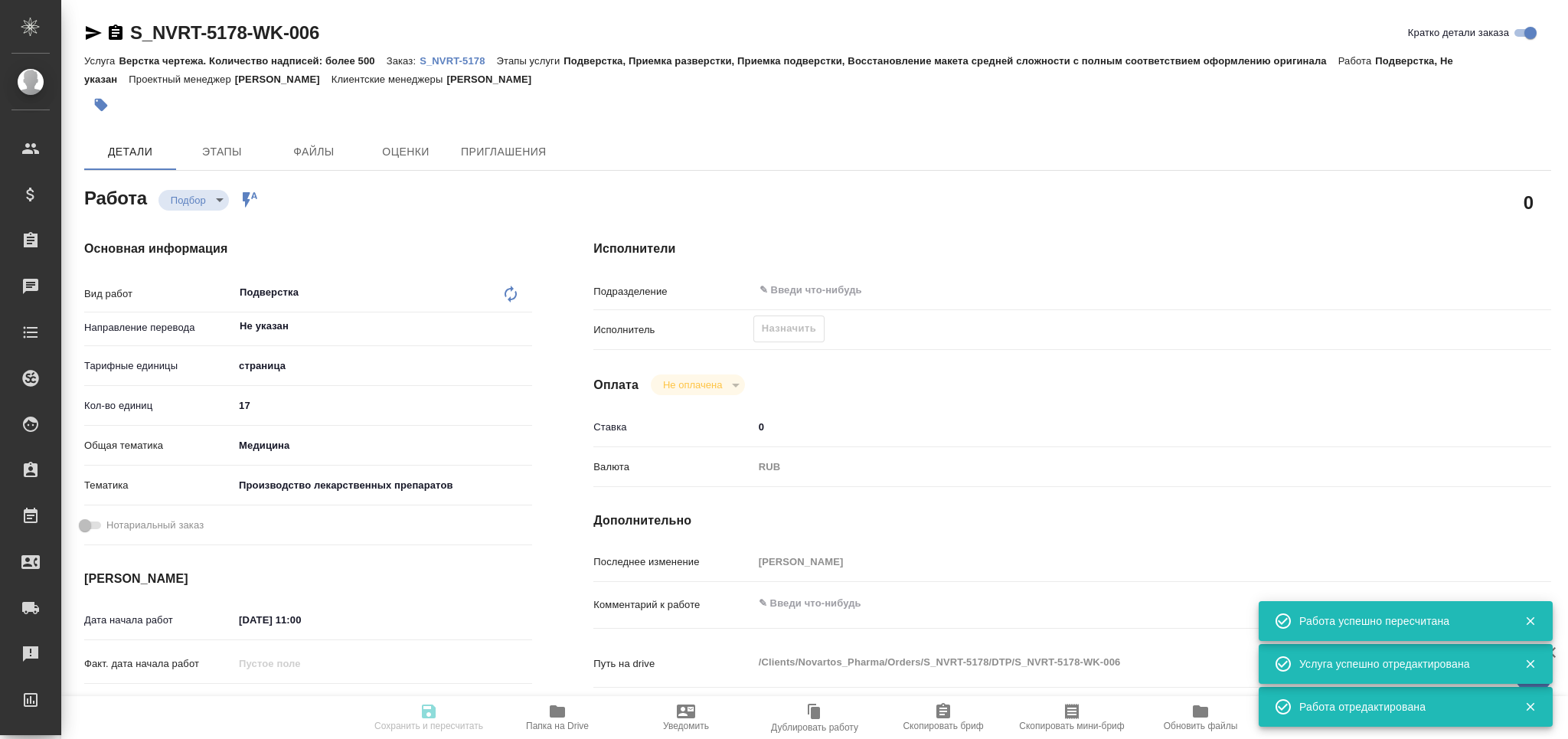
type textarea "x"
type textarea "/Clients/Novartos_Pharma/Orders/S_NVRT-5178/DTP/S_NVRT-5178-WK-006"
type textarea "x"
type input "S_NVRT-5178"
type input "Верстка чертежа. Количество надписей: более 500"
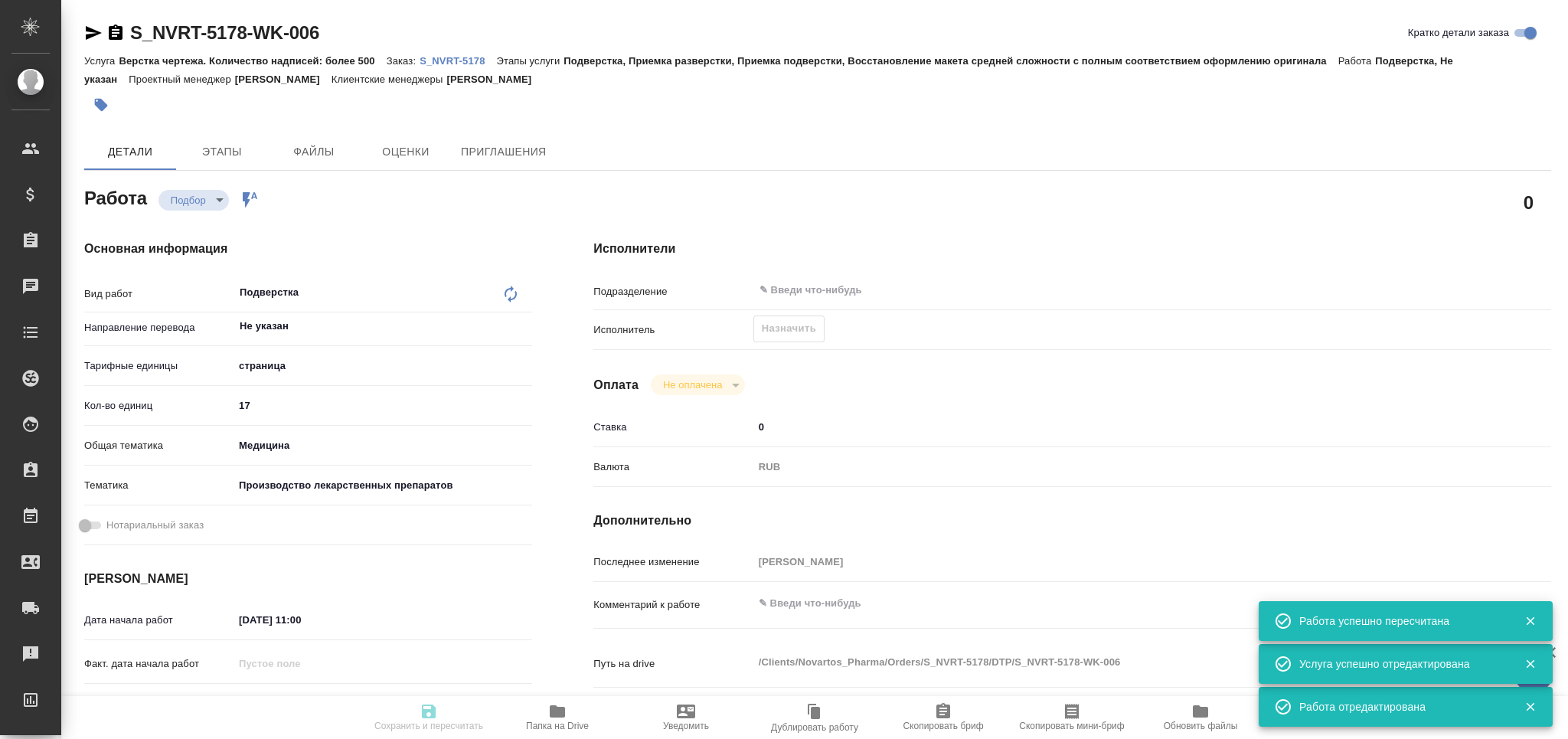
type input "Подверстка, Приемка разверстки, Приемка подверстки, Восстановление макета средн…"
type input "Кабаргина Анна"
type input "Заборова Александра"
type input "/Clients/Novartos_Pharma/Orders/S_NVRT-5178"
type textarea "x"
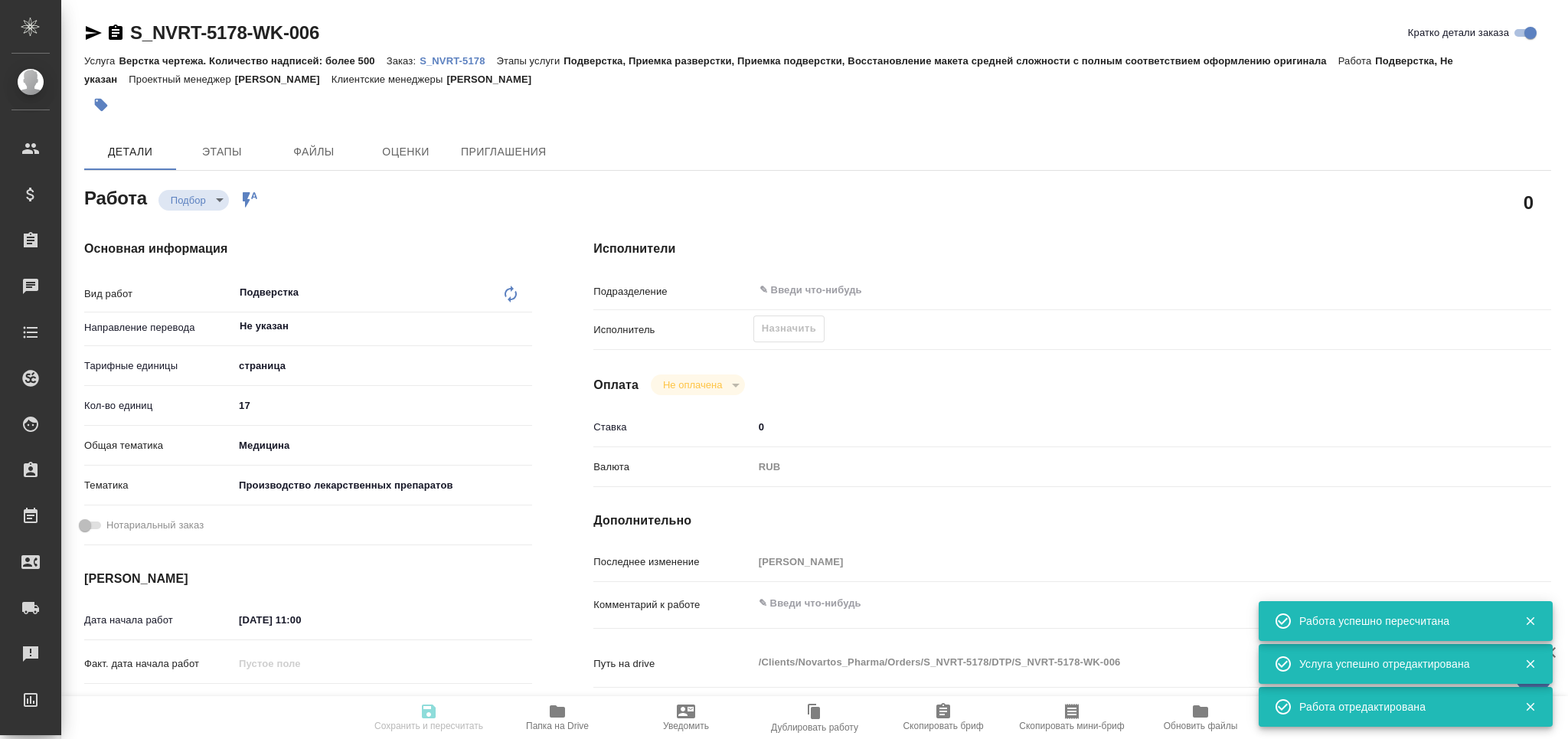
type textarea "x"
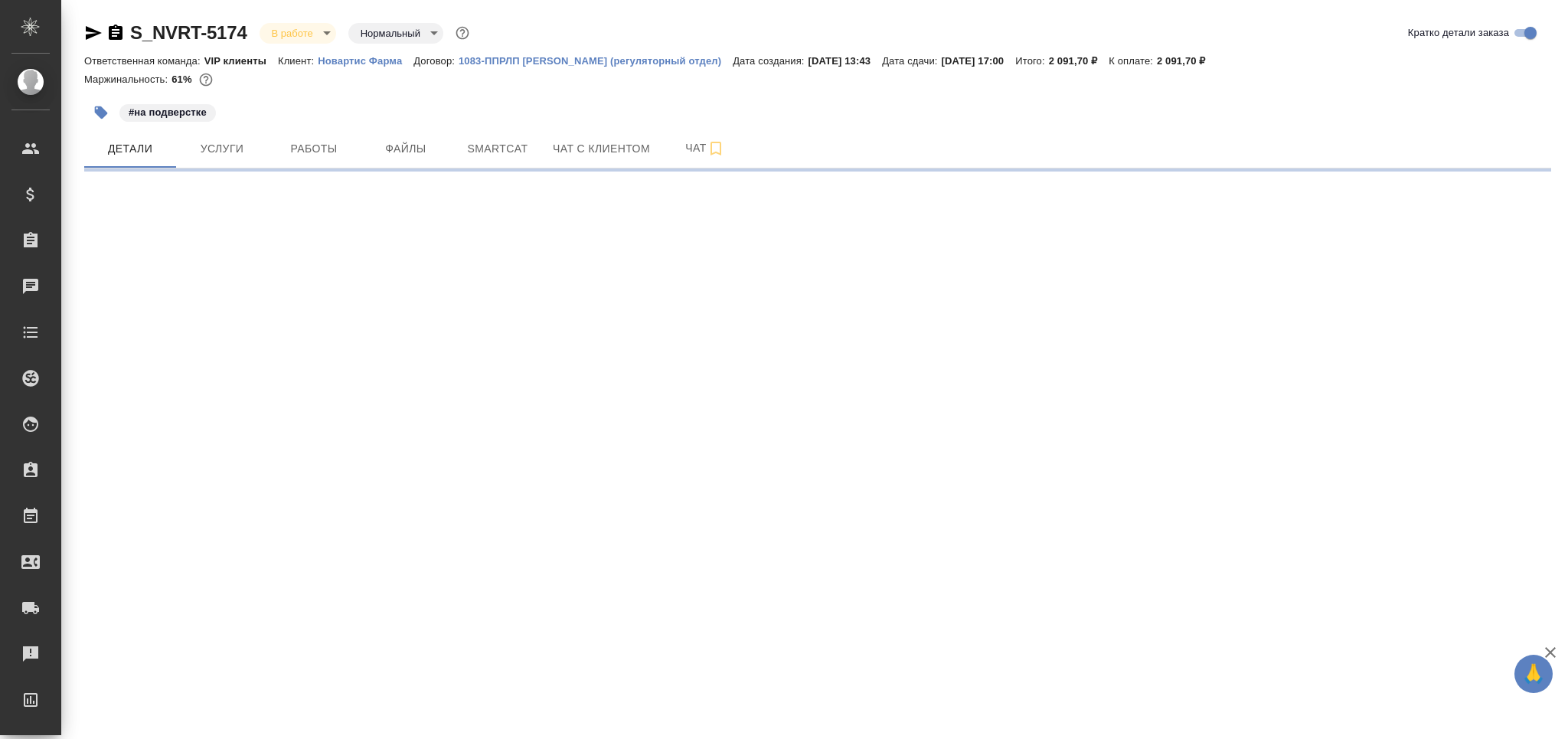
select select "RU"
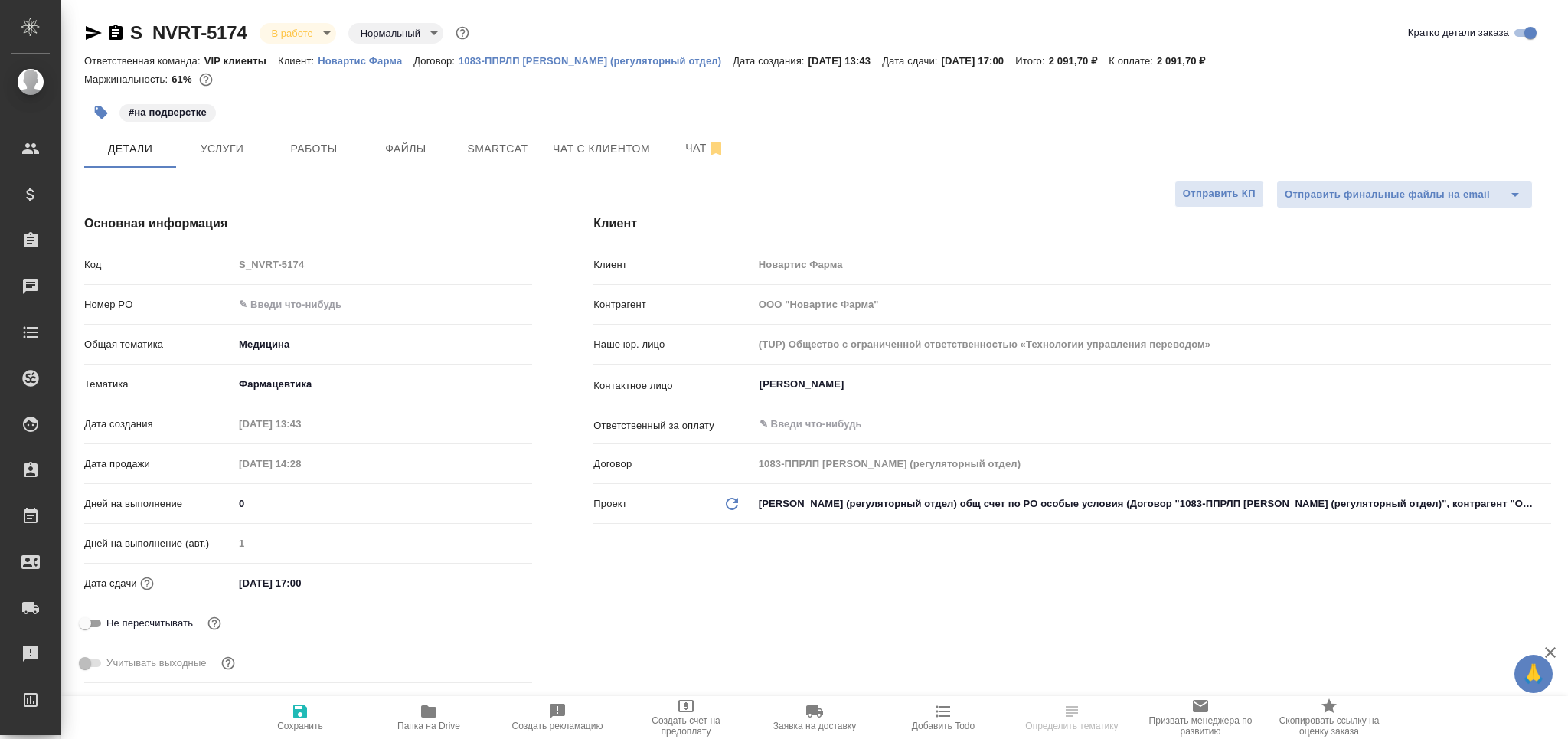
select select "RU"
type textarea "x"
click at [308, 155] on span "Работы" at bounding box center [314, 149] width 73 height 19
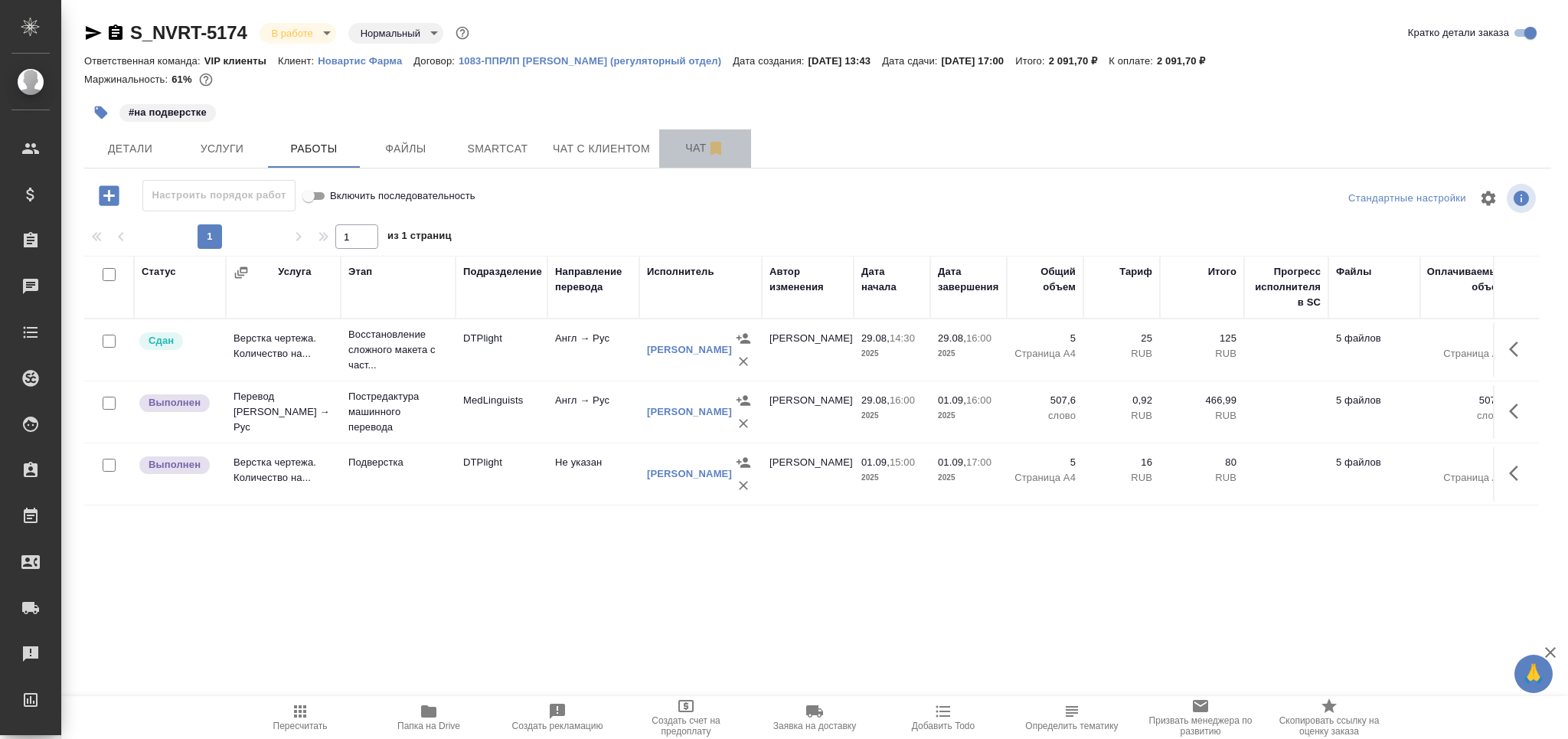
click at [677, 143] on span "Чат" at bounding box center [705, 148] width 73 height 19
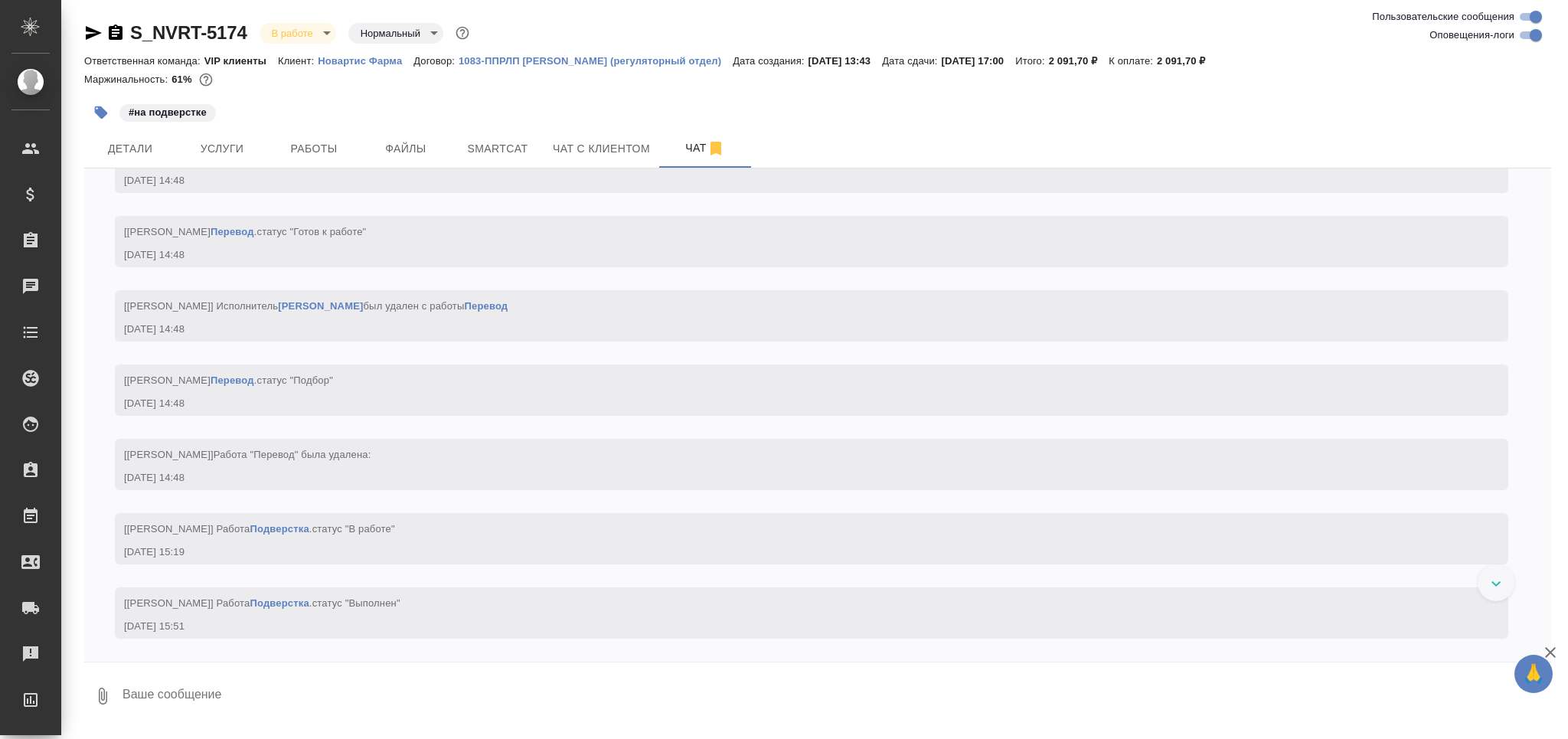
scroll to position [6516, 0]
click at [195, 687] on textarea at bounding box center [836, 697] width 1431 height 52
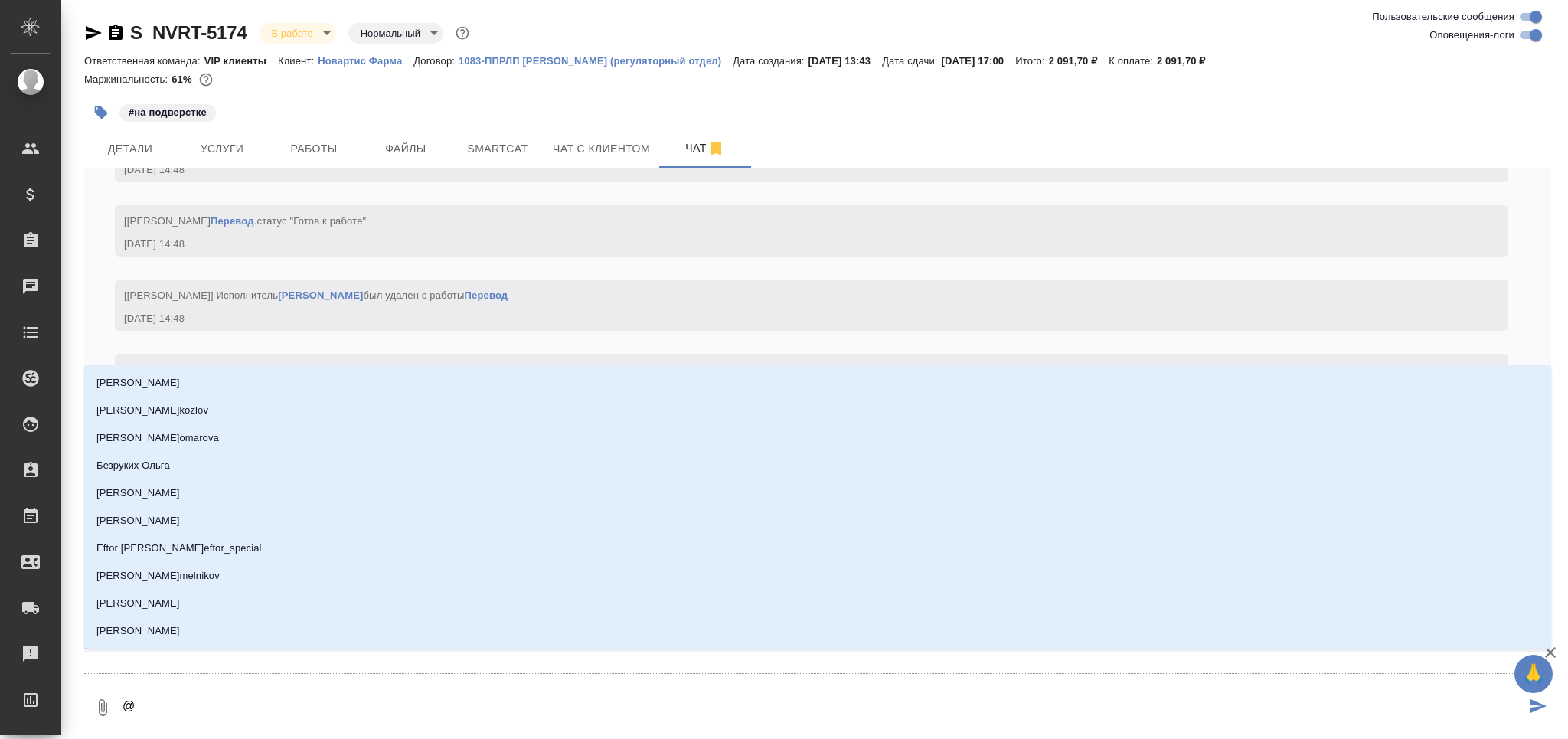
type textarea "@м"
type input "м"
type textarea "@ма"
type input "ма"
type textarea "@мал"
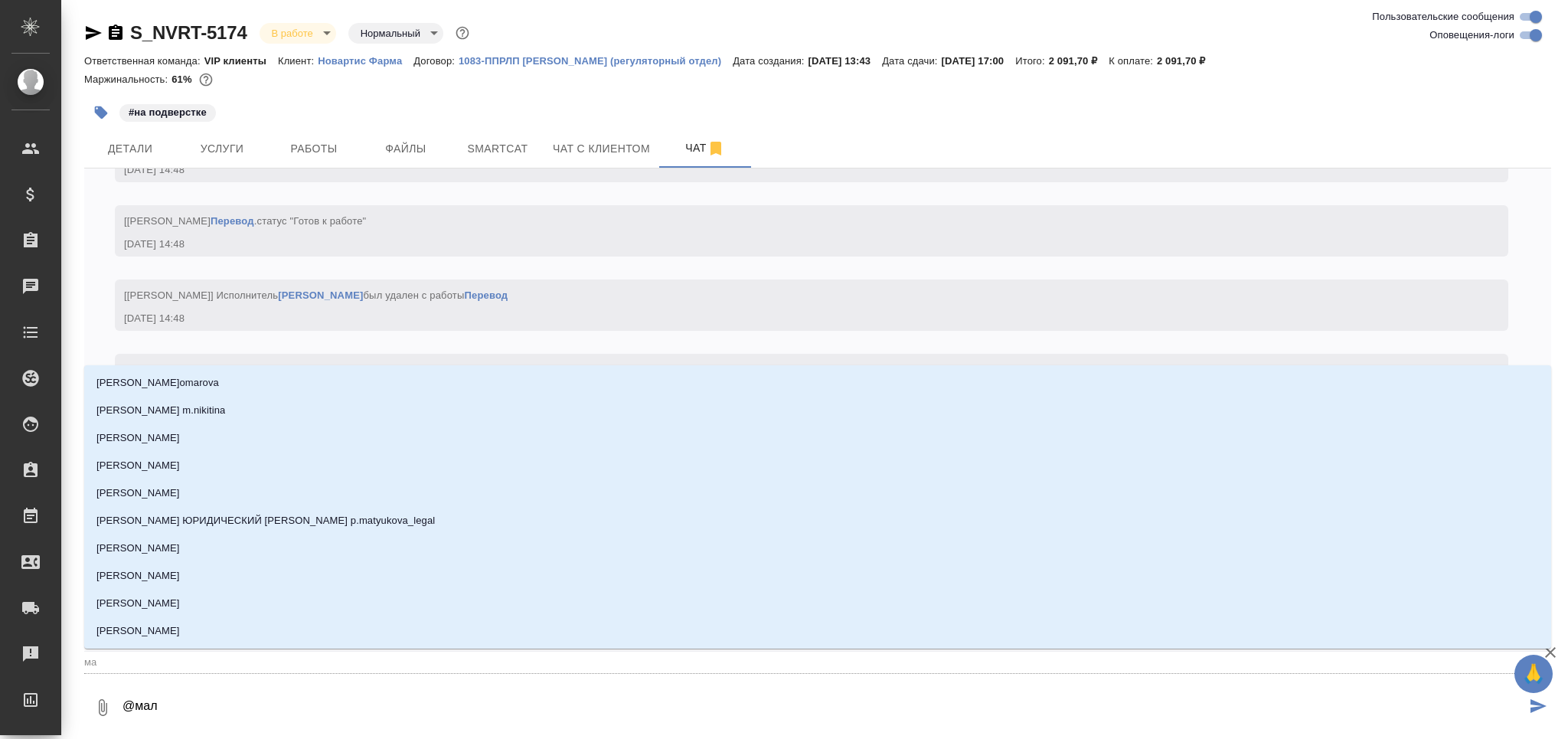
type input "мал"
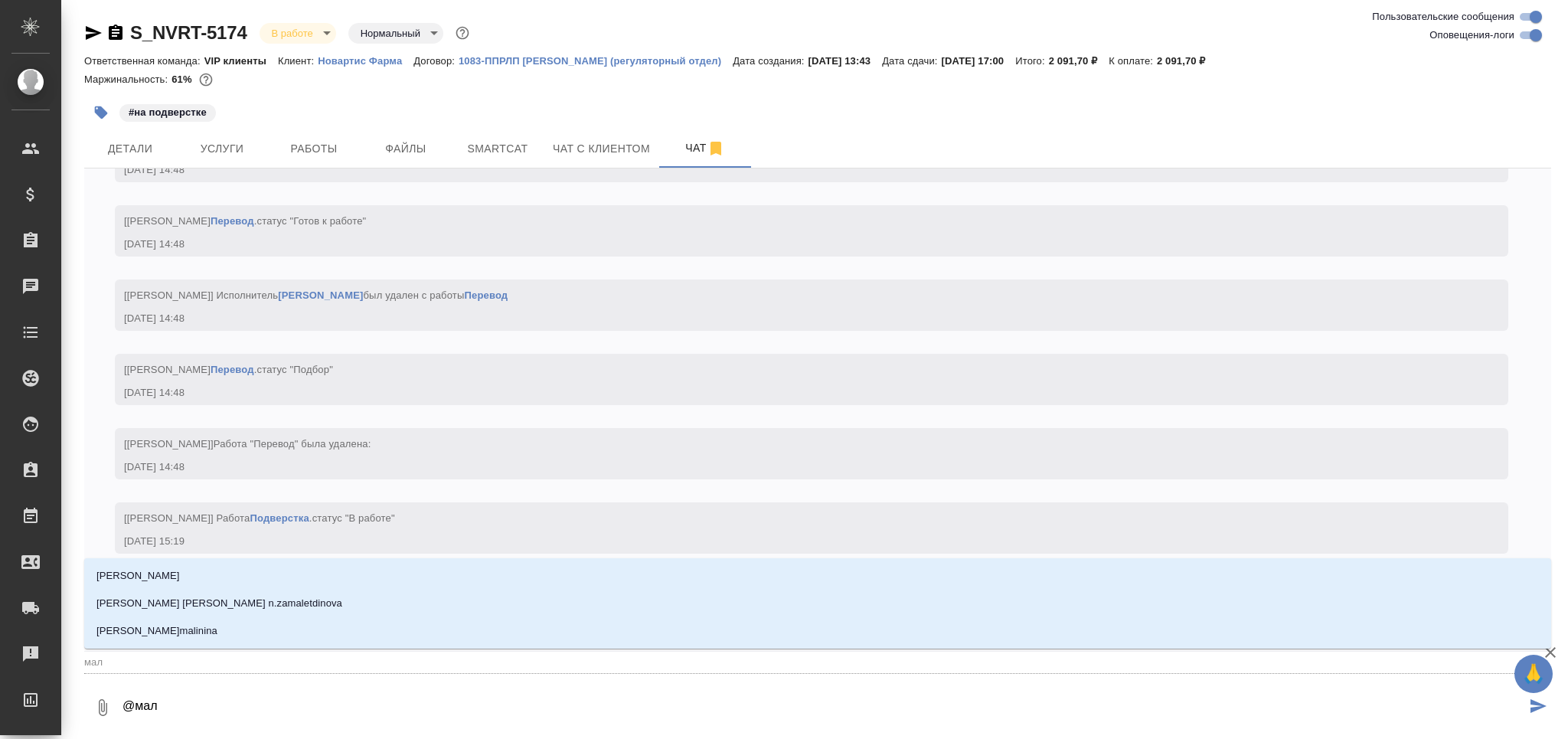
type textarea "@мало"
type input "мало"
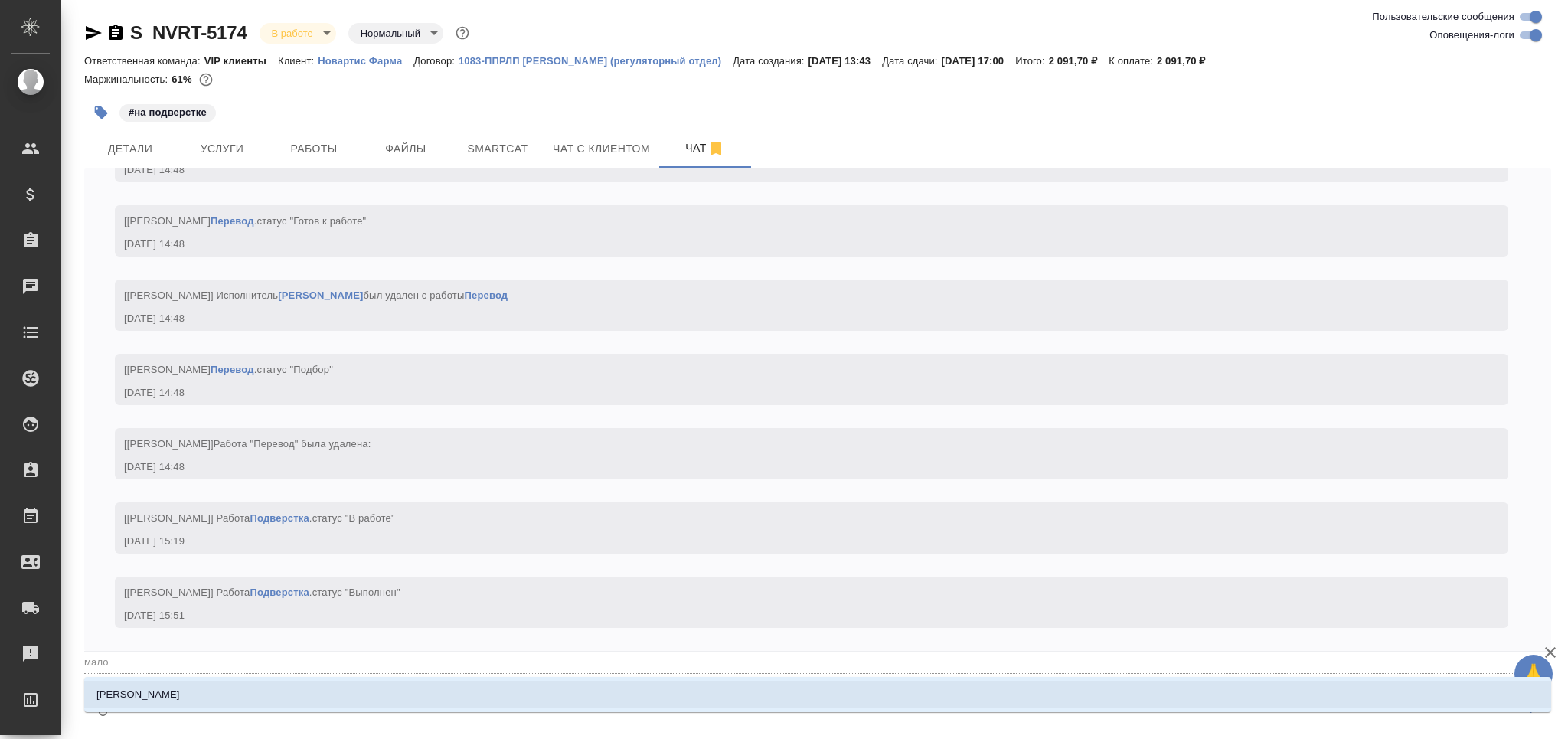
click at [175, 689] on p "[PERSON_NAME]" at bounding box center [139, 695] width 84 height 16
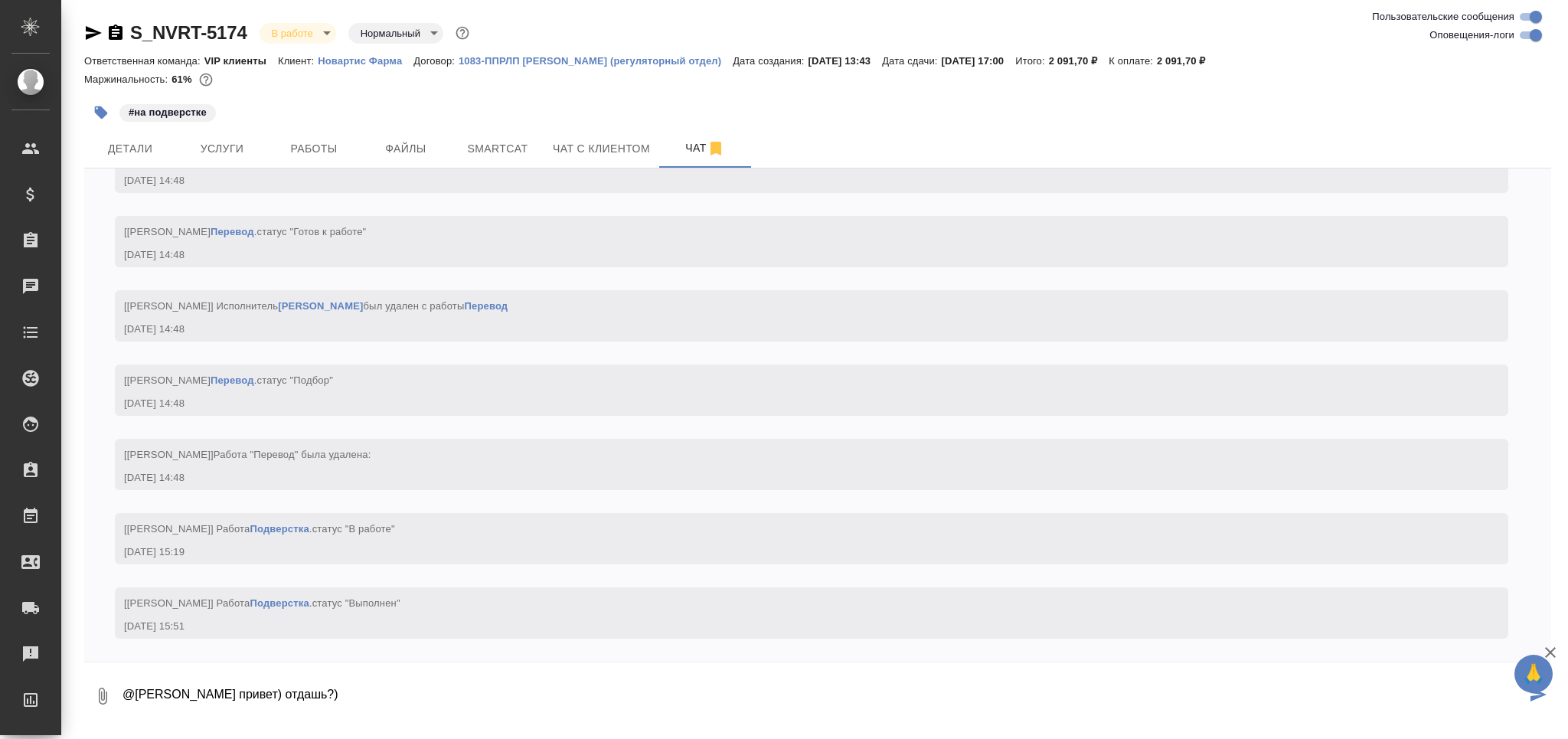
type textarea "@[PERSON_NAME] привет) отдашь?)"
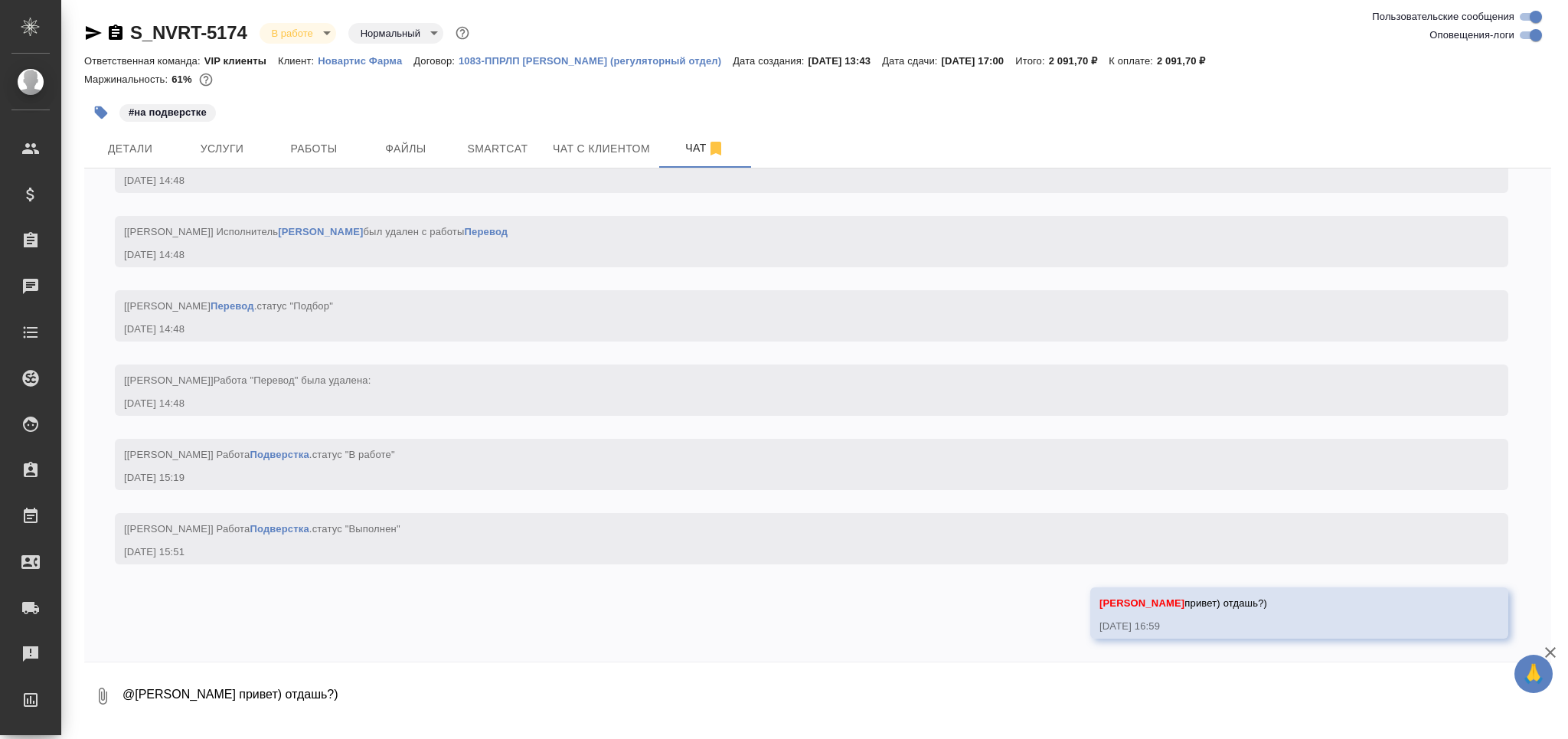
scroll to position [6591, 0]
click at [349, 142] on span "Работы" at bounding box center [314, 149] width 73 height 19
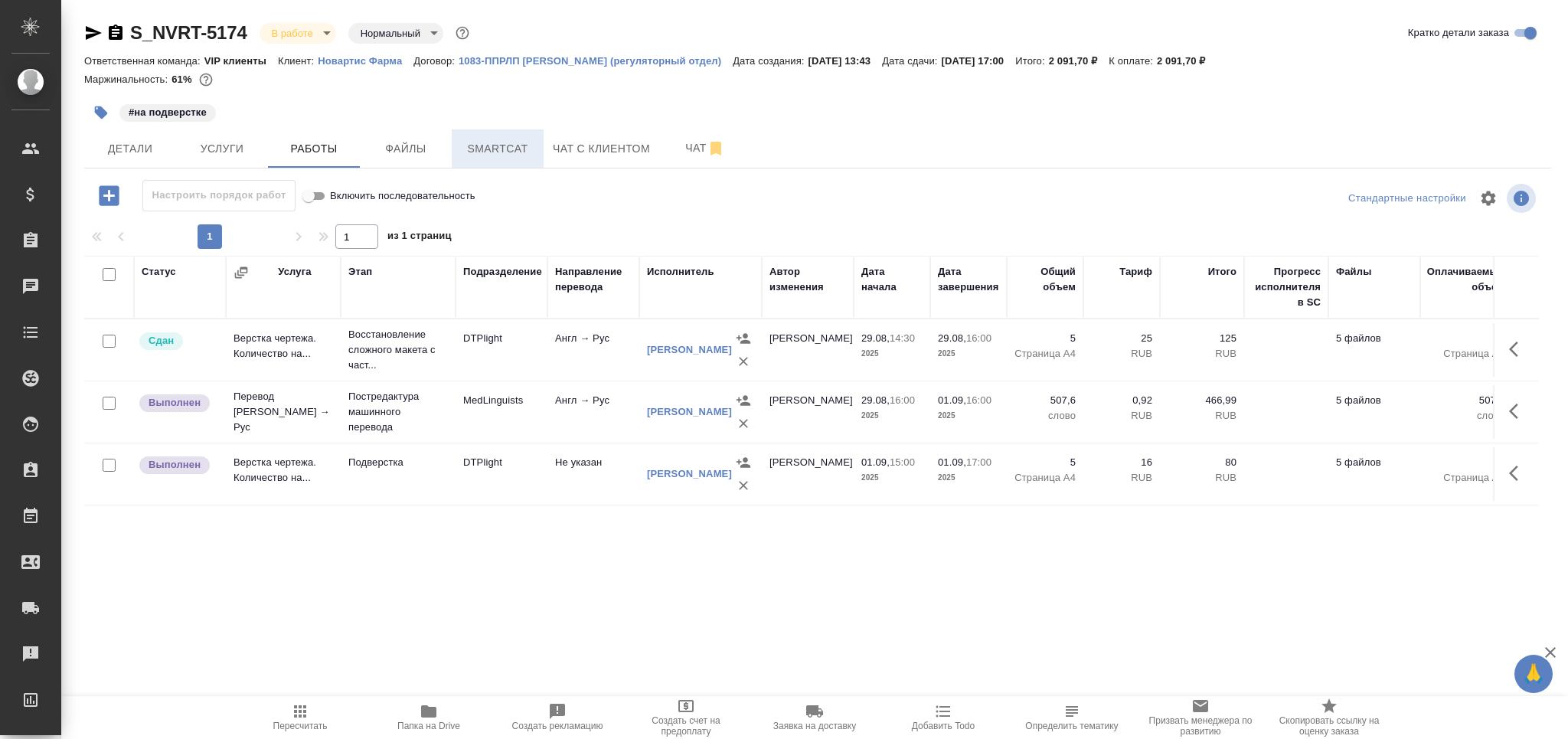
click at [519, 149] on span "Smartcat" at bounding box center [498, 149] width 73 height 19
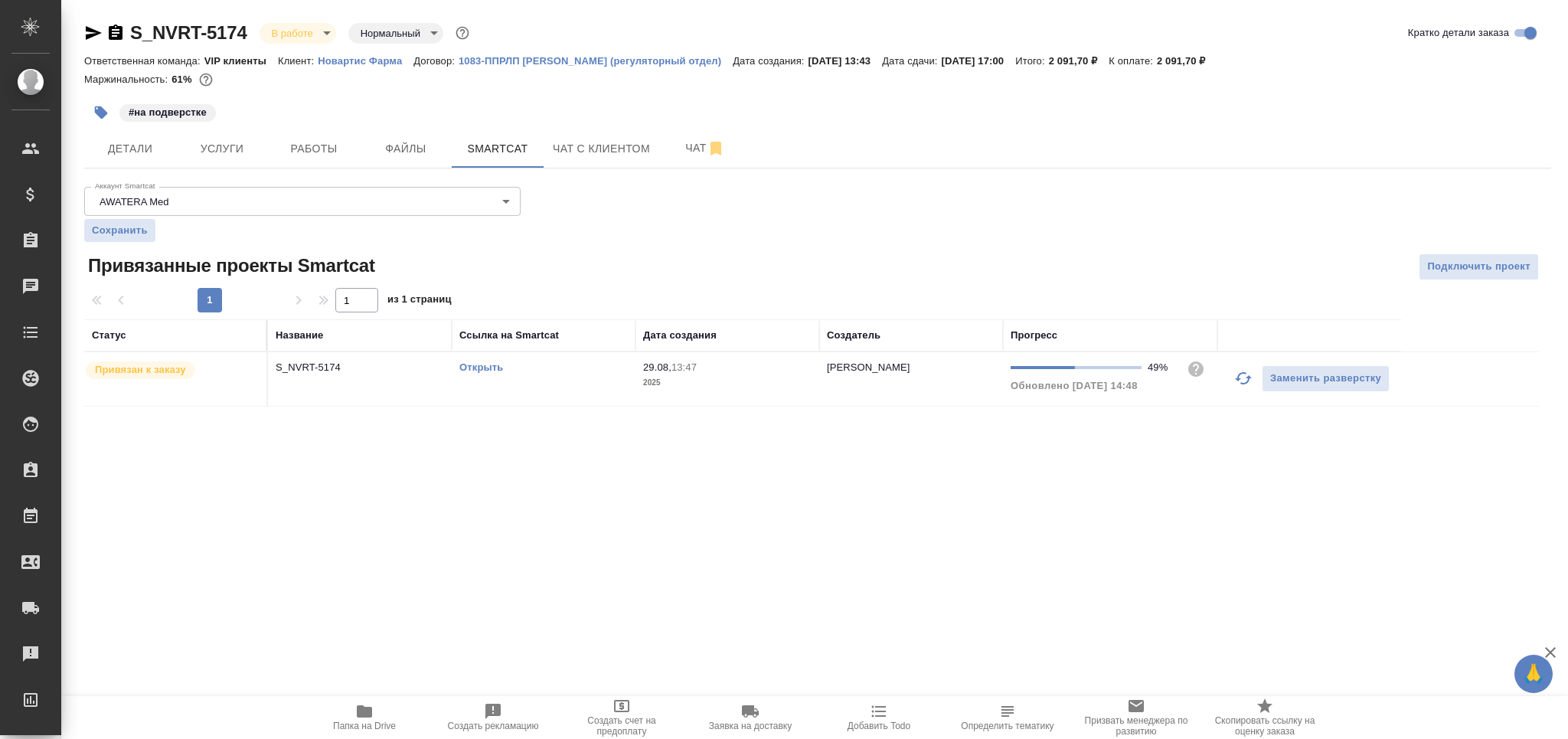
click at [637, 366] on td "29.08, 13:47 2025" at bounding box center [727, 378] width 184 height 53
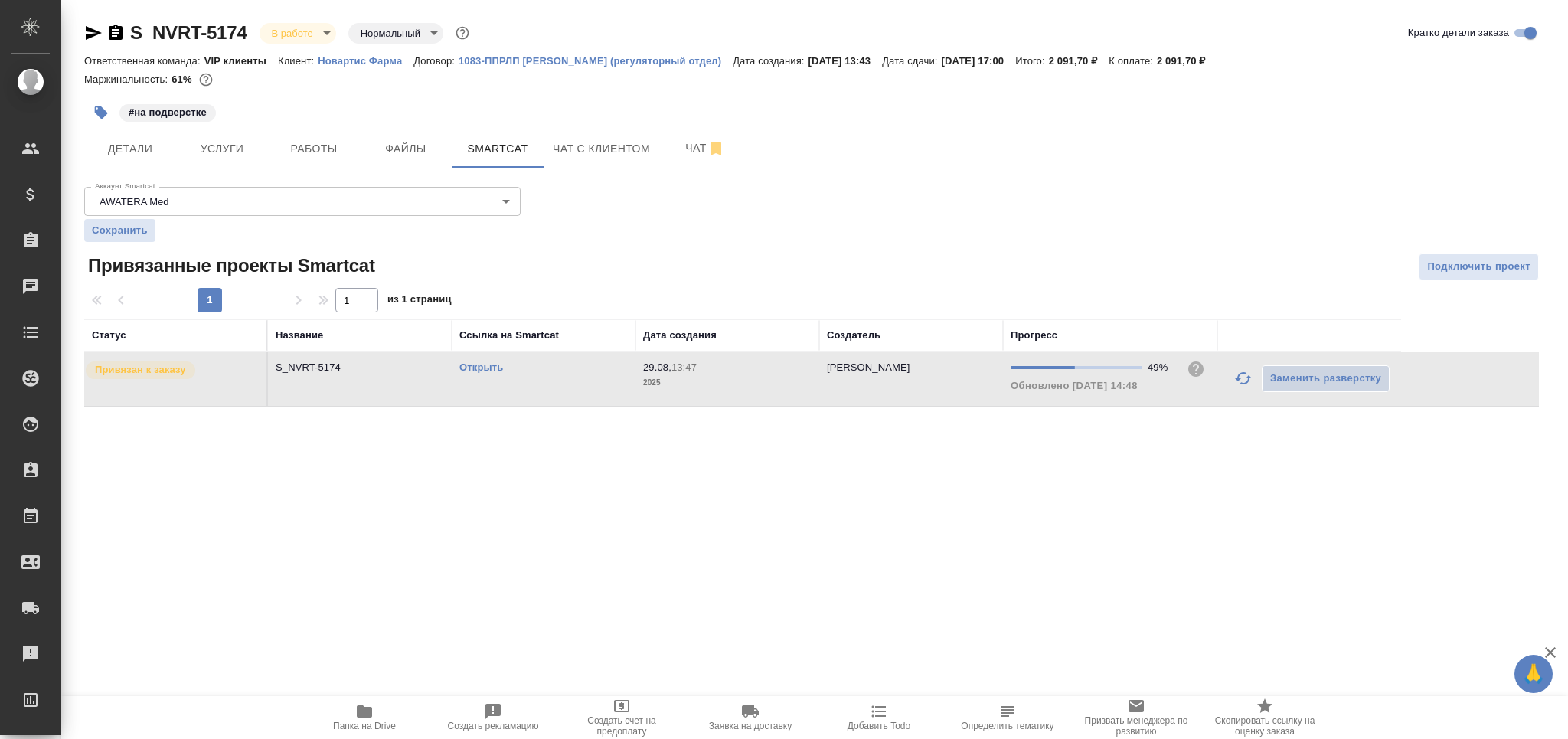
click at [637, 366] on td "29.08, 13:47 2025" at bounding box center [727, 378] width 184 height 53
click at [334, 170] on div "S_NVRT-5174 В работе inProgress Нормальный normal Кратко детали заказа Ответств…" at bounding box center [818, 223] width 1484 height 446
click at [334, 165] on button "Работы" at bounding box center [313, 148] width 92 height 38
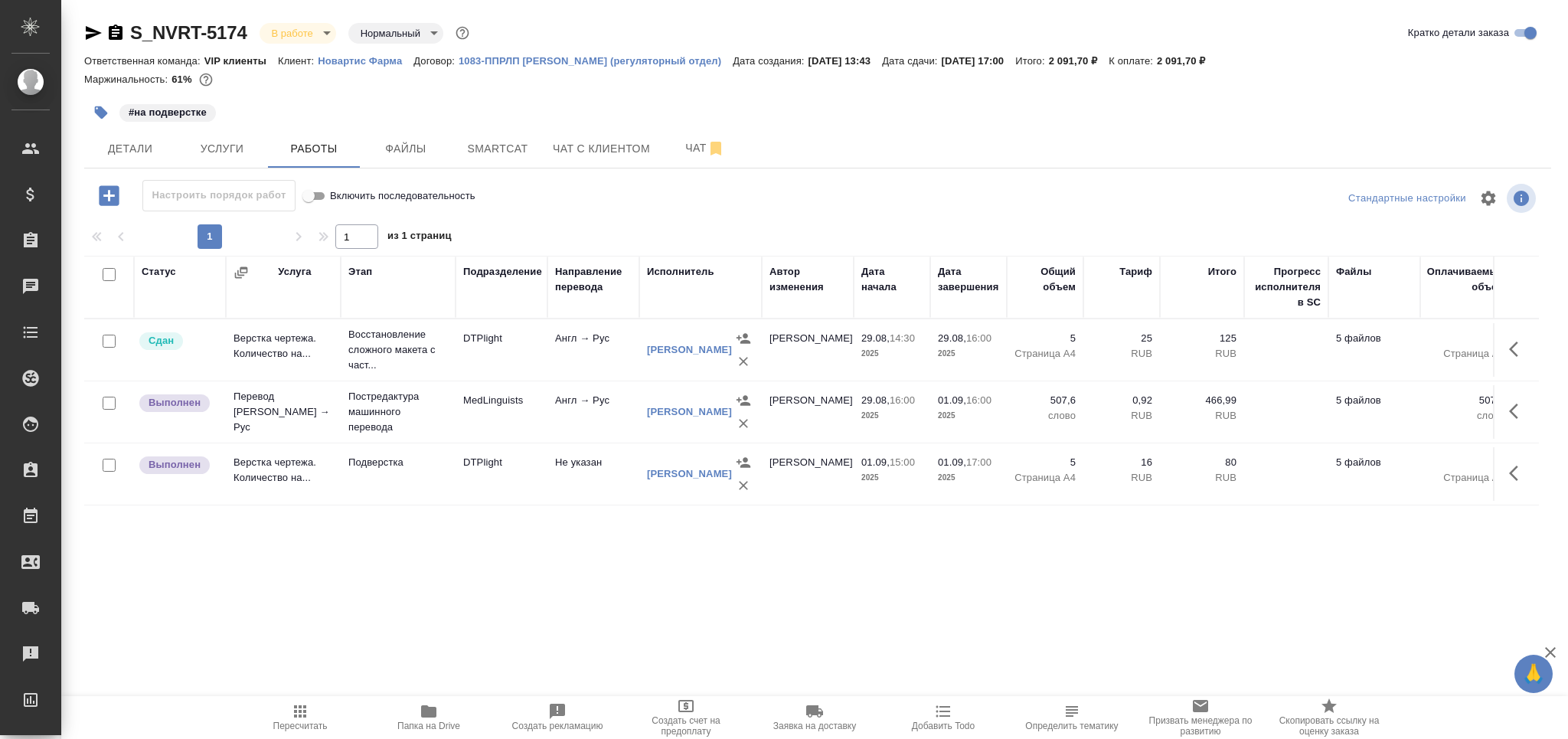
click at [446, 470] on p "Подверстка" at bounding box center [398, 463] width 100 height 16
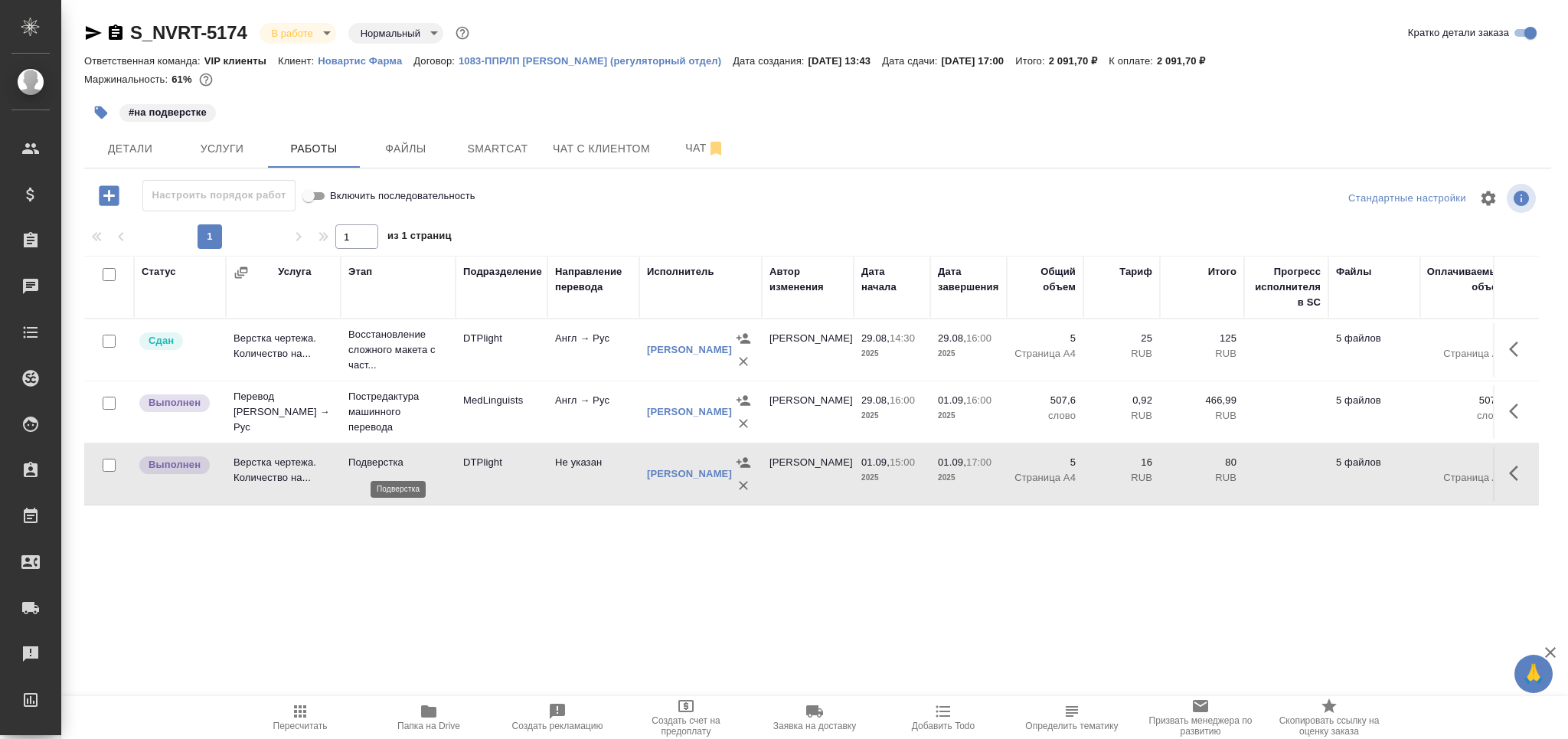
click at [446, 470] on p "Подверстка" at bounding box center [398, 463] width 100 height 16
drag, startPoint x: 693, startPoint y: 149, endPoint x: 629, endPoint y: 259, distance: 127.3
click at [693, 148] on span "Чат" at bounding box center [705, 148] width 73 height 19
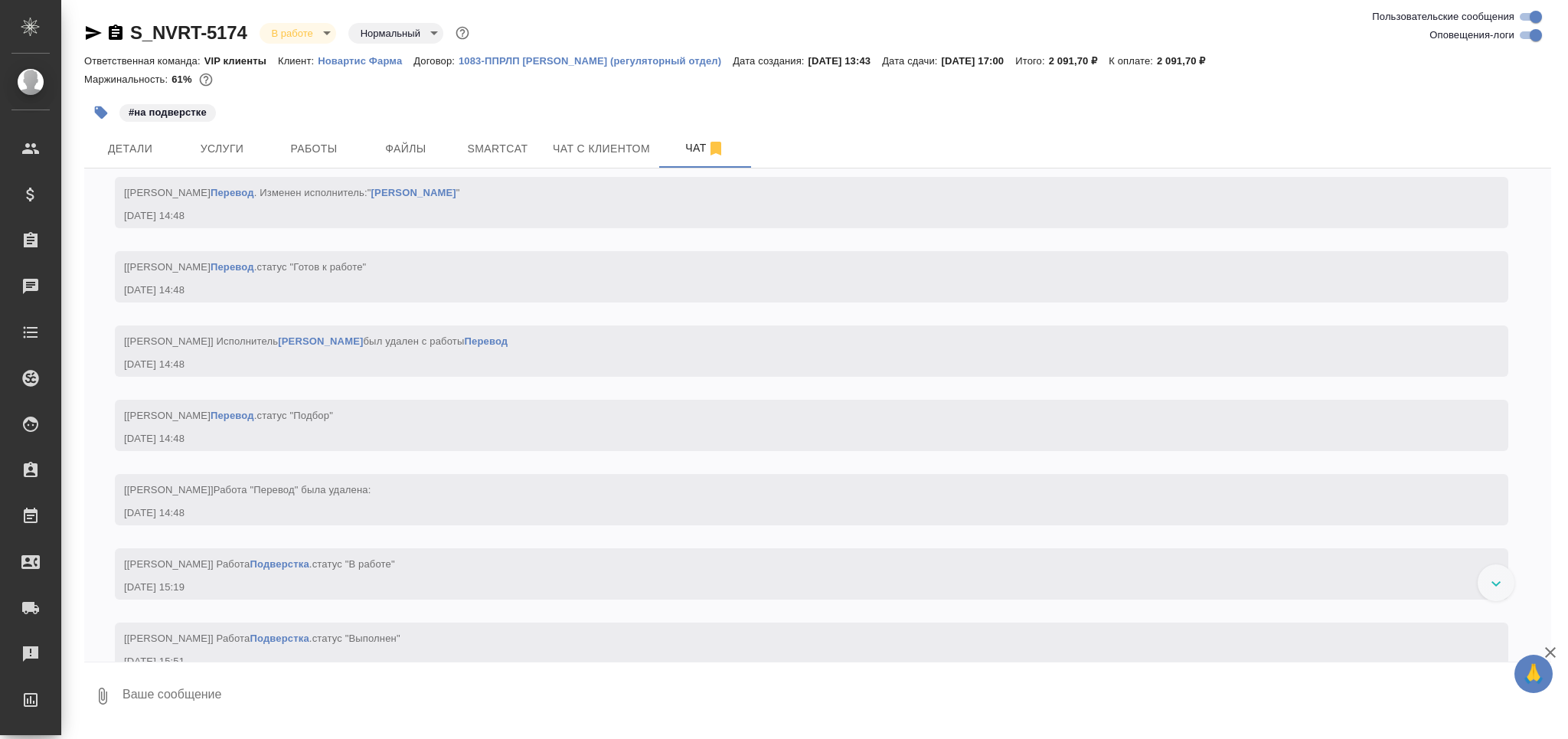
click at [179, 695] on textarea at bounding box center [836, 697] width 1431 height 52
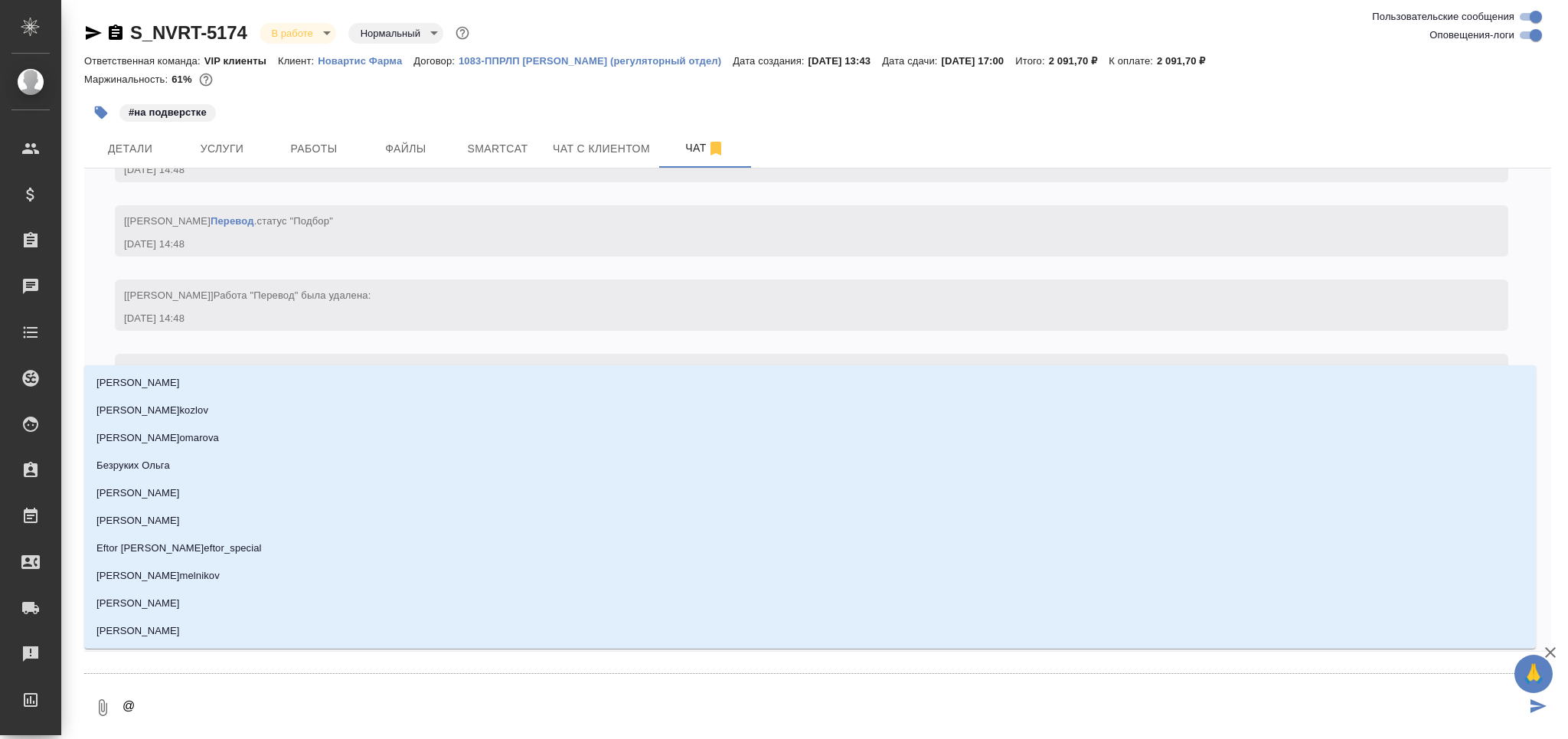
type textarea "@д"
type input "д"
type textarea "@ди"
type input "ди"
type textarea "@дил"
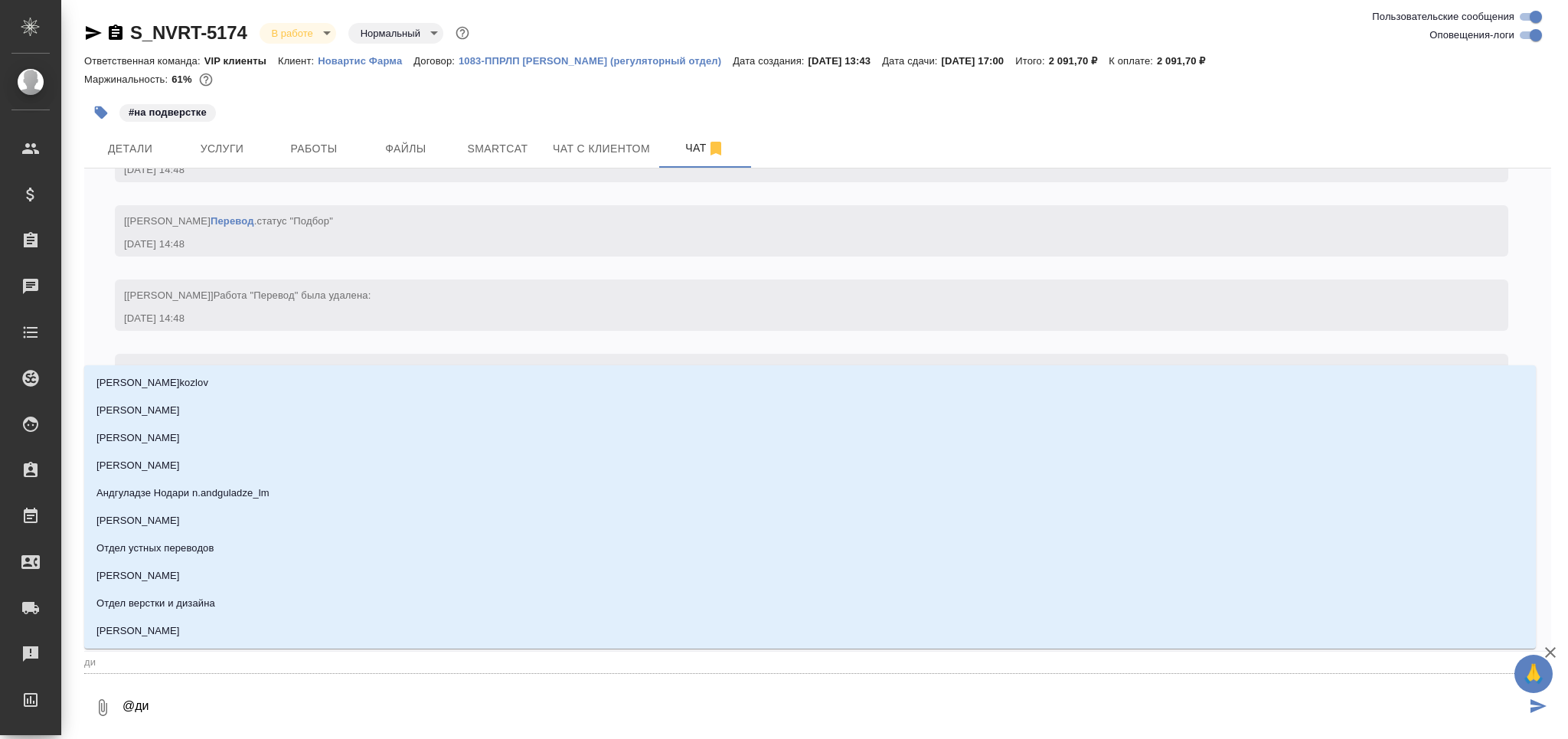
type input "дил"
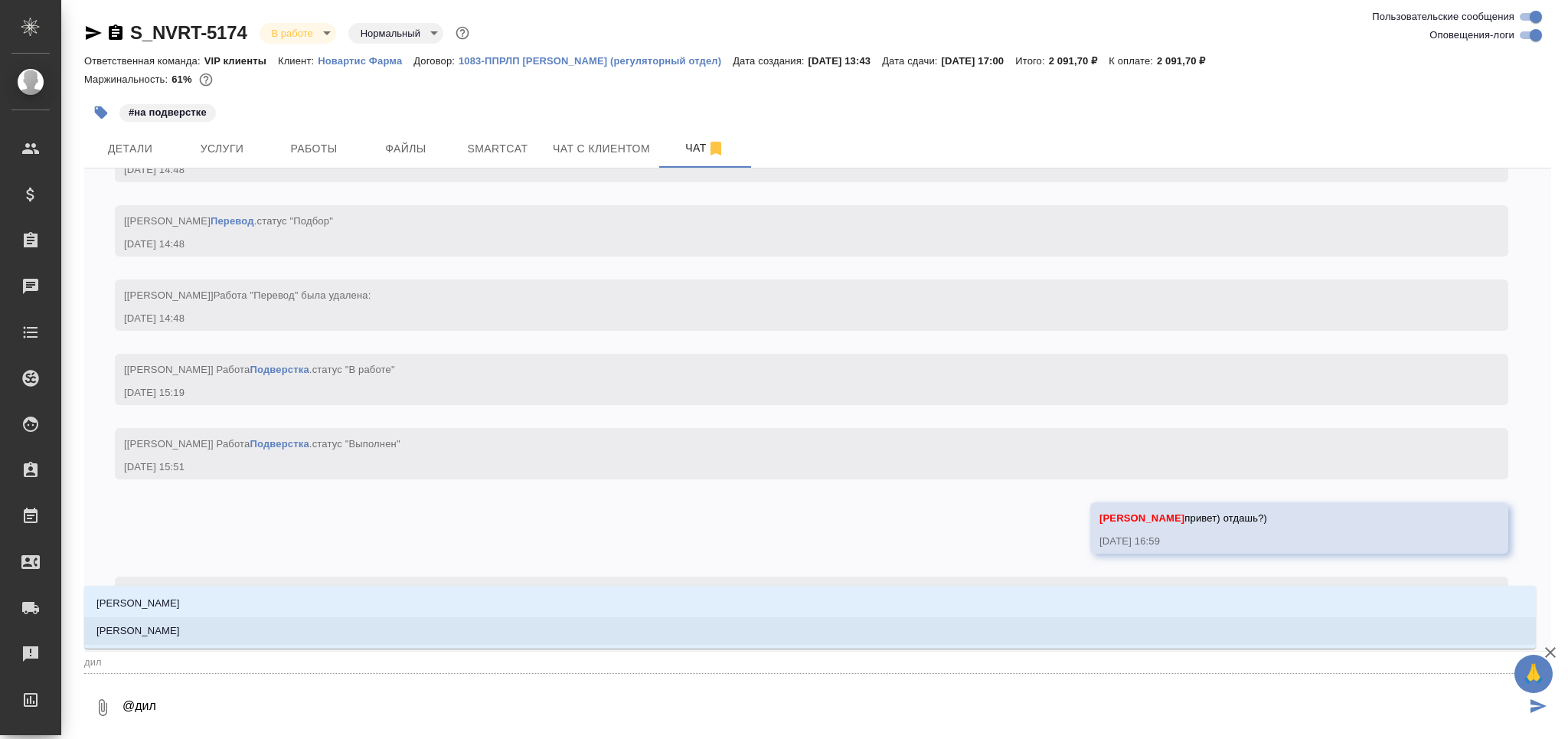
click at [228, 632] on li "[PERSON_NAME]" at bounding box center [809, 632] width 1452 height 28
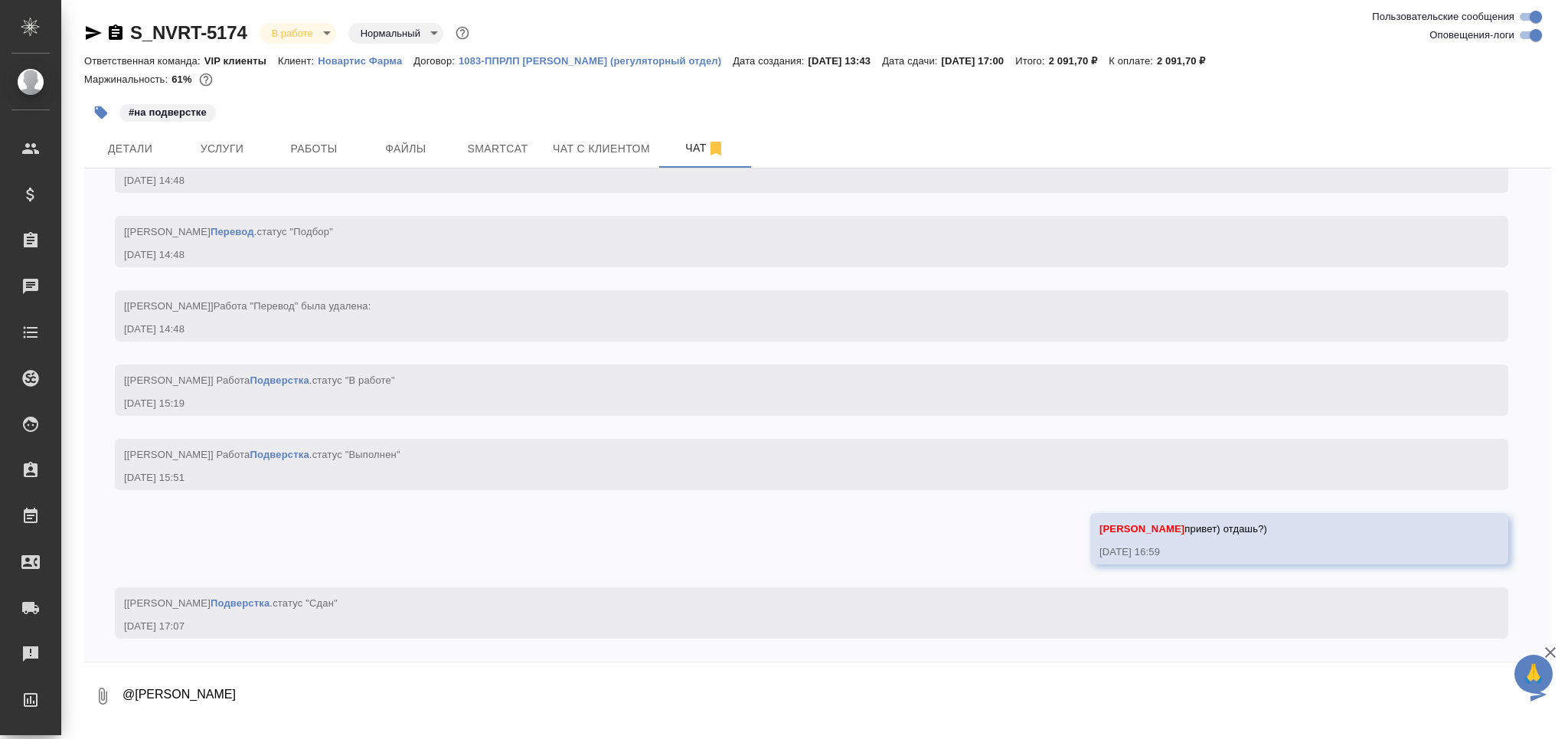
paste textarea "[URL][DOMAIN_NAME]"
type textarea "@[PERSON_NAME] [URL][DOMAIN_NAME]"
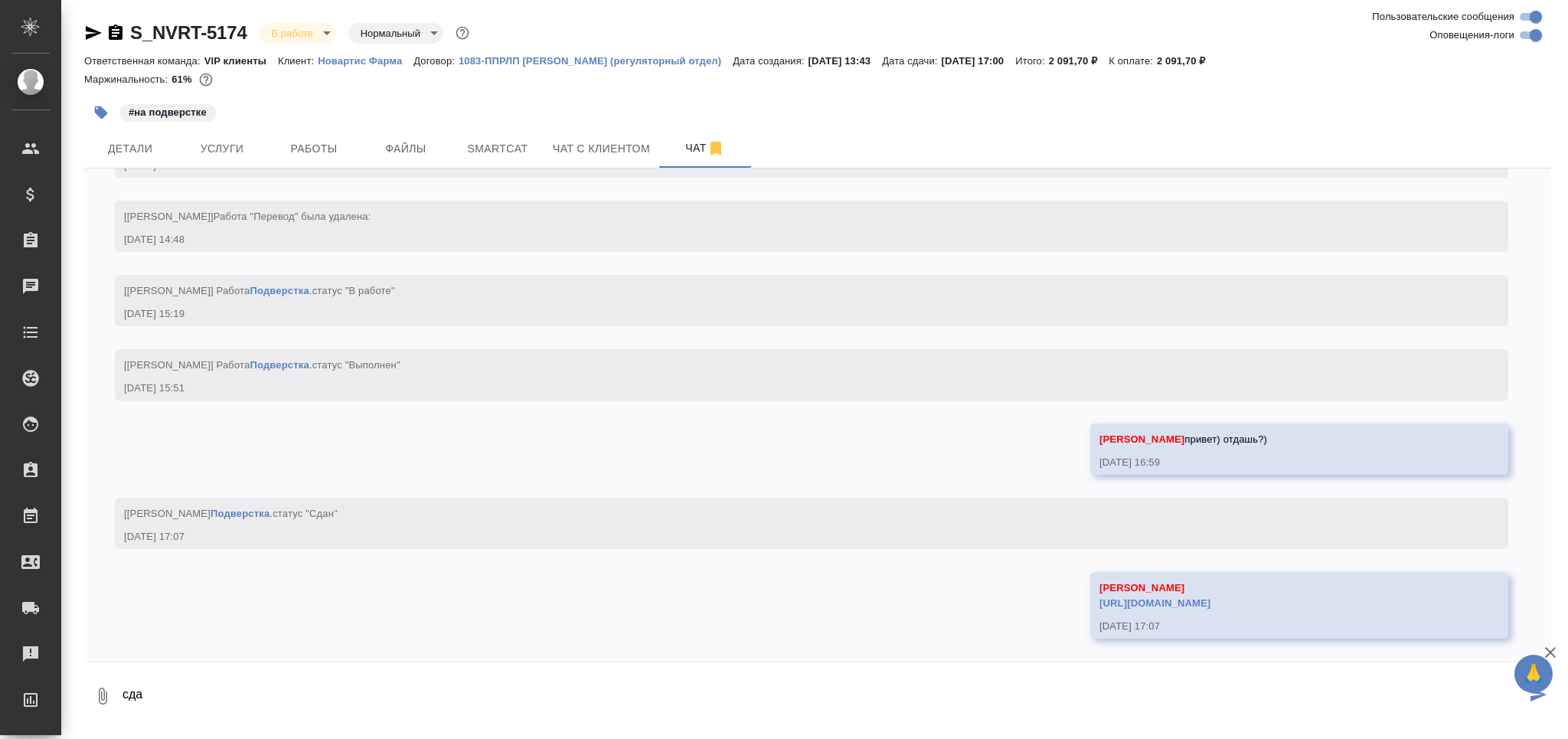
scroll to position [6753, 0]
type textarea "сдаюсь"
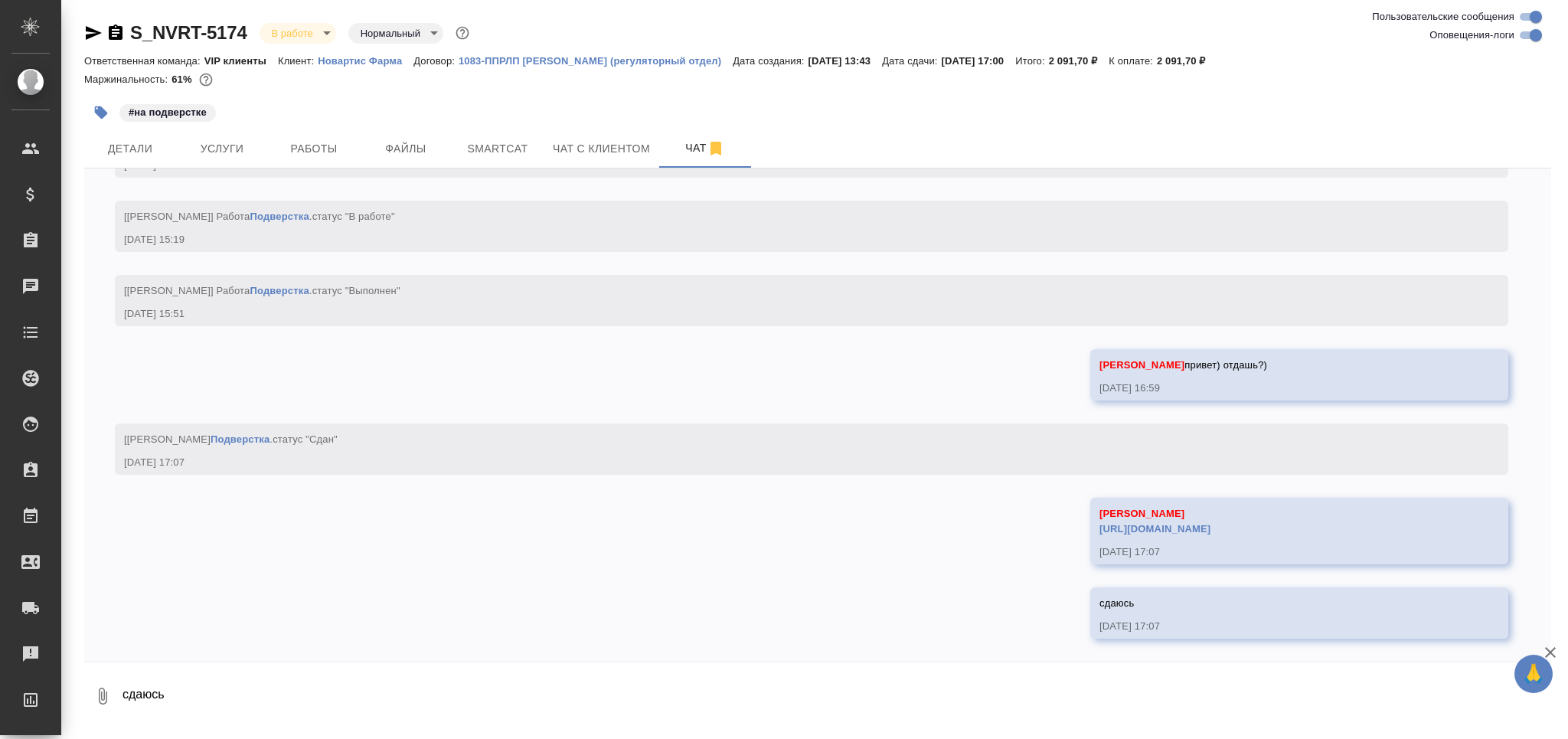
scroll to position [6828, 0]
drag, startPoint x: 338, startPoint y: 135, endPoint x: 317, endPoint y: 156, distance: 29.7
click at [339, 135] on button "Работы" at bounding box center [313, 148] width 92 height 38
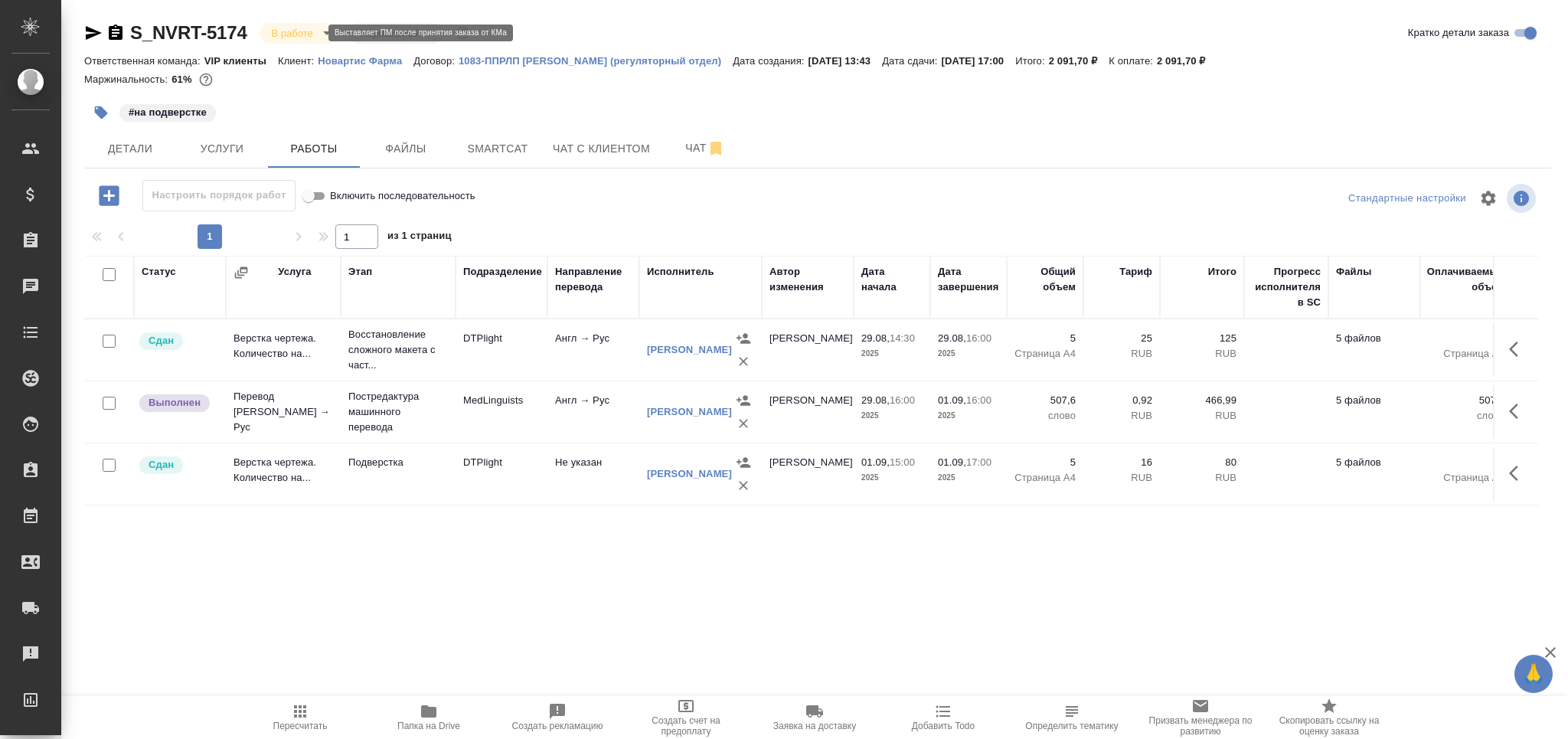
click at [313, 32] on body "🙏 .cls-1 fill:#fff; AWATERA Grabko [PERSON_NAME] Спецификации Заказы 0 Чаты Tod…" at bounding box center [784, 370] width 1568 height 739
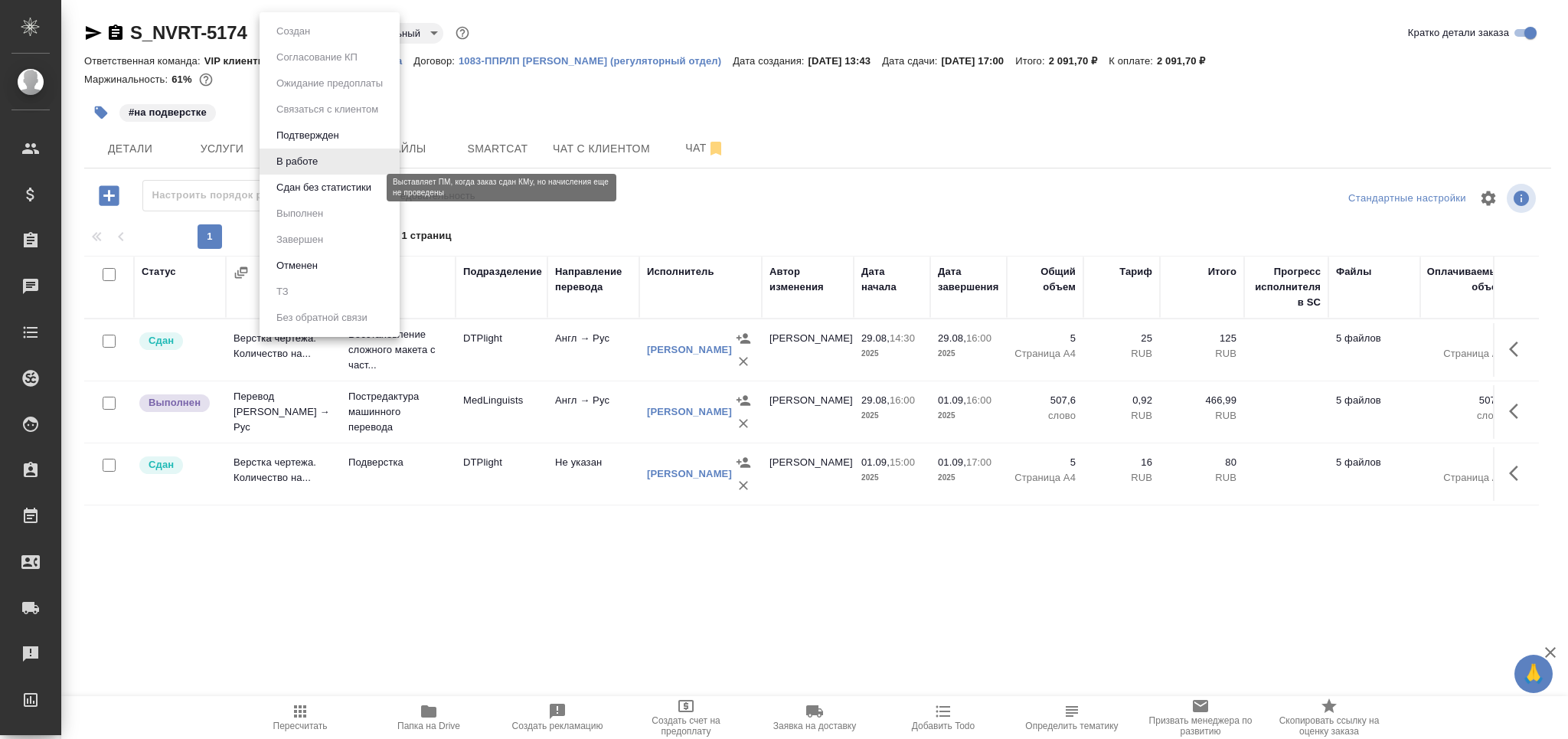
click at [352, 185] on button "Сдан без статистики" at bounding box center [323, 187] width 104 height 17
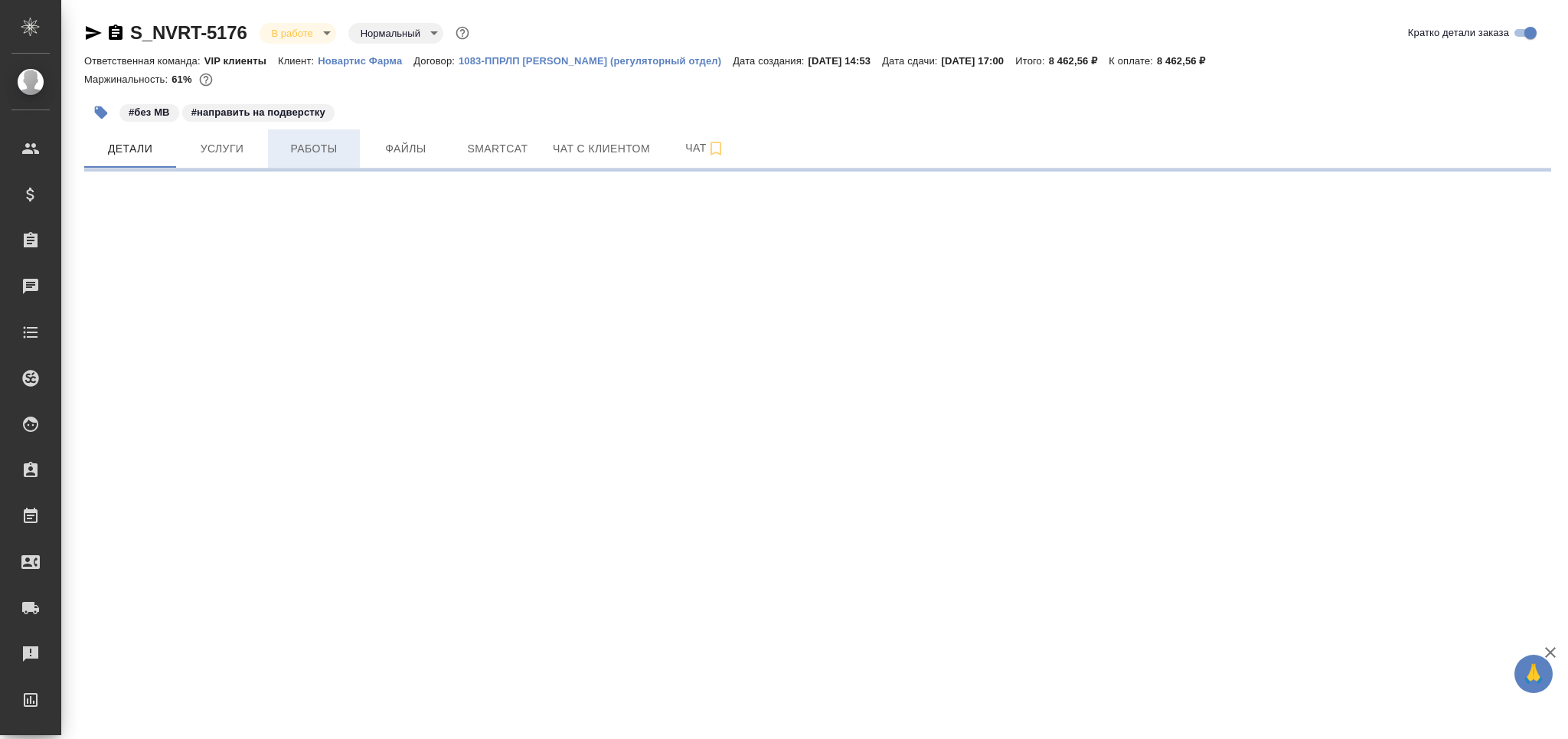
select select "RU"
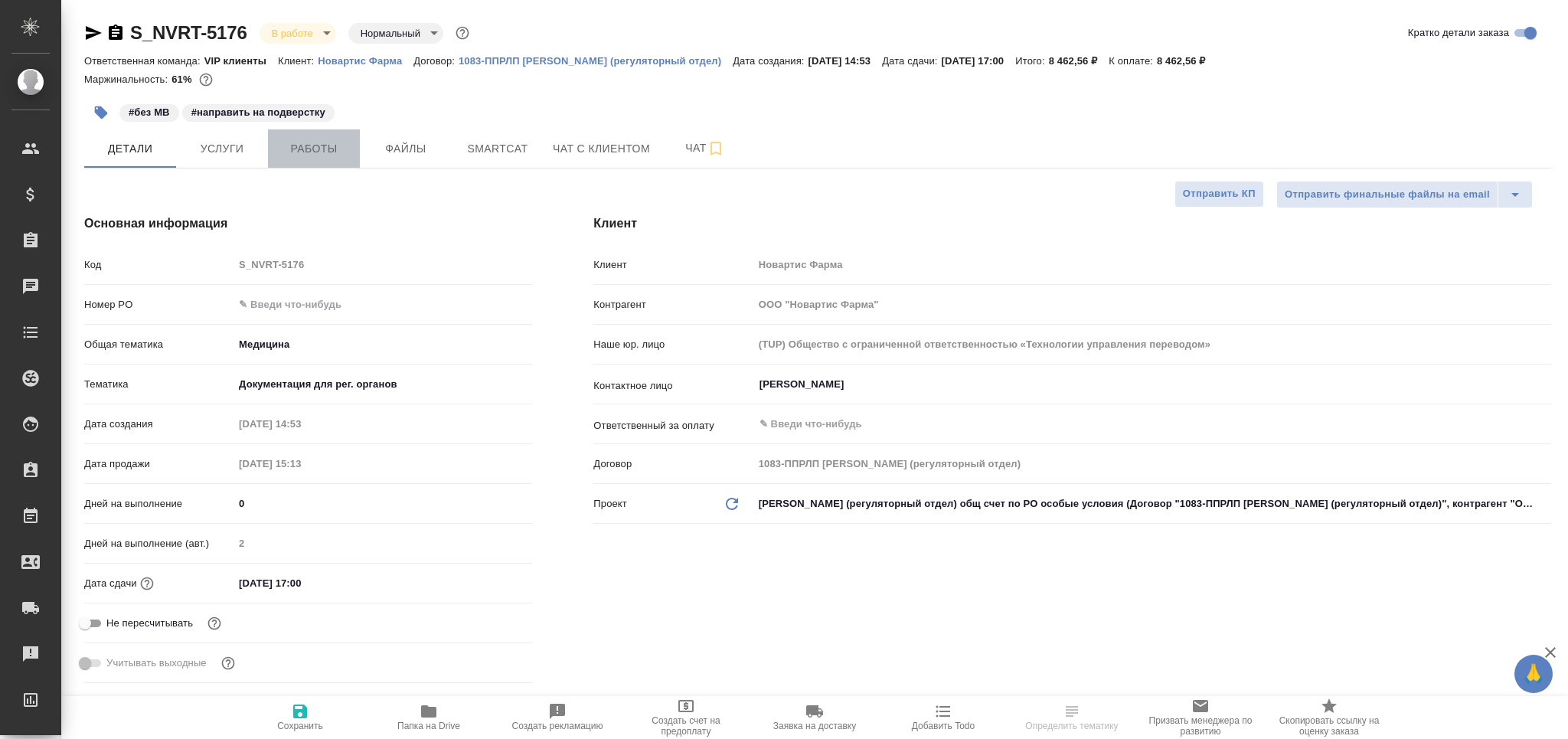
click at [326, 153] on span "Работы" at bounding box center [314, 149] width 73 height 19
type textarea "x"
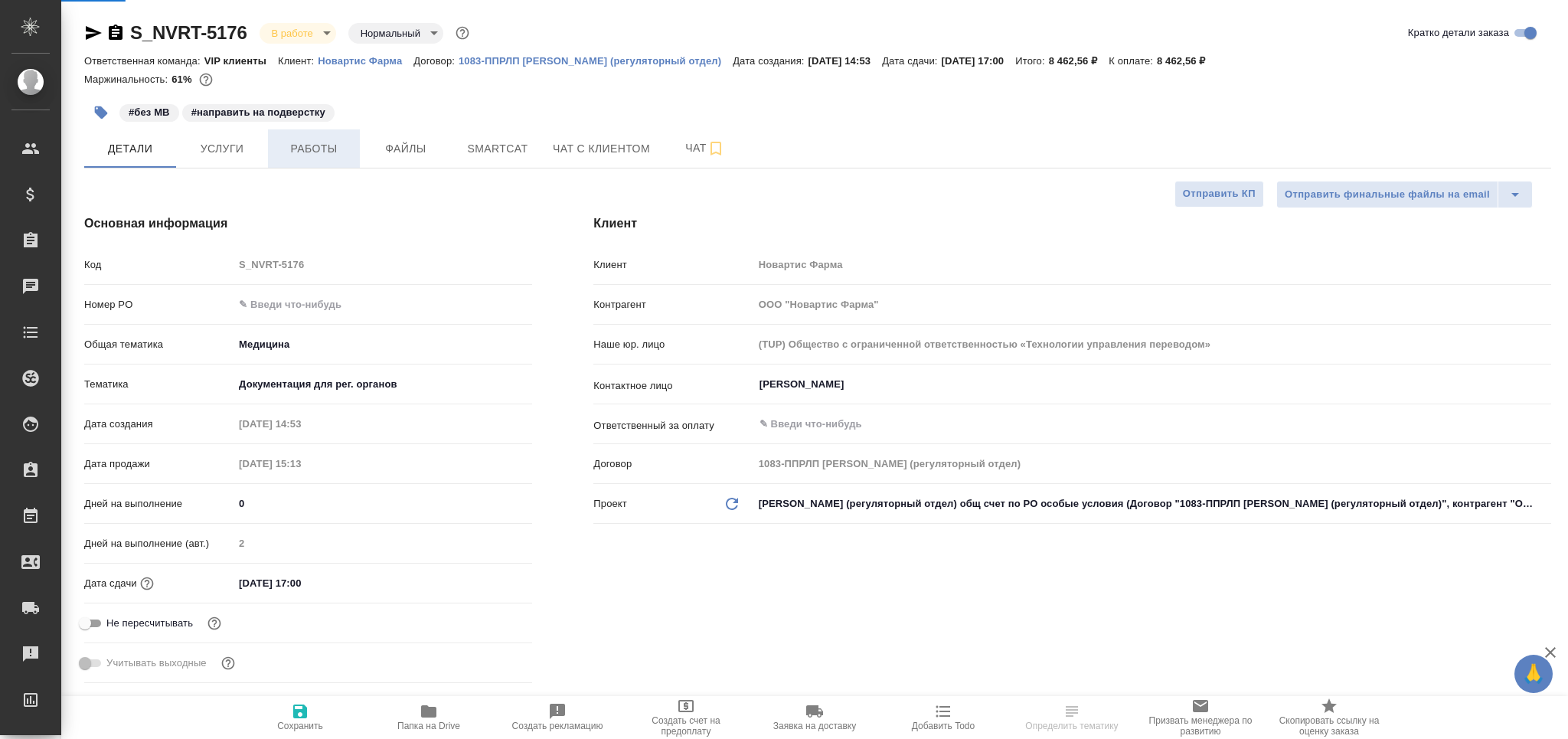
type textarea "x"
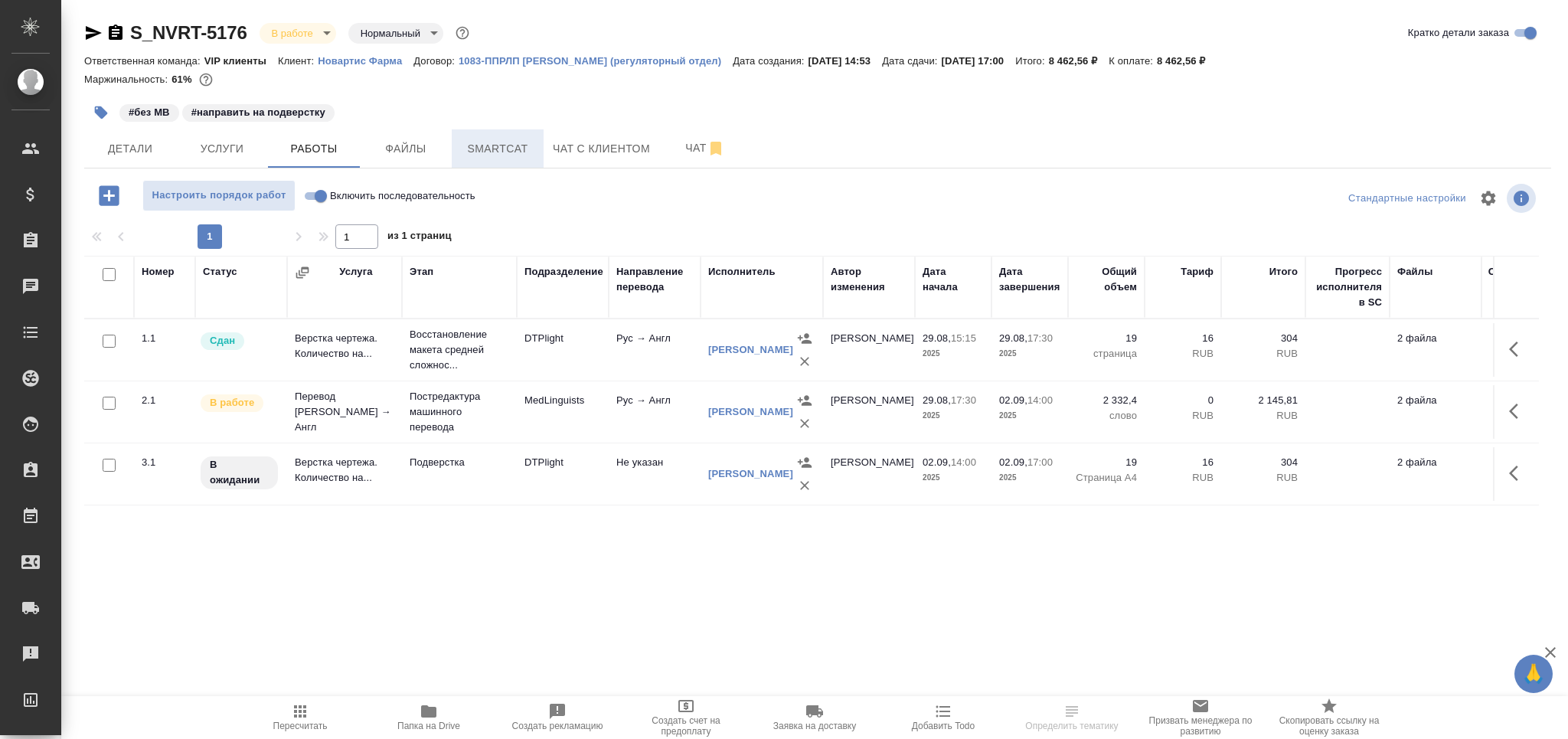
click at [488, 148] on span "Smartcat" at bounding box center [498, 149] width 73 height 19
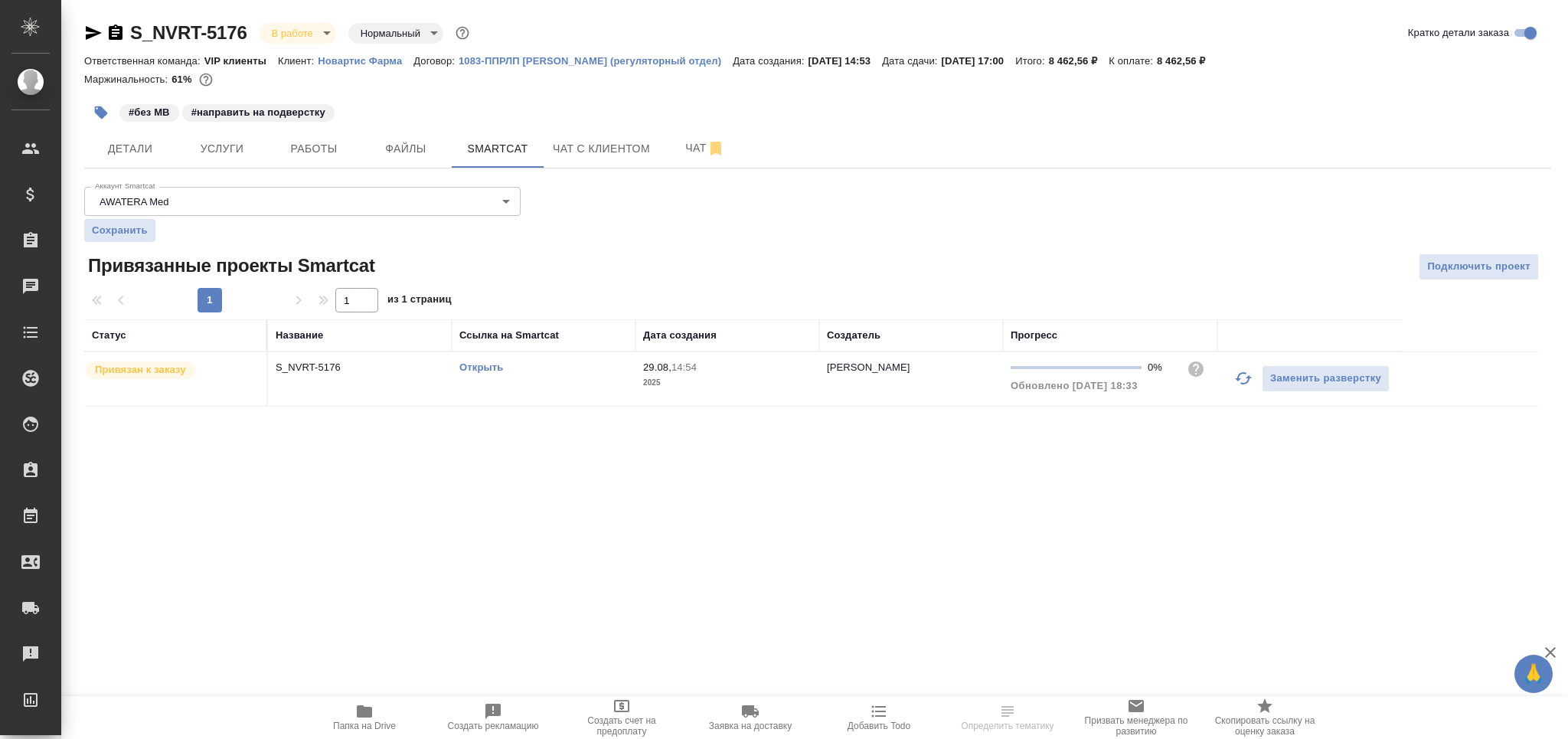
click at [1241, 383] on icon "button" at bounding box center [1243, 378] width 18 height 18
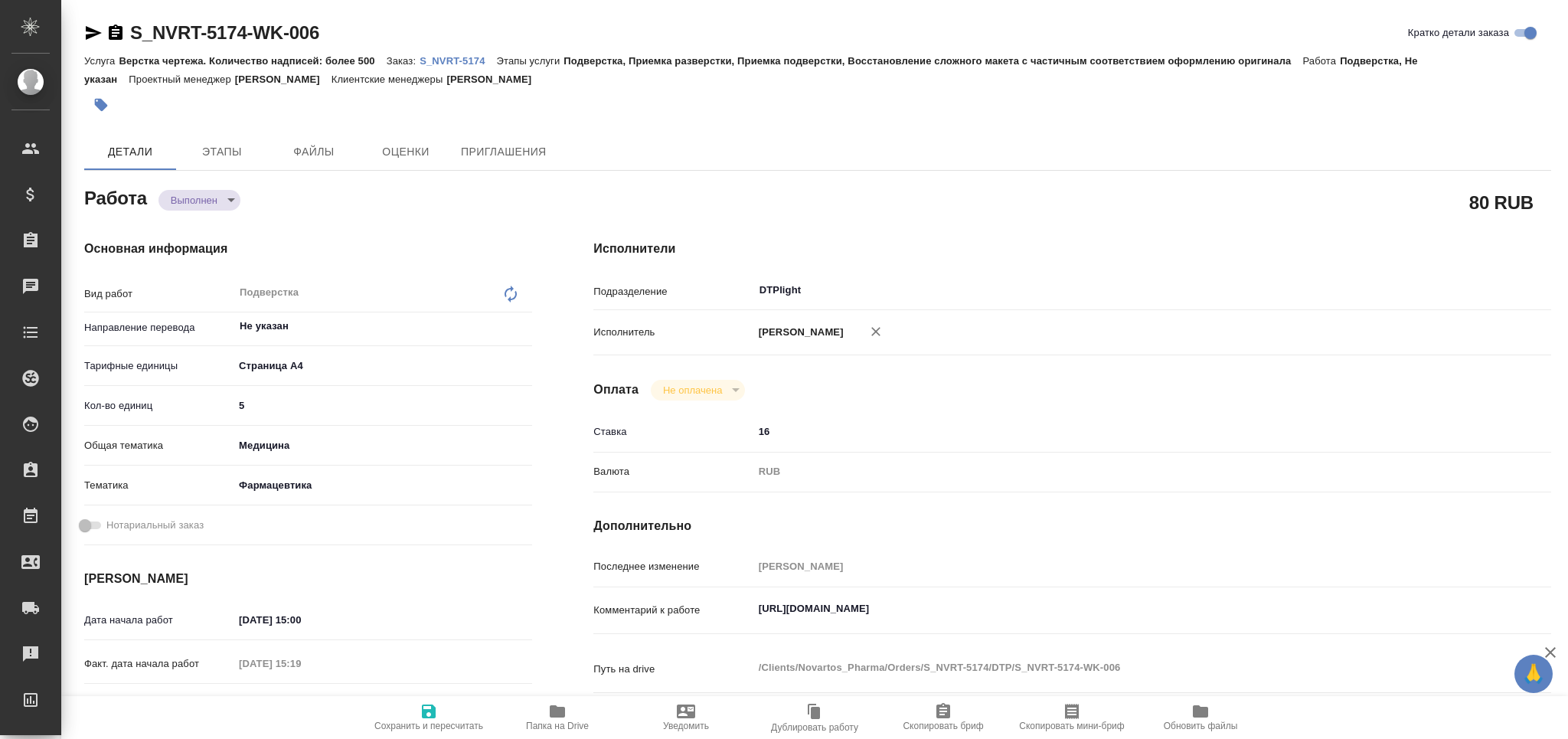
type textarea "x"
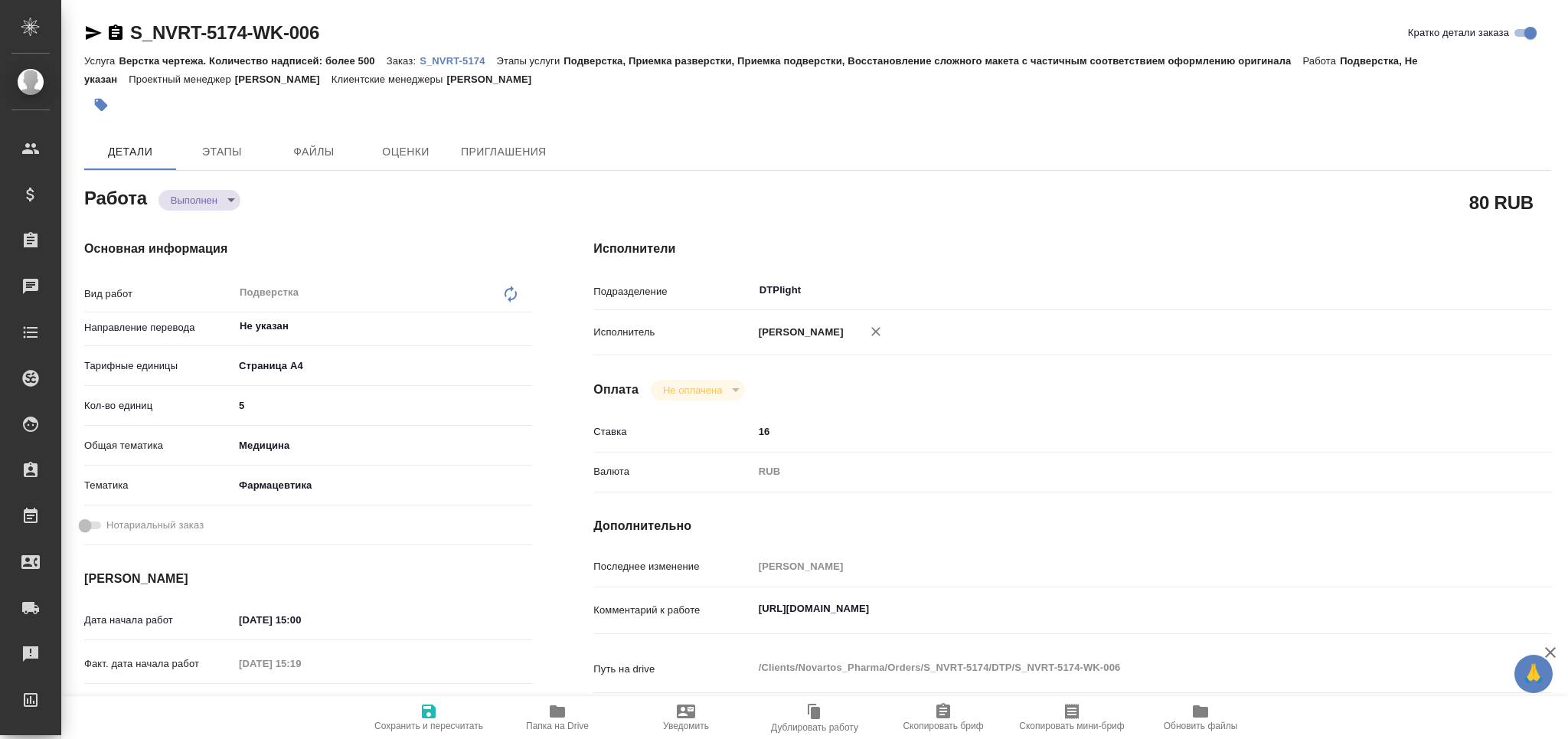
type textarea "x"
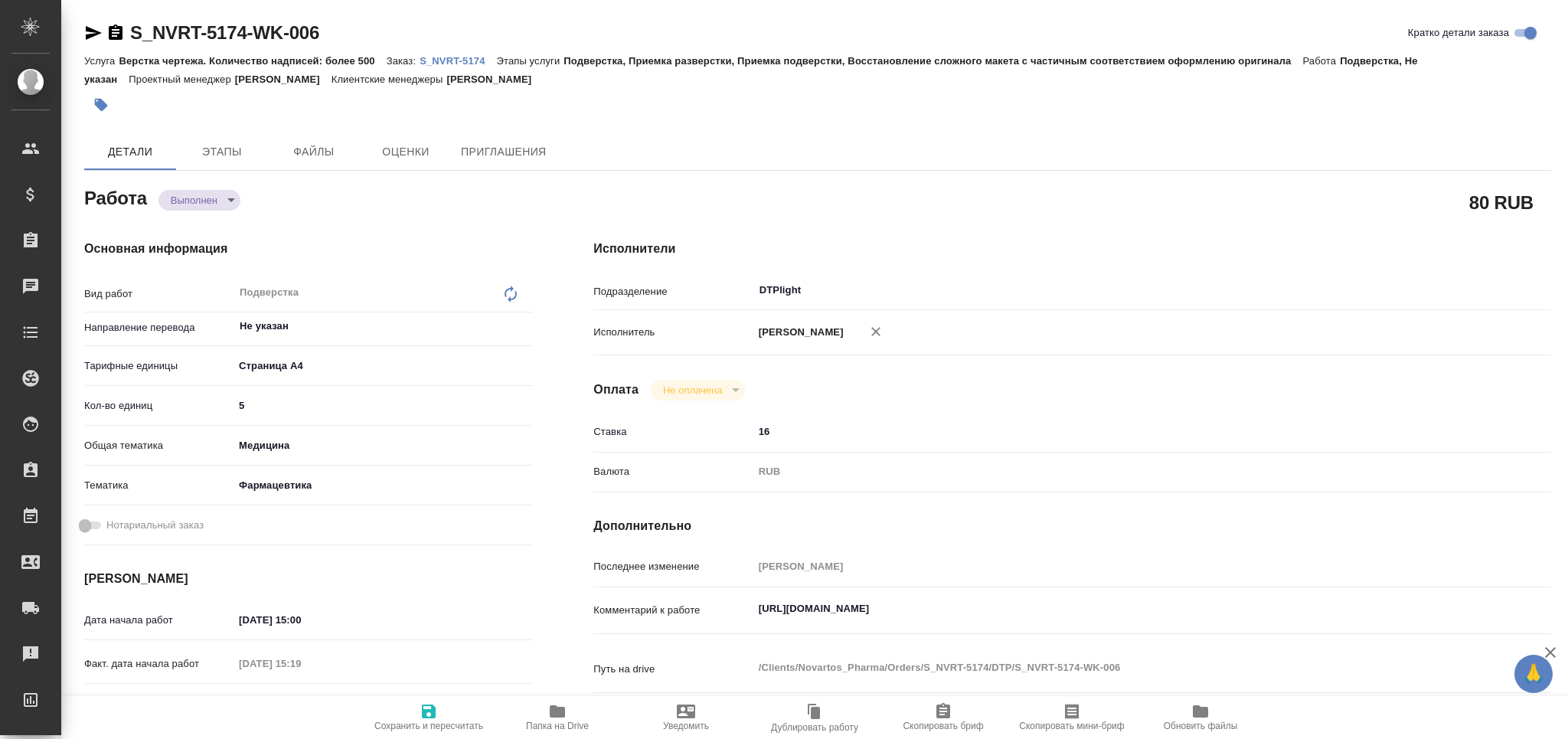
type textarea "x"
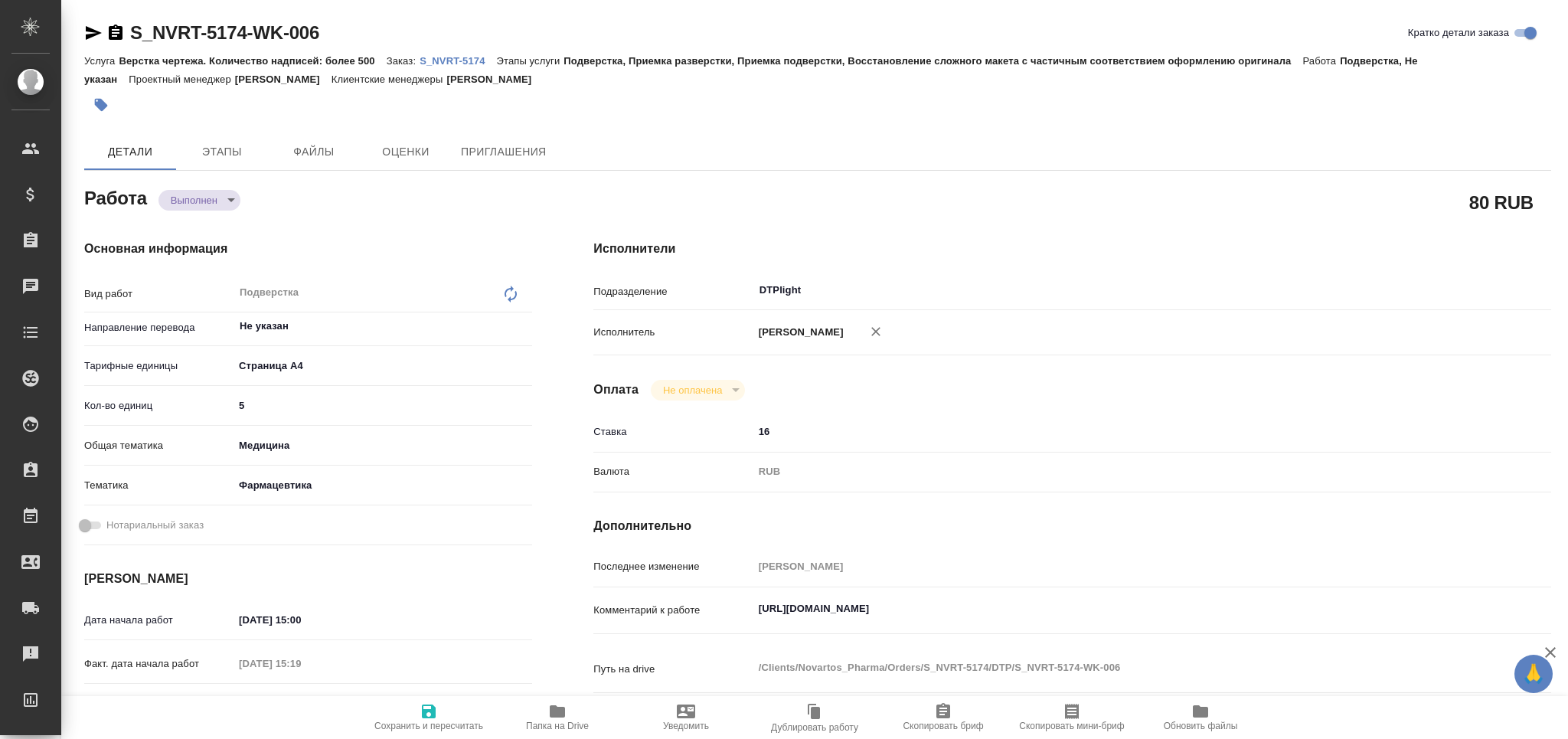
click at [536, 725] on span "Папка на Drive" at bounding box center [558, 726] width 63 height 10
type textarea "x"
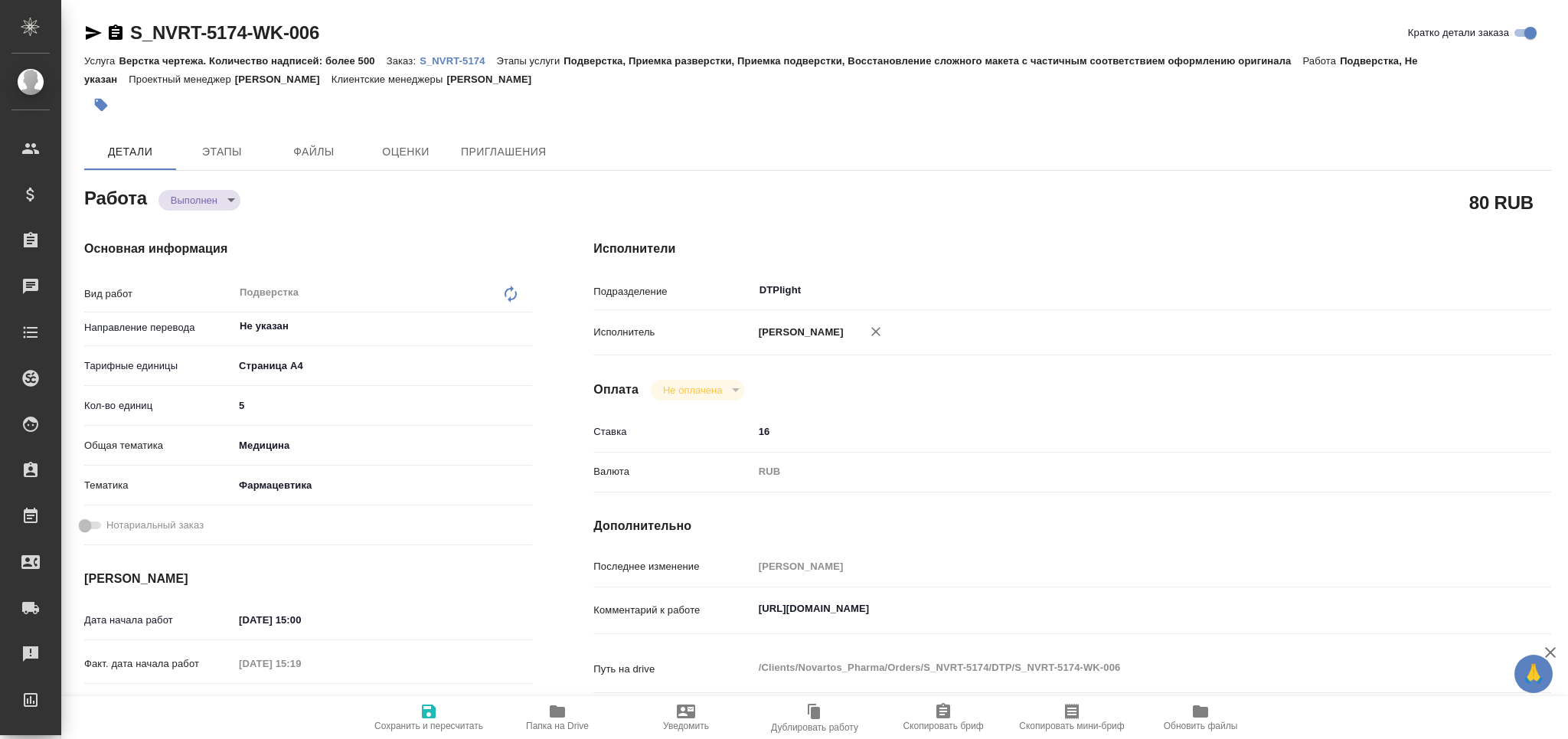
type textarea "x"
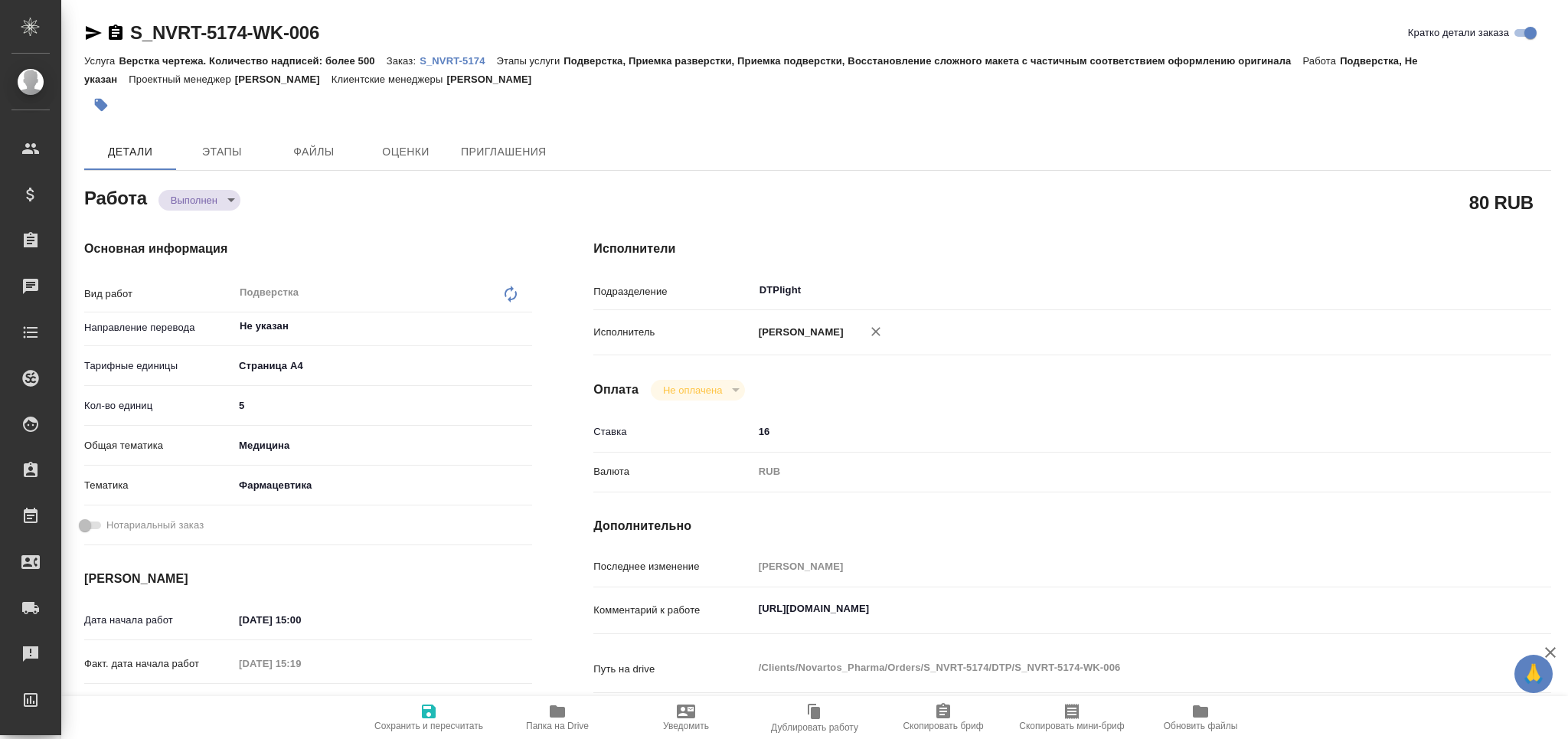
type textarea "x"
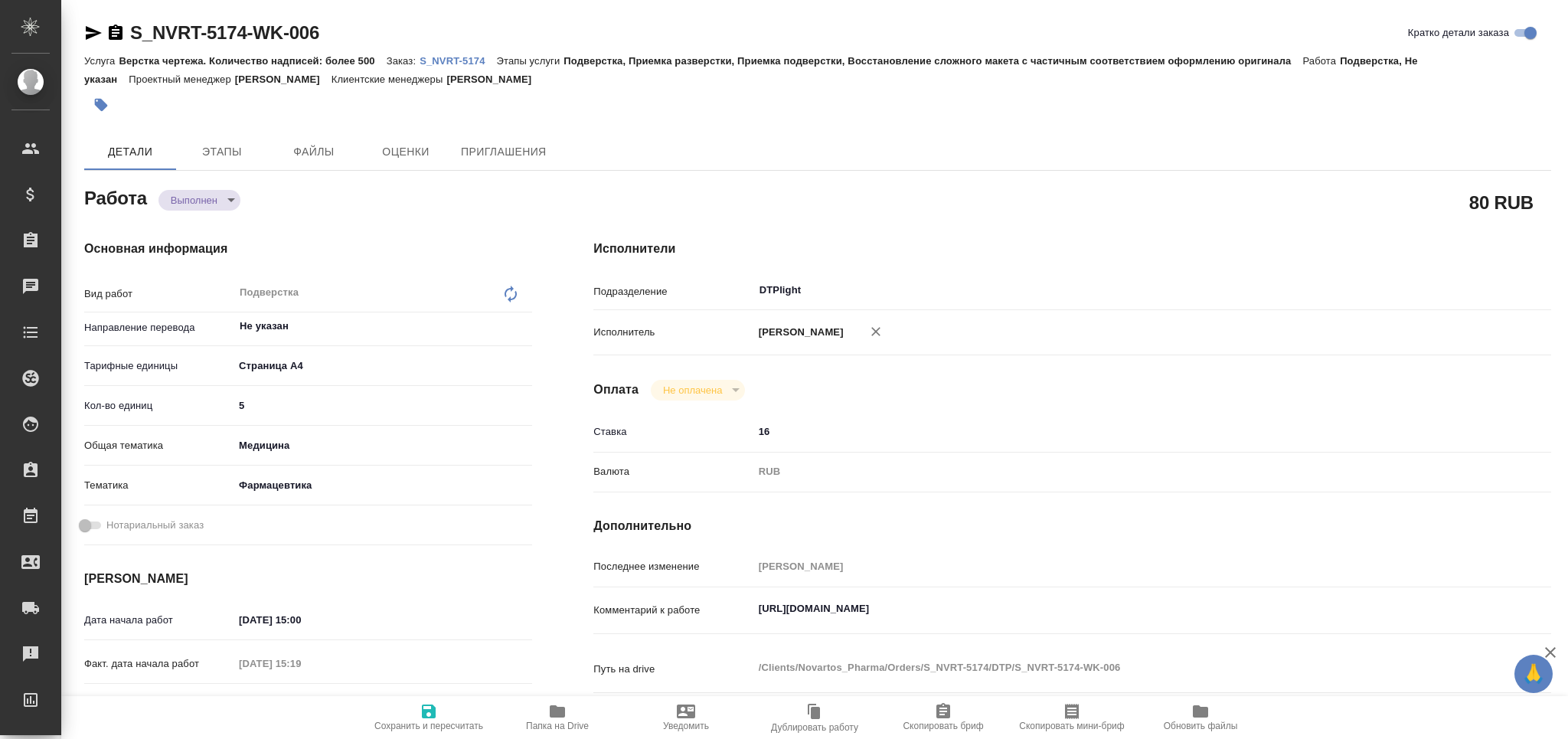
type textarea "x"
click at [203, 197] on body "🙏 .cls-1 fill:#fff; AWATERA Grabko [PERSON_NAME] Спецификации Заказы 0 Чаты Tod…" at bounding box center [784, 370] width 1568 height 739
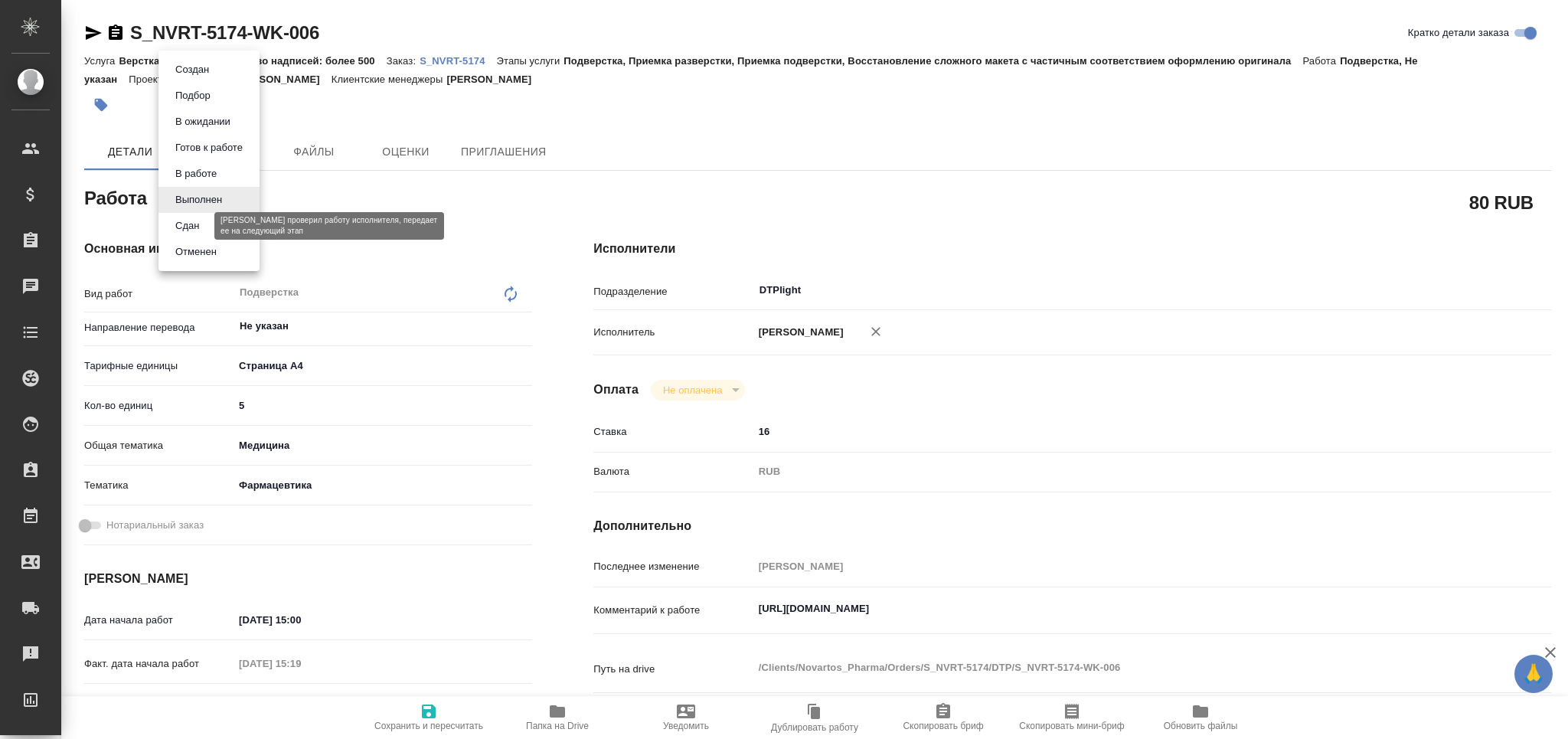
click at [203, 222] on button "Сдан" at bounding box center [188, 225] width 33 height 17
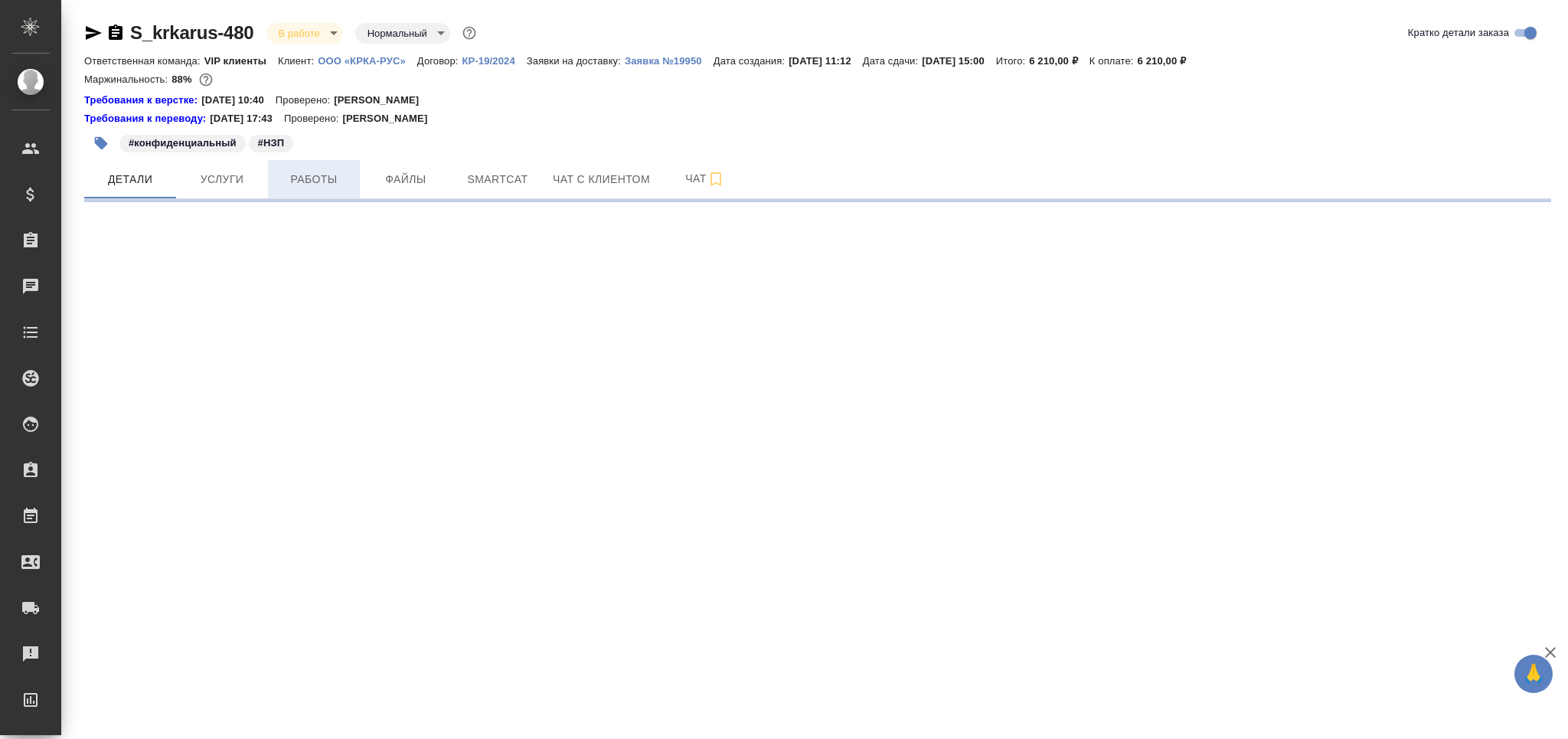
select select "RU"
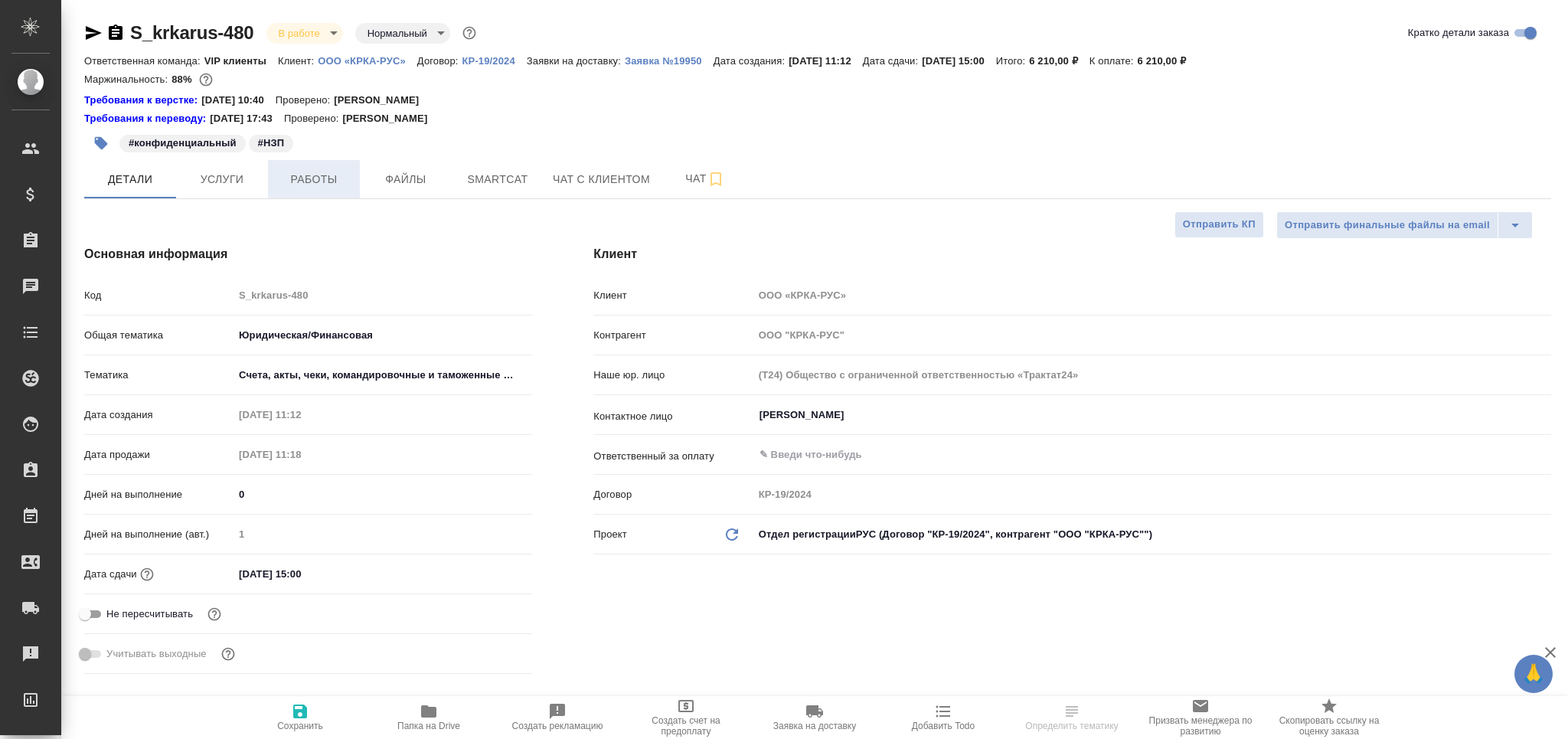
type textarea "x"
click at [299, 184] on span "Работы" at bounding box center [314, 180] width 73 height 19
type input "[PERSON_NAME]"
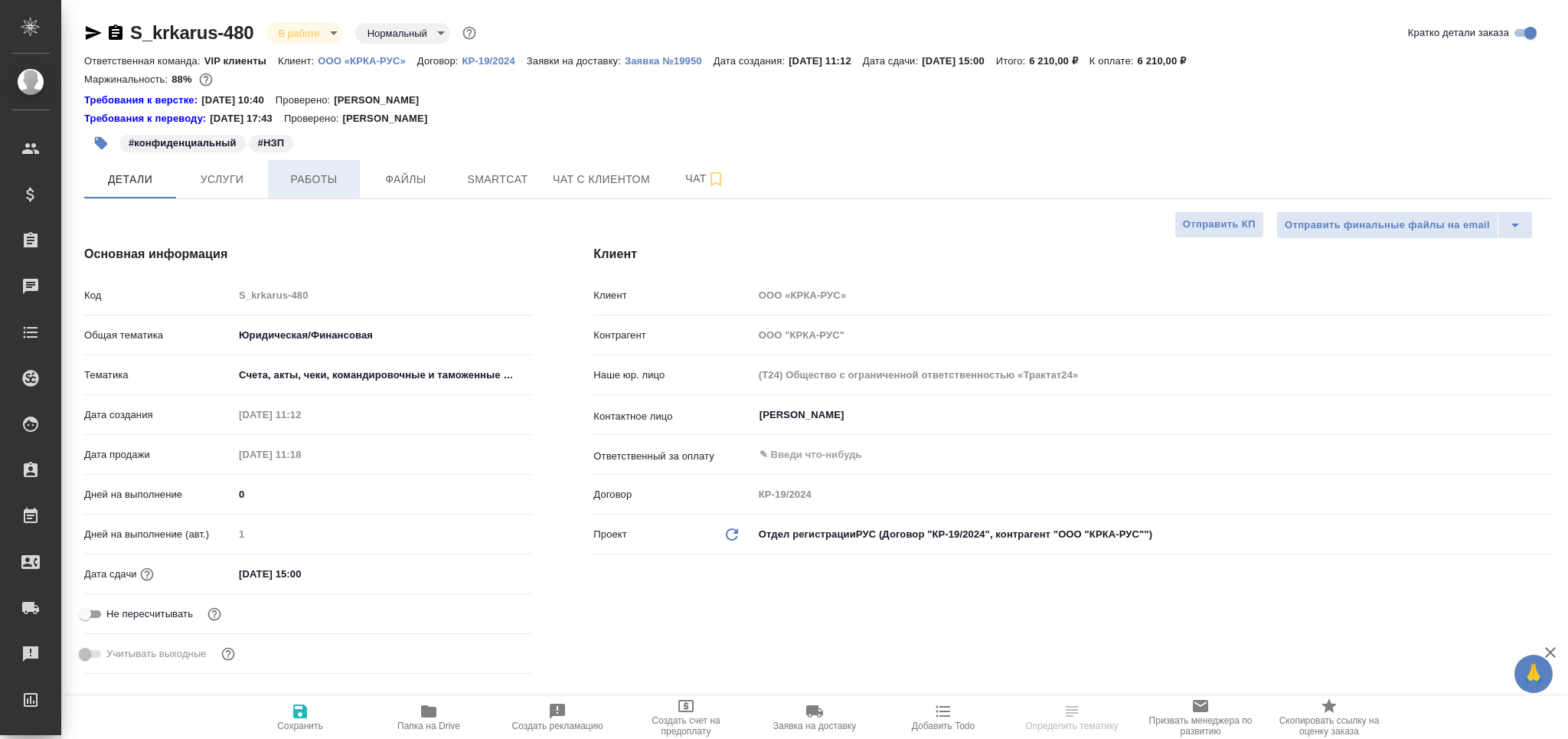
type input "[PERSON_NAME]"
type textarea "x"
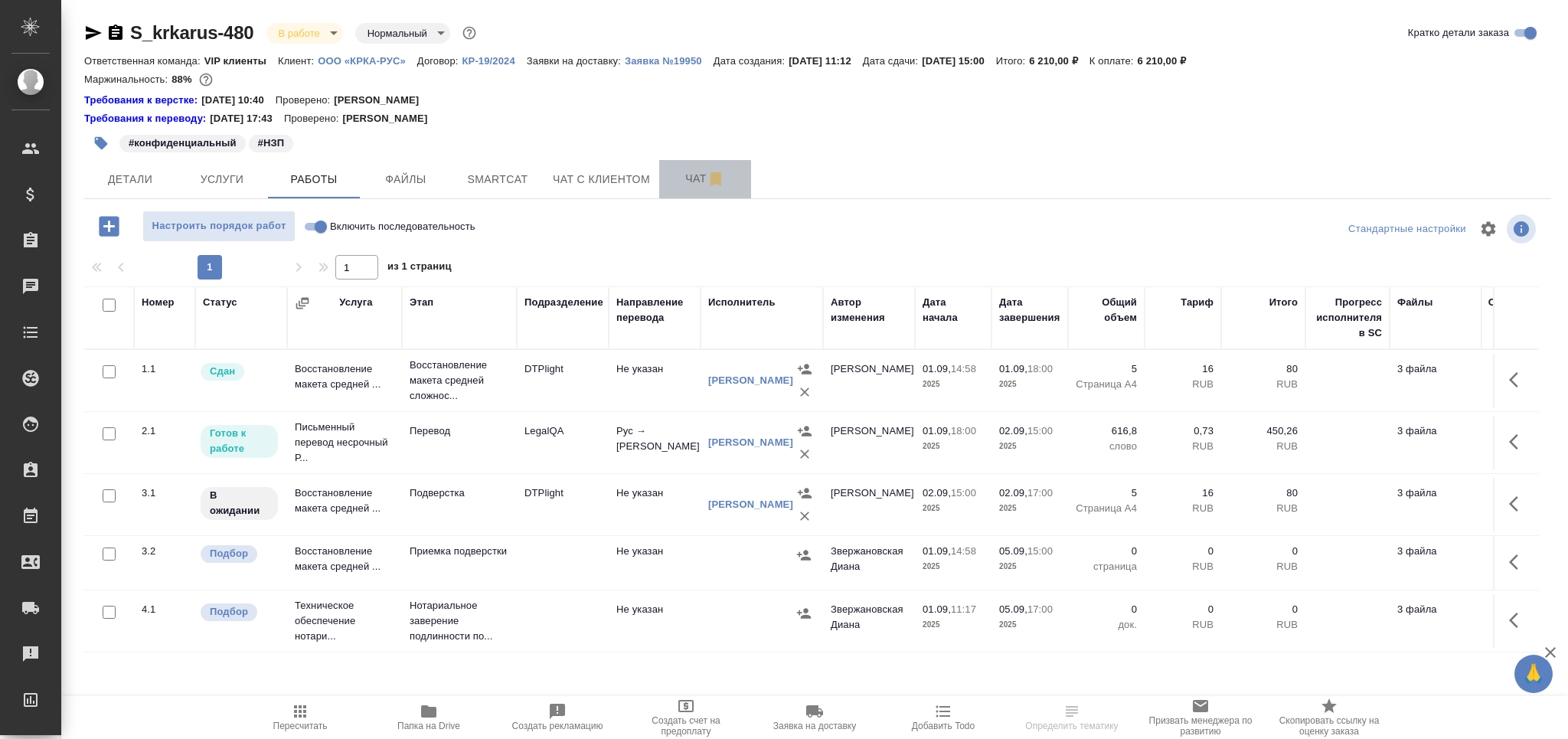
click at [684, 184] on span "Чат" at bounding box center [705, 179] width 73 height 19
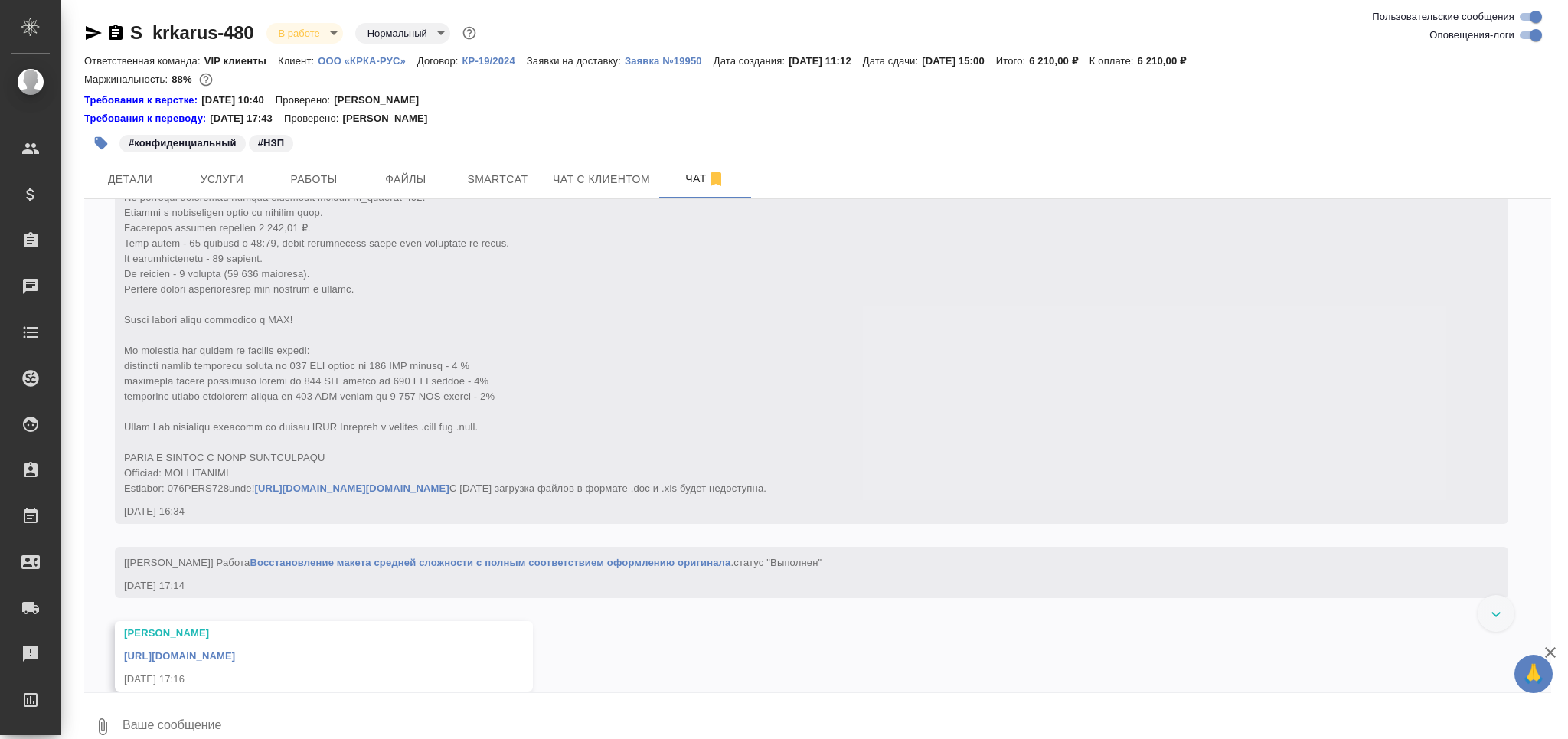
scroll to position [7141, 0]
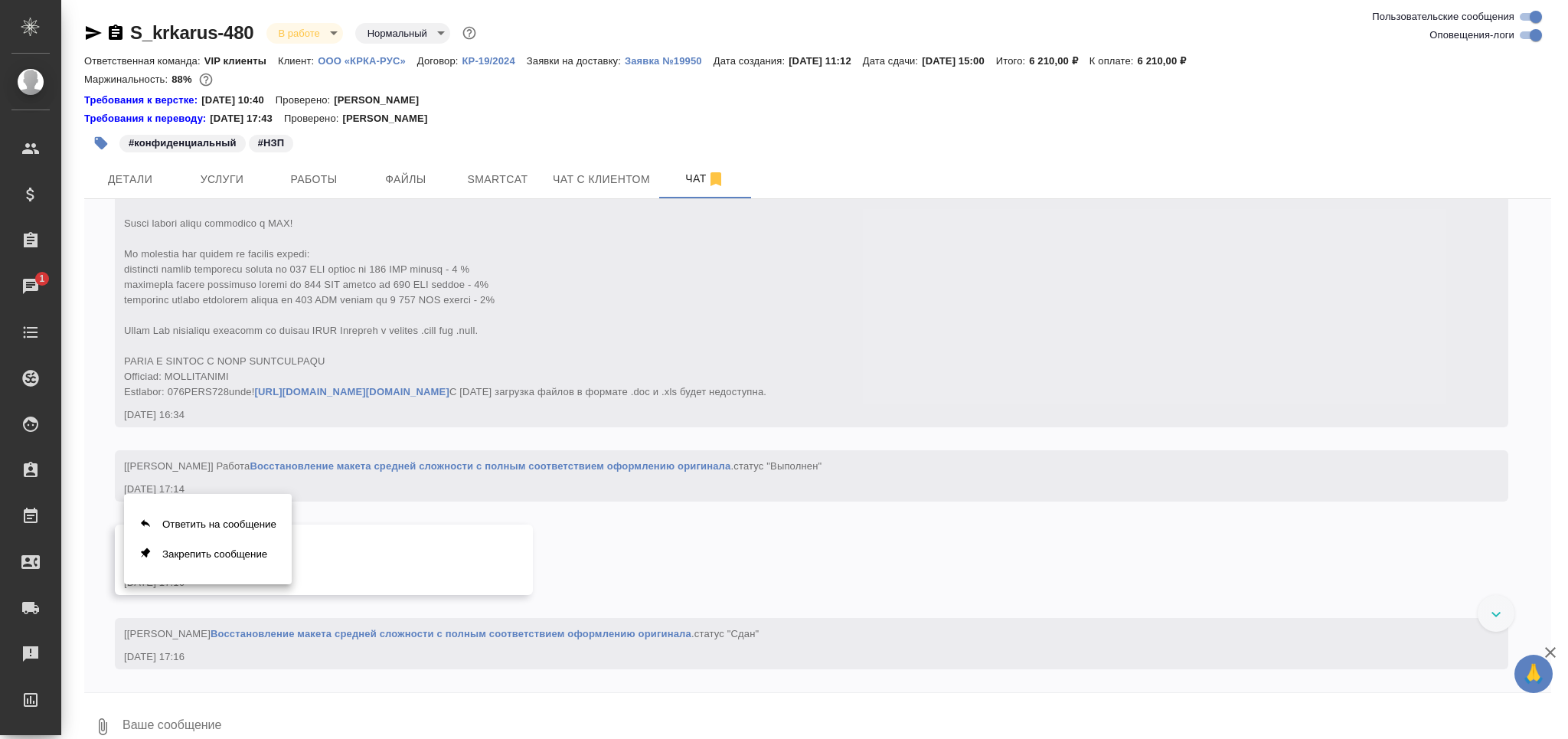
click at [402, 618] on div at bounding box center [784, 370] width 1568 height 739
click at [447, 568] on div "https://drive.awatera.com/apps/files/files/10255606?dir=/Shares/%D0%9E%D0%9E%D0…" at bounding box center [301, 558] width 355 height 19
click at [235, 565] on link "https://drive.awatera.com/apps/files/files/10255606?dir=/Shares/%D0%9E%D0%9E%D0…" at bounding box center [179, 559] width 111 height 11
click at [303, 175] on span "Работы" at bounding box center [314, 180] width 73 height 19
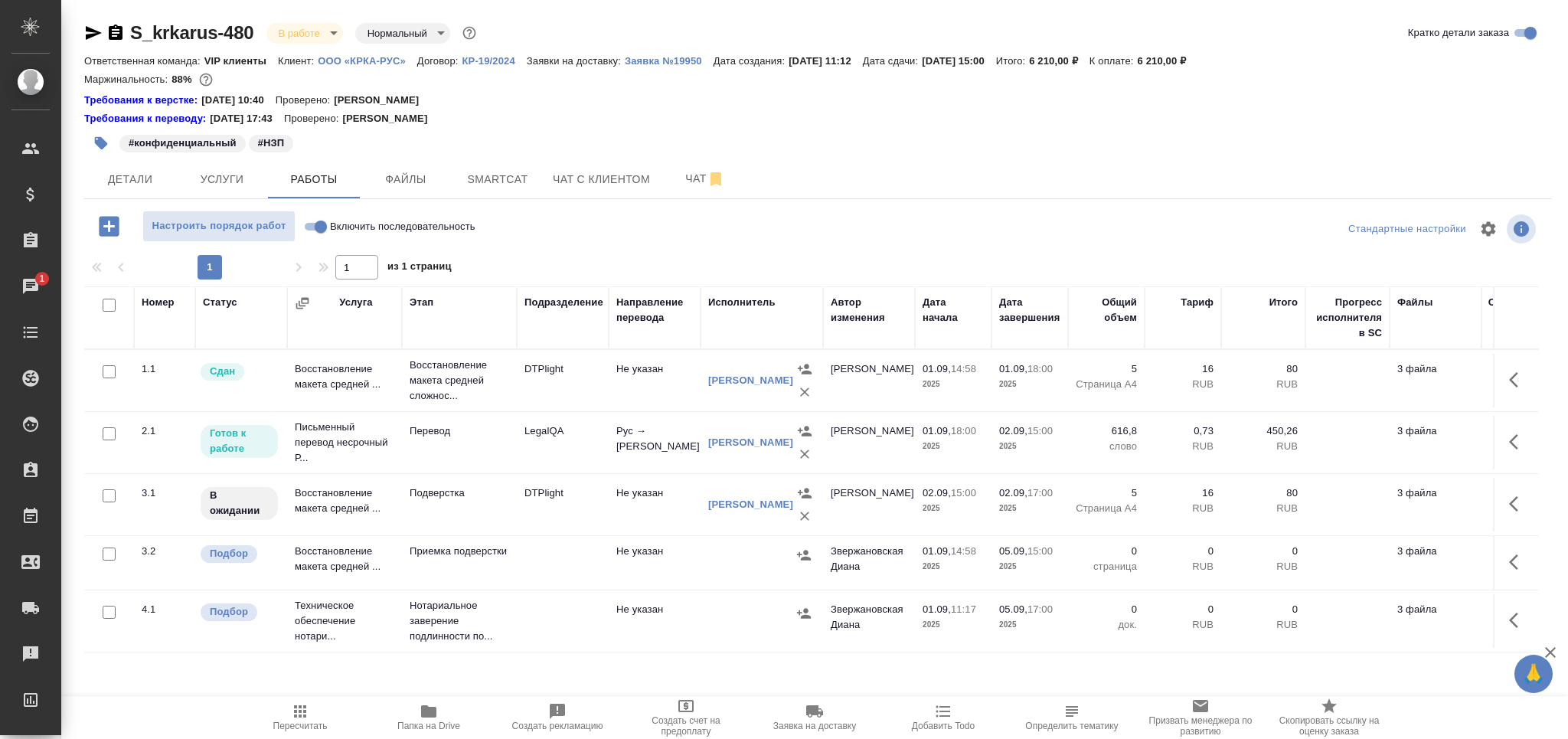
click at [472, 459] on td "Перевод" at bounding box center [460, 442] width 115 height 53
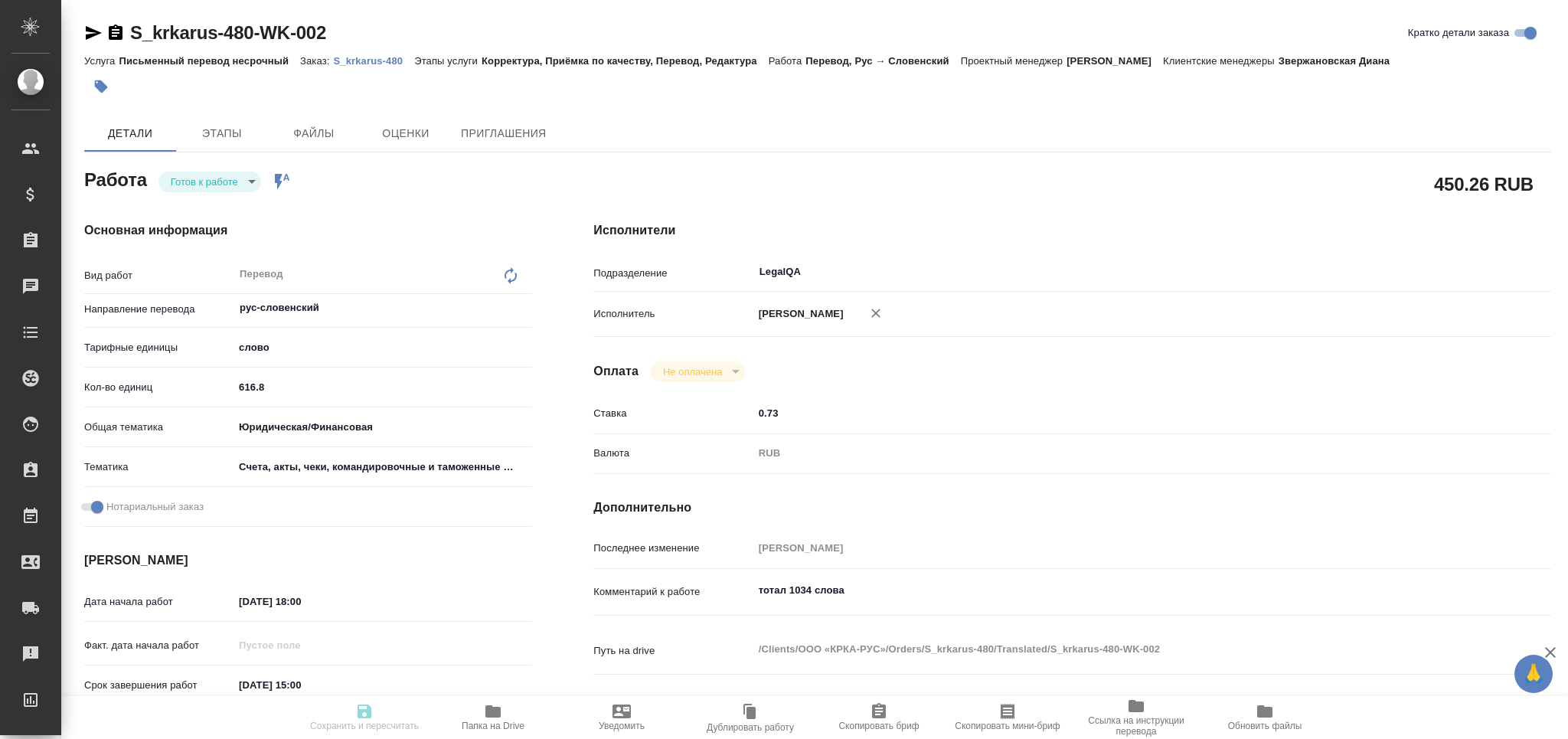
type textarea "x"
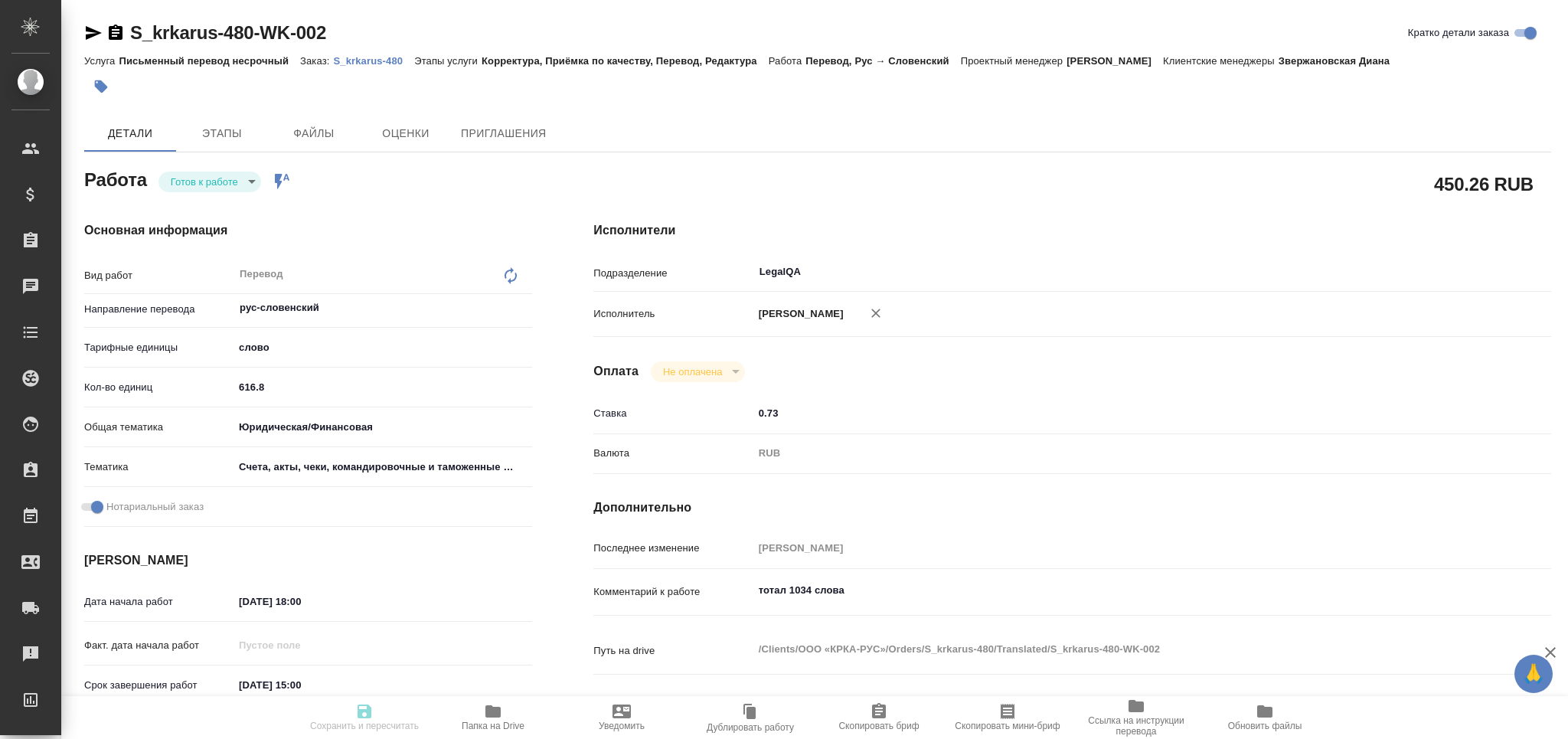
type textarea "x"
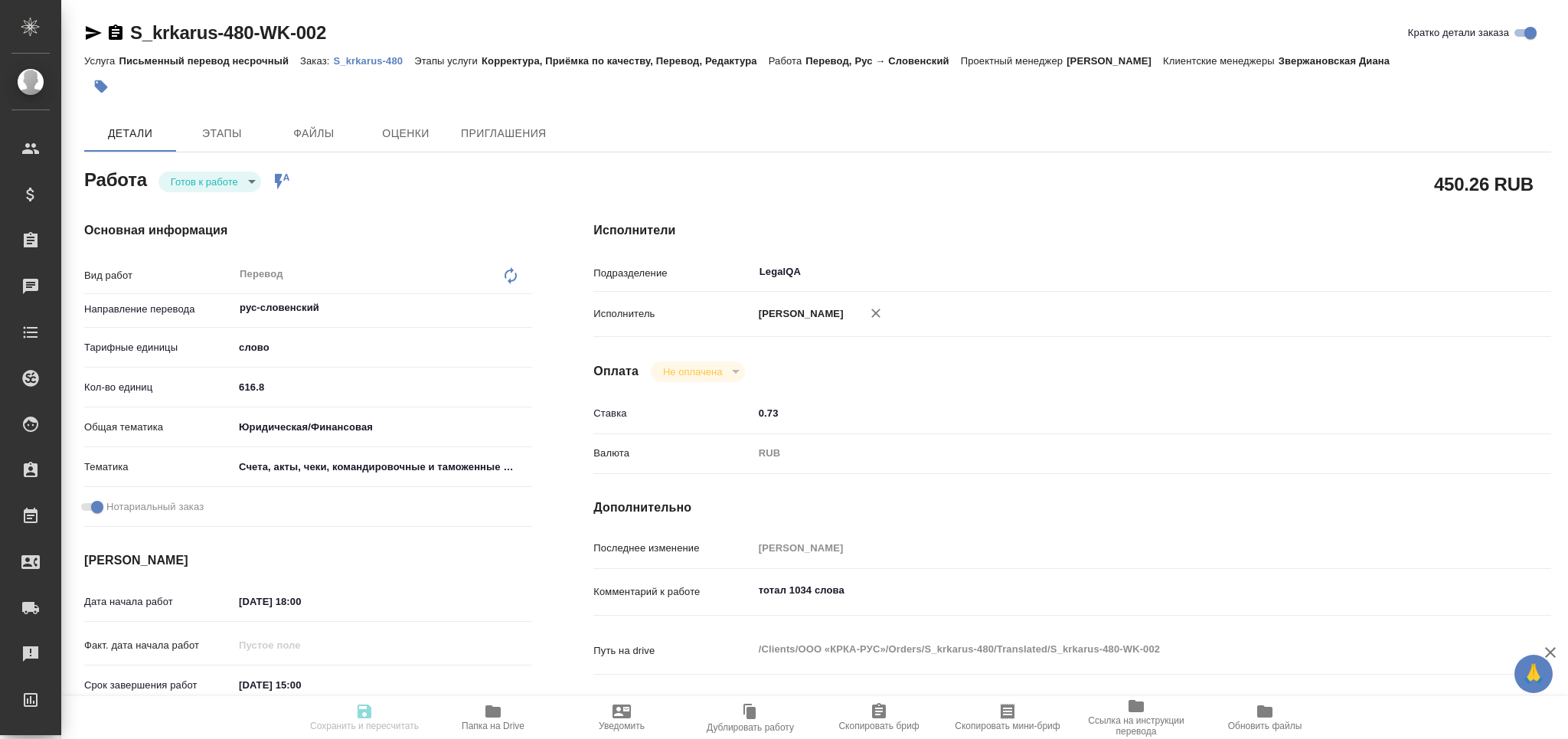
type textarea "x"
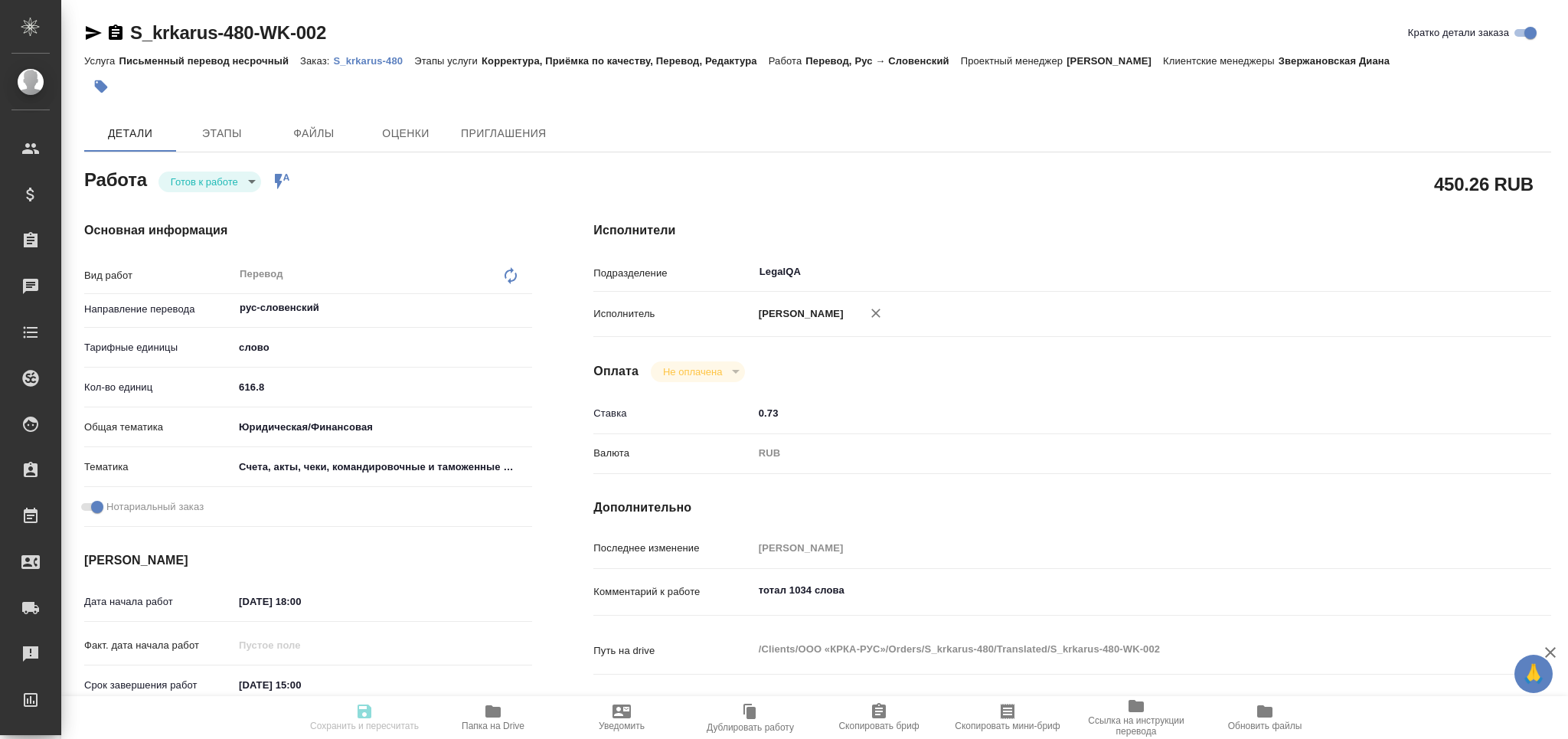
type textarea "x"
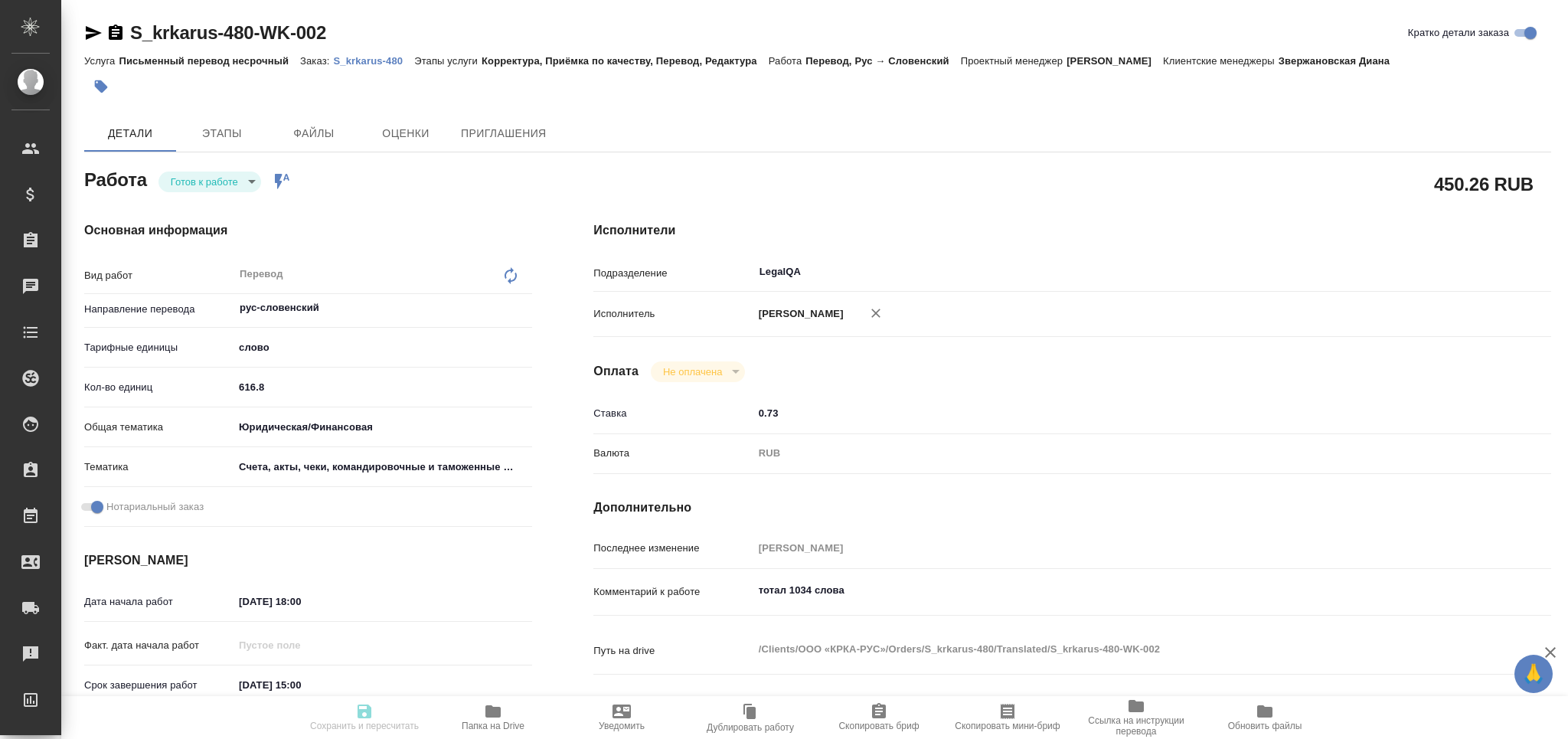
type textarea "x"
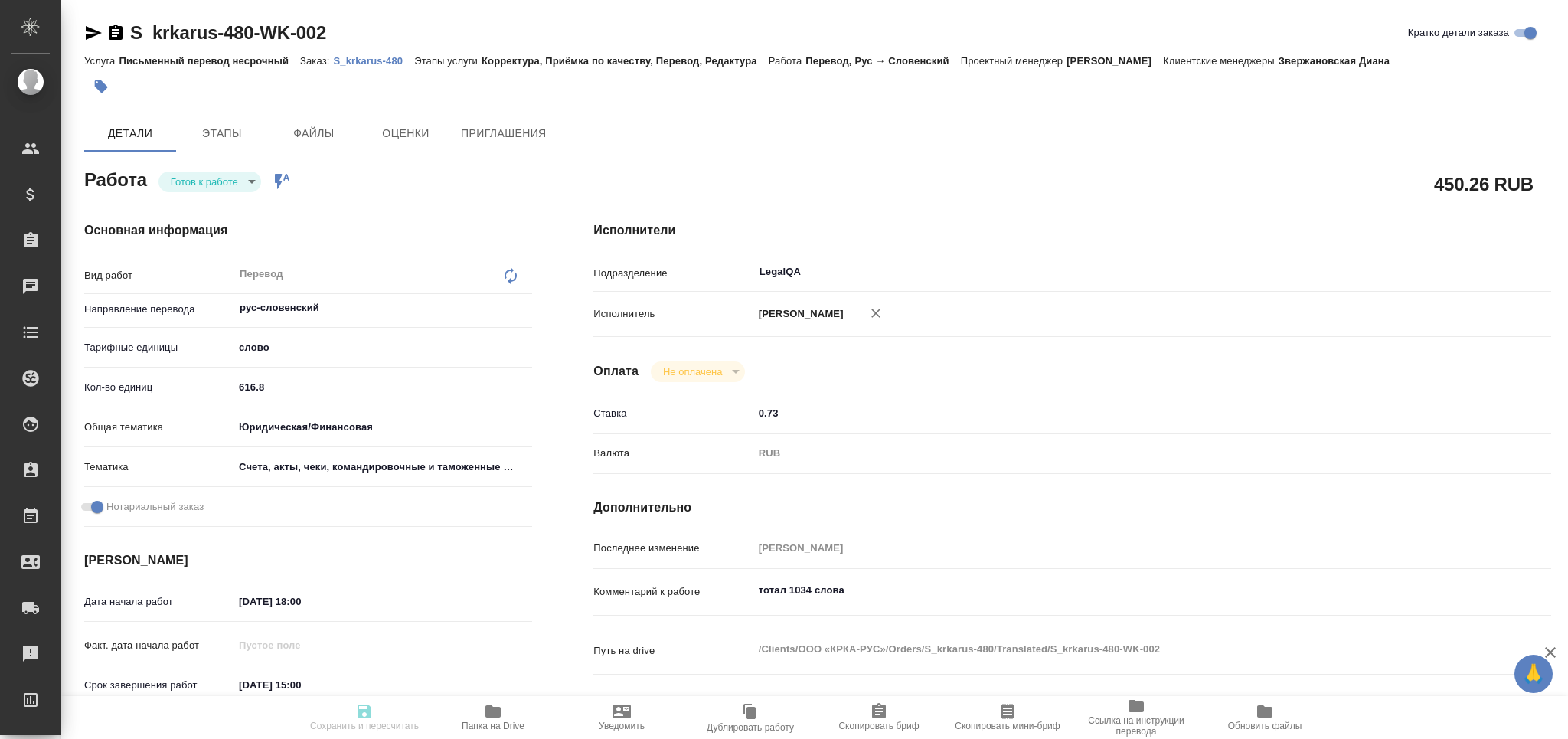
type textarea "x"
click at [885, 597] on textarea "тотал 1034 слова" at bounding box center [1112, 591] width 717 height 26
type textarea "x"
type textarea "тотал 1034 слова"
type textarea "x"
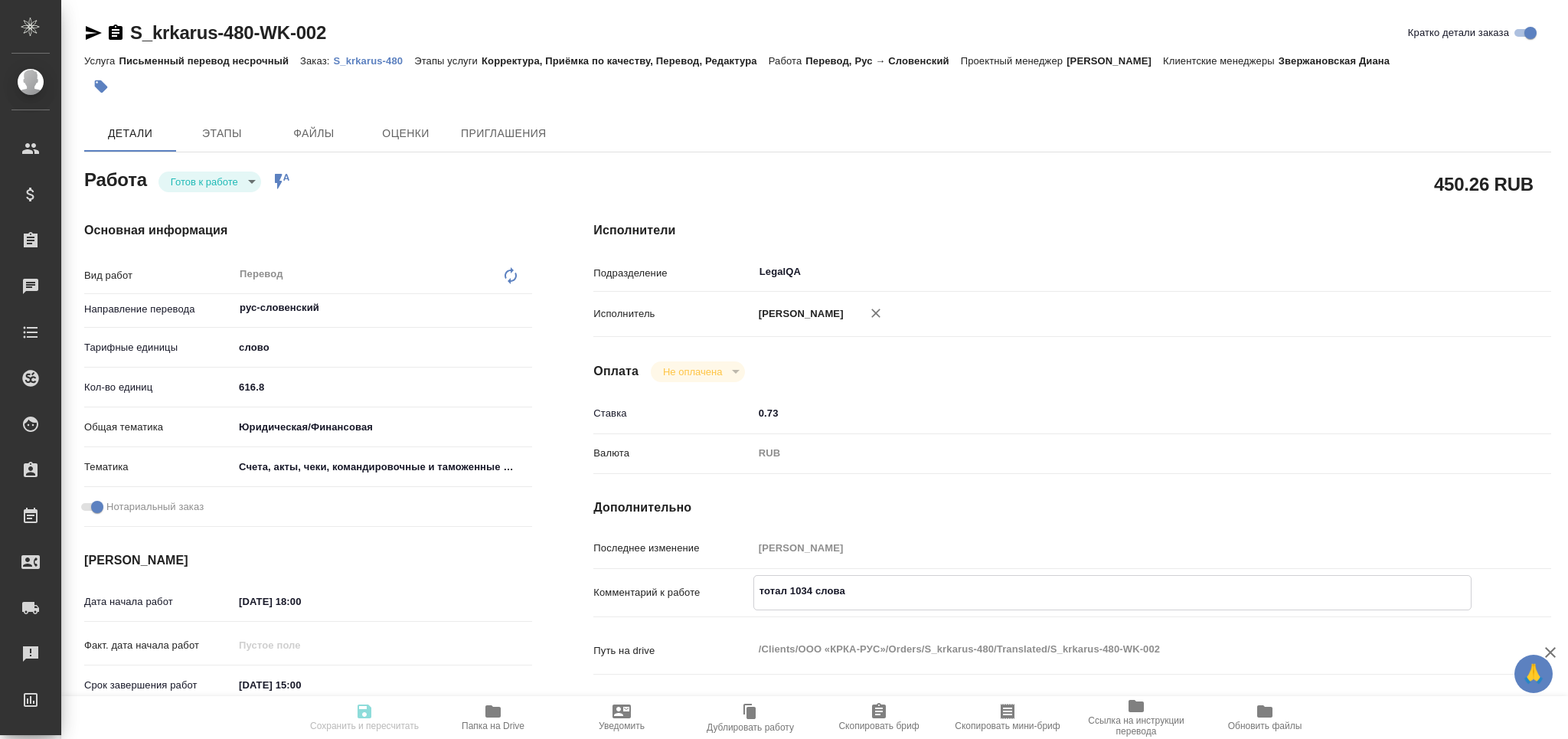
type textarea "x"
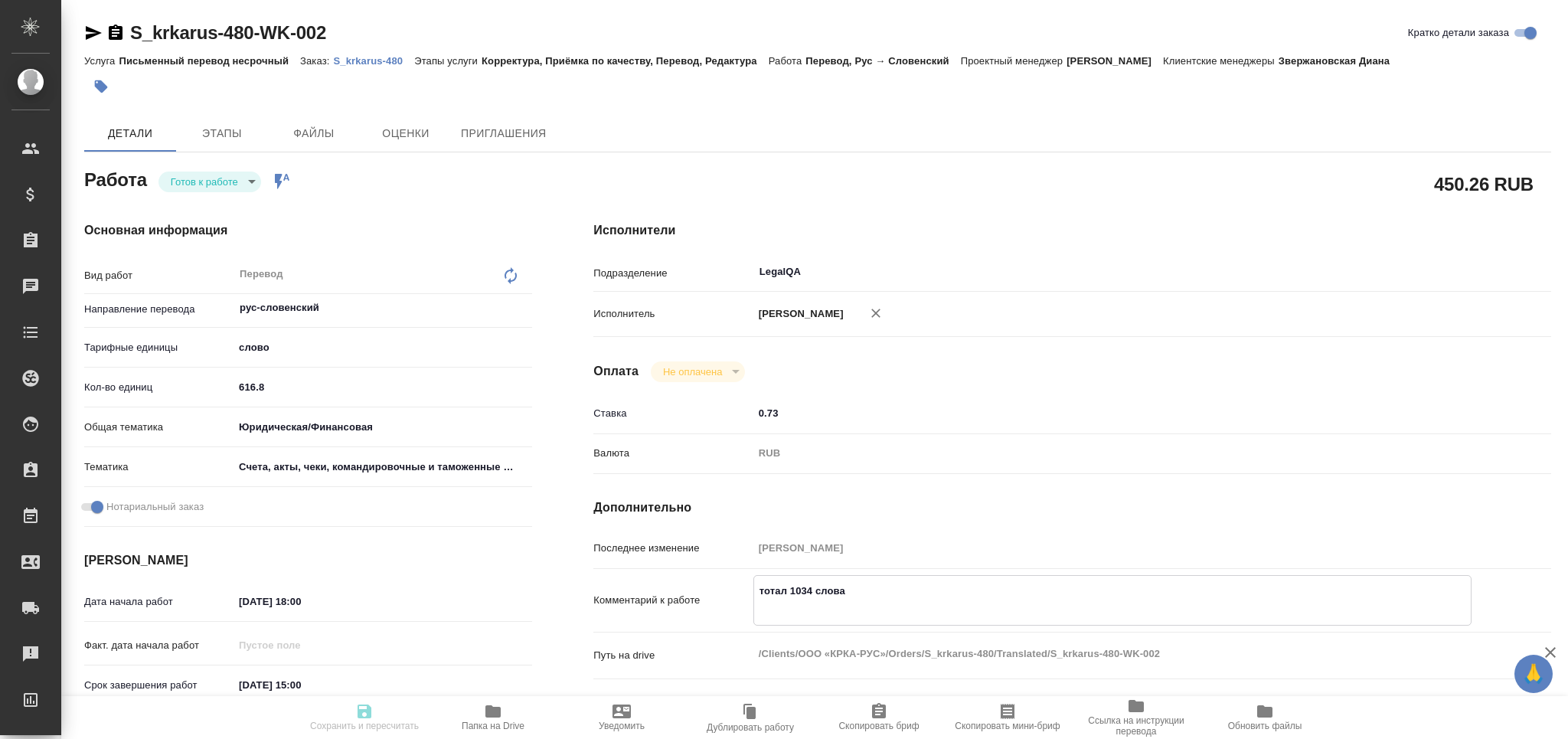
type textarea "x"
type textarea "тотал 1034 слова"
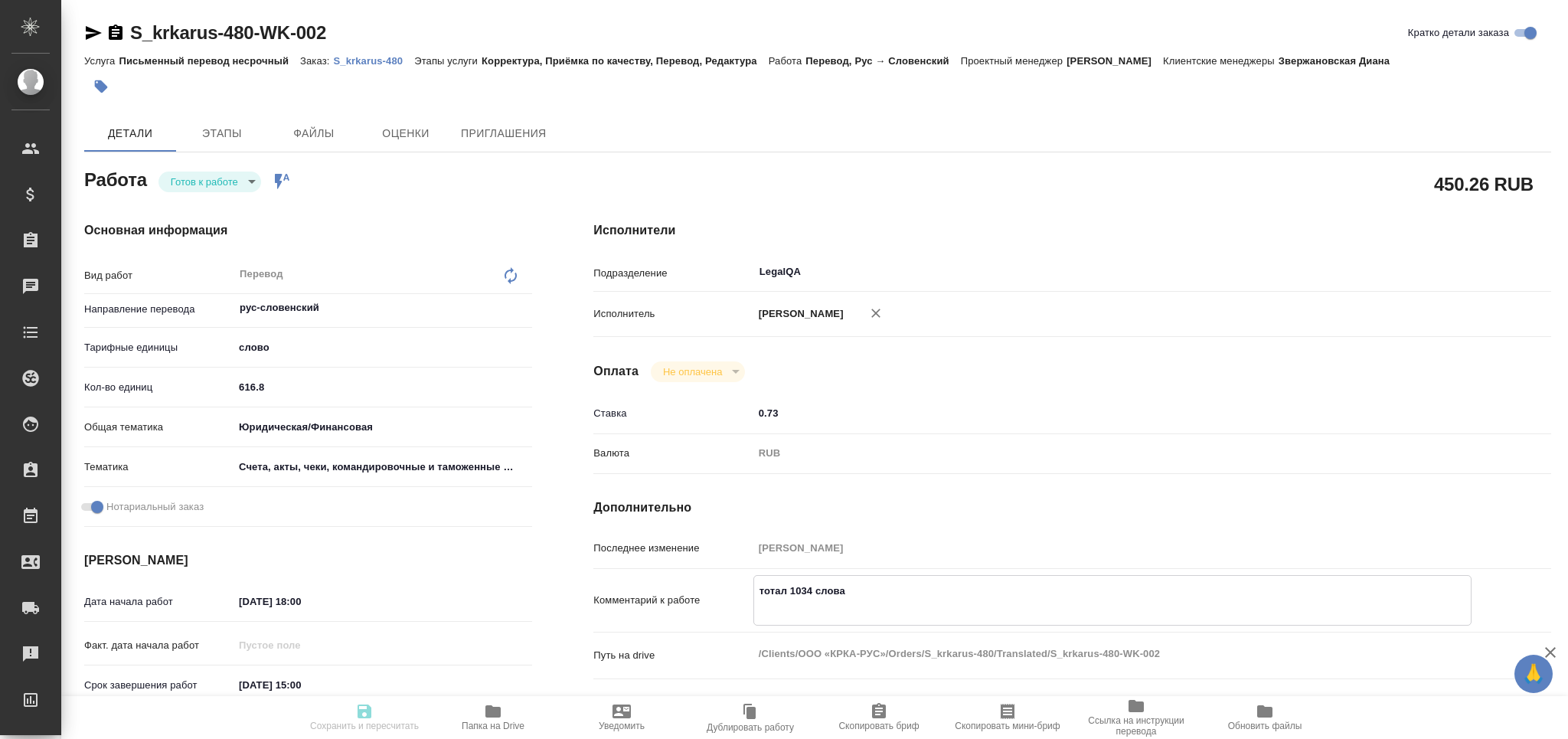
type textarea "x"
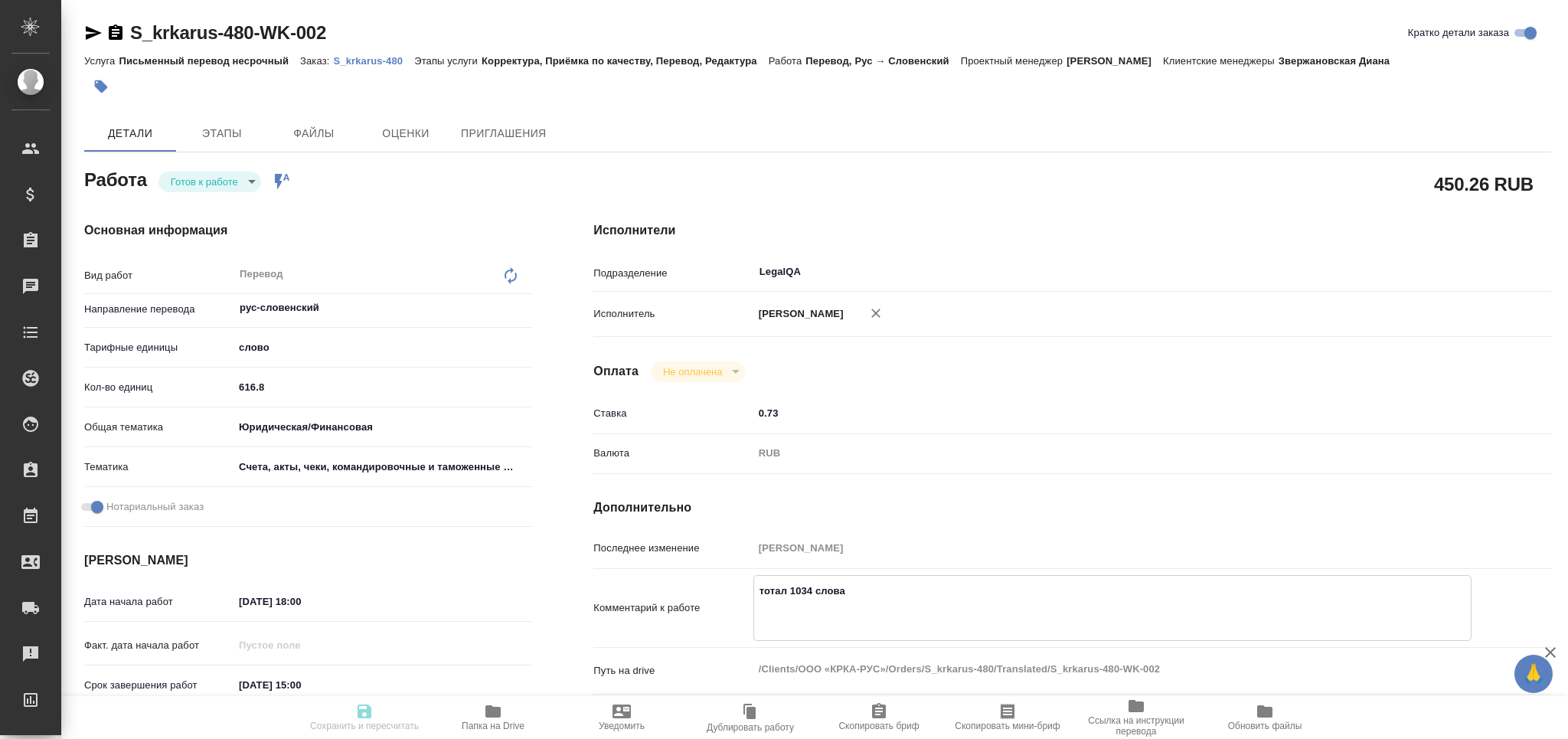
type textarea "тотал 1034 слова р"
type textarea "x"
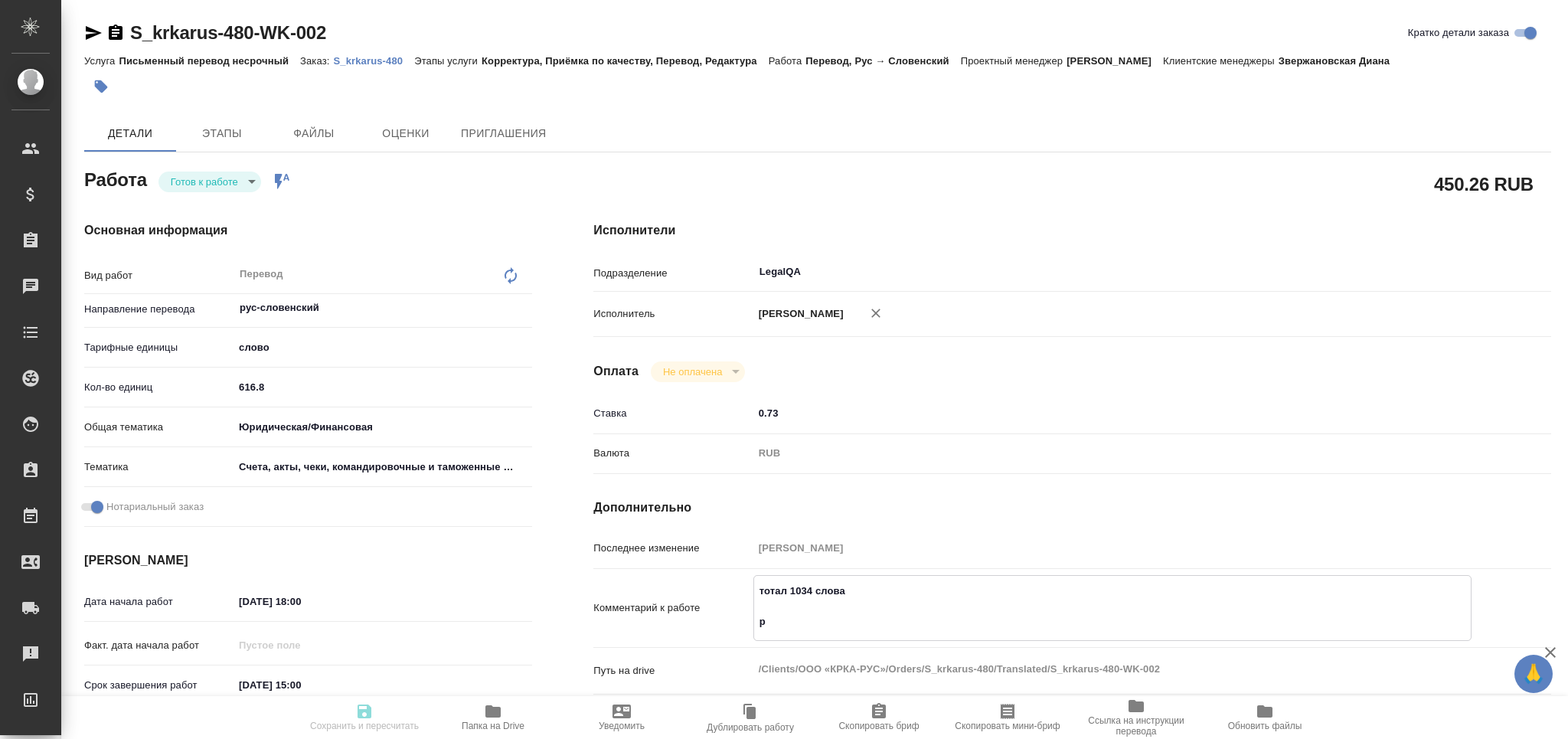
type textarea "x"
type textarea "тотал 1034 слова ра"
type textarea "x"
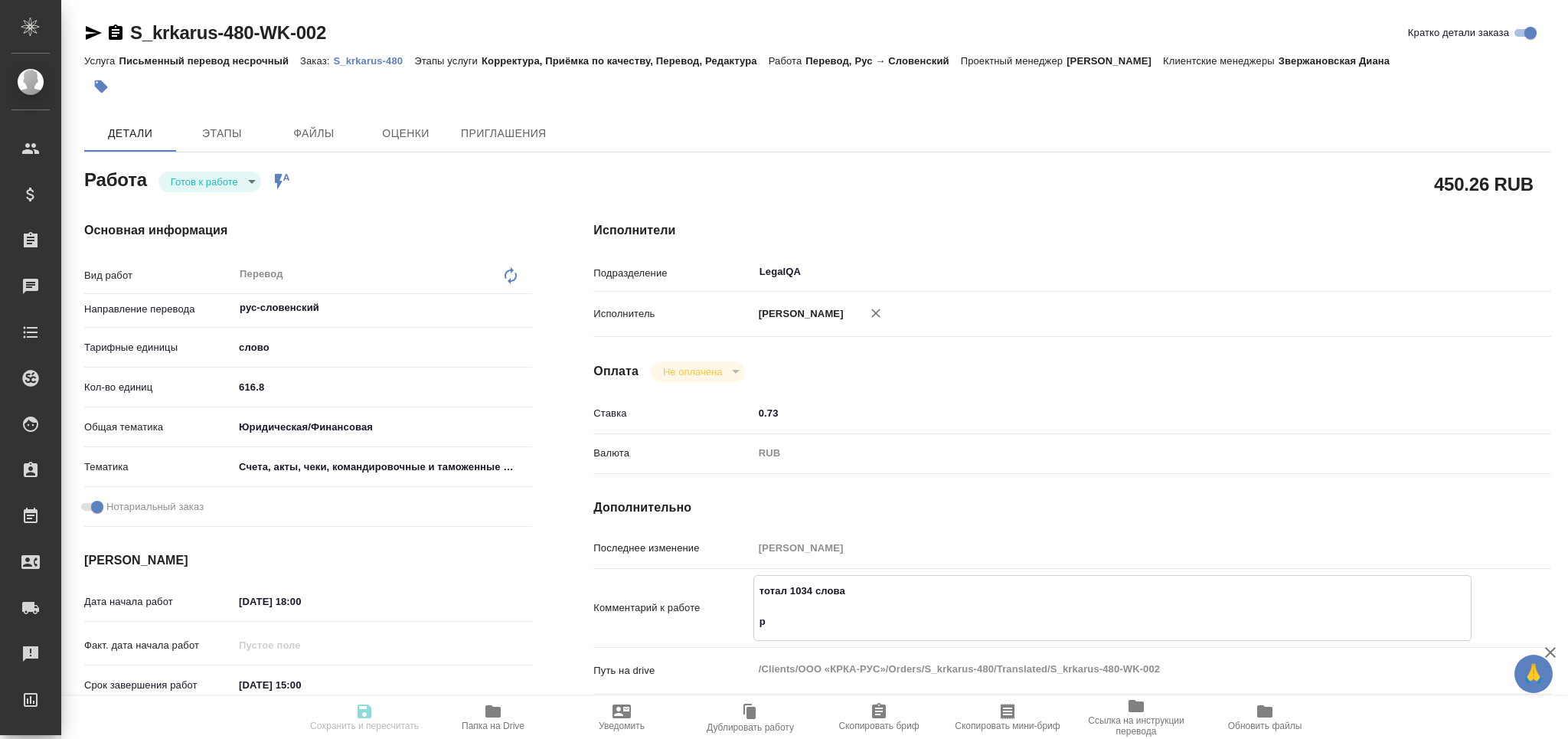
type textarea "x"
type textarea "тотал 1034 слова раз"
type textarea "x"
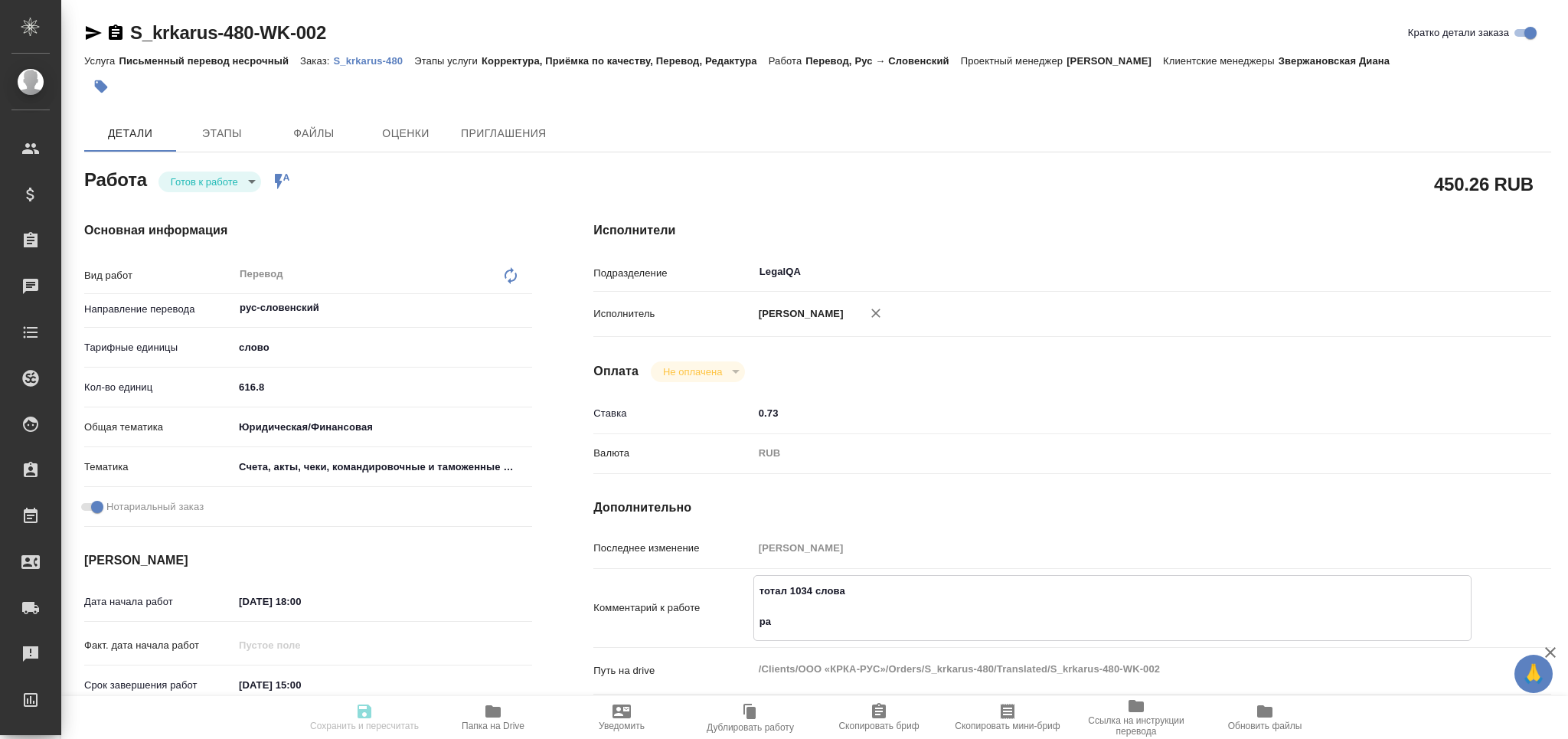
type textarea "x"
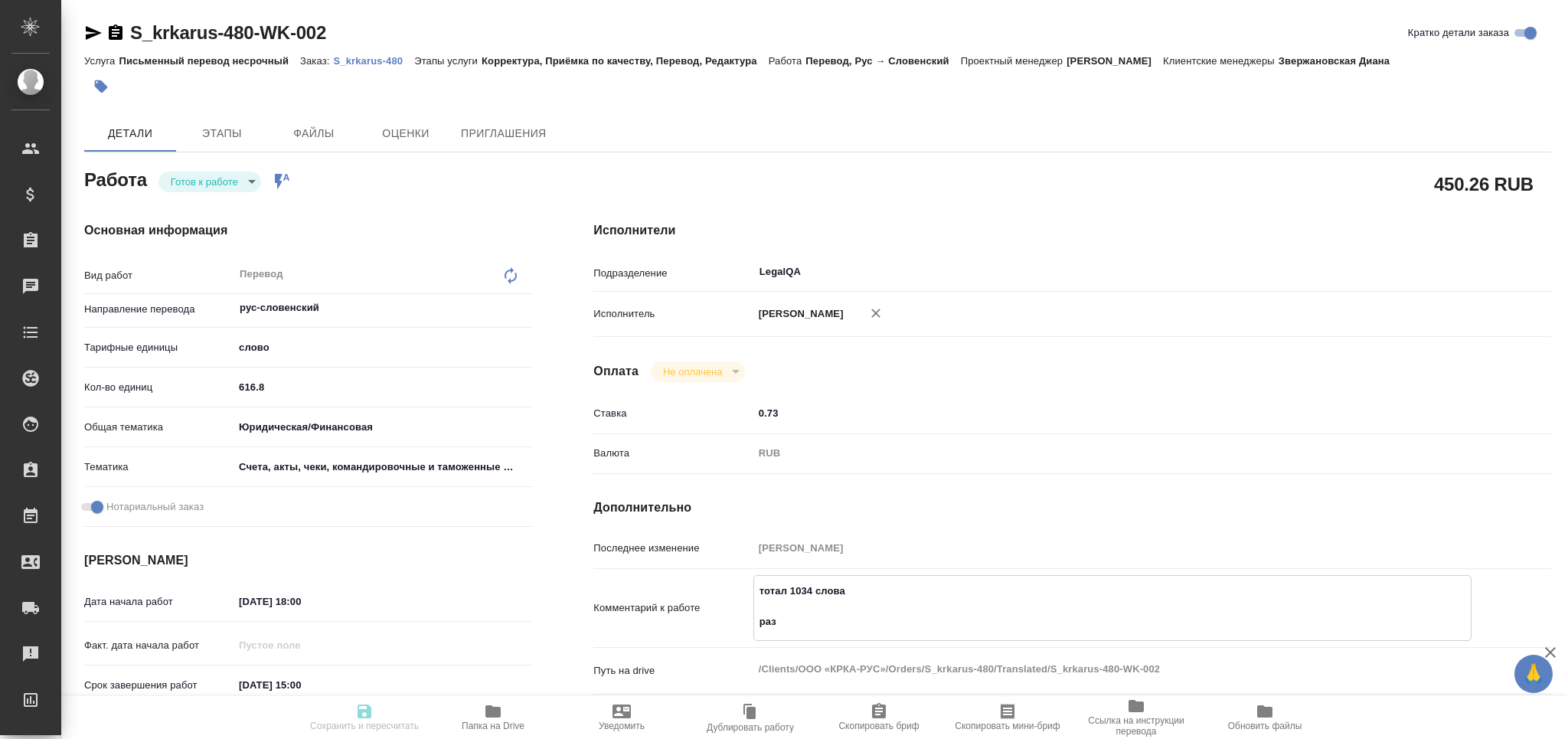
type textarea "x"
type textarea "тотал 1034 слова разв"
type textarea "x"
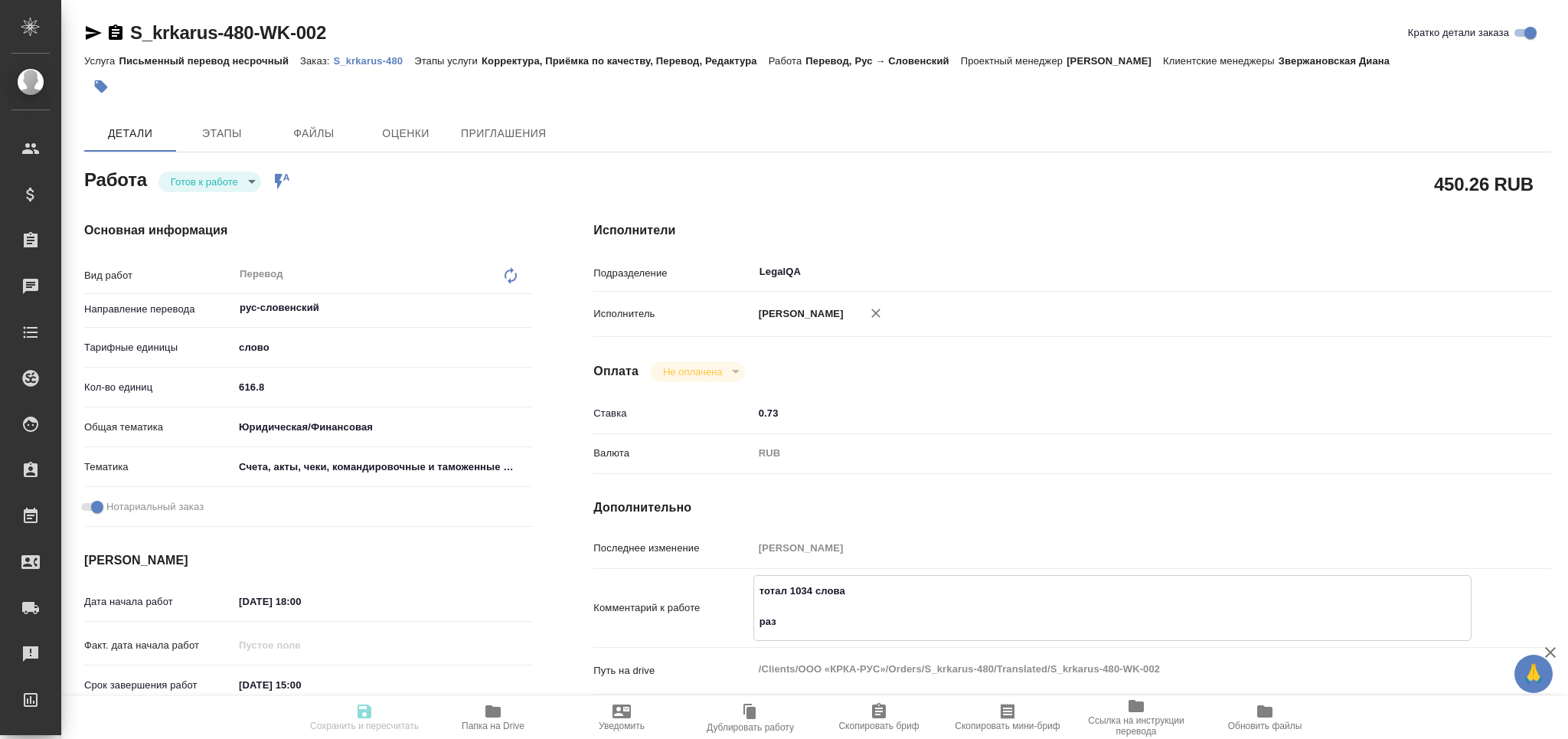
type textarea "x"
type textarea "тотал 1034 слова разве"
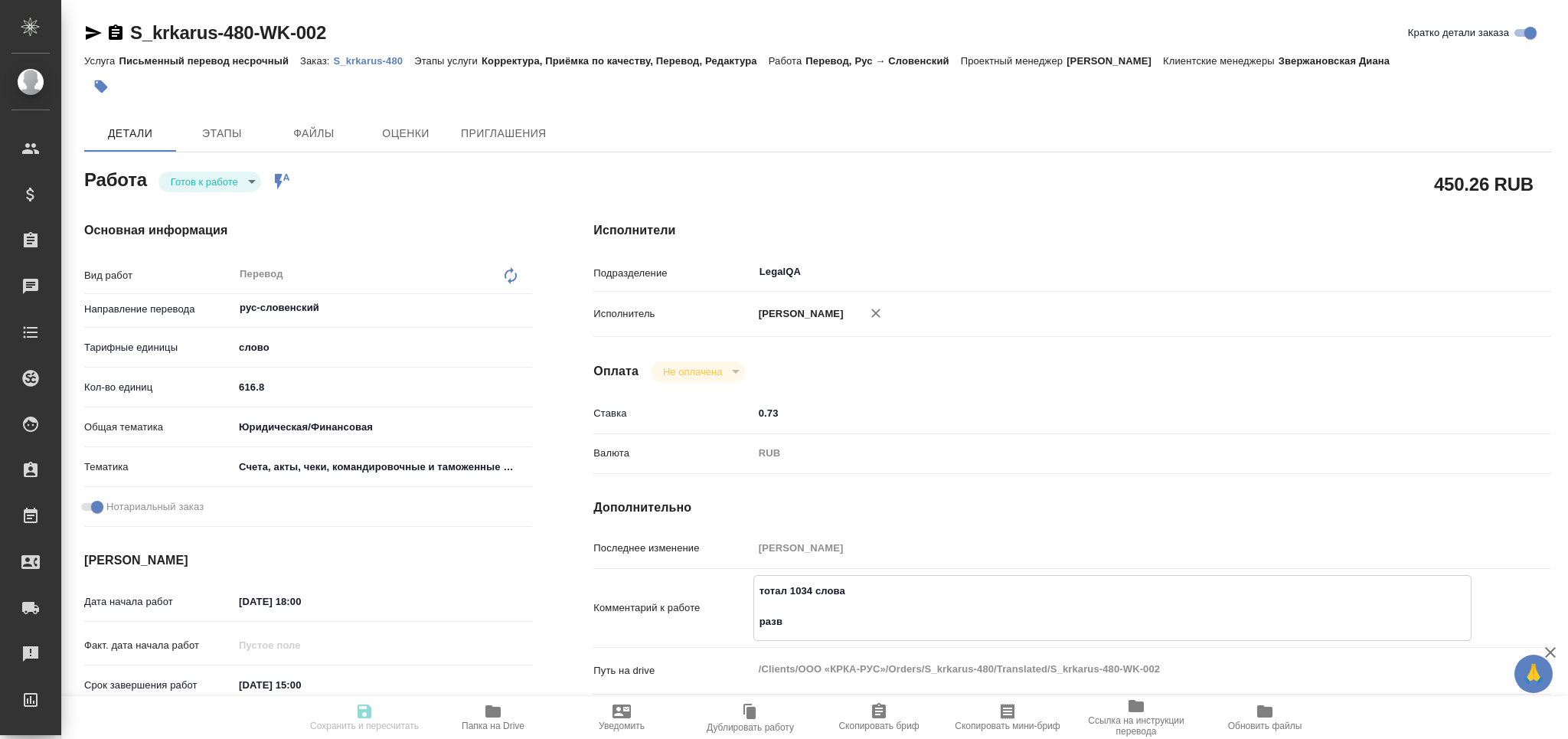
type textarea "x"
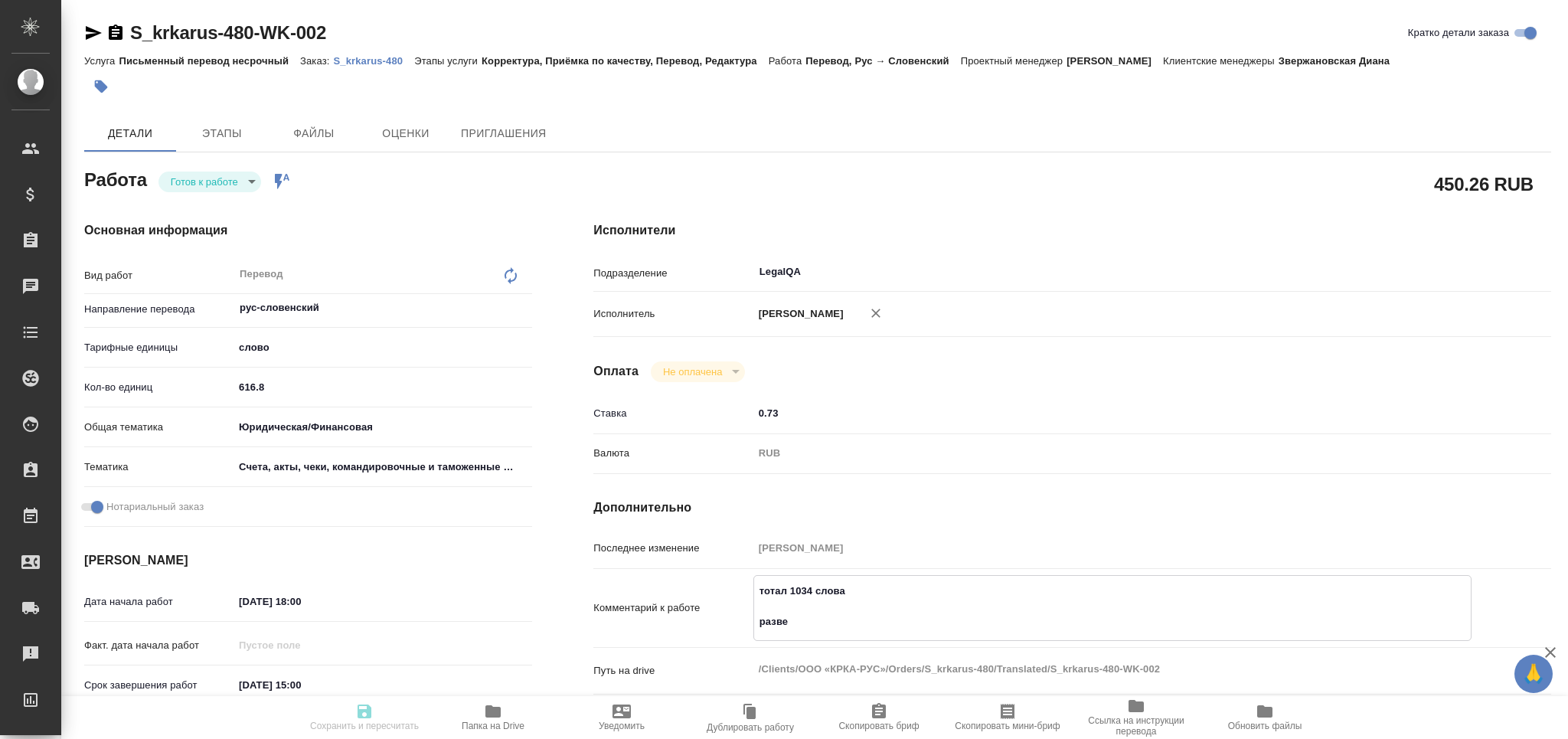
type textarea "тотал 1034 слова развер"
type textarea "x"
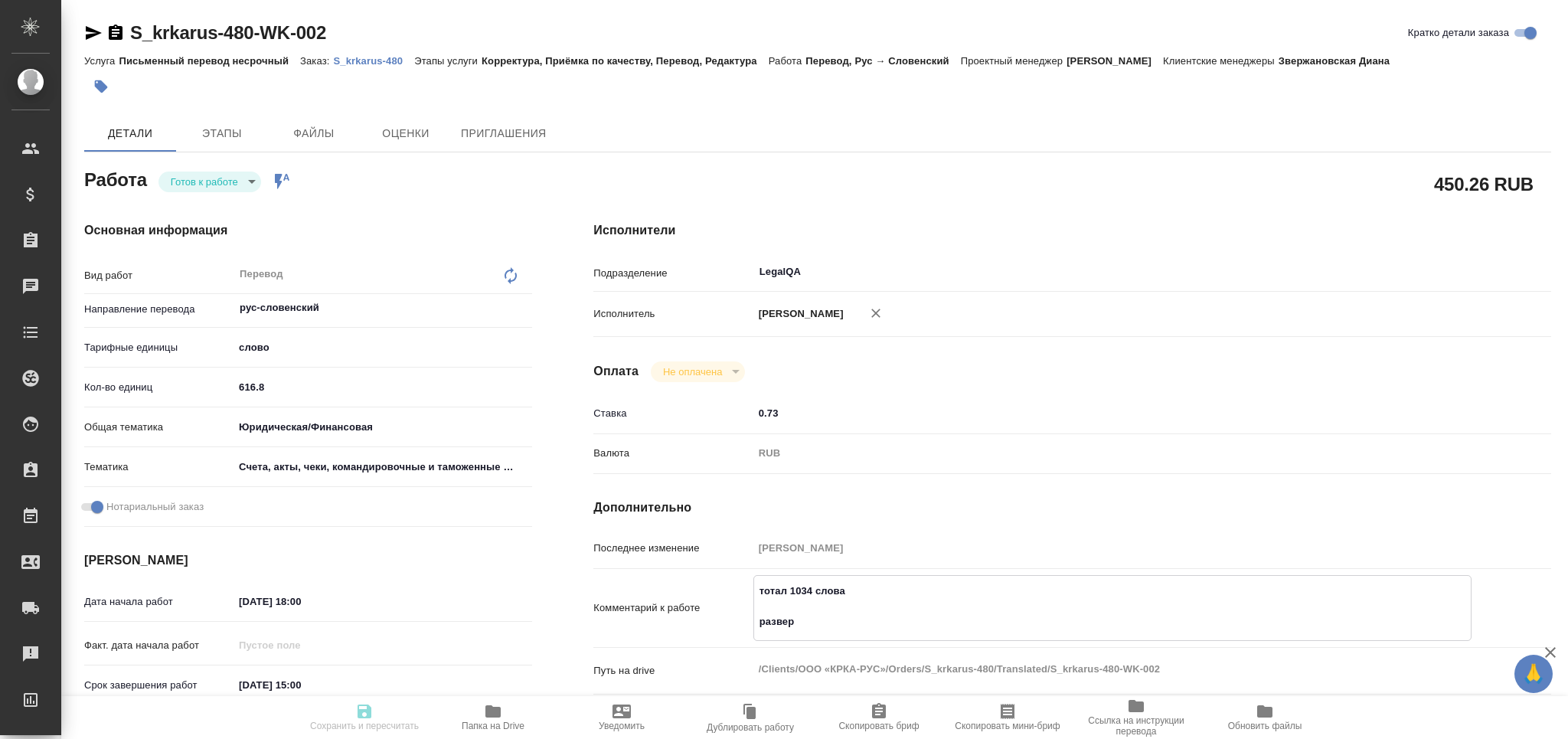
type textarea "тотал 1034 слова разверс"
type textarea "x"
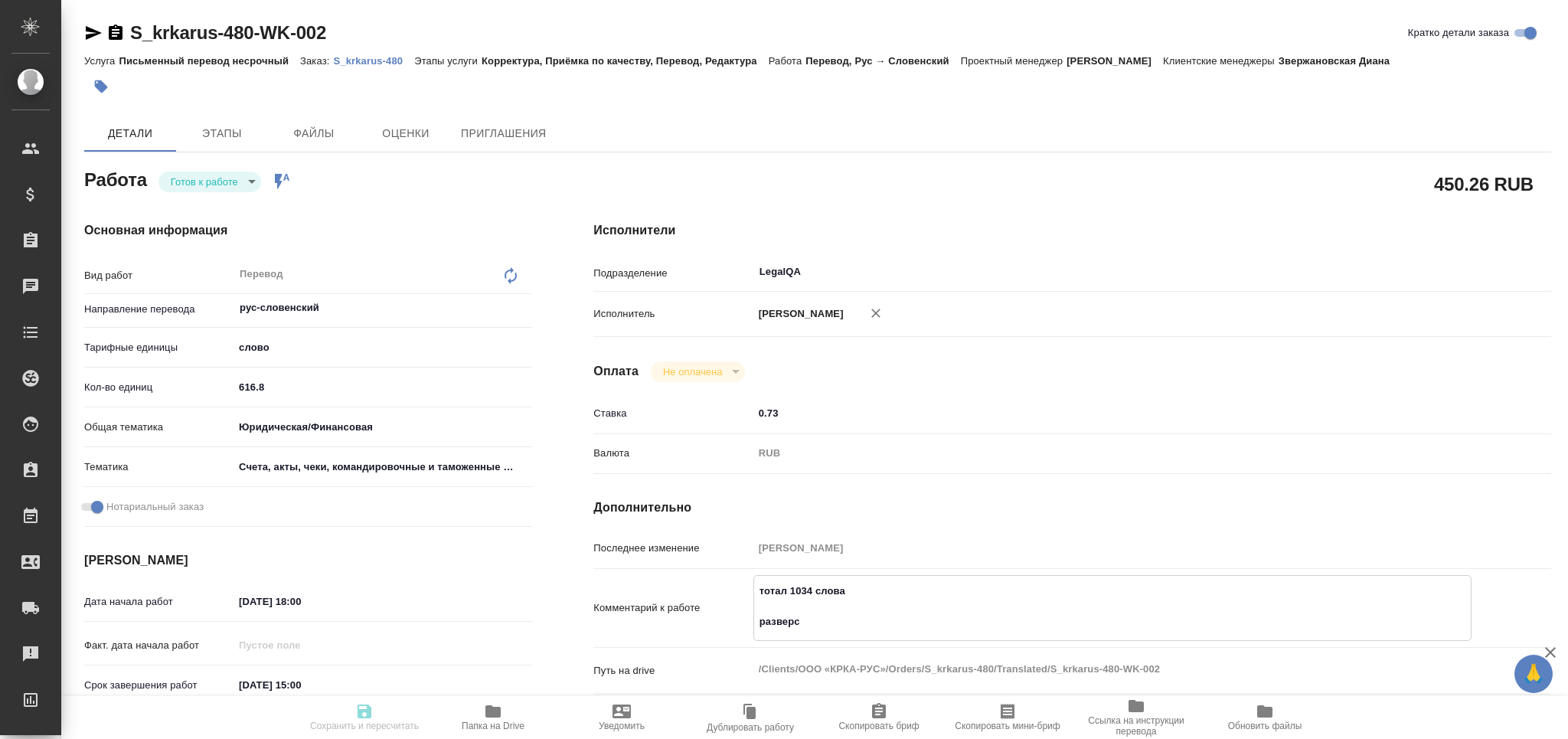
type textarea "x"
type textarea "тотал 1034 слова разверст"
type textarea "x"
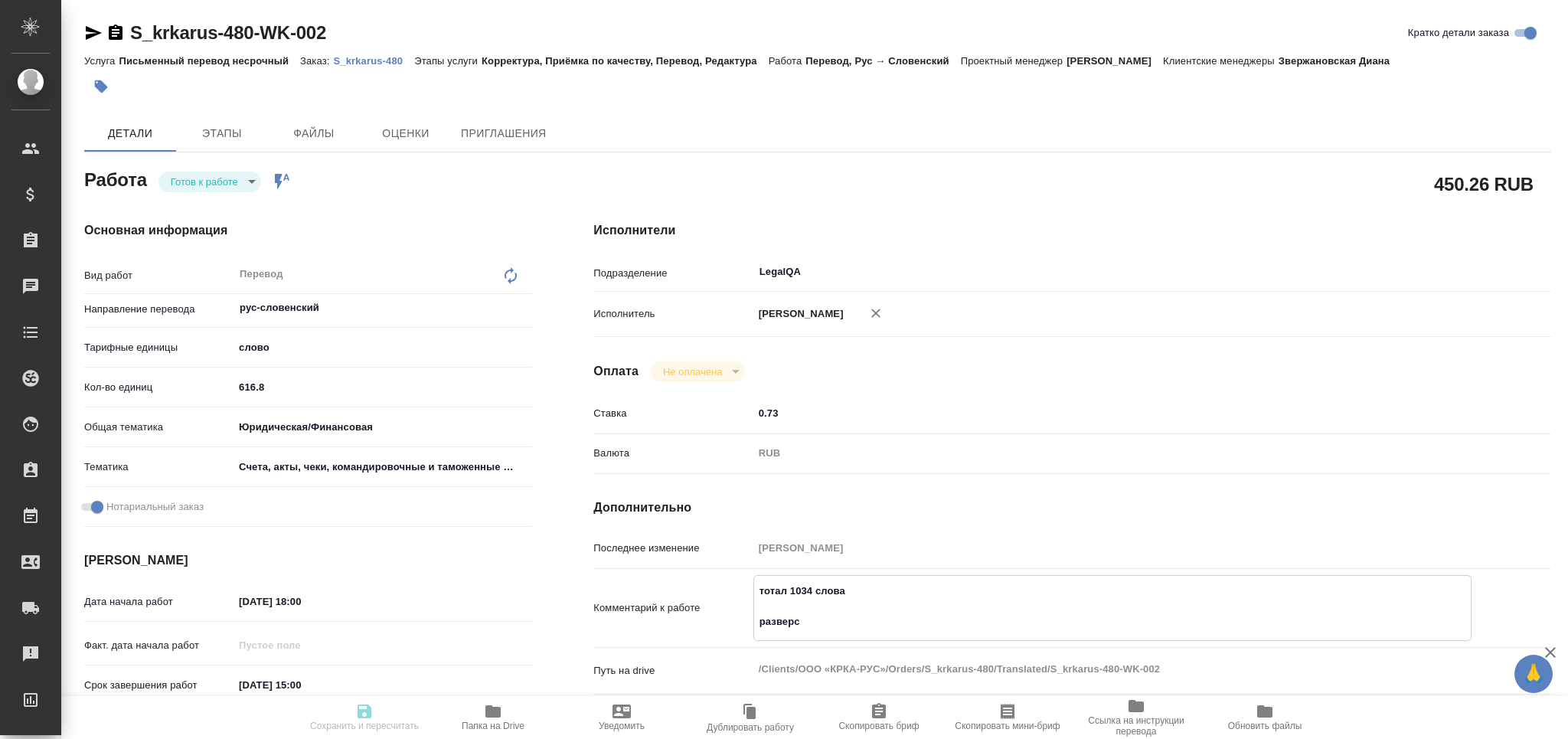
type textarea "x"
type textarea "тотал 1034 слова разверстк"
type textarea "x"
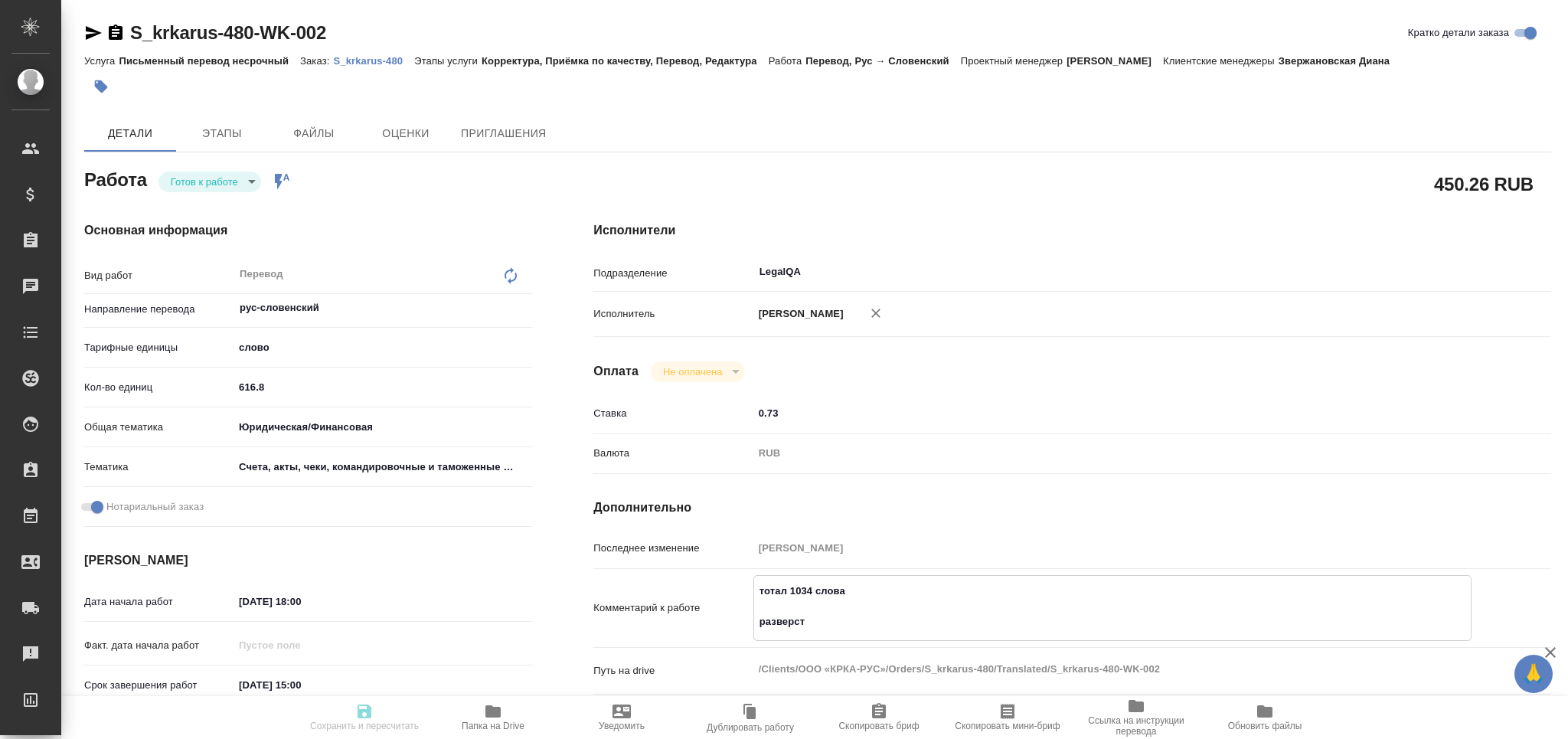
type textarea "x"
type textarea "тотал 1034 слова разверстка"
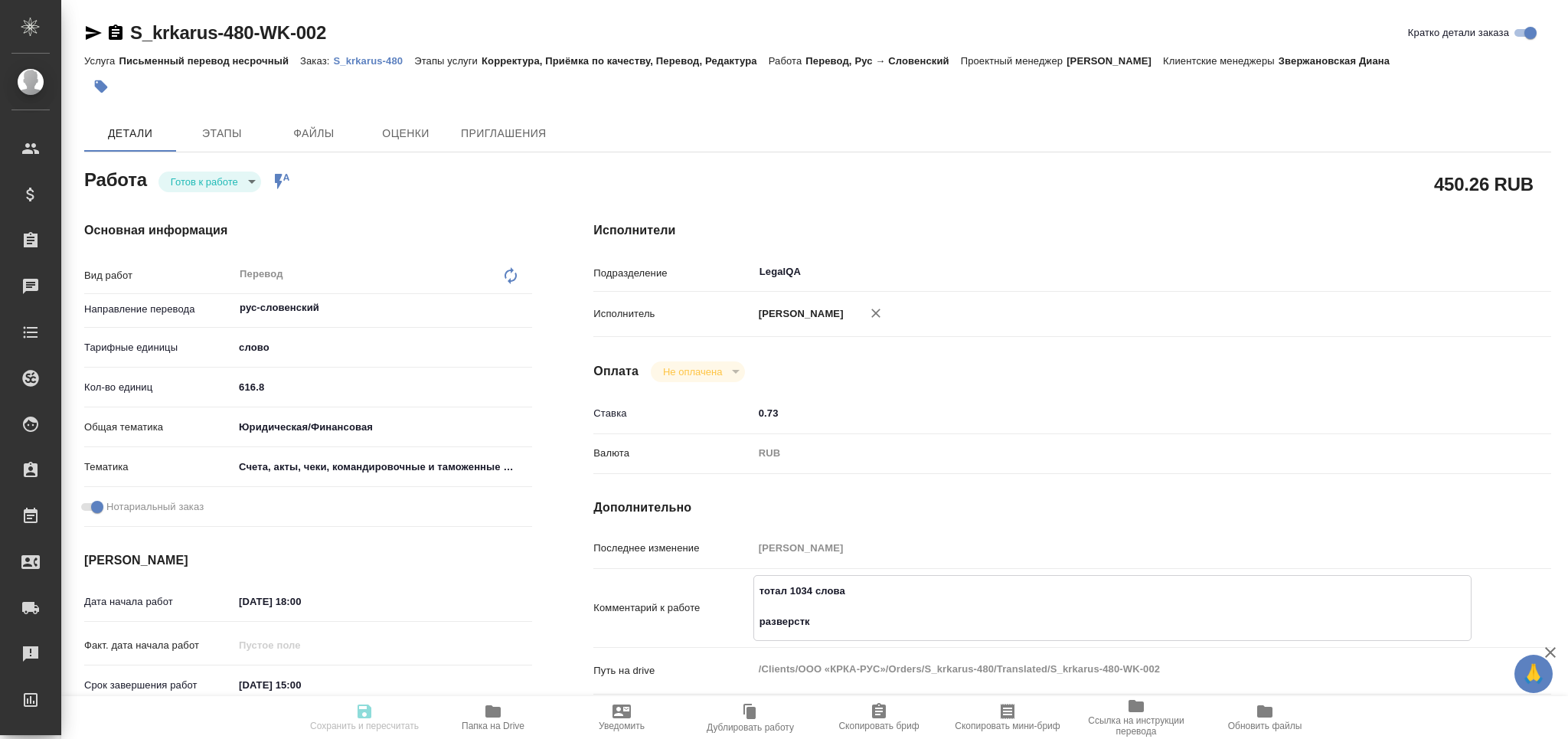
type textarea "x"
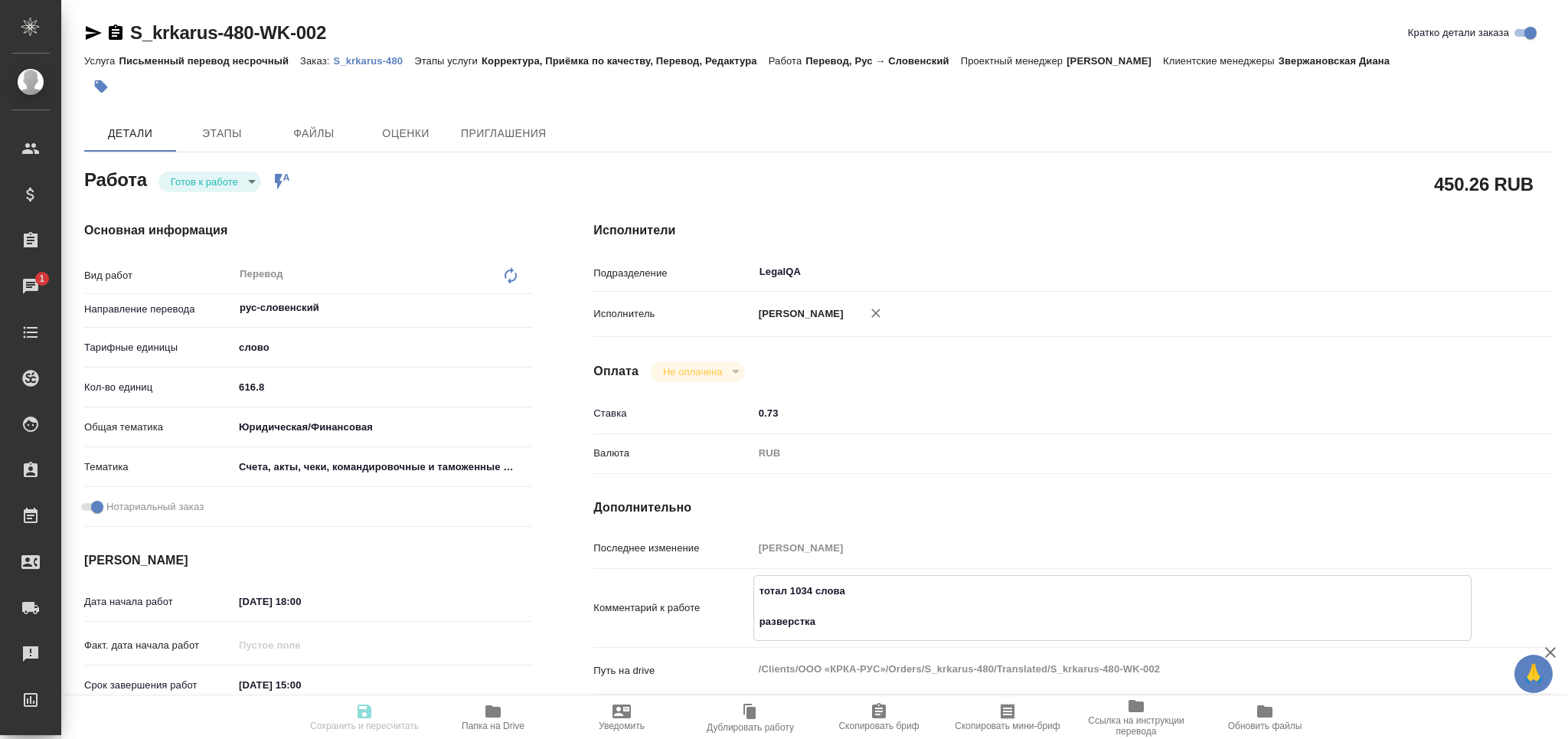
type textarea "тотал 1034 слова разверстка:"
type textarea "x"
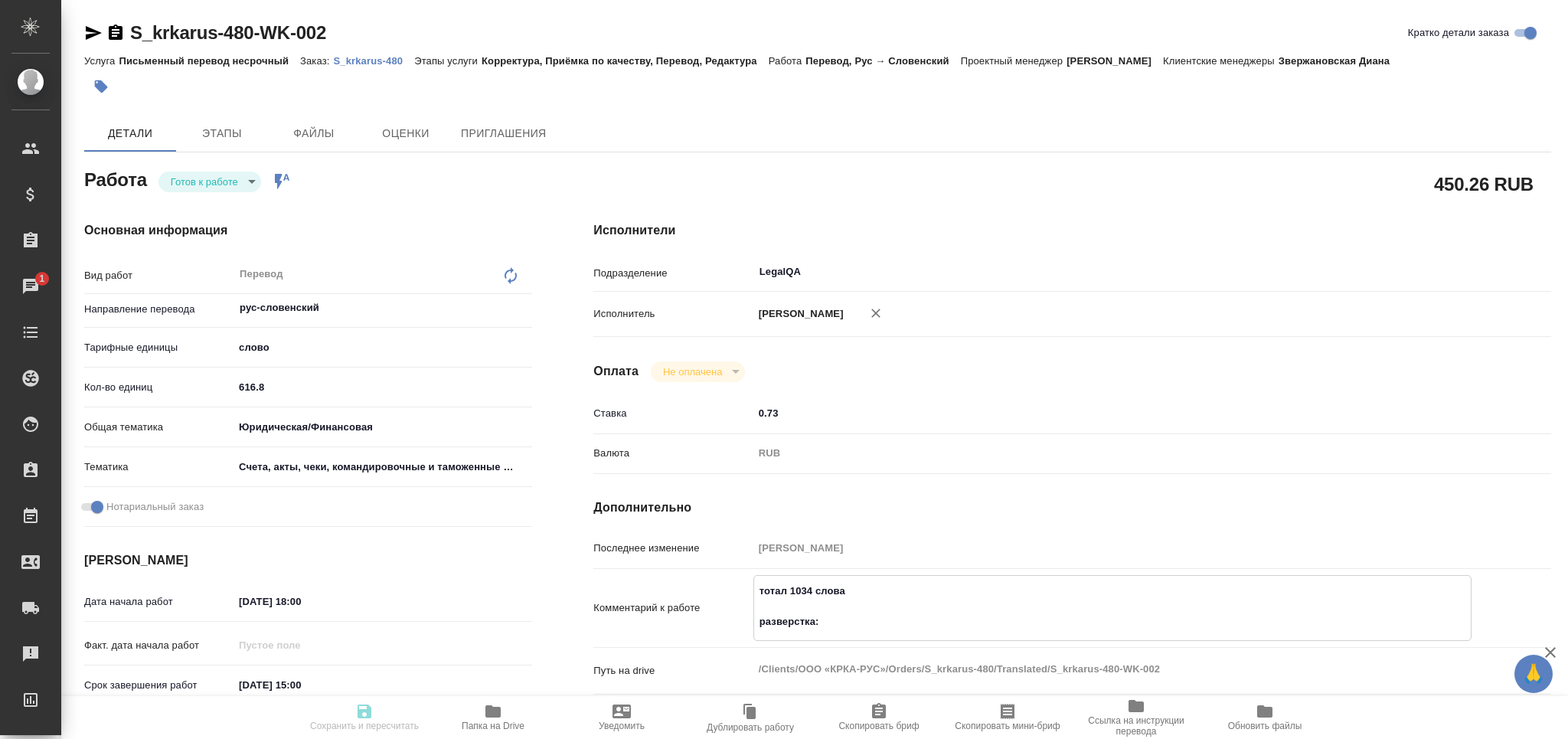
type textarea "x"
type textarea "тотал 1034 слова разверстка:"
type textarea "x"
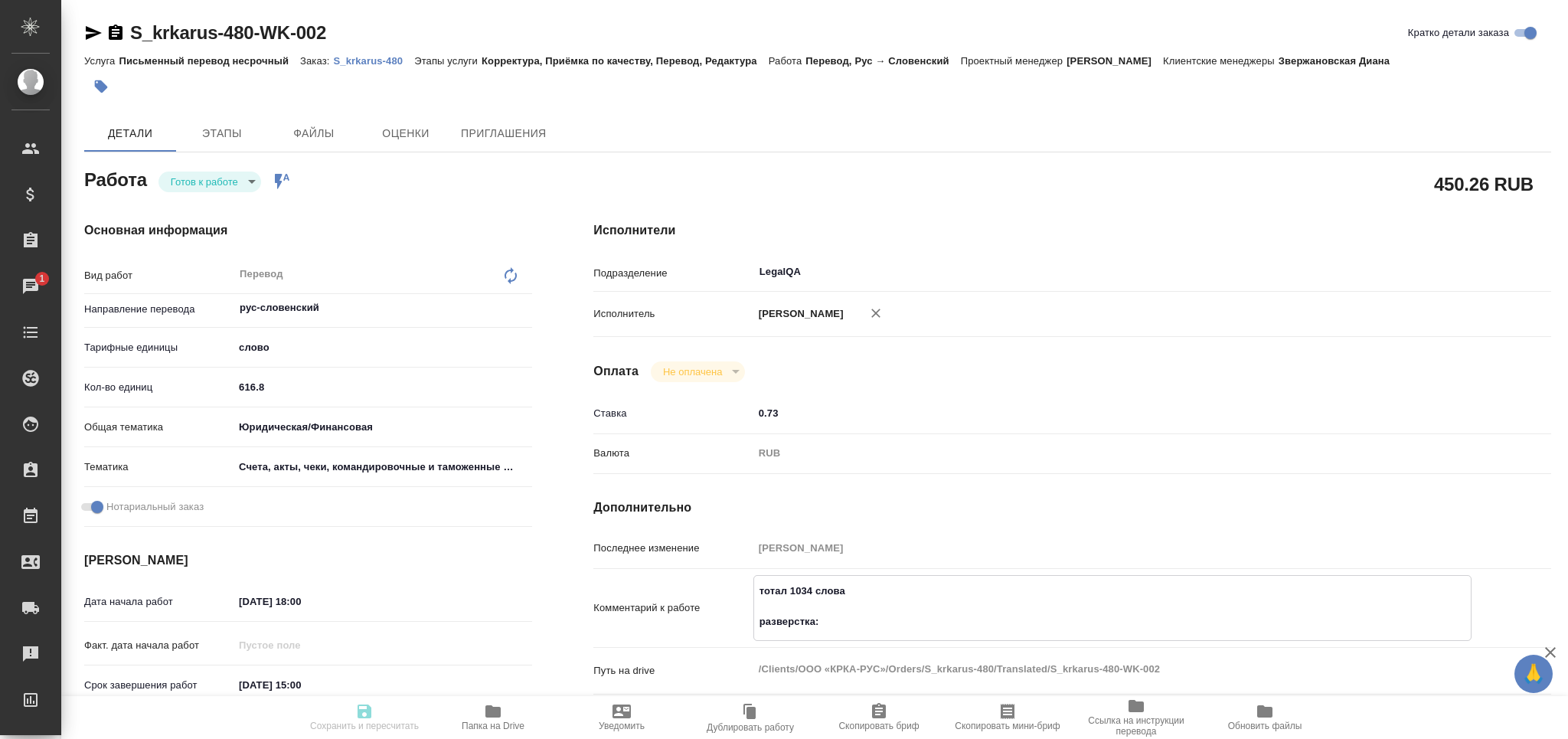
type textarea "x"
type textarea "тотал 1034 слова разверстка:"
type textarea "x"
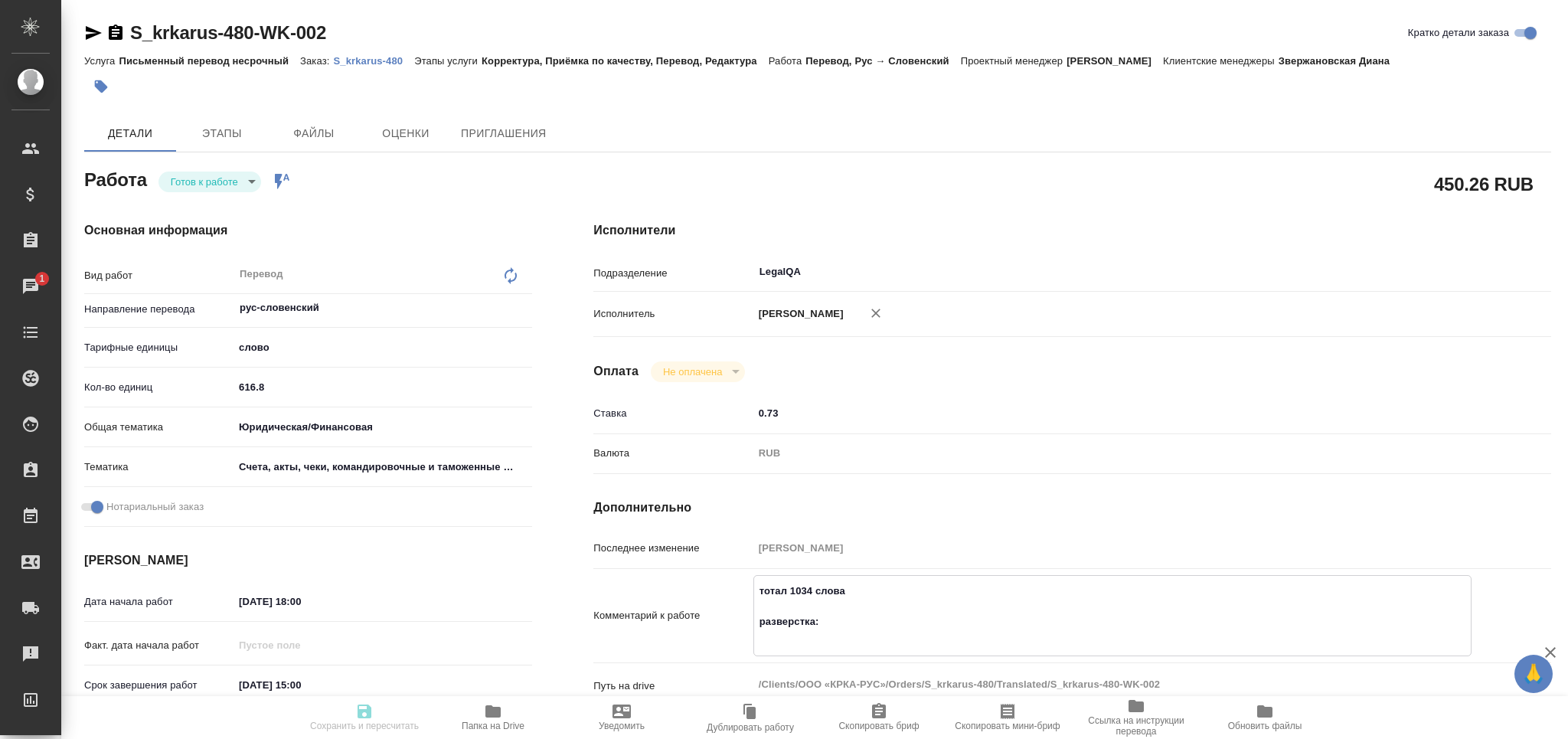
type textarea "x"
paste textarea "[URL][DOMAIN_NAME]ООО%20«КРКА-РУС»/Orders/S_krkarus-480/ForTranslation"
type textarea "x"
type textarea "тотал 1034 слова разверстка: [URL][DOMAIN_NAME]ООО%20«КРКА-РУС»/Orders/S_krkaru…"
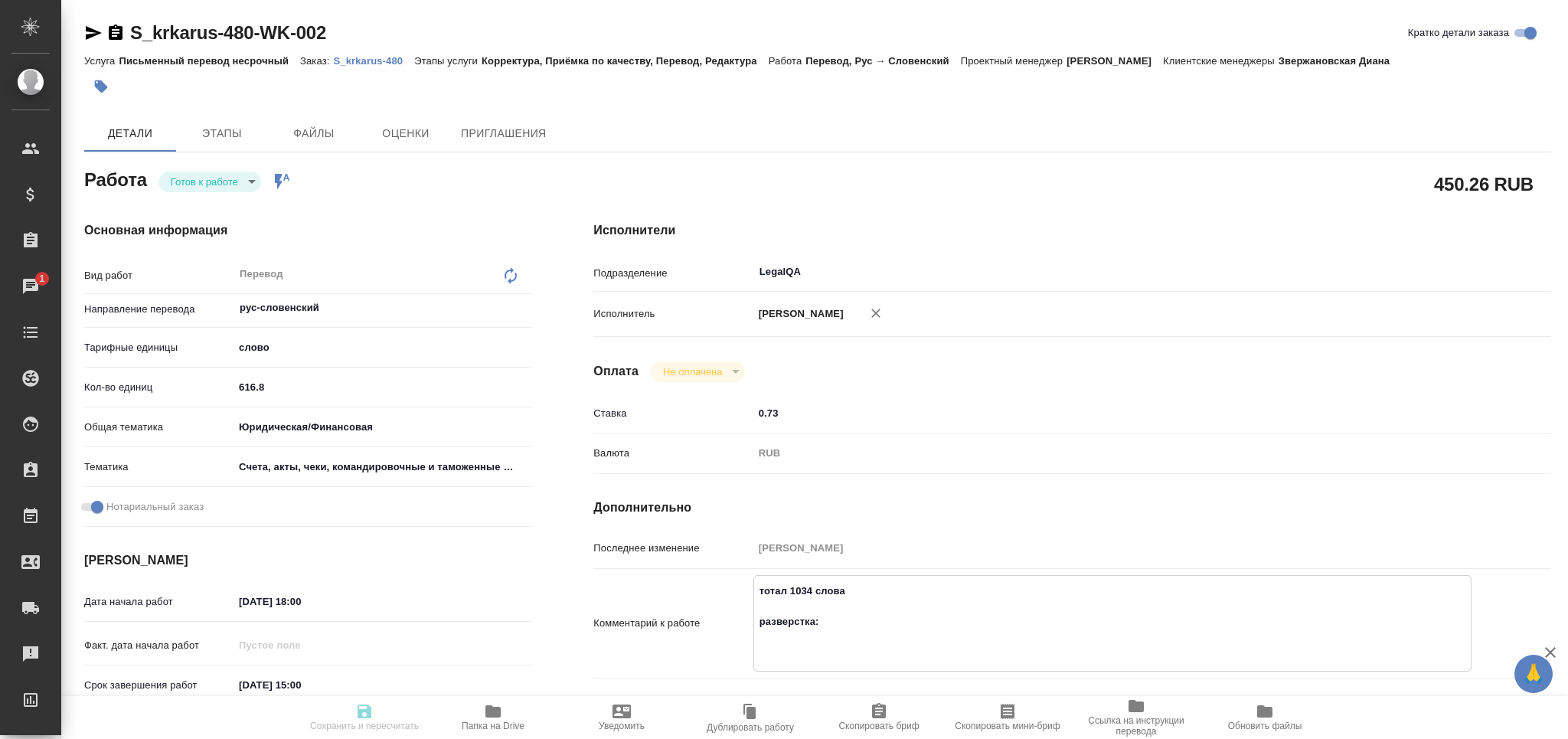
type textarea "x"
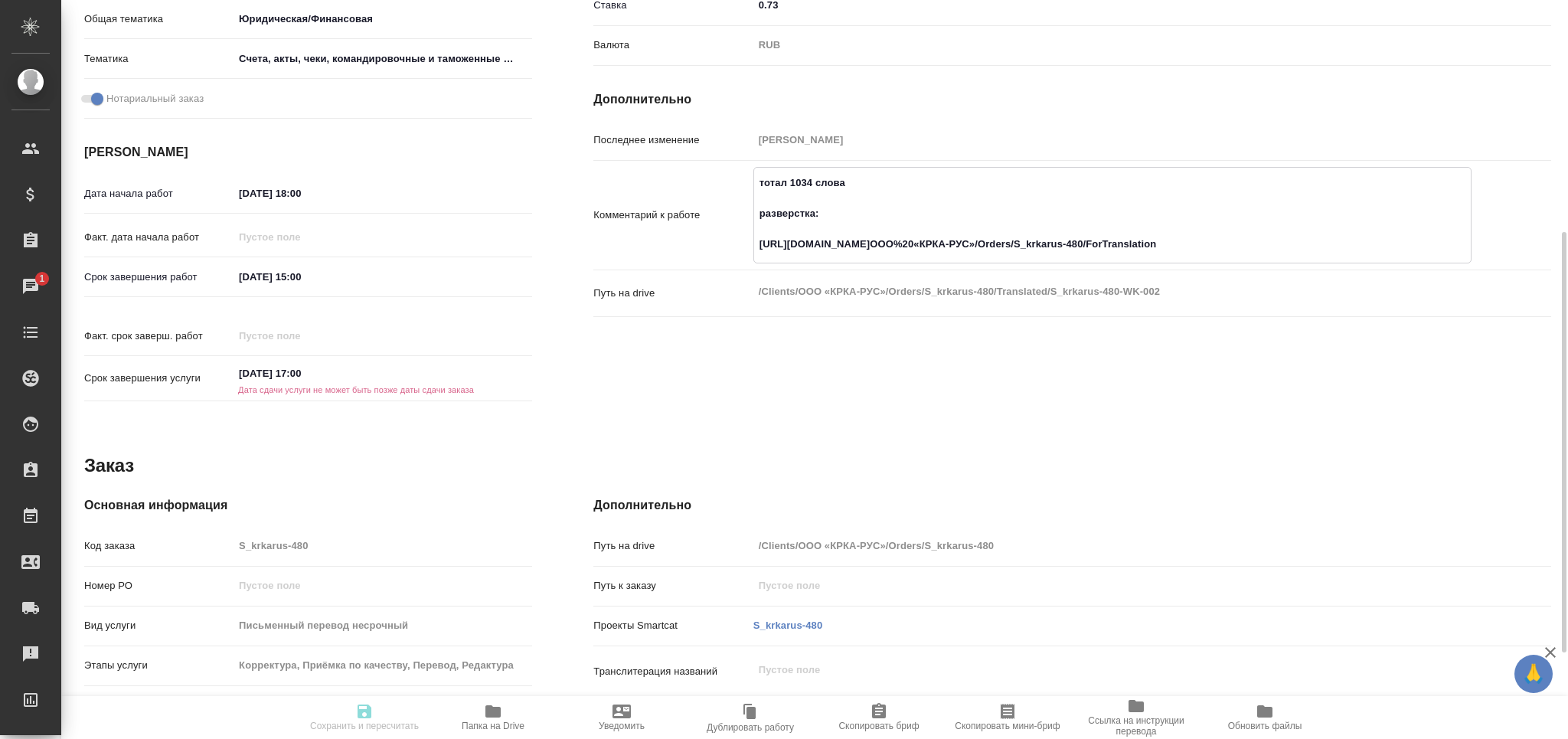
type textarea "тотал 1034 слова разверстка: [URL][DOMAIN_NAME]ООО%20«КРКА-РУС»/Orders/S_krkaru…"
type textarea "x"
drag, startPoint x: 251, startPoint y: 349, endPoint x: 244, endPoint y: 356, distance: 9.9
click at [244, 363] on input "[DATE] 17:00" at bounding box center [301, 374] width 134 height 22
type input "[DATE] 17:00"
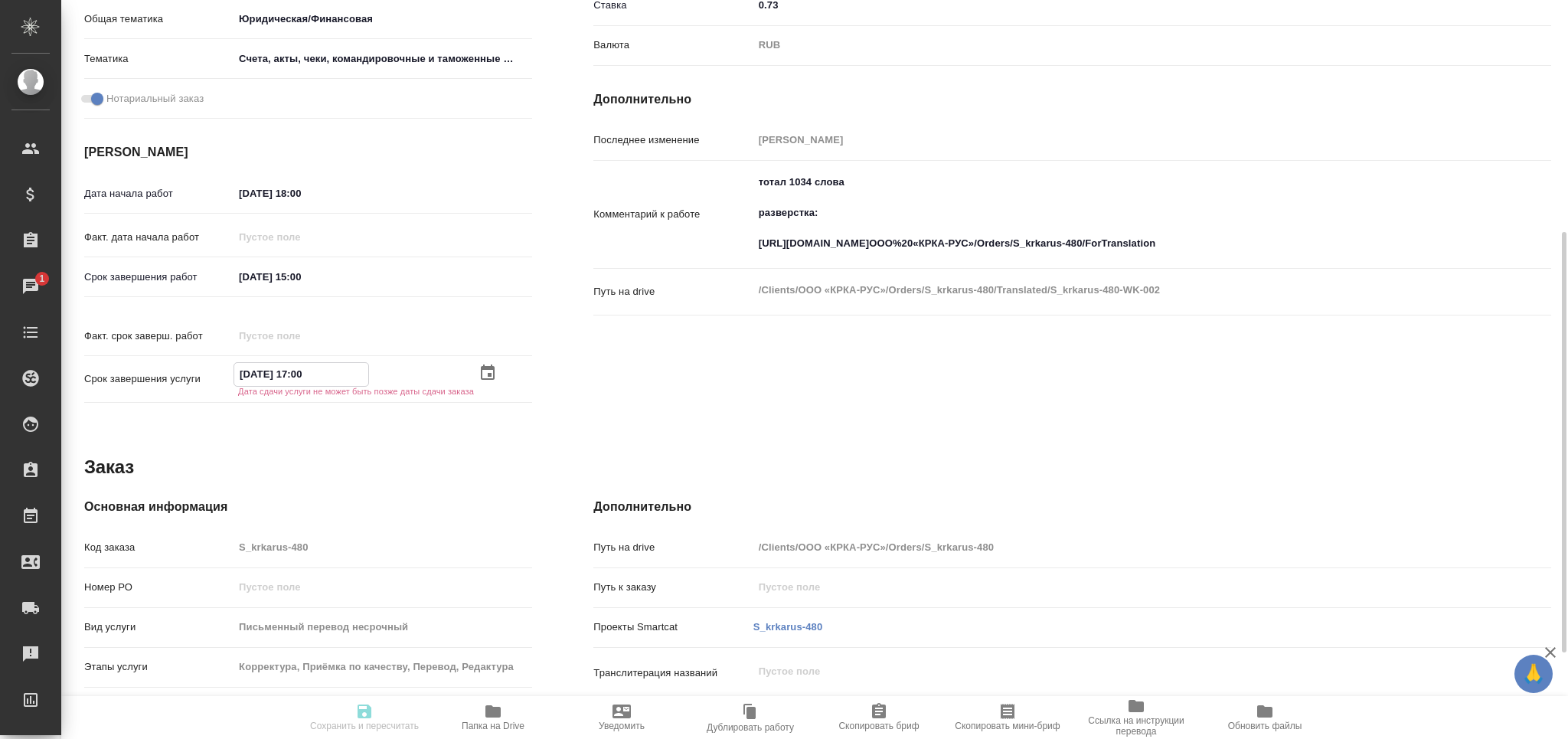
type textarea "x"
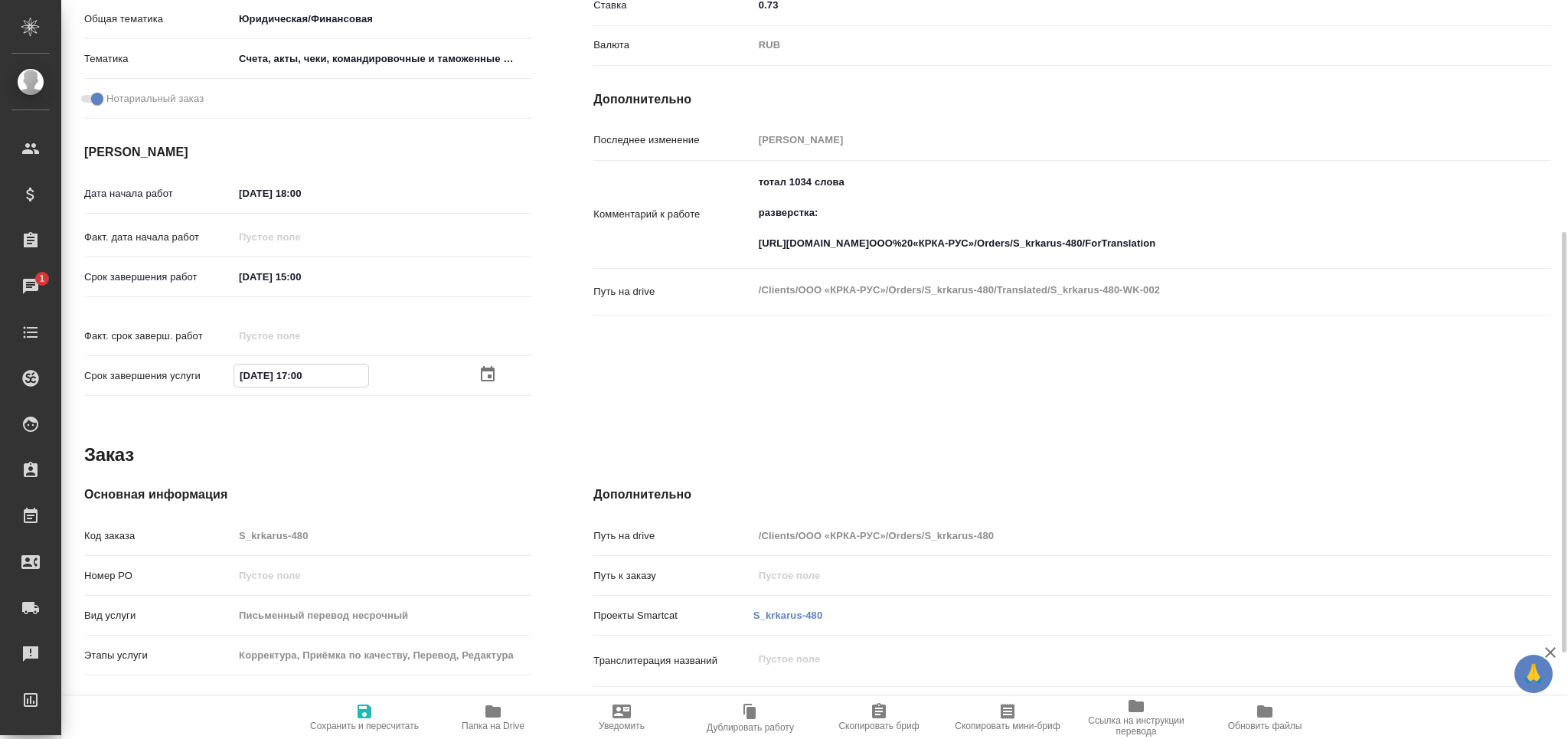
click at [303, 365] on input "[DATE] 17:00" at bounding box center [301, 376] width 134 height 22
type textarea "x"
type input "[DATE] 15:00"
type textarea "x"
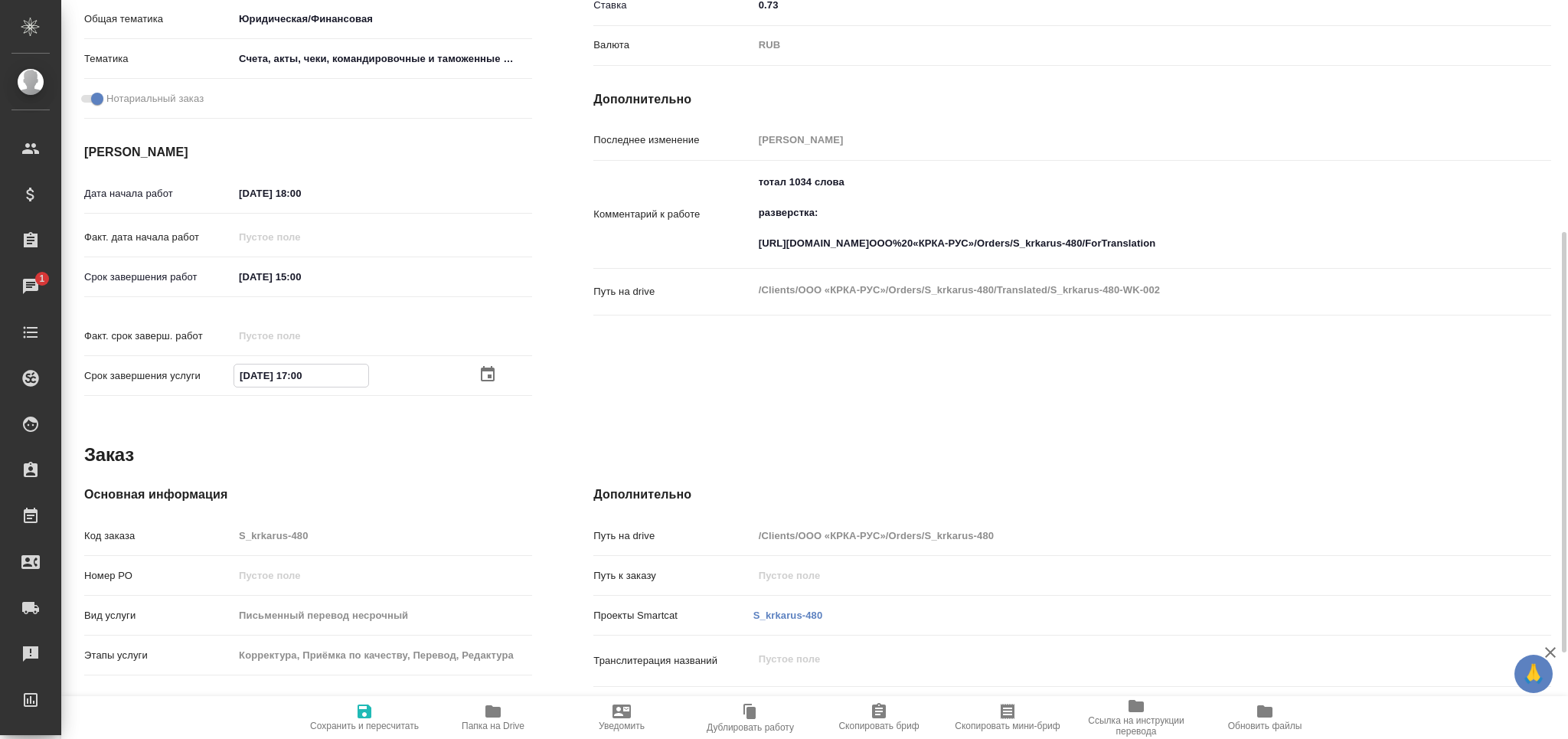
type textarea "x"
type input "[DATE] 15:00"
drag, startPoint x: 371, startPoint y: 723, endPoint x: 381, endPoint y: 669, distance: 54.9
click at [369, 723] on span "Сохранить и пересчитать" at bounding box center [364, 726] width 109 height 10
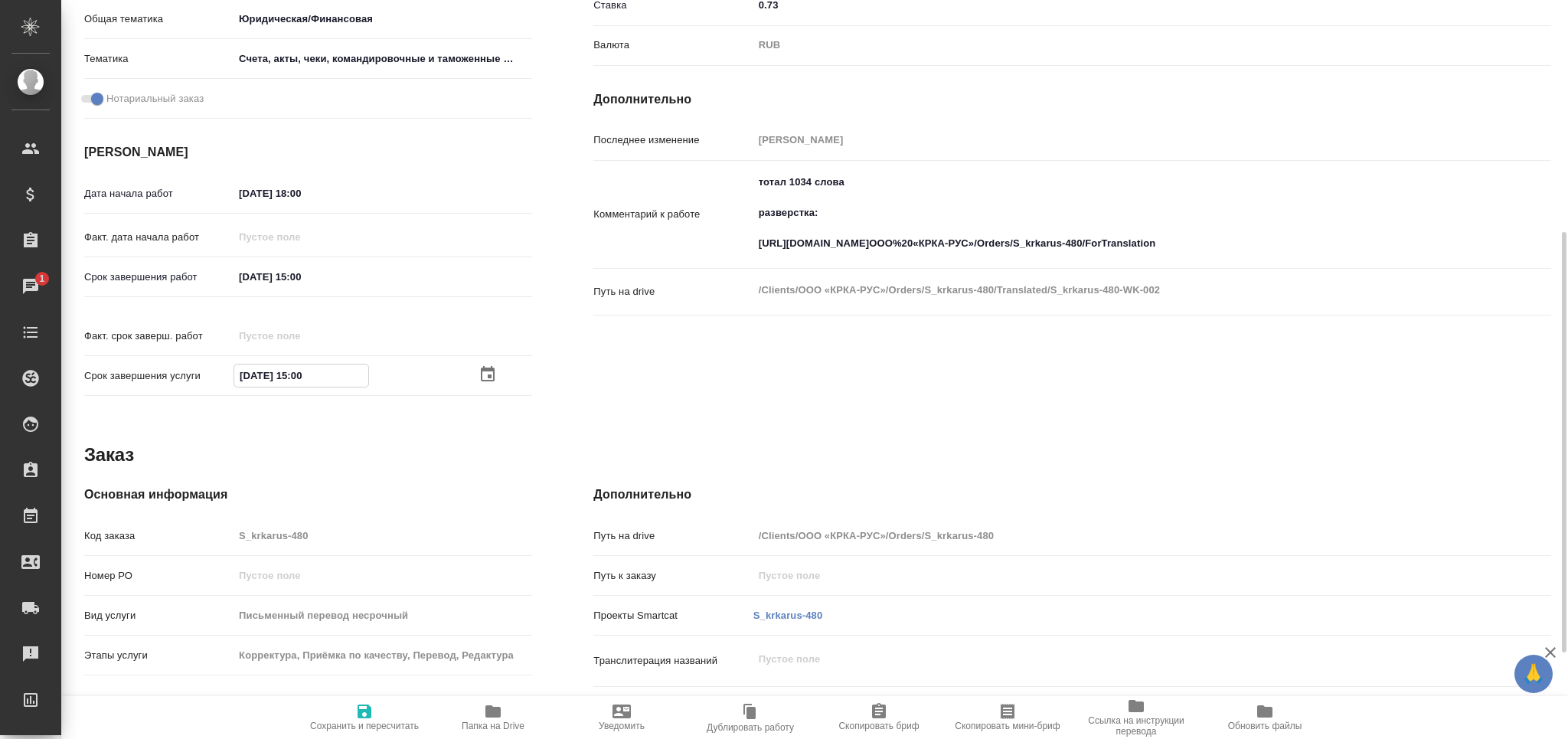
type textarea "x"
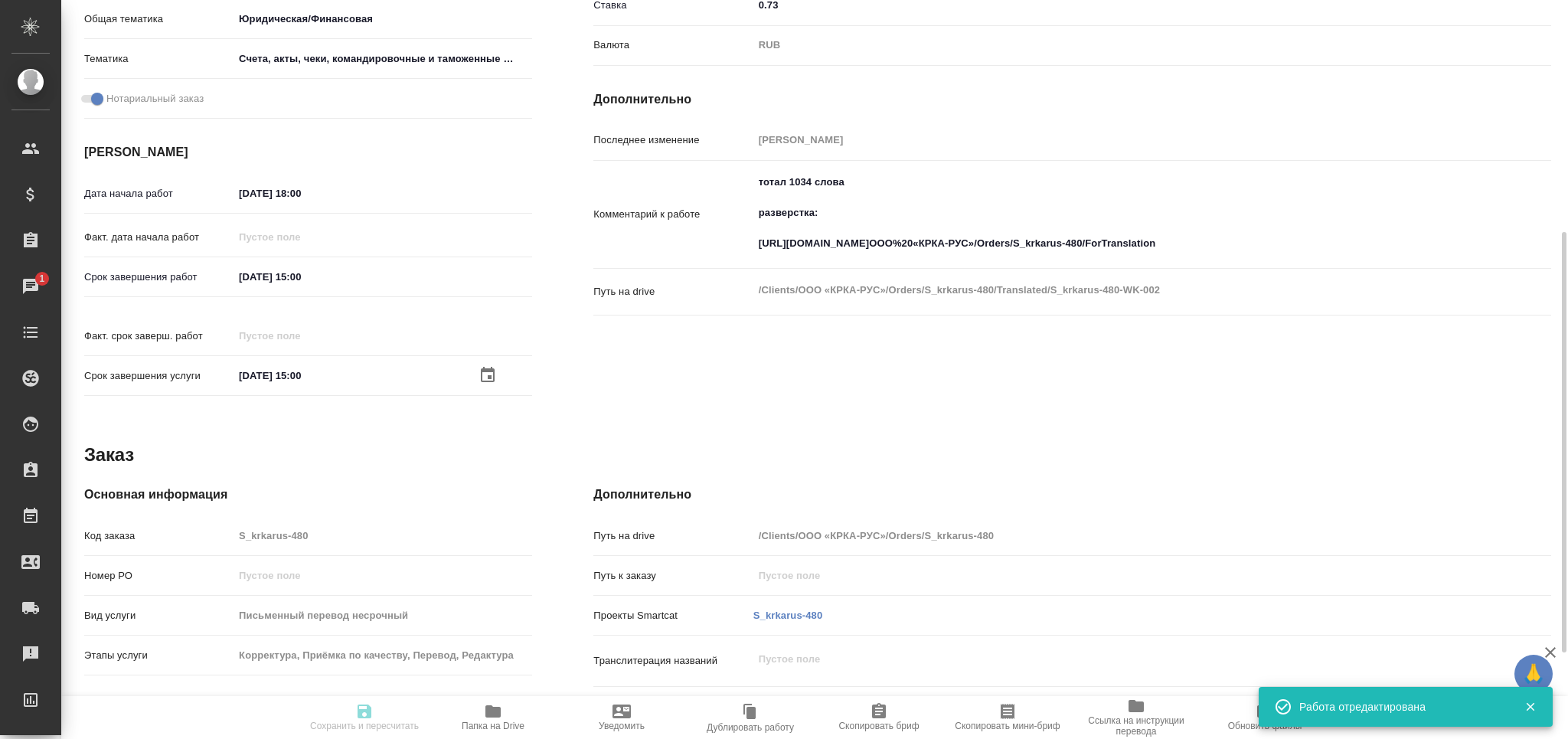
type input "readyForWork"
type textarea "Перевод"
type textarea "x"
type input "рус-словенский"
type input "5a8b1489cc6b4906c91bfd90"
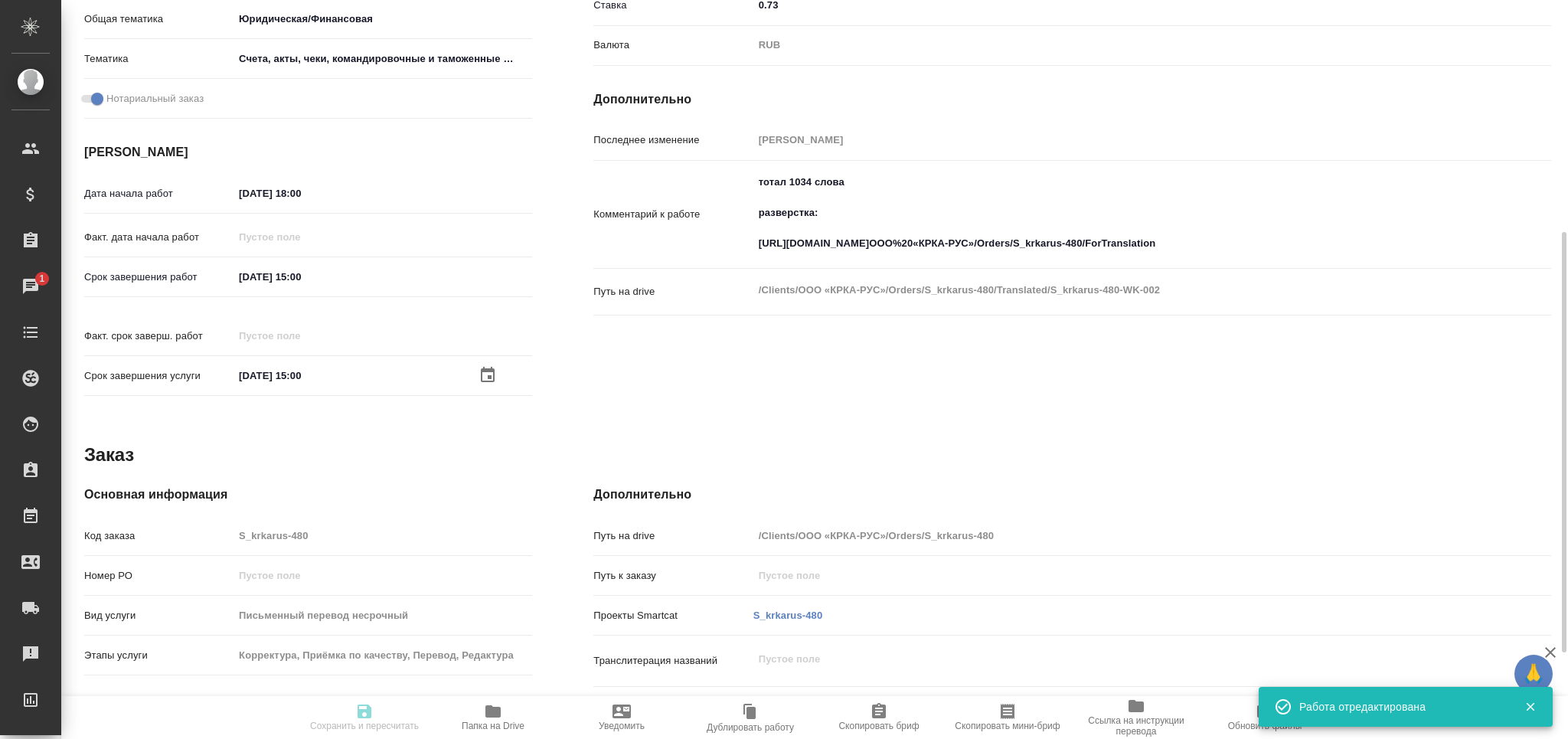
type input "616.8"
type input "yr-fn"
type input "5f647205b73bc97568ca66c0"
checkbox input "true"
type input "[DATE] 18:00"
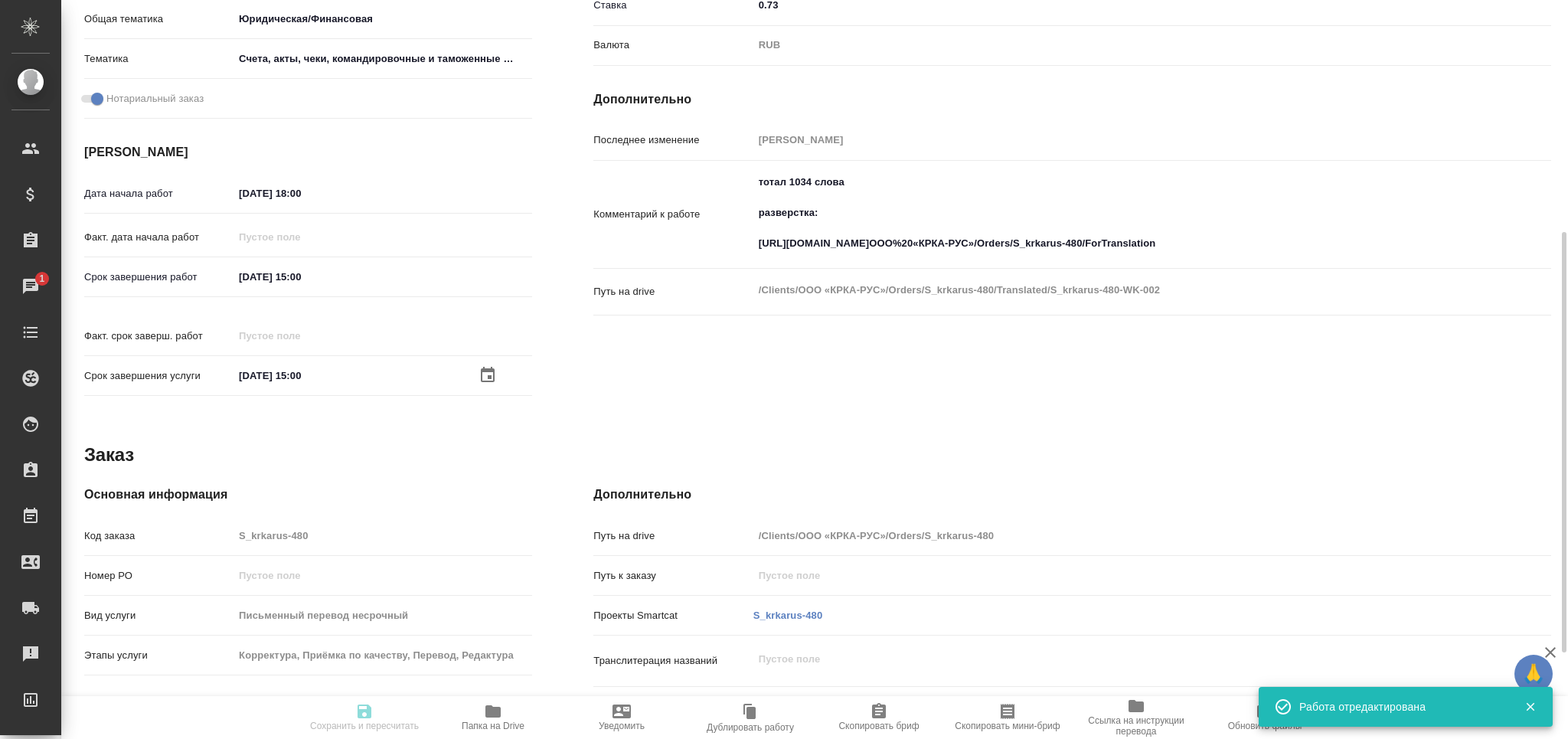
type input "[DATE] 15:00"
type input "LegalQA"
type input "notPayed"
type input "0.73"
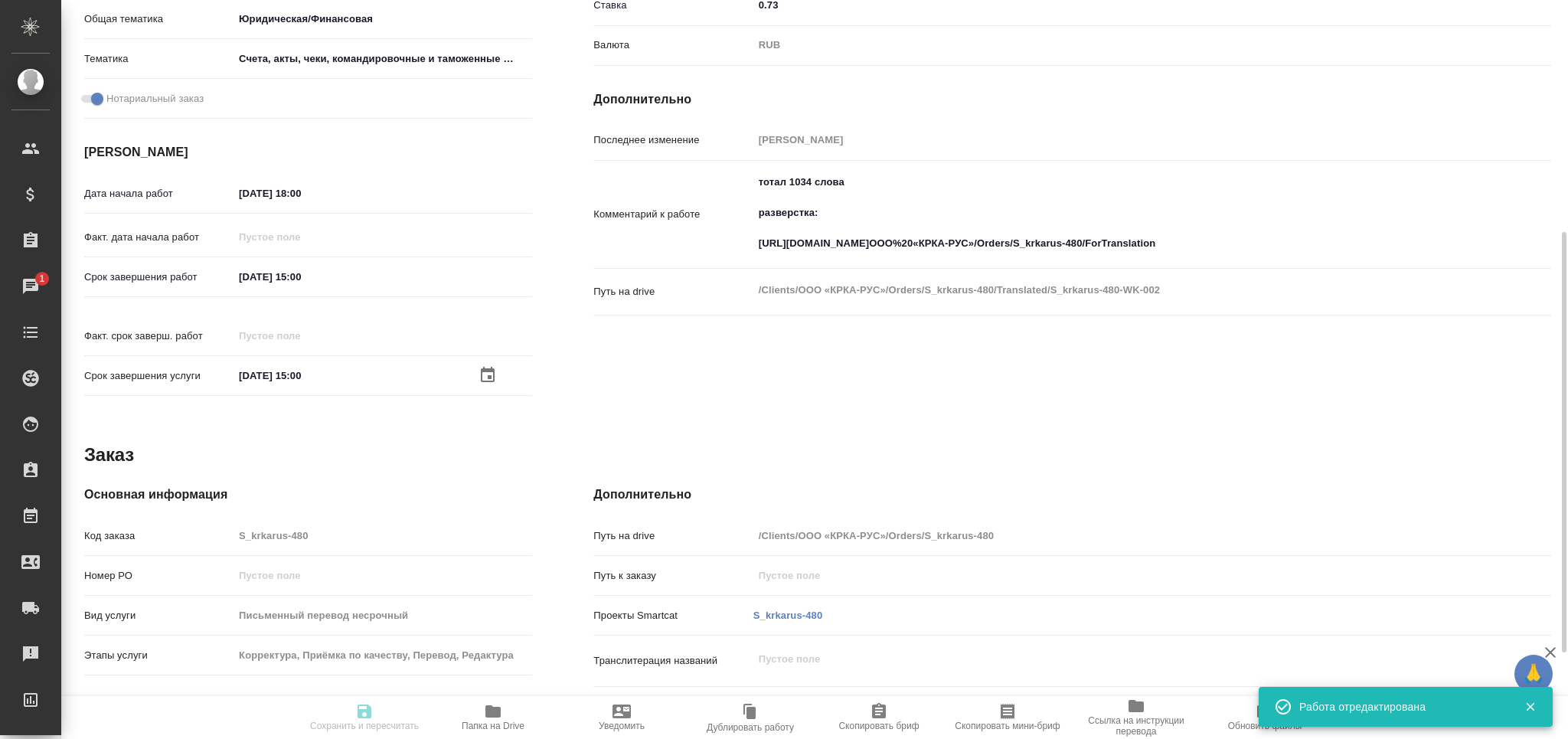
type input "RUB"
type input "[PERSON_NAME]"
type textarea "тотал 1034 слова разверстка: [URL][DOMAIN_NAME]ООО%20«КРКА-РУС»/Orders/S_krkaru…"
type textarea "x"
type textarea "/Clients/ООО «КРКА-РУС»/Orders/S_krkarus-480/Translated/S_krkarus-480-WK-002"
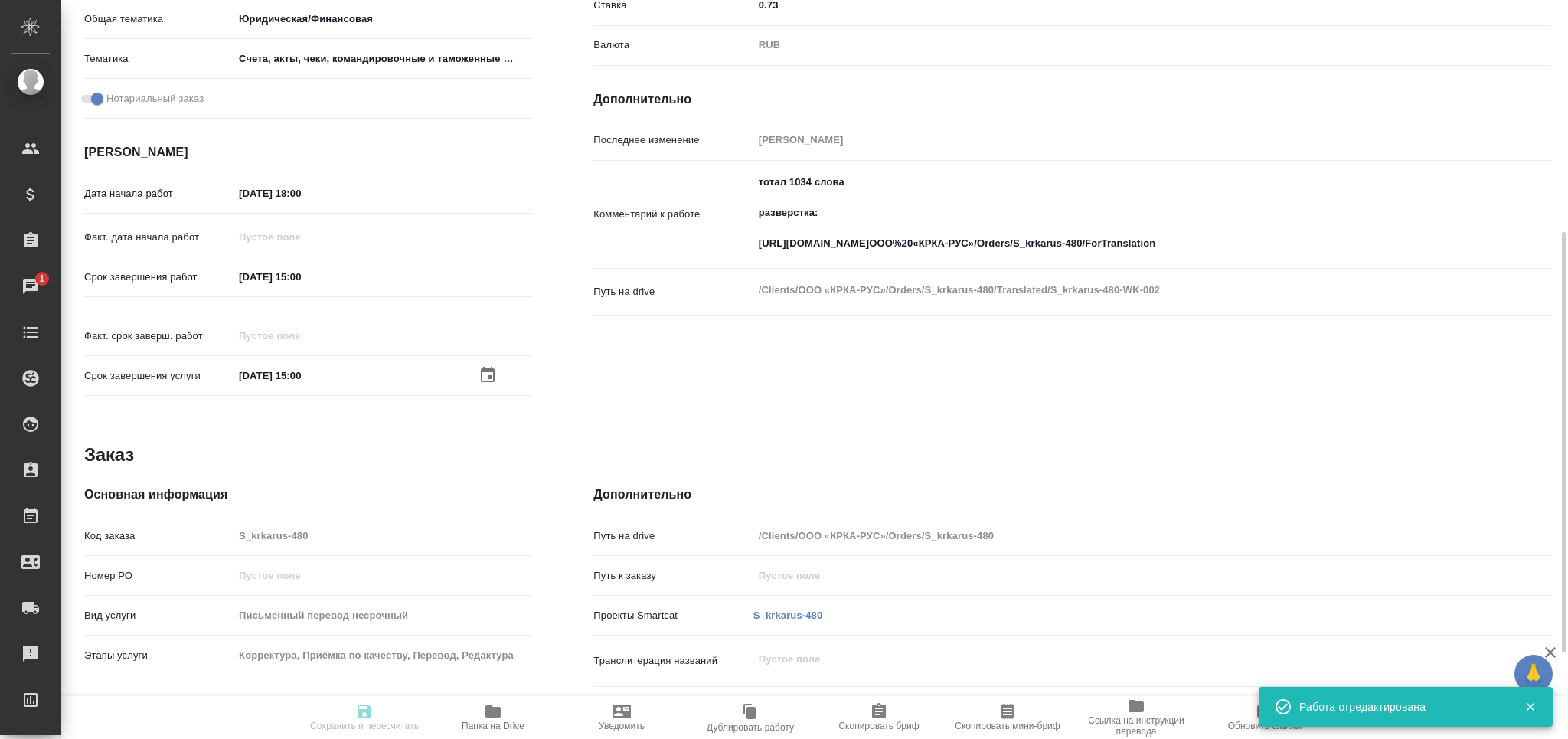
type textarea "x"
type input "S_krkarus-480"
type input "Письменный перевод несрочный"
type input "Корректура, Приёмка по качеству, Перевод, Редактура"
type input "Звержановская Диана"
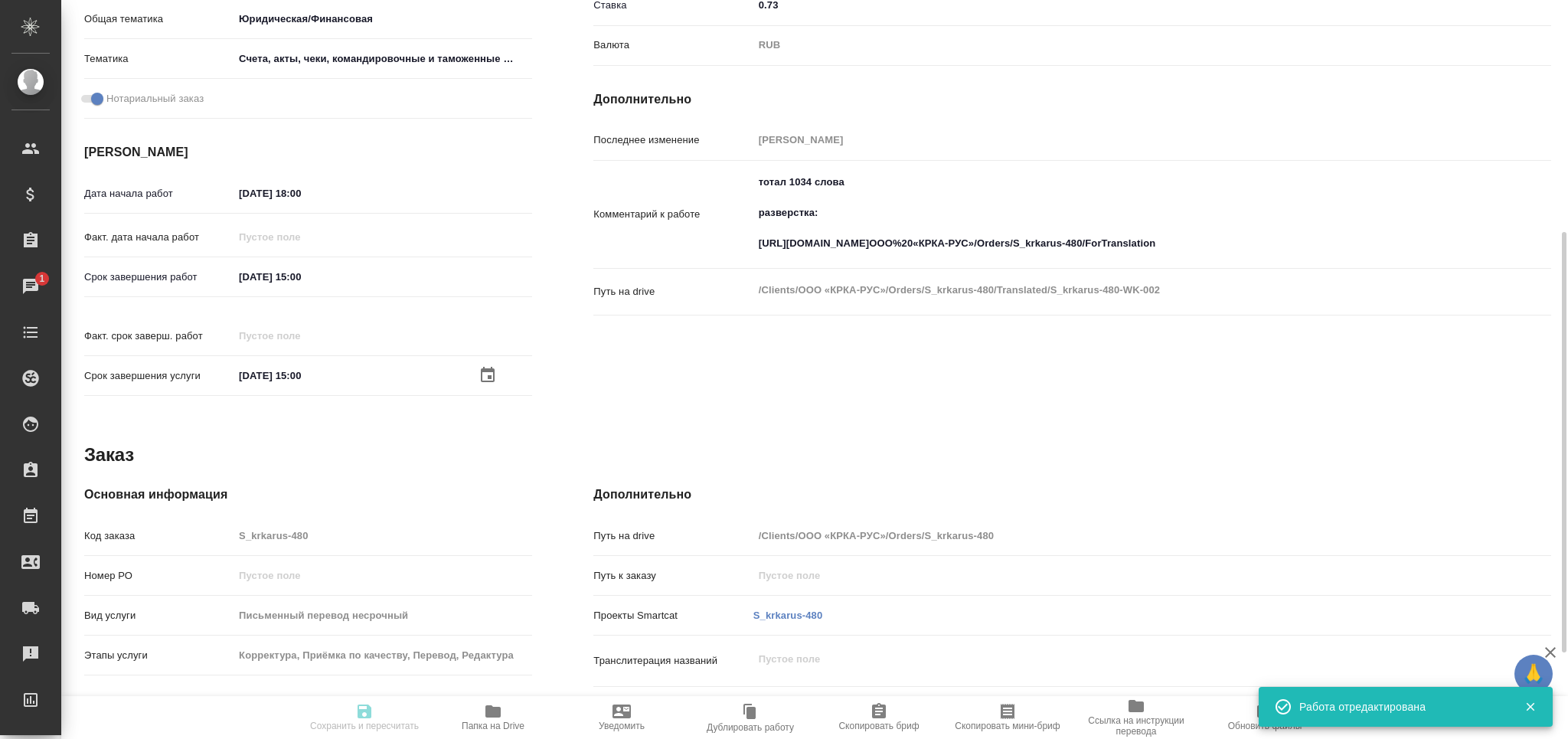
type input "[PERSON_NAME]"
type input "/Clients/ООО «КРКА-РУС»/Orders/S_krkarus-480"
type textarea "x"
type textarea "Нам необходимо осуществить конфиденциальный нотариально заверенный перевод с ру…"
type textarea "x"
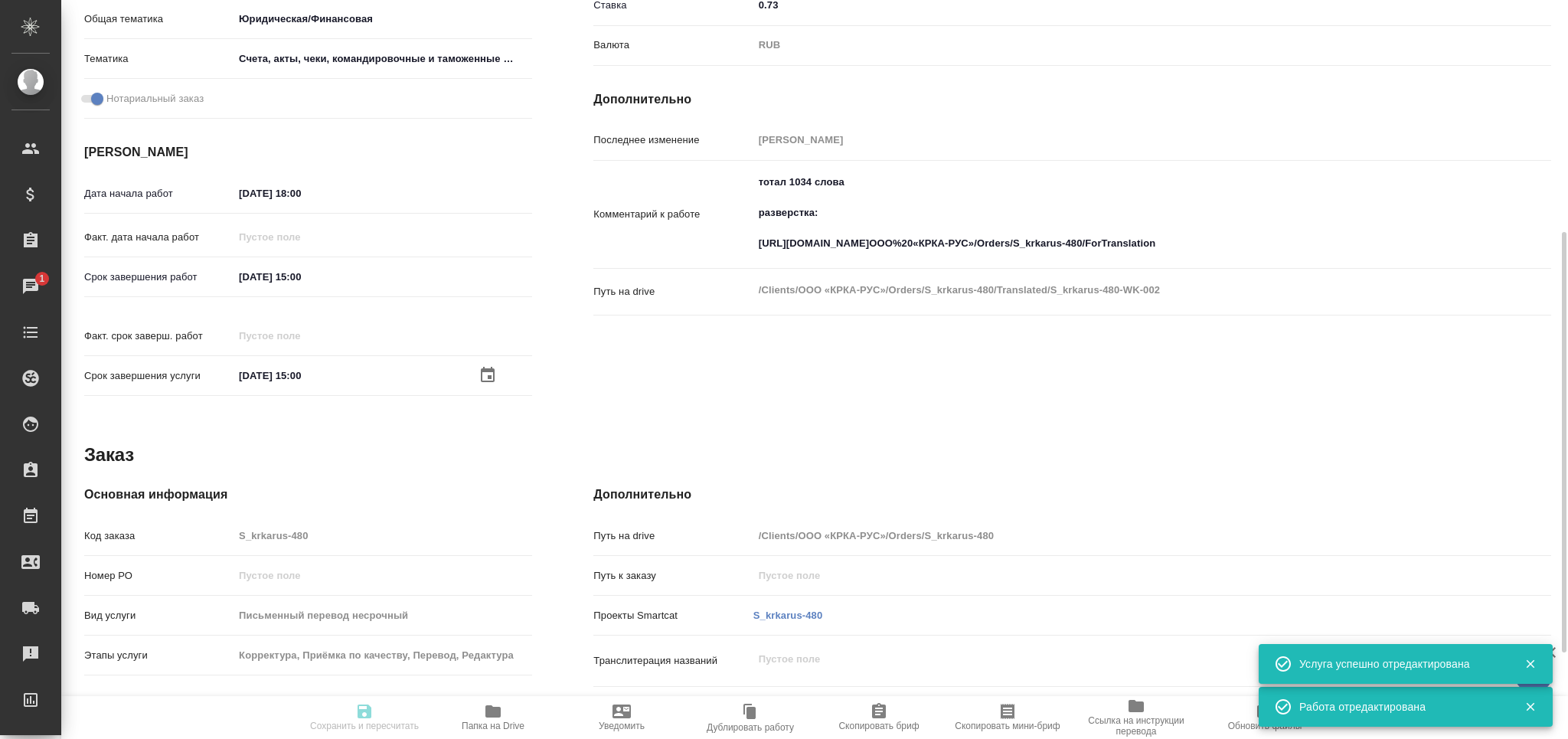
type textarea "x"
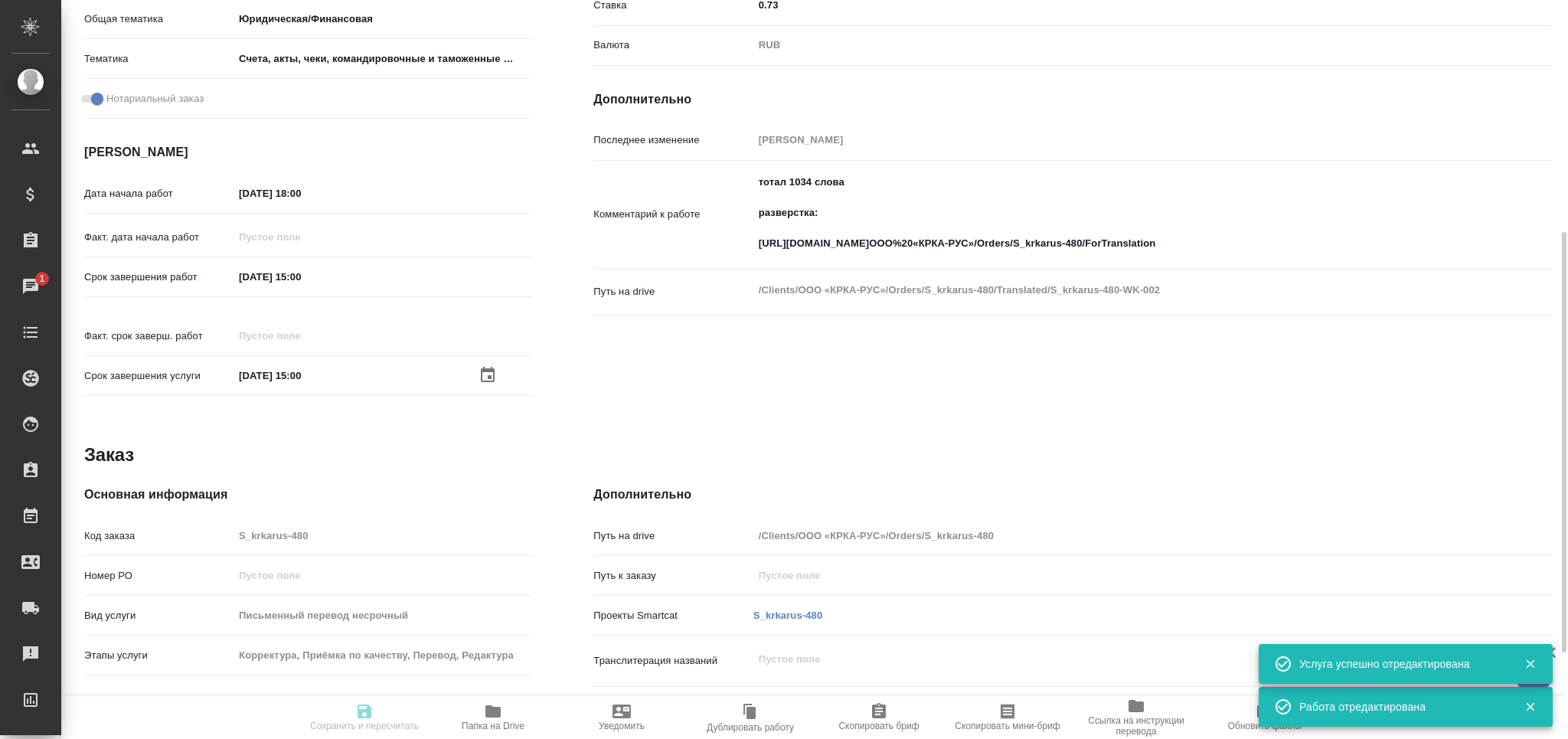
type textarea "x"
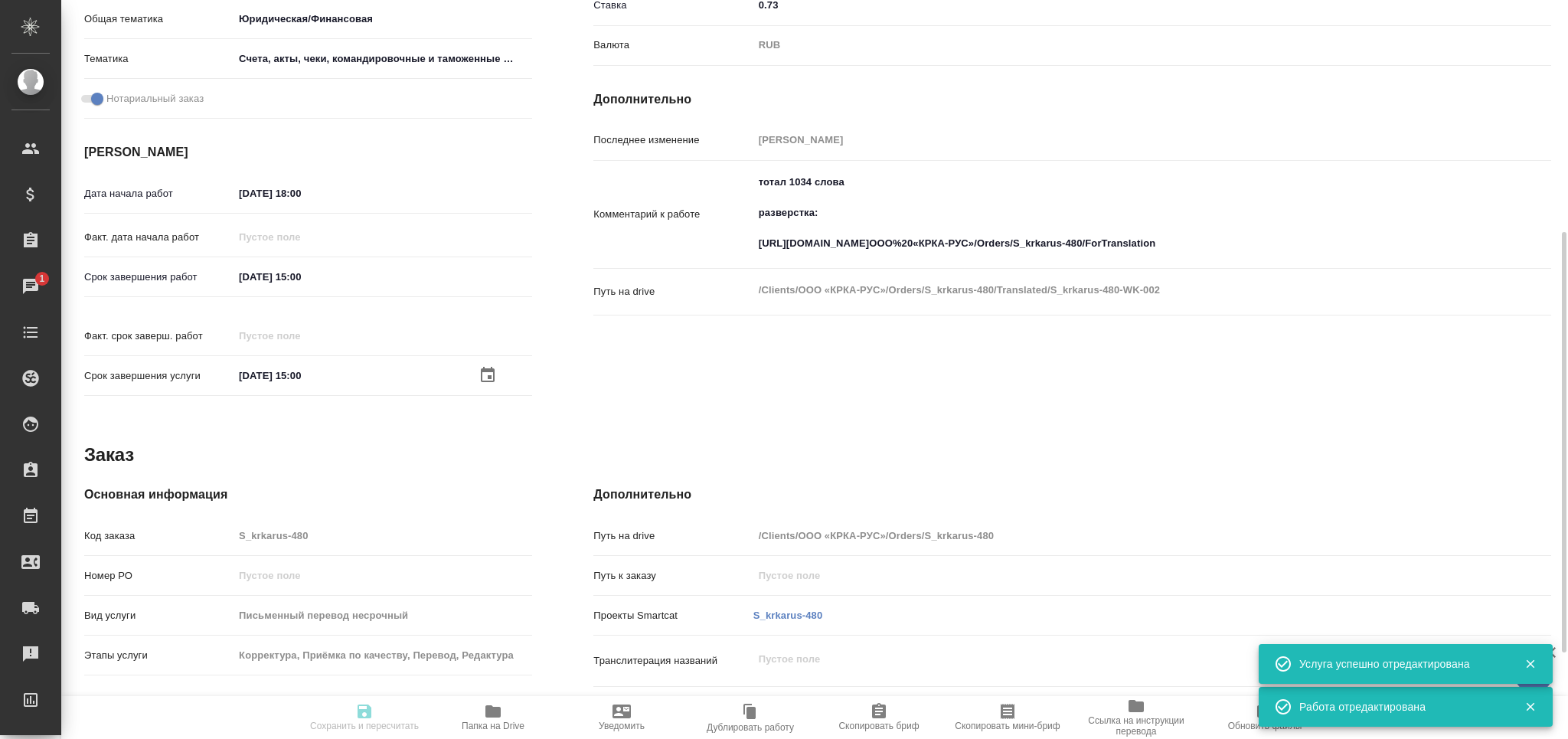
type textarea "x"
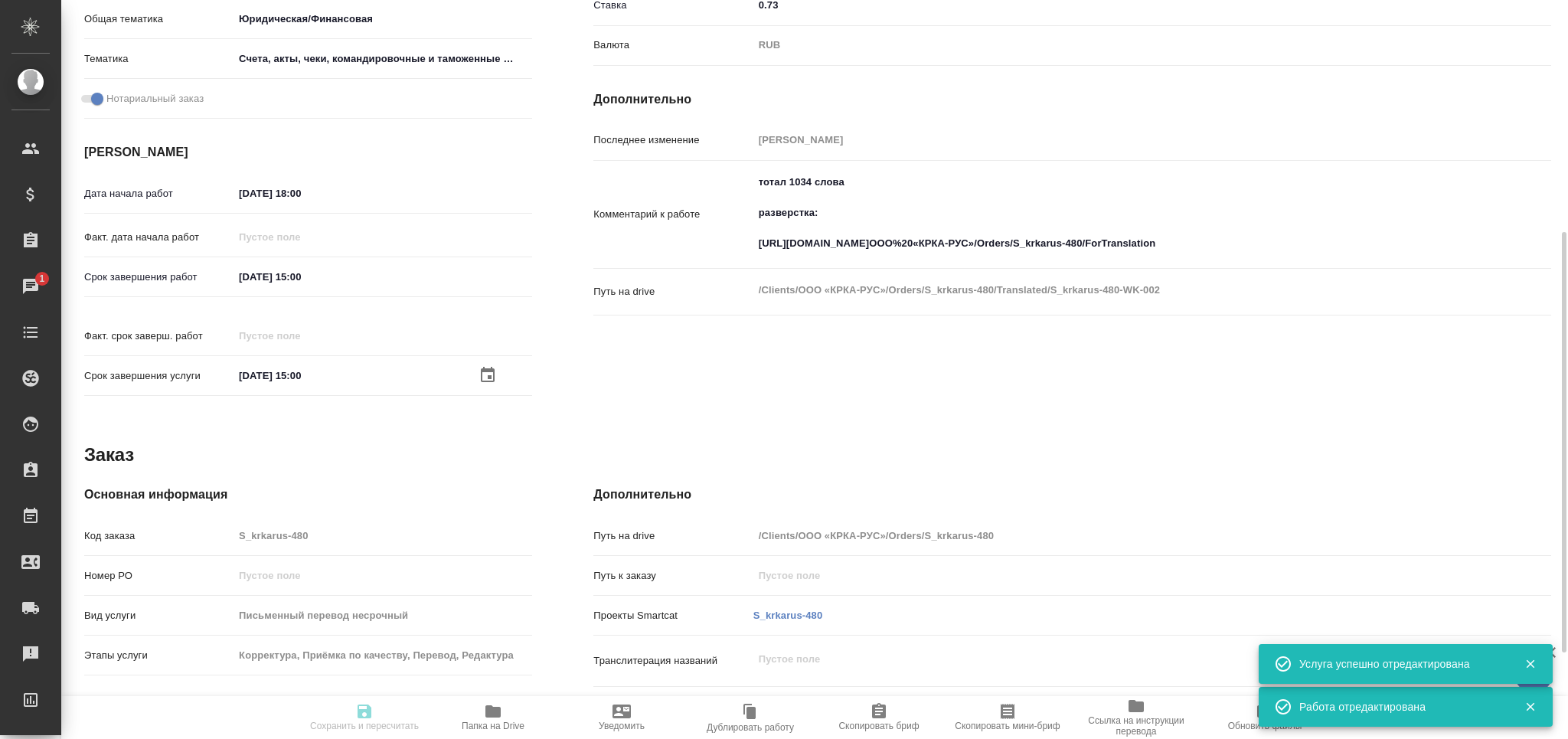
type input "readyForWork"
type textarea "Перевод"
type textarea "x"
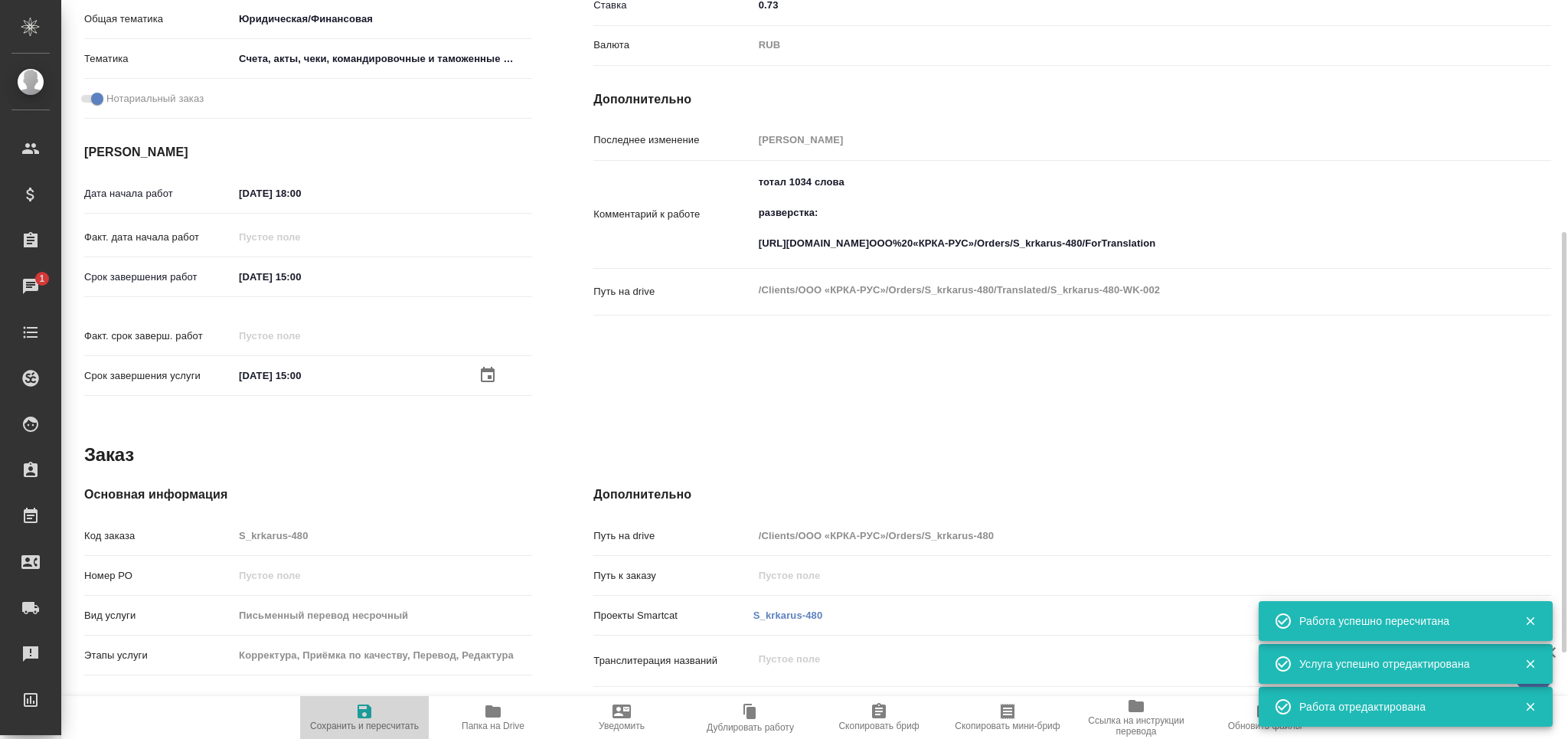
drag, startPoint x: 351, startPoint y: 717, endPoint x: 359, endPoint y: 711, distance: 10.0
click at [352, 715] on span "Сохранить и пересчитать" at bounding box center [364, 716] width 110 height 29
drag, startPoint x: 757, startPoint y: 211, endPoint x: 1555, endPoint y: 239, distance: 798.5
click at [1555, 239] on div "Исполнители Подразделение LegalQA ​ Исполнитель [PERSON_NAME] Не оплачена notPa…" at bounding box center [1073, 109] width 1020 height 654
